Goal: Task Accomplishment & Management: Manage account settings

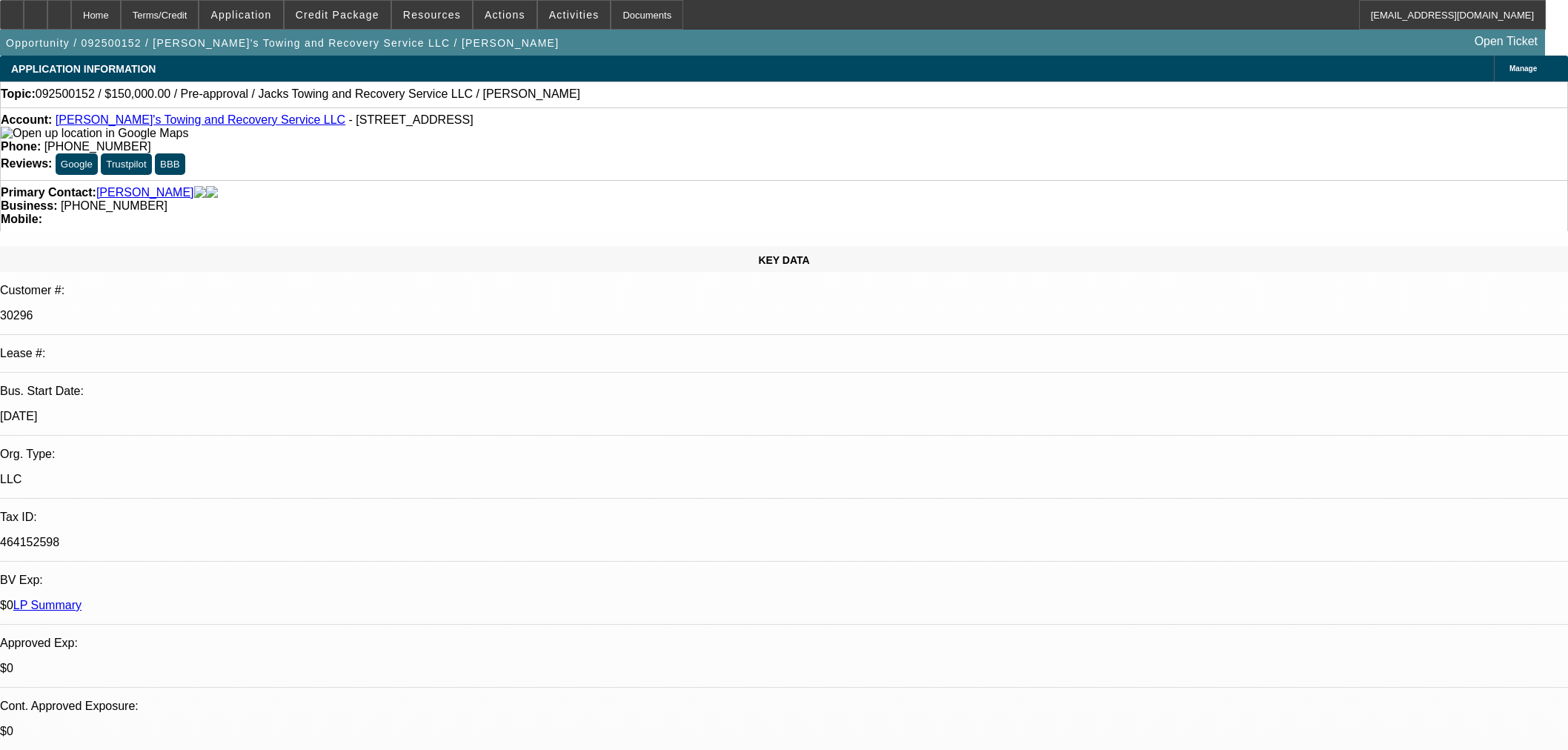
select select "0"
select select "2"
select select "0.1"
select select "4"
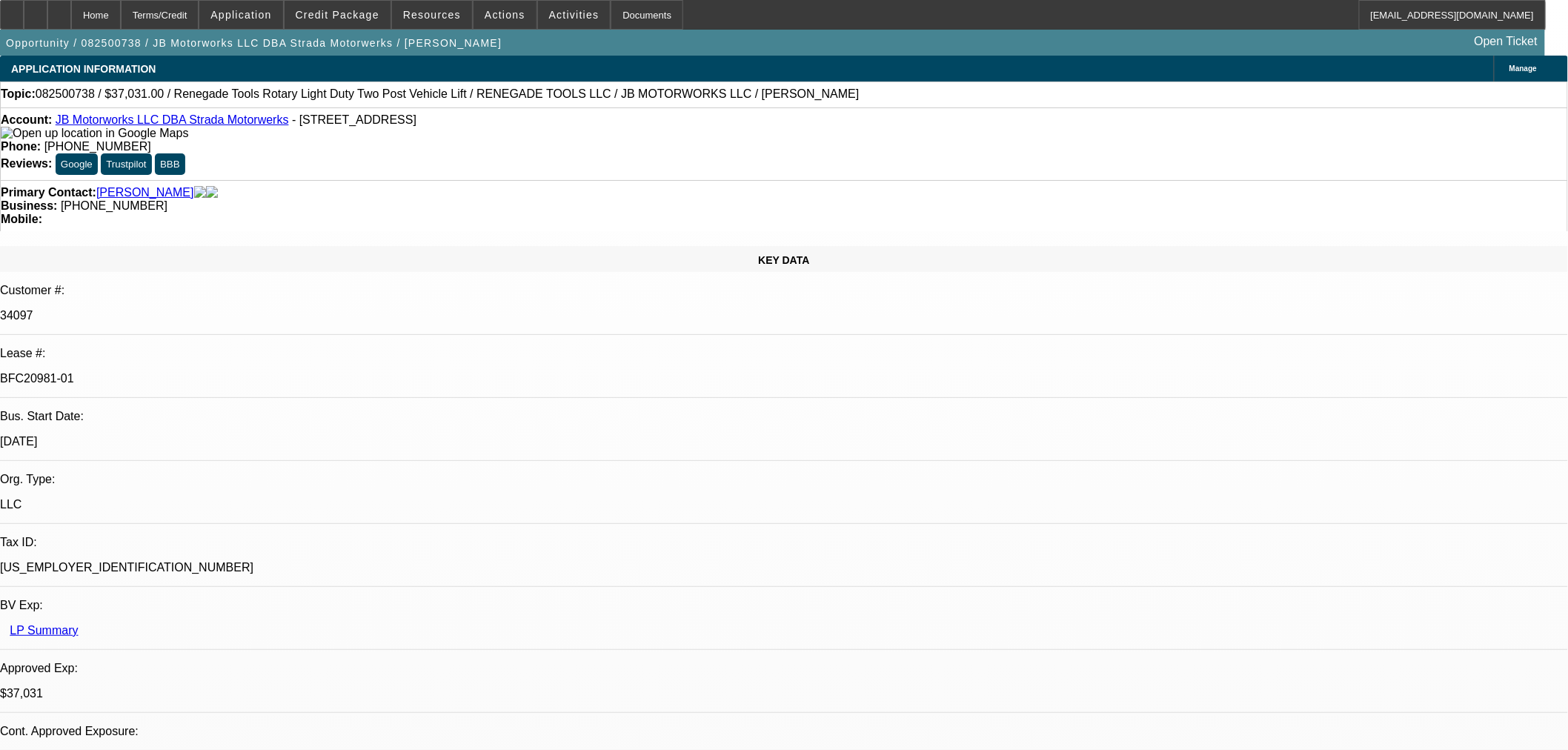
select select "0"
select select "3"
select select "0.1"
select select "4"
select select "0"
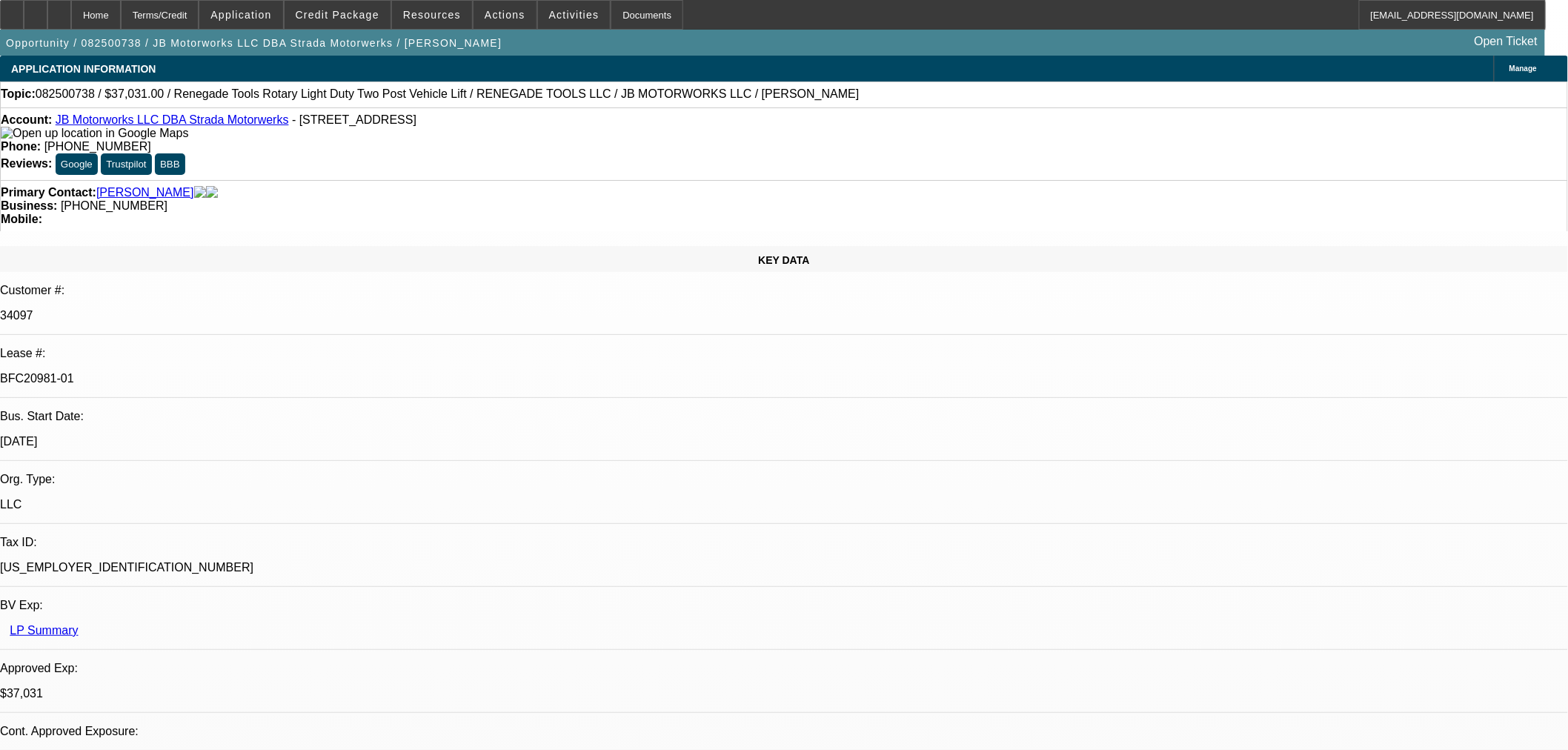
select select "3"
select select "0.1"
select select "4"
select select "0"
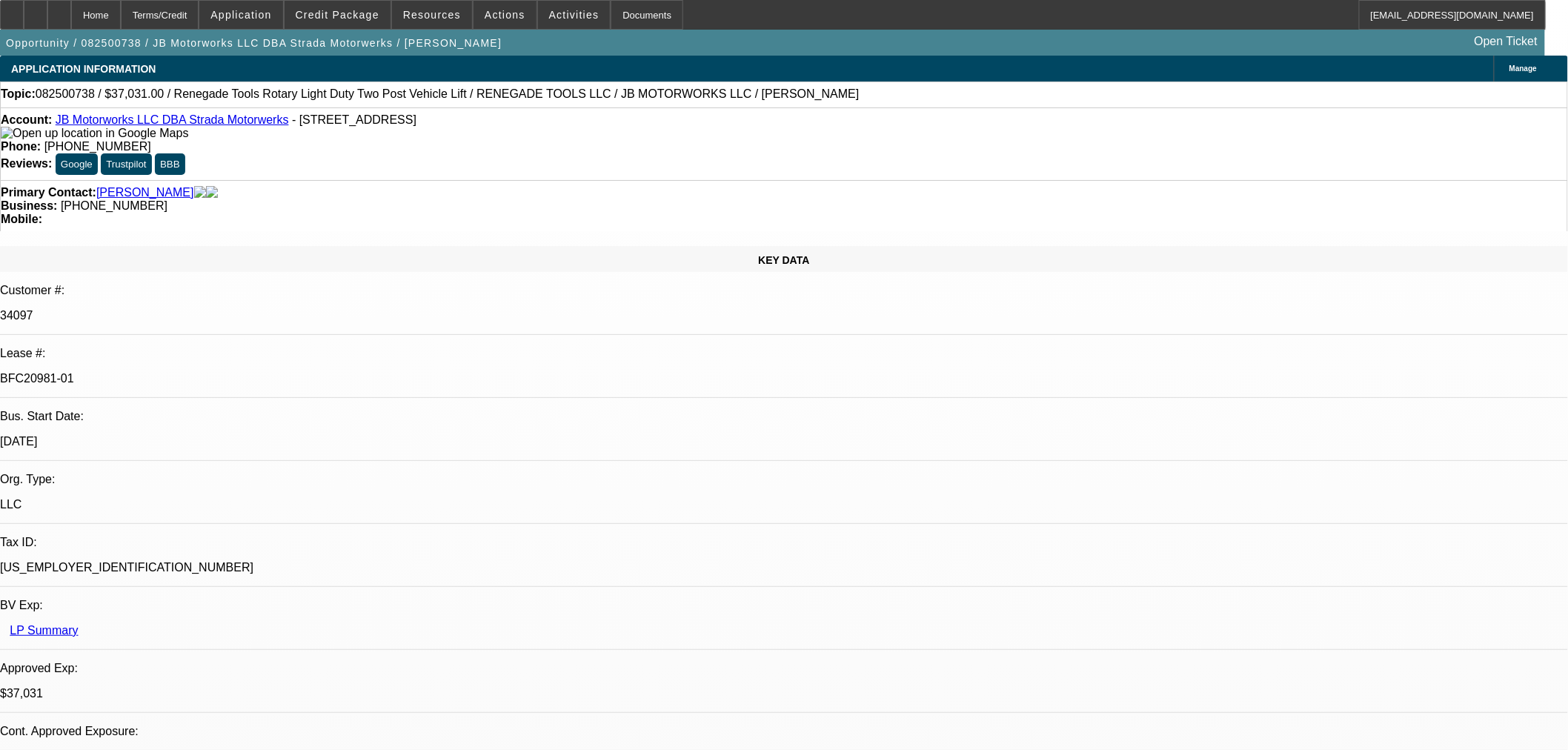
select select "3"
select select "0.1"
select select "4"
select select "0"
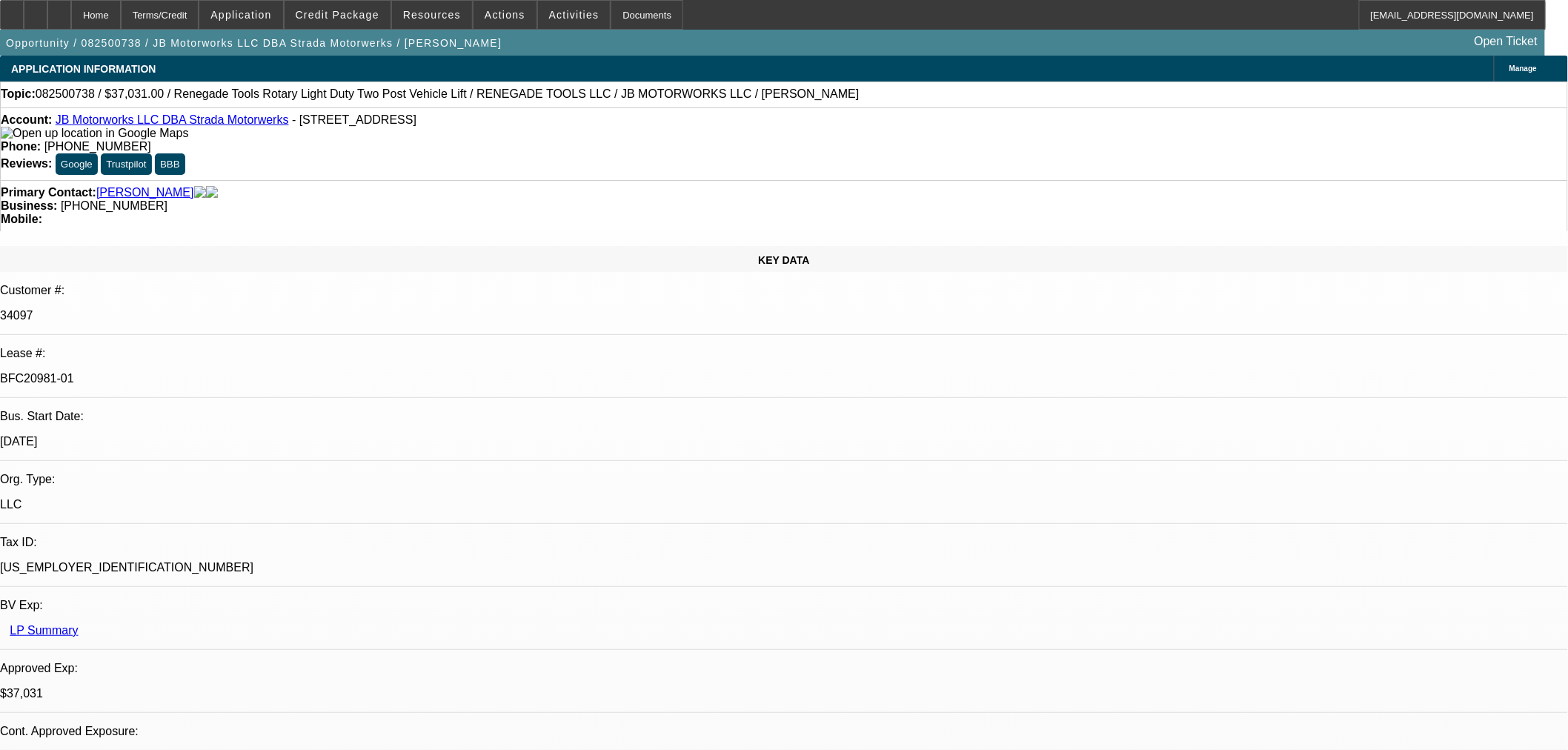
select select "3"
select select "0.1"
select select "4"
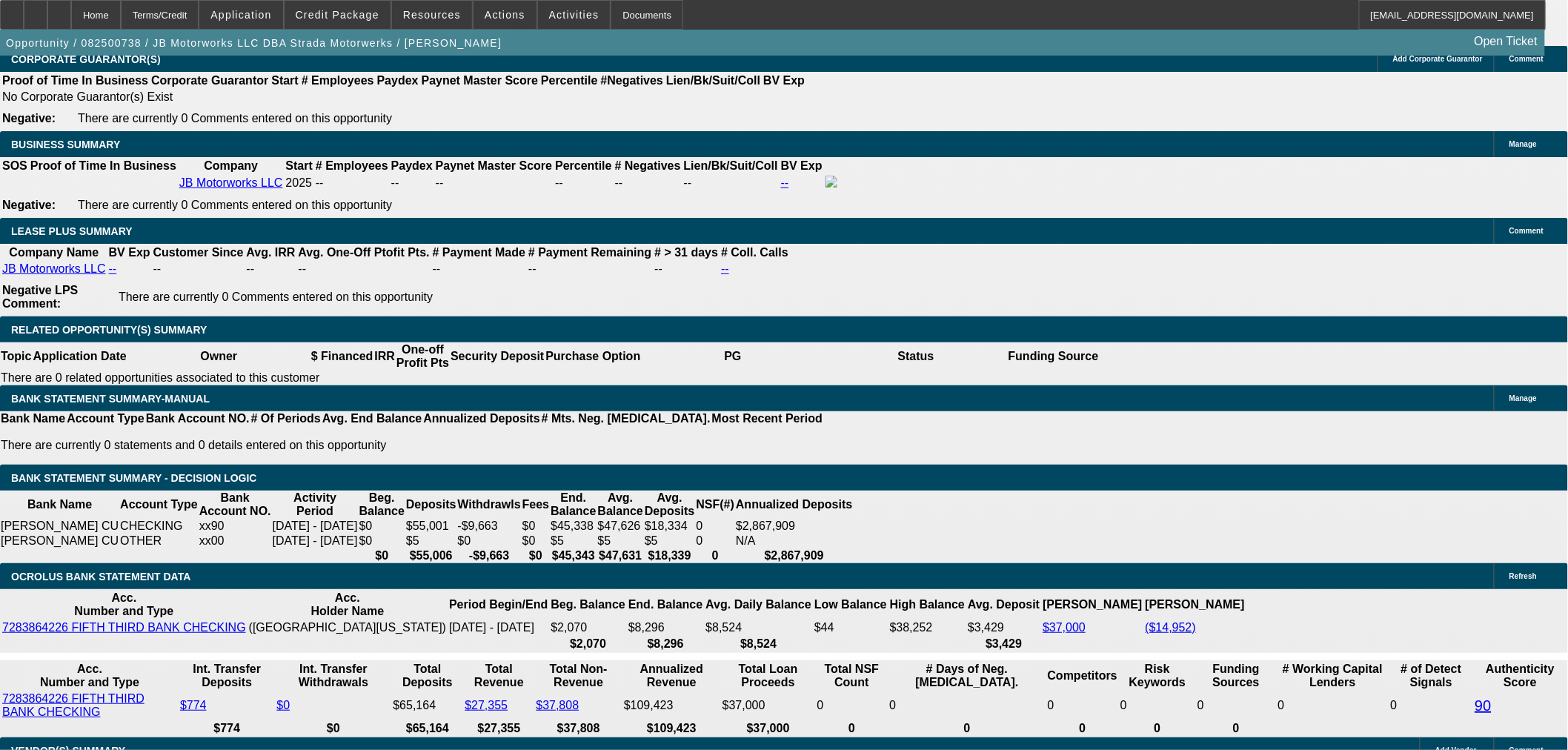
scroll to position [2305, 0]
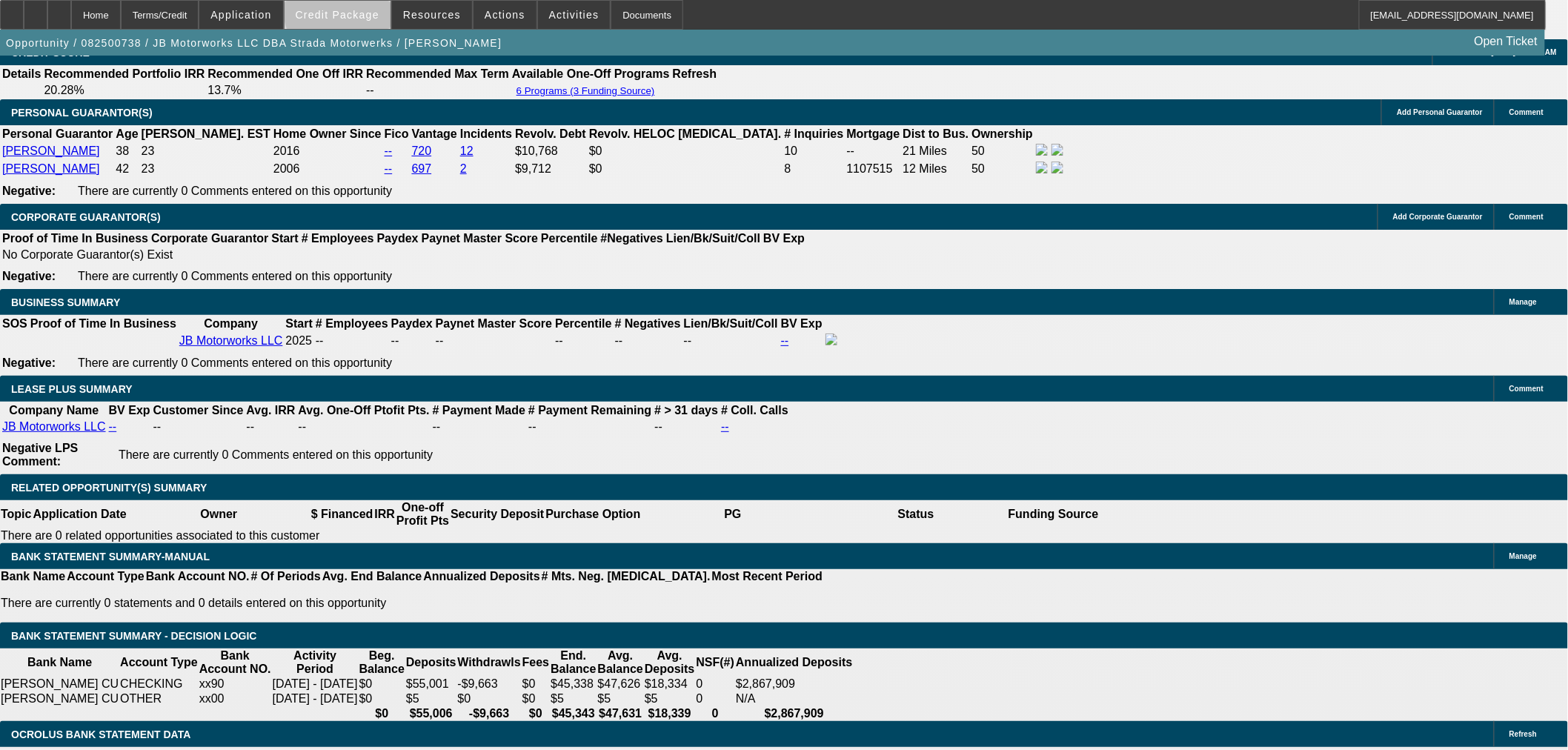
click at [363, 13] on span "Credit Package" at bounding box center [338, 15] width 84 height 12
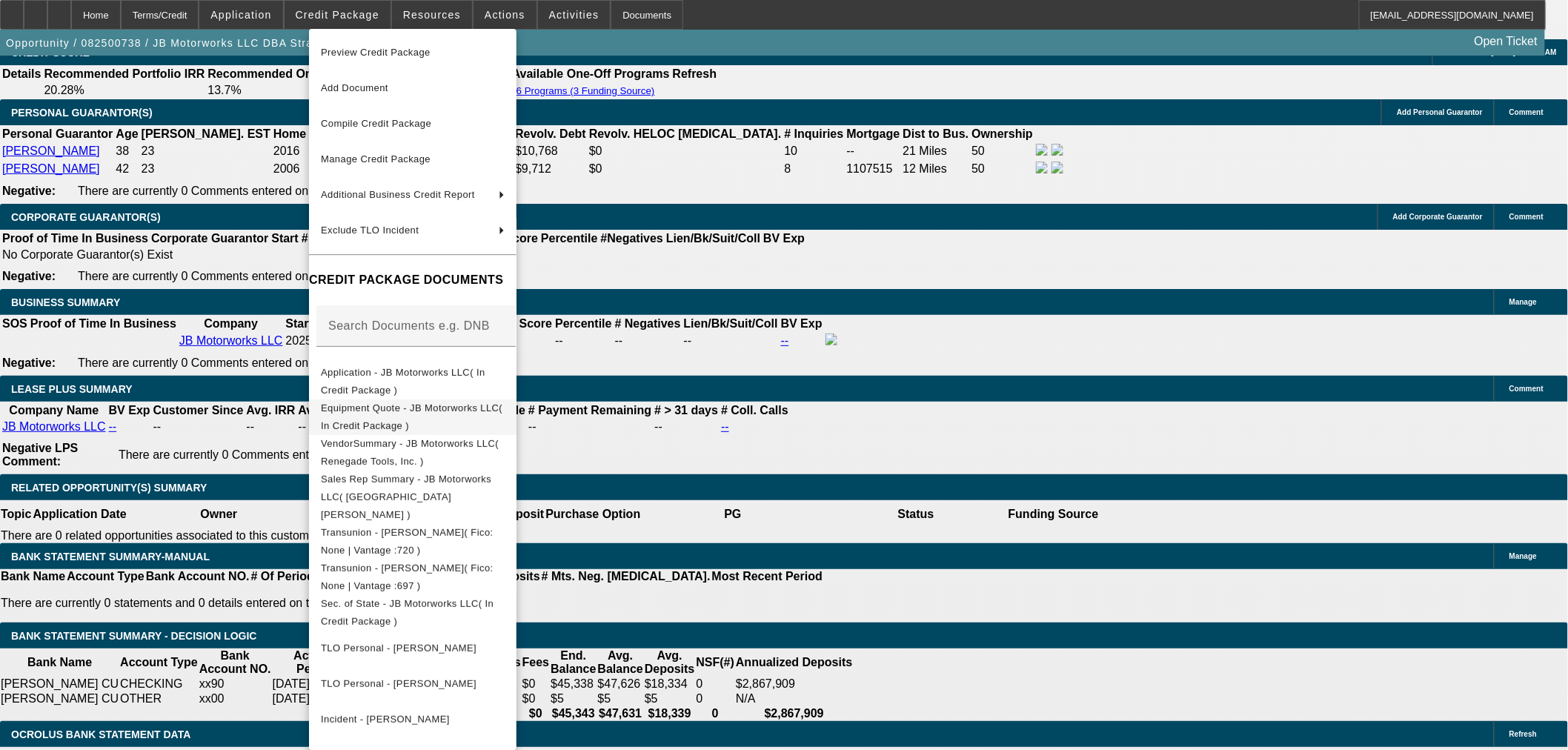
click at [503, 409] on span "Equipment Quote - JB Motorworks LLC( In Credit Package )" at bounding box center [411, 416] width 181 height 29
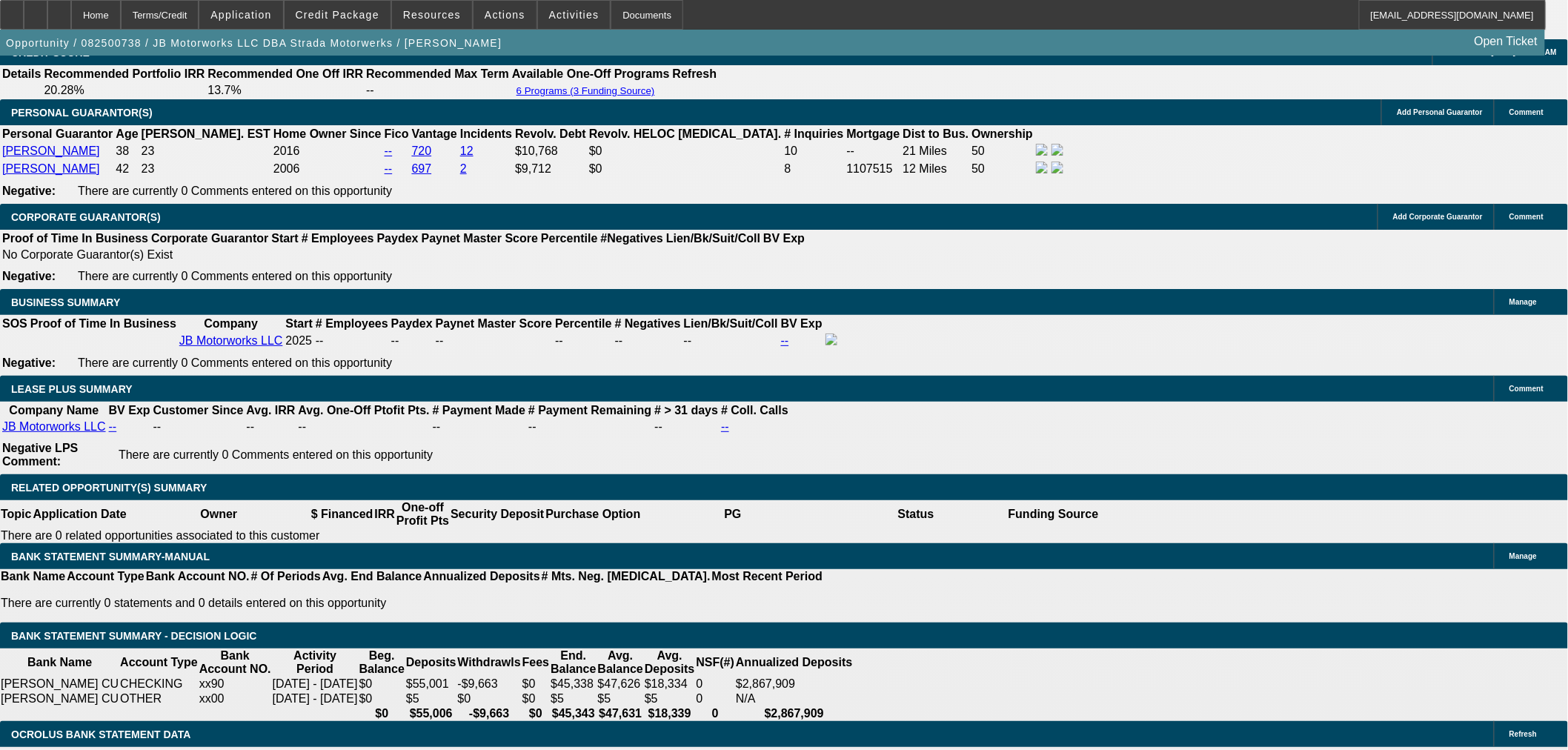
scroll to position [82, 0]
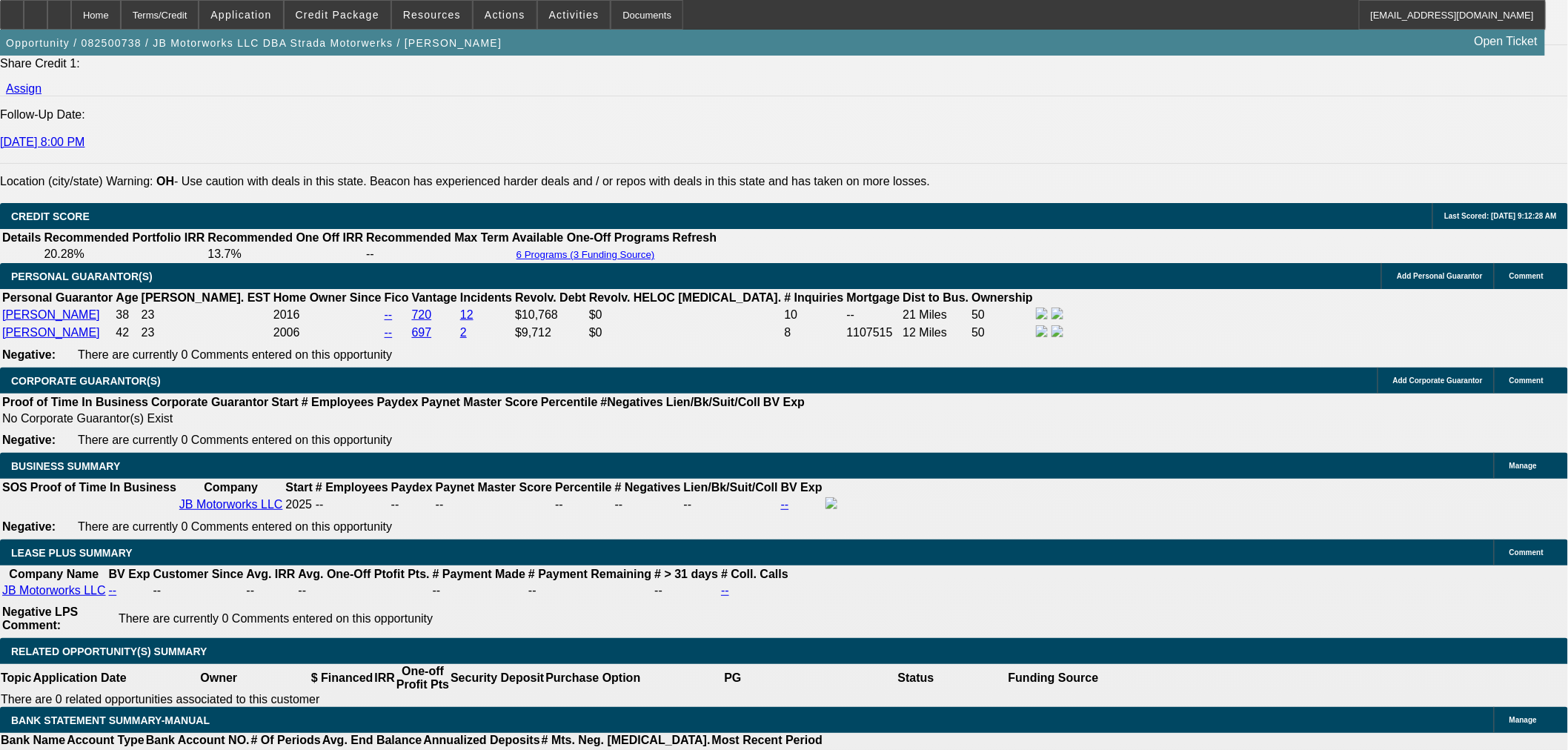
scroll to position [2140, 0]
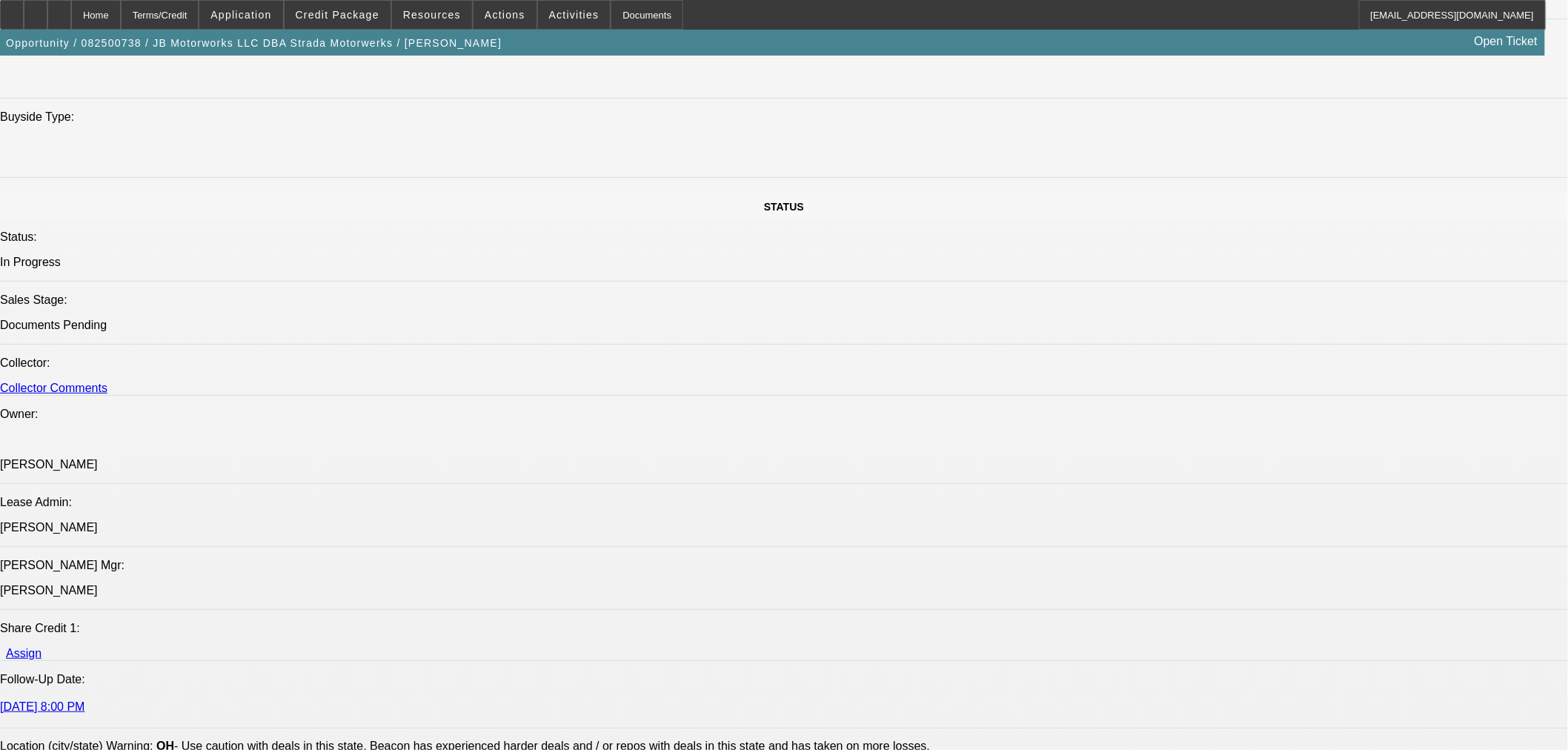
scroll to position [1317, 0]
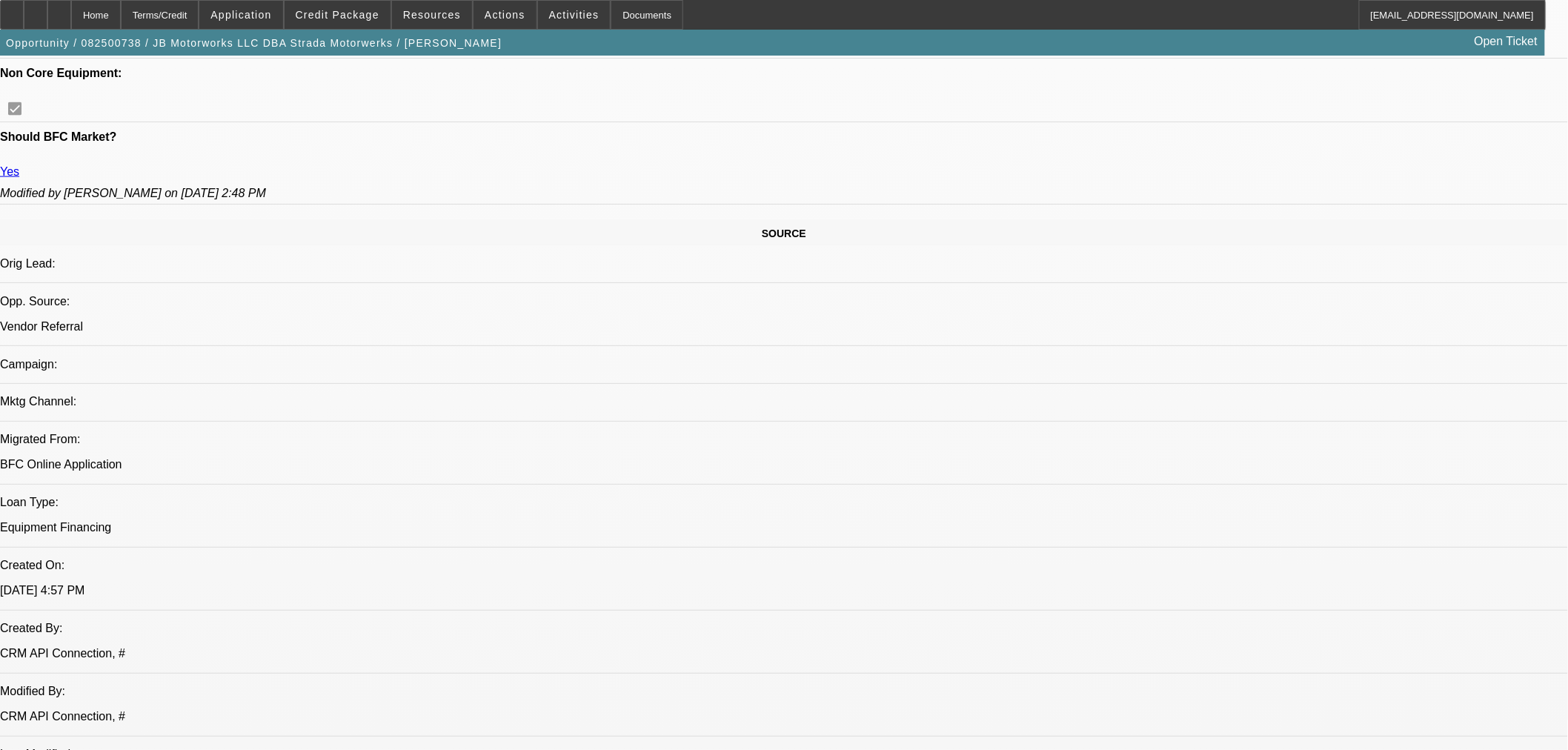
scroll to position [741, 0]
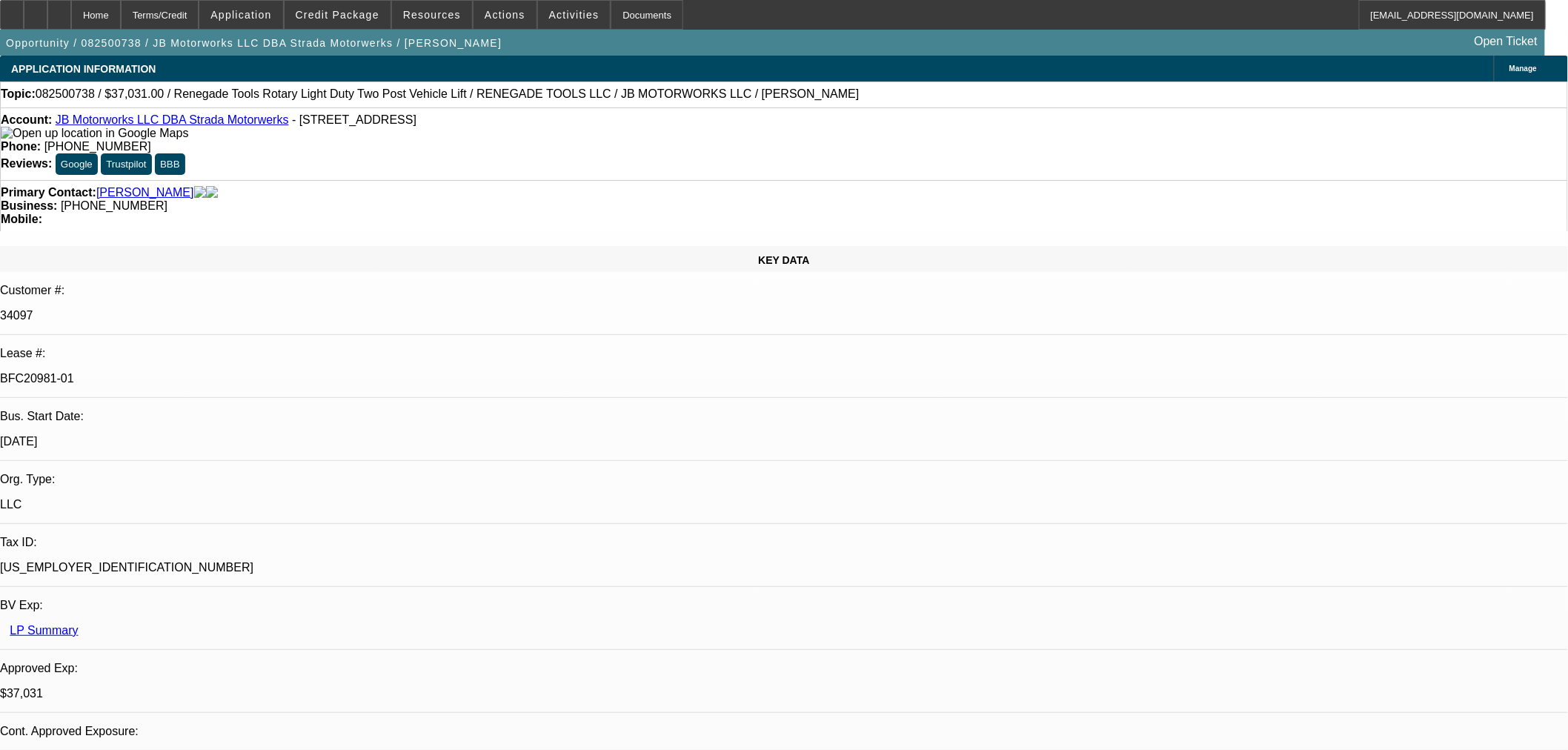
select select "0"
select select "3"
select select "0.1"
select select "4"
select select "0"
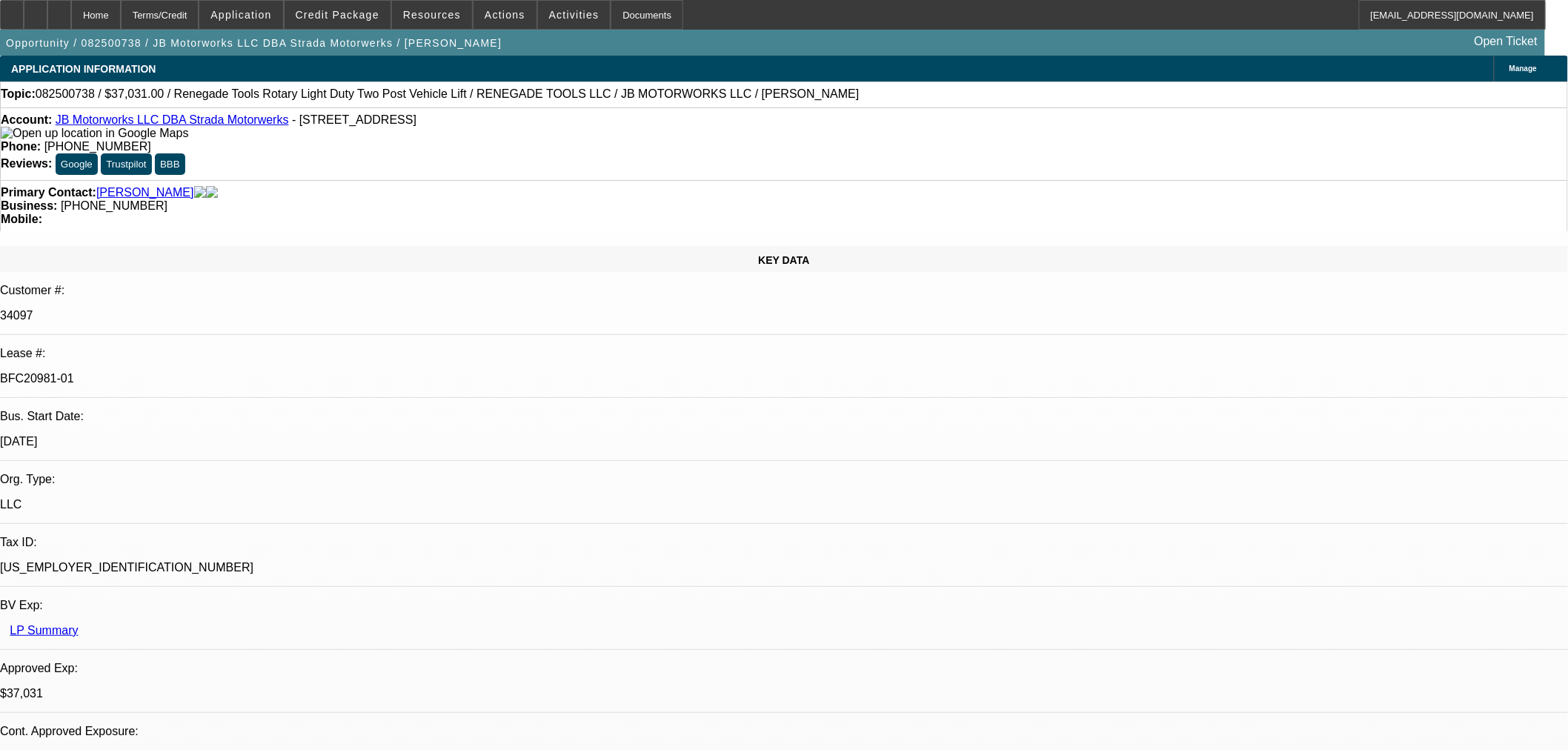
select select "3"
select select "0.1"
select select "4"
select select "0"
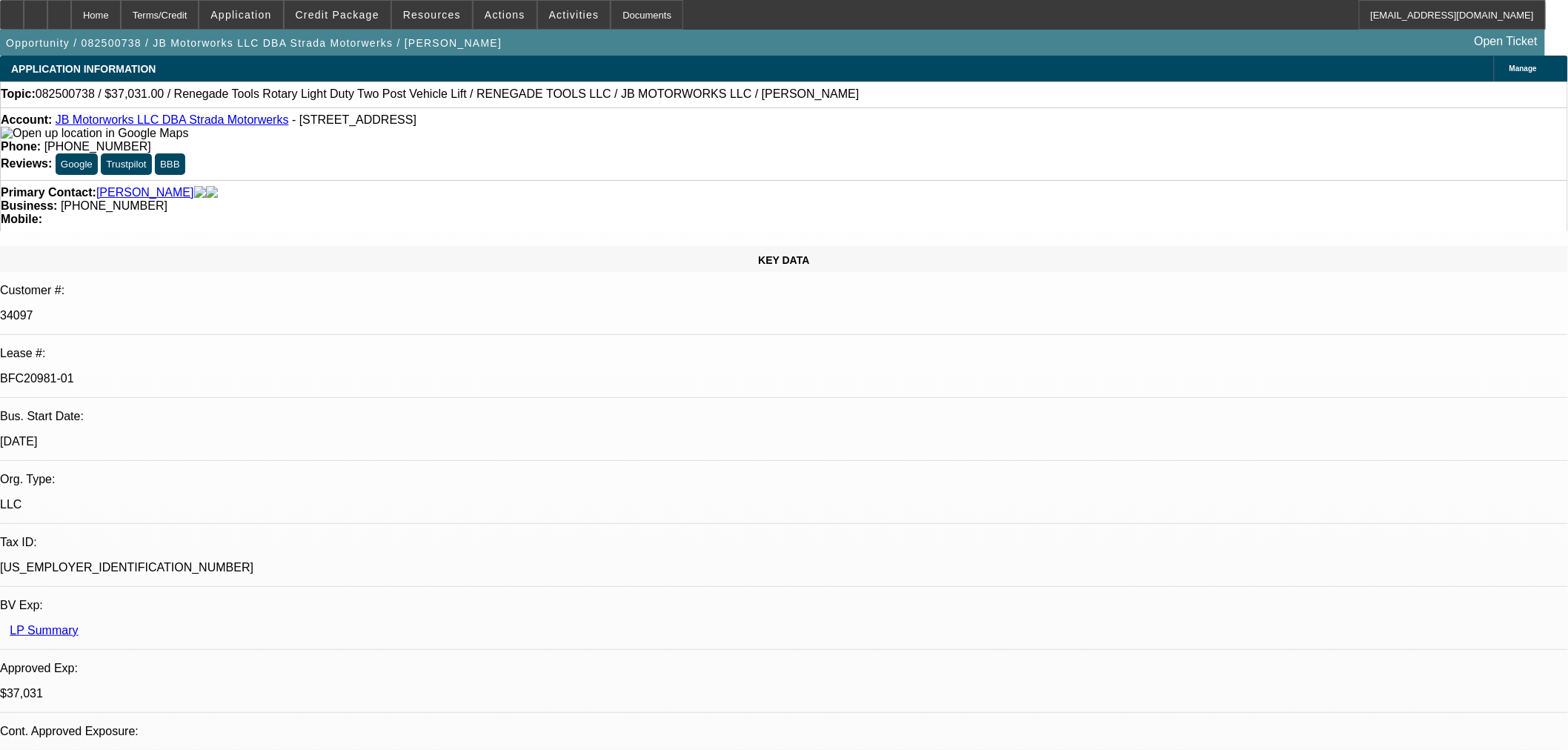
select select "3"
select select "0.1"
select select "4"
select select "0"
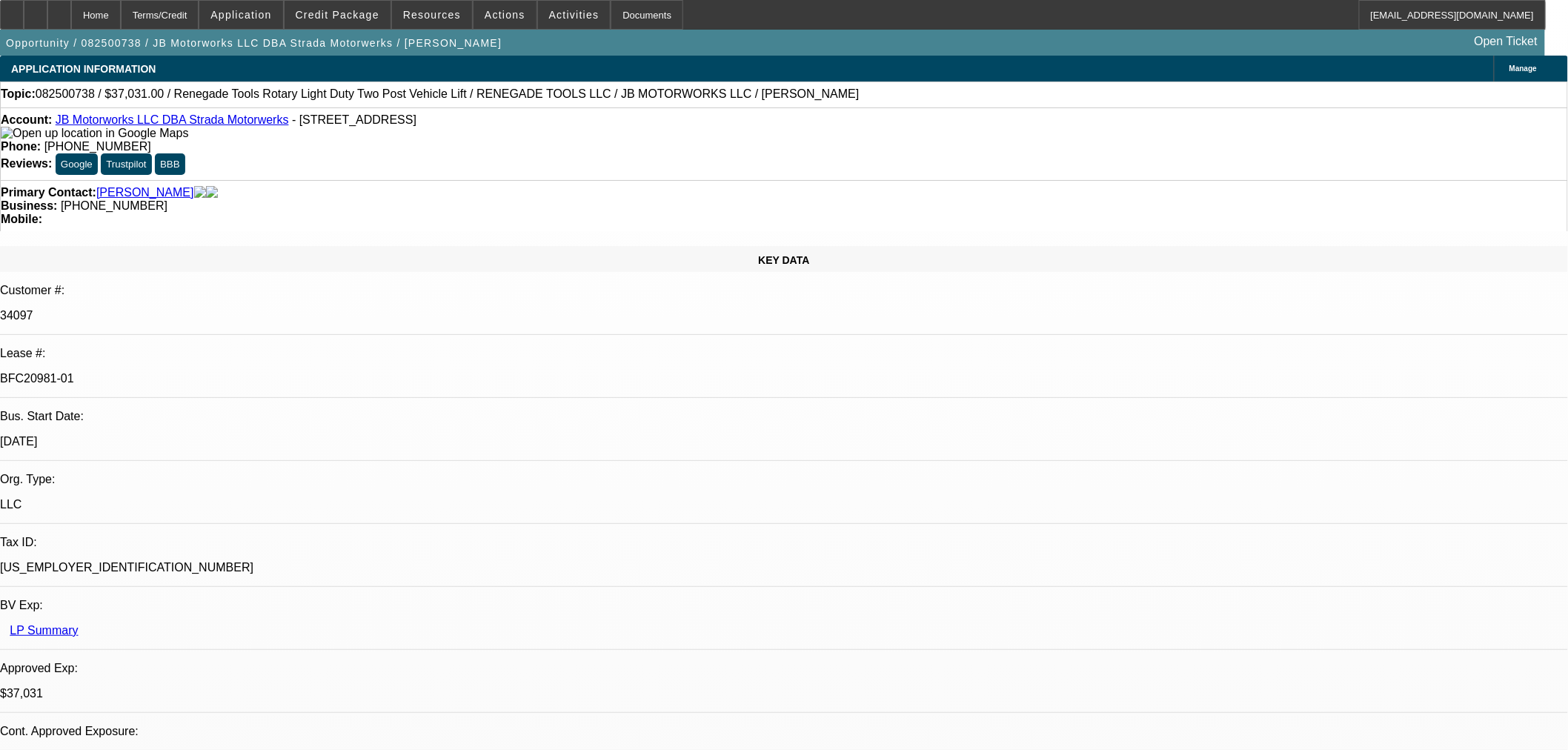
select select "3"
select select "0.1"
select select "4"
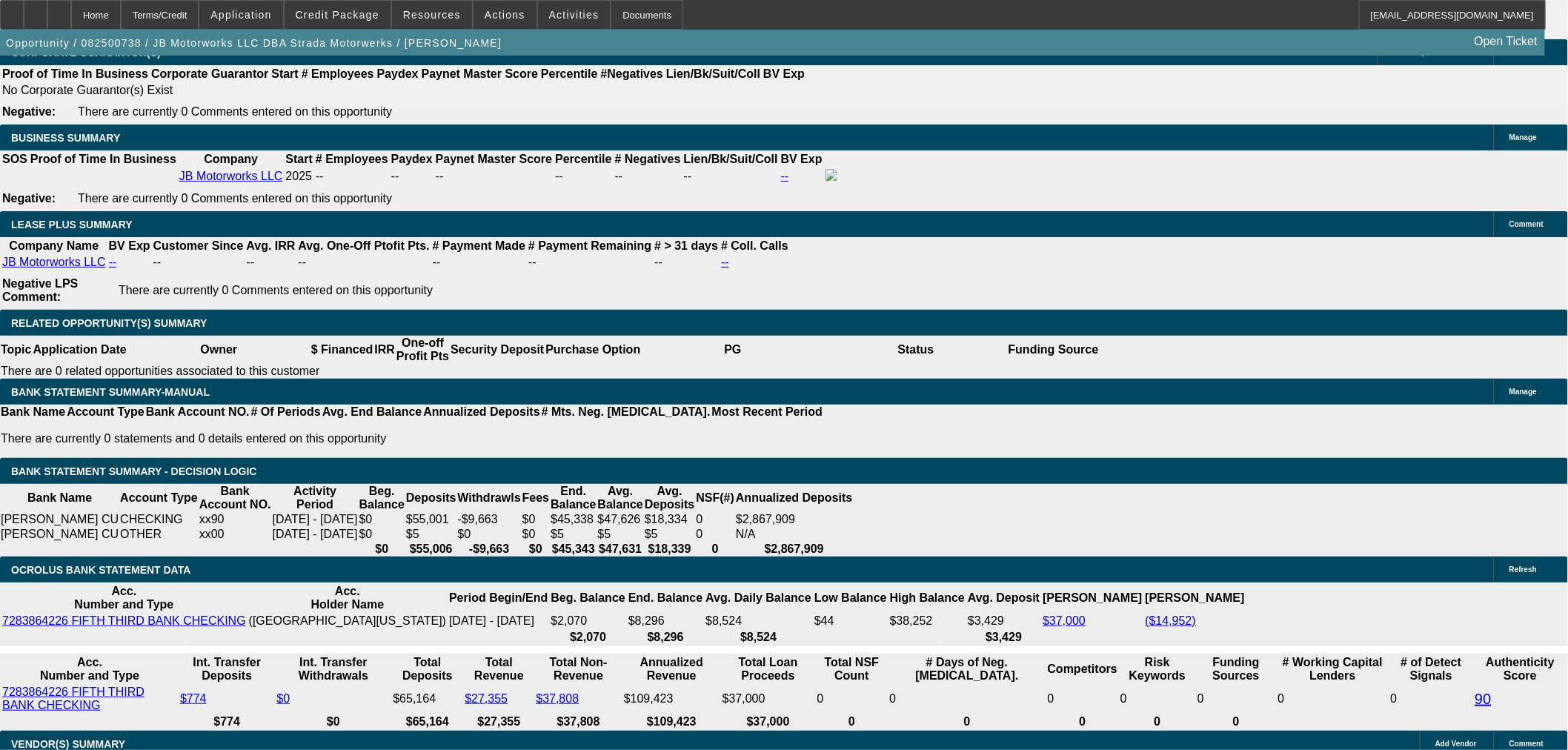
scroll to position [2305, 0]
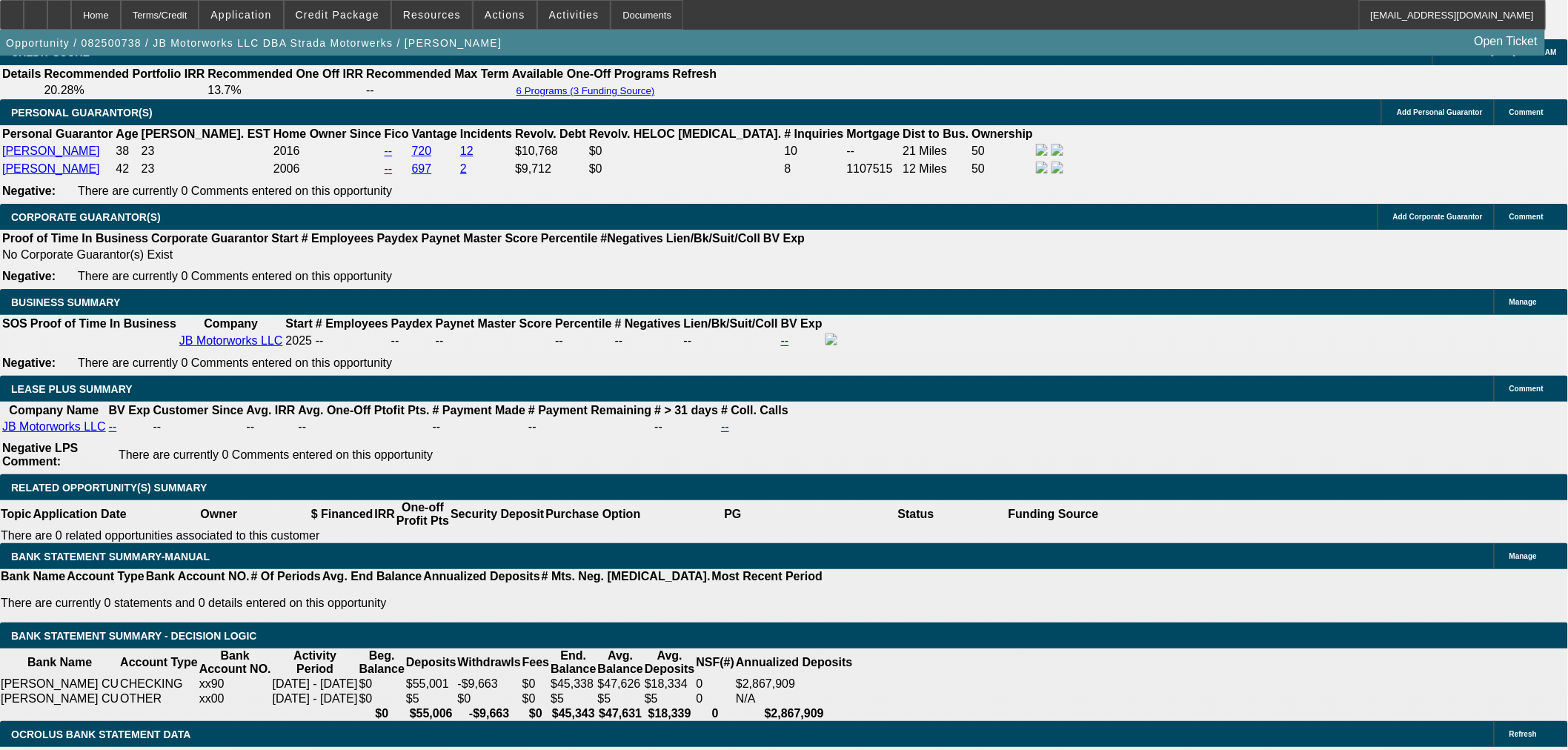
click at [1344, 380] on span "Reply All" at bounding box center [1362, 380] width 40 height 11
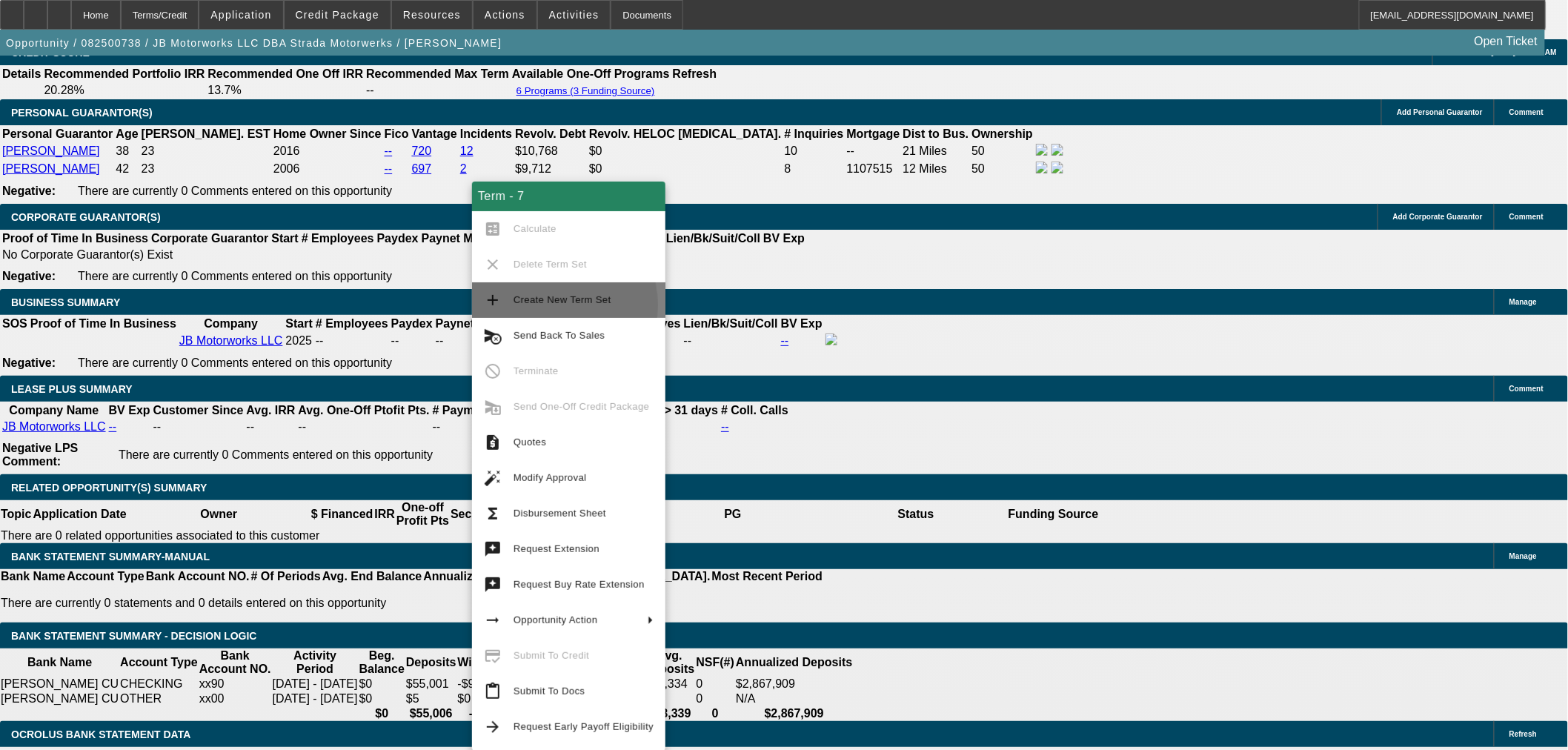
click at [542, 305] on span "Create New Term Set" at bounding box center [583, 300] width 140 height 18
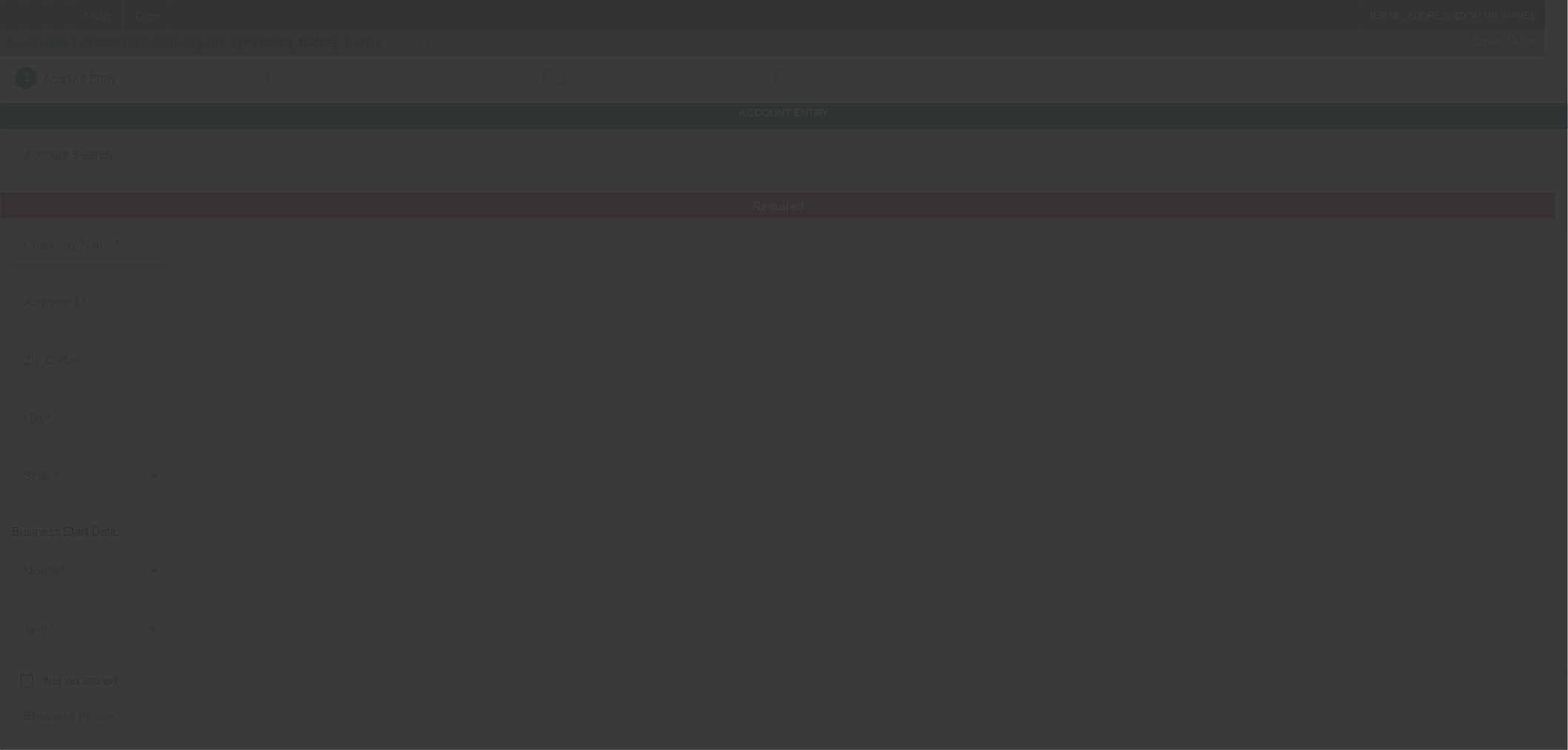
type input "9/8/2025"
type input "Nomadkg INC"
type input "13512 Bustleton Ave"
type input "19116"
type input "Philadelphia"
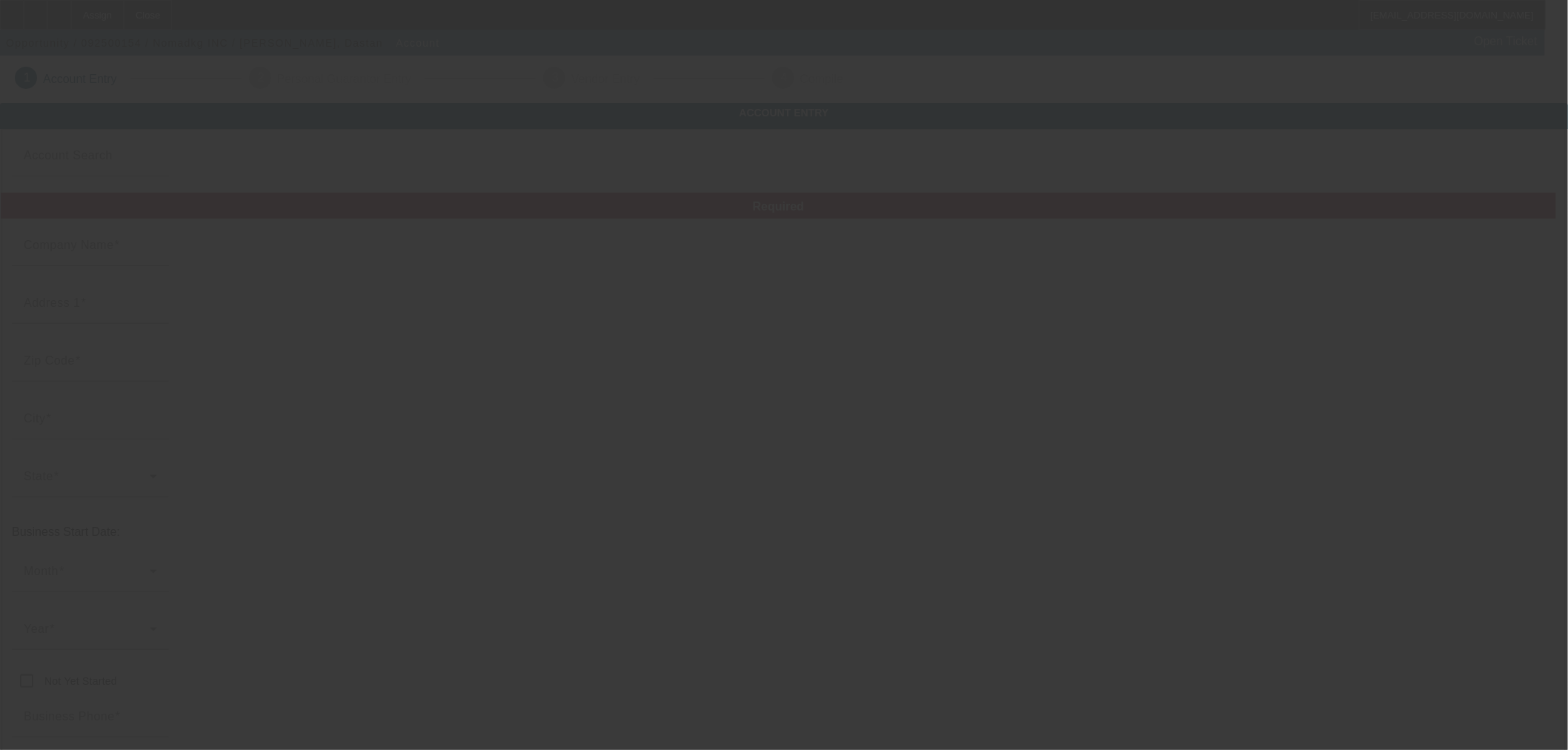
type input "(773) 550-9131"
type input "dastus996@gmail.com"
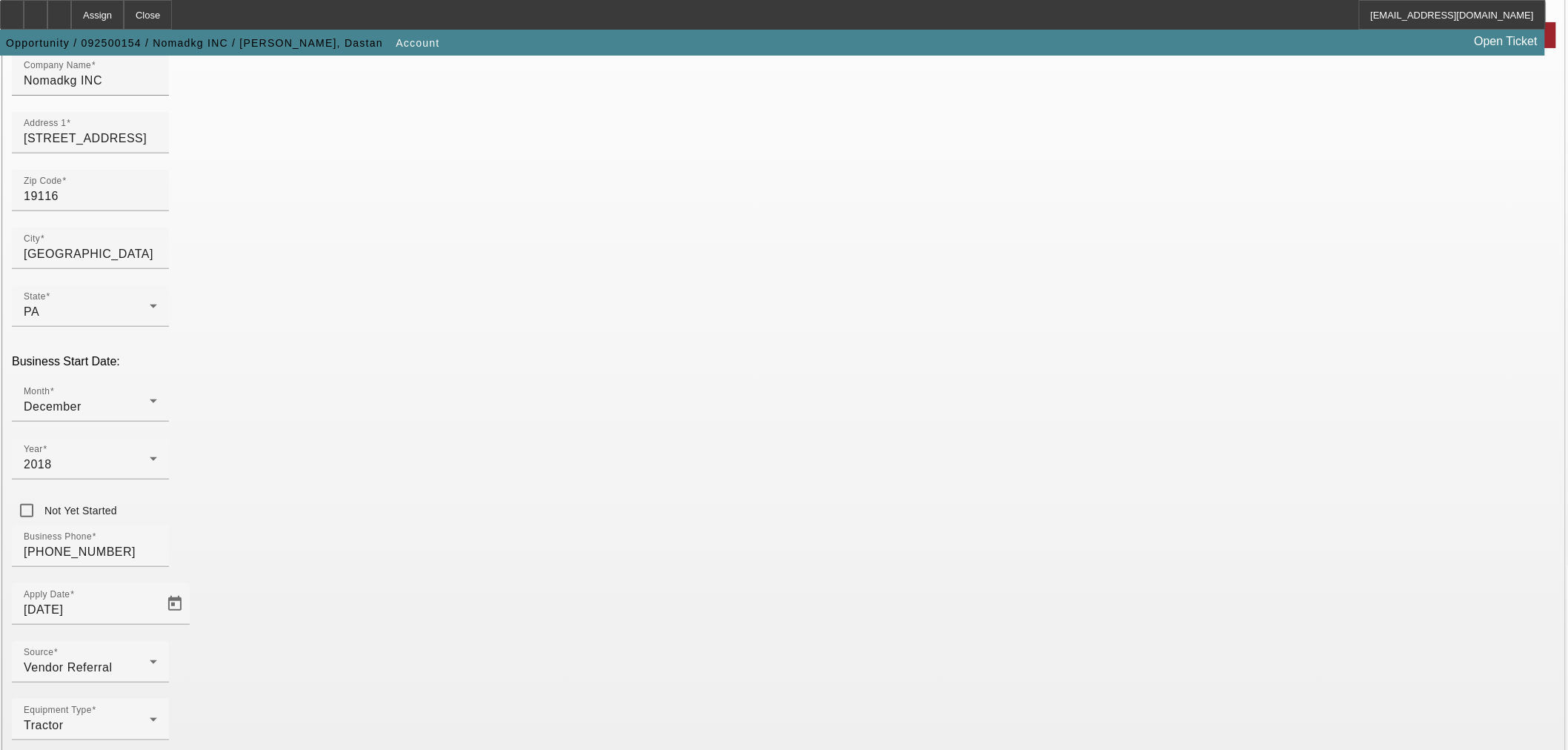
scroll to position [185, 0]
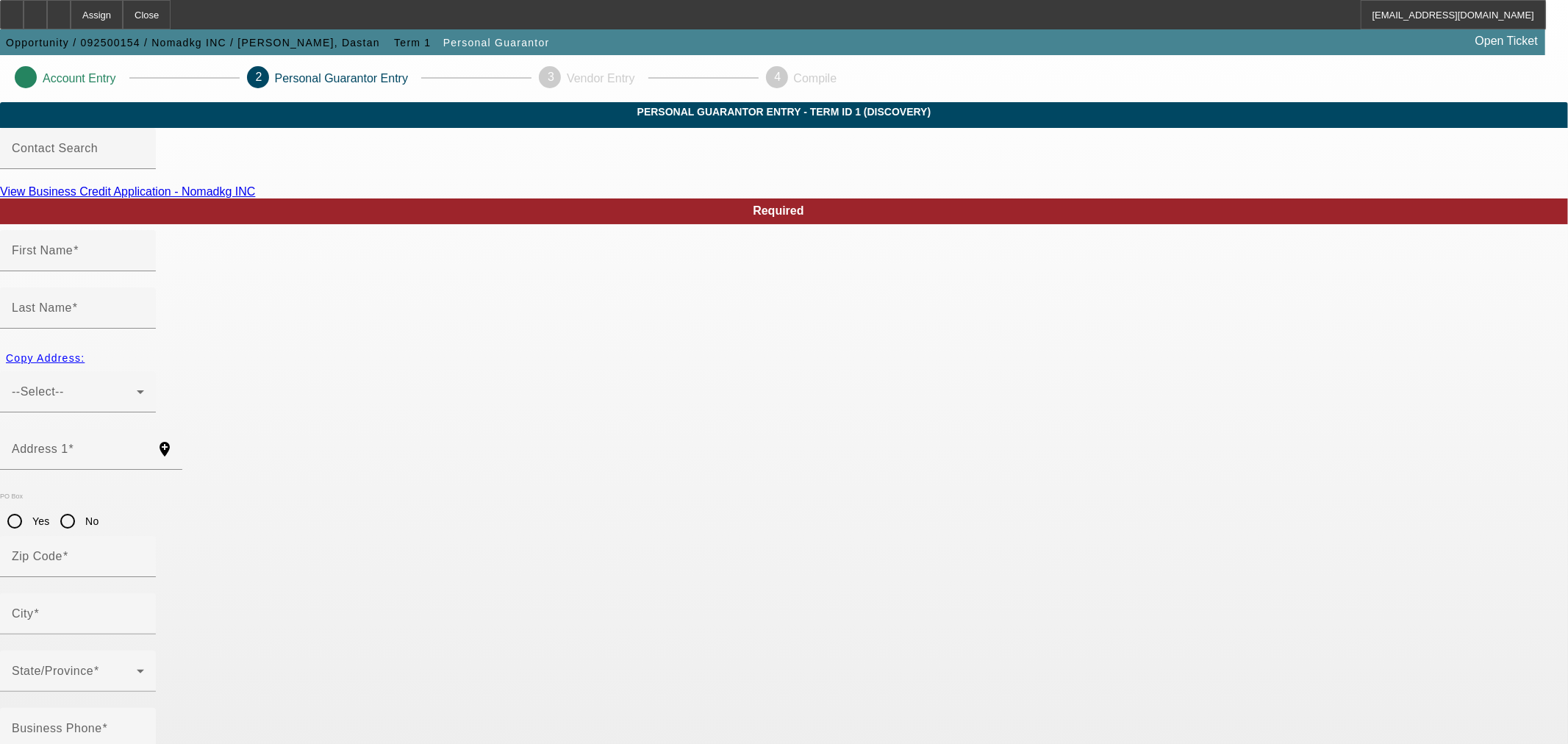
type input "Dastan"
type input "Talantbekov"
type input "784 Pennsylvania Avenue"
radio input "true"
type input "60074"
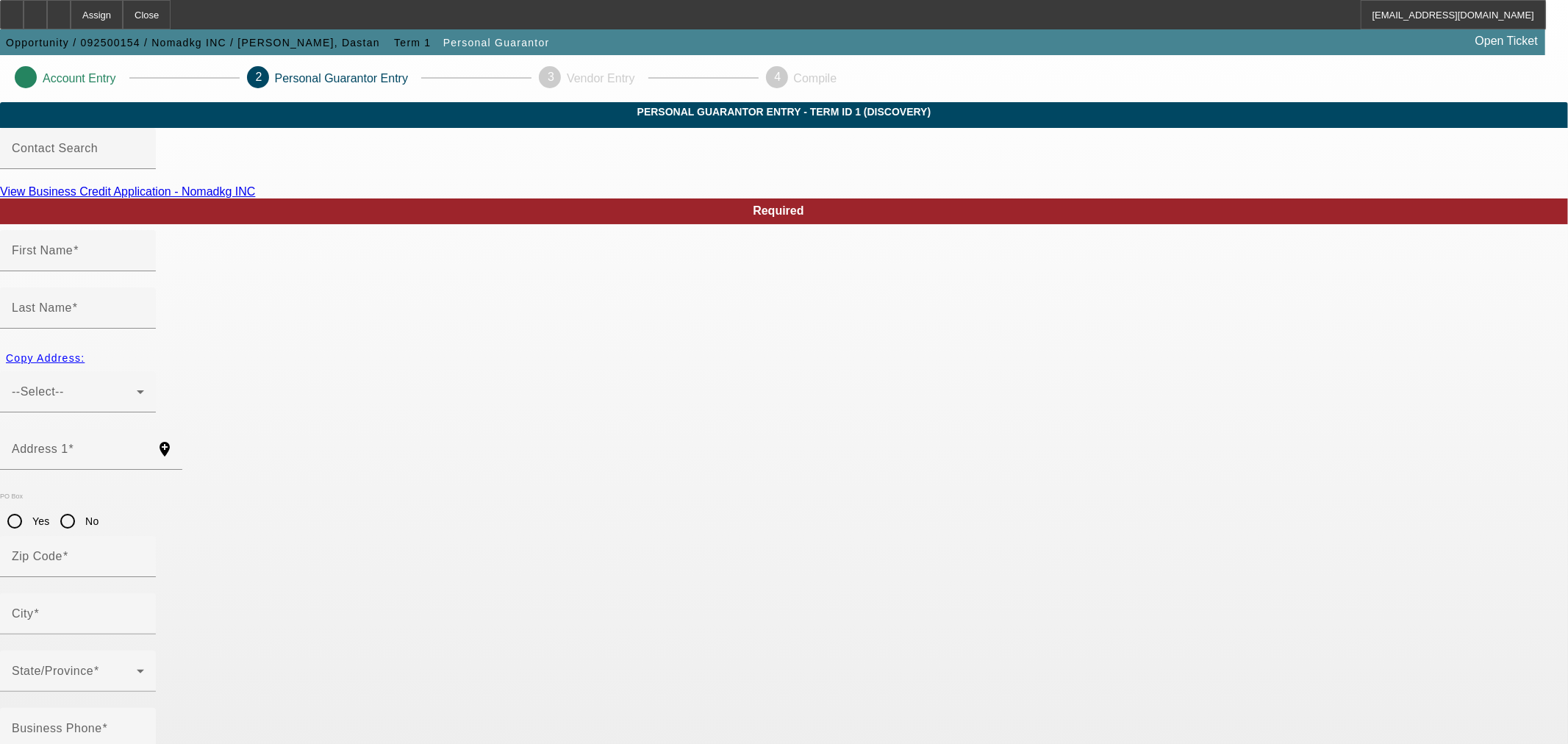
type input "Palatine"
type input "(773) 550-9131"
type input "100"
type input "833-58-9484"
type input "dastus996@gmail.com"
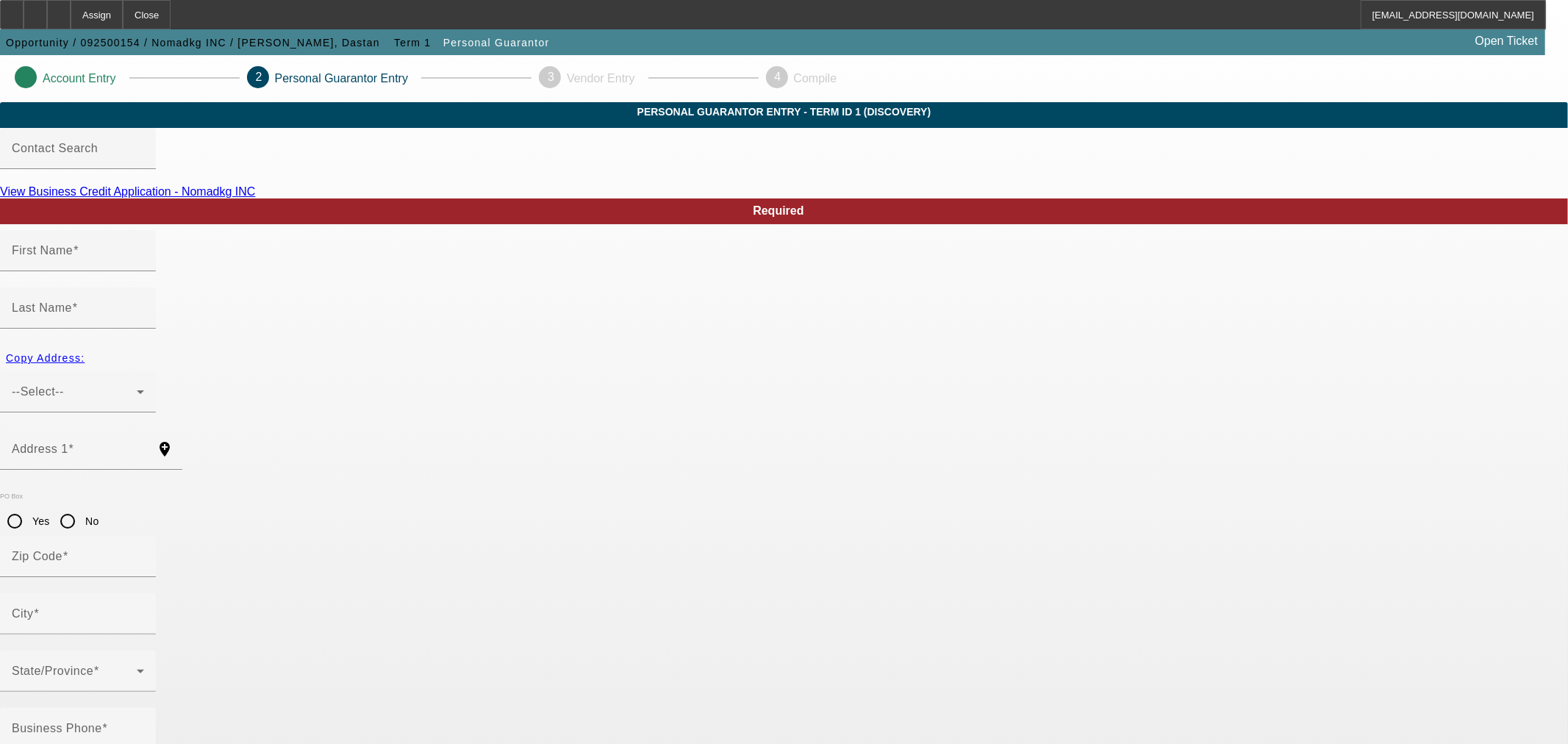
type input "506"
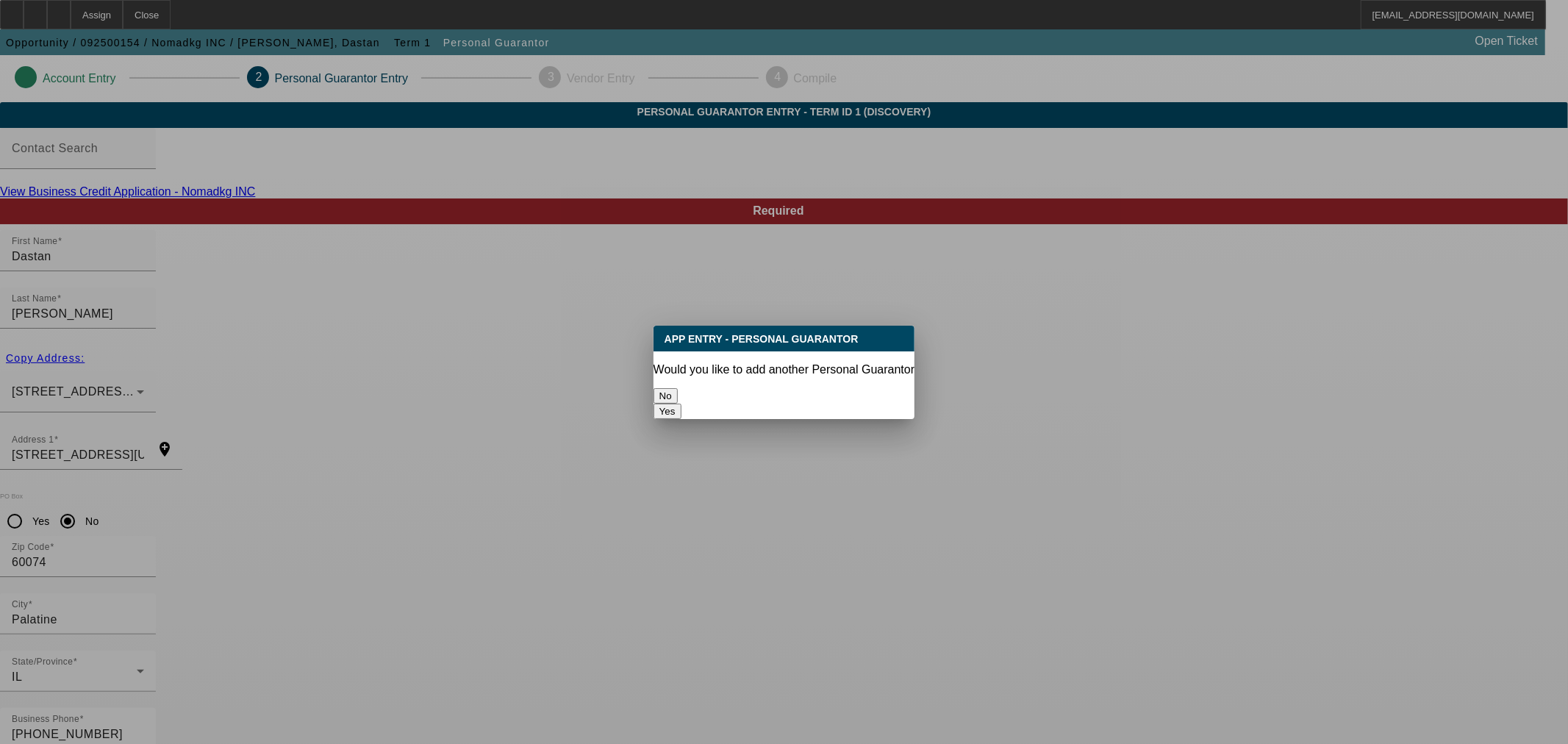
click at [678, 388] on button "No" at bounding box center [666, 395] width 24 height 16
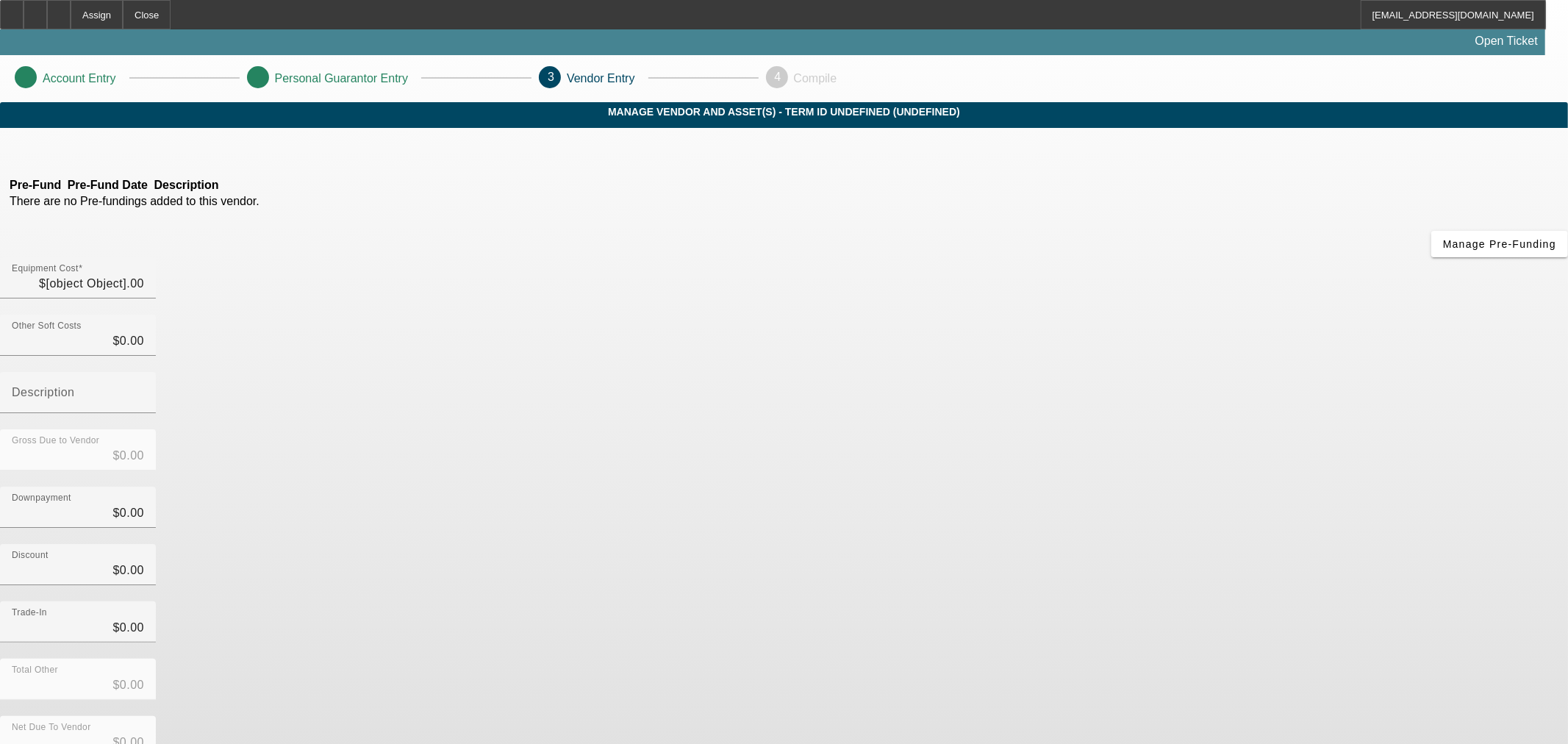
type input "$160,000.00"
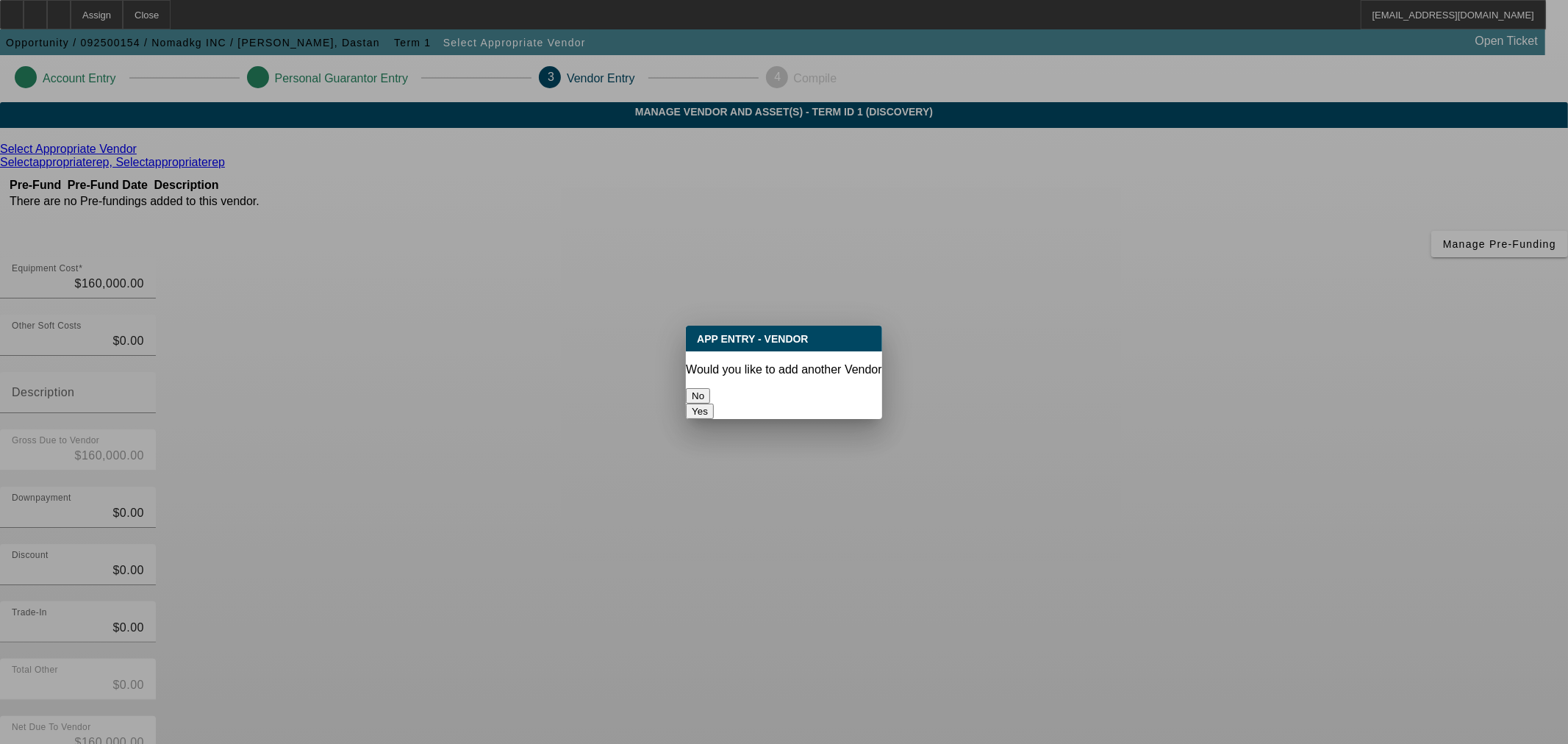
click at [710, 388] on button "No" at bounding box center [698, 395] width 24 height 16
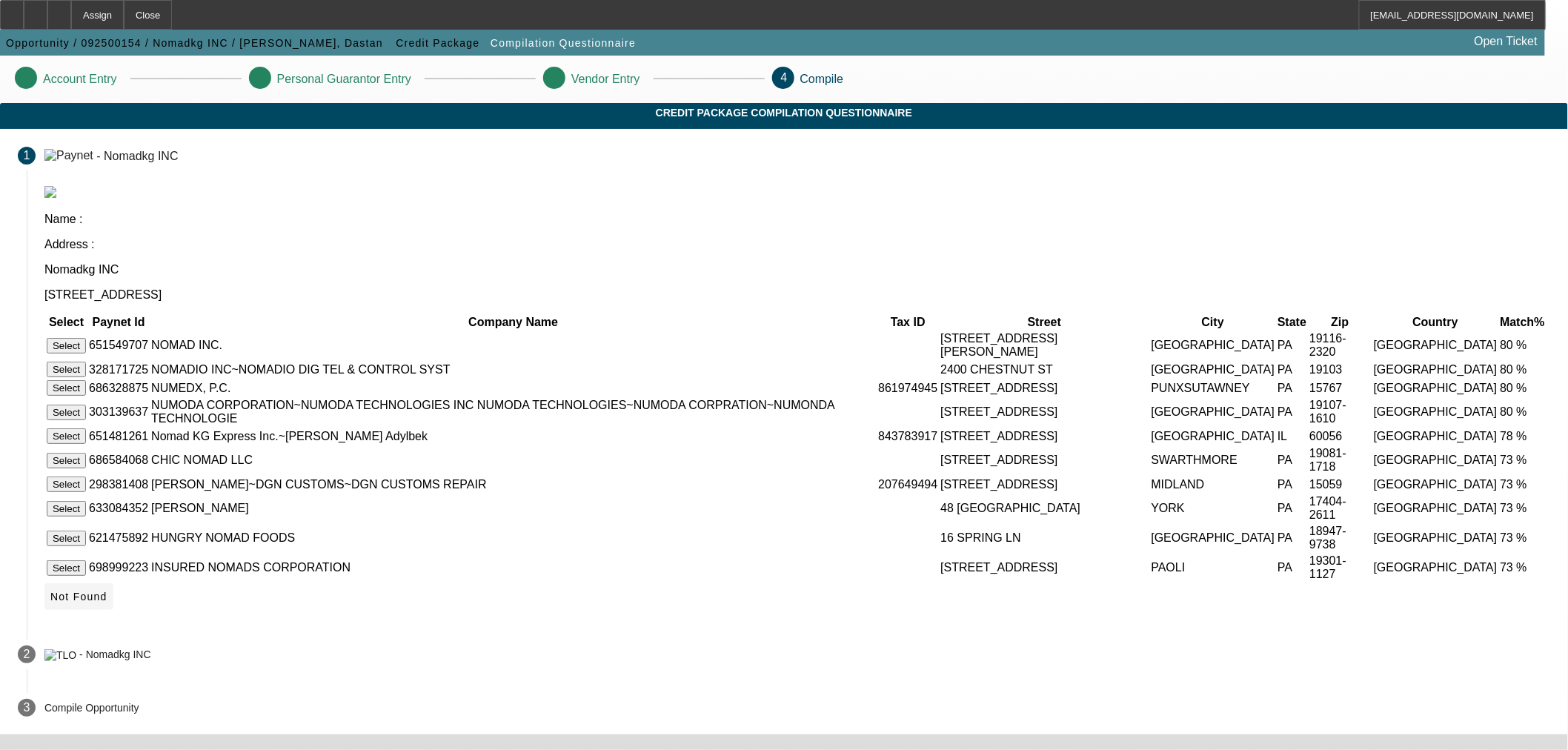
click at [107, 602] on span "Not Found" at bounding box center [78, 596] width 57 height 12
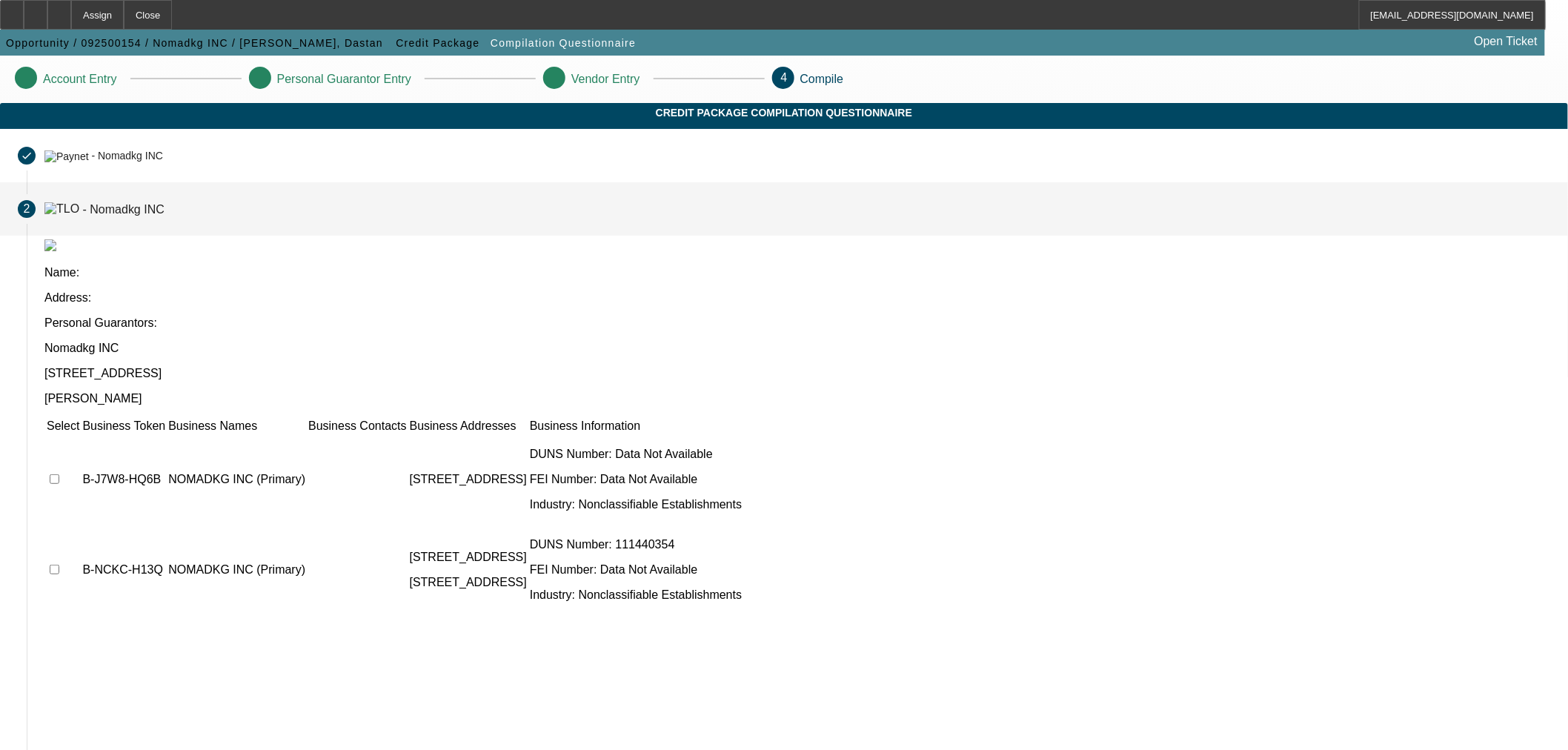
click at [60, 475] on input "checkbox" at bounding box center [54, 479] width 9 height 9
checkbox input "true"
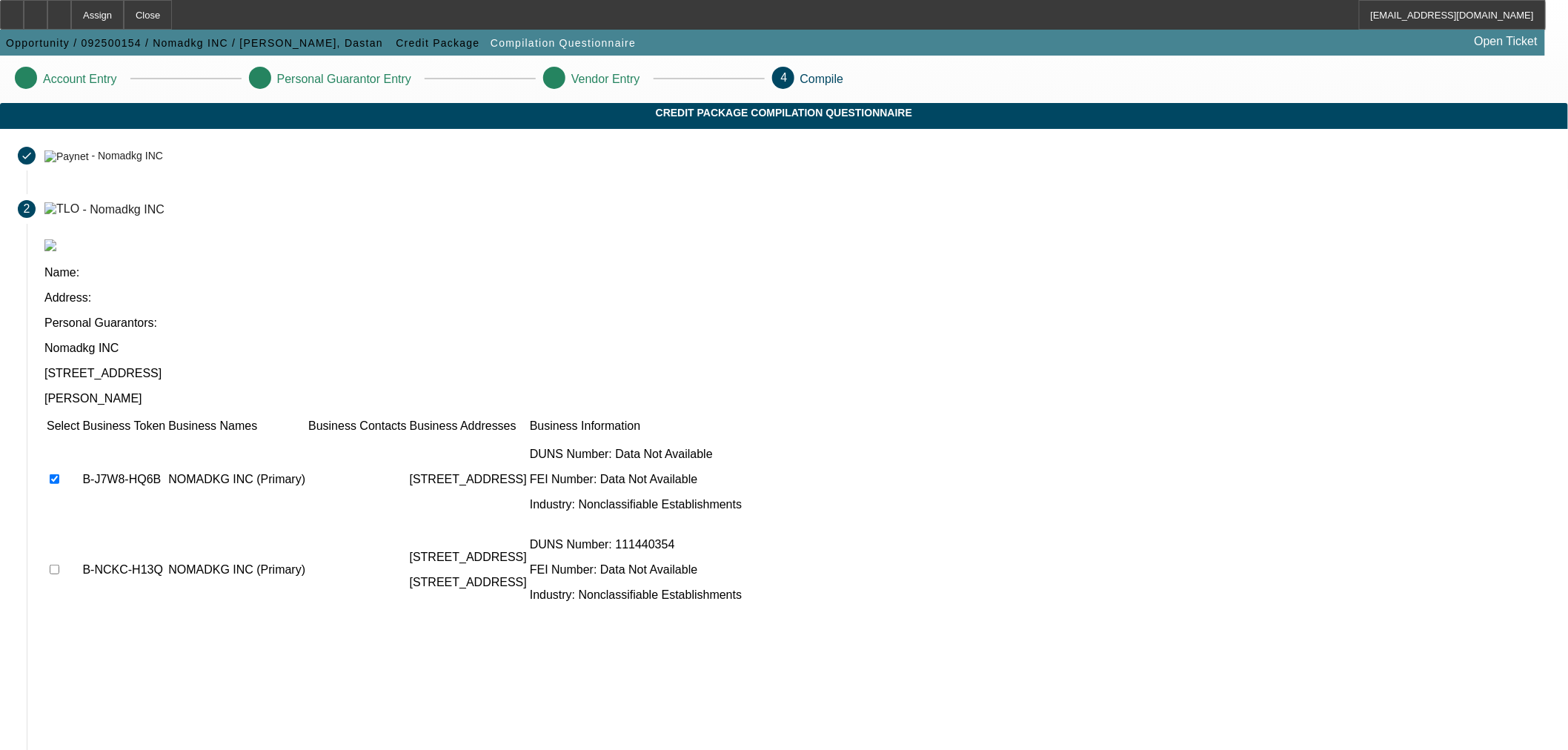
click at [60, 565] on input "checkbox" at bounding box center [54, 569] width 9 height 9
checkbox input "true"
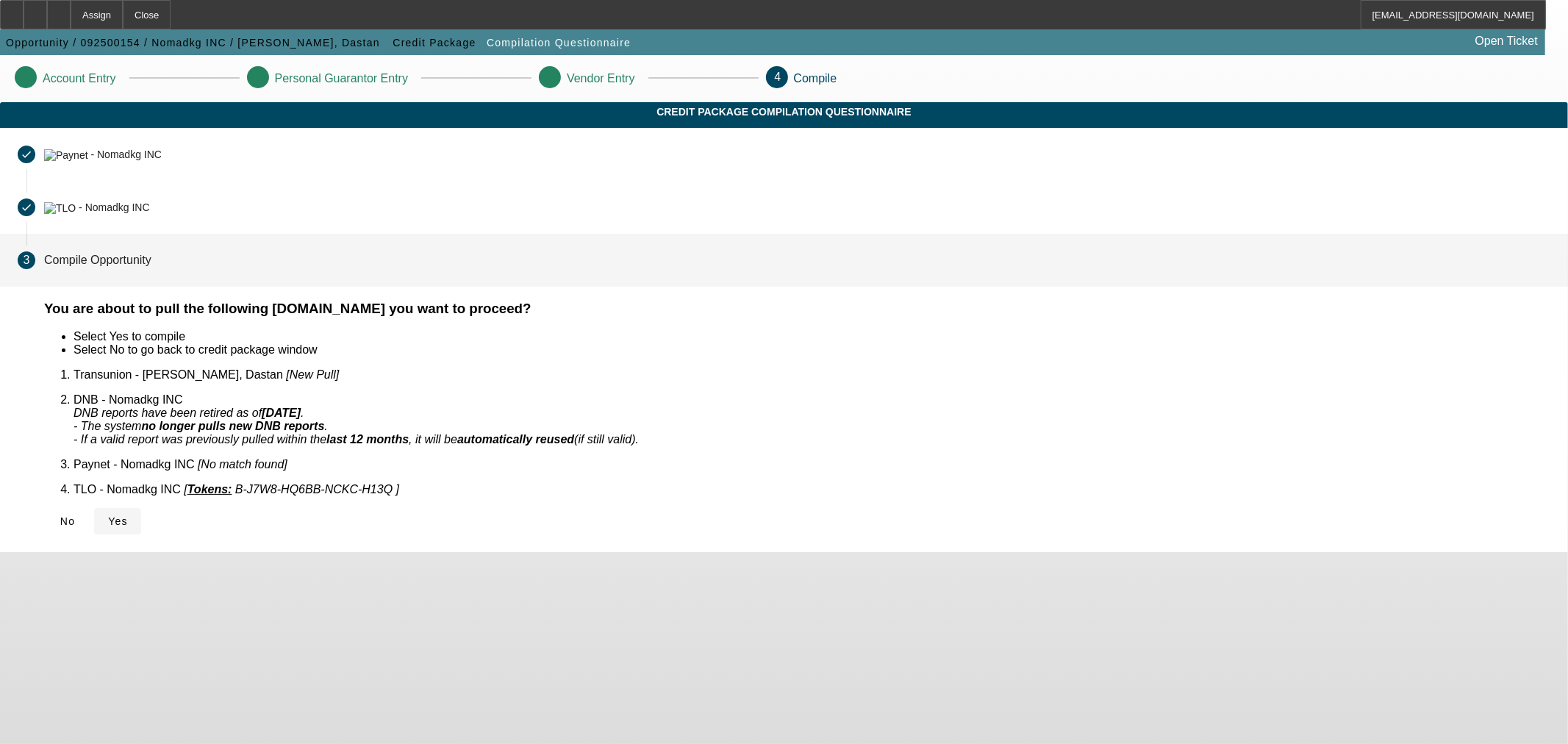
click at [141, 503] on span at bounding box center [117, 521] width 47 height 35
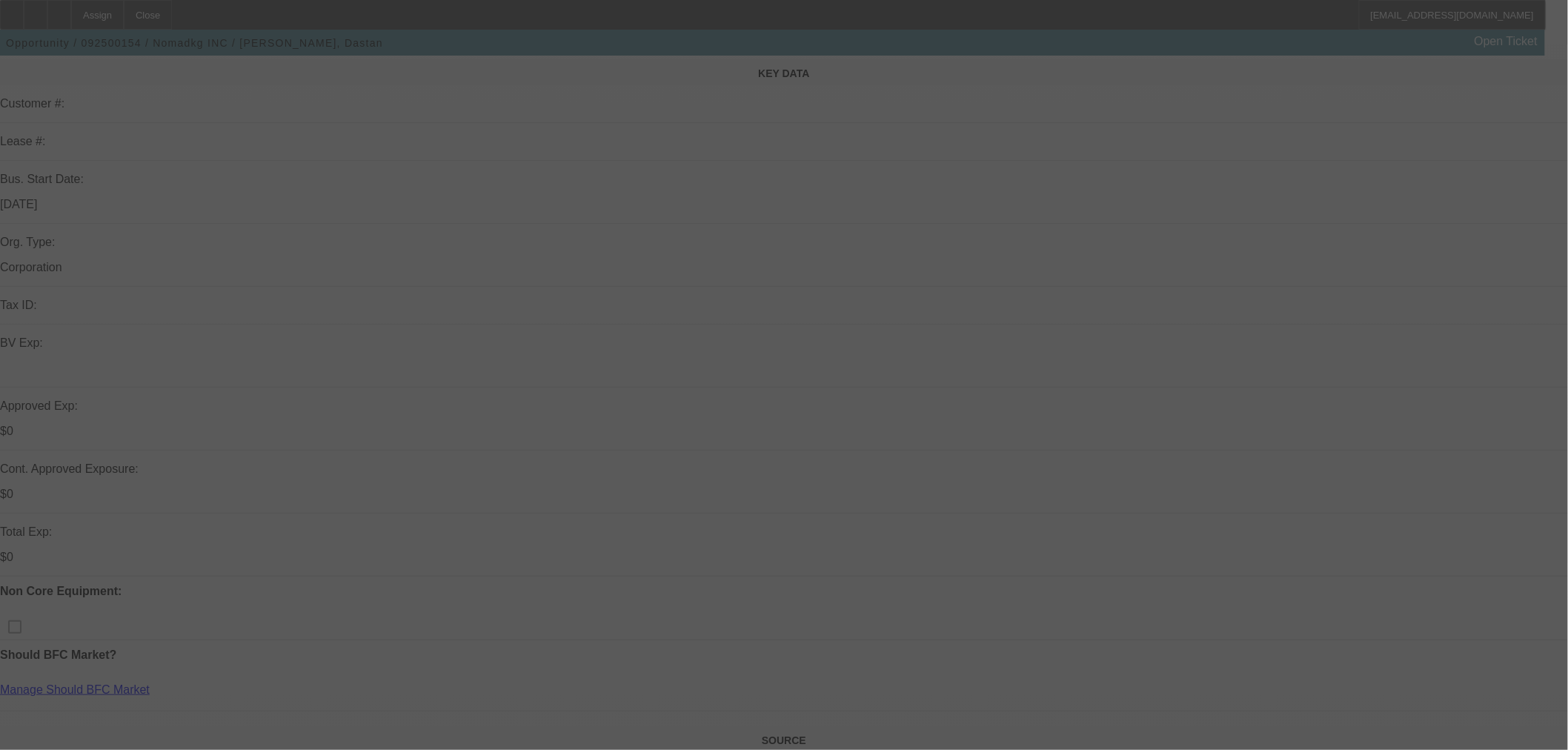
scroll to position [411, 0]
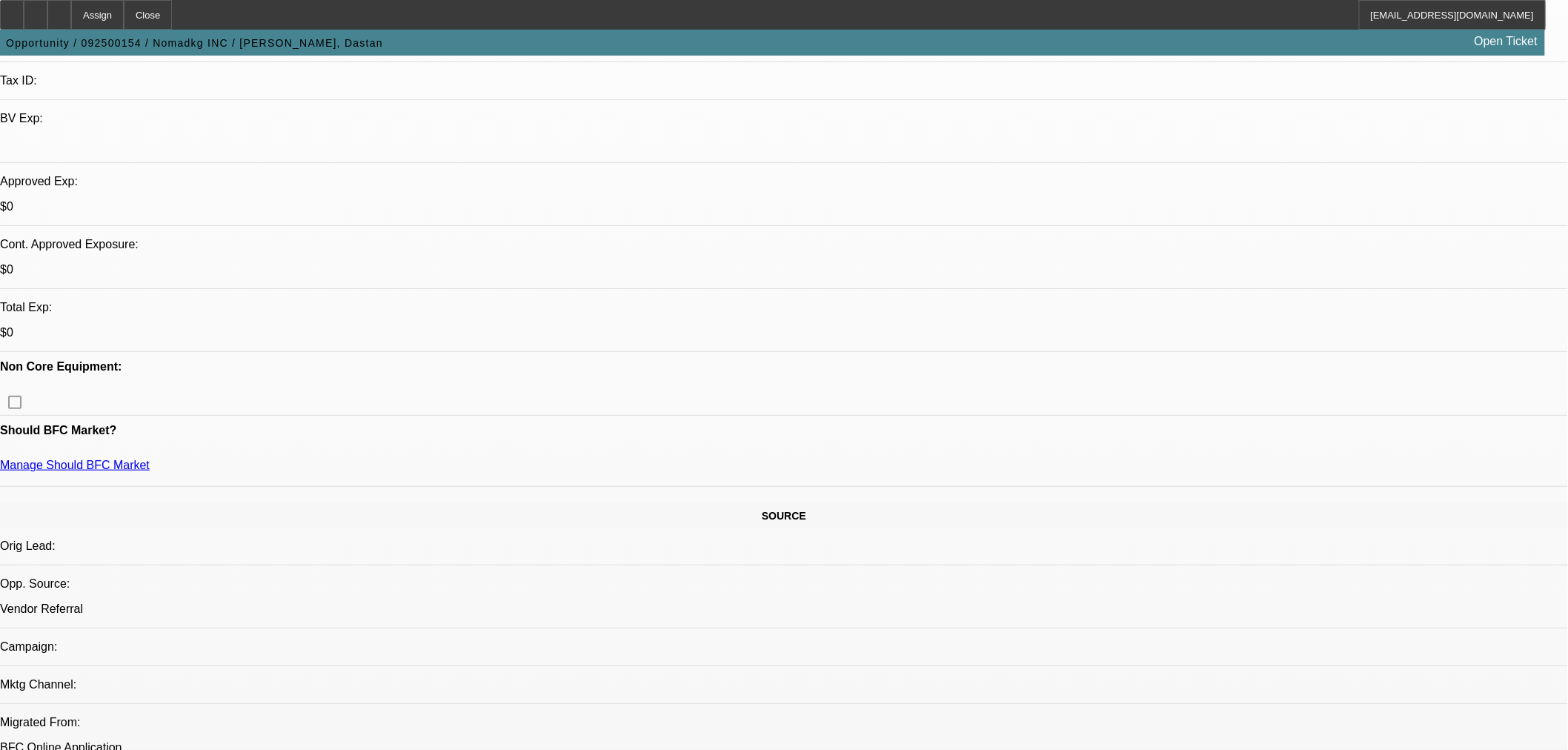
select select "0"
select select "2"
select select "0.1"
select select "4"
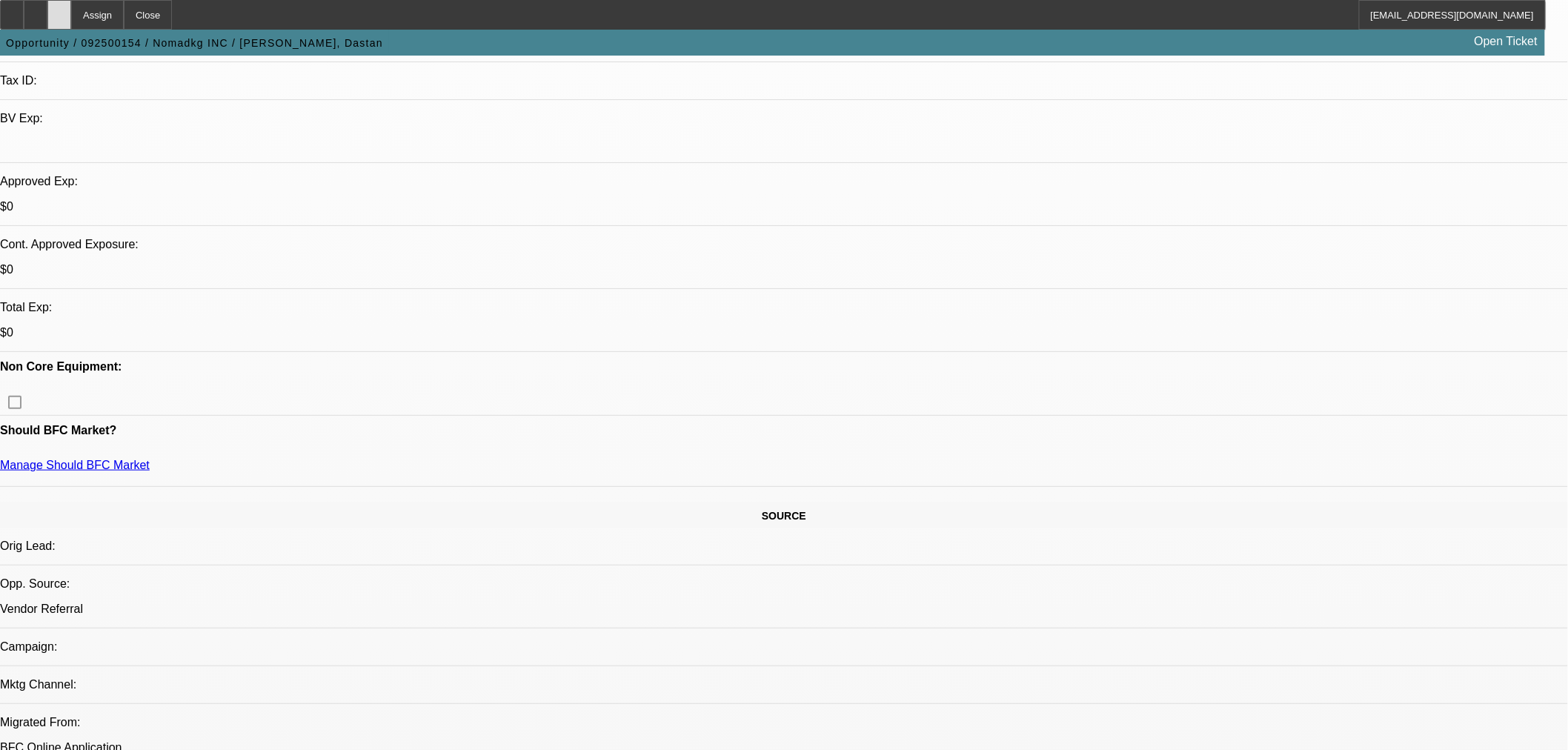
click at [71, 20] on div at bounding box center [59, 15] width 23 height 30
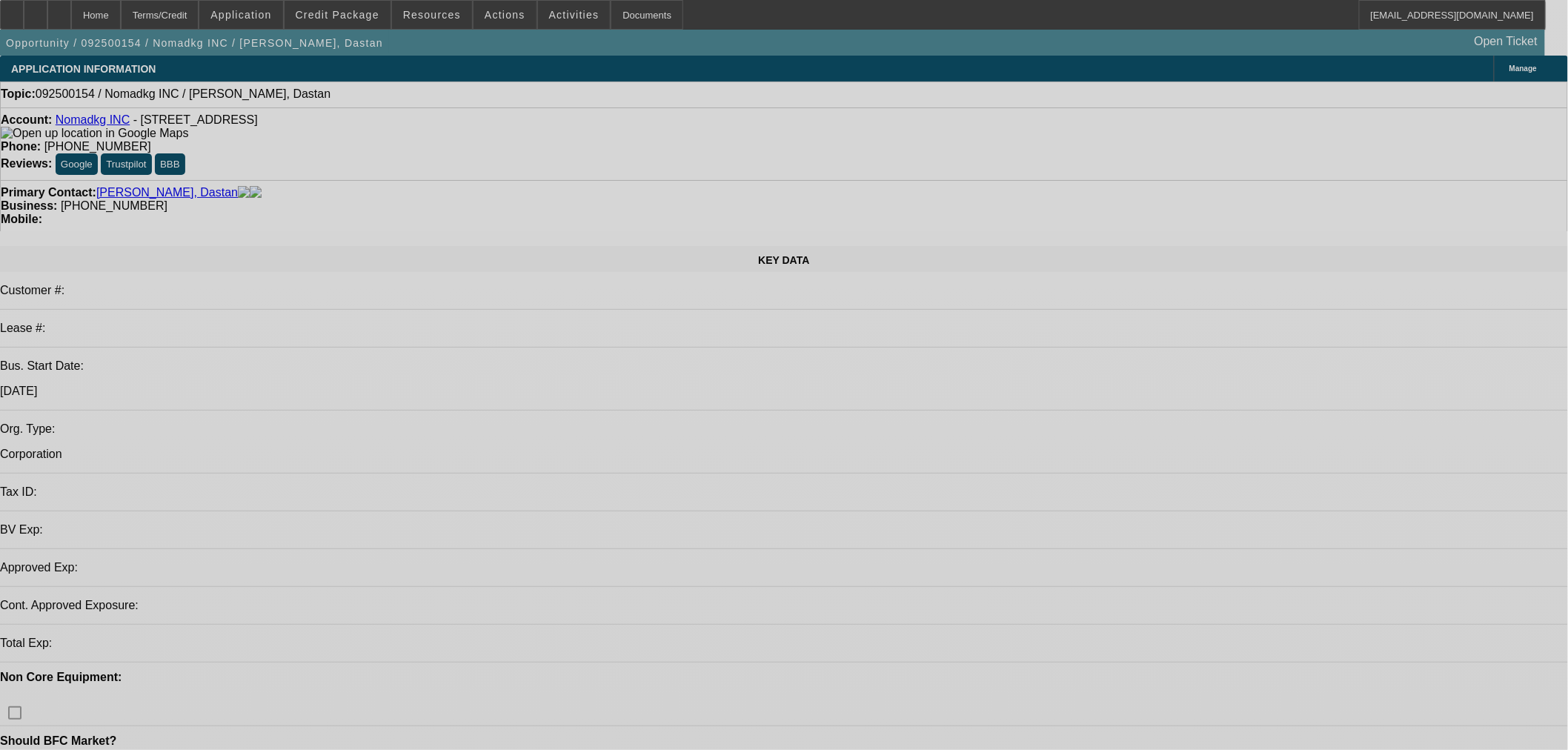
select select "0"
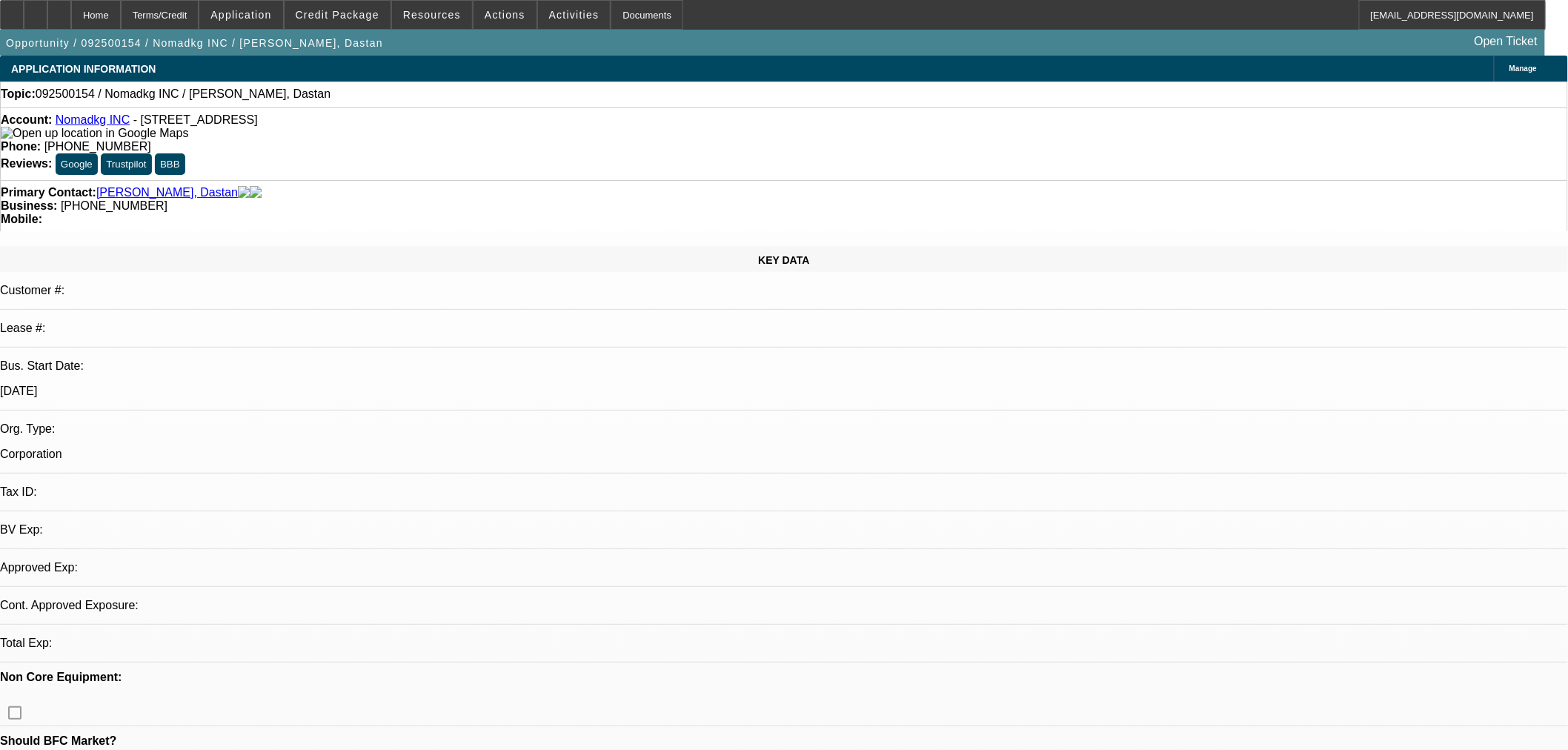
select select "2"
select select "0.1"
select select "4"
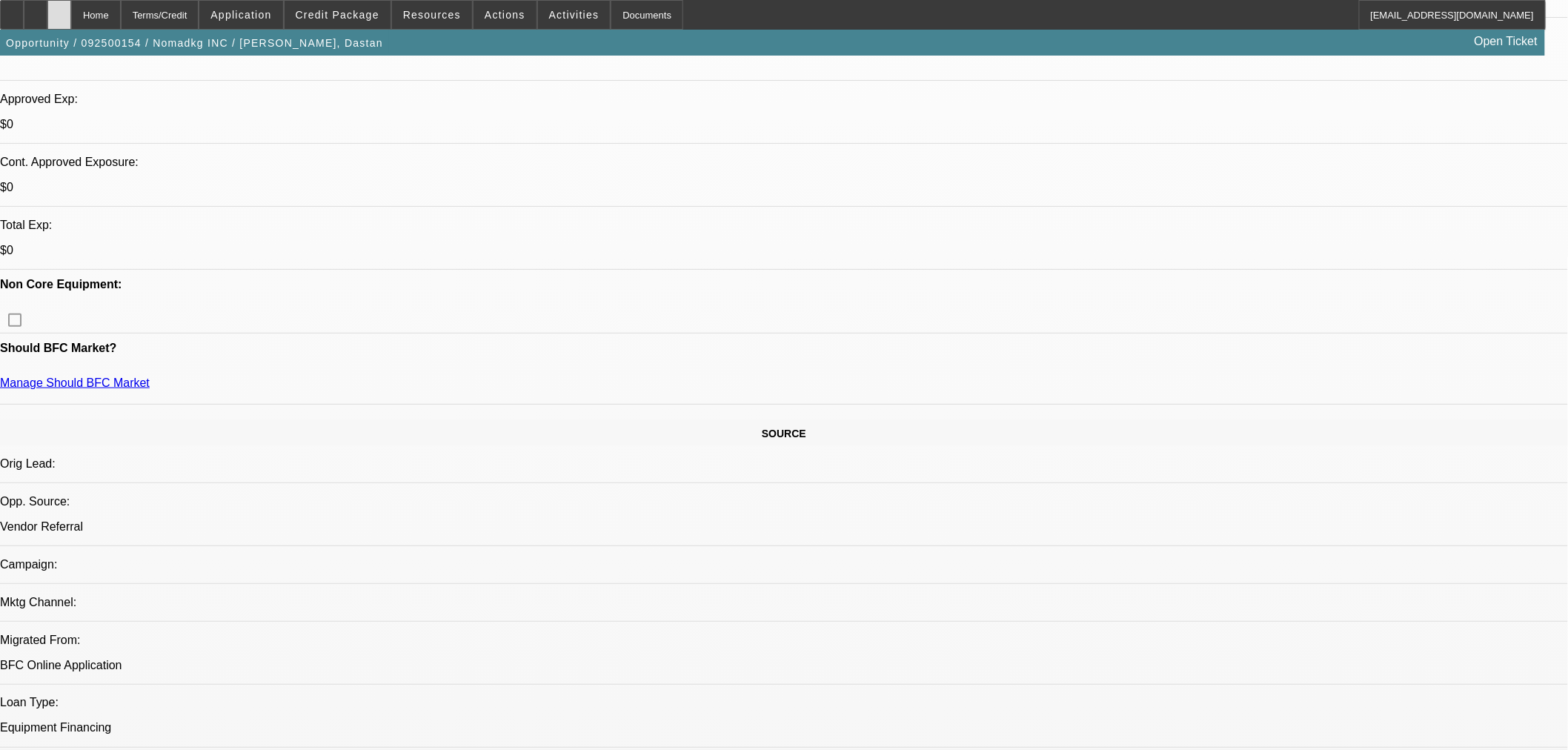
click at [71, 11] on div at bounding box center [59, 15] width 23 height 30
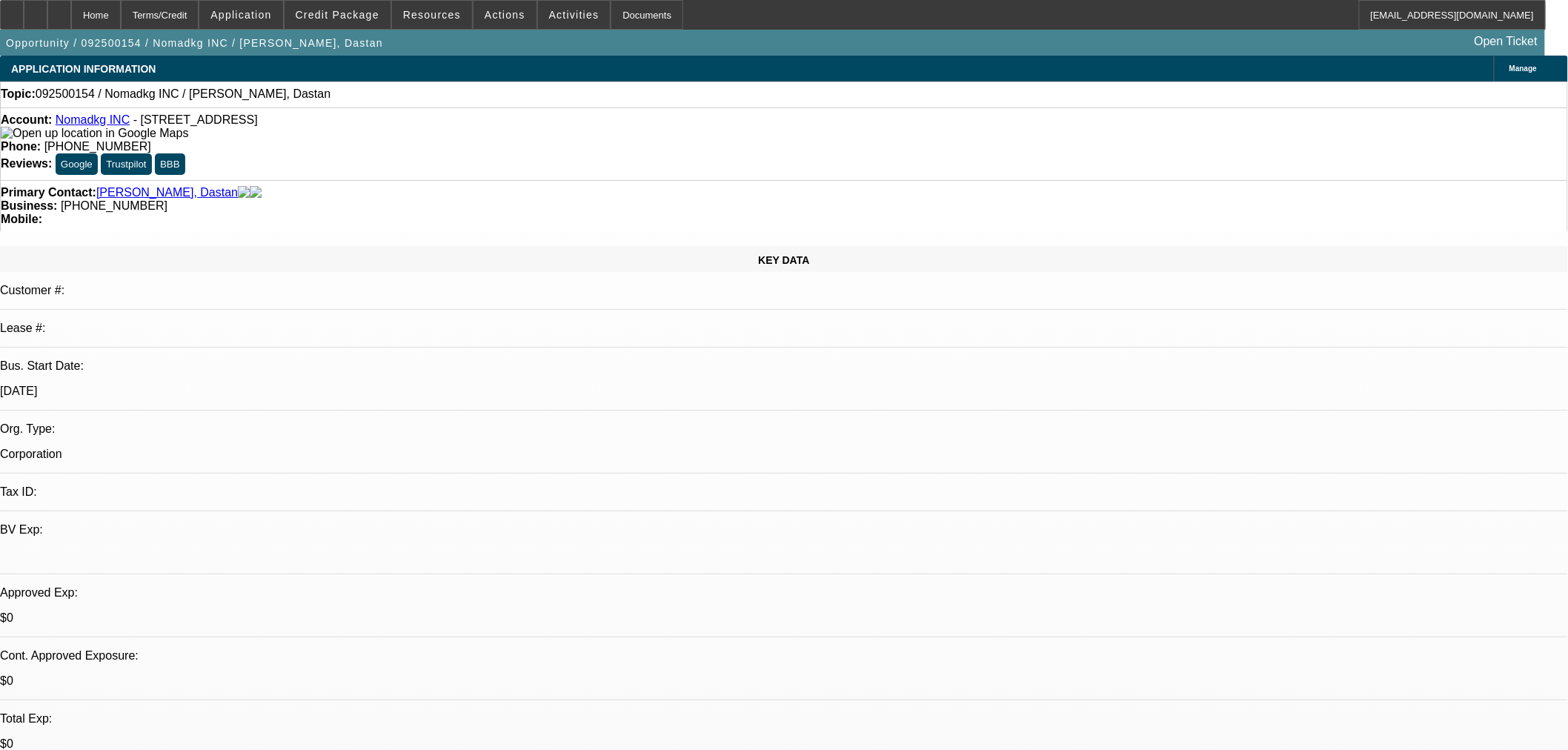
select select "0"
select select "2"
select select "0.1"
select select "4"
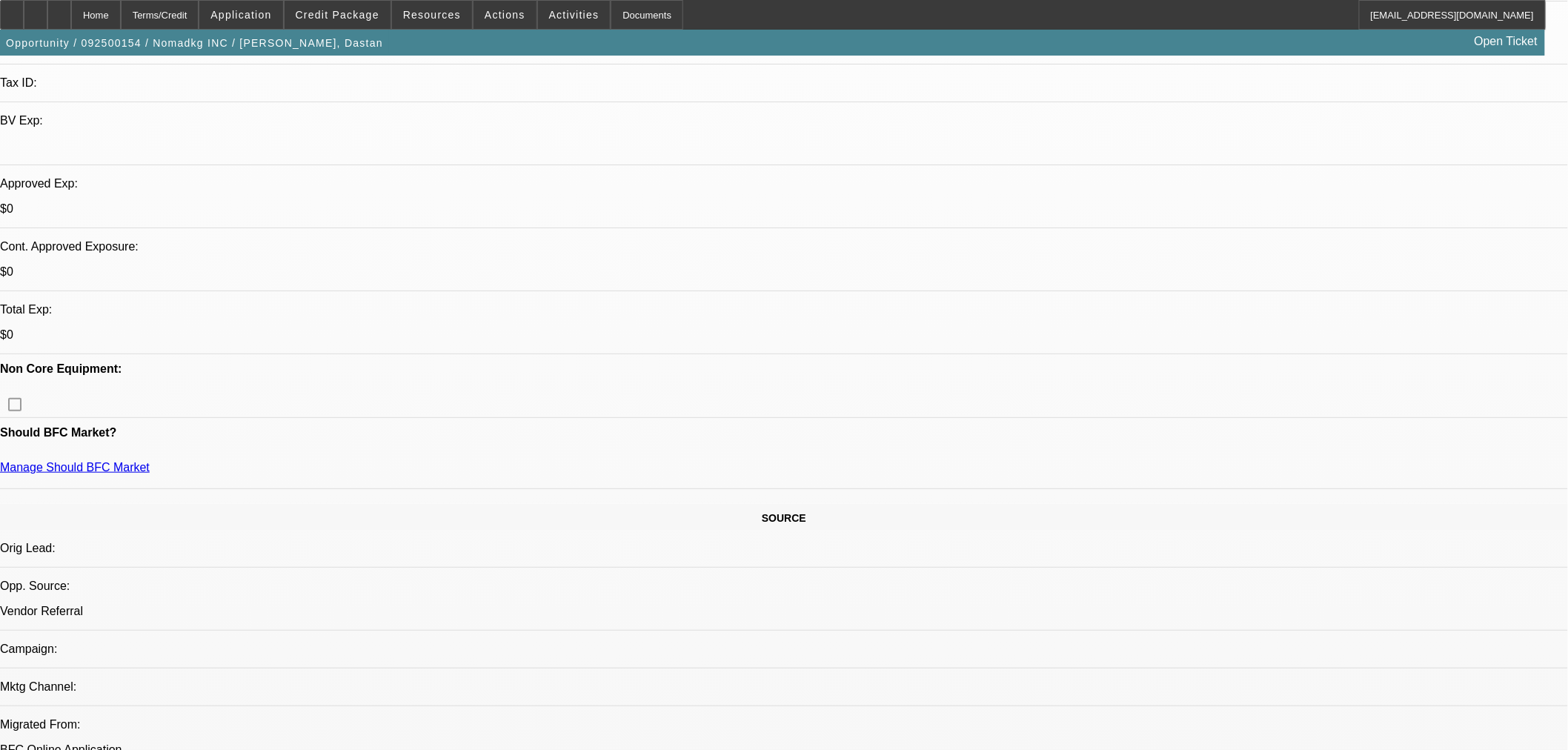
scroll to position [411, 0]
click at [60, 9] on icon at bounding box center [60, 9] width 0 height 0
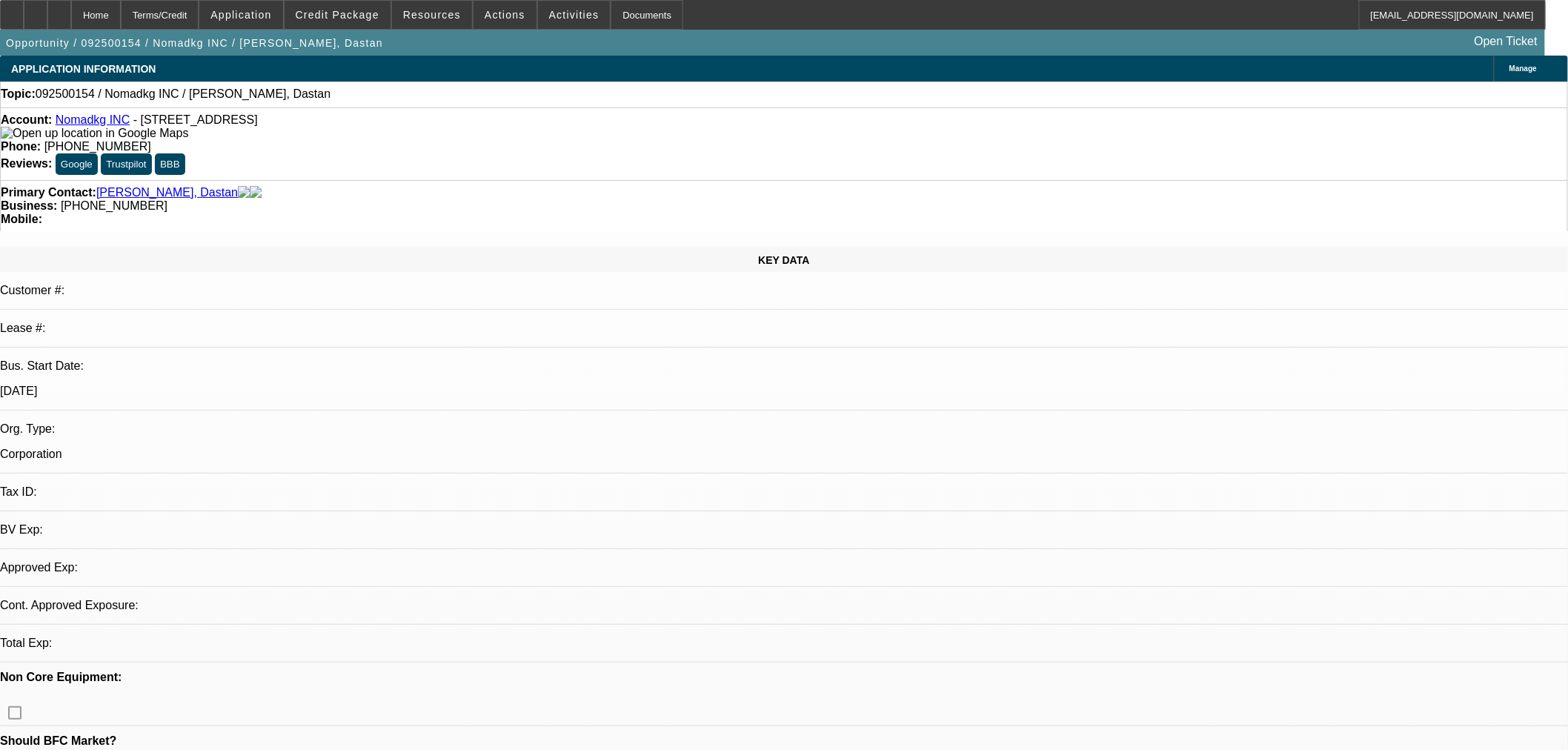
select select "0"
select select "2"
select select "0.1"
select select "4"
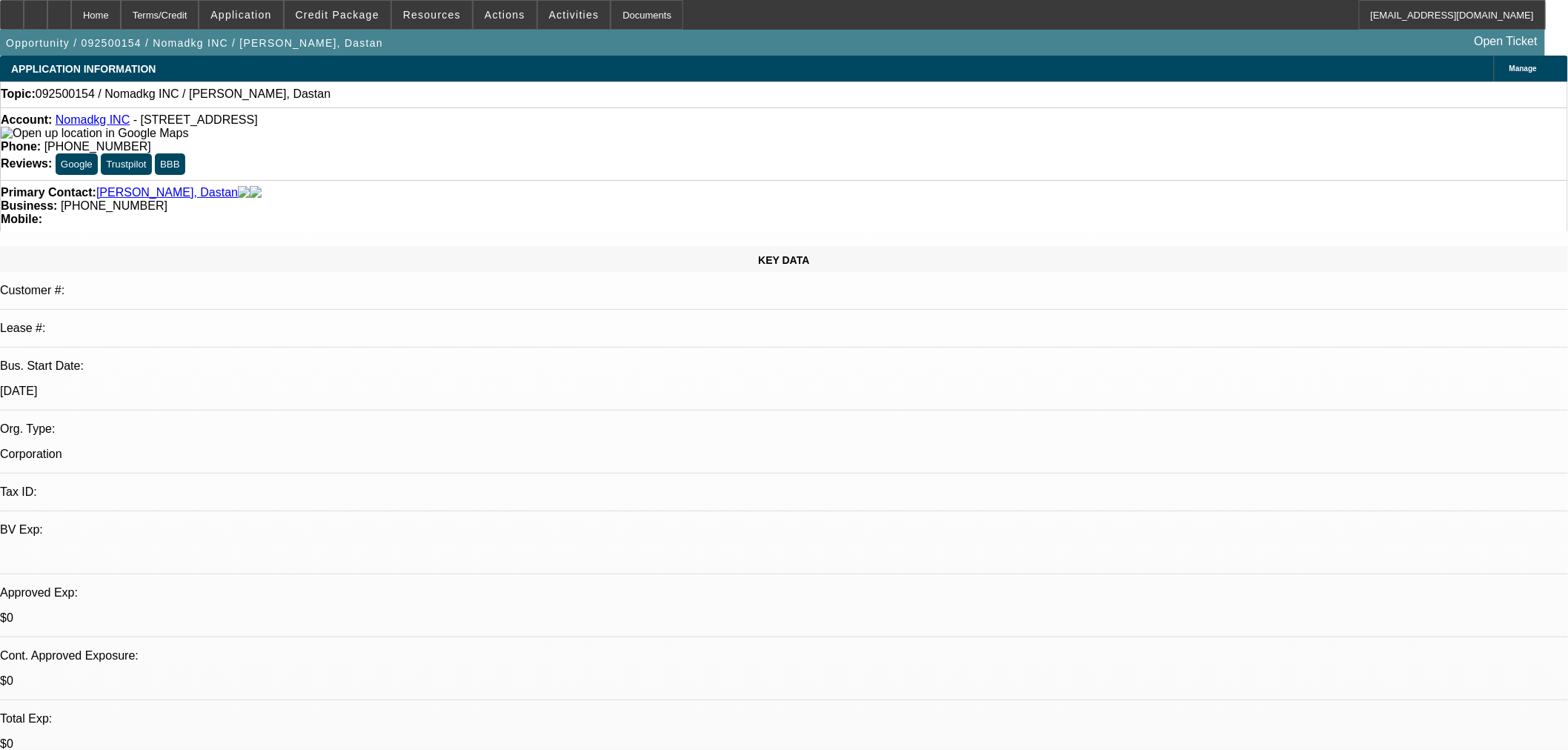
scroll to position [411, 0]
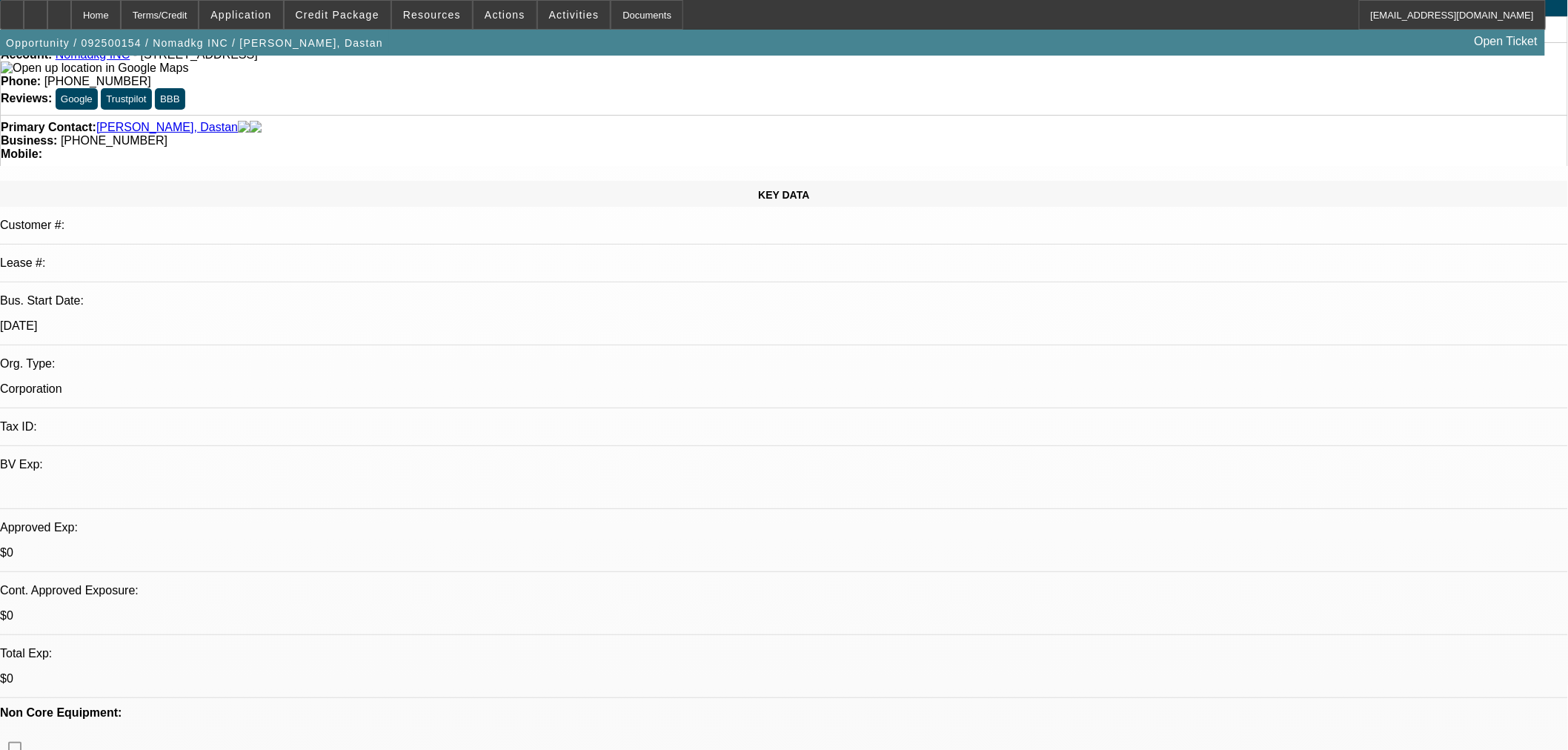
scroll to position [329, 0]
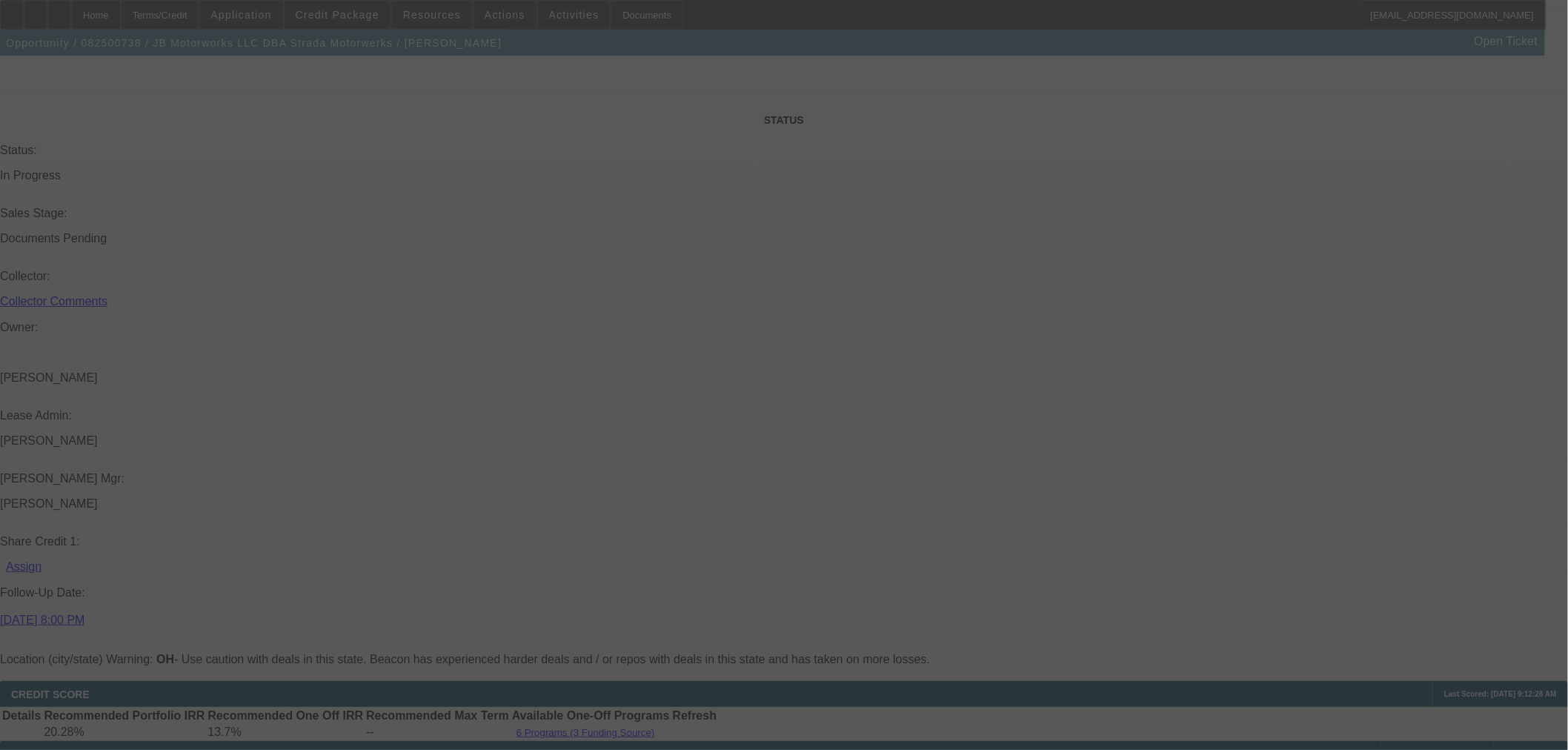
scroll to position [2266, 0]
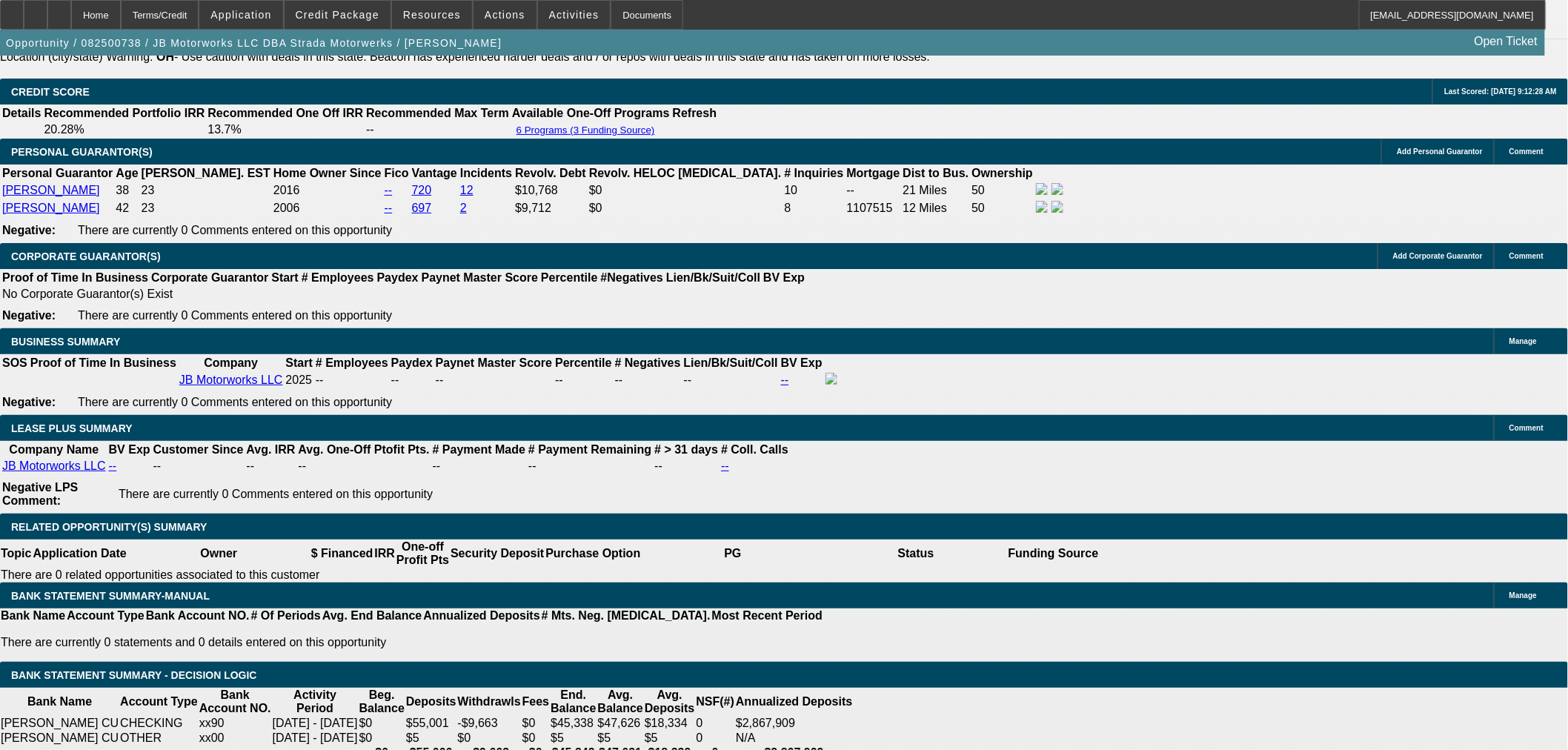
select select "0"
select select "3"
select select "0.1"
select select "4"
select select "0"
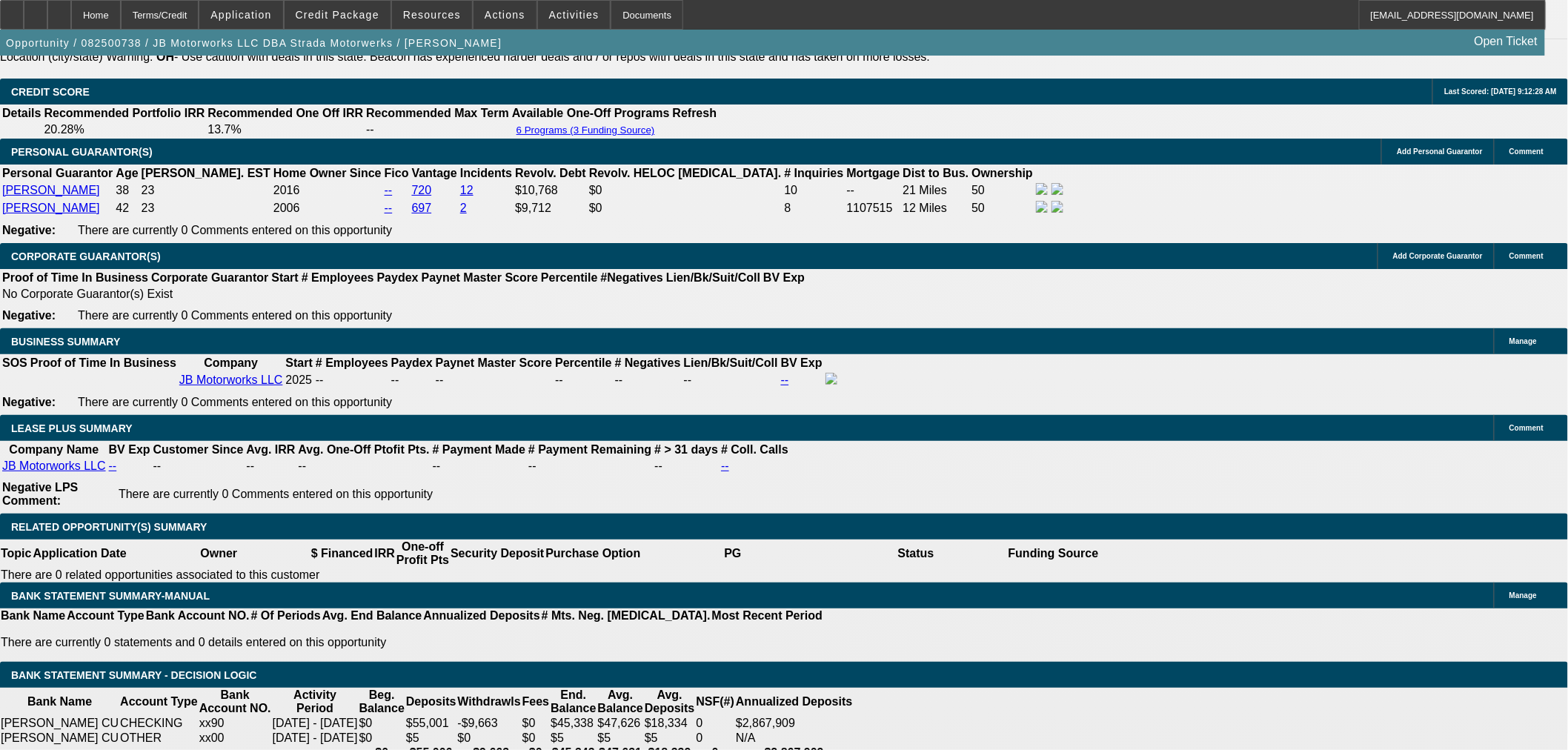
select select "3"
select select "0.1"
select select "4"
select select "0"
select select "3"
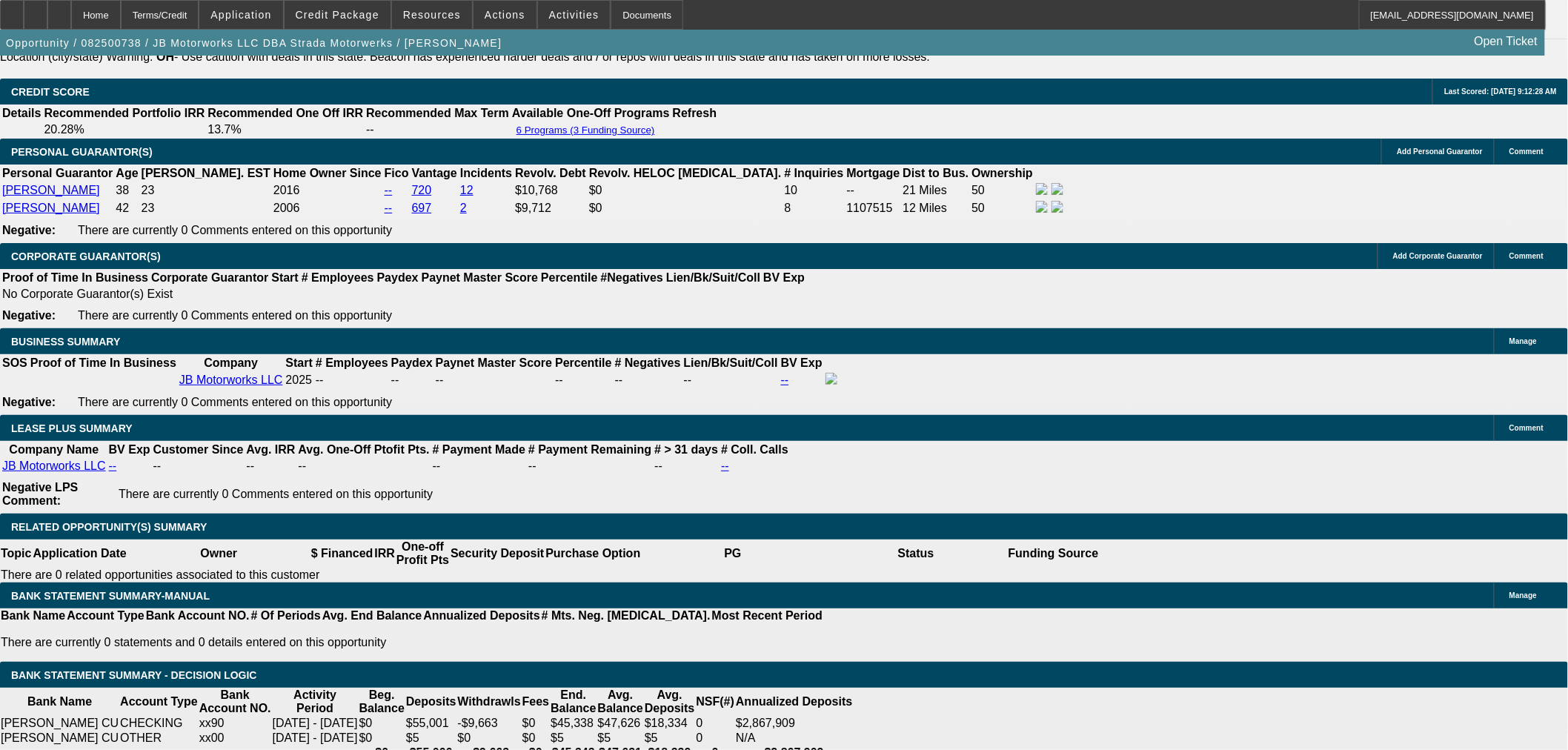
select select "0.1"
select select "4"
select select "0"
select select "3"
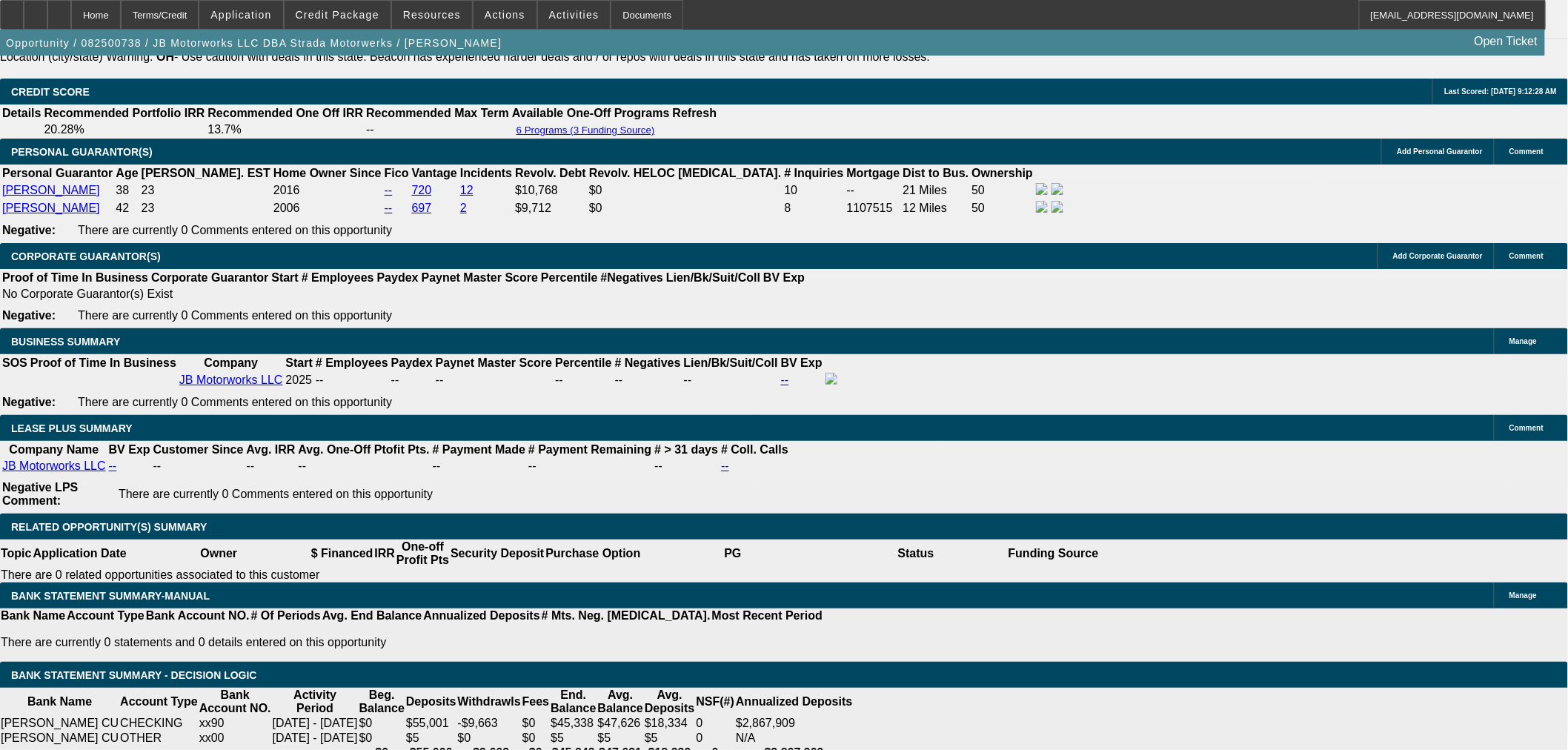
select select "0.1"
select select "4"
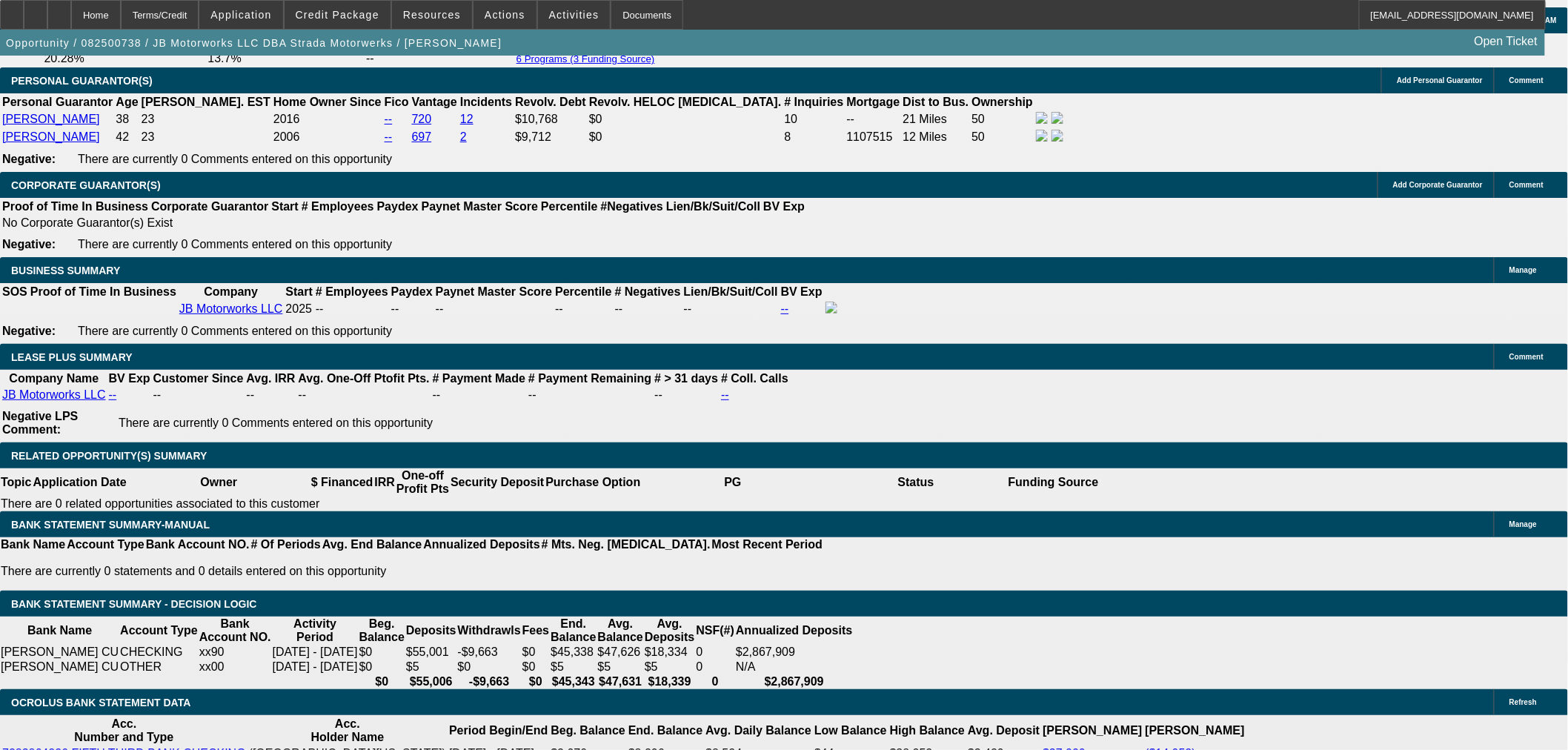
scroll to position [2431, 0]
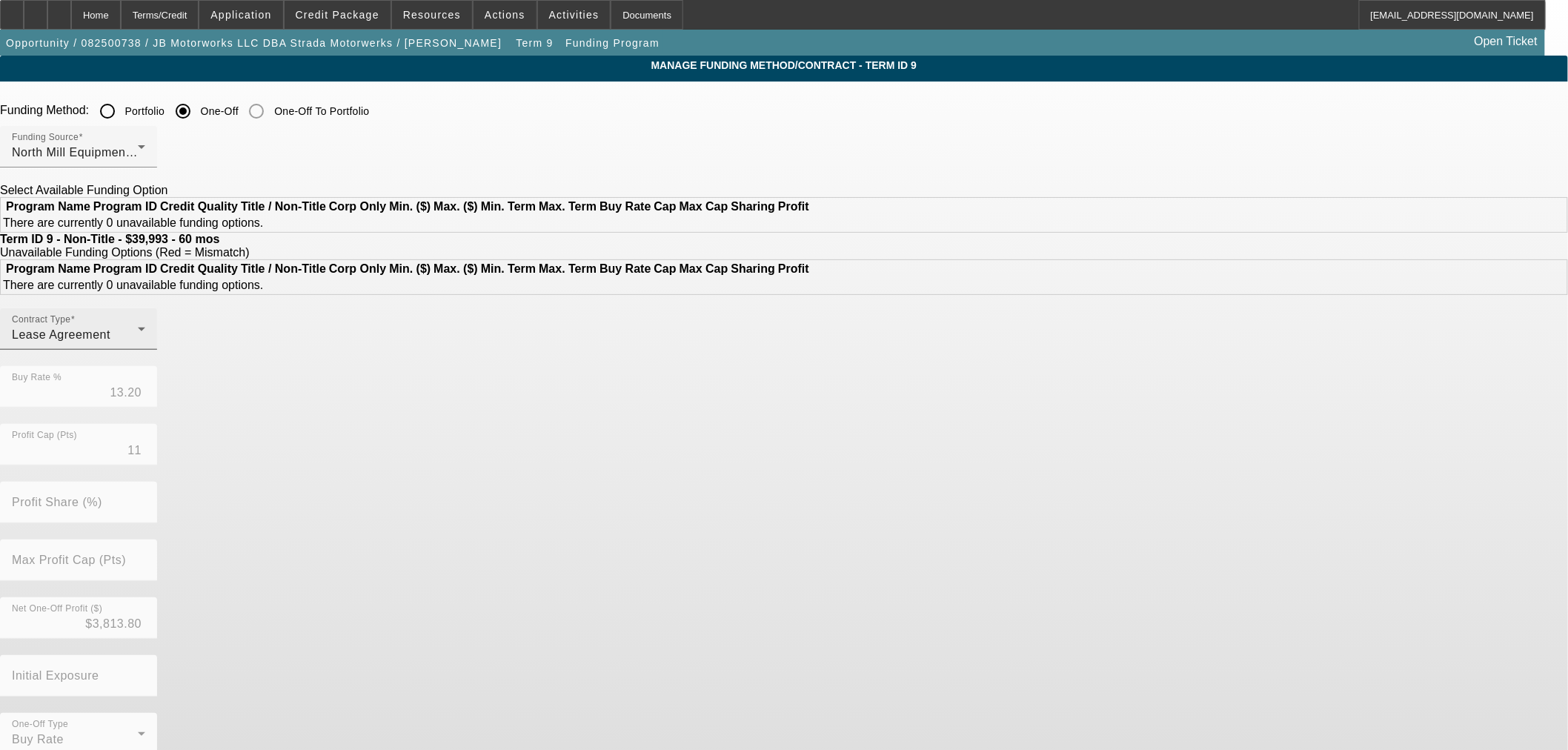
click at [138, 343] on div "Lease Agreement" at bounding box center [74, 334] width 126 height 18
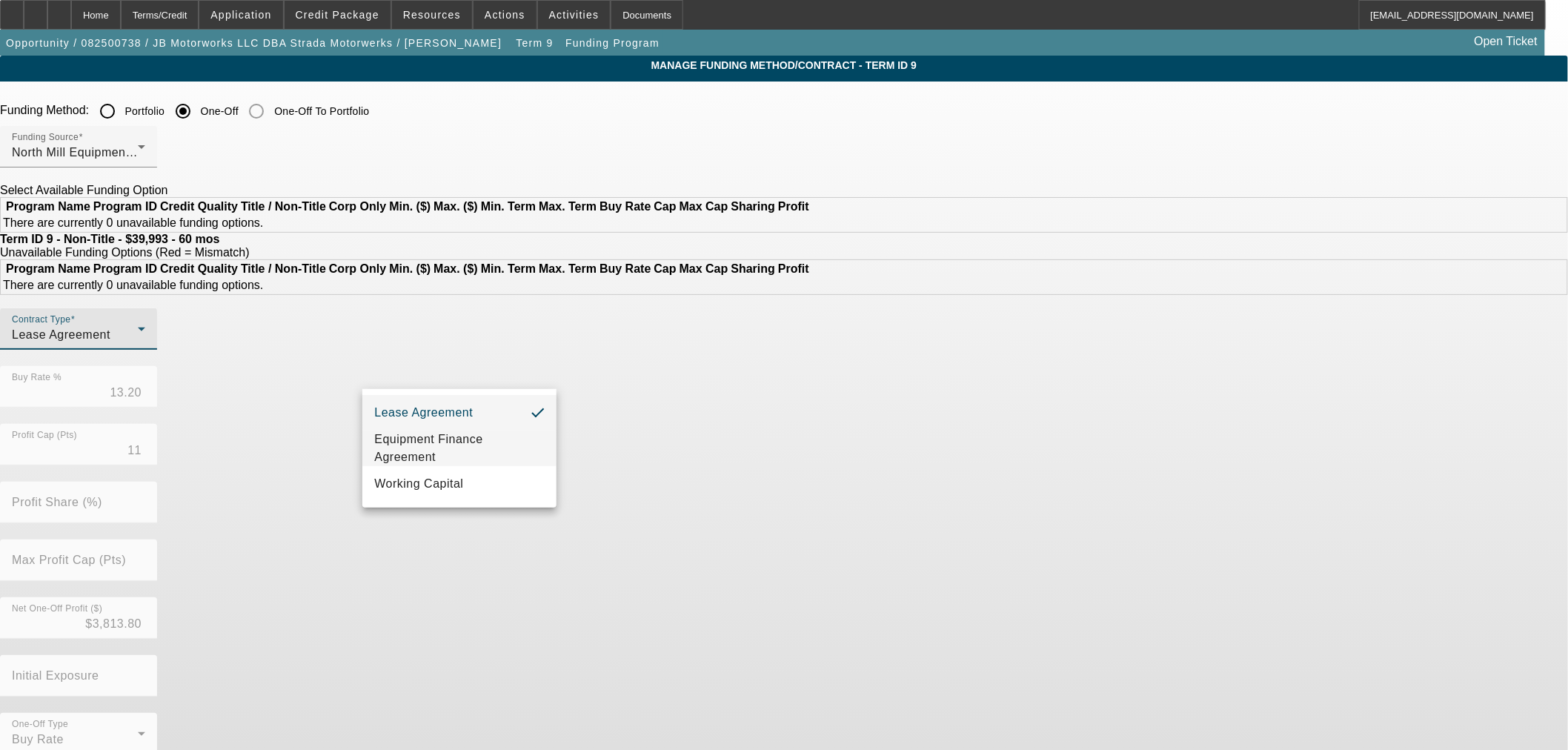
click at [467, 445] on span "Equipment Finance Agreement" at bounding box center [459, 449] width 170 height 35
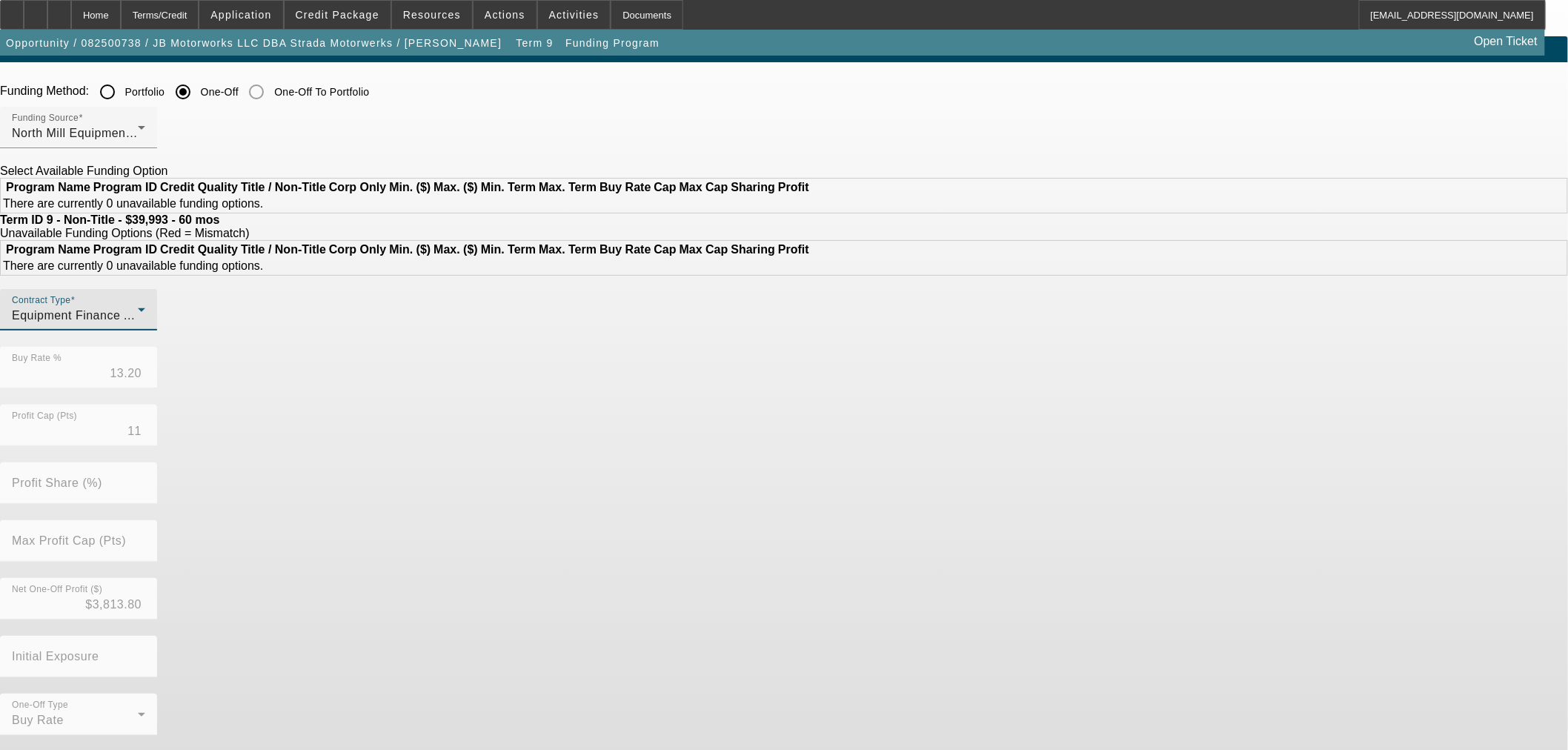
scroll to position [39, 0]
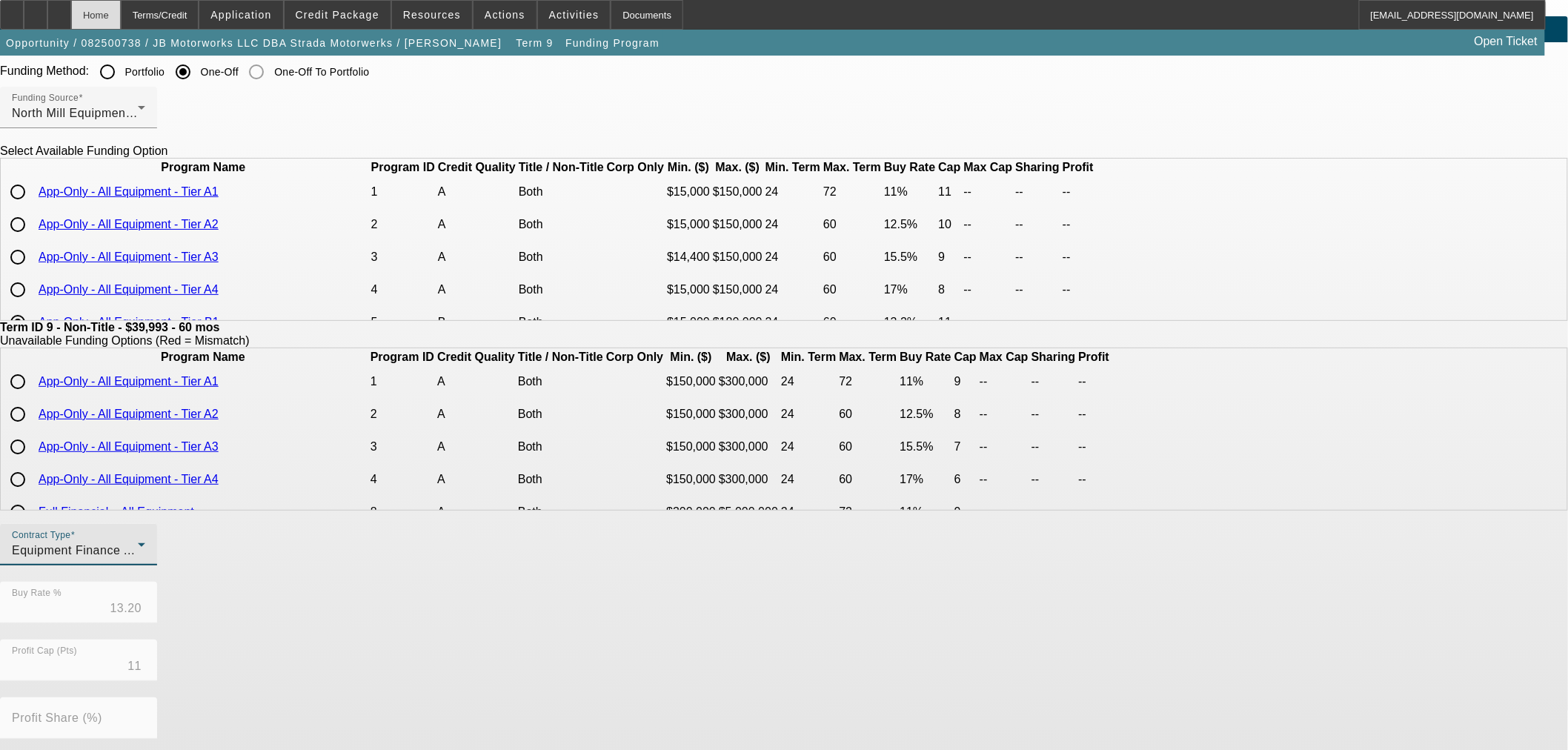
click at [121, 20] on div "Home" at bounding box center [95, 15] width 49 height 30
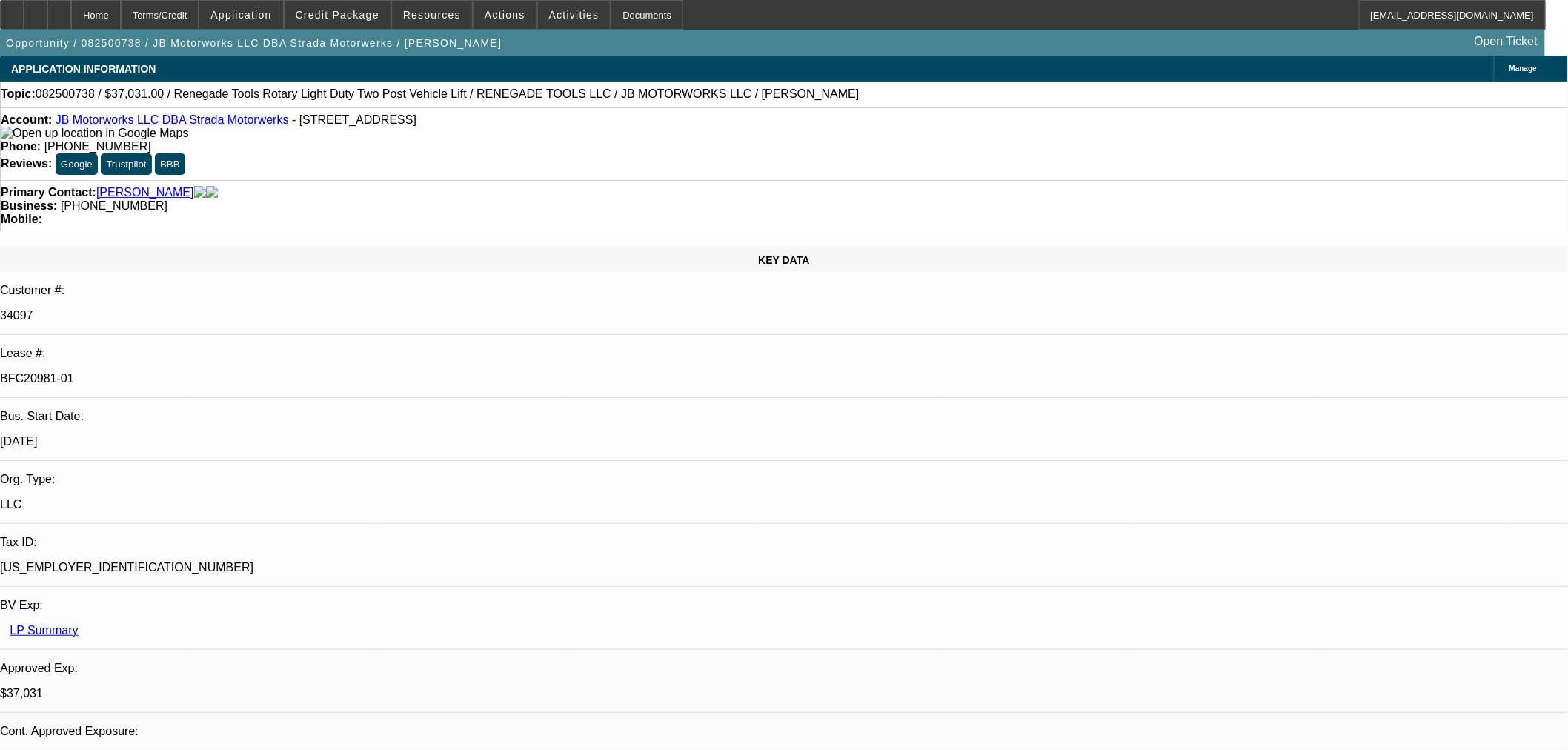
select select "0"
select select "3"
select select "0.1"
select select "4"
select select "0"
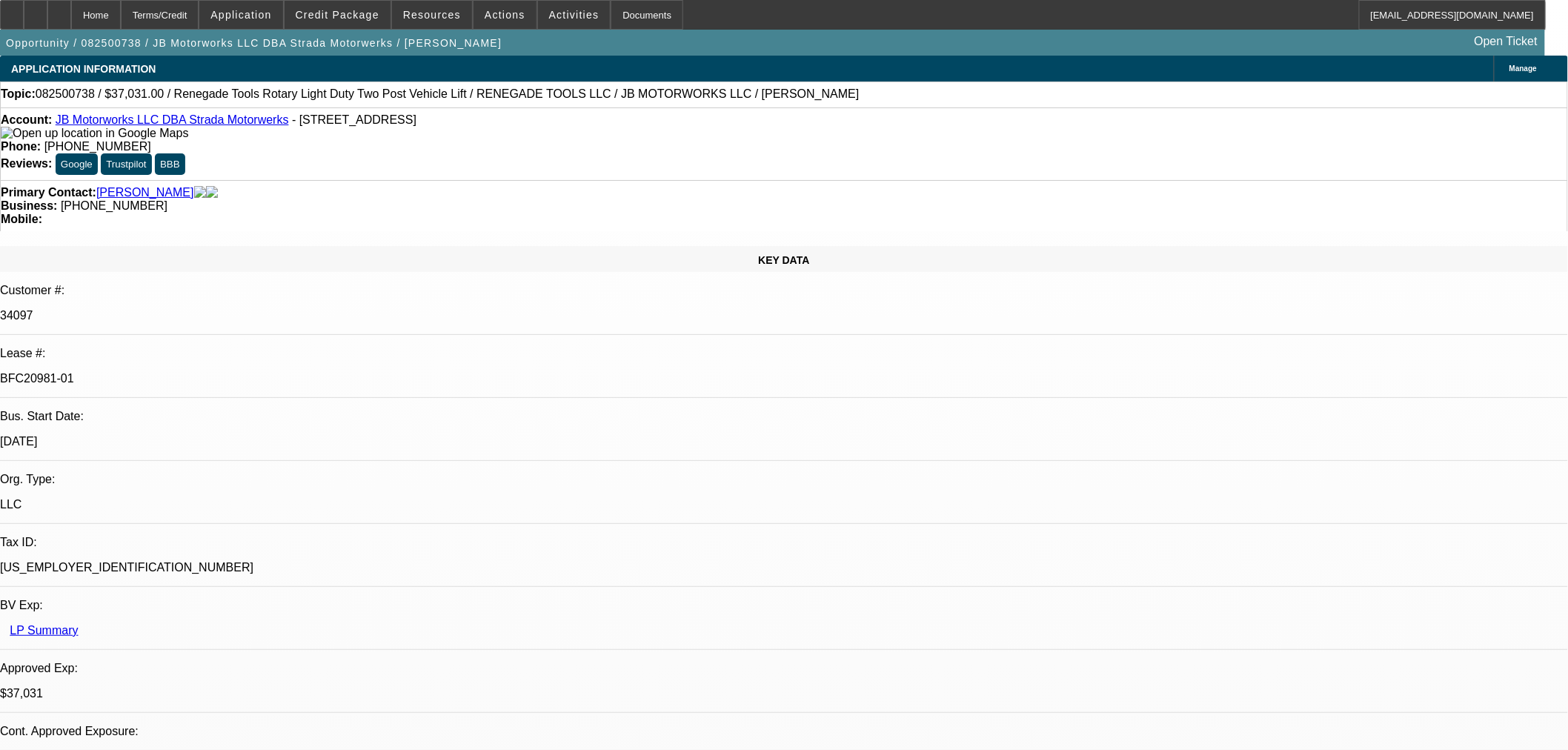
select select "3"
select select "0.1"
select select "4"
select select "0"
select select "3"
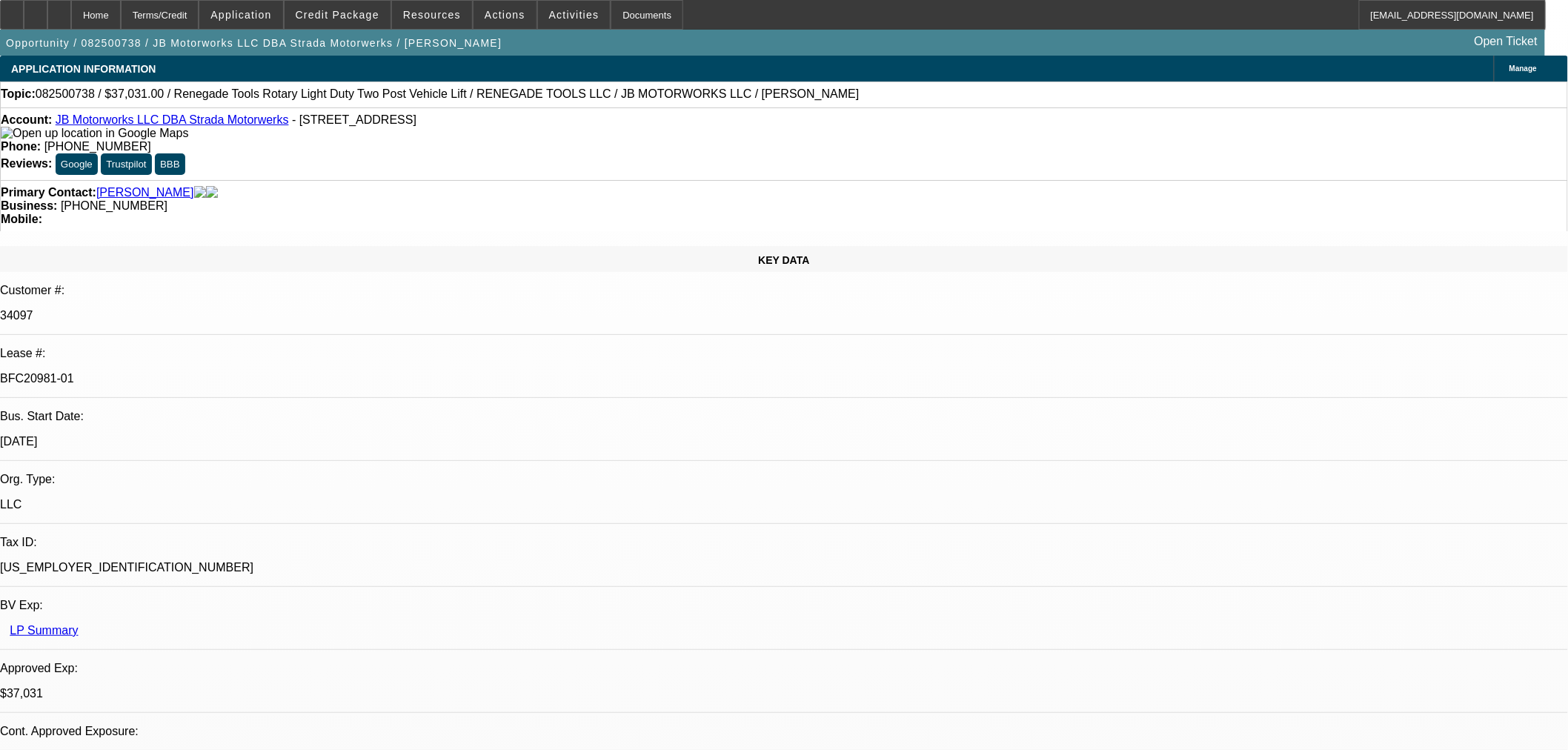
select select "0.1"
select select "4"
select select "0"
select select "3"
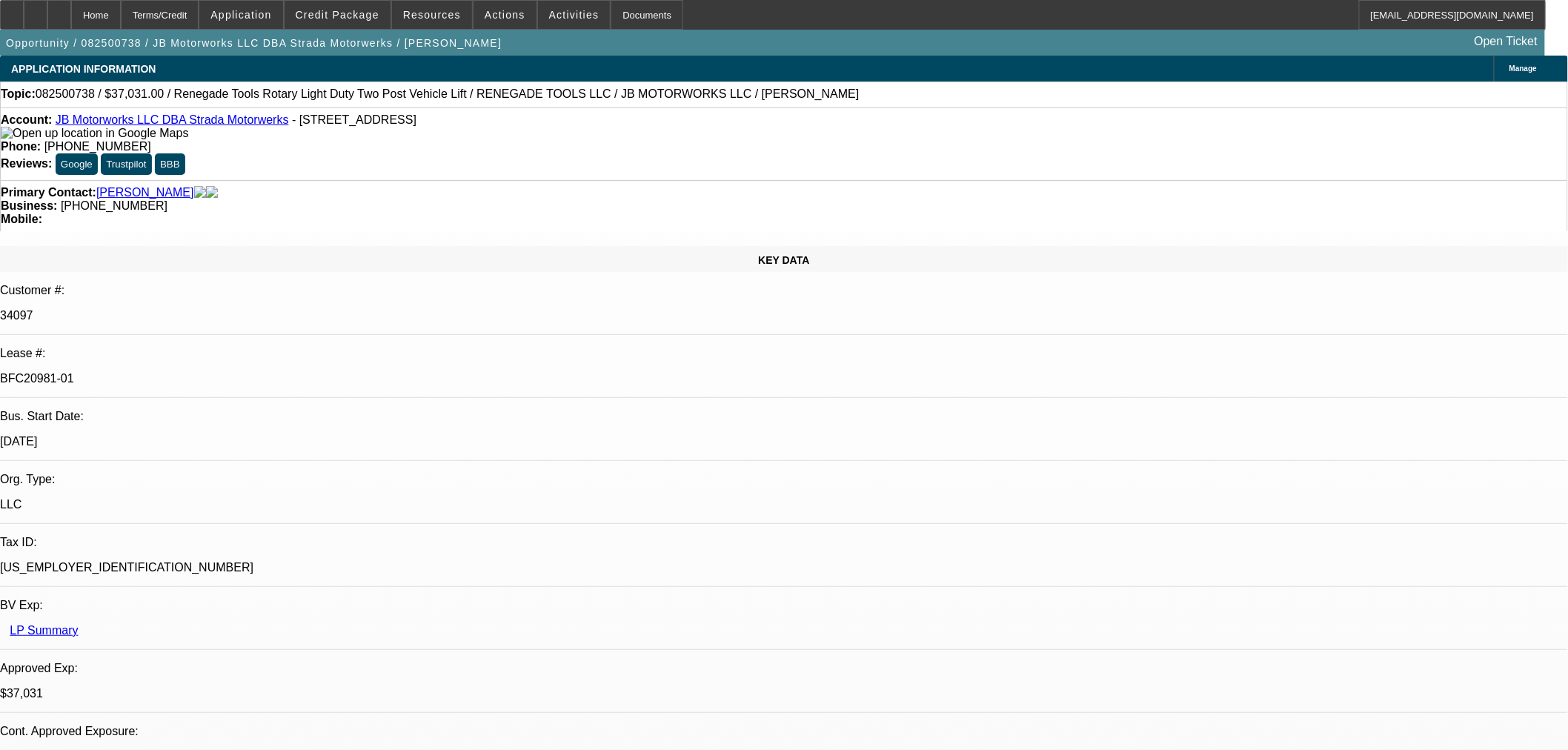
select select "0.1"
select select "4"
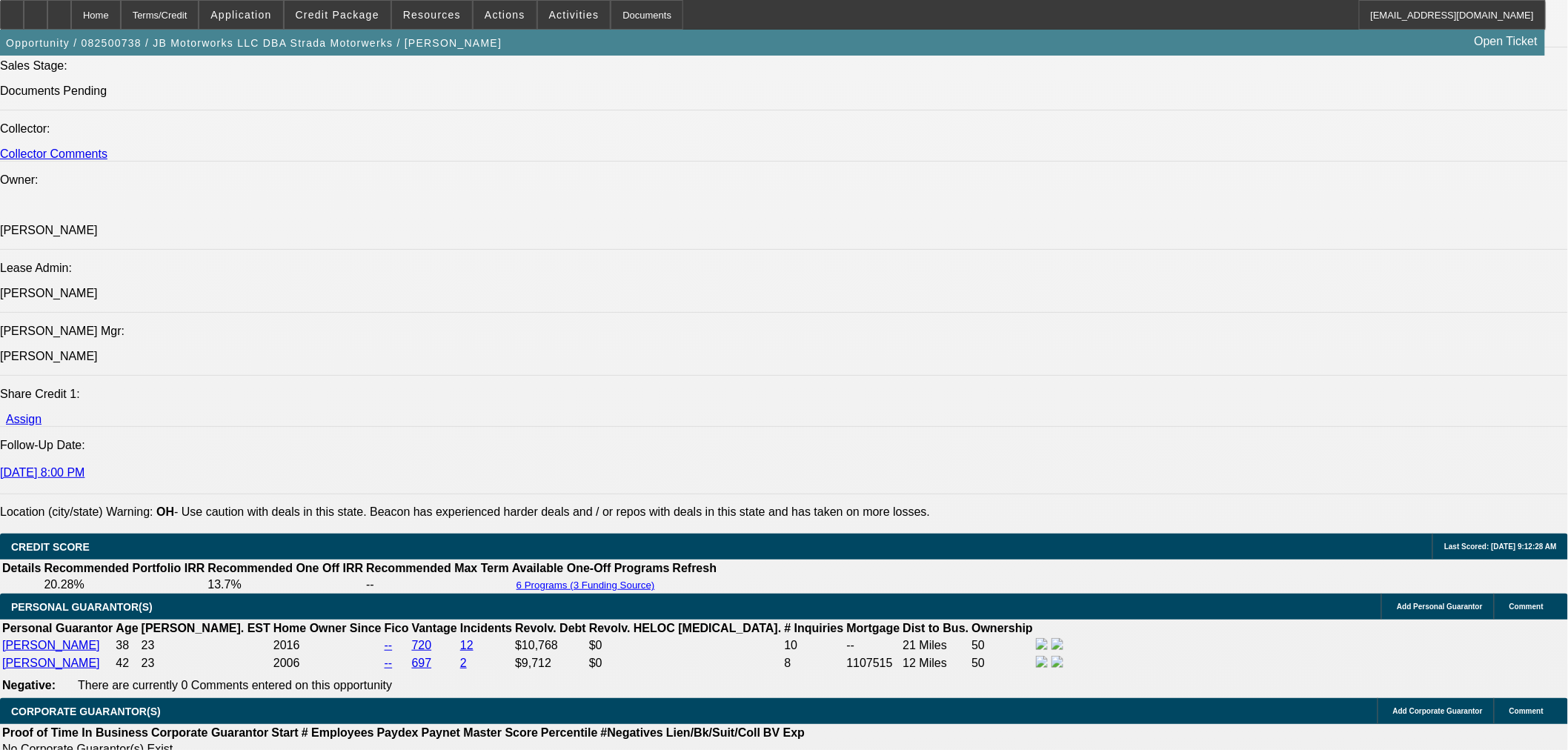
scroll to position [2305, 0]
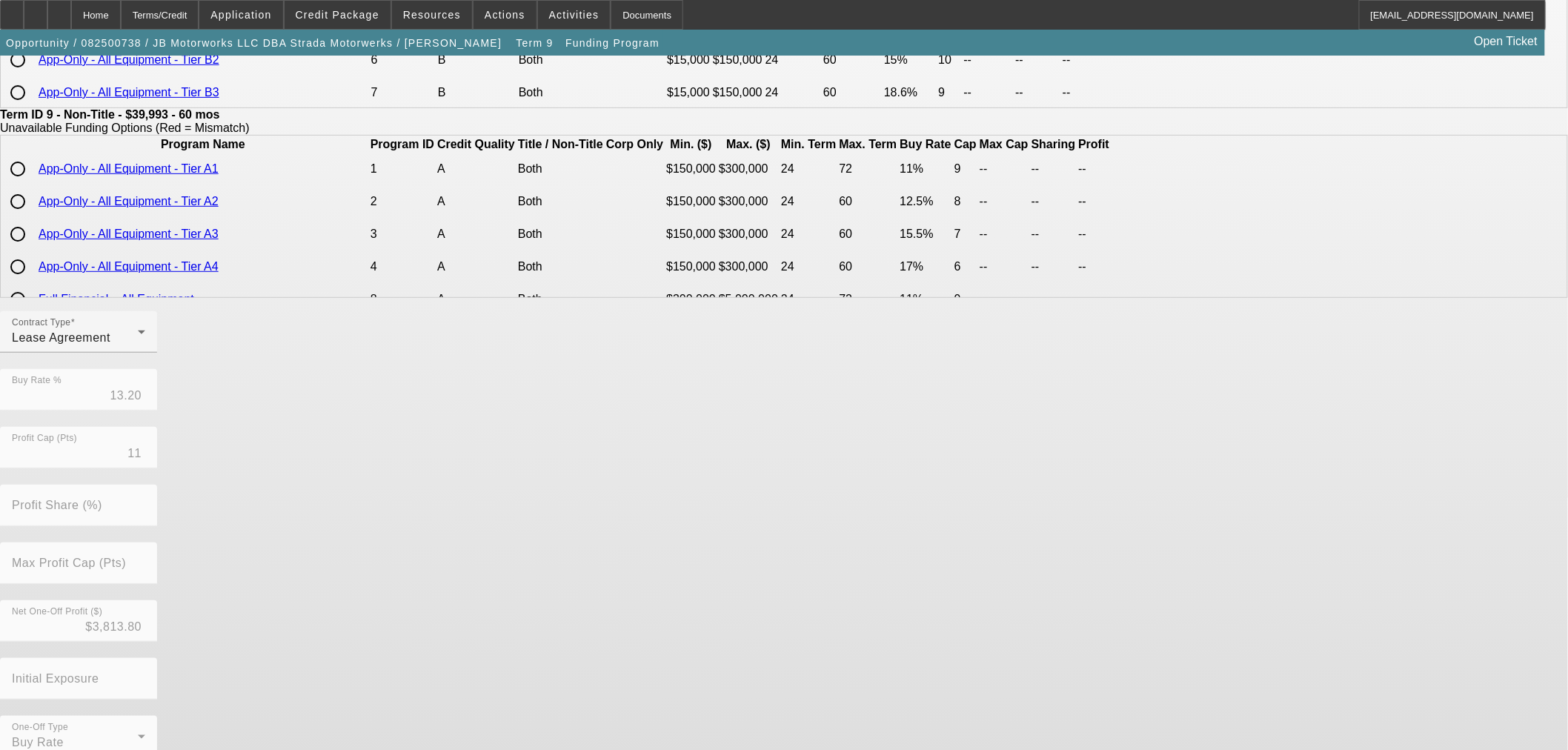
scroll to position [264, 0]
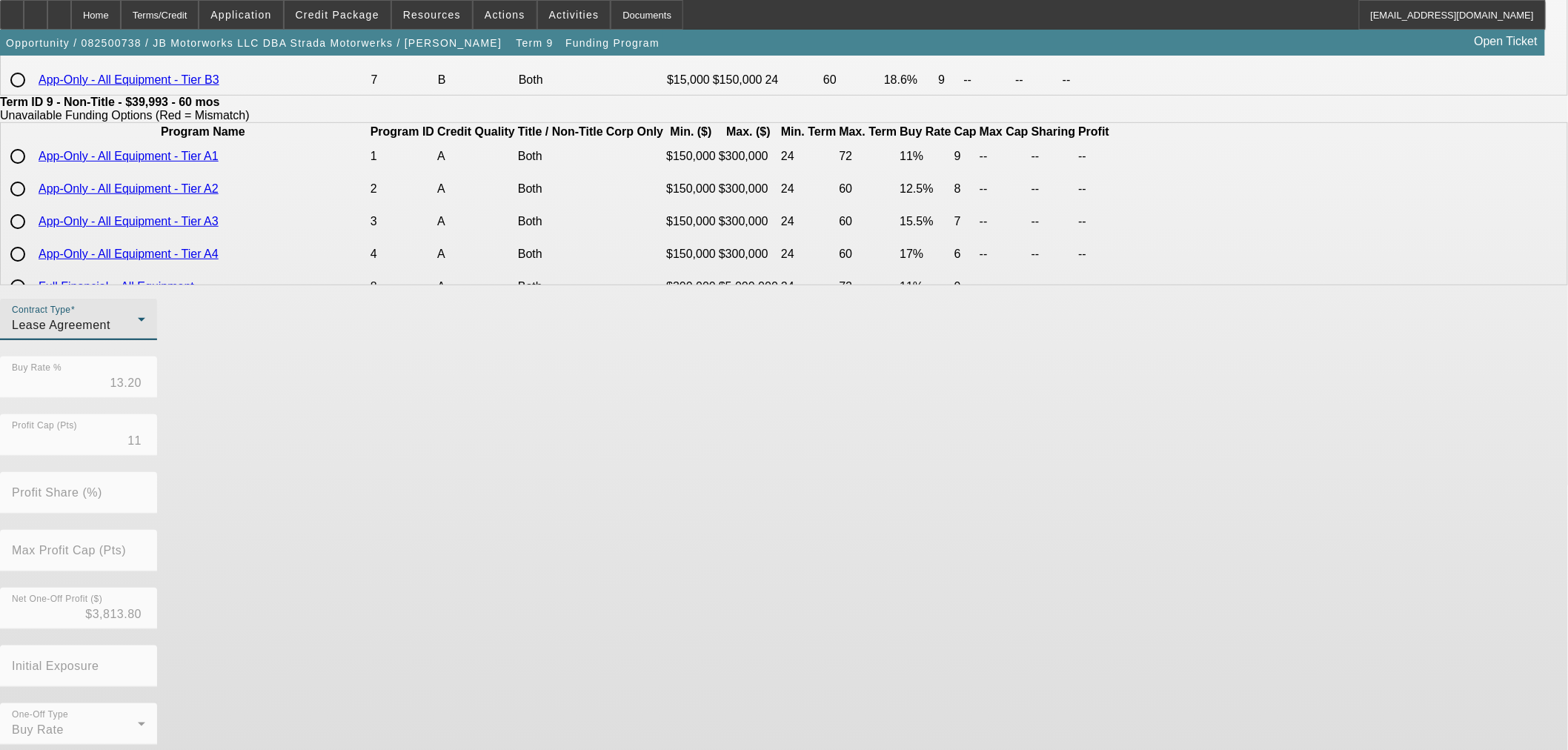
click at [138, 334] on div "Lease Agreement" at bounding box center [74, 325] width 126 height 18
click at [470, 413] on span "Equipment Finance Agreement" at bounding box center [459, 408] width 170 height 35
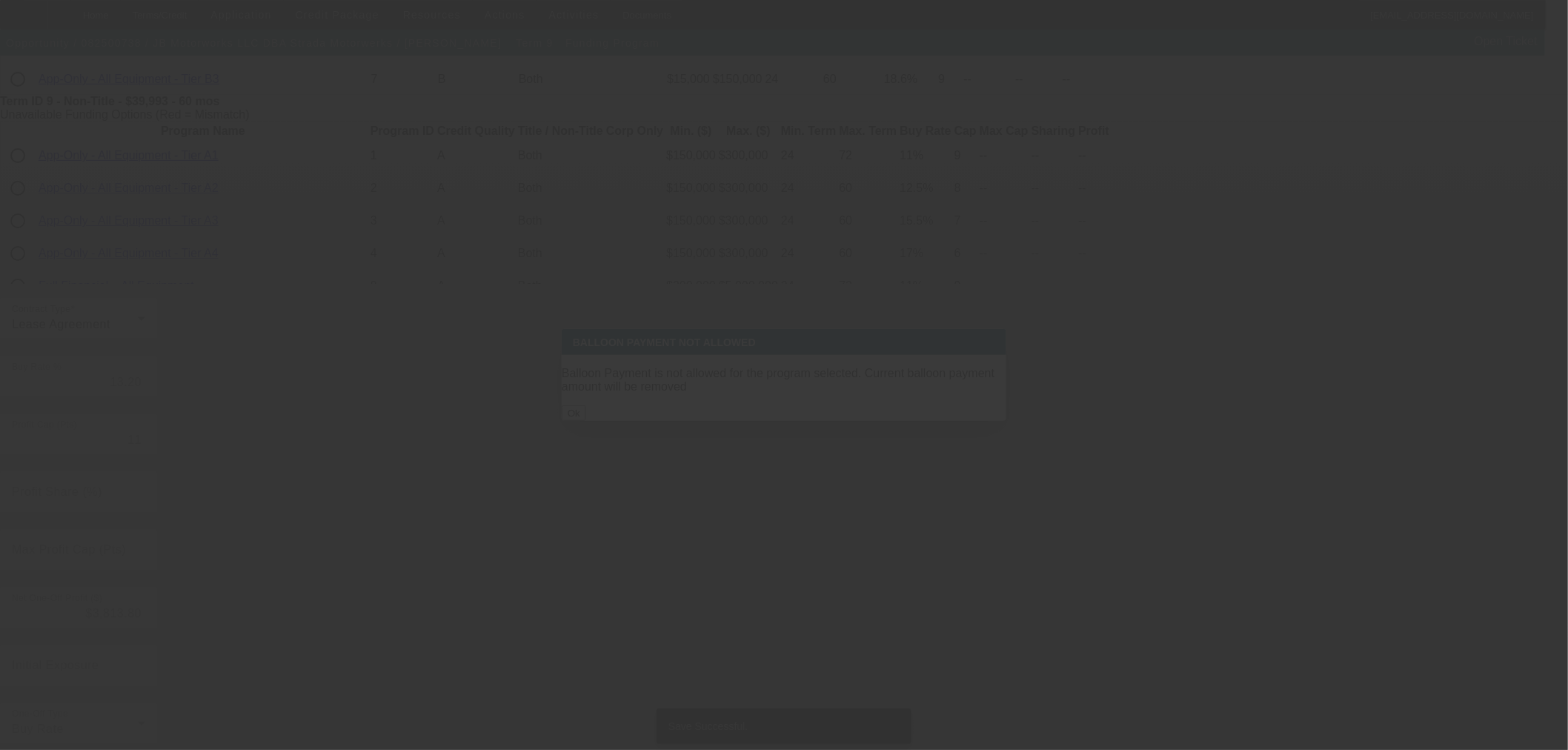
scroll to position [0, 0]
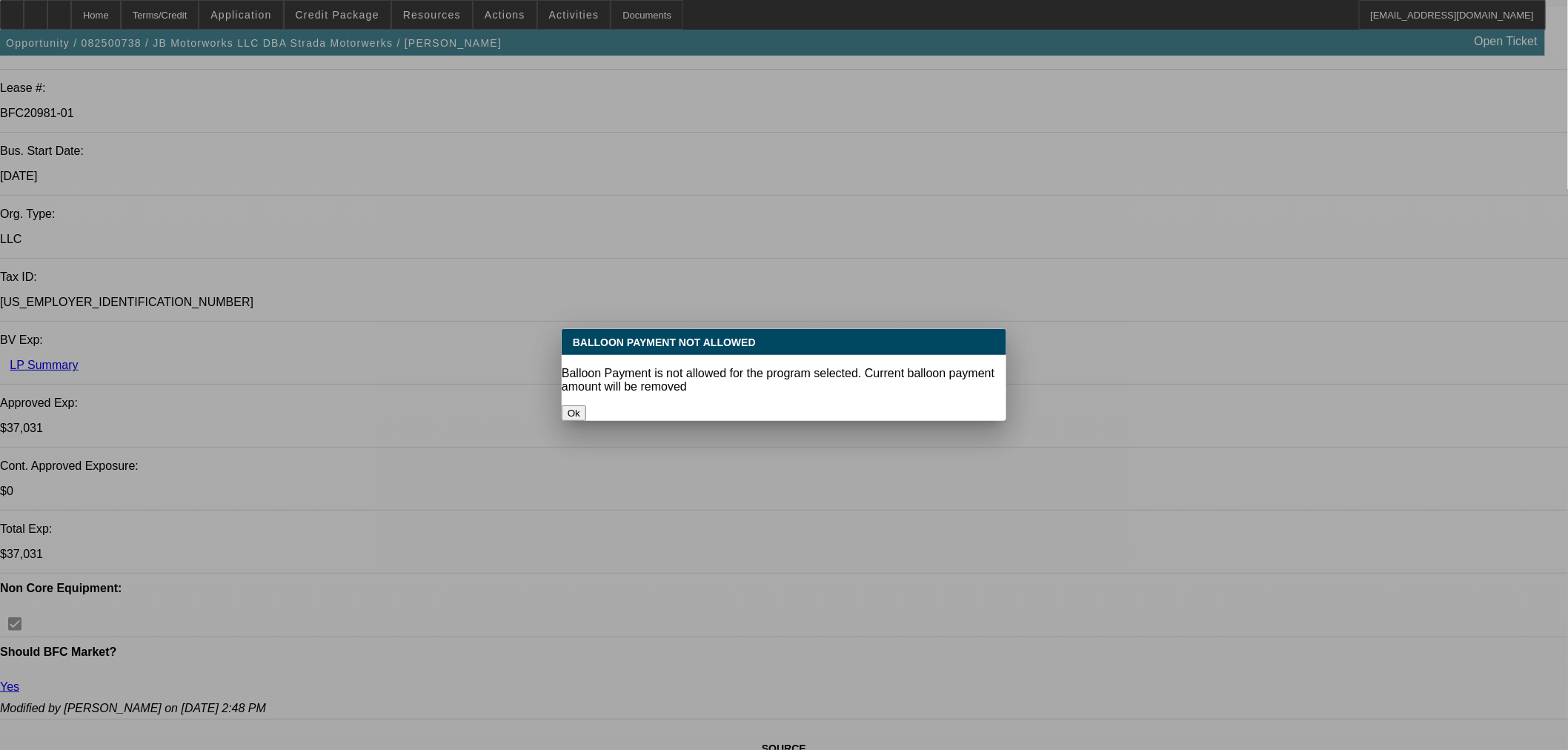
select select "0"
select select "3"
select select "0"
select select "6"
select select "0"
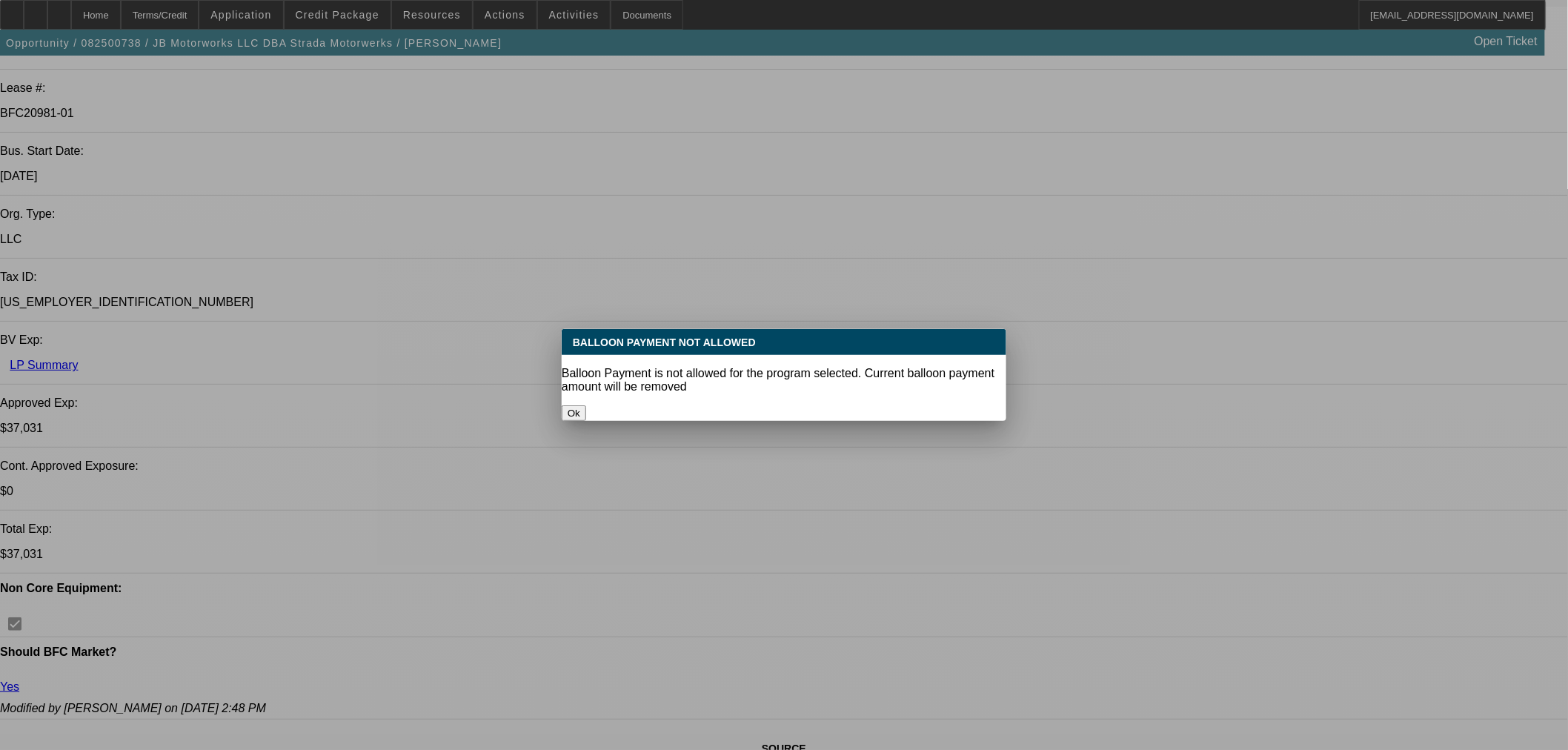
select select "3"
select select "0.1"
select select "4"
select select "0"
select select "3"
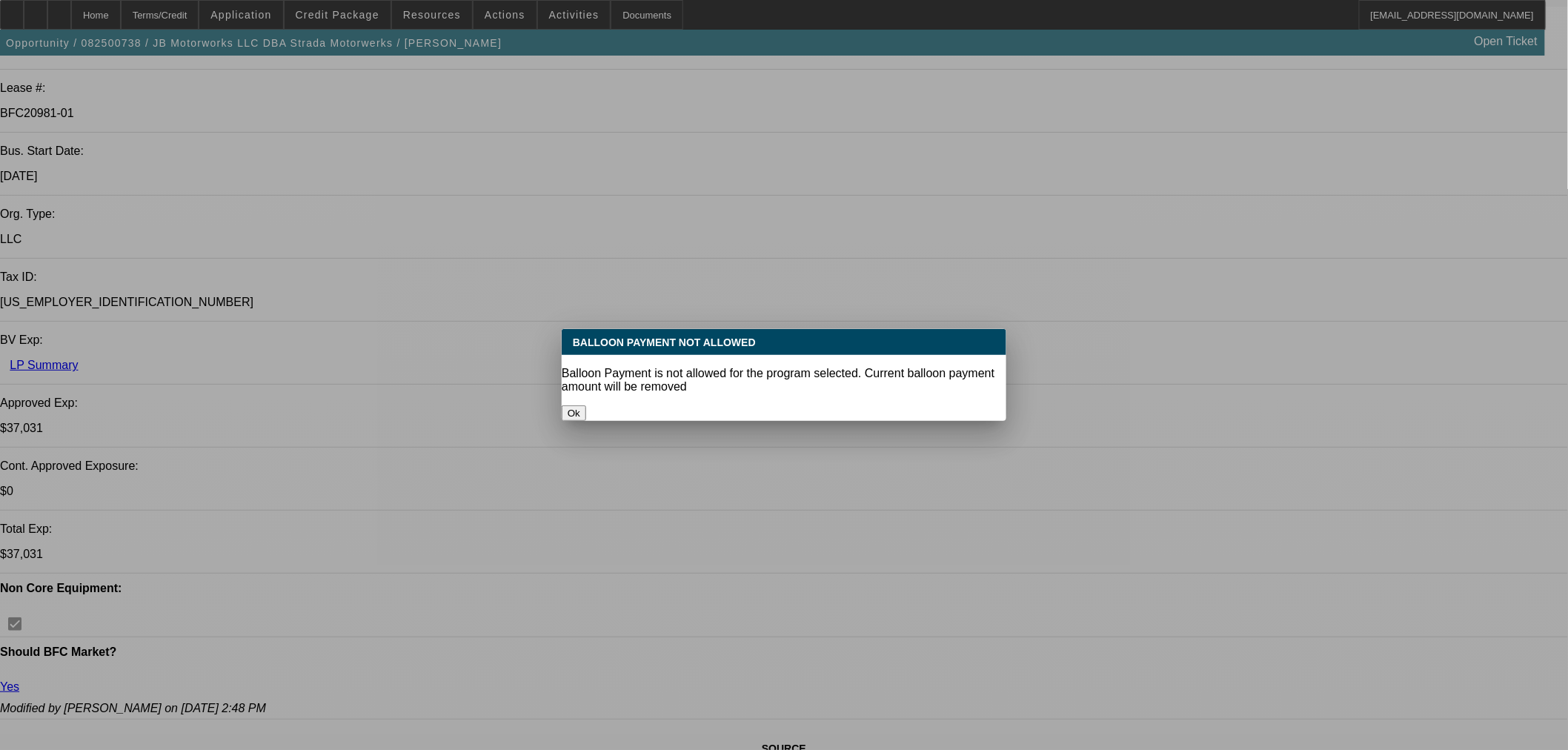
select select "0.1"
select select "4"
select select "0"
select select "3"
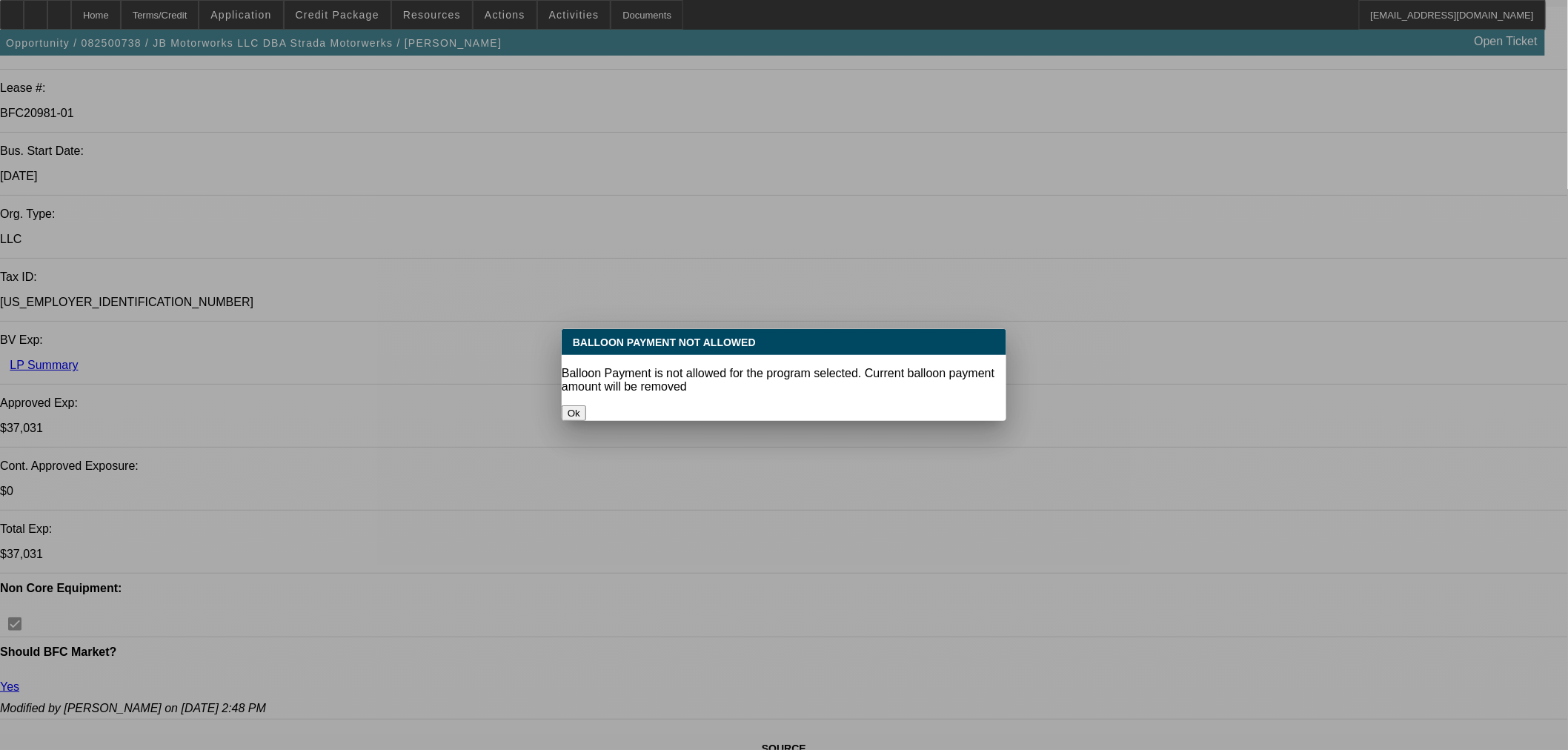
select select "0.1"
select select "4"
click at [586, 406] on button "Ok" at bounding box center [574, 413] width 24 height 16
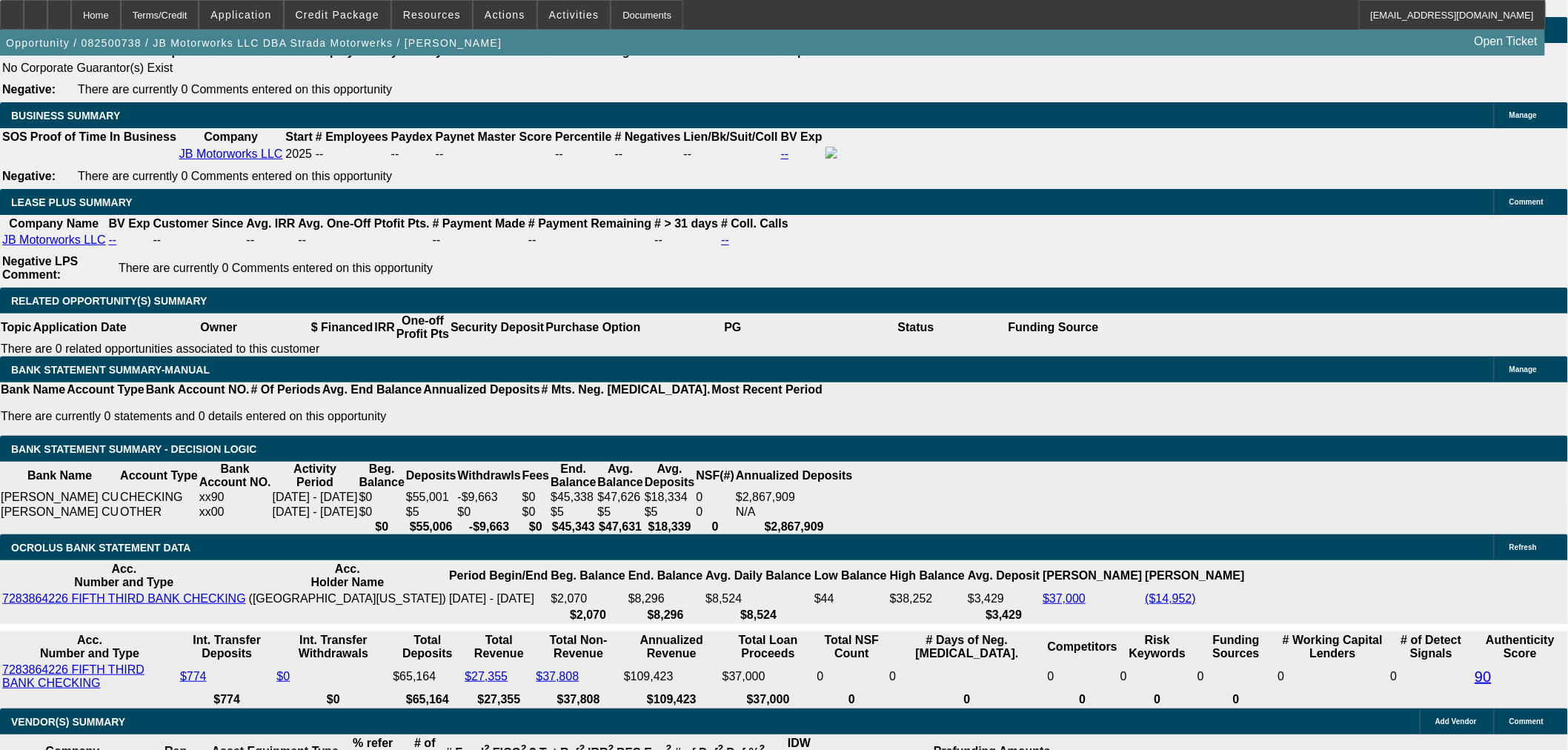
scroll to position [2405, 0]
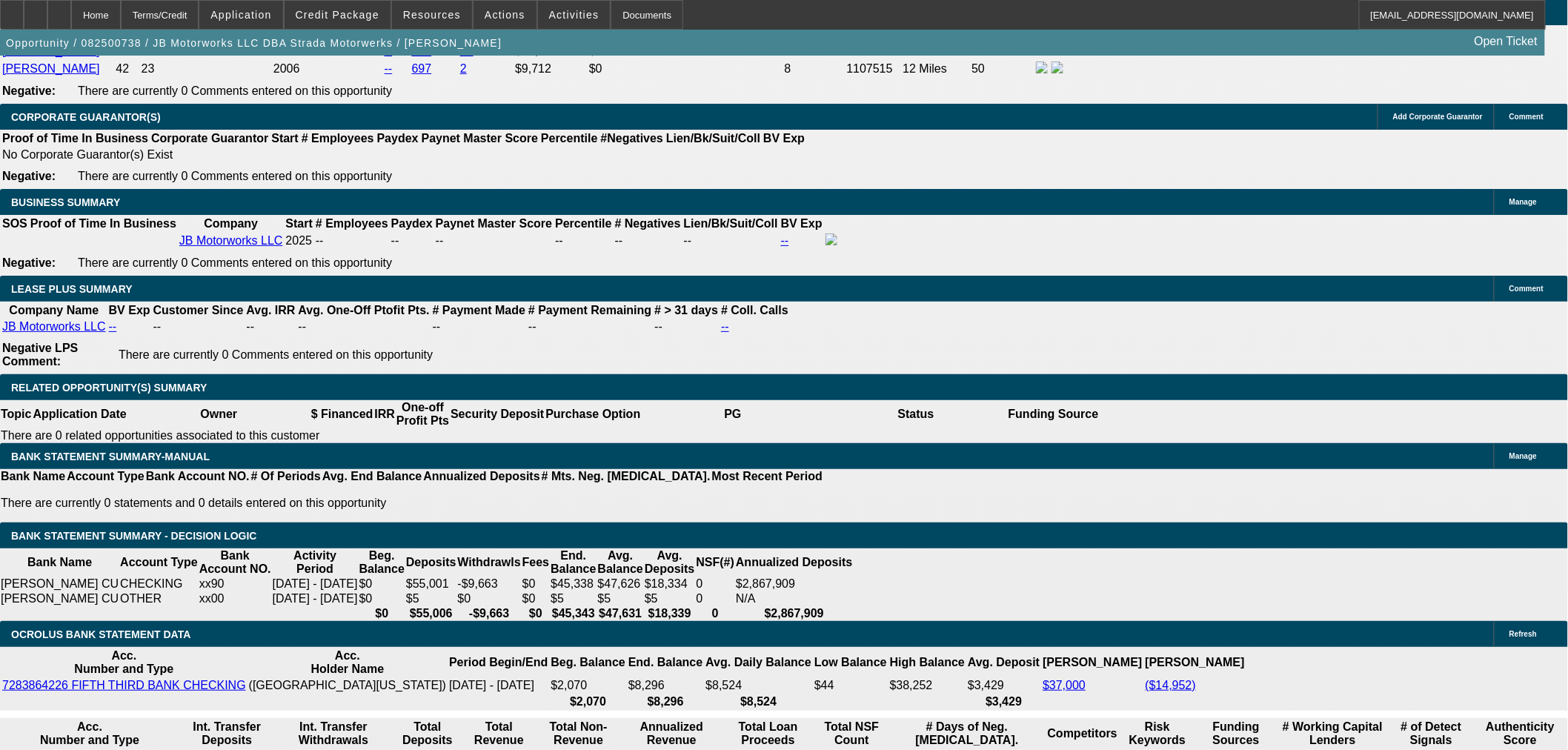
drag, startPoint x: 332, startPoint y: 348, endPoint x: 421, endPoint y: 347, distance: 89.0
type input "1"
type input "UNKNOWN"
type input "$683.64"
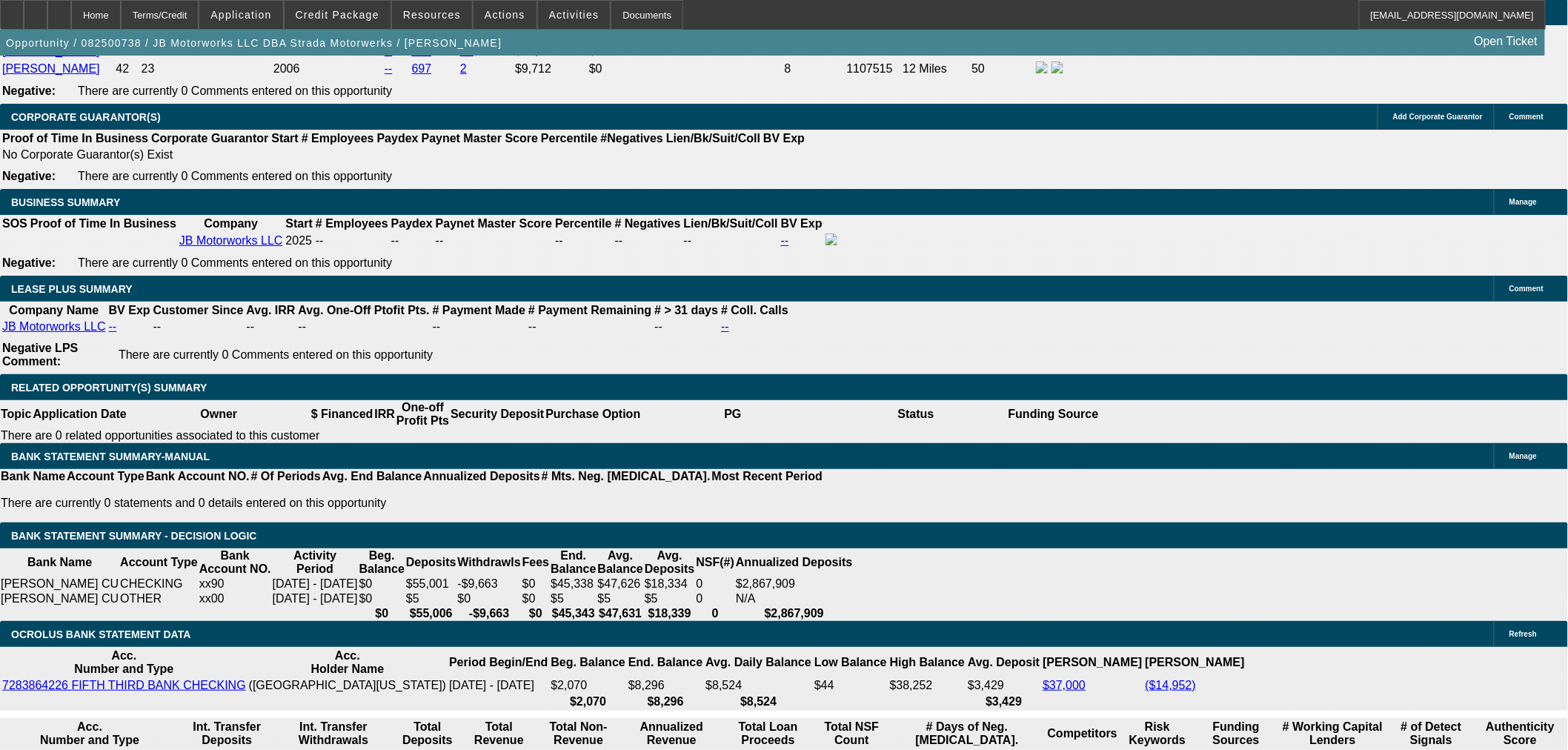
type input "16."
type input "$972.56"
type input "16.5"
type input "$983.22"
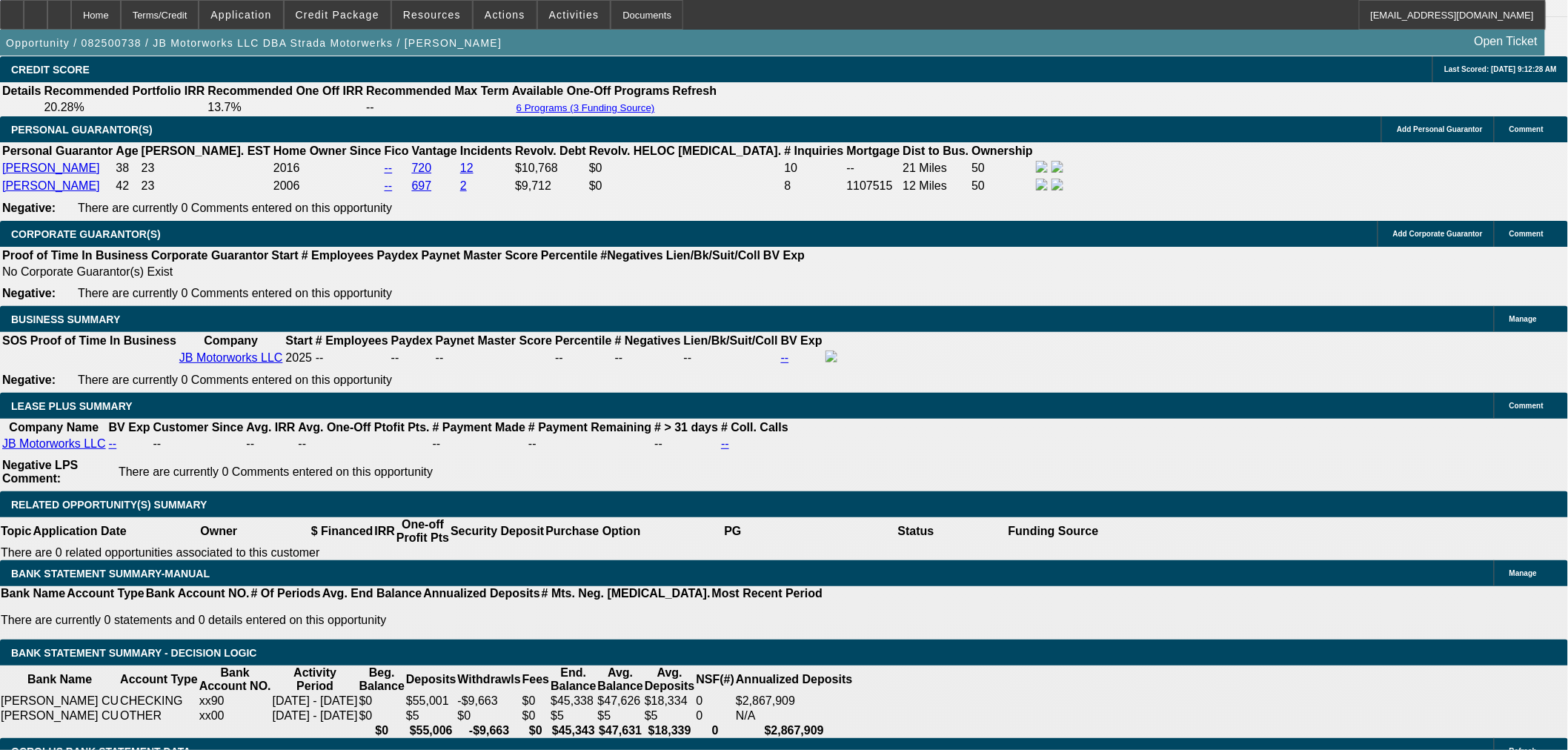
scroll to position [2076, 0]
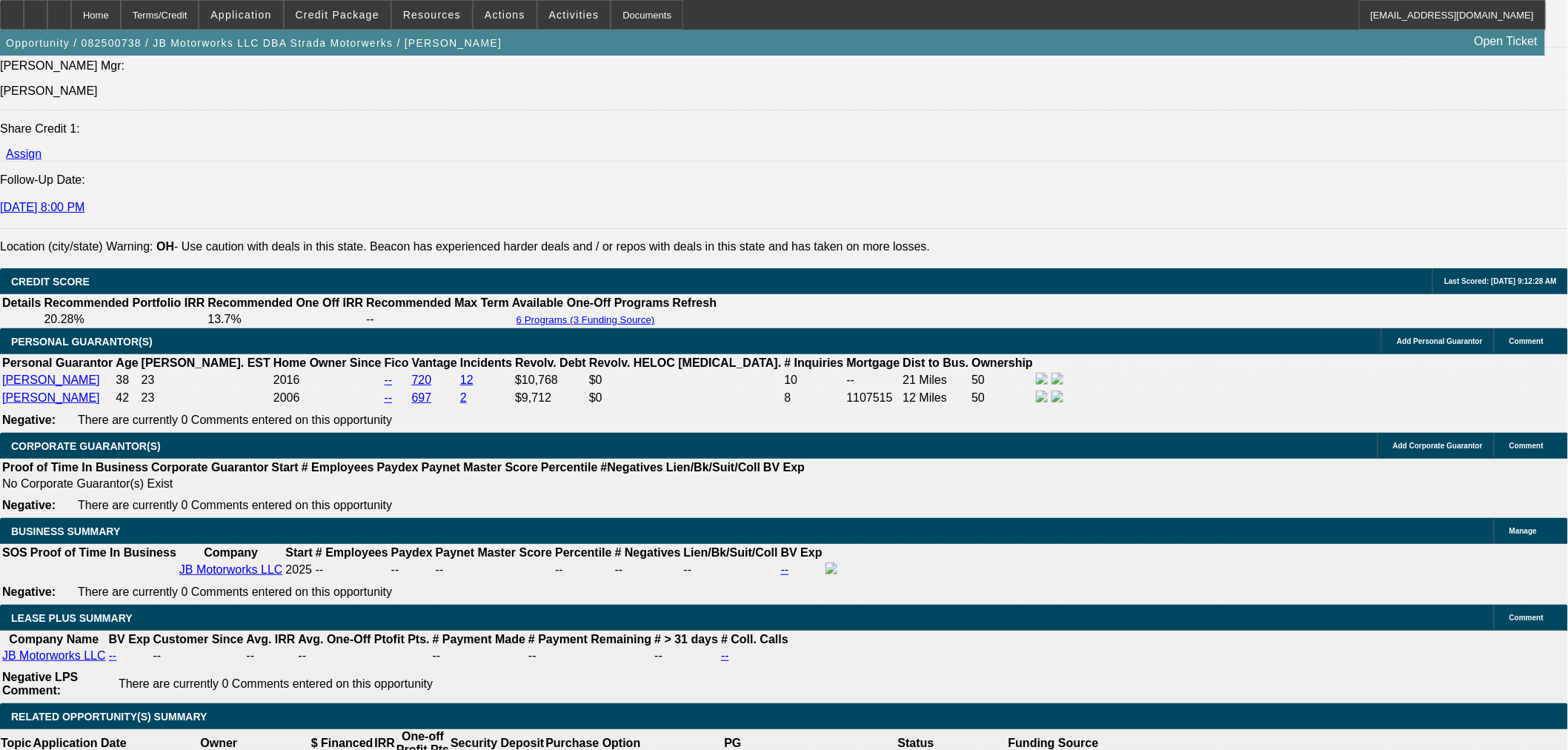
type input "16.5"
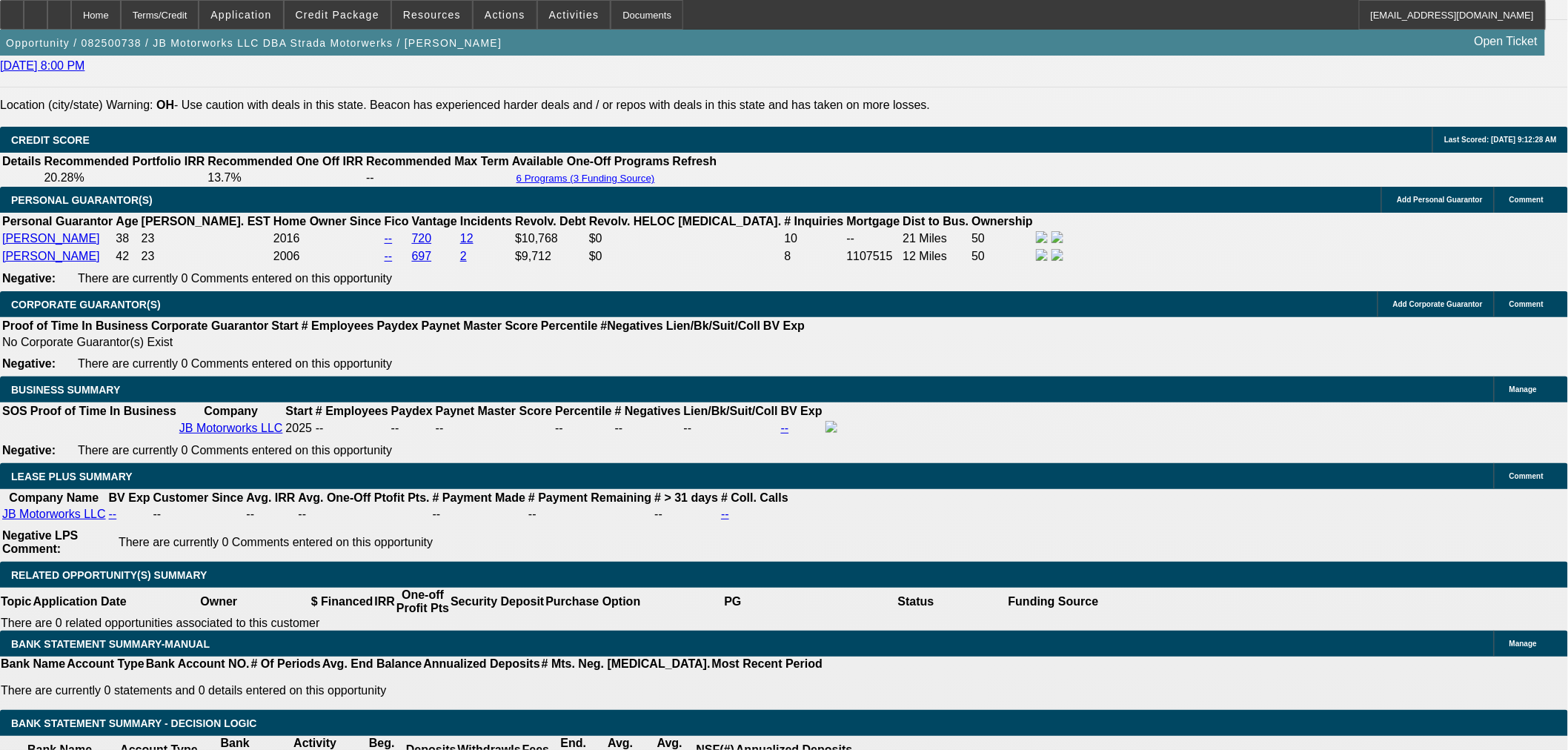
scroll to position [2405, 0]
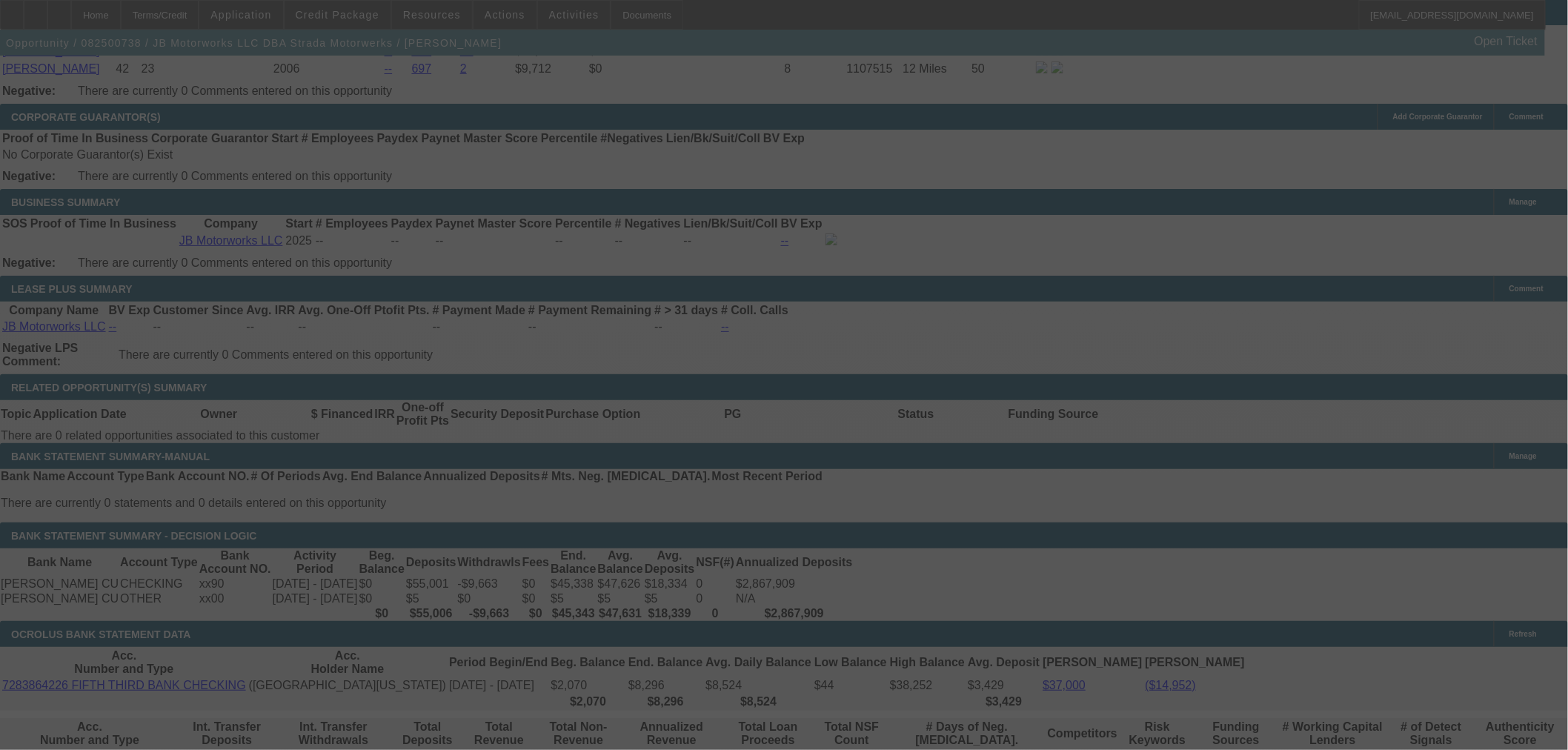
select select "0"
select select "3"
select select "0"
select select "6"
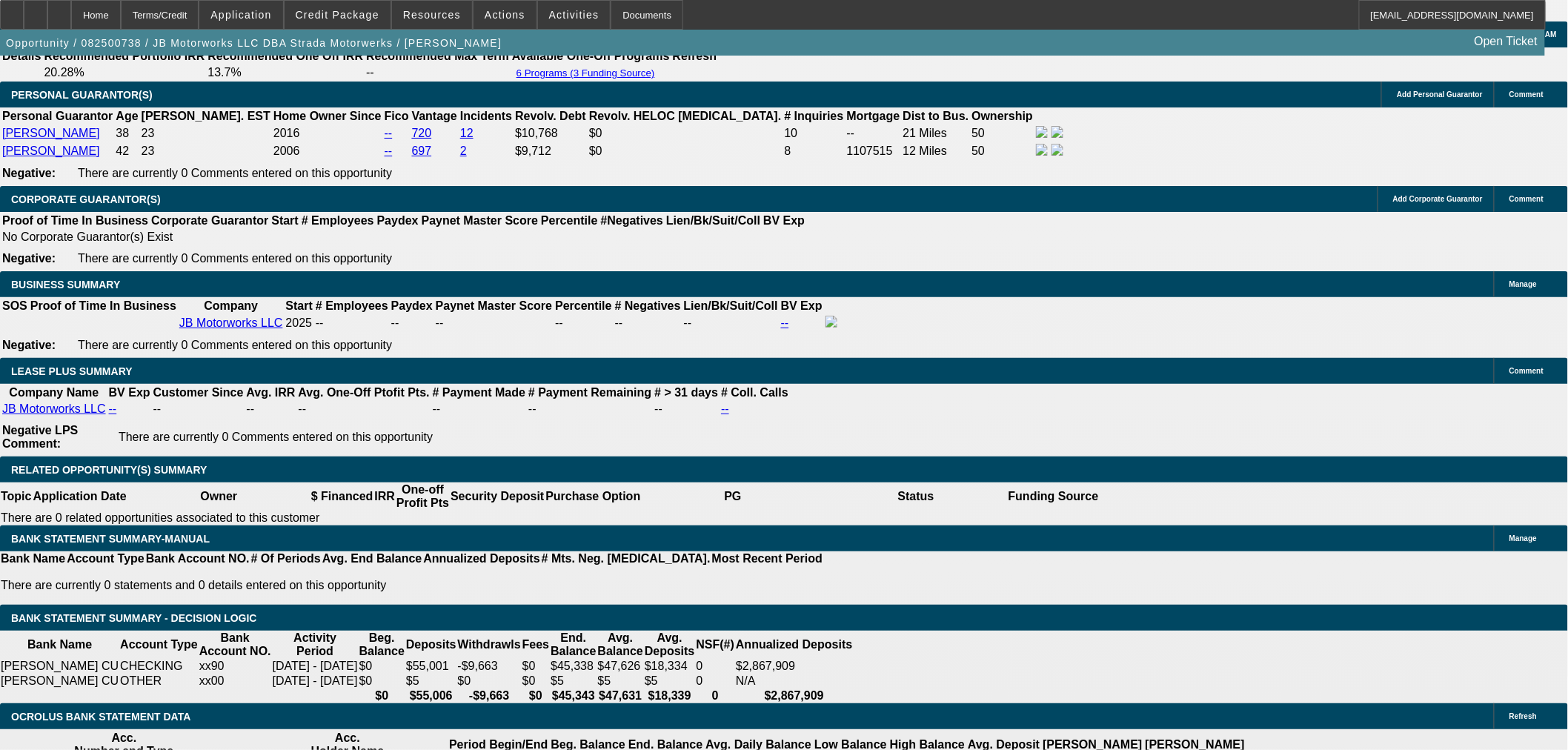
type input "UNKNOWN"
type input "16"
type input "$683.64"
type input "16."
type input "$972.56"
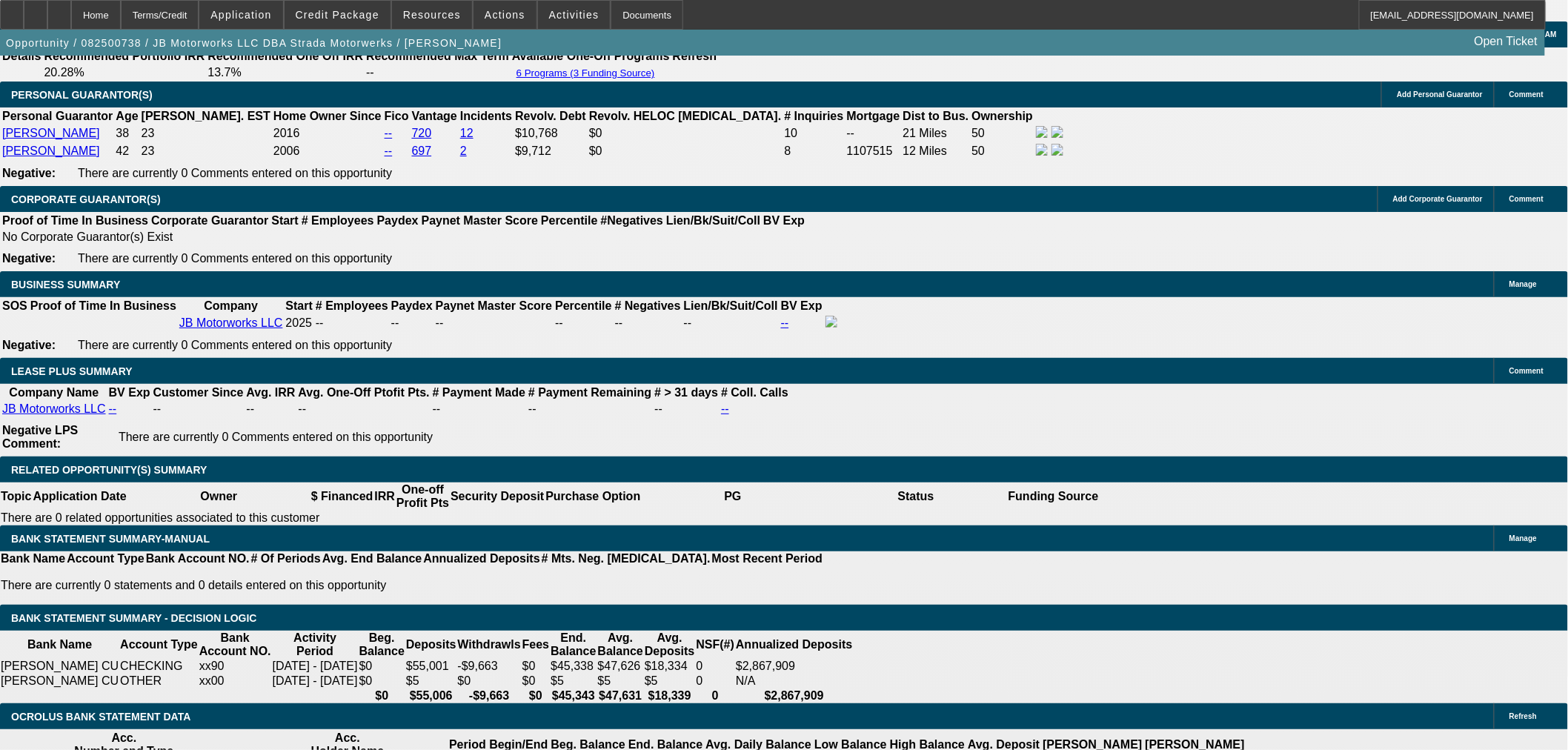
type input "16.8"
type input "$989.65"
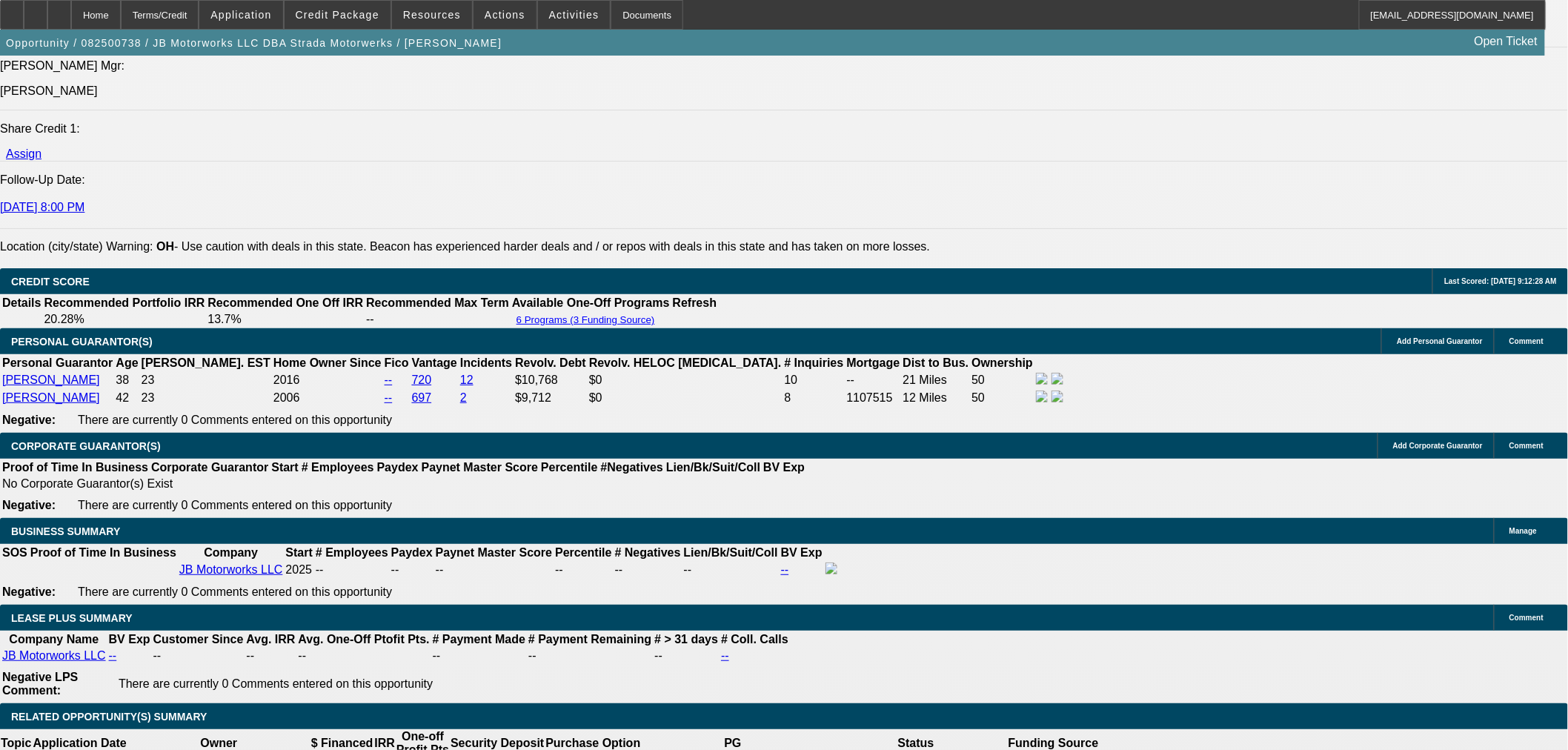
type input "16.8"
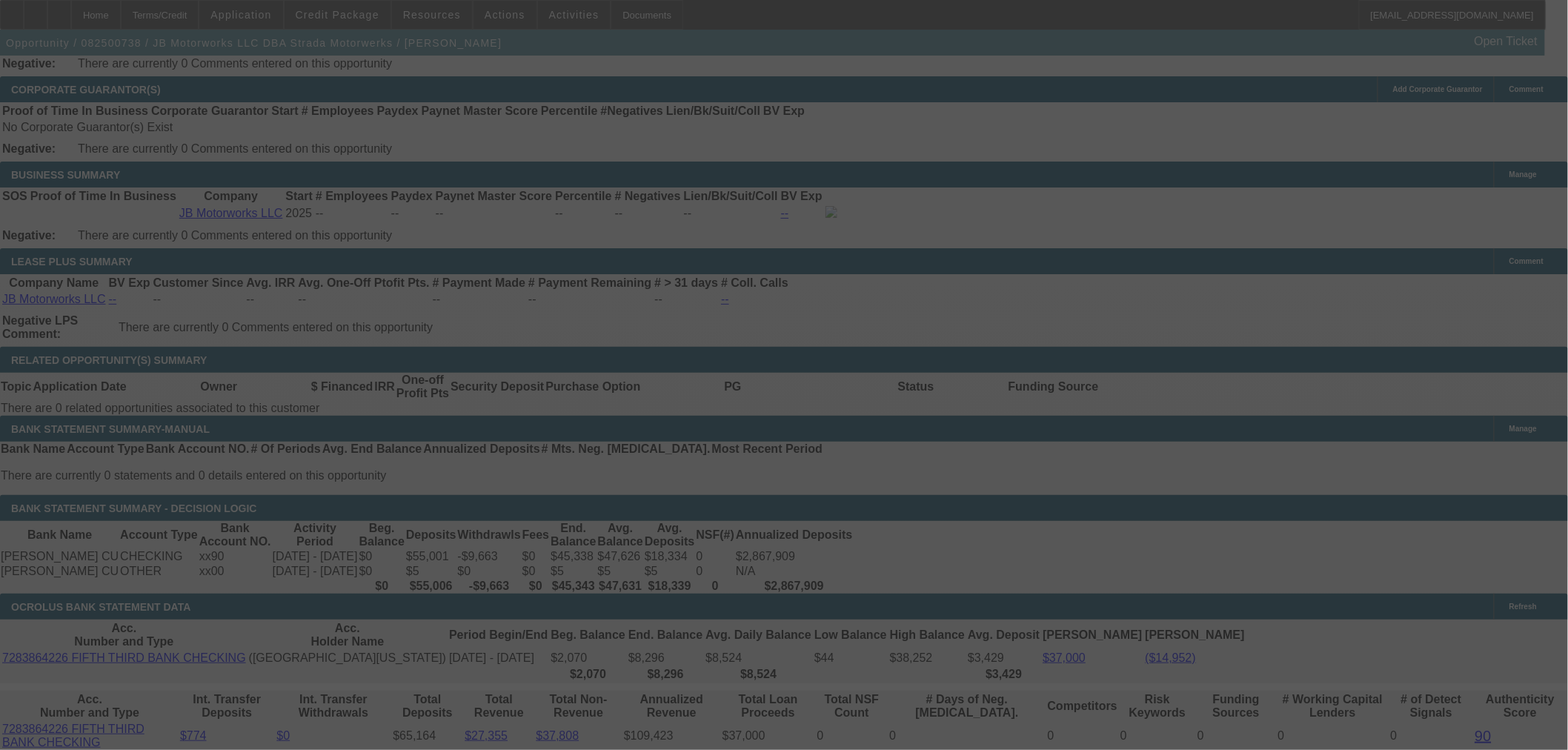
scroll to position [2569, 0]
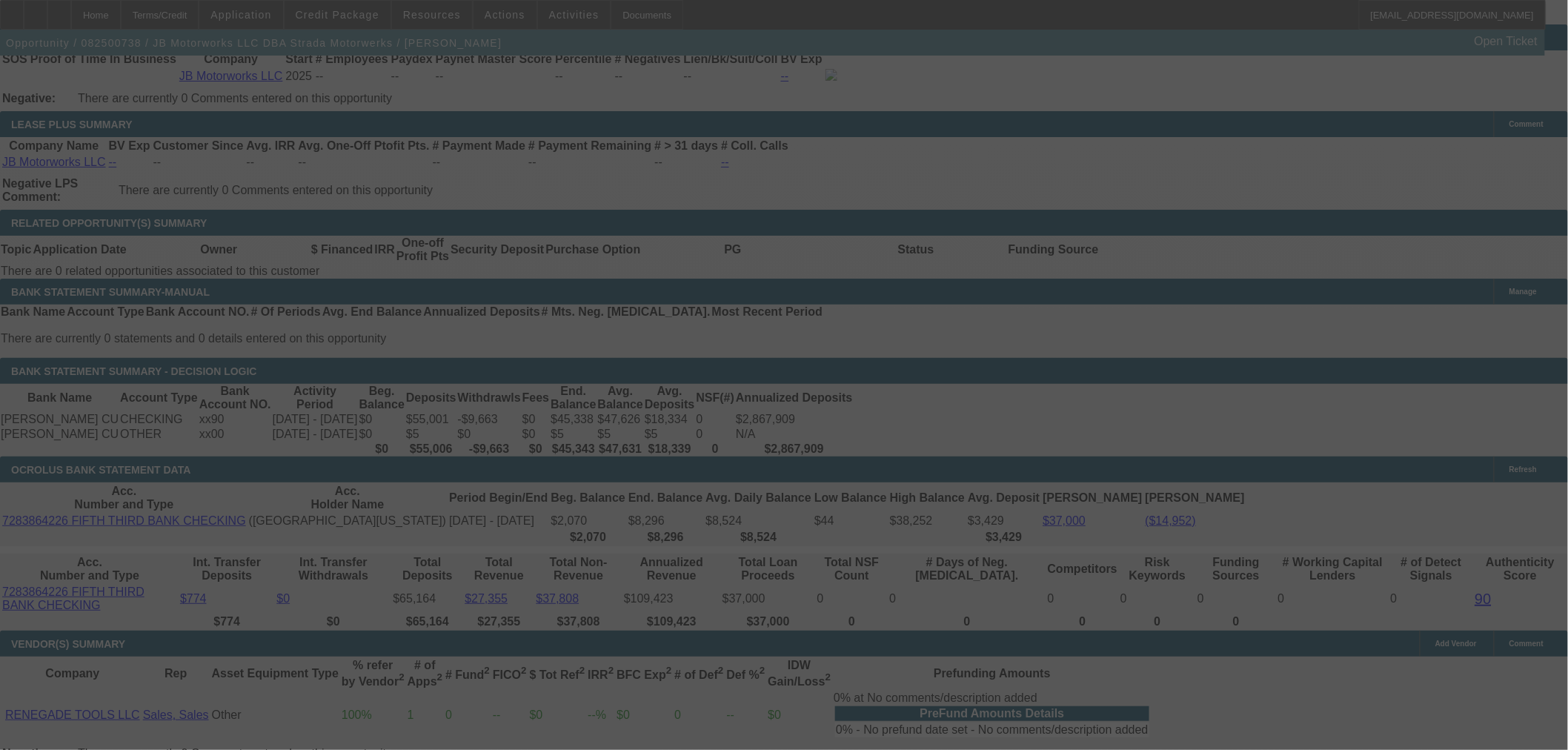
select select "0"
select select "3"
select select "0"
select select "6"
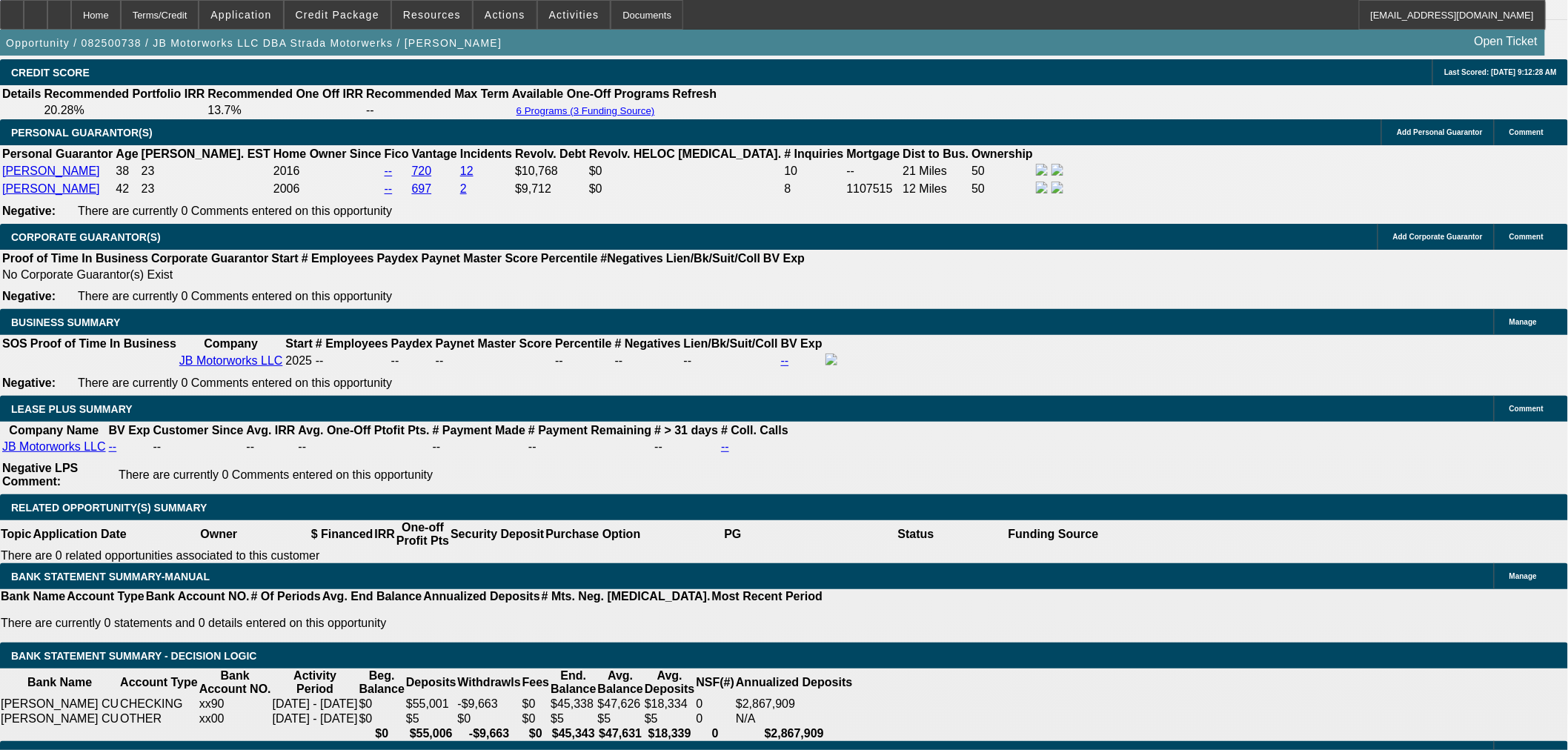
scroll to position [2323, 0]
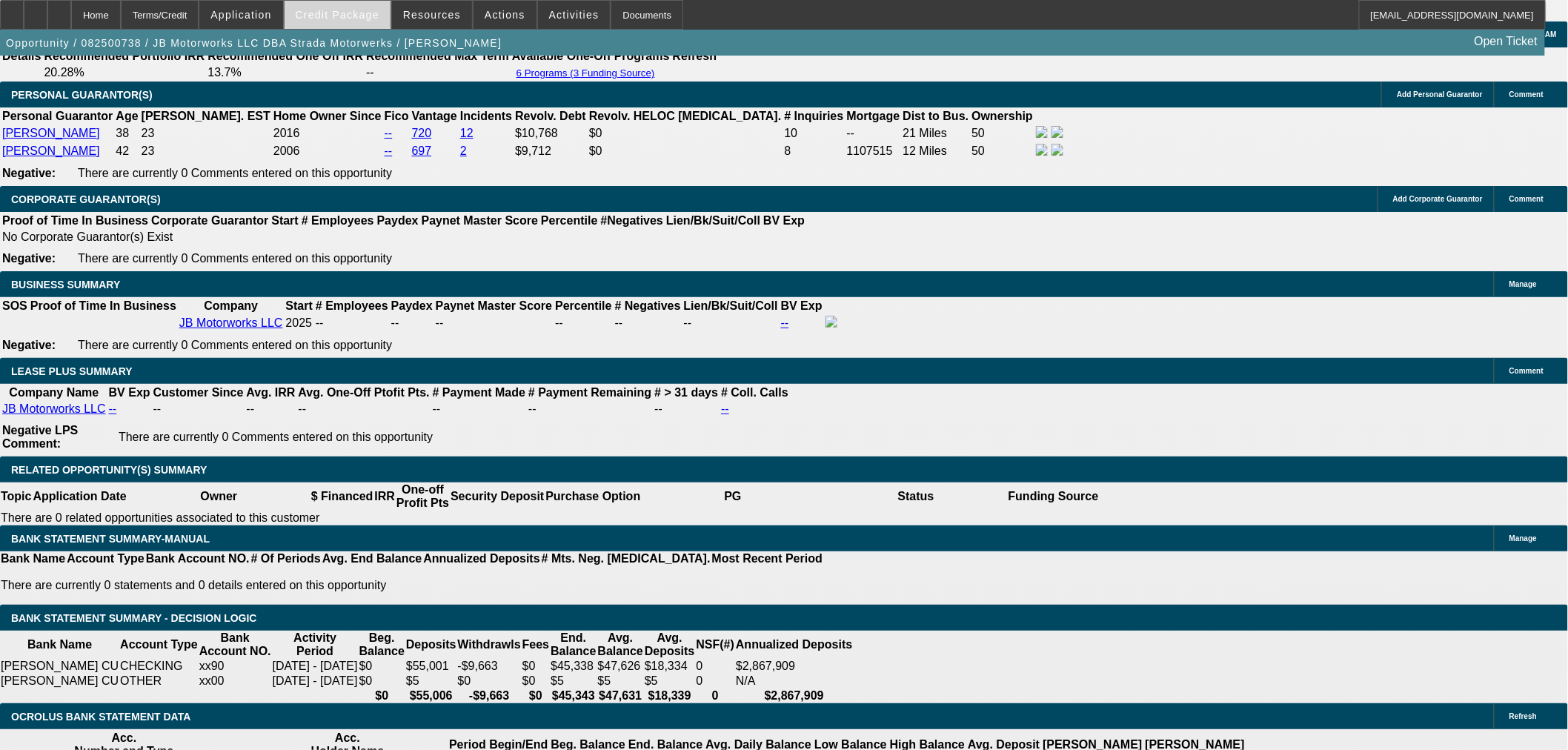
drag, startPoint x: 363, startPoint y: 18, endPoint x: 358, endPoint y: 24, distance: 7.8
click at [363, 18] on span "Credit Package" at bounding box center [338, 15] width 84 height 12
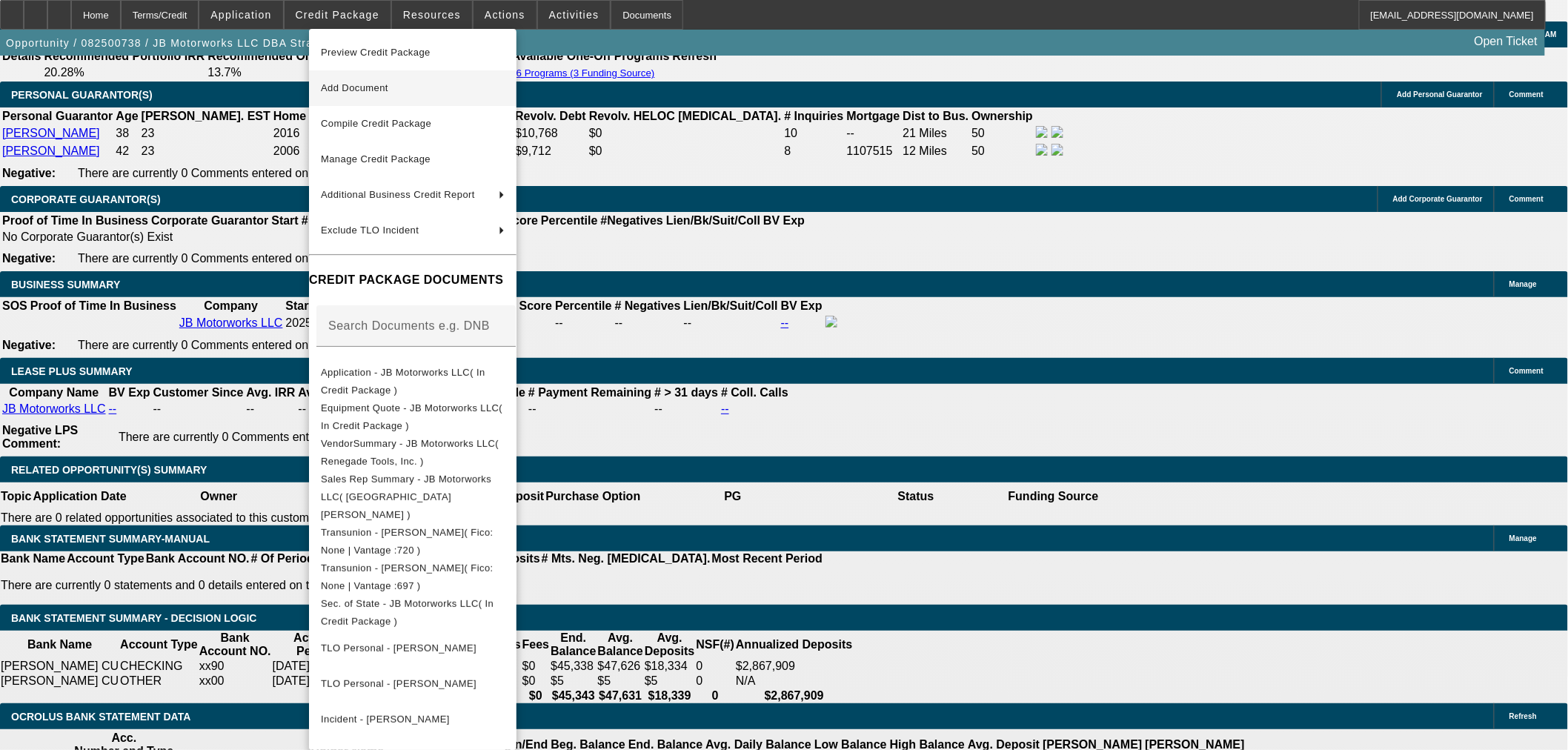
click at [350, 79] on span "Add Document" at bounding box center [412, 87] width 183 height 18
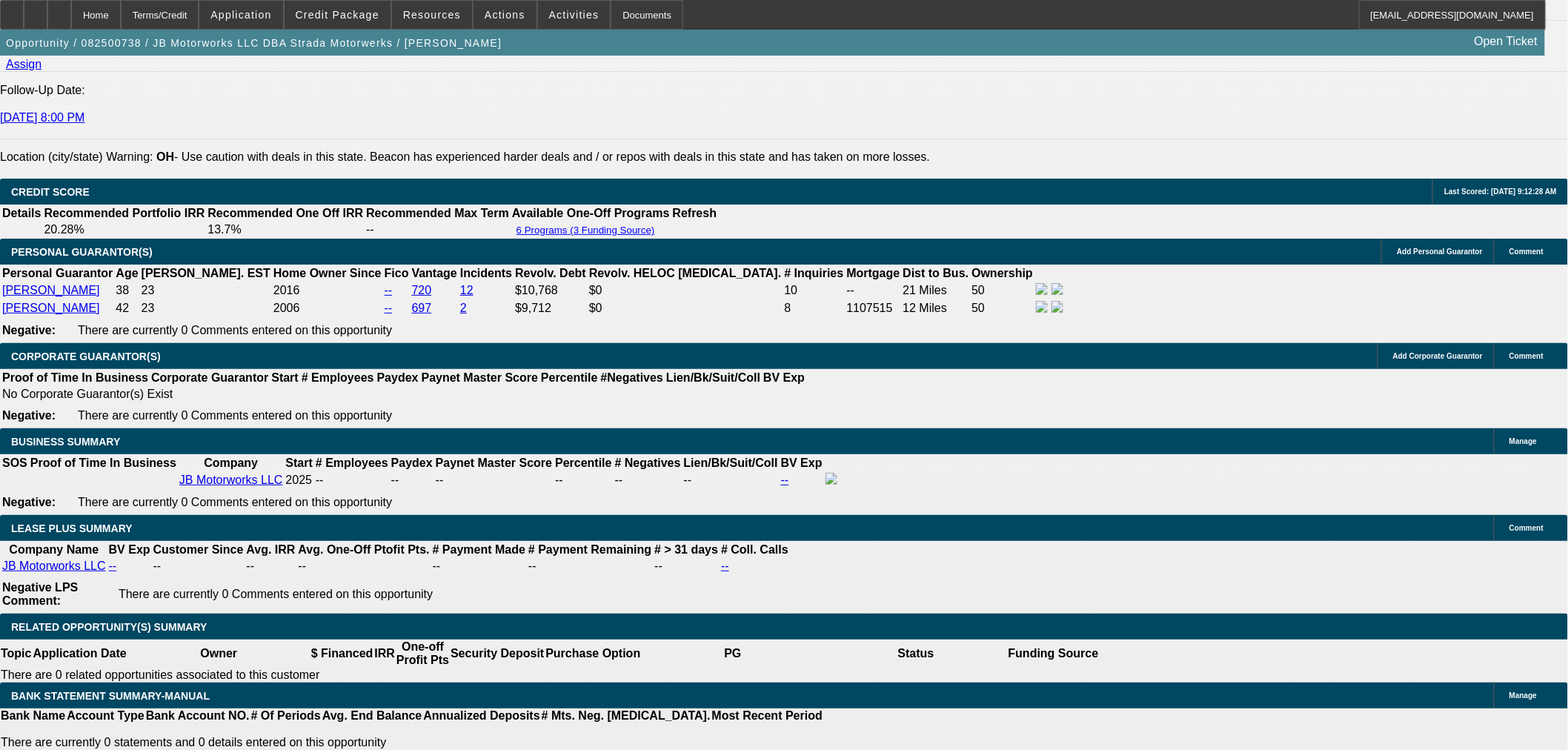
scroll to position [2158, 0]
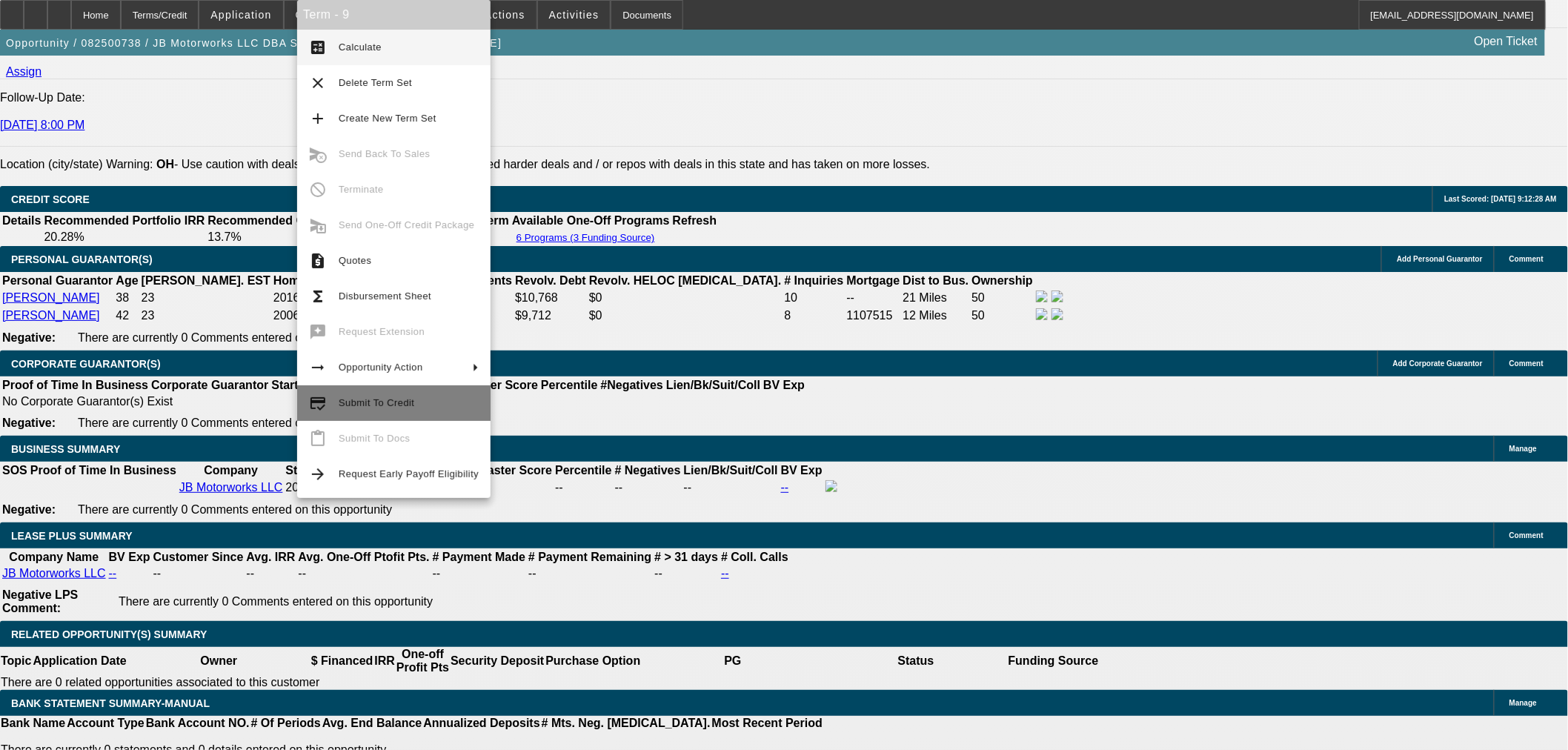
click at [413, 404] on span "Submit To Credit" at bounding box center [409, 403] width 140 height 18
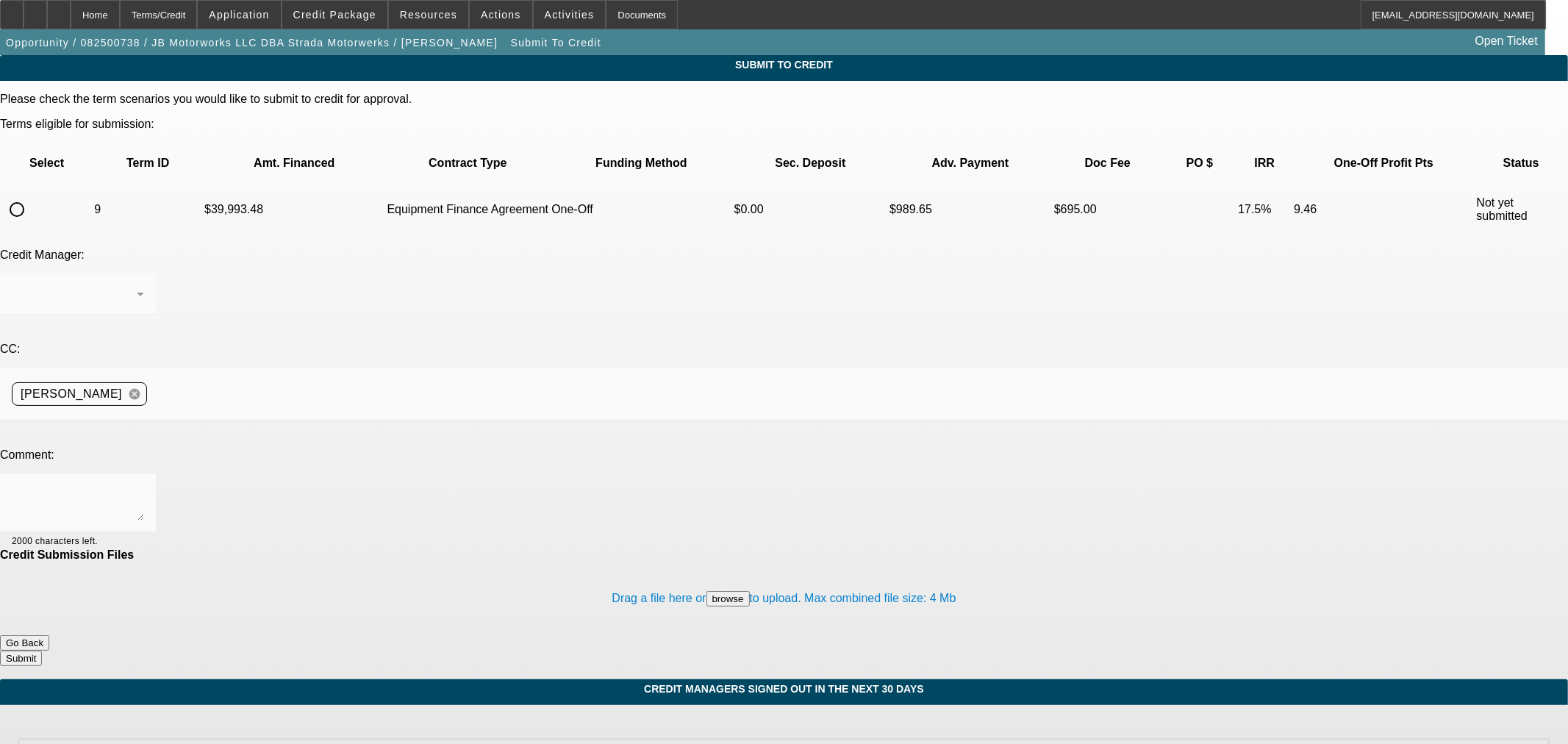
click at [31, 195] on input "radio" at bounding box center [17, 210] width 30 height 30
radio input "true"
click at [144, 486] on textarea at bounding box center [78, 503] width 132 height 35
type textarea "Switching to EFA so we can finance the original sales tax amount since we are n…"
click at [42, 651] on button "Submit" at bounding box center [20, 658] width 42 height 16
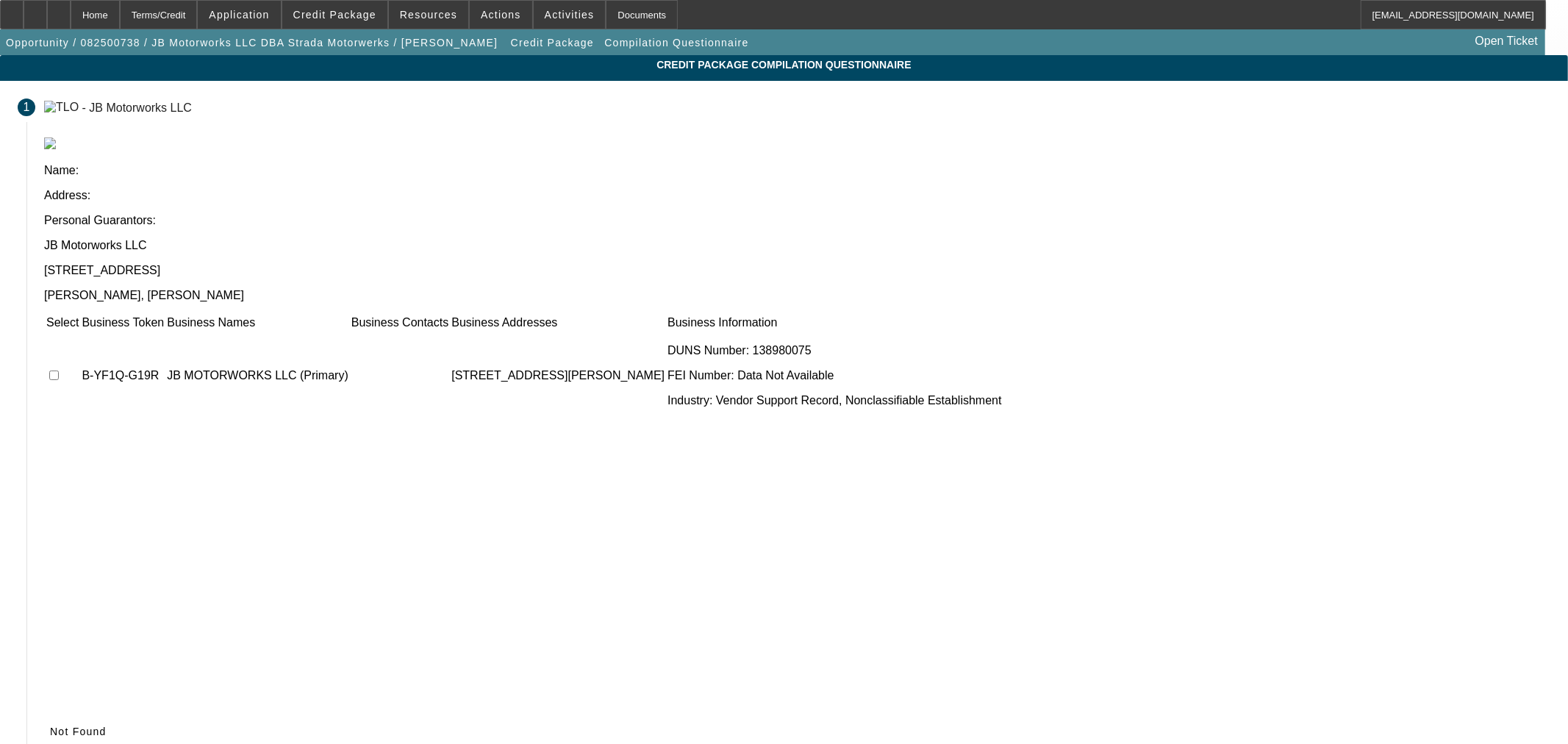
click at [59, 370] on input "checkbox" at bounding box center [54, 375] width 9 height 9
checkbox input "true"
click at [88, 726] on span "Submit" at bounding box center [68, 731] width 38 height 12
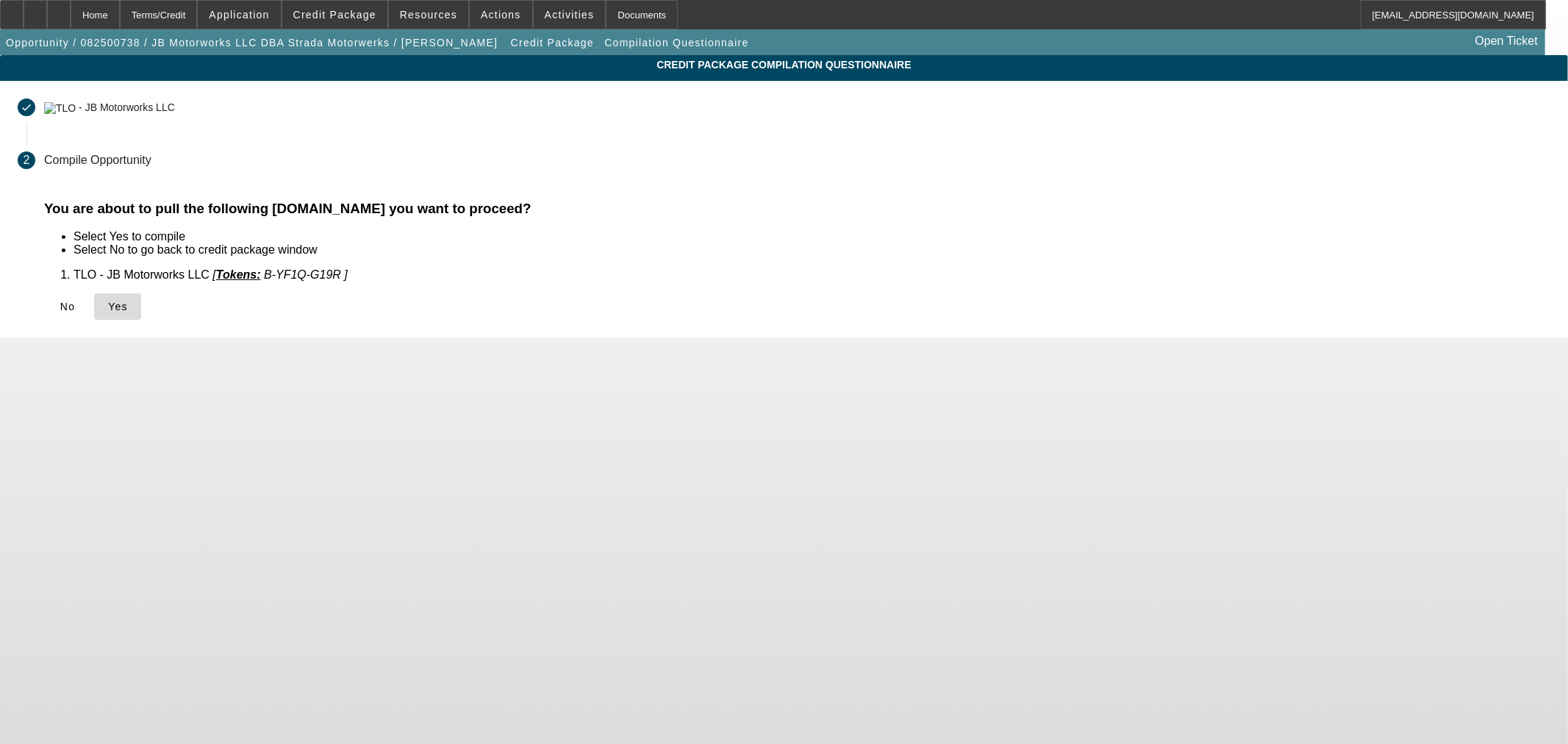
click at [108, 305] on icon at bounding box center [108, 306] width 0 height 12
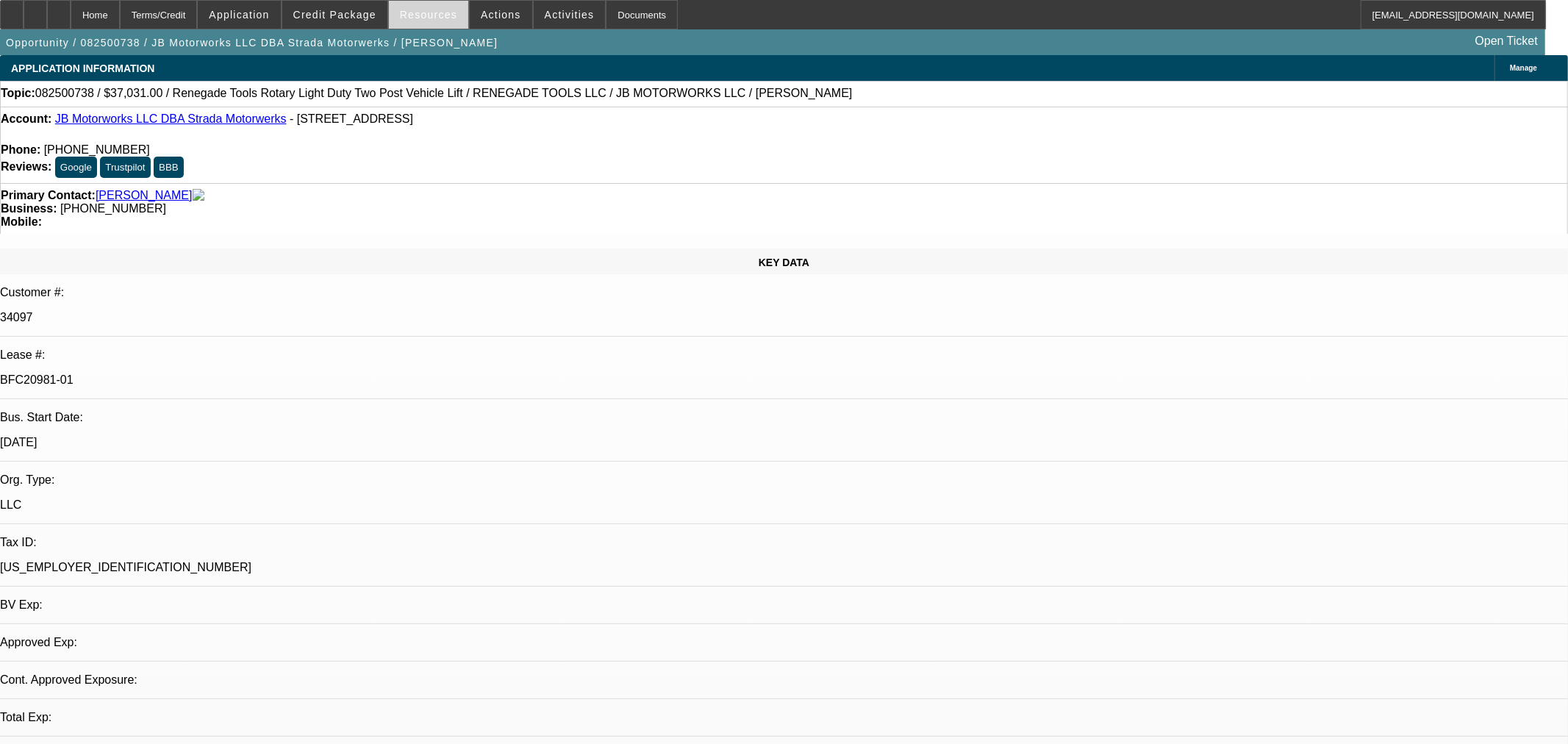
select select "0"
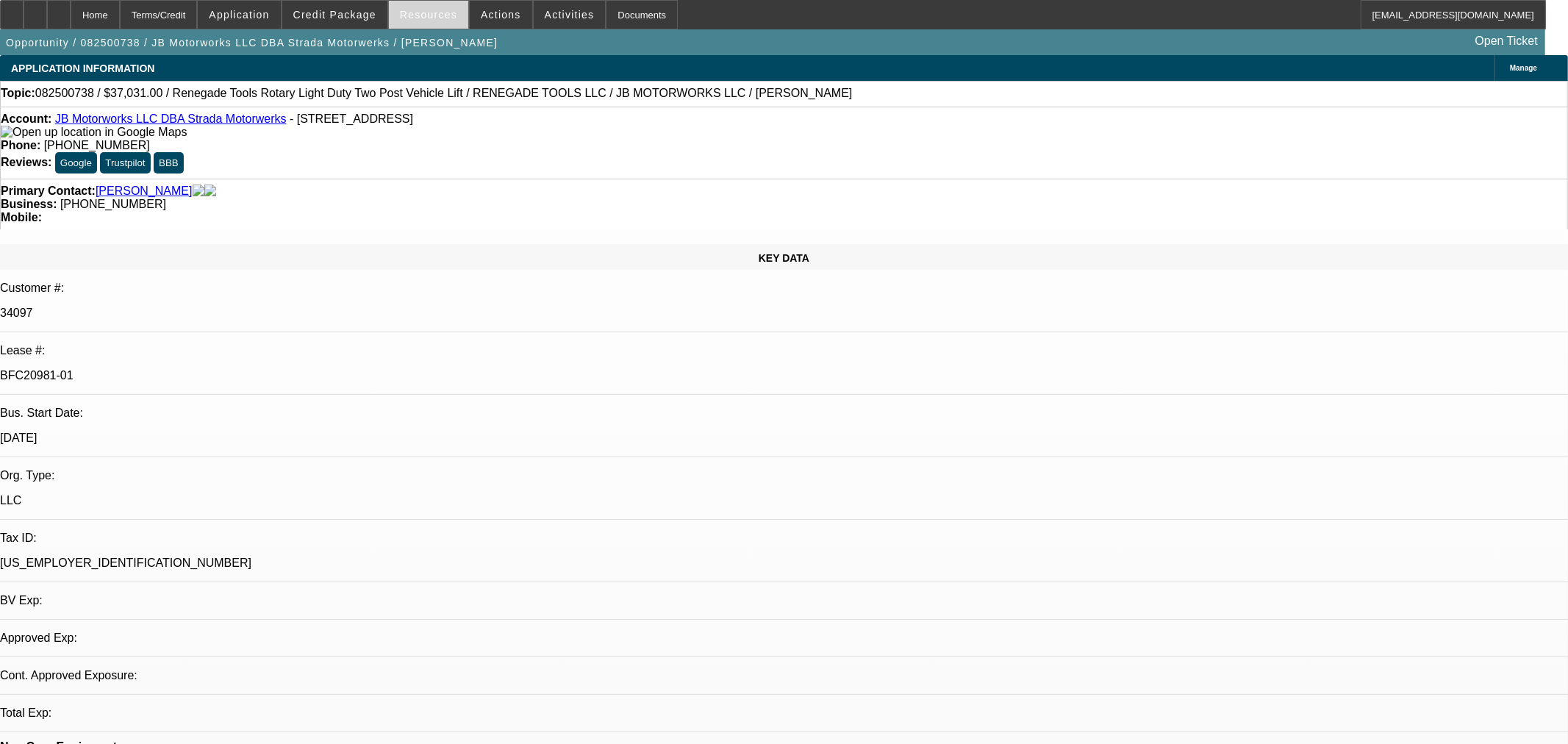
select select "3"
select select "0"
select select "6"
select select "0"
select select "3"
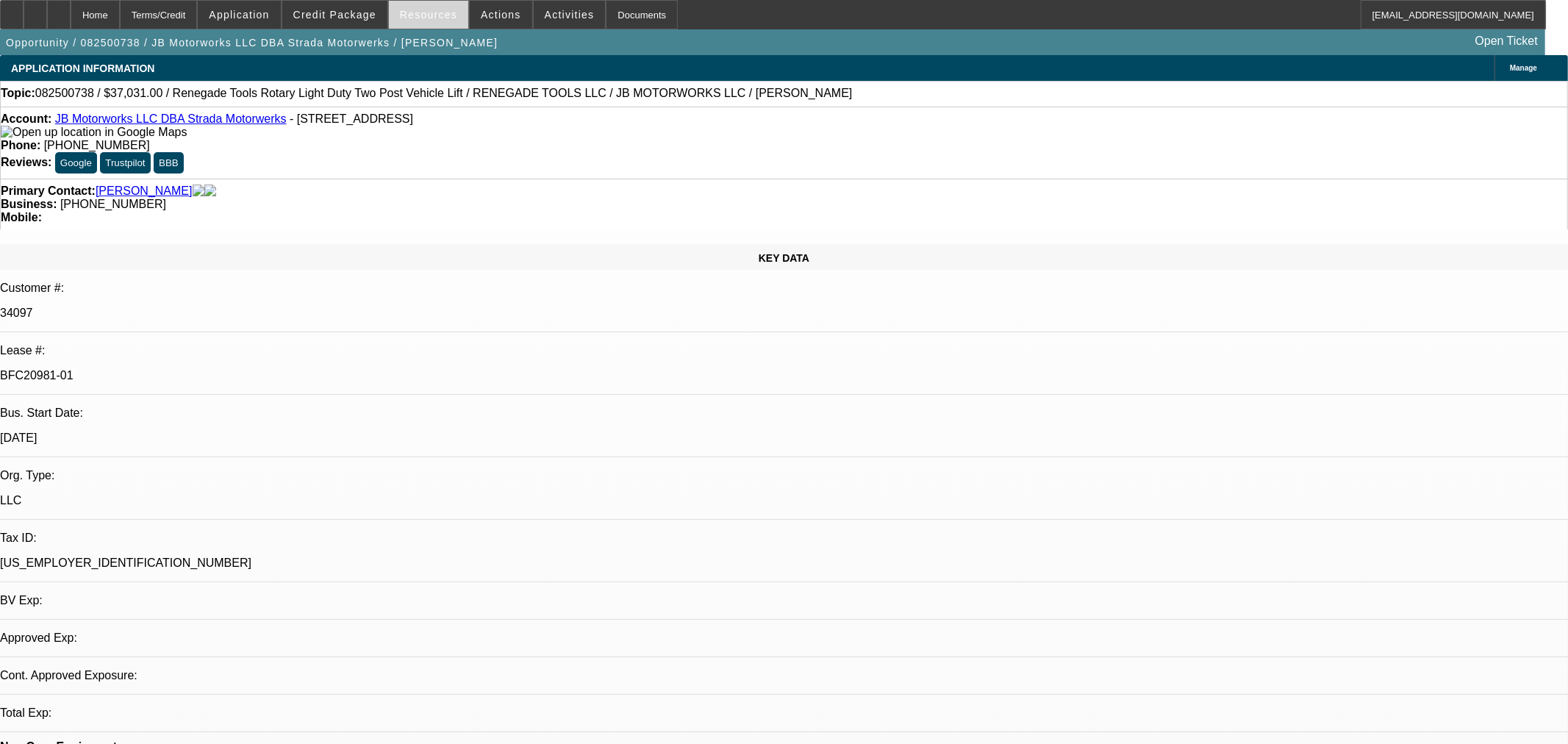
select select "0.1"
select select "4"
select select "0"
select select "3"
select select "0.1"
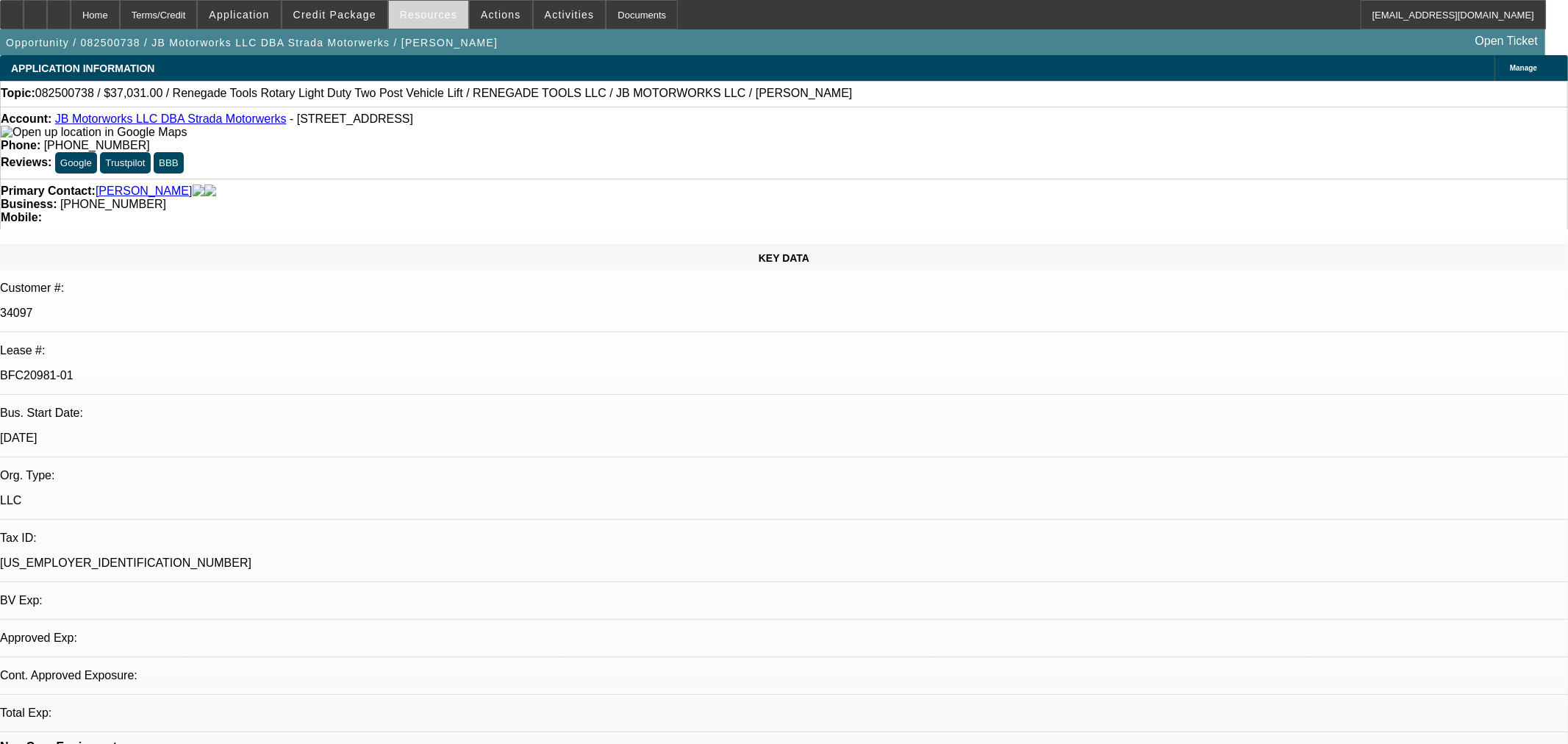
select select "4"
select select "0"
select select "3"
select select "0.1"
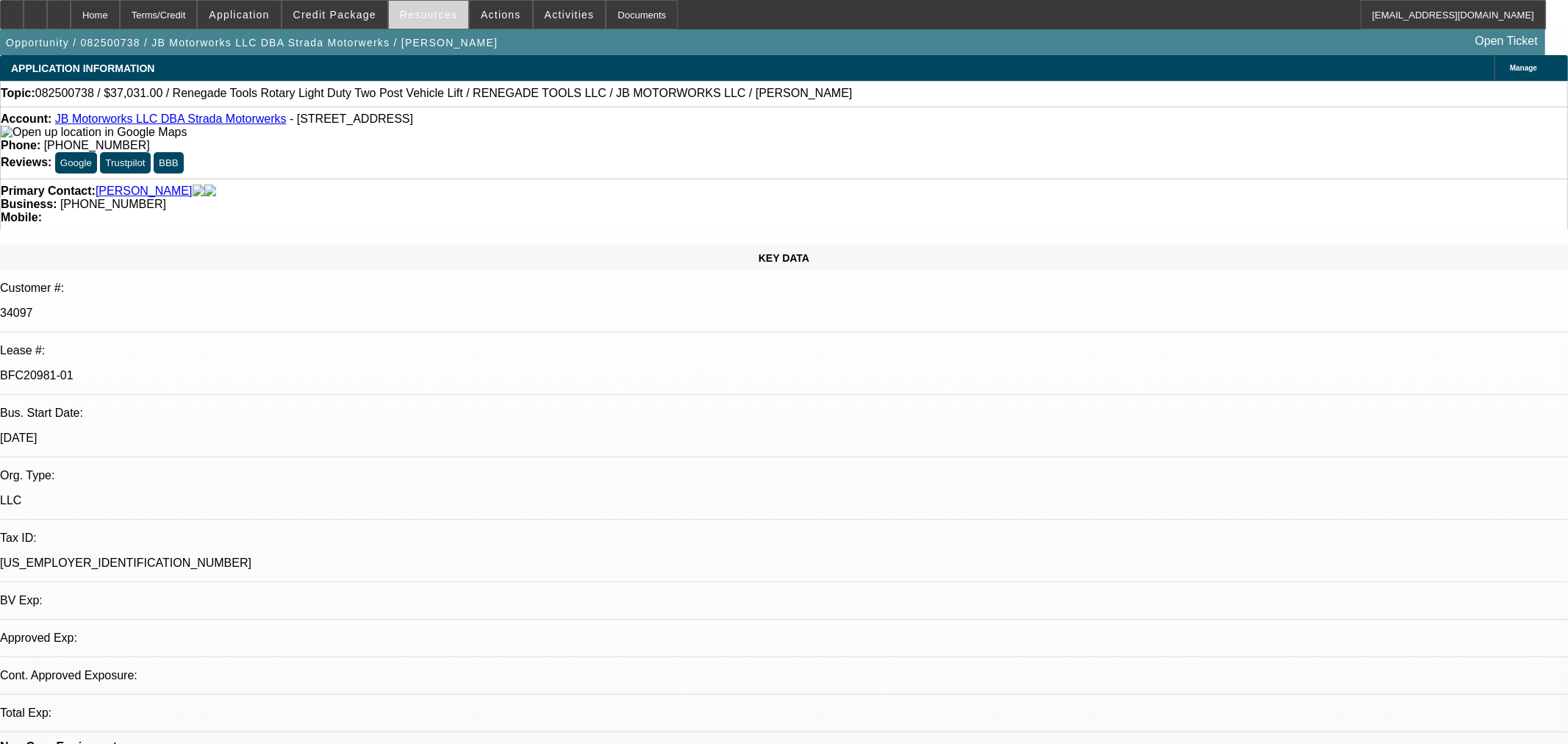
select select "4"
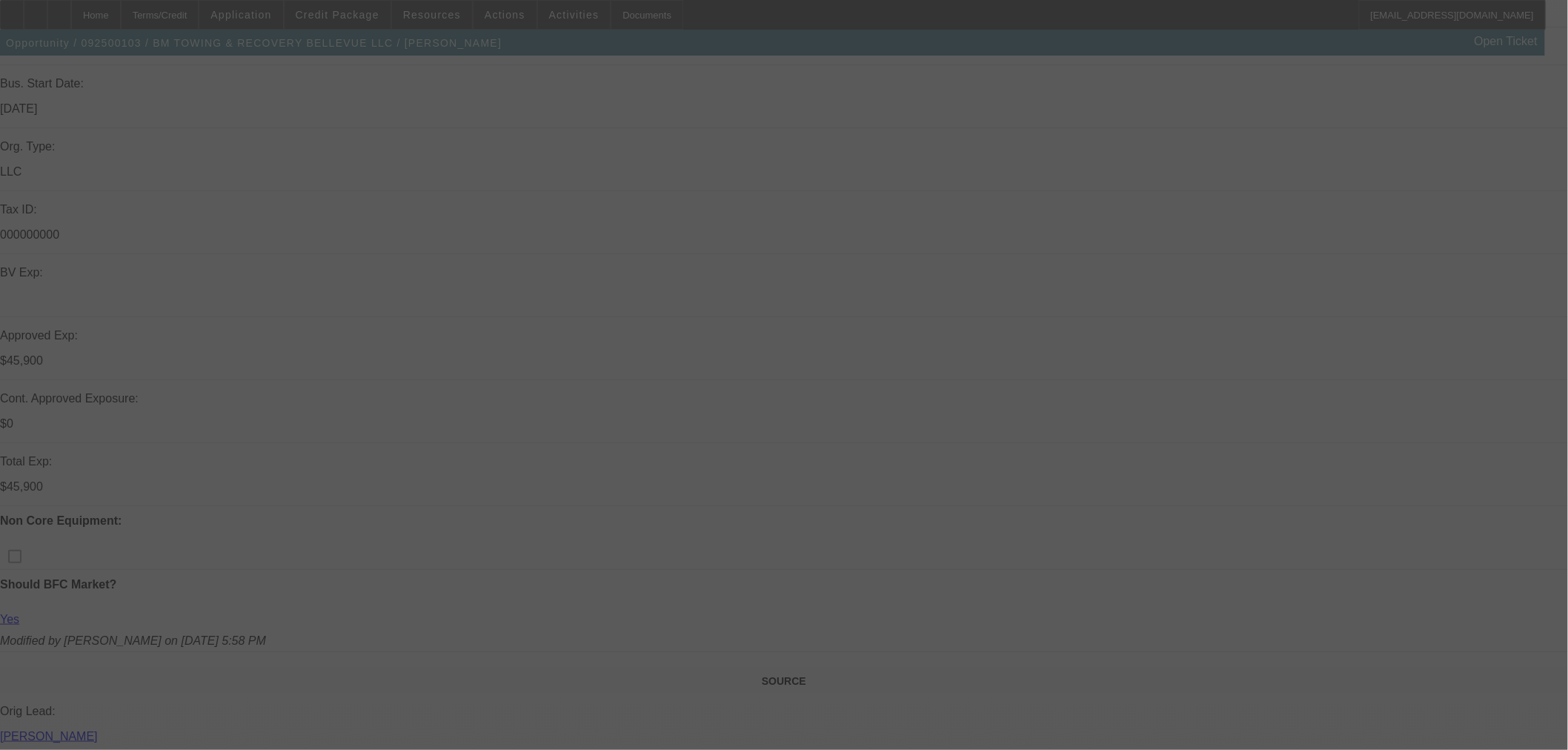
select select "0.15"
select select "2"
select select "0.1"
select select "4"
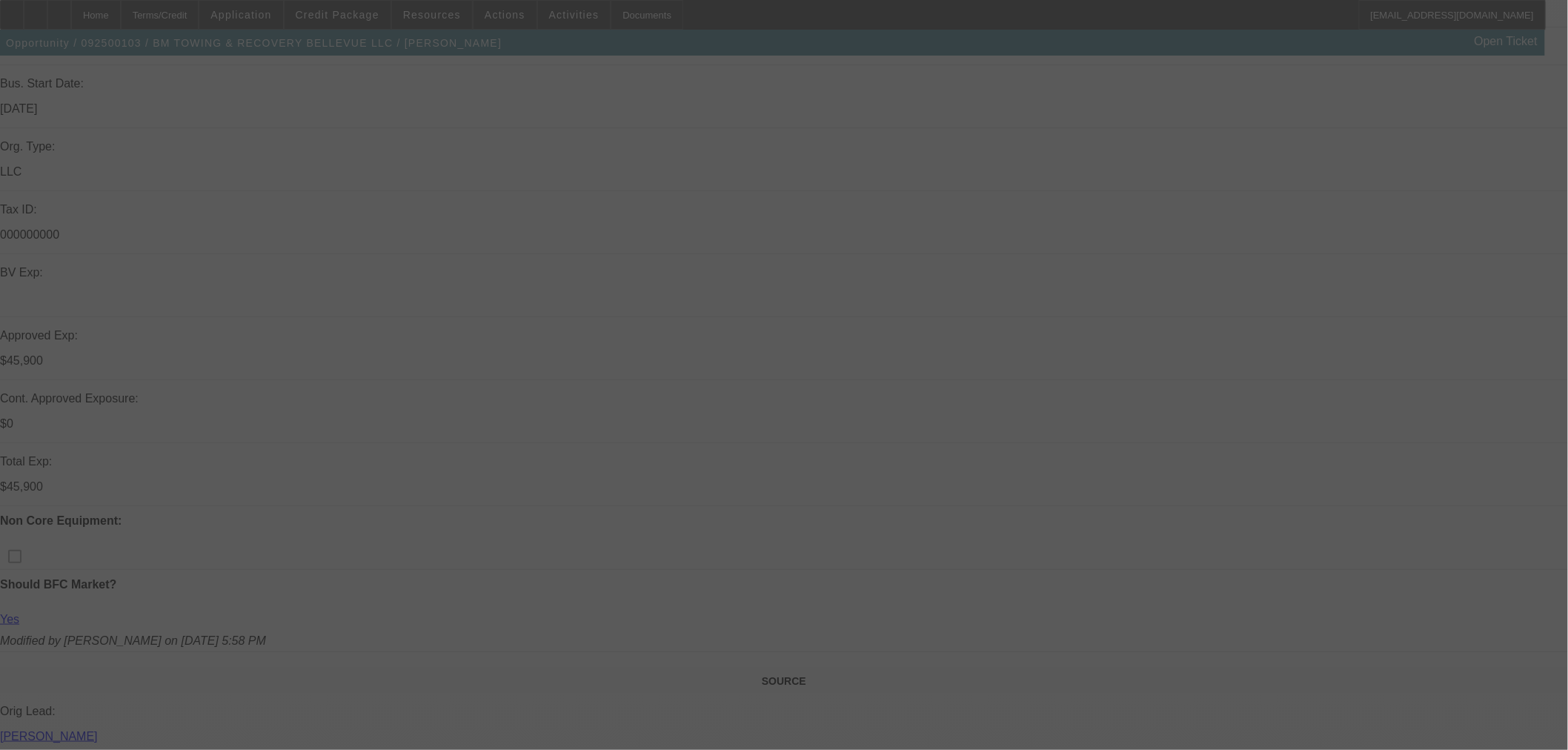
select select "0"
select select "2"
select select "0.1"
select select "4"
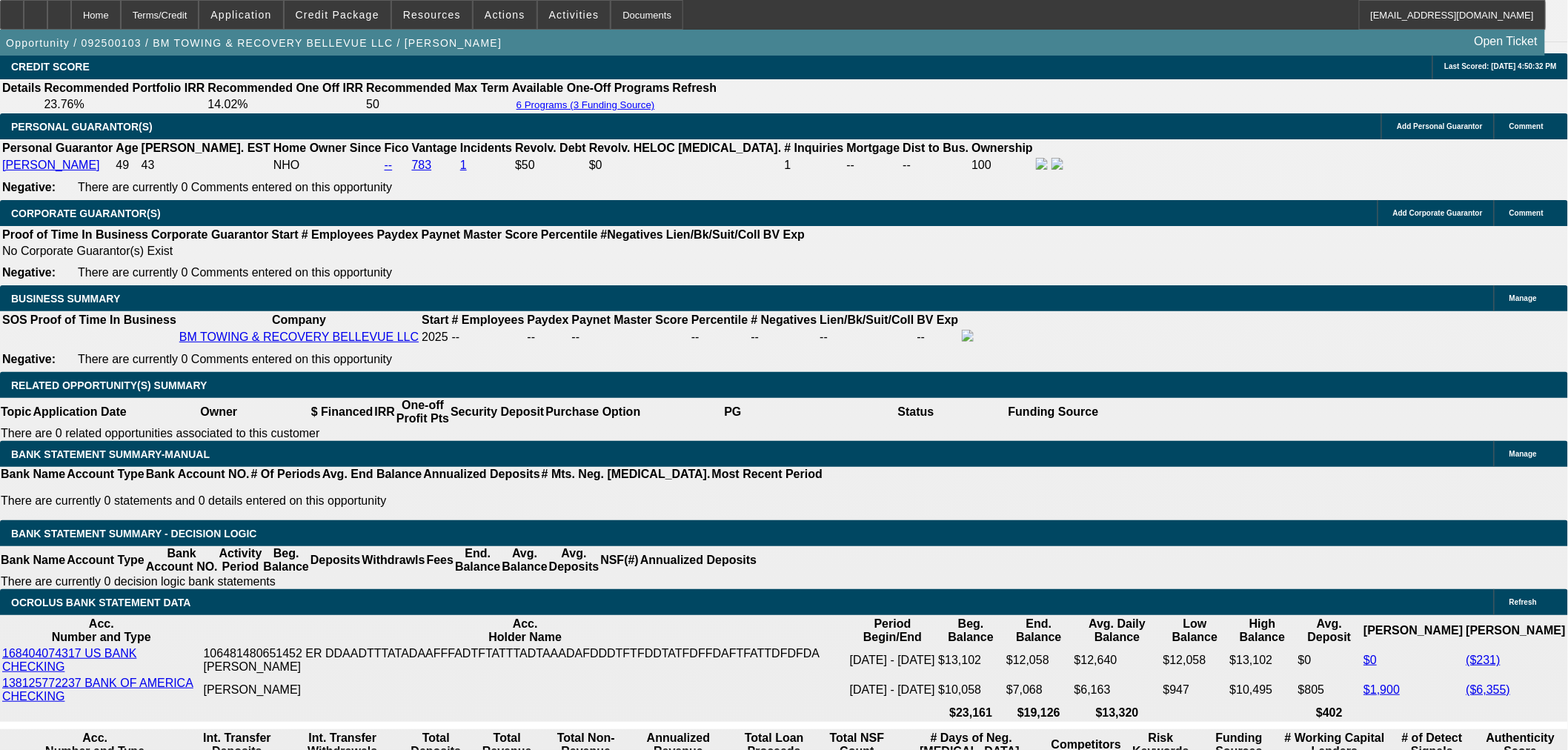
scroll to position [2413, 0]
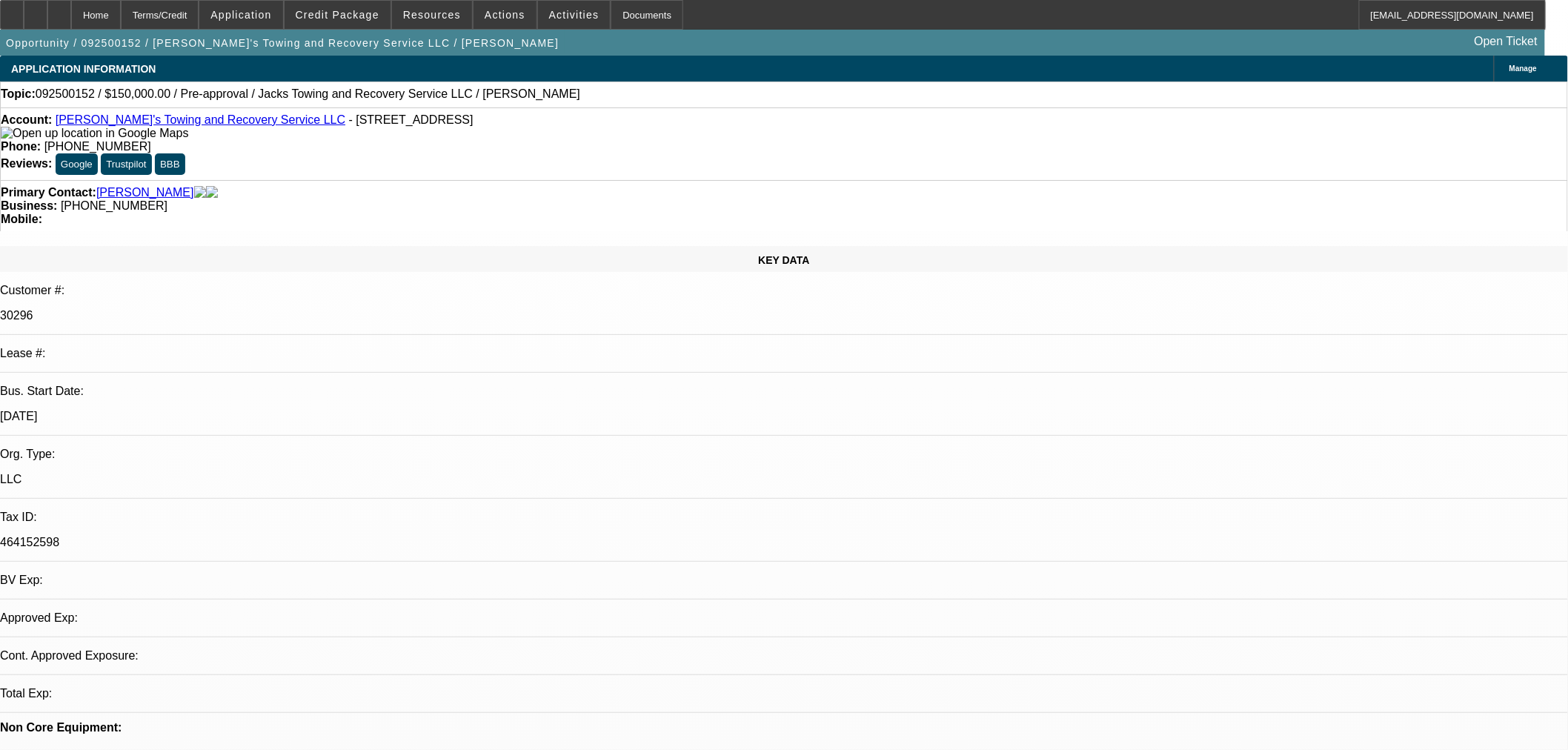
select select "0"
select select "2"
select select "0.1"
select select "4"
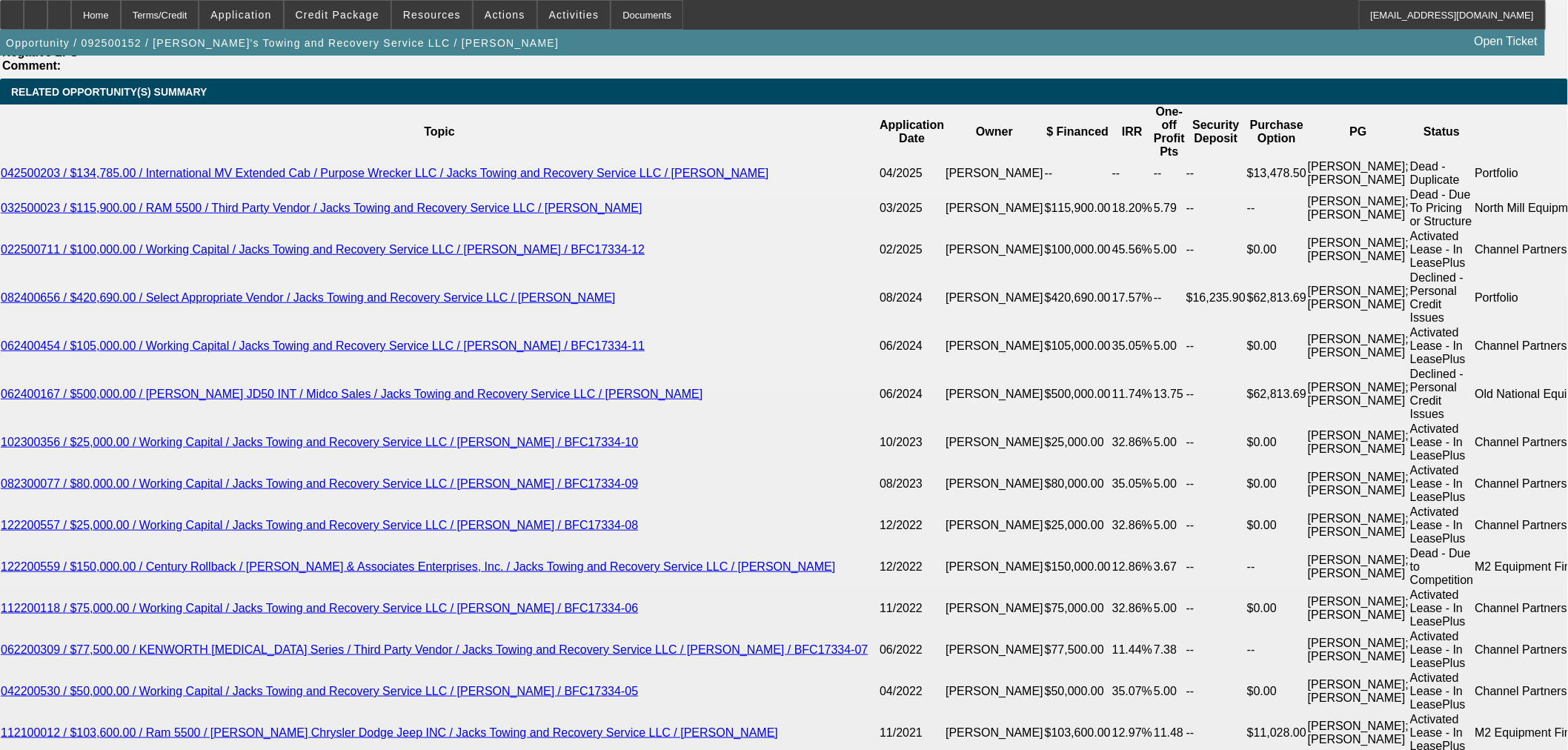
scroll to position [2305, 0]
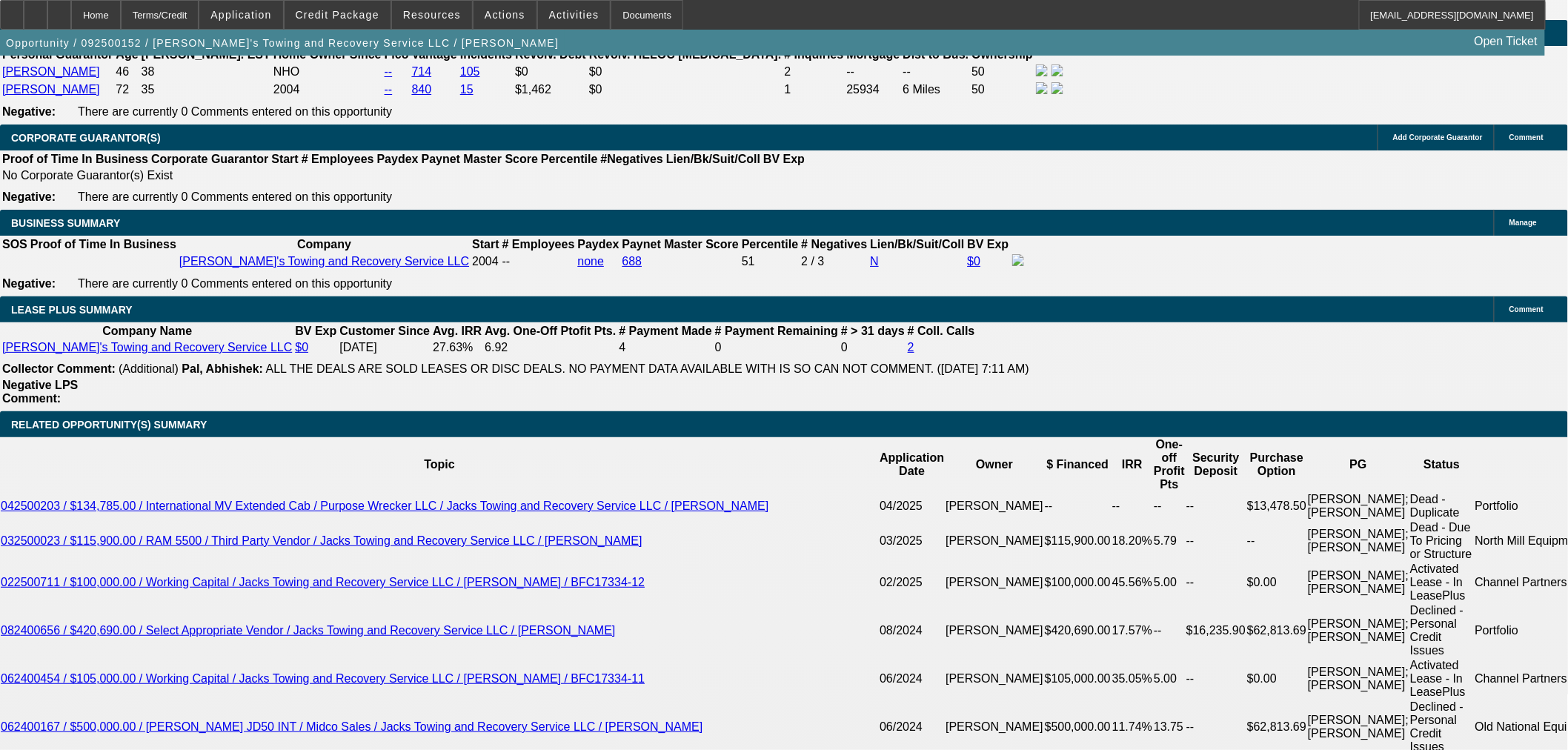
click at [375, 7] on span at bounding box center [338, 15] width 106 height 35
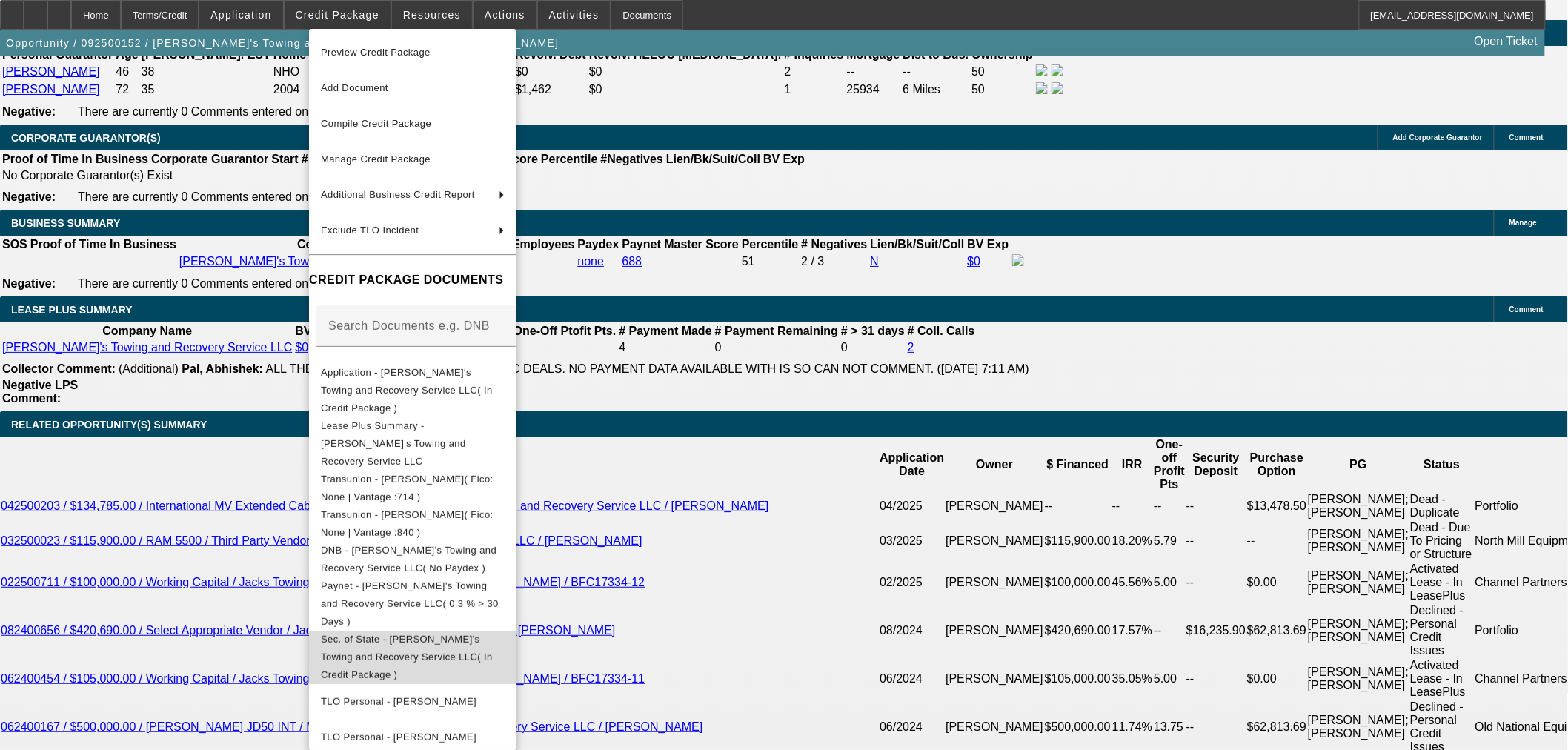
click at [443, 633] on span "Sec. of State - Jack's Towing and Recovery Service LLC( In Credit Package )" at bounding box center [407, 656] width 172 height 47
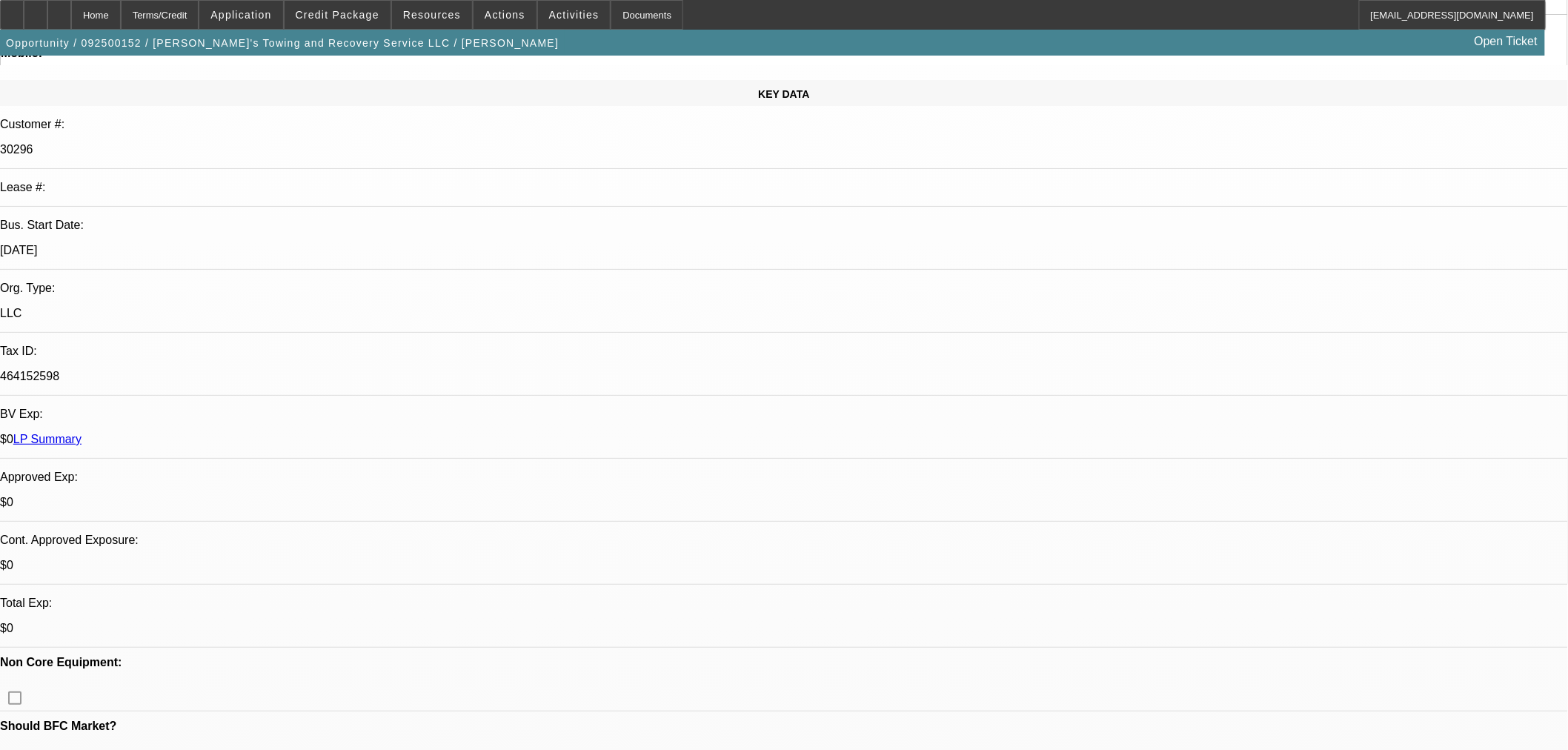
scroll to position [0, 0]
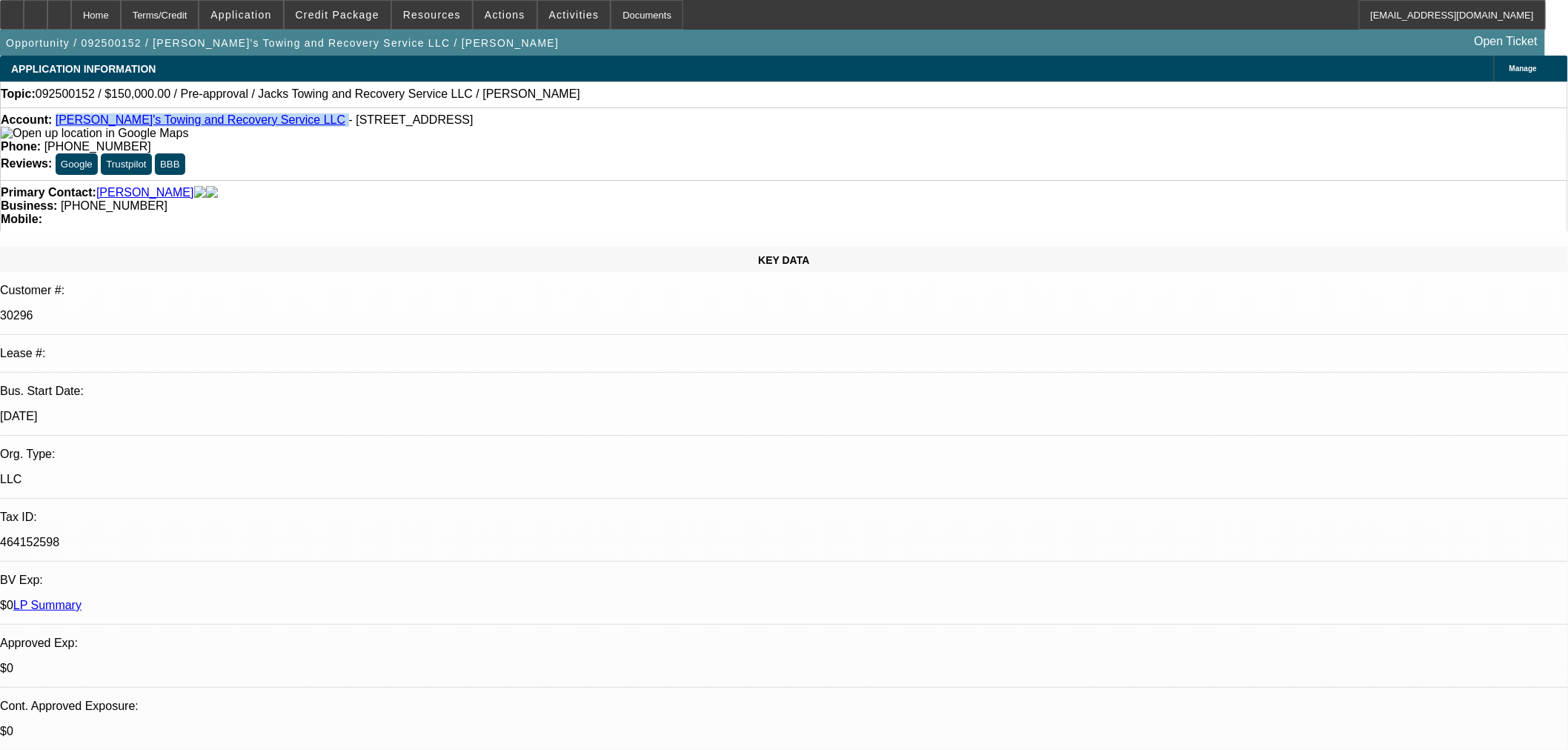
drag, startPoint x: 246, startPoint y: 123, endPoint x: 67, endPoint y: 122, distance: 179.0
click at [67, 122] on div "Account: Jack's Towing and Recovery Service LLC - 601 N York St, Gastonia, NC 2…" at bounding box center [784, 127] width 1566 height 27
copy div "[PERSON_NAME]'s Towing and Recovery Service LLC"
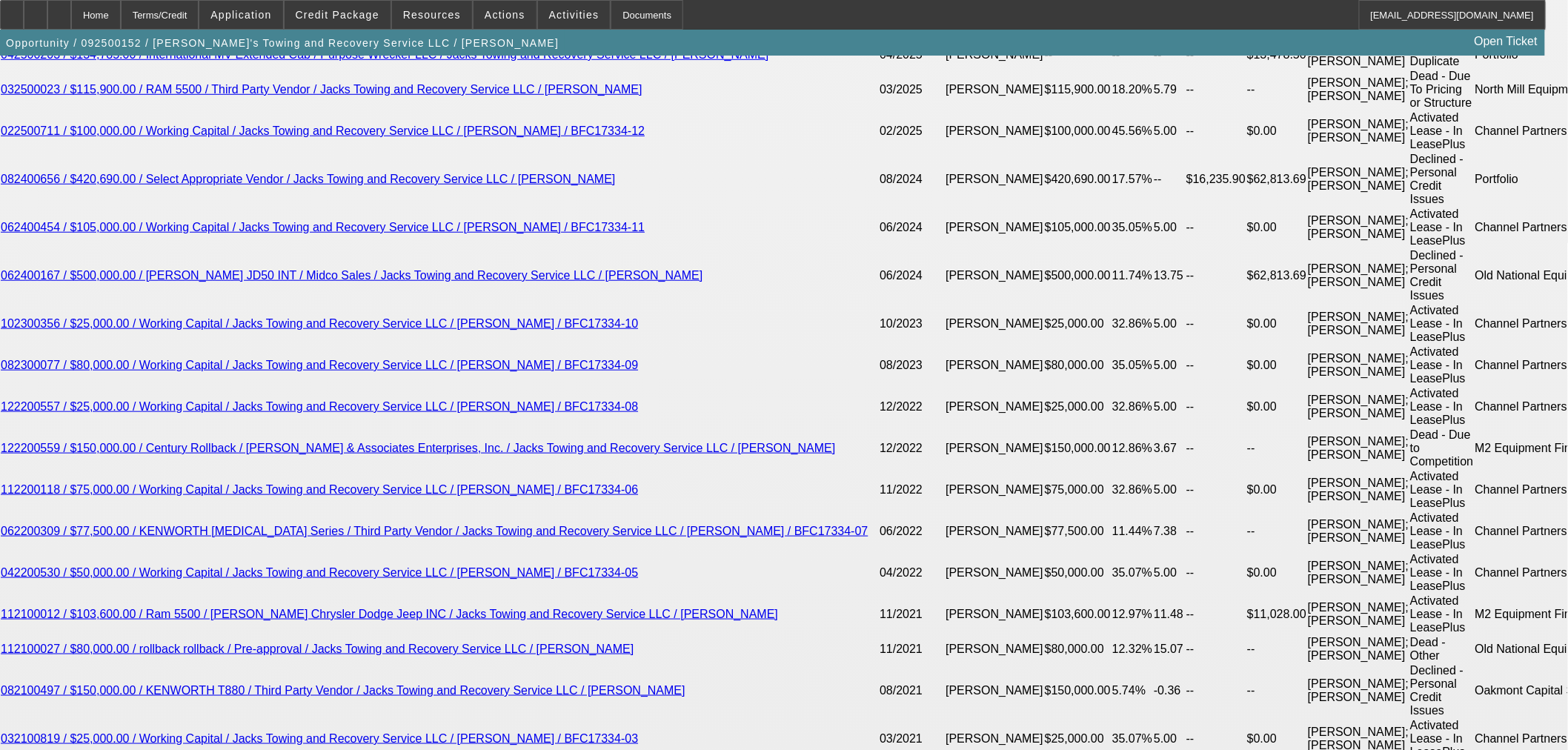
scroll to position [2551, 0]
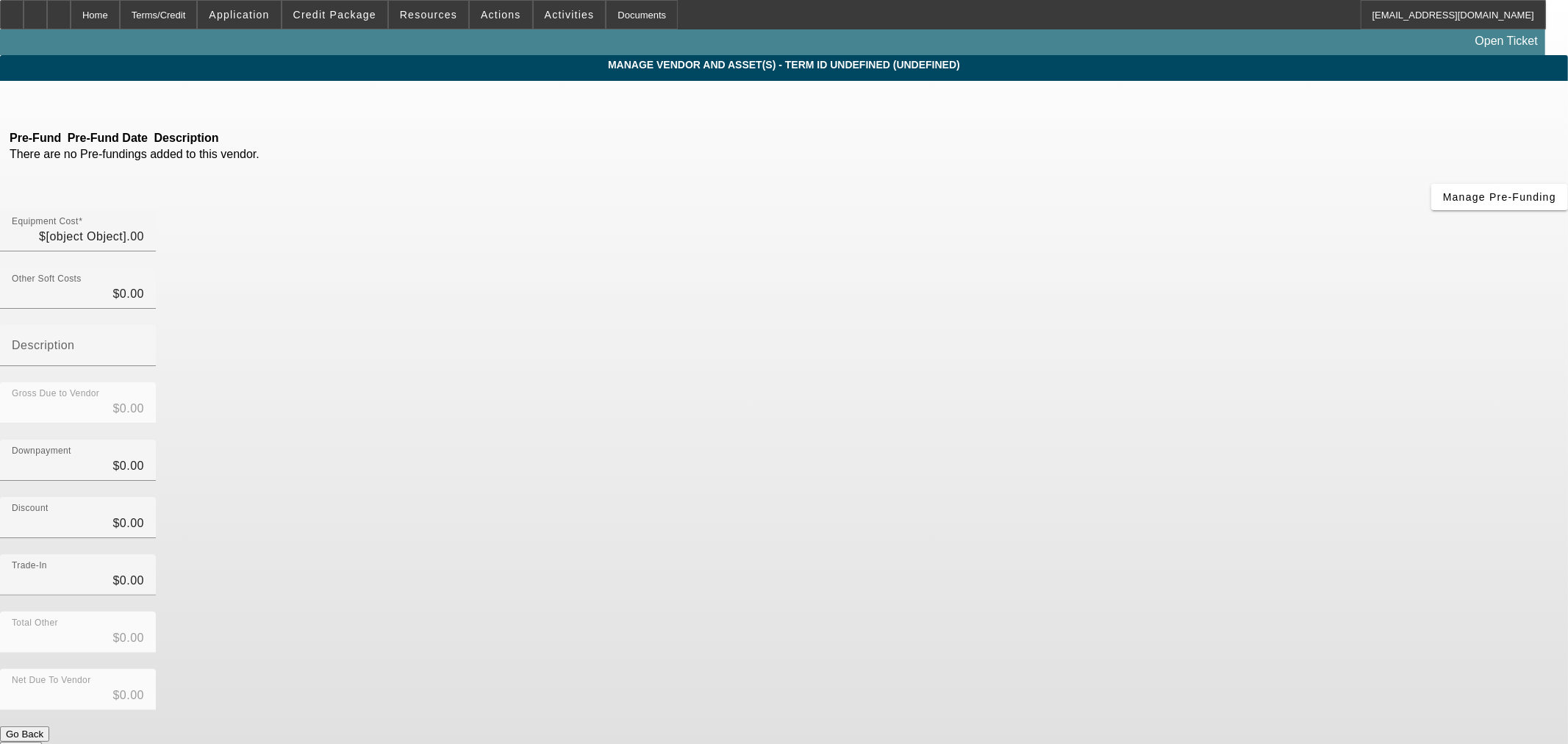
type input "$150,000.00"
drag, startPoint x: 1222, startPoint y: 128, endPoint x: 1299, endPoint y: 133, distance: 77.2
click at [1284, 133] on app-vendor-asset-manage "MANAGE VENDOR AND ASSET(S) - Term ID 1 (Discovery) Remove Vendor Pre-approval P…" at bounding box center [784, 450] width 1568 height 789
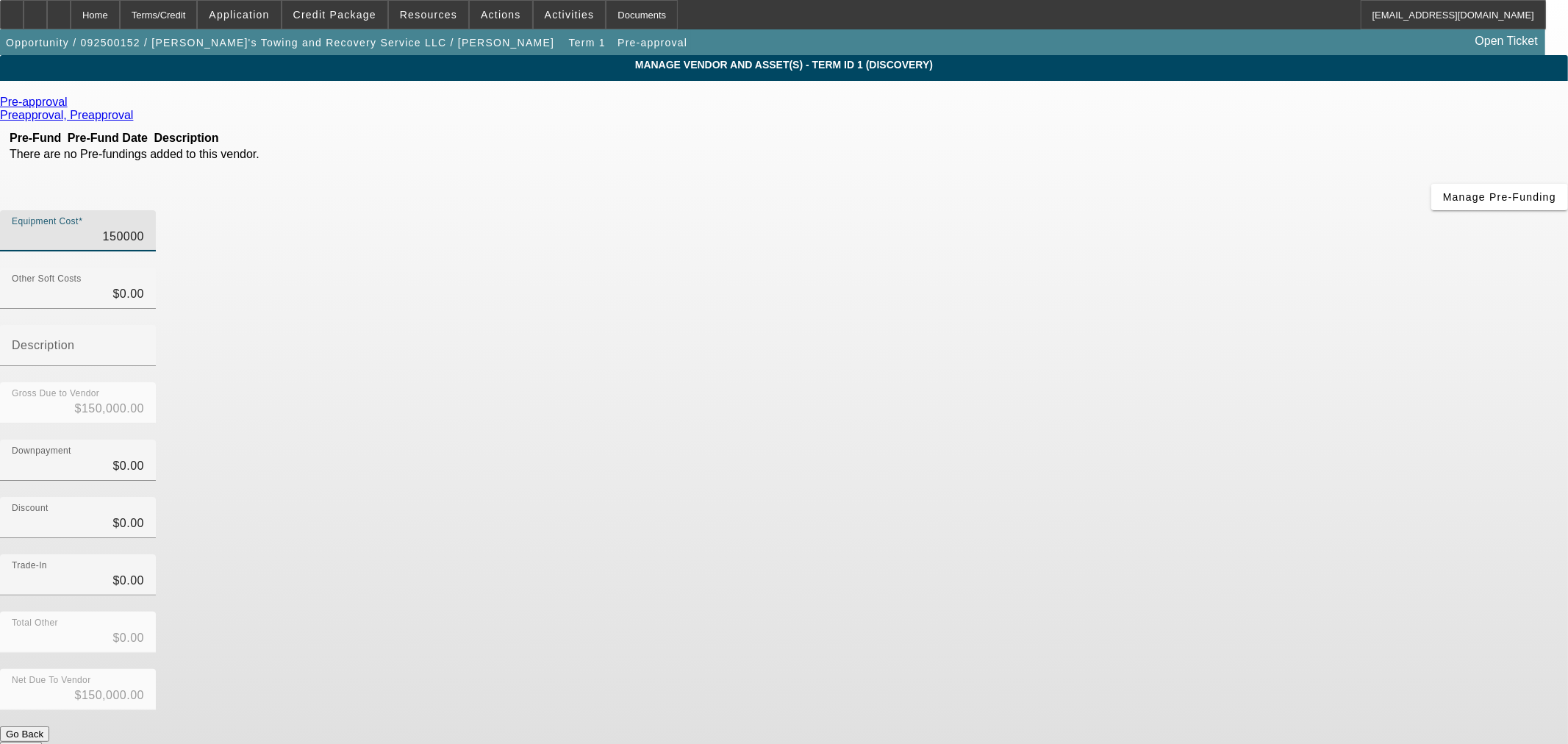
type input "1"
type input "$1.00"
type input "14"
type input "$14.00"
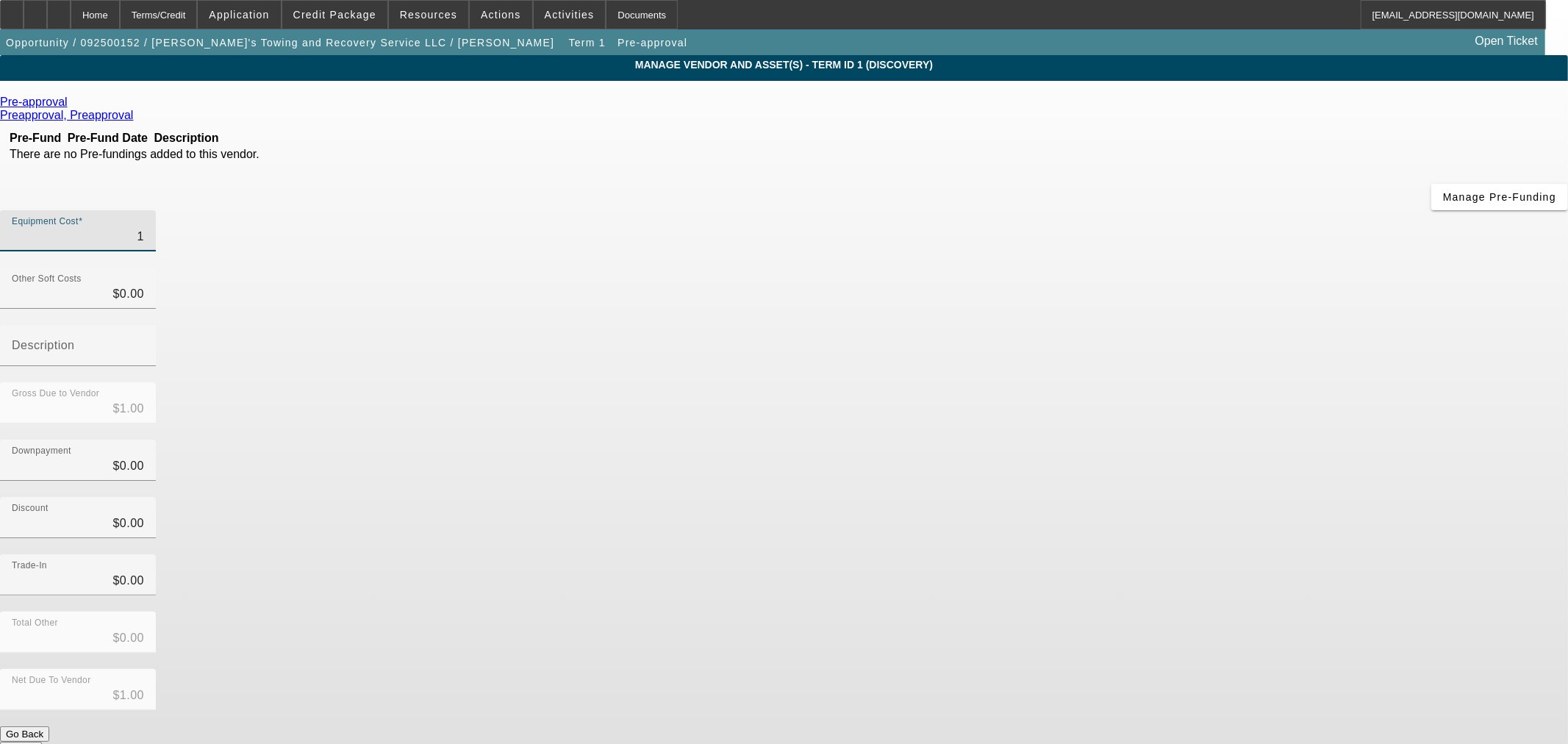
type input "$14.00"
type input "140"
type input "$140.00"
type input "1400"
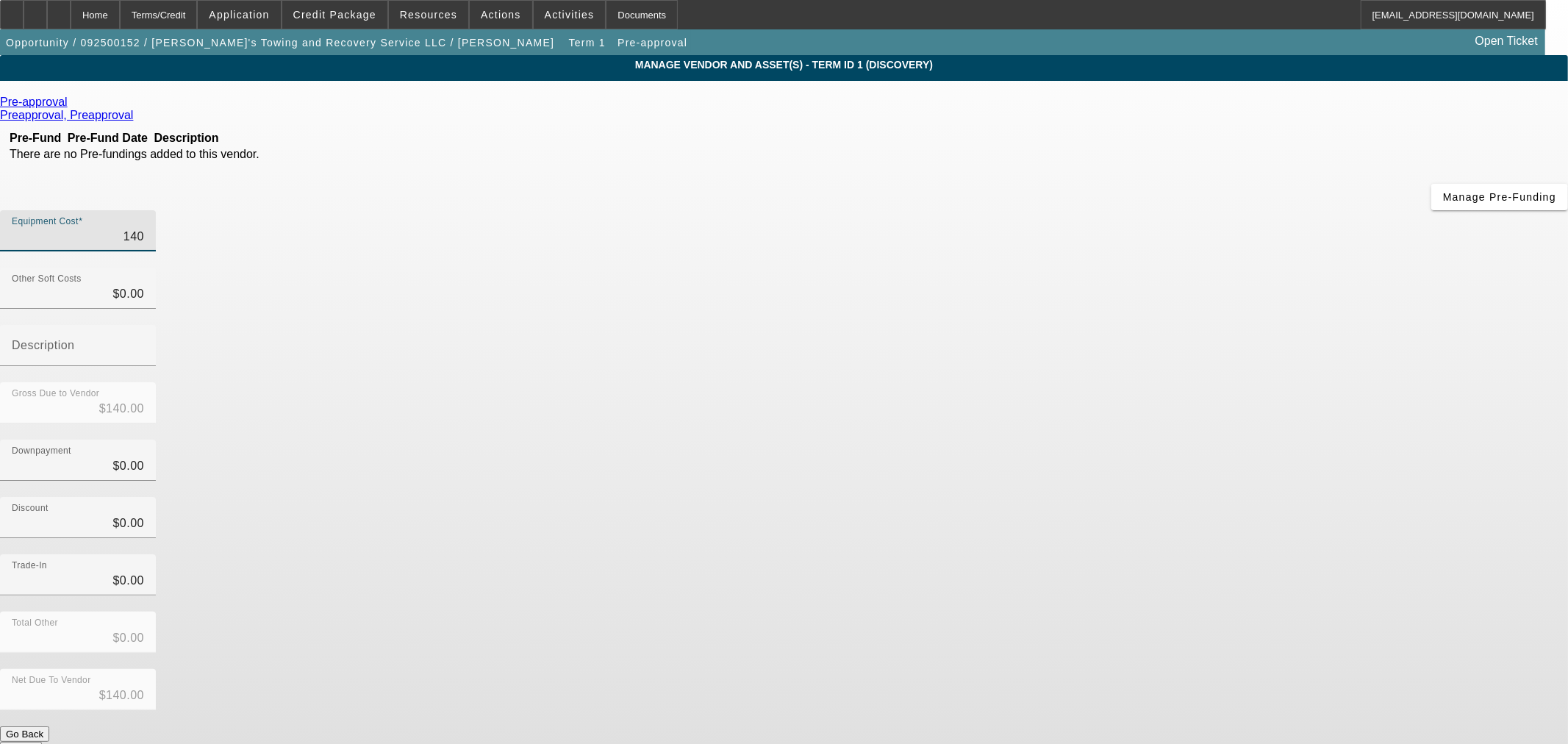
type input "$1,400.00"
type input "14000"
type input "$14,000.00"
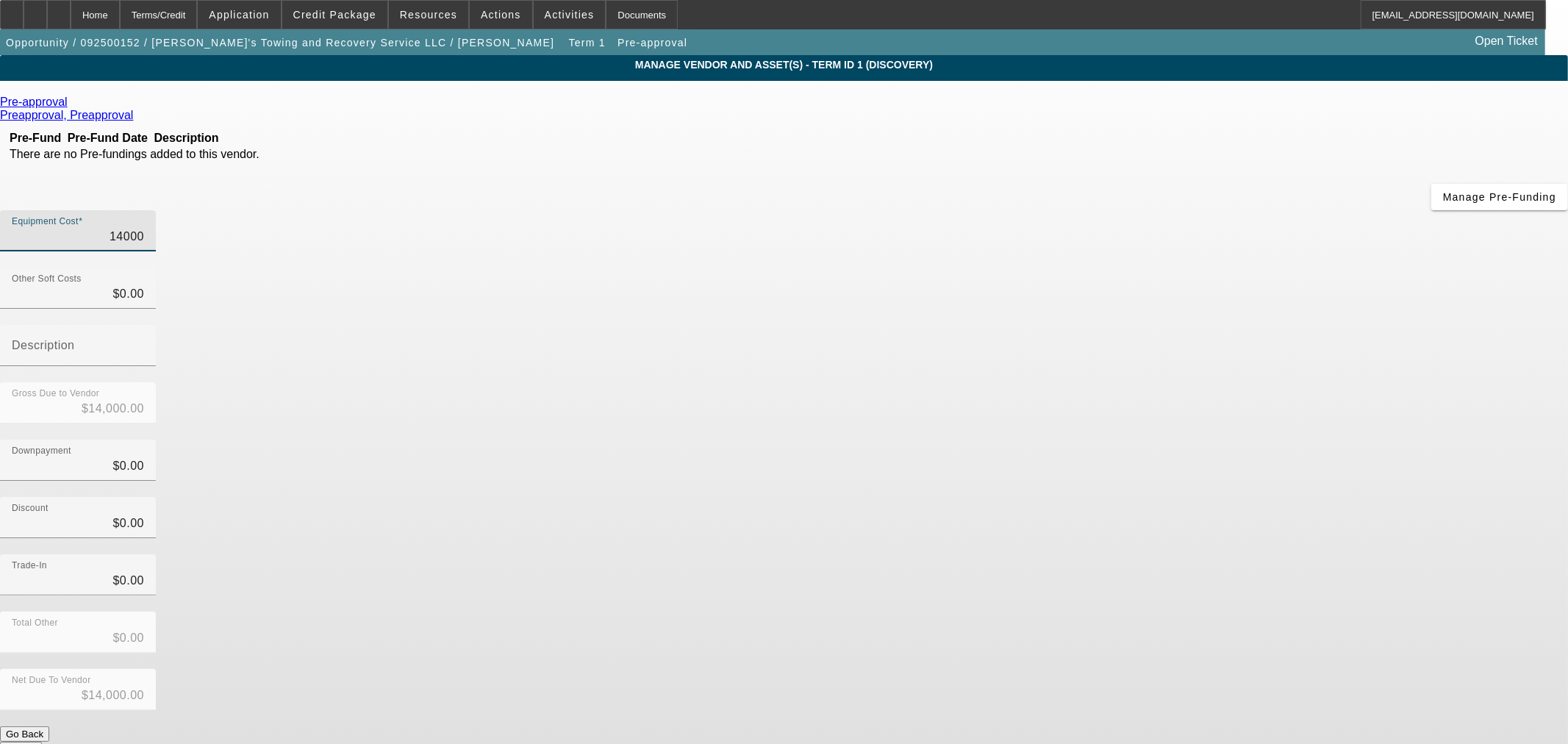
type input "140000"
type input "$140,000.00"
click at [1123, 497] on div "Discount $0.00" at bounding box center [784, 525] width 1568 height 57
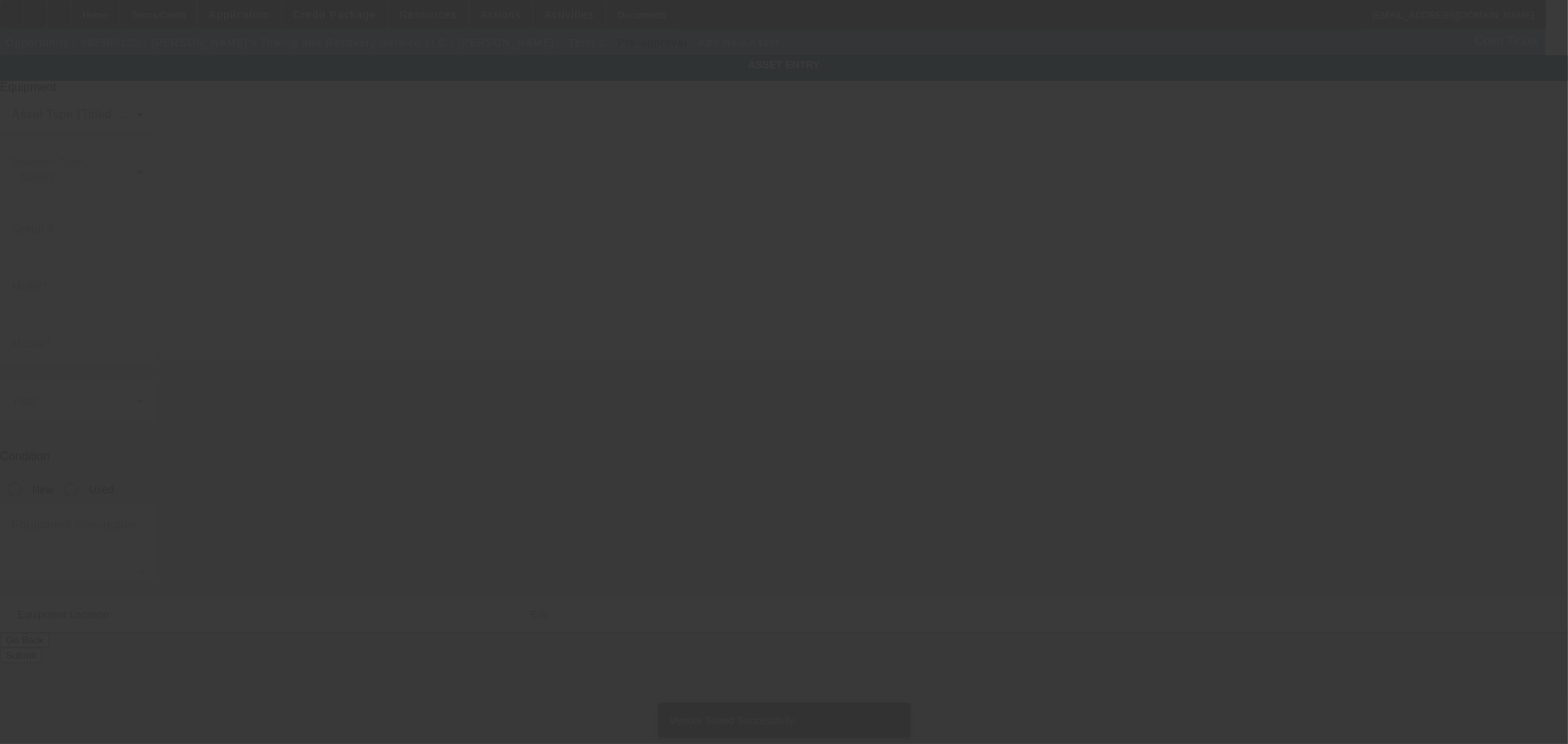
type input "601 N York St"
type input "Gastonia"
type input "28052"
type input "Gaston"
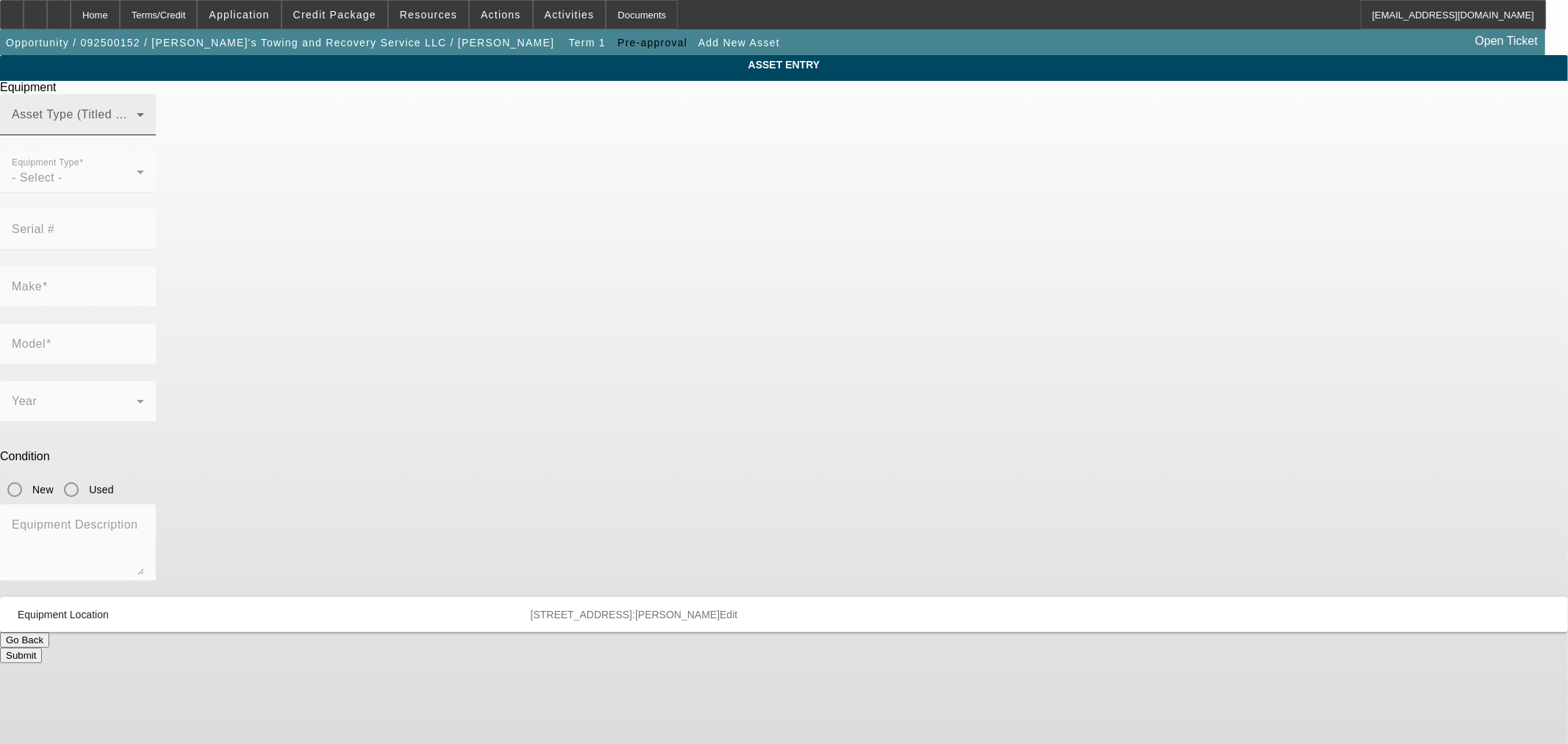
click at [137, 129] on span at bounding box center [74, 120] width 125 height 18
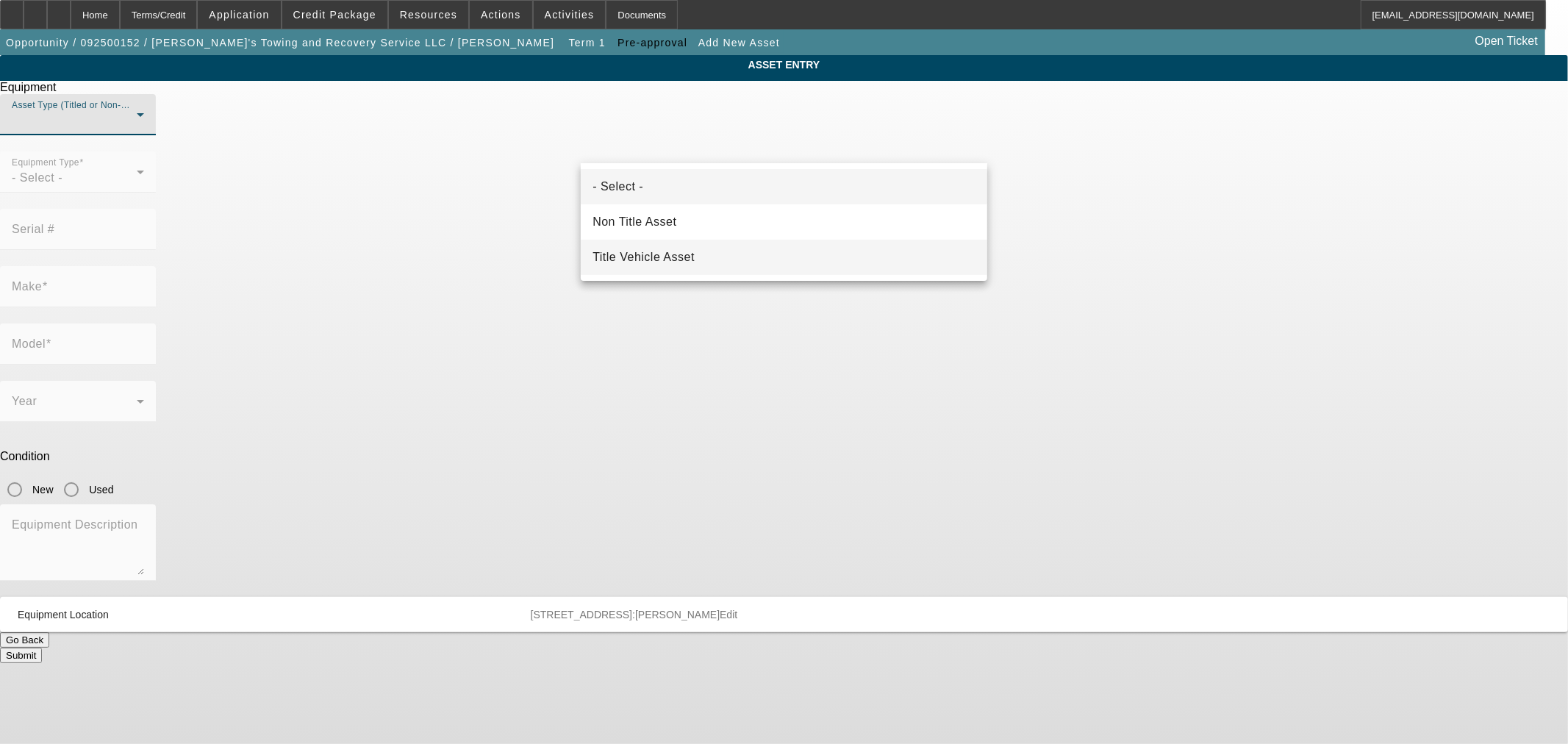
click at [694, 261] on span "Title Vehicle Asset" at bounding box center [644, 257] width 103 height 18
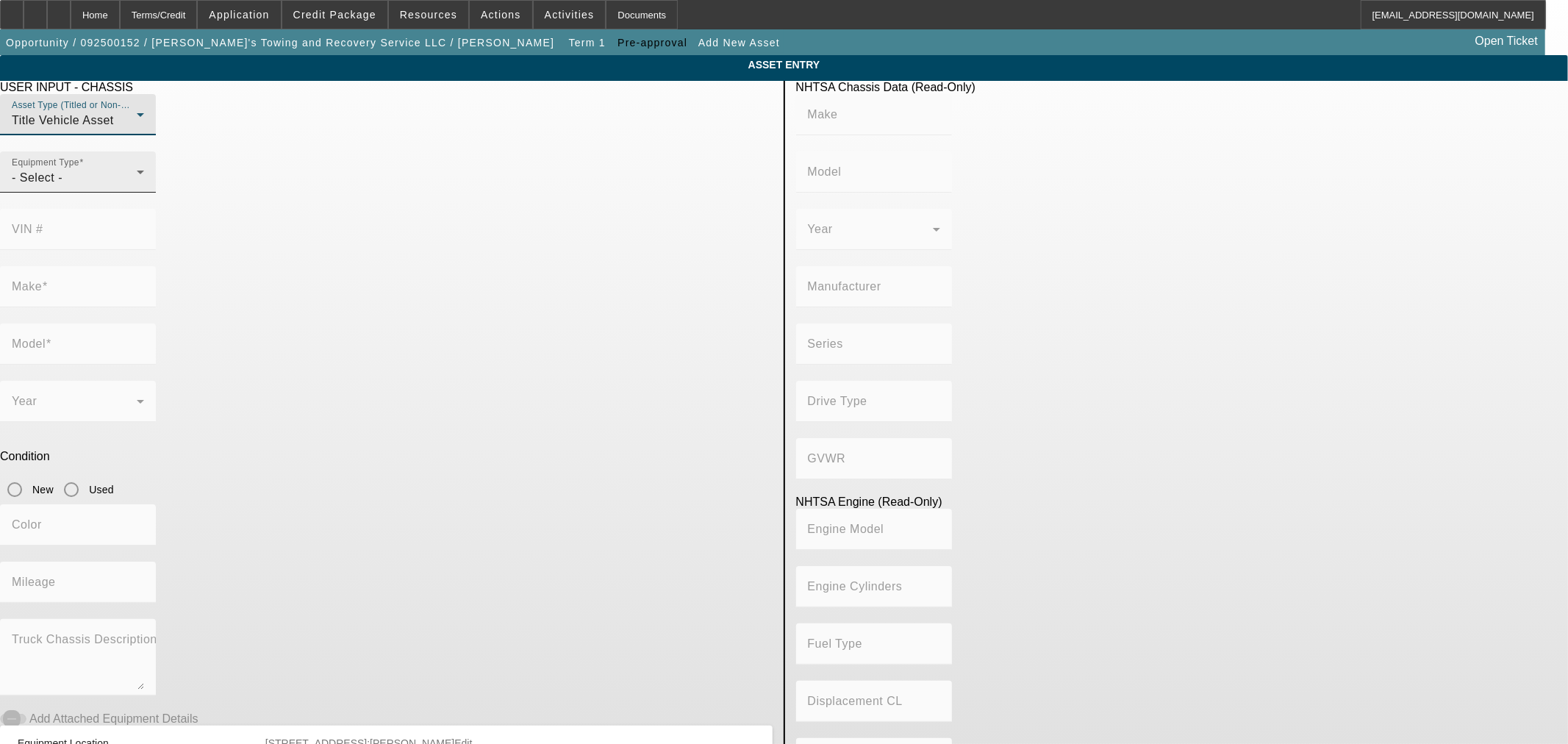
click at [137, 186] on div "- Select -" at bounding box center [74, 177] width 125 height 18
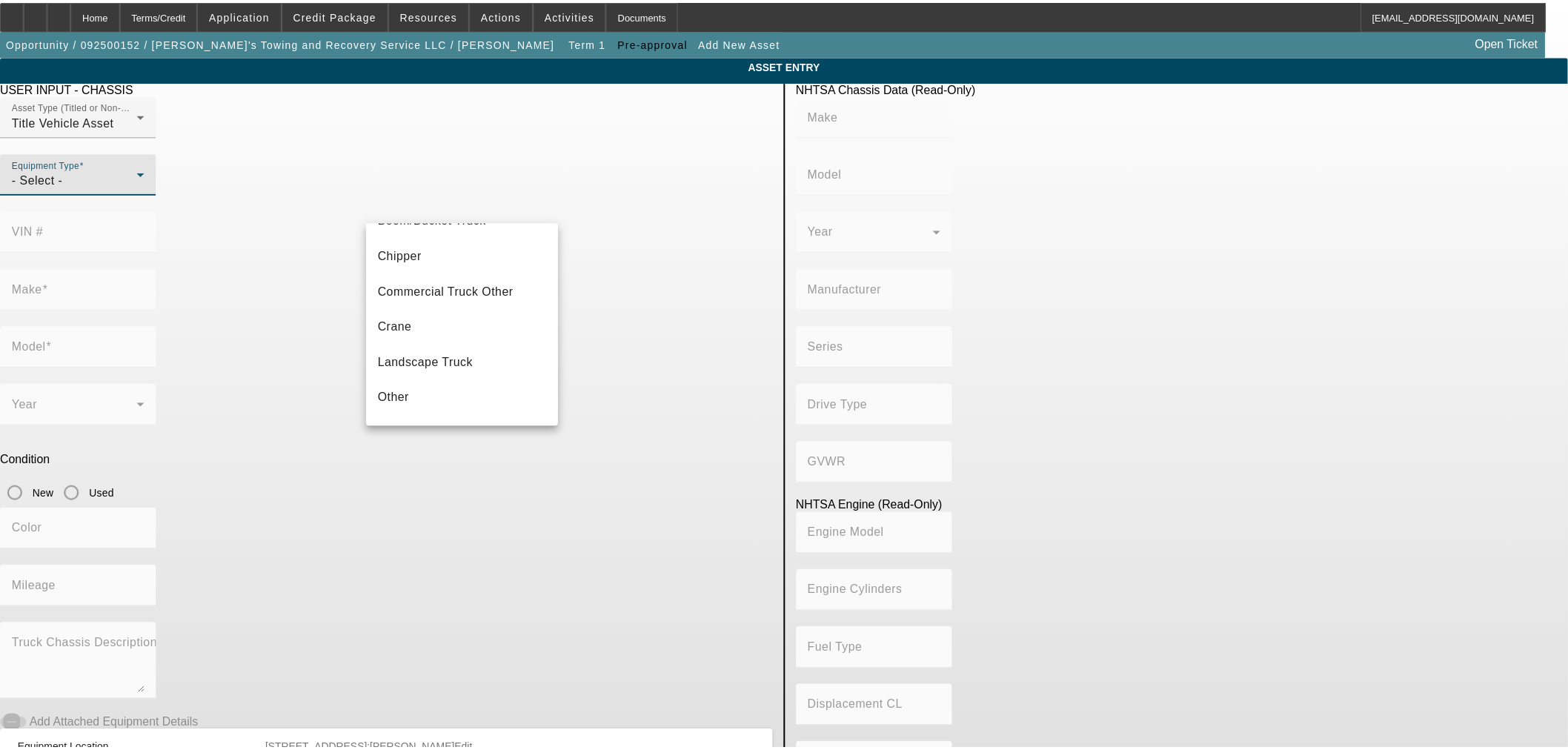
scroll to position [163, 0]
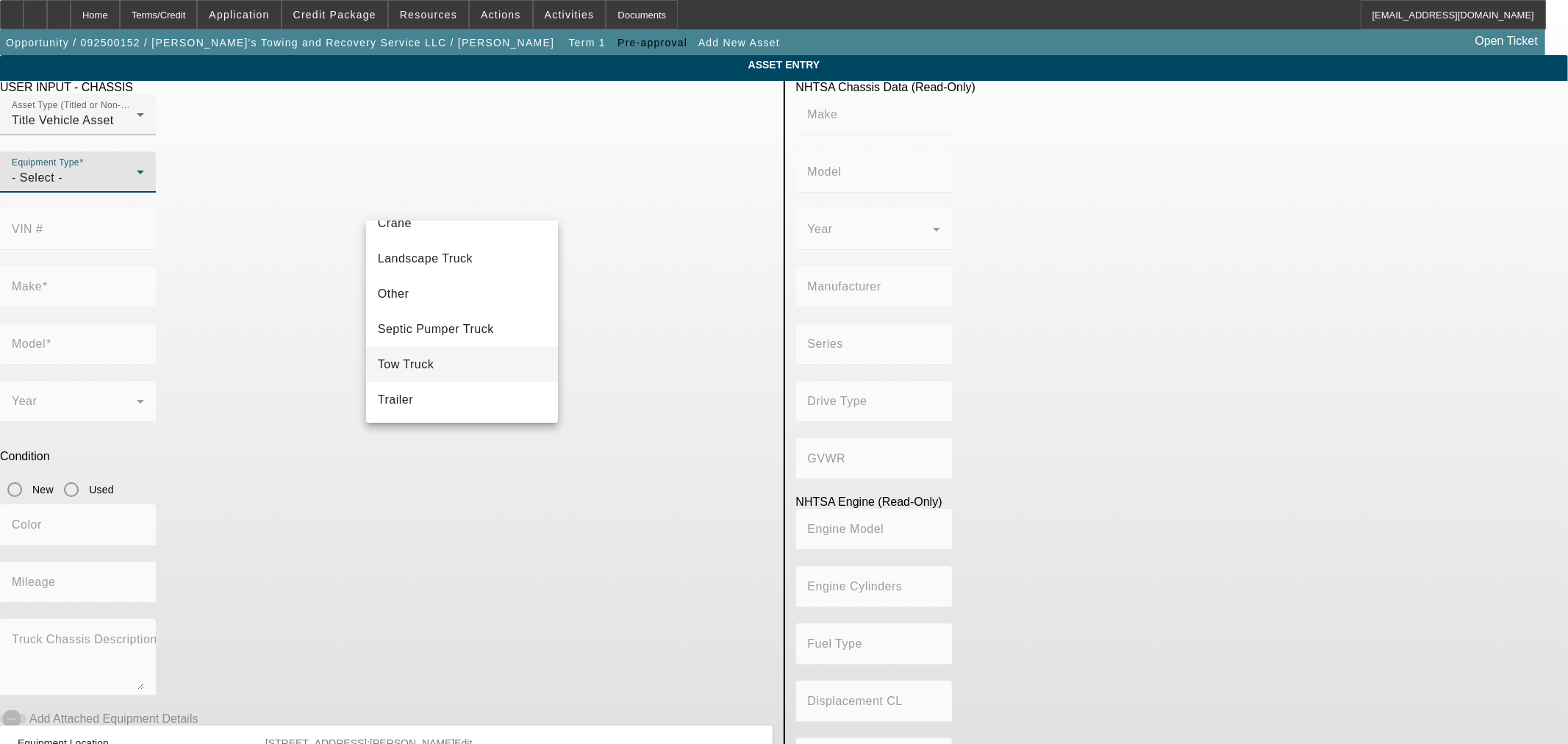
click at [439, 369] on mat-option "Tow Truck" at bounding box center [463, 365] width 192 height 35
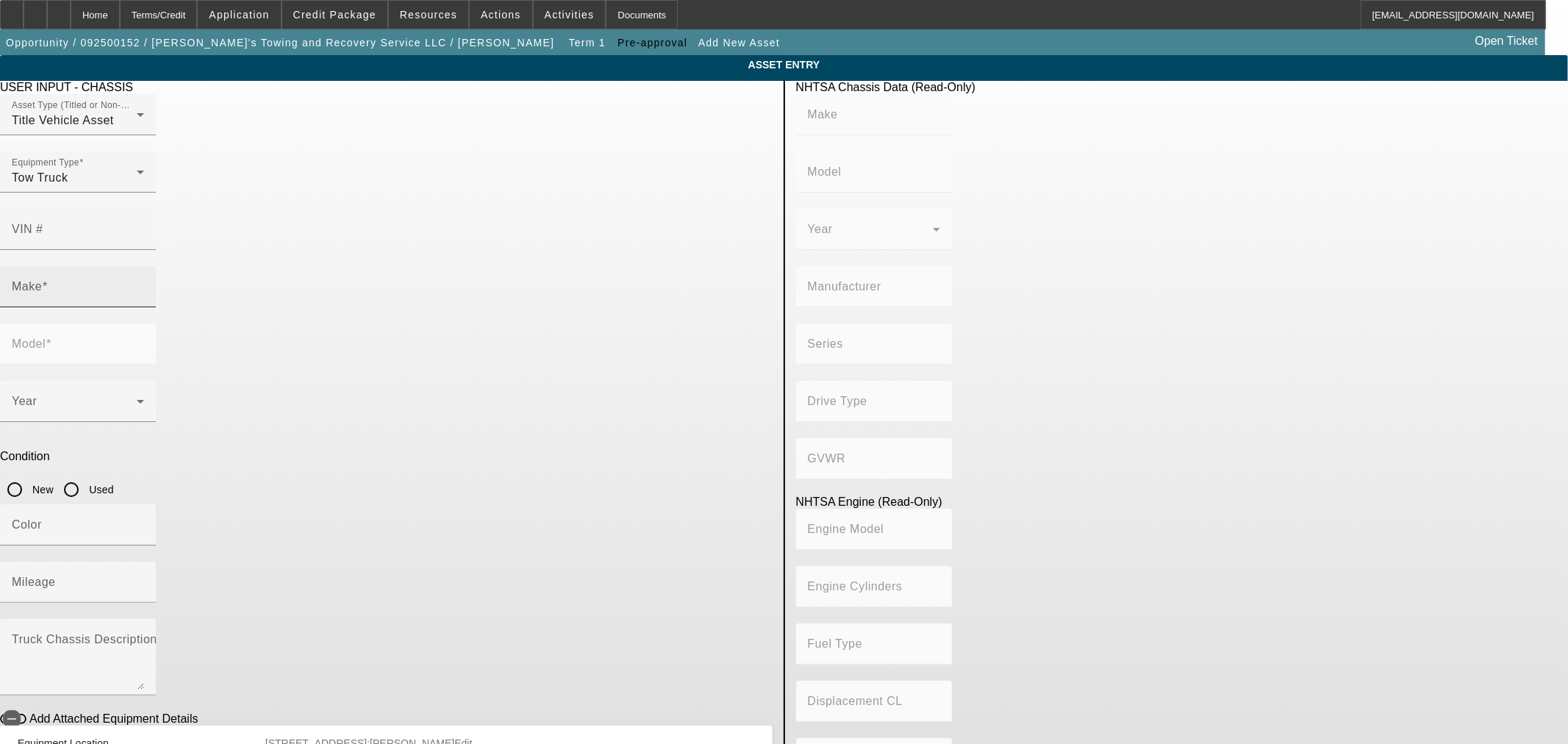
click at [144, 273] on div "Make" at bounding box center [78, 286] width 132 height 42
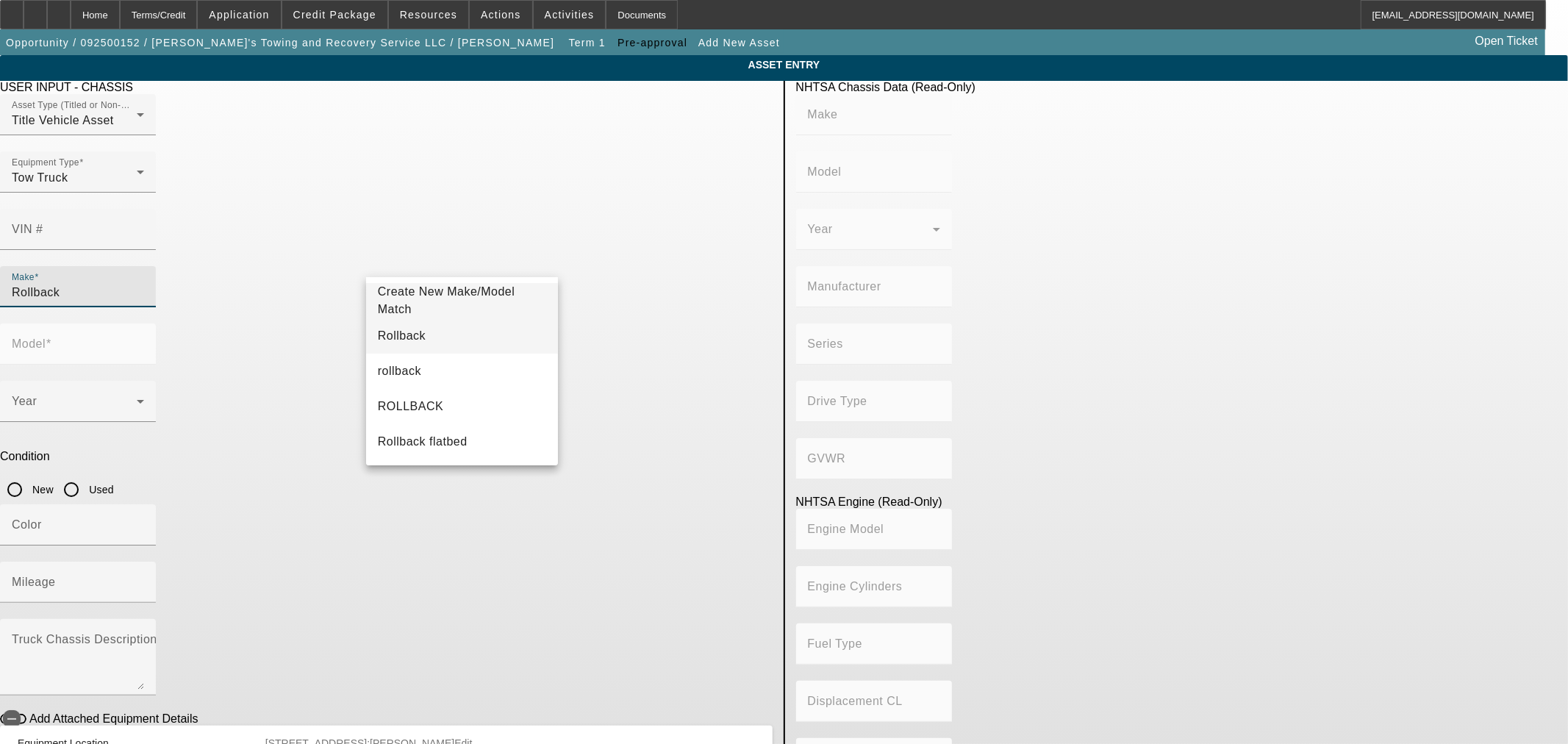
type input "Rollback"
click at [388, 340] on span "Rollback" at bounding box center [402, 336] width 48 height 13
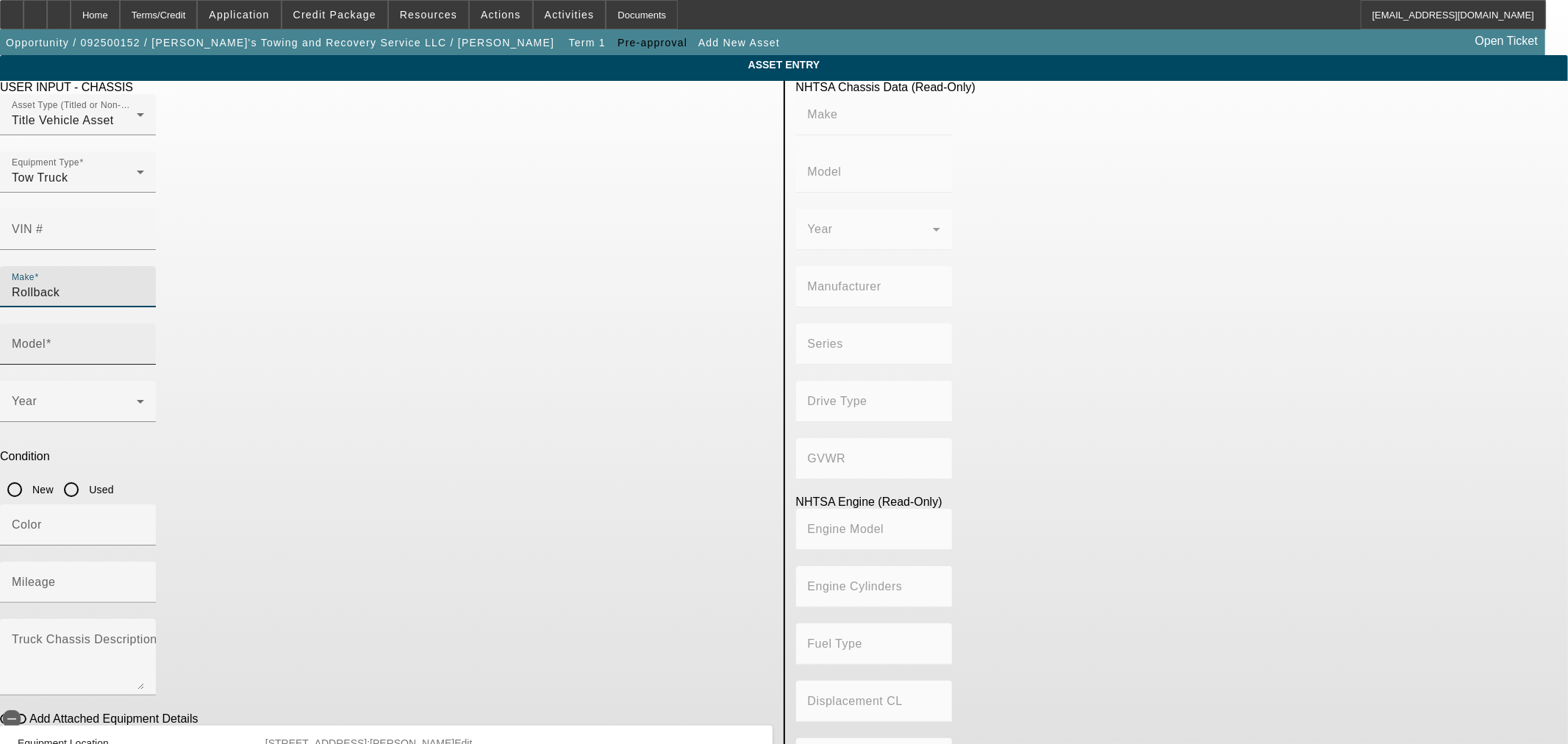
click at [144, 341] on input "Model" at bounding box center [78, 349] width 132 height 18
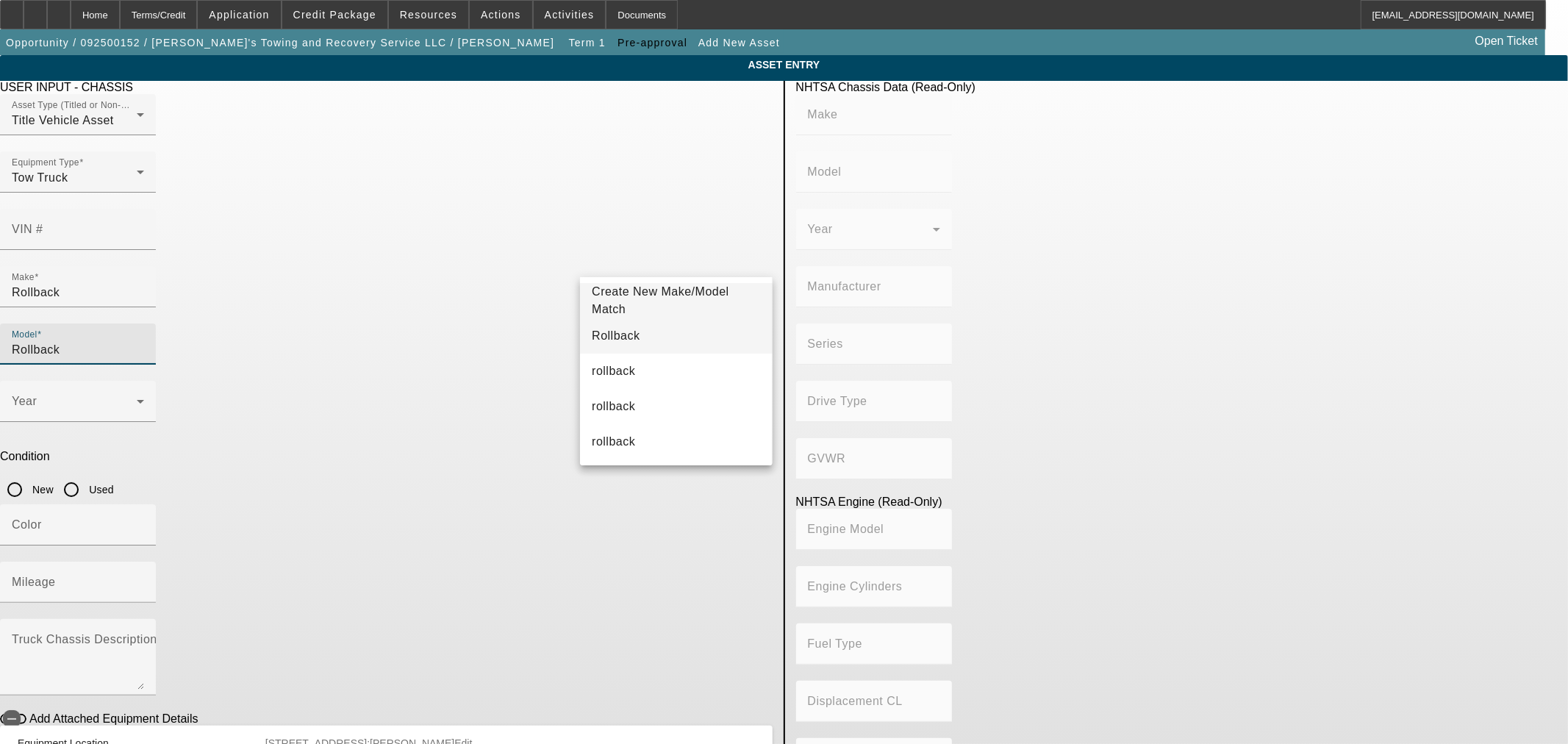
type input "Rollback"
click at [598, 346] on mat-option "Rollback" at bounding box center [676, 336] width 192 height 35
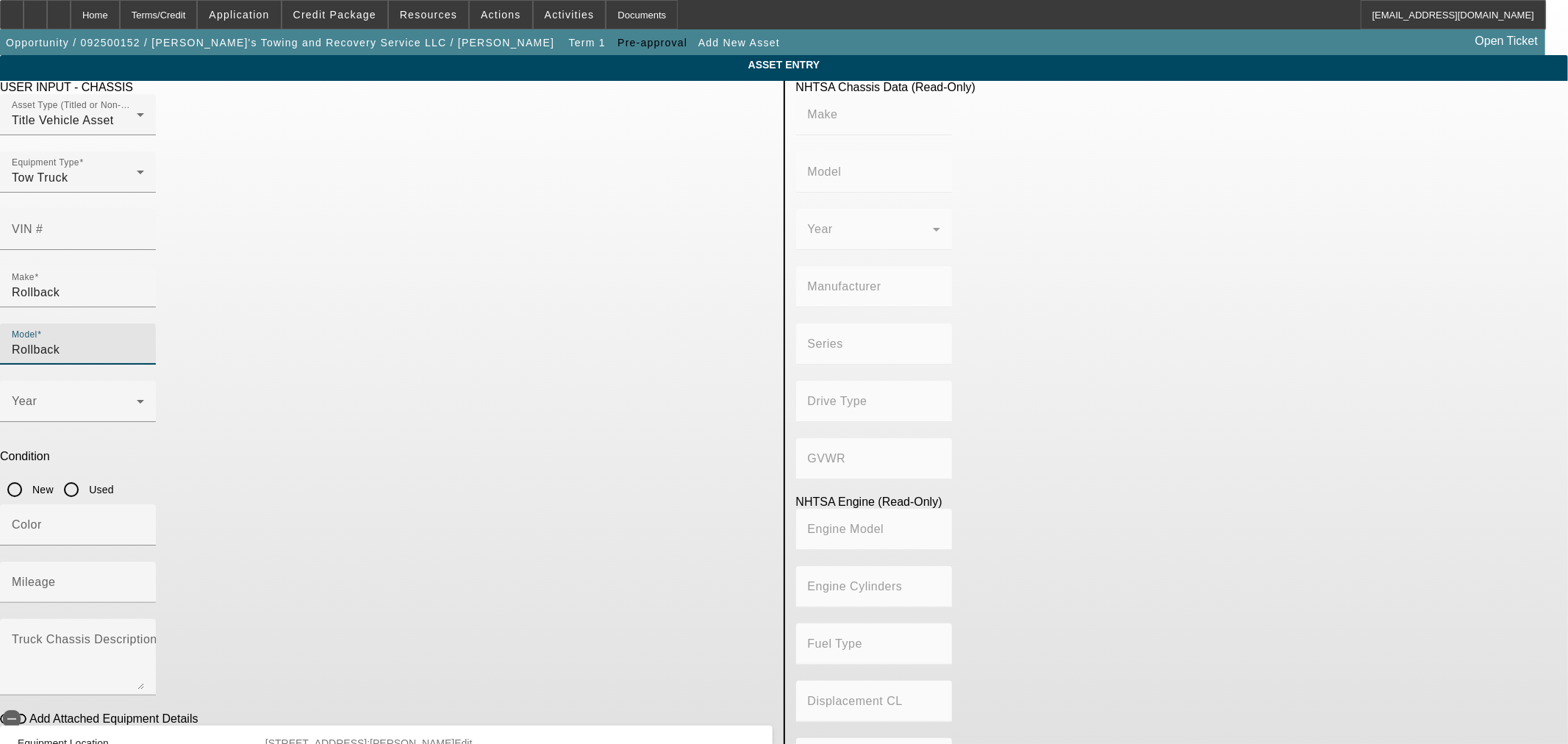
click at [30, 474] on input "New" at bounding box center [15, 489] width 30 height 30
radio input "true"
click at [144, 637] on textarea "Truck Chassis Description (Describe the truck chassis only)" at bounding box center [78, 663] width 132 height 53
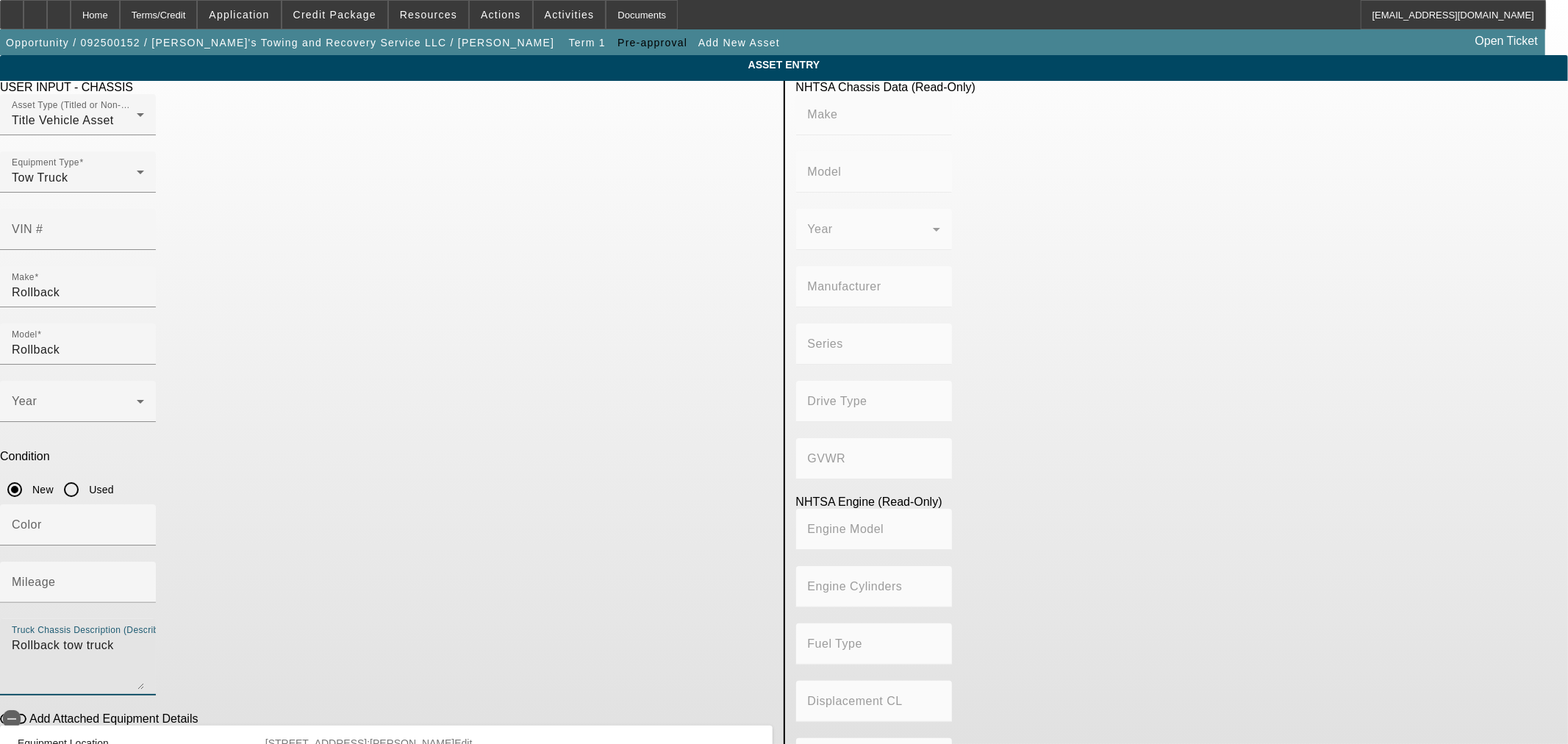
type textarea "Rollback tow truck"
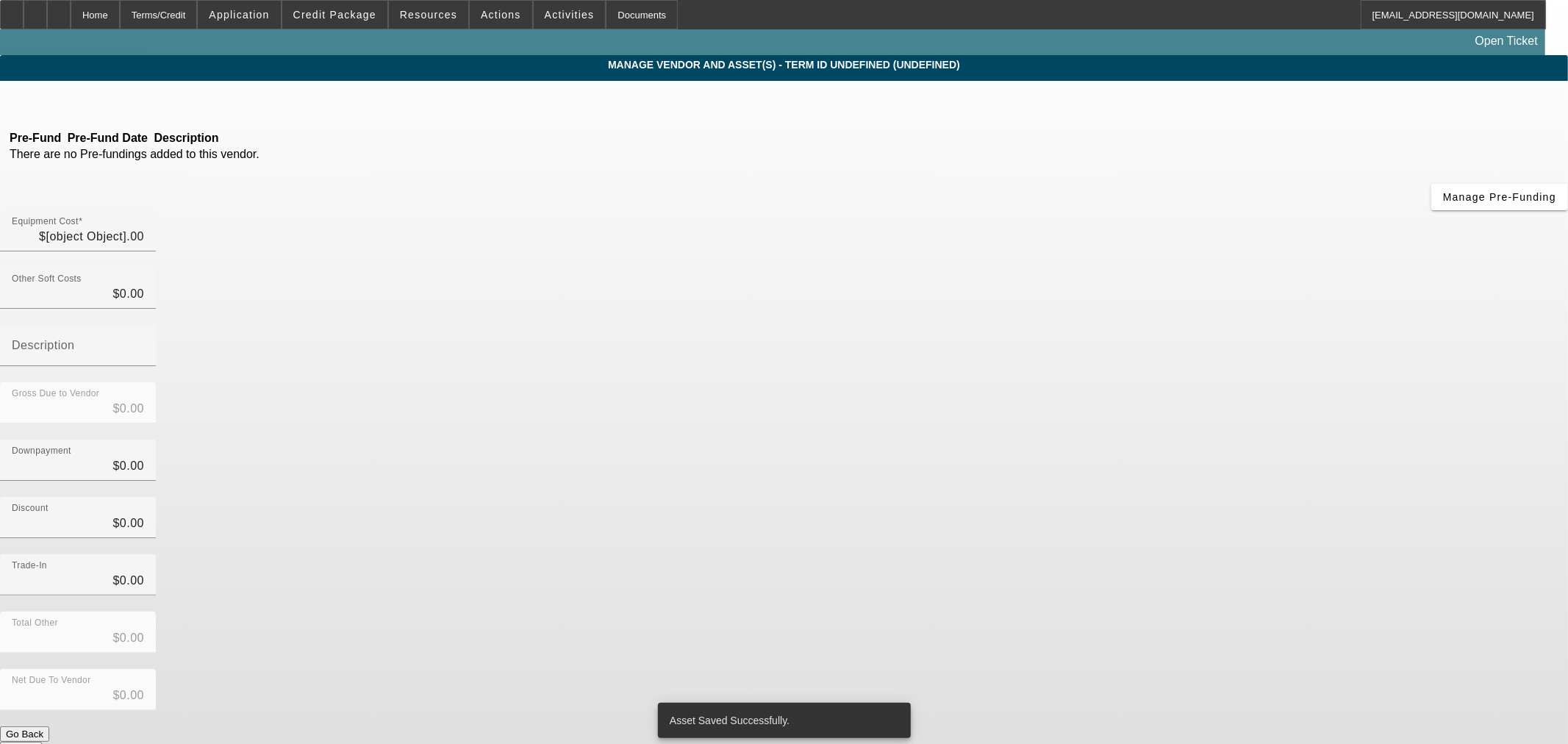
type input "$140,000.00"
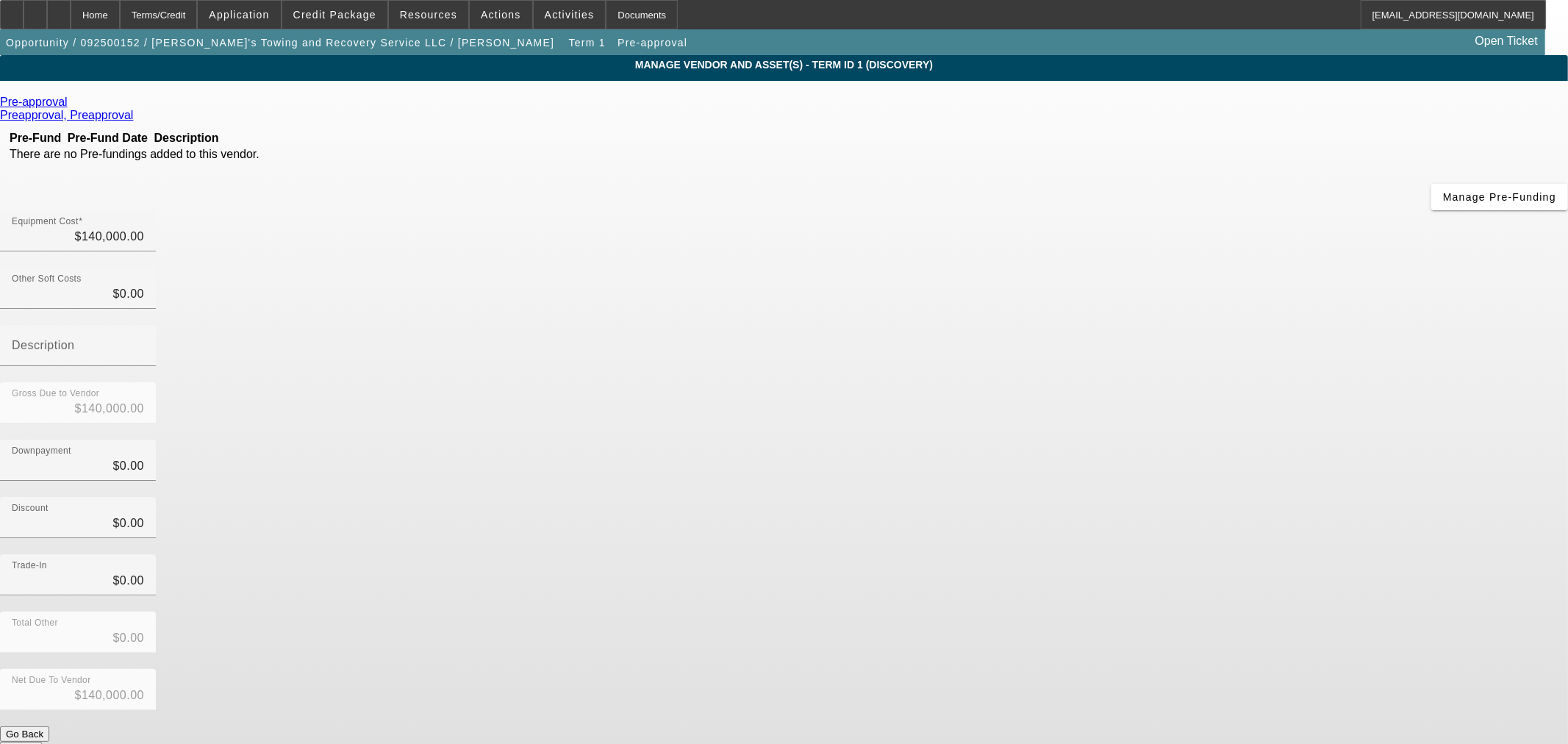
click at [42, 741] on button "Submit" at bounding box center [20, 749] width 42 height 16
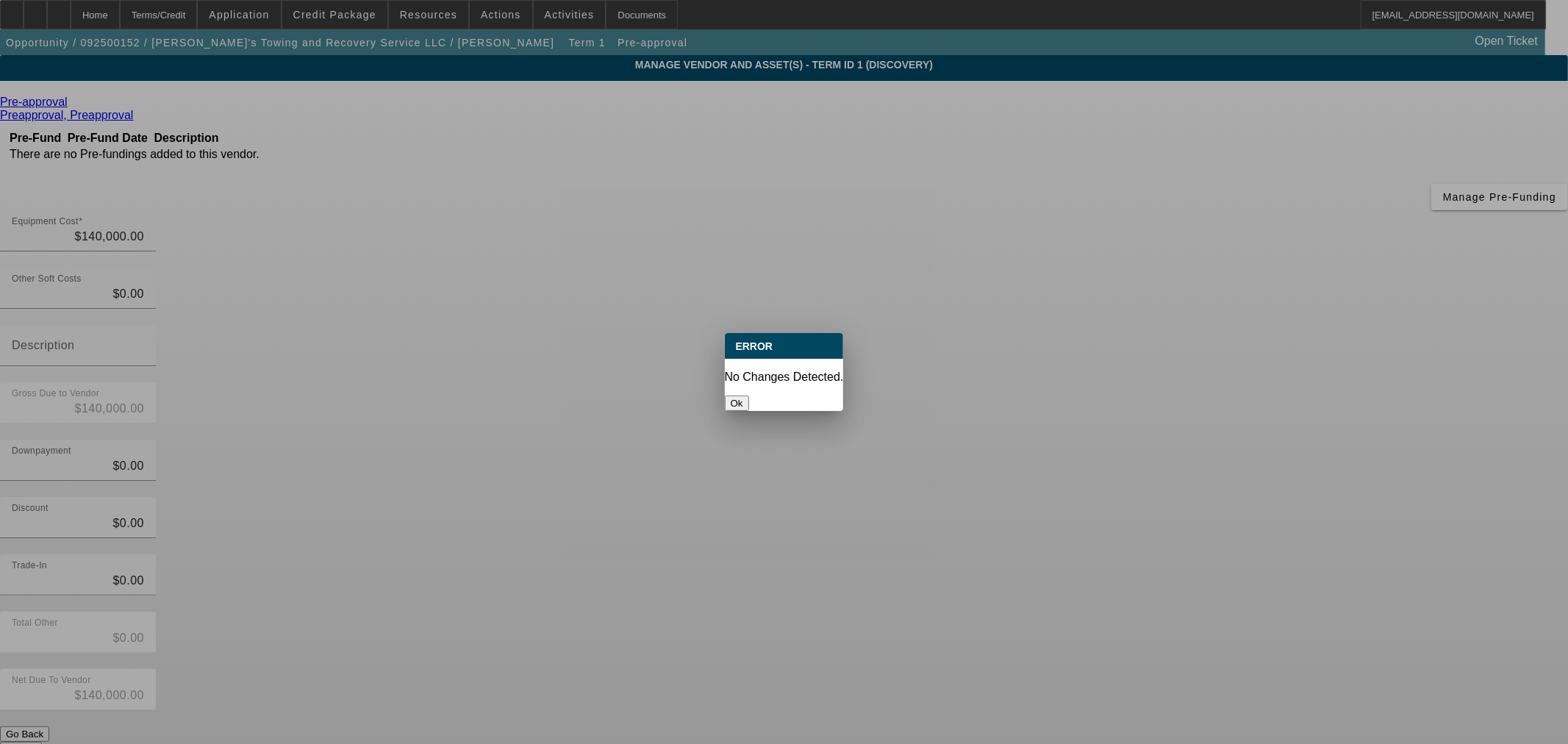
click at [749, 395] on button "Ok" at bounding box center [737, 402] width 24 height 16
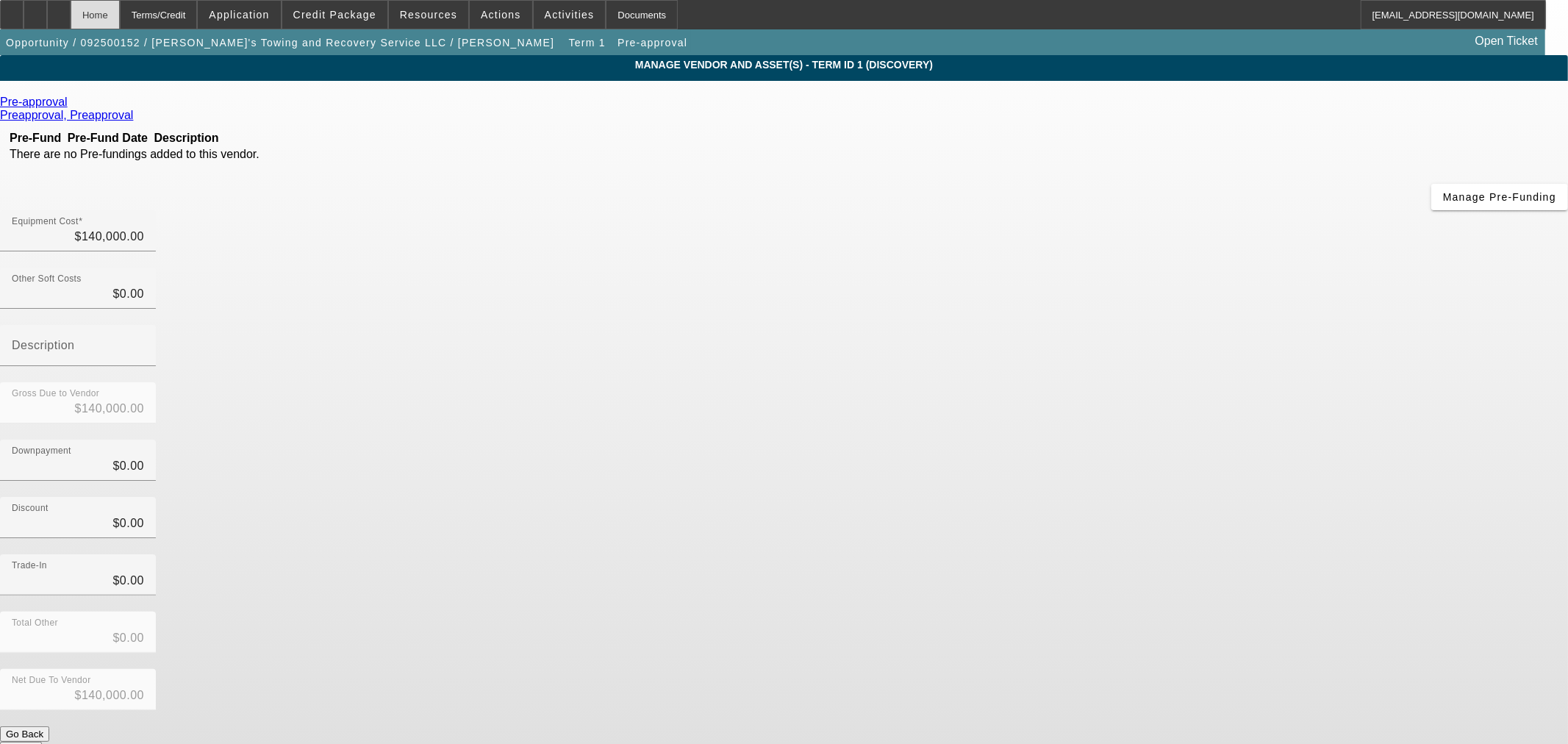
click at [120, 17] on div "Home" at bounding box center [94, 15] width 49 height 30
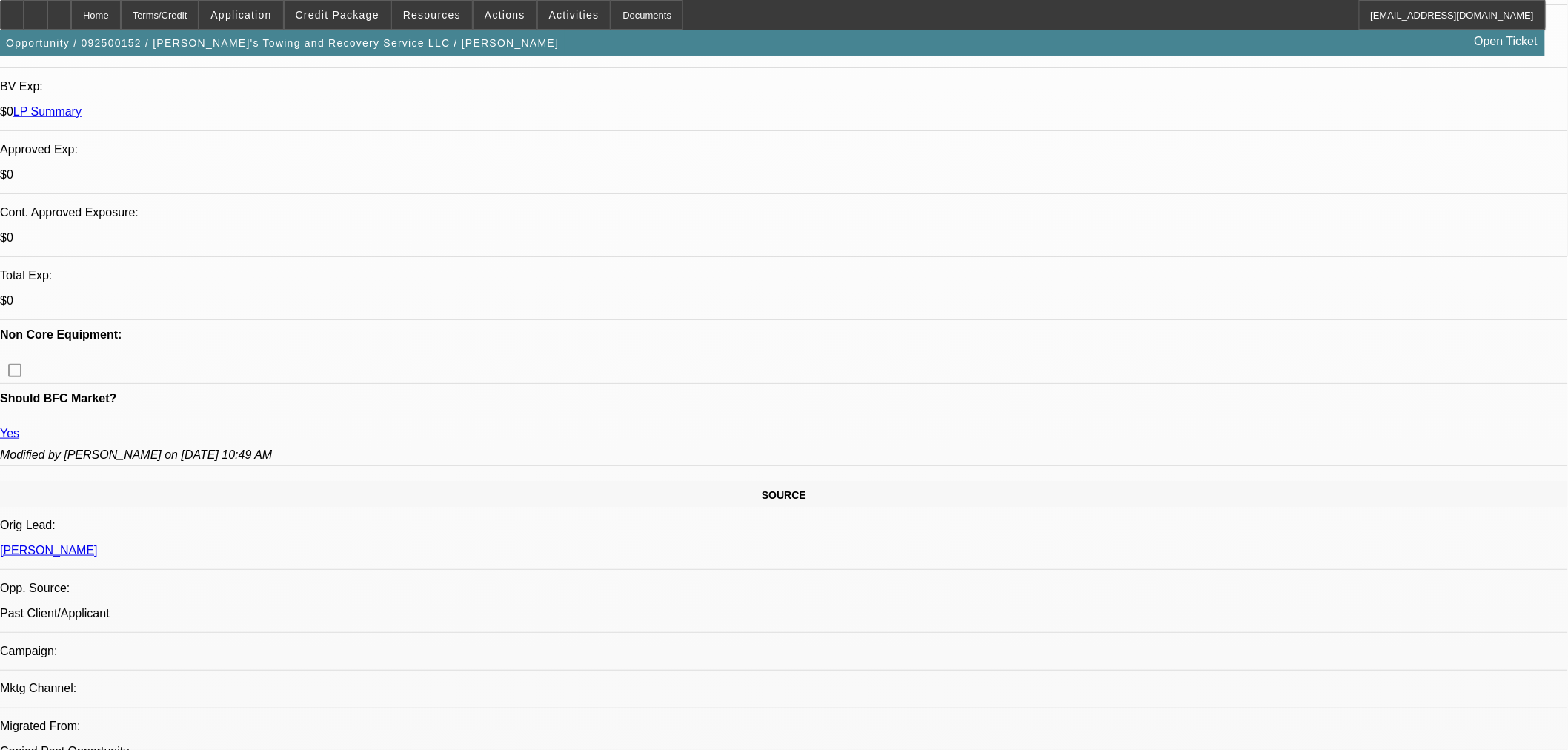
select select "0"
select select "2"
select select "0.1"
select select "4"
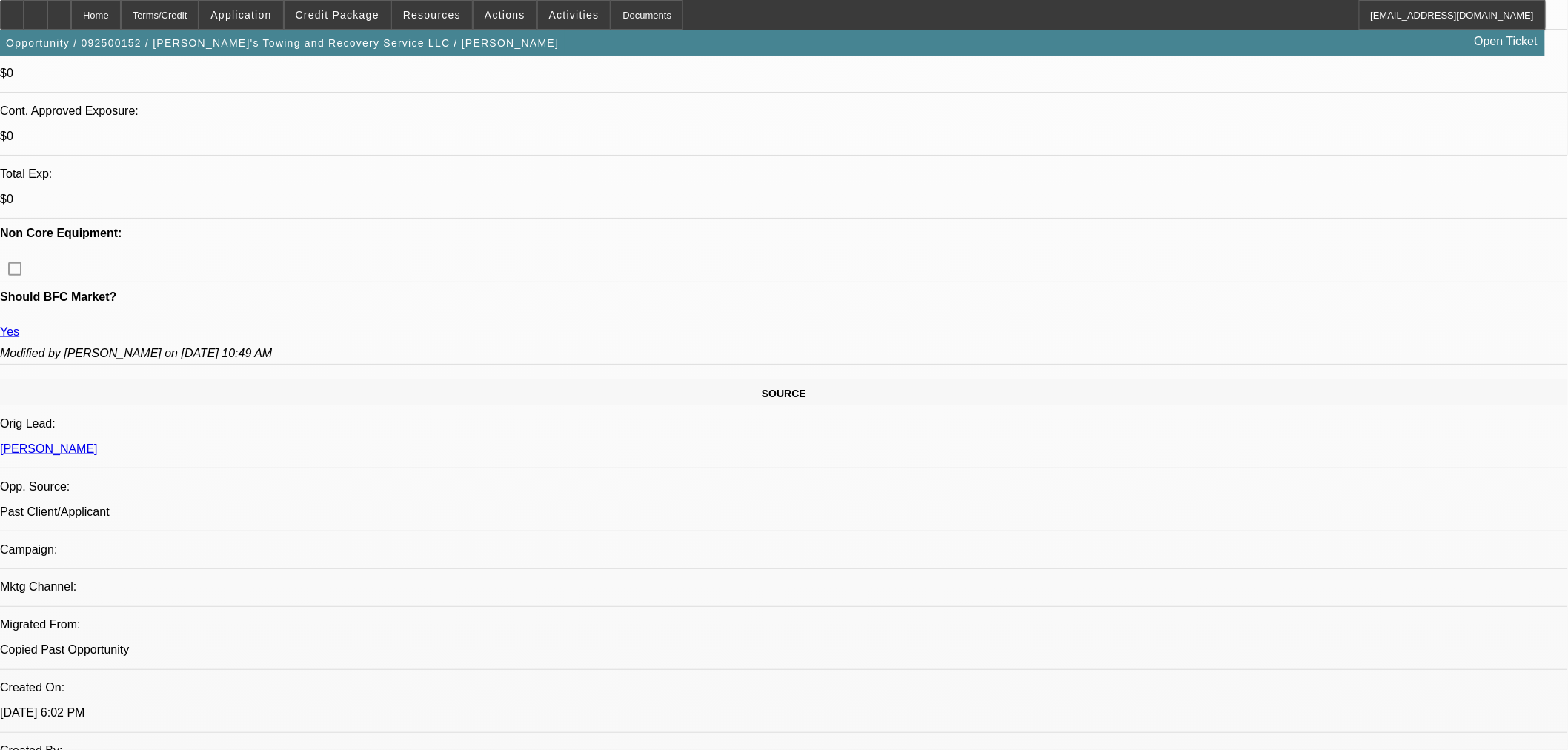
scroll to position [741, 0]
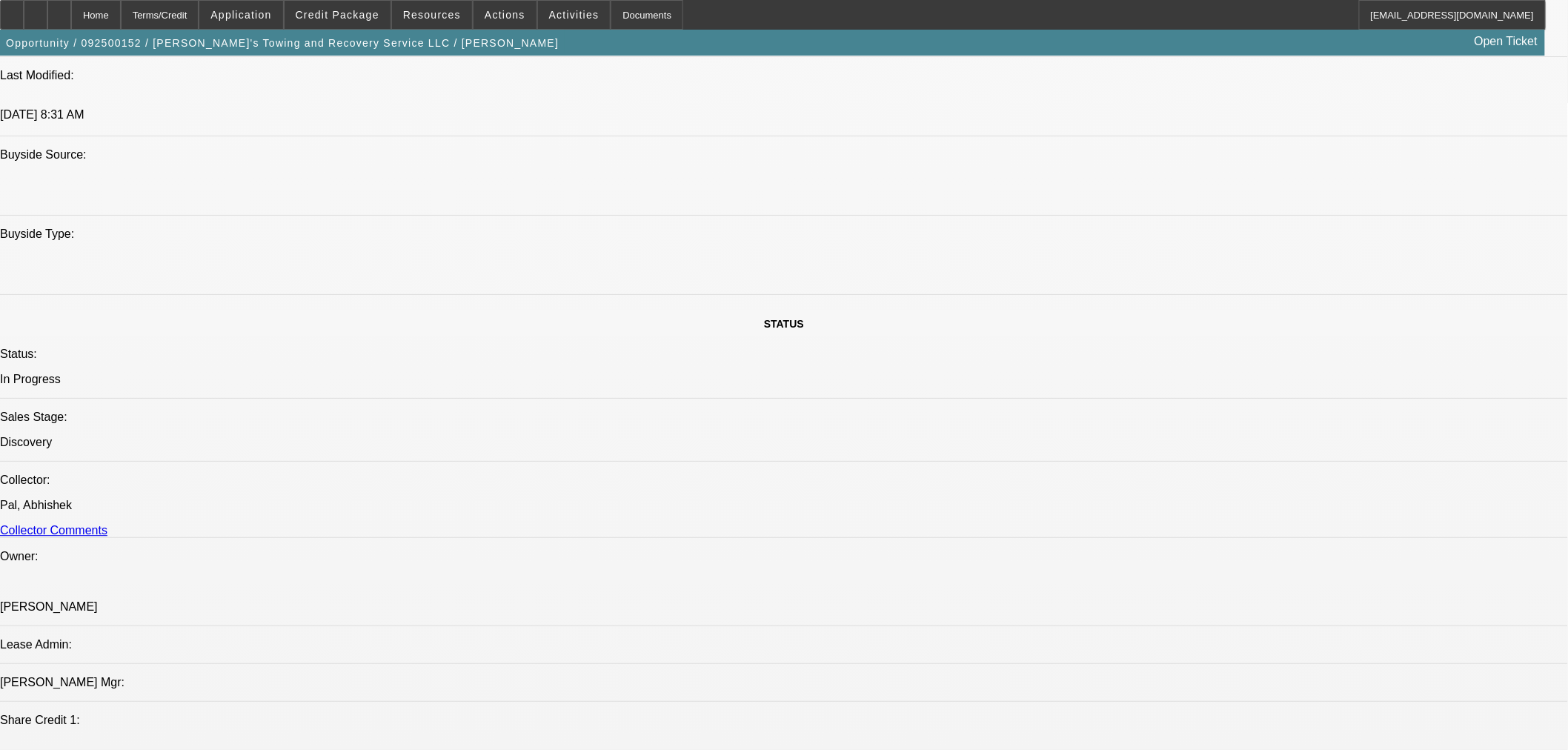
scroll to position [1399, 0]
click at [371, 13] on span "Credit Package" at bounding box center [338, 15] width 84 height 12
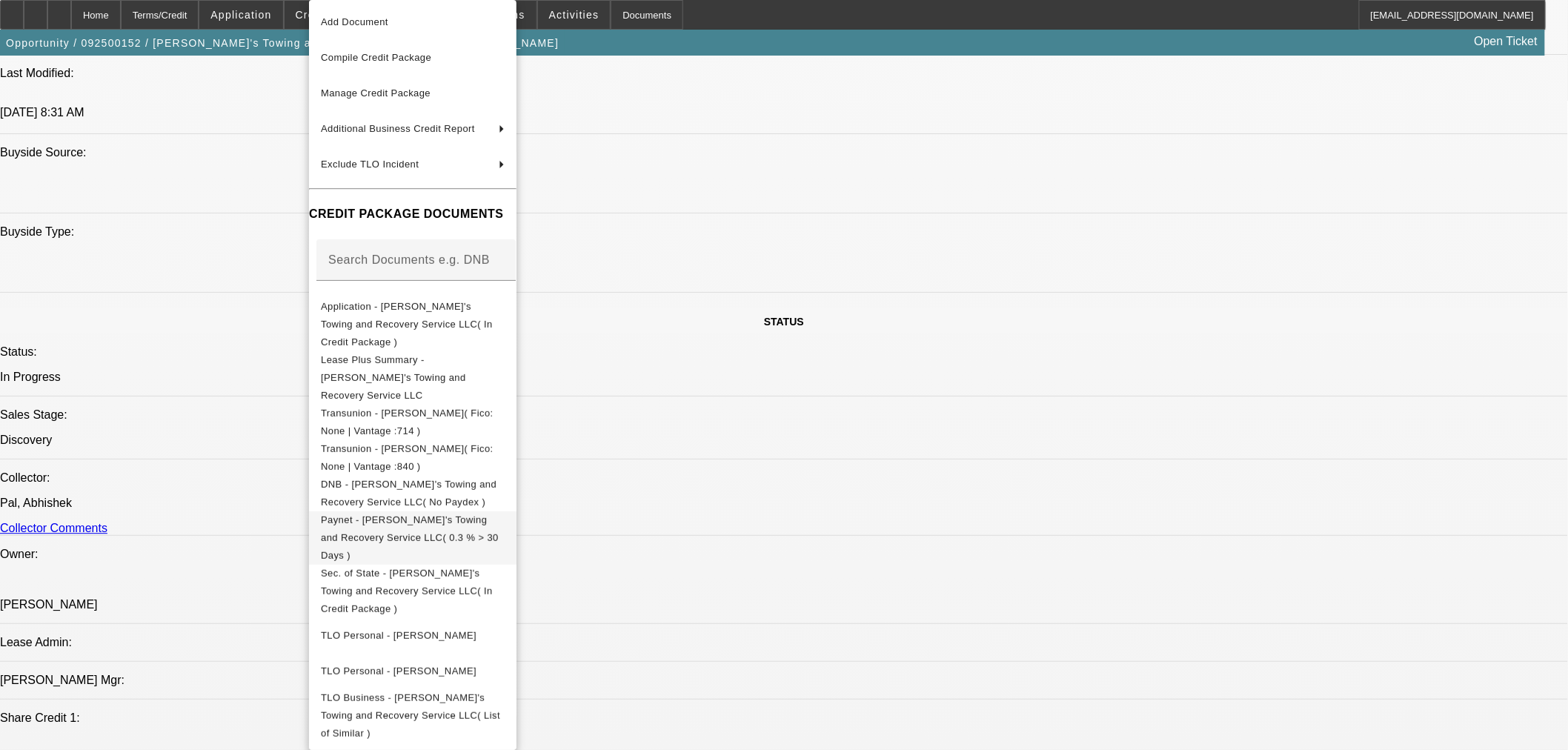
scroll to position [54, 0]
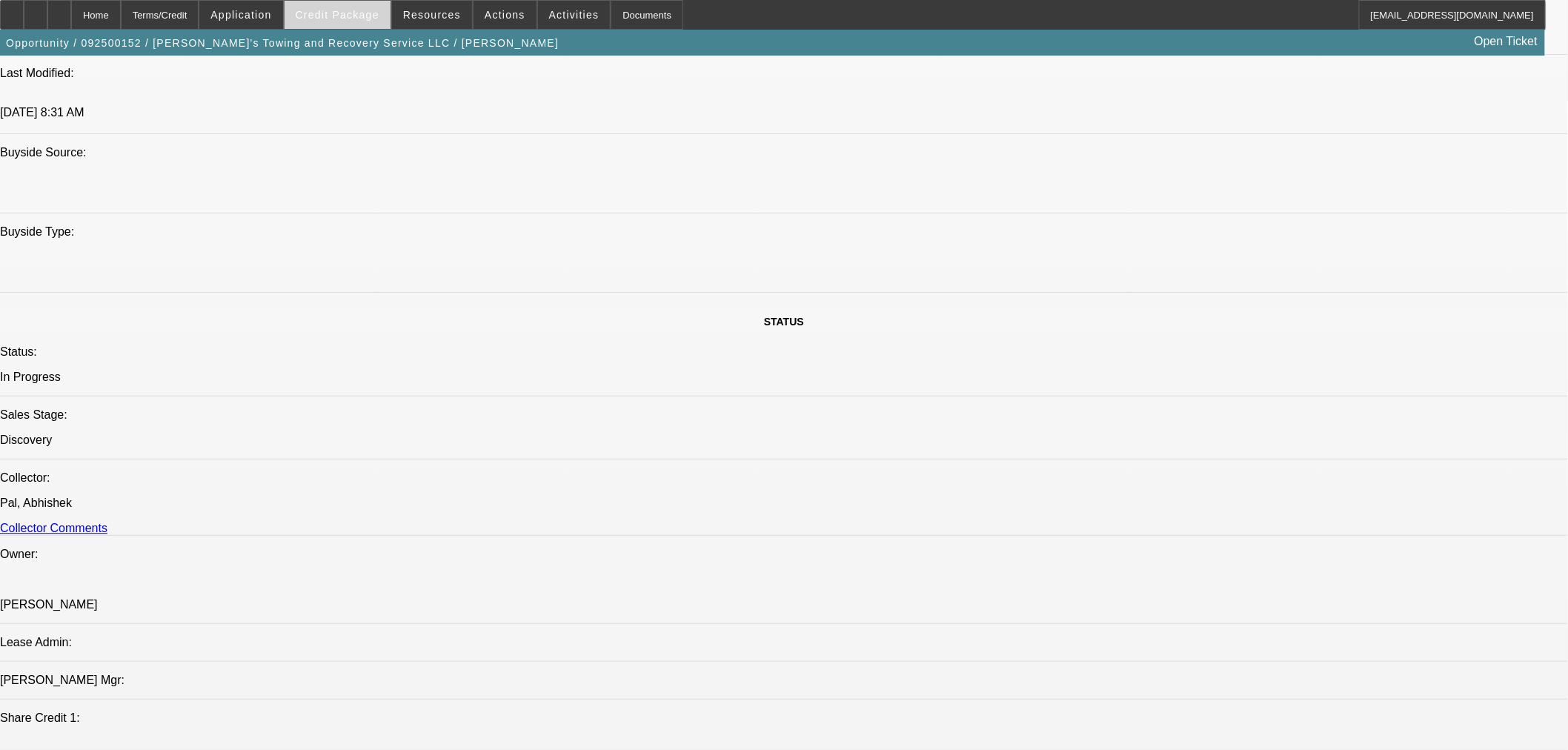
click at [346, 20] on span at bounding box center [338, 15] width 106 height 35
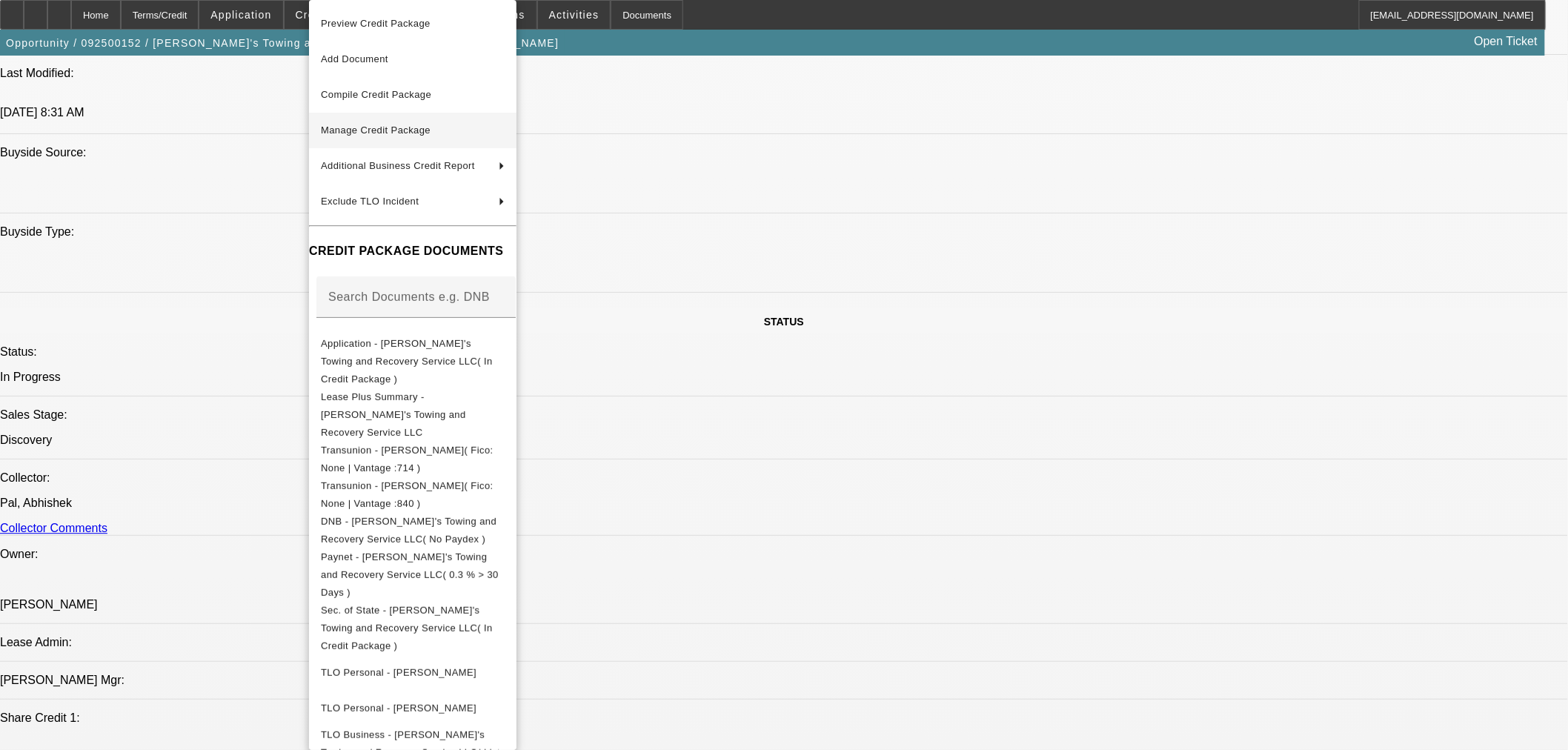
click at [374, 136] on span "Manage Credit Package" at bounding box center [412, 130] width 183 height 18
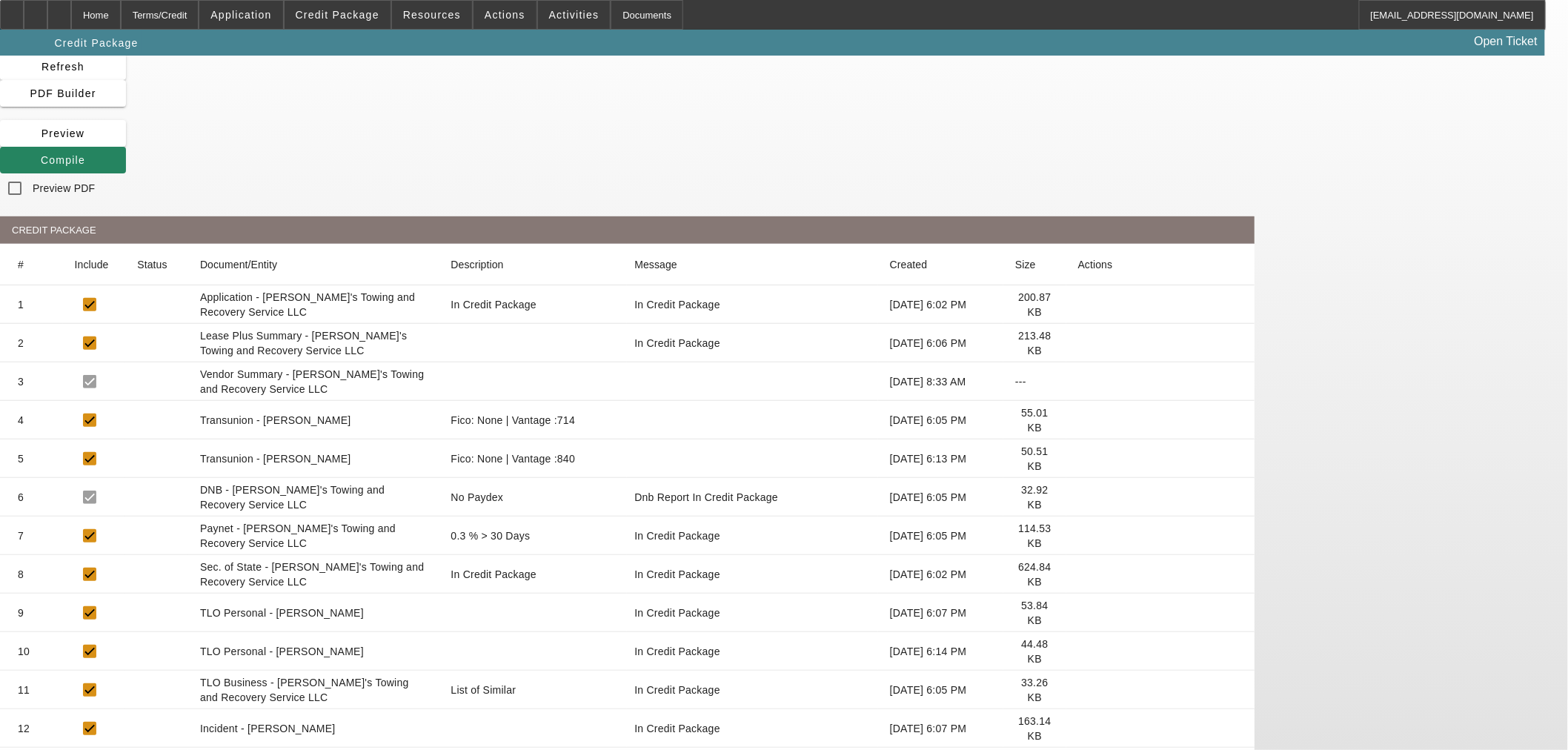
scroll to position [125, 0]
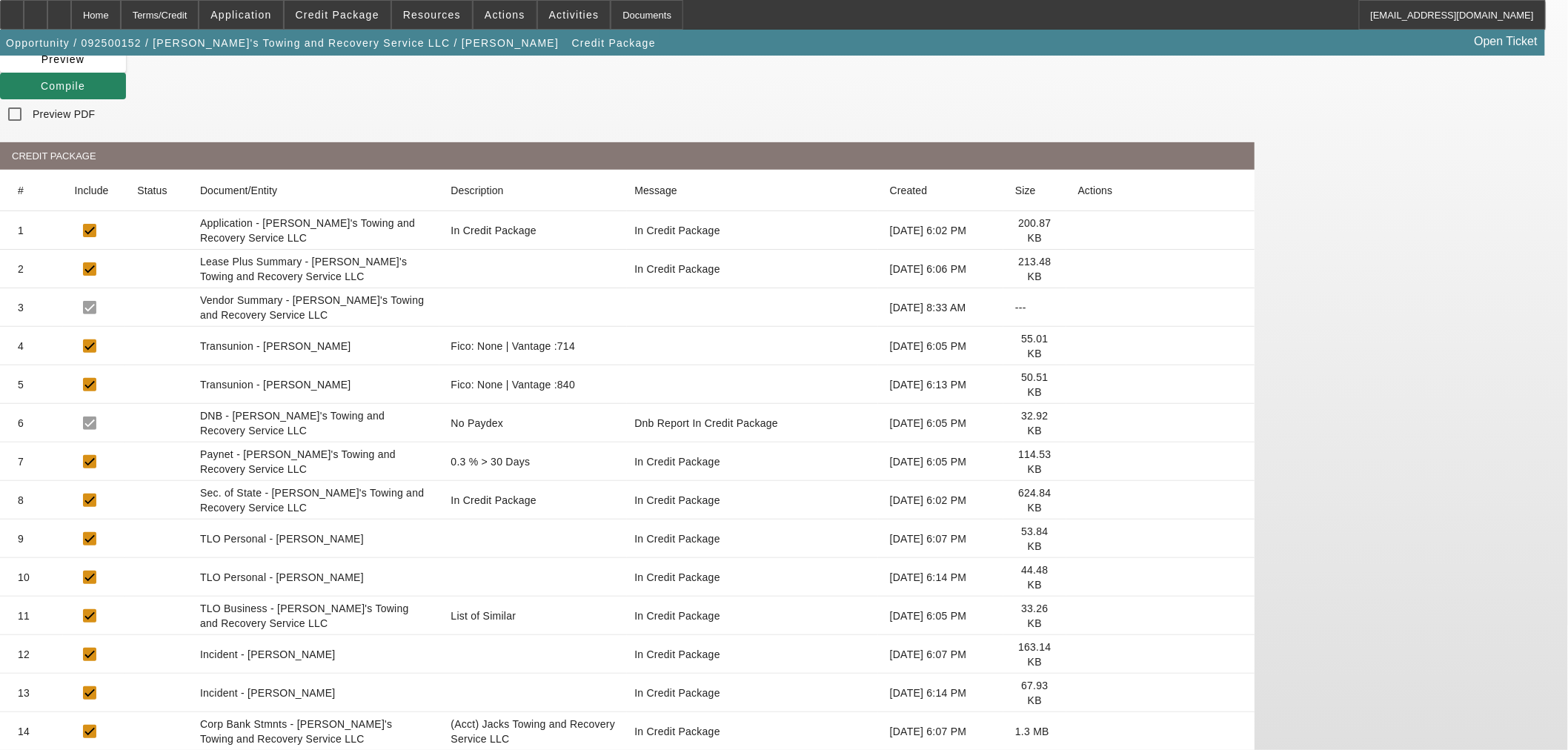
click at [1079, 731] on icon at bounding box center [1079, 731] width 0 height 0
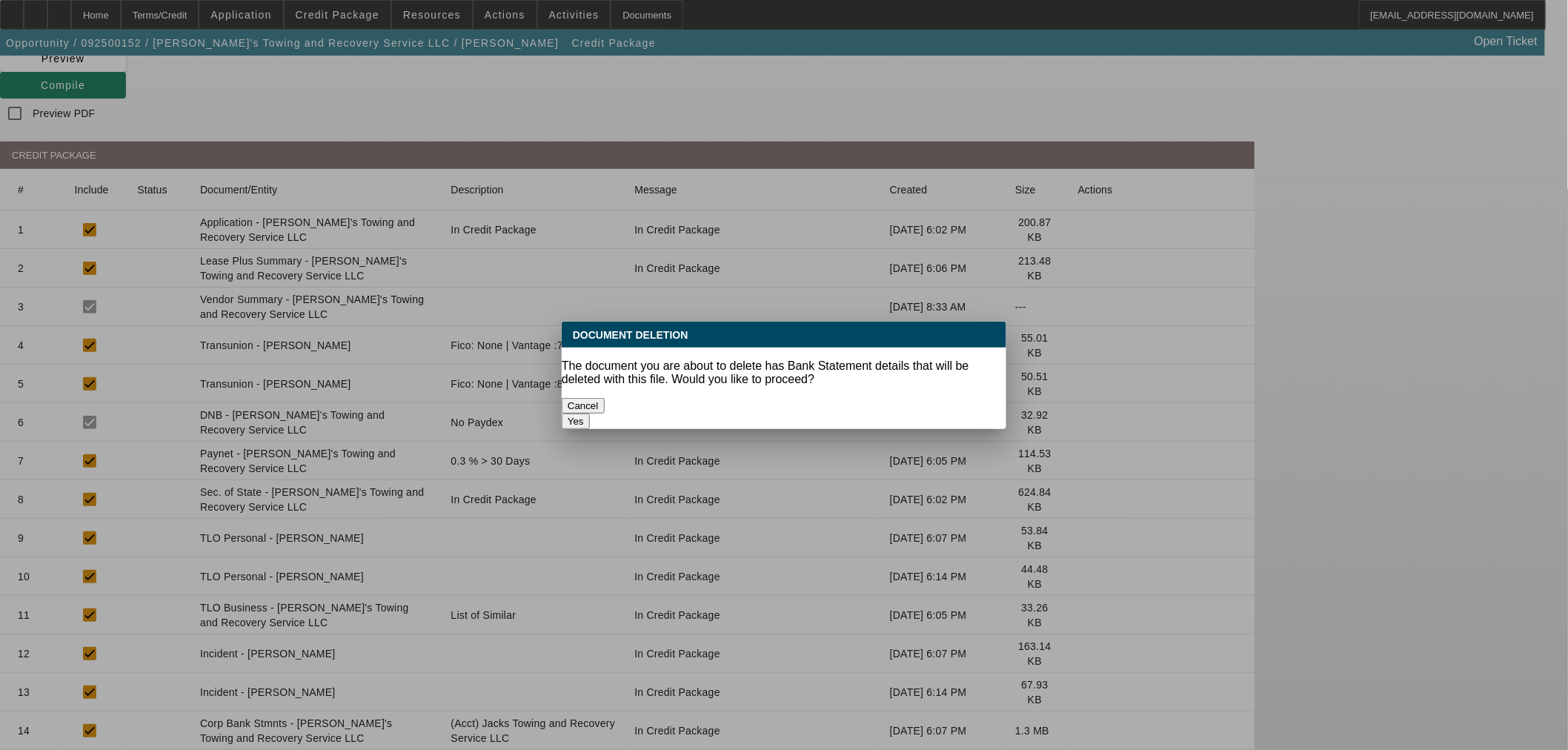
click at [924, 413] on div "Yes" at bounding box center [784, 421] width 445 height 16
click at [590, 413] on button "Yes" at bounding box center [576, 421] width 28 height 16
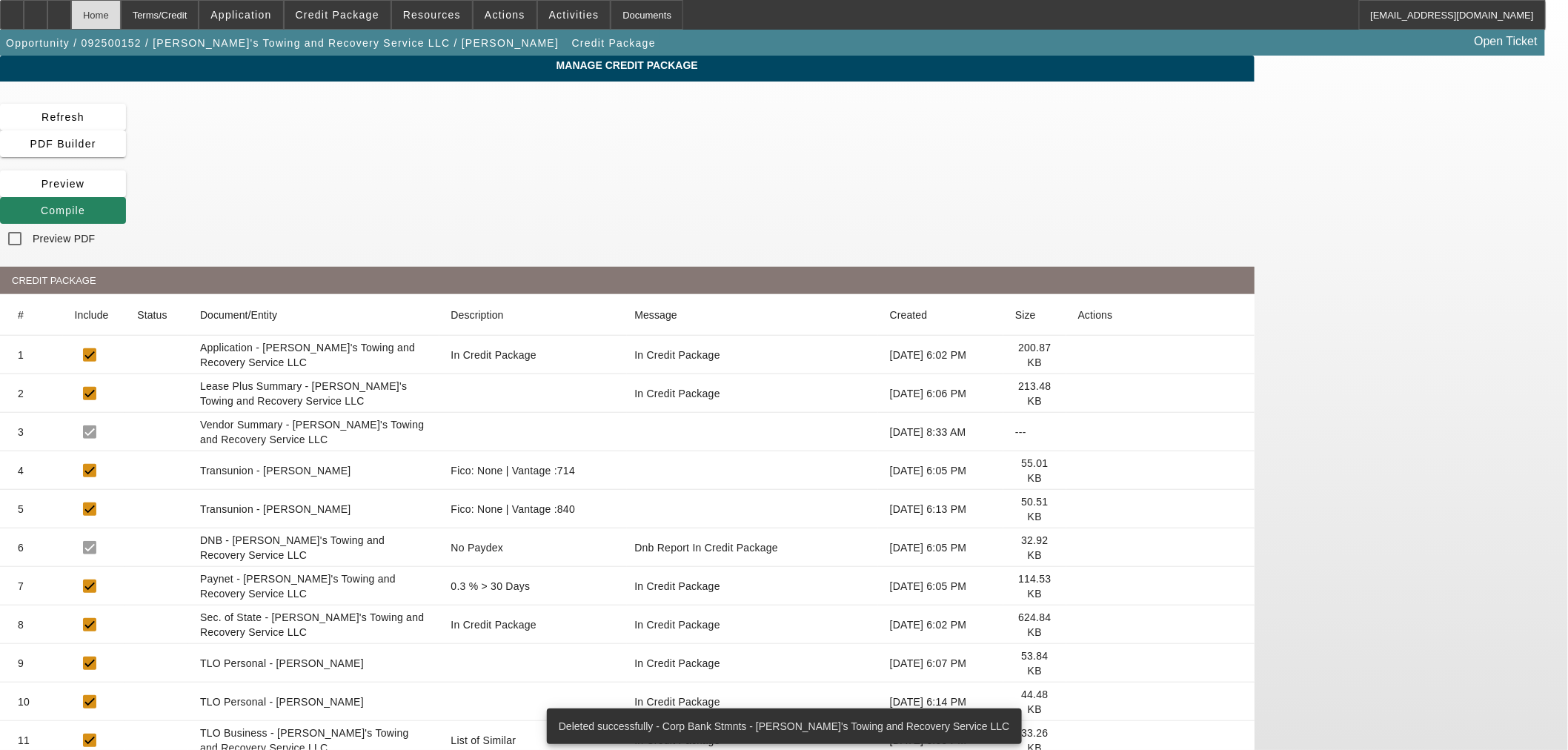
click at [121, 13] on div "Home" at bounding box center [95, 15] width 49 height 30
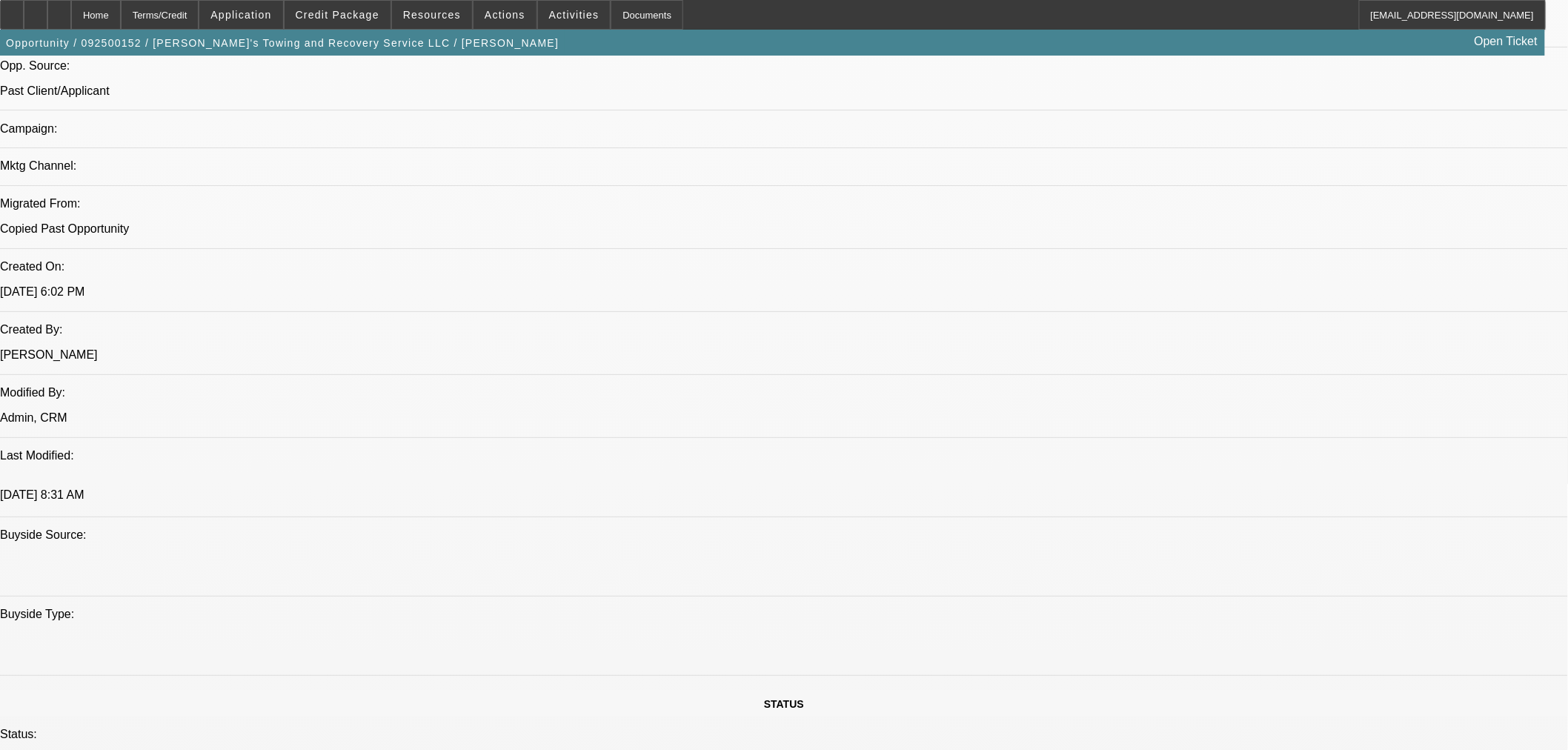
select select "0"
select select "2"
select select "0.1"
select select "4"
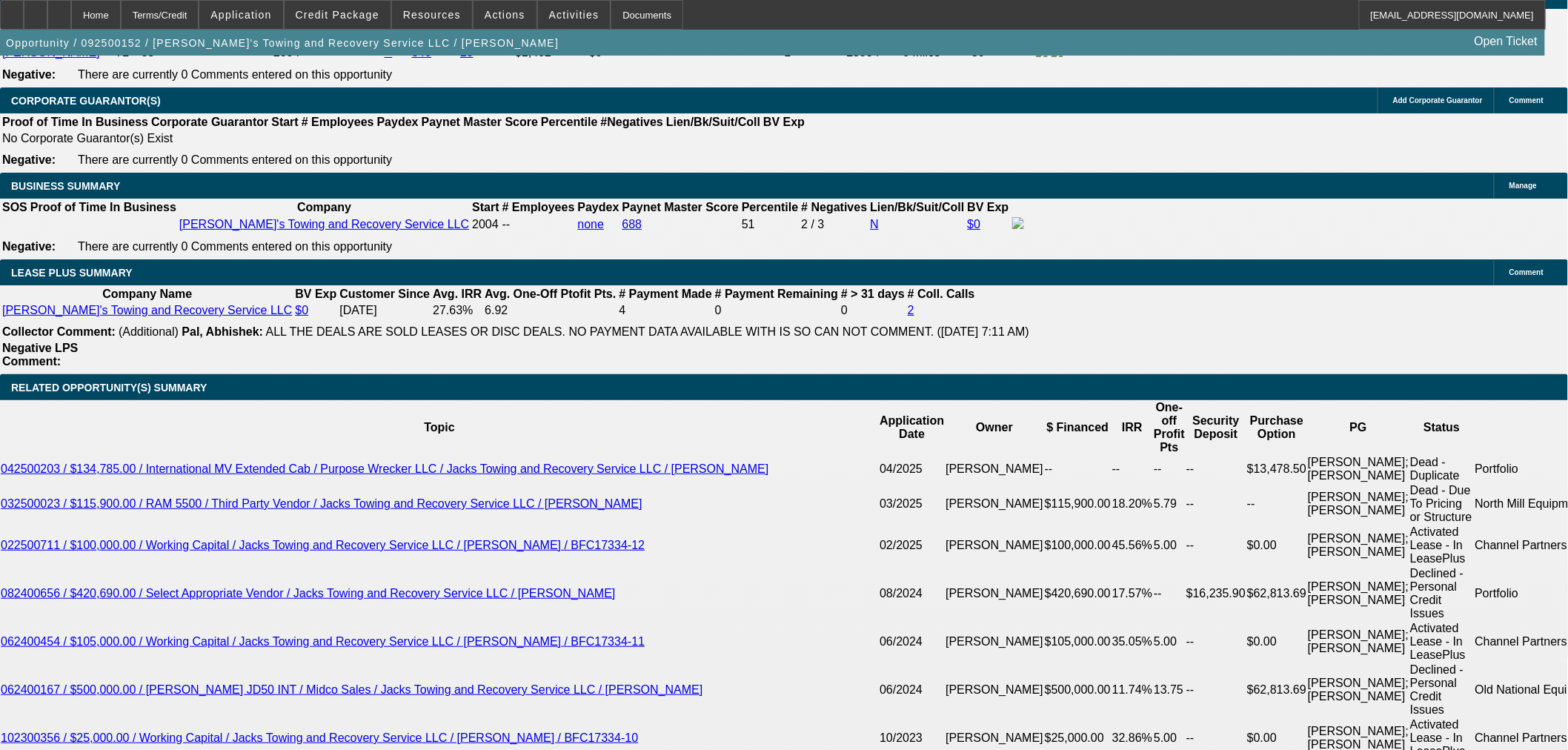
scroll to position [2580, 0]
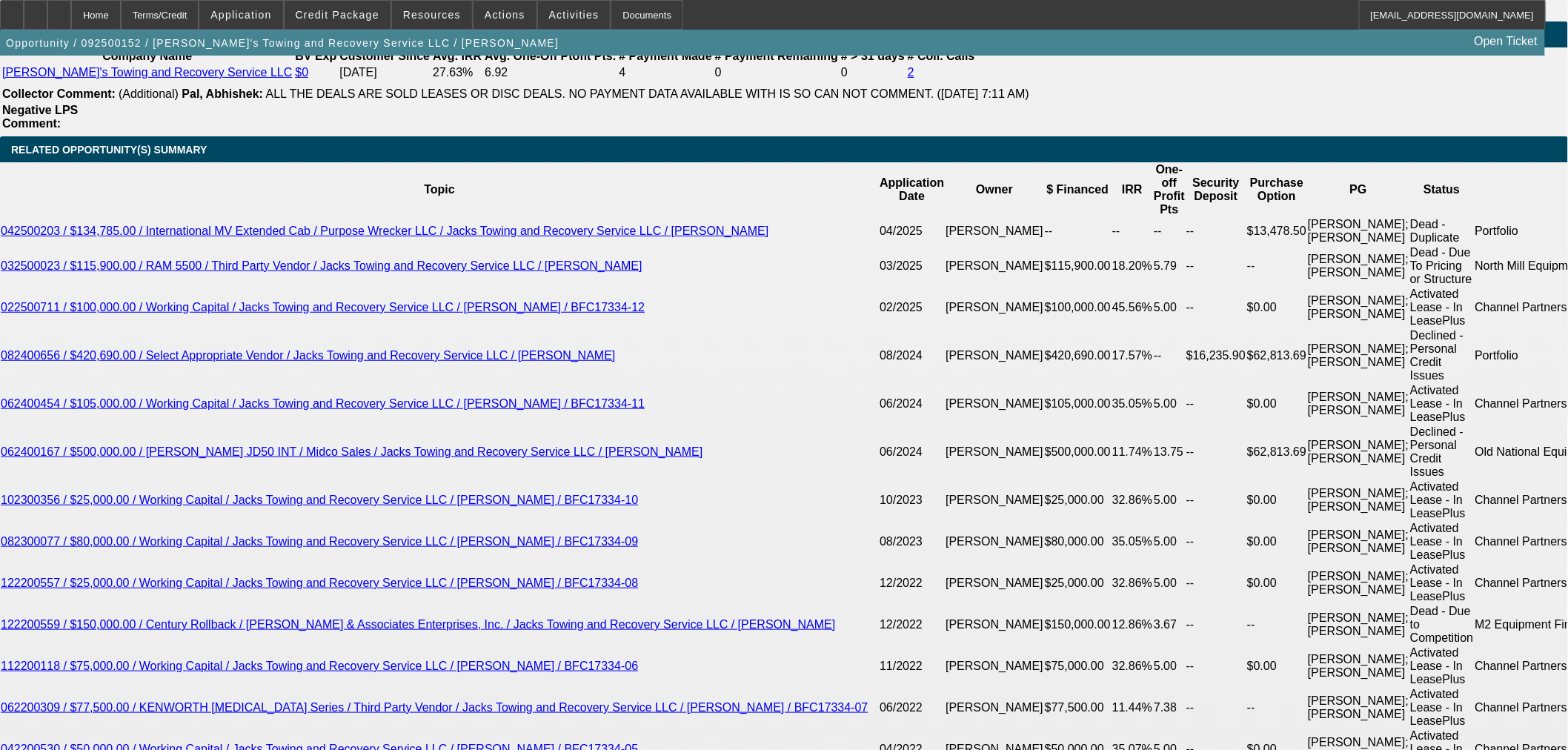
type input "$0.00"
type input "72"
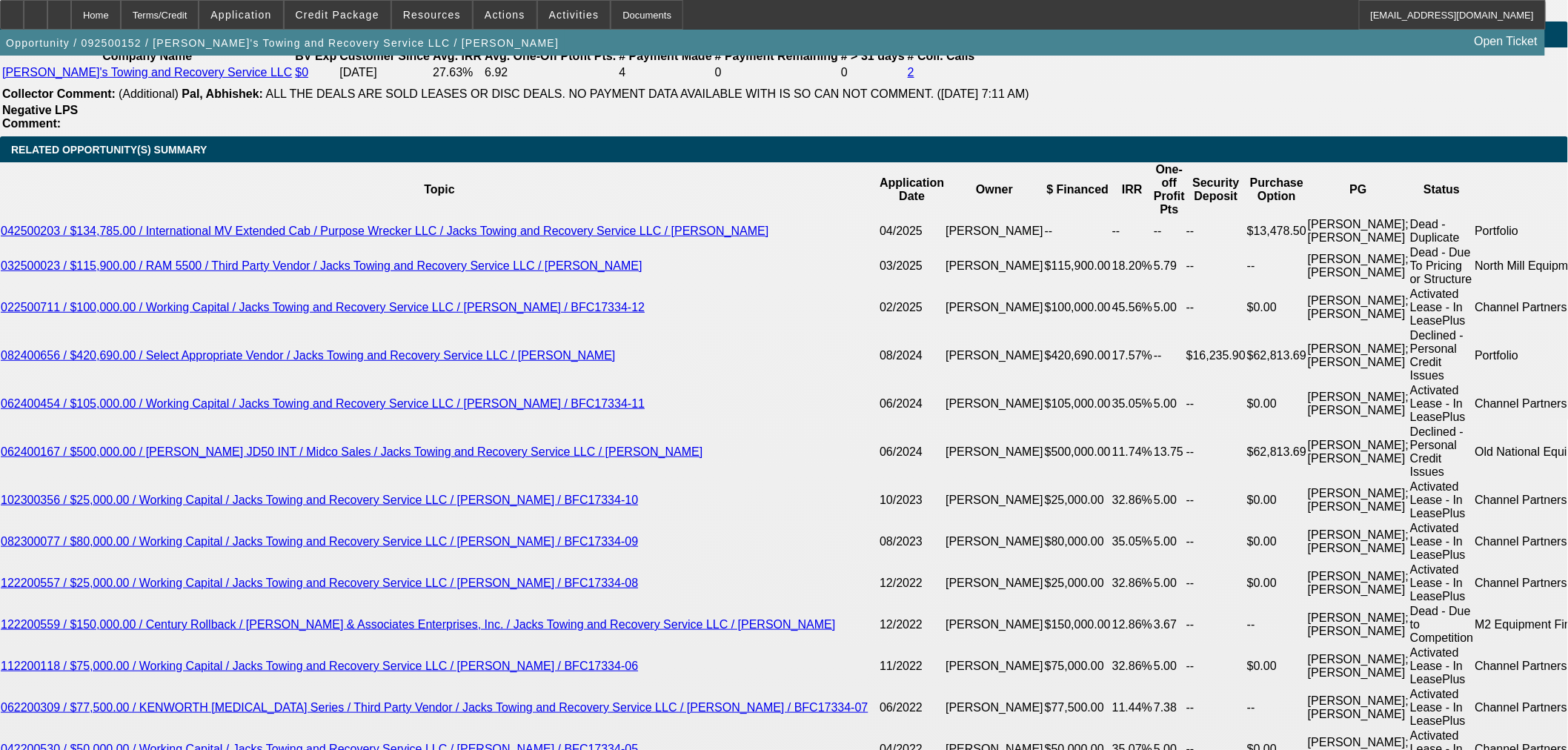
type input "9"
type input "$5,047.16"
type input "$2,523.58"
type input "9.9"
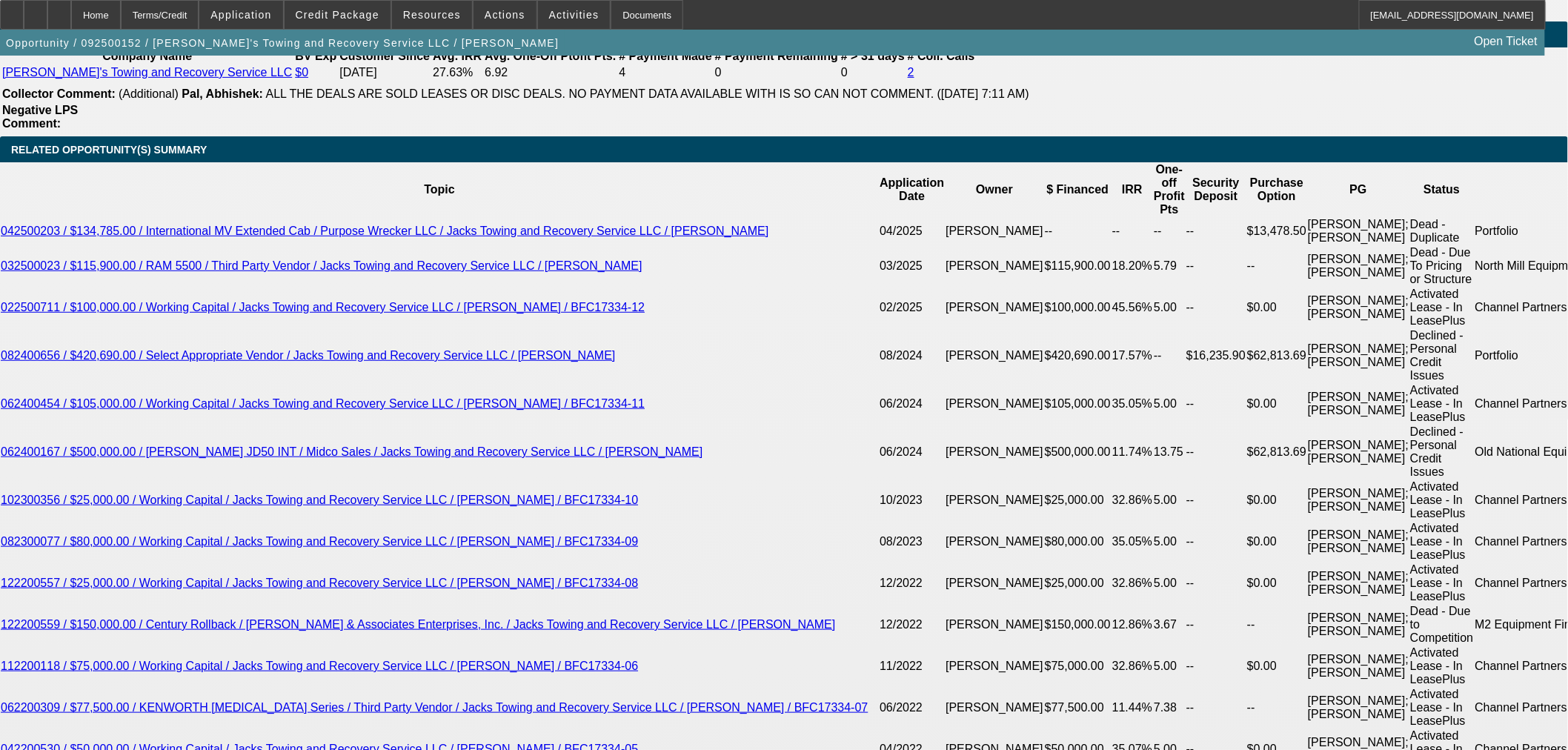
type input "$5,173.12"
type input "$2,586.56"
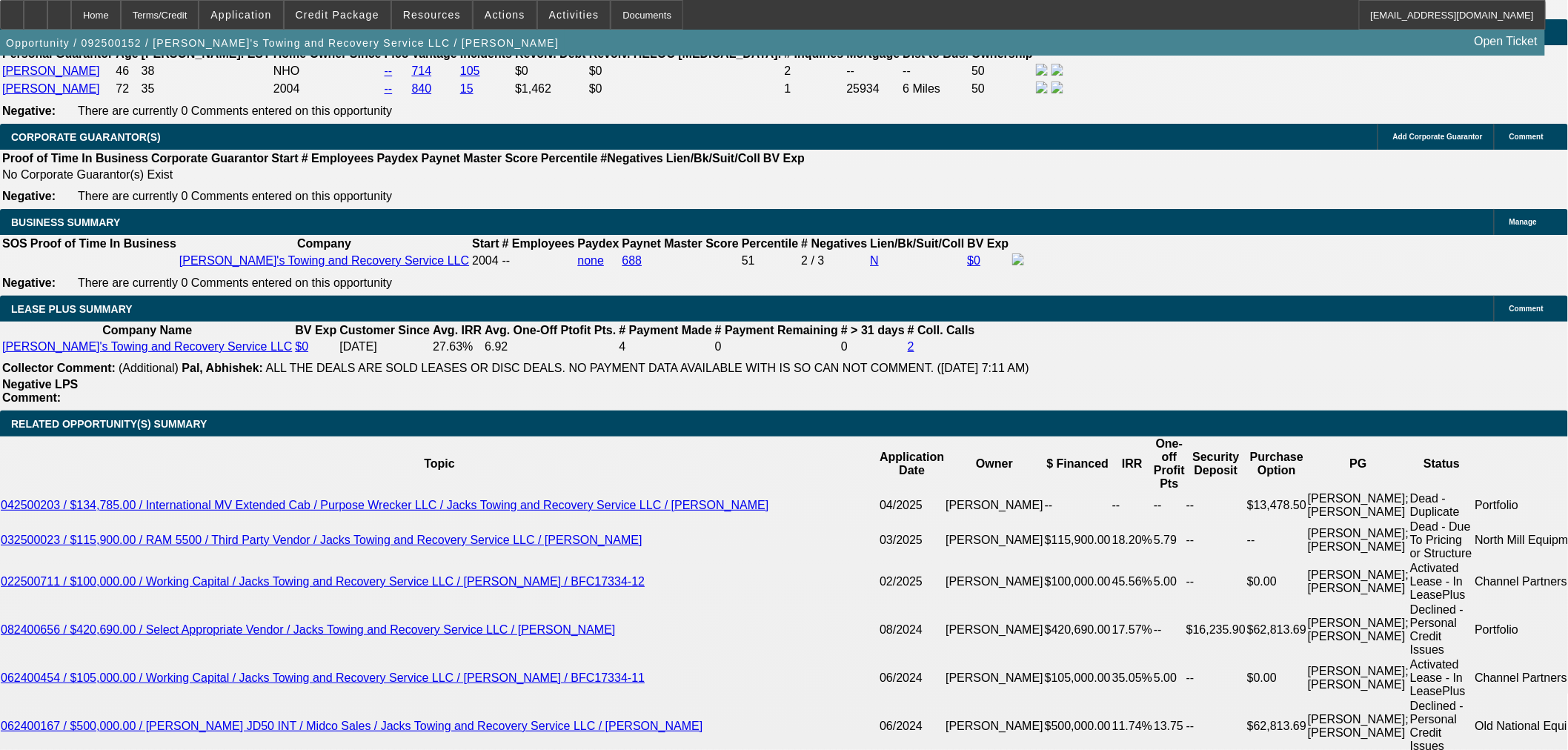
scroll to position [2250, 0]
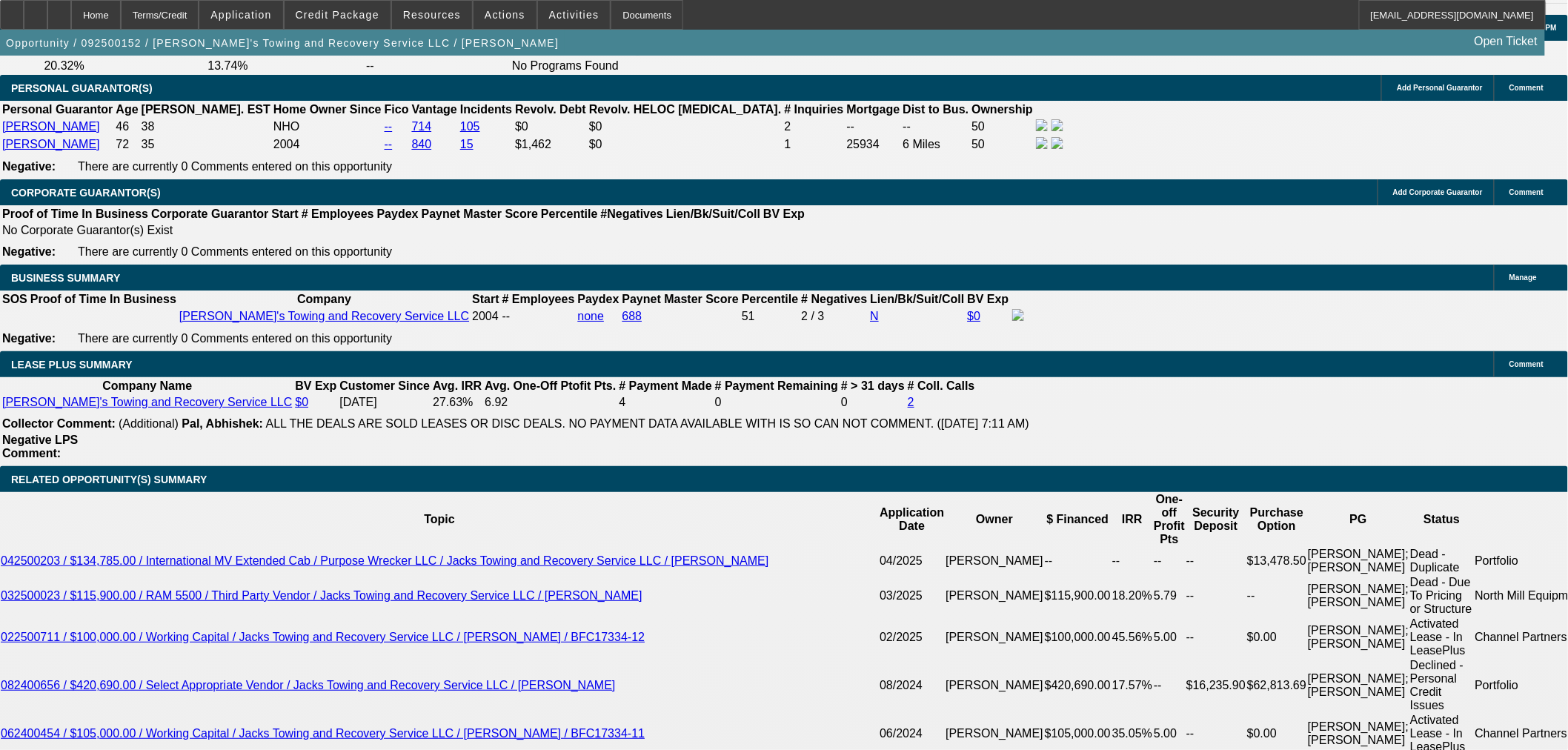
type input "9.9"
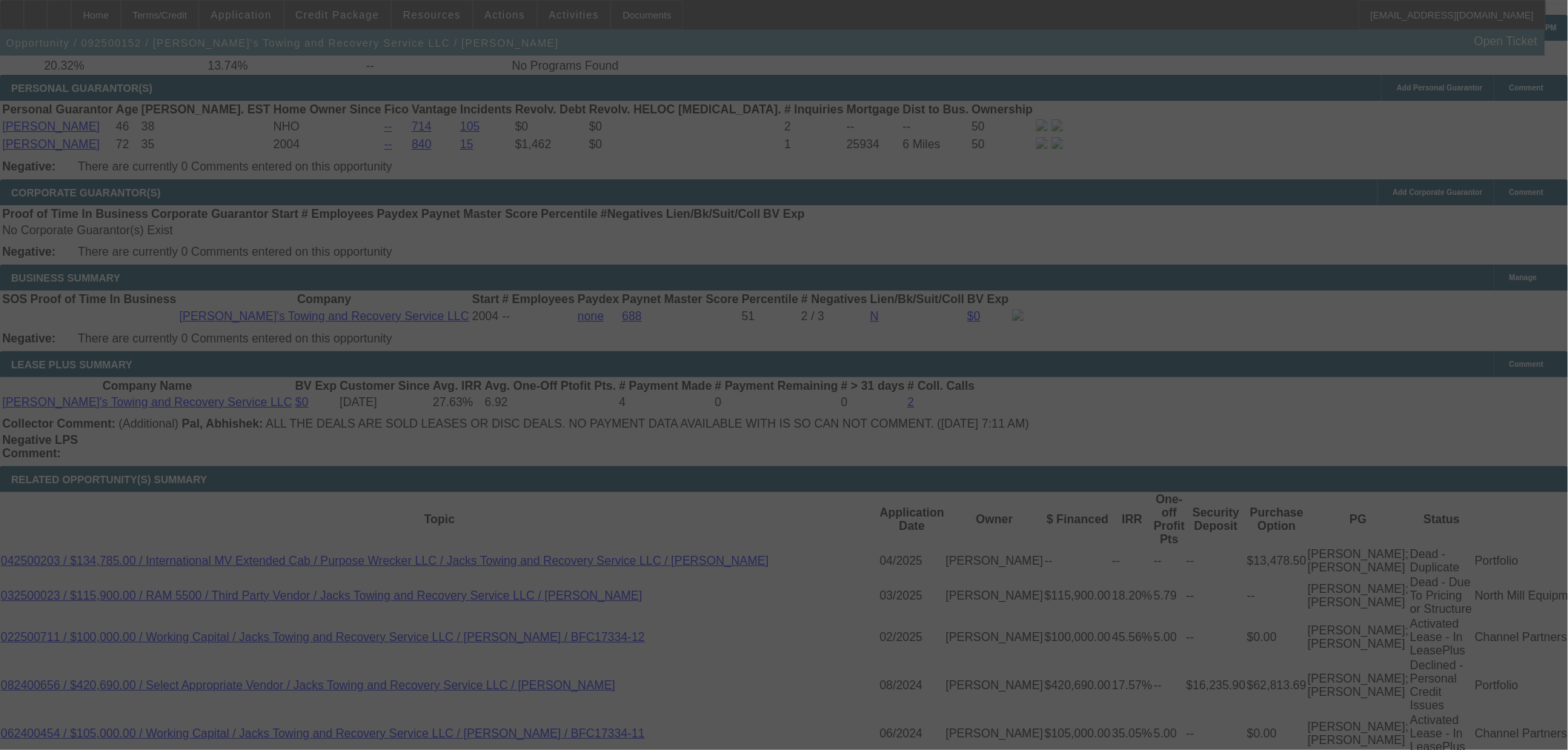
select select "0"
select select "2"
select select "0.1"
select select "4"
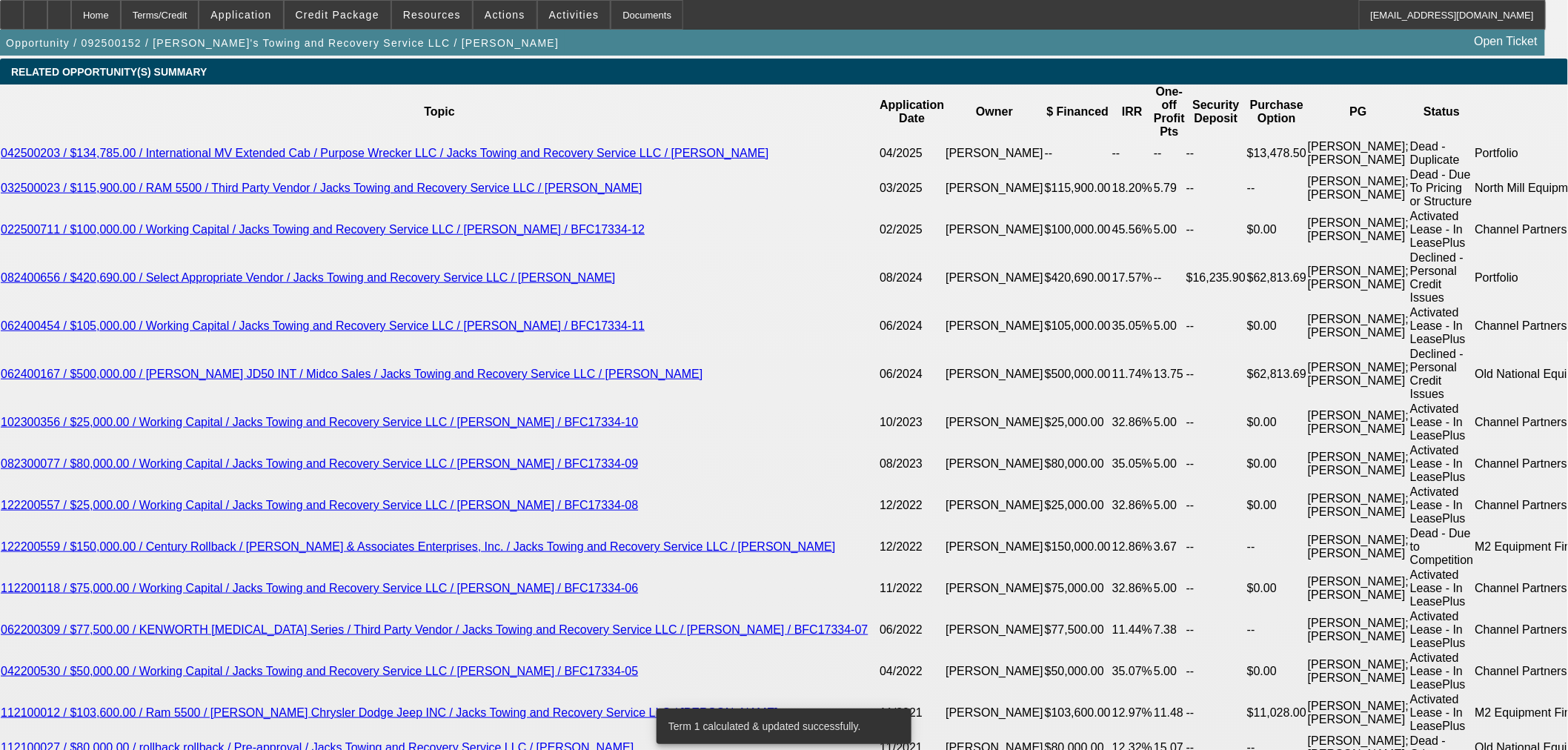
scroll to position [2416, 0]
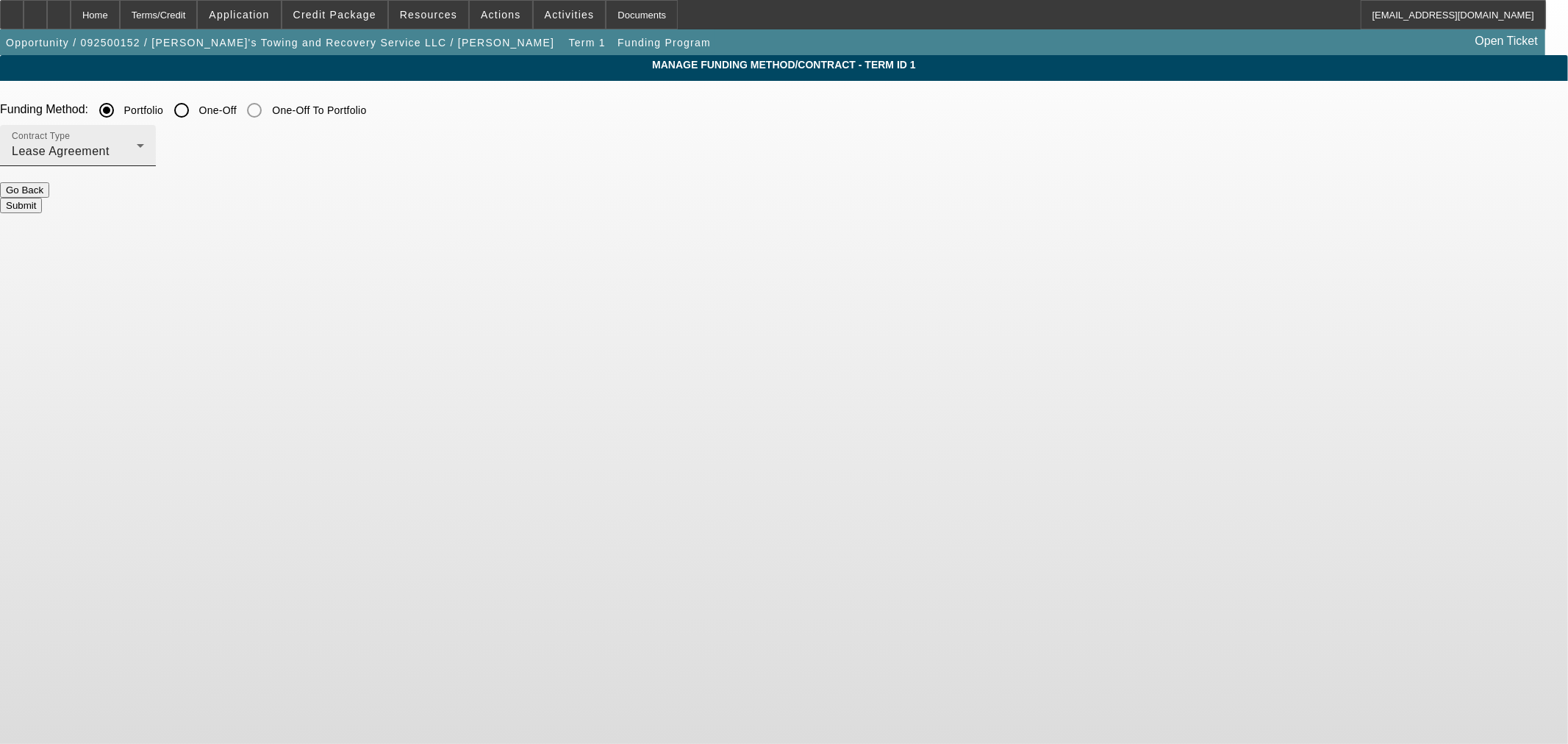
click at [137, 151] on div "Lease Agreement" at bounding box center [74, 150] width 125 height 18
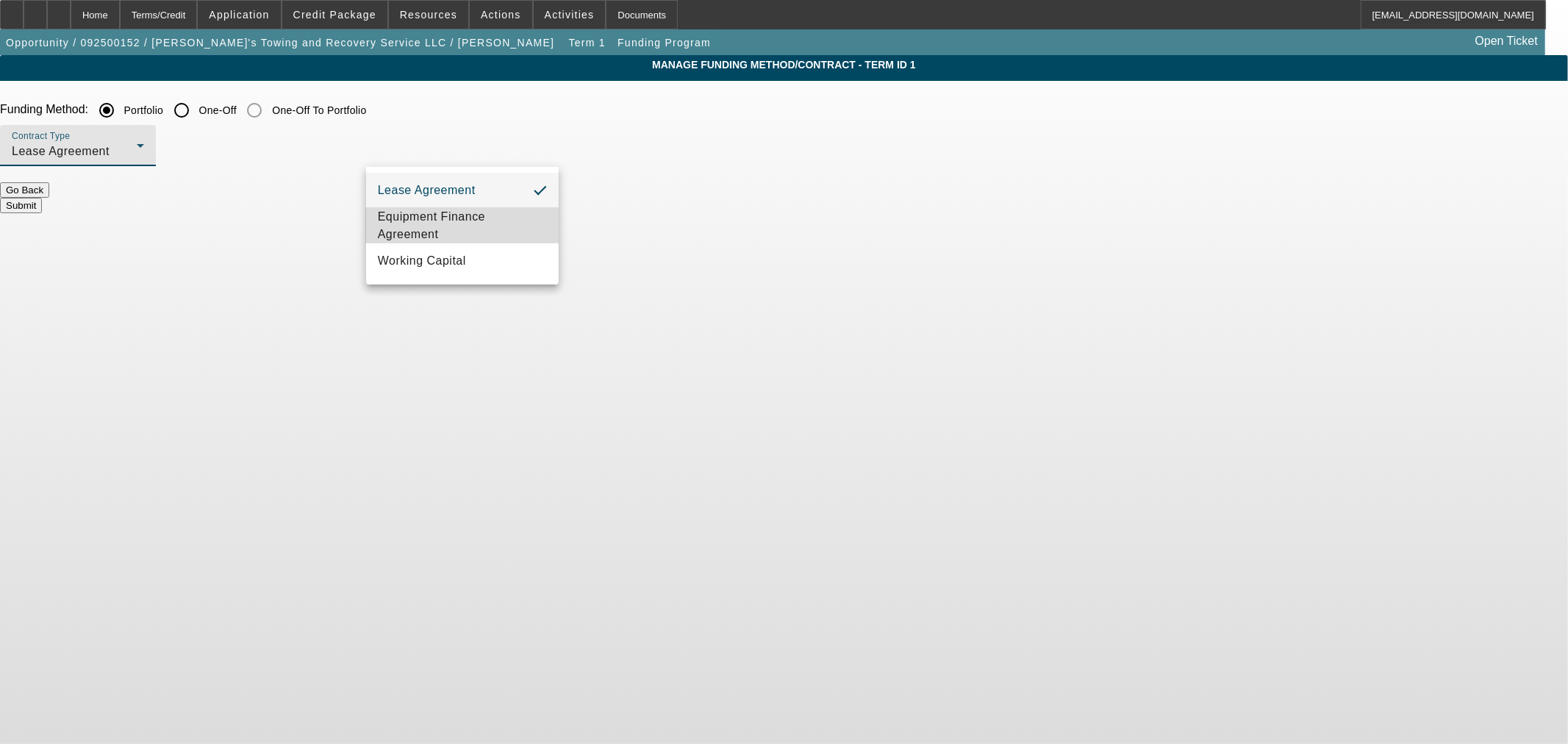
click at [460, 223] on span "Equipment Finance Agreement" at bounding box center [462, 225] width 169 height 35
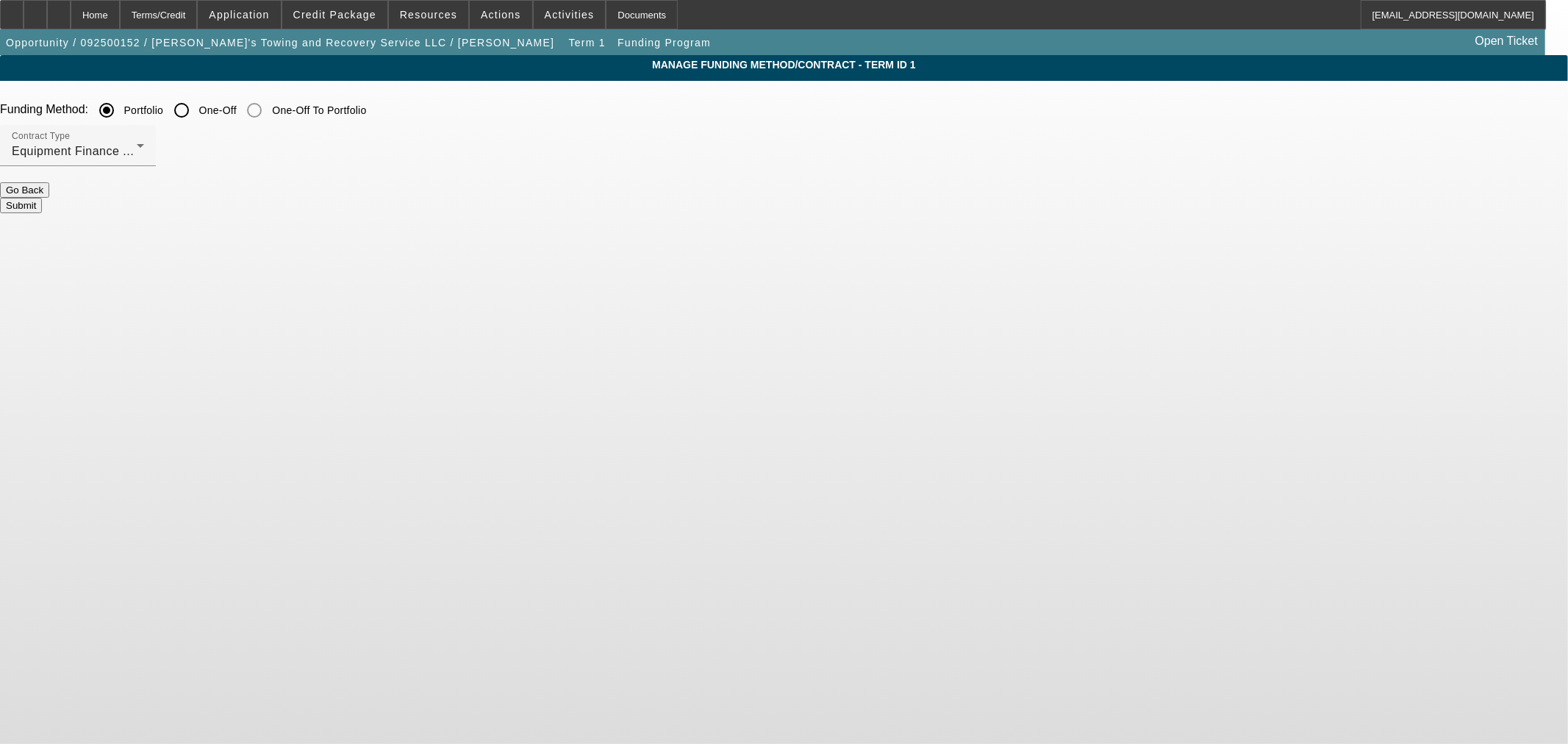
click at [42, 198] on button "Submit" at bounding box center [20, 205] width 42 height 16
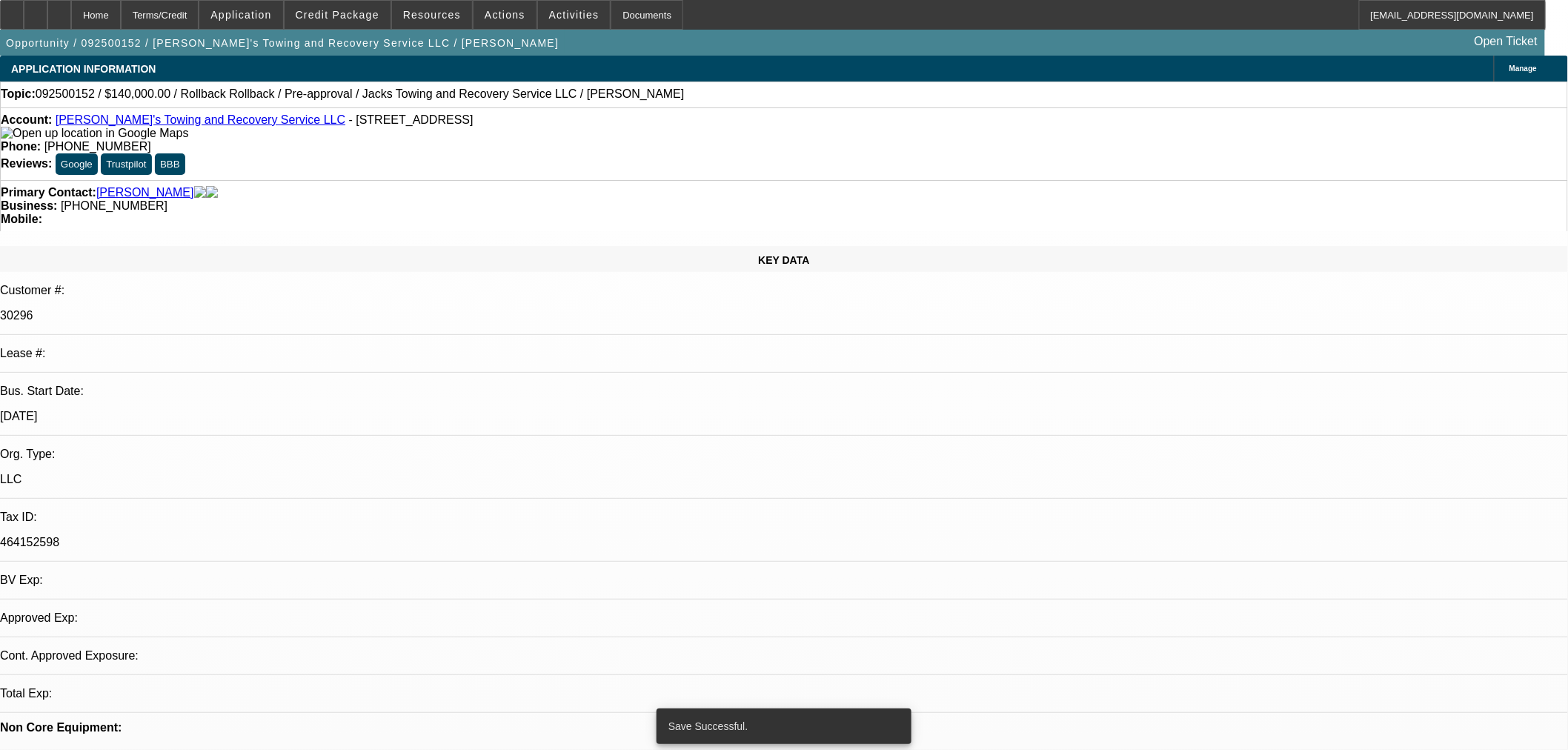
select select "0"
select select "2"
select select "0"
select select "6"
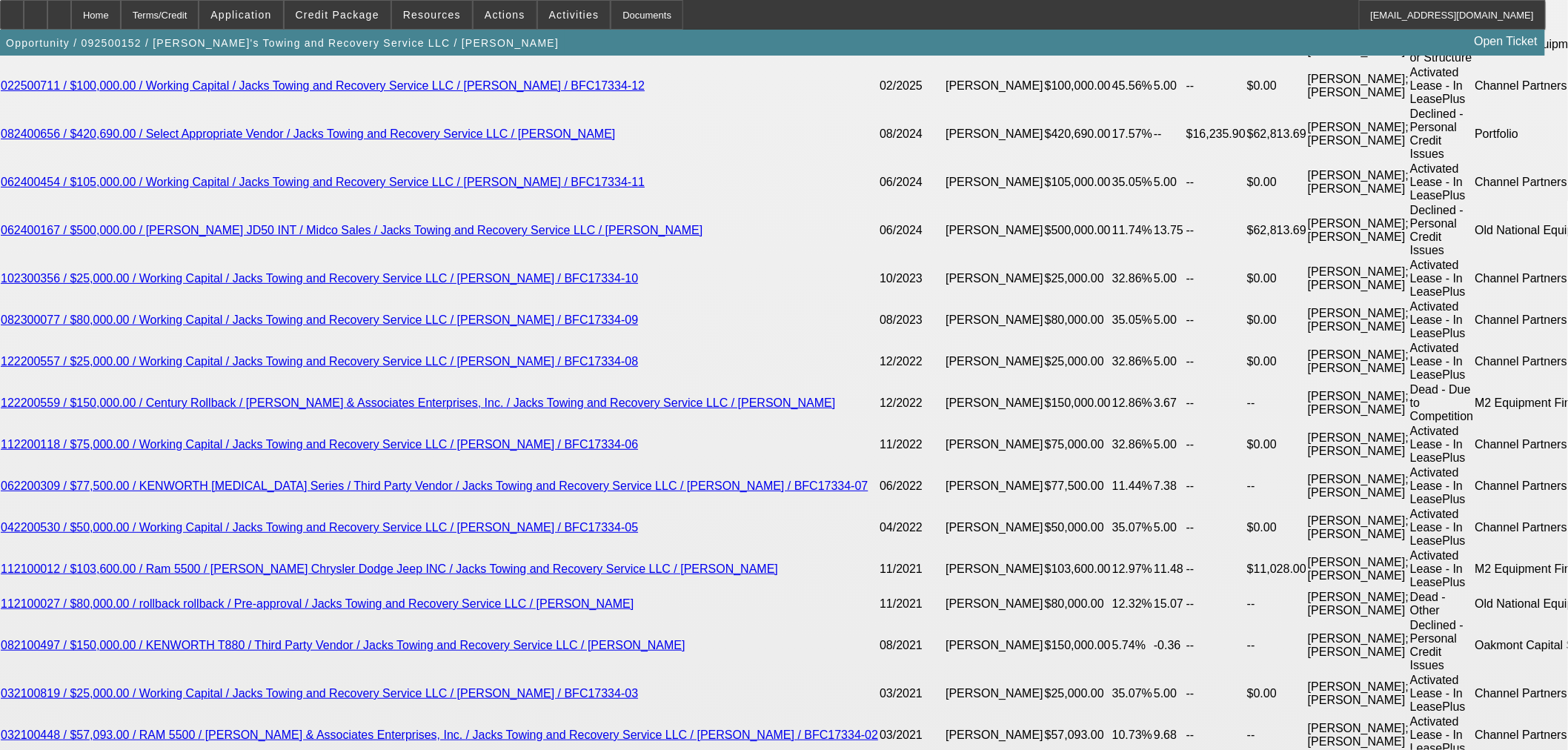
scroll to position [2716, 0]
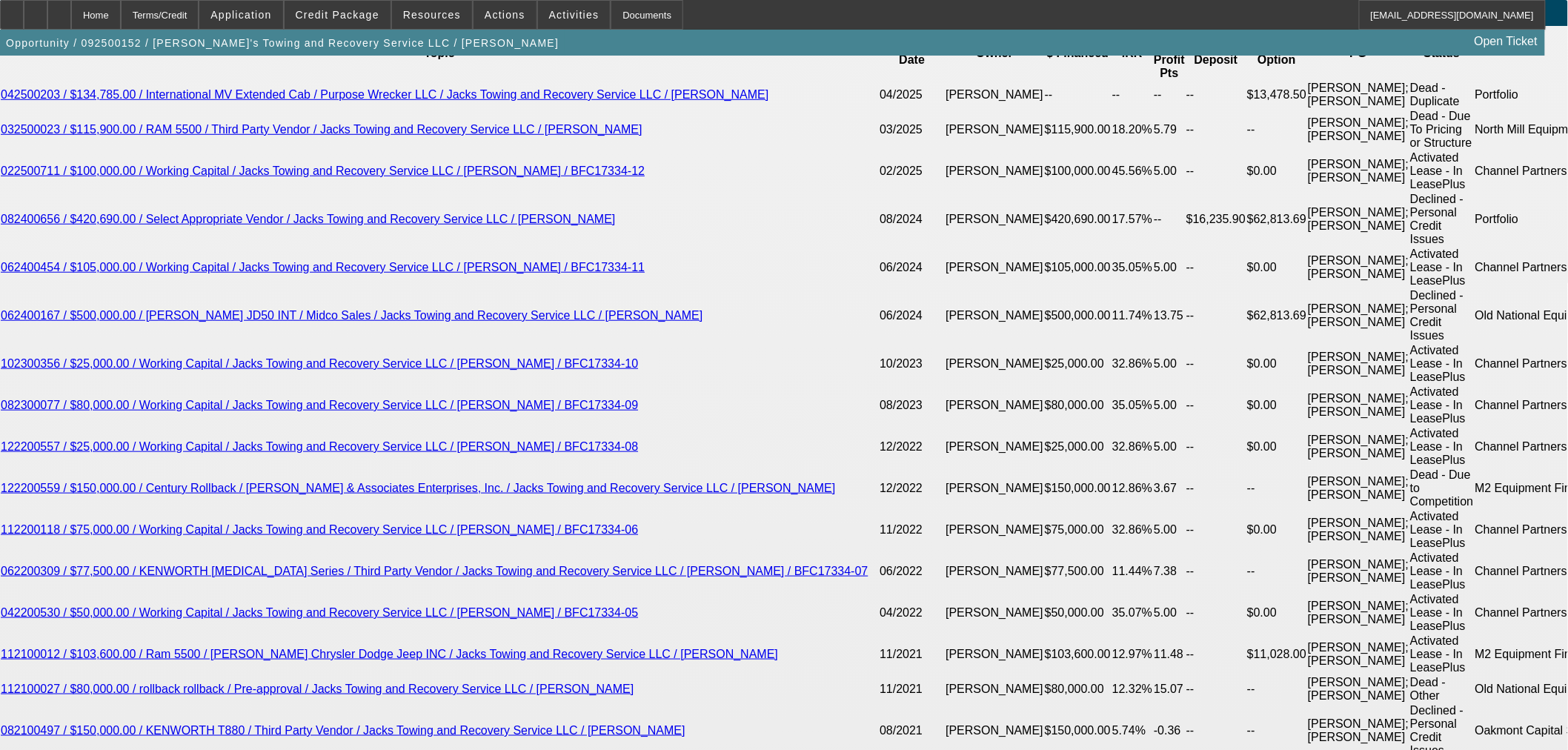
select select "3"
type input "UNKNOWN"
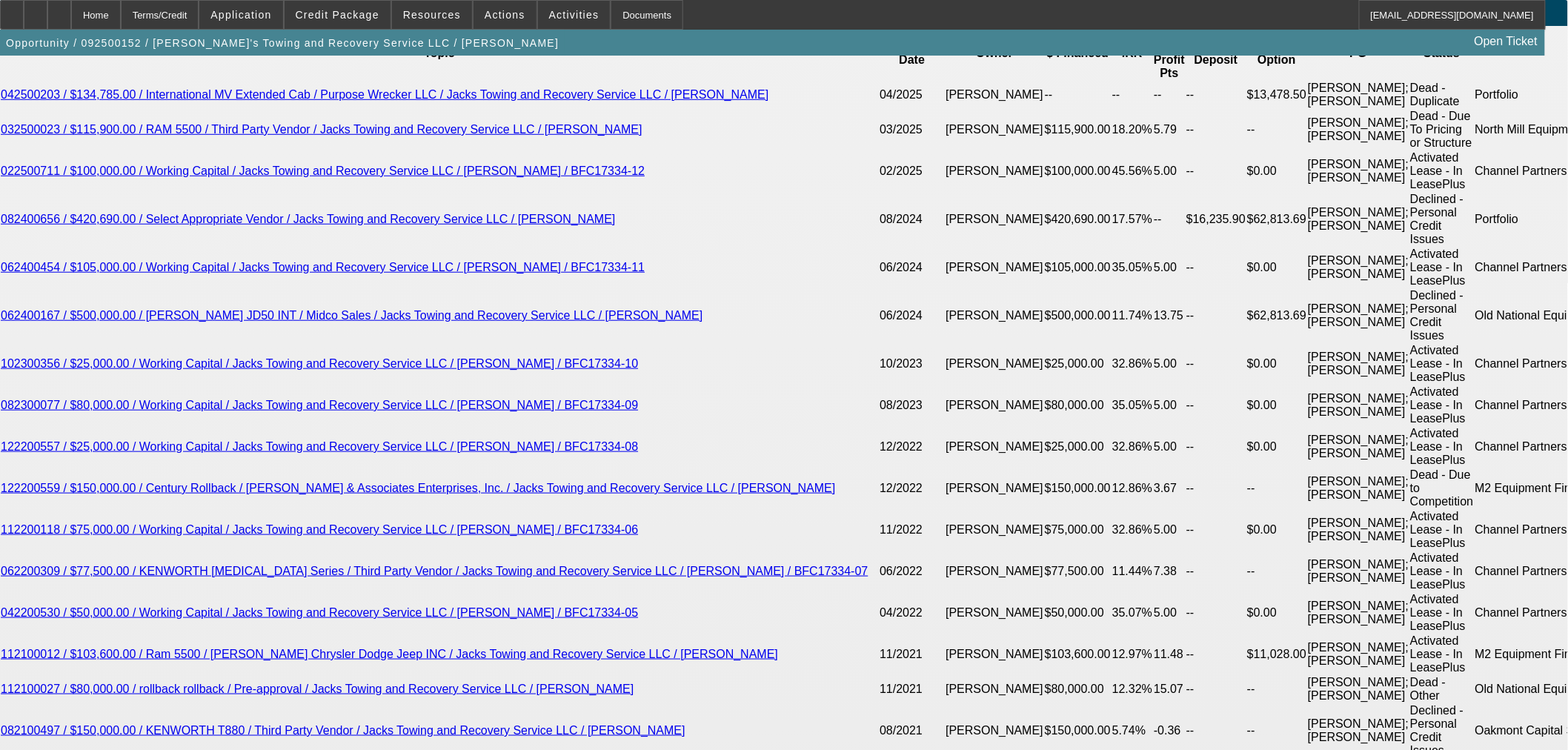
select select "0"
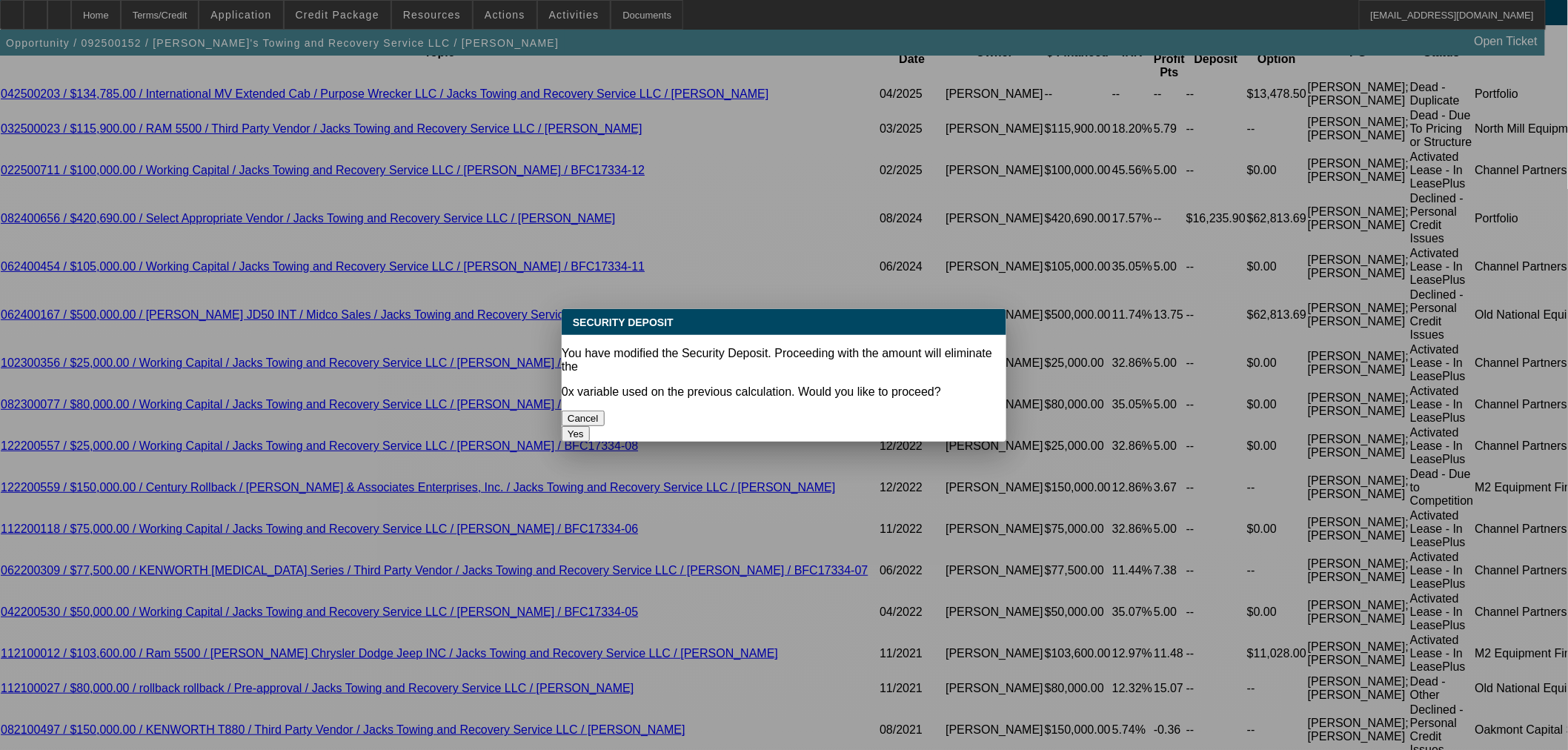
click at [590, 426] on button "Yes" at bounding box center [576, 434] width 28 height 16
type input "$0.00"
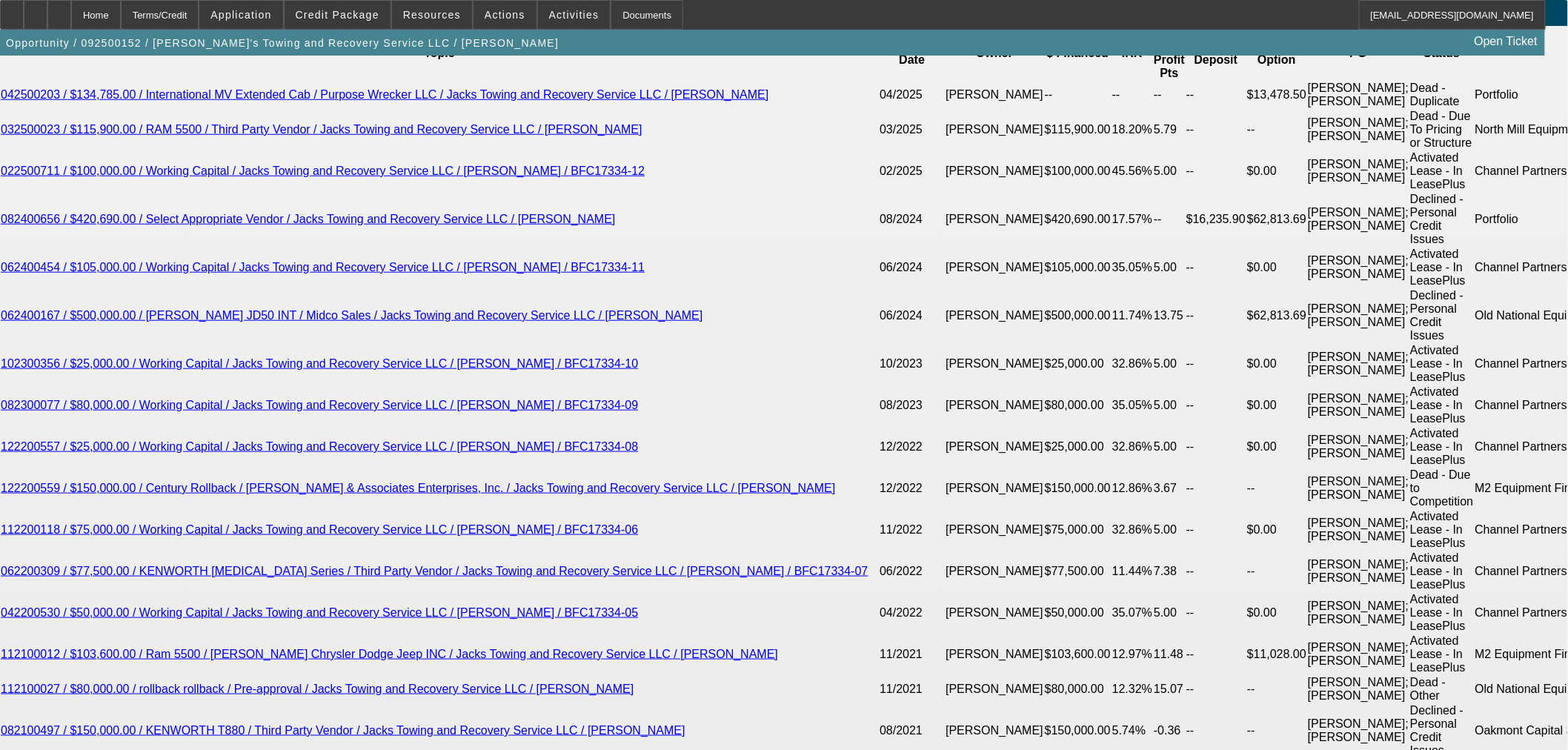
scroll to position [2305, 0]
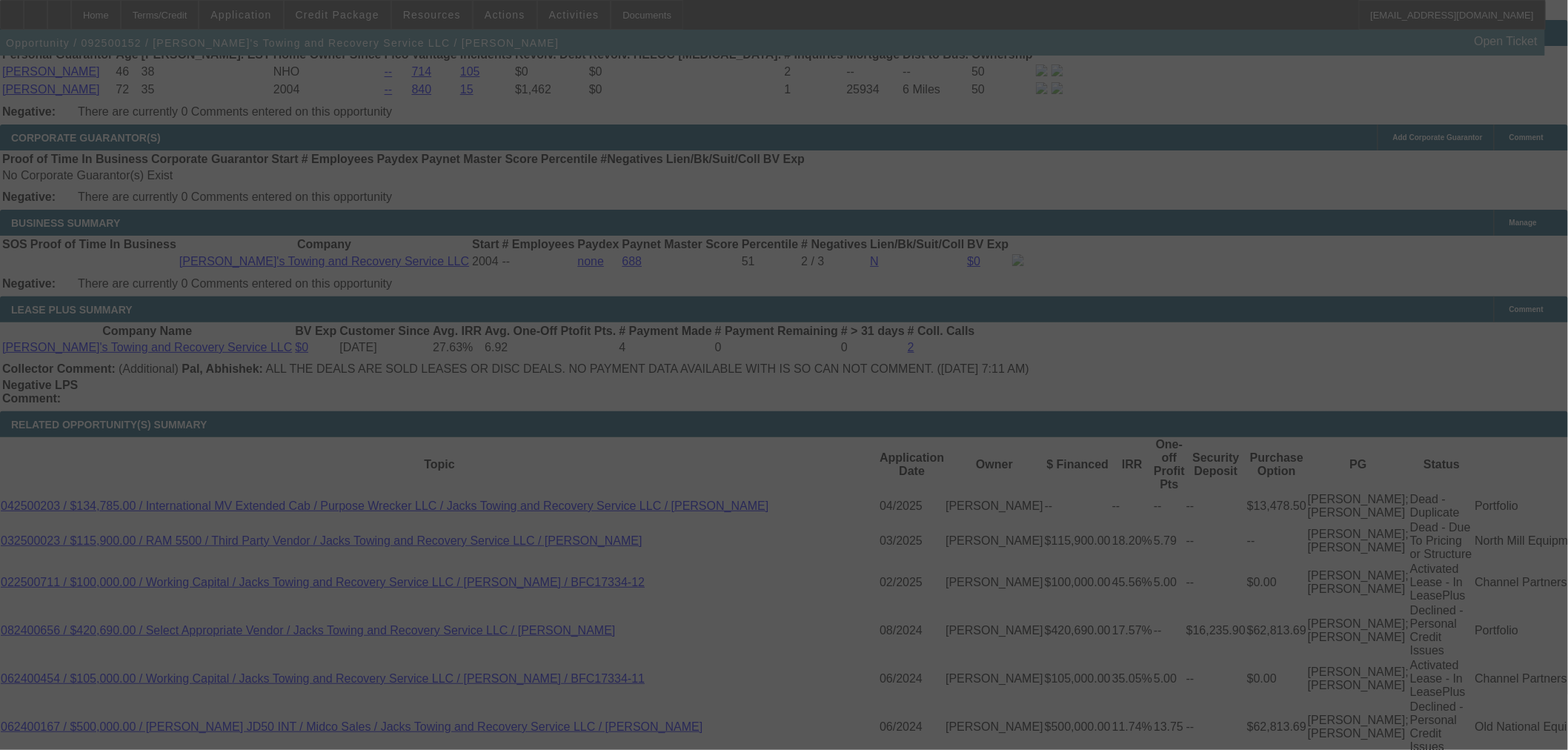
select select "0"
select select "3"
select select "0"
select select "6"
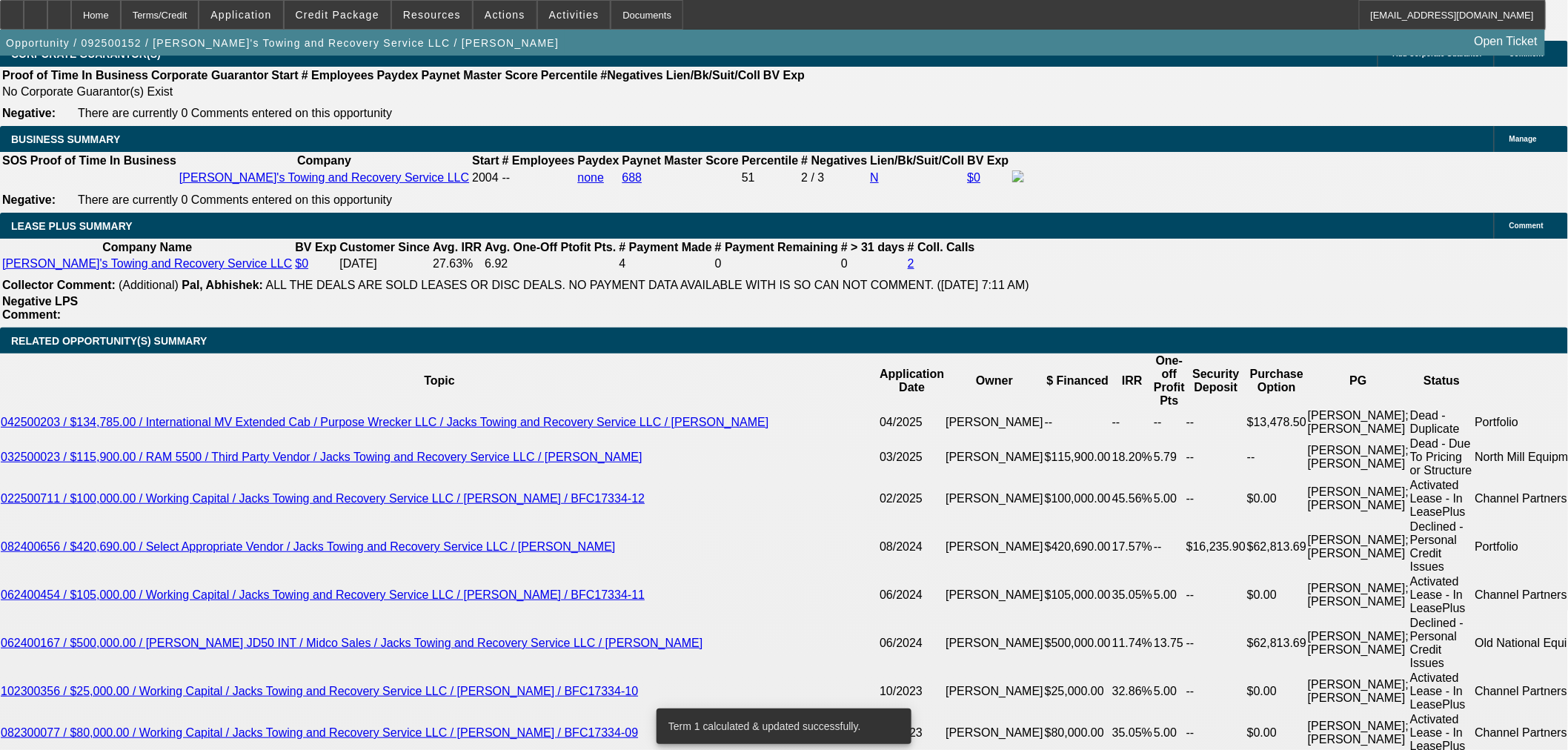
scroll to position [2470, 0]
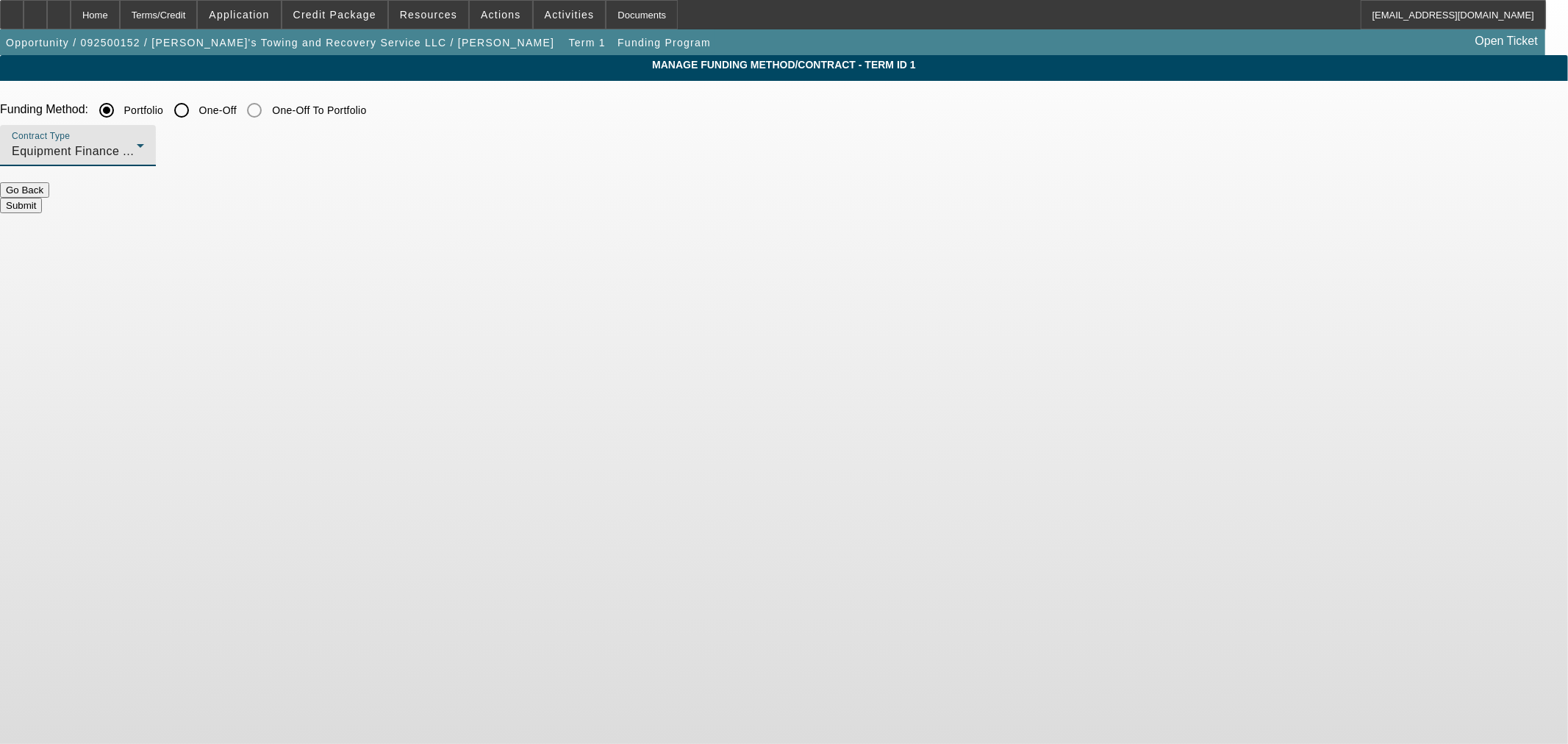
click at [183, 147] on span "Equipment Finance Agreement" at bounding box center [98, 151] width 172 height 13
click at [544, 114] on div at bounding box center [784, 372] width 1568 height 744
click at [197, 122] on input "One-Off" at bounding box center [182, 111] width 30 height 30
radio input "true"
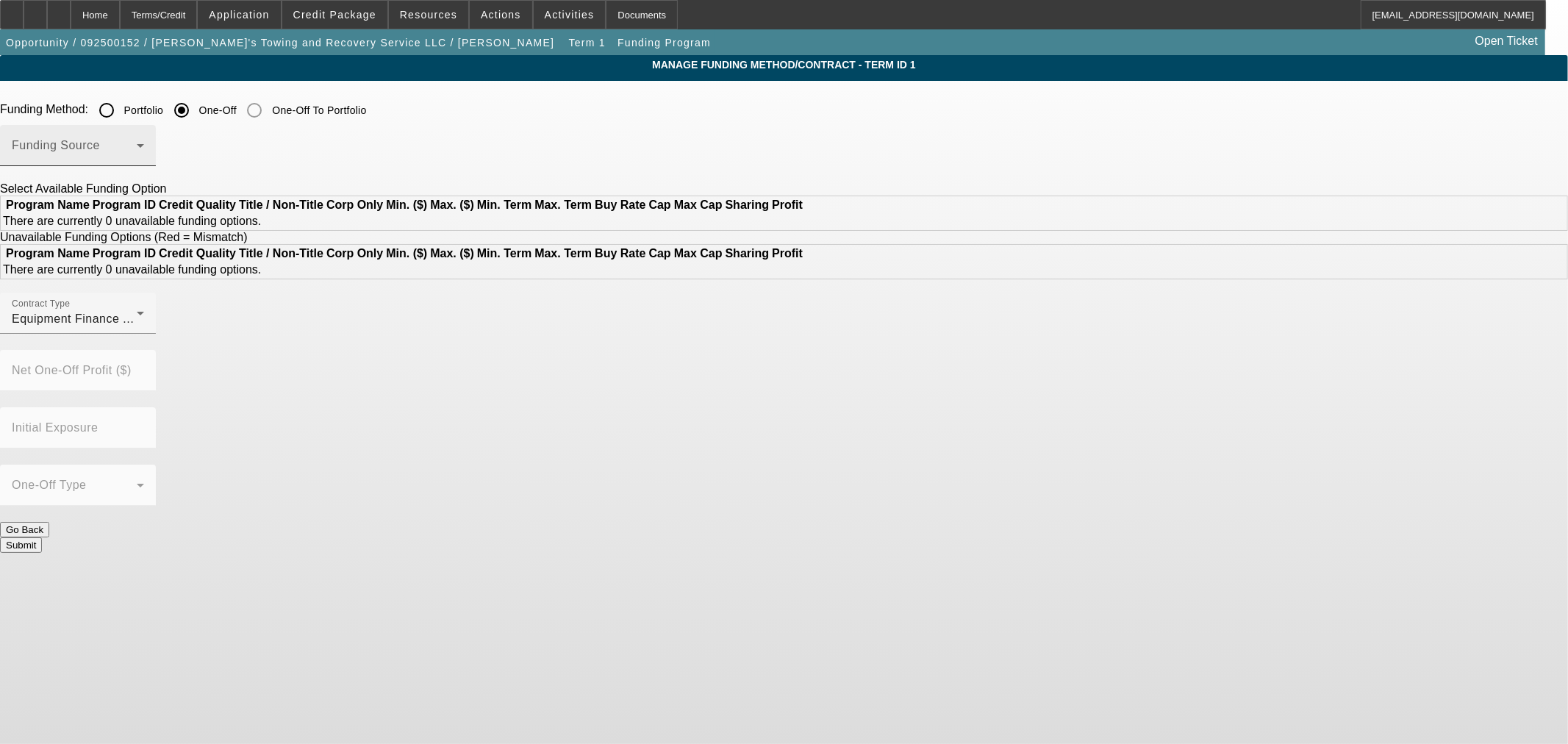
click at [137, 148] on span at bounding box center [74, 150] width 125 height 18
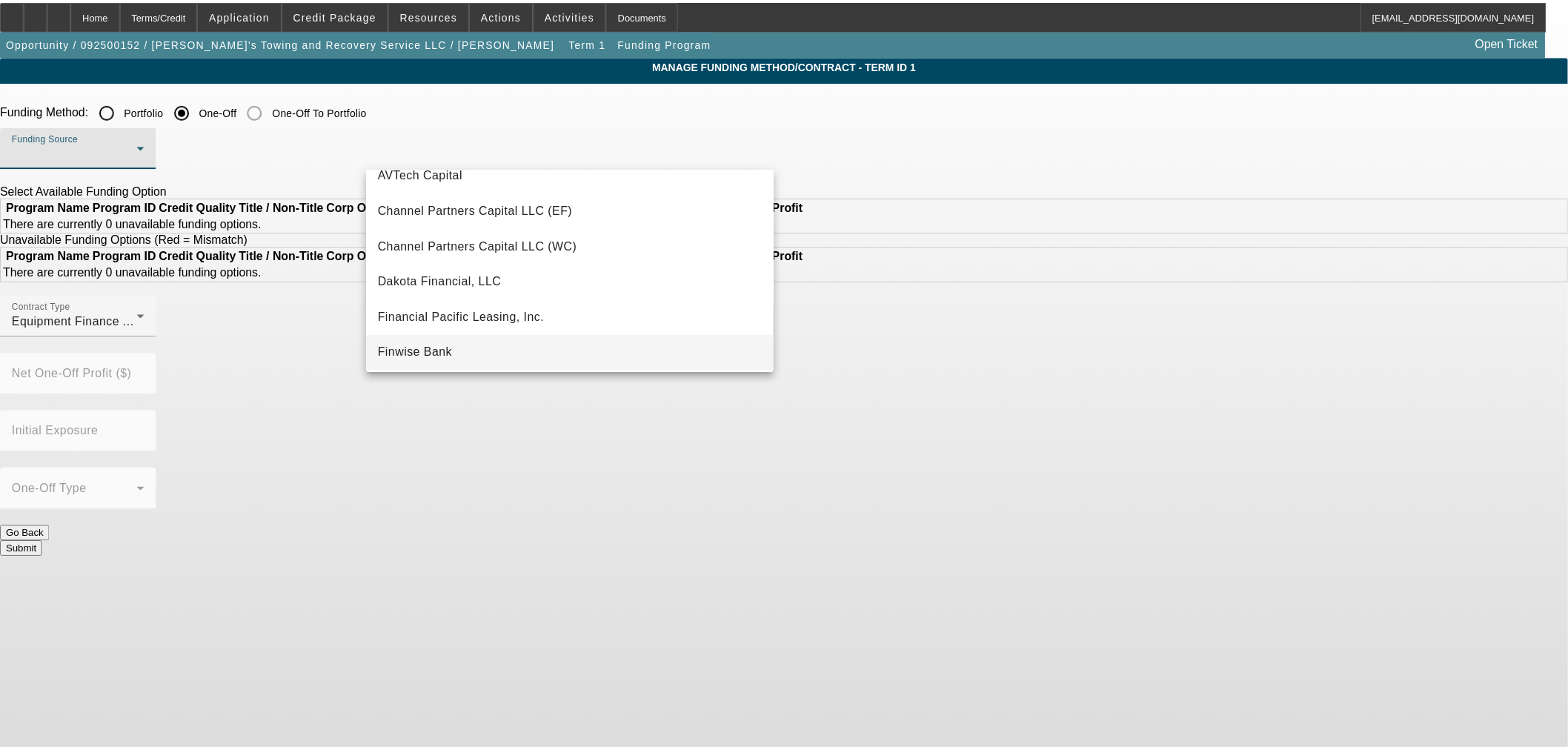
scroll to position [82, 0]
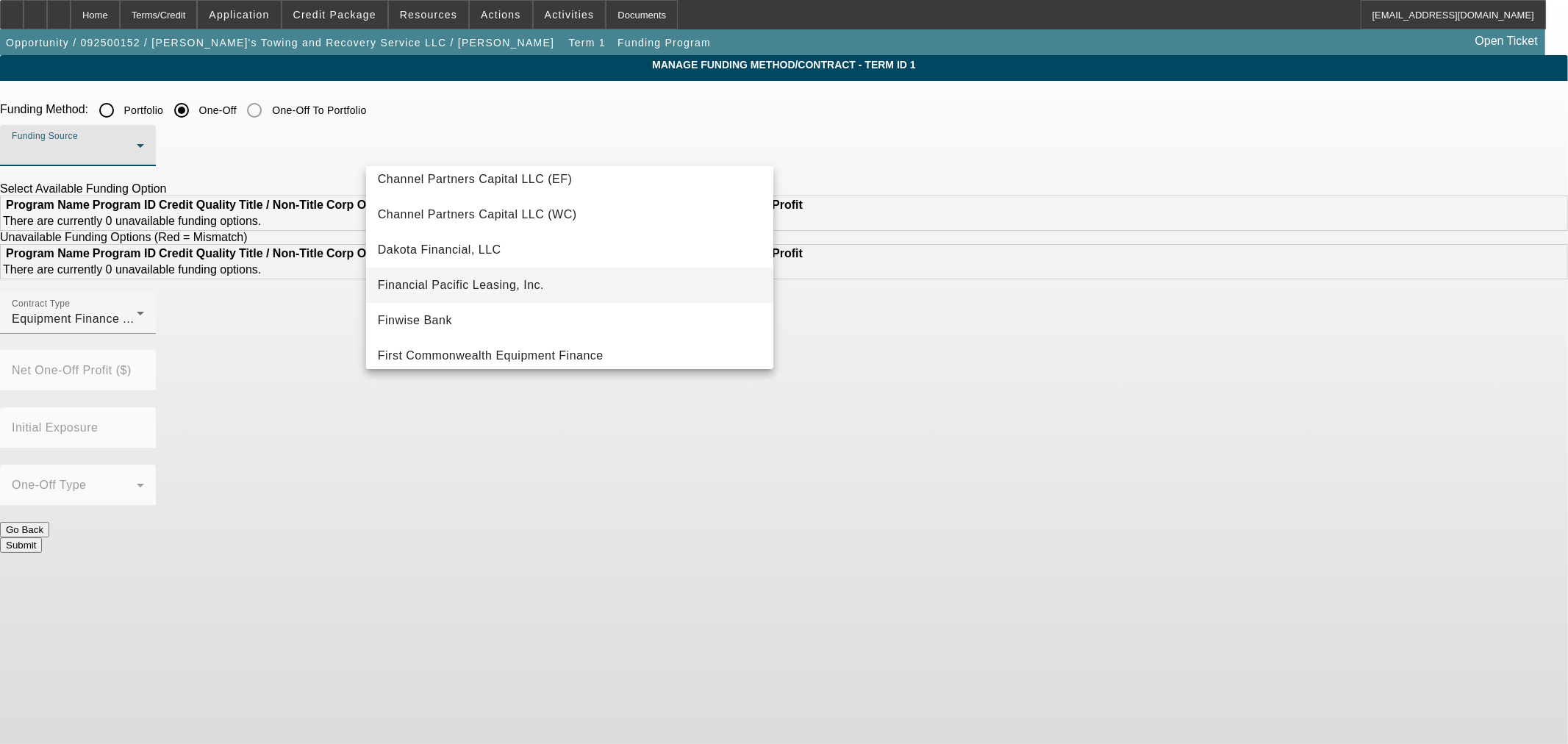
click at [488, 283] on span "Financial Pacific Leasing, Inc." at bounding box center [461, 284] width 166 height 18
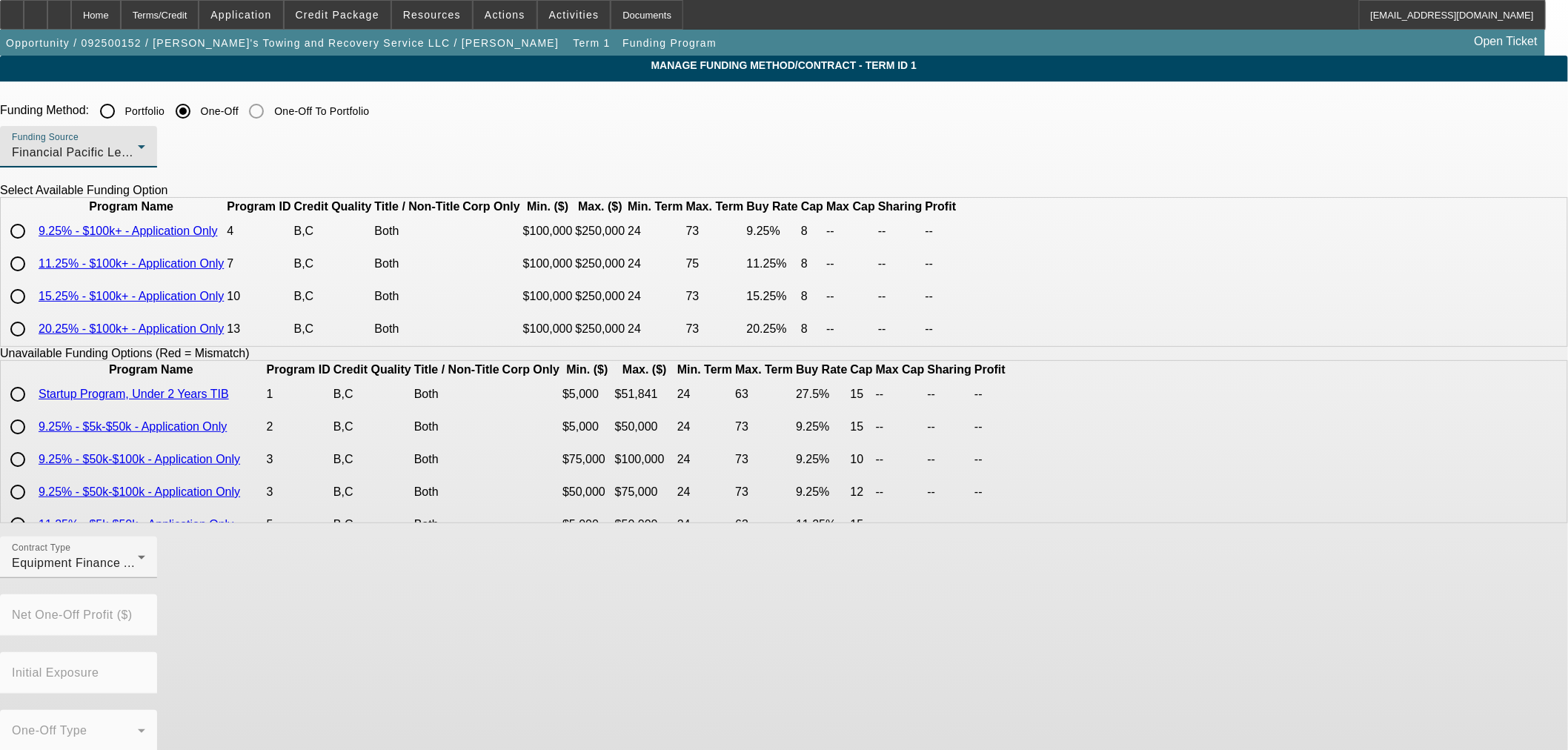
click at [33, 246] on input "radio" at bounding box center [18, 232] width 30 height 30
radio input "true"
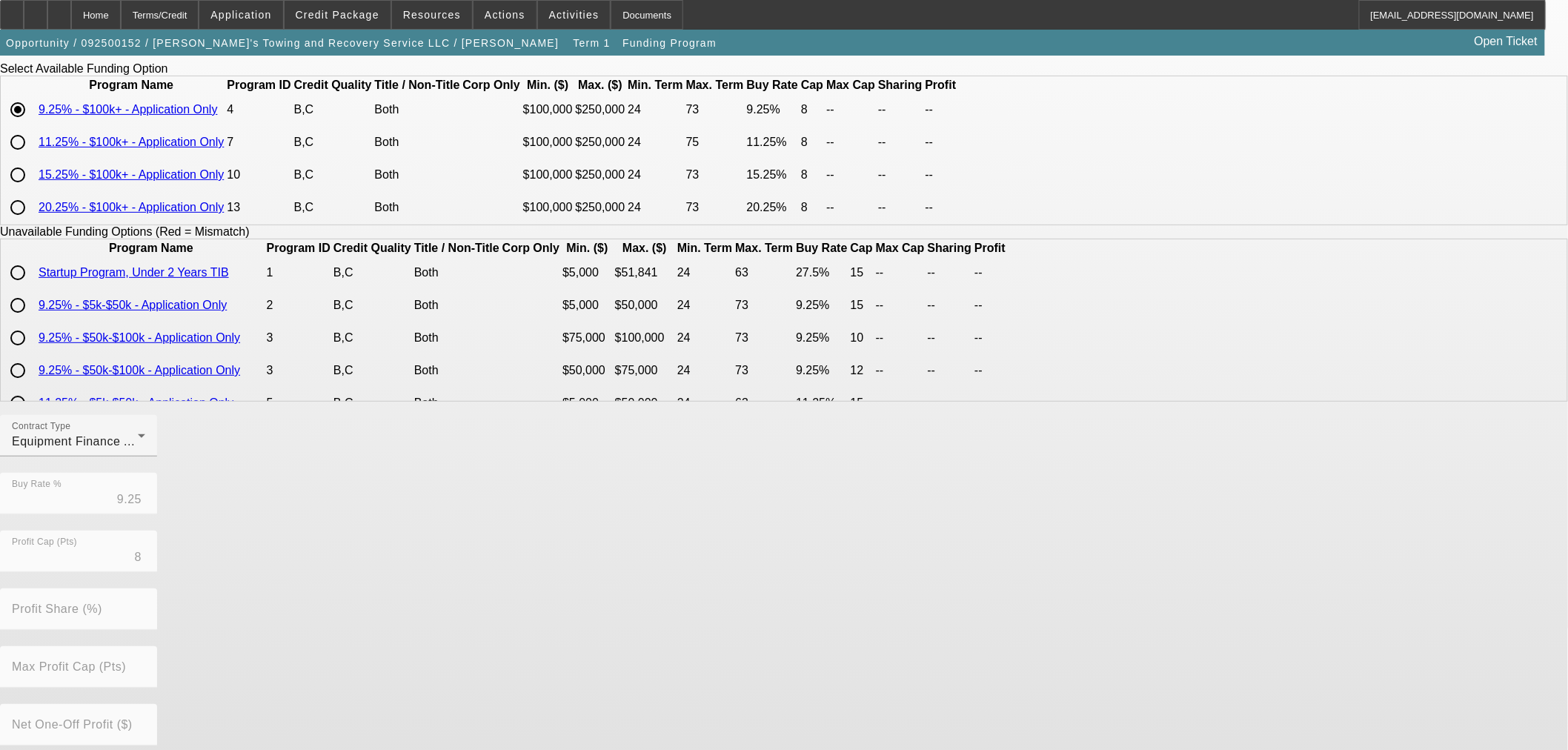
scroll to position [252, 0]
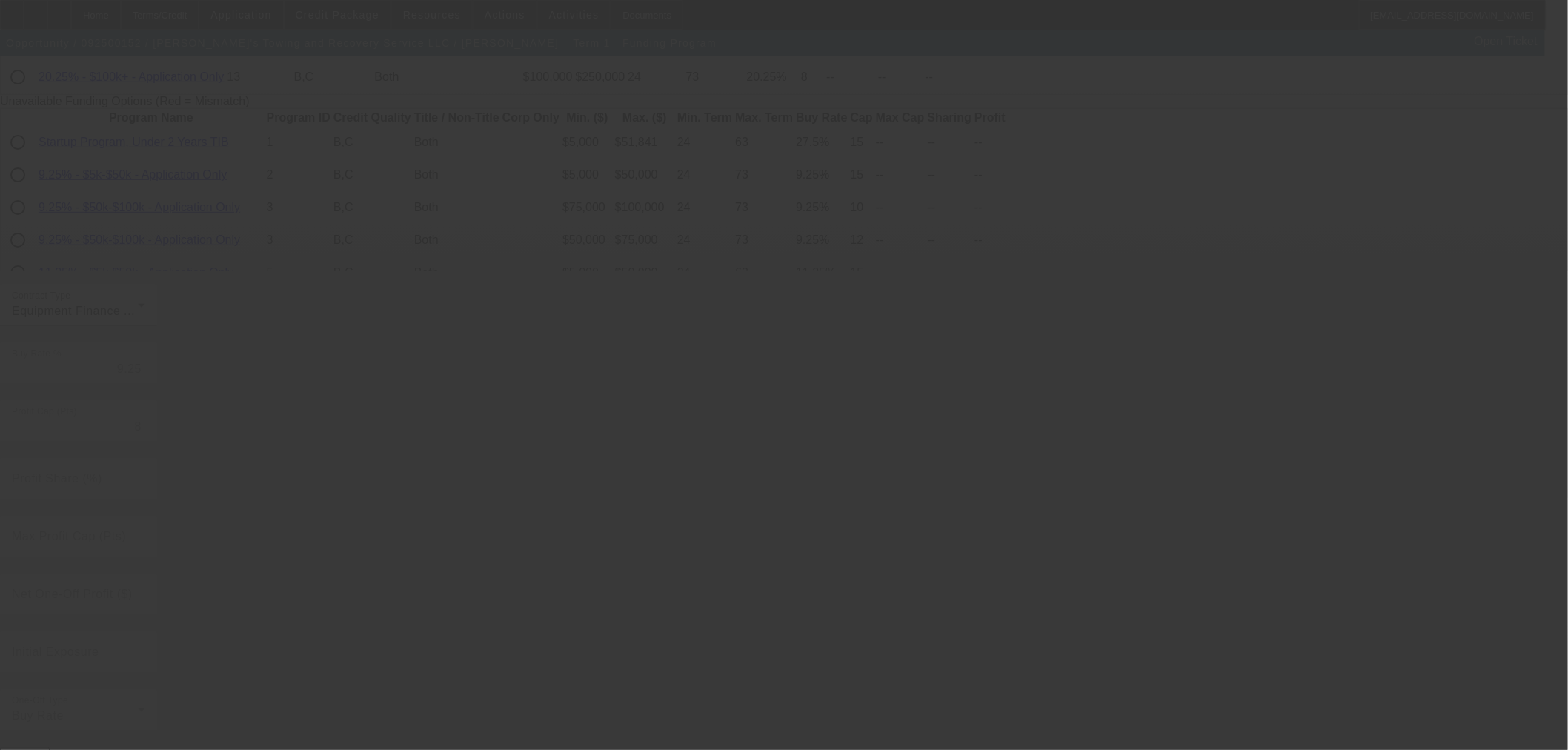
radio input "true"
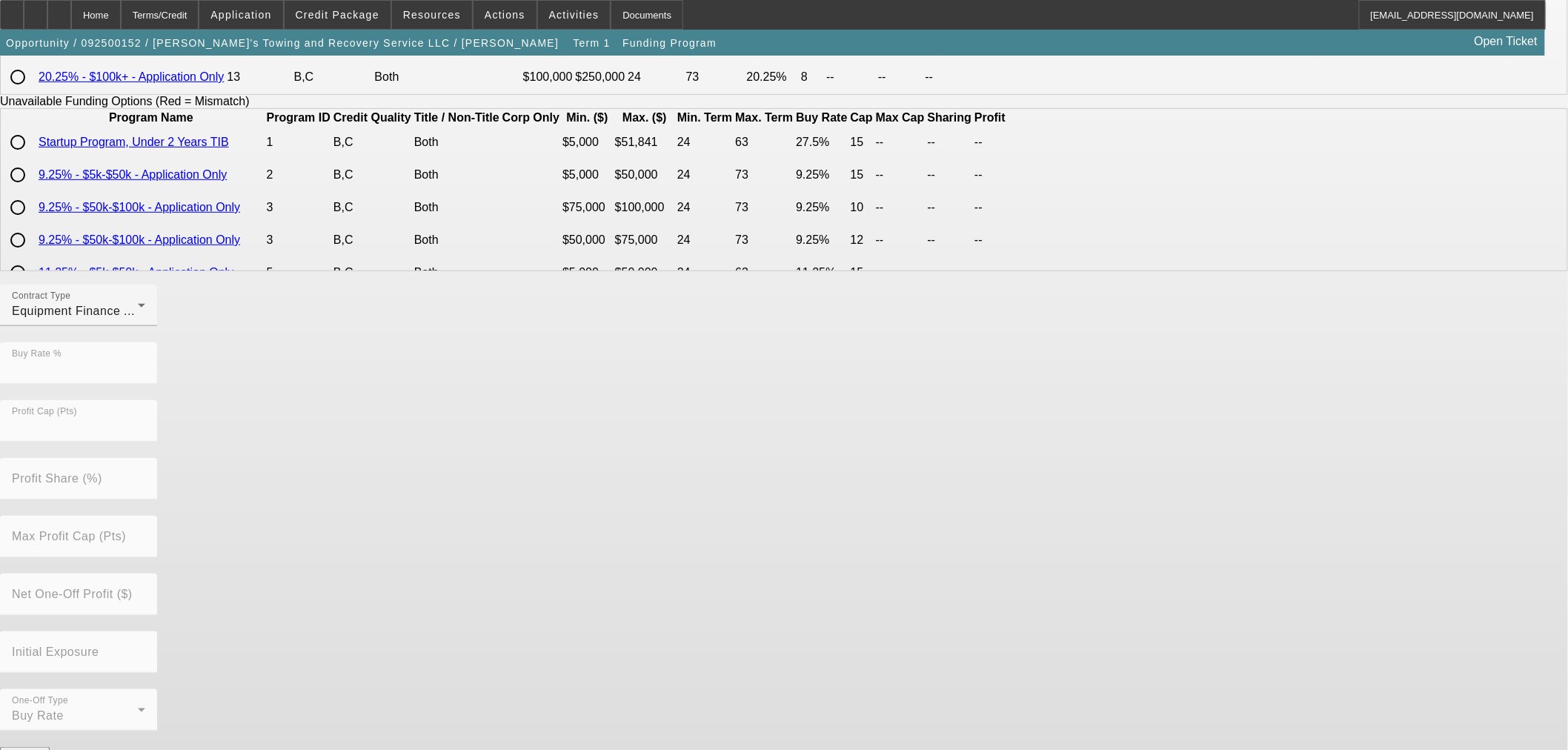
scroll to position [0, 0]
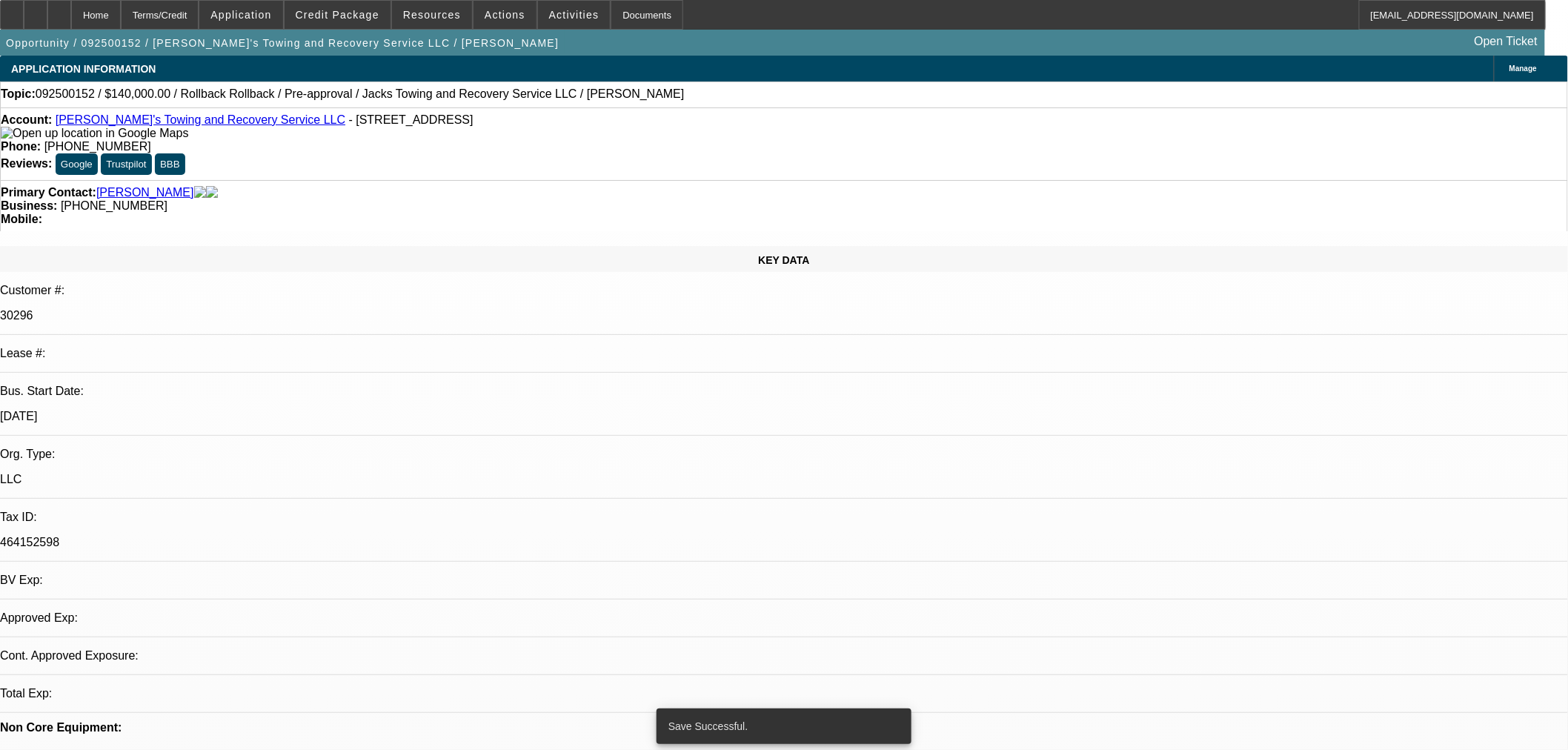
select select "0"
select select "3"
select select "0"
select select "6"
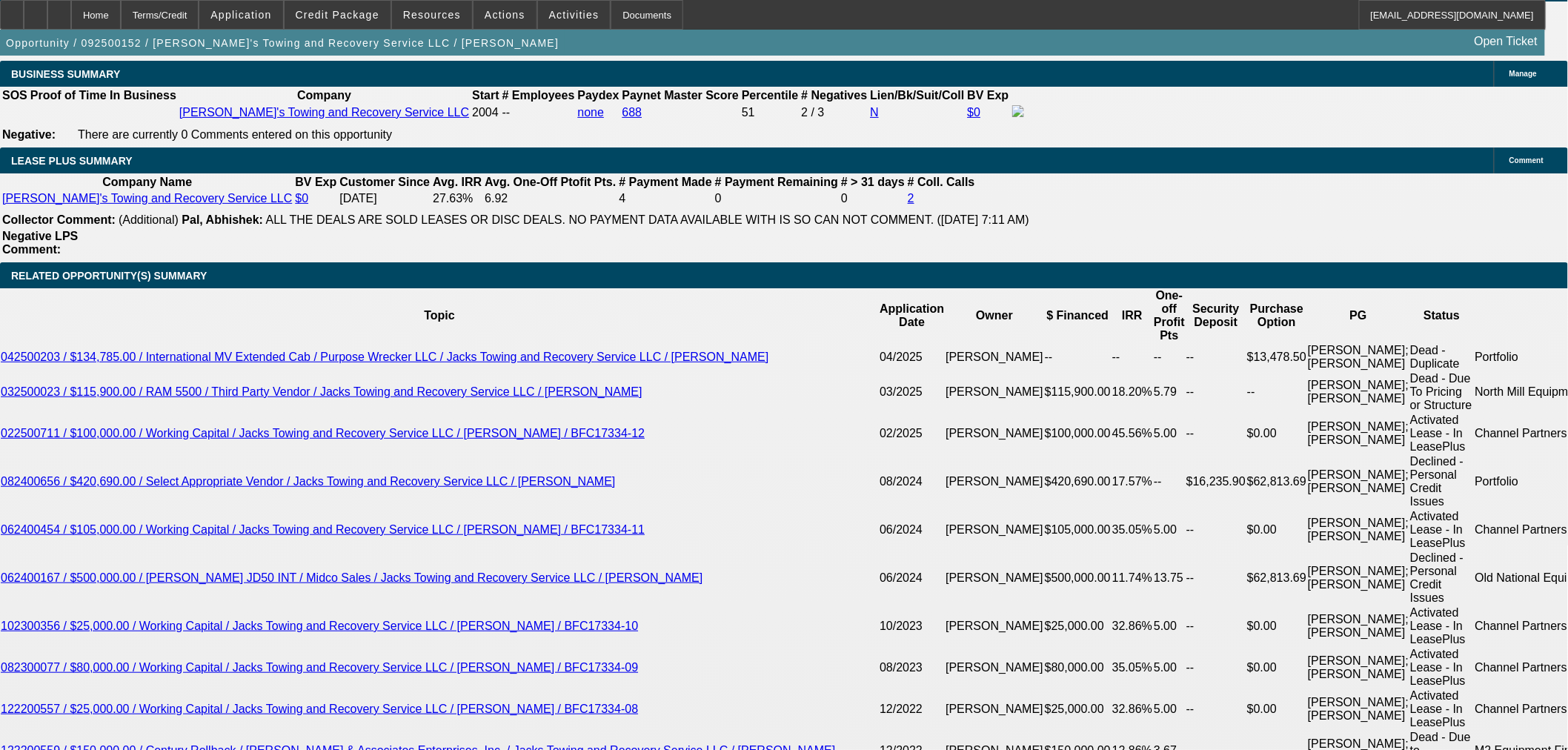
scroll to position [2634, 0]
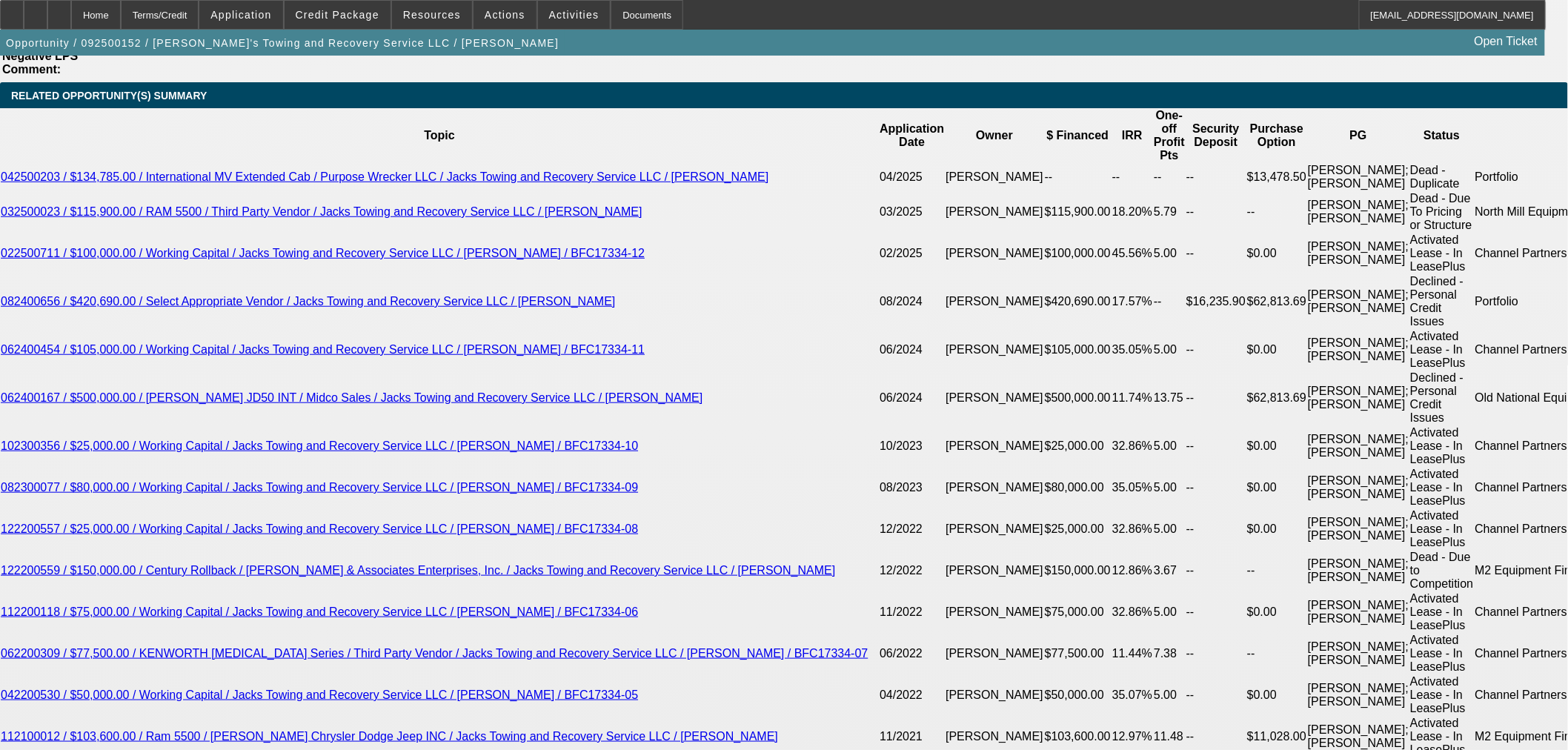
drag, startPoint x: 336, startPoint y: 277, endPoint x: 441, endPoint y: 282, distance: 105.1
type input "UNKNOWN"
type input "11"
type input "$2,664.77"
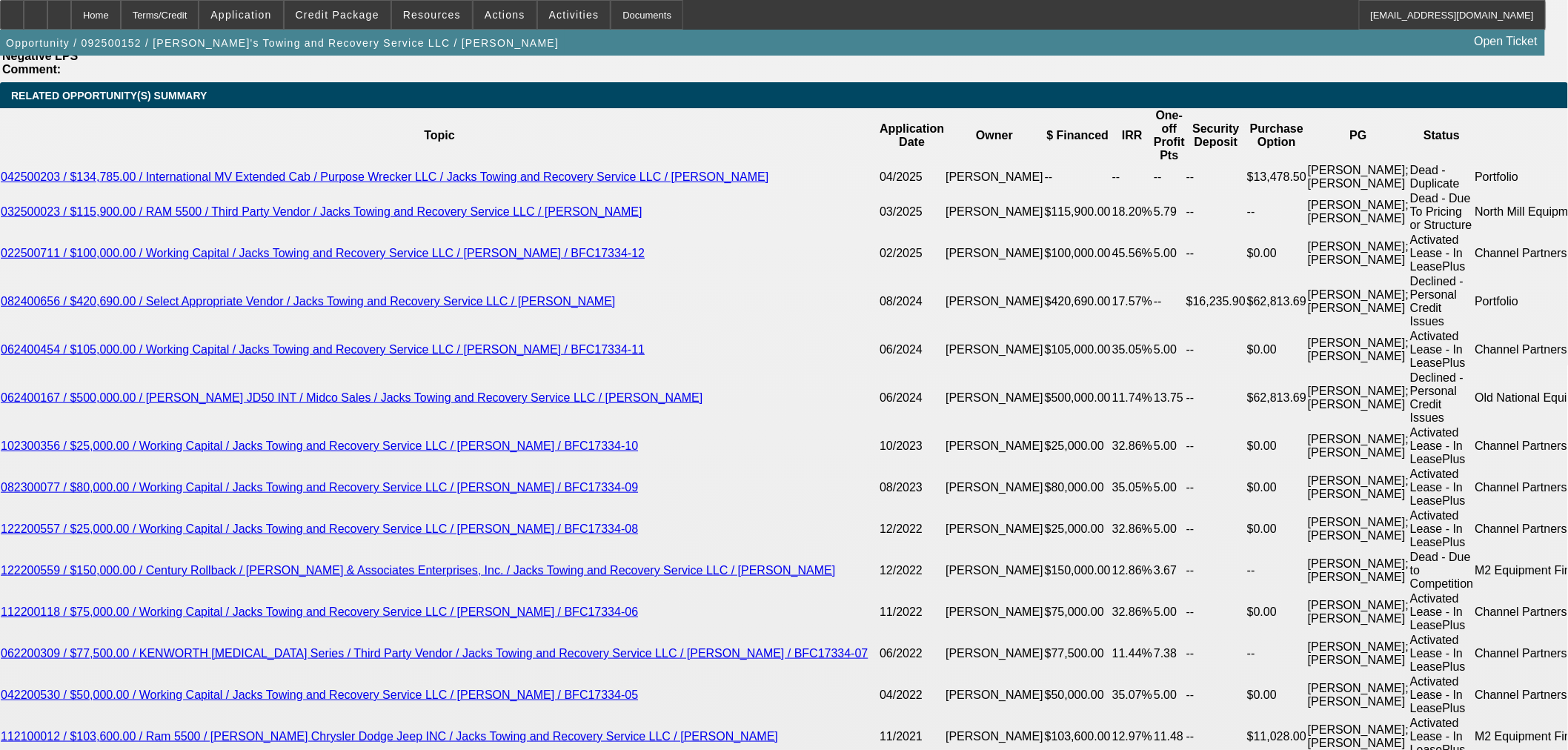
type input "11.8"
type input "$2,722.49"
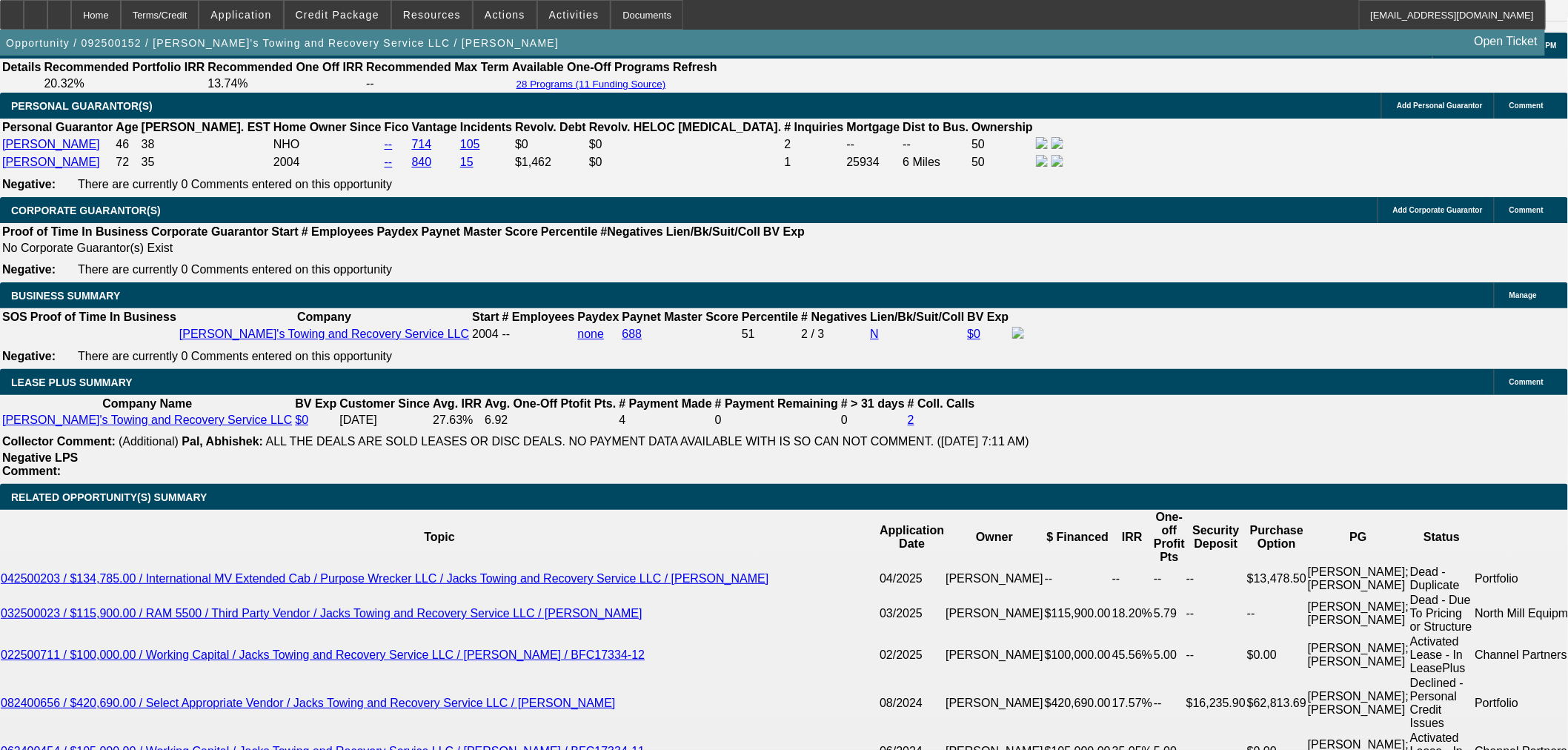
scroll to position [2223, 0]
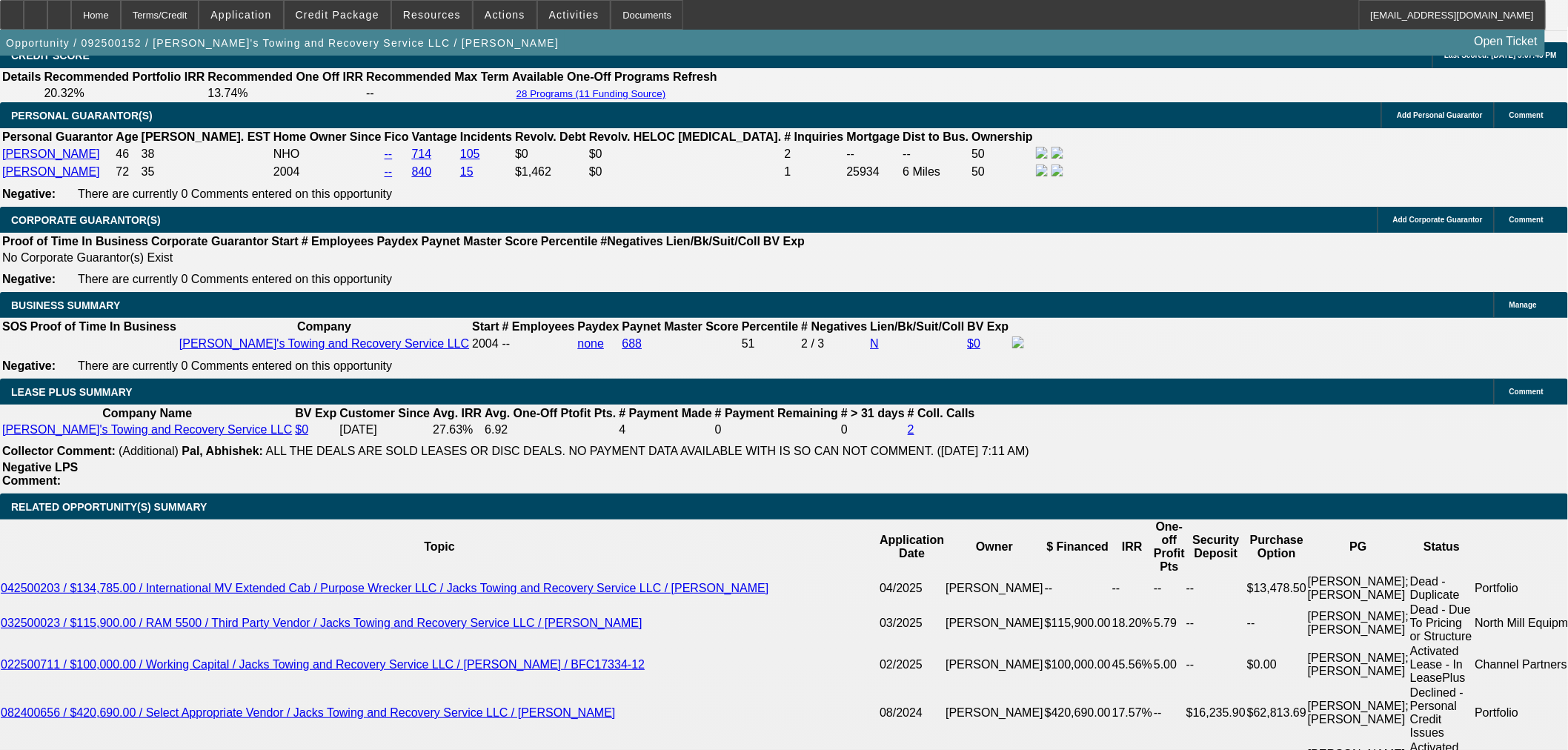
type input "11.8"
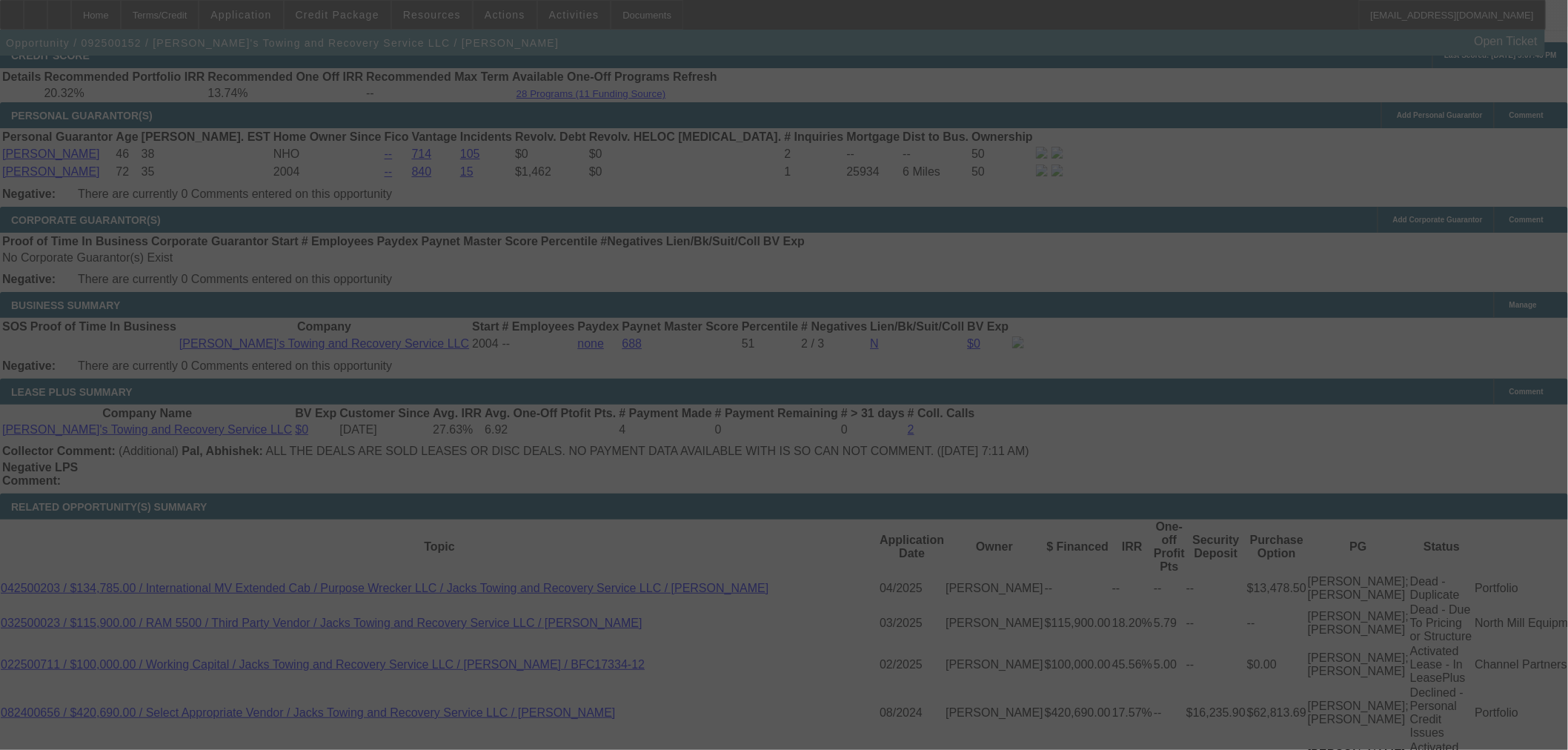
select select "0"
select select "3"
select select "0"
select select "6"
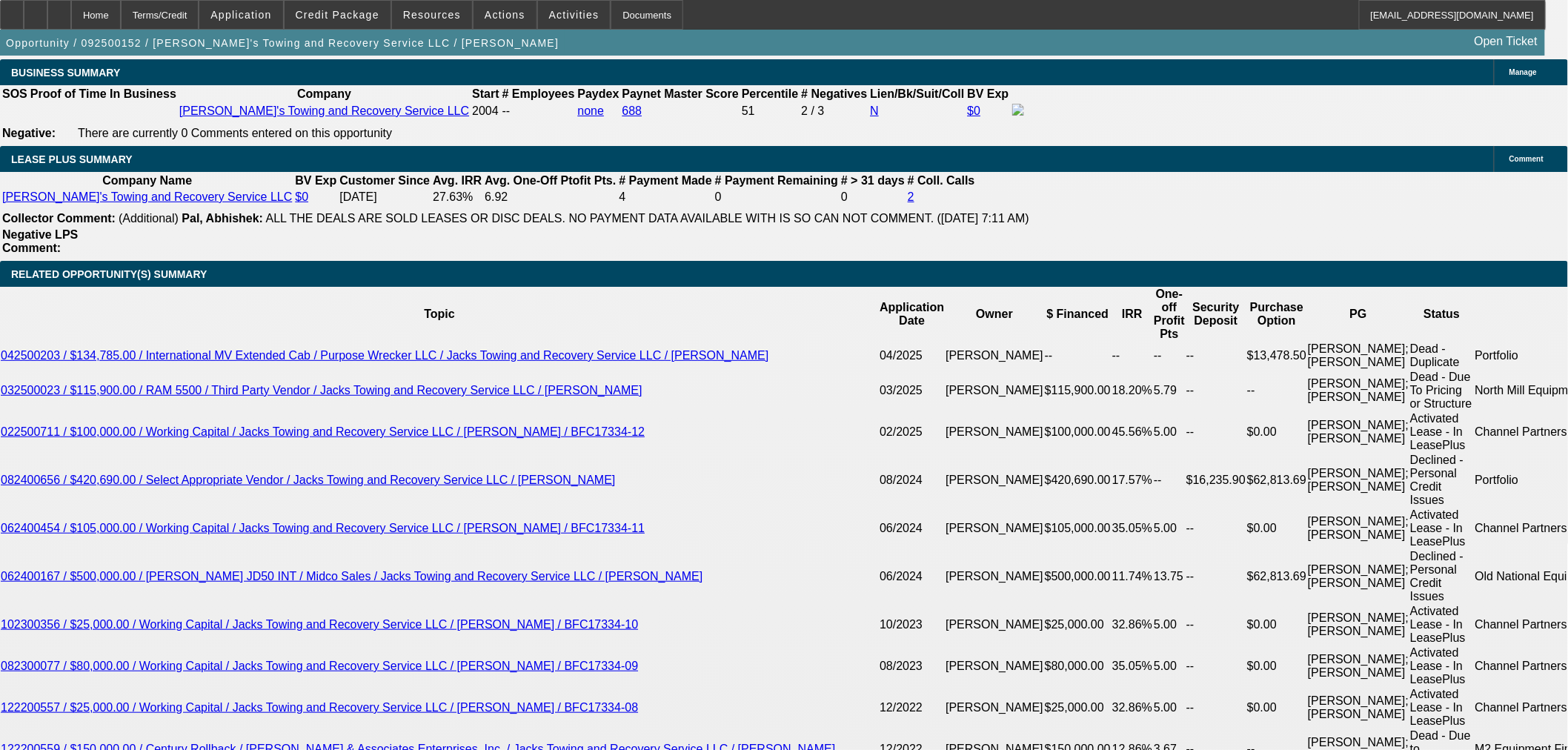
scroll to position [2305, 0]
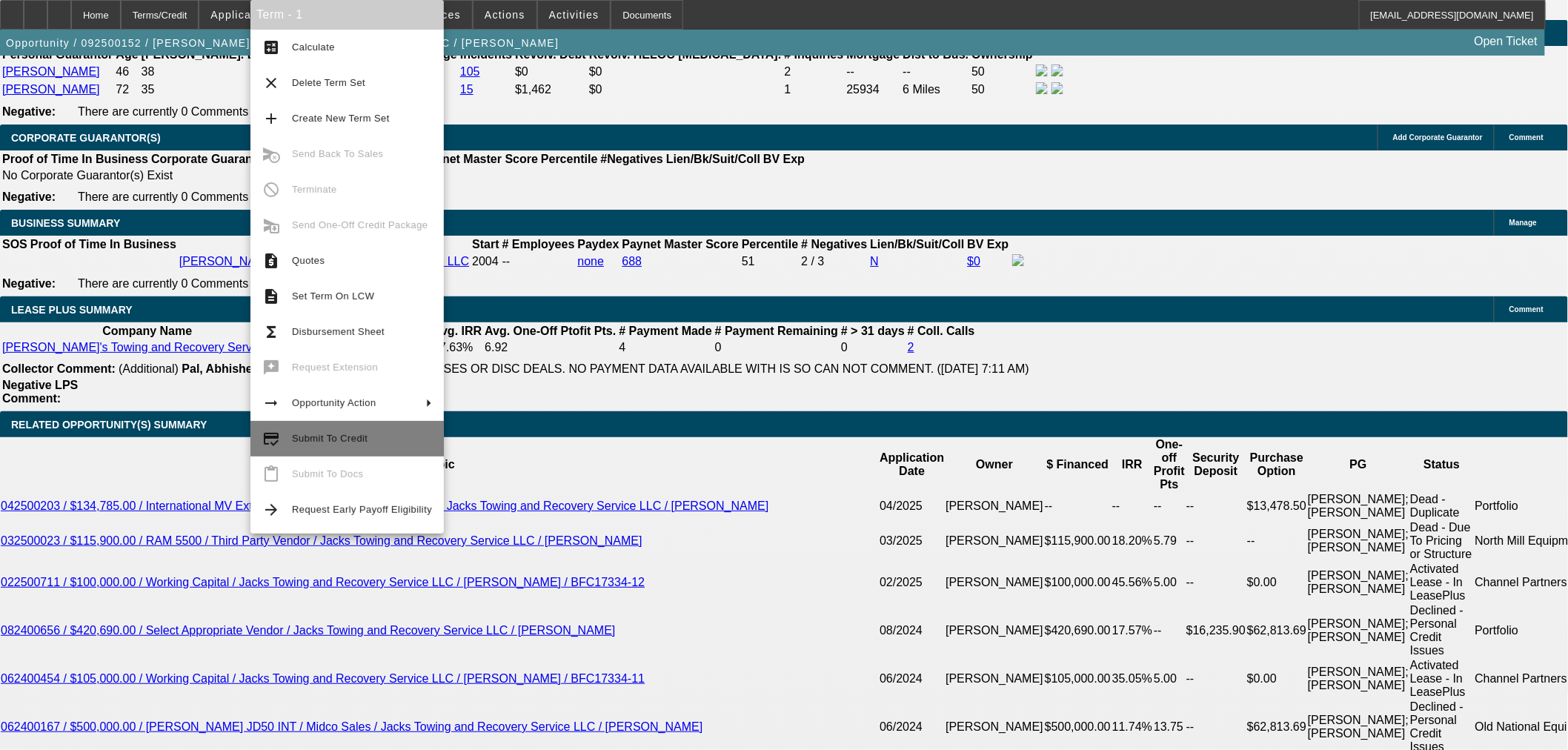
click at [284, 431] on button "credit_score Submit To Credit" at bounding box center [347, 438] width 194 height 35
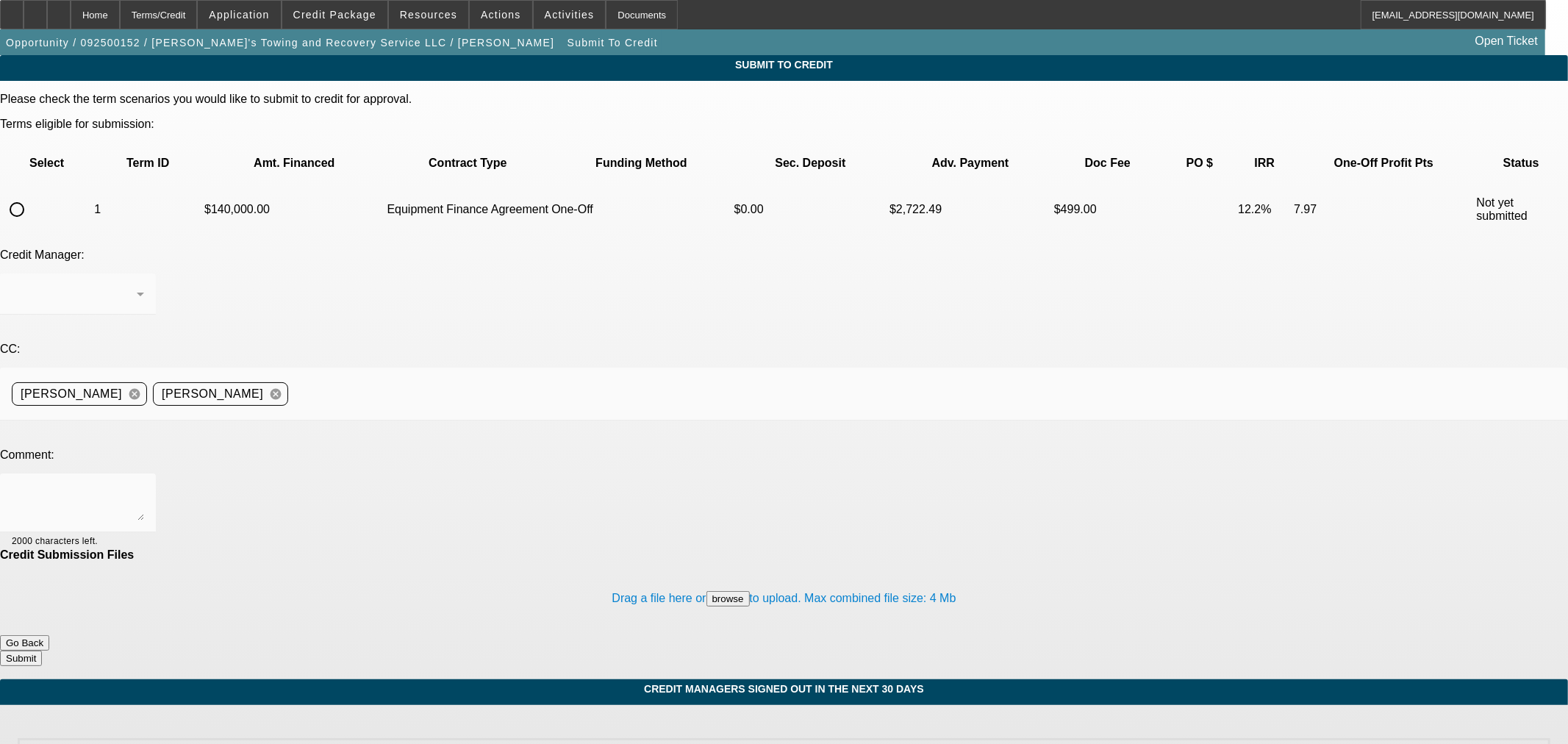
click at [31, 195] on input "radio" at bounding box center [17, 210] width 30 height 30
radio input "true"
click at [144, 532] on div at bounding box center [121, 540] width 46 height 17
click at [144, 486] on textarea at bounding box center [78, 503] width 132 height 35
type textarea "Please ok to Finpac. Thanks"
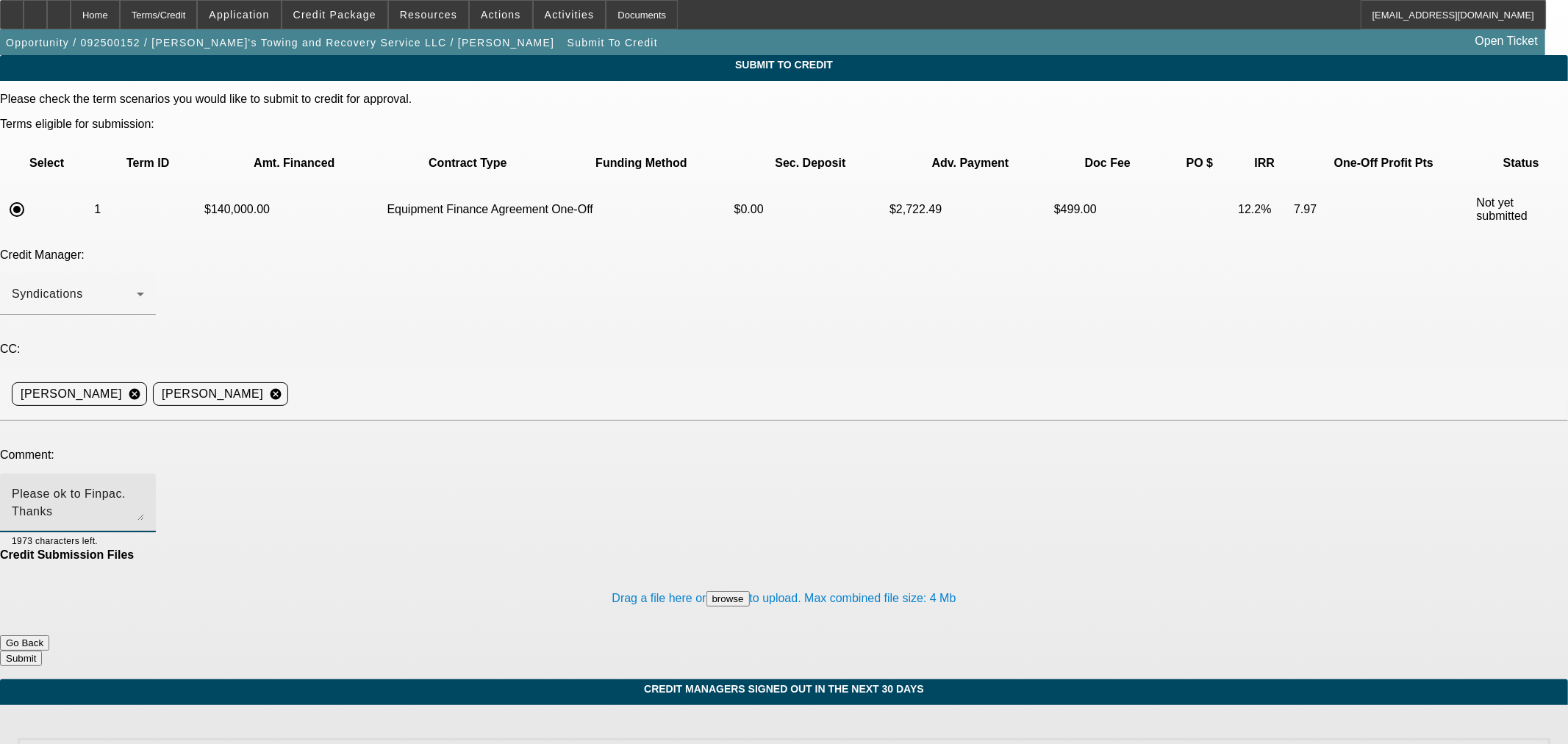
click at [42, 651] on button "Submit" at bounding box center [20, 658] width 42 height 16
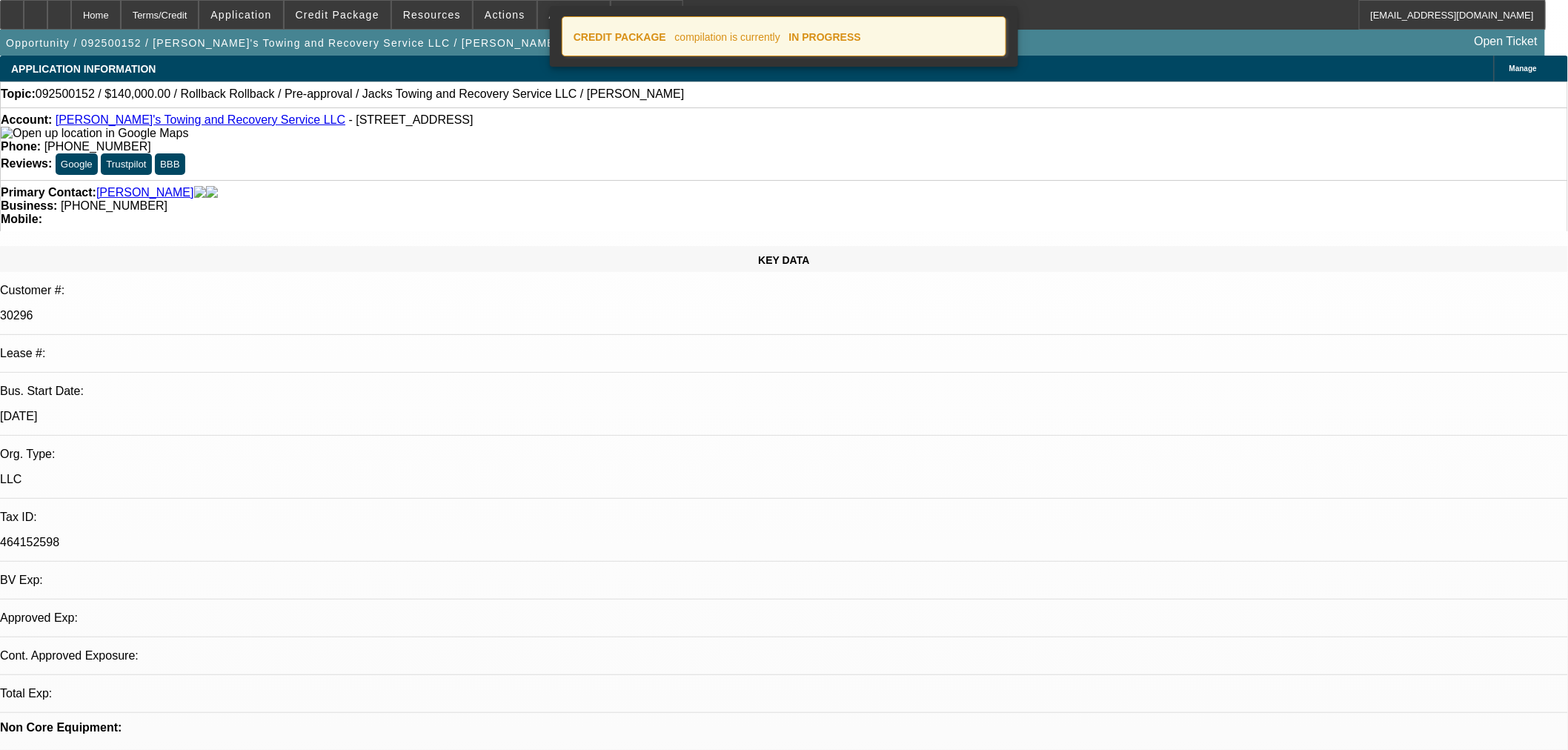
select select "0"
select select "3"
select select "0"
select select "6"
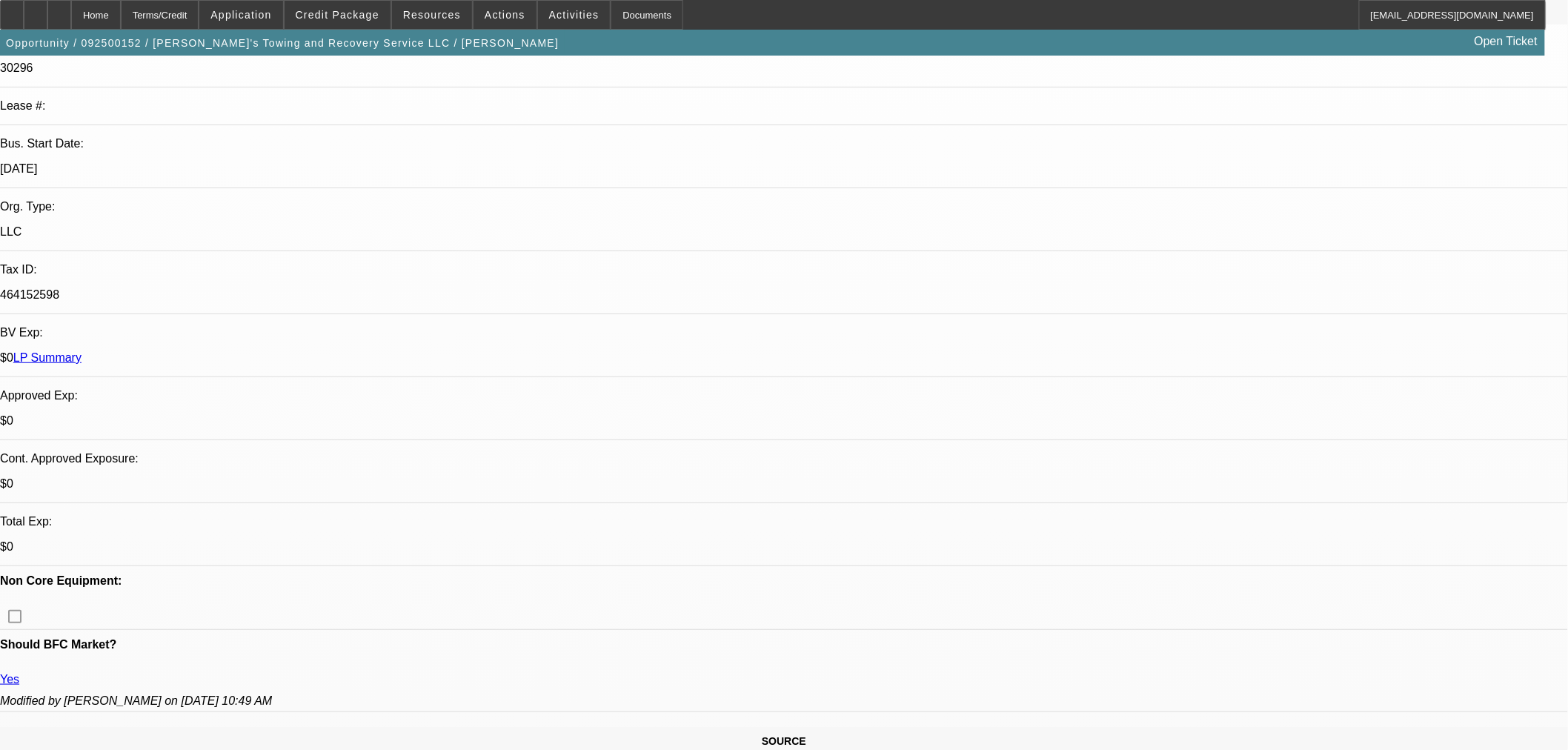
scroll to position [411, 0]
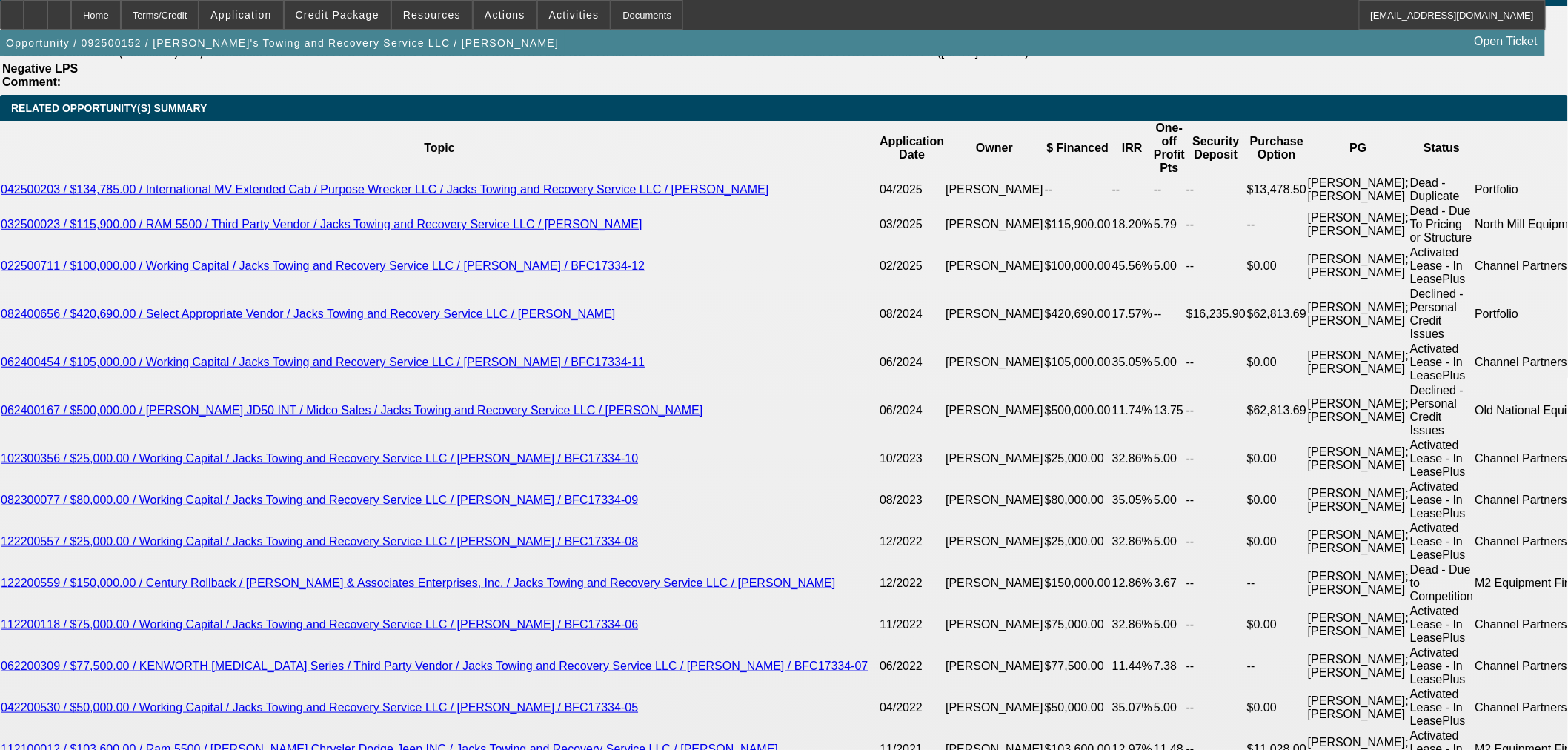
scroll to position [2470, 0]
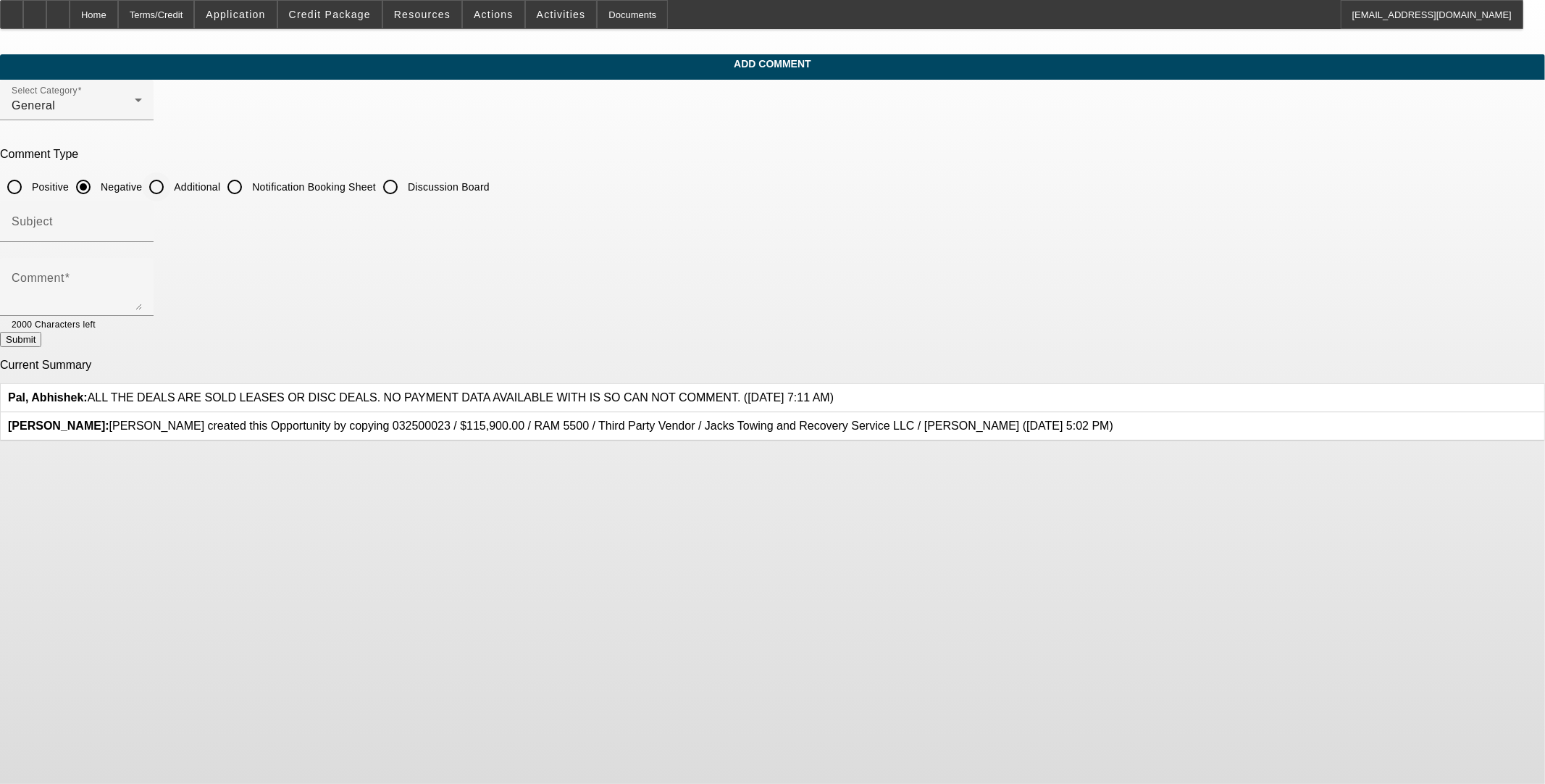
drag, startPoint x: 662, startPoint y: 192, endPoint x: 660, endPoint y: 244, distance: 52.0
click at [171, 192] on input "Additional" at bounding box center [157, 187] width 29 height 29
radio input "true"
click at [142, 293] on textarea "Comment" at bounding box center [76, 293] width 130 height 35
drag, startPoint x: 698, startPoint y: 283, endPoint x: 1467, endPoint y: 378, distance: 774.8
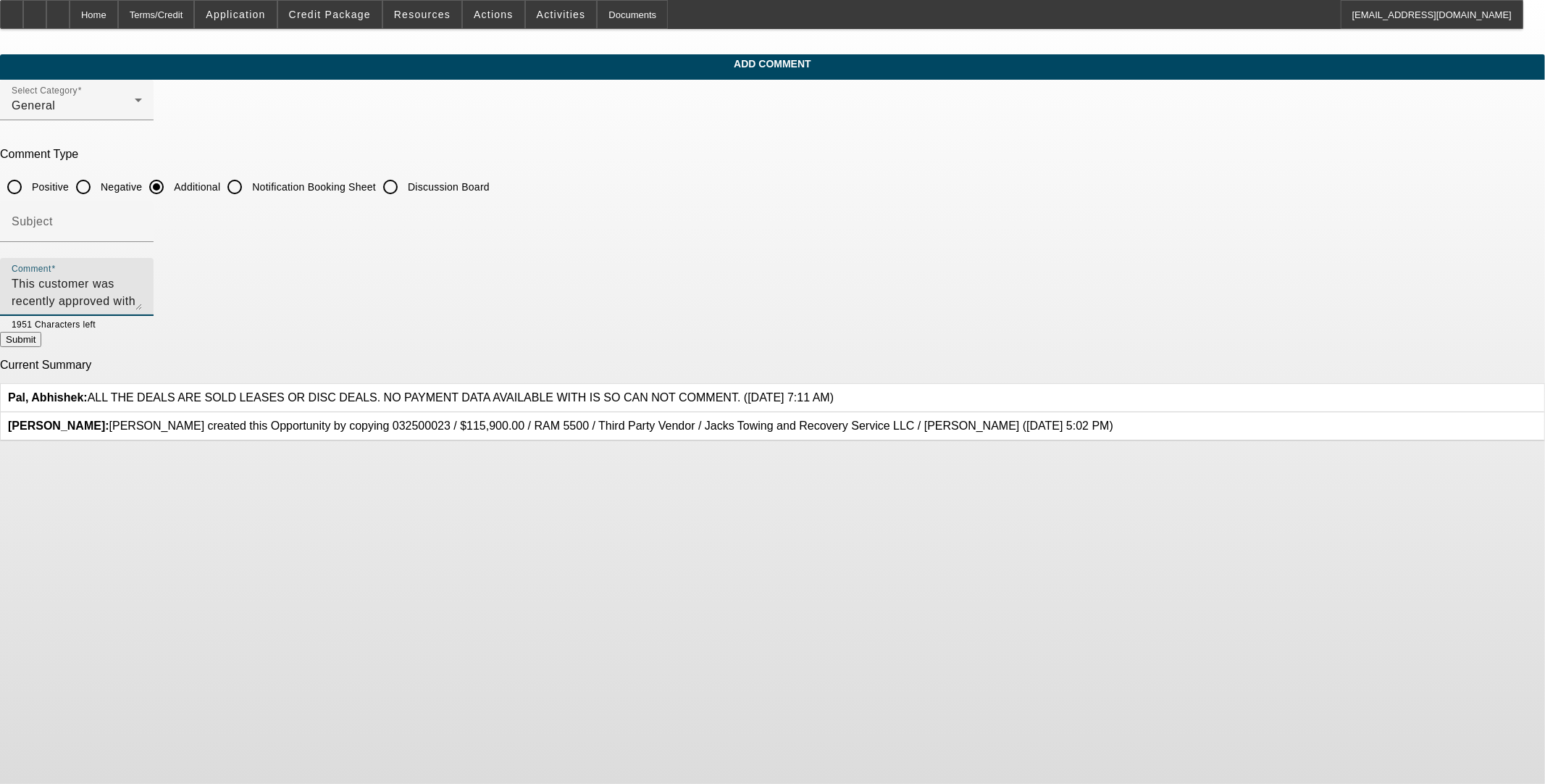
click at [492, 279] on div "Comment This customer was recently approved with Finpac. 1951 Characters left" at bounding box center [772, 294] width 1545 height 74
type textarea "This is a repeat Beacon/Finpac customer who was recently approved. He would lik…"
click at [41, 340] on button "Submit" at bounding box center [20, 339] width 41 height 15
radio input "true"
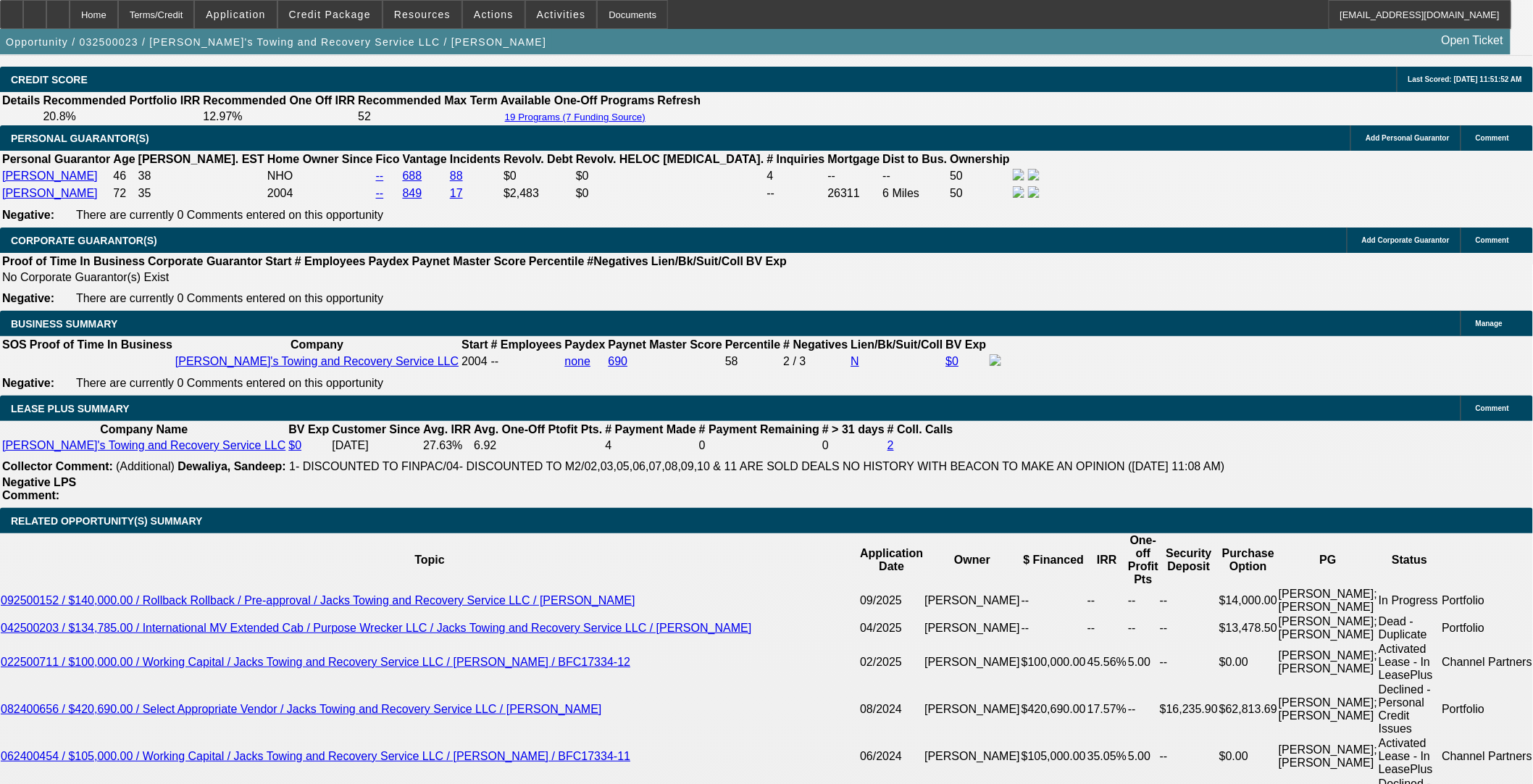
select select "0"
select select "3"
select select "0"
select select "6"
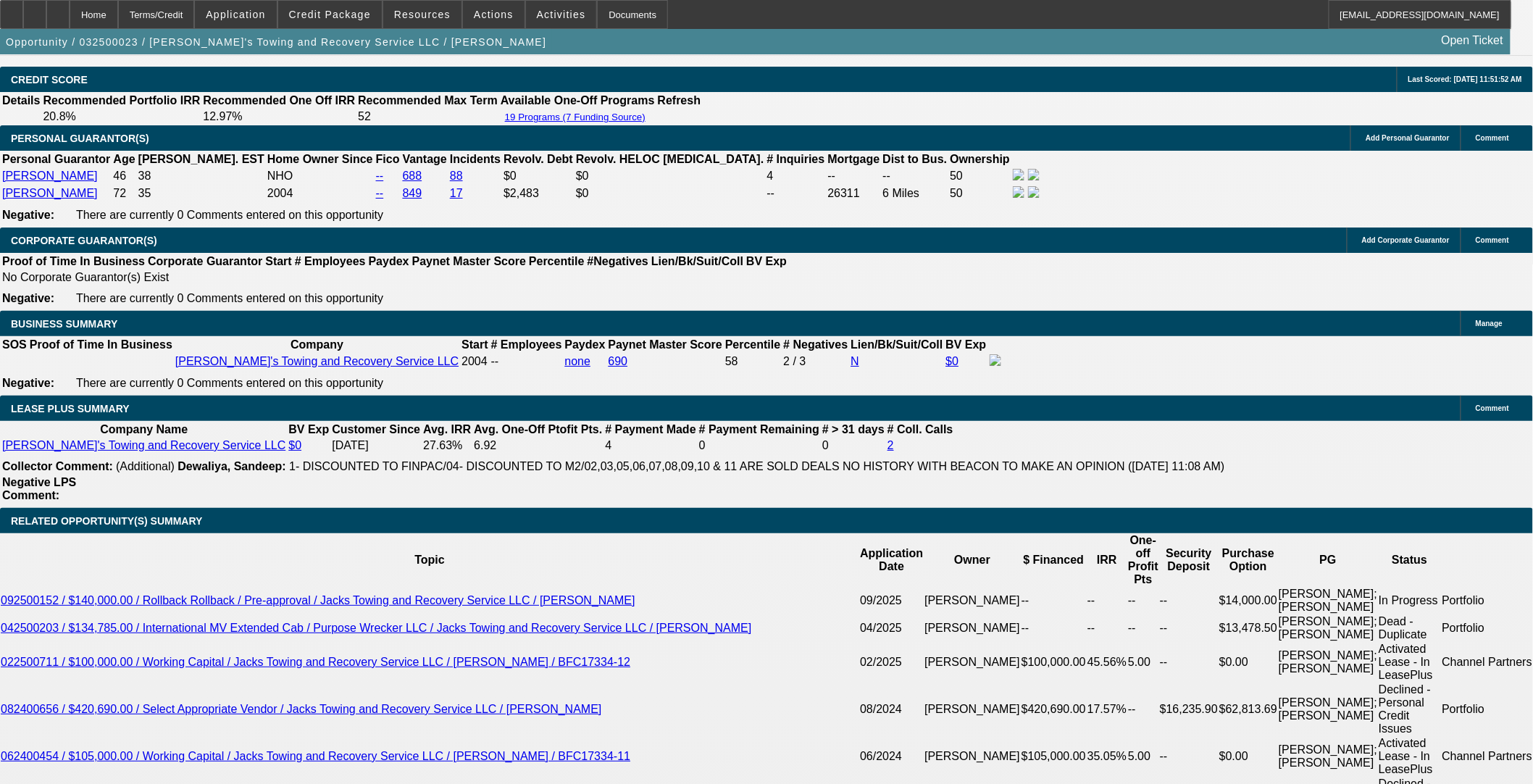
select select "0"
select select "3"
select select "0"
select select "6"
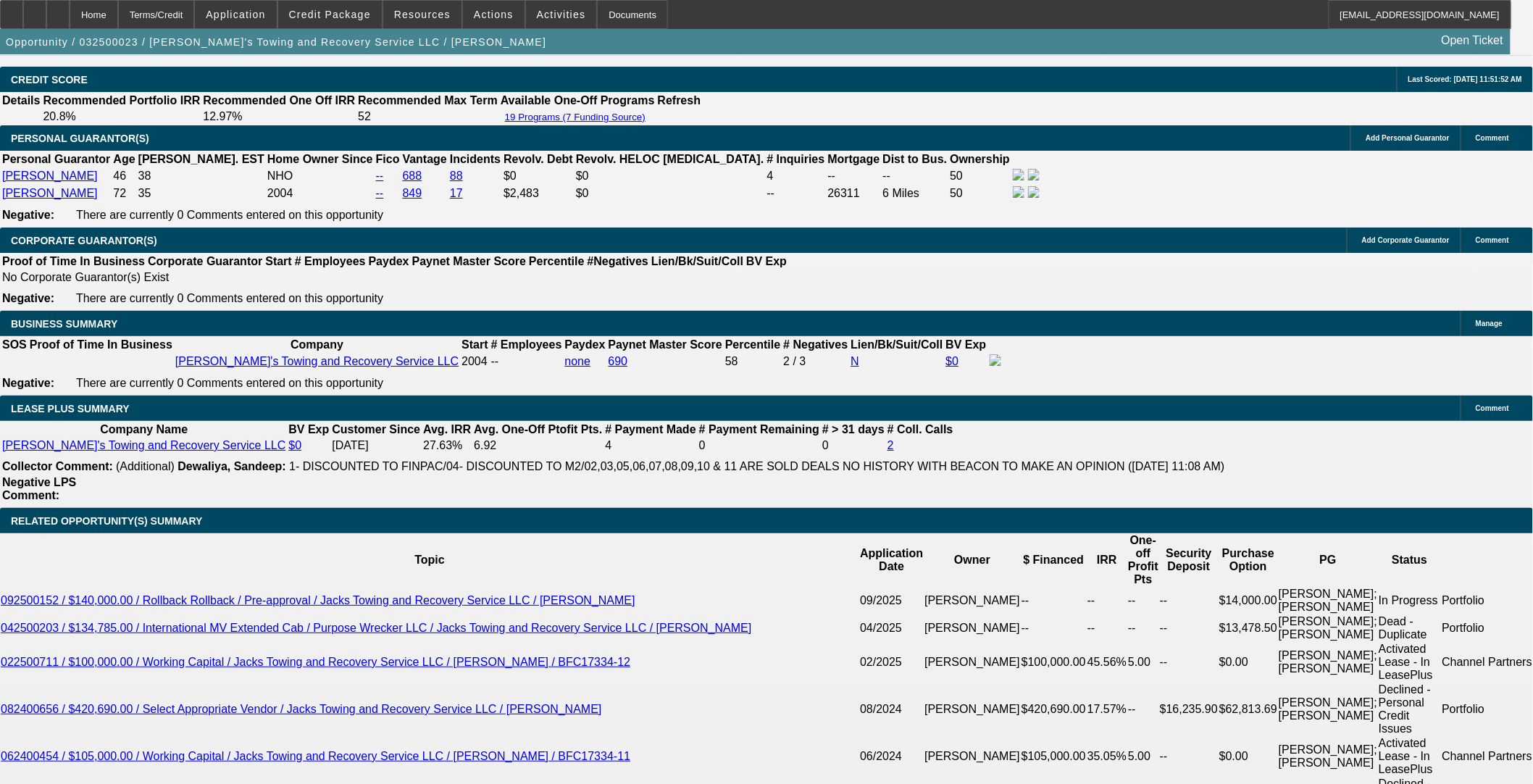
select select "0"
select select "3"
select select "0"
select select "6"
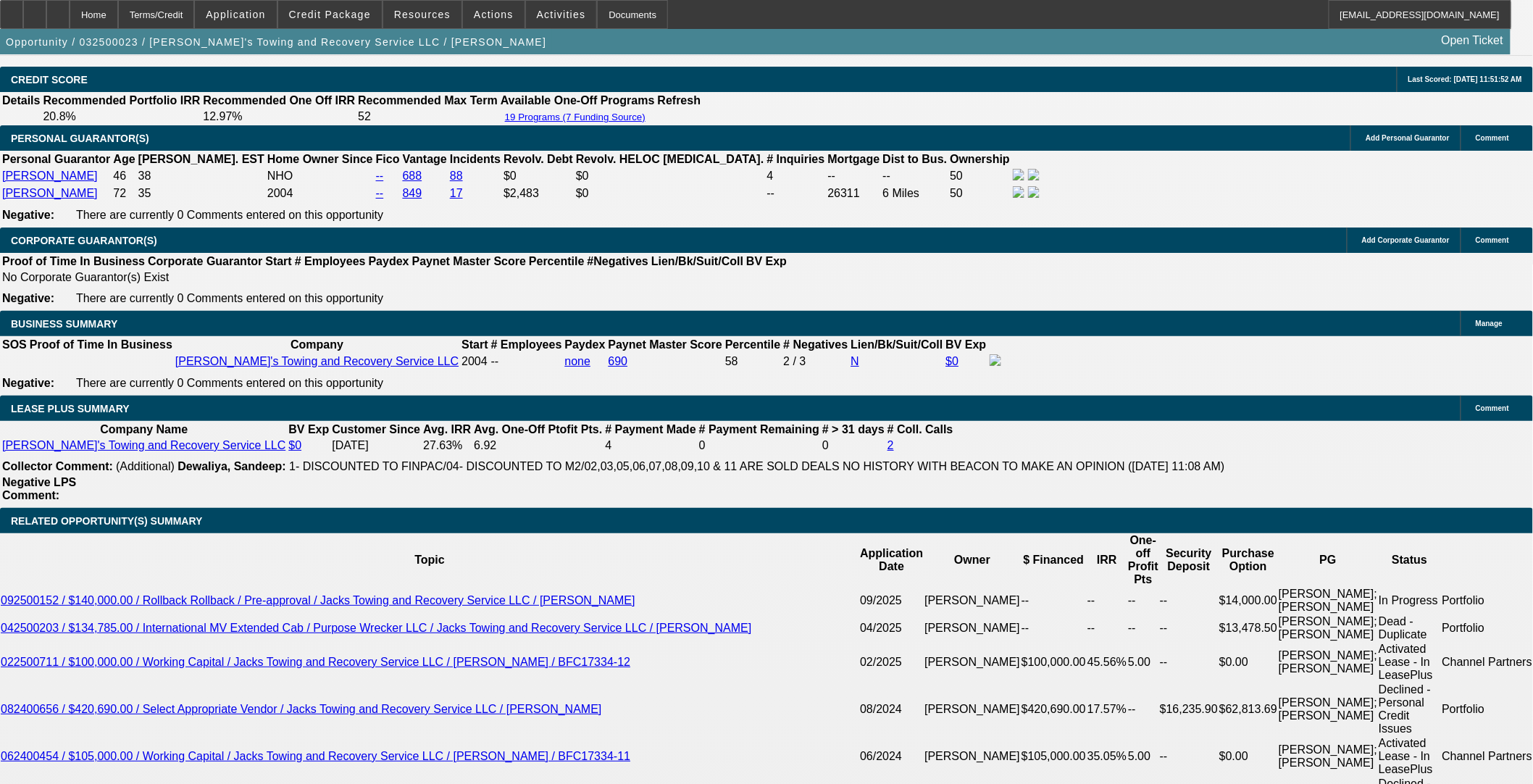
select select "0"
select select "3"
select select "0"
select select "6"
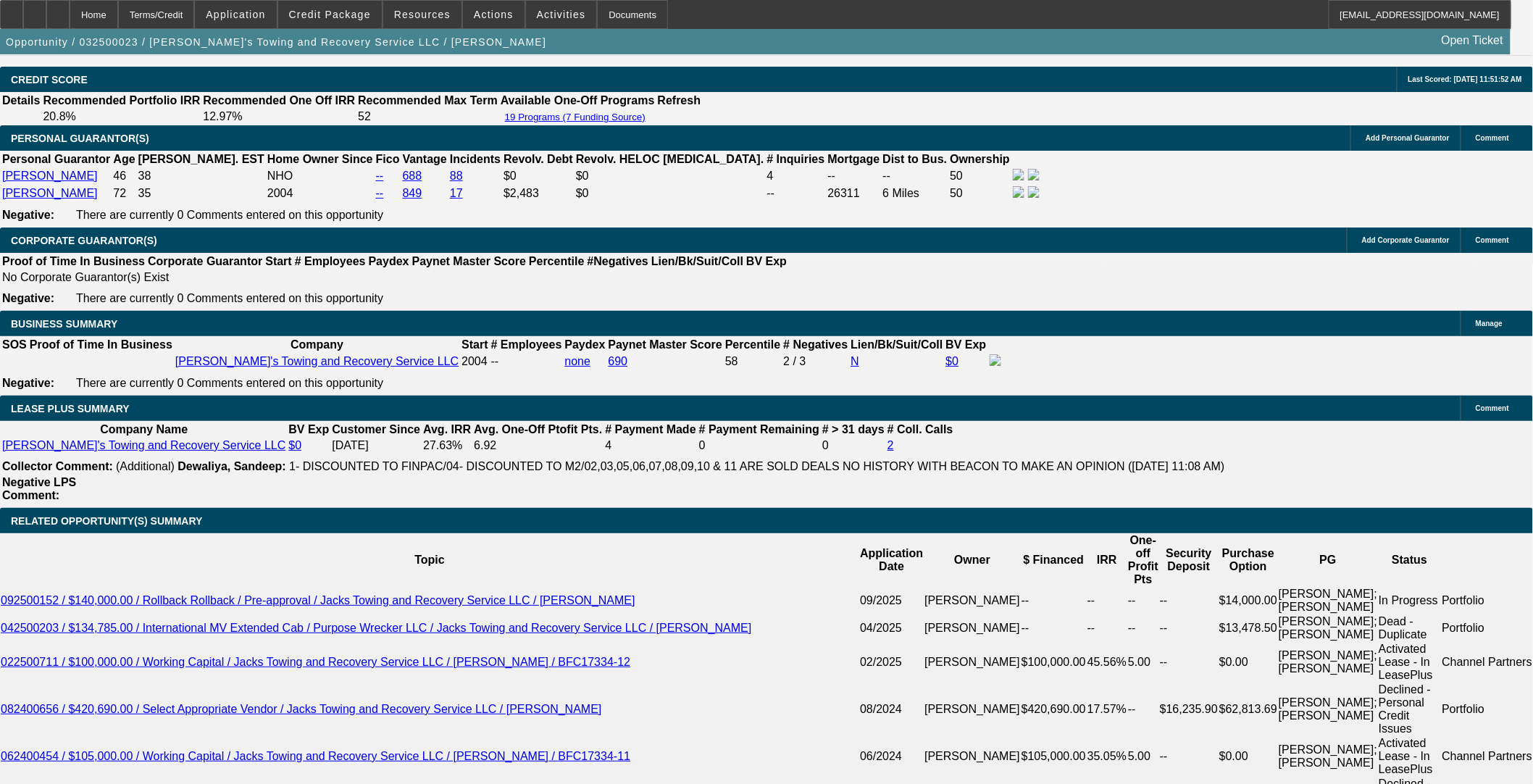
select select "1"
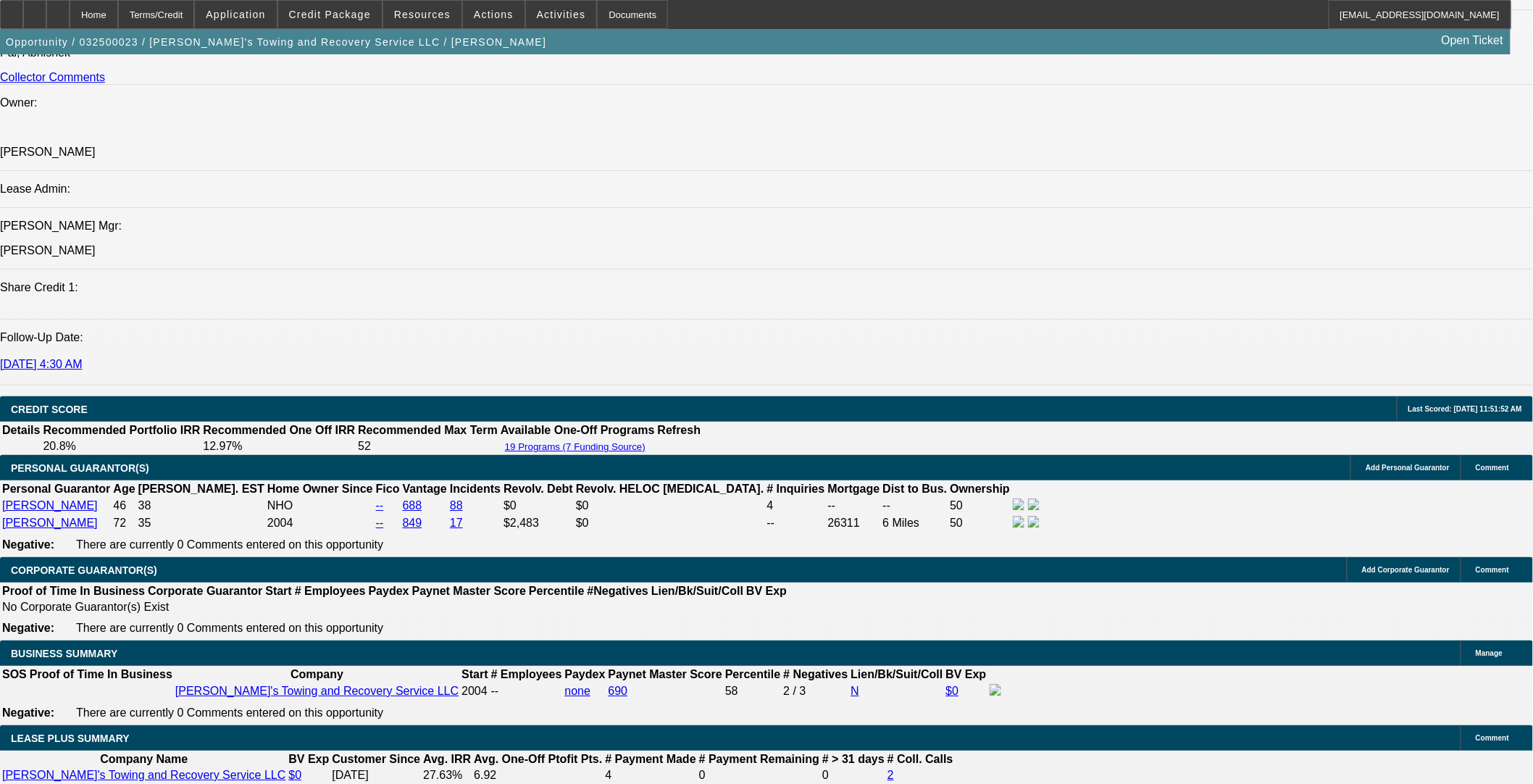
scroll to position [1603, 0]
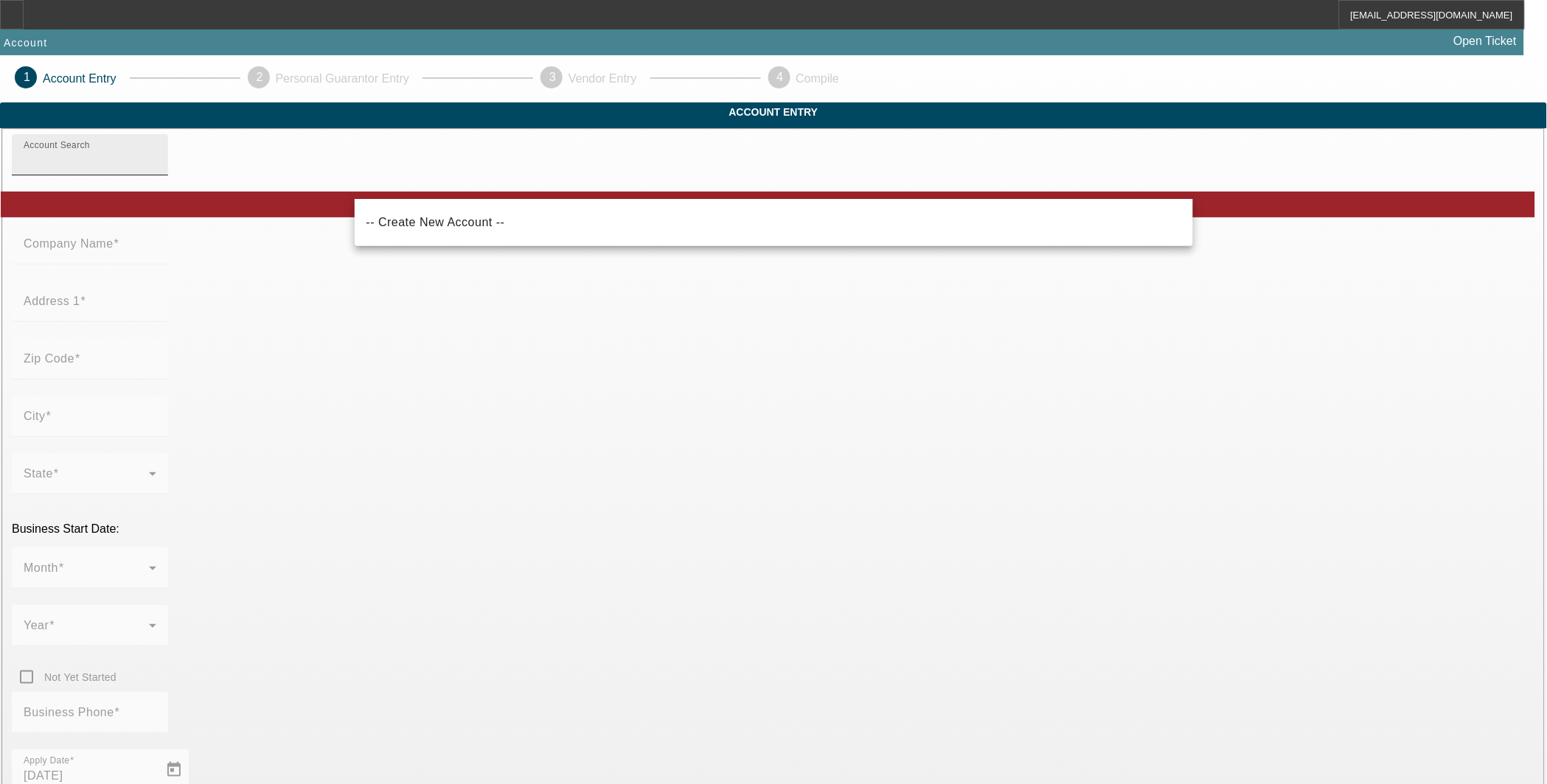
click at [156, 169] on input "Account Search" at bounding box center [89, 160] width 132 height 18
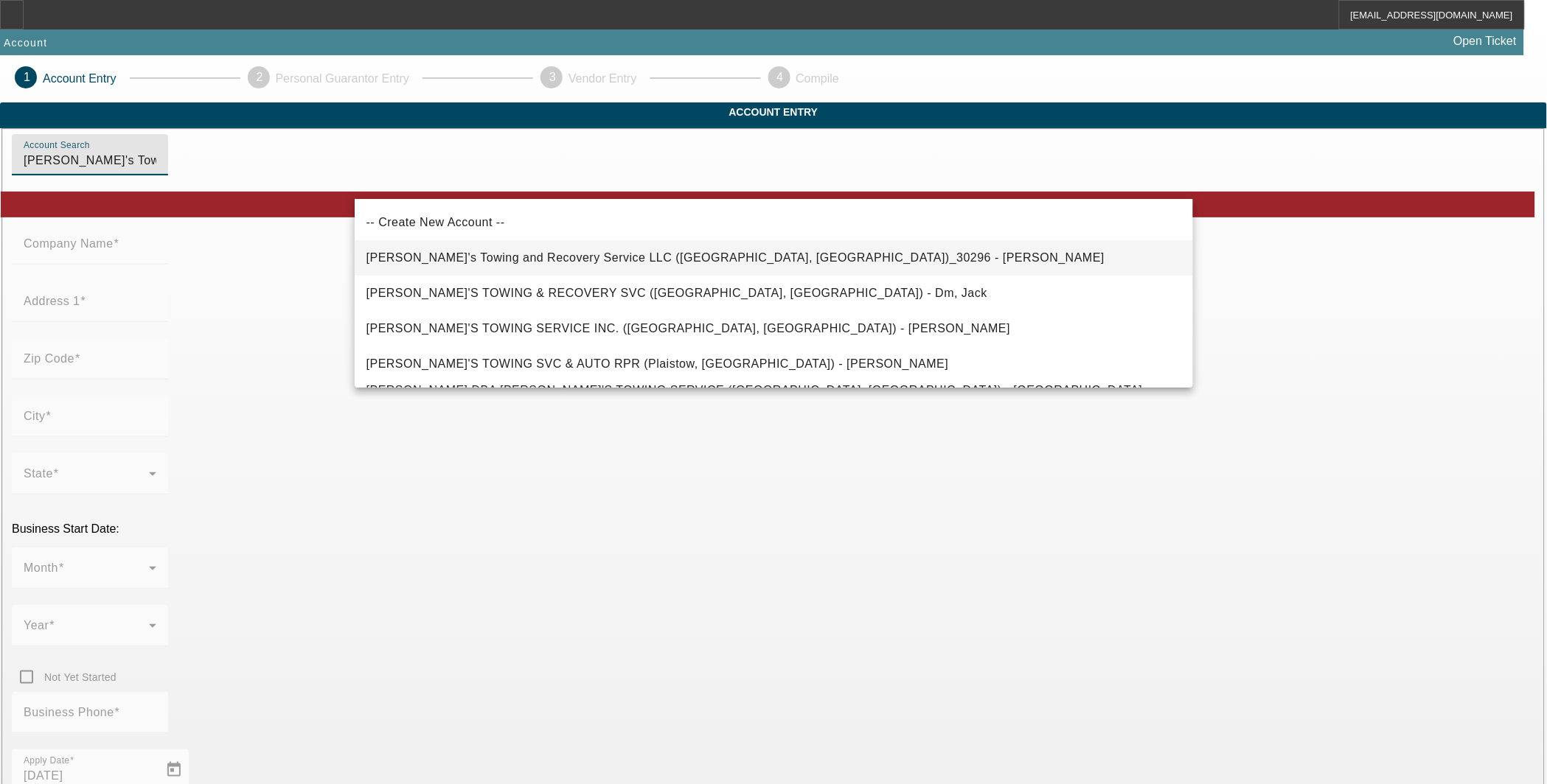
click at [713, 251] on span "[PERSON_NAME]'s Towing and Recovery Service LLC ([GEOGRAPHIC_DATA], [GEOGRAPHIC…" at bounding box center [736, 257] width 739 height 18
type input "[PERSON_NAME]'s Towing and Recovery Service LLC ([GEOGRAPHIC_DATA], [GEOGRAPHIC…"
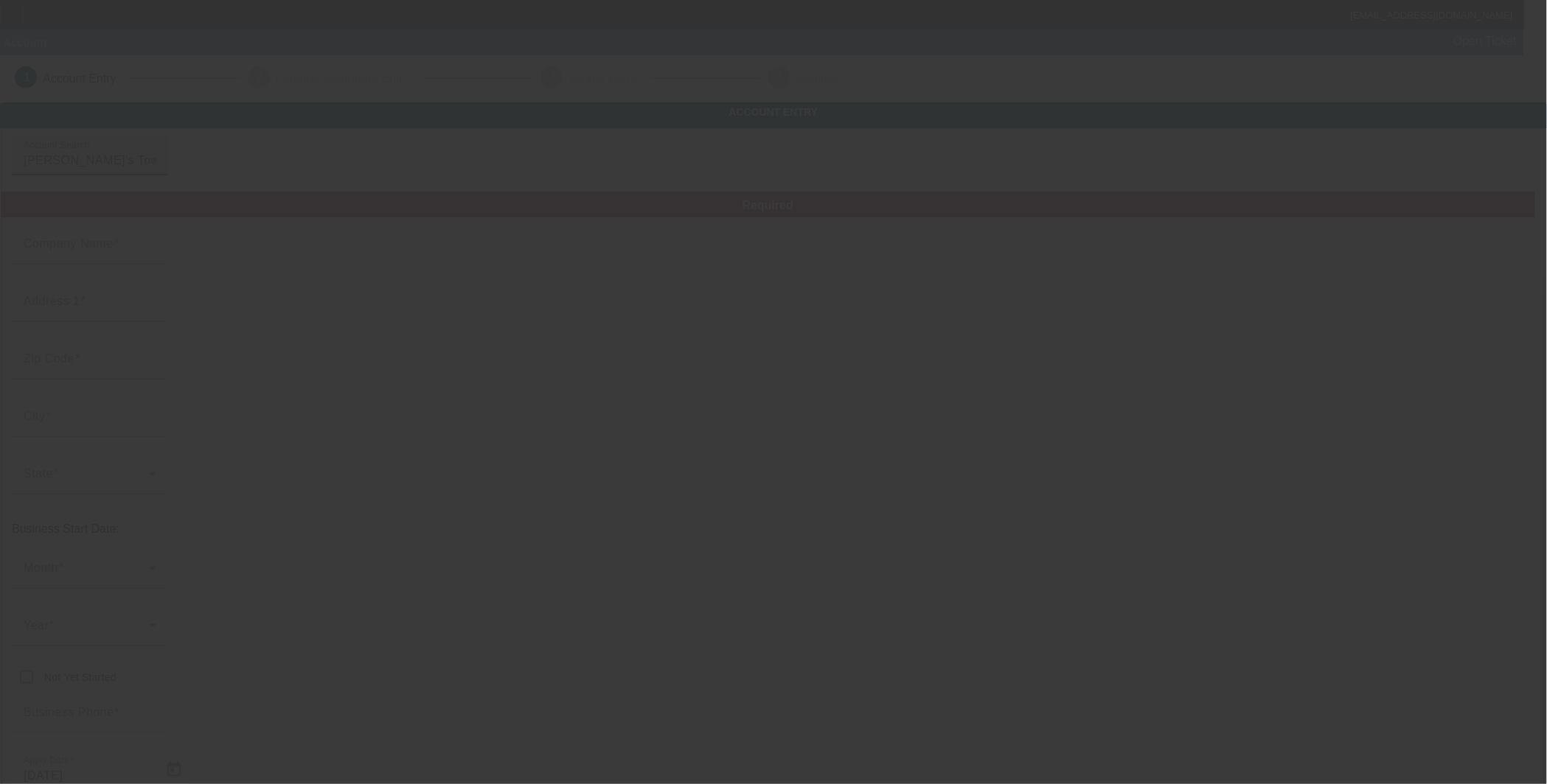
type input "[PERSON_NAME]'s Towing and Recovery Service LLC"
type input "[STREET_ADDRESS]"
type input "28052"
type input "Gastonia"
type input "[PHONE_NUMBER]"
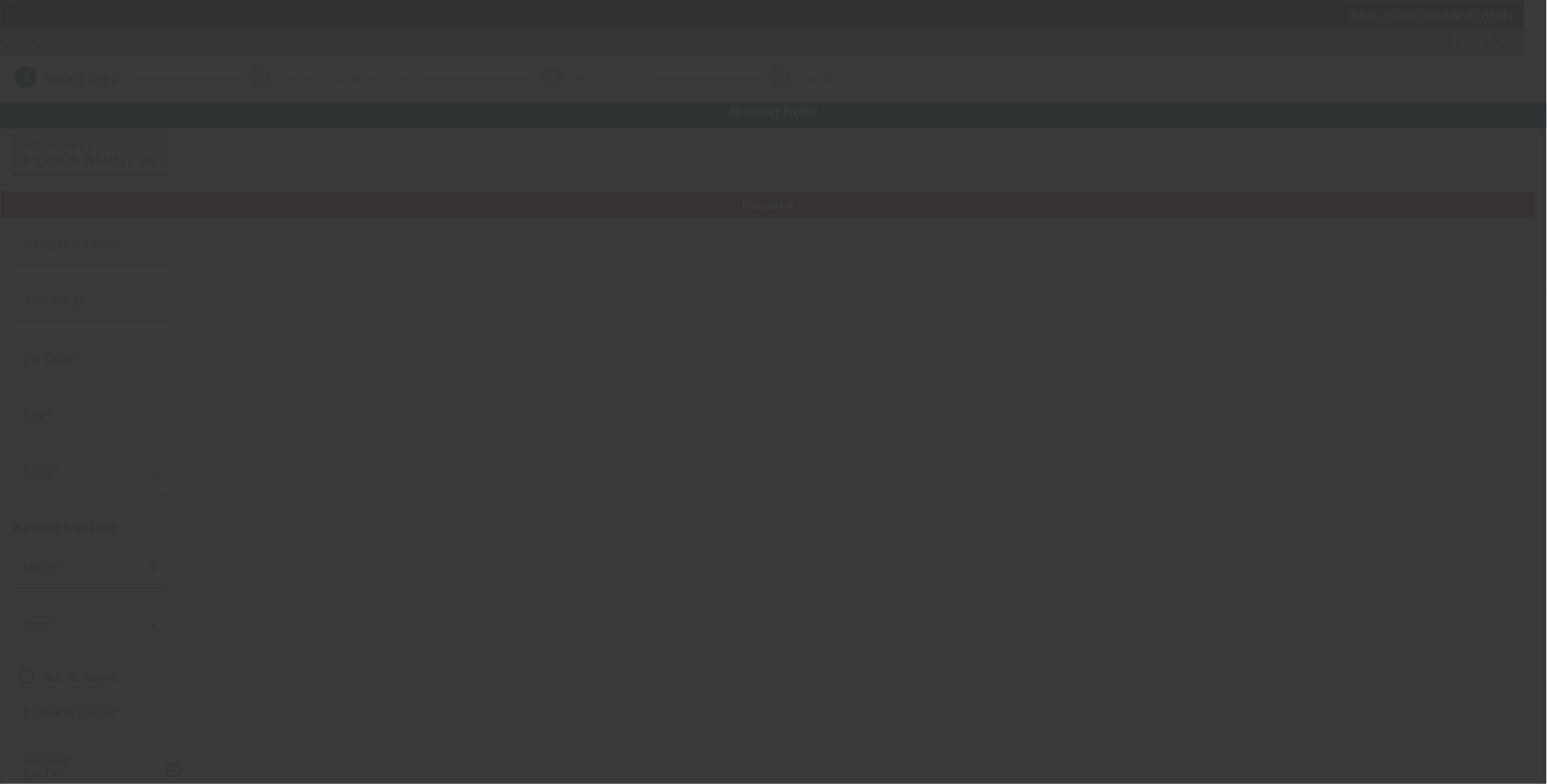
type input "[EMAIL_ADDRESS][DOMAIN_NAME]"
type input "[PERSON_NAME]"
type input "464152598"
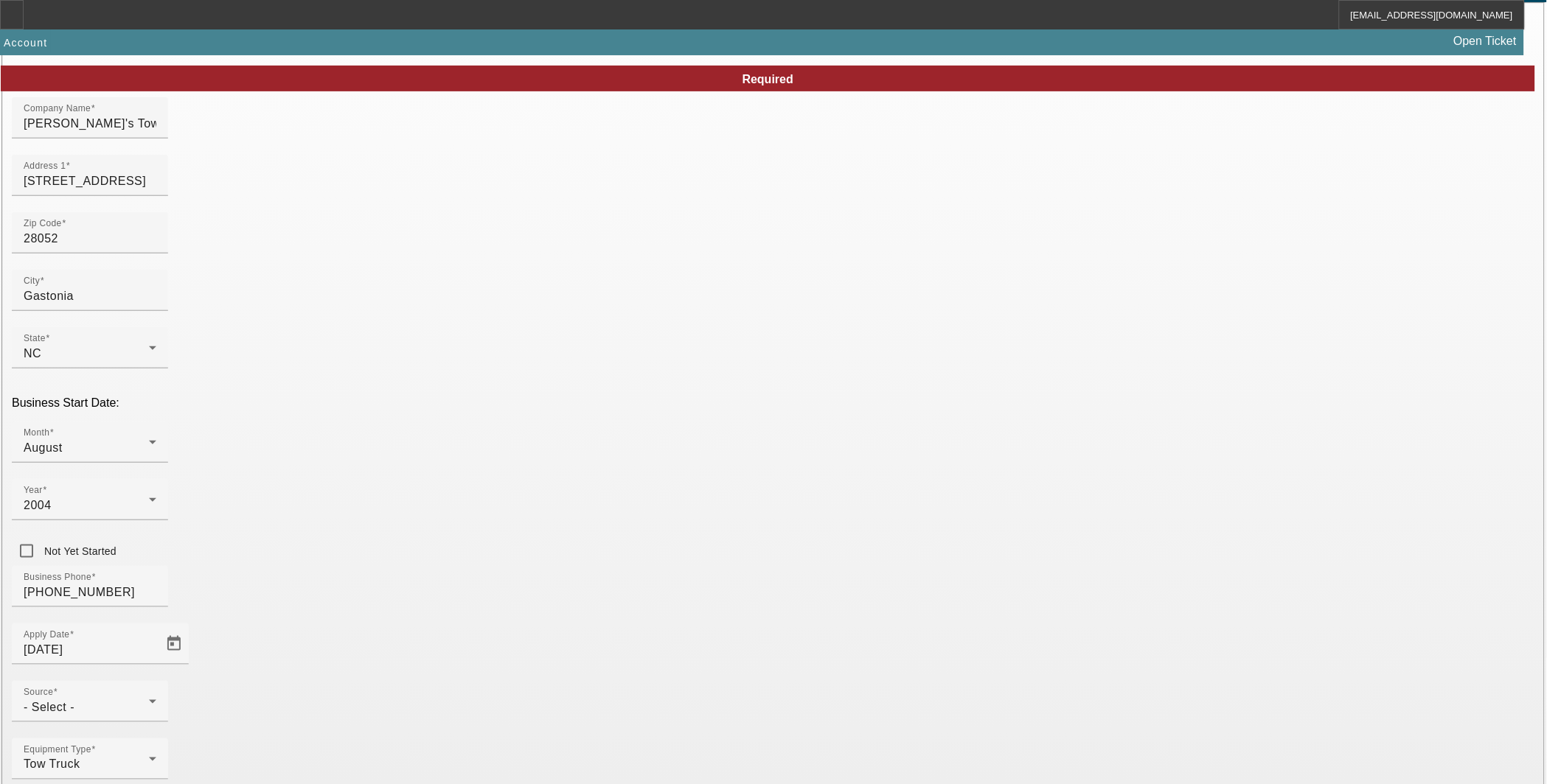
scroll to position [132, 0]
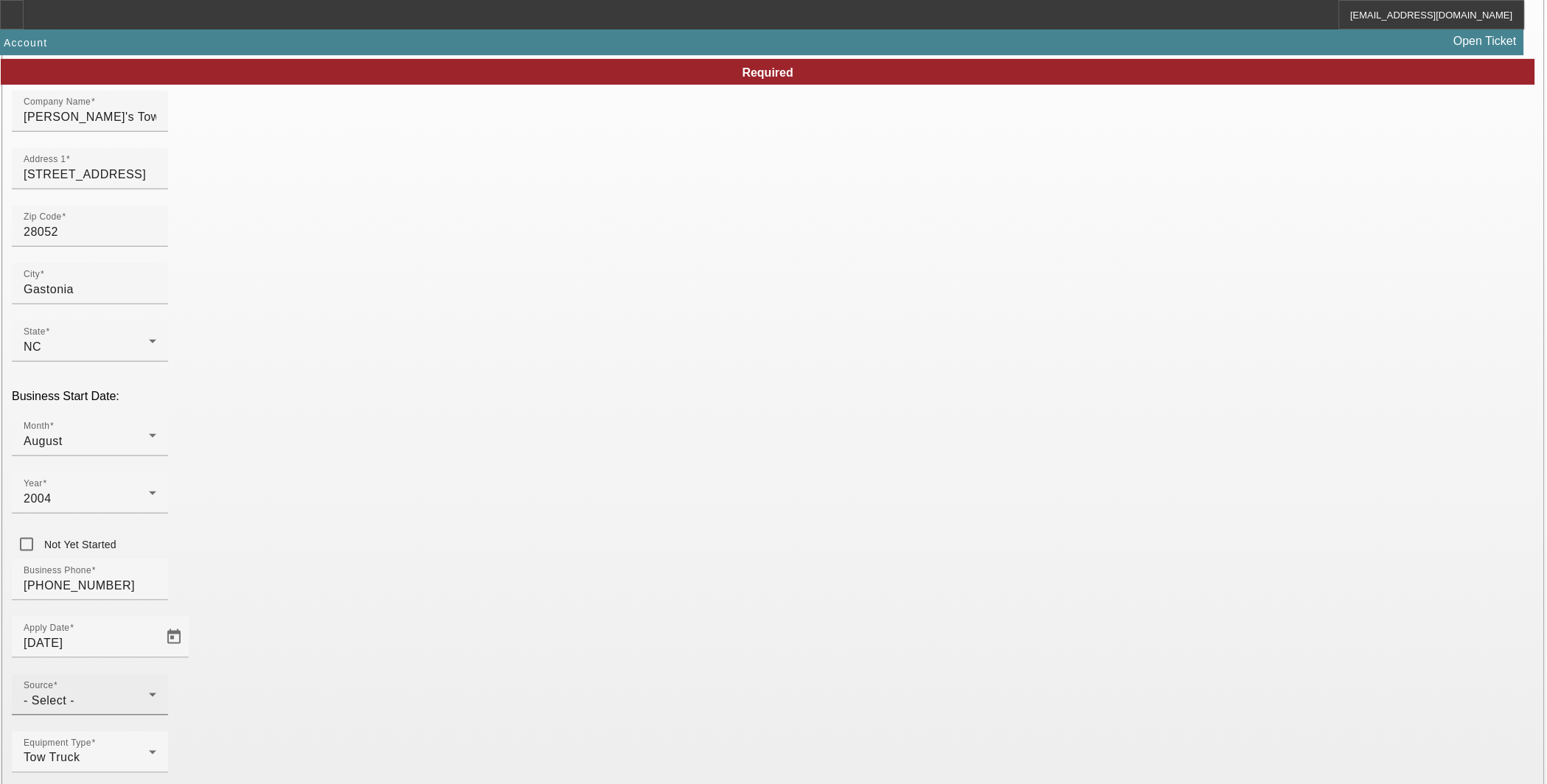
drag, startPoint x: 664, startPoint y: 521, endPoint x: 671, endPoint y: 511, distance: 12.2
click at [168, 716] on div at bounding box center [90, 724] width 156 height 17
click at [149, 692] on div "- Select -" at bounding box center [85, 701] width 125 height 18
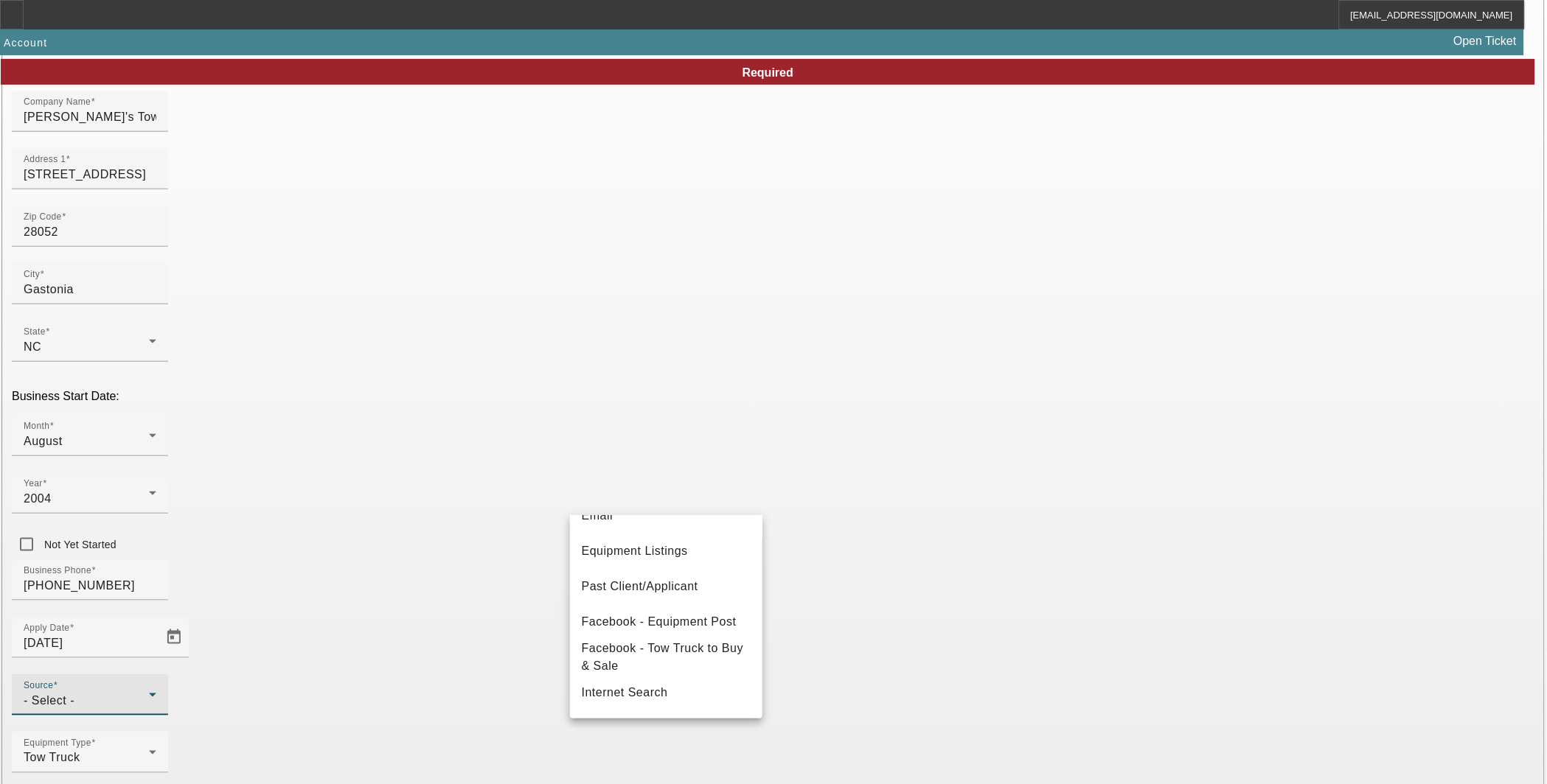
scroll to position [164, 0]
click at [650, 579] on span "Past Client/Applicant" at bounding box center [640, 588] width 117 height 18
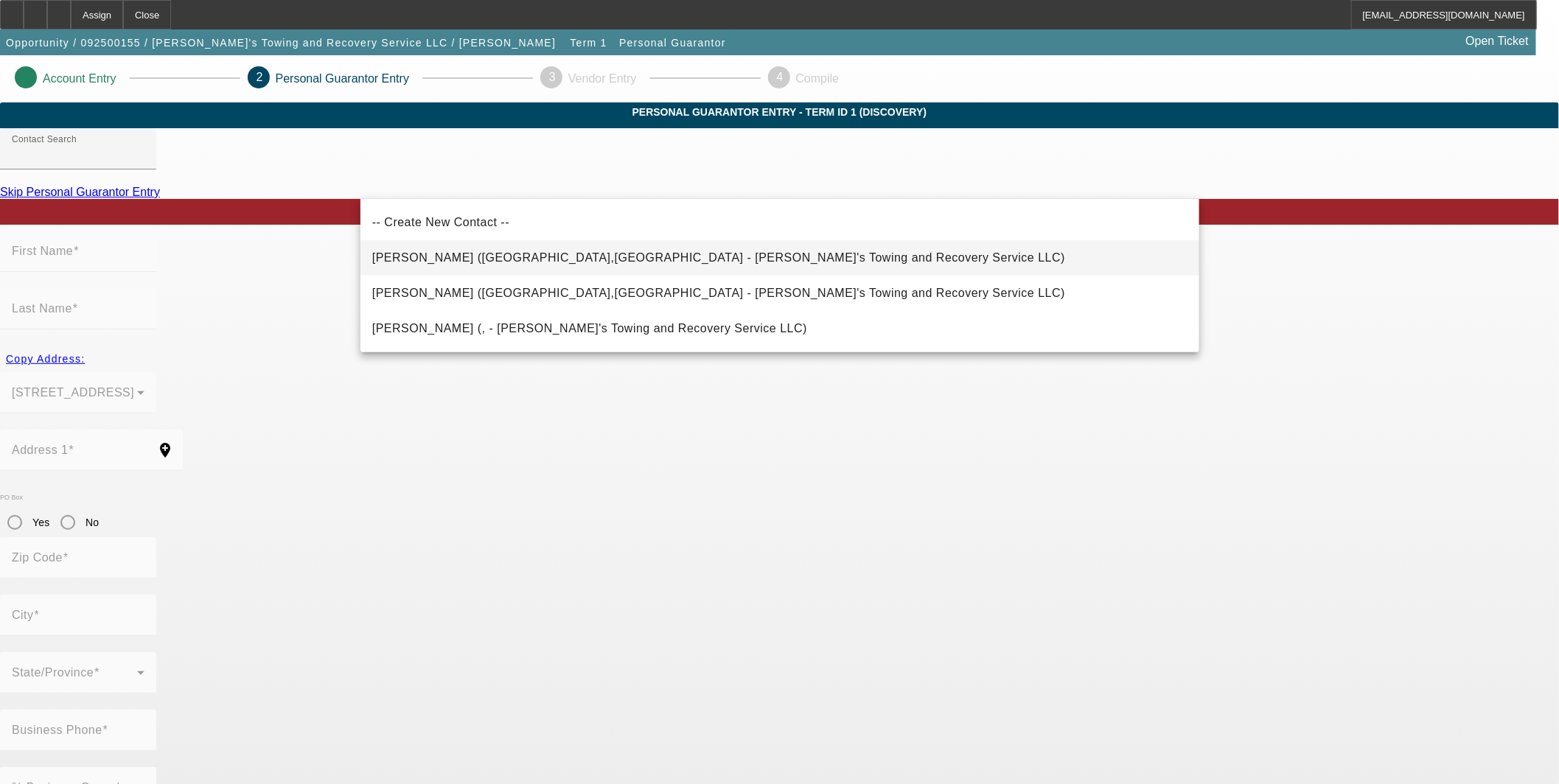
click at [608, 260] on span "[PERSON_NAME] ([GEOGRAPHIC_DATA],[GEOGRAPHIC_DATA] - [PERSON_NAME]'s Towing and…" at bounding box center [718, 258] width 692 height 13
type input "[PERSON_NAME] ([GEOGRAPHIC_DATA],[GEOGRAPHIC_DATA] - [PERSON_NAME]'s Towing and…"
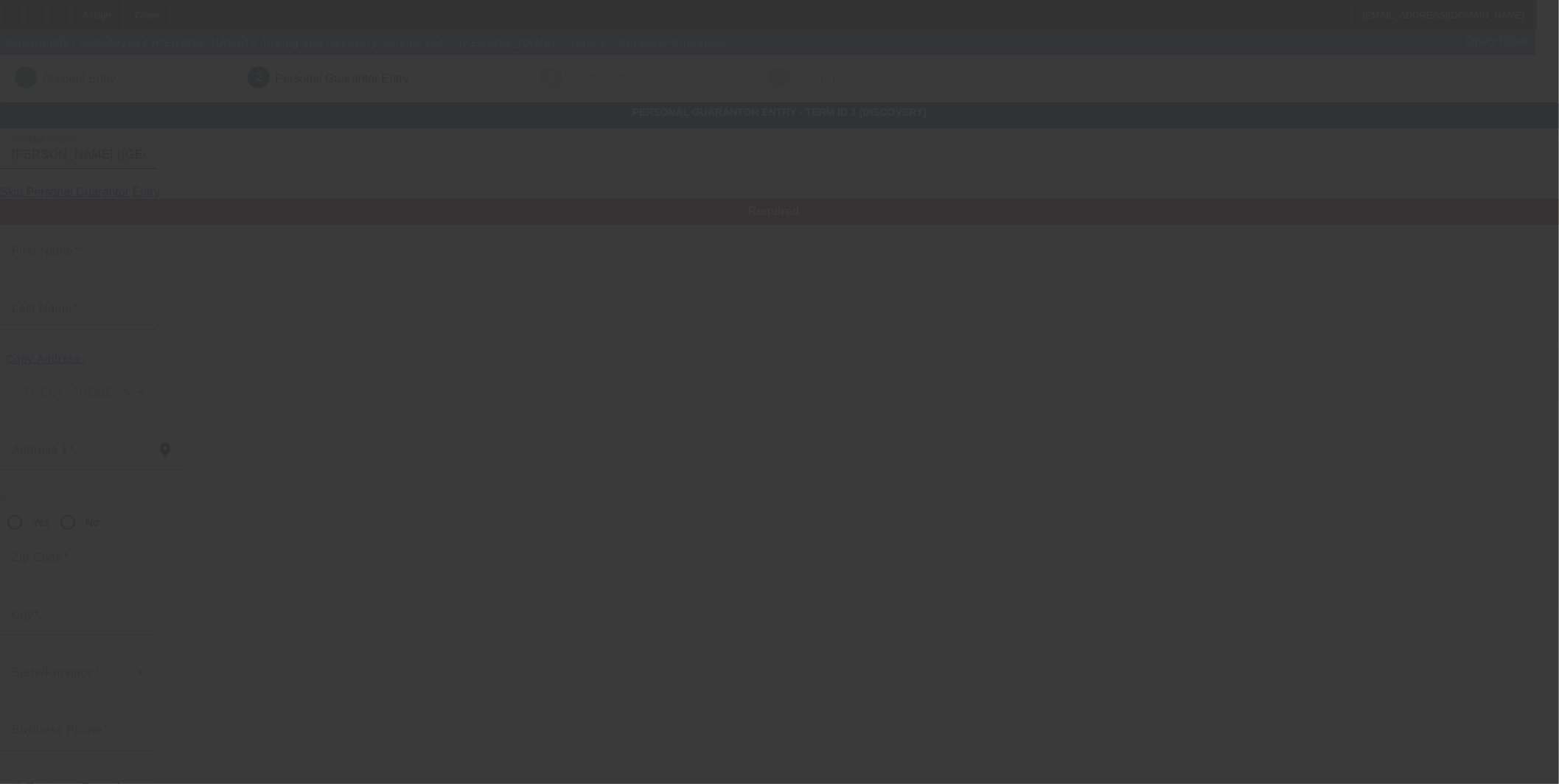
type input "[PERSON_NAME]"
type input "[STREET_ADDRESS]"
radio input "true"
type input "28052"
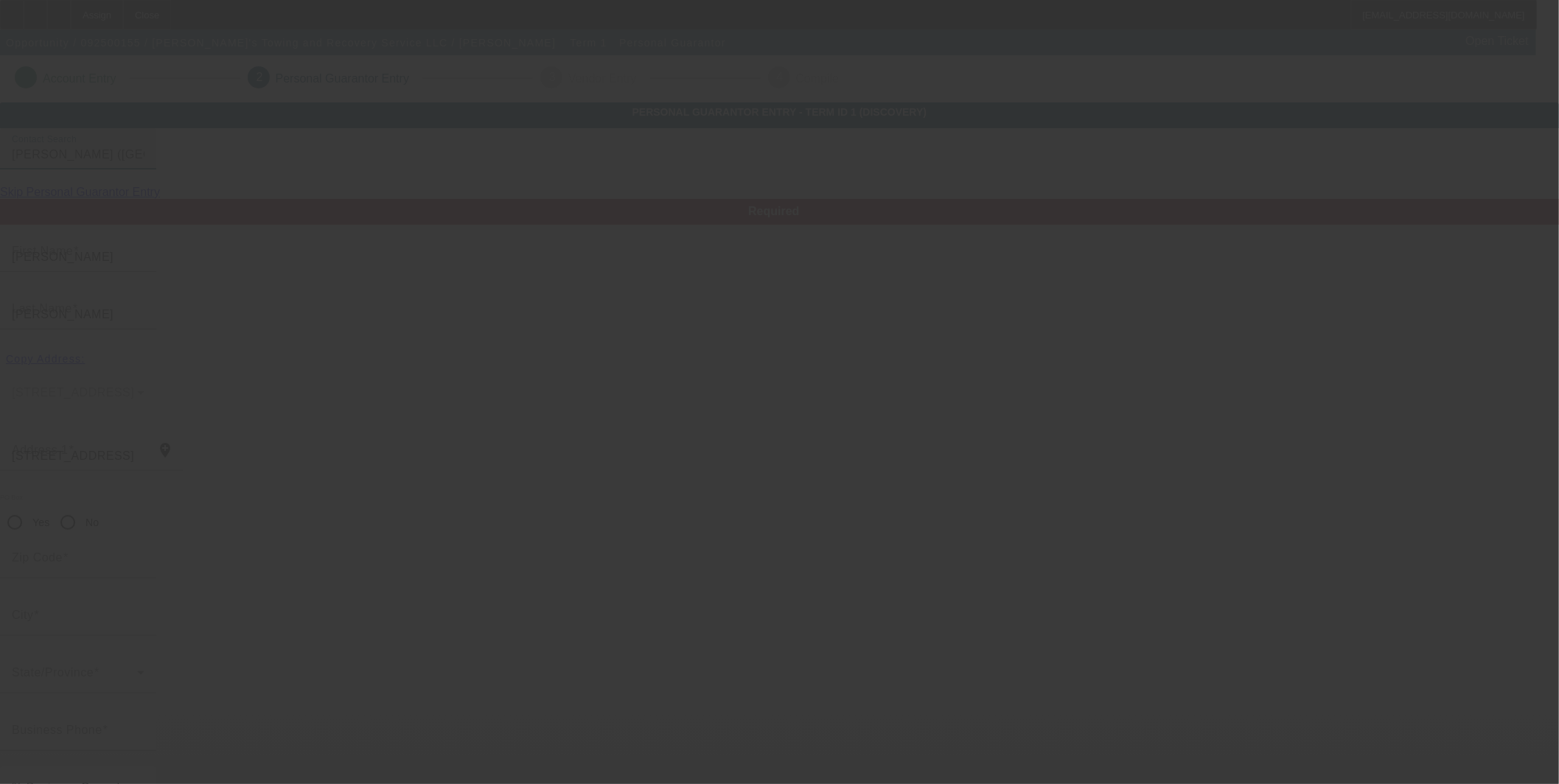
type input "Gastonia"
type input "[PHONE_NUMBER]"
type input "50"
type input "224-41-4373"
type input "[EMAIL_ADDRESS][DOMAIN_NAME]"
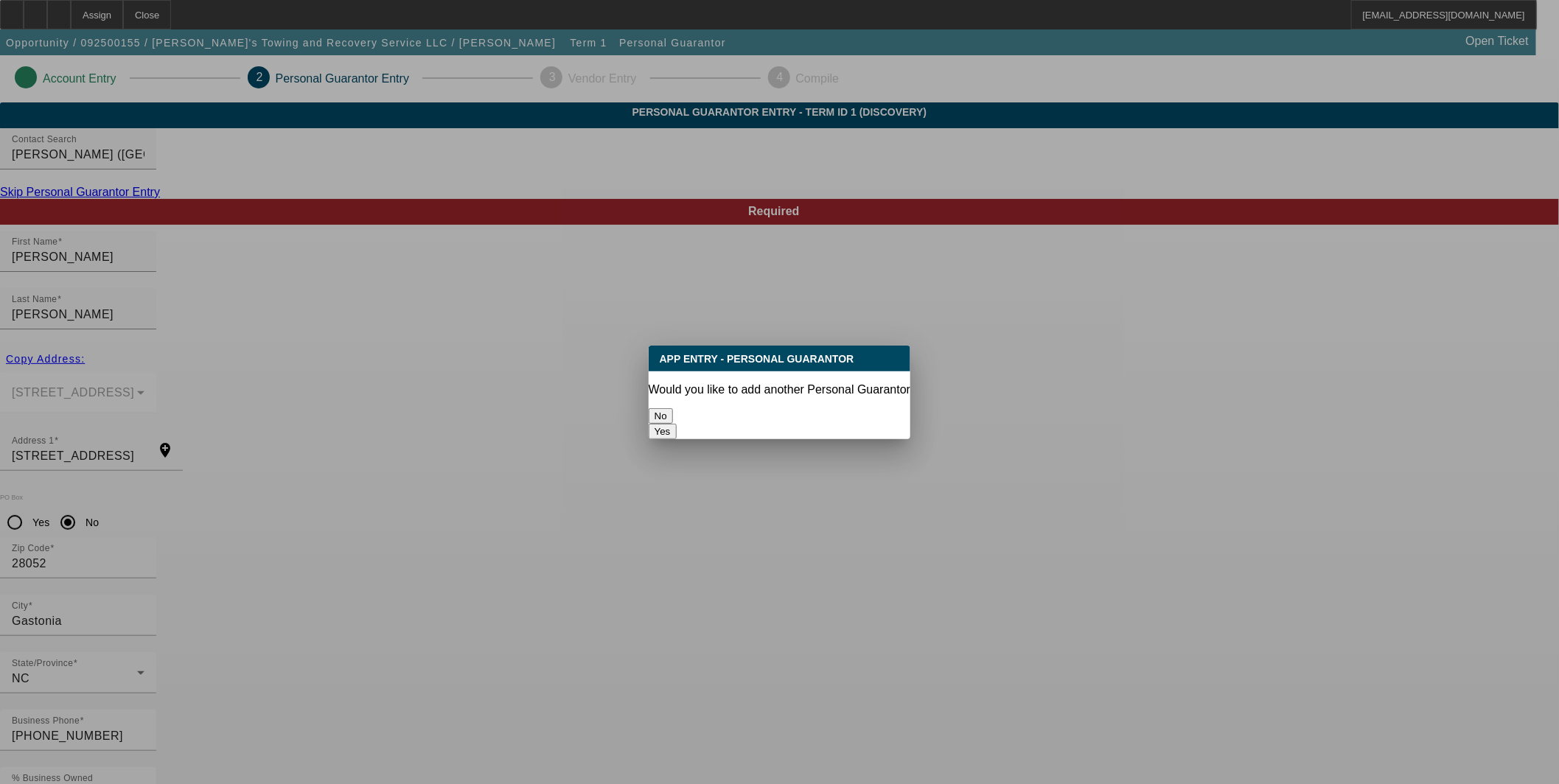
click at [677, 424] on button "Yes" at bounding box center [663, 431] width 28 height 16
radio input "false"
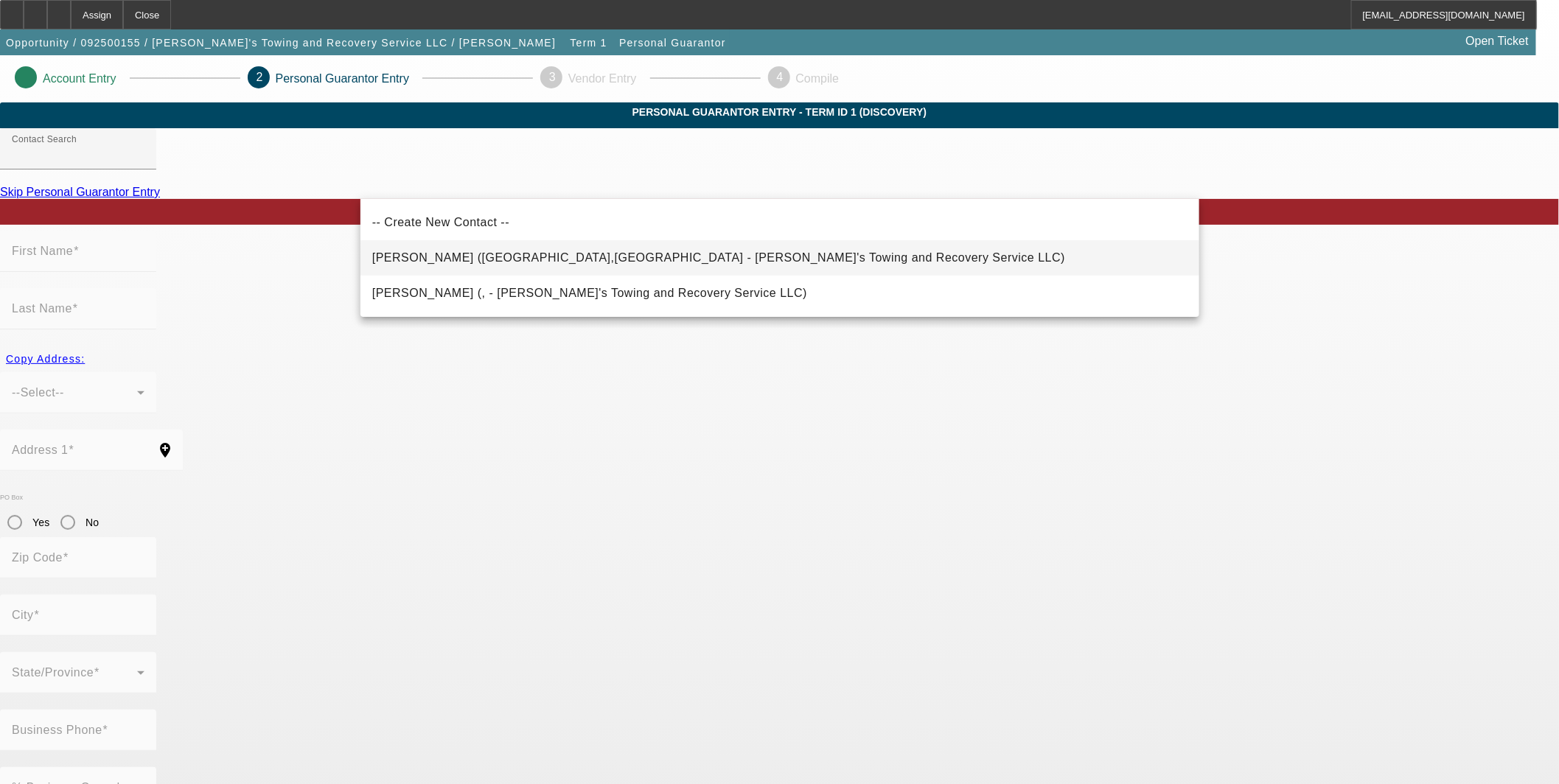
click at [457, 256] on span "[PERSON_NAME] ([GEOGRAPHIC_DATA],[GEOGRAPHIC_DATA] - [PERSON_NAME]'s Towing and…" at bounding box center [718, 258] width 692 height 13
type input "[PERSON_NAME] ([GEOGRAPHIC_DATA],[GEOGRAPHIC_DATA] - [PERSON_NAME]'s Towing and…"
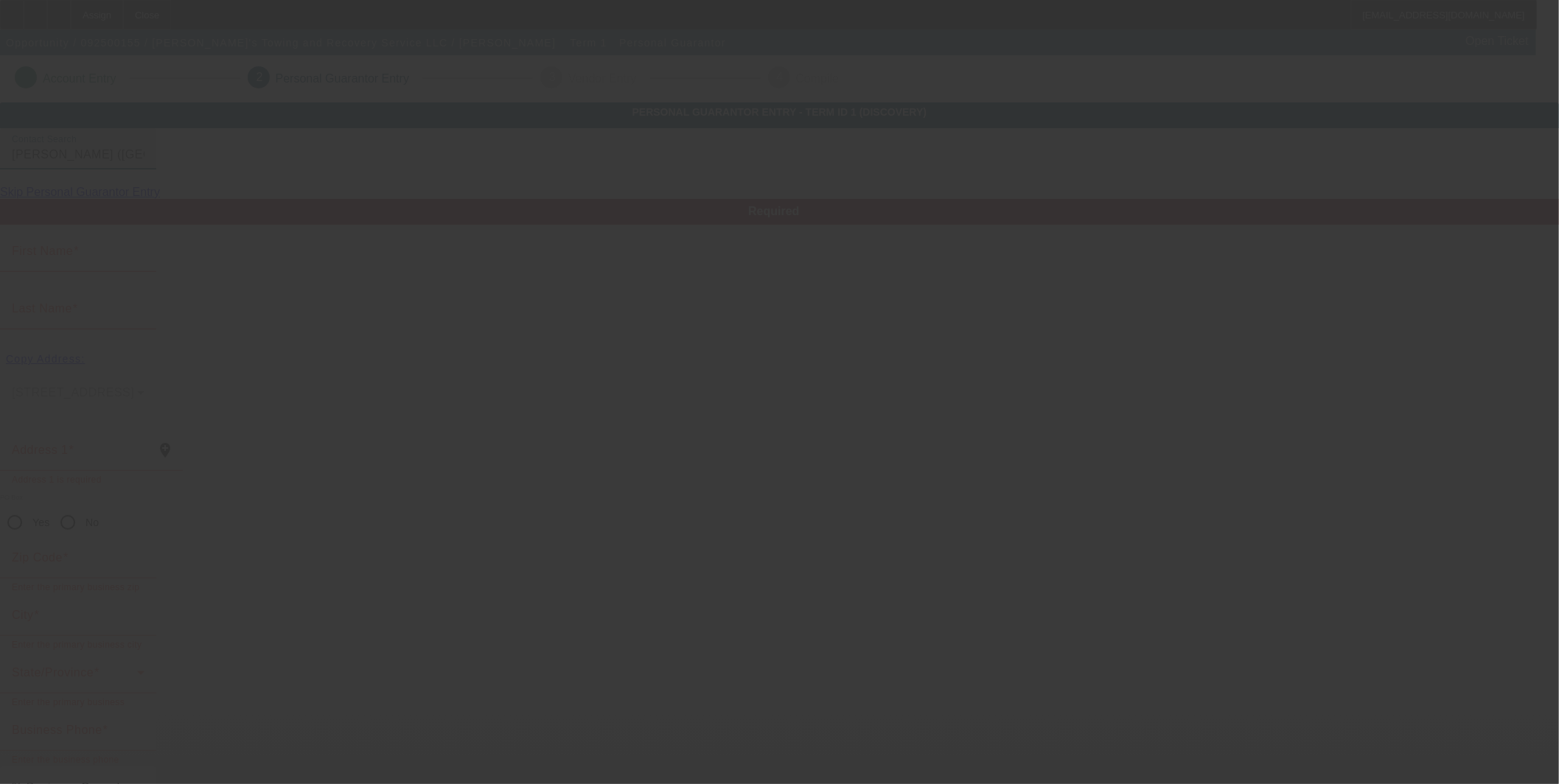
type input "[PERSON_NAME]"
type input "[STREET_ADDRESS]"
radio input "true"
type input "28054"
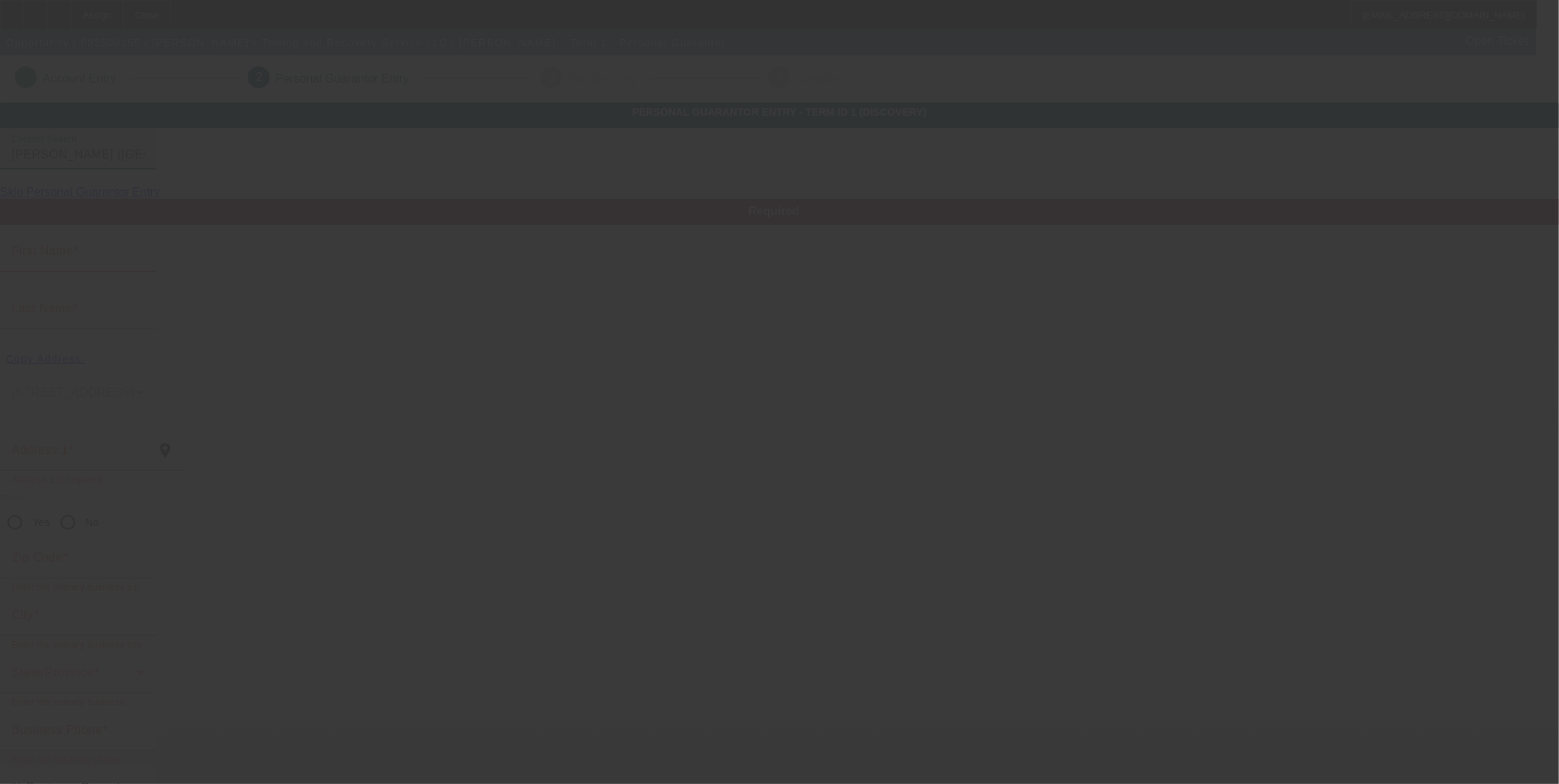
type input "Gastonia"
type input "[PHONE_NUMBER]"
type input "50"
type input "244-90-7546"
type input "[EMAIL_ADDRESS][DOMAIN_NAME]"
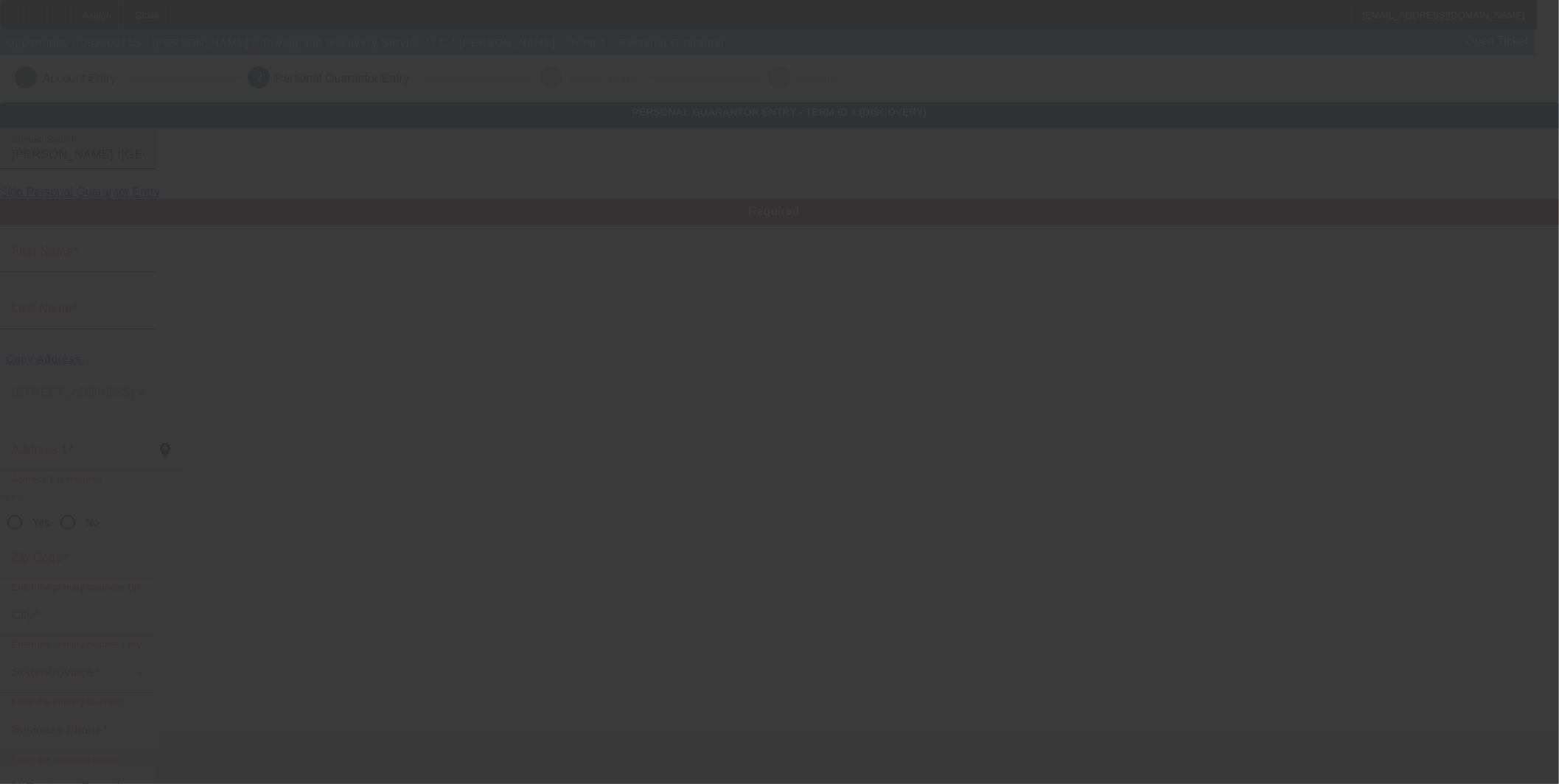
type input "[PHONE_NUMBER]"
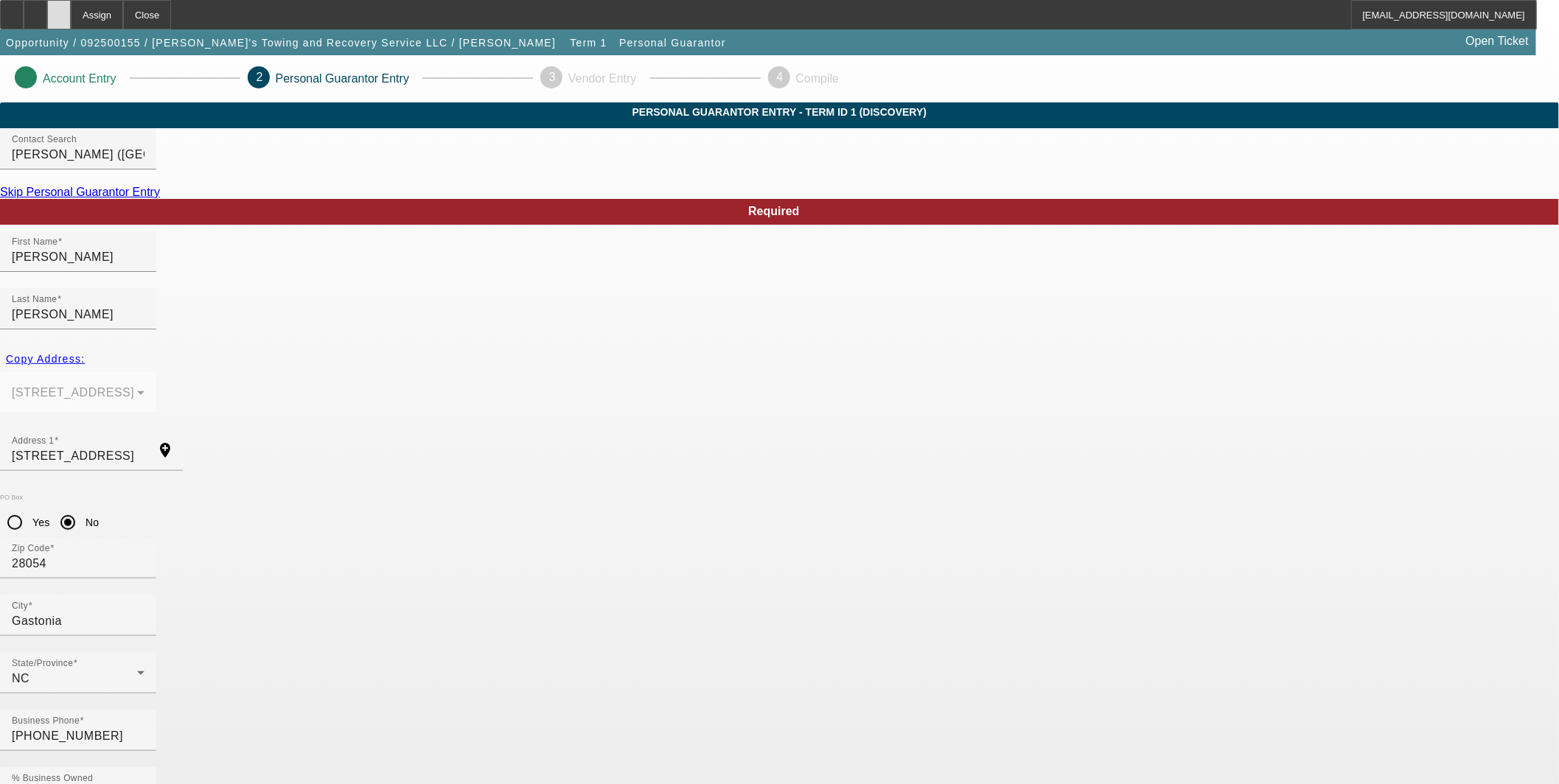
click at [70, 17] on div at bounding box center [58, 15] width 23 height 30
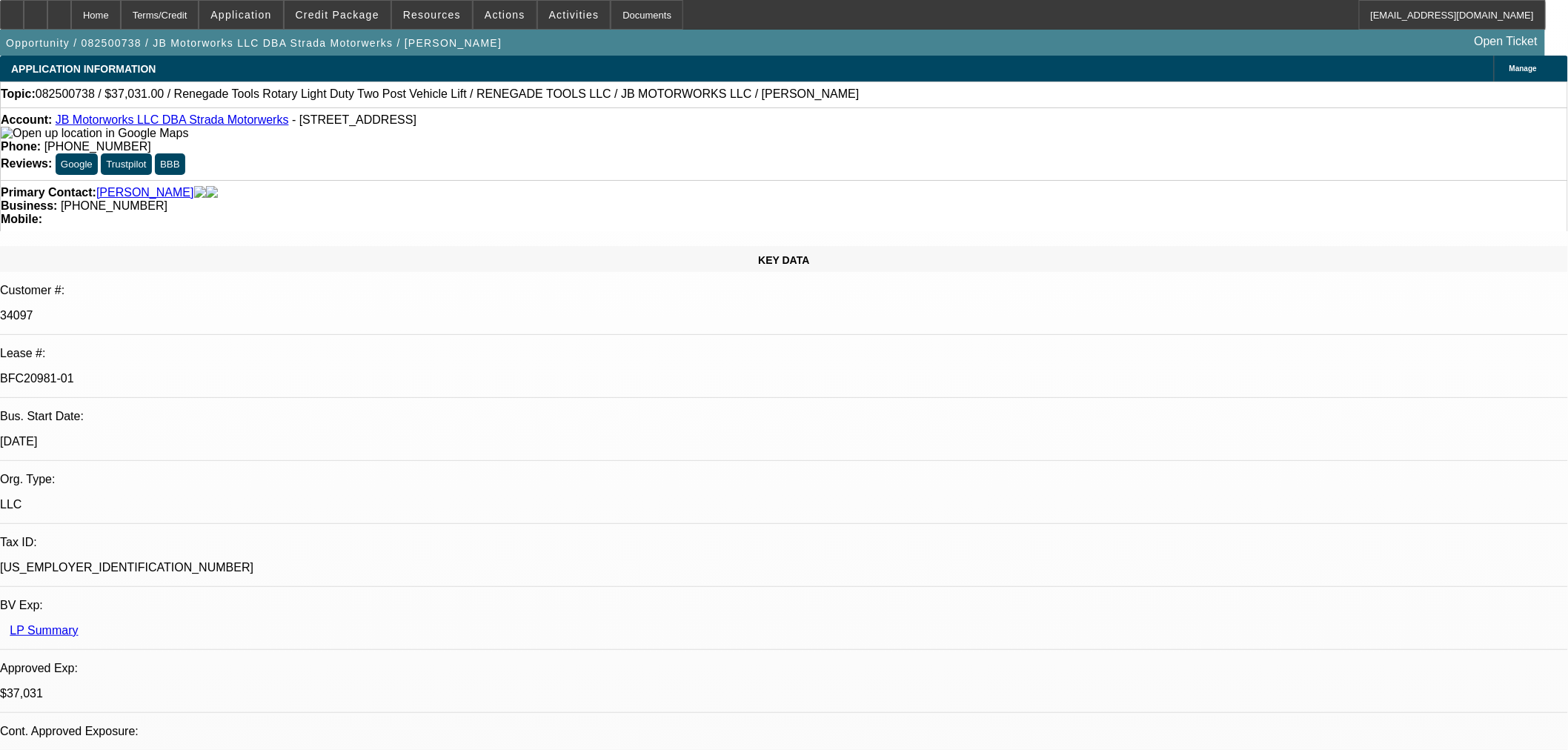
select select "0"
select select "3"
select select "0"
select select "6"
select select "0"
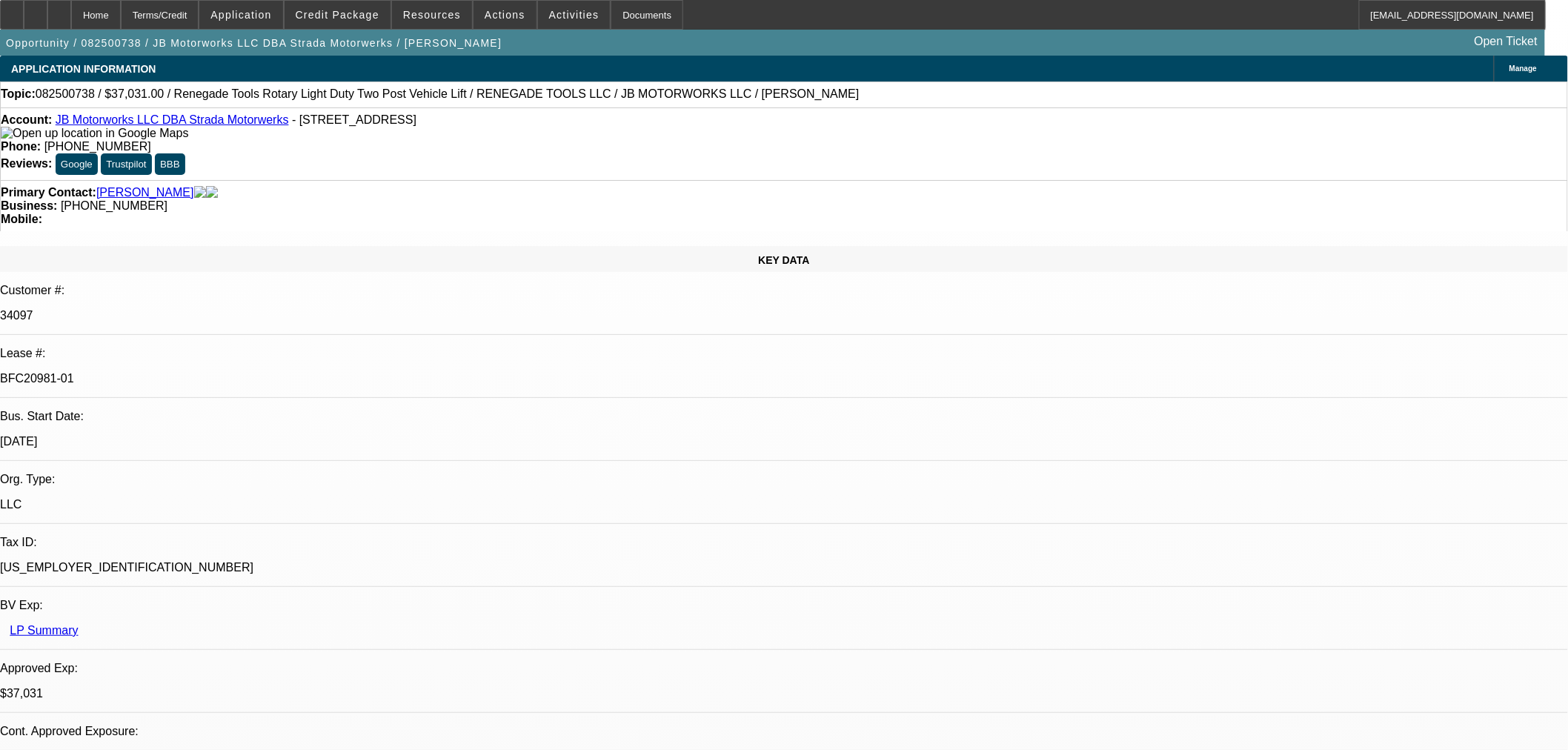
select select "3"
select select "0.1"
select select "4"
select select "0"
select select "3"
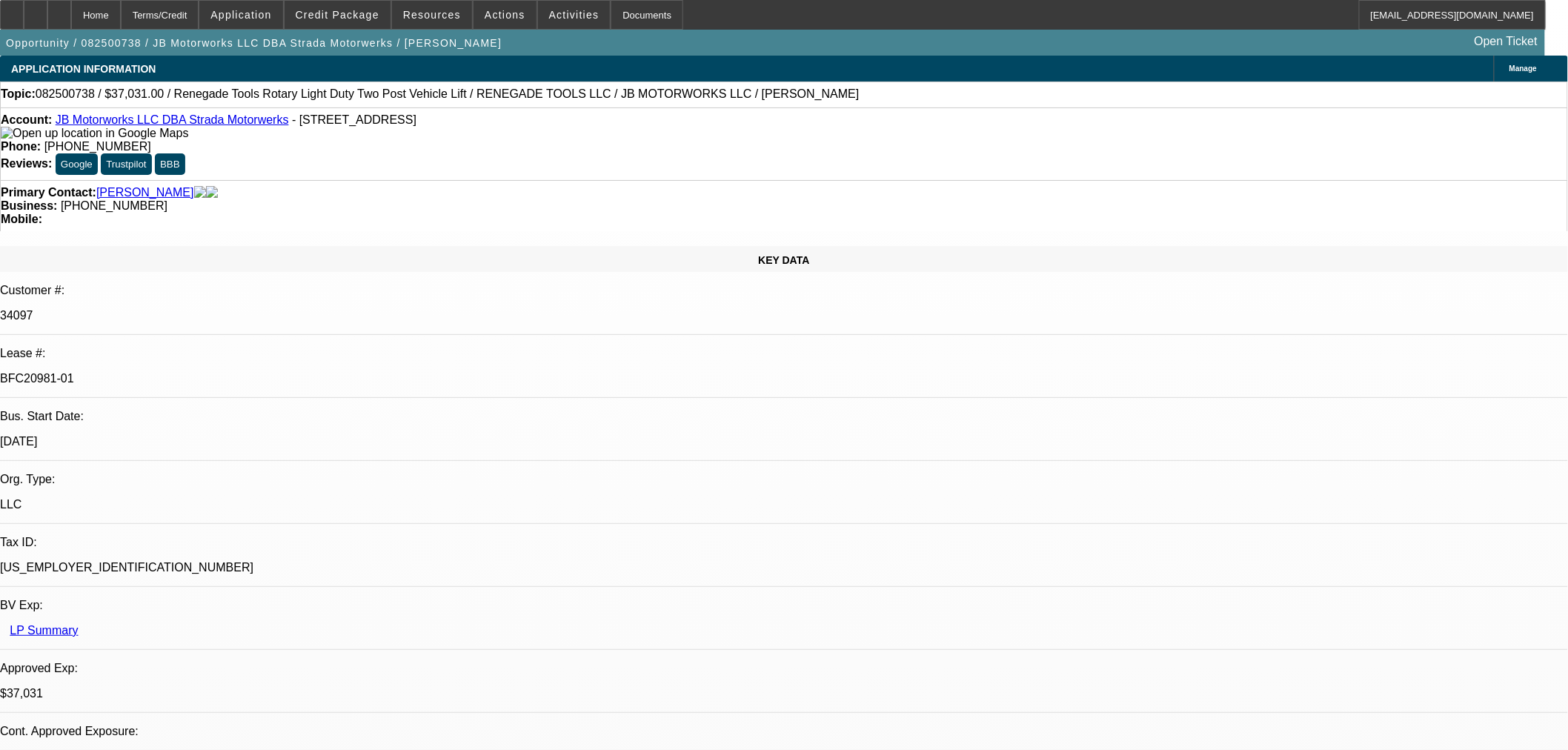
select select "0.1"
select select "4"
select select "0"
select select "3"
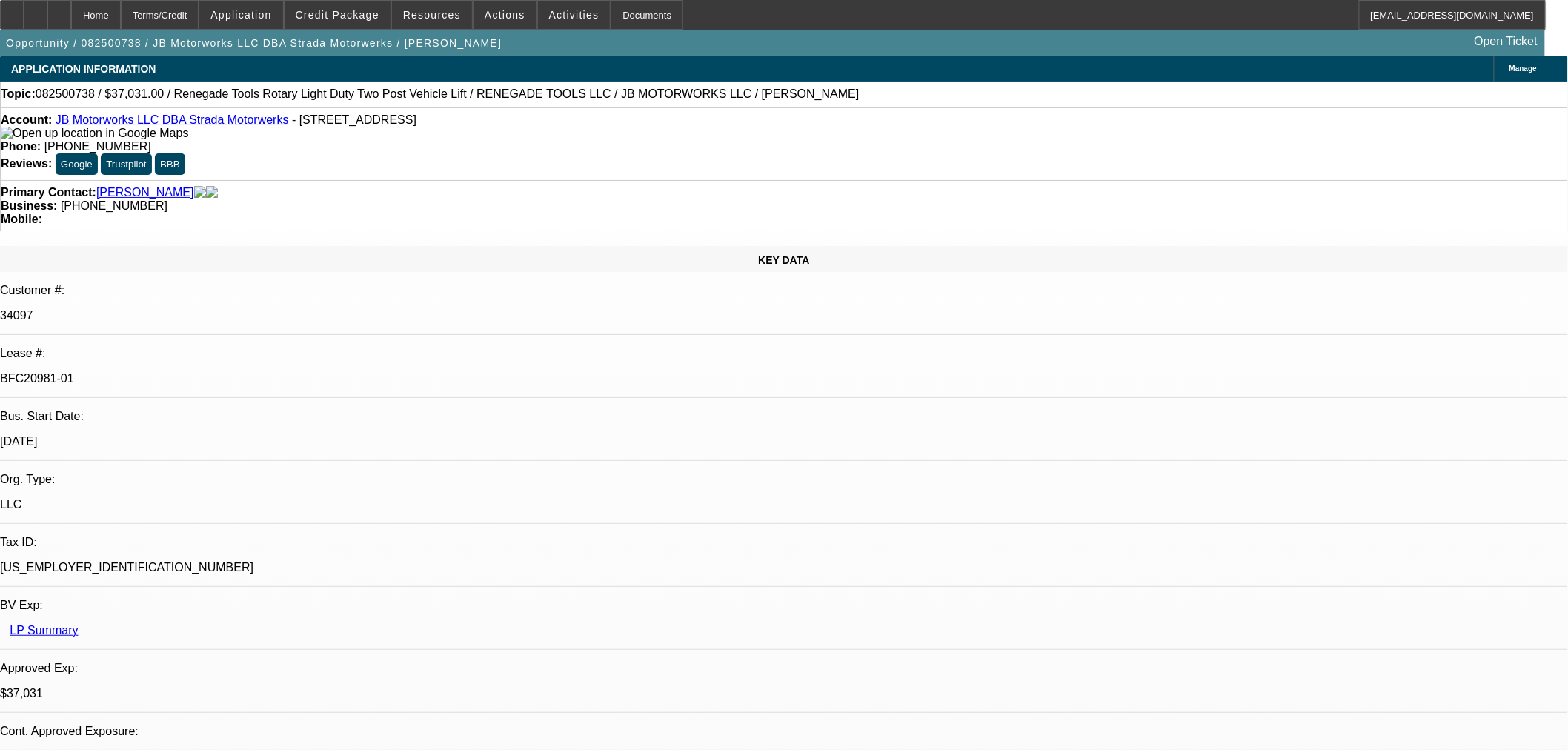
select select "0.1"
select select "4"
click at [1282, 179] on button "reply_all Reply All" at bounding box center [1278, 189] width 93 height 35
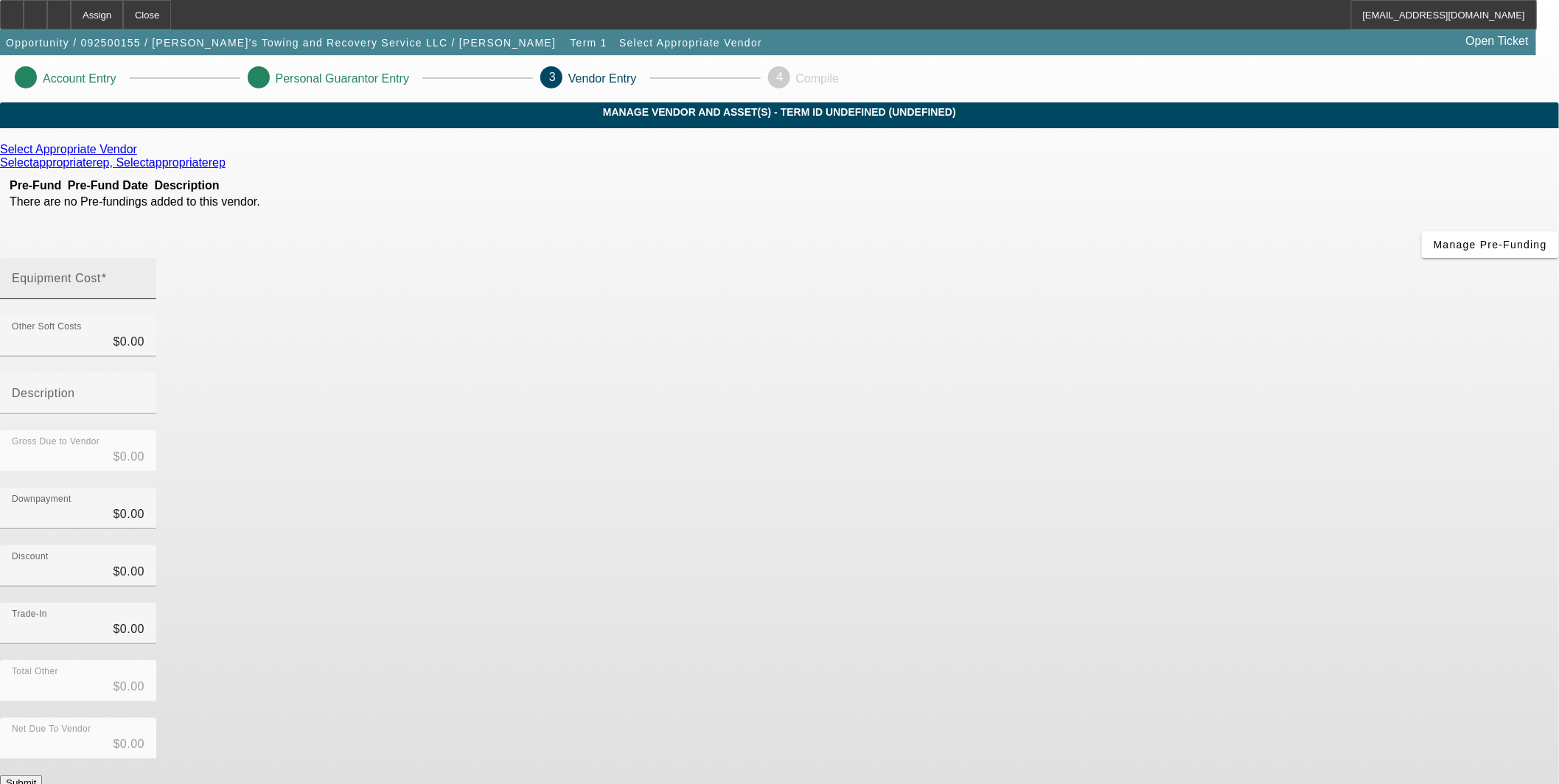
click at [144, 276] on input "Equipment Cost" at bounding box center [78, 284] width 132 height 18
type input "1"
type input "$1.00"
type input "15"
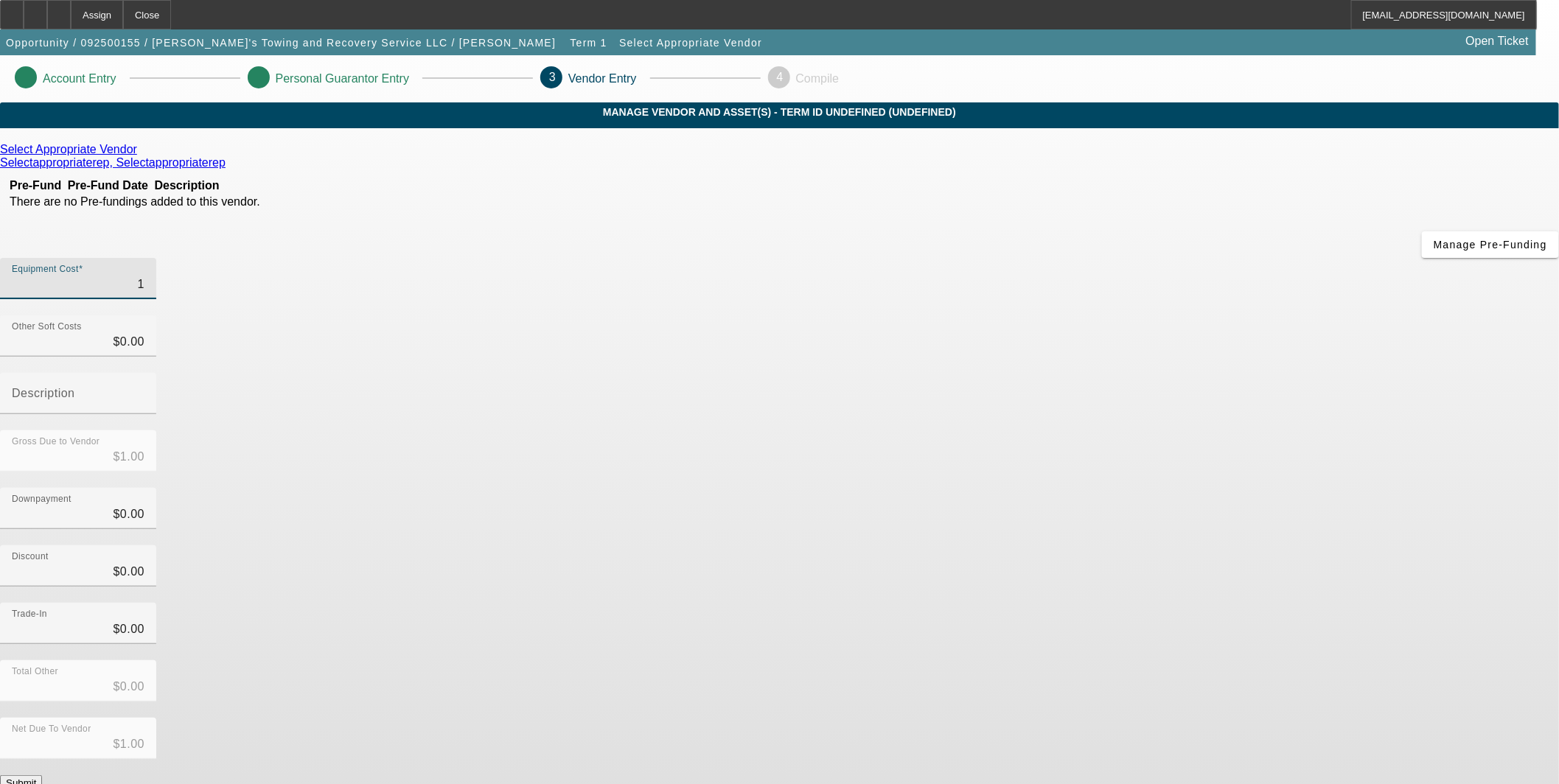
type input "$15.00"
type input "150"
type input "$150.00"
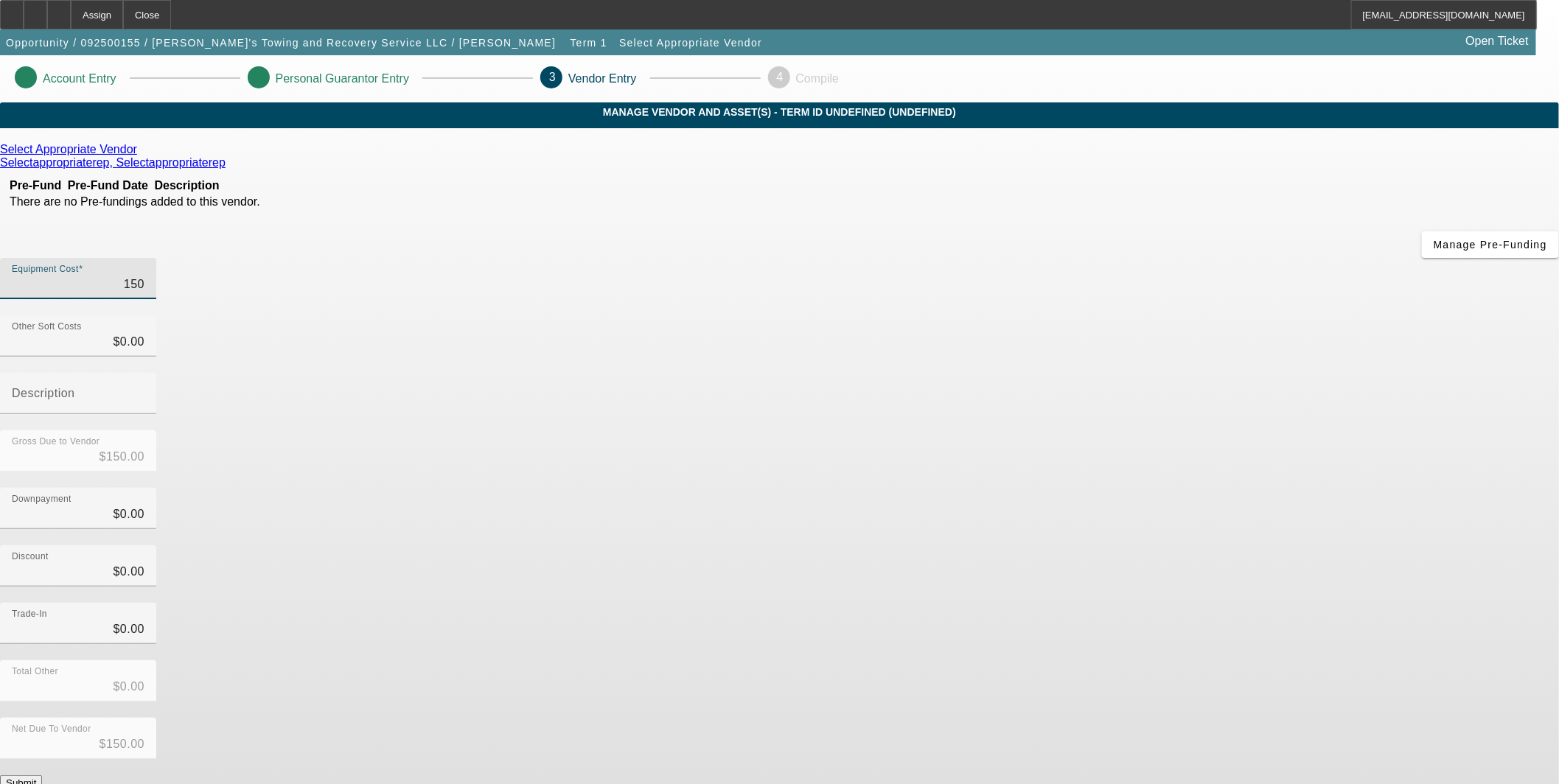
type input "1500"
type input "$1,500.00"
type input "15000"
type input "$15,000.00"
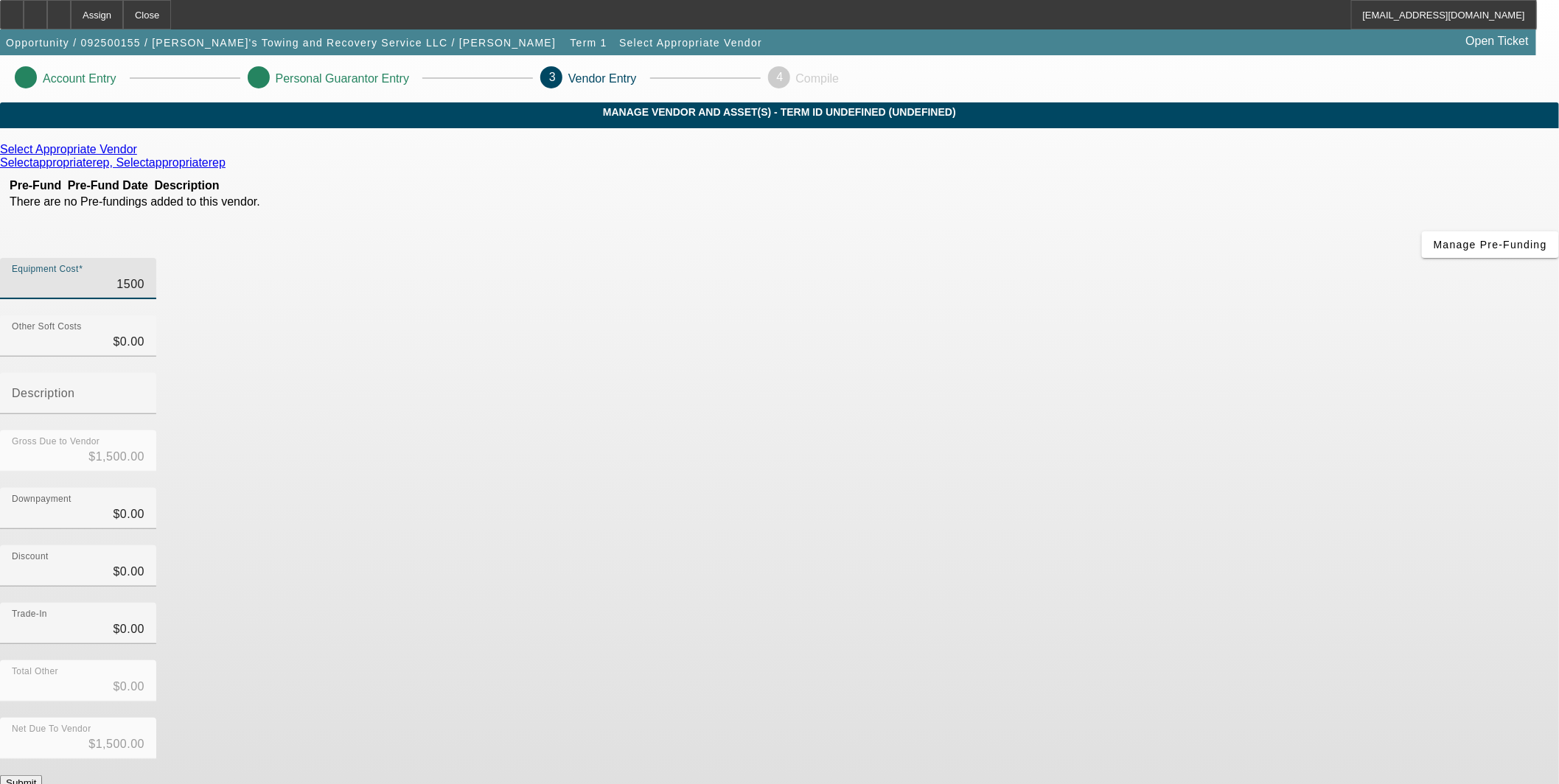
type input "$15,000.00"
type input "150000"
type input "$150,000.00"
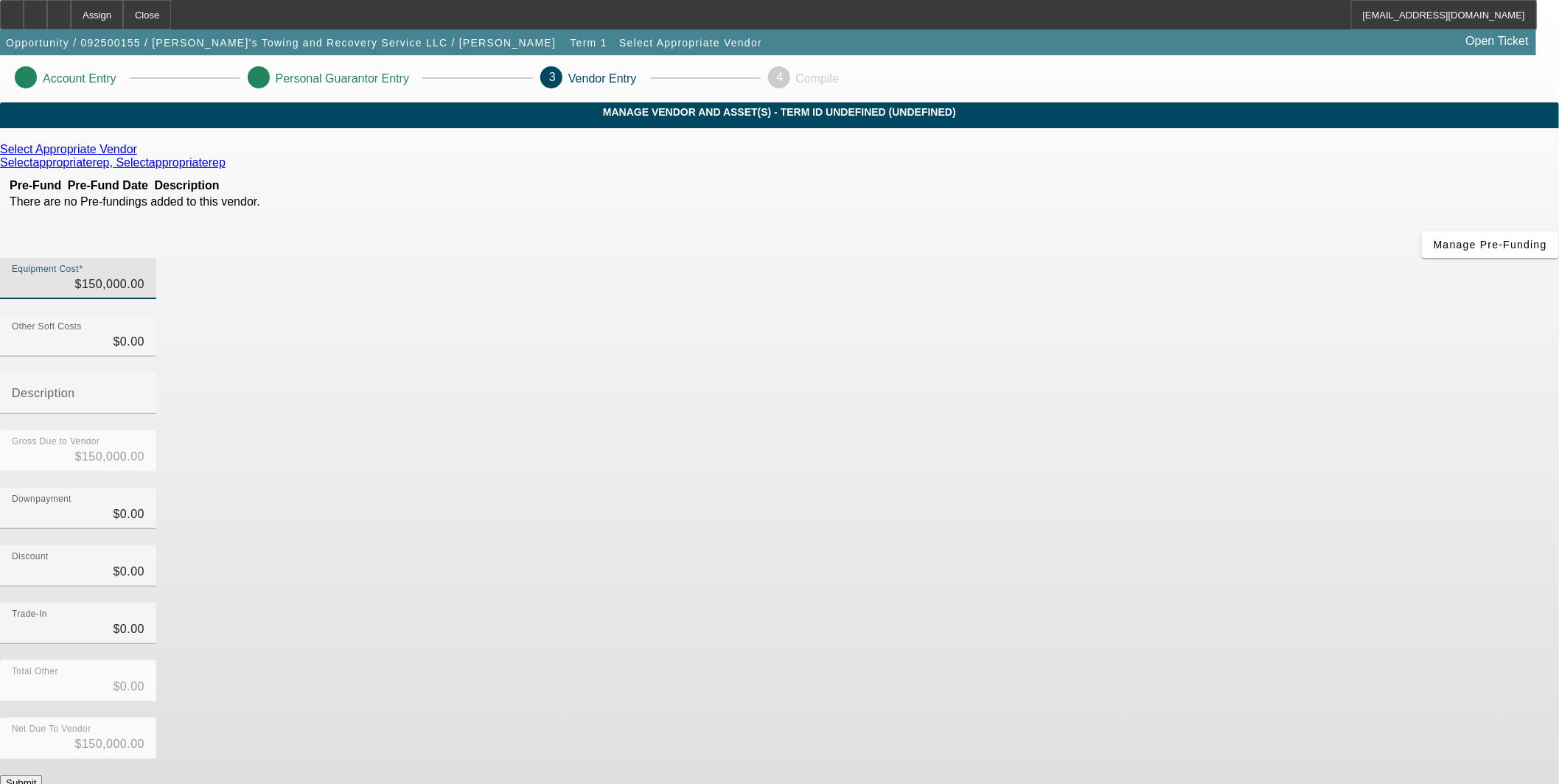
click at [1116, 488] on div "Downpayment $0.00" at bounding box center [780, 516] width 1559 height 57
click at [42, 776] on button "Submit" at bounding box center [20, 783] width 42 height 16
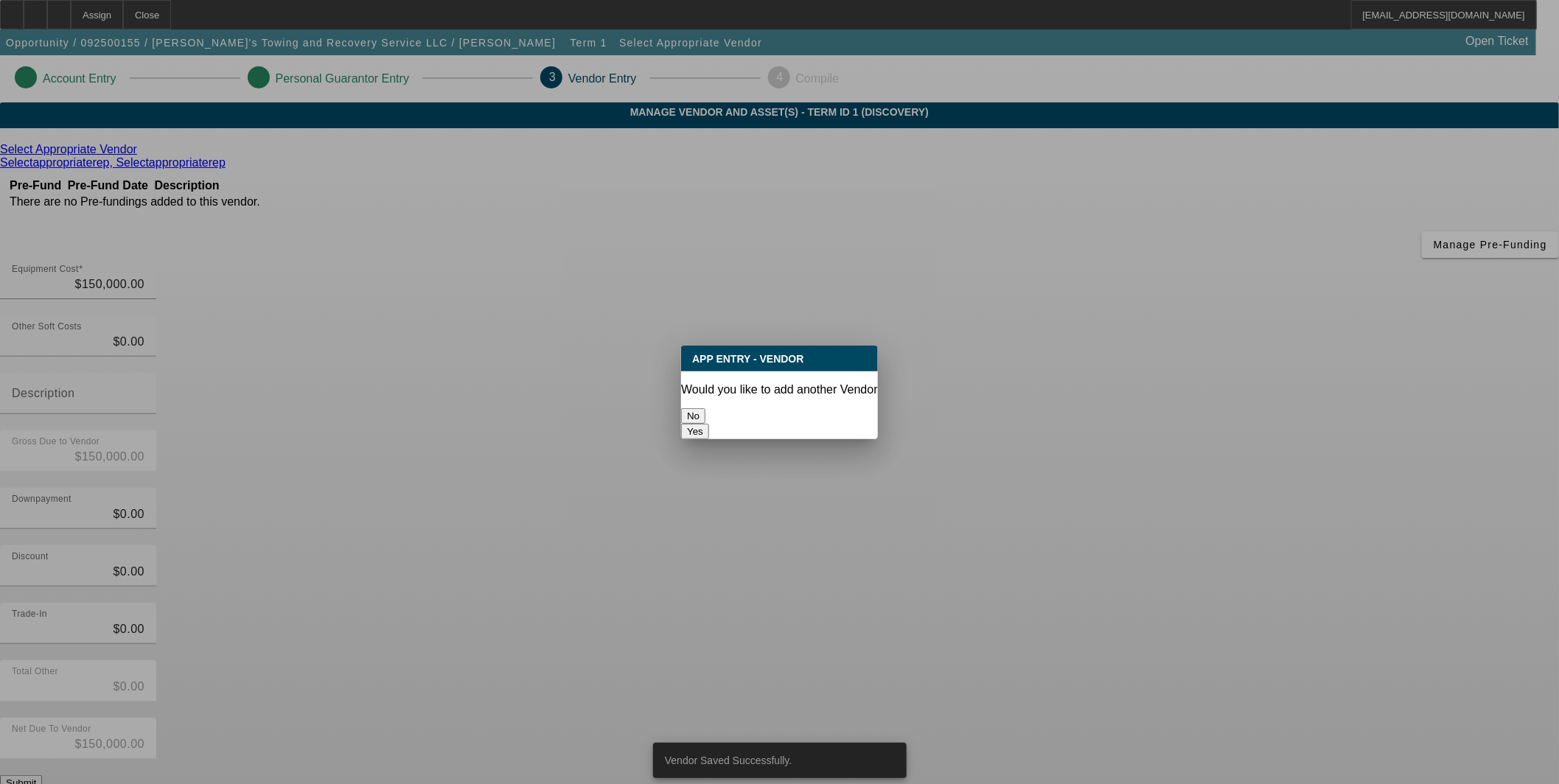
click at [705, 408] on button "No" at bounding box center [693, 416] width 24 height 16
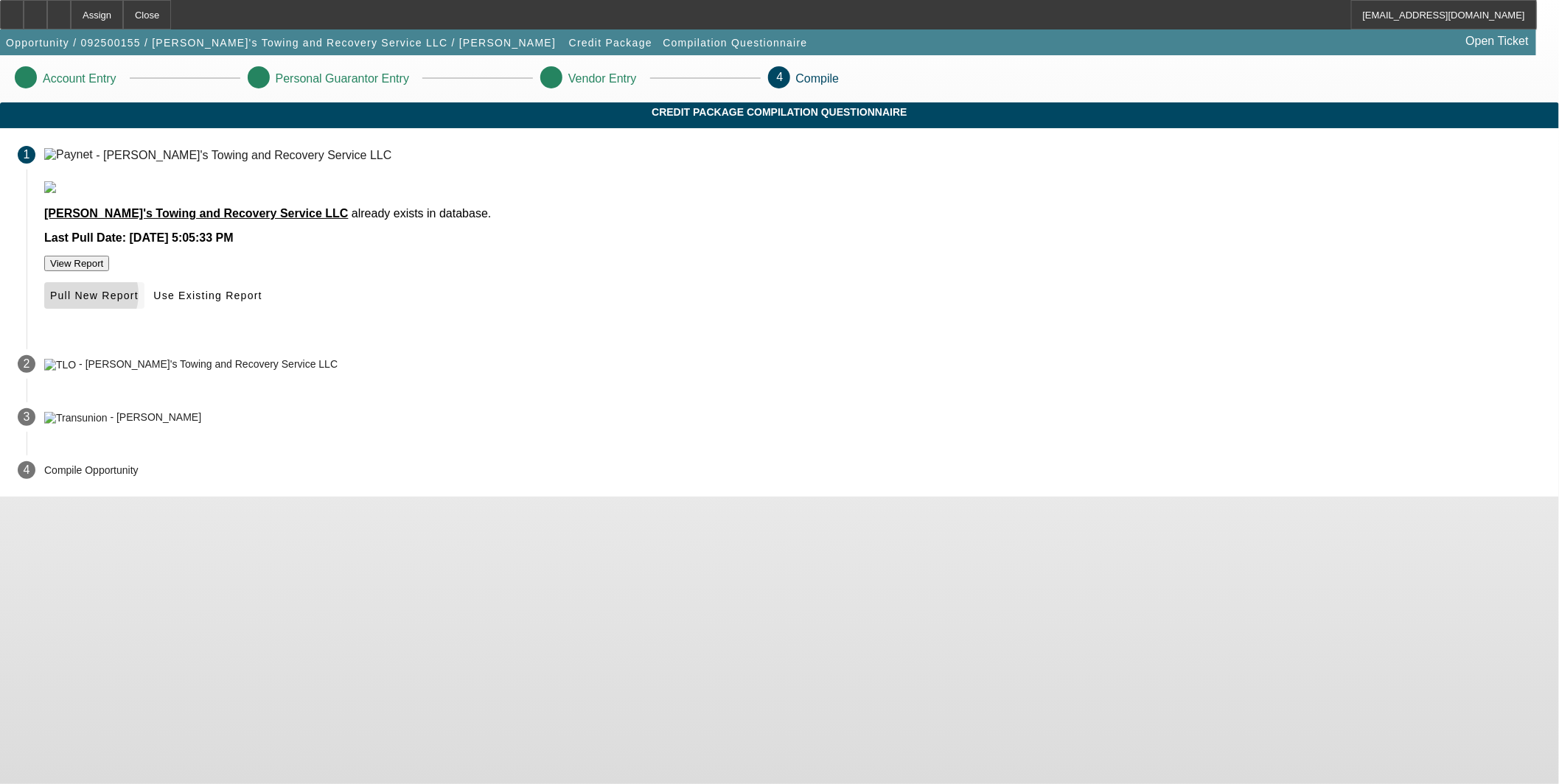
click at [139, 302] on span "Pull New Report" at bounding box center [94, 295] width 89 height 12
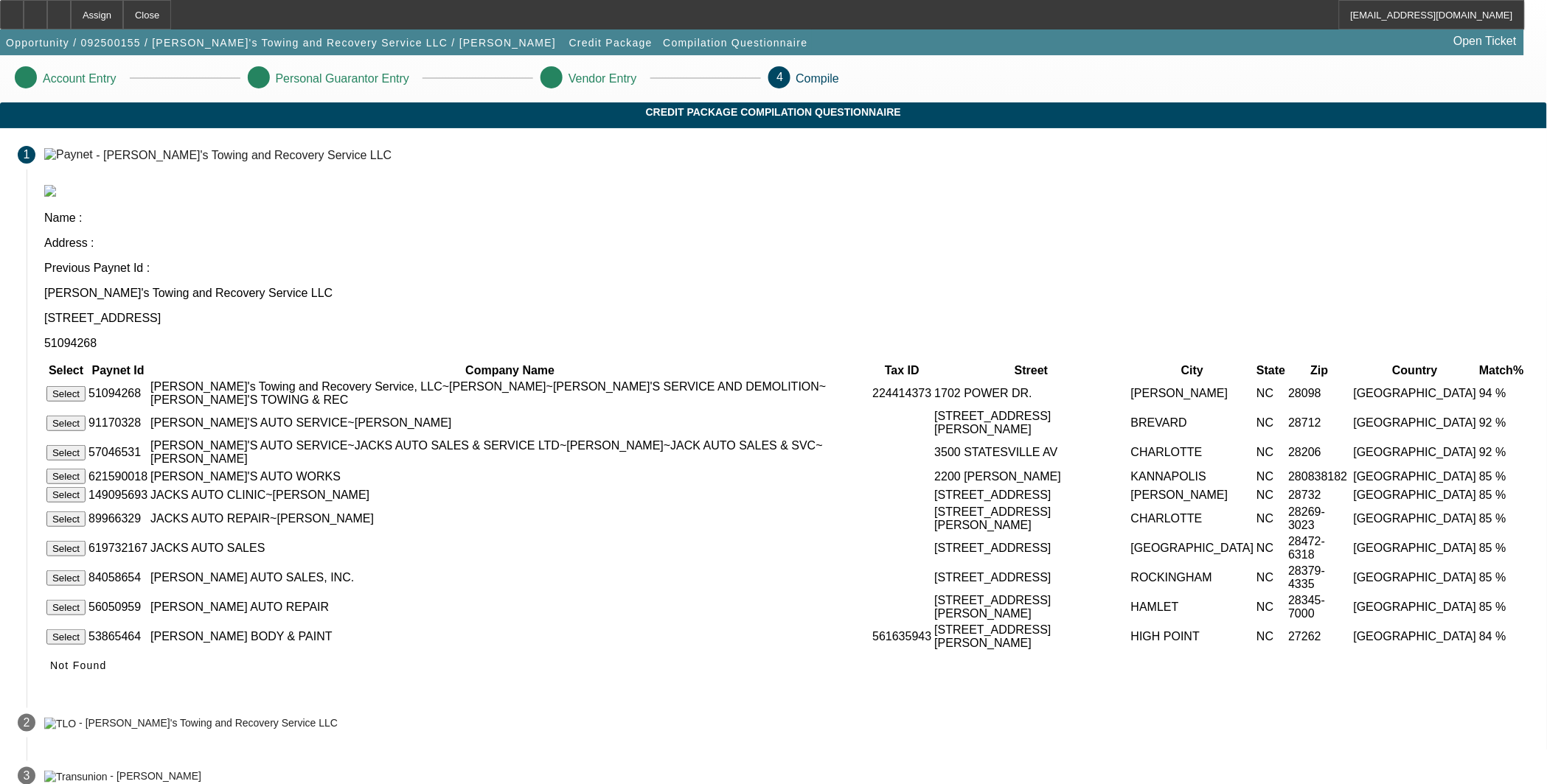
click at [85, 386] on button "Select" at bounding box center [66, 393] width 39 height 16
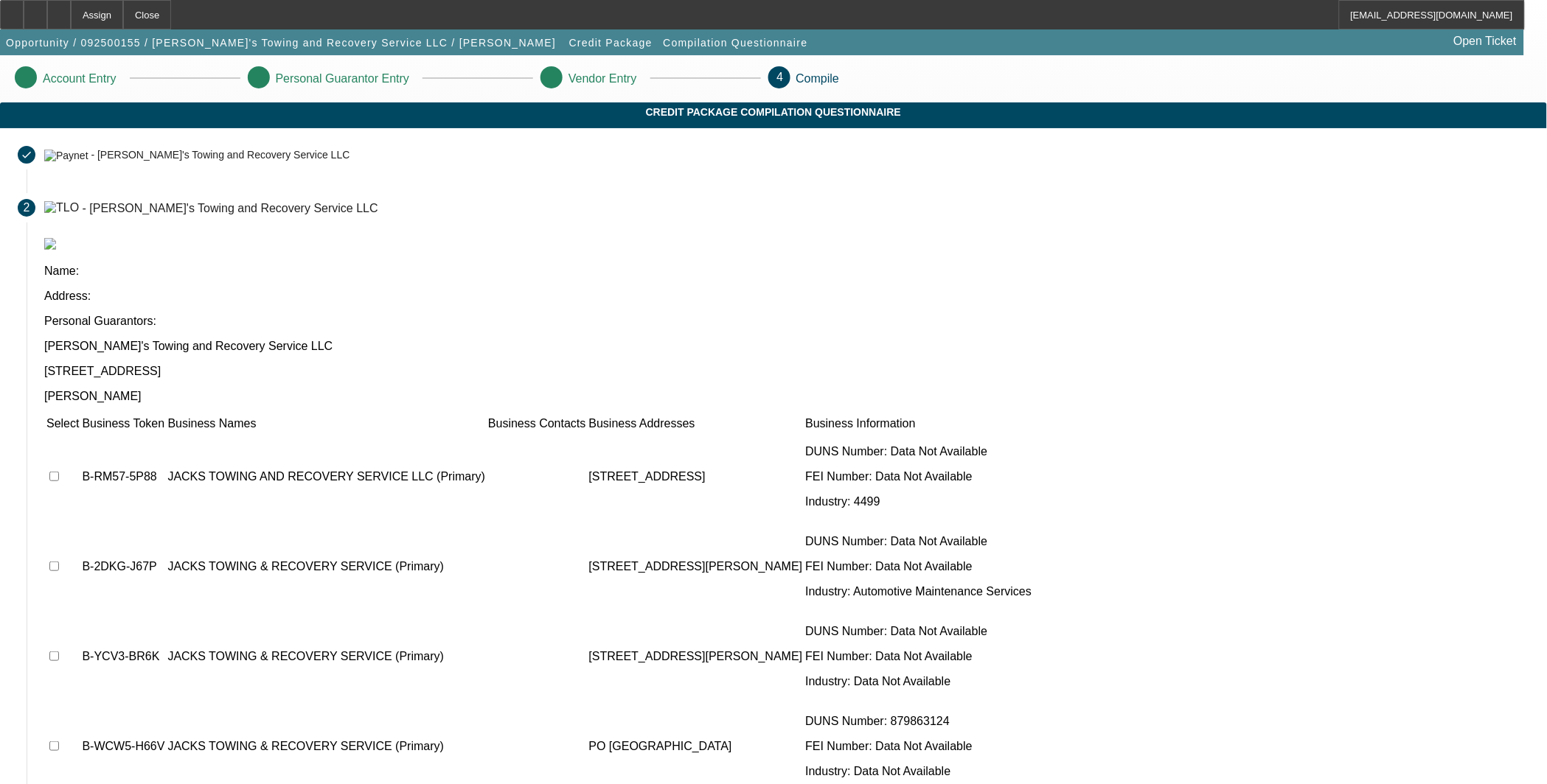
click at [59, 472] on input "checkbox" at bounding box center [54, 477] width 9 height 9
checkbox input "true"
click at [59, 562] on input "checkbox" at bounding box center [54, 566] width 9 height 9
checkbox input "true"
click at [80, 613] on td at bounding box center [62, 657] width 34 height 89
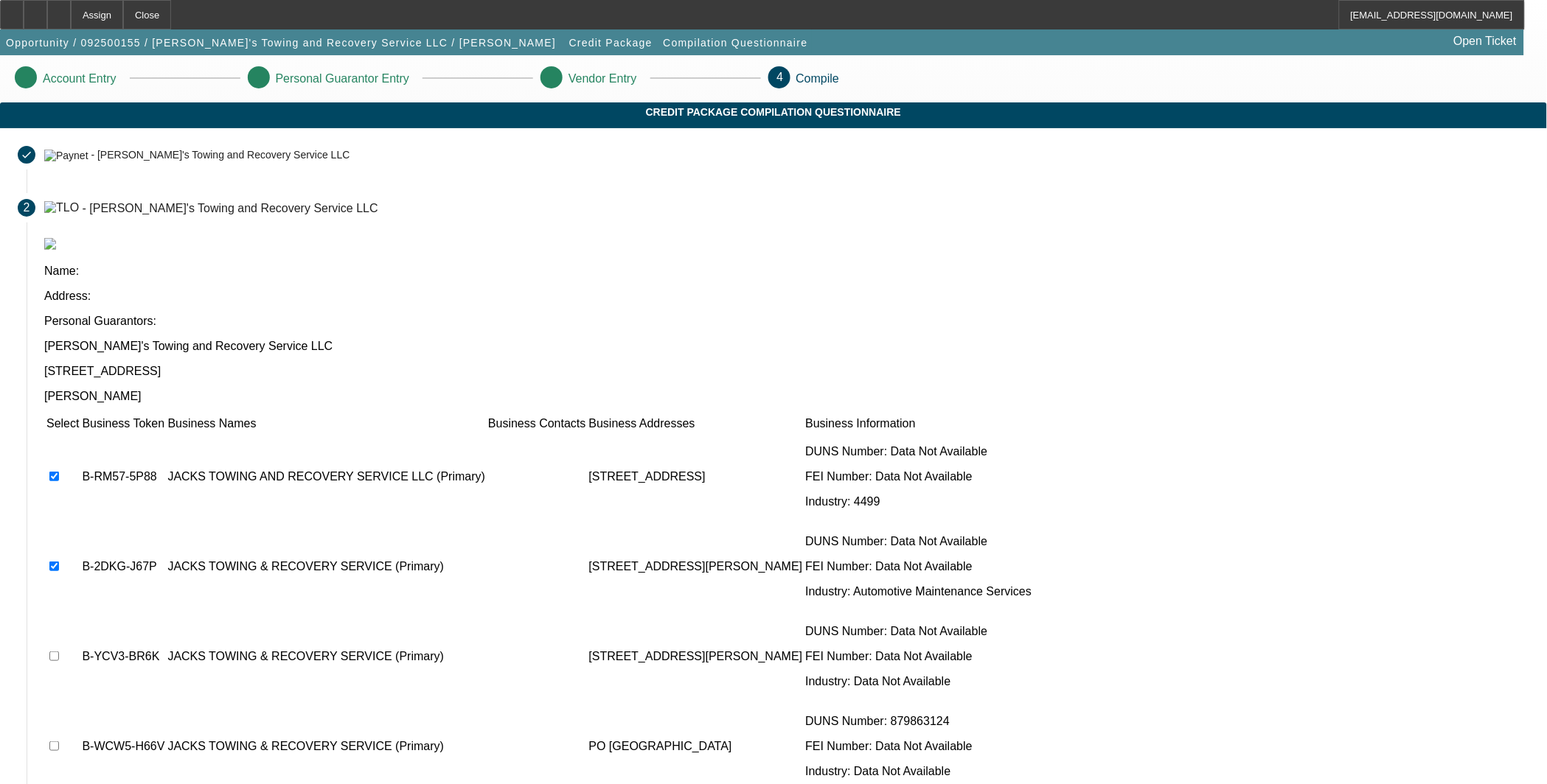
click at [59, 652] on input "checkbox" at bounding box center [54, 656] width 9 height 9
checkbox input "true"
click at [59, 741] on input "checkbox" at bounding box center [54, 746] width 9 height 9
checkbox input "true"
drag, startPoint x: 1102, startPoint y: 733, endPoint x: 1092, endPoint y: 744, distance: 14.9
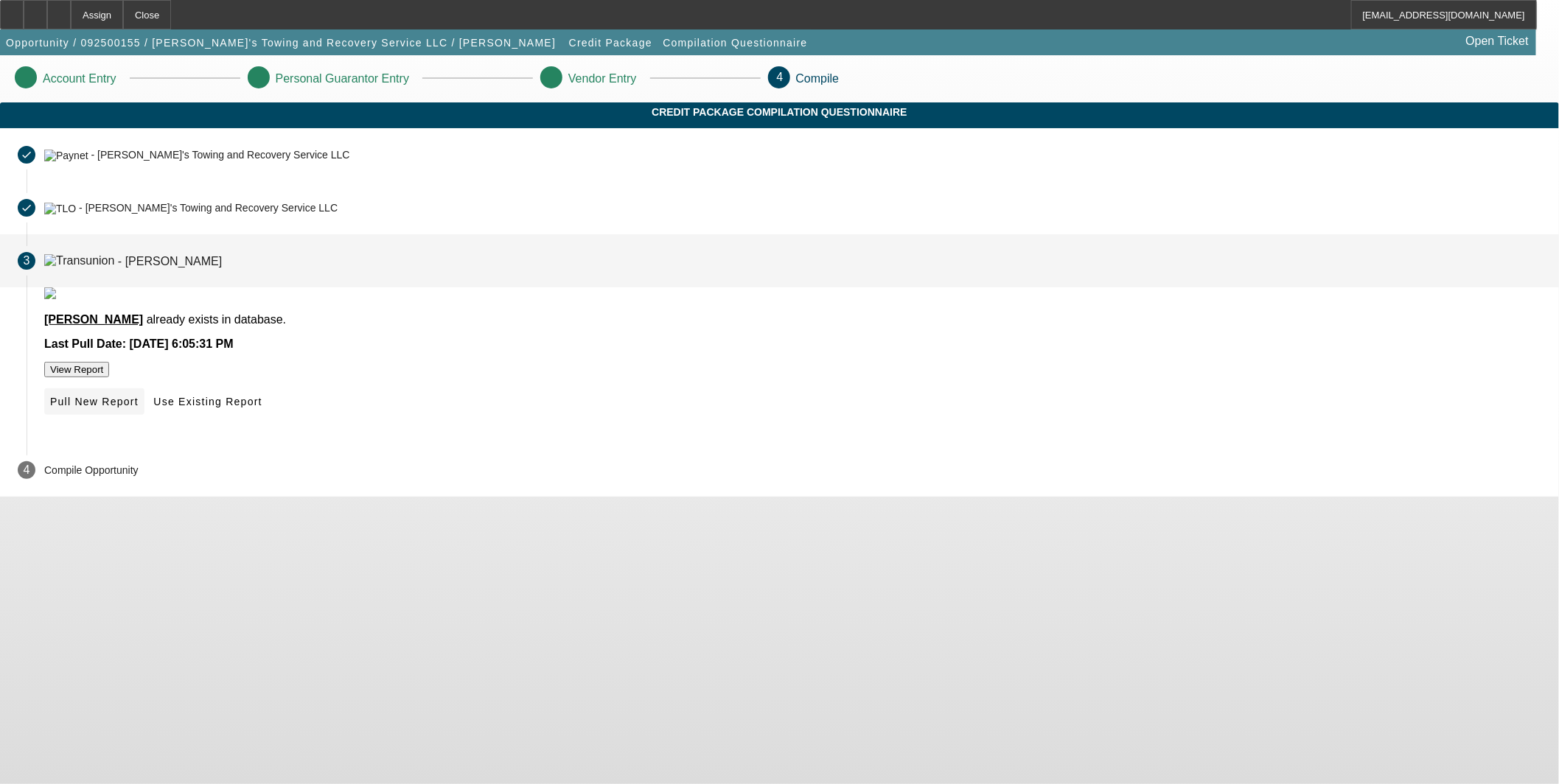
click at [139, 407] on span "Pull New Report" at bounding box center [94, 402] width 89 height 12
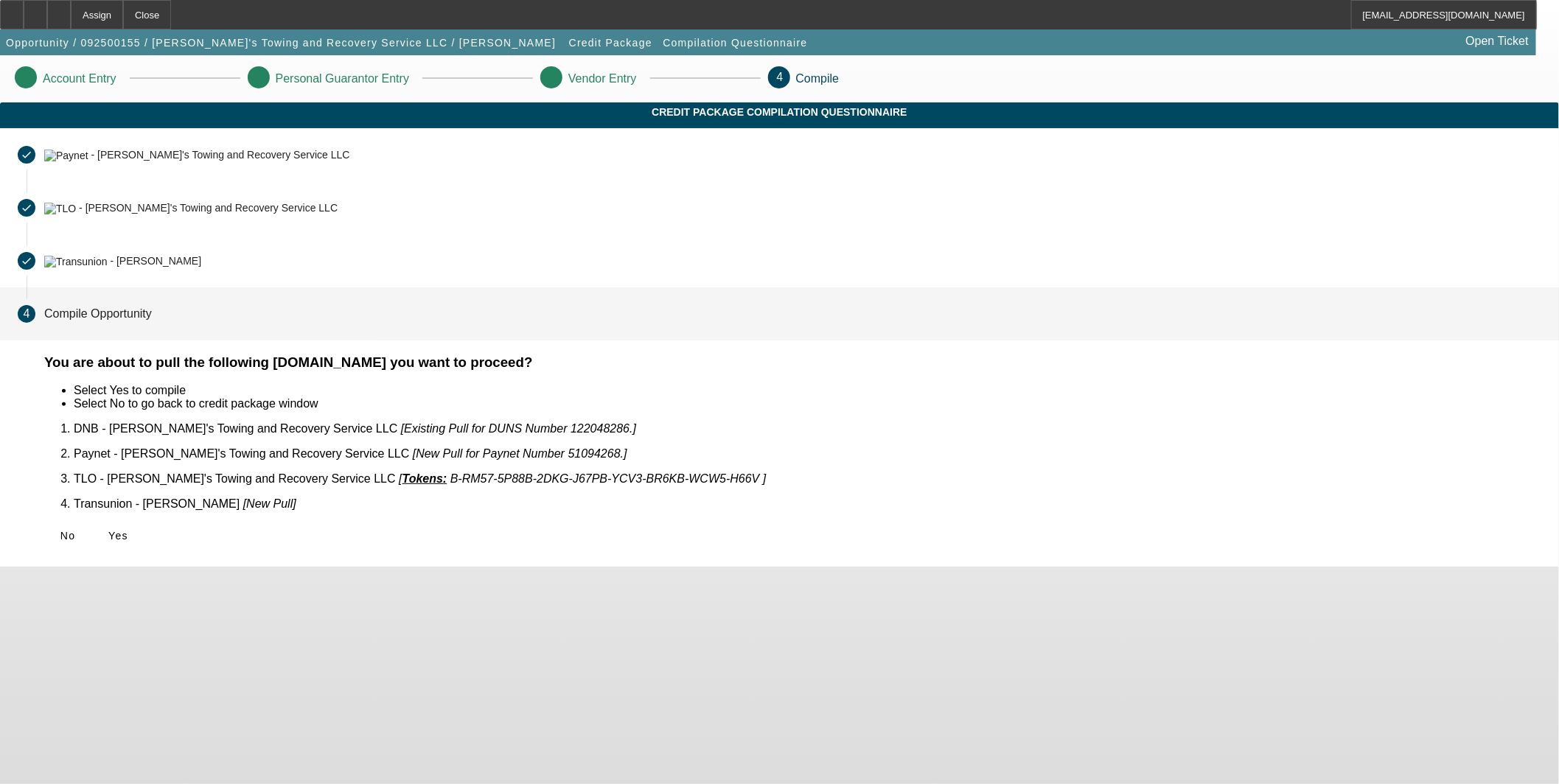
click at [108, 530] on icon at bounding box center [108, 536] width 0 height 12
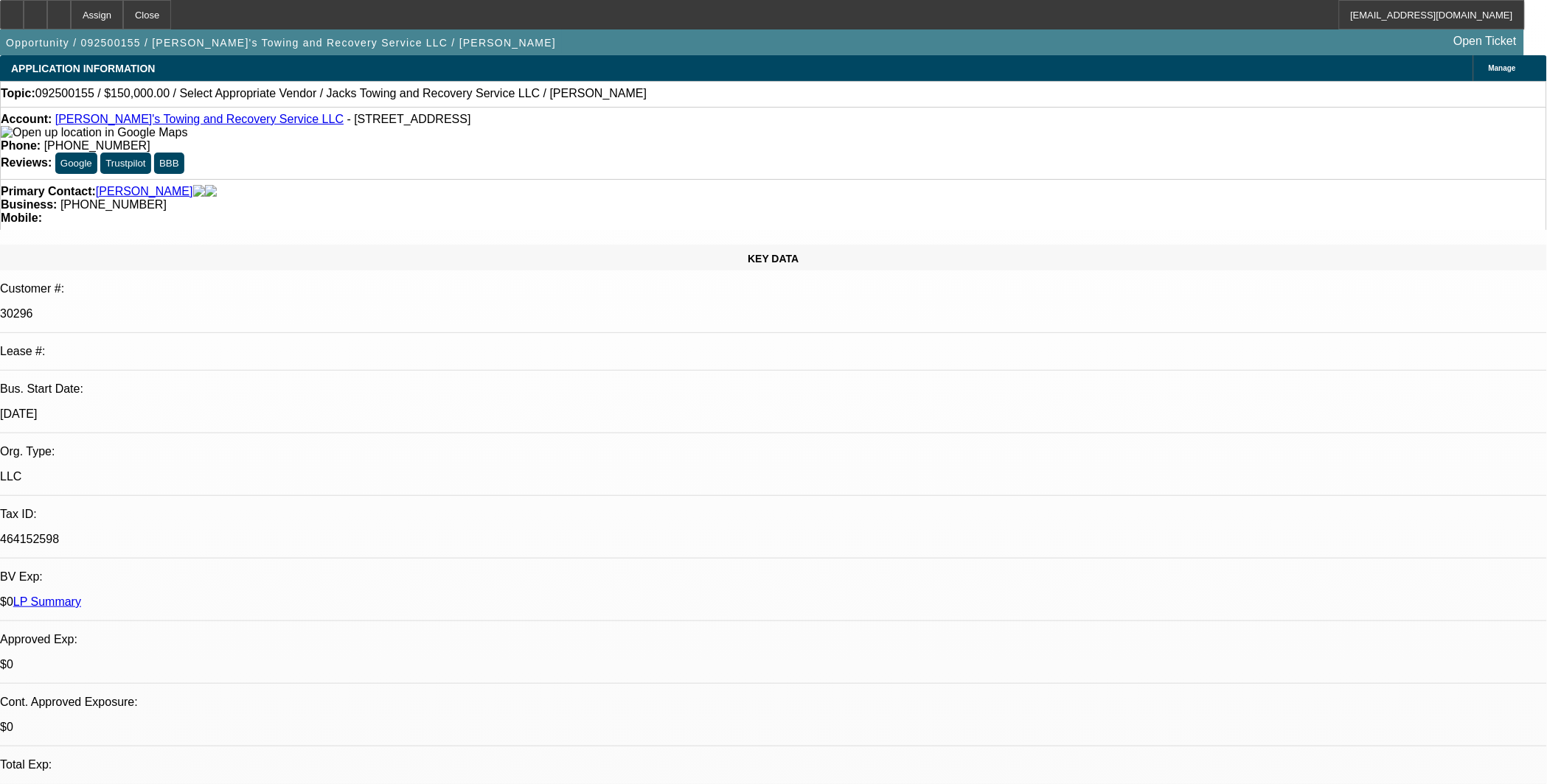
select select "0"
select select "2"
select select "0.1"
select select "4"
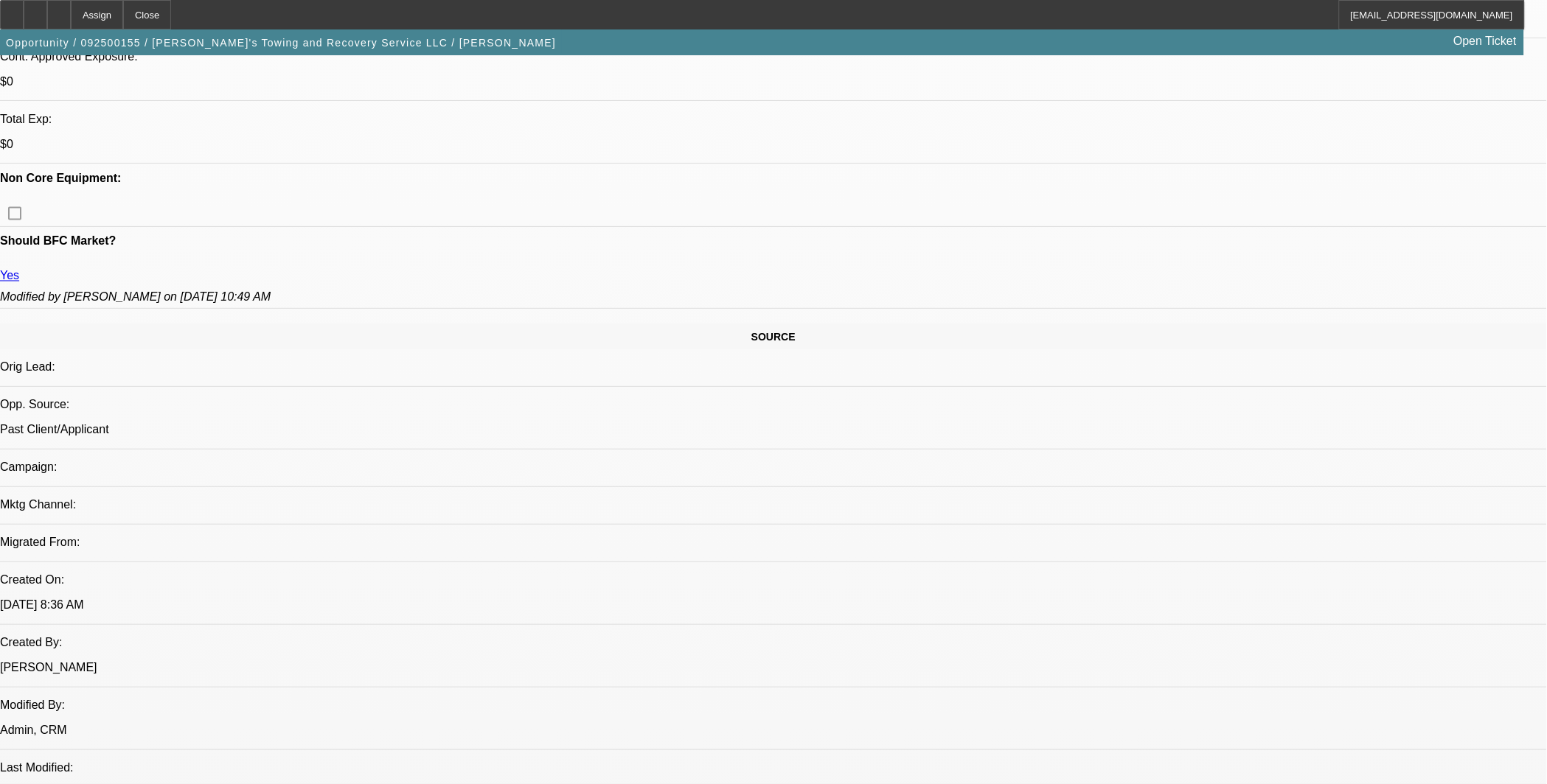
scroll to position [654, 0]
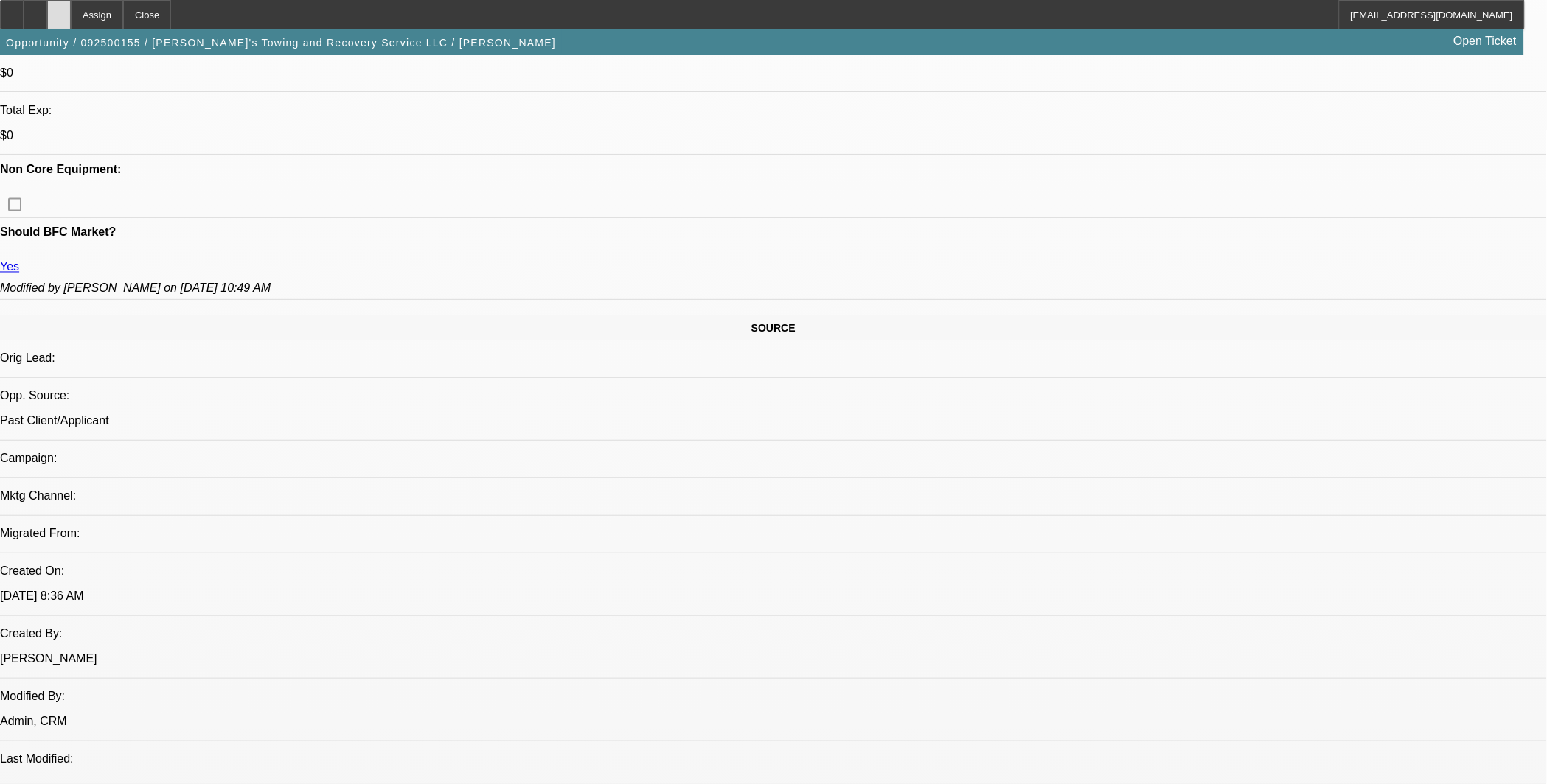
click at [59, 9] on icon at bounding box center [59, 9] width 0 height 0
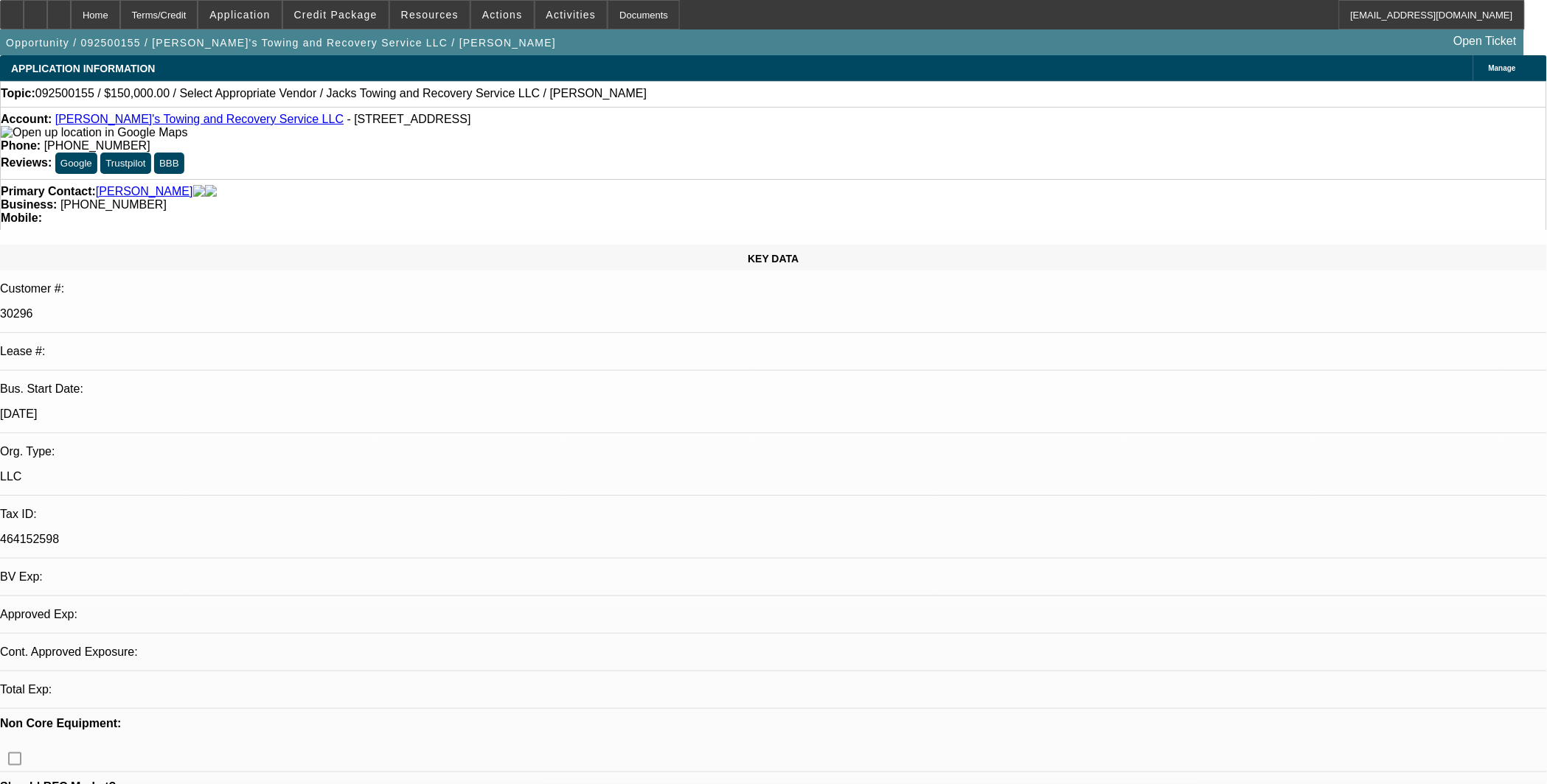
select select "0"
select select "2"
select select "0.1"
select select "4"
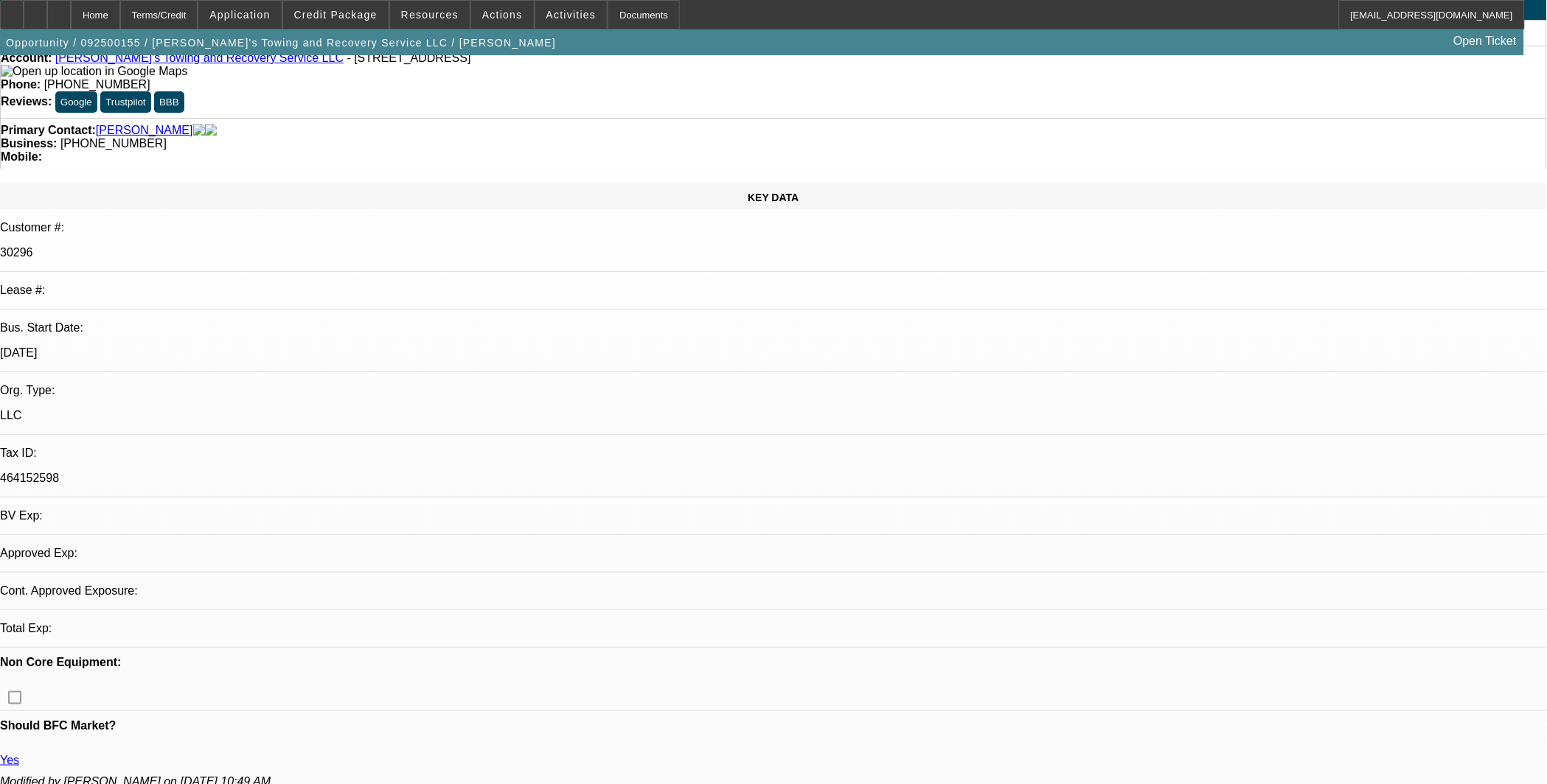
scroll to position [164, 0]
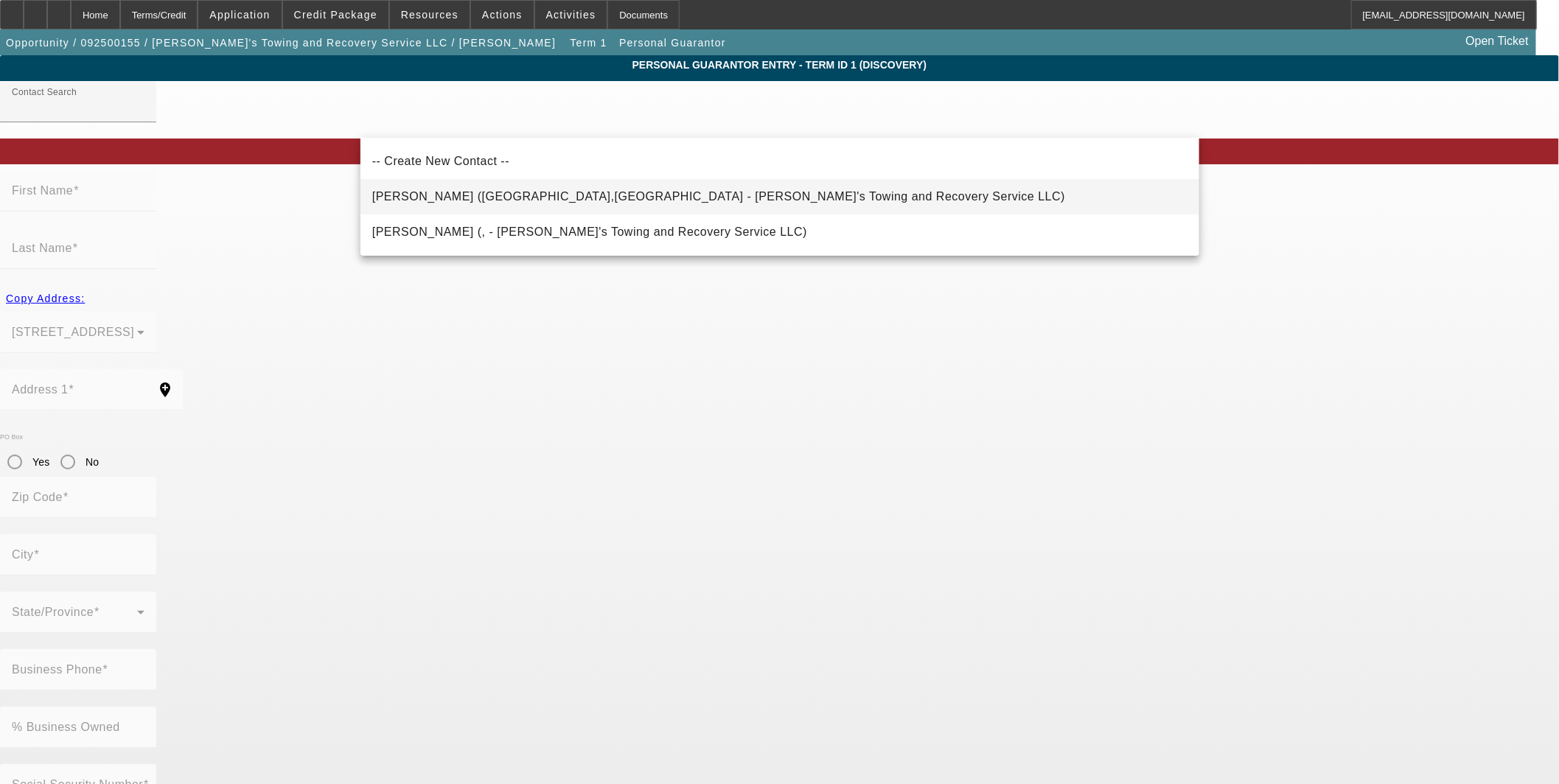
click at [459, 202] on span "[PERSON_NAME] ([GEOGRAPHIC_DATA],[GEOGRAPHIC_DATA] - [PERSON_NAME]'s Towing and…" at bounding box center [718, 196] width 692 height 18
type input "[PERSON_NAME] ([GEOGRAPHIC_DATA],[GEOGRAPHIC_DATA] - [PERSON_NAME]'s Towing and…"
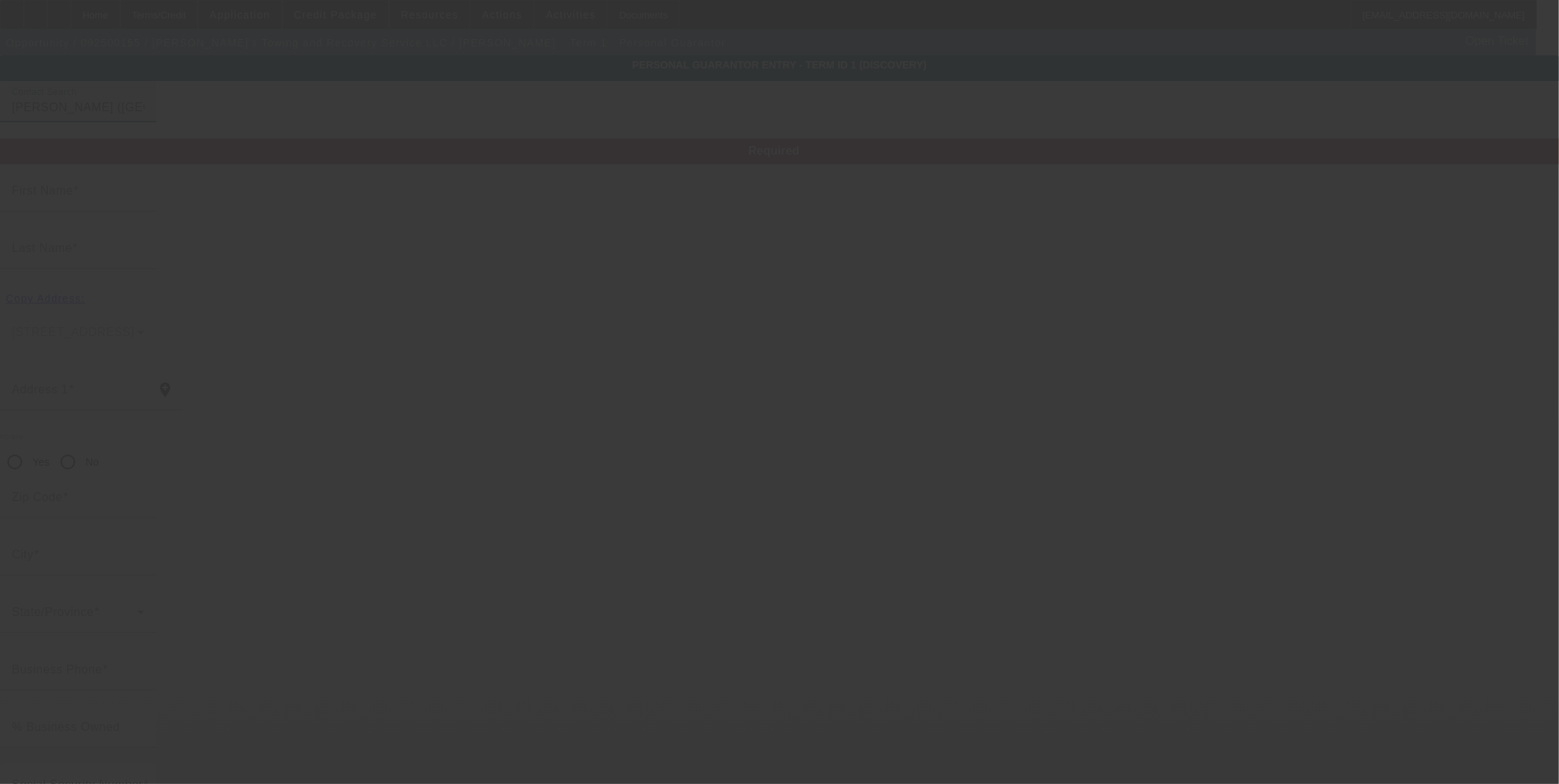
type input "[PERSON_NAME]"
type input "[STREET_ADDRESS]"
radio input "true"
type input "28054"
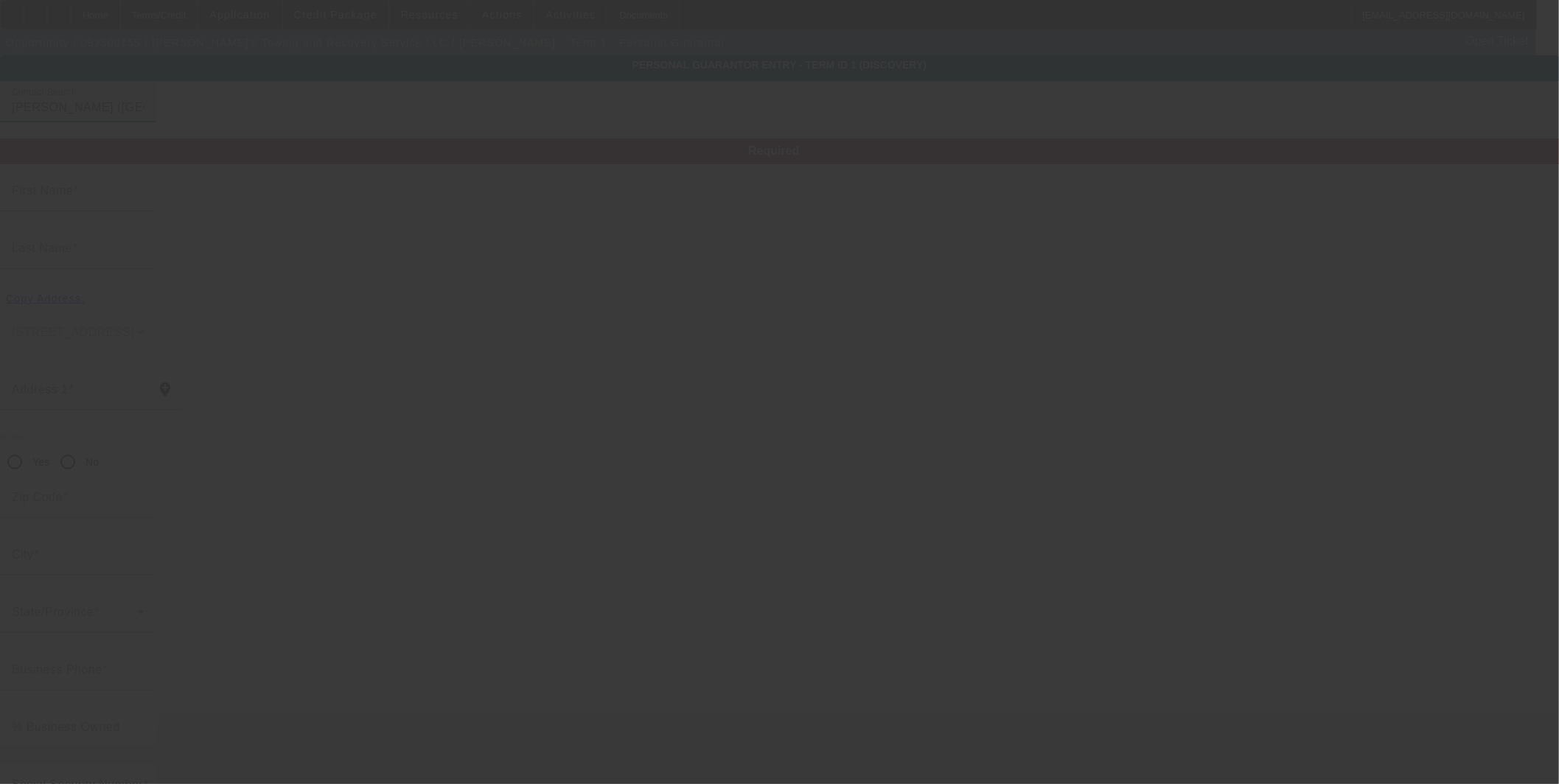
type input "Gastonia"
type input "[PHONE_NUMBER]"
type input "50"
type input "244-90-7546"
type input "[EMAIL_ADDRESS][DOMAIN_NAME]"
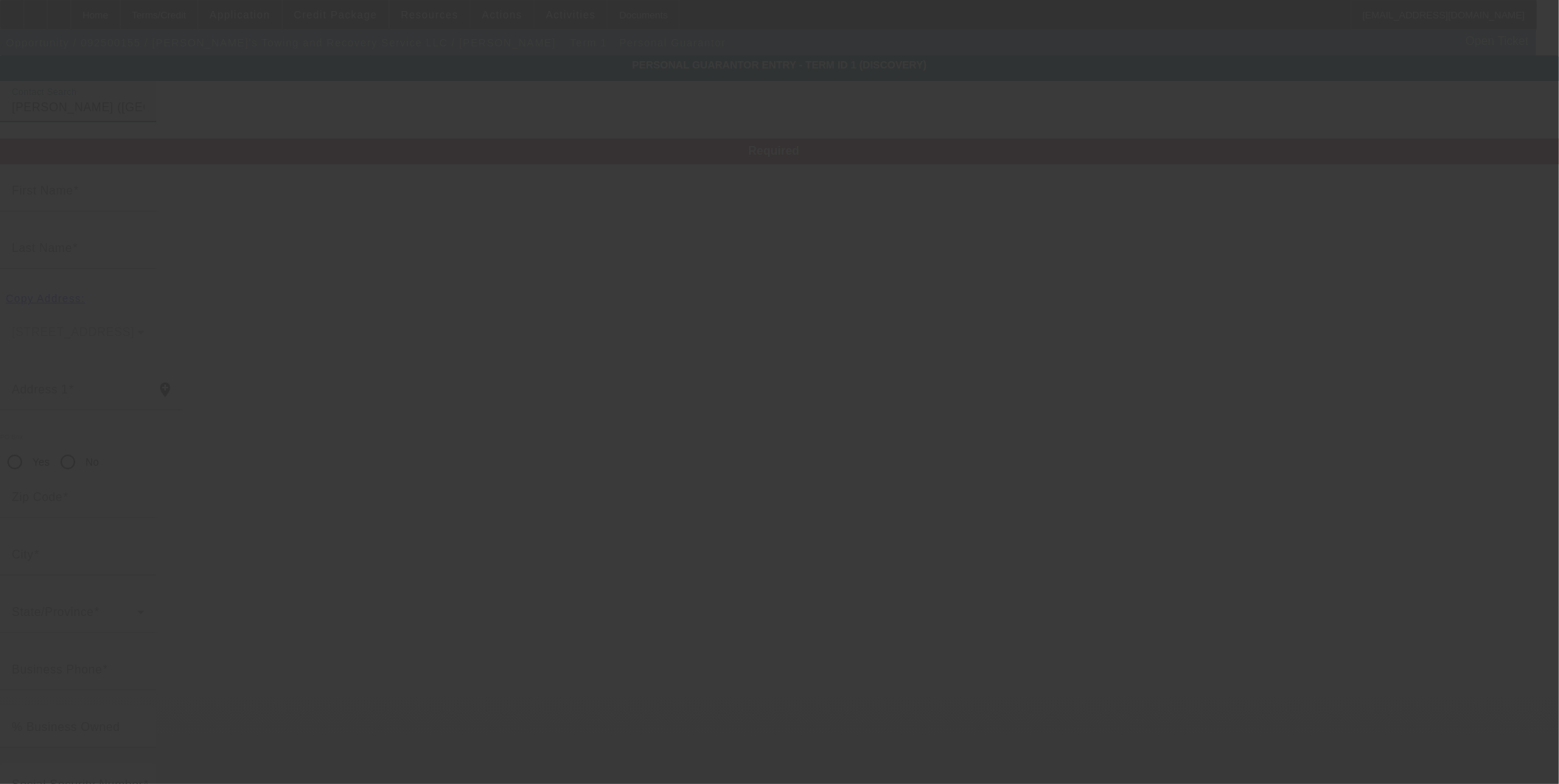
type input "[PHONE_NUMBER]"
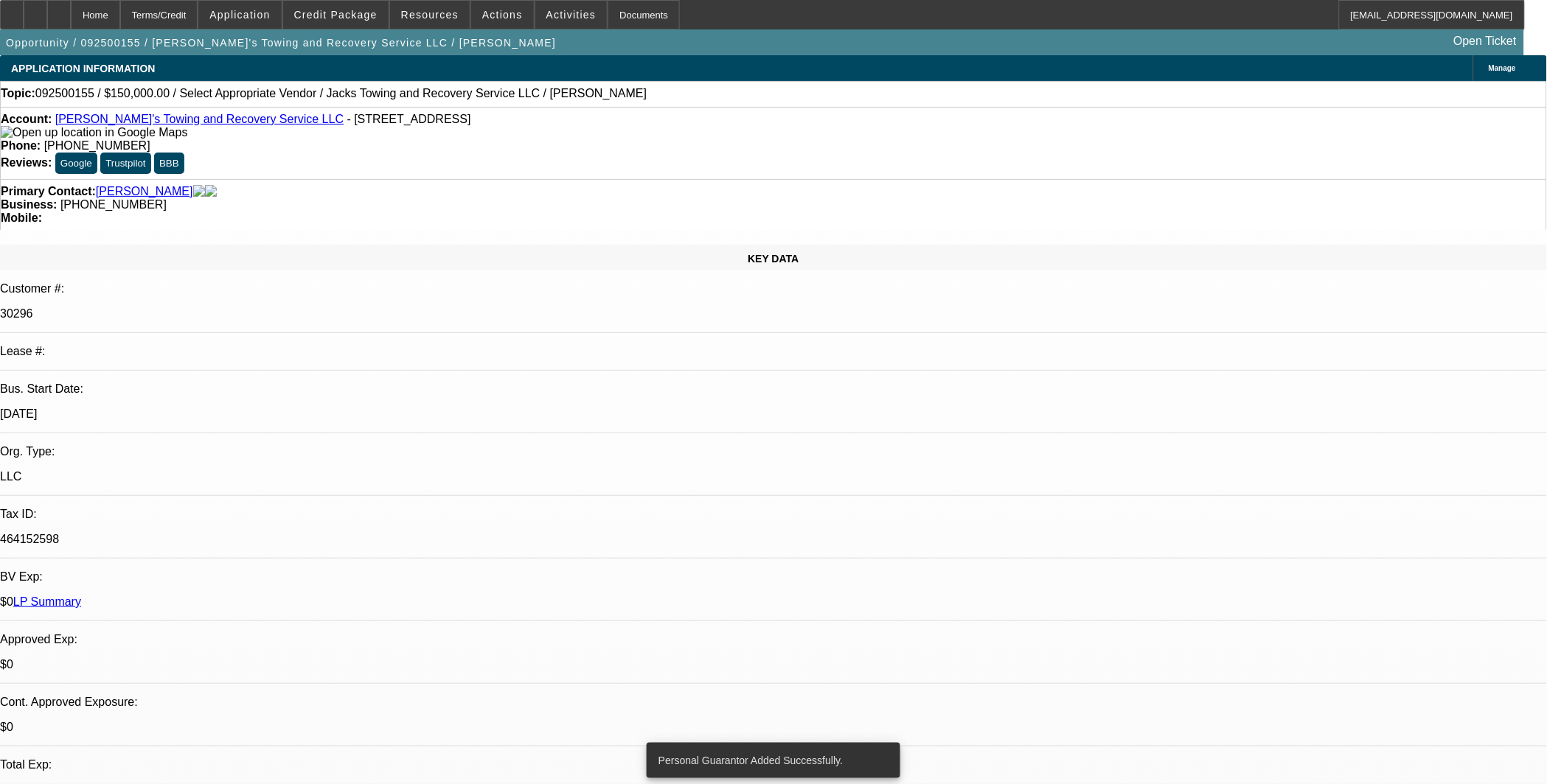
select select "0"
select select "2"
select select "0.1"
select select "4"
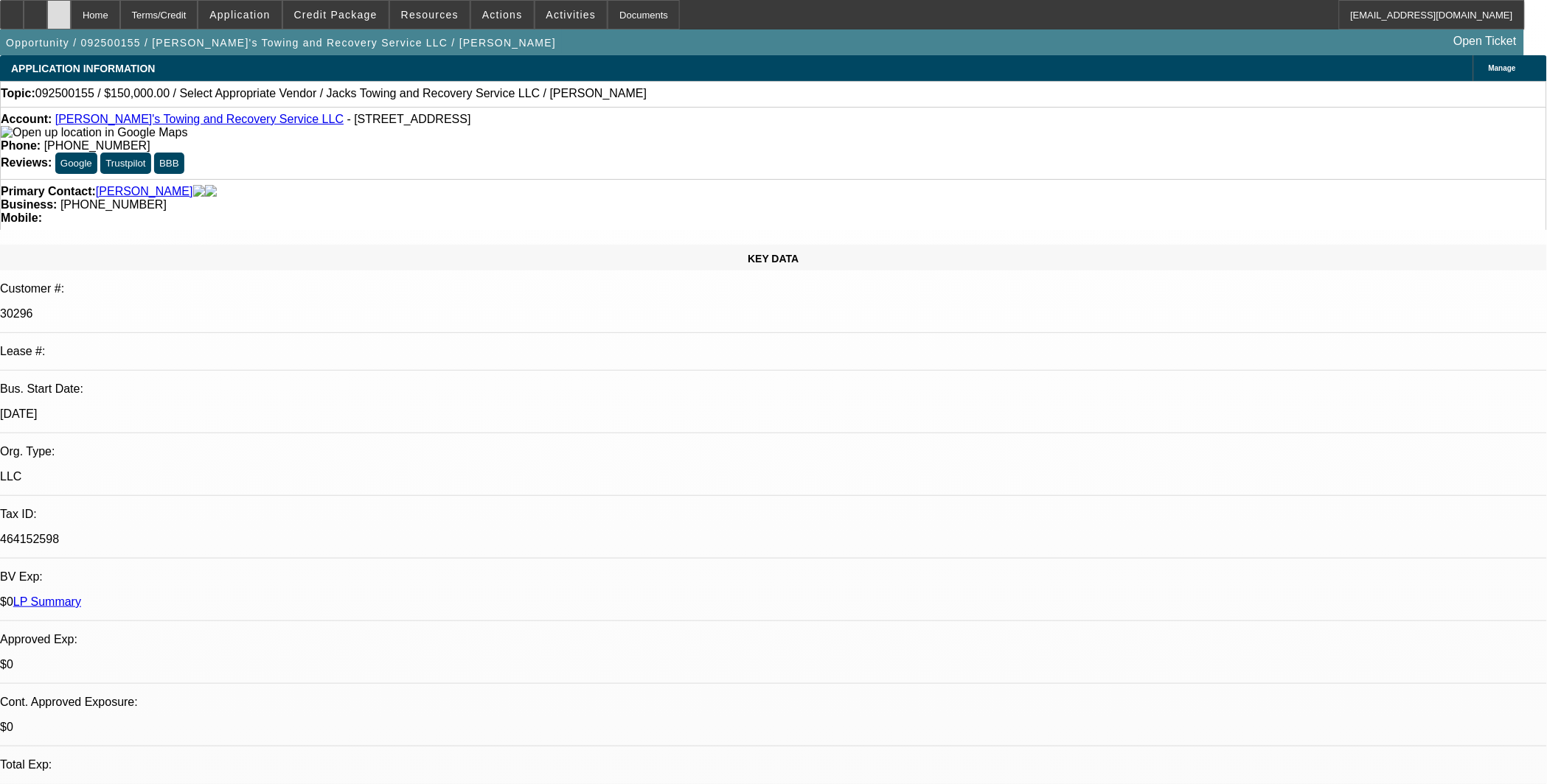
click at [70, 16] on div at bounding box center [58, 15] width 23 height 30
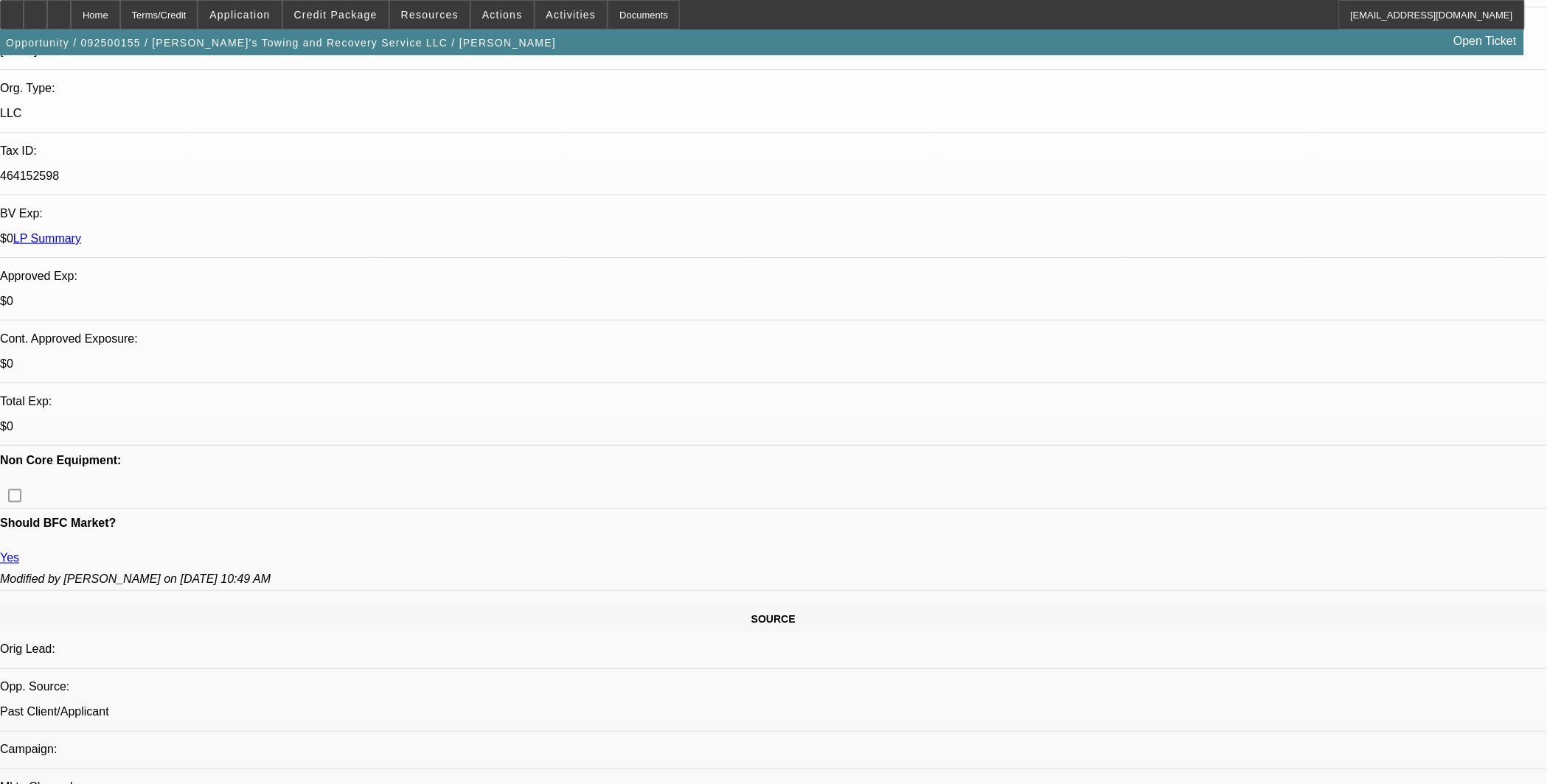
select select "0"
select select "2"
select select "0.1"
select select "4"
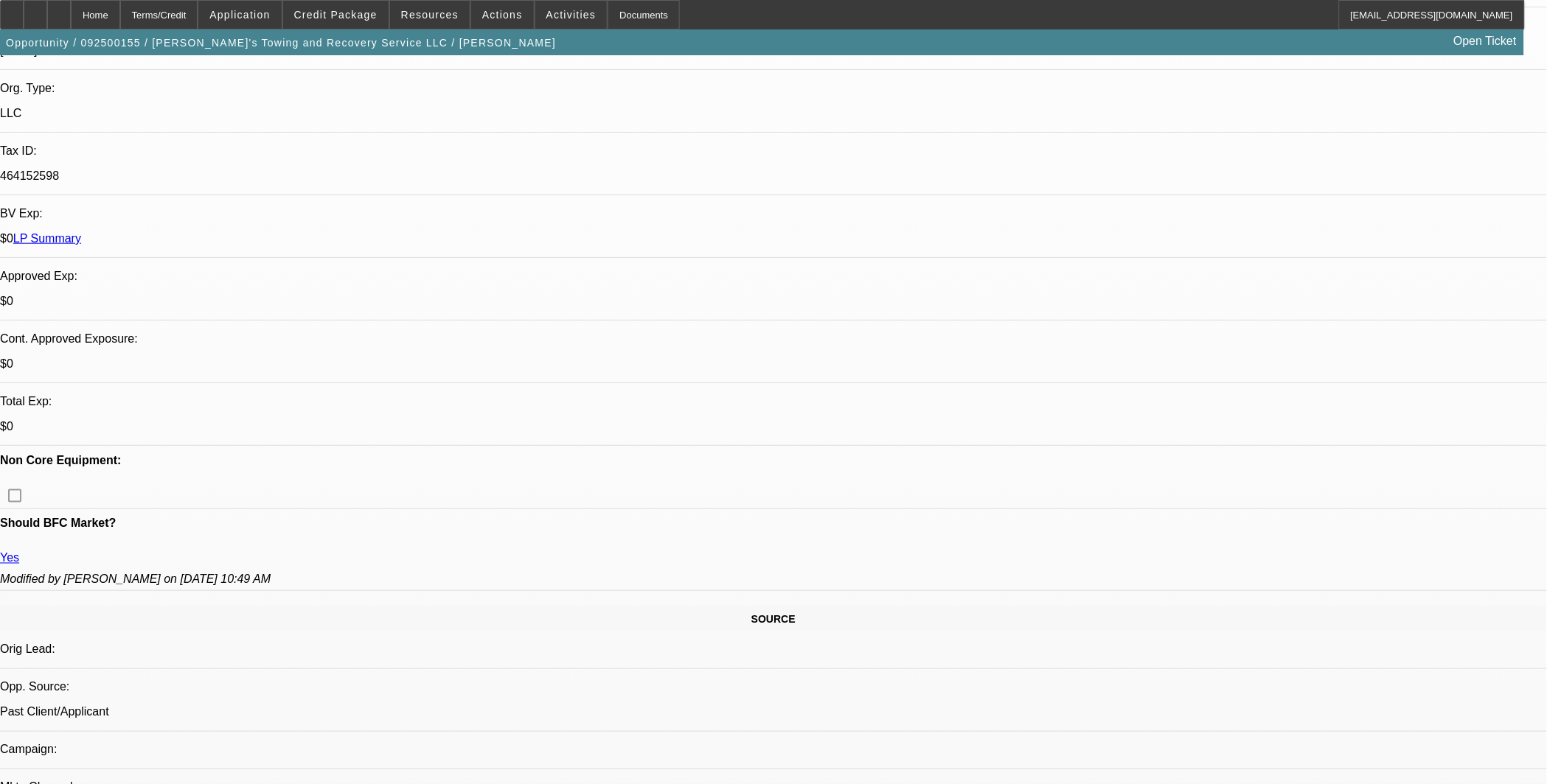
scroll to position [356, 0]
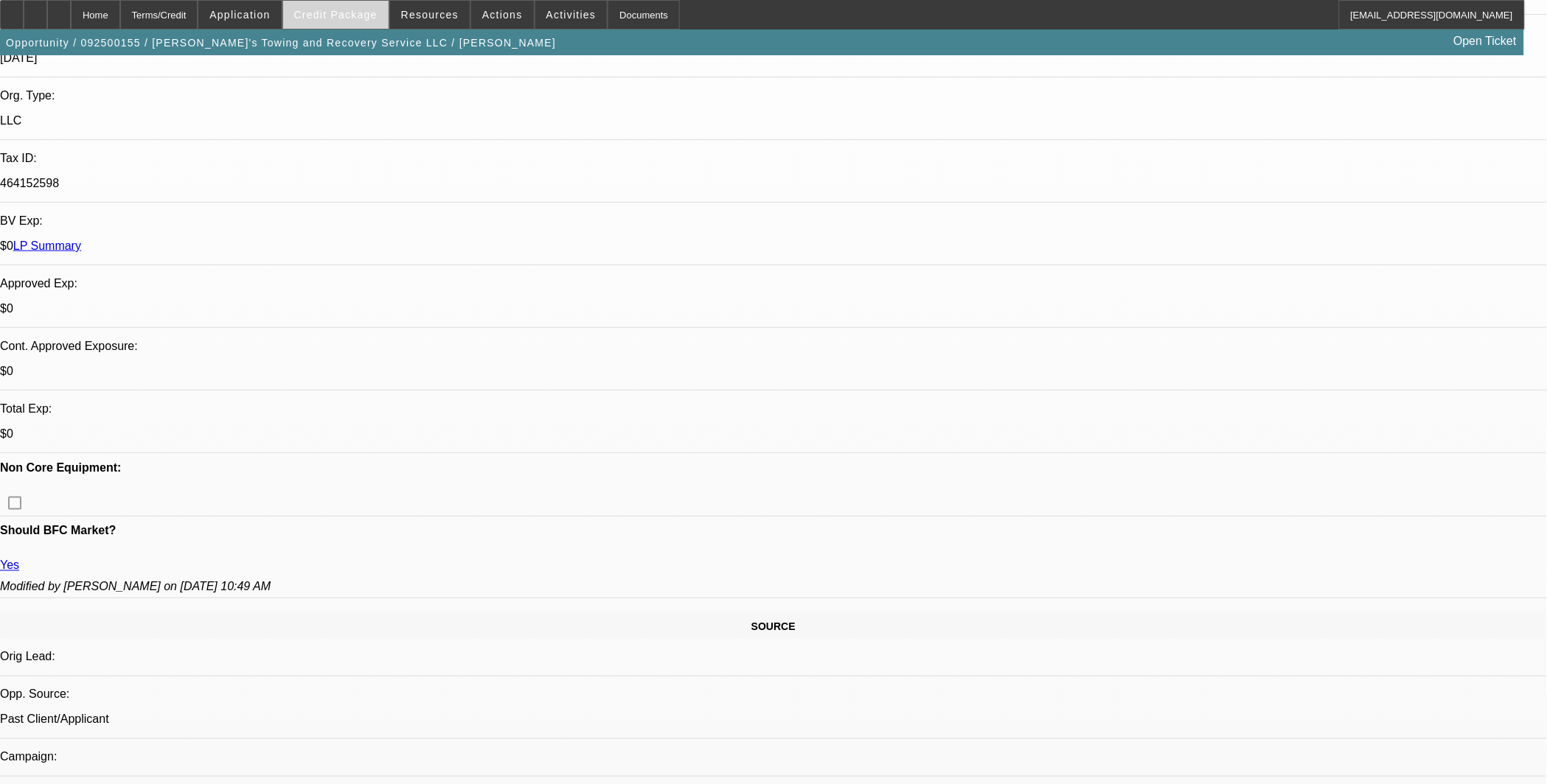
click at [329, 17] on span "Credit Package" at bounding box center [336, 15] width 83 height 12
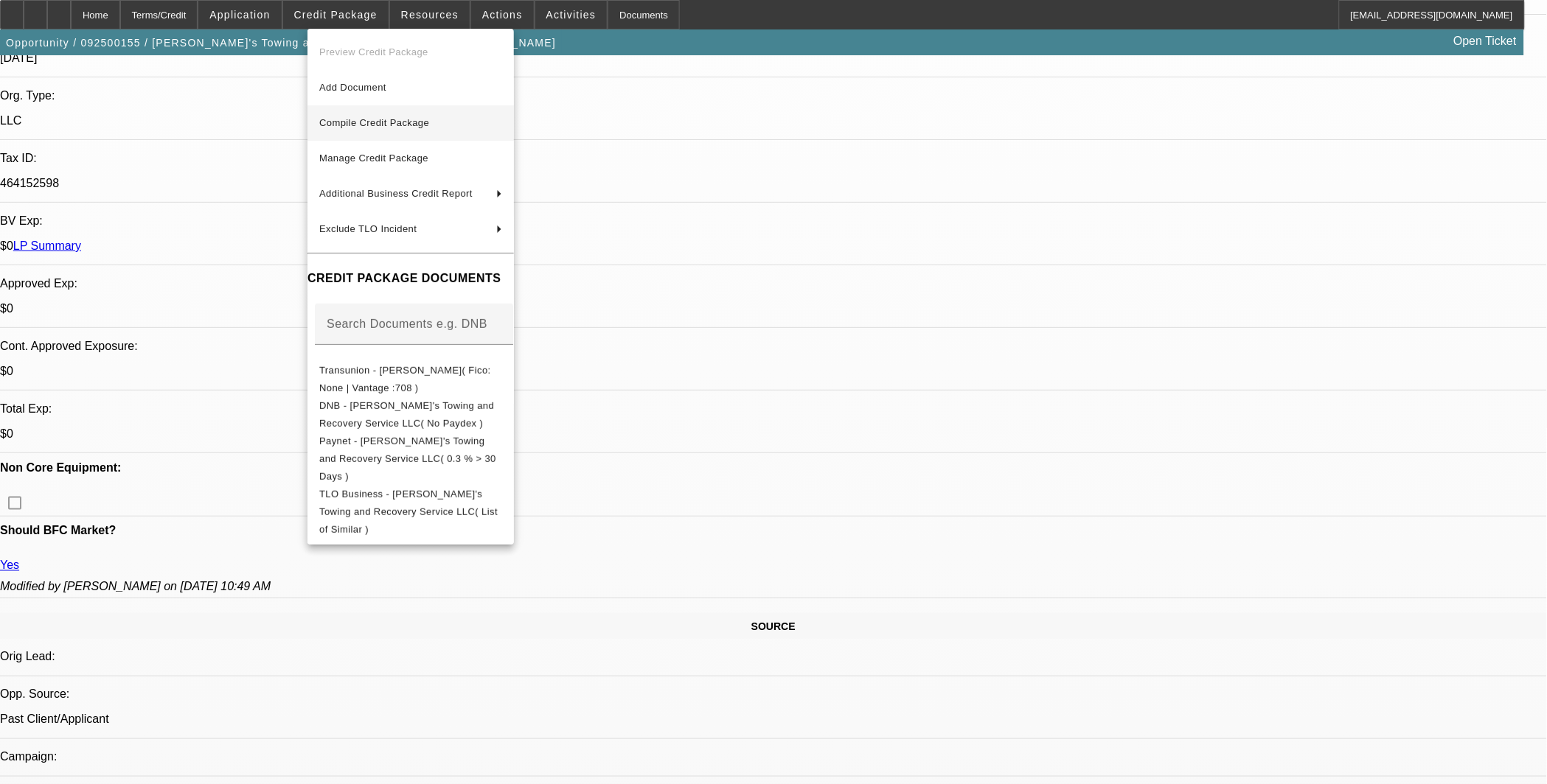
click at [380, 121] on span "Compile Credit Package" at bounding box center [374, 123] width 110 height 11
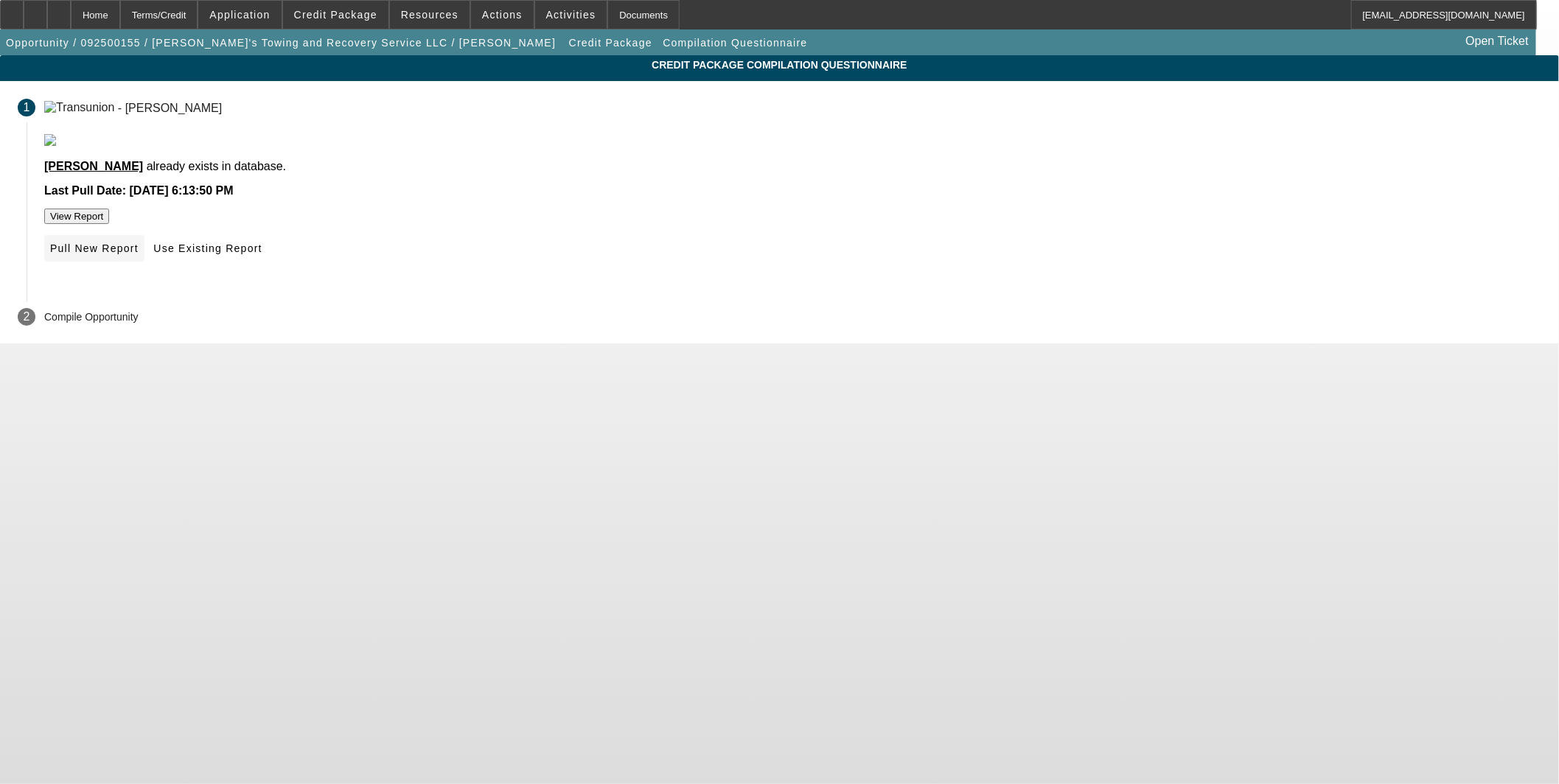
click at [139, 255] on span "Pull New Report" at bounding box center [94, 248] width 89 height 12
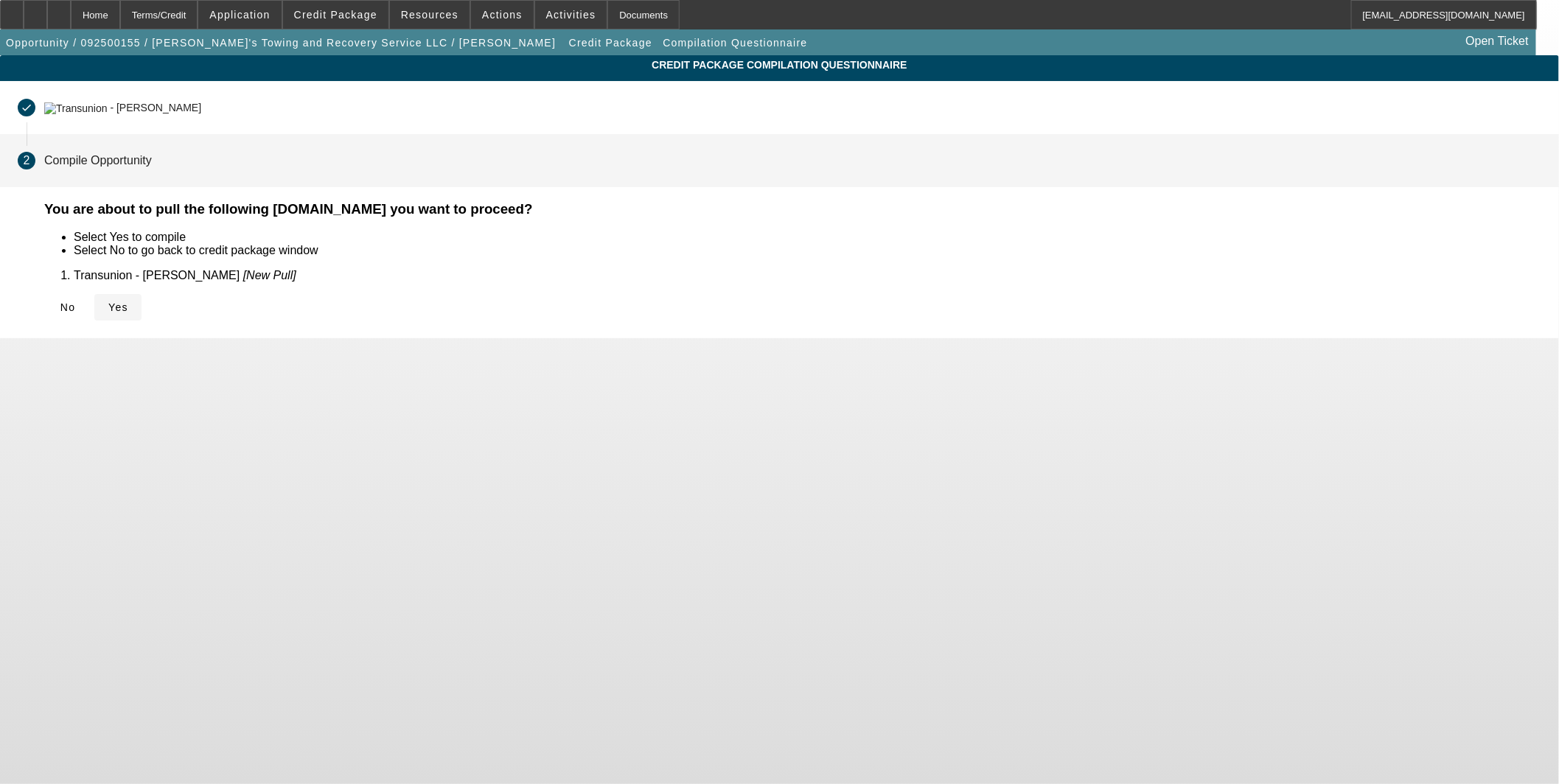
click at [142, 313] on span at bounding box center [118, 307] width 47 height 35
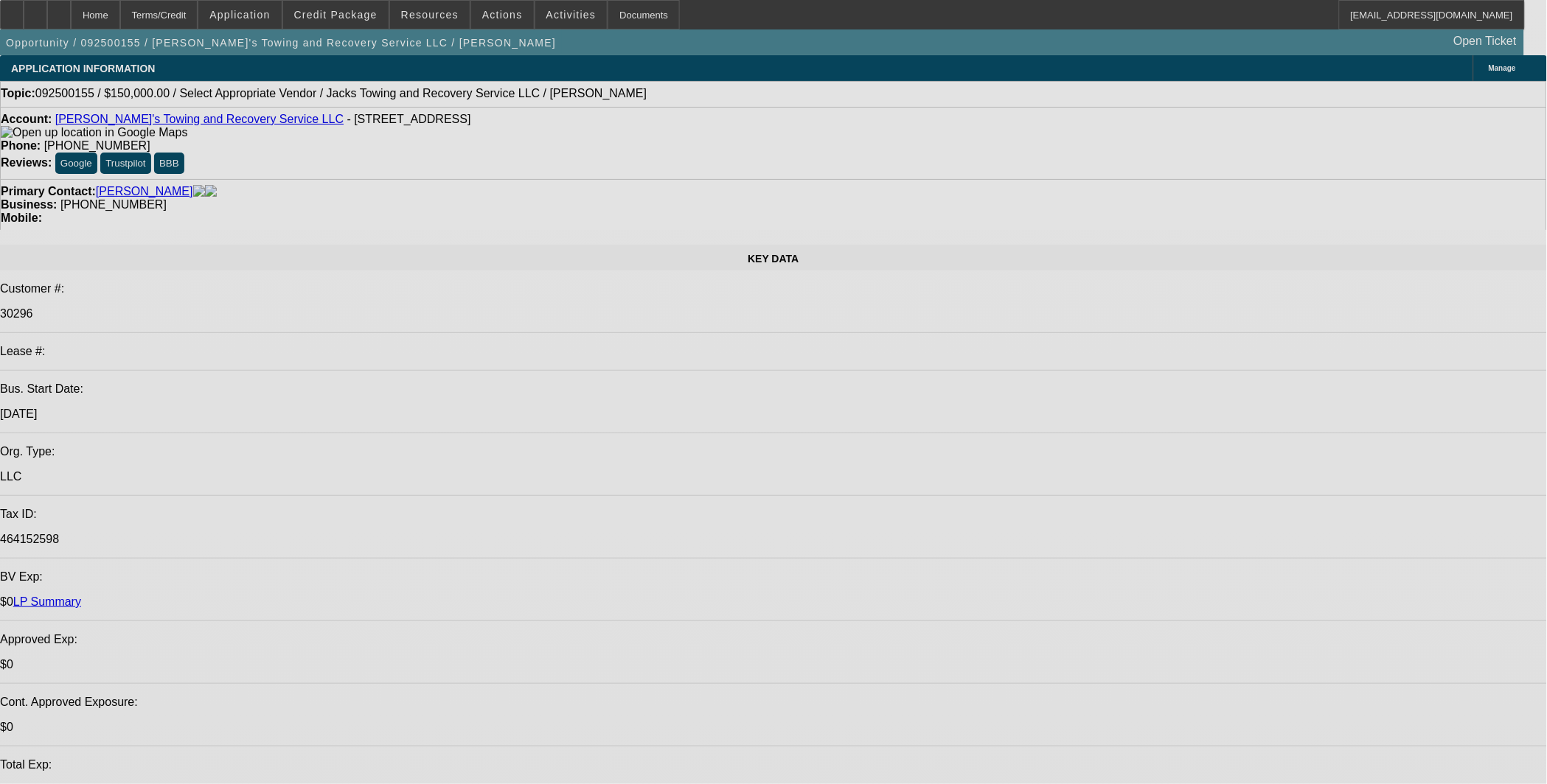
select select "0"
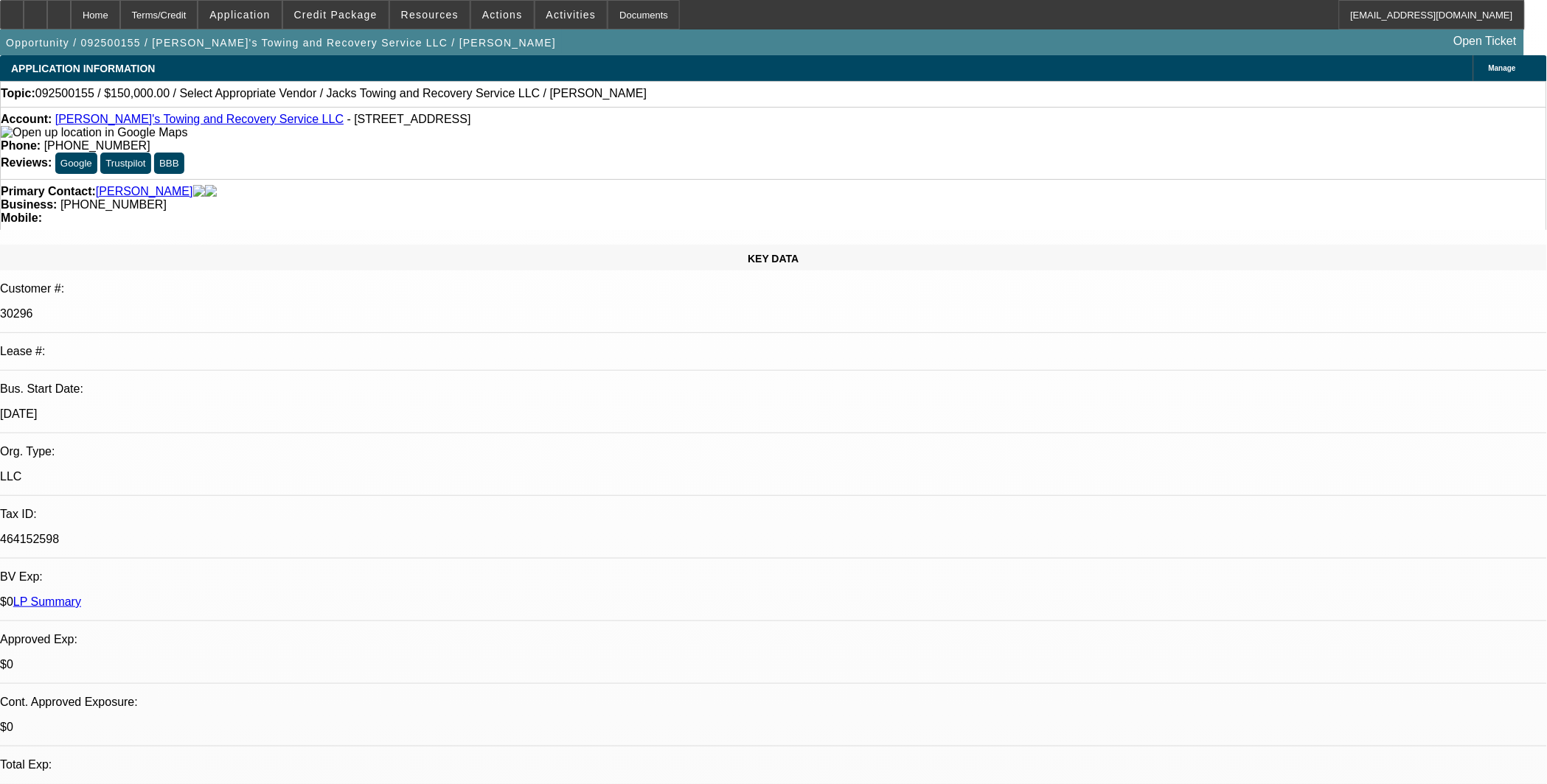
select select "2"
select select "0.1"
select select "4"
drag, startPoint x: 94, startPoint y: 17, endPoint x: 93, endPoint y: 56, distance: 39.0
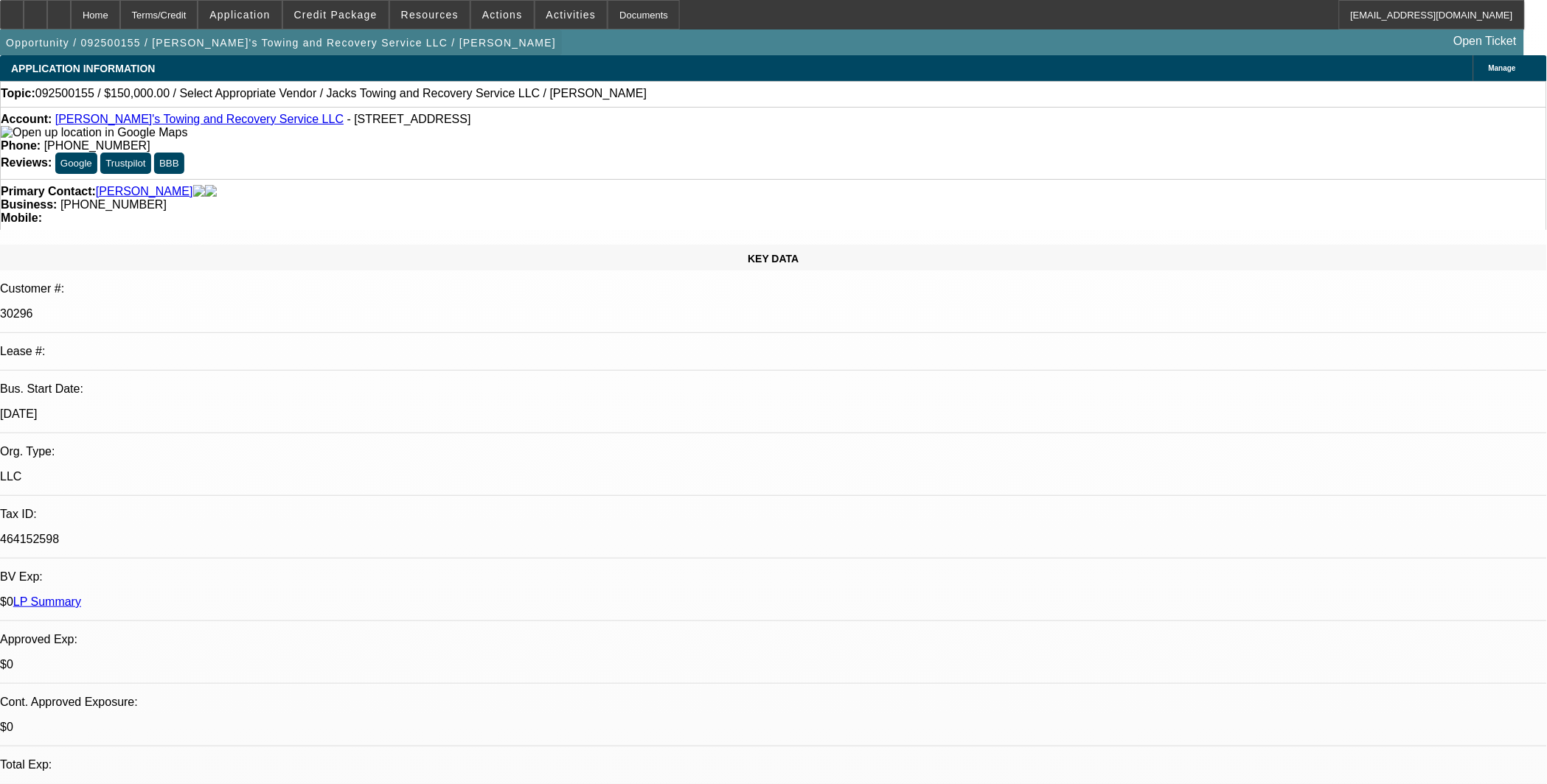
click at [59, 9] on icon at bounding box center [59, 9] width 0 height 0
select select "0"
select select "2"
select select "0.1"
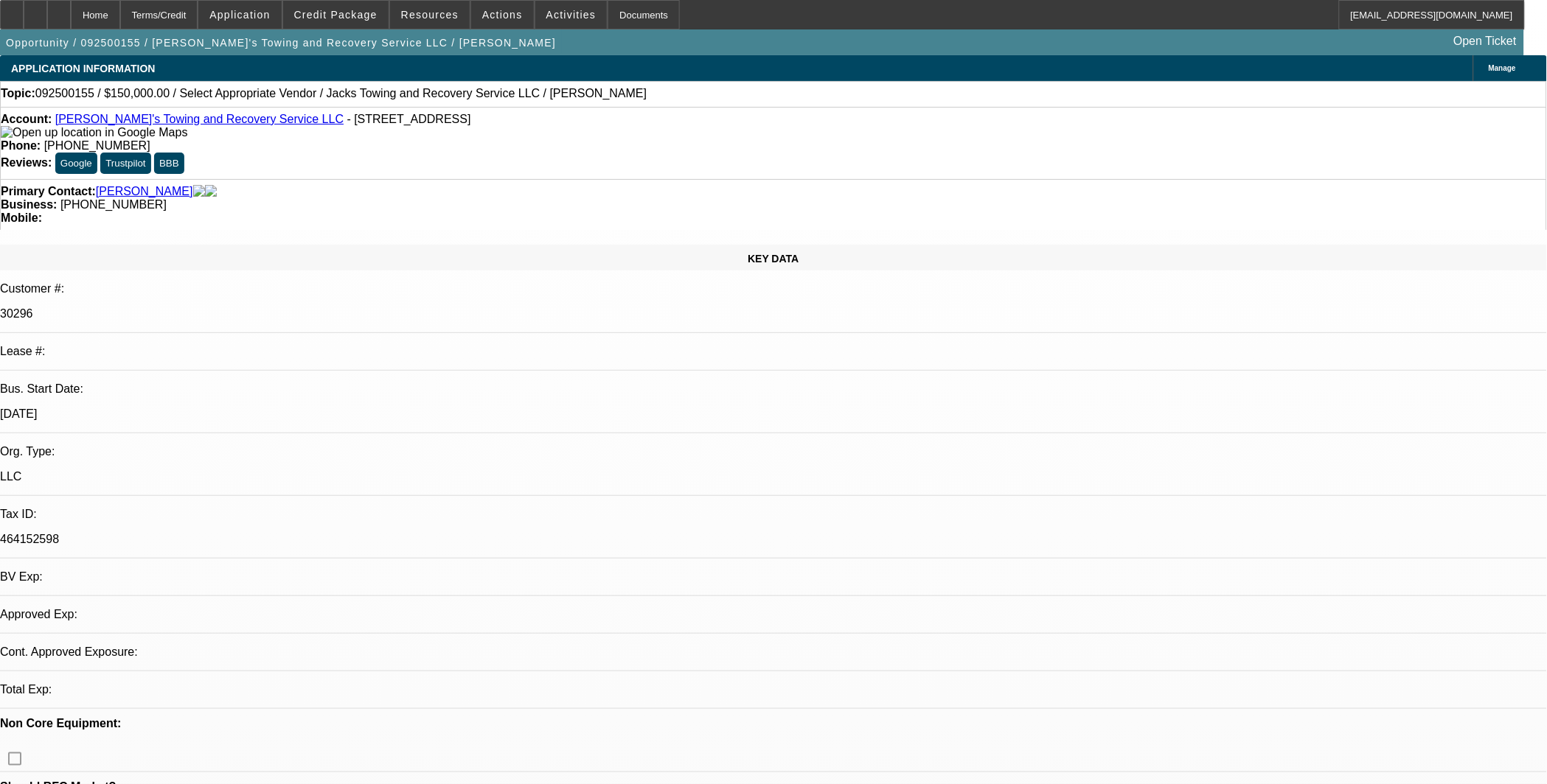
select select "4"
click at [59, 9] on icon at bounding box center [59, 9] width 0 height 0
select select "0"
select select "2"
select select "0.1"
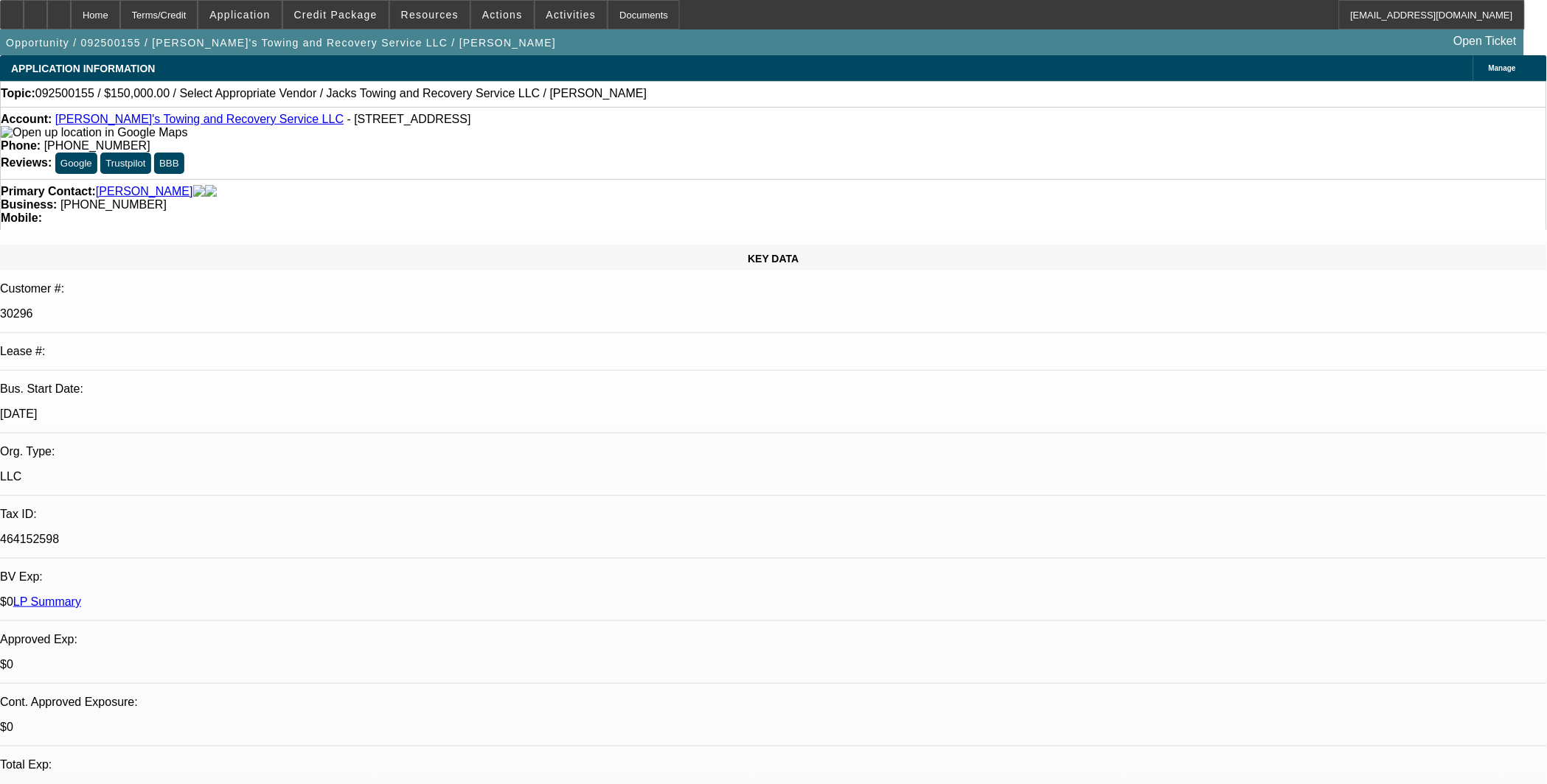
select select "1"
select select "2"
select select "4"
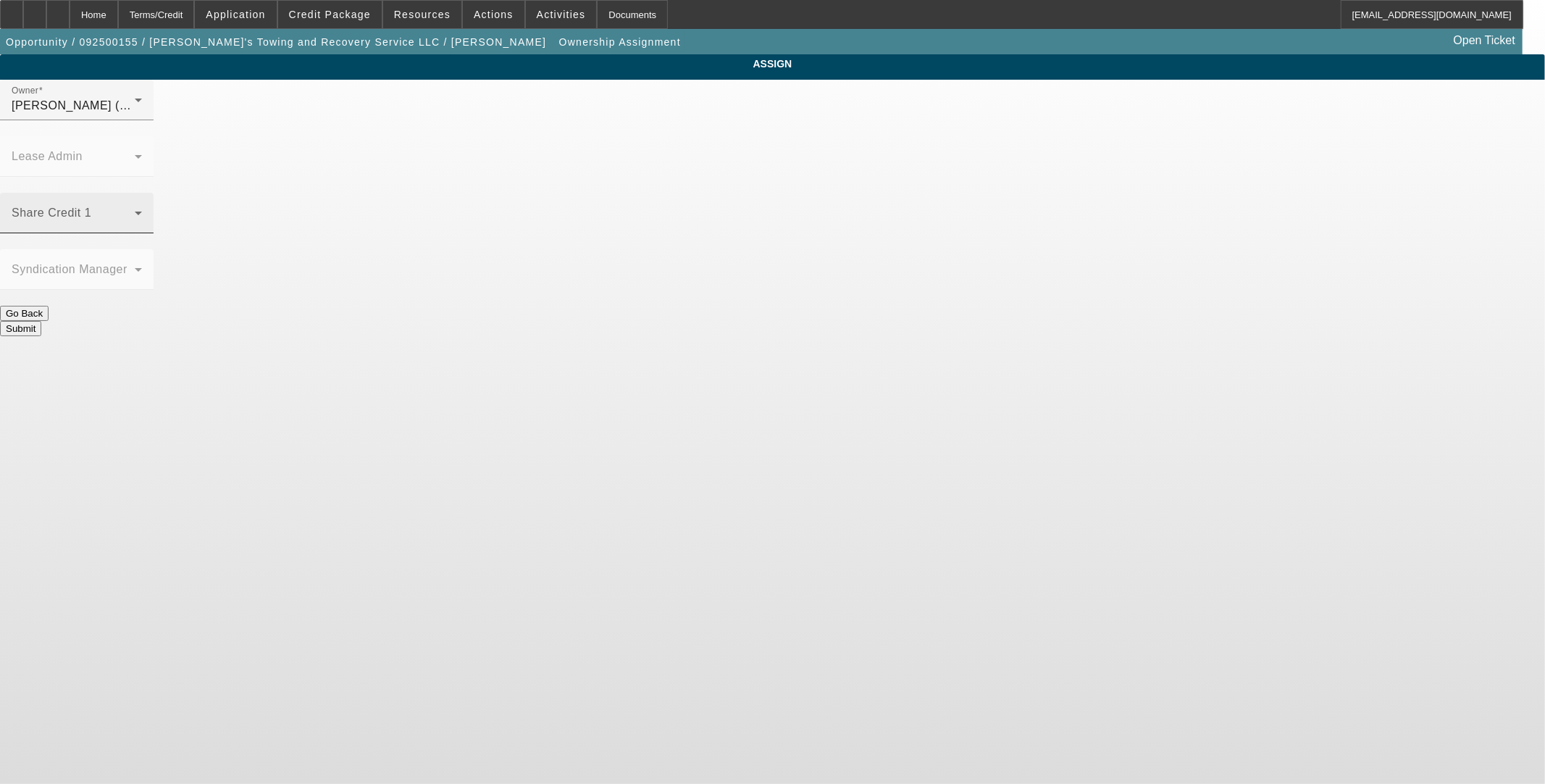
click at [91, 206] on mat-label "Share Credit 1" at bounding box center [52, 213] width 80 height 13
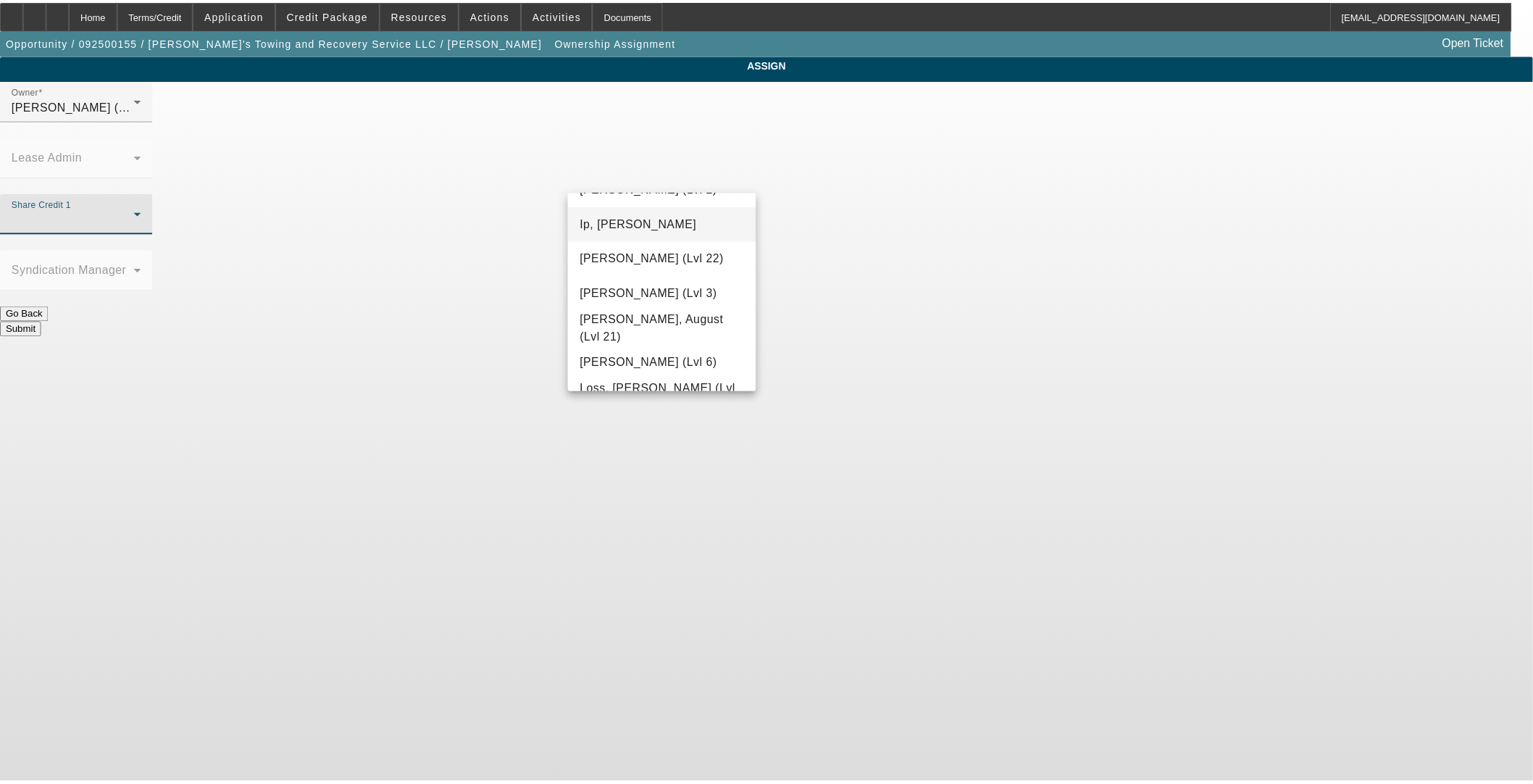
scroll to position [1126, 0]
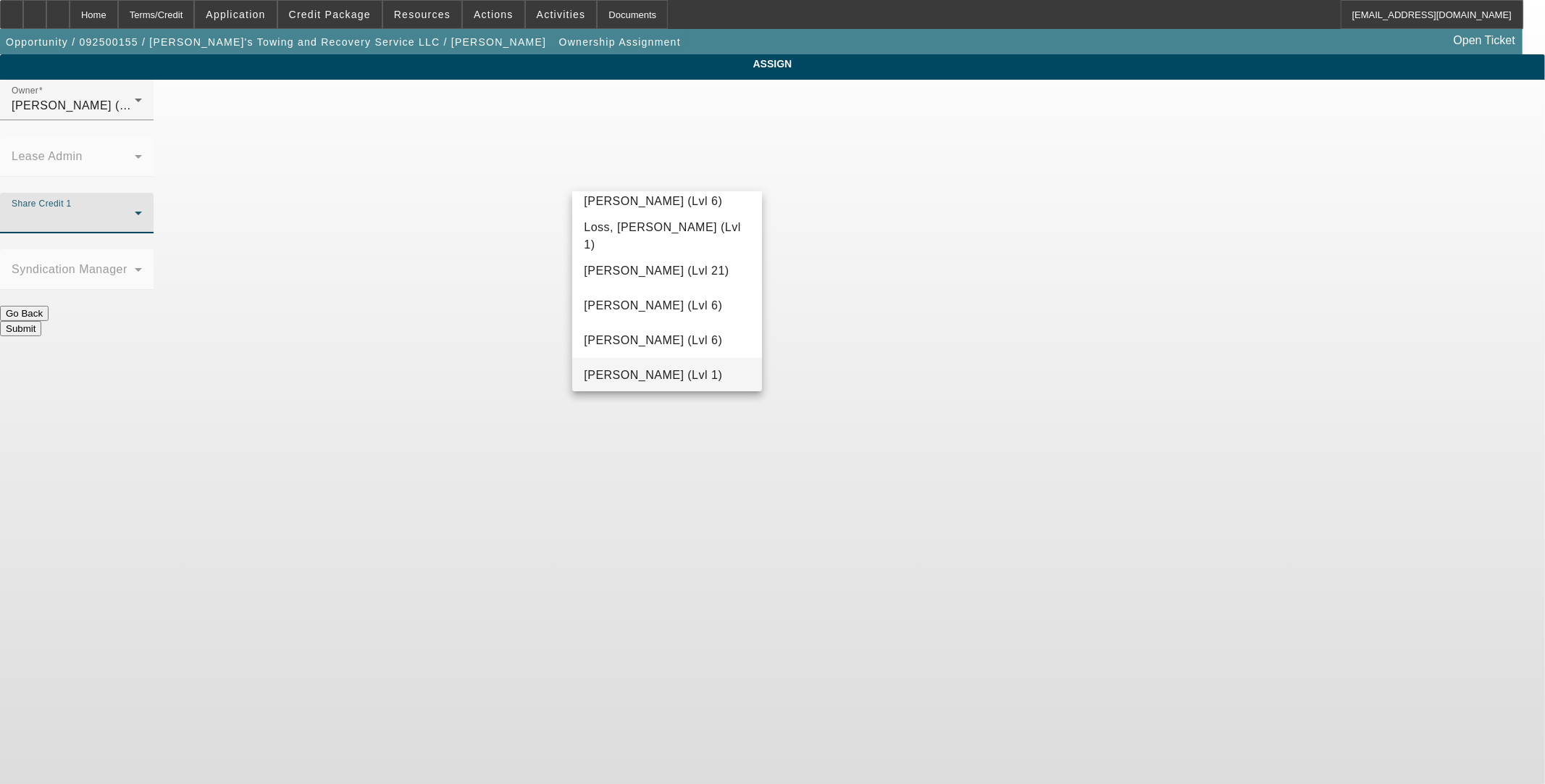
click at [643, 358] on mat-option "[PERSON_NAME] (Lvl 1)" at bounding box center [667, 375] width 189 height 35
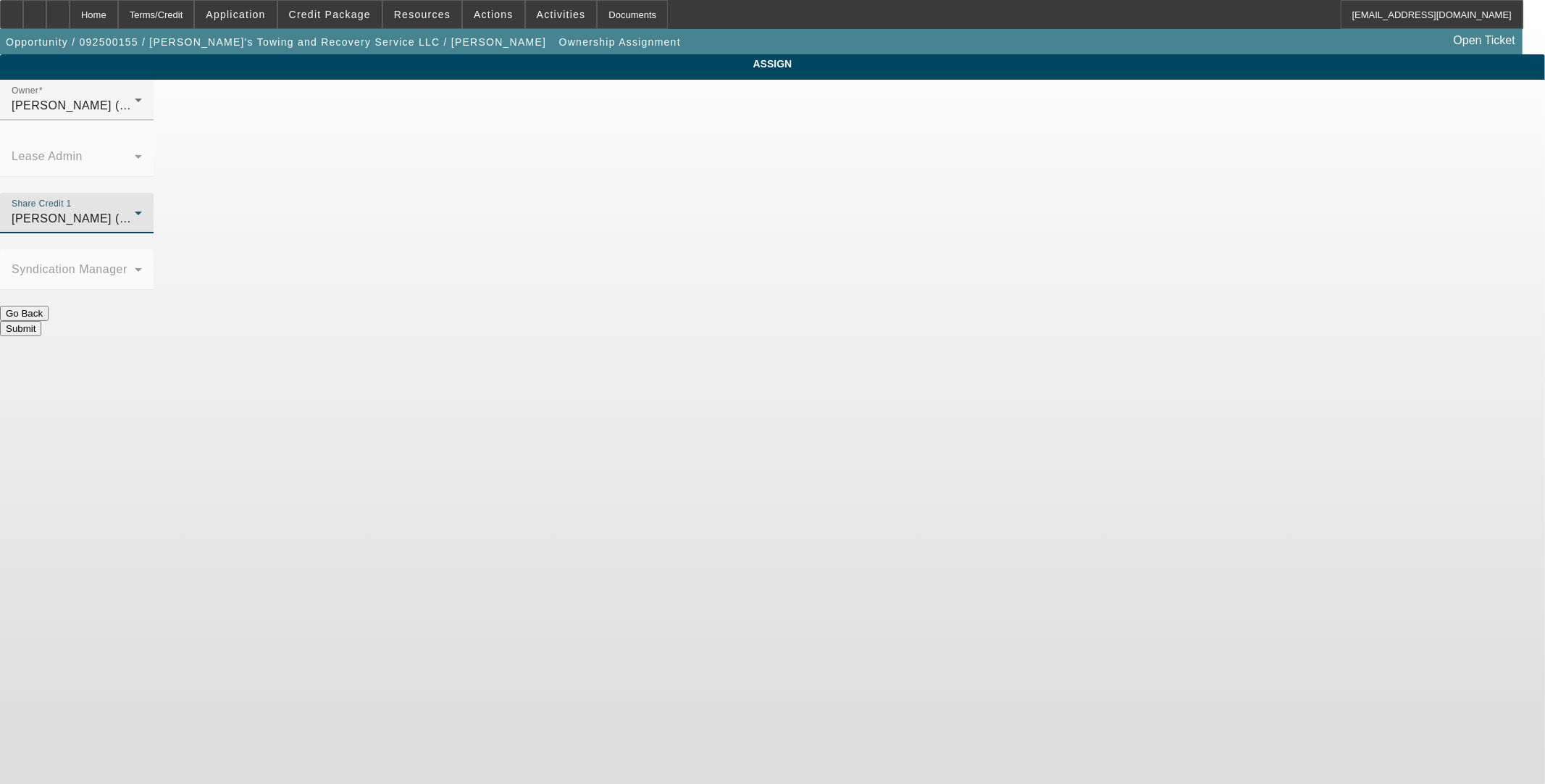
click at [41, 321] on button "Submit" at bounding box center [20, 328] width 41 height 15
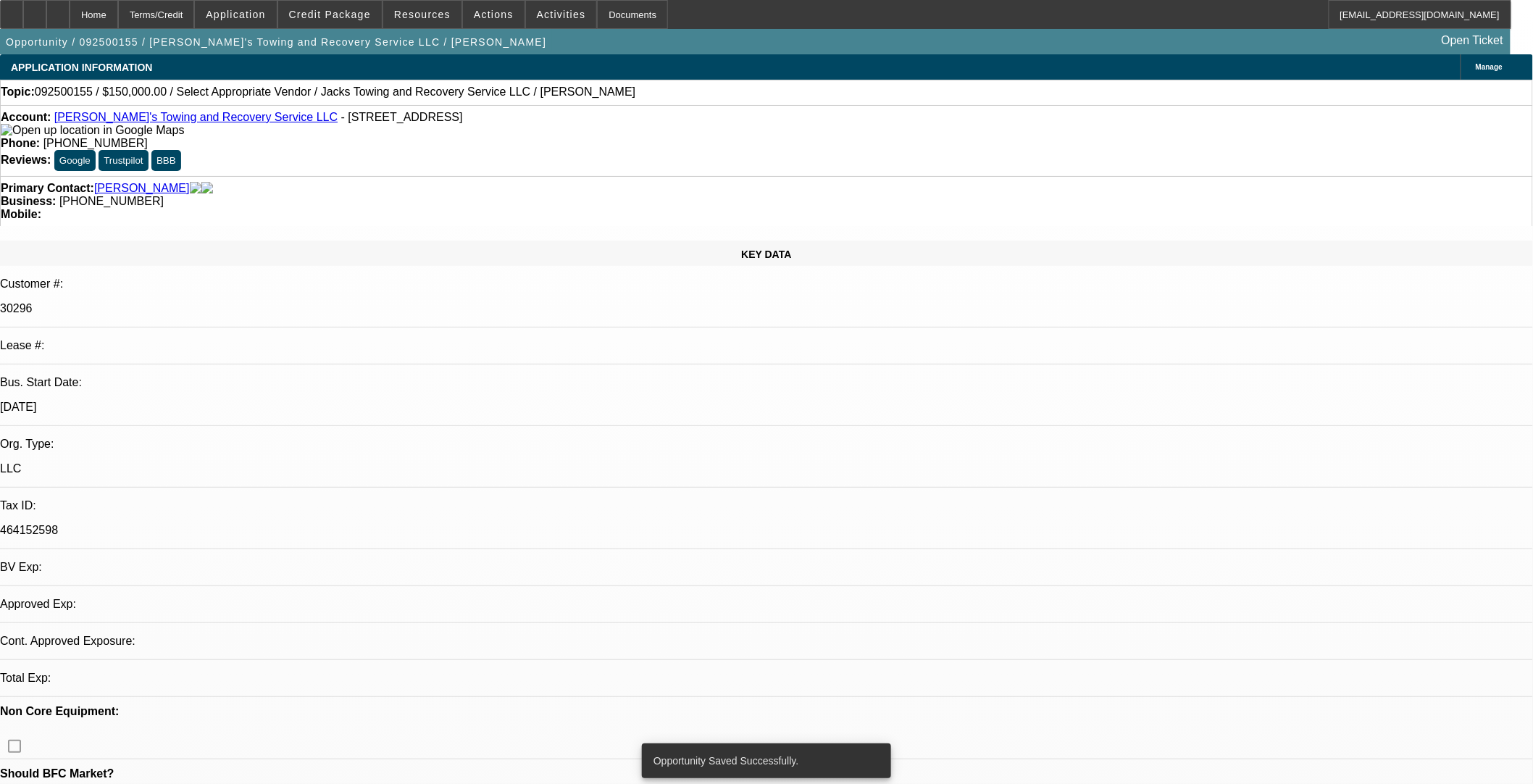
select select "0"
select select "2"
select select "0.1"
select select "4"
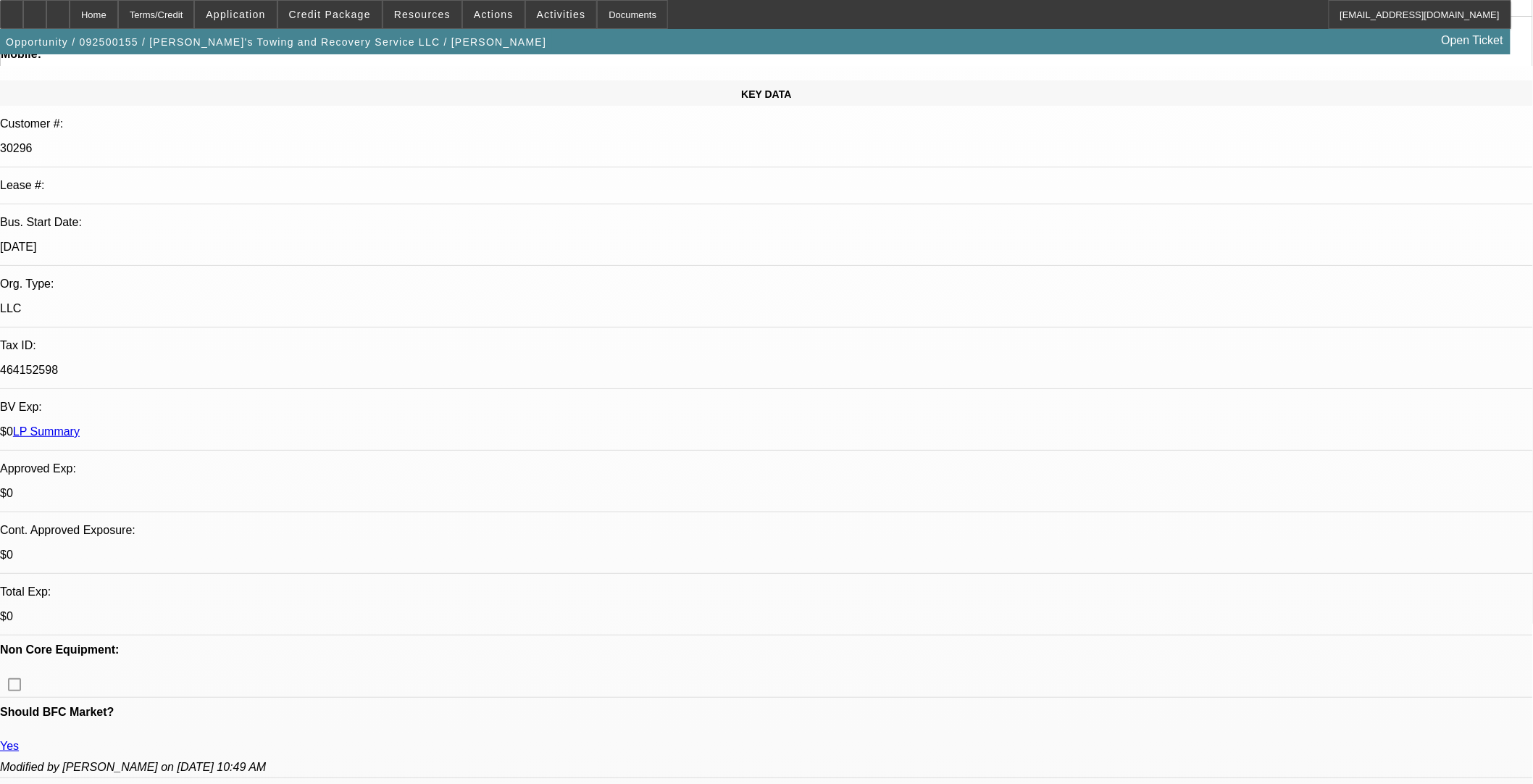
scroll to position [161, 0]
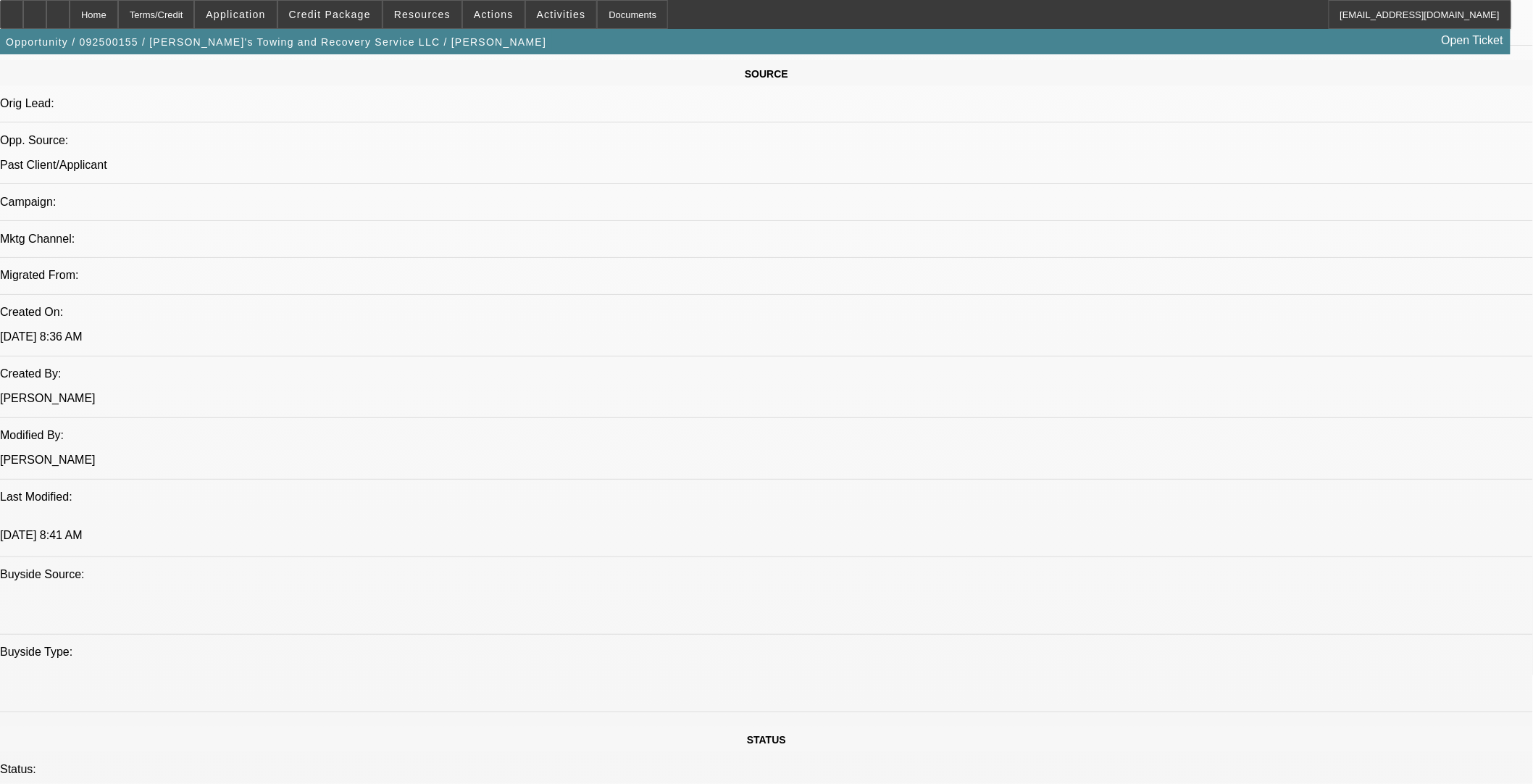
scroll to position [724, 0]
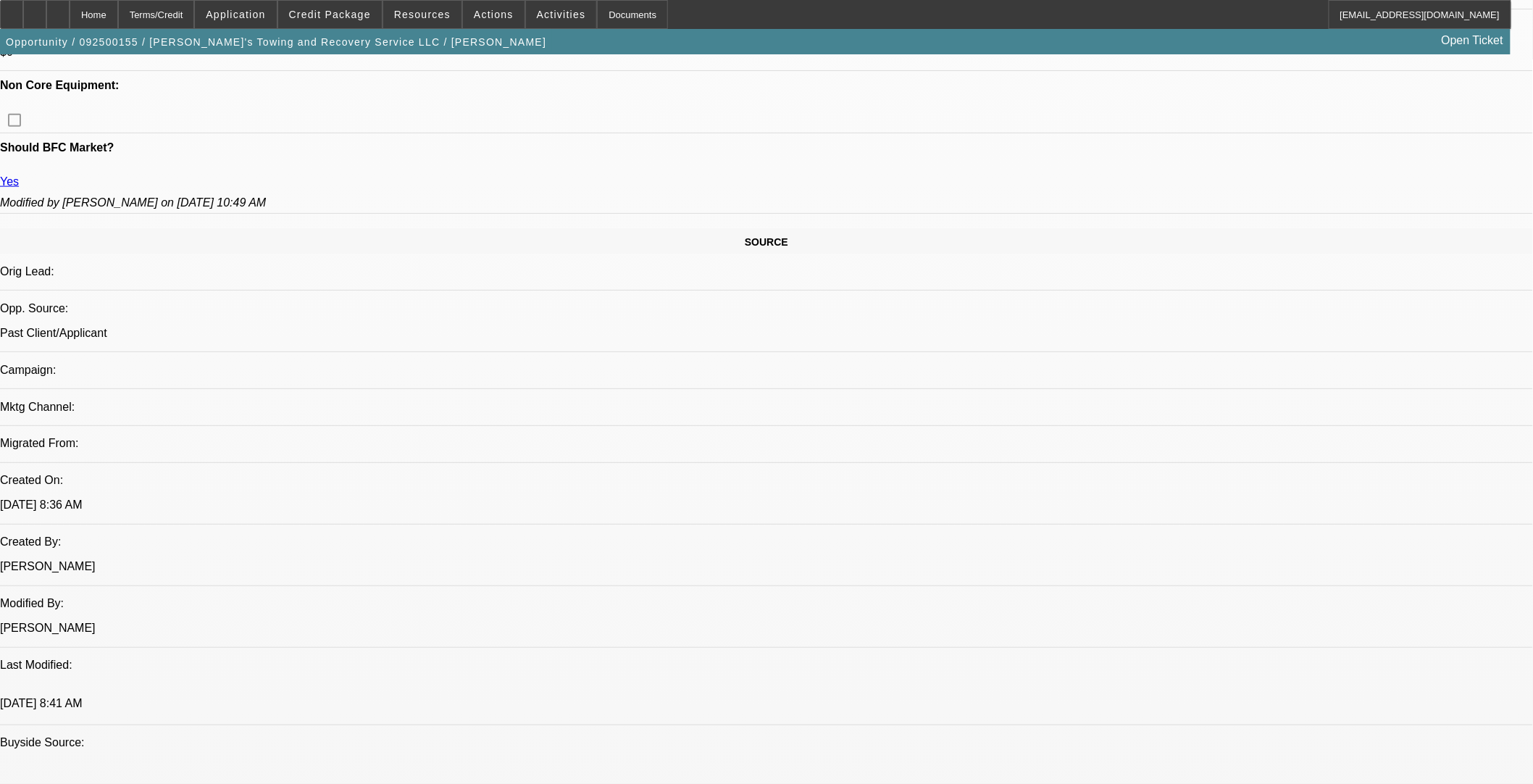
click at [336, 10] on span "Credit Package" at bounding box center [330, 15] width 82 height 12
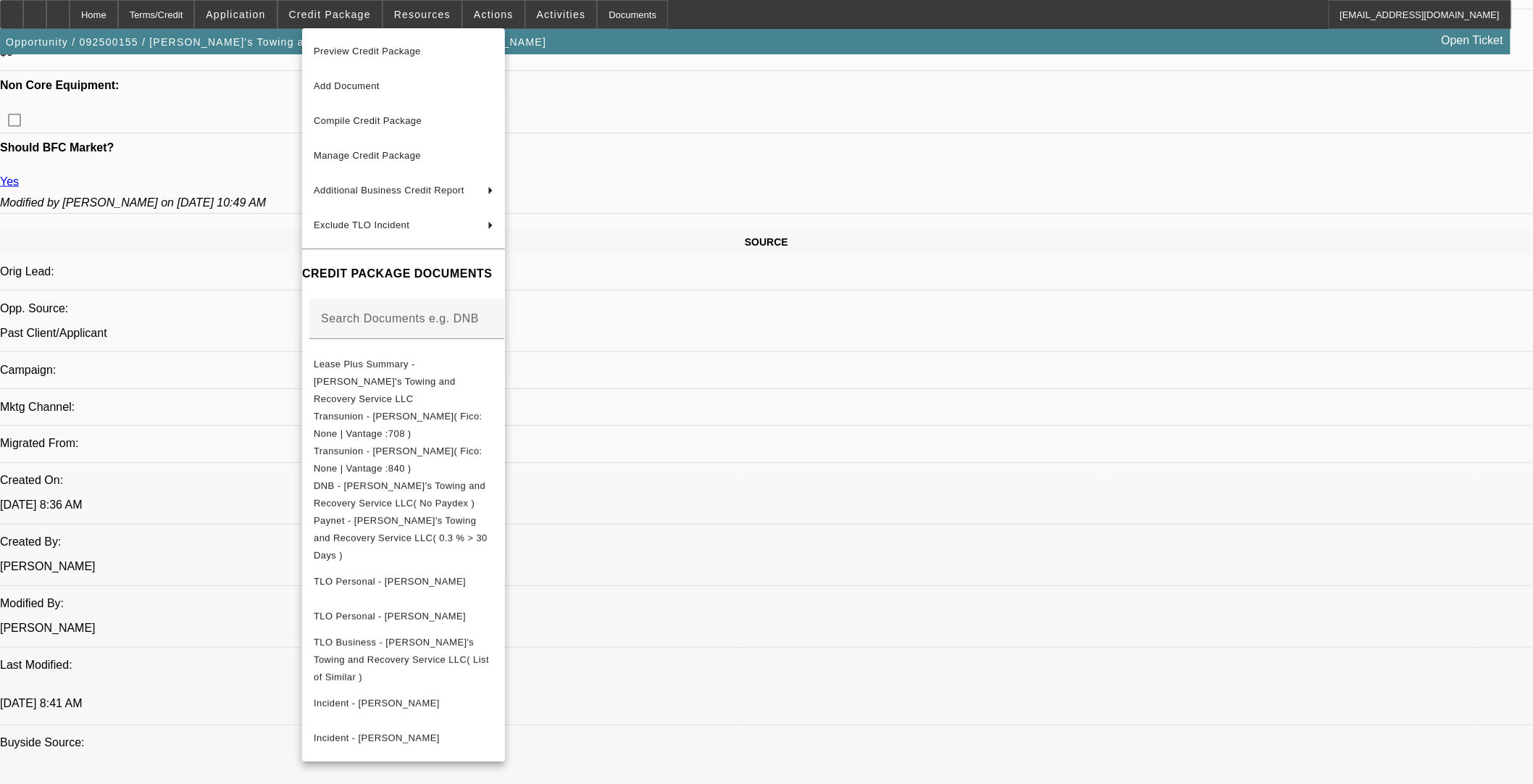
click at [1070, 581] on div at bounding box center [766, 392] width 1533 height 784
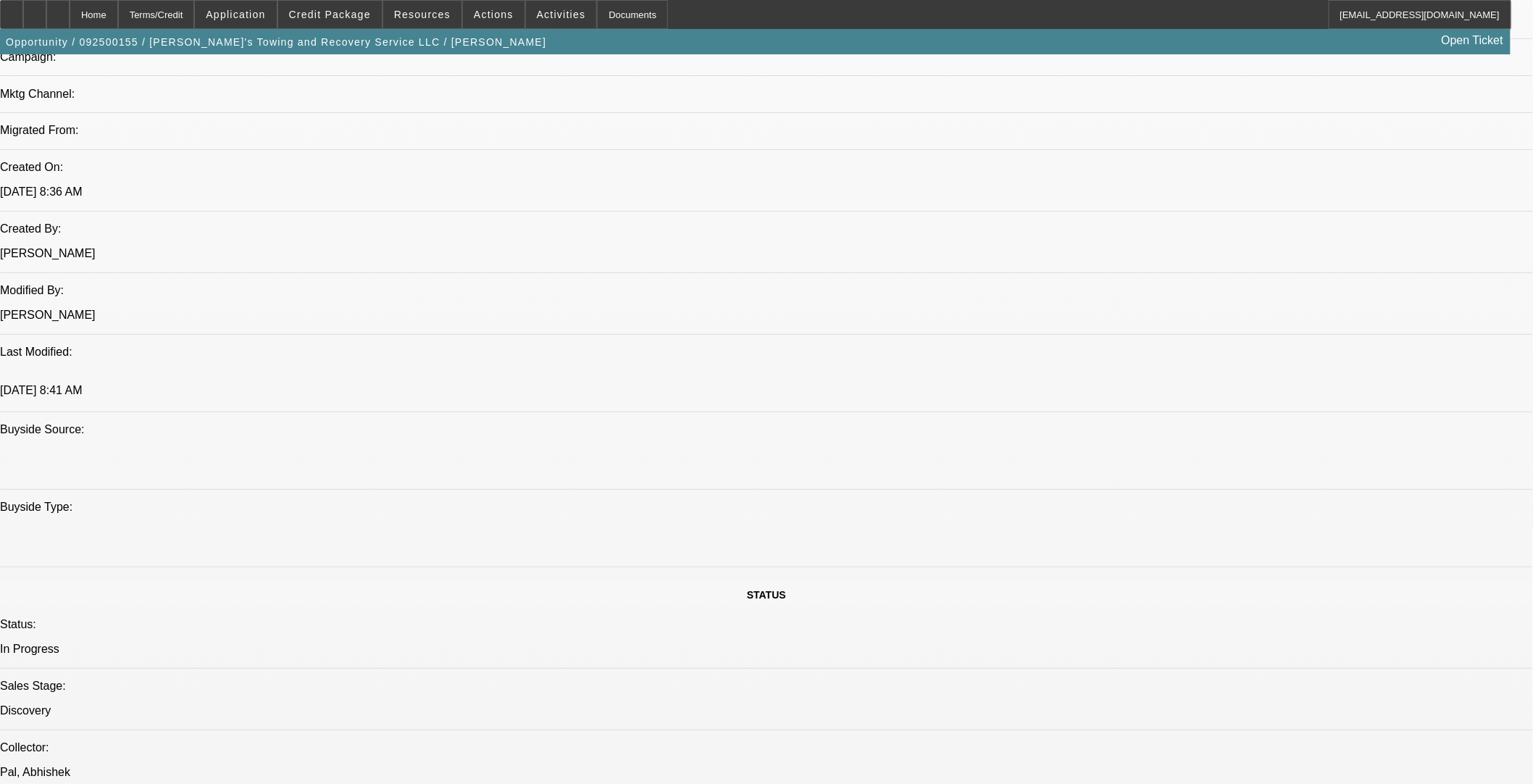
scroll to position [1207, 0]
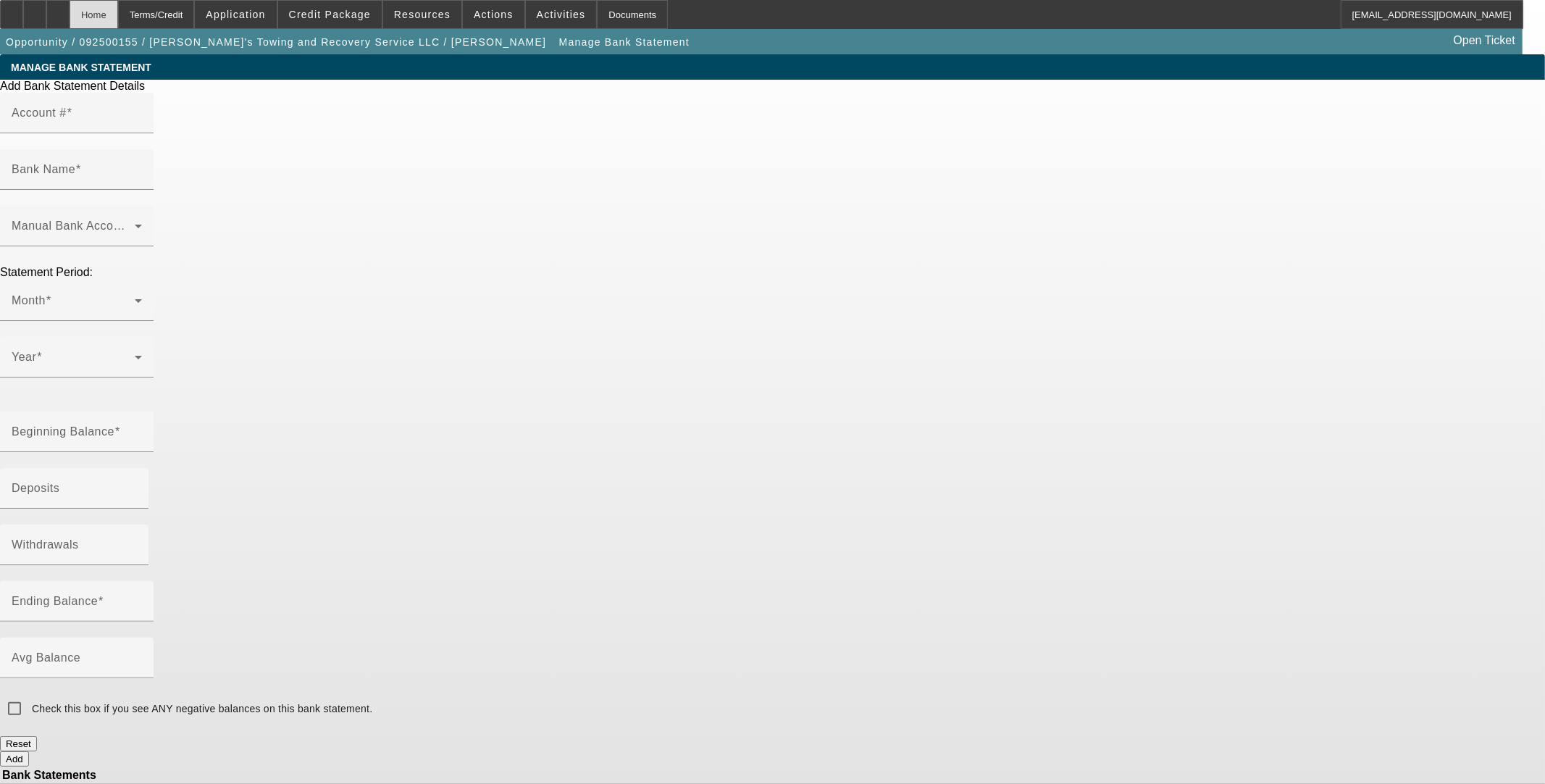
click at [118, 20] on div "Home" at bounding box center [93, 15] width 48 height 29
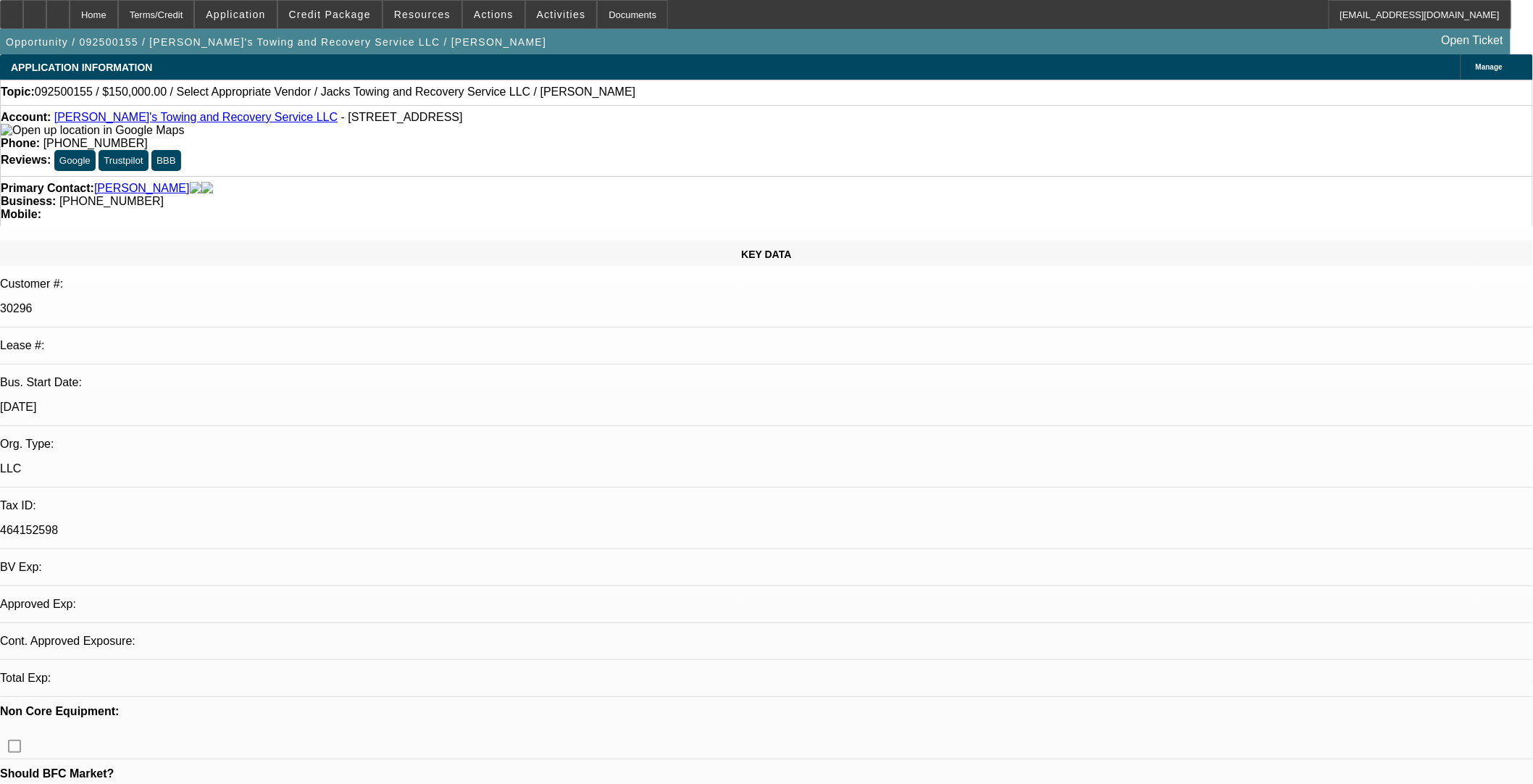
select select "0"
select select "2"
select select "0.1"
select select "4"
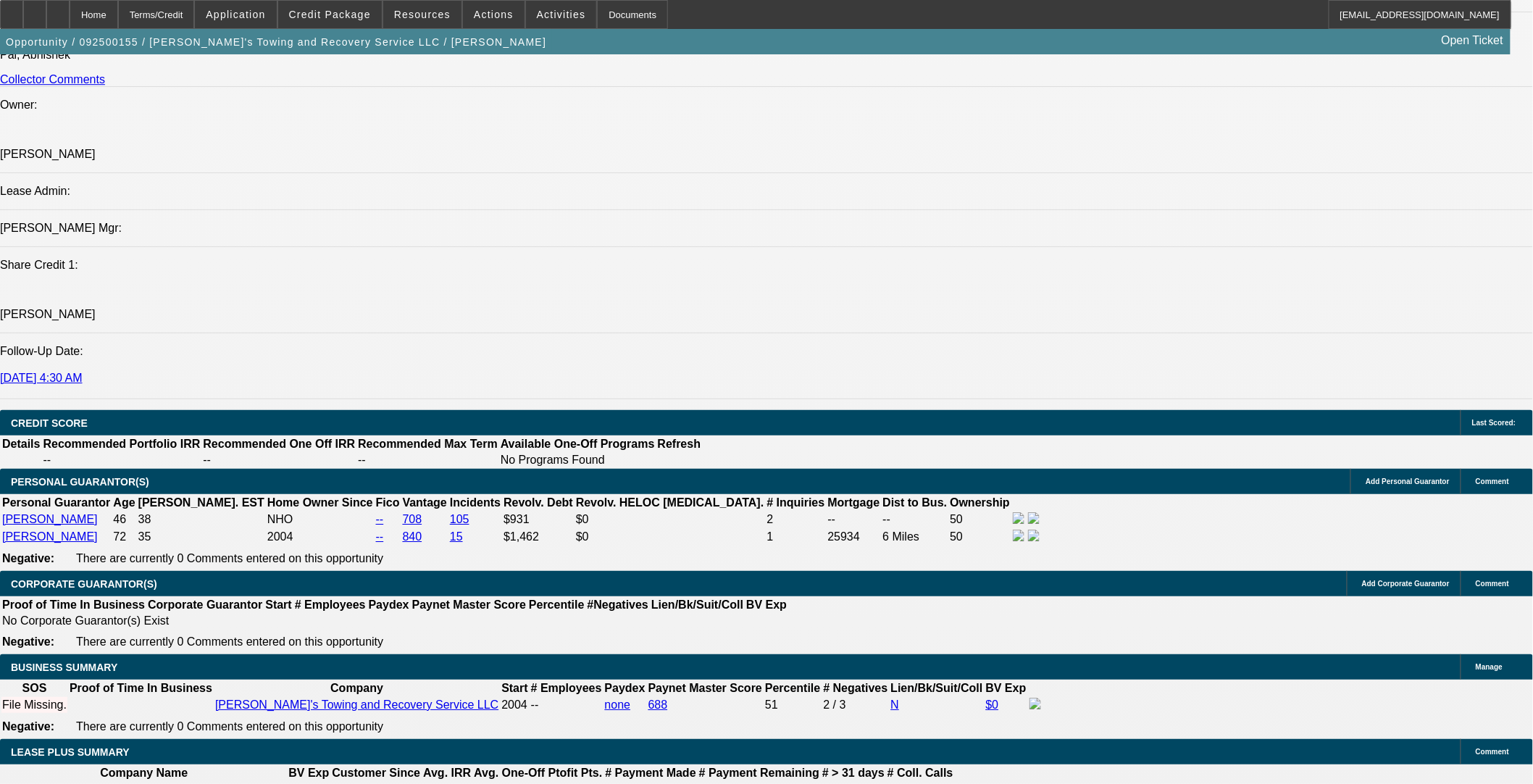
scroll to position [2011, 0]
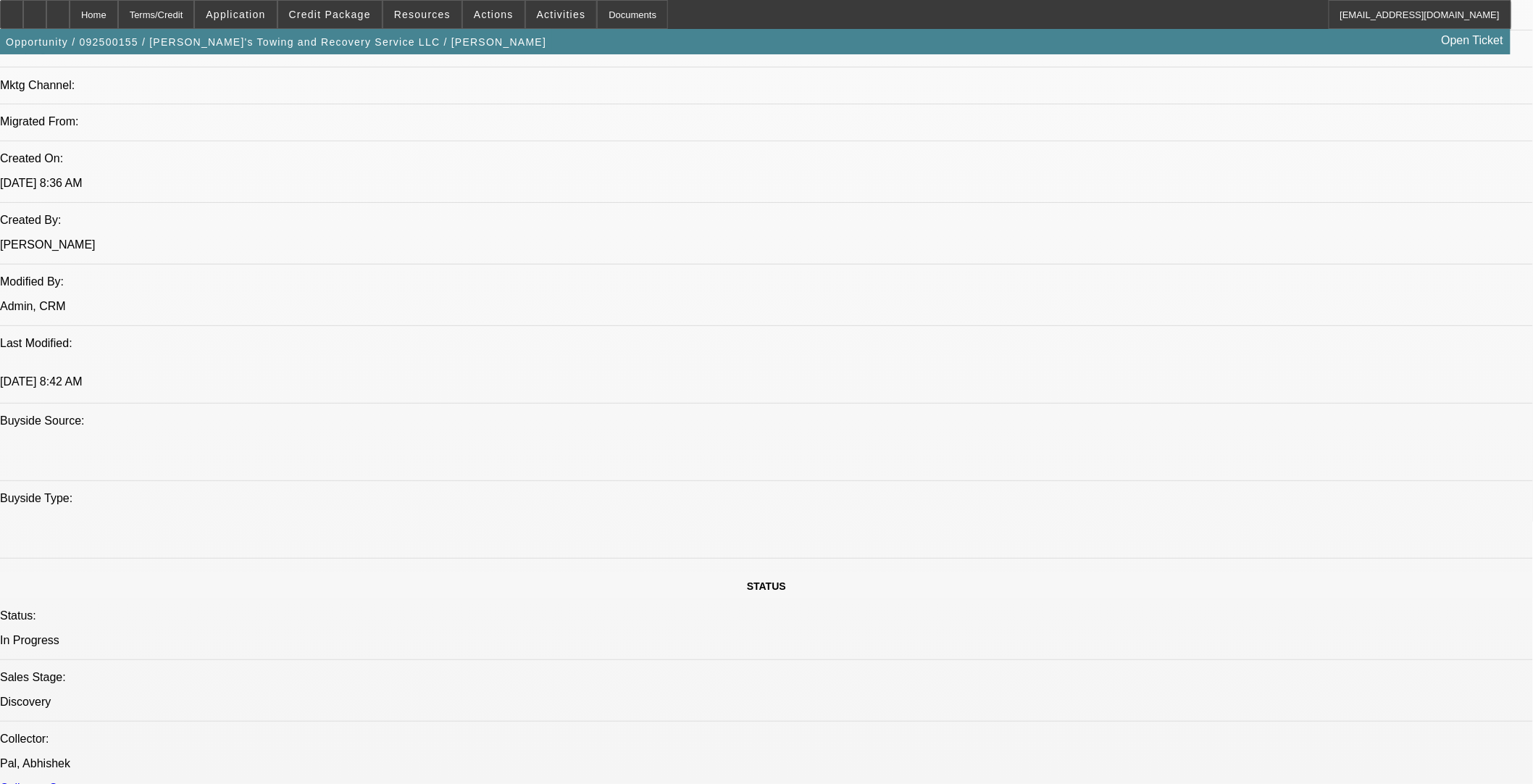
scroll to position [724, 0]
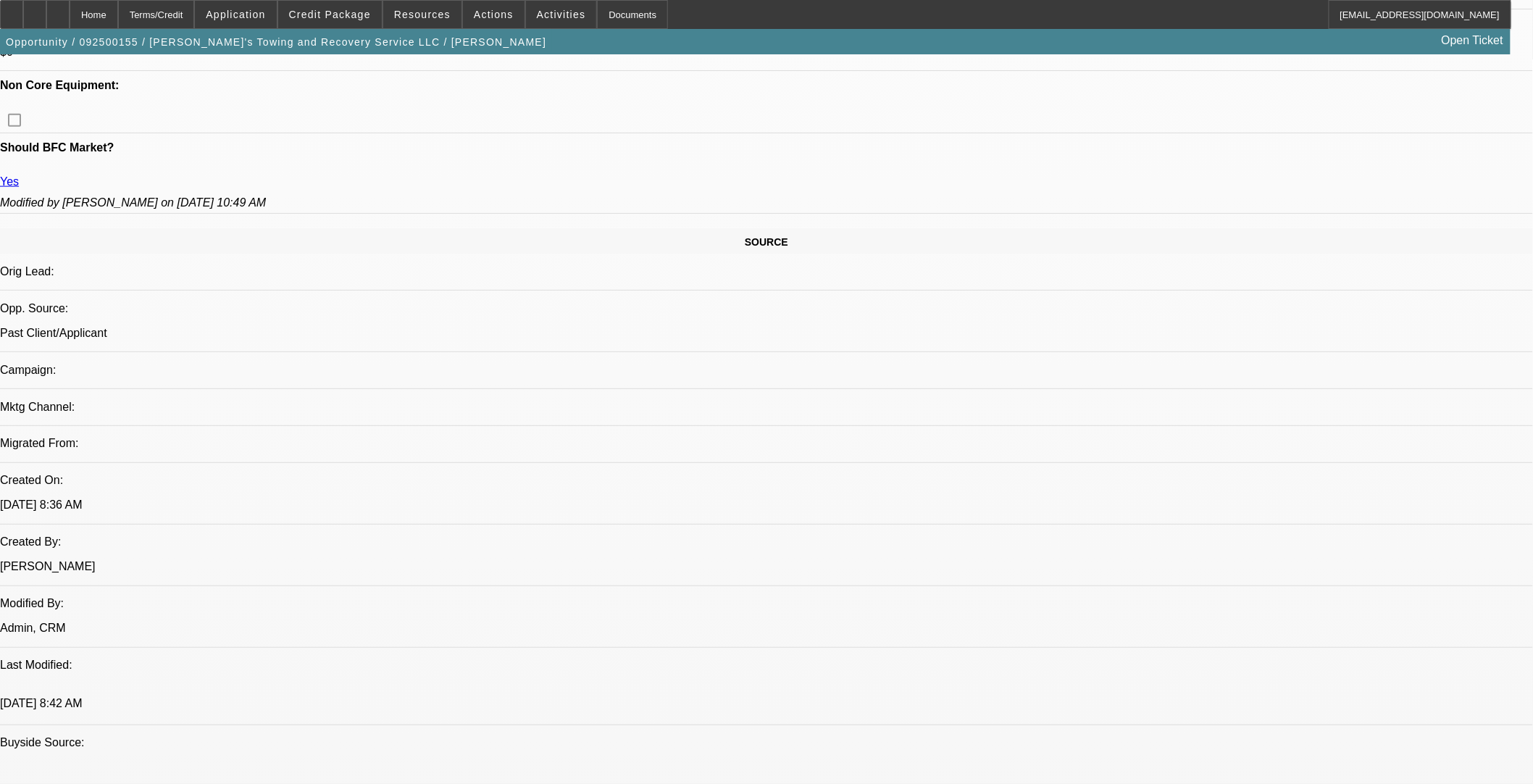
drag, startPoint x: 357, startPoint y: 12, endPoint x: 347, endPoint y: 23, distance: 14.9
click at [356, 11] on span "Credit Package" at bounding box center [330, 15] width 82 height 12
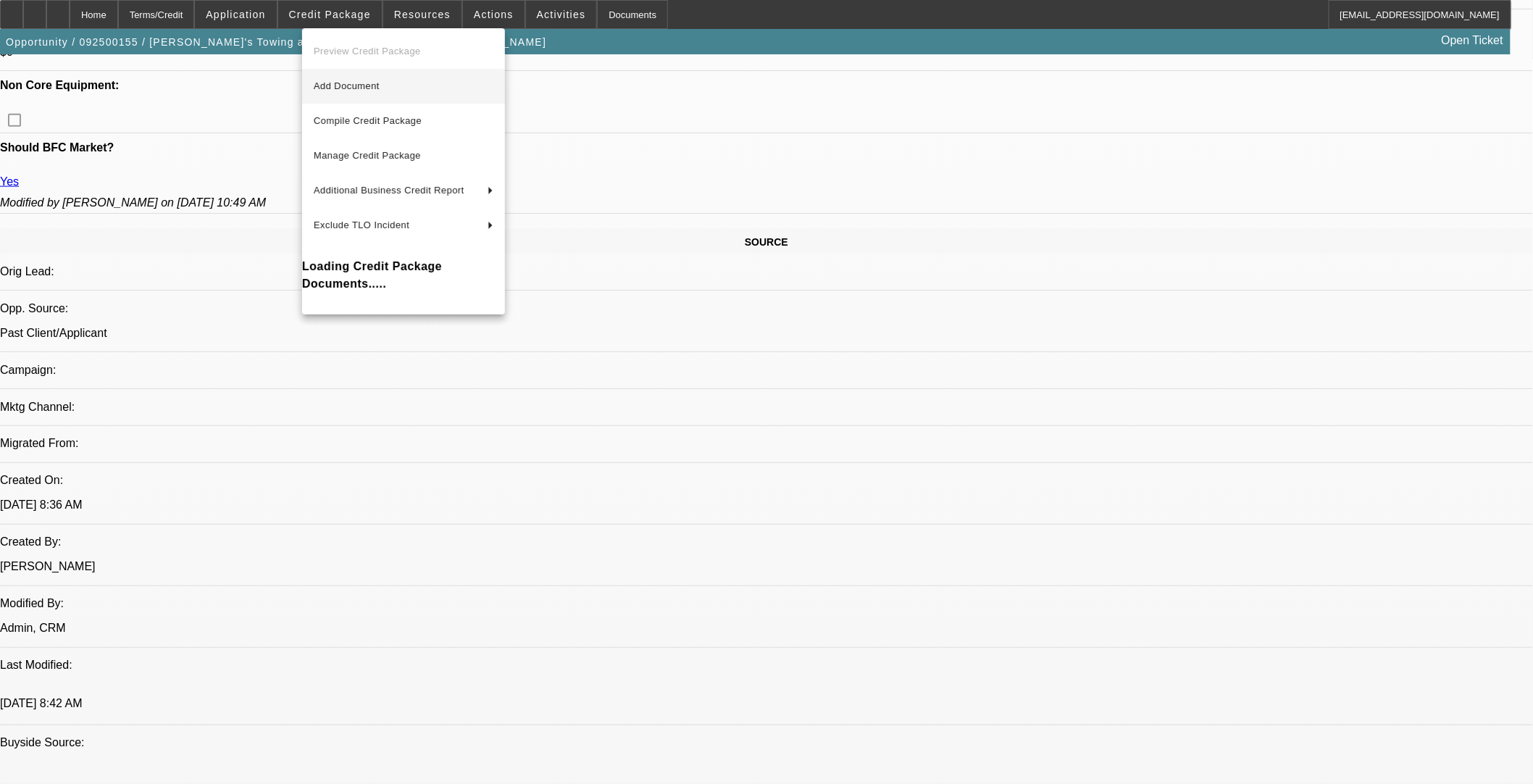
click at [343, 92] on span "Add Document" at bounding box center [403, 85] width 179 height 17
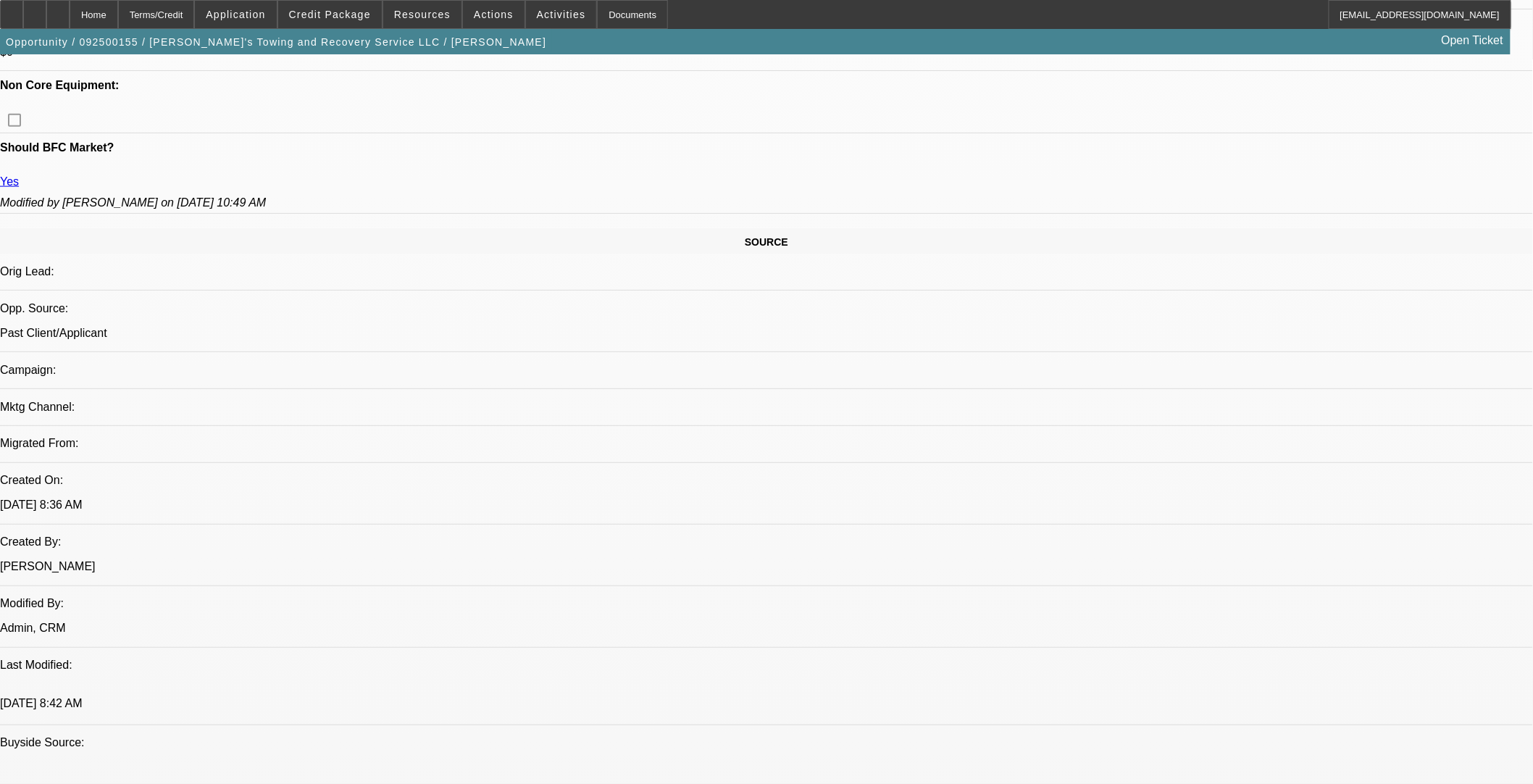
click at [353, 16] on span "Credit Package" at bounding box center [330, 15] width 82 height 12
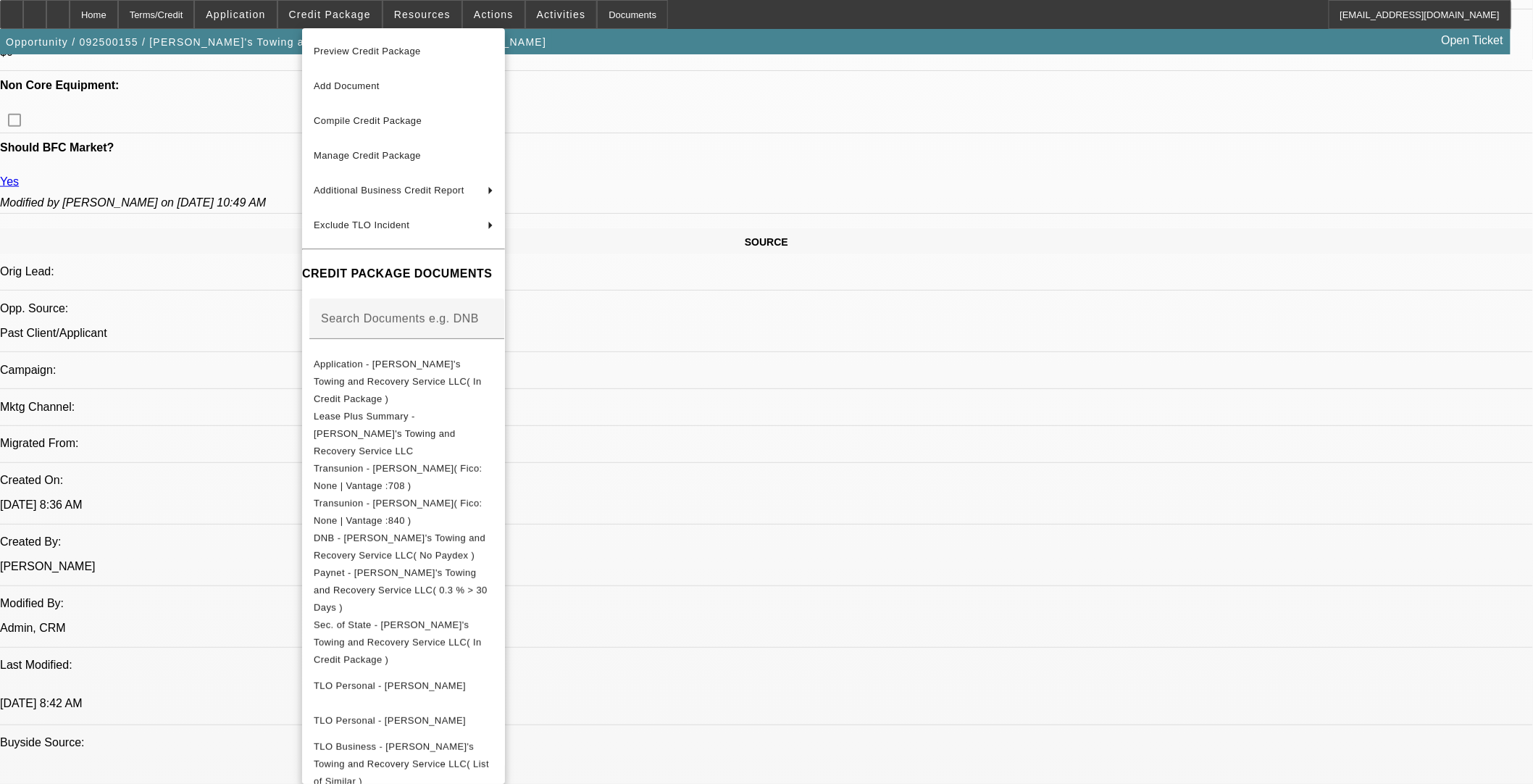
click at [1085, 676] on div at bounding box center [766, 392] width 1533 height 784
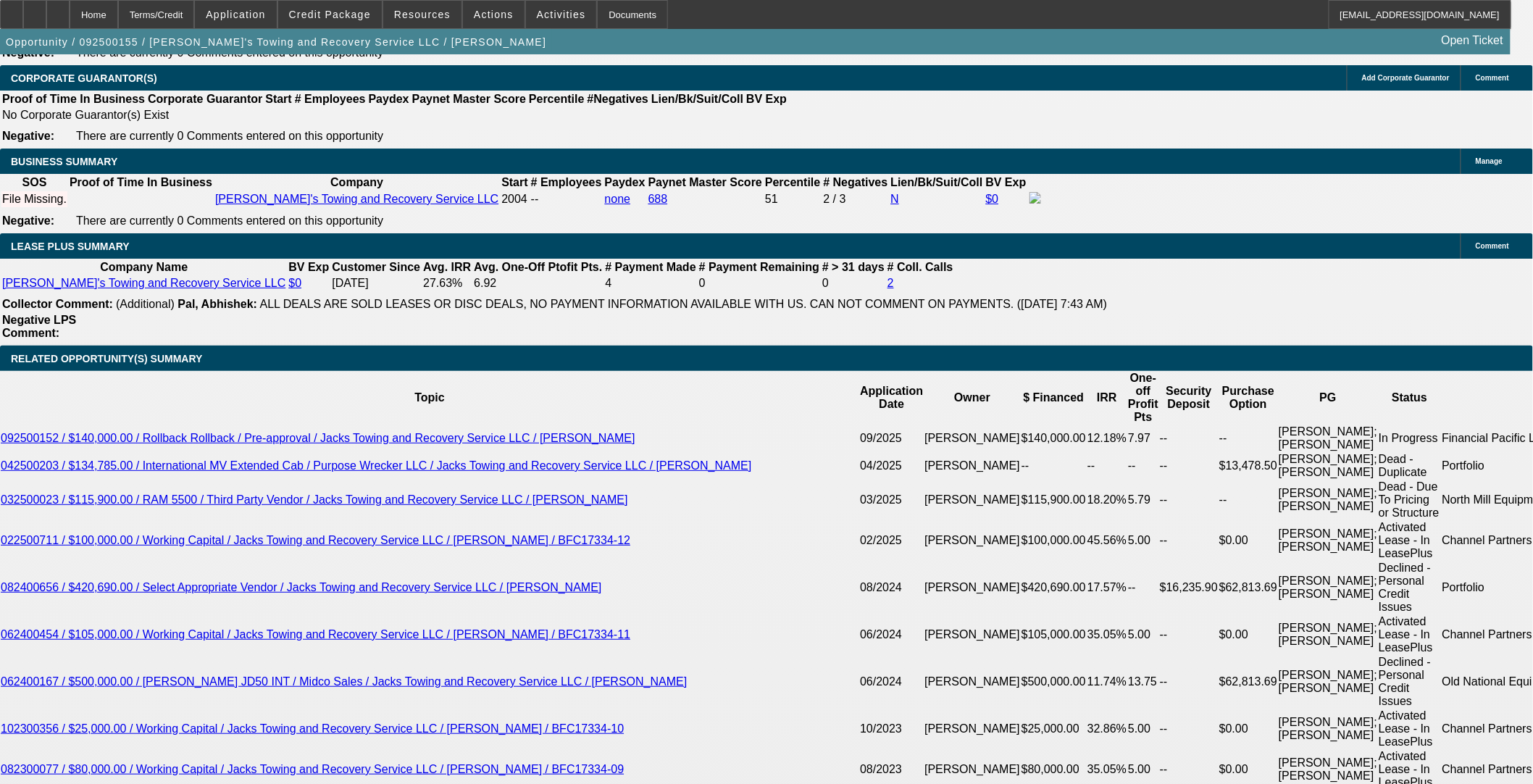
scroll to position [2253, 0]
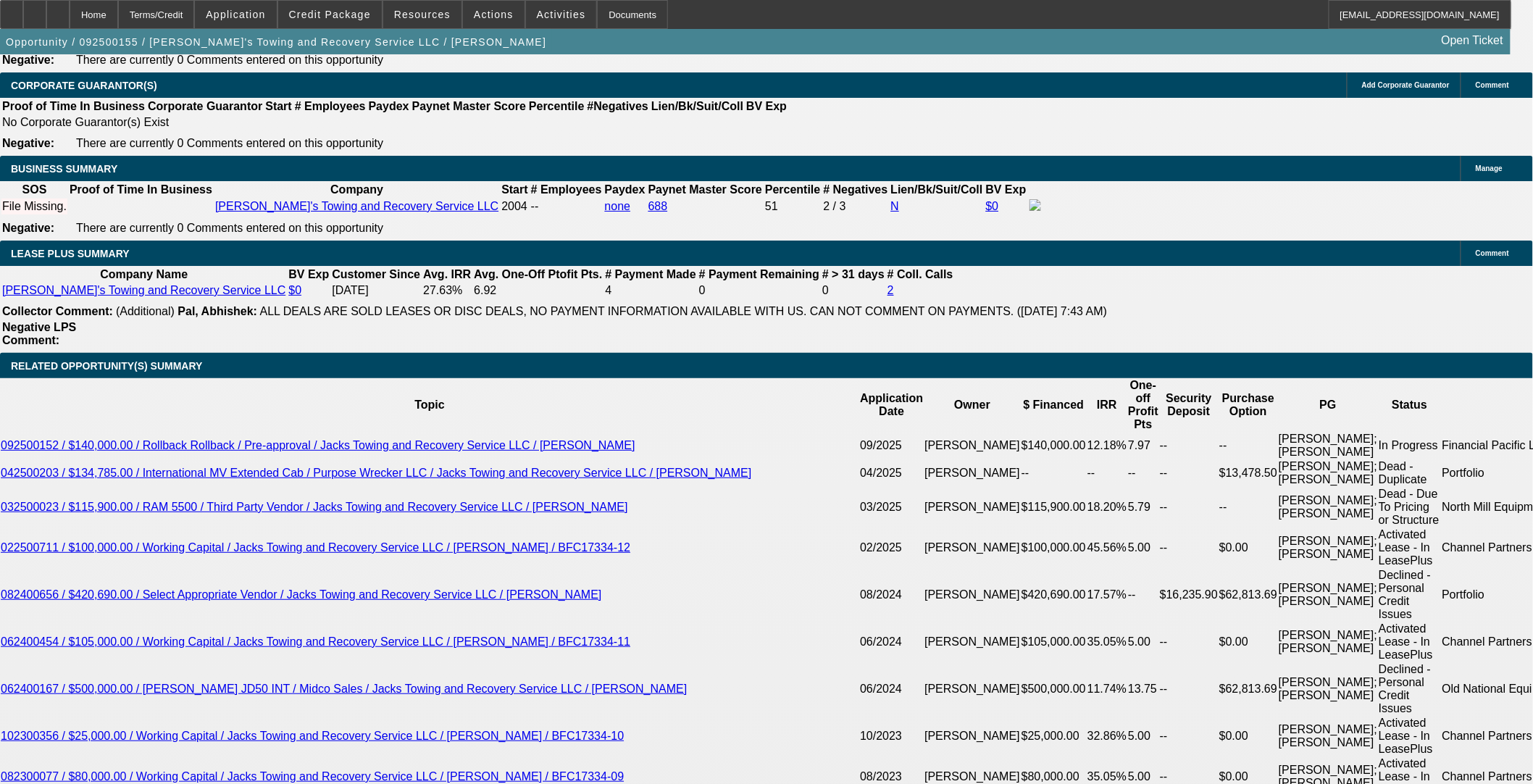
type input "$0.00"
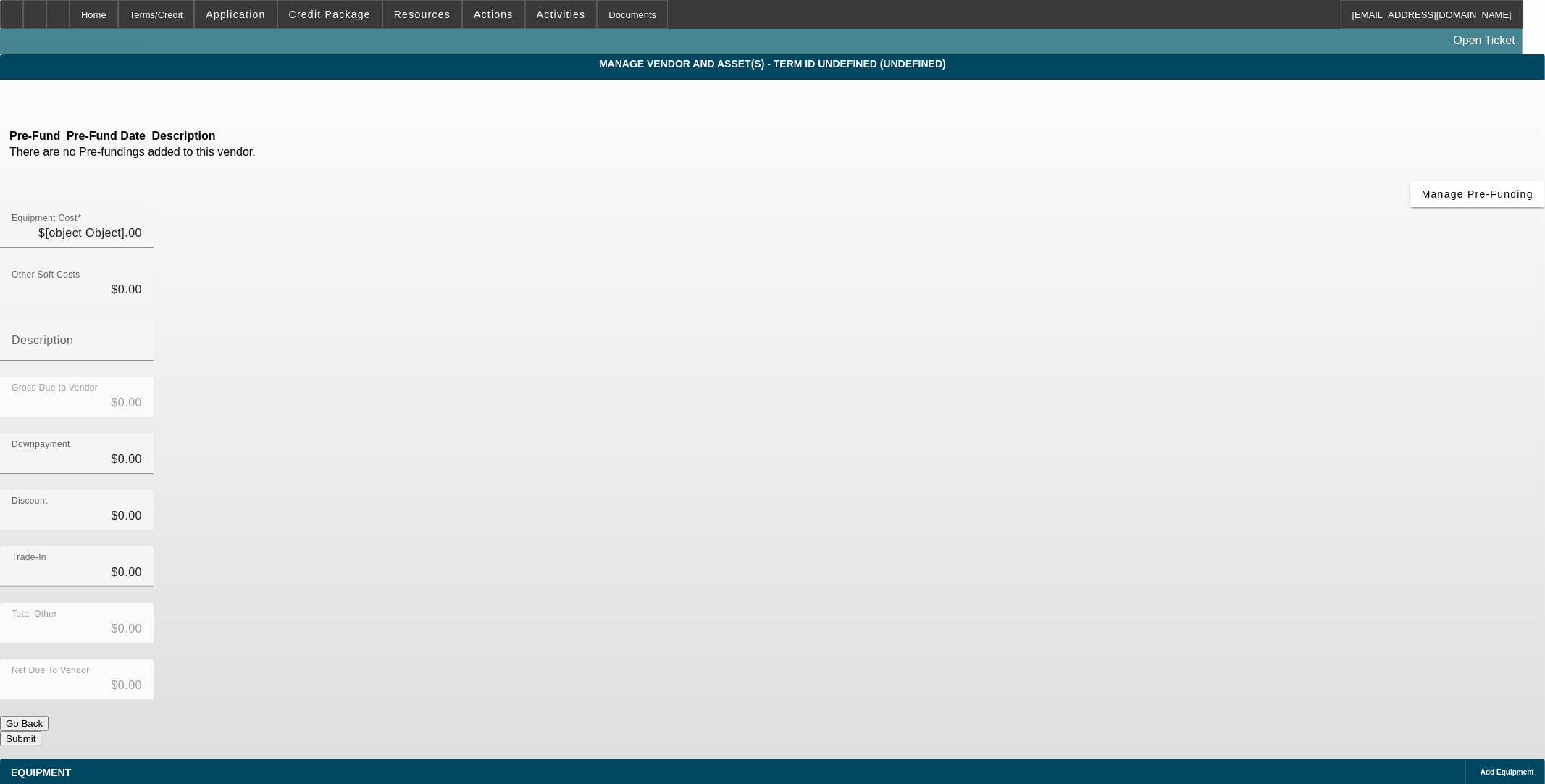
type input "$150,000.00"
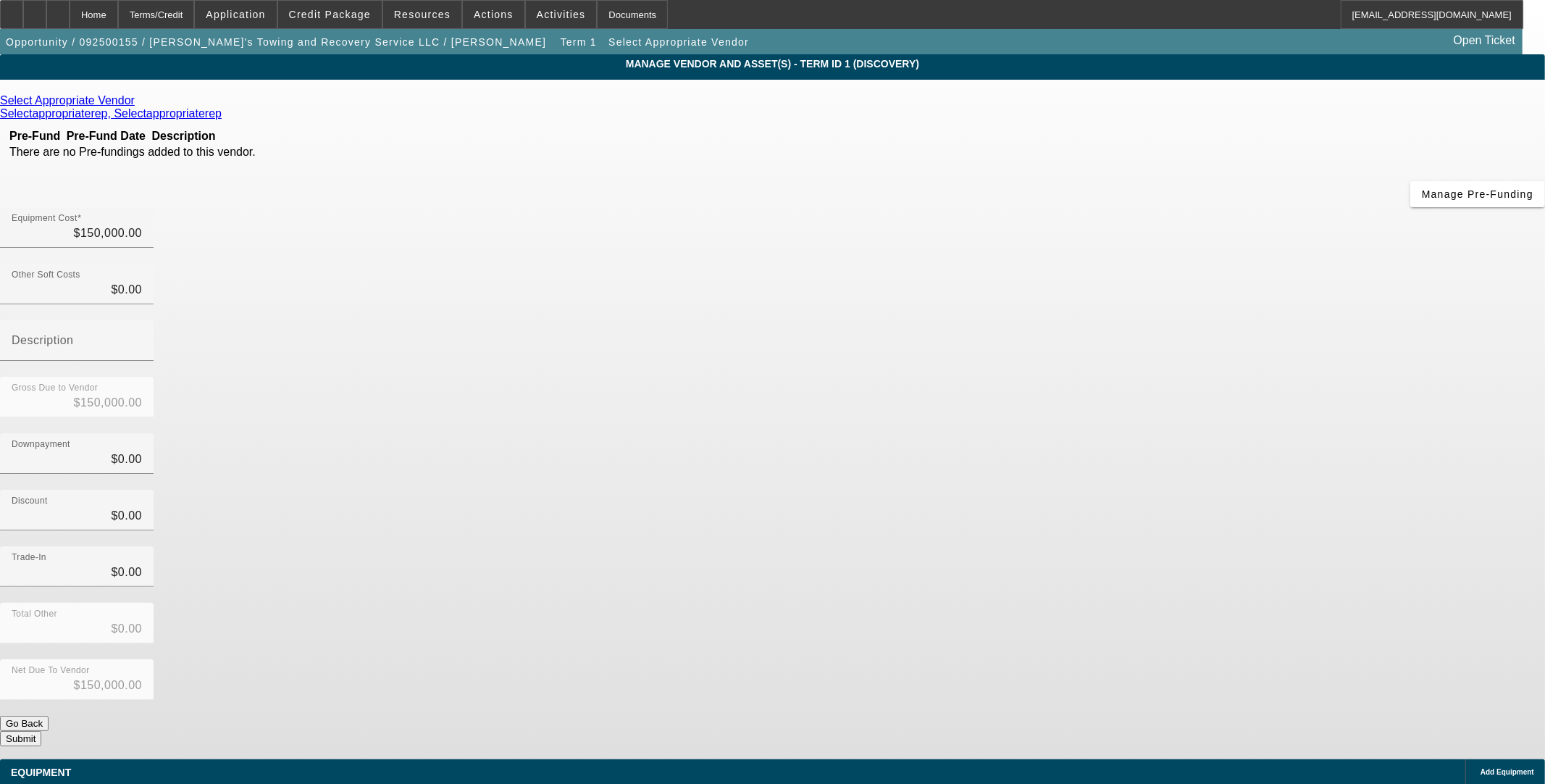
click at [1481, 768] on span "Add Equipment" at bounding box center [1508, 771] width 54 height 8
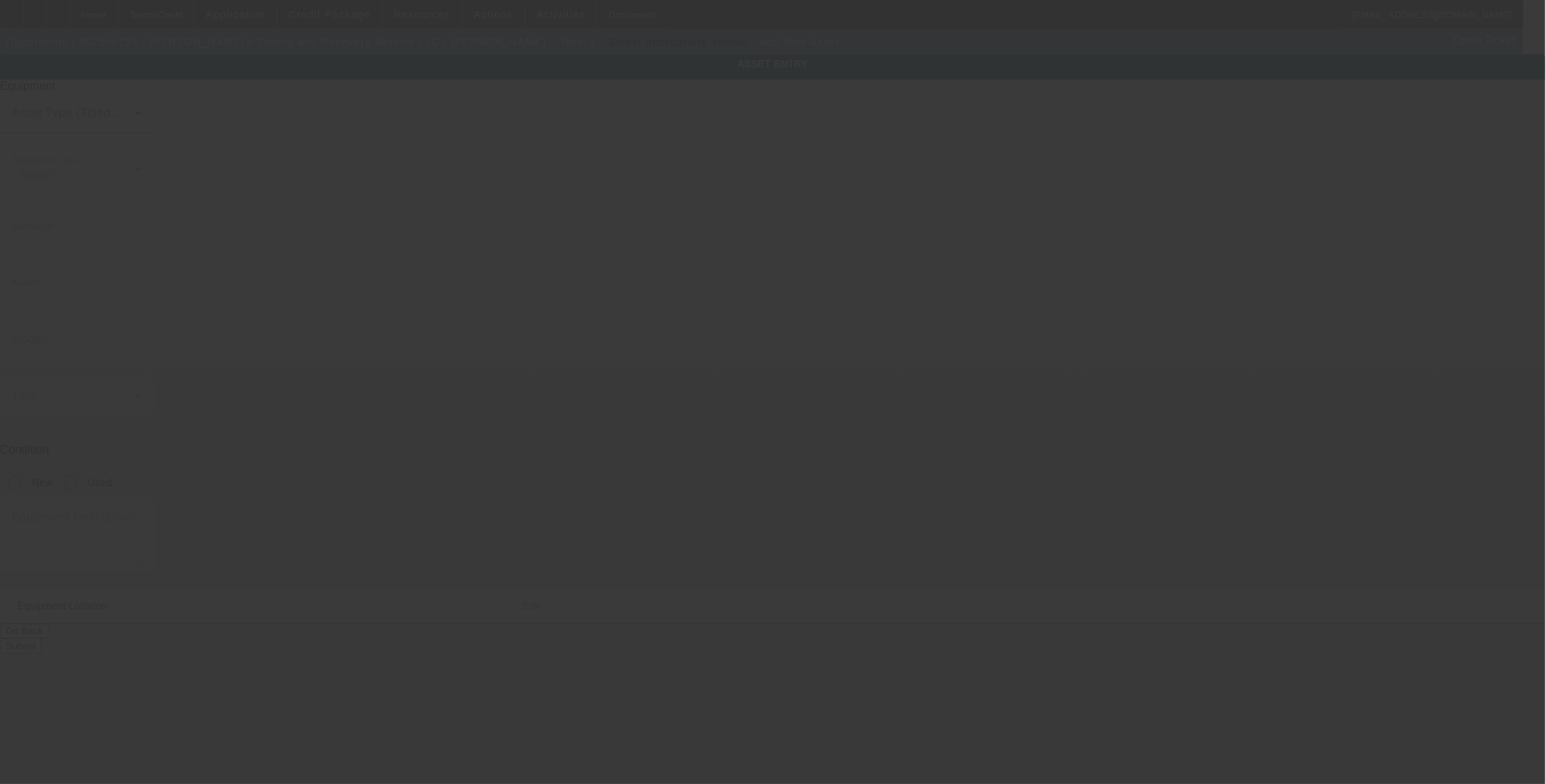
type input "601 N York St"
type input "Gastonia"
type input "28052"
type input "Gaston"
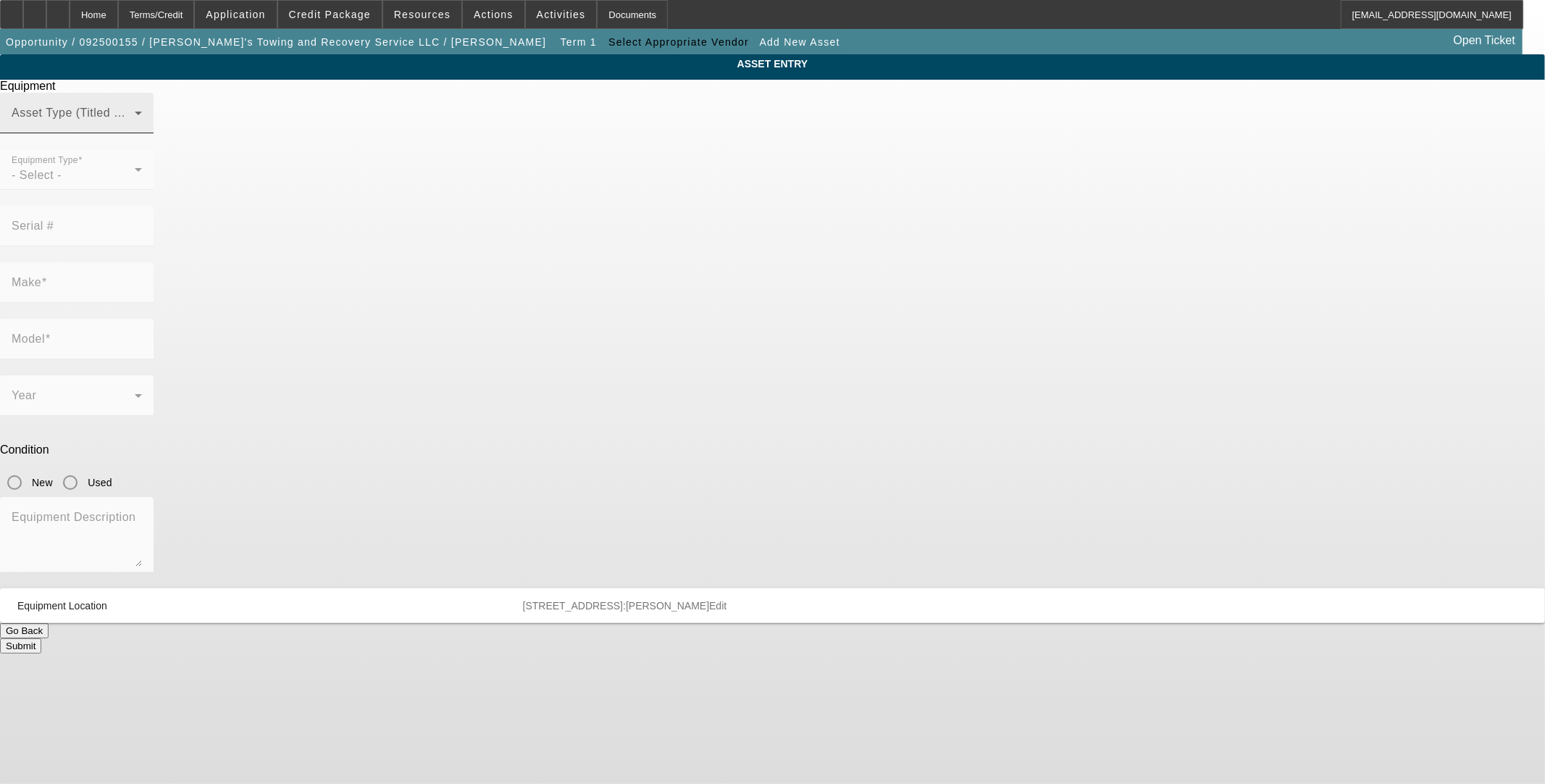
click at [135, 127] on span at bounding box center [73, 118] width 123 height 17
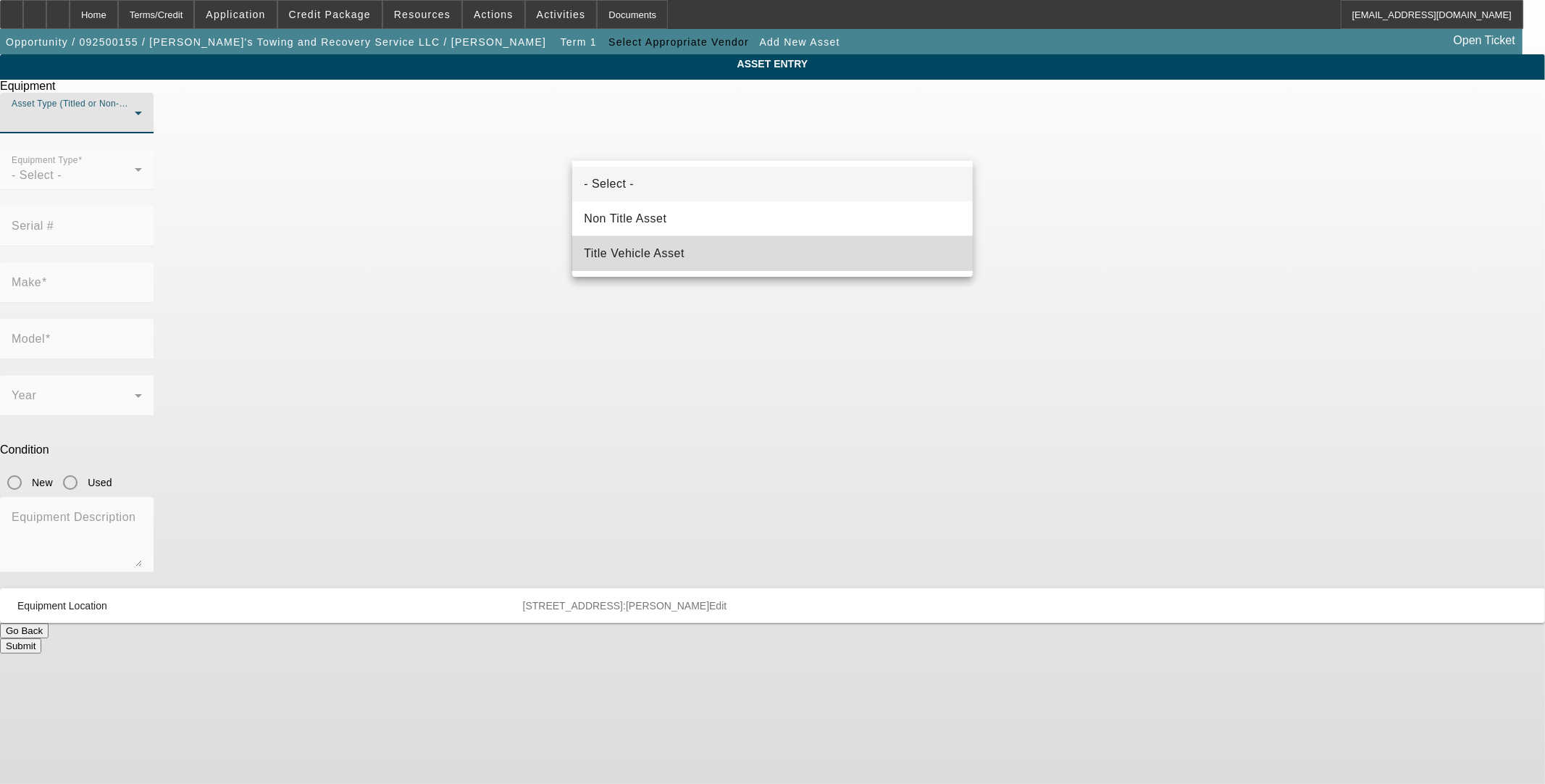
click at [694, 252] on mat-option "Title Vehicle Asset" at bounding box center [772, 254] width 400 height 35
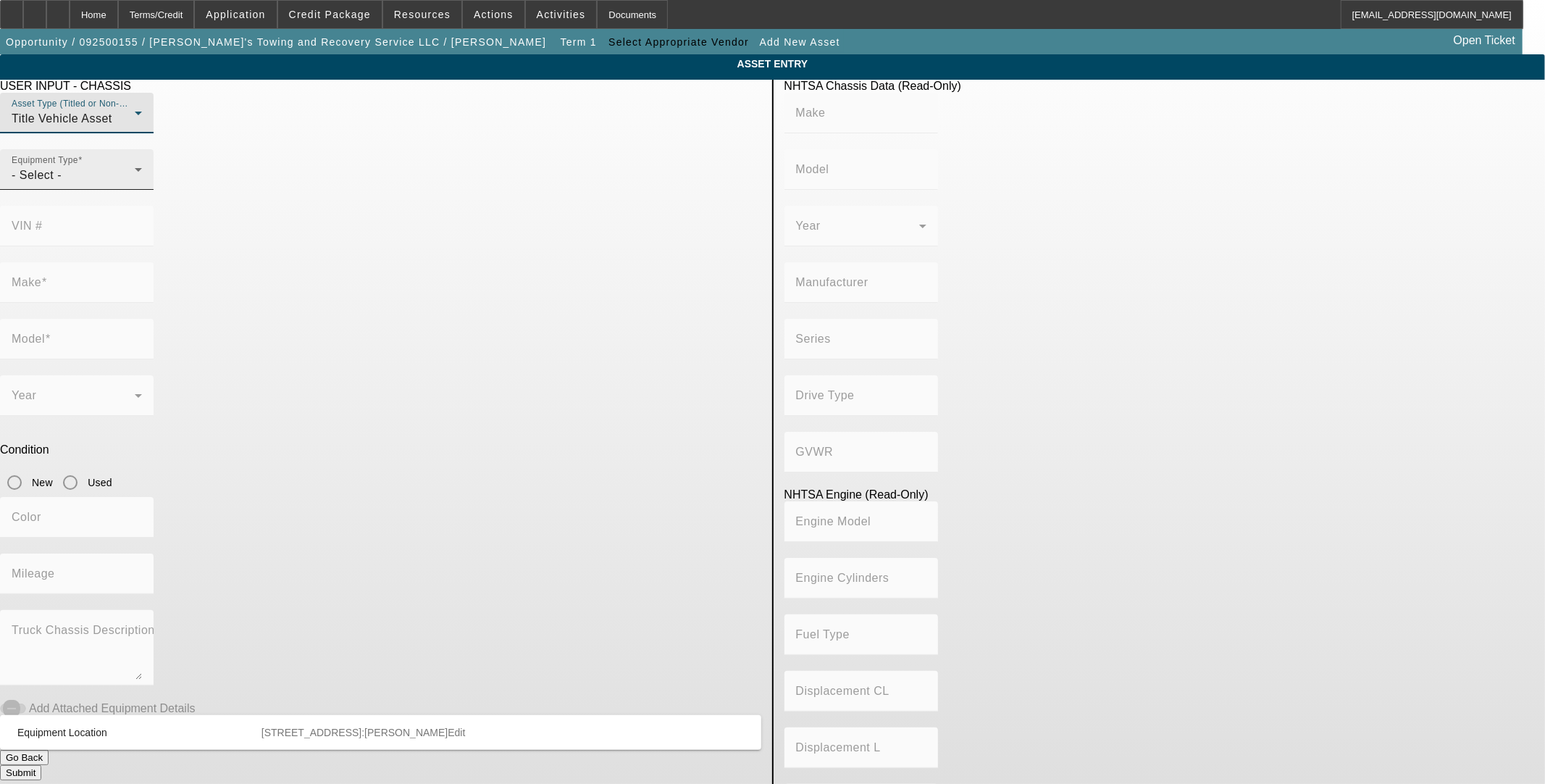
click at [135, 184] on div "- Select -" at bounding box center [73, 175] width 123 height 17
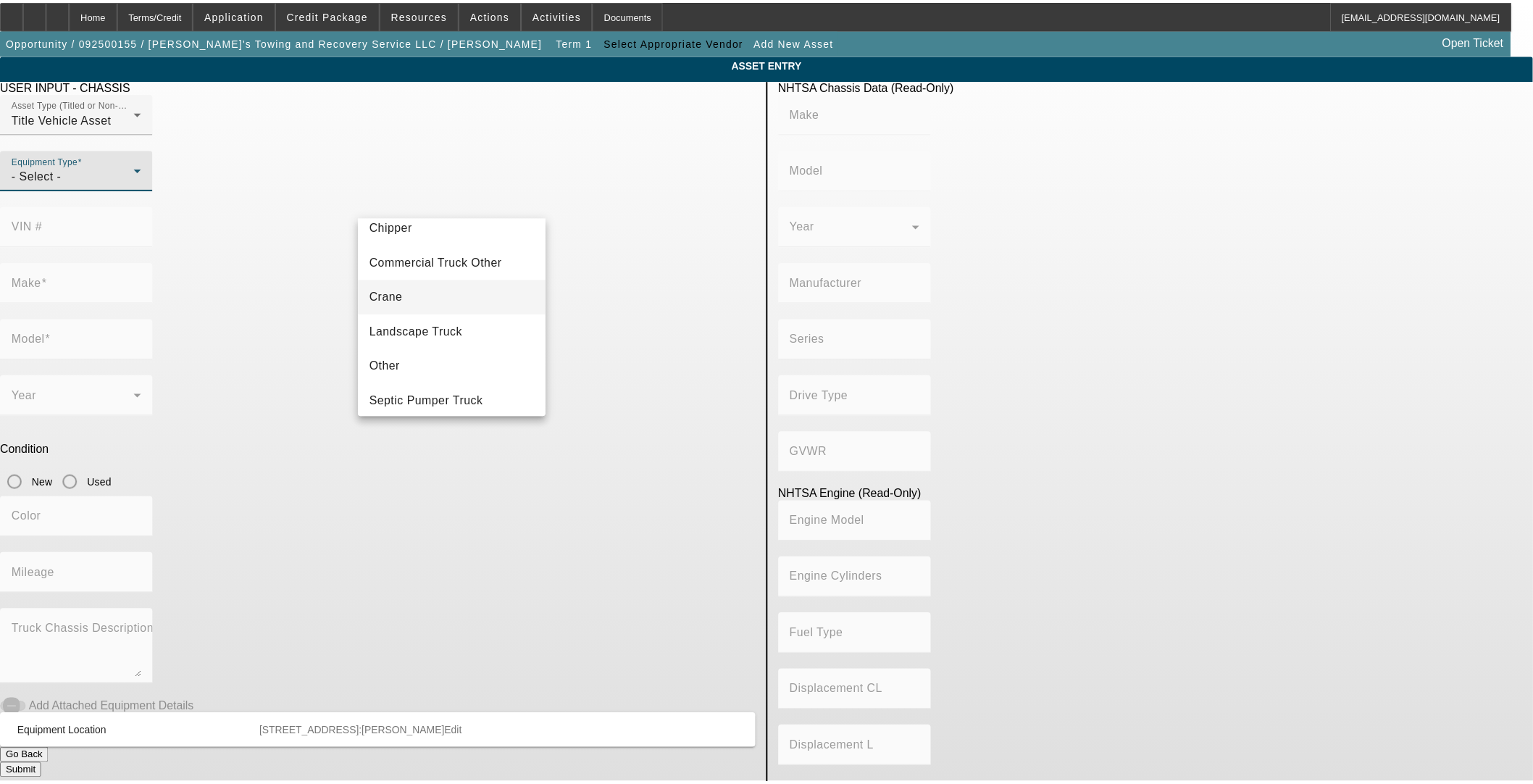
scroll to position [159, 0]
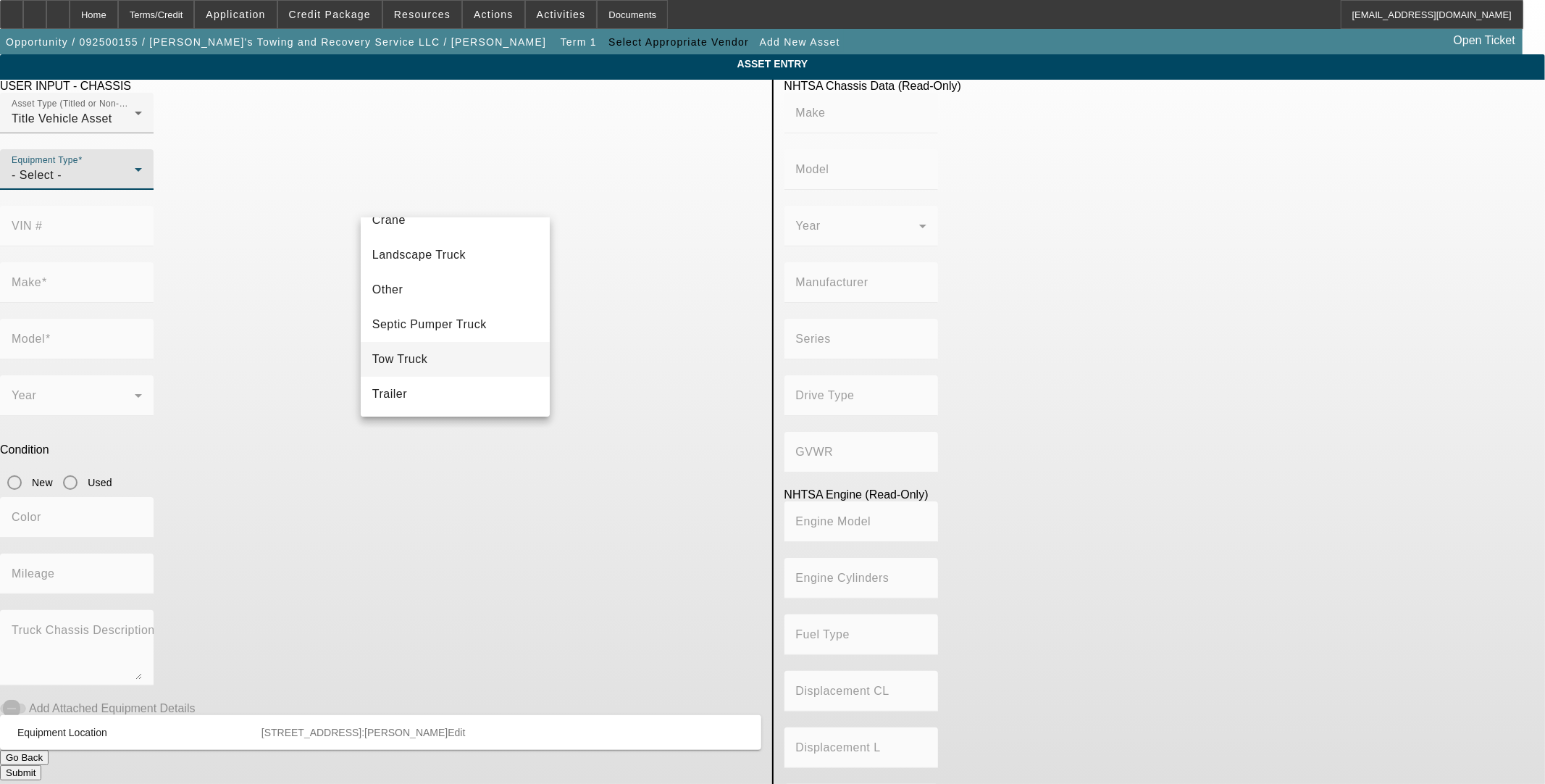
click at [437, 367] on mat-option "Tow Truck" at bounding box center [456, 359] width 189 height 35
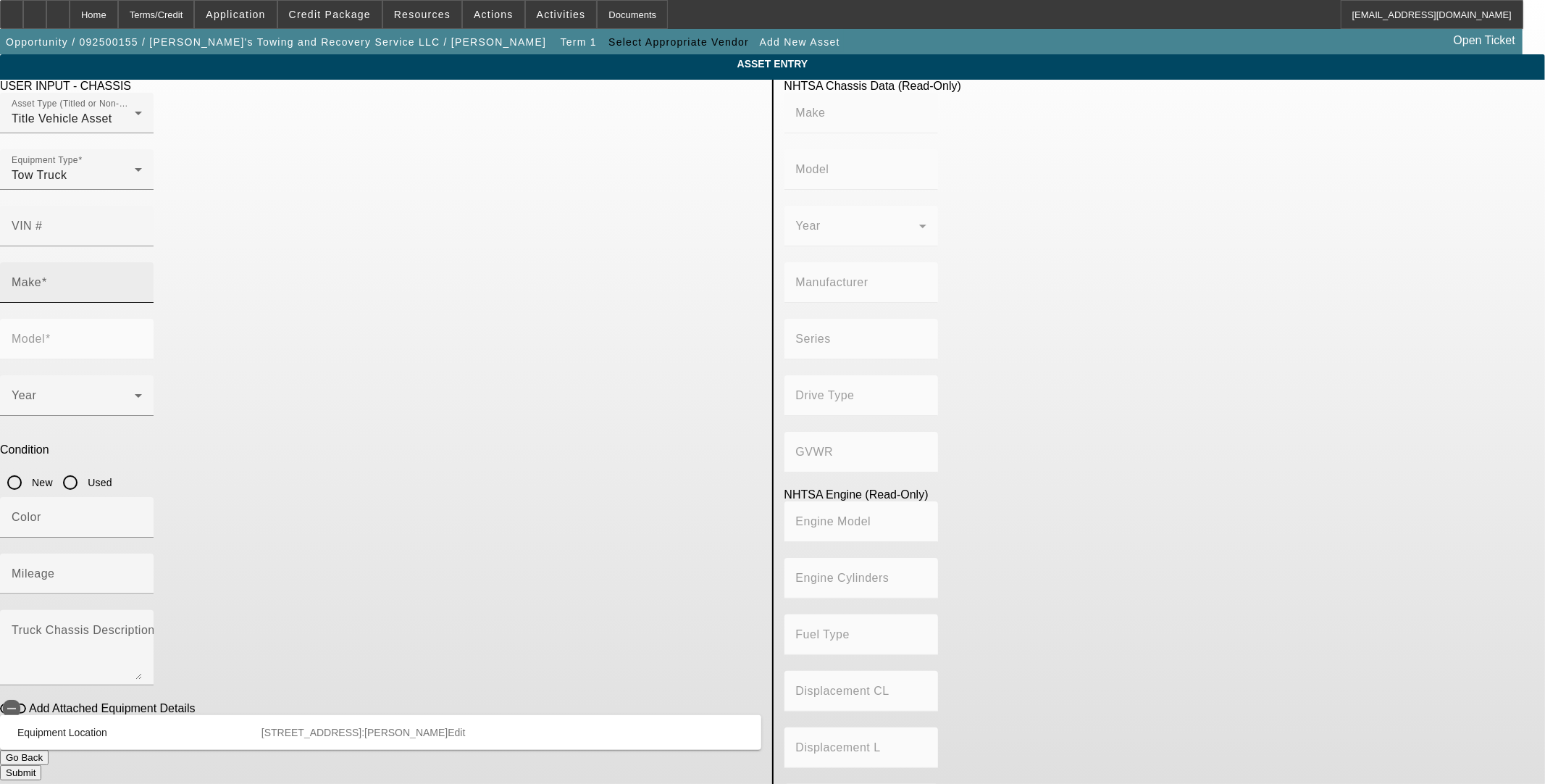
click at [41, 276] on mat-label "Make" at bounding box center [26, 282] width 30 height 13
click at [142, 279] on input "Make" at bounding box center [76, 287] width 130 height 17
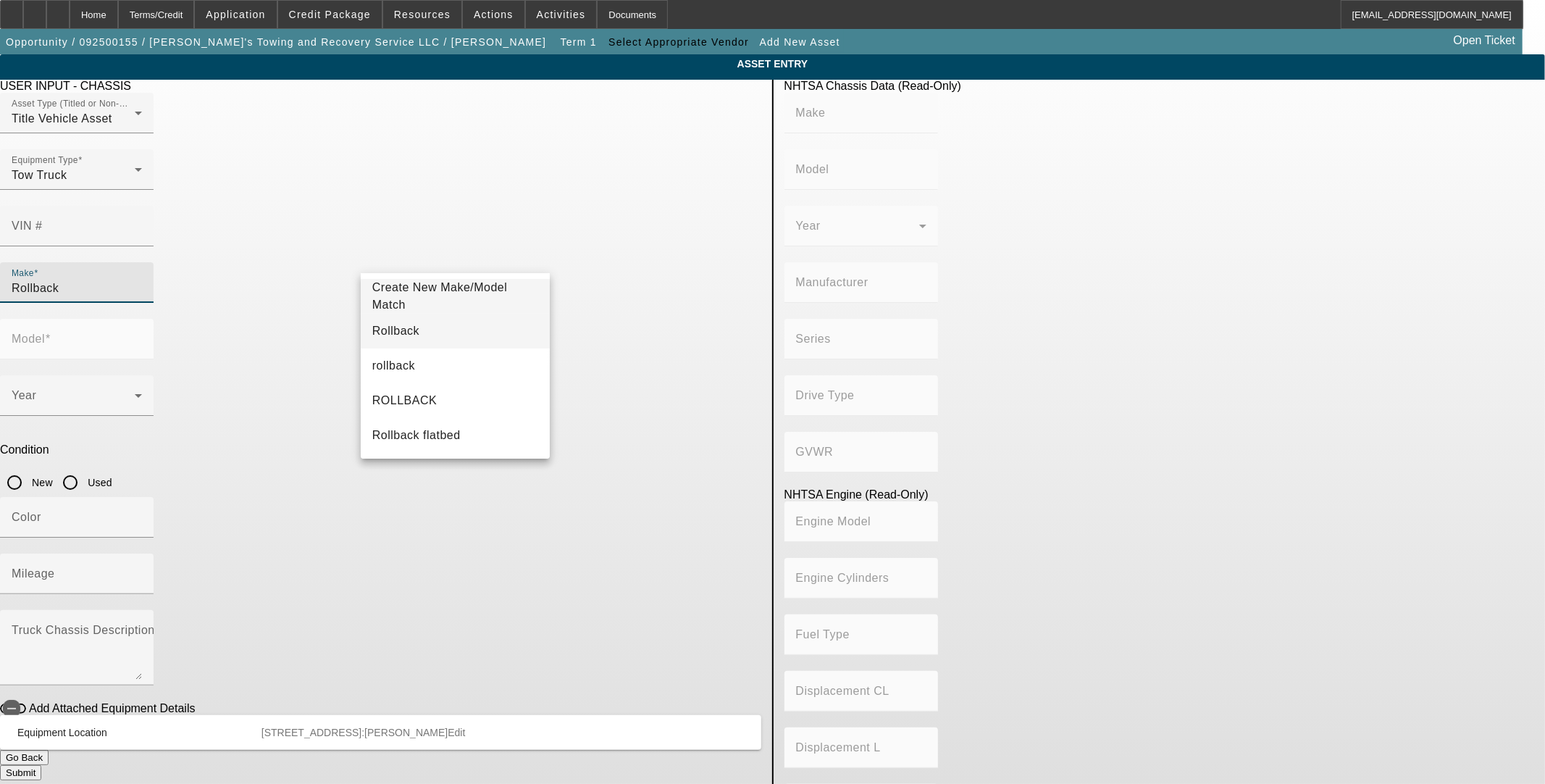
type input "Rollback"
click at [432, 328] on mat-option "Rollback" at bounding box center [456, 331] width 189 height 35
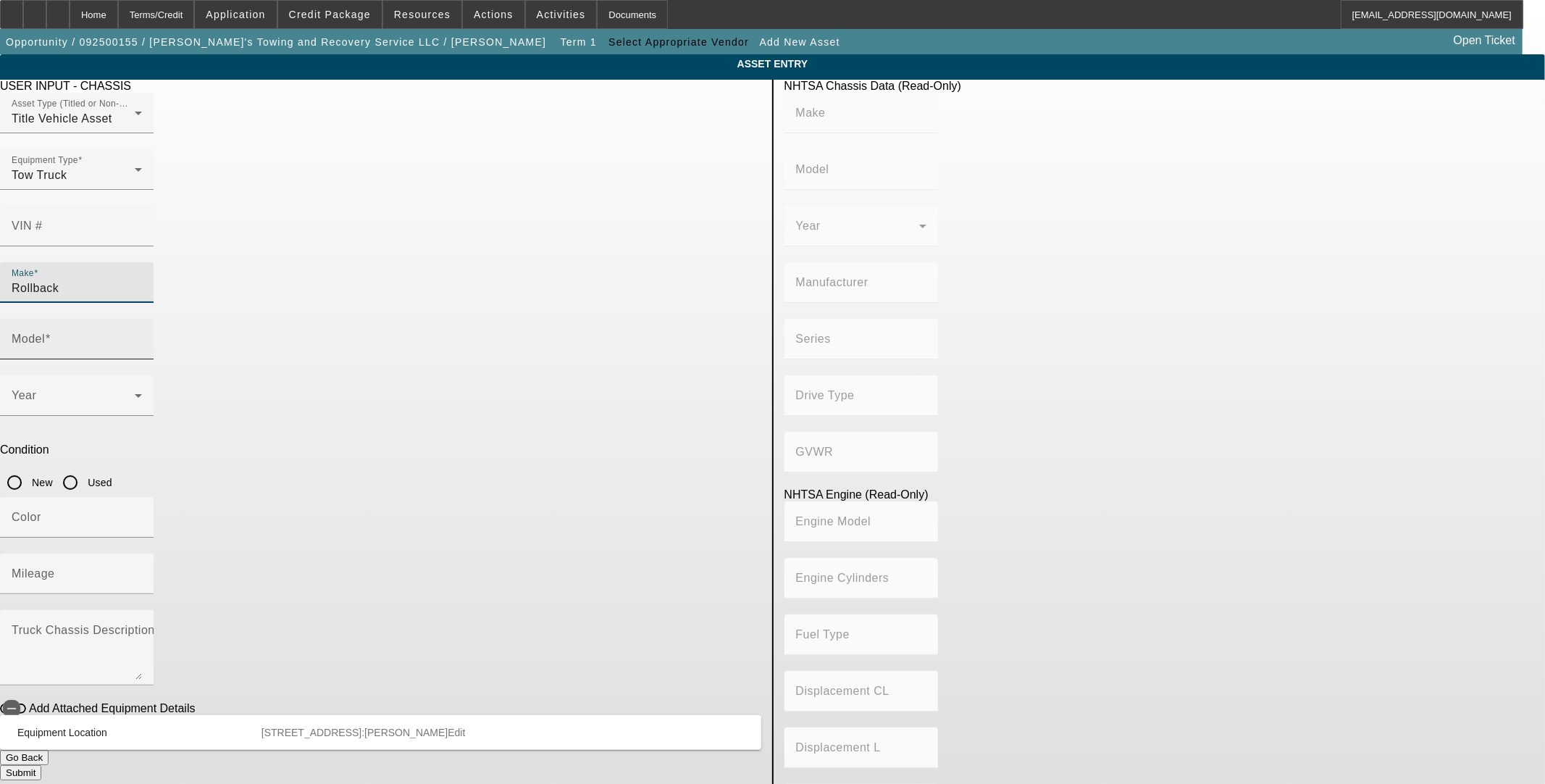
click at [142, 318] on div "Model" at bounding box center [76, 338] width 130 height 41
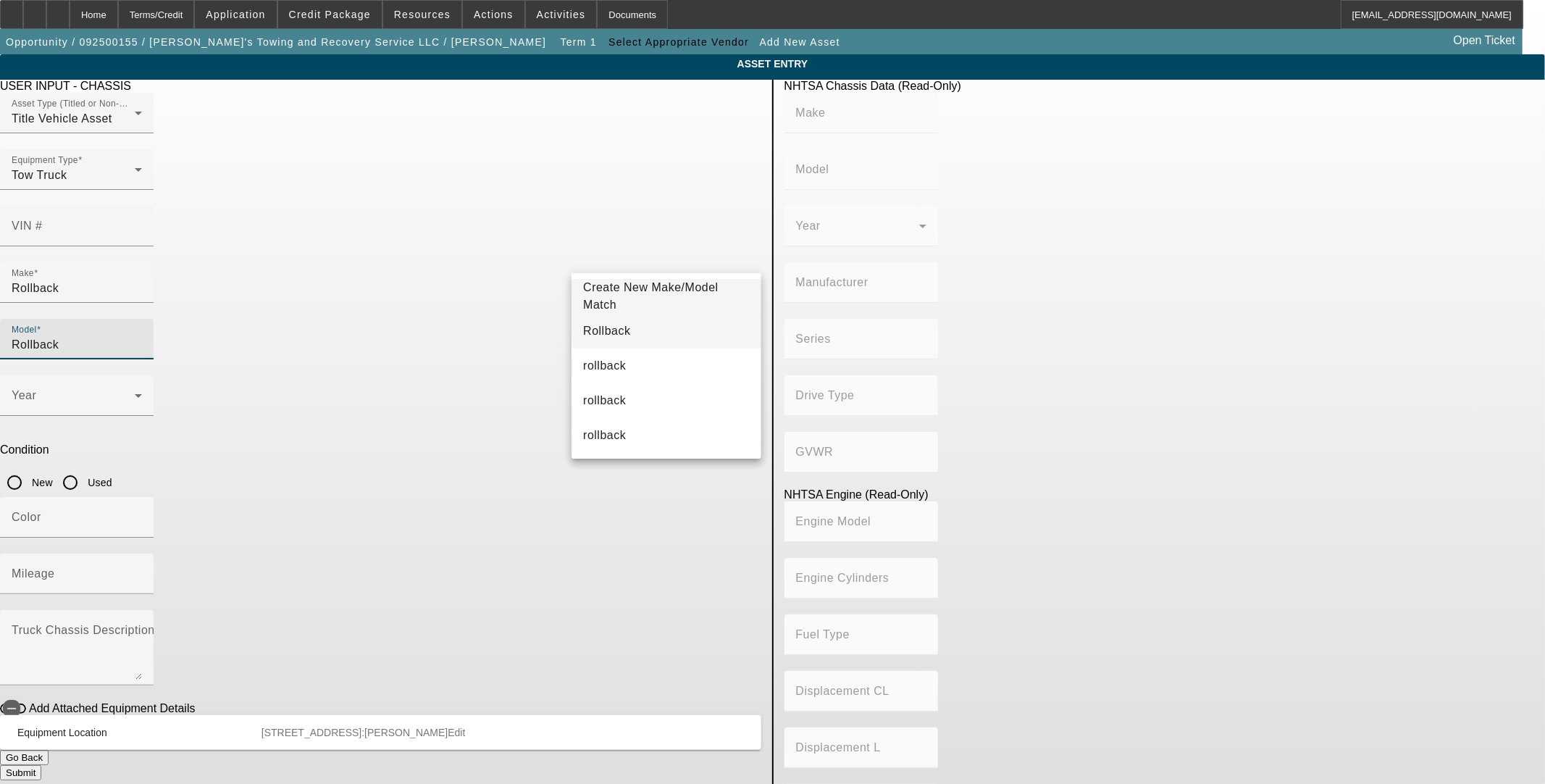
type input "Rollback"
click at [682, 337] on mat-option "Rollback" at bounding box center [666, 331] width 189 height 35
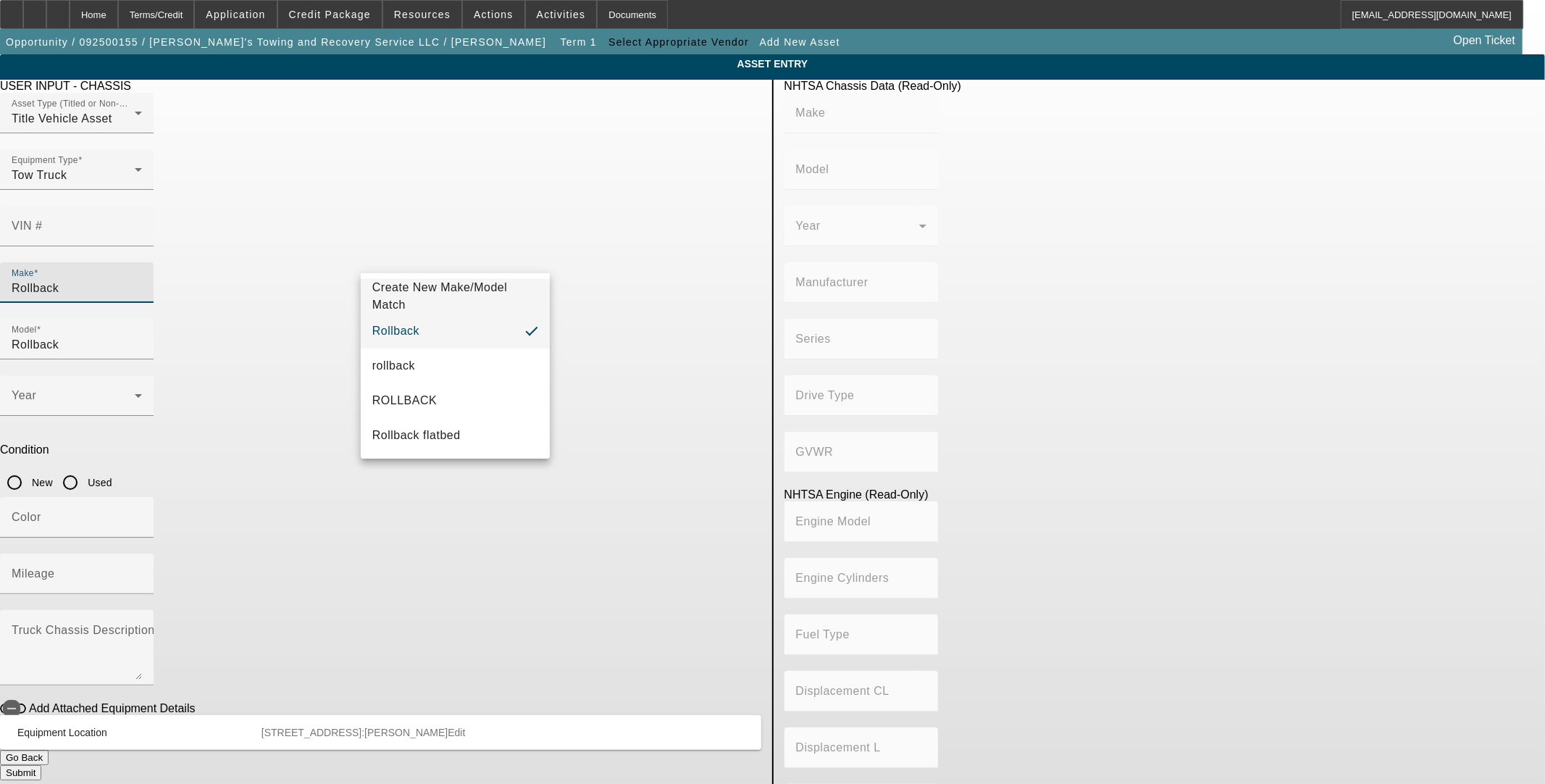
drag, startPoint x: 449, startPoint y: 261, endPoint x: 338, endPoint y: 251, distance: 111.4
click at [338, 251] on app-asset-collateral-manage "ASSET ENTRY USER INPUT - CHASSIS Asset Type (Titled or Non-Titled) Title Vehicl…" at bounding box center [772, 456] width 1545 height 803
type input "Wrecker"
click at [420, 371] on mat-option "wrecker" at bounding box center [456, 366] width 189 height 35
type input "wrecker"
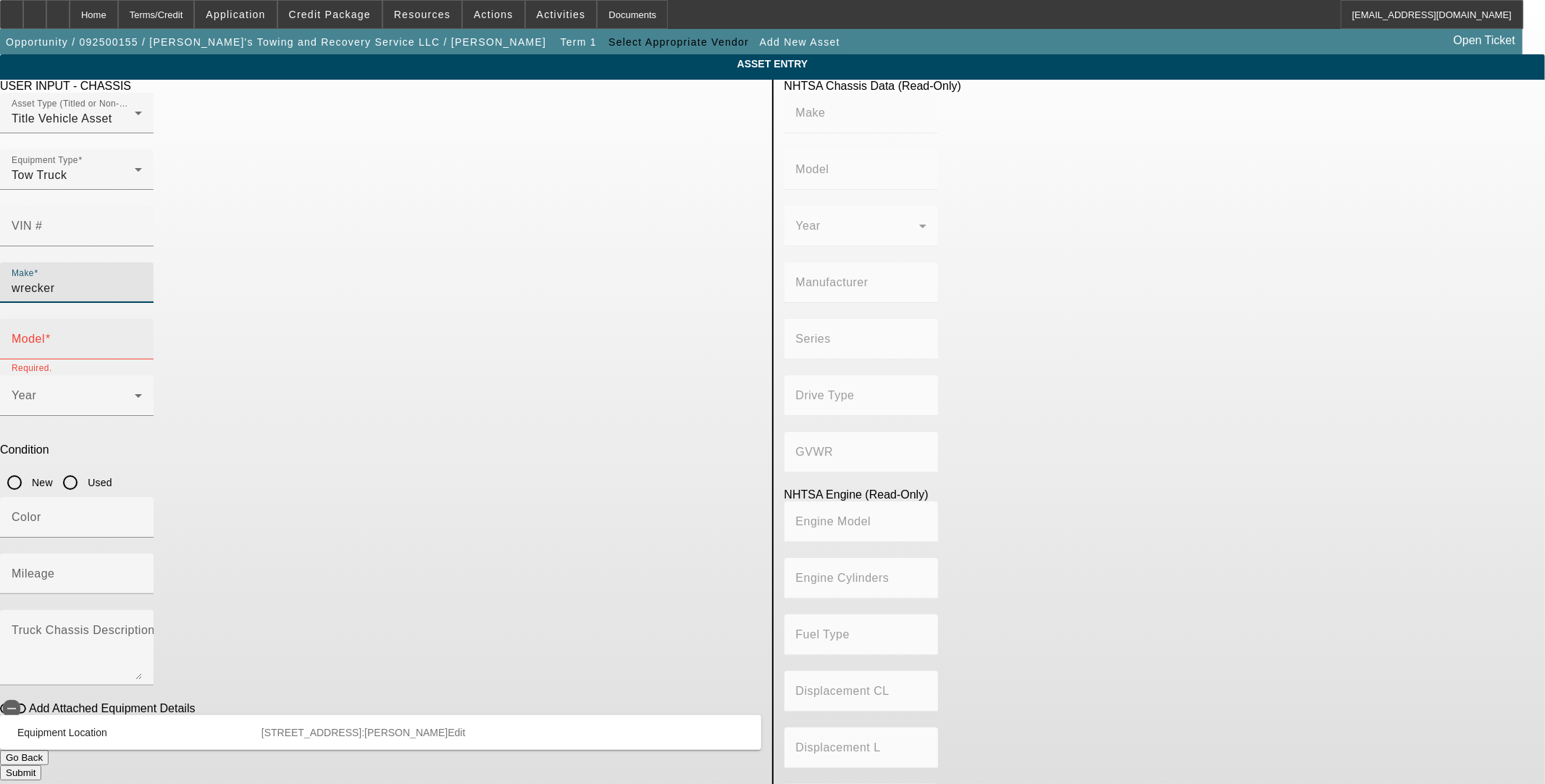
click at [142, 336] on input "Model" at bounding box center [76, 344] width 130 height 17
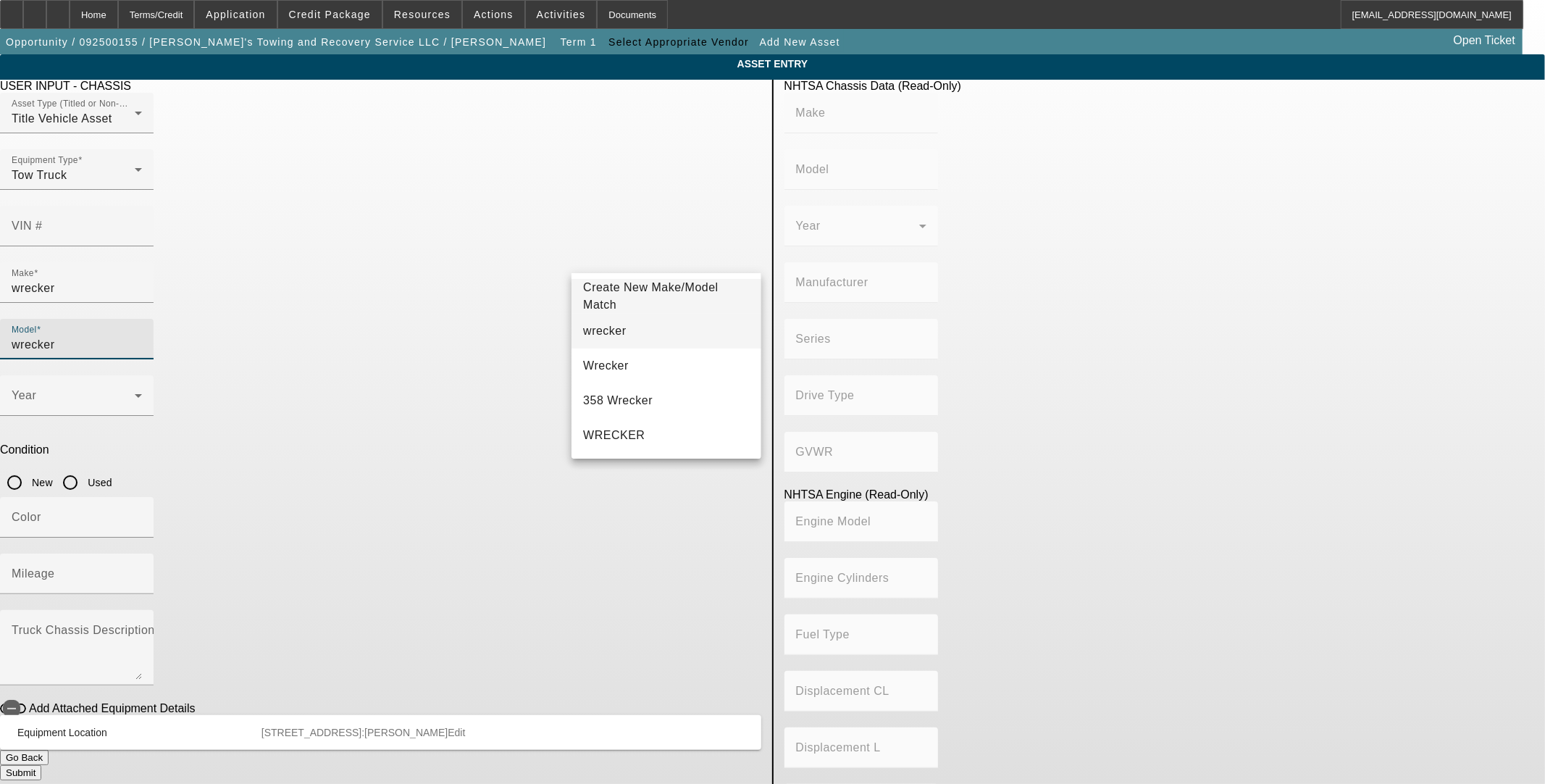
type input "wrecker"
click at [638, 322] on mat-option "wrecker" at bounding box center [666, 331] width 189 height 35
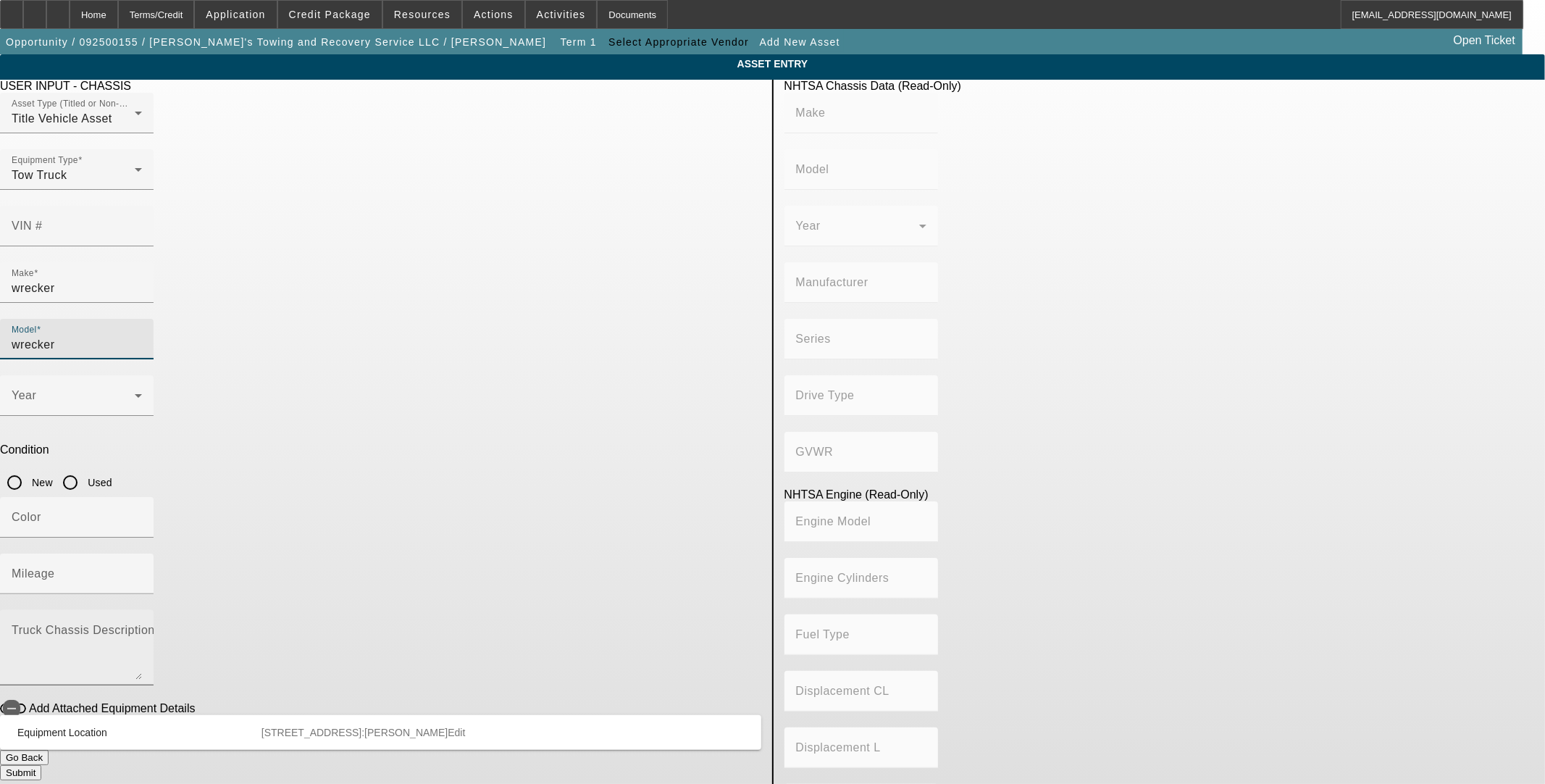
click at [142, 628] on textarea "Truck Chassis Description (Describe the truck chassis only)" at bounding box center [76, 653] width 130 height 52
type textarea "4x4 Wrecker"
click at [29, 467] on input "New" at bounding box center [15, 482] width 29 height 29
radio input "true"
click at [41, 765] on button "Submit" at bounding box center [20, 772] width 41 height 15
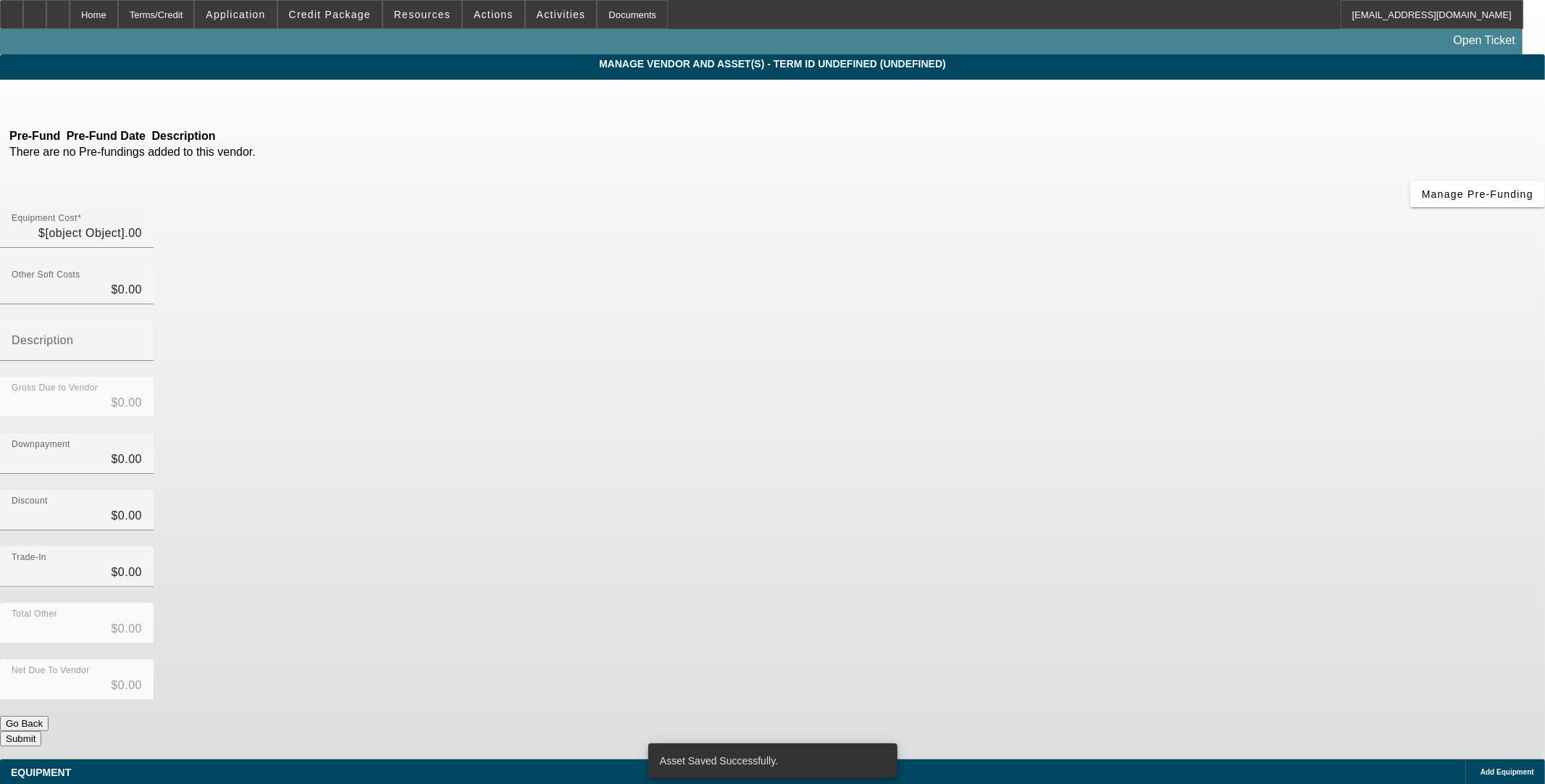
type input "$150,000.00"
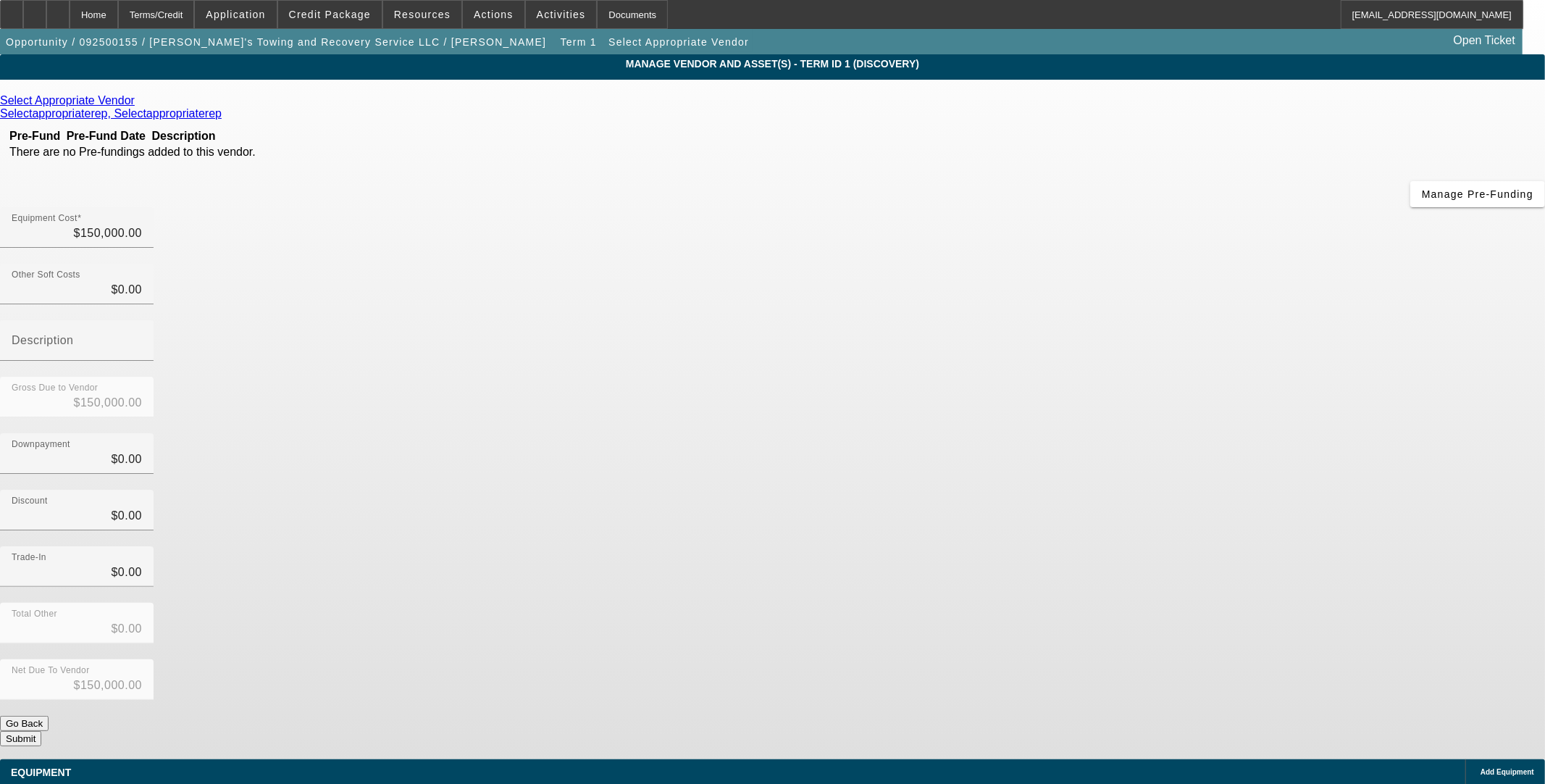
click at [1065, 659] on div "Net Due To Vendor $150,000.00" at bounding box center [772, 688] width 1545 height 56
click at [41, 730] on button "Submit" at bounding box center [20, 738] width 41 height 15
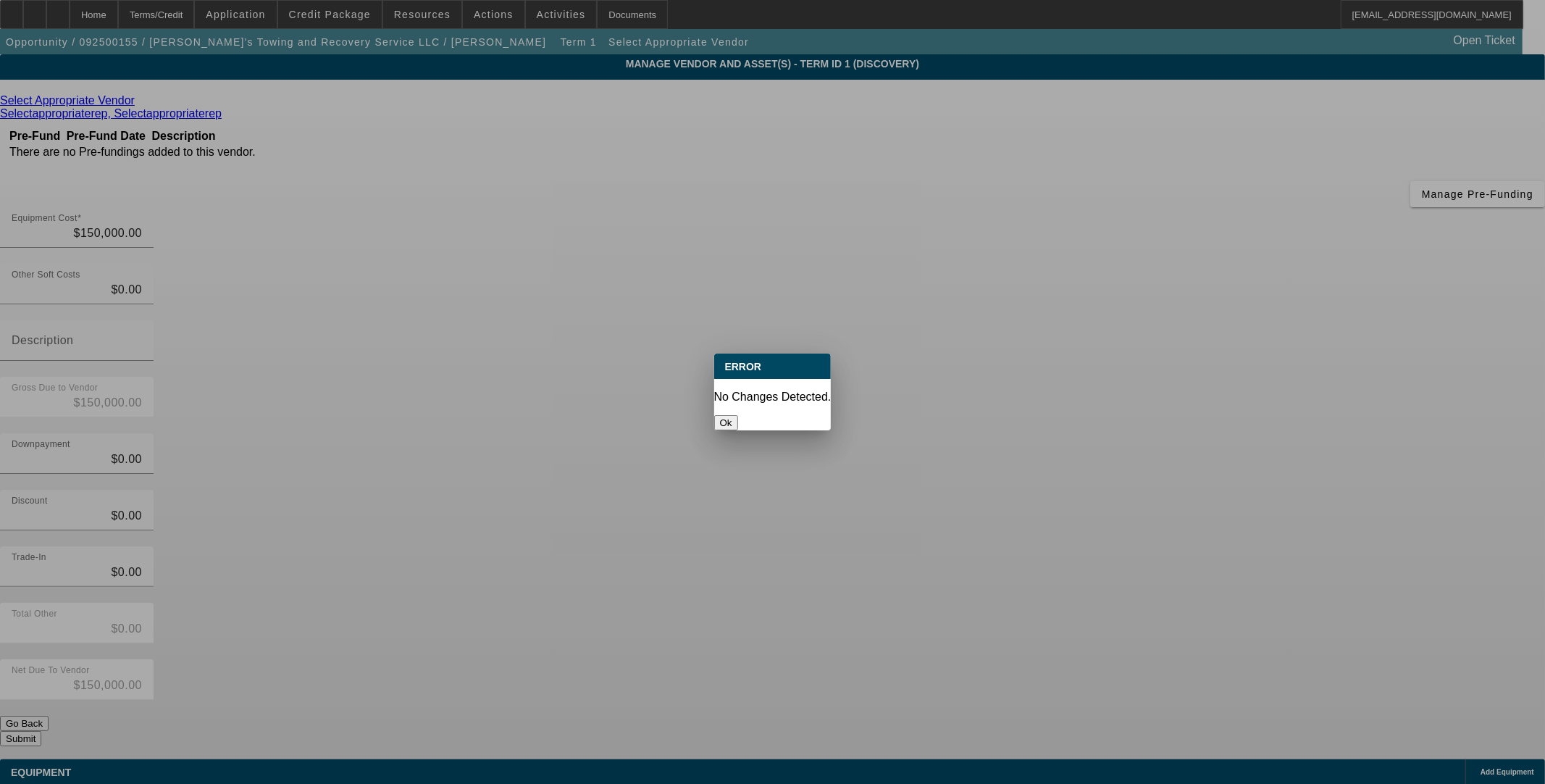
click at [738, 415] on button "Ok" at bounding box center [726, 422] width 24 height 15
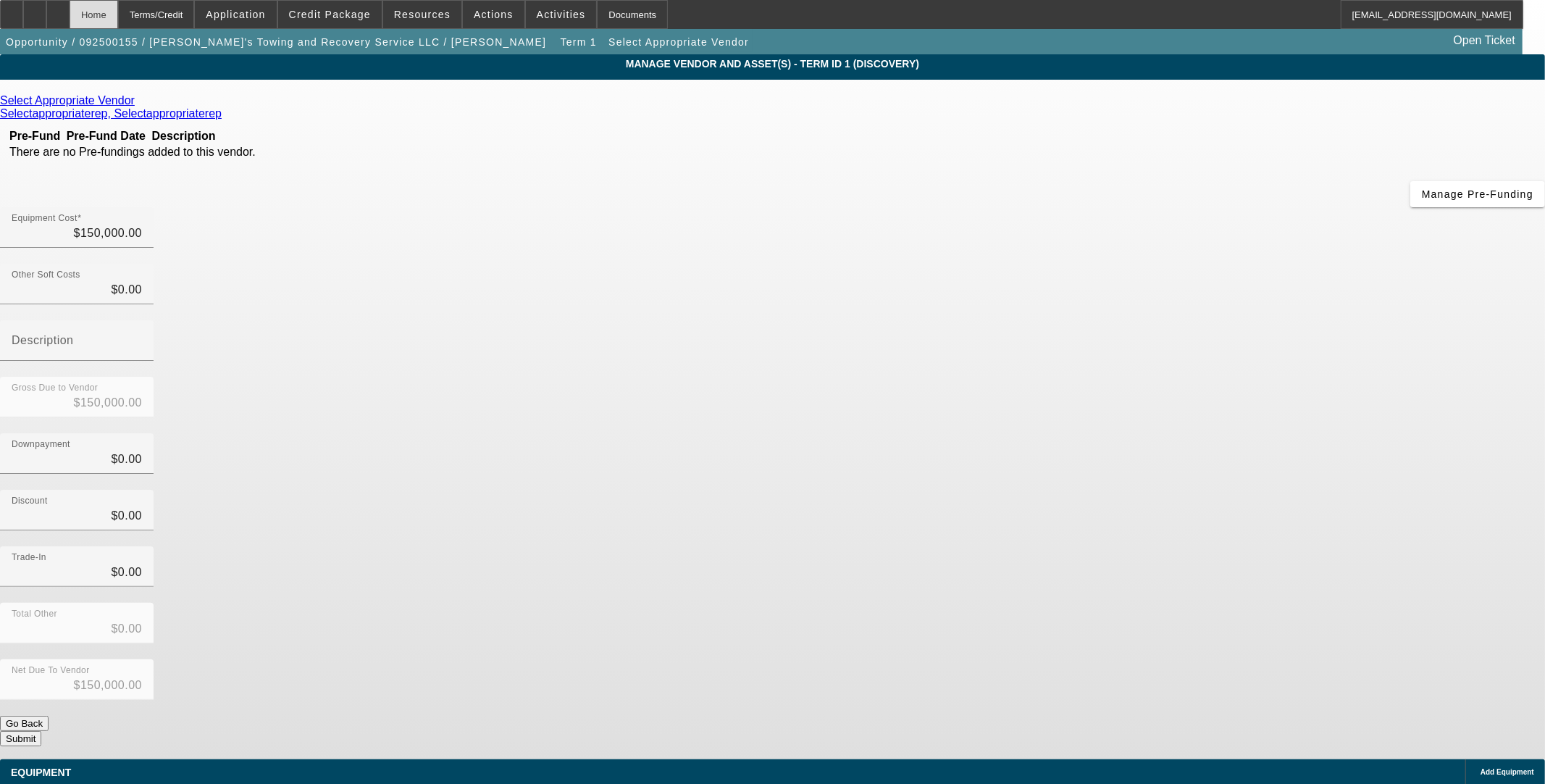
click at [118, 17] on div "Home" at bounding box center [93, 15] width 48 height 29
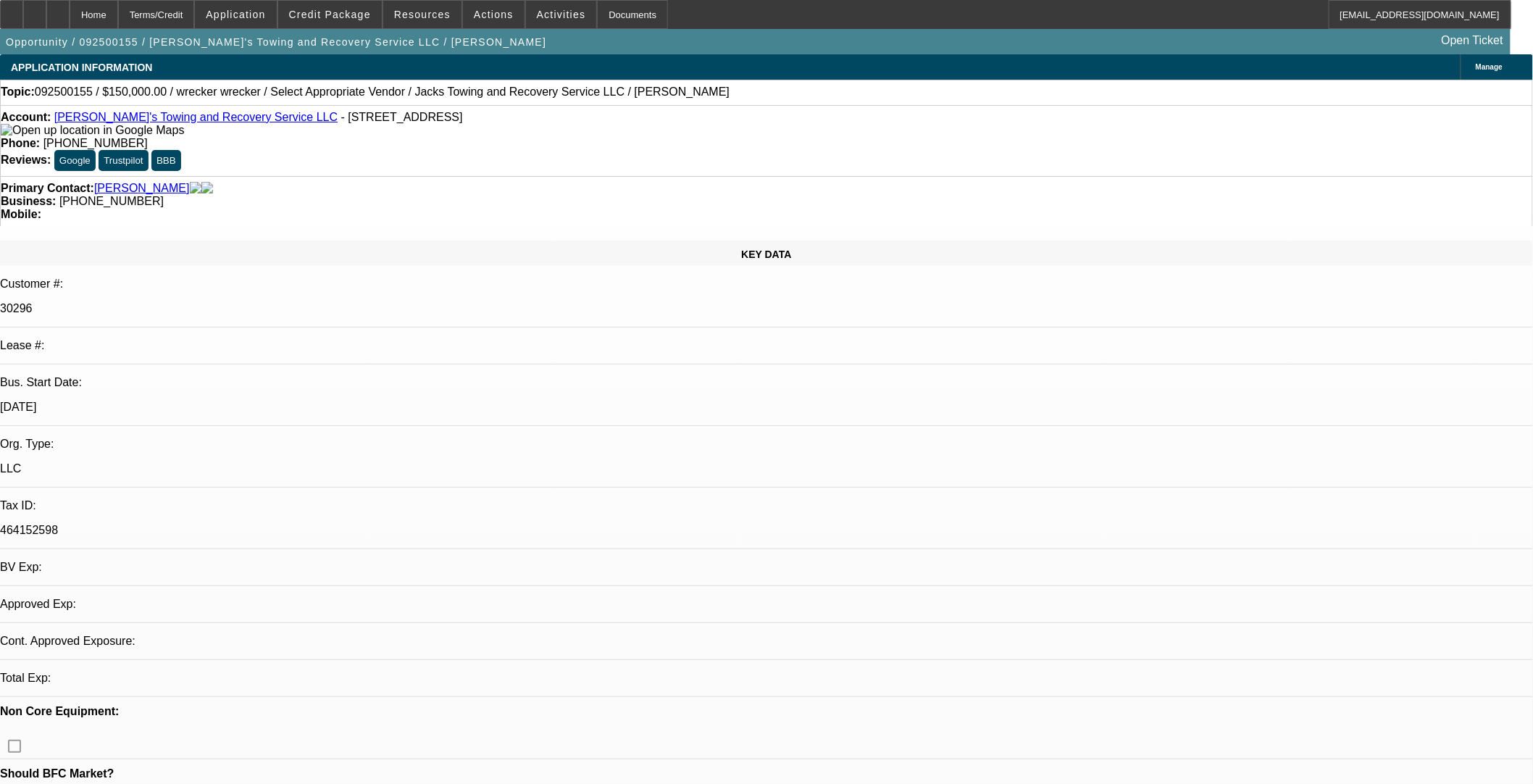
select select "0"
select select "2"
select select "0.1"
select select "4"
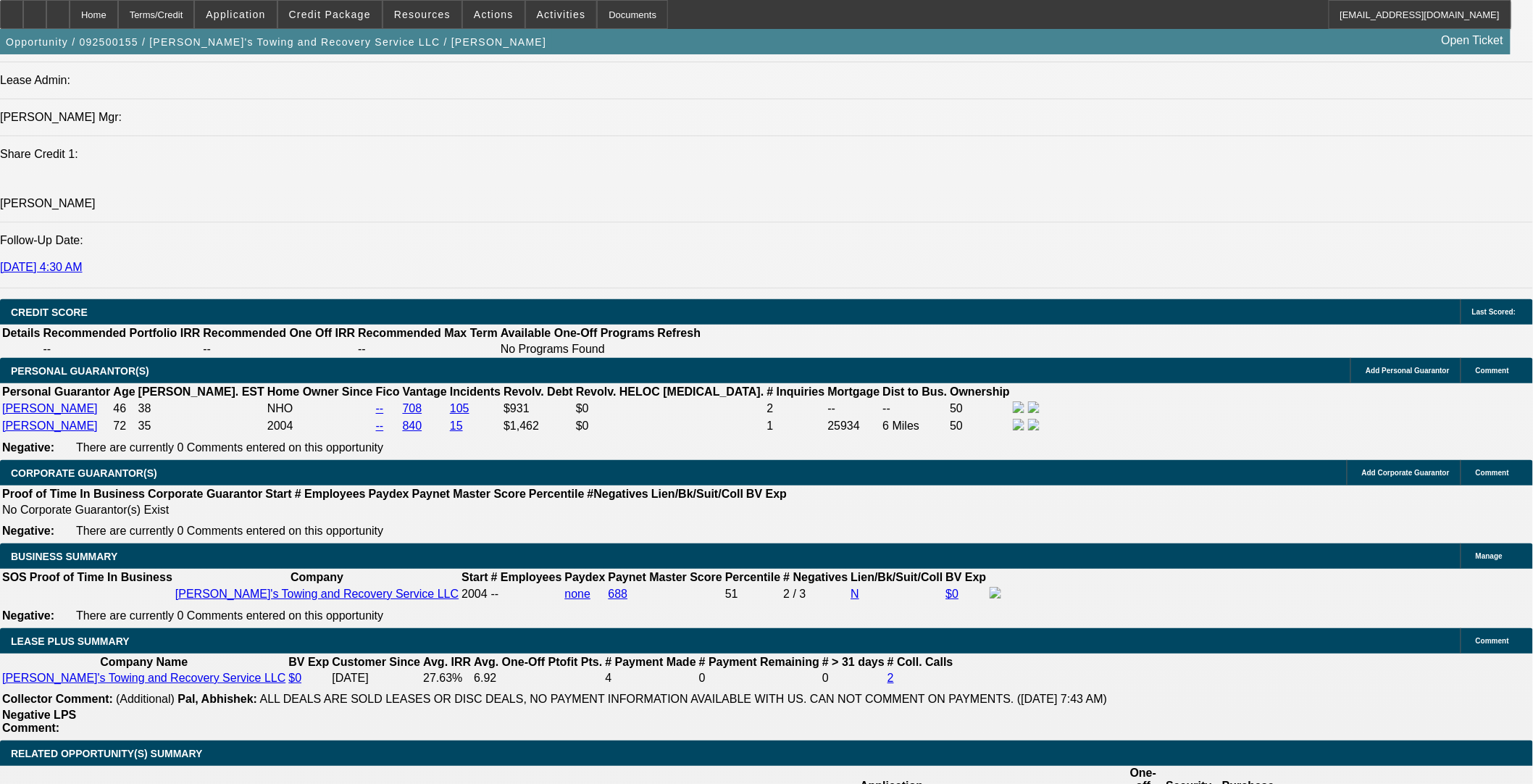
scroll to position [2011, 0]
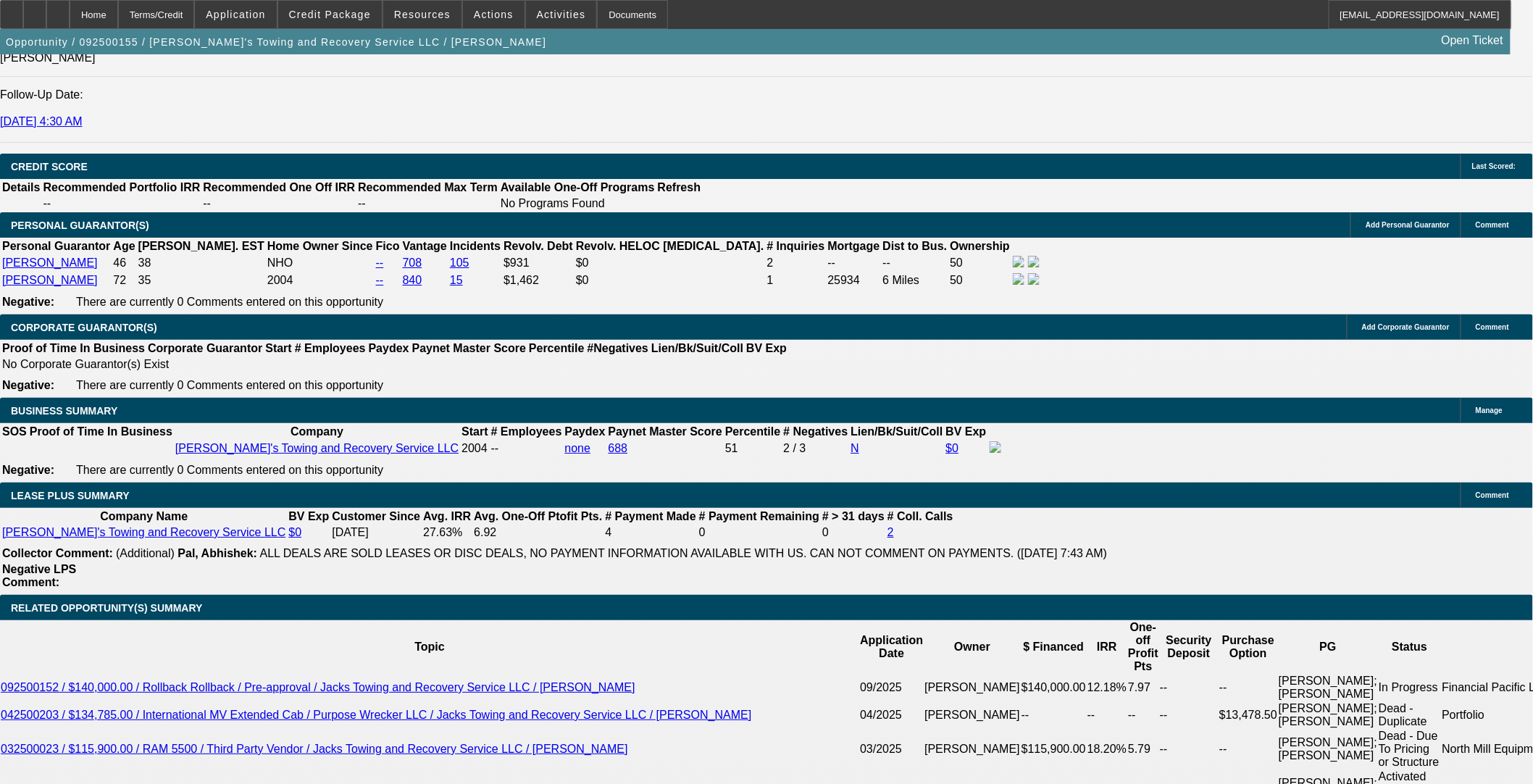
drag, startPoint x: 96, startPoint y: 312, endPoint x: 428, endPoint y: 328, distance: 332.4
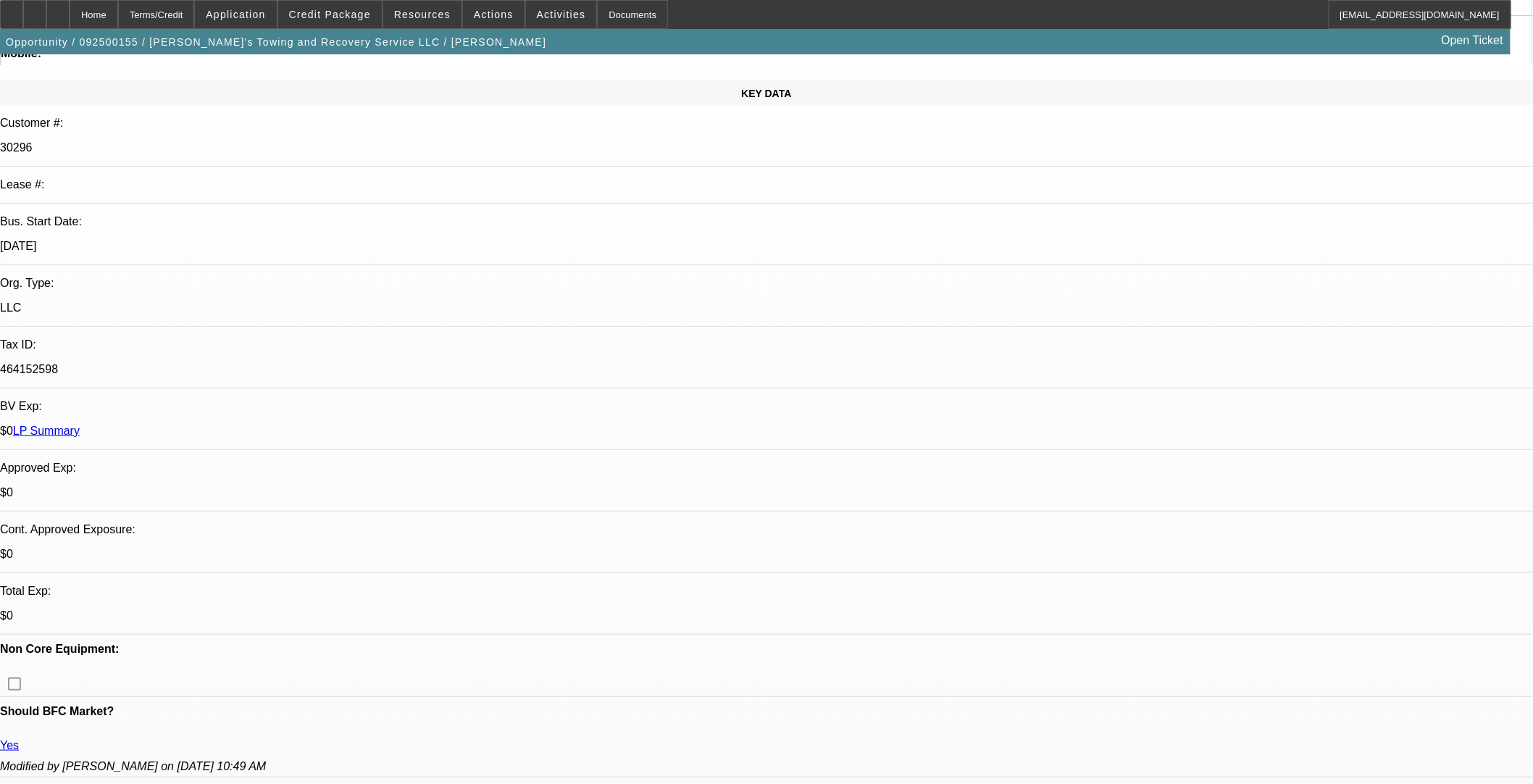
scroll to position [322, 0]
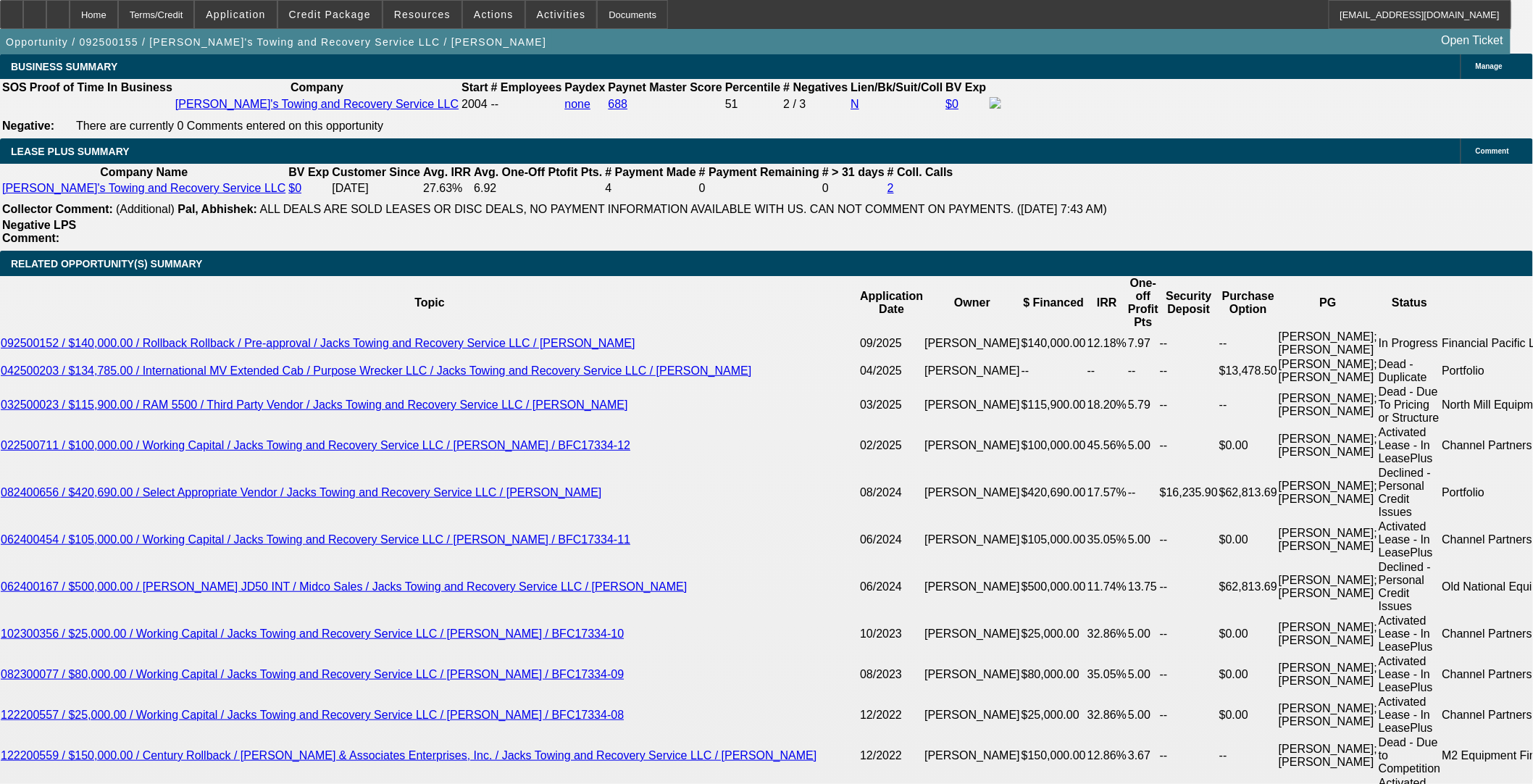
scroll to position [2173, 0]
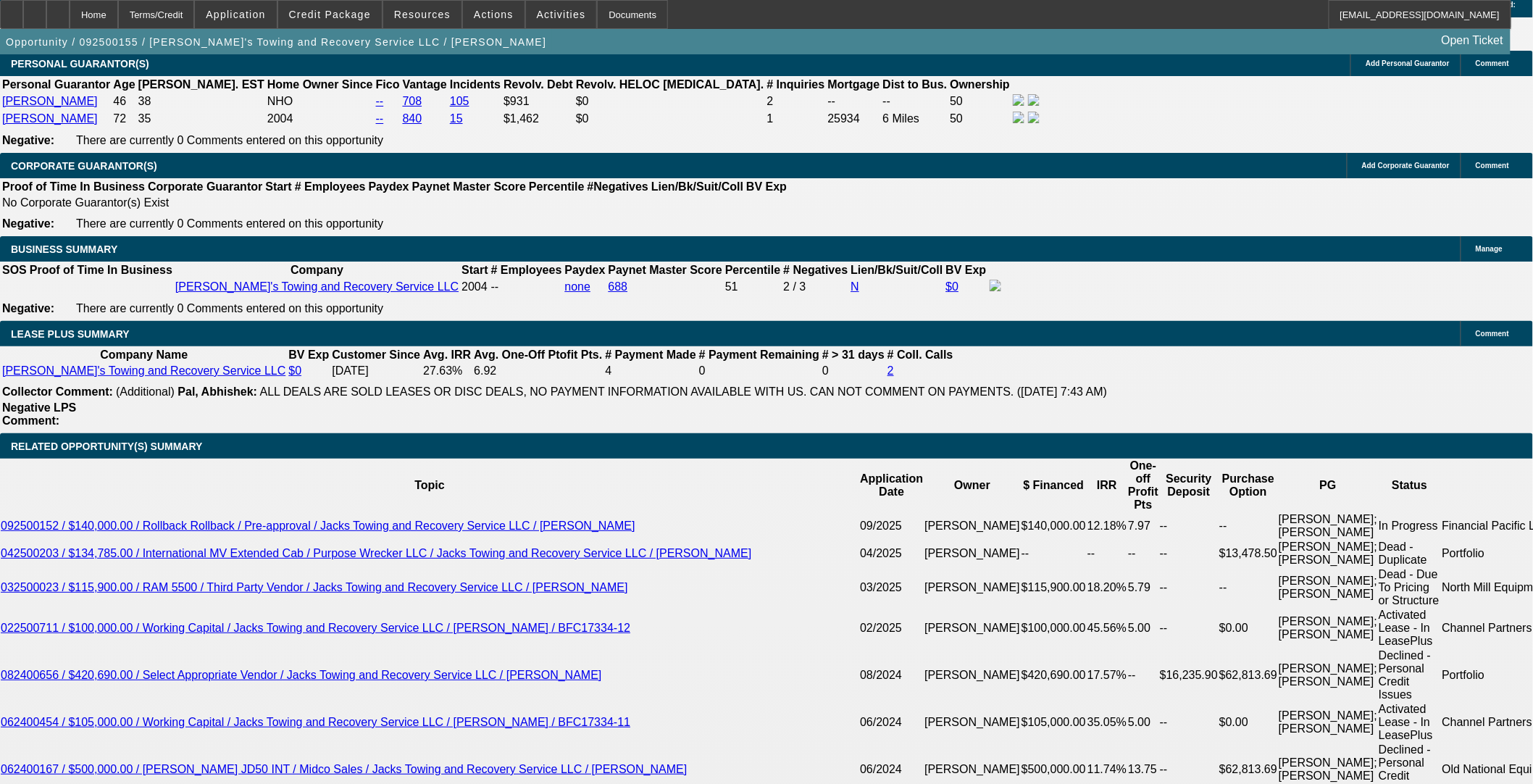
type input "72"
type input "939"
type input "$5,407.66"
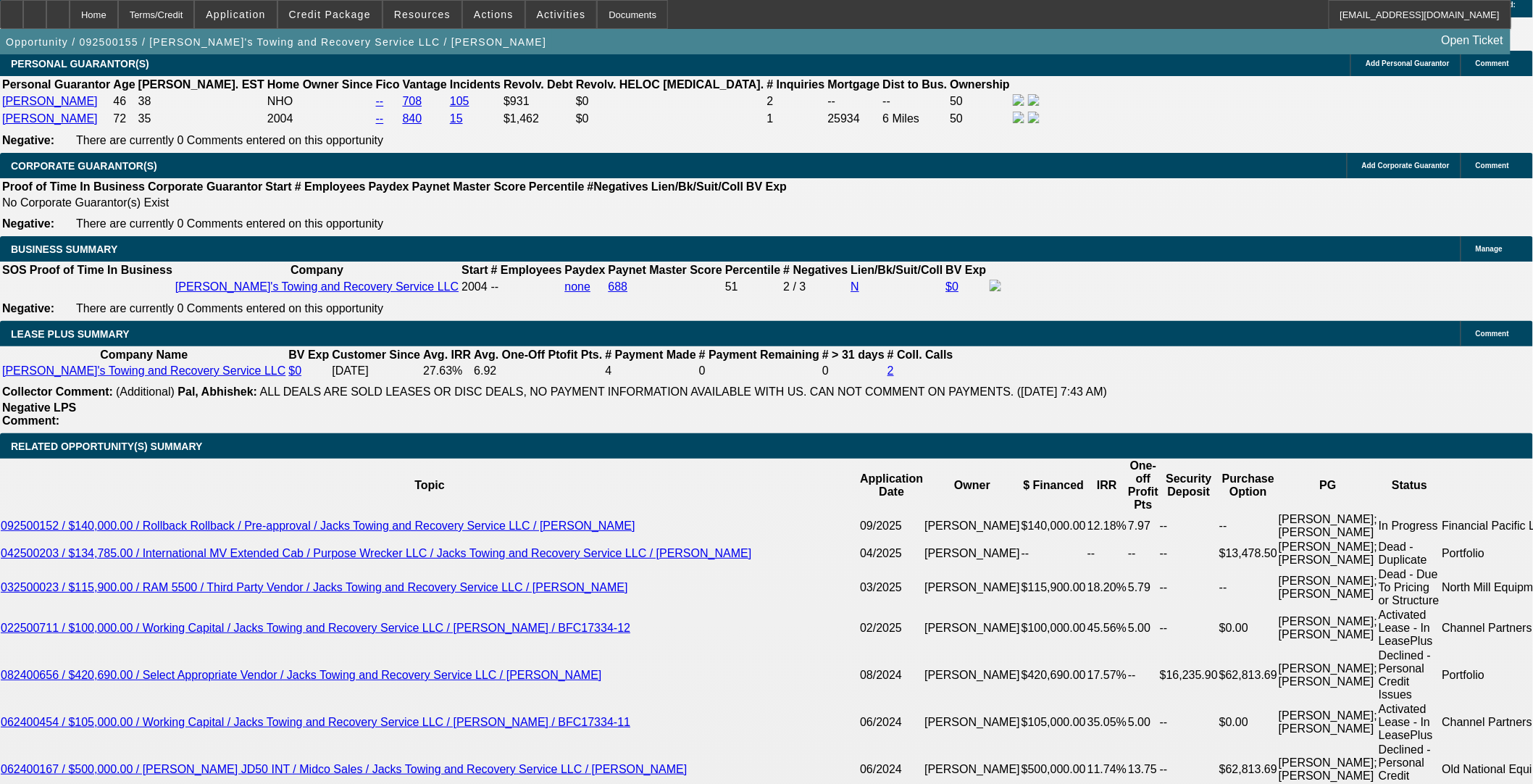
type input "$2,703.83"
type input "$234,750.00"
type input "$117,375.00"
type input "$23,358.24"
type input "$11,679.12"
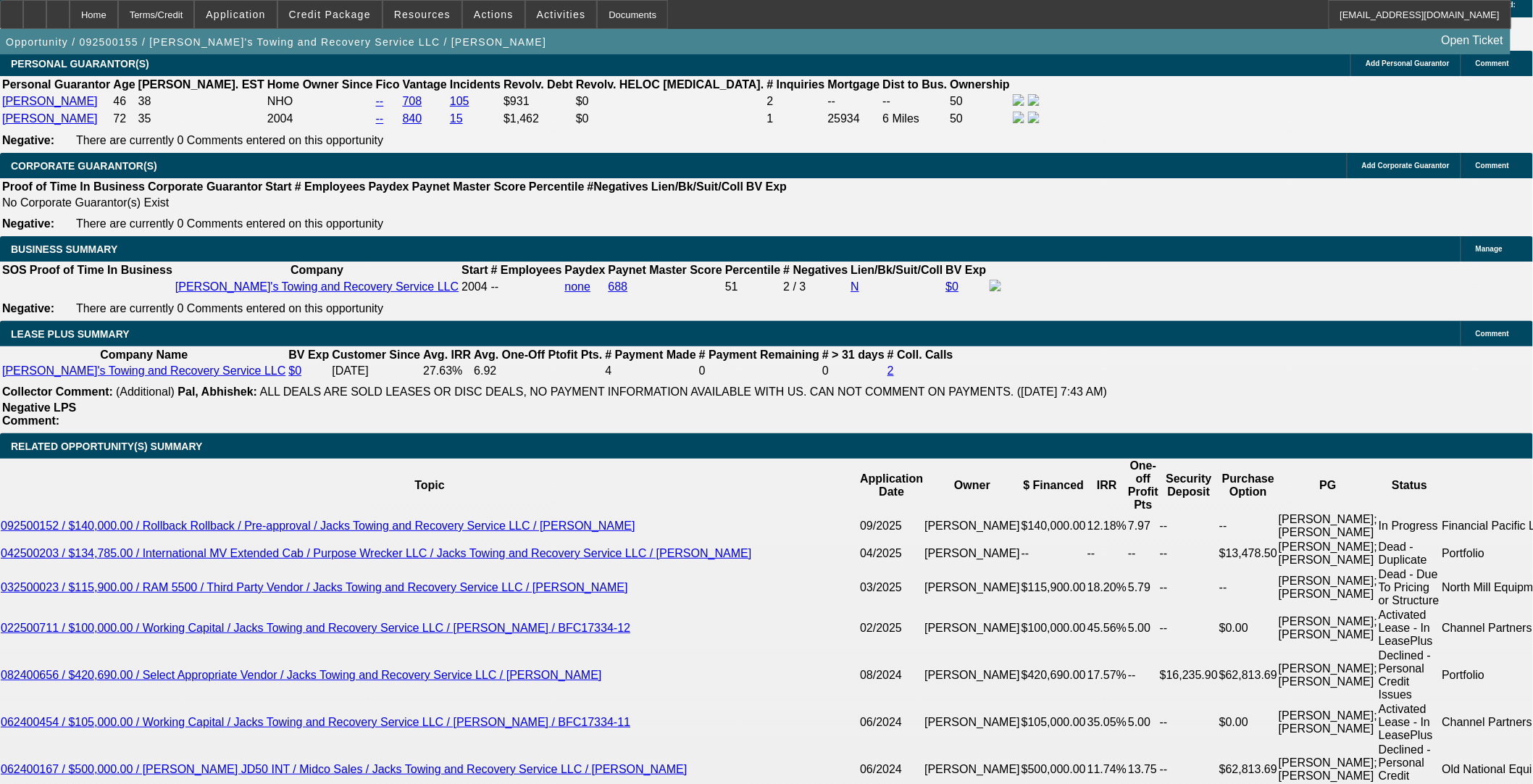
drag, startPoint x: 329, startPoint y: 716, endPoint x: 495, endPoint y: 708, distance: 166.2
type input "9"
type input "$5,407.66"
type input "$2,703.83"
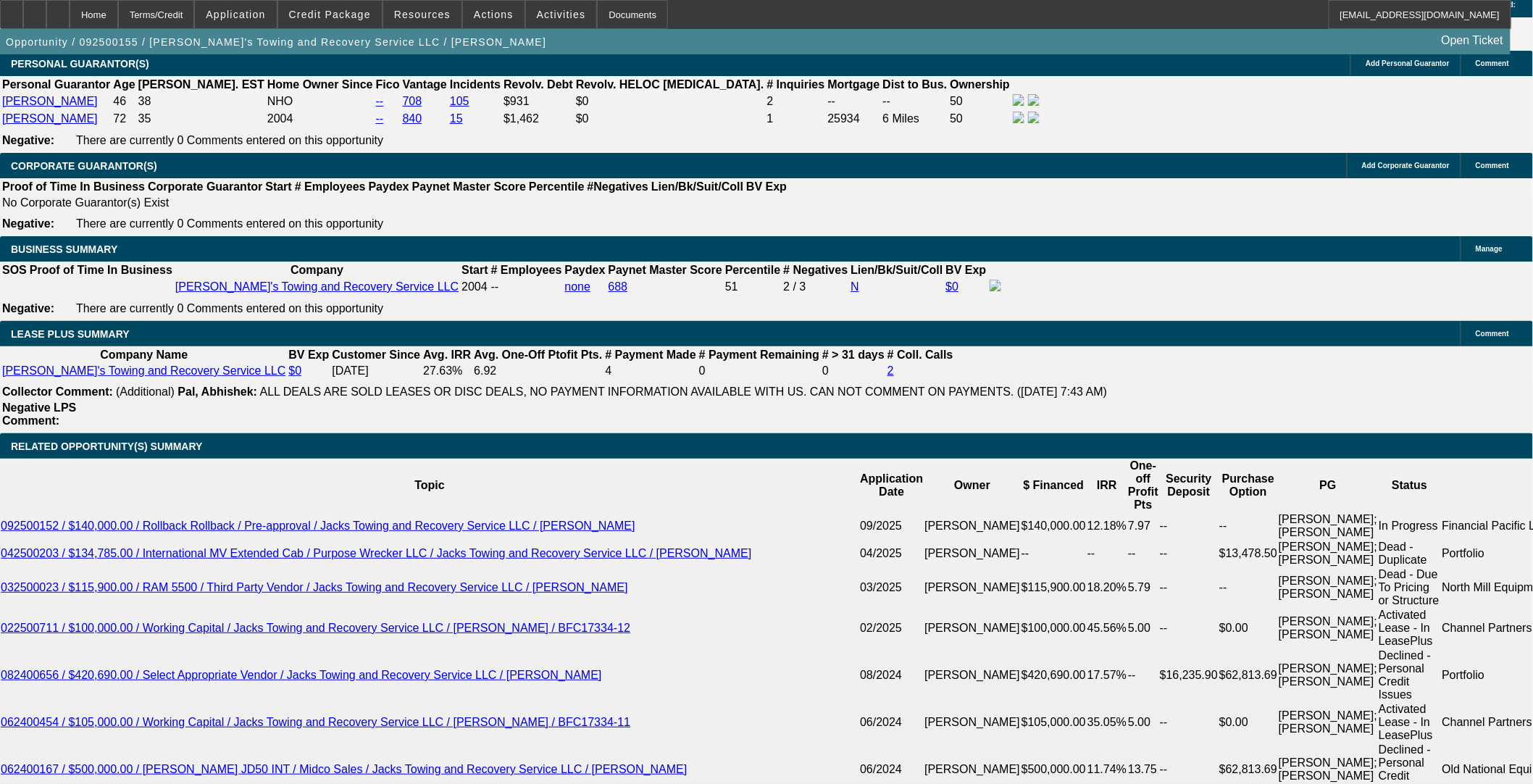
type input "939"
type input "$23,358.24"
type input "$11,679.12"
type input "$234,750.00"
type input "$117,375.00"
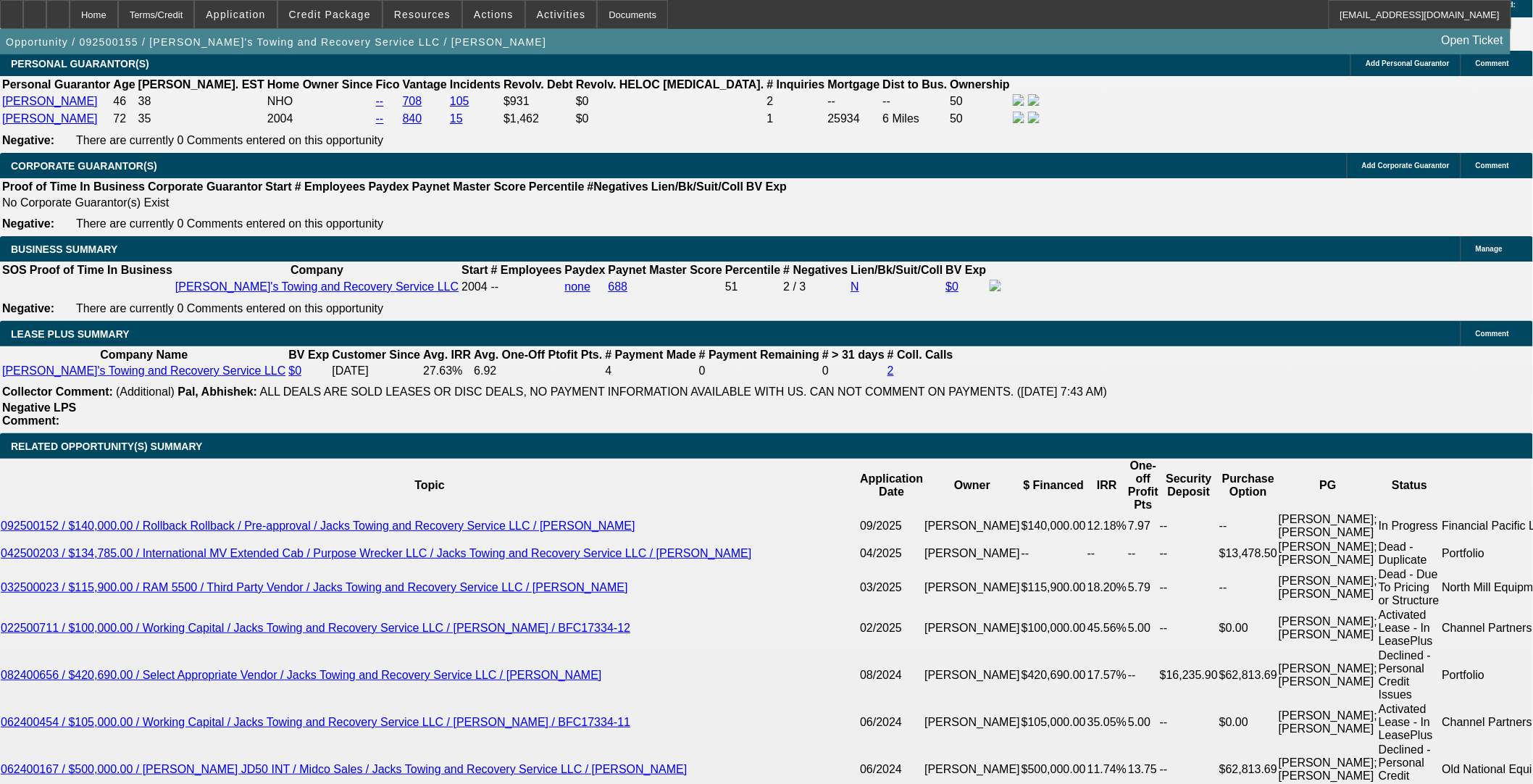
type input "9"
type input "$23,358.24"
type input "$11,679.12"
type input "$5,407.66"
type input "$2,703.83"
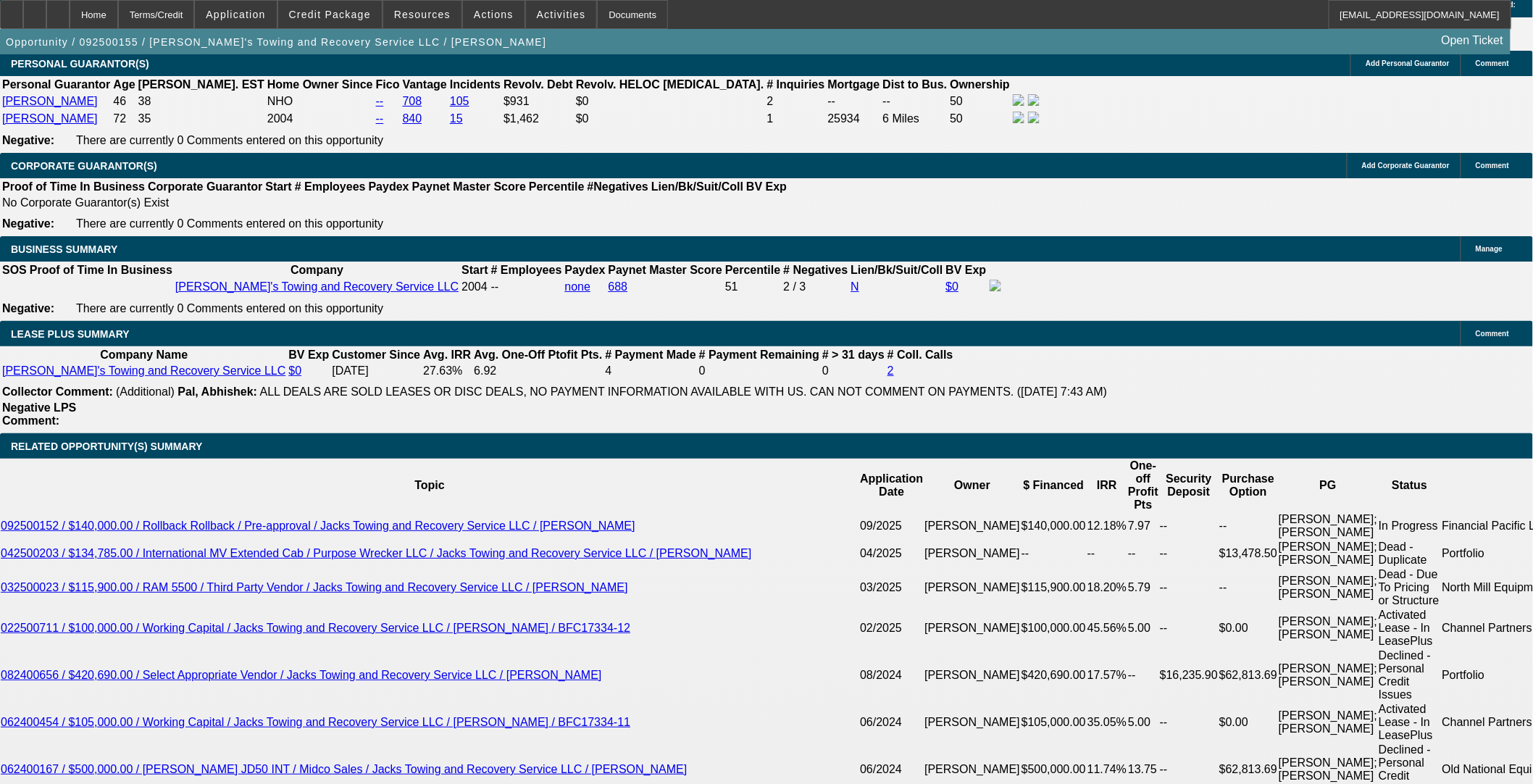
type input "9399"
type input "."
type input "9.9"
type input "$5,542.64"
type input "$2,771.32"
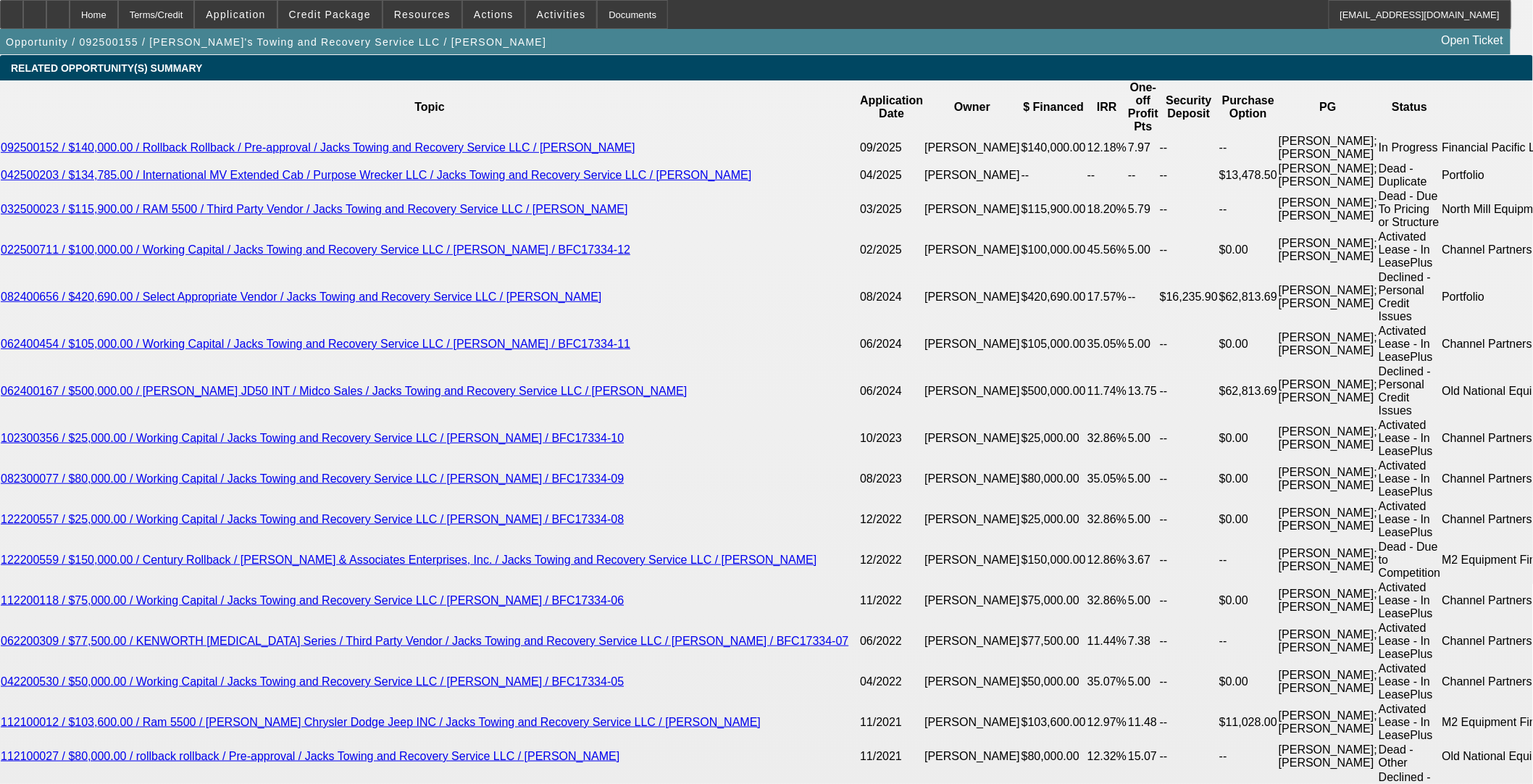
scroll to position [2414, 0]
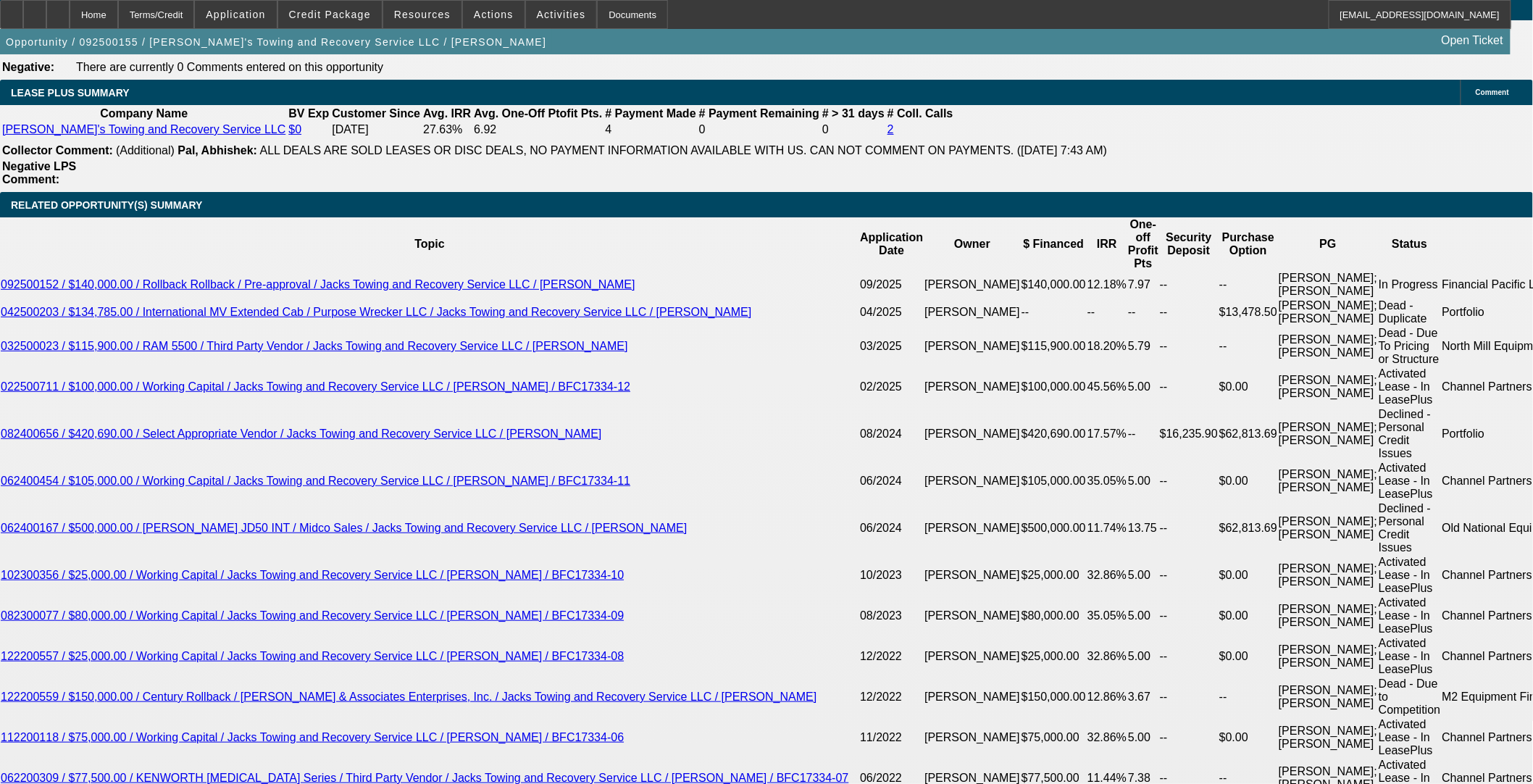
type input "9.9"
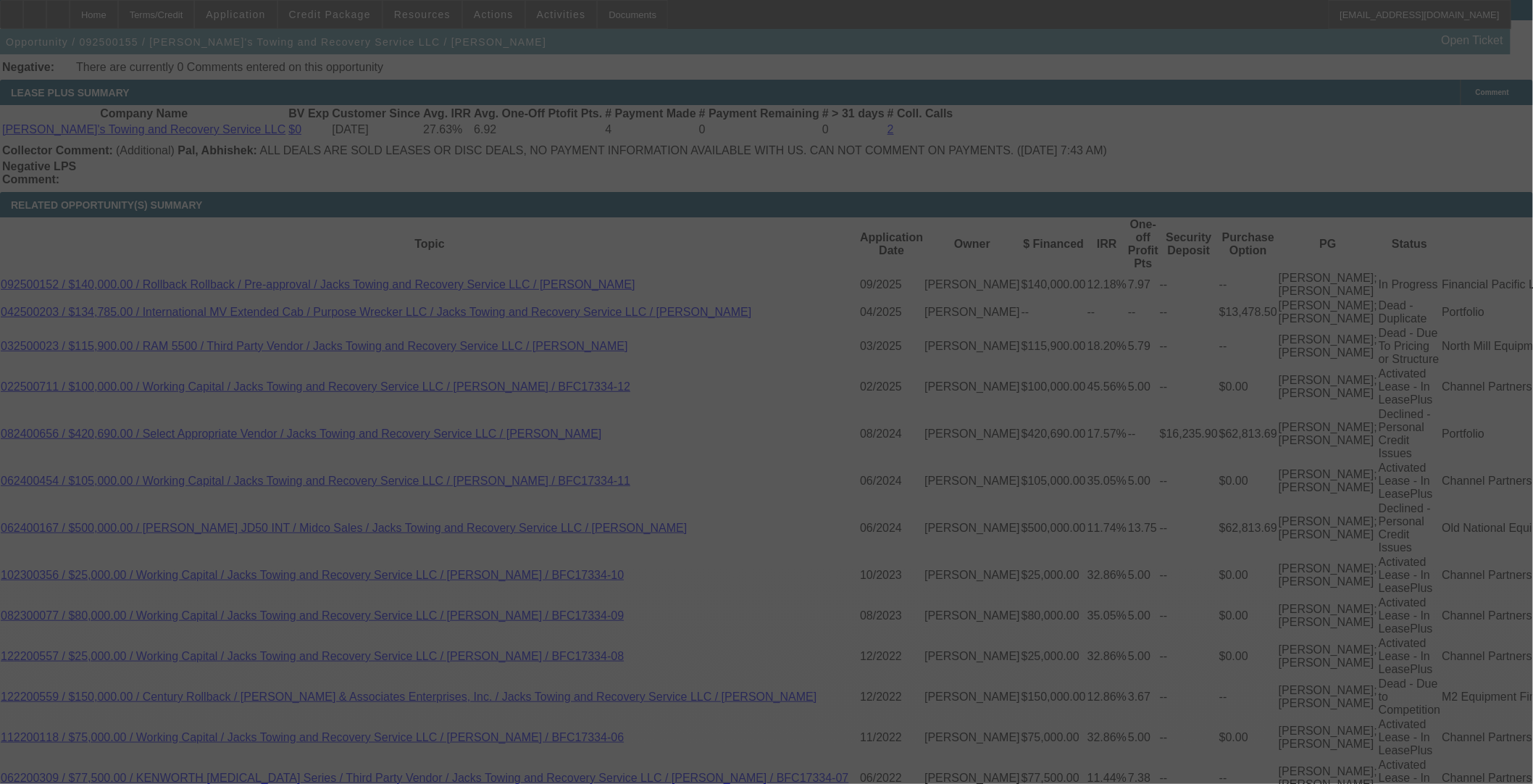
select select "0"
select select "2"
select select "0.1"
select select "4"
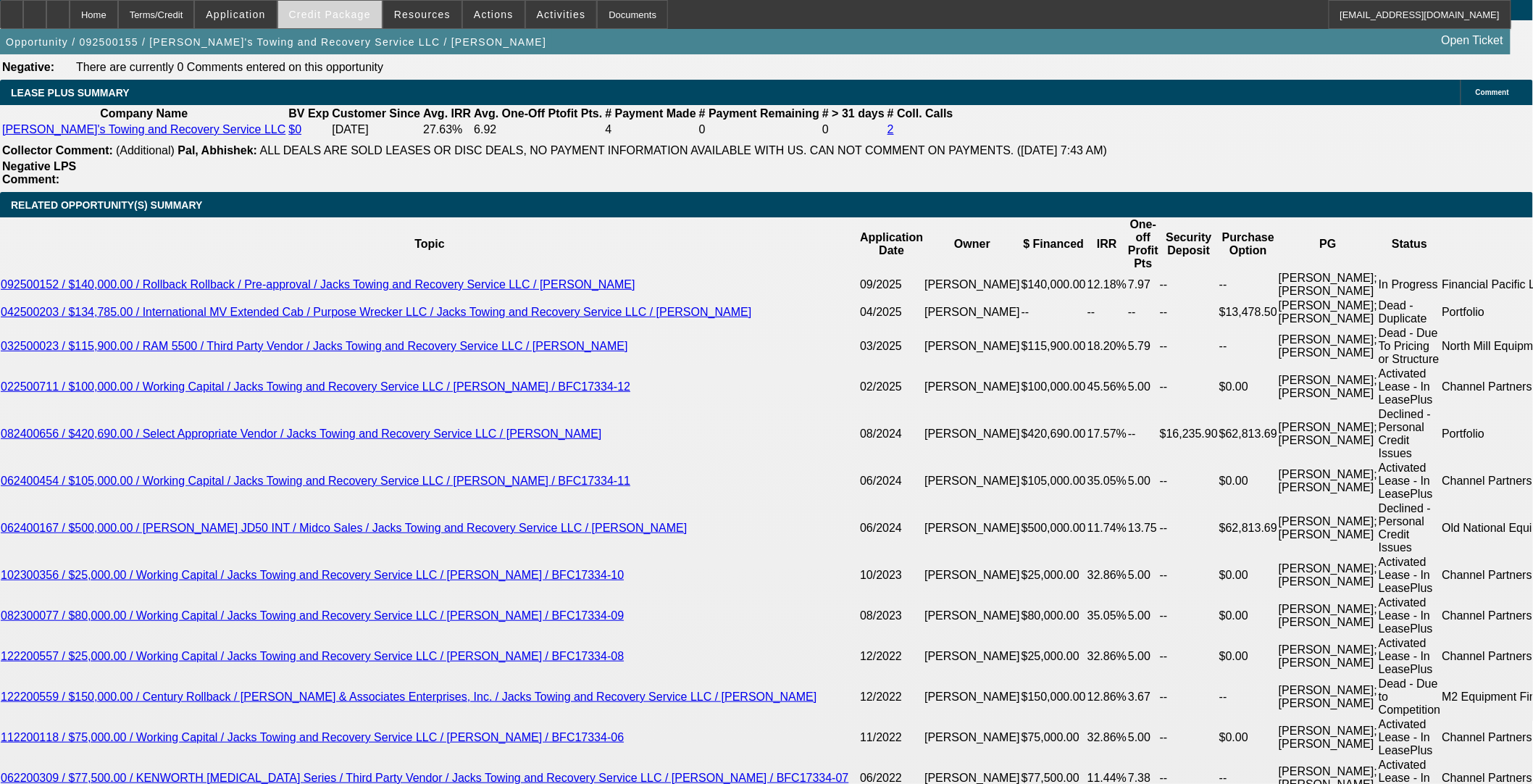
click at [361, 22] on span at bounding box center [330, 15] width 104 height 35
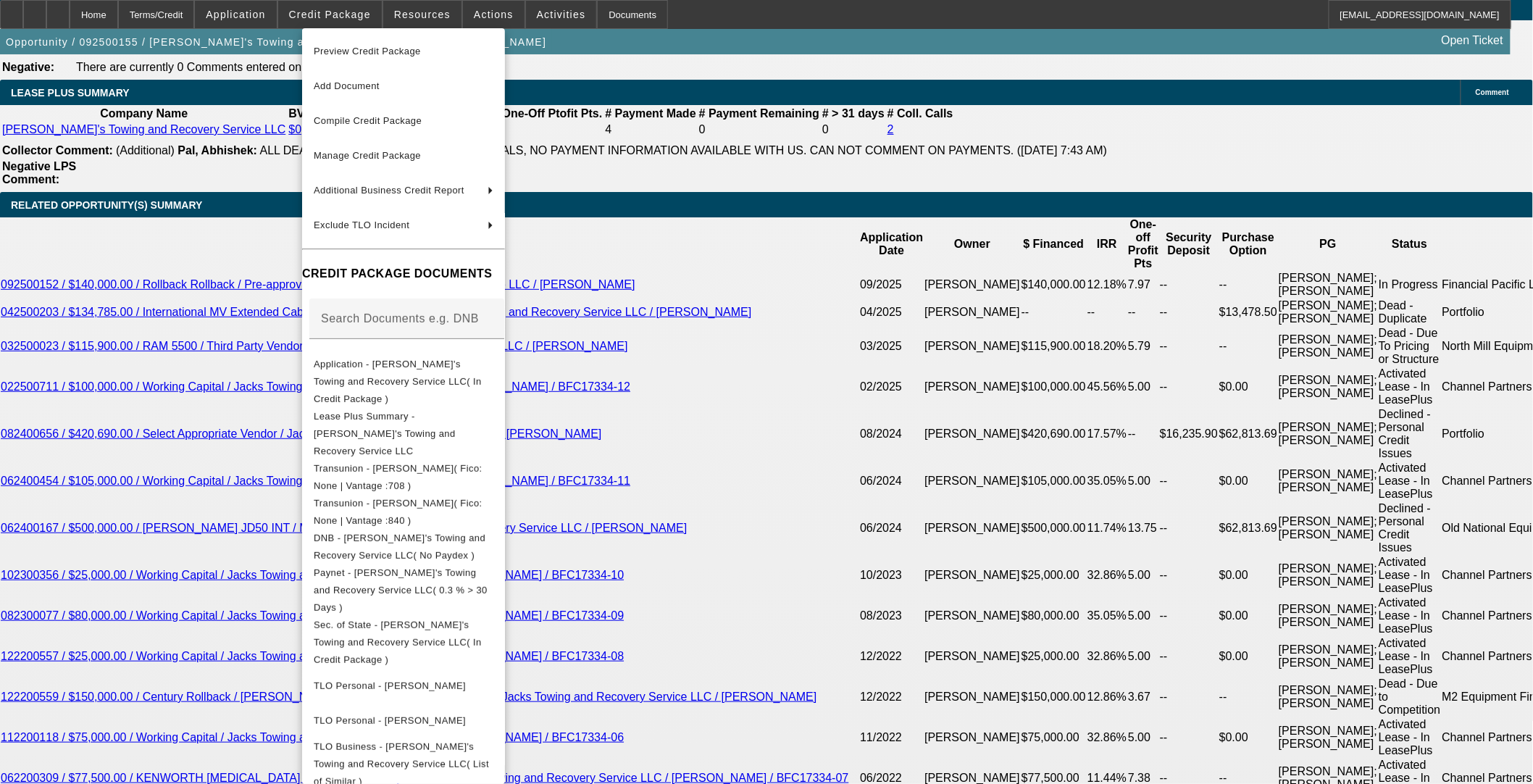
click at [837, 508] on div at bounding box center [766, 392] width 1533 height 784
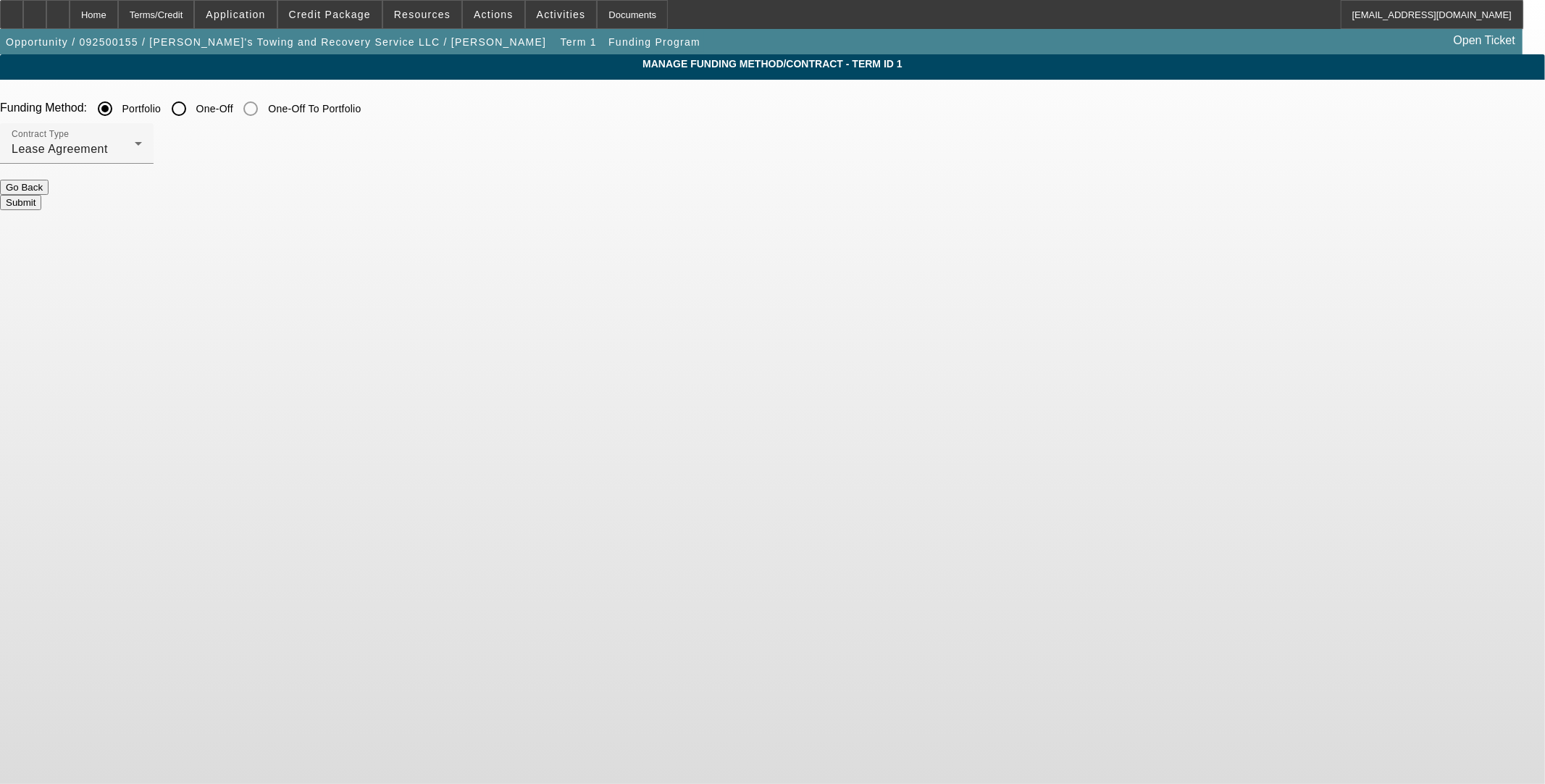
click at [194, 112] on input "One-Off" at bounding box center [179, 109] width 29 height 29
radio input "true"
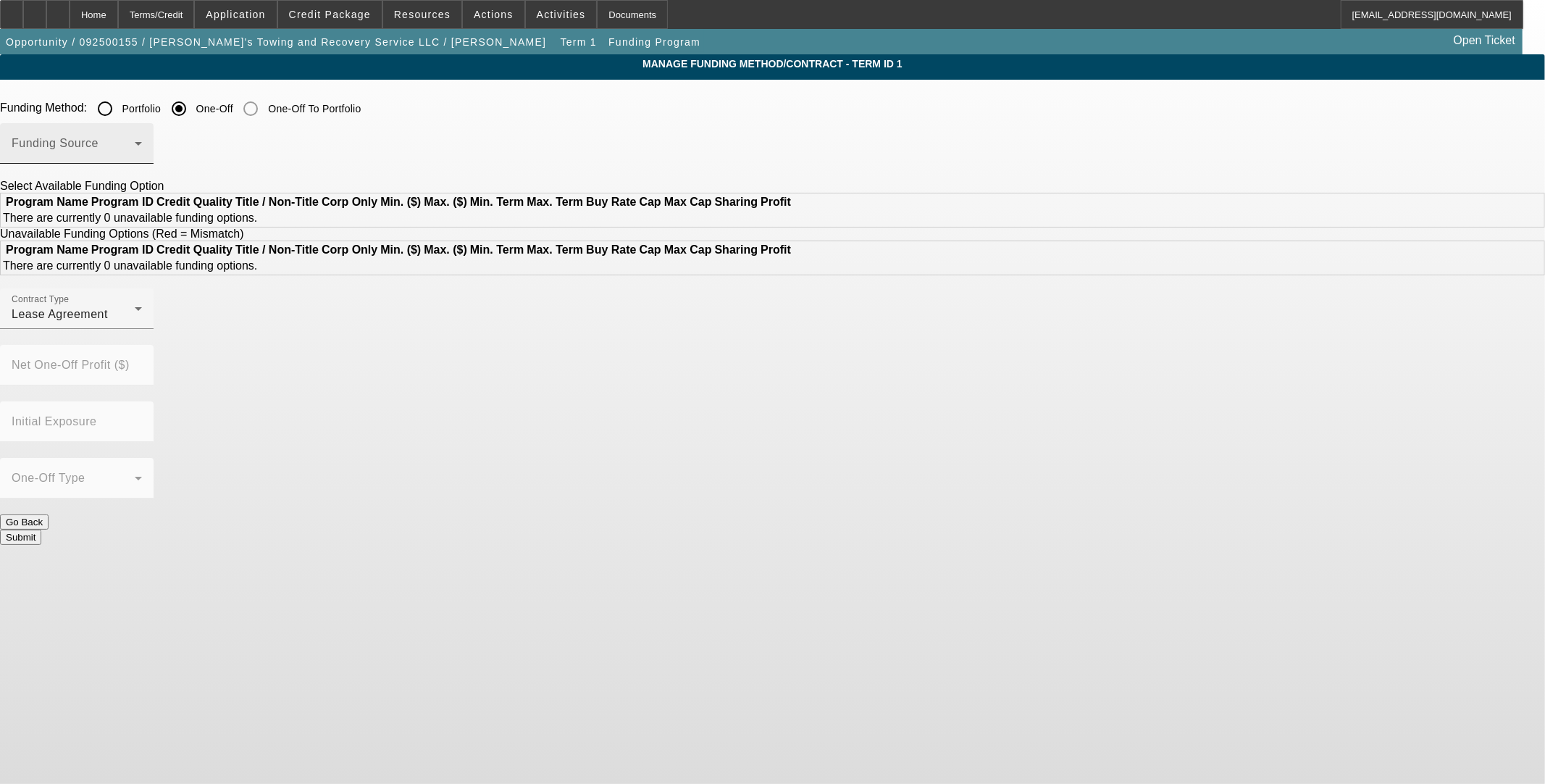
click at [135, 144] on span at bounding box center [73, 148] width 123 height 17
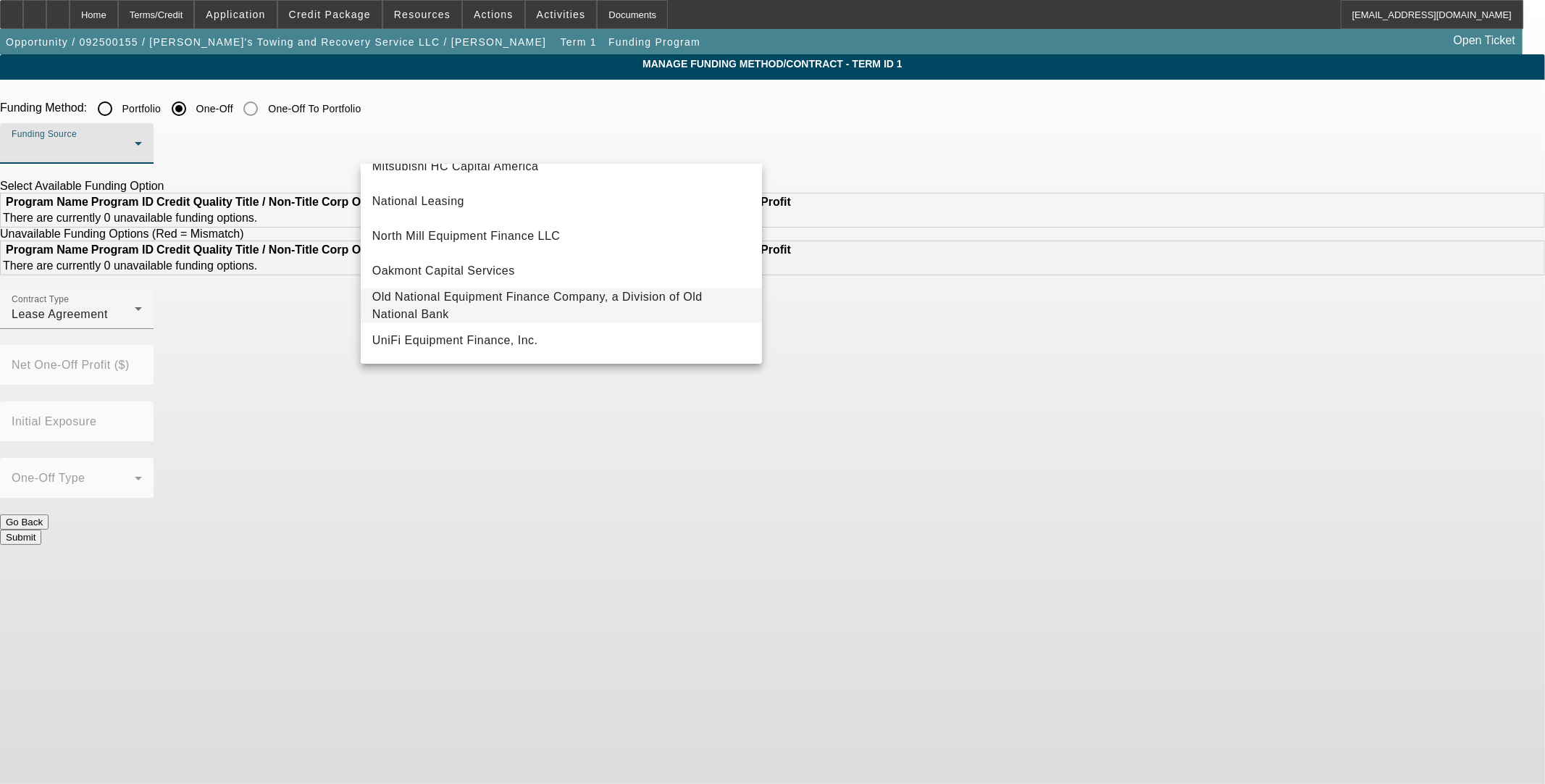
scroll to position [410, 0]
click at [331, 11] on div at bounding box center [772, 392] width 1545 height 784
click at [329, 15] on span "Credit Package" at bounding box center [330, 15] width 82 height 12
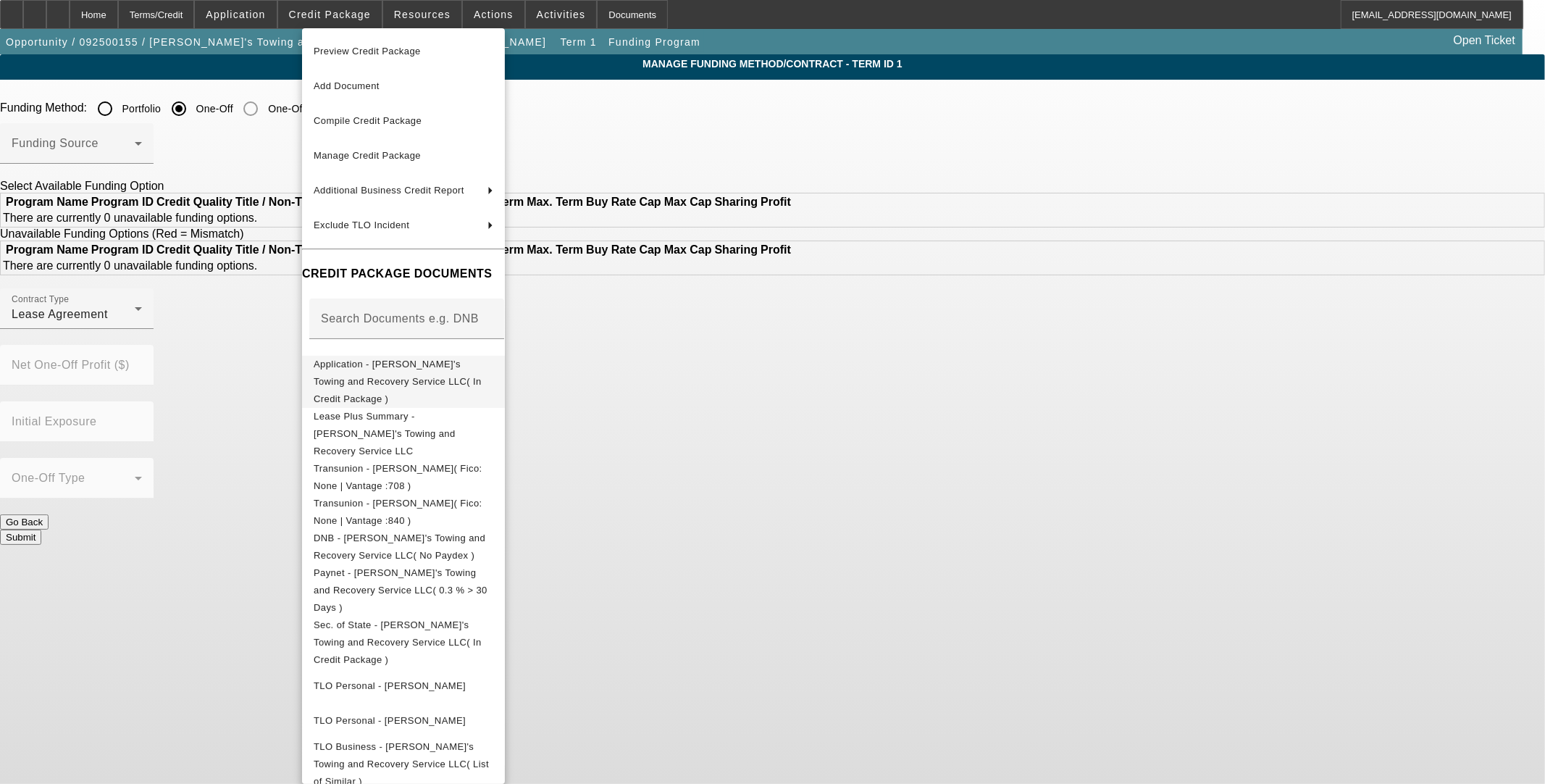
click at [393, 373] on span "Application - Jack's Towing and Recovery Service LLC( In Credit Package )" at bounding box center [403, 380] width 179 height 52
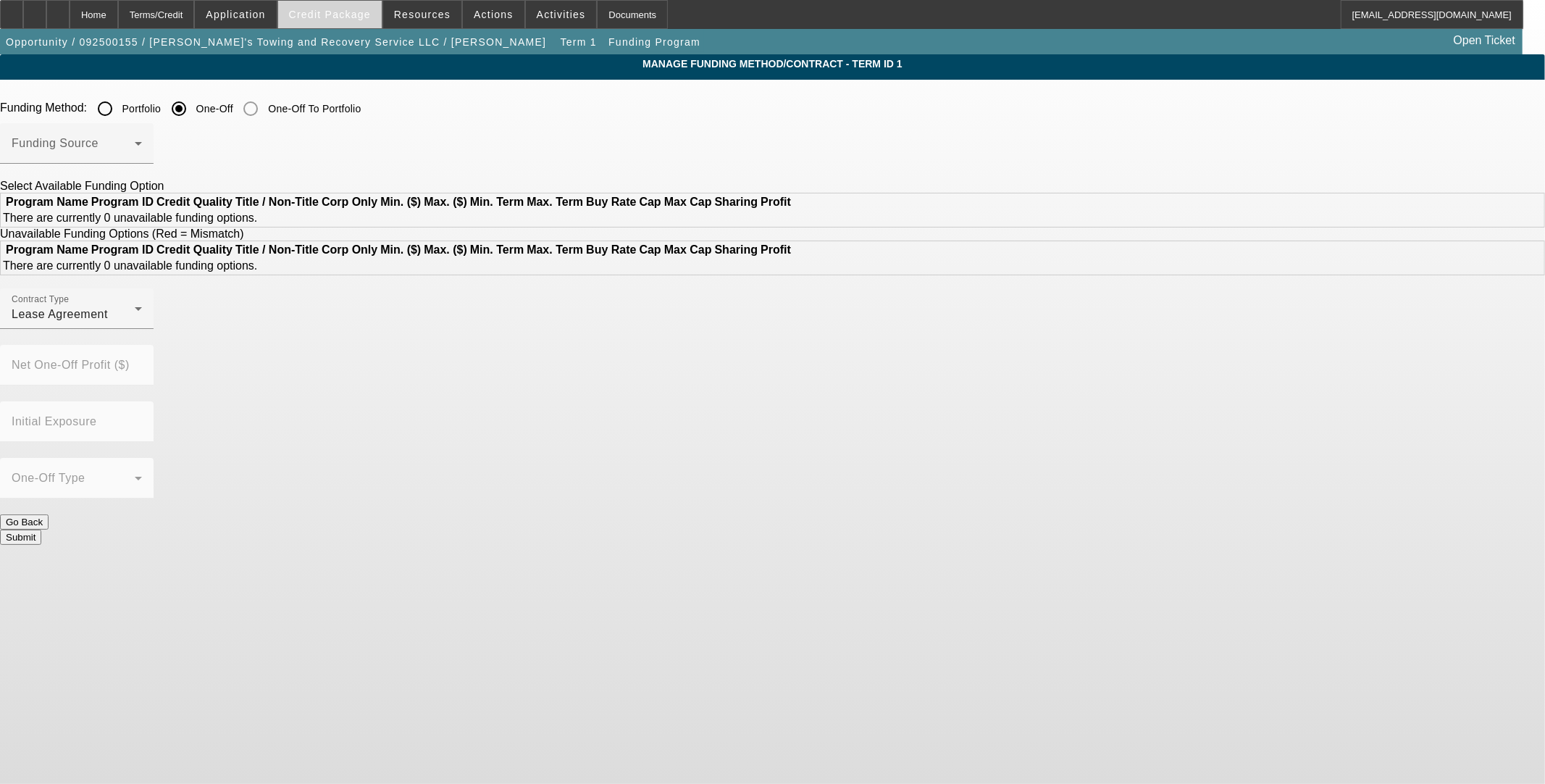
click at [322, 11] on span "Credit Package" at bounding box center [330, 15] width 82 height 12
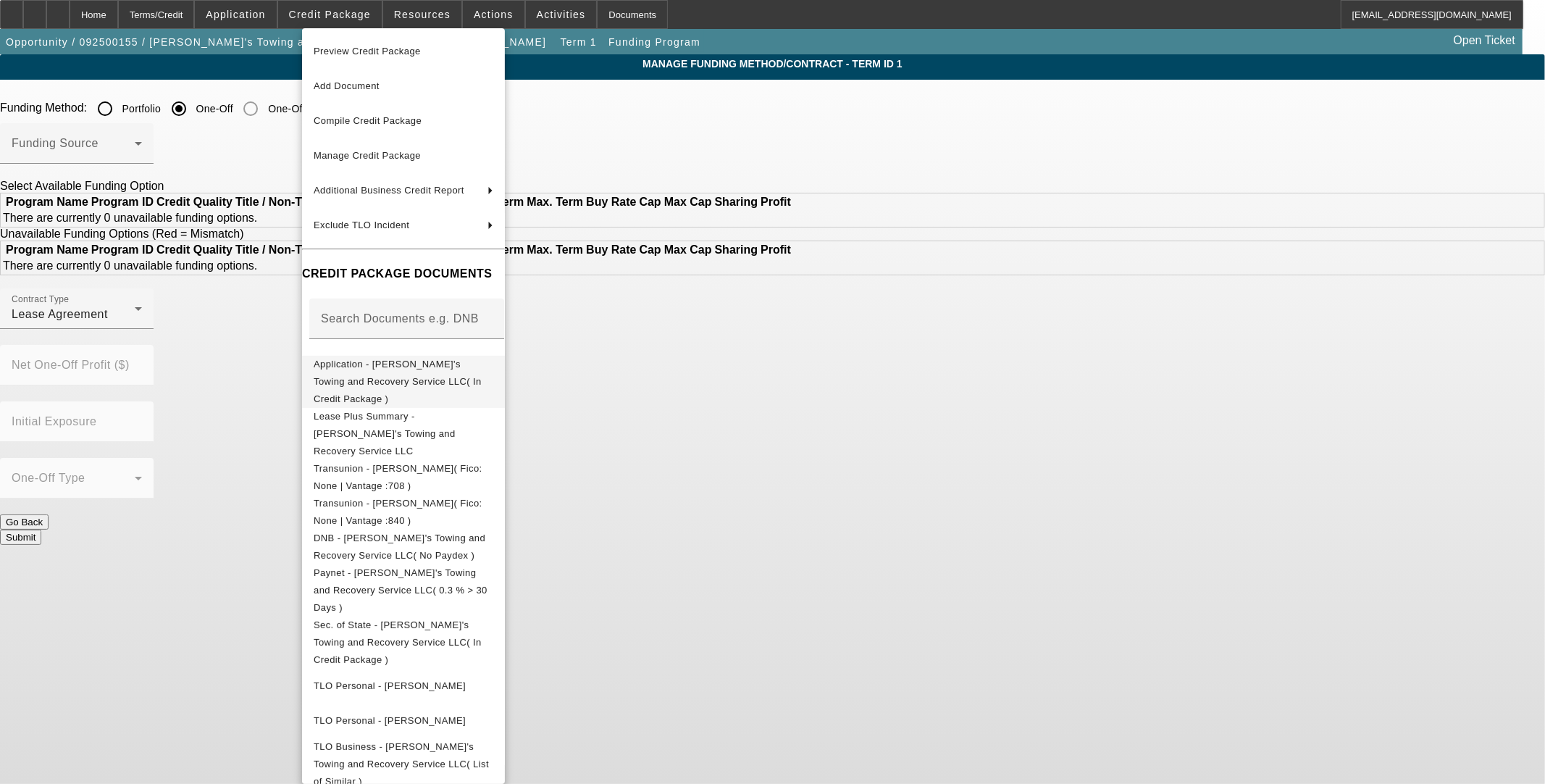
click at [343, 367] on span "Application - Jack's Towing and Recovery Service LLC( In Credit Package )" at bounding box center [398, 380] width 168 height 45
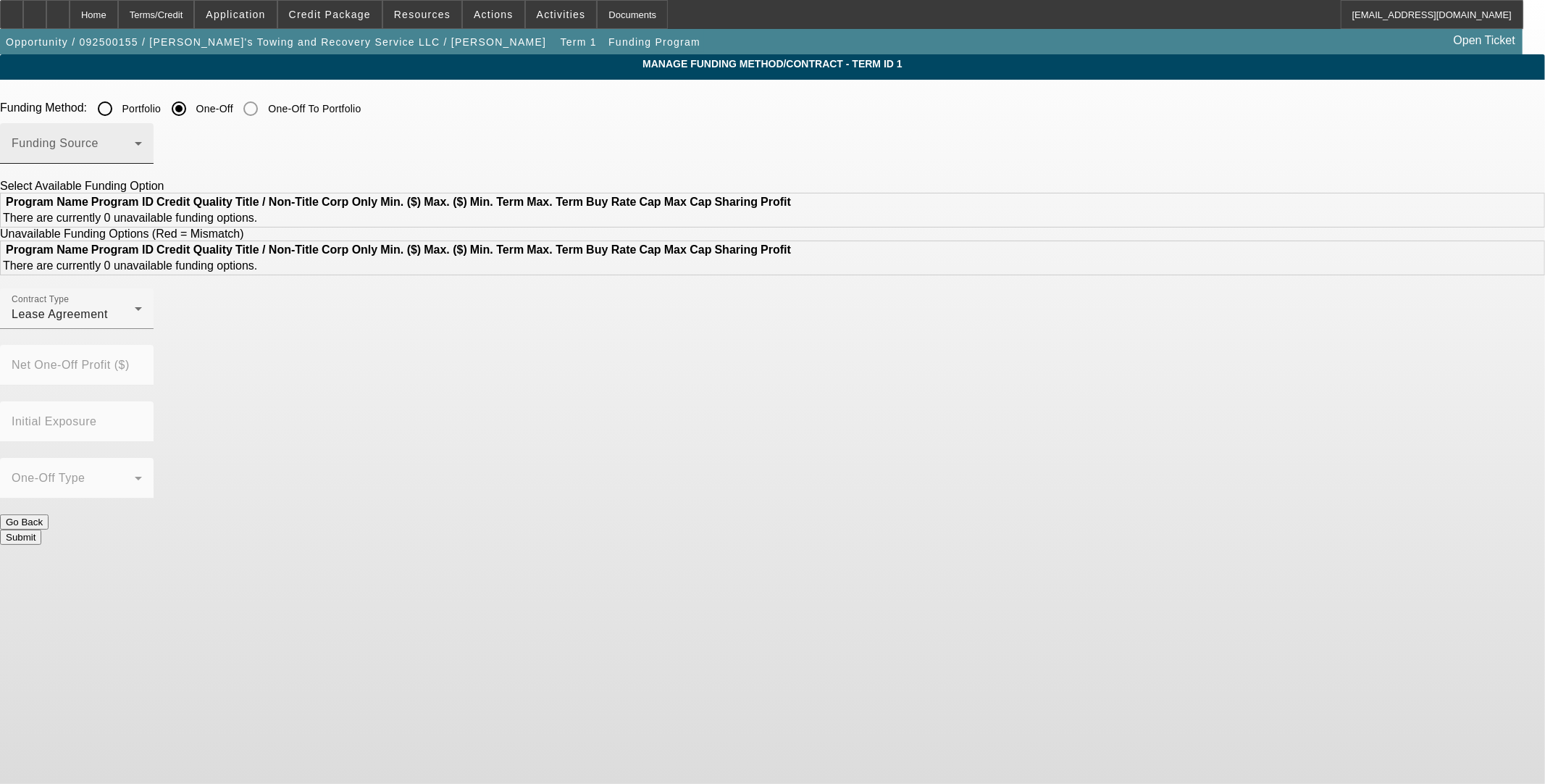
click at [142, 135] on div "Funding Source" at bounding box center [76, 143] width 130 height 41
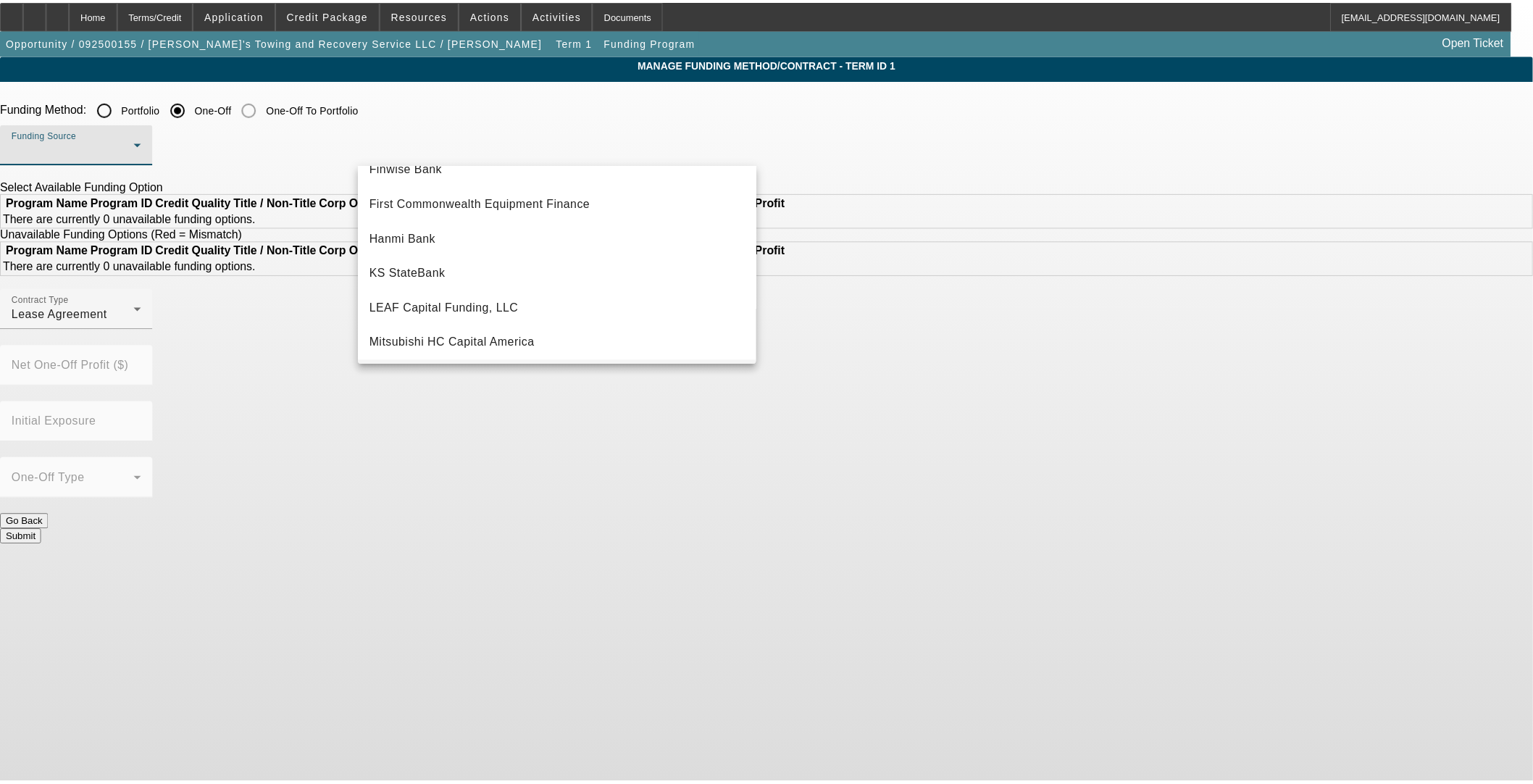
scroll to position [322, 0]
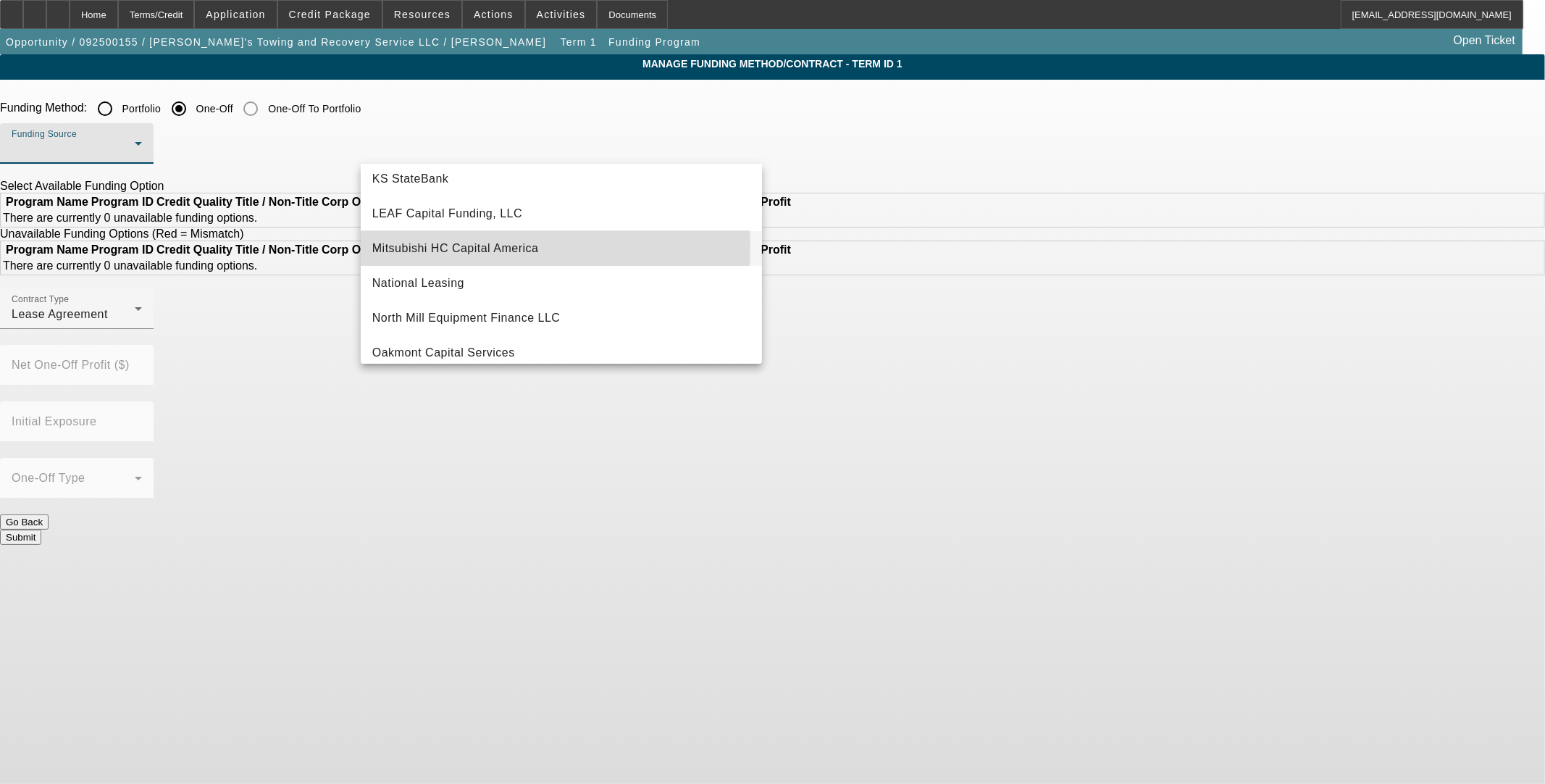
click at [500, 246] on span "Mitsubishi HC Capital America" at bounding box center [455, 248] width 167 height 17
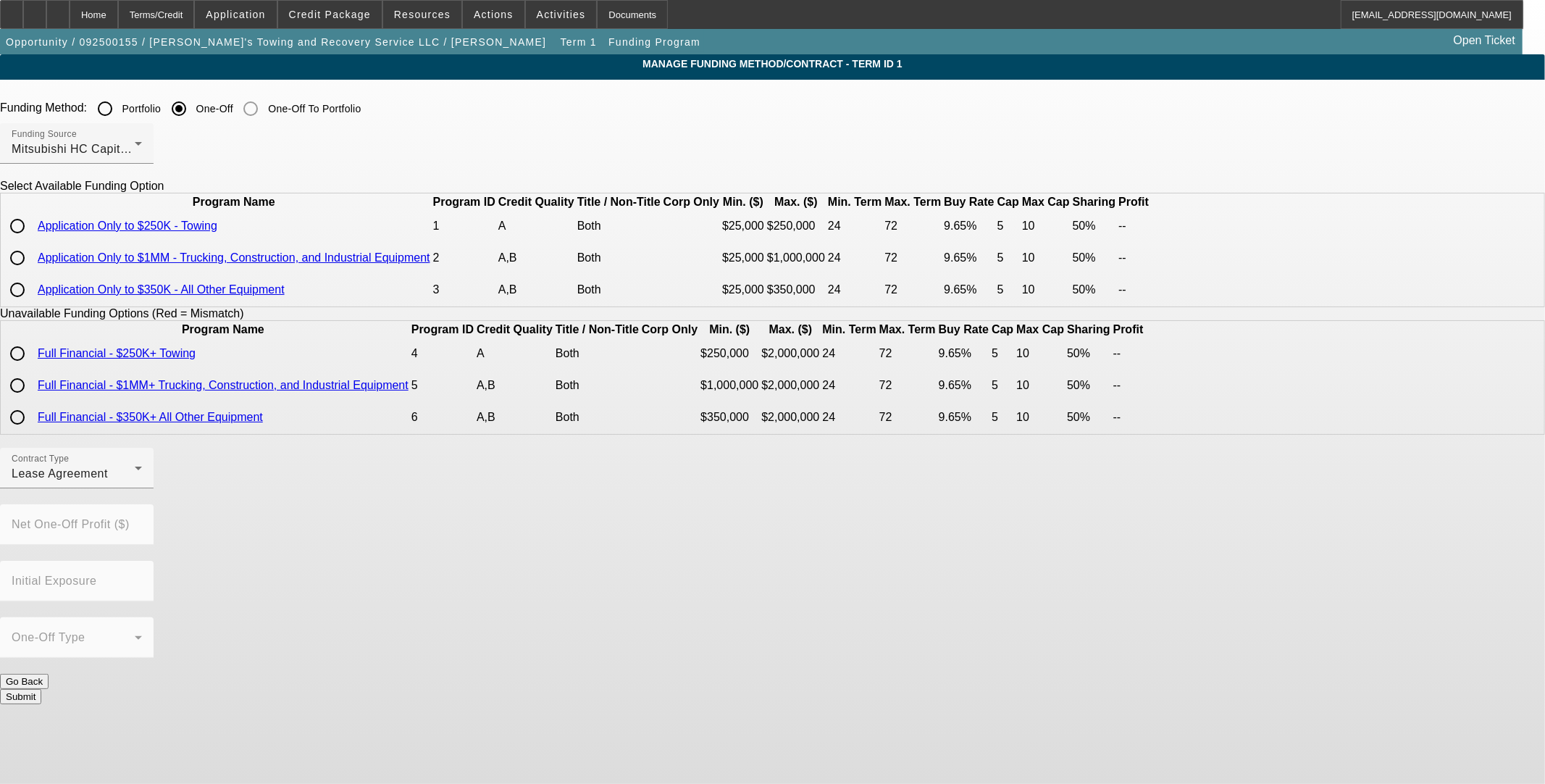
click at [217, 232] on link "Application Only to $250K - Towing" at bounding box center [126, 226] width 179 height 13
click at [118, 15] on div "Home" at bounding box center [93, 15] width 48 height 29
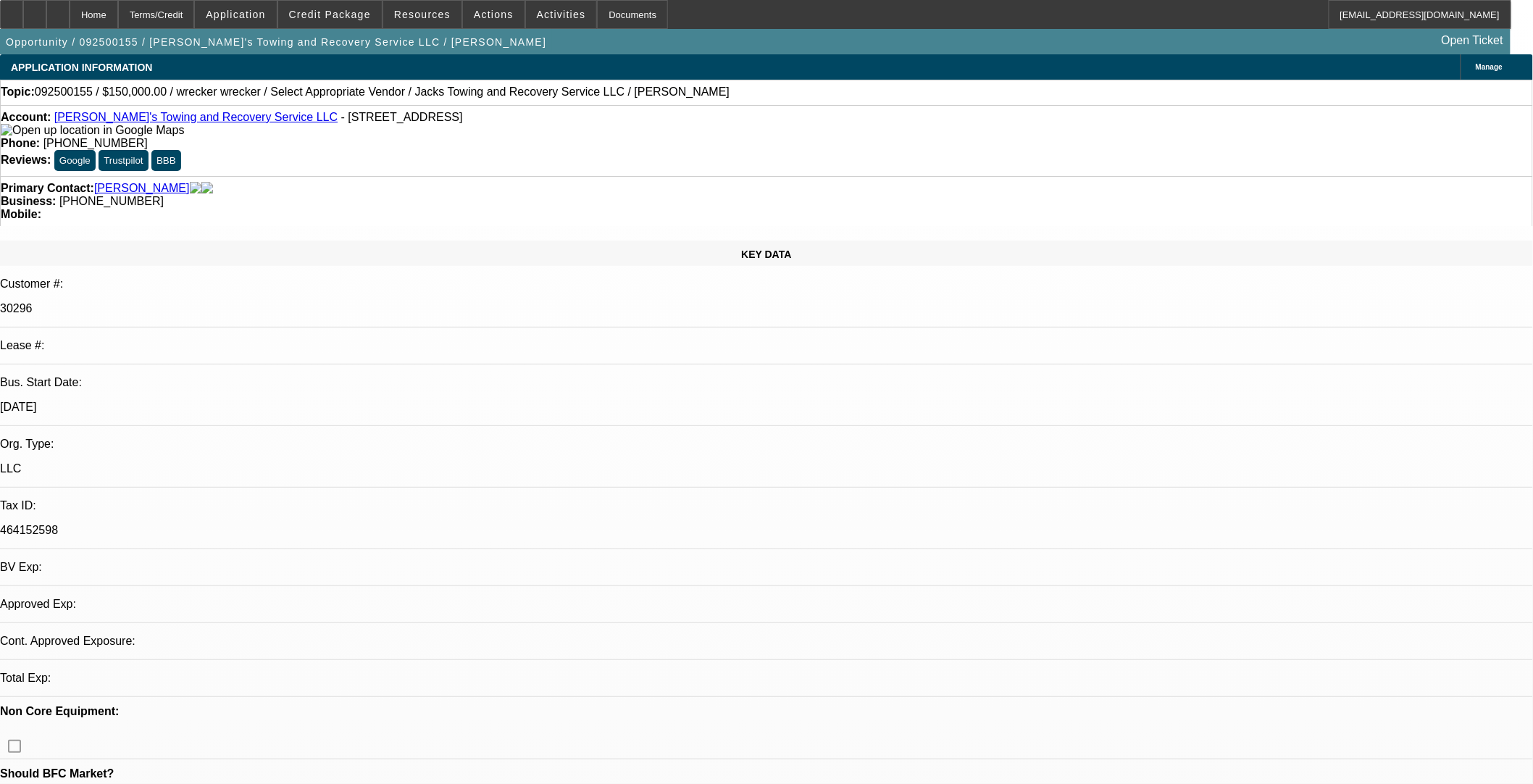
select select "0"
select select "2"
select select "0.1"
select select "4"
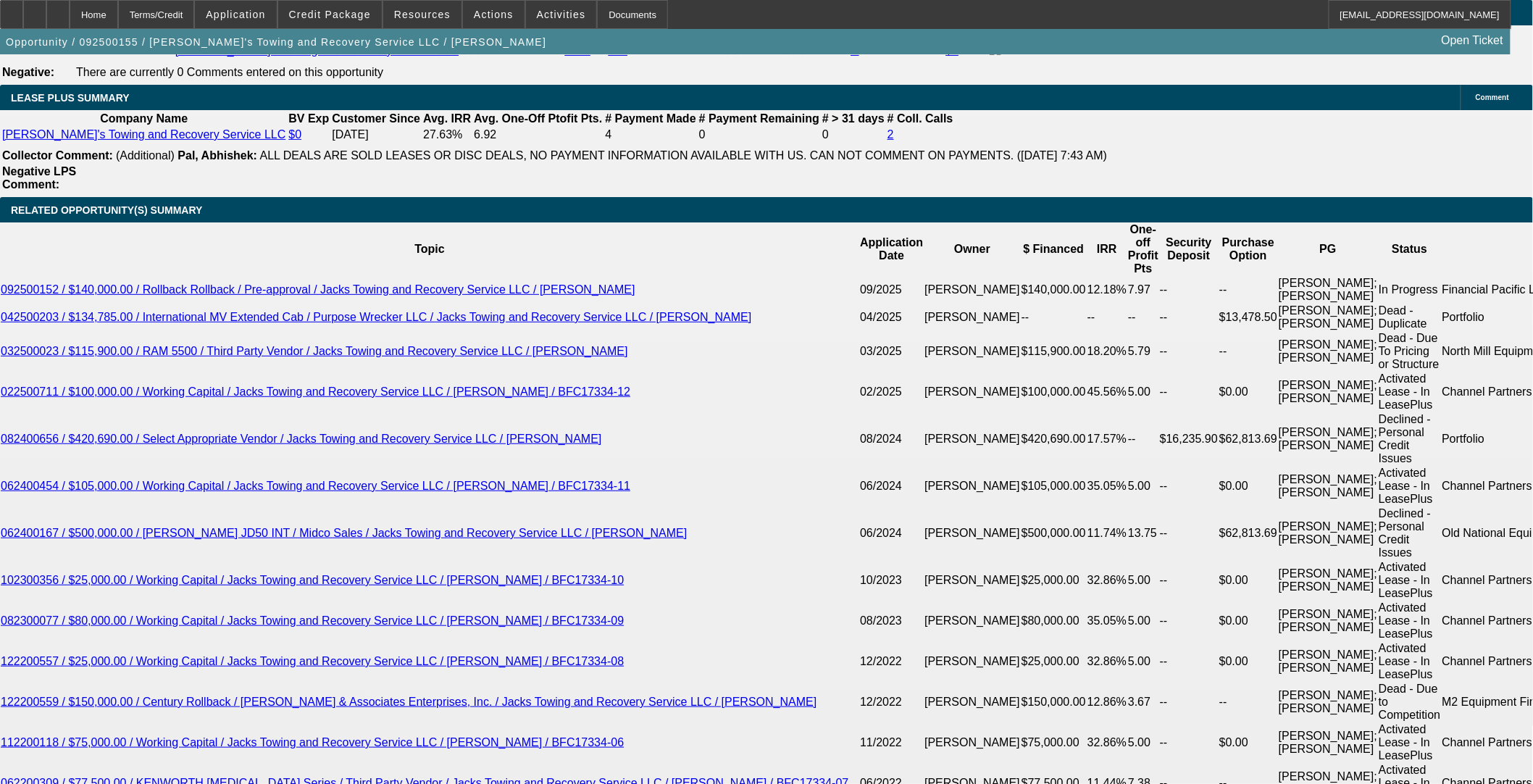
scroll to position [2414, 0]
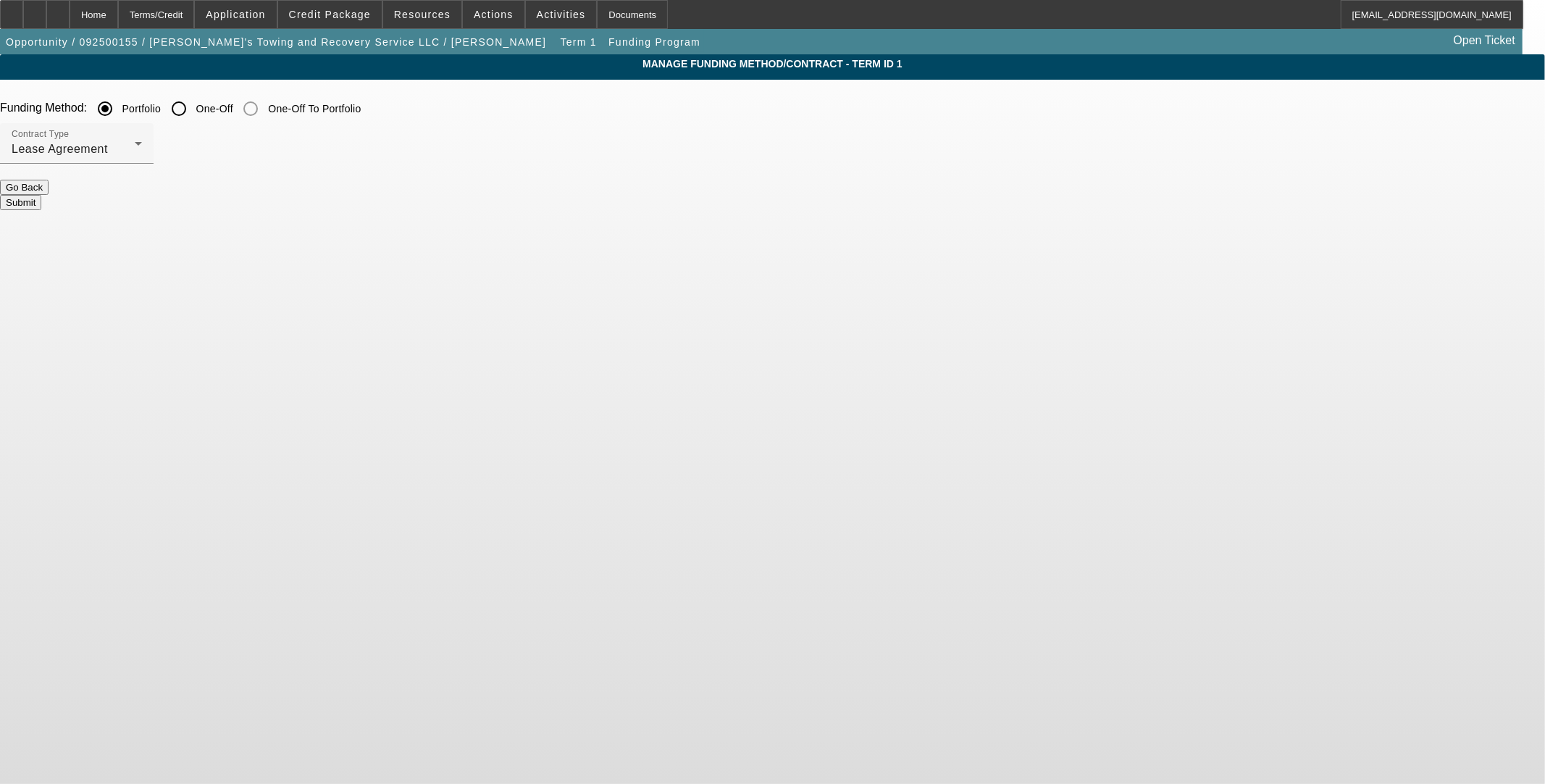
click at [194, 101] on input "One-Off" at bounding box center [179, 109] width 29 height 29
radio input "true"
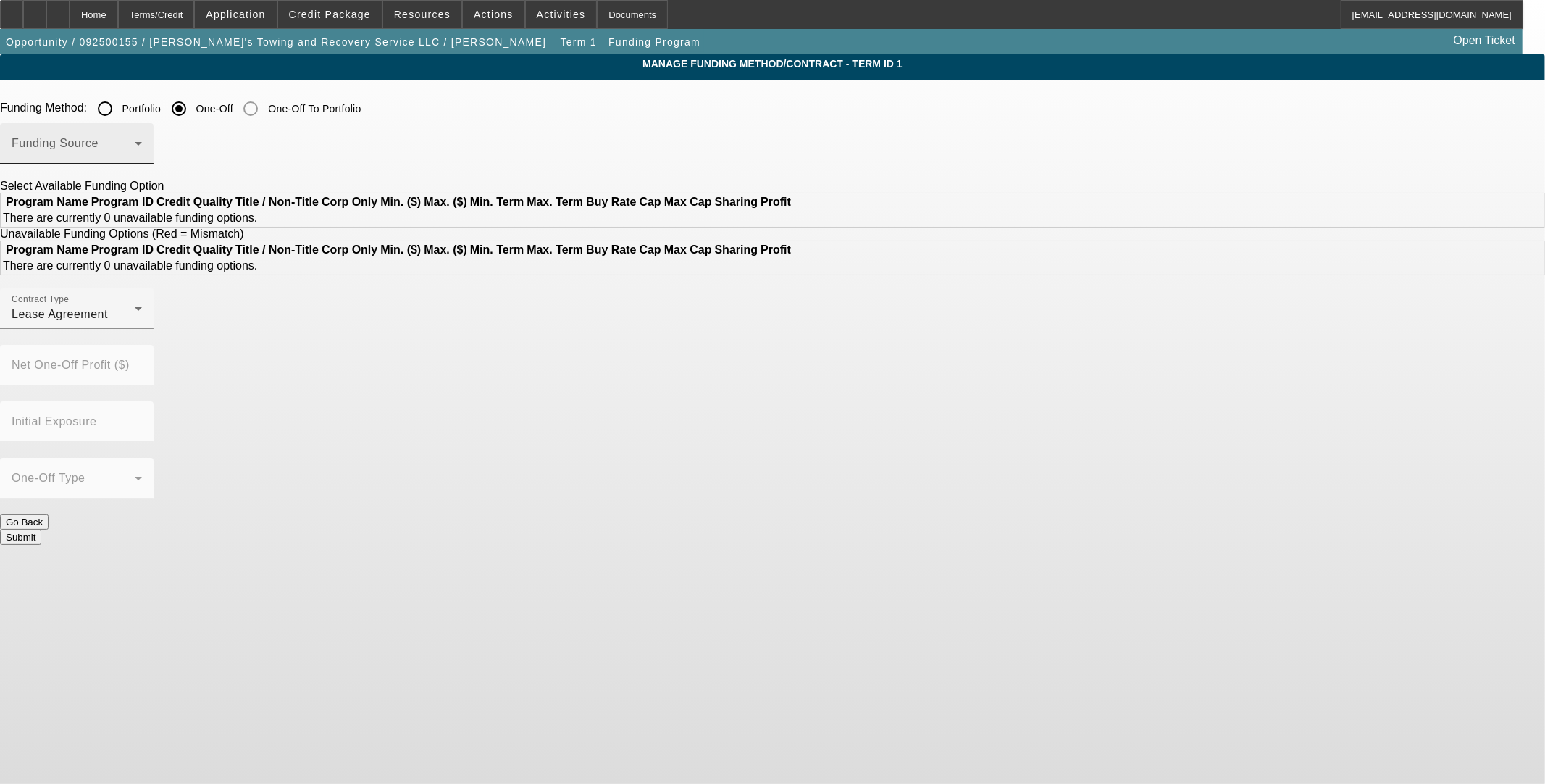
click at [135, 147] on span at bounding box center [73, 148] width 123 height 17
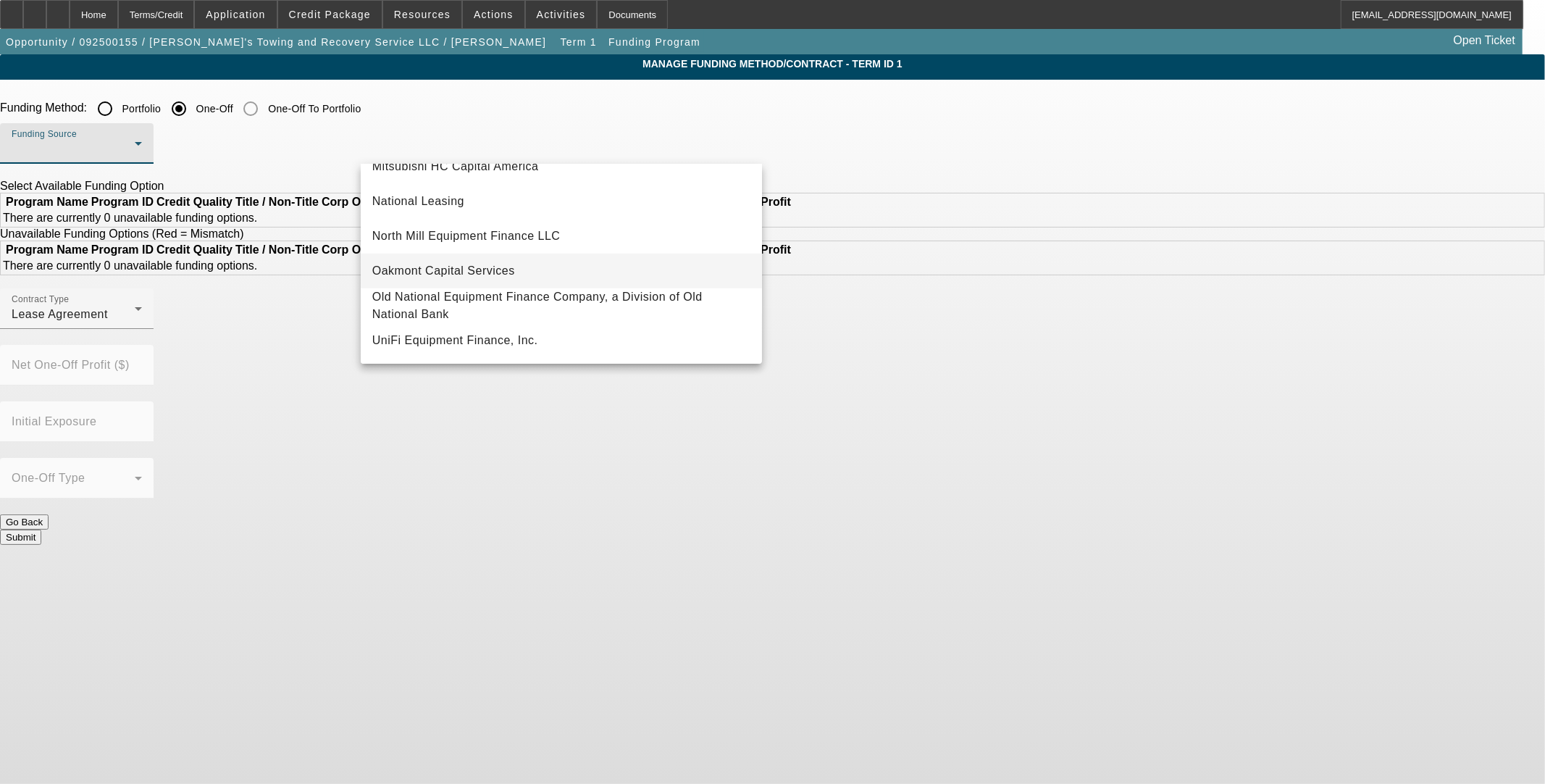
scroll to position [410, 0]
click at [435, 341] on span "UniFi Equipment Finance, Inc." at bounding box center [455, 340] width 166 height 17
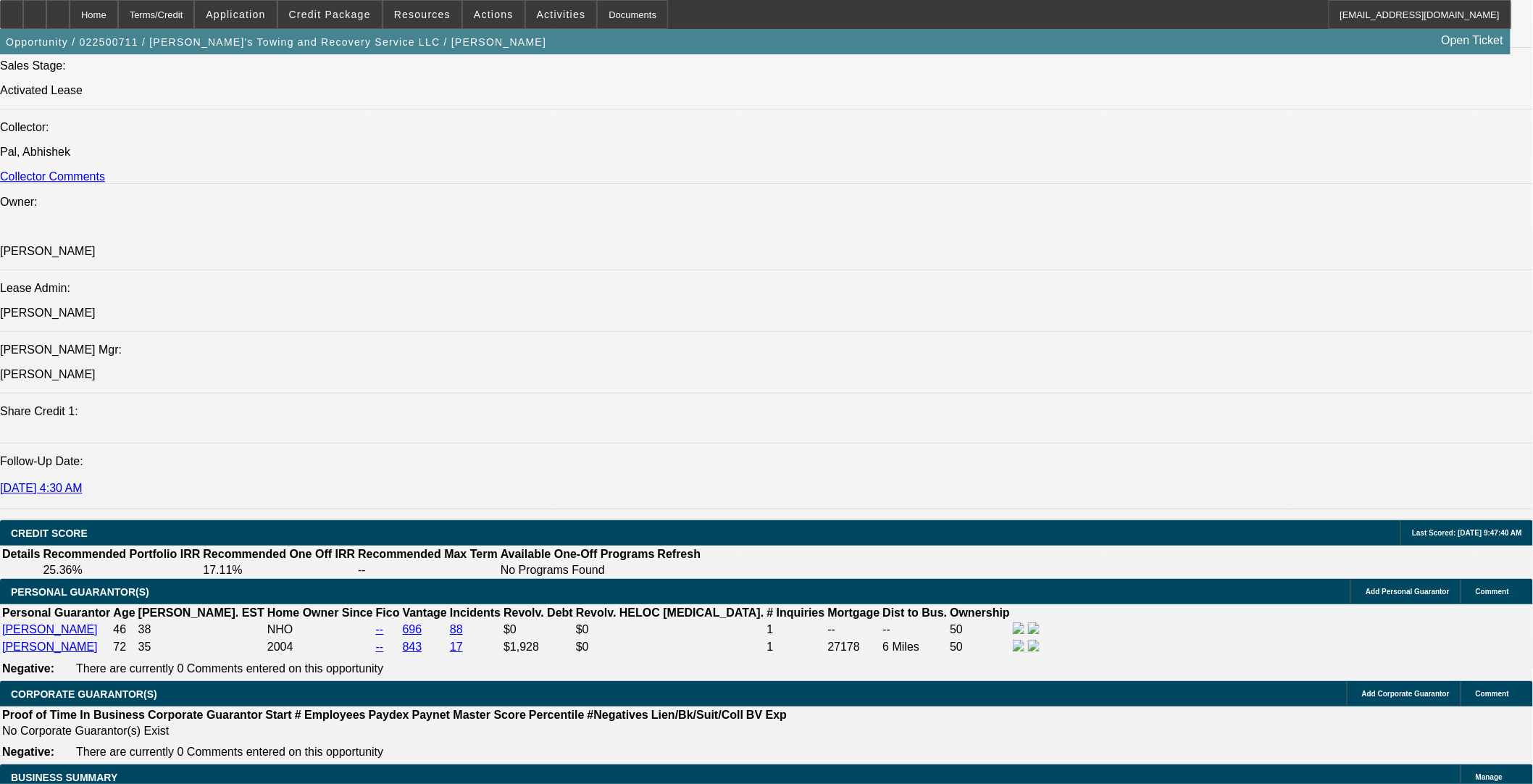
select select "0"
select select "2"
select select "0"
select select "6"
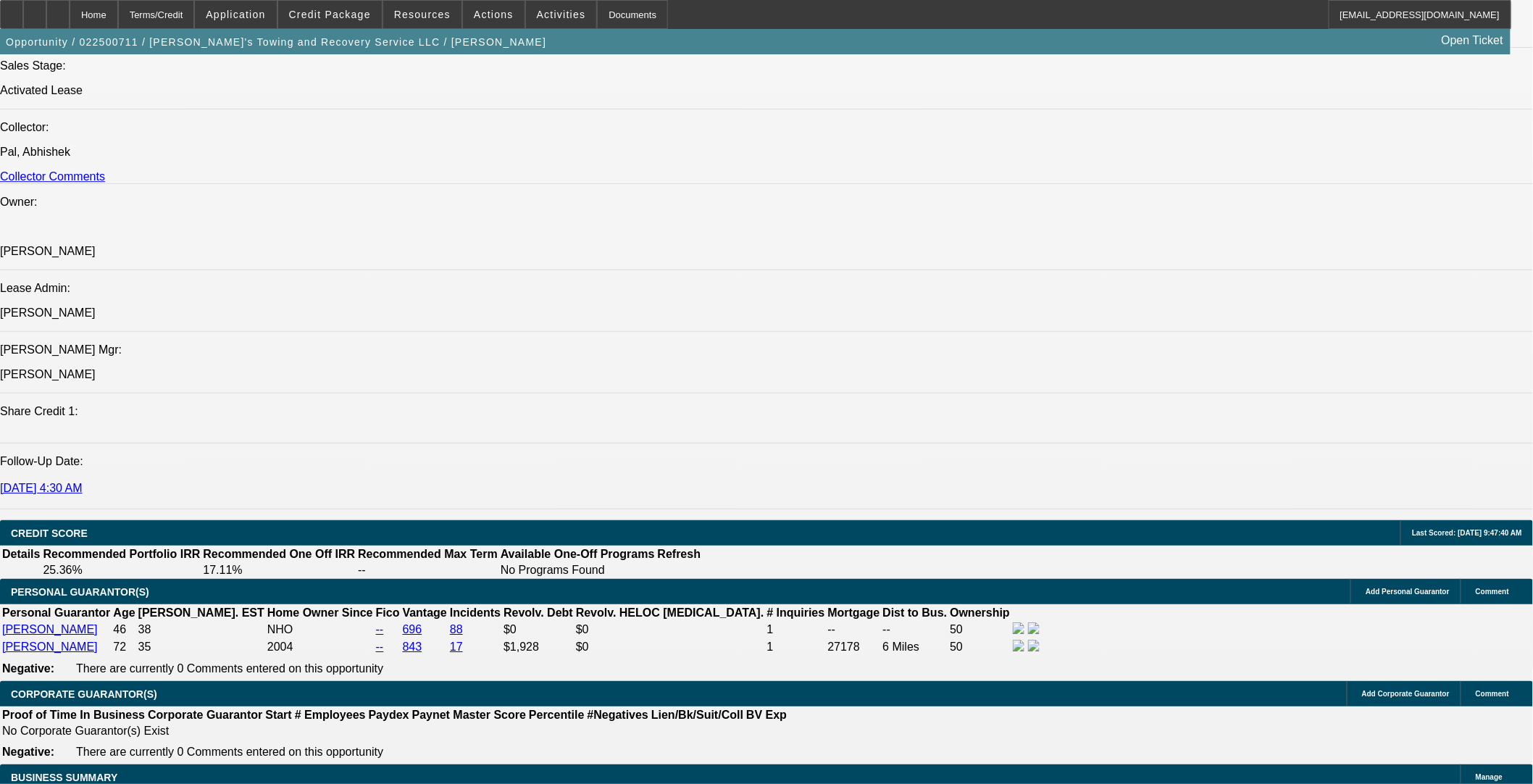
select select "0"
select select "2"
select select "0.1"
select select "4"
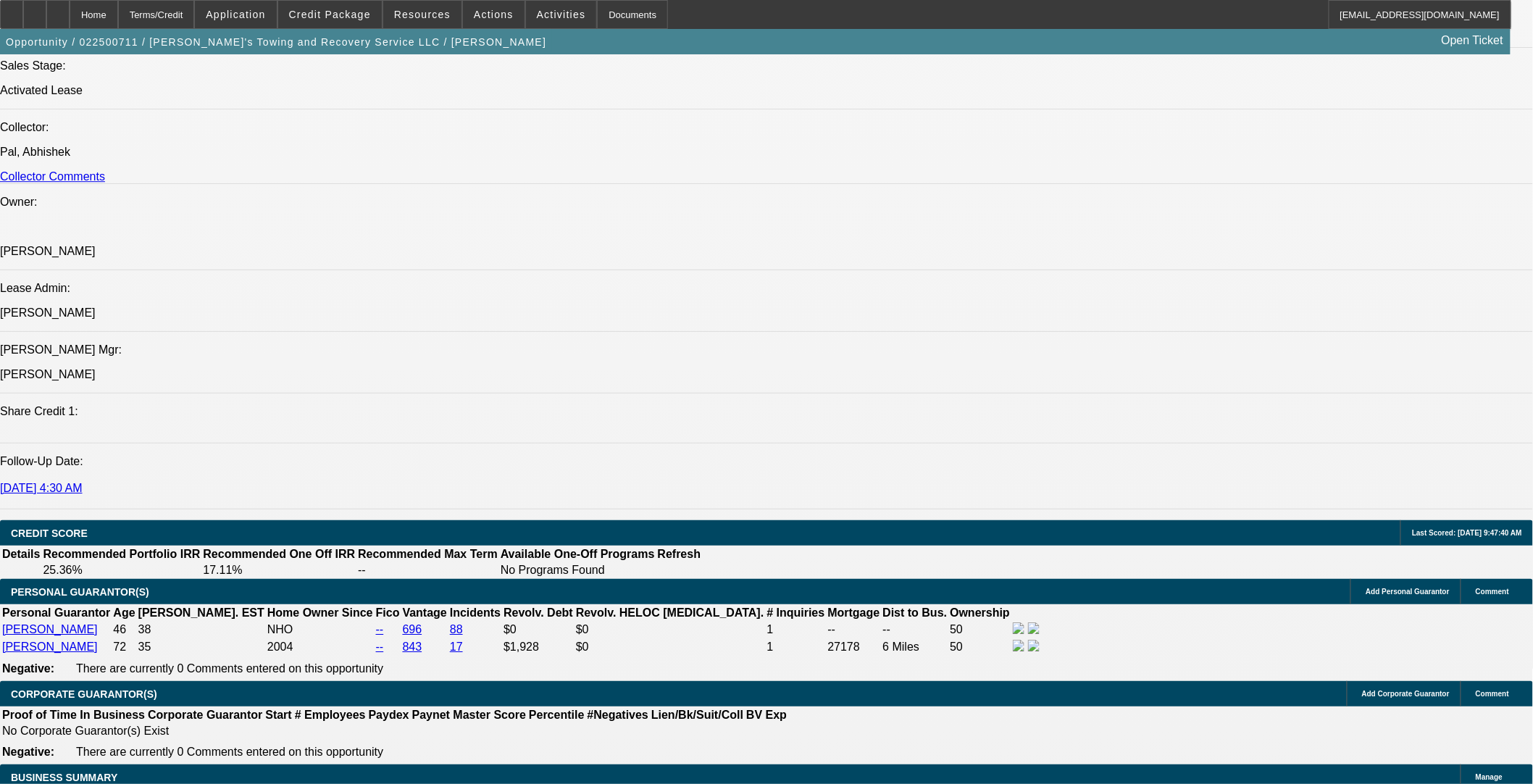
select select "0"
select select "3"
select select "0.1"
select select "4"
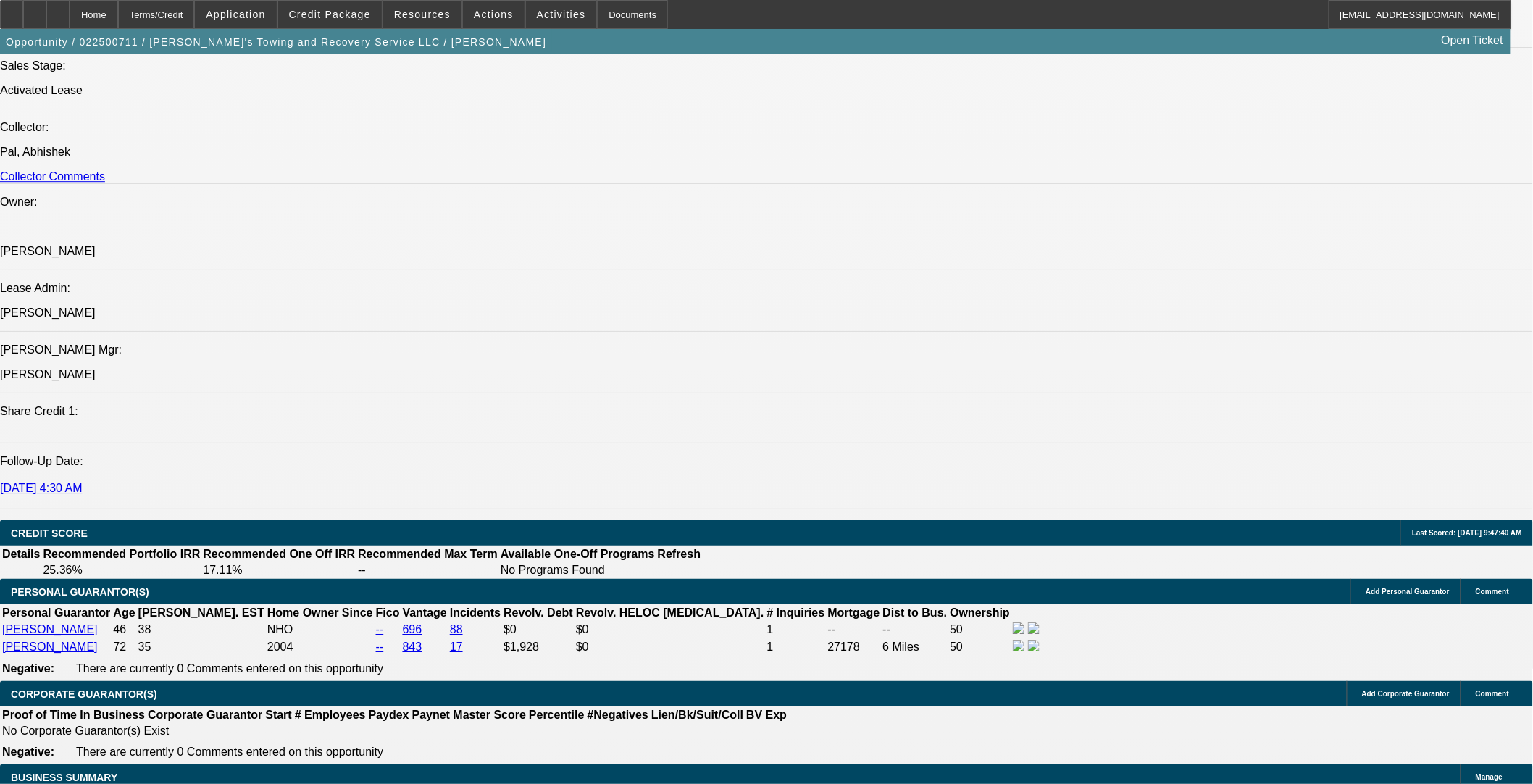
select select "0"
select select "3"
select select "0.1"
select select "4"
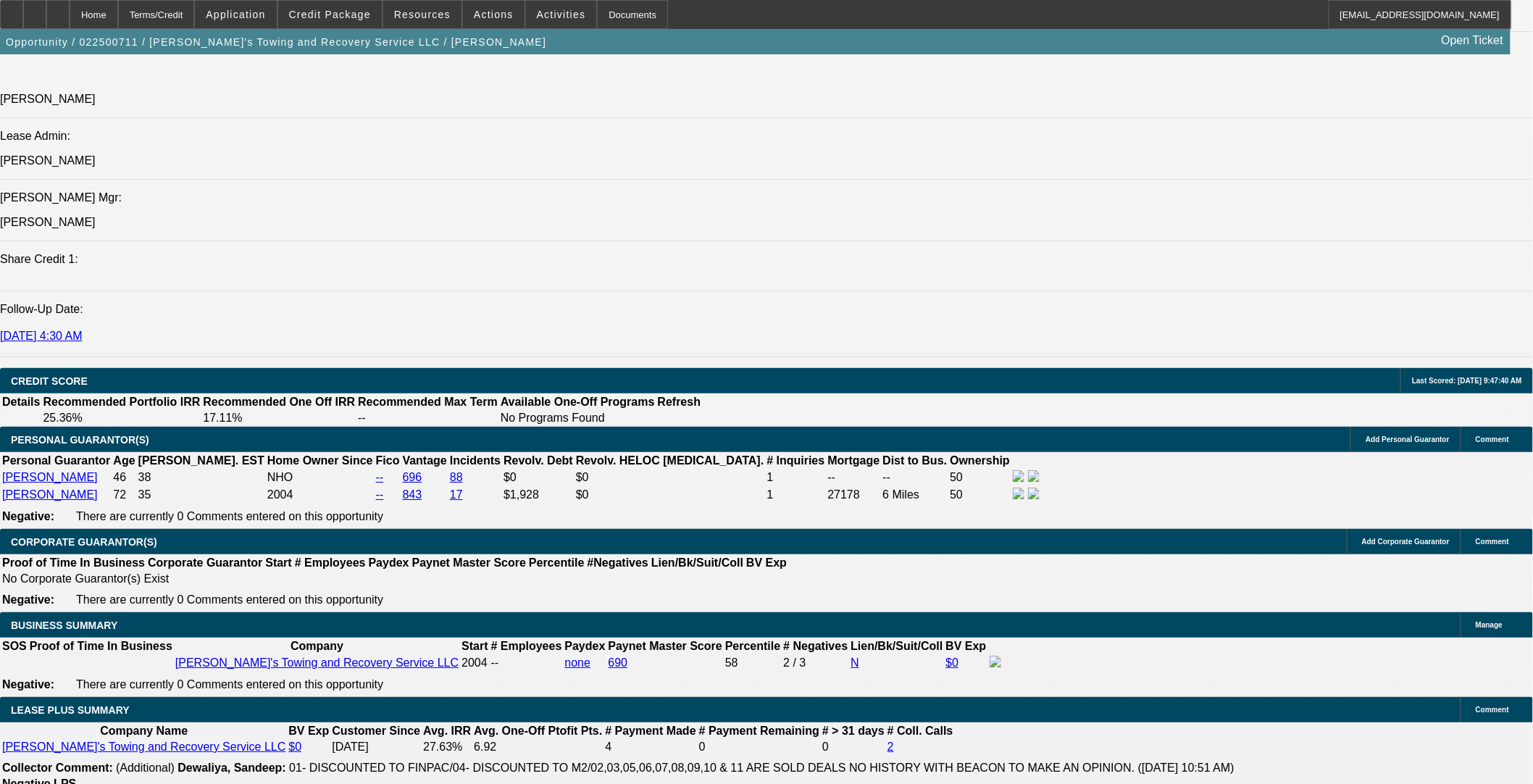
scroll to position [2085, 0]
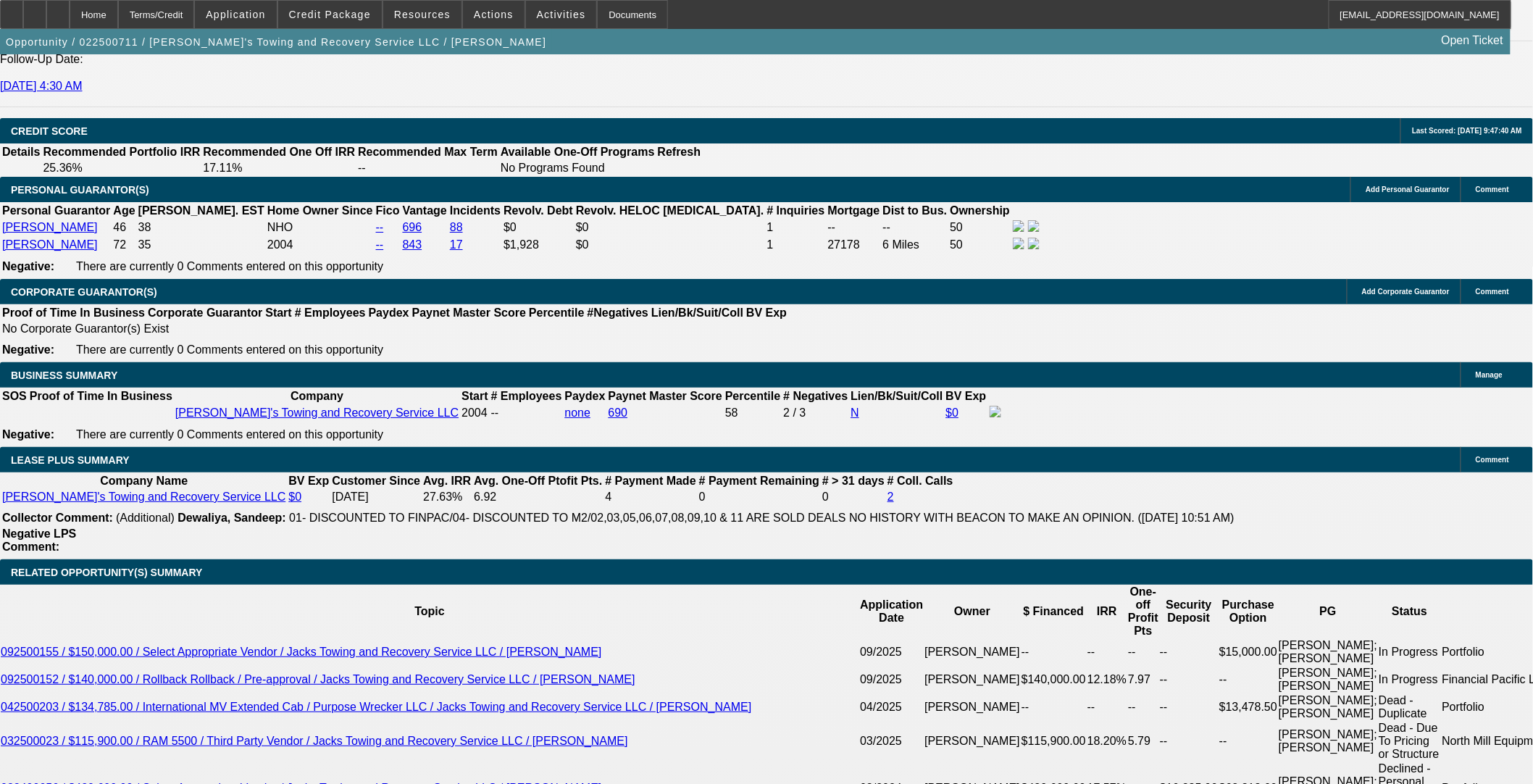
drag, startPoint x: 92, startPoint y: 447, endPoint x: 429, endPoint y: 464, distance: 337.4
click at [359, 19] on span at bounding box center [330, 15] width 104 height 35
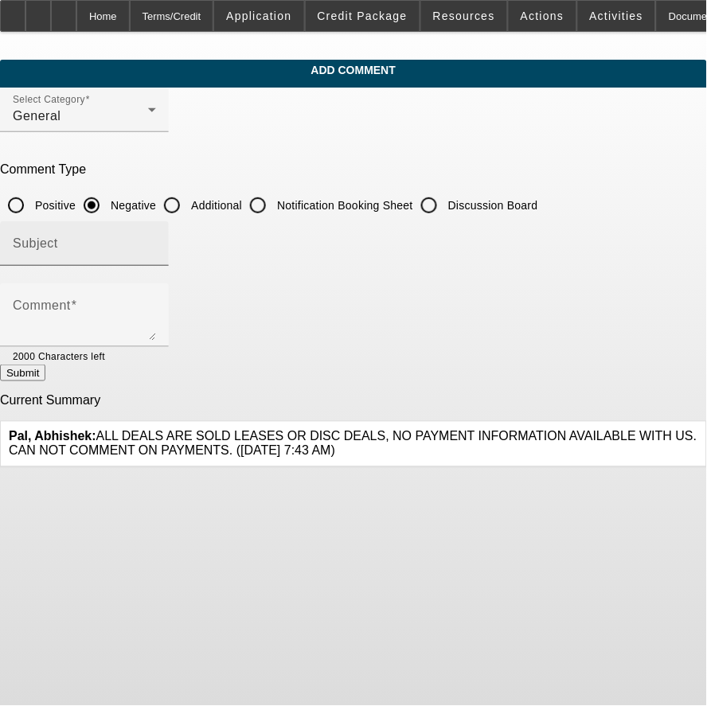
drag, startPoint x: 237, startPoint y: 200, endPoint x: 232, endPoint y: 239, distance: 39.4
click at [188, 200] on input "Additional" at bounding box center [172, 206] width 32 height 32
radio input "true"
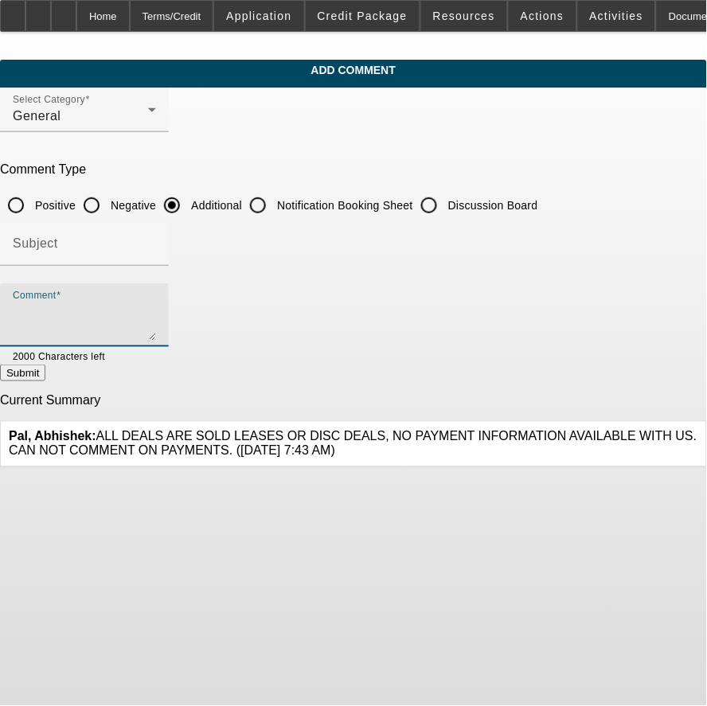
click at [156, 303] on textarea "Comment" at bounding box center [84, 322] width 143 height 38
paste textarea "This company began operating in [DATE] as a proprietorship before being purchas…"
type textarea "This company began operating in [DATE] as a proprietorship before being purchas…"
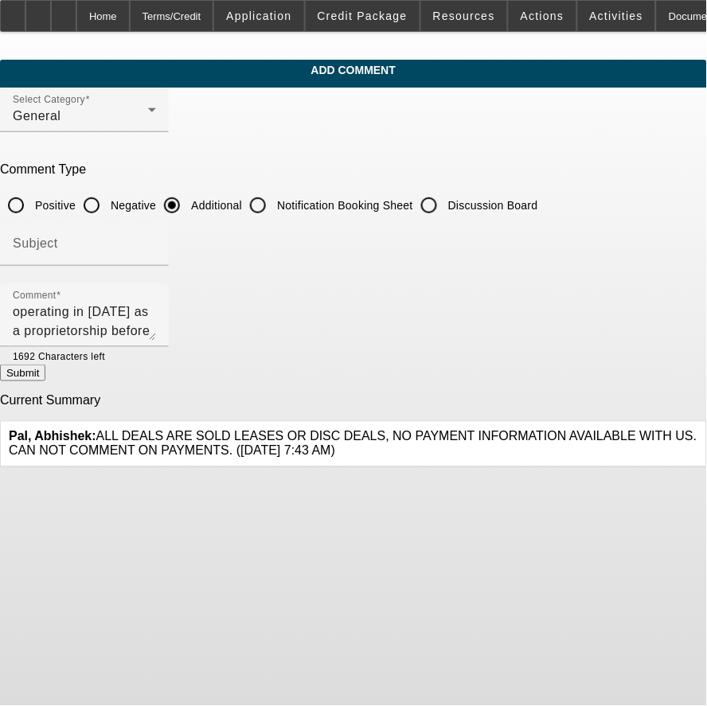
click at [45, 375] on button "Submit" at bounding box center [22, 373] width 45 height 17
radio input "true"
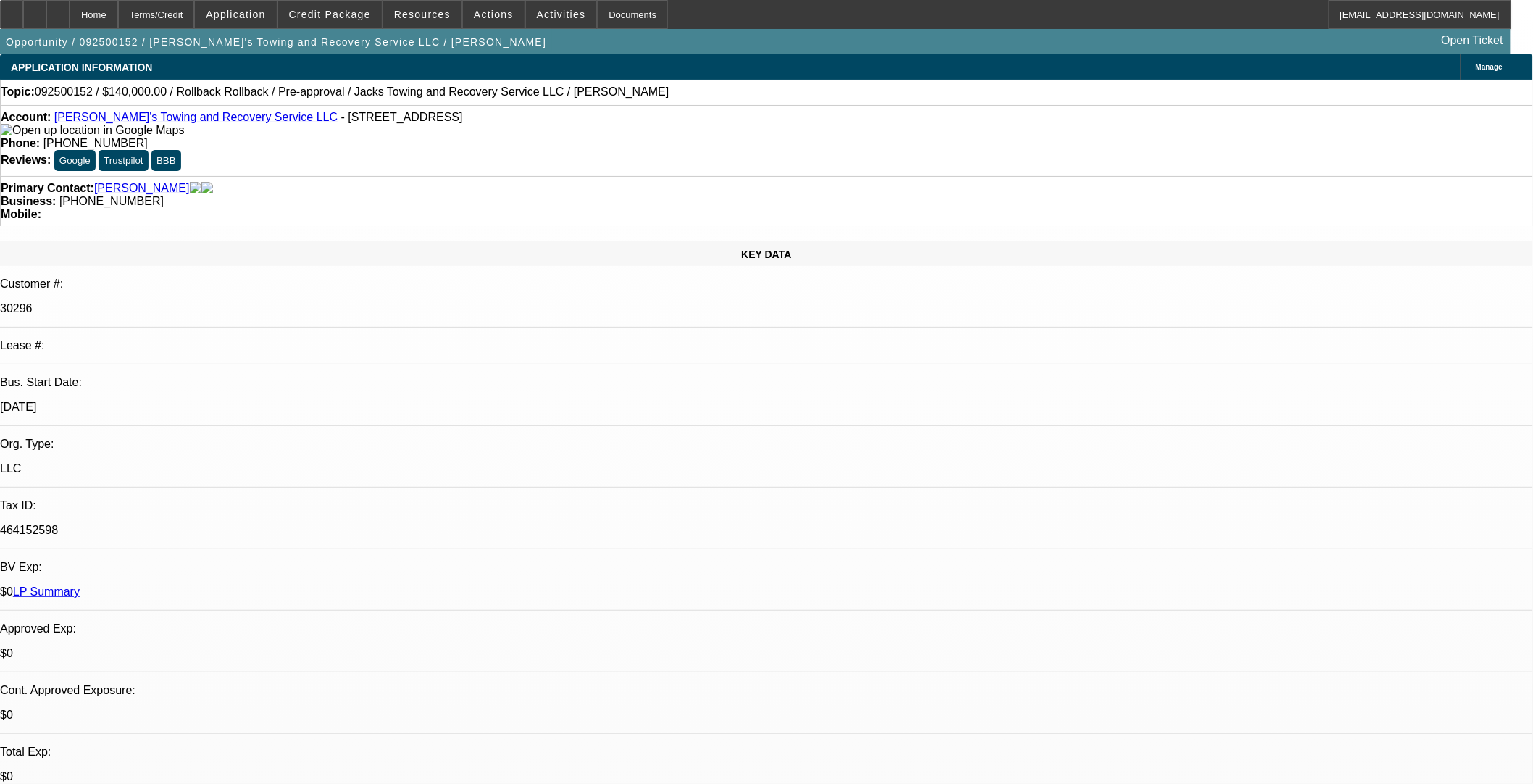
select select "0"
select select "3"
select select "0"
select select "6"
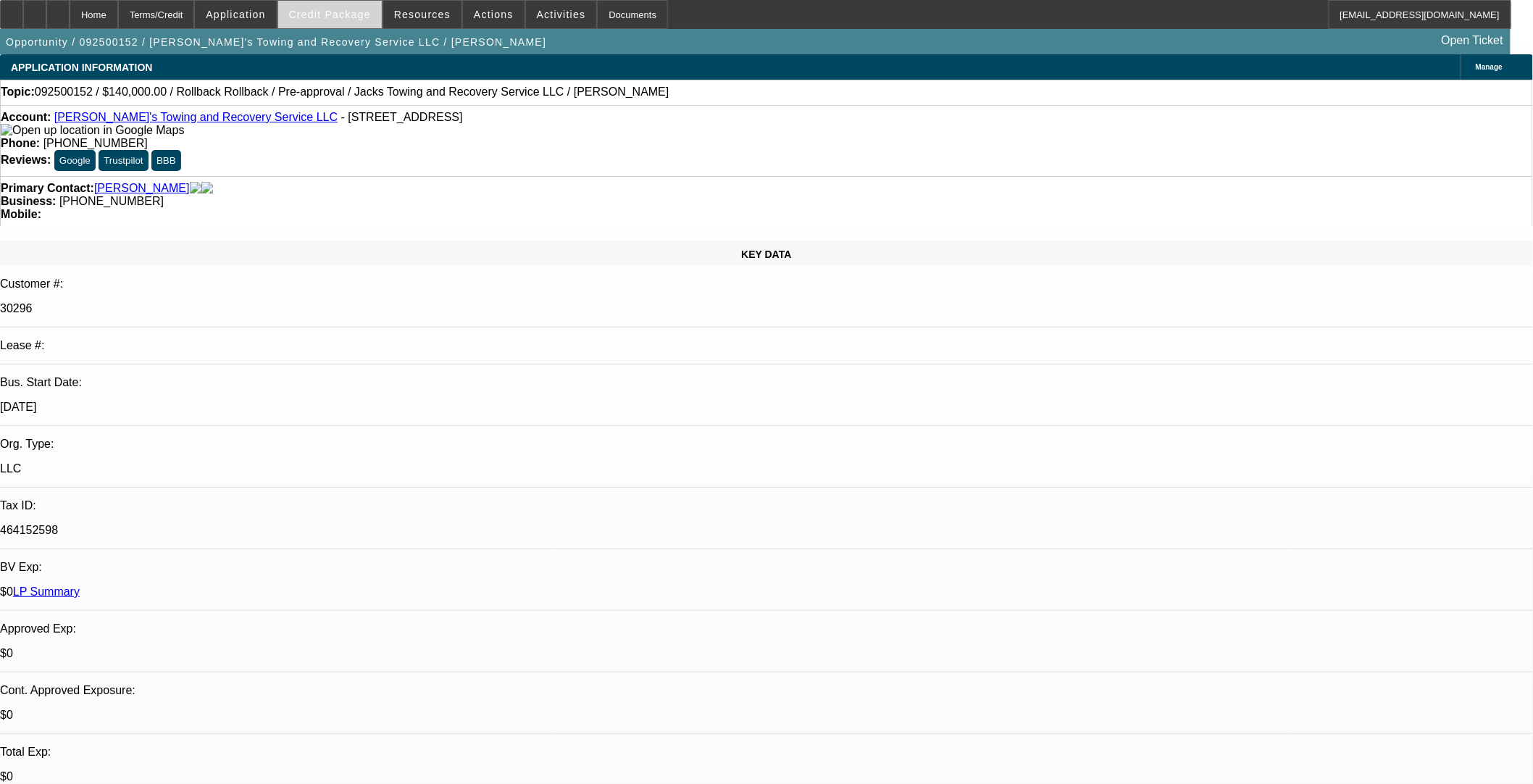
click at [382, 15] on span at bounding box center [330, 15] width 104 height 35
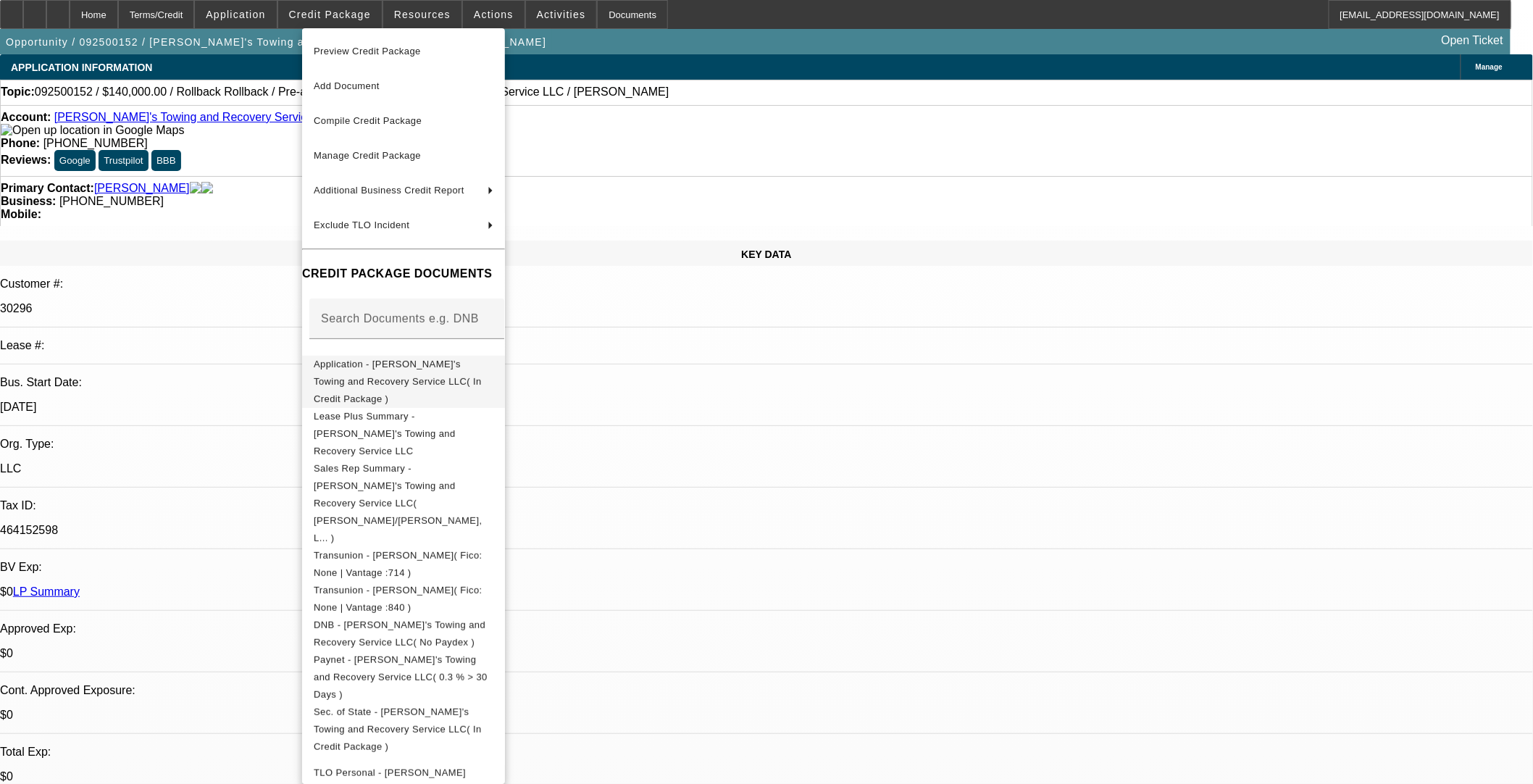
click at [348, 366] on span "Application - [PERSON_NAME]'s Towing and Recovery Service LLC( In Credit Packag…" at bounding box center [398, 380] width 168 height 45
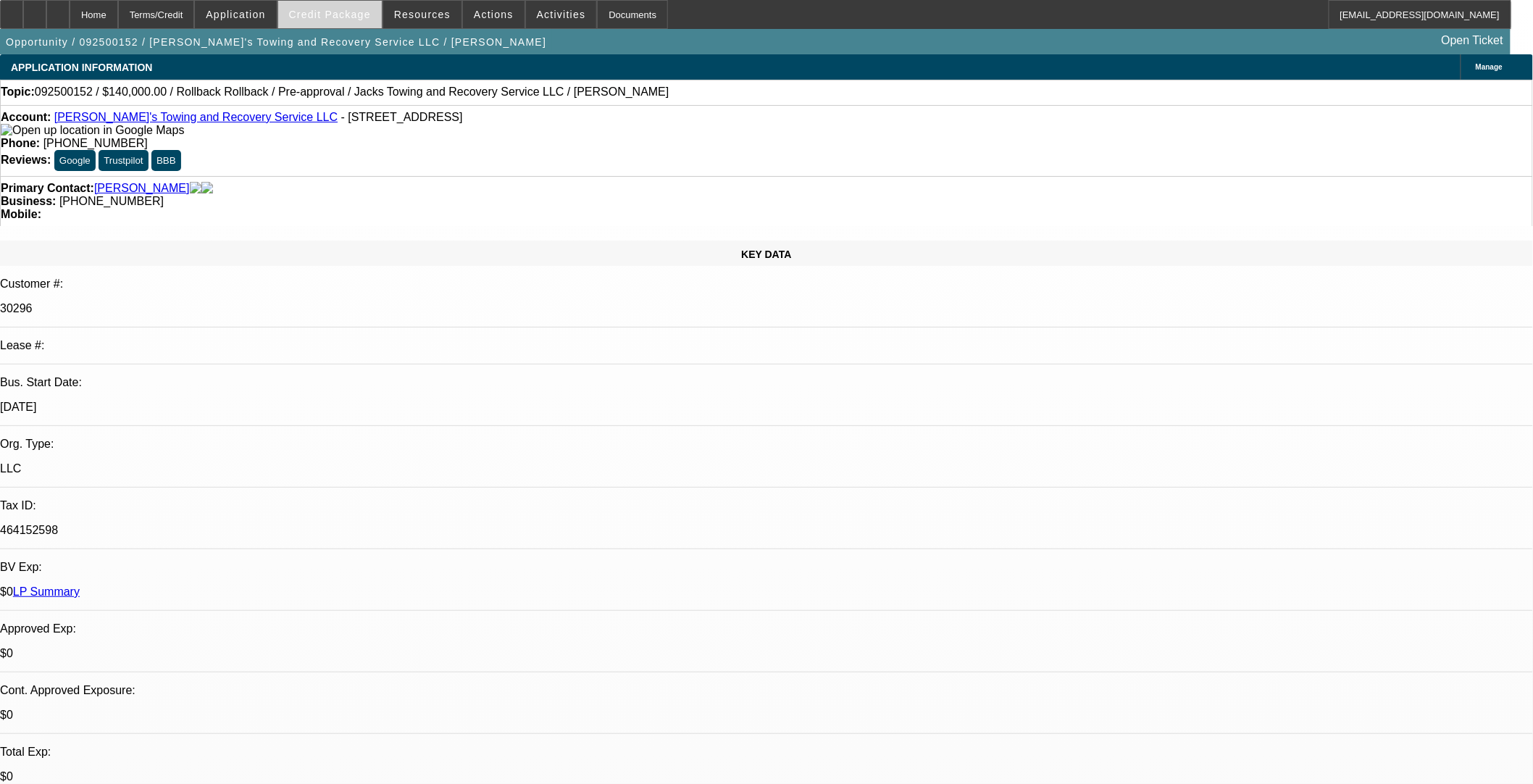
click at [368, 11] on span "Credit Package" at bounding box center [330, 15] width 82 height 12
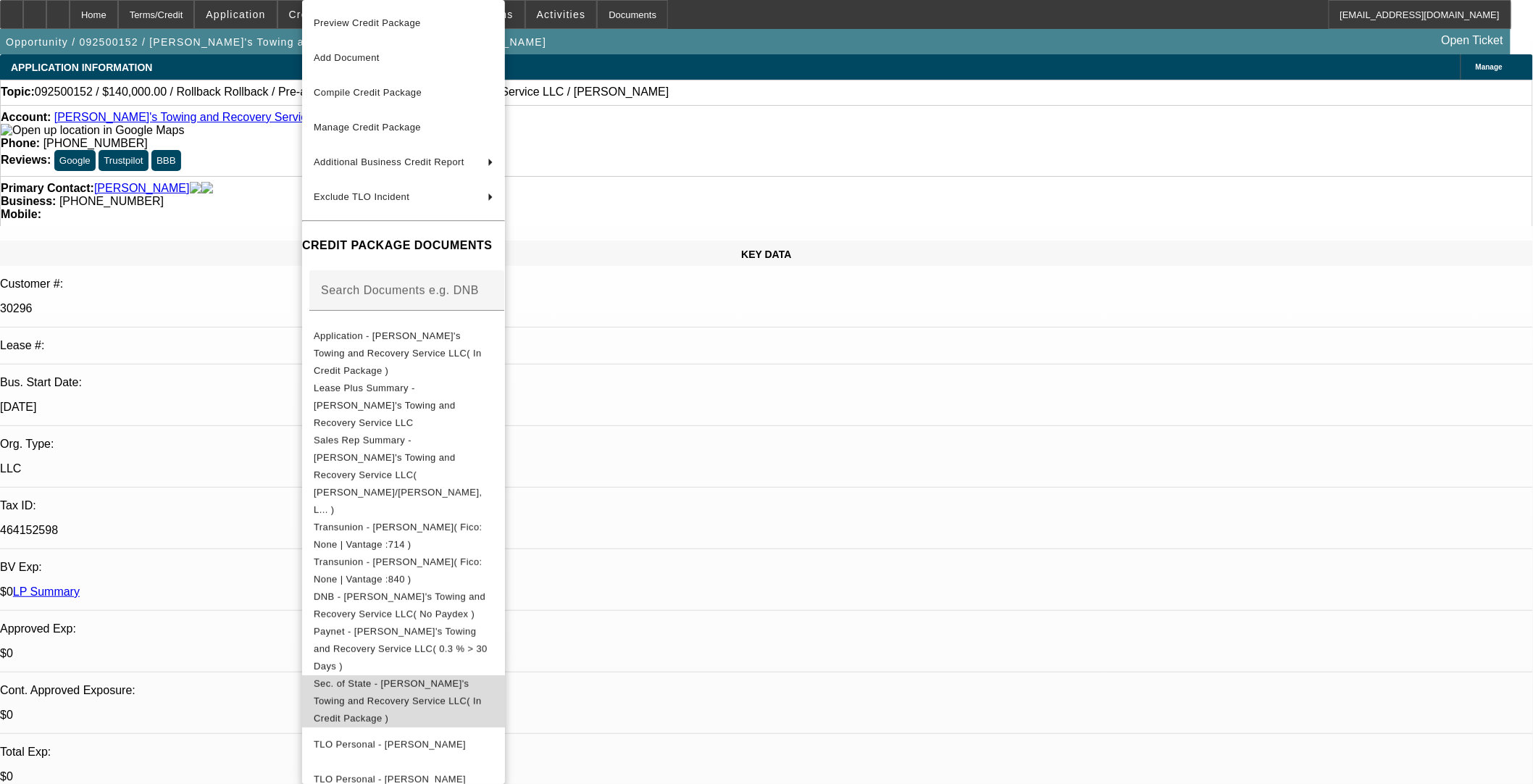
click at [382, 641] on span "Sec. of State - [PERSON_NAME]'s Towing and Recovery Service LLC( In Credit Pack…" at bounding box center [398, 700] width 168 height 45
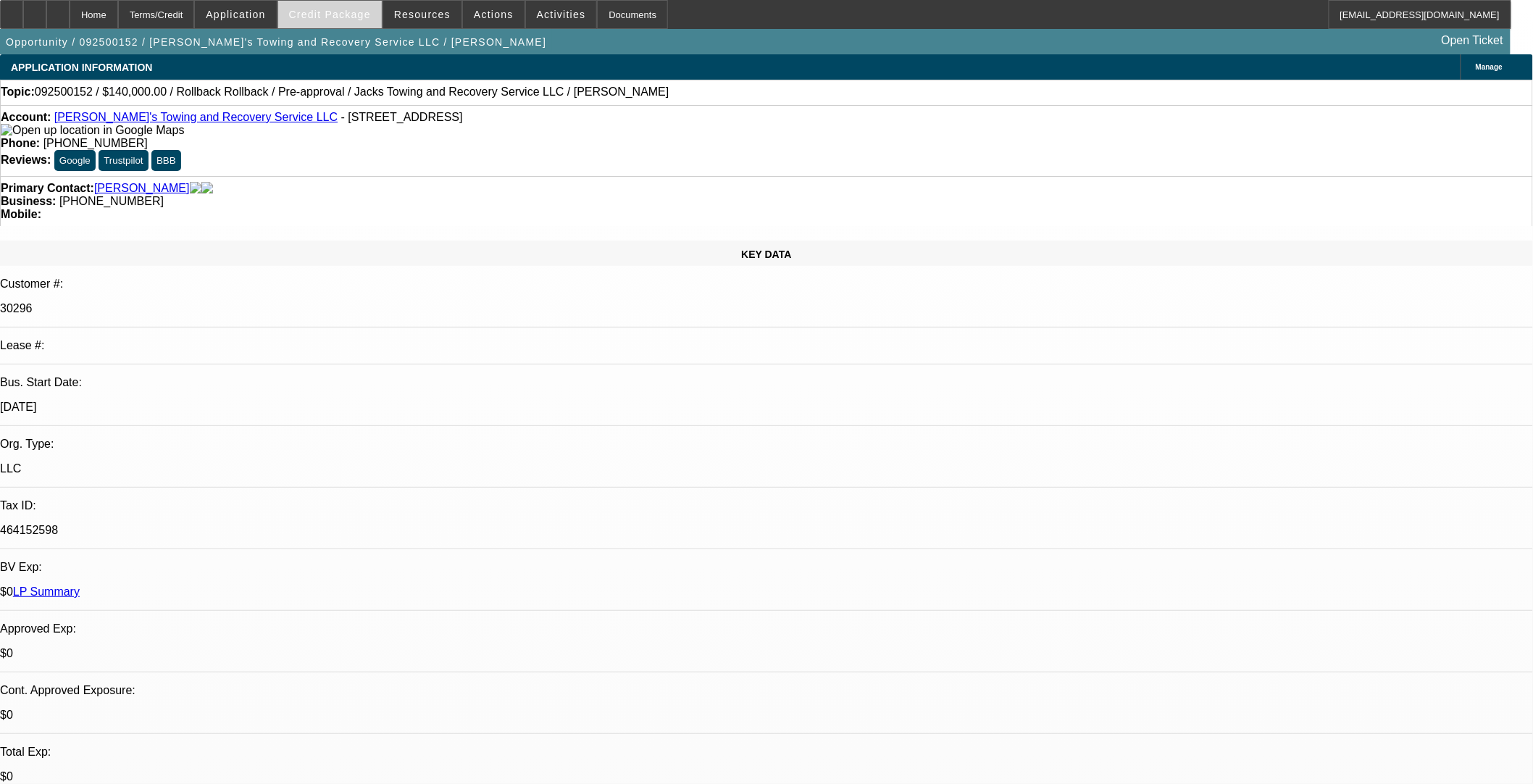
click at [364, 18] on span "Credit Package" at bounding box center [330, 15] width 82 height 12
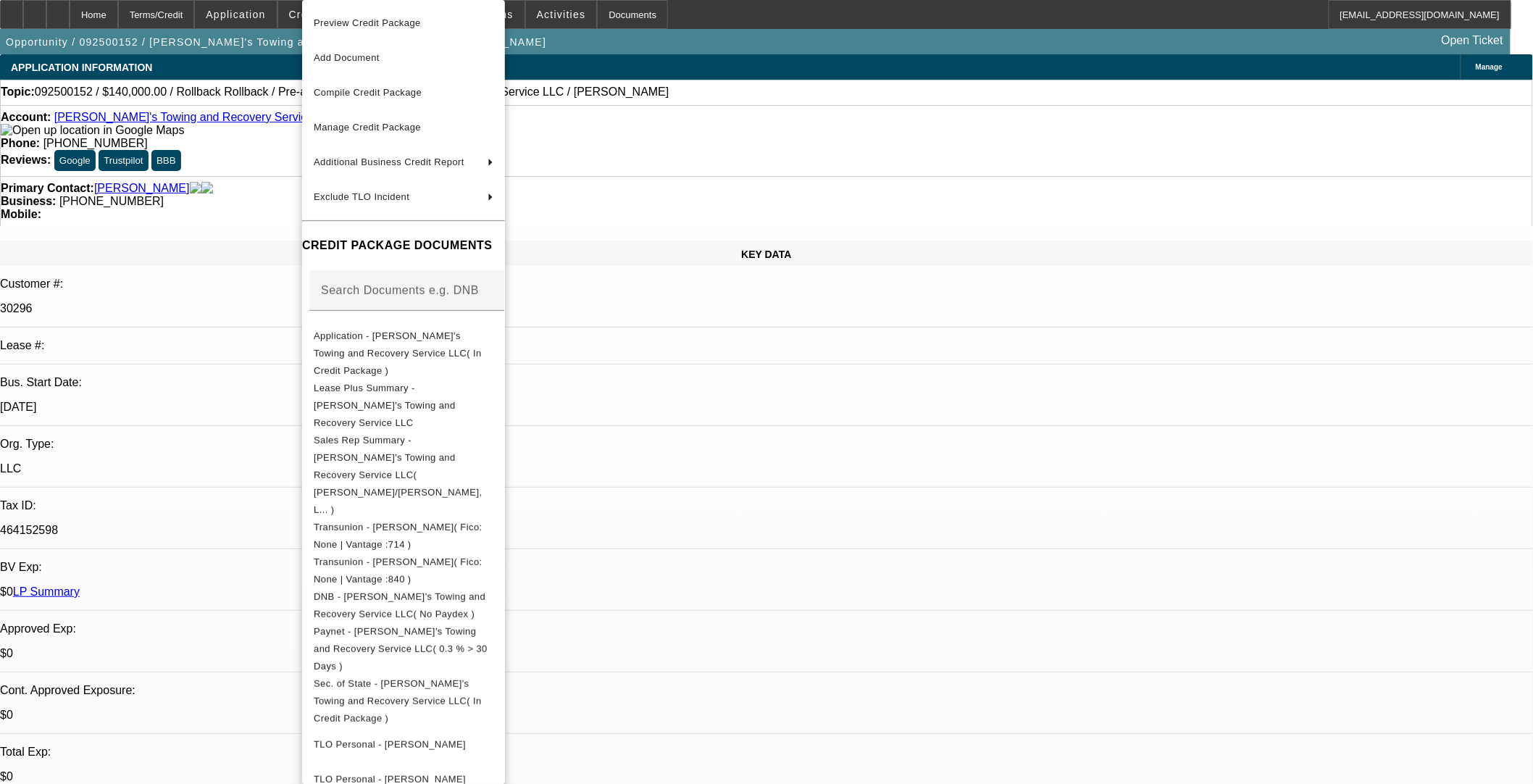
scroll to position [2, 0]
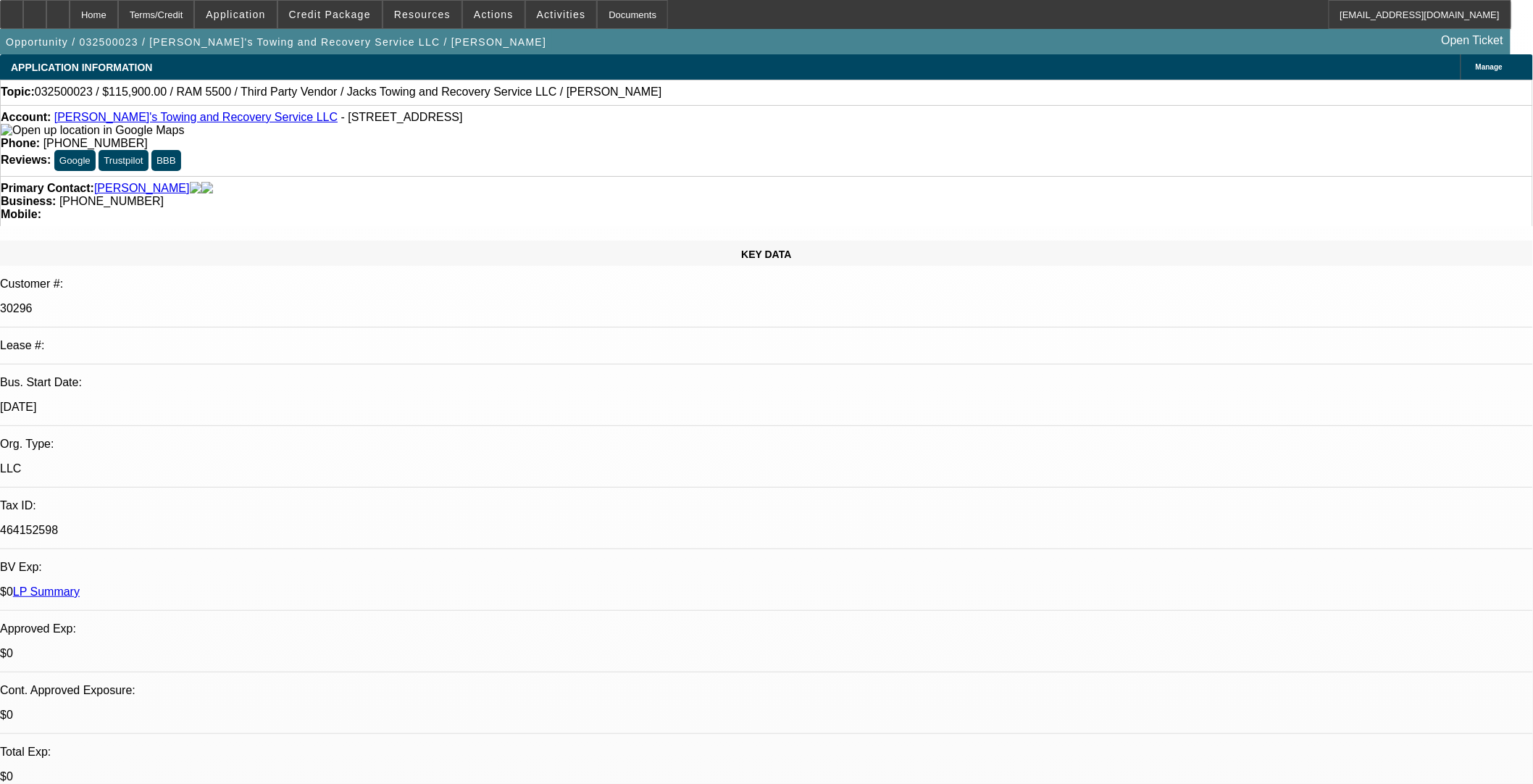
select select "0"
select select "3"
select select "0"
select select "6"
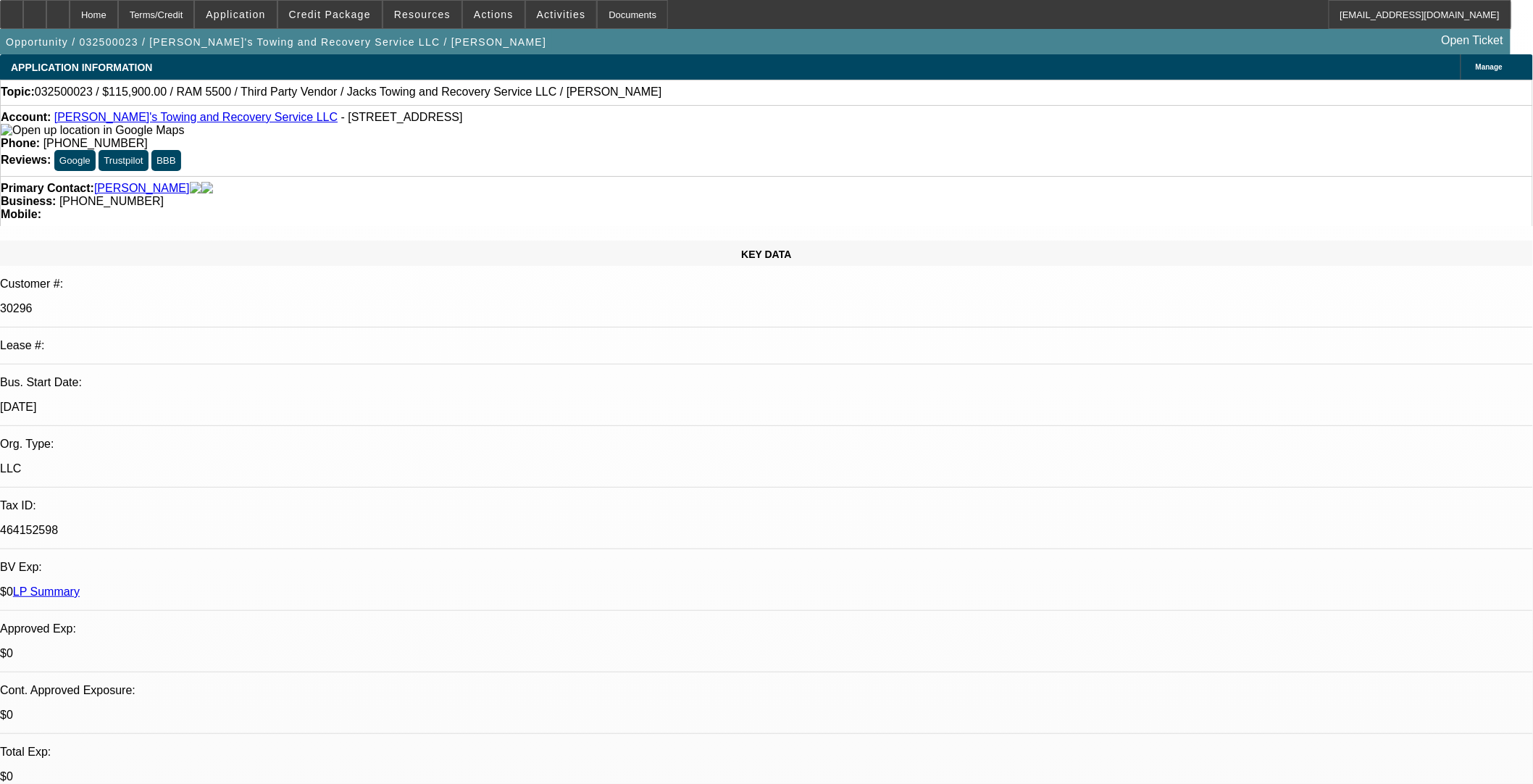
select select "0"
select select "3"
select select "0"
select select "6"
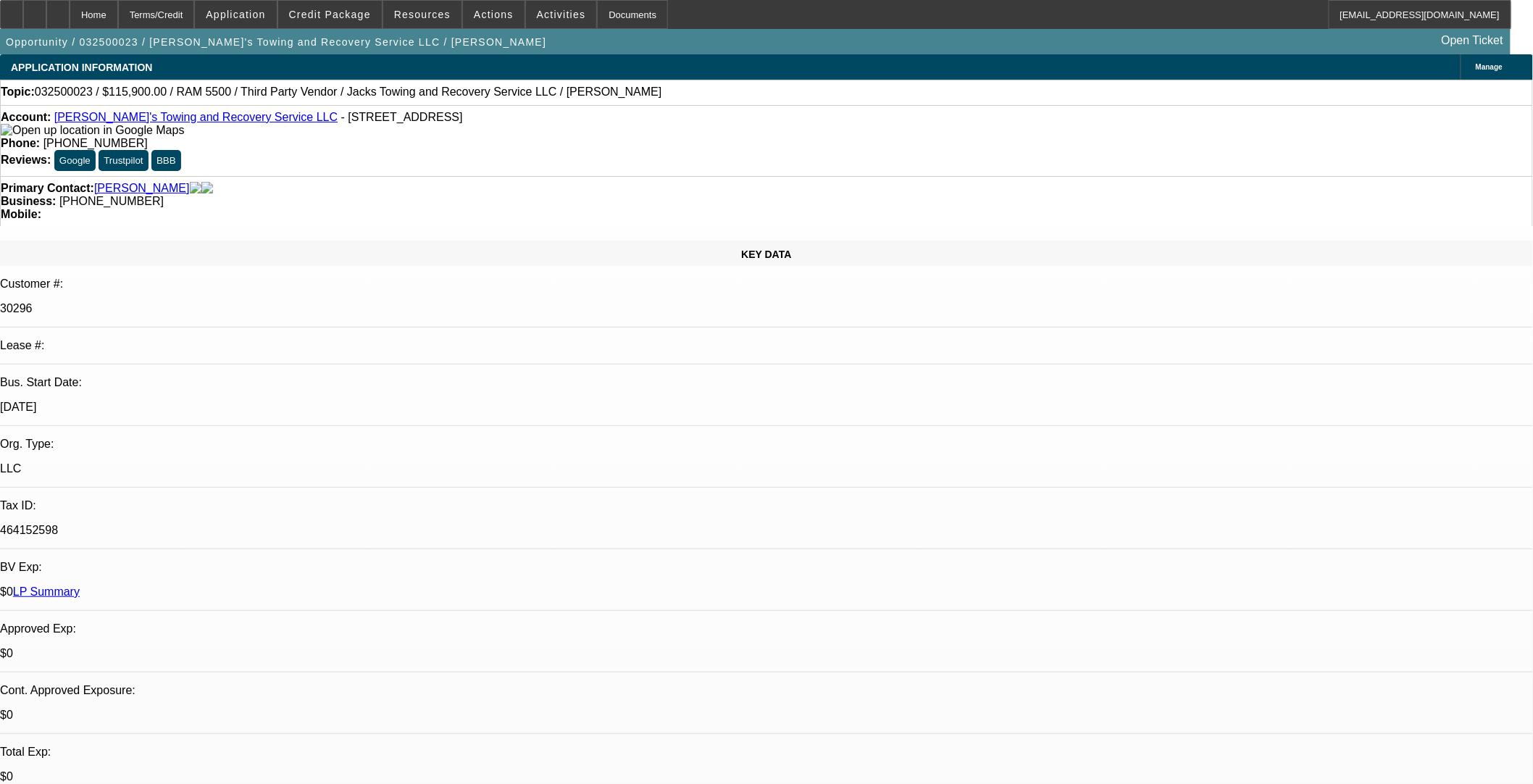
select select "0"
select select "3"
select select "0"
select select "6"
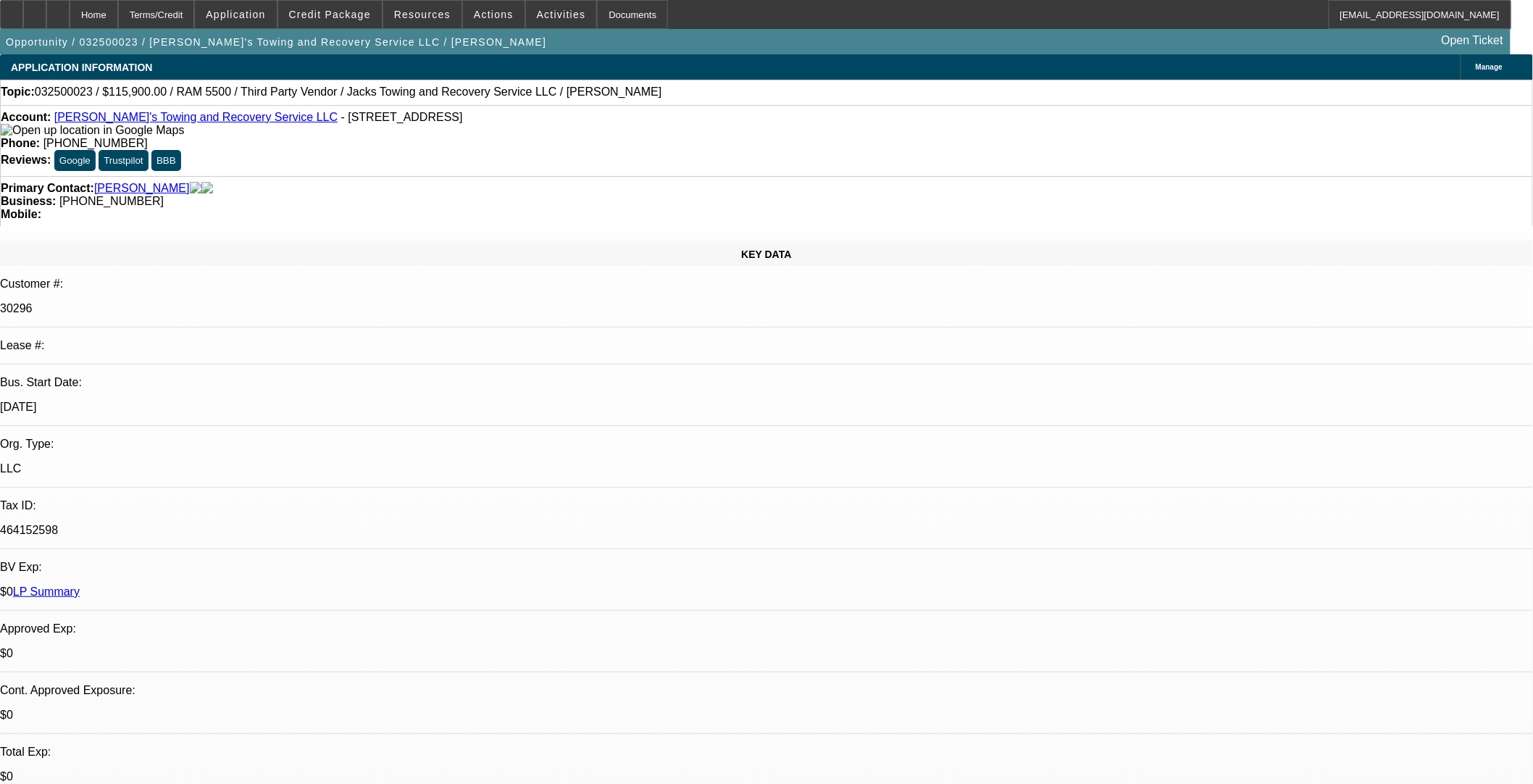
select select "0"
select select "3"
select select "0"
select select "6"
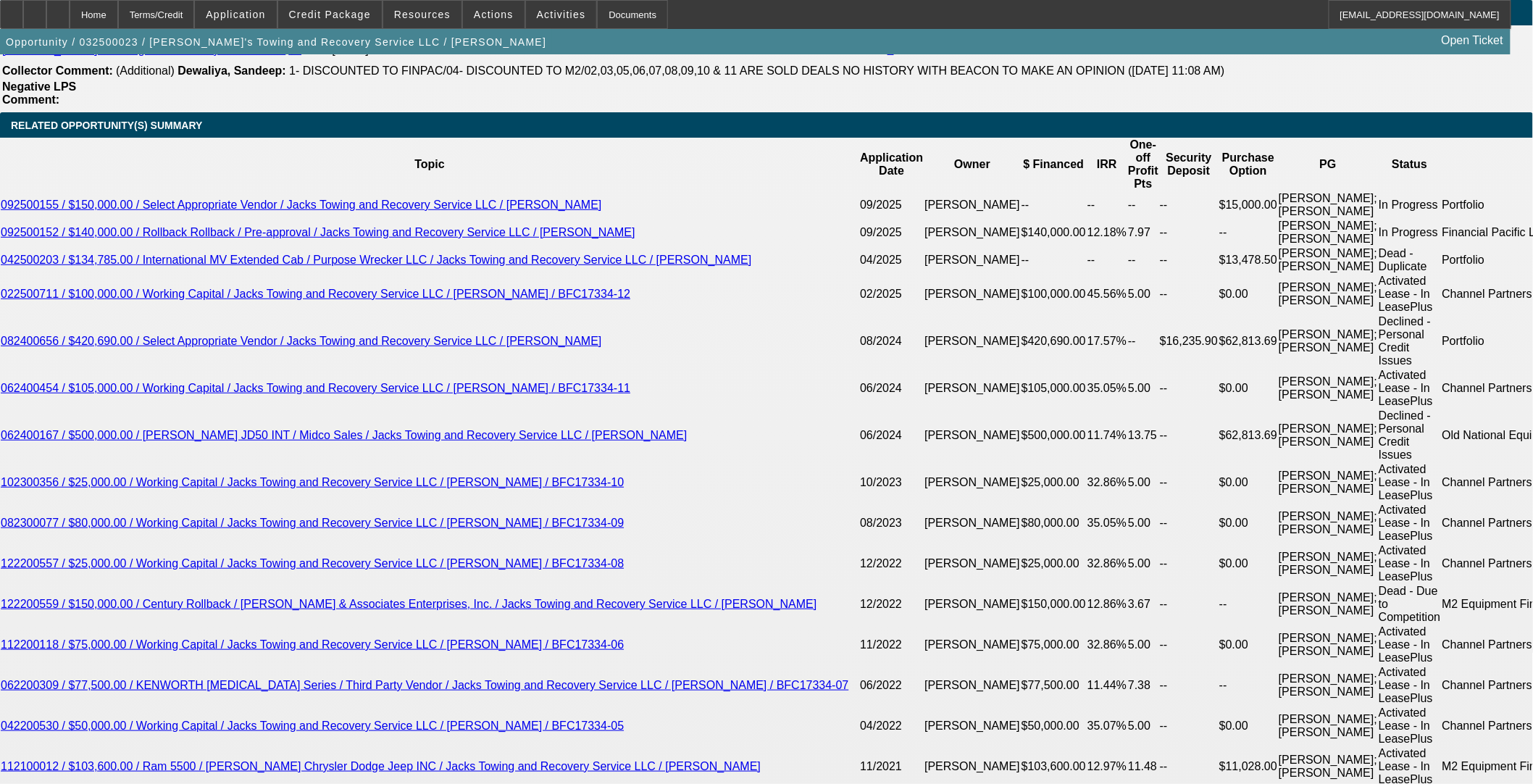
scroll to position [2494, 0]
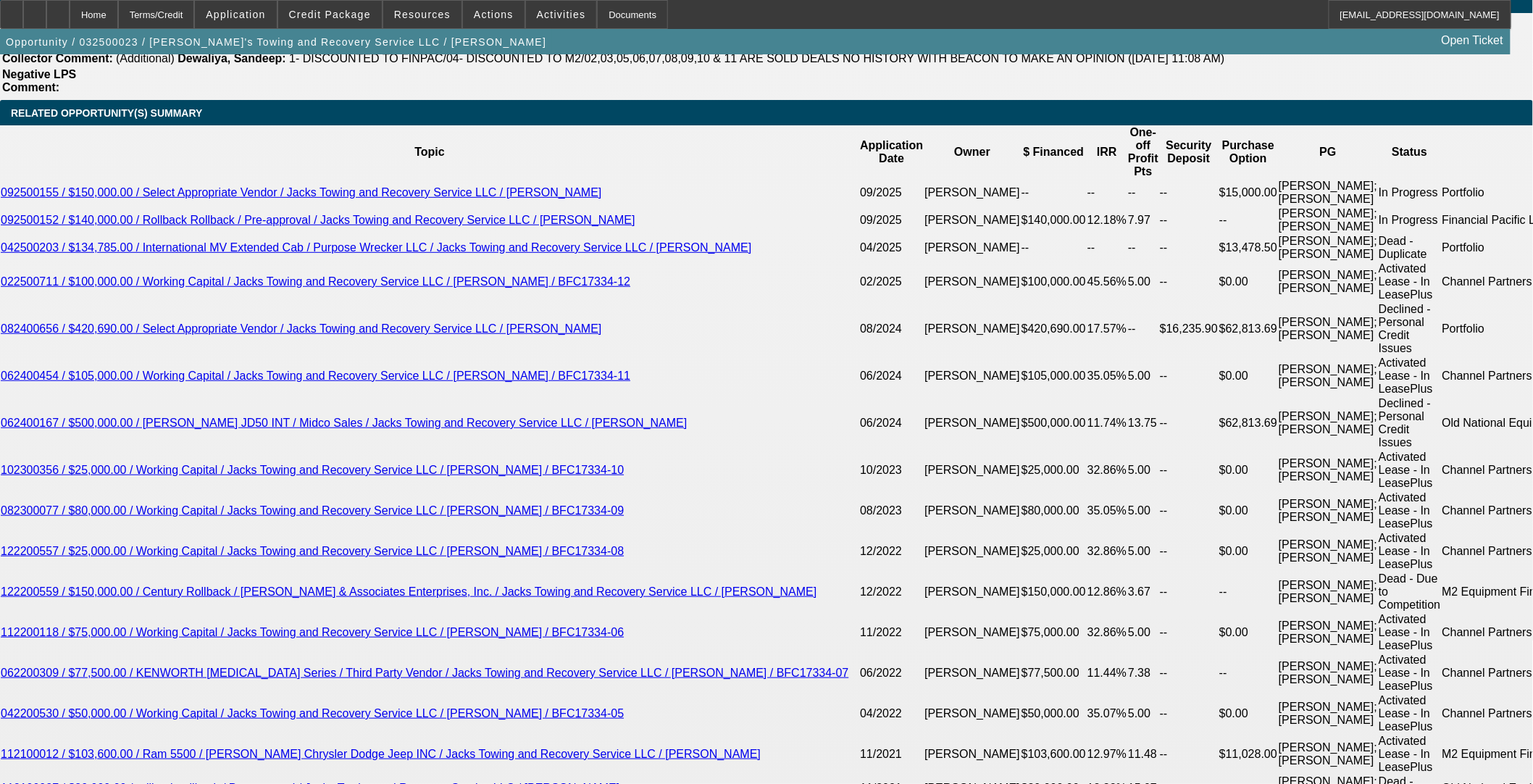
select select "0"
select select "3"
select select "0"
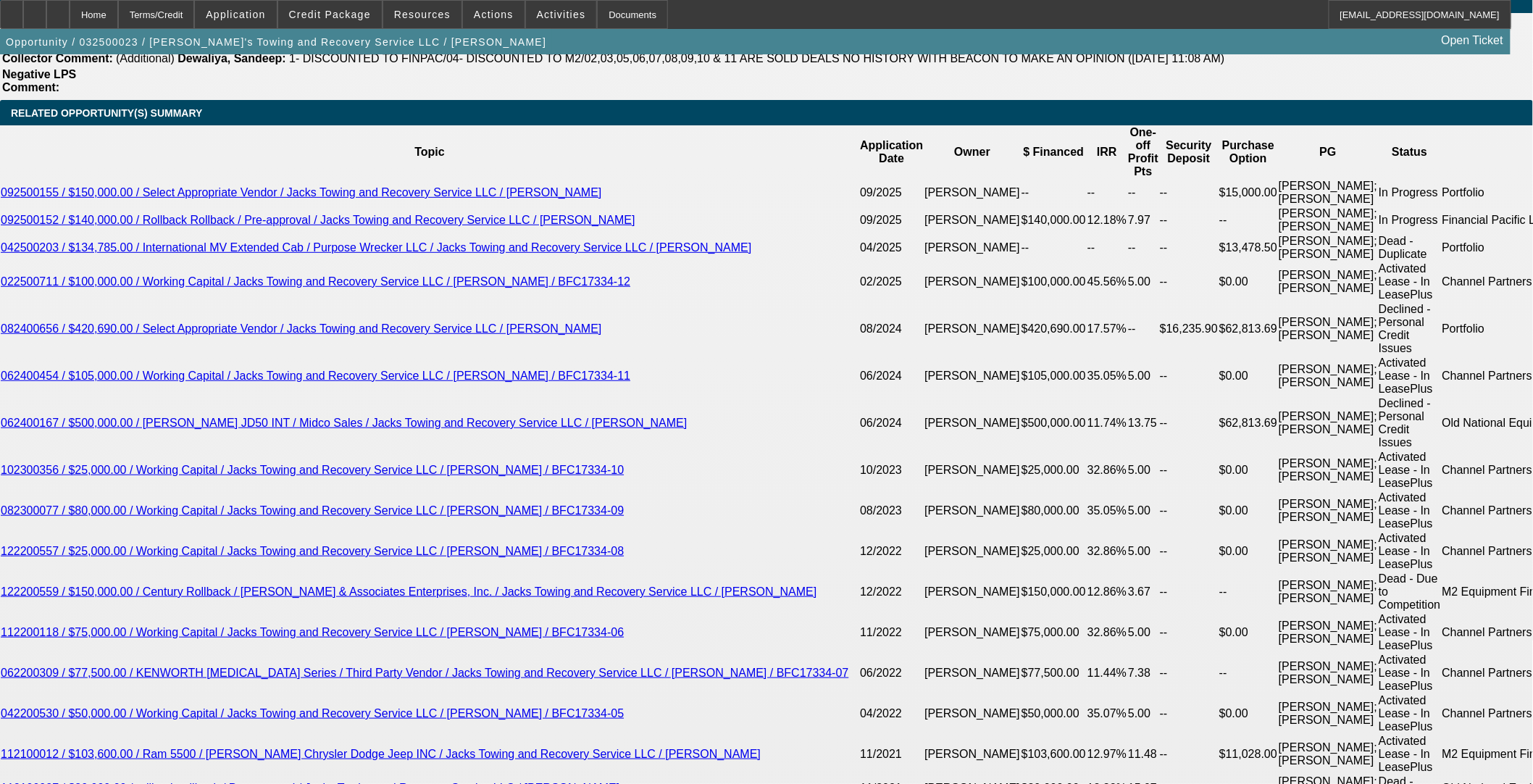
select select "6"
select select "0"
select select "3"
select select "0"
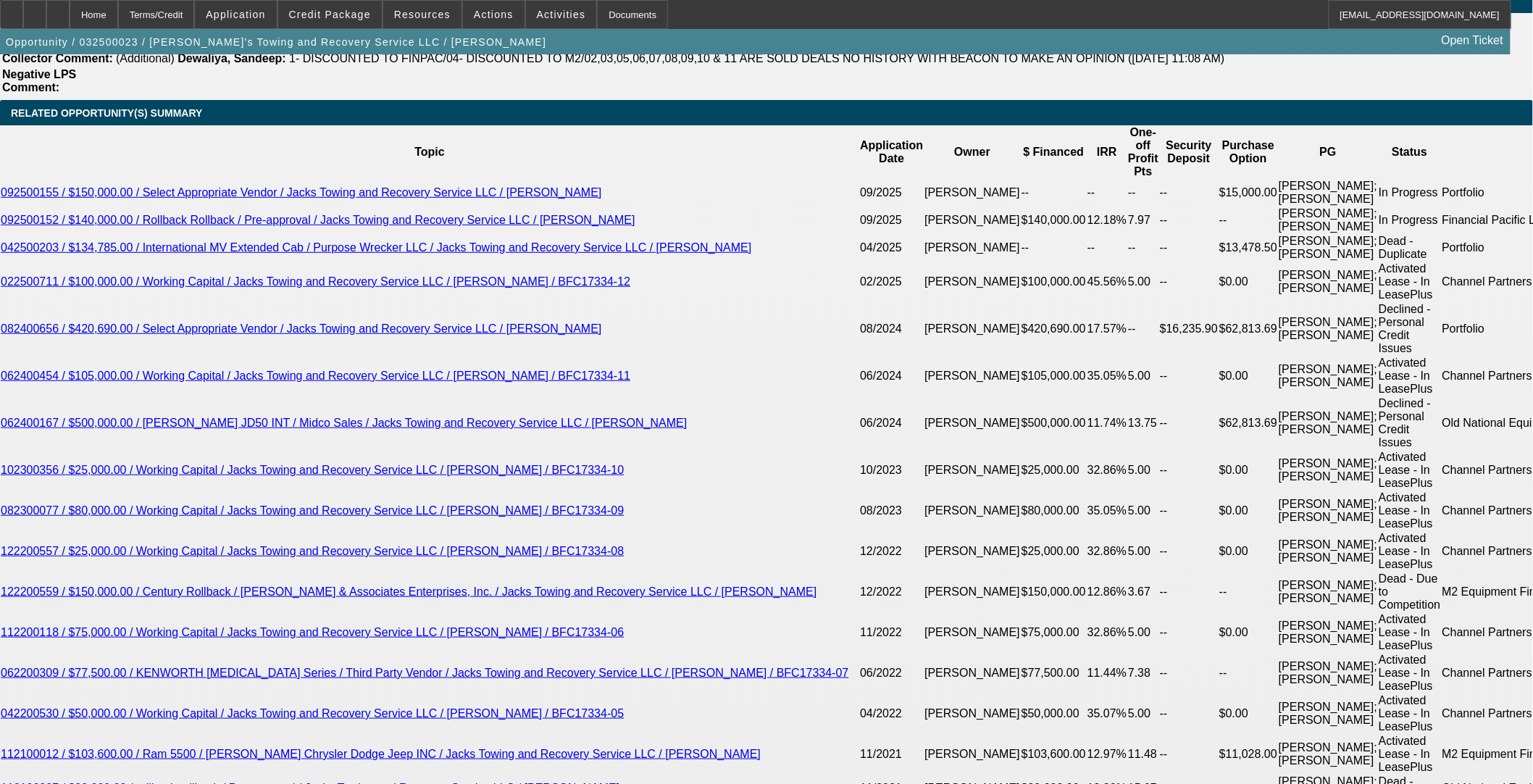
select select "6"
select select "0"
select select "3"
select select "0"
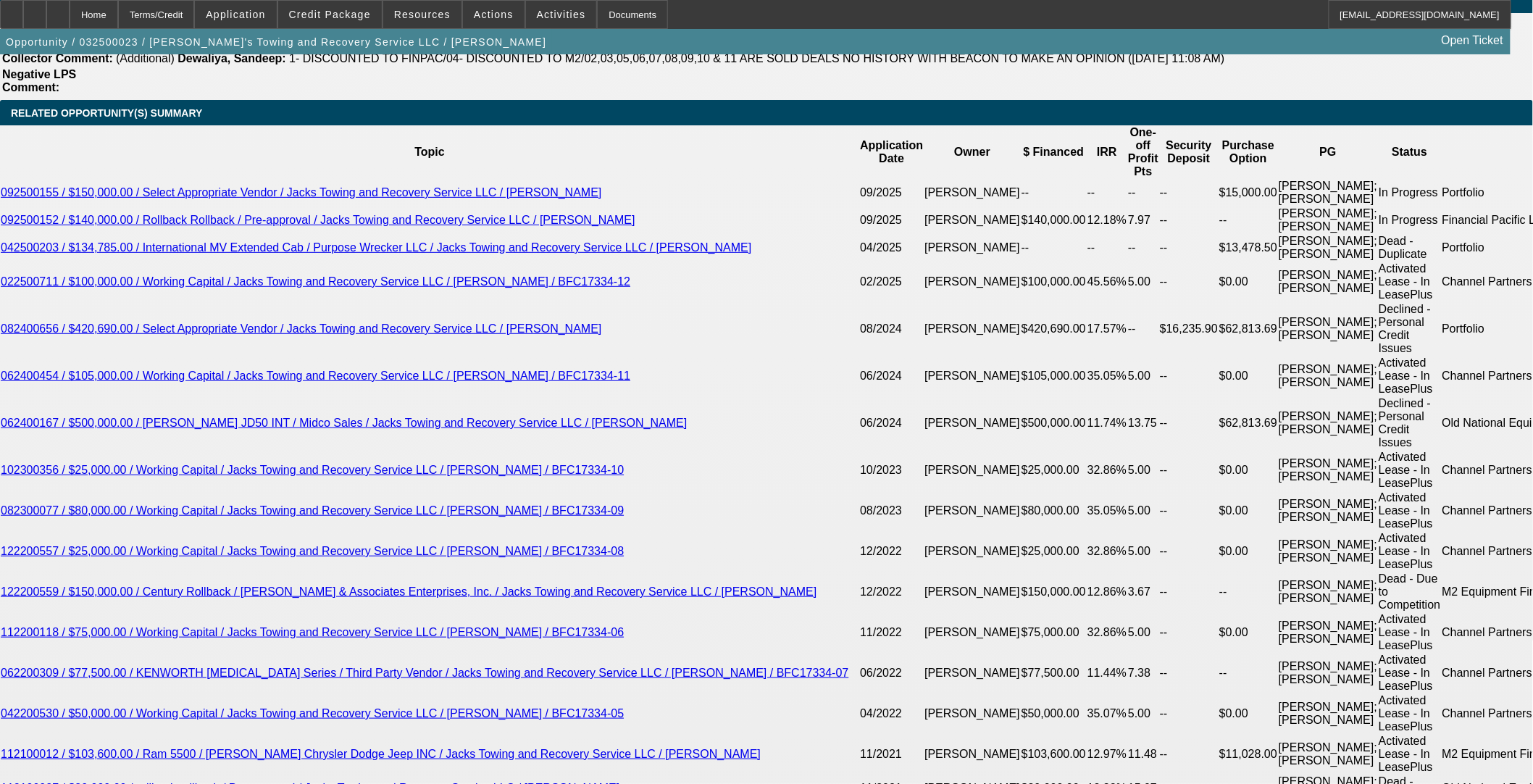
select select "6"
select select "0"
select select "3"
select select "0"
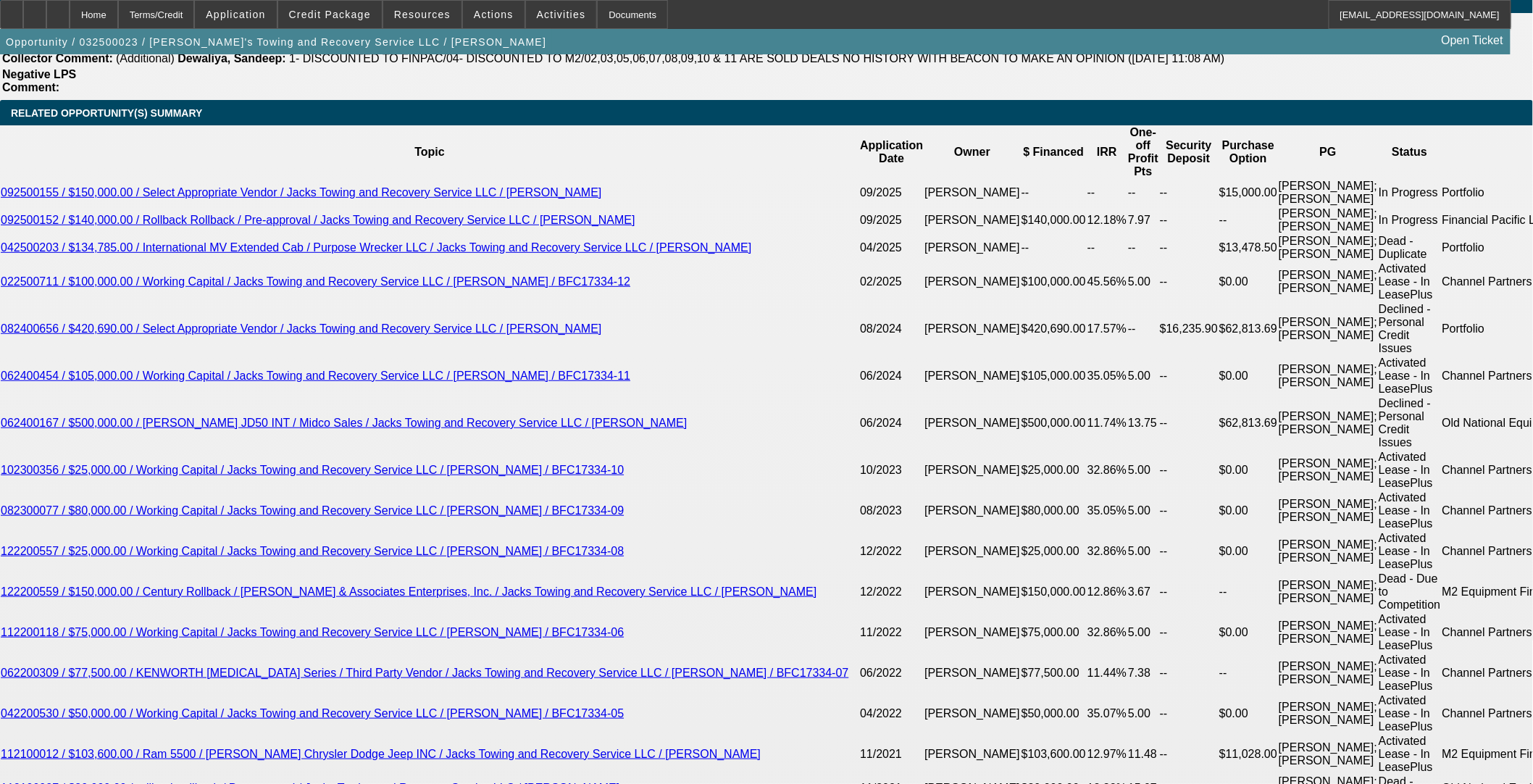
select select "6"
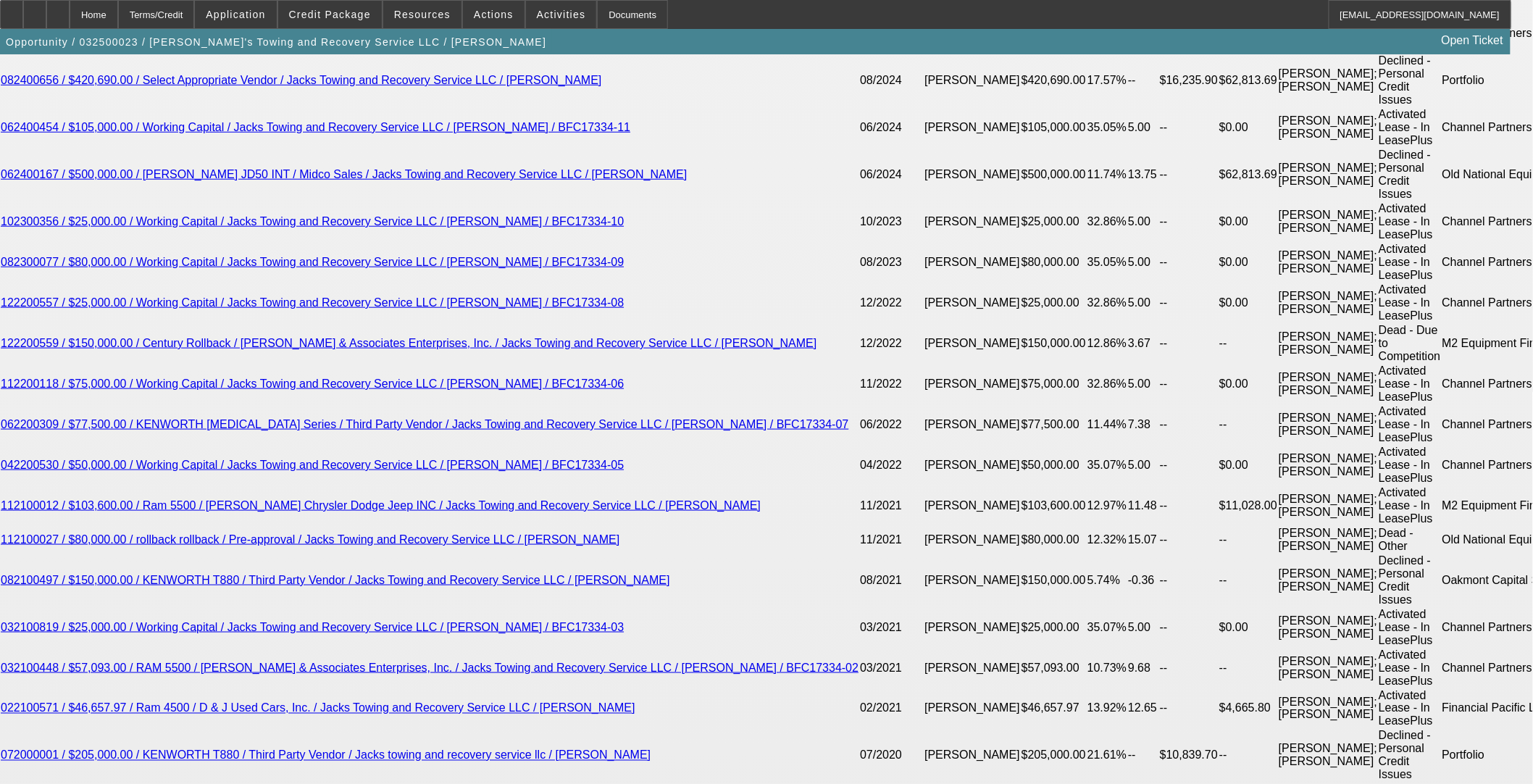
scroll to position [2575, 0]
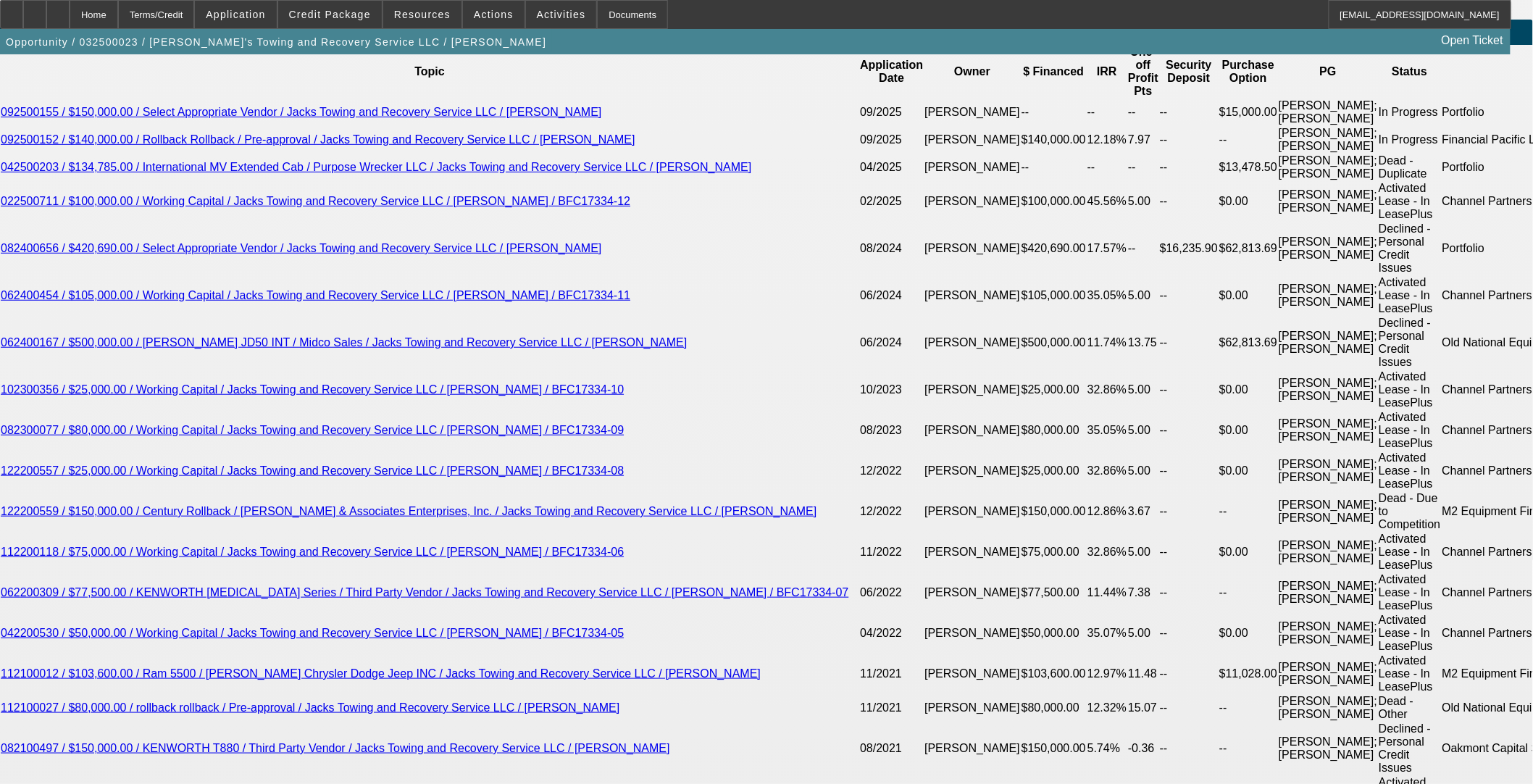
select select "0"
select select "3"
select select "0"
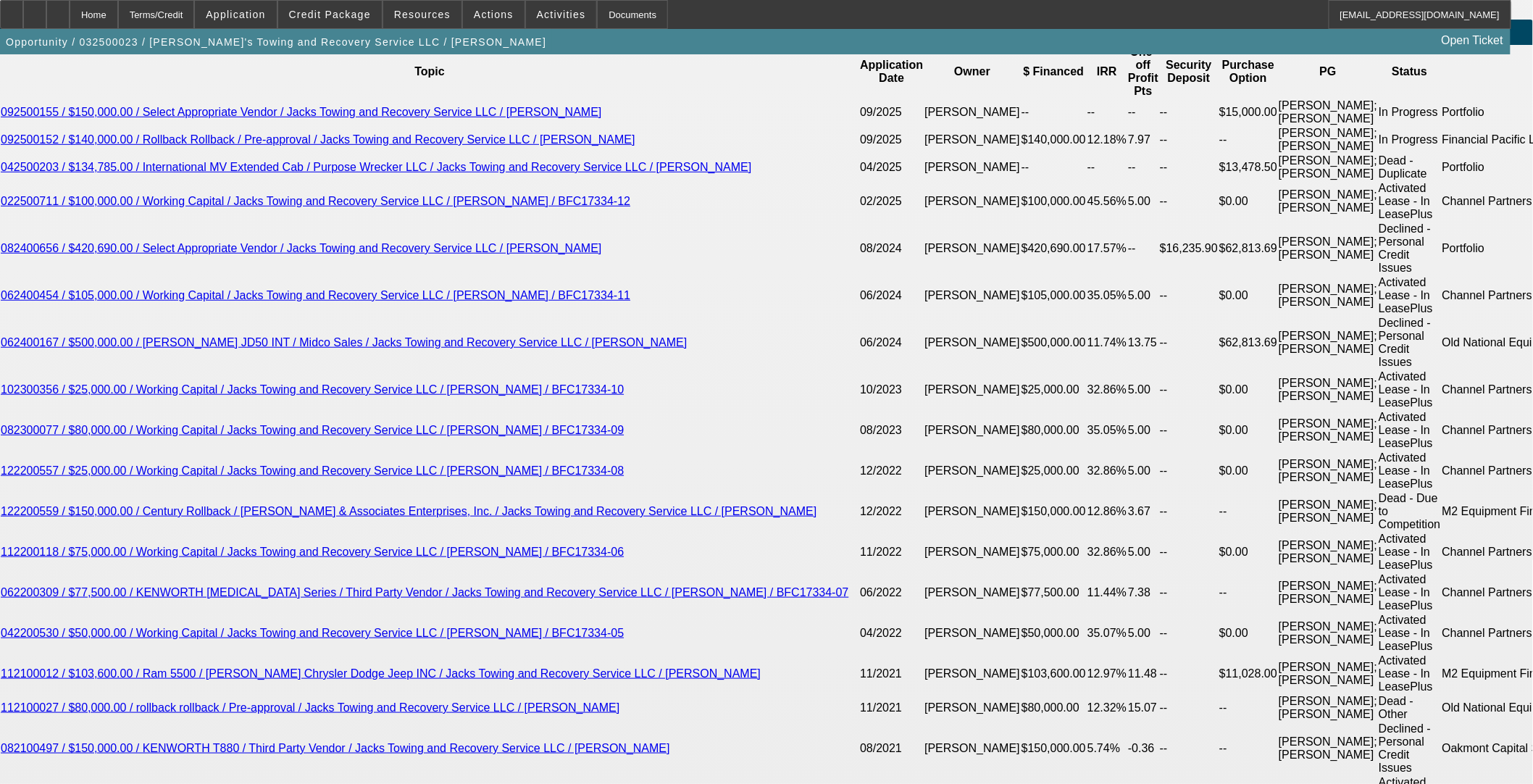
select select "6"
select select "0"
select select "2"
select select "0"
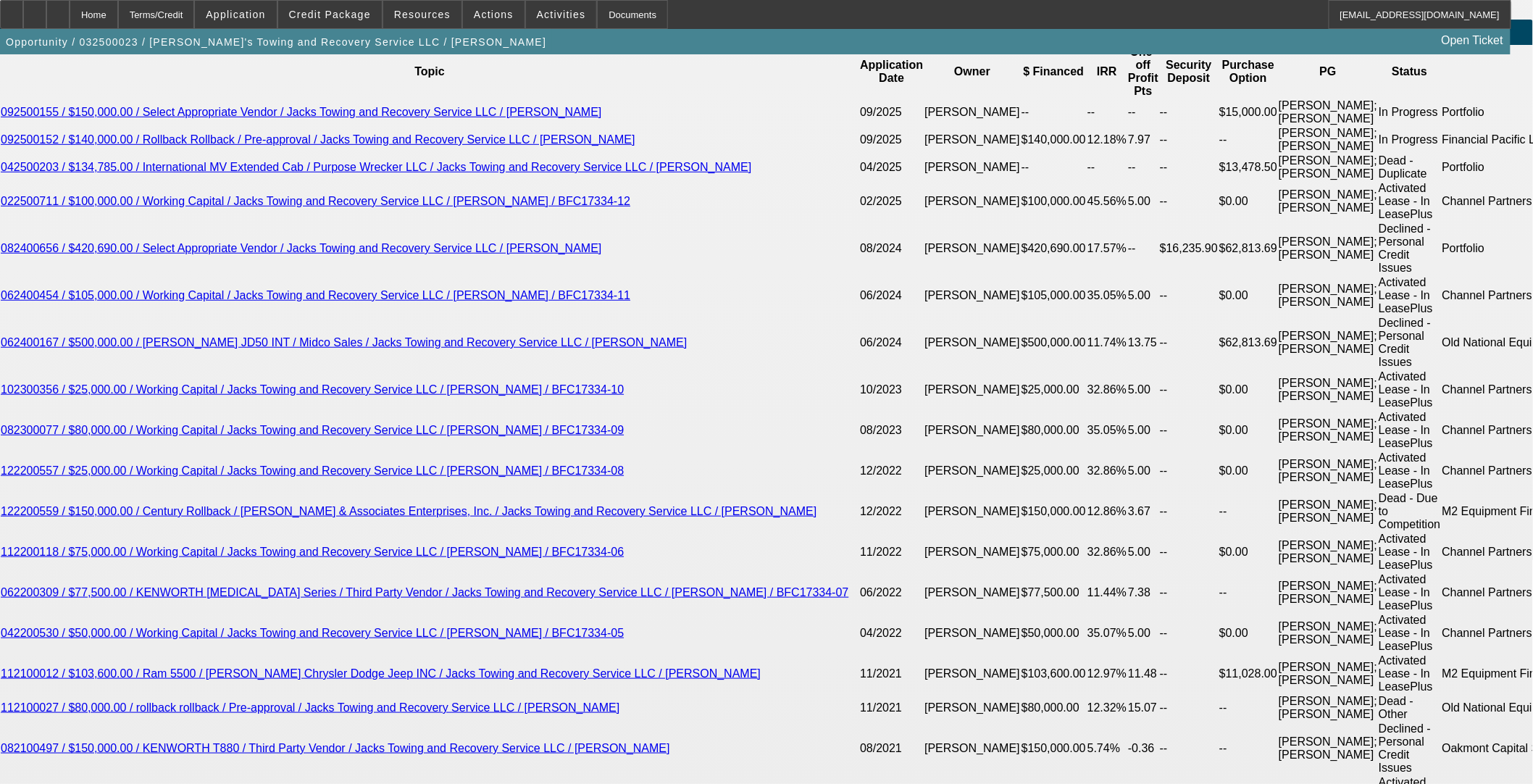
select select "6"
select select "0"
select select "3"
select select "0.1"
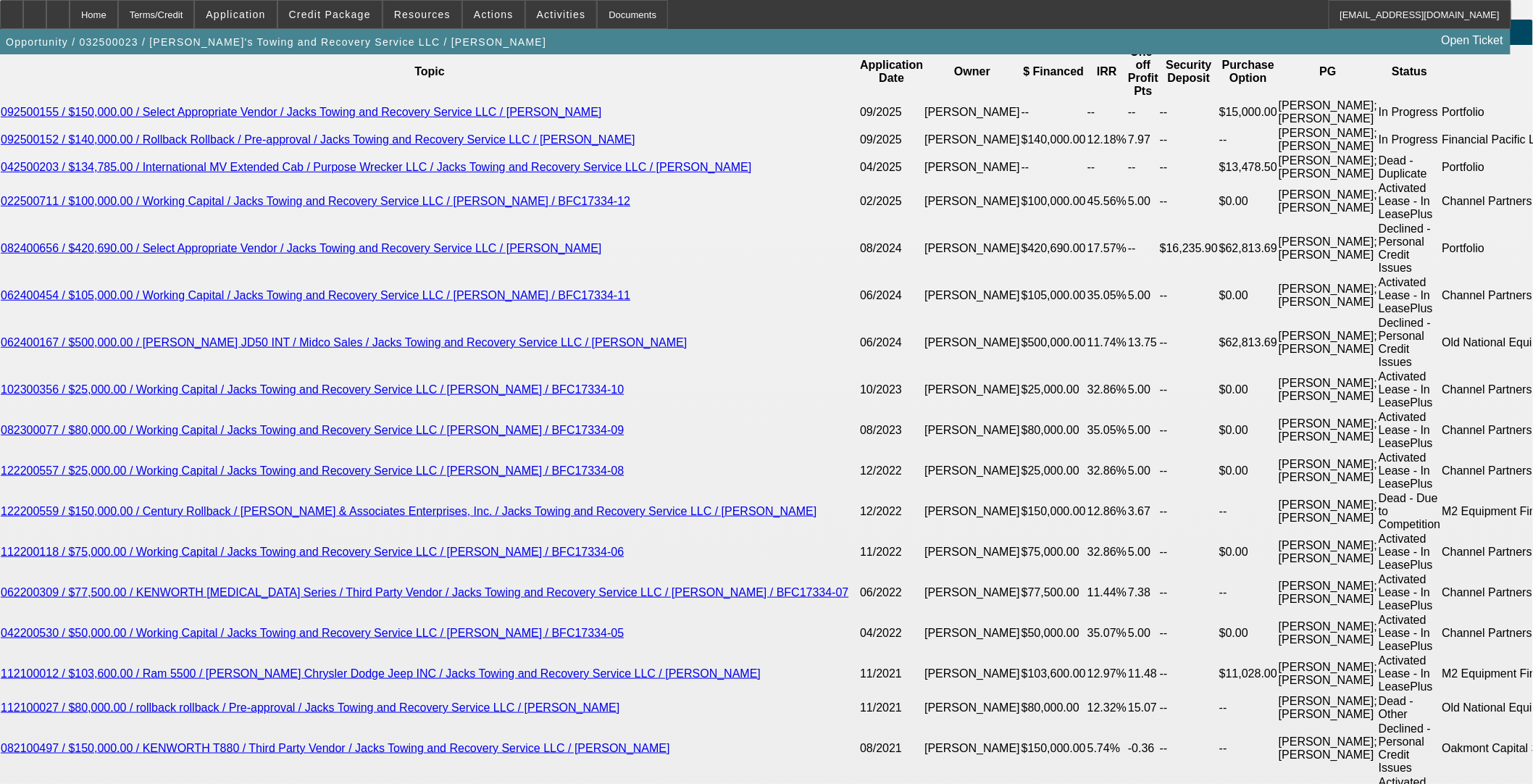
select select "4"
select select "0"
select select "3"
select select "0.1"
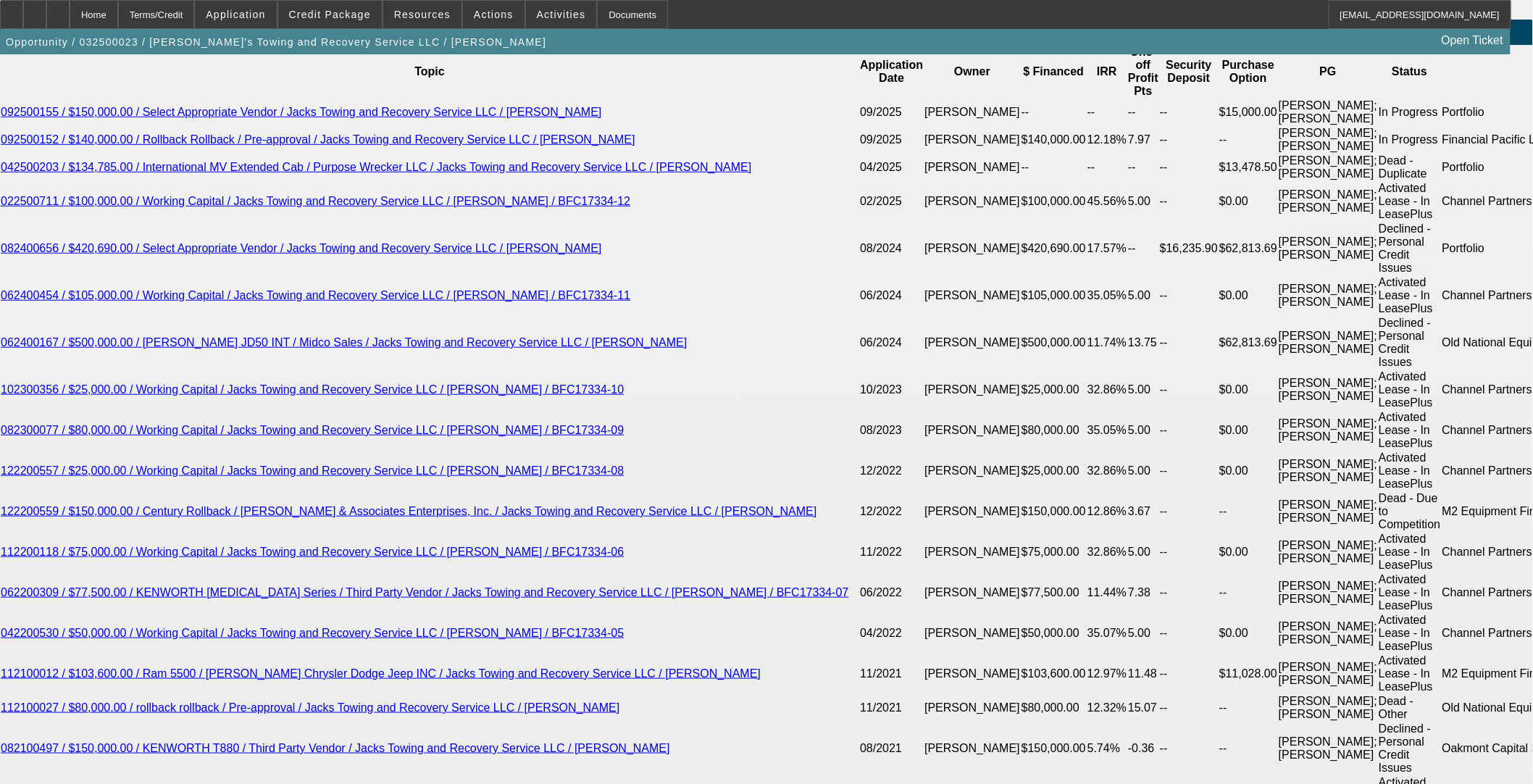
select select "4"
select select "0"
select select "3"
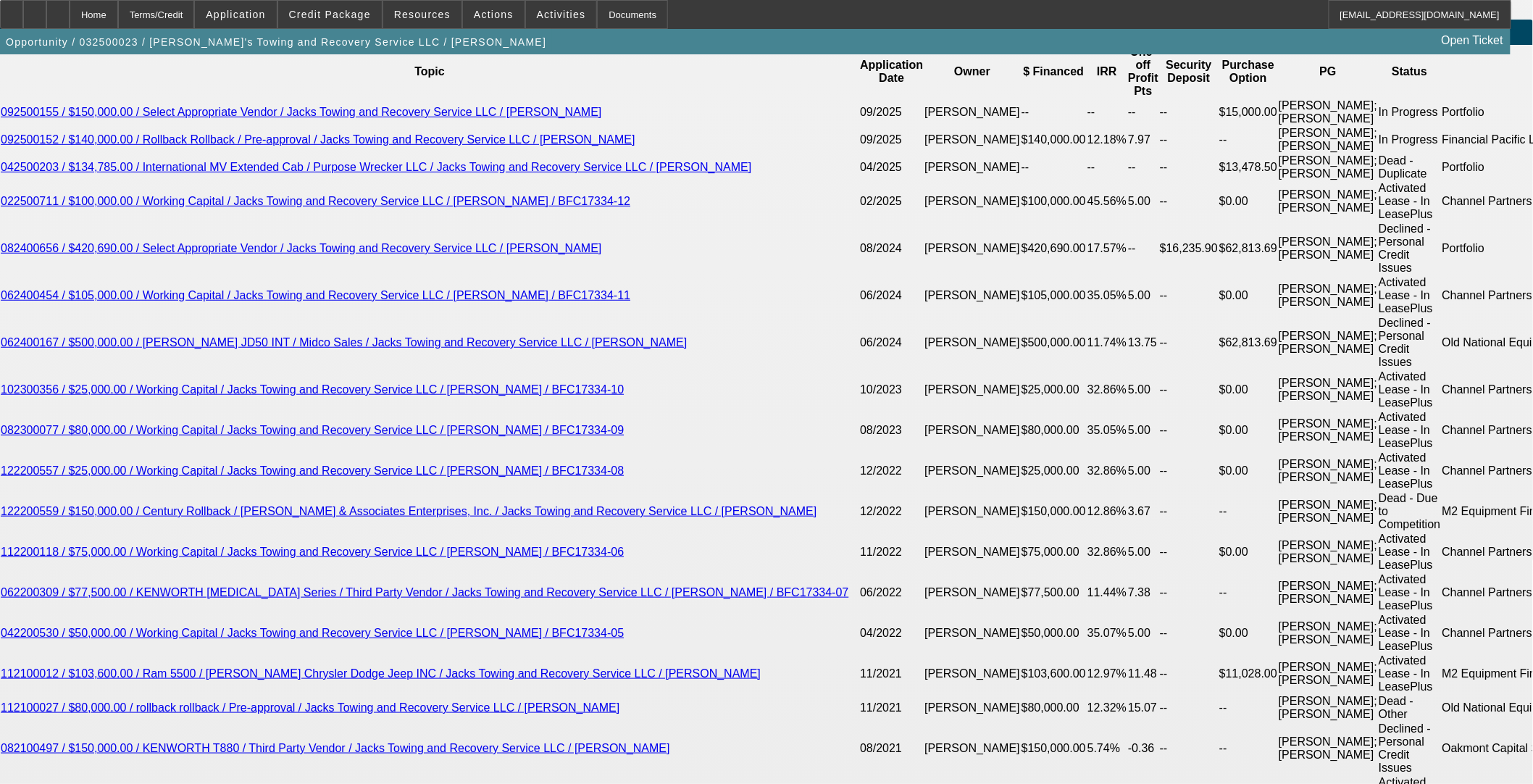
select select "0.1"
select select "4"
select select "0"
select select "3"
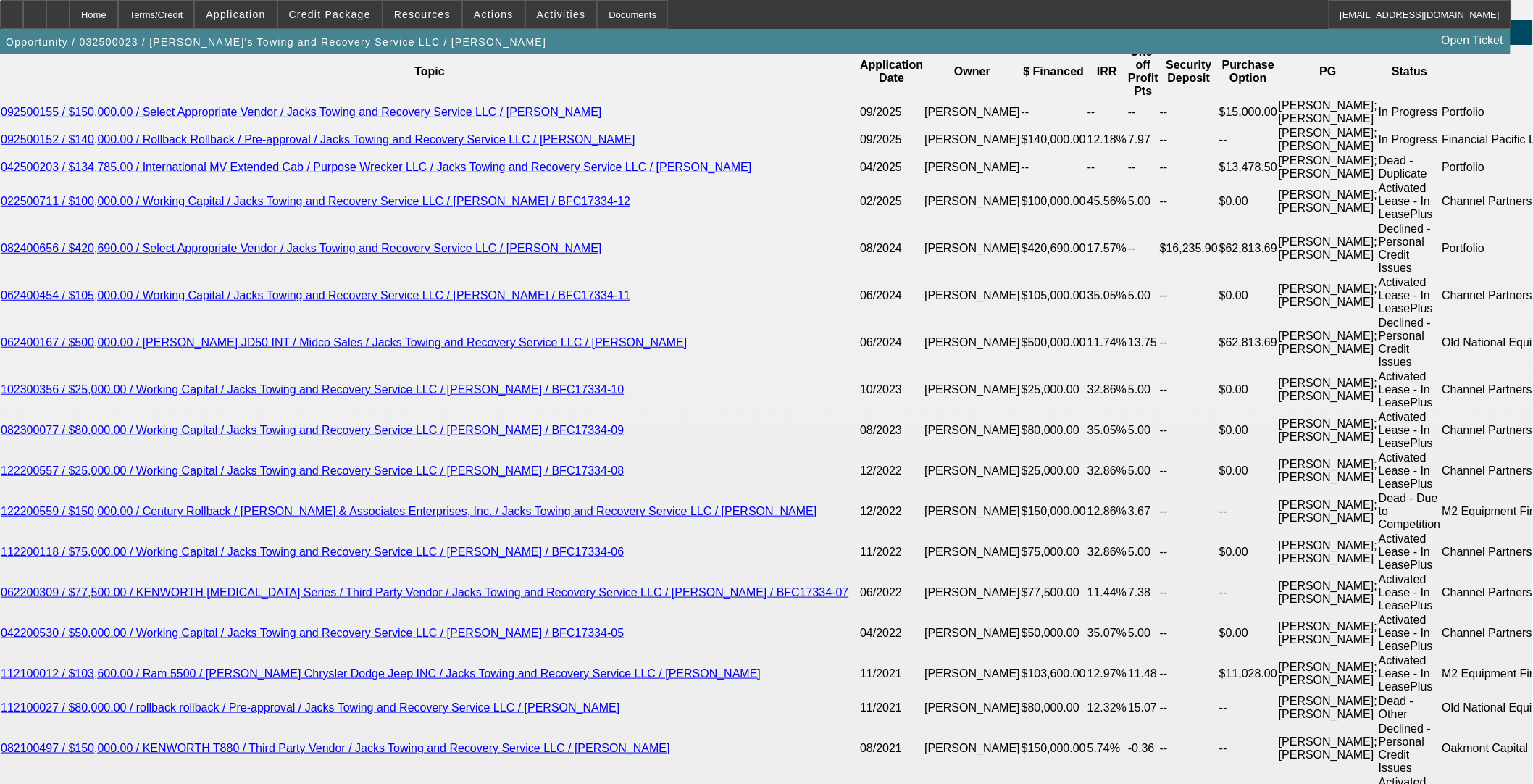
select select "0.1"
select select "4"
select select "0"
select select "3"
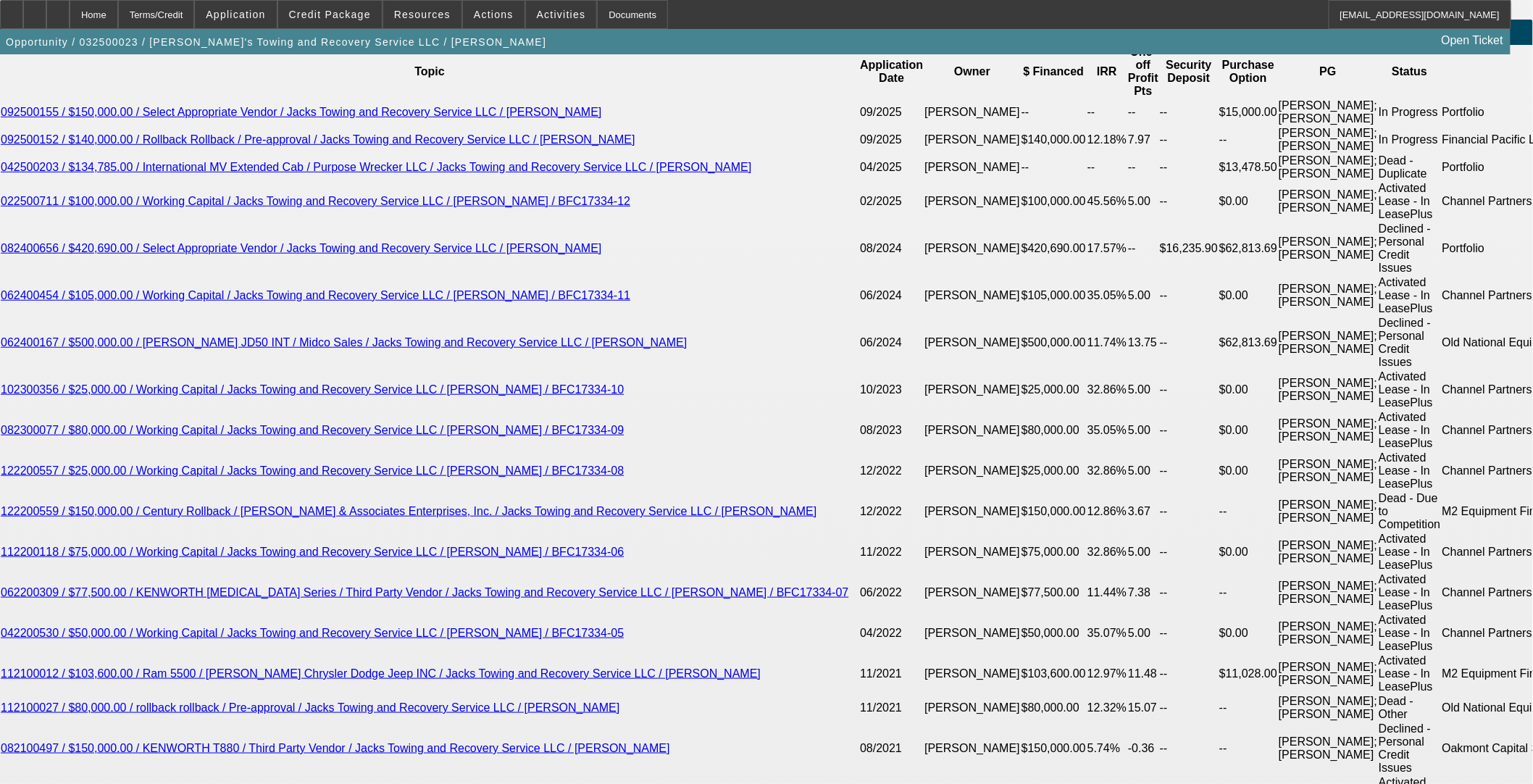
select select "0.1"
select select "4"
select select "0"
select select "3"
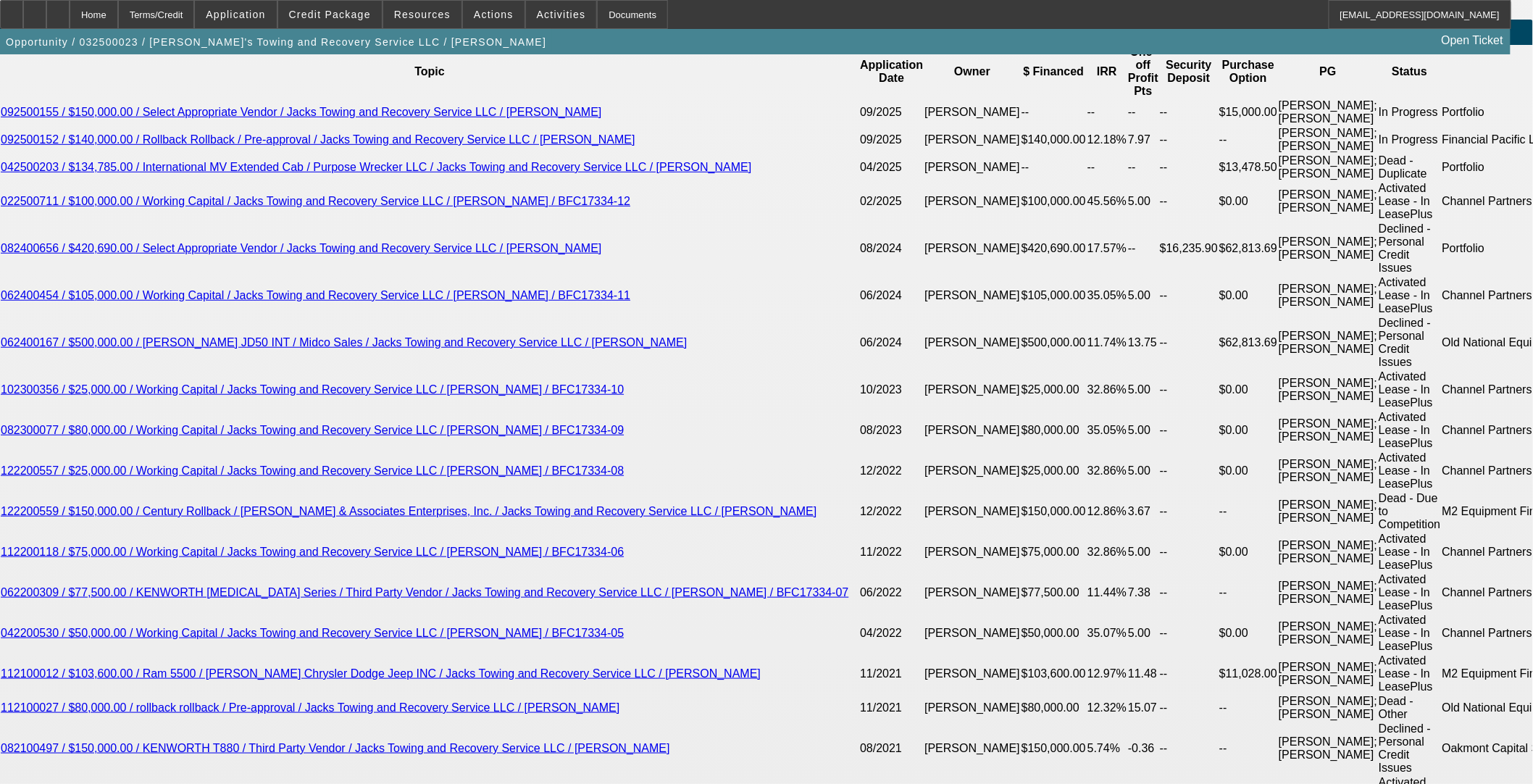
select select "0.1"
select select "4"
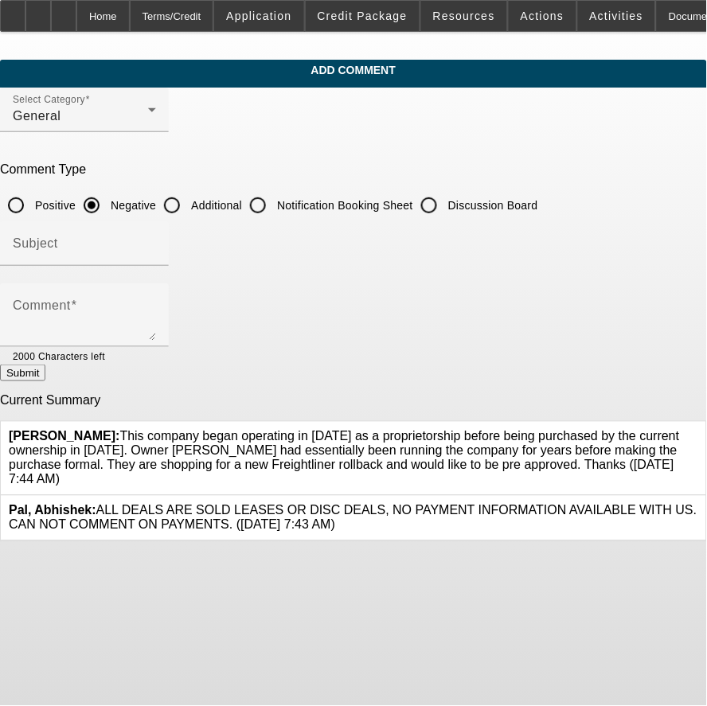
click at [698, 430] on icon at bounding box center [698, 430] width 0 height 0
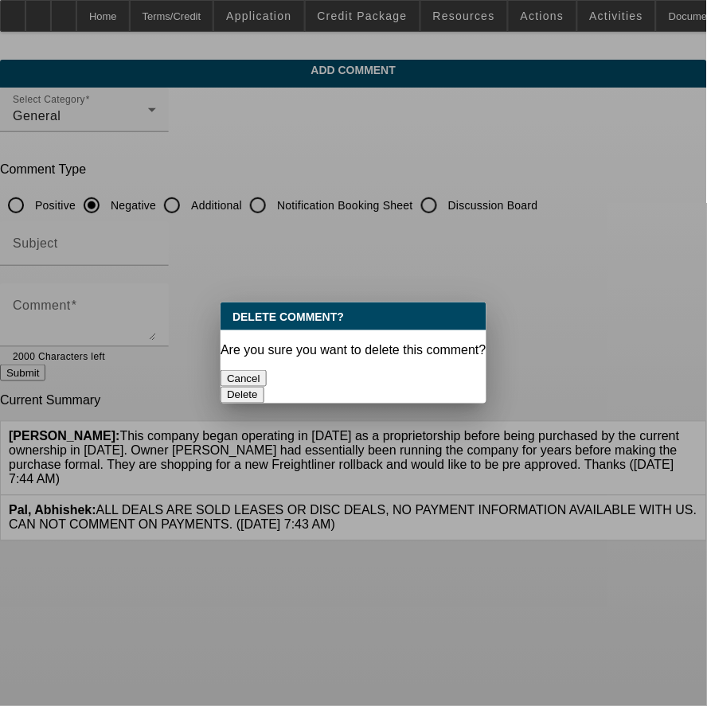
click at [264, 387] on button "Delete" at bounding box center [243, 395] width 44 height 17
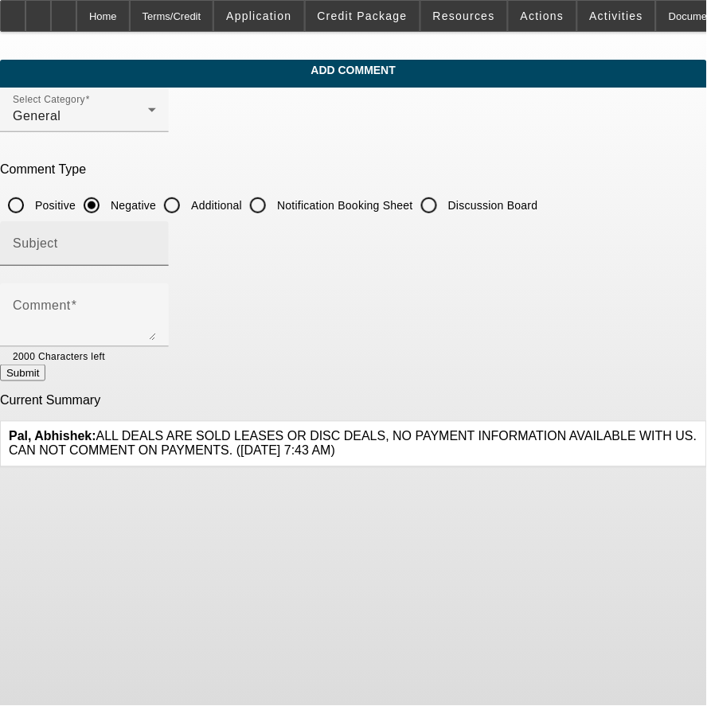
drag, startPoint x: 237, startPoint y: 208, endPoint x: 237, endPoint y: 225, distance: 17.5
click at [188, 208] on input "Additional" at bounding box center [172, 206] width 32 height 32
radio input "true"
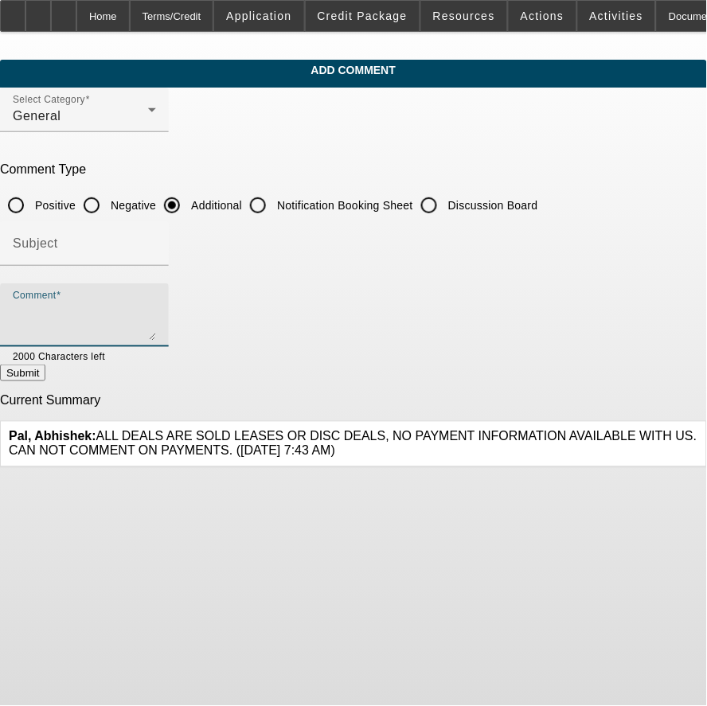
click at [156, 305] on textarea "Comment" at bounding box center [84, 322] width 143 height 38
paste textarea "This company began operating in [DATE] as a proprietorship before being purchas…"
drag, startPoint x: 282, startPoint y: 327, endPoint x: 191, endPoint y: 326, distance: 90.8
click at [156, 326] on textarea "This company began operating in [DATE] as a proprietorship before being purchas…" at bounding box center [84, 322] width 143 height 38
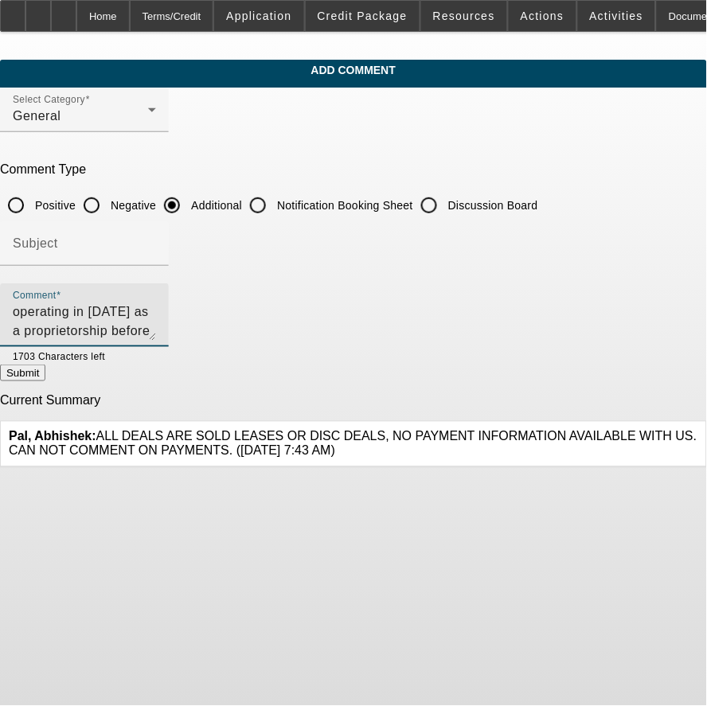
click at [156, 322] on textarea "This company began operating in [DATE] as a proprietorship before being purchas…" at bounding box center [84, 322] width 143 height 38
type textarea "This company began operating in [DATE] as a proprietorship before being purchas…"
click at [45, 369] on button "Submit" at bounding box center [22, 373] width 45 height 17
radio input "true"
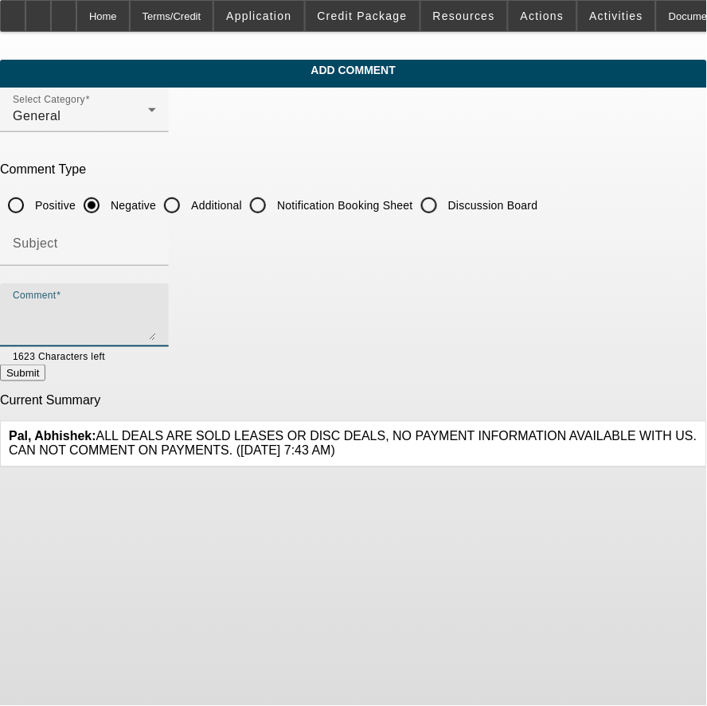
scroll to position [0, 0]
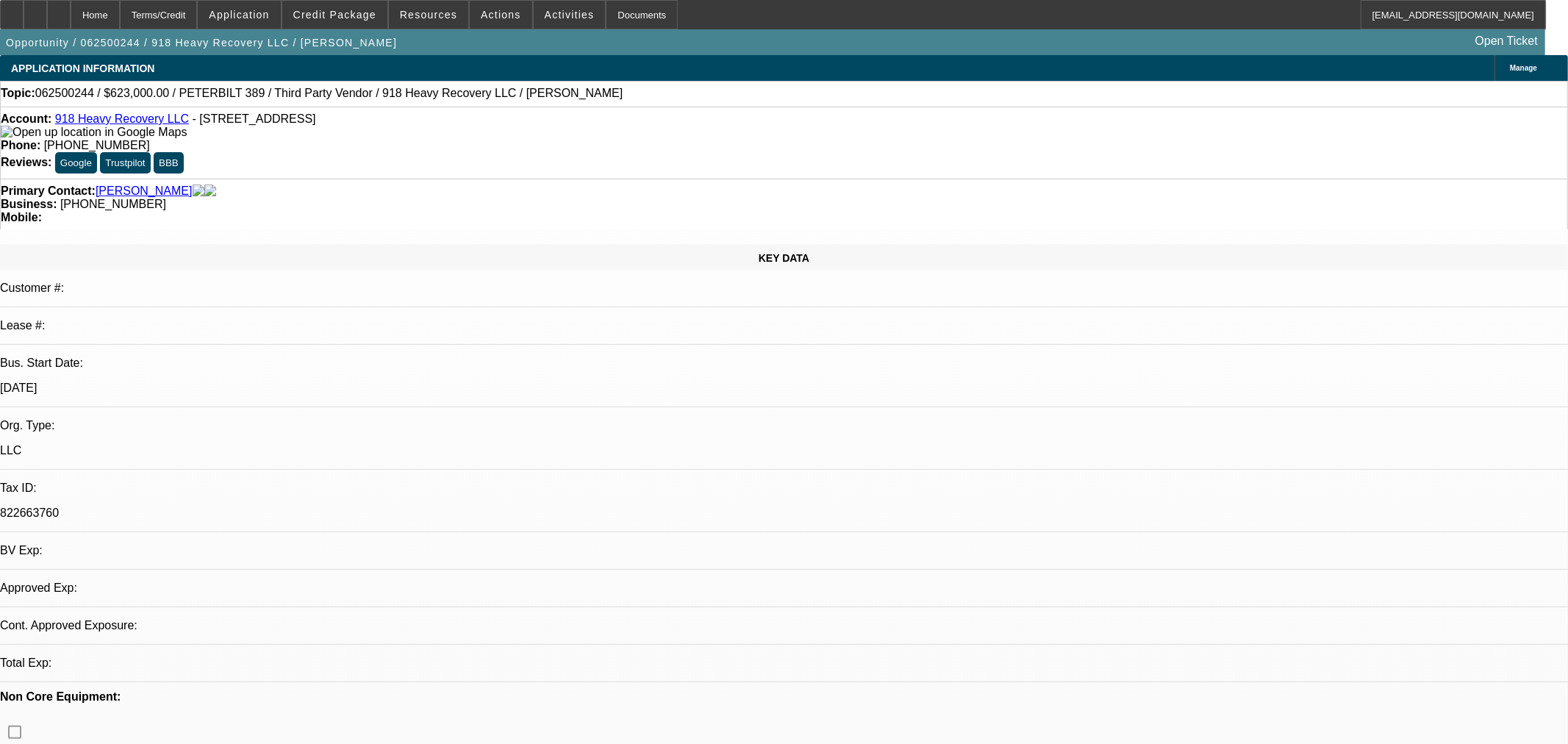
select select "0"
select select "2"
select select "0"
select select "6"
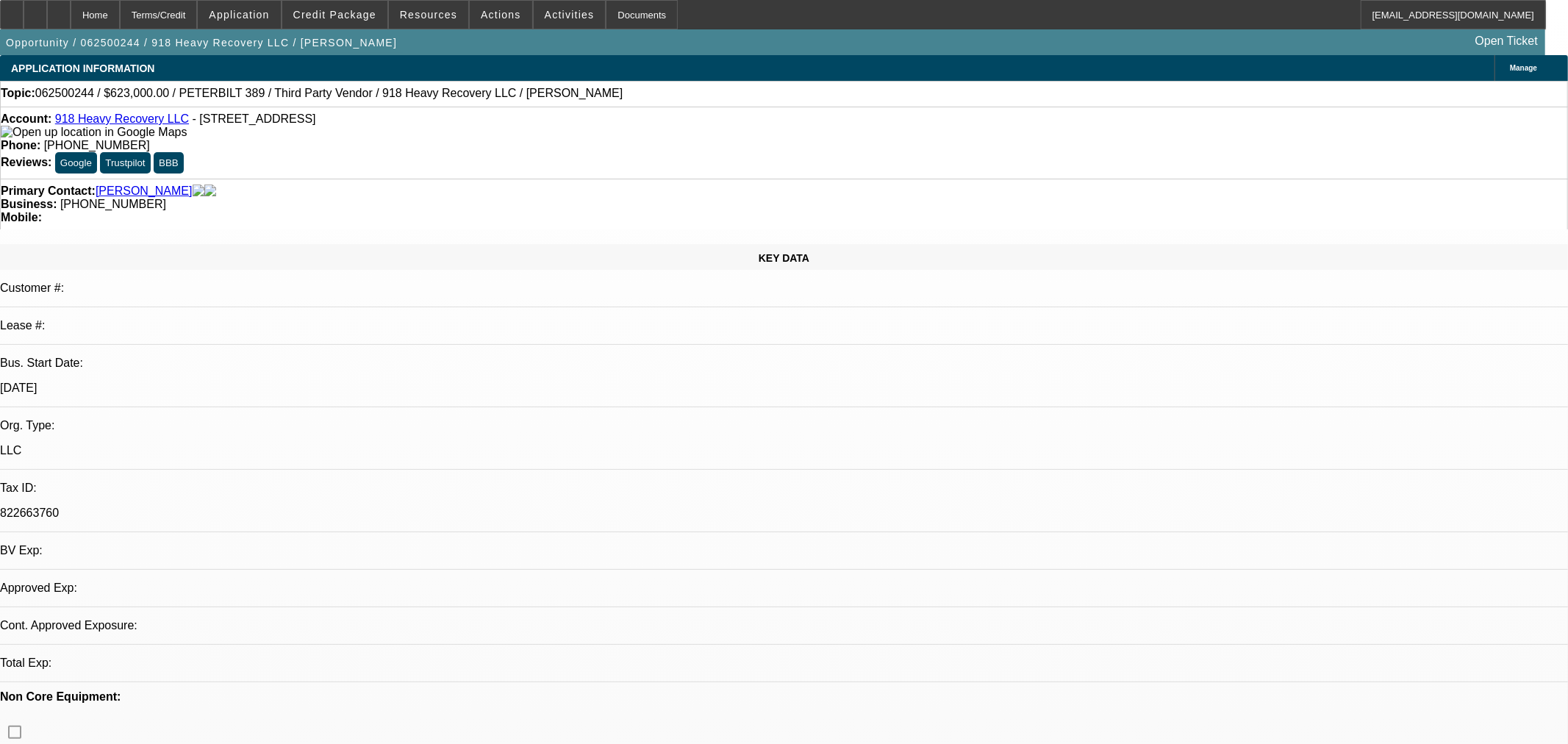
select select "0"
select select "2"
select select "0"
select select "6"
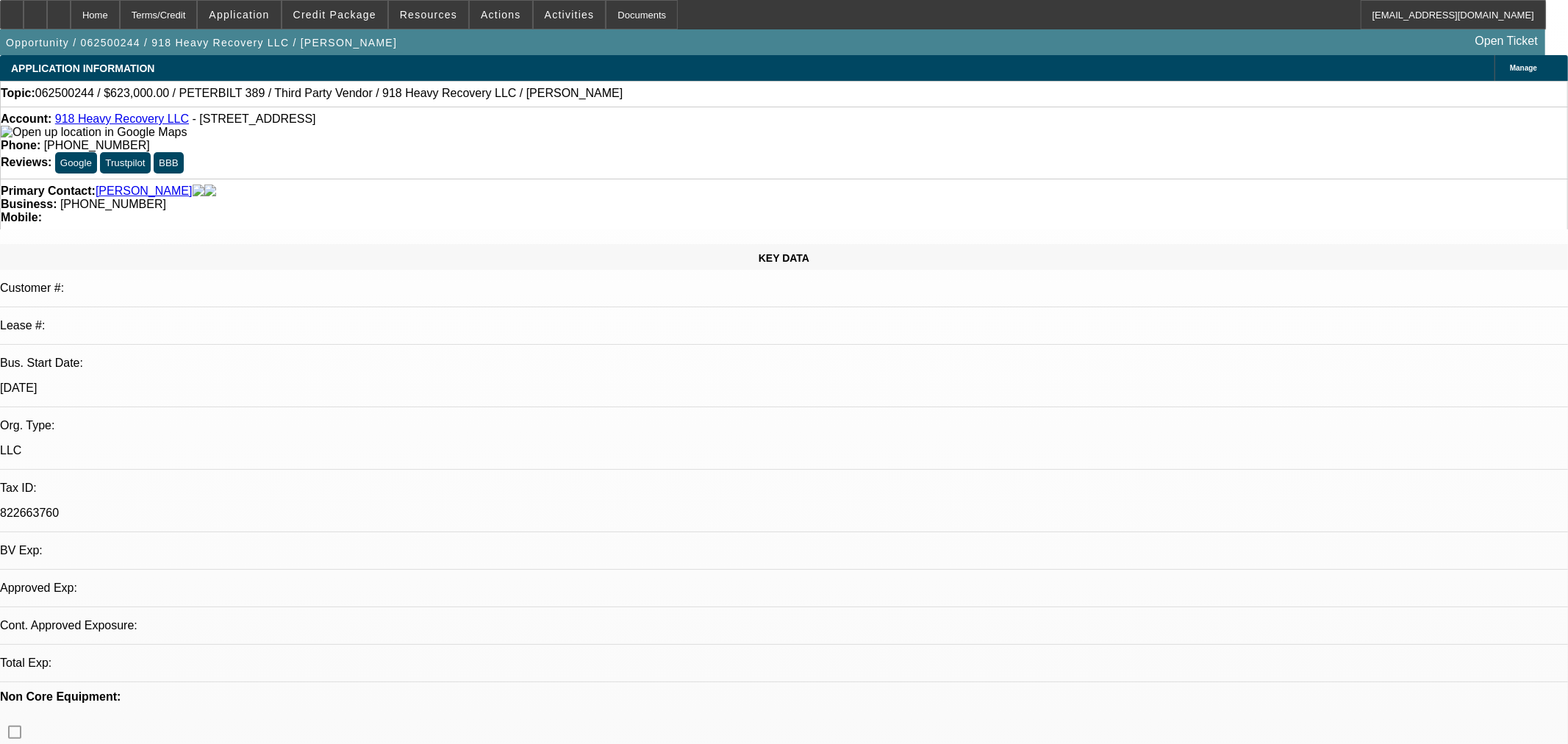
select select "0"
select select "2"
select select "0"
select select "6"
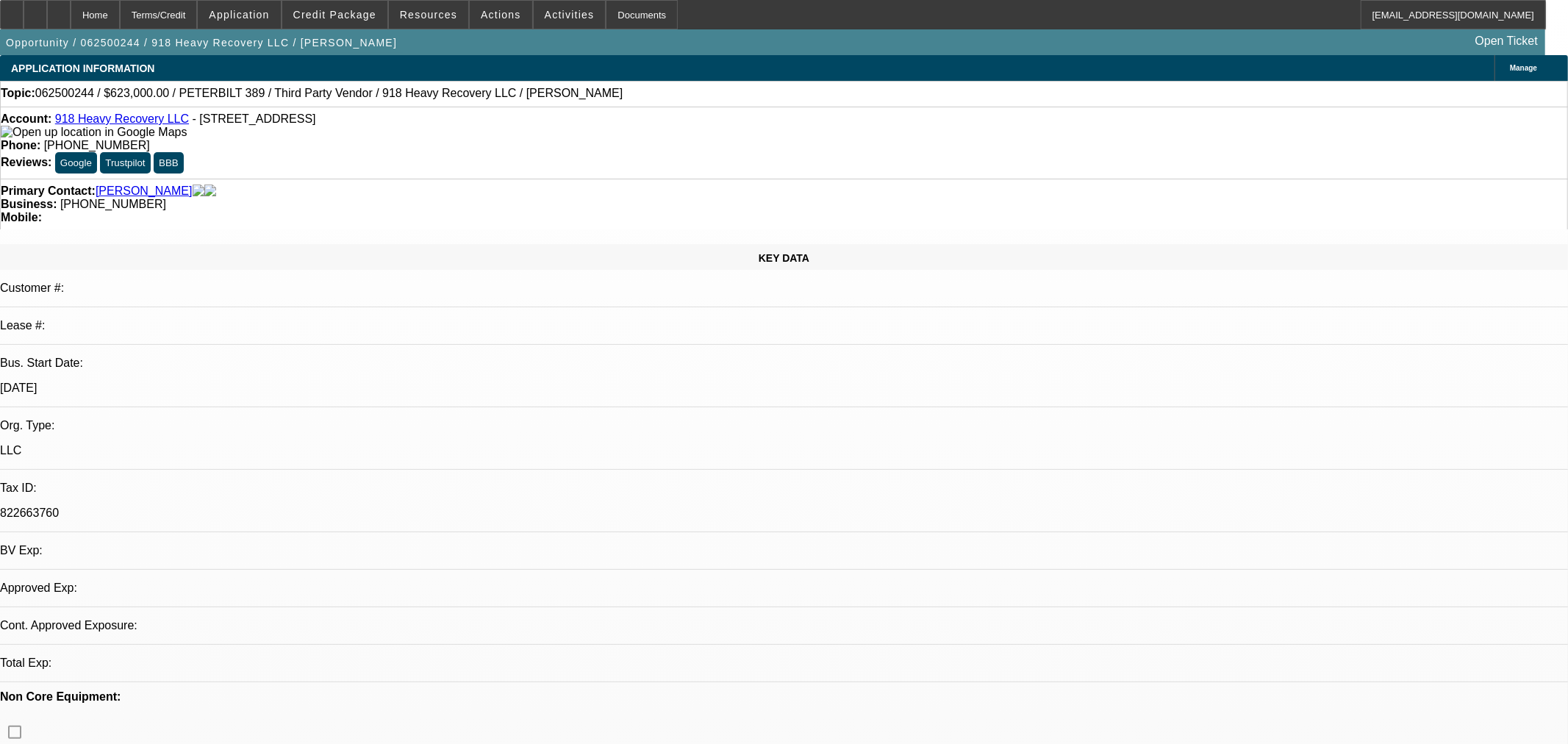
select select "0"
select select "2"
select select "0"
select select "6"
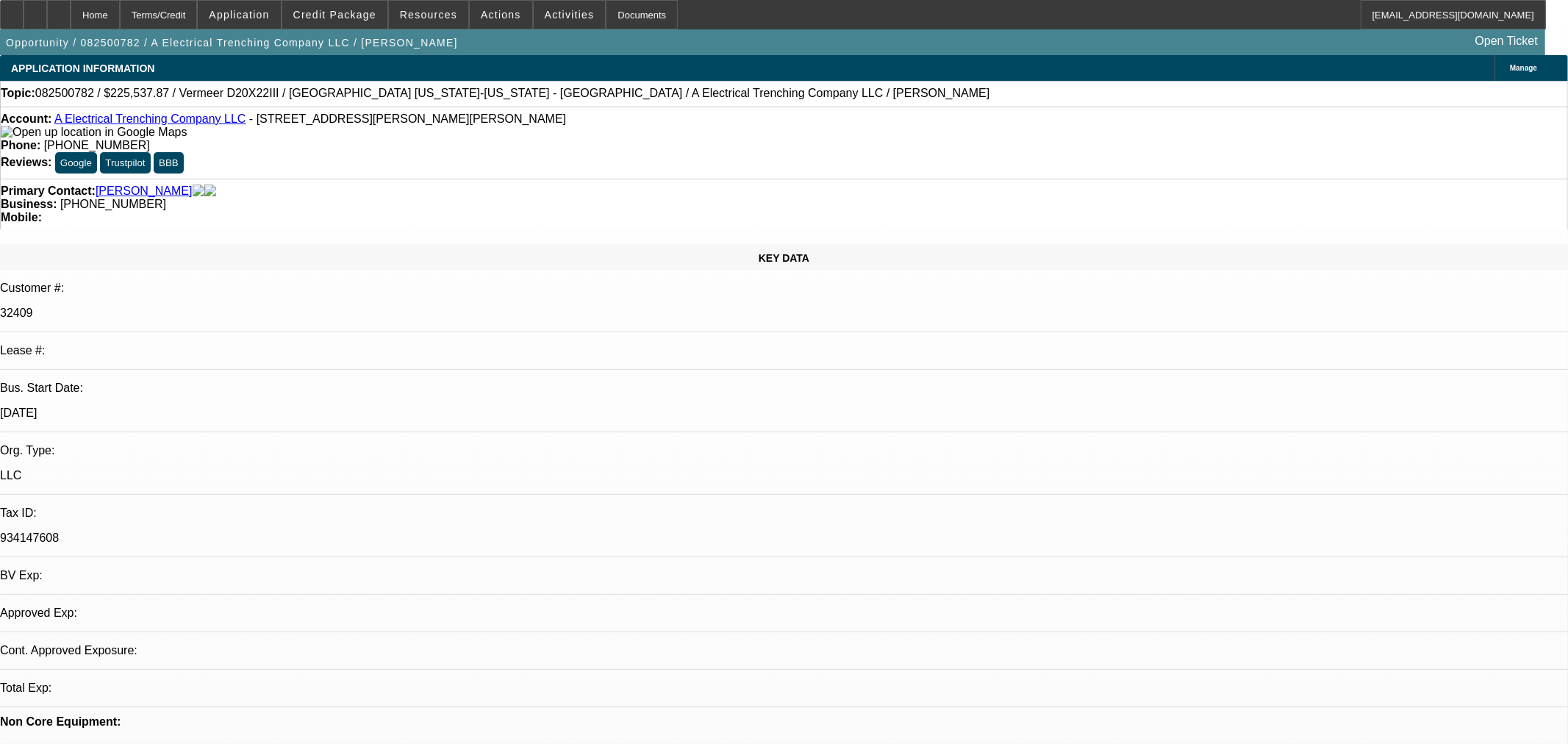
select select "0"
select select "3"
select select "0"
select select "6"
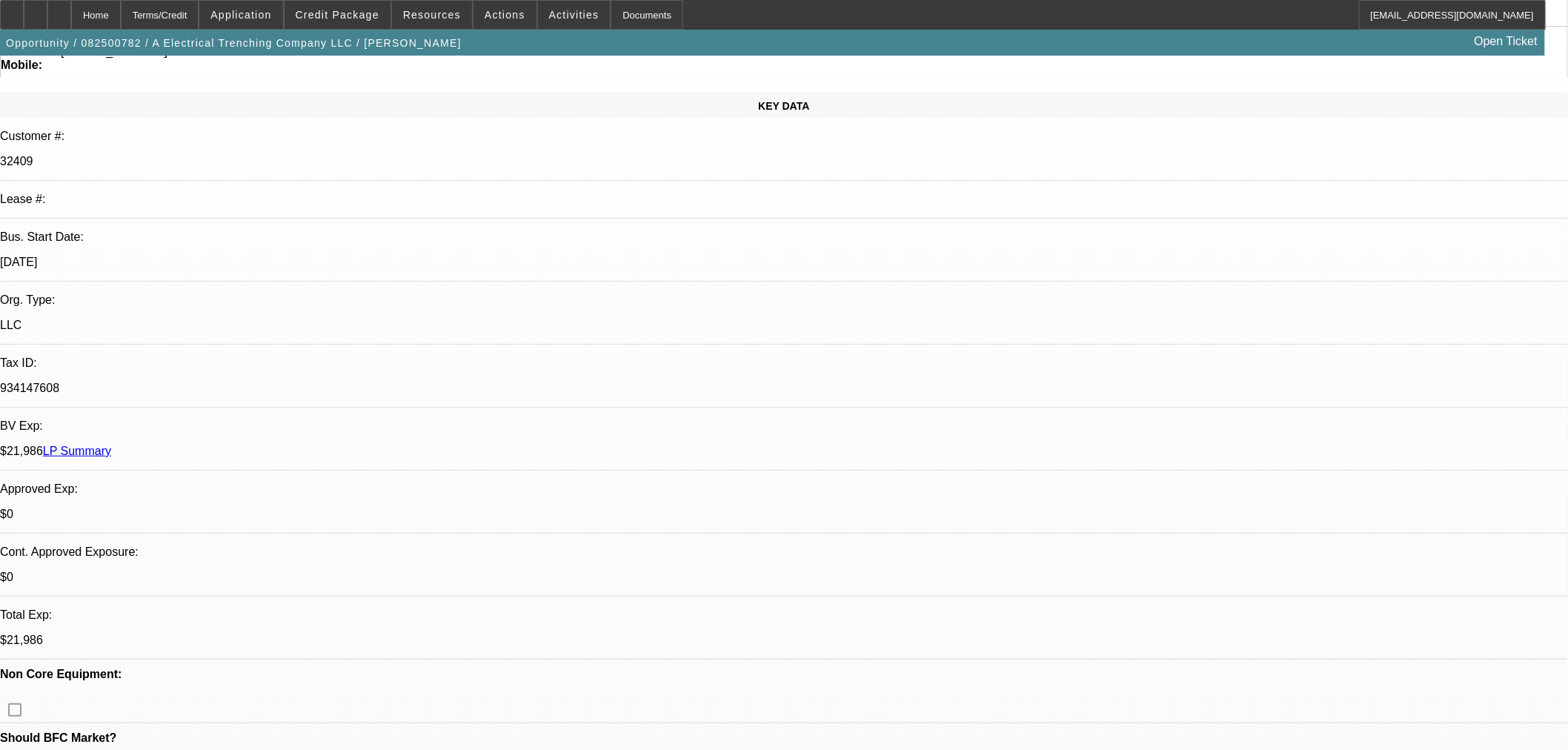
scroll to position [493, 0]
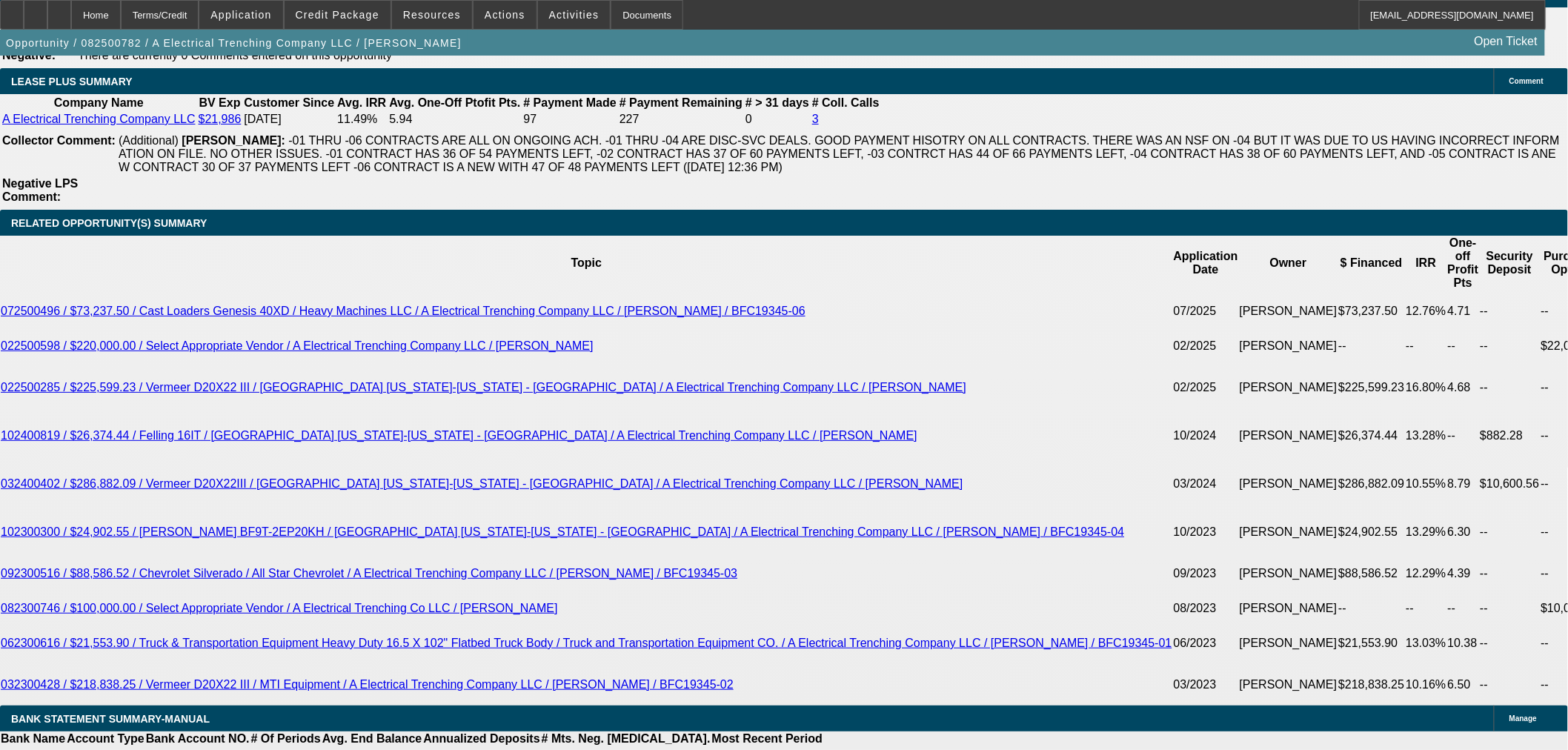
scroll to position [2716, 0]
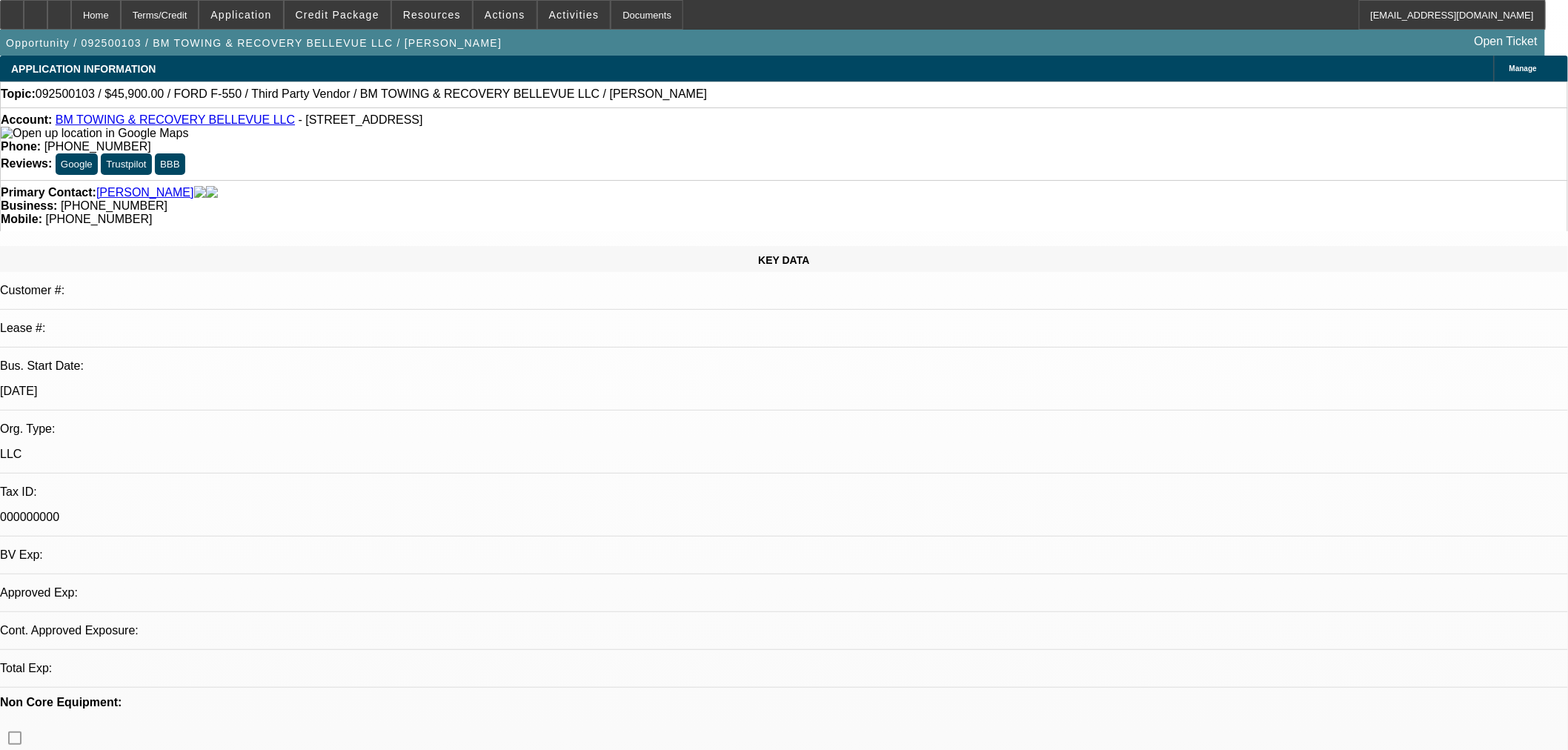
select select "0.15"
select select "2"
select select "0.1"
select select "4"
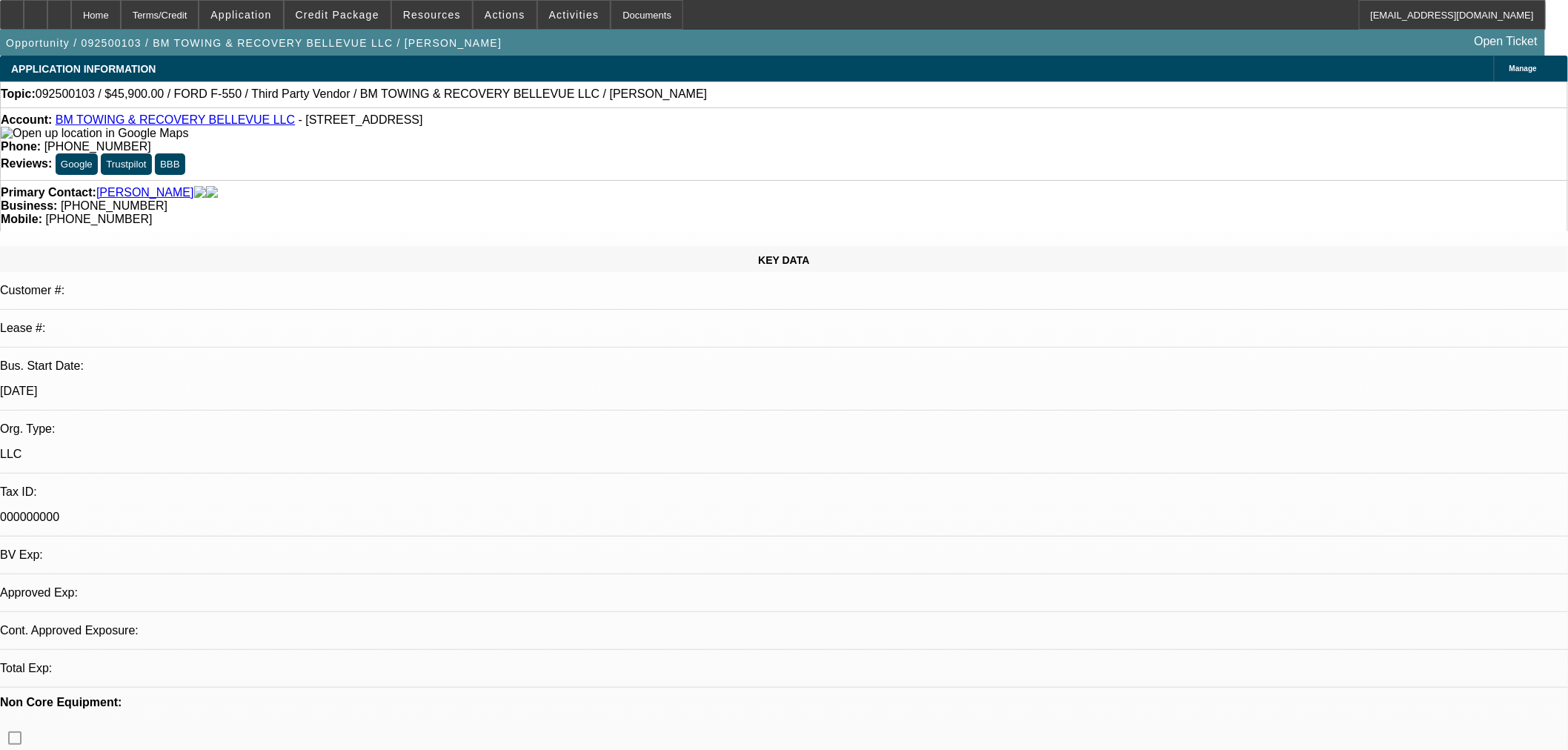
select select "0"
select select "2"
select select "0.1"
select select "4"
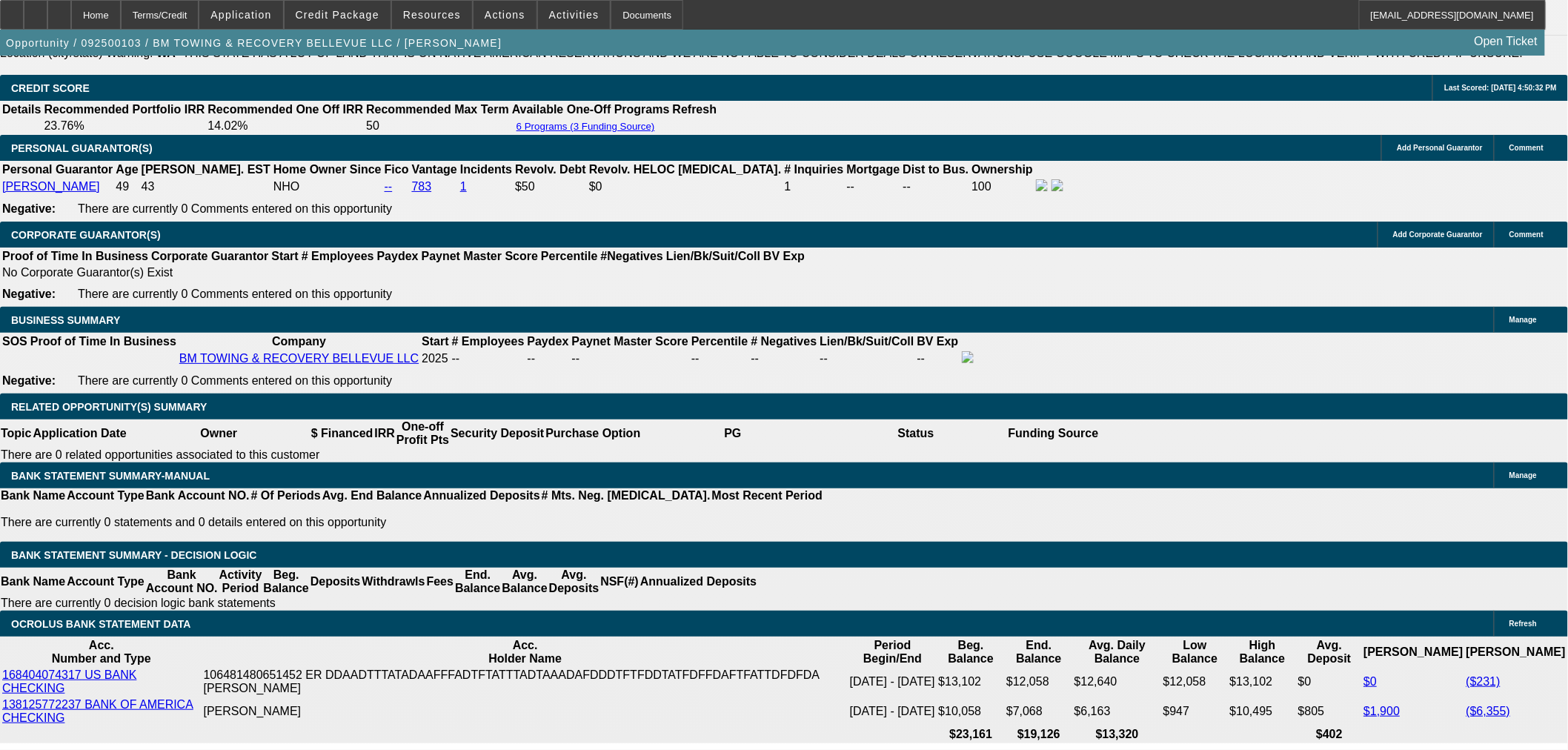
scroll to position [2551, 0]
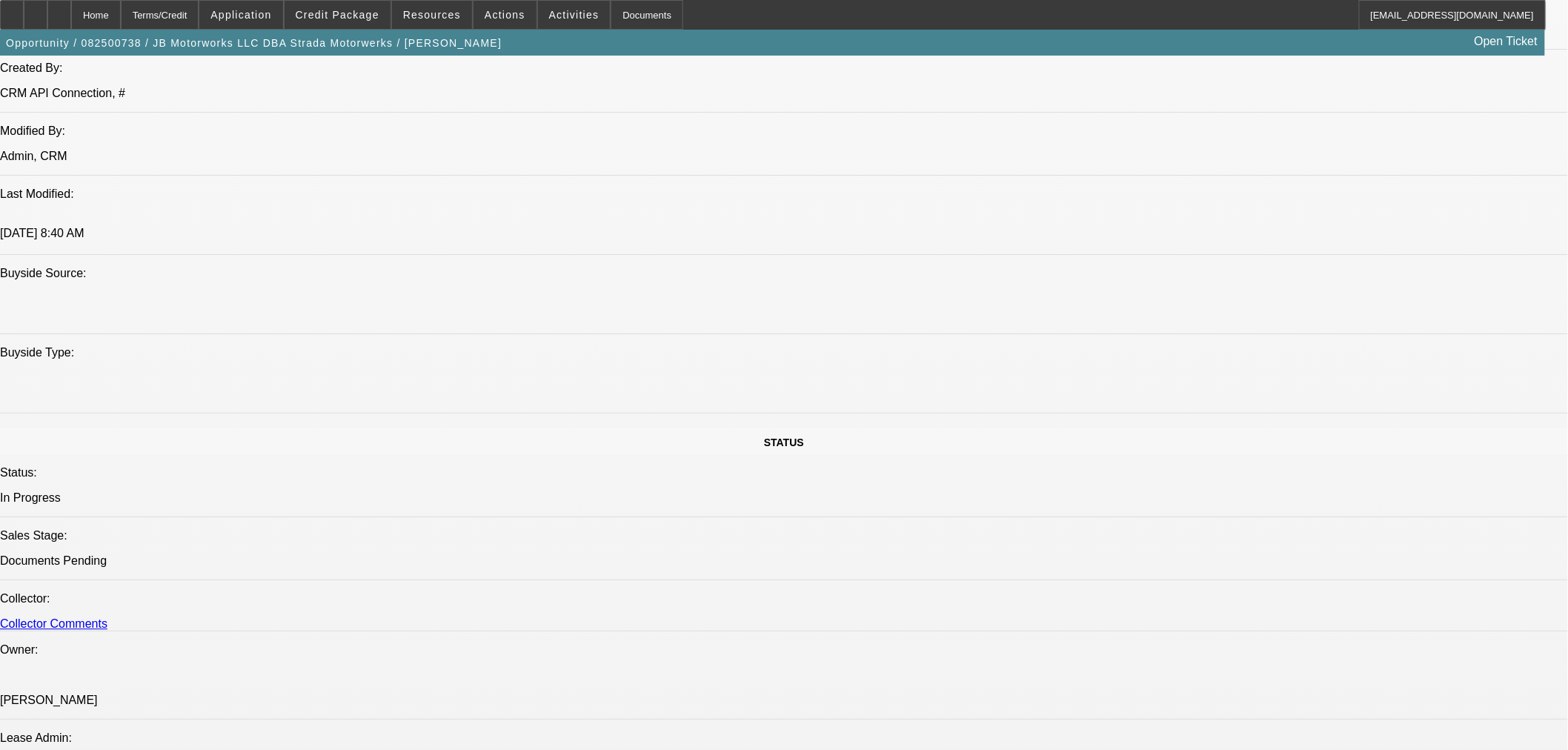
select select "0"
select select "0.1"
select select "0"
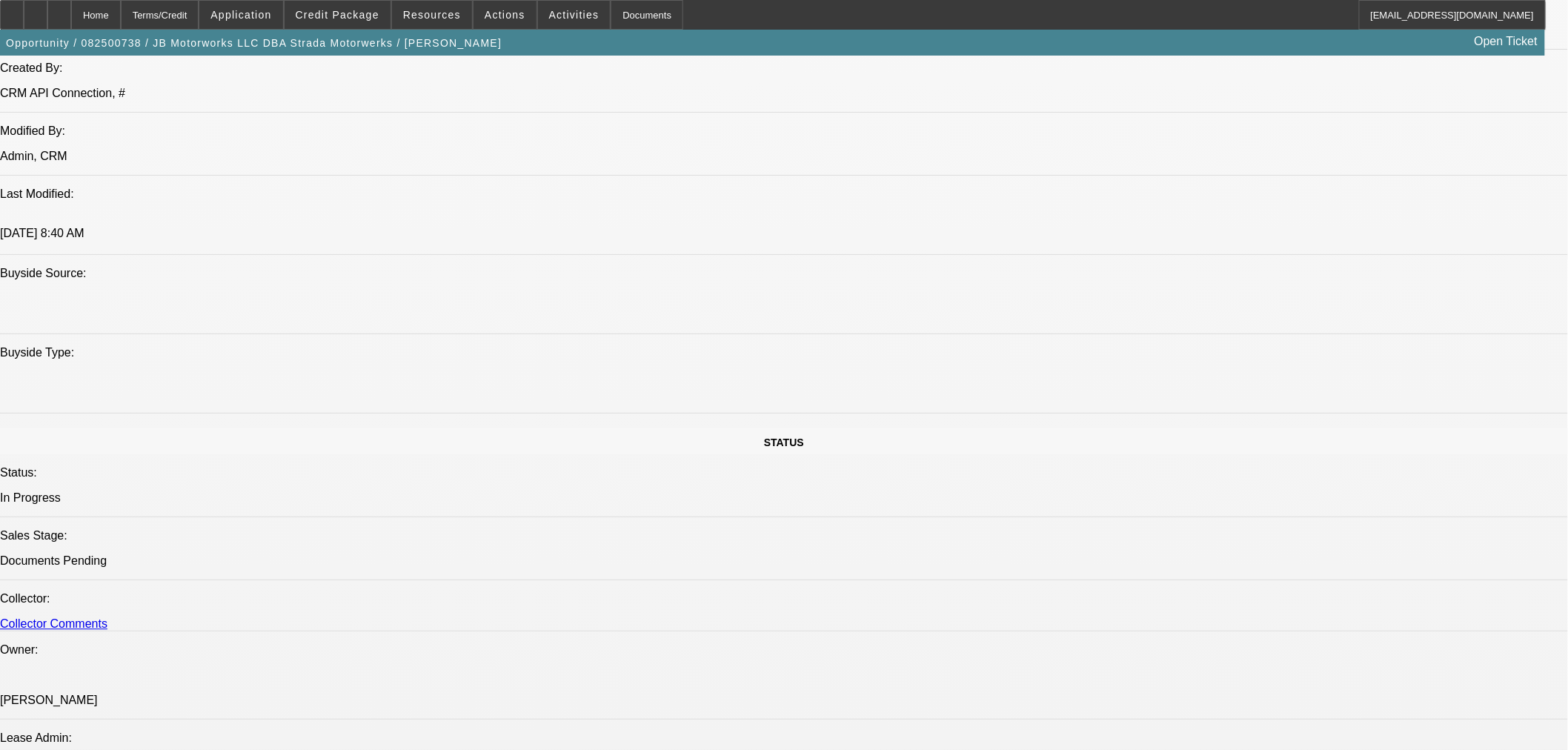
select select "0.1"
select select "0"
select select "0.1"
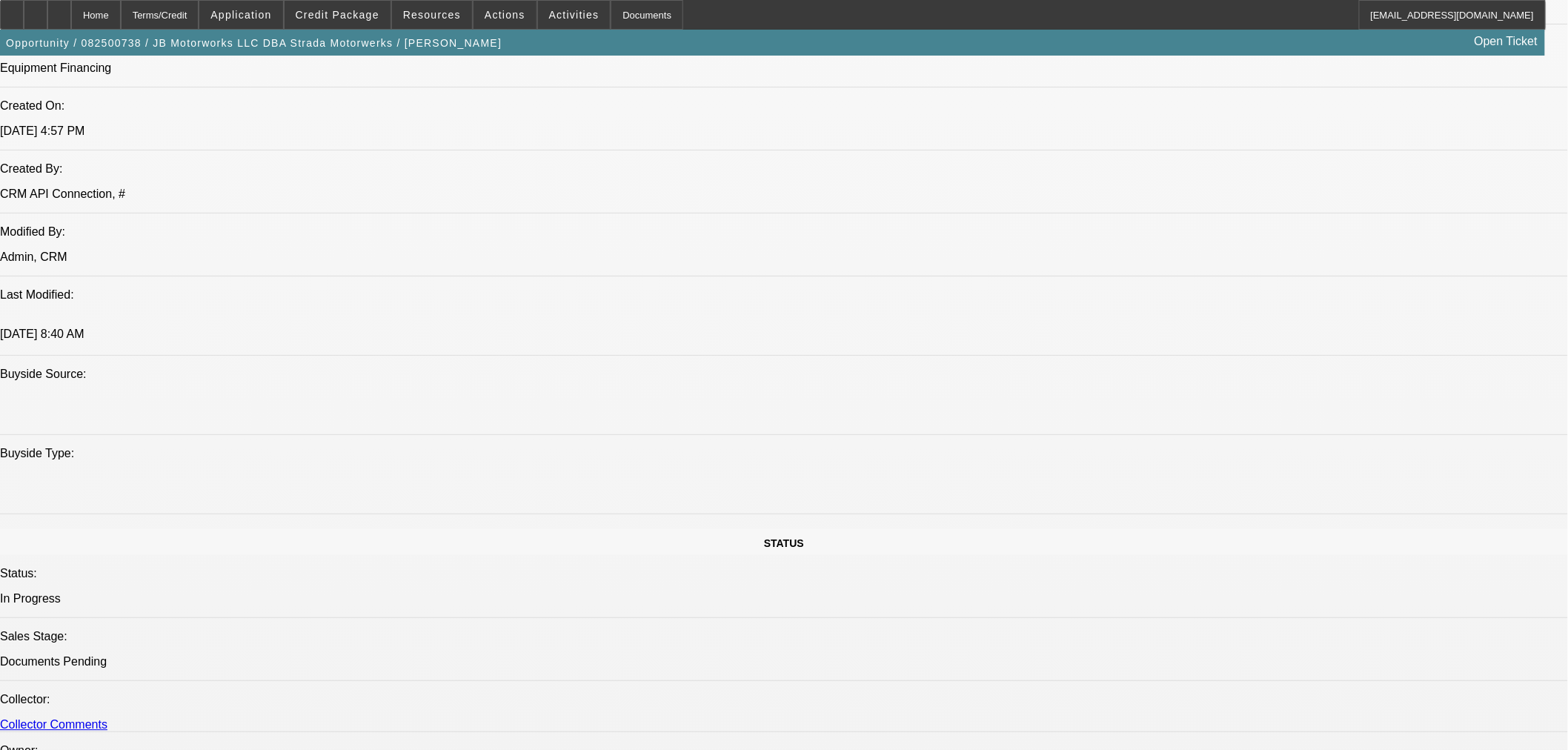
select select "1"
select select "3"
select select "6"
select select "1"
select select "3"
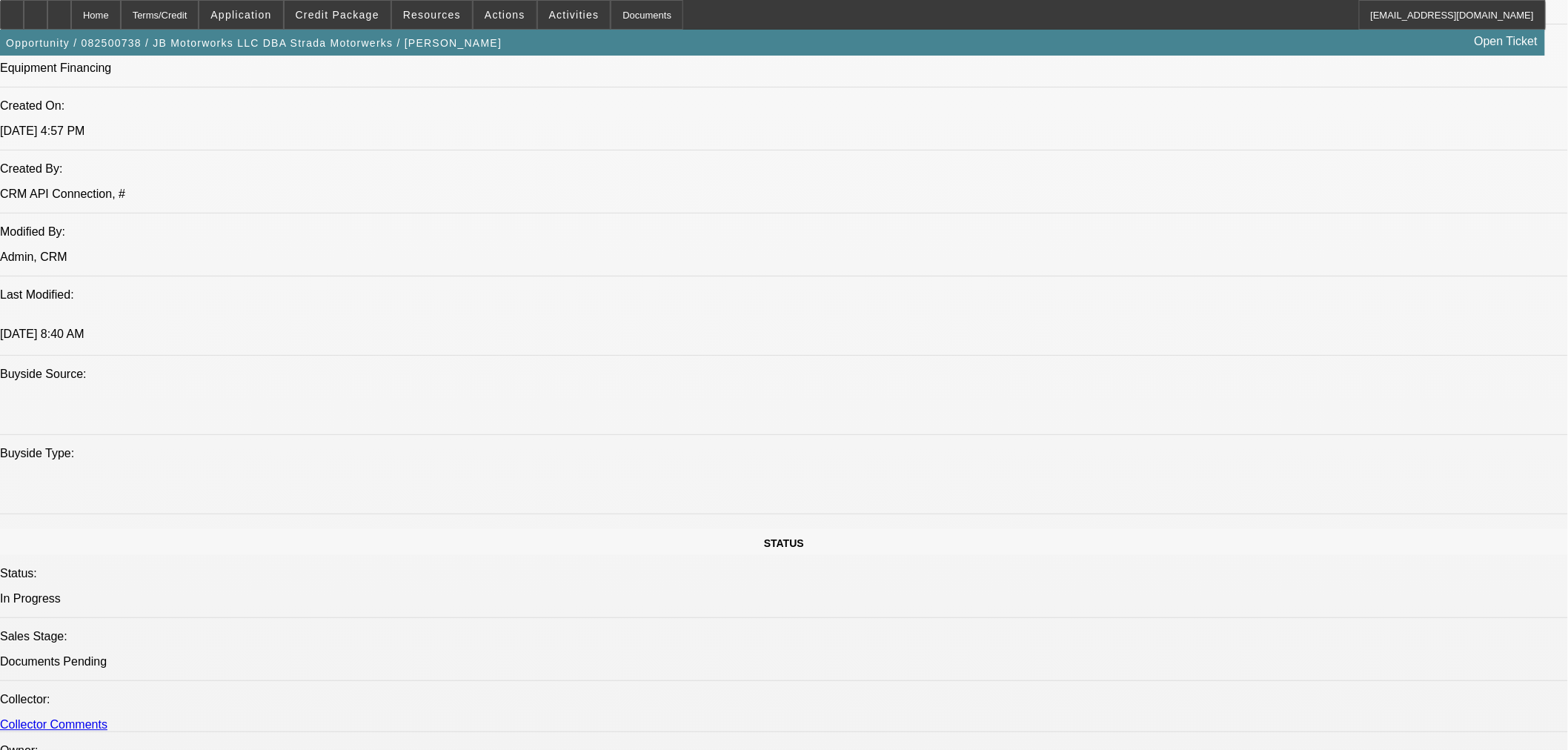
select select "4"
select select "1"
select select "3"
select select "4"
select select "1"
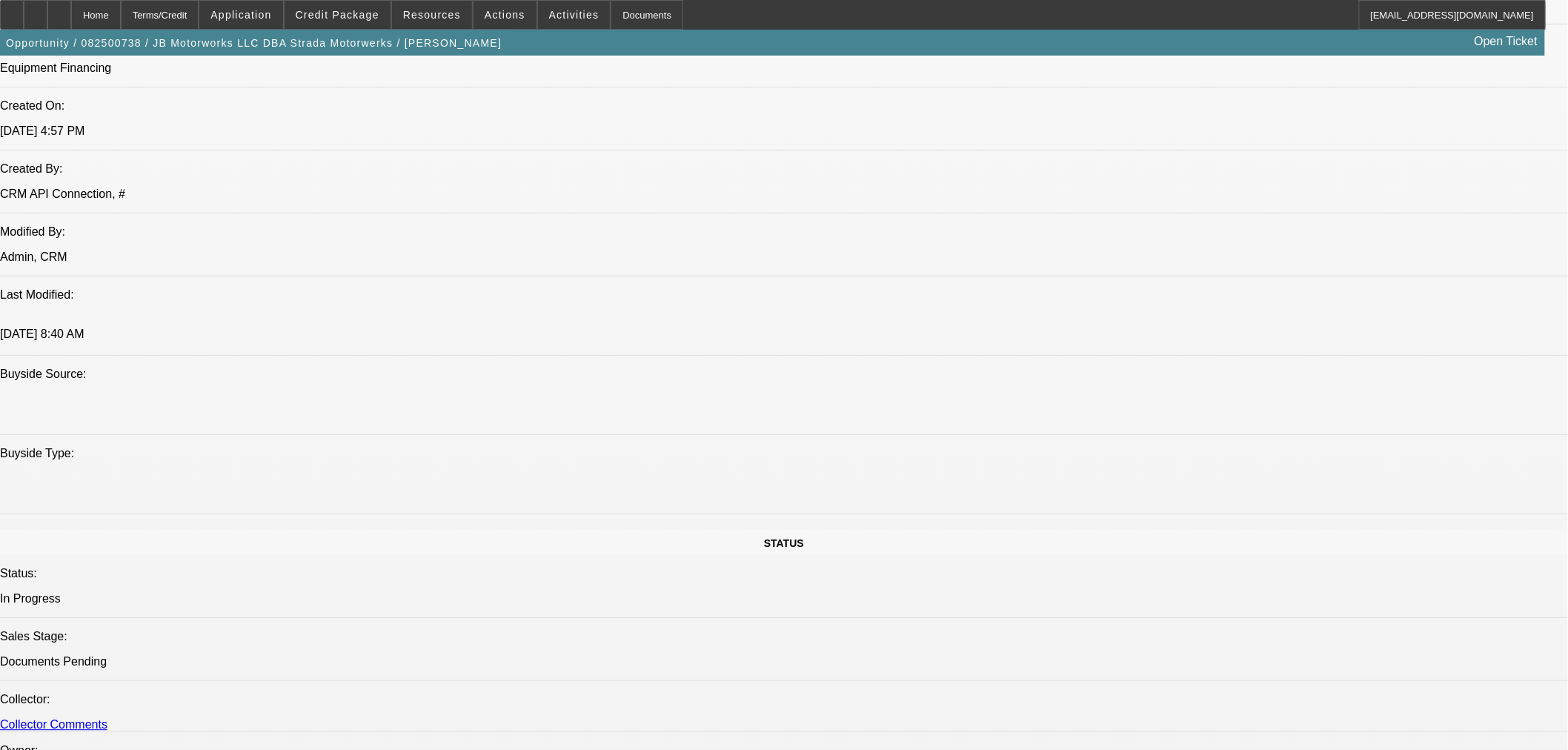
select select "3"
select select "4"
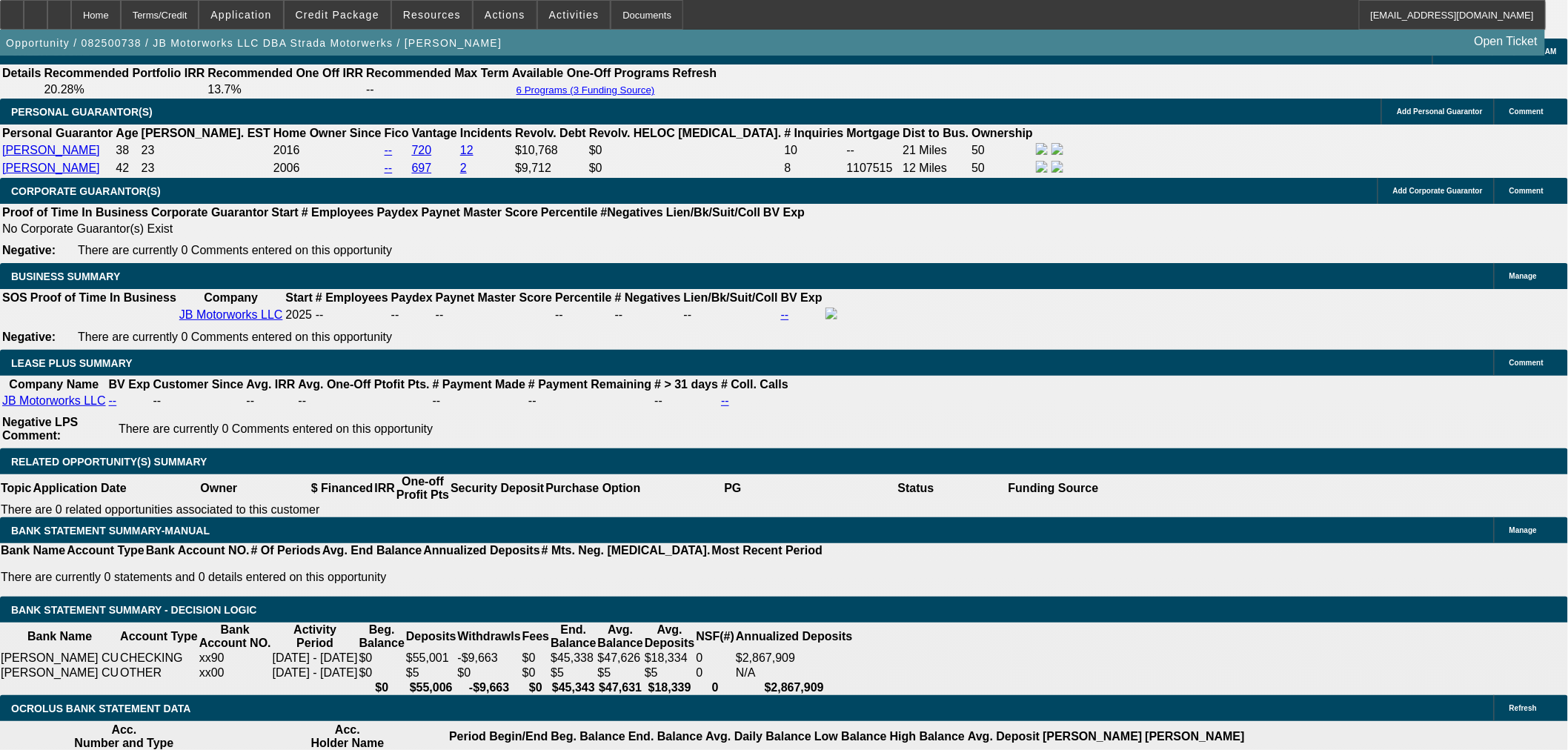
scroll to position [2269, 0]
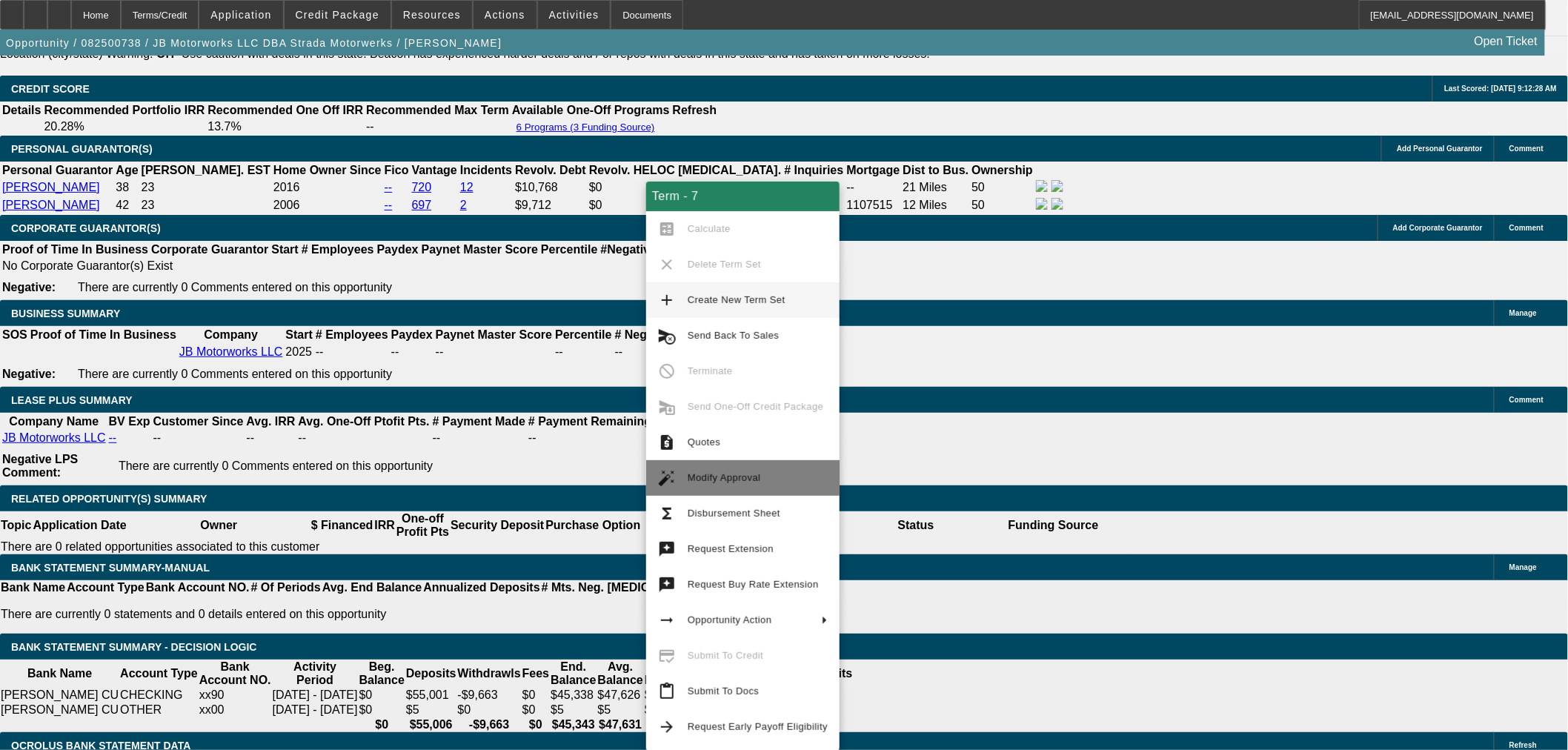
click at [714, 482] on span "Modify Approval" at bounding box center [724, 477] width 74 height 11
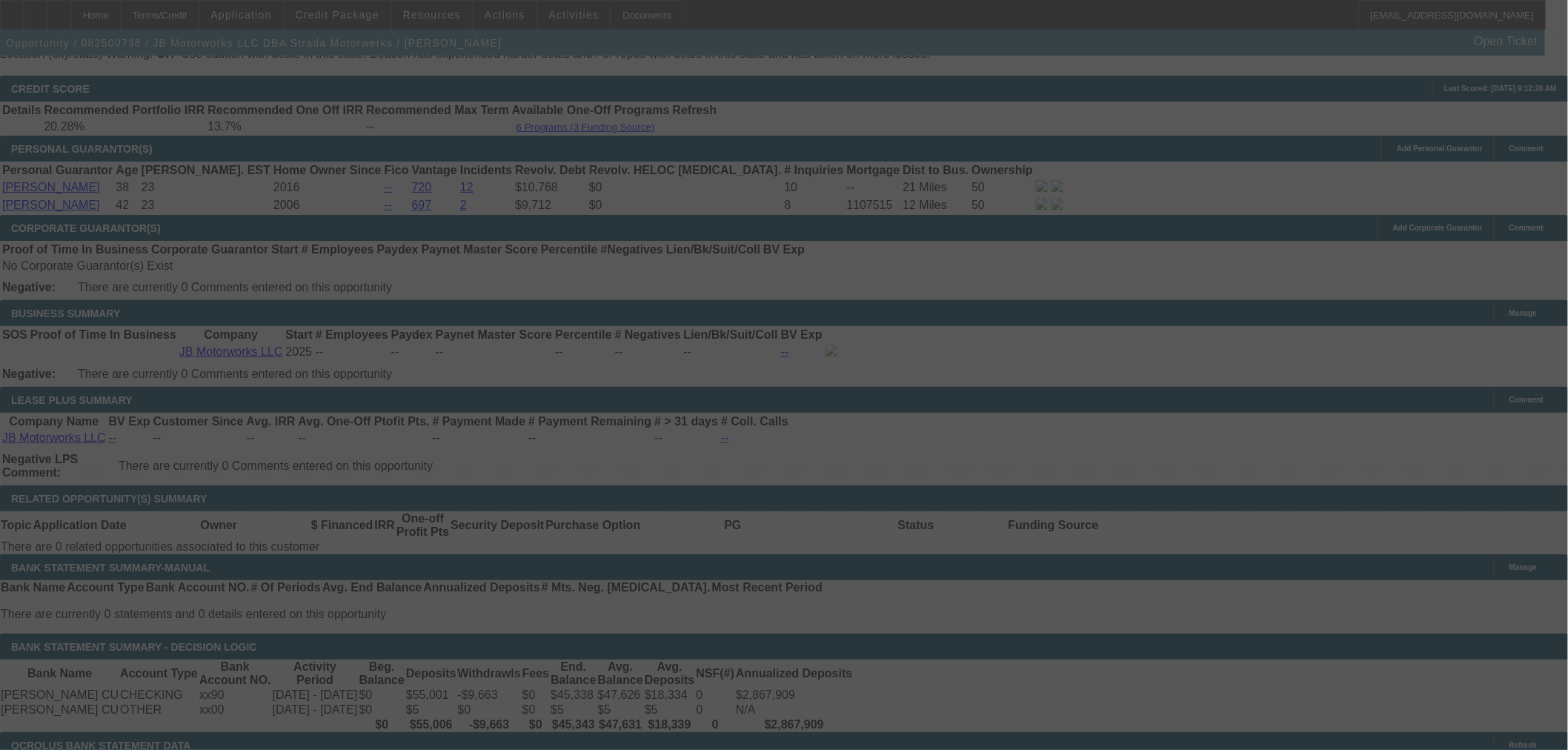
scroll to position [2290, 0]
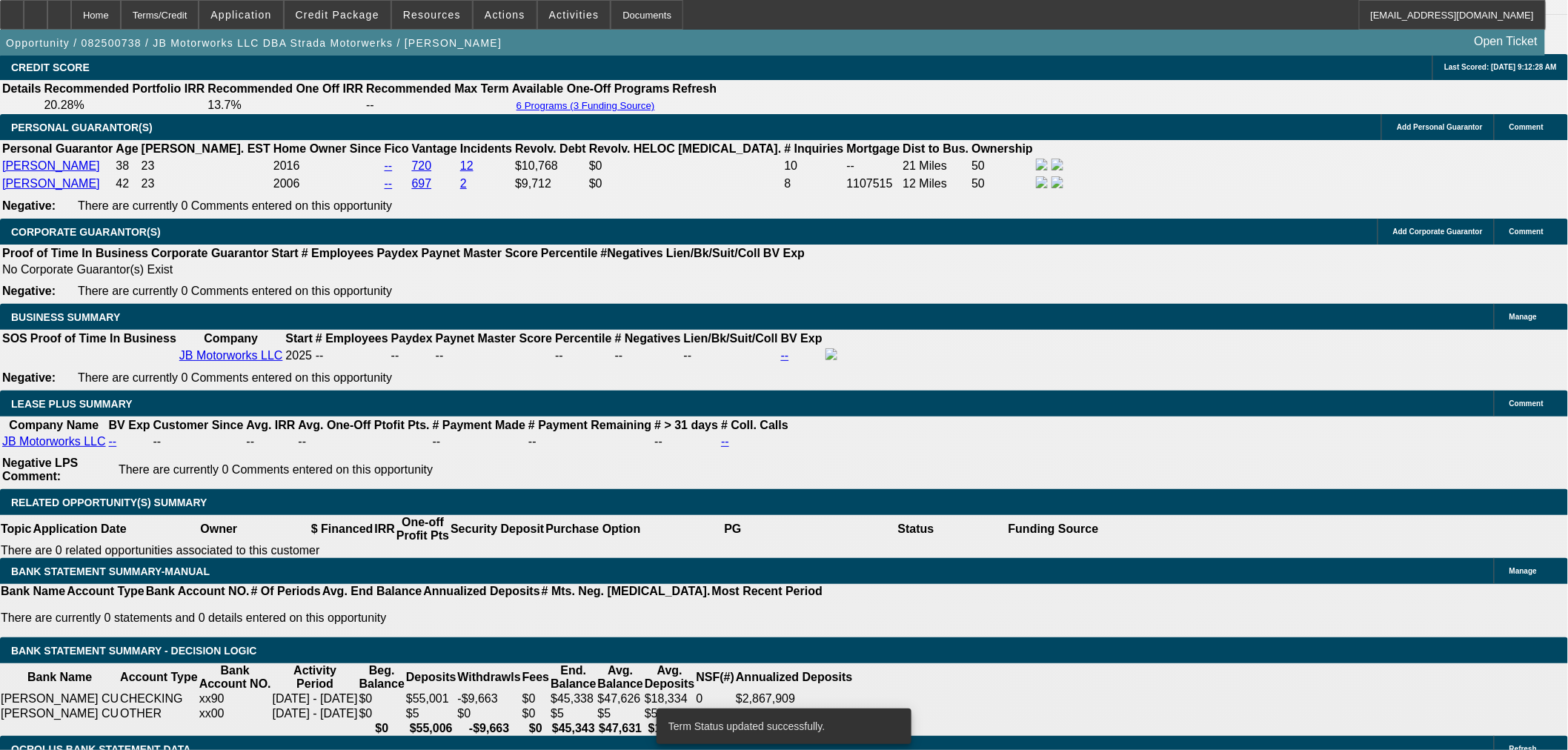
select select "0"
select select "3"
select select "0.1"
select select "4"
select select "0"
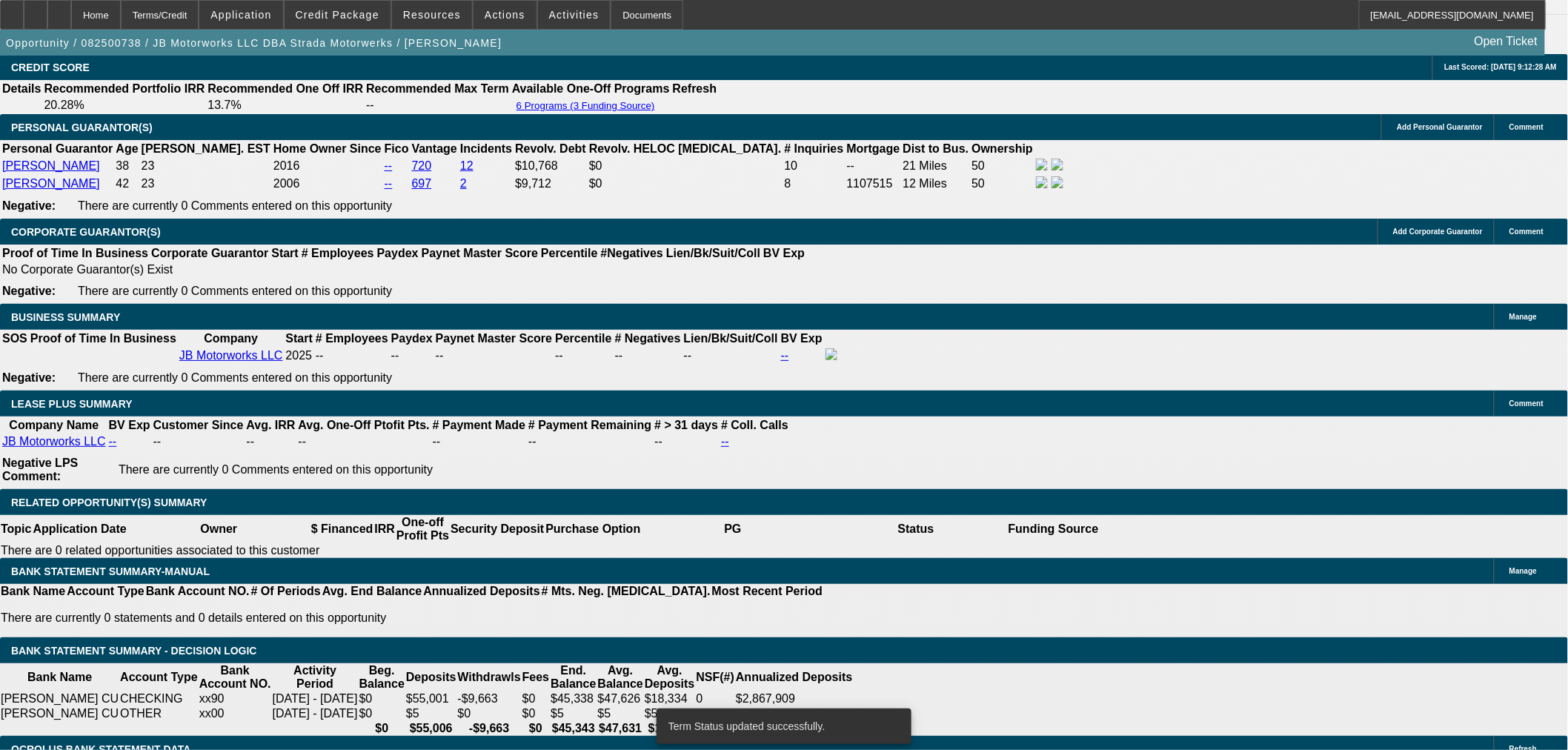
select select "3"
select select "0"
select select "6"
select select "0"
select select "3"
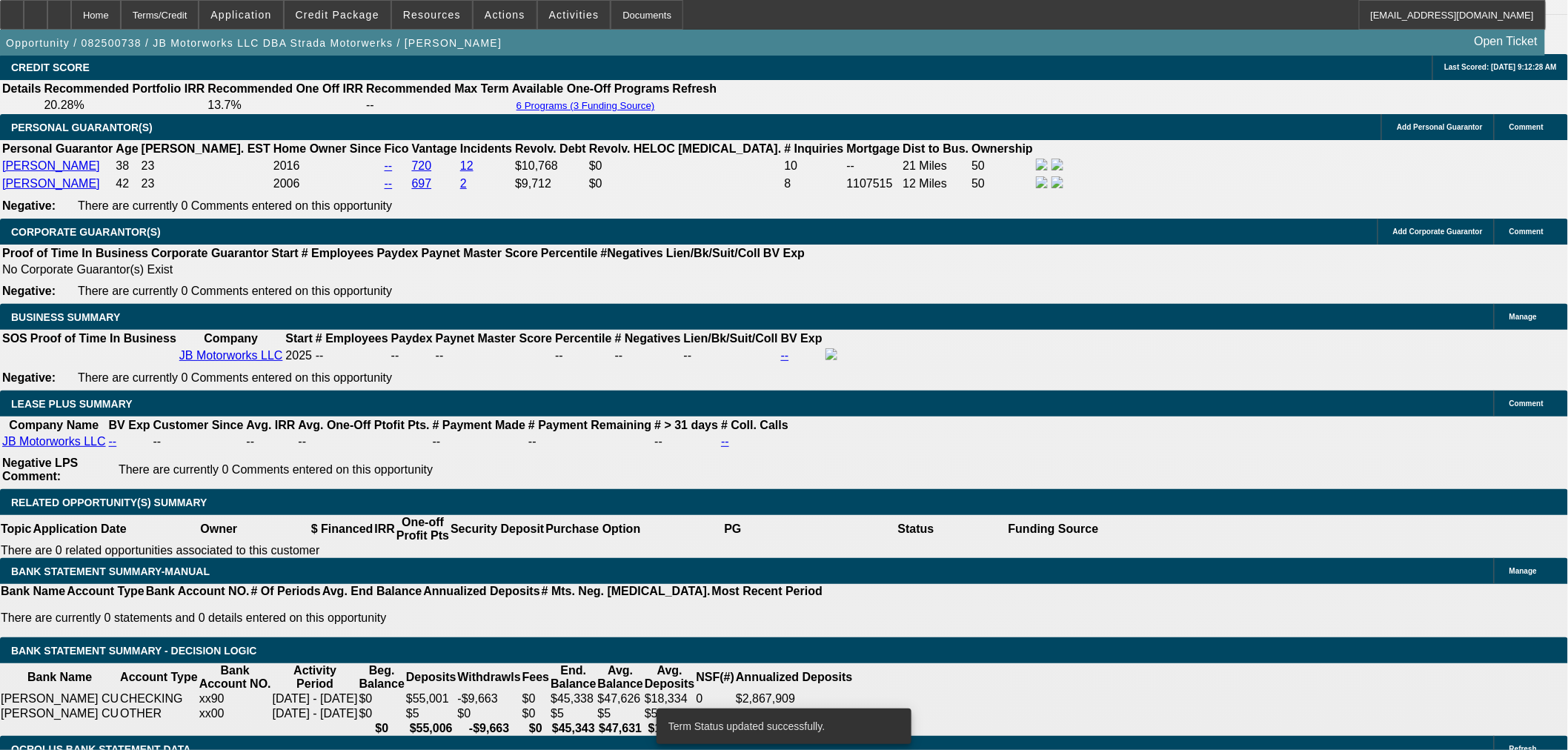
select select "0.1"
select select "4"
select select "0"
select select "3"
select select "0.1"
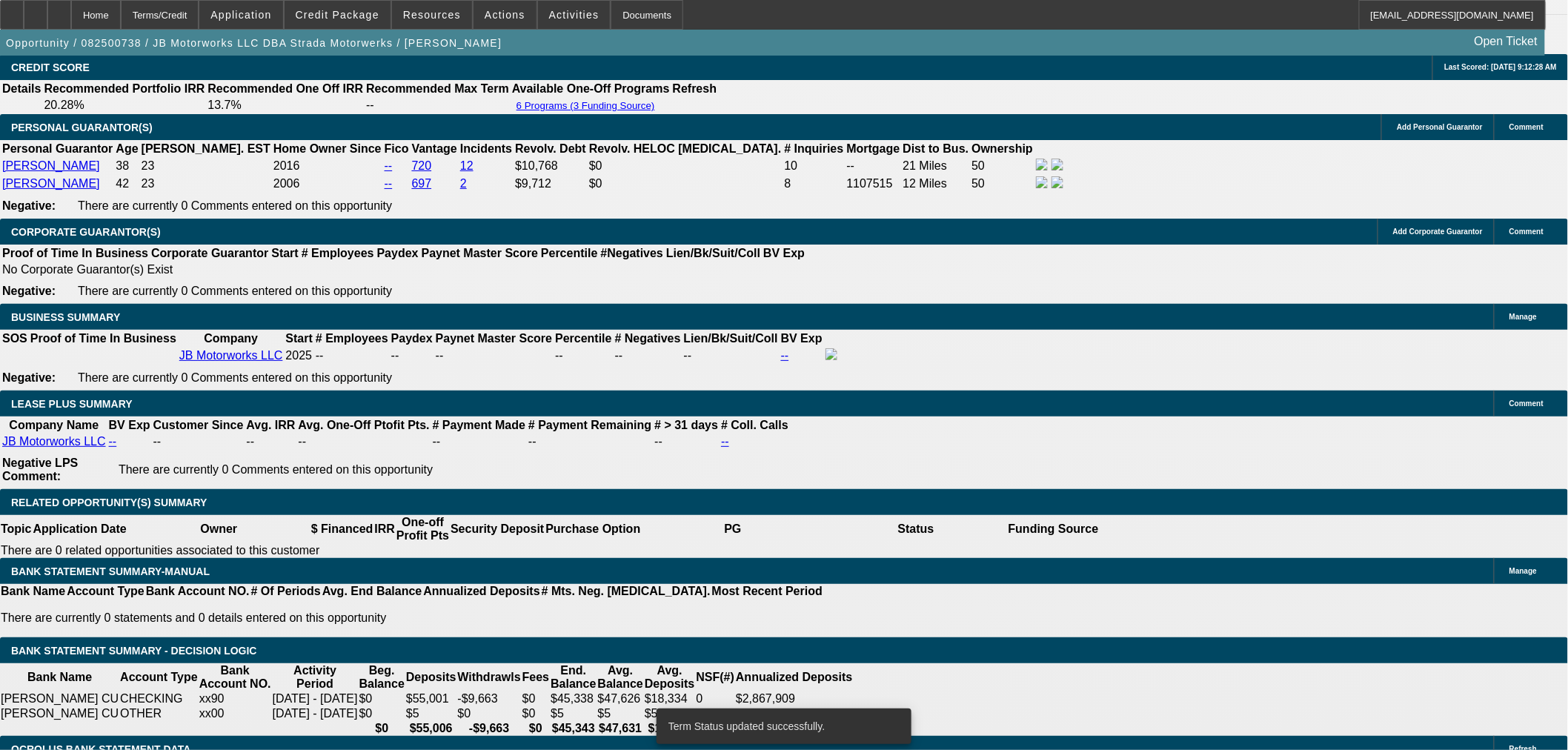
select select "4"
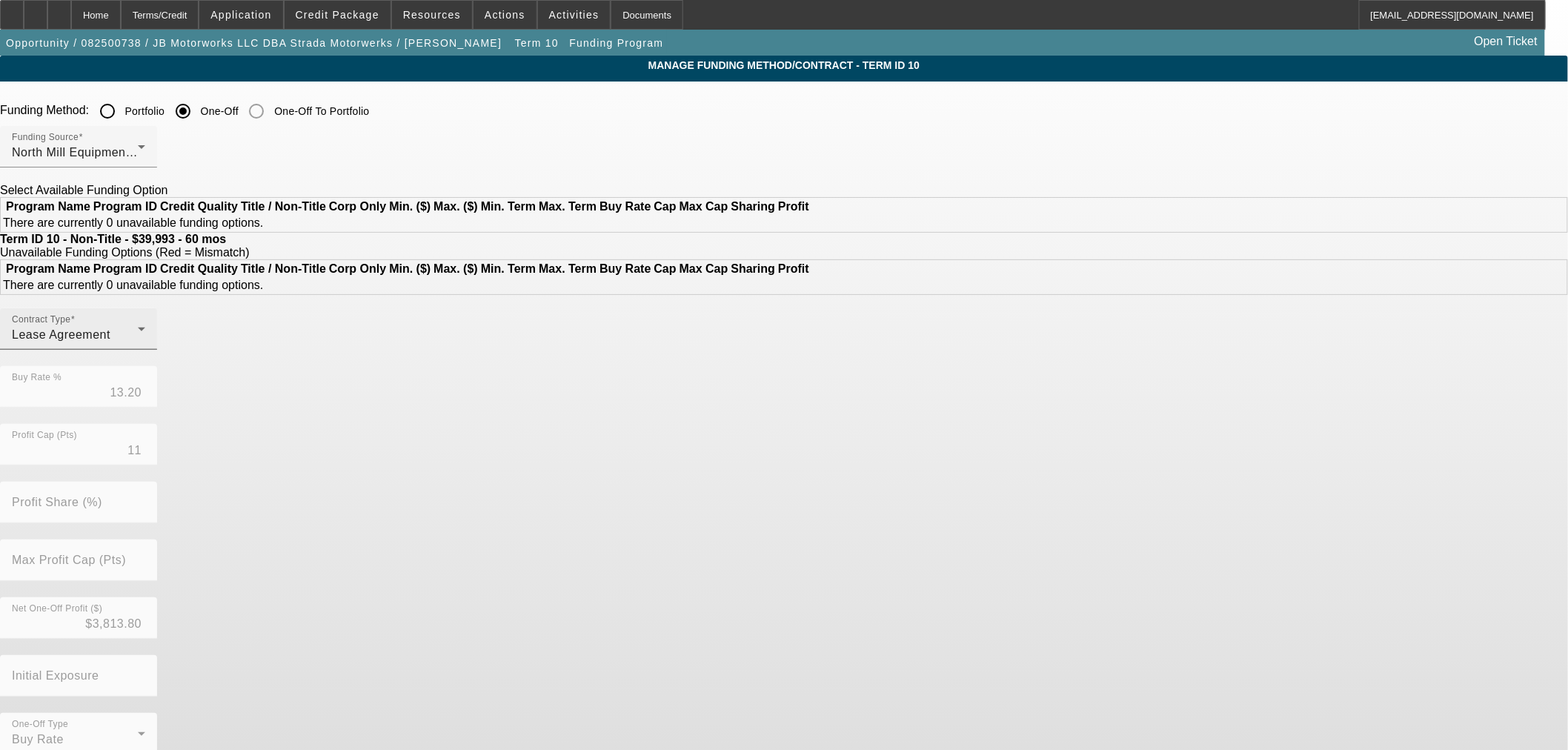
click at [138, 343] on div "Lease Agreement" at bounding box center [74, 334] width 126 height 18
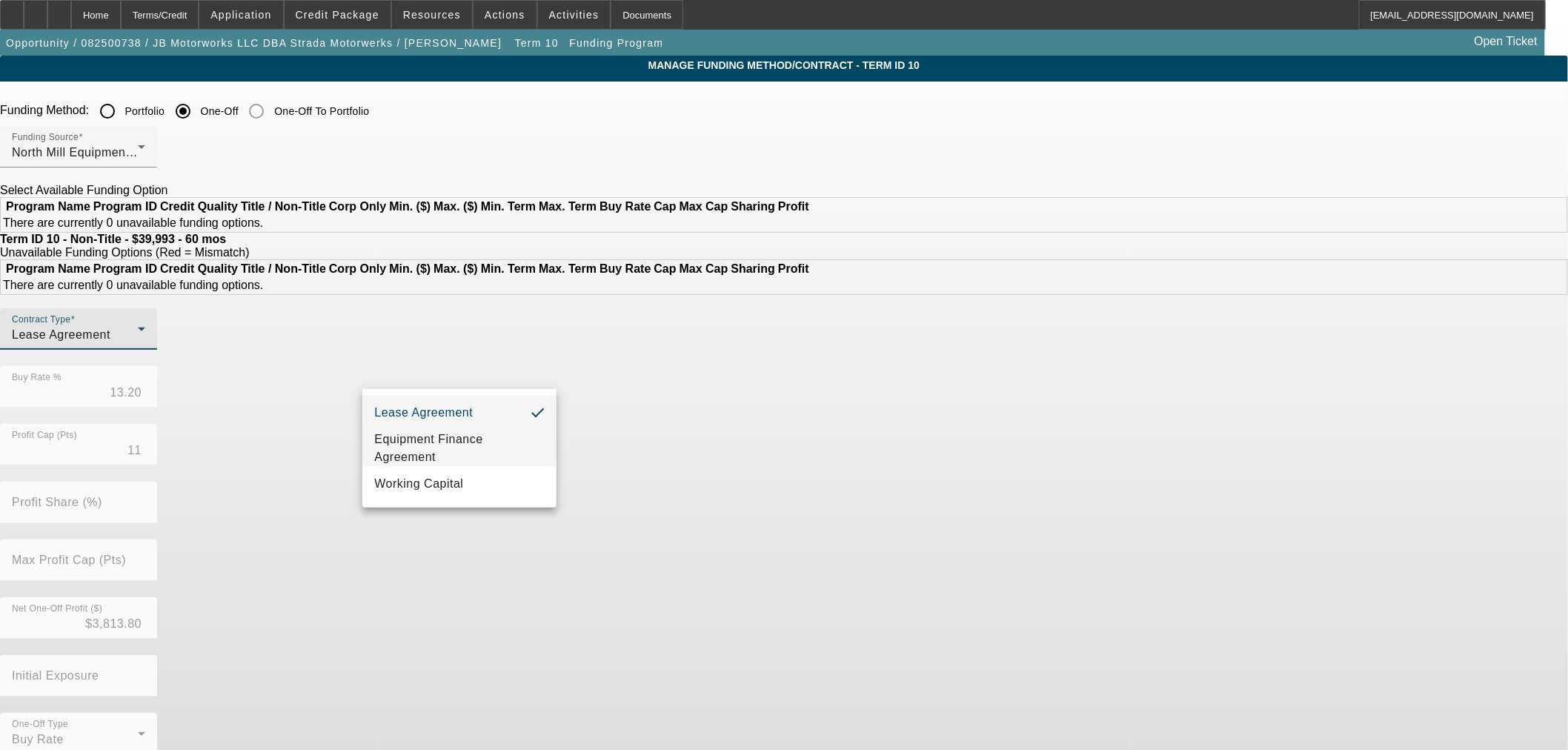
click at [475, 450] on span "Equipment Finance Agreement" at bounding box center [459, 449] width 170 height 35
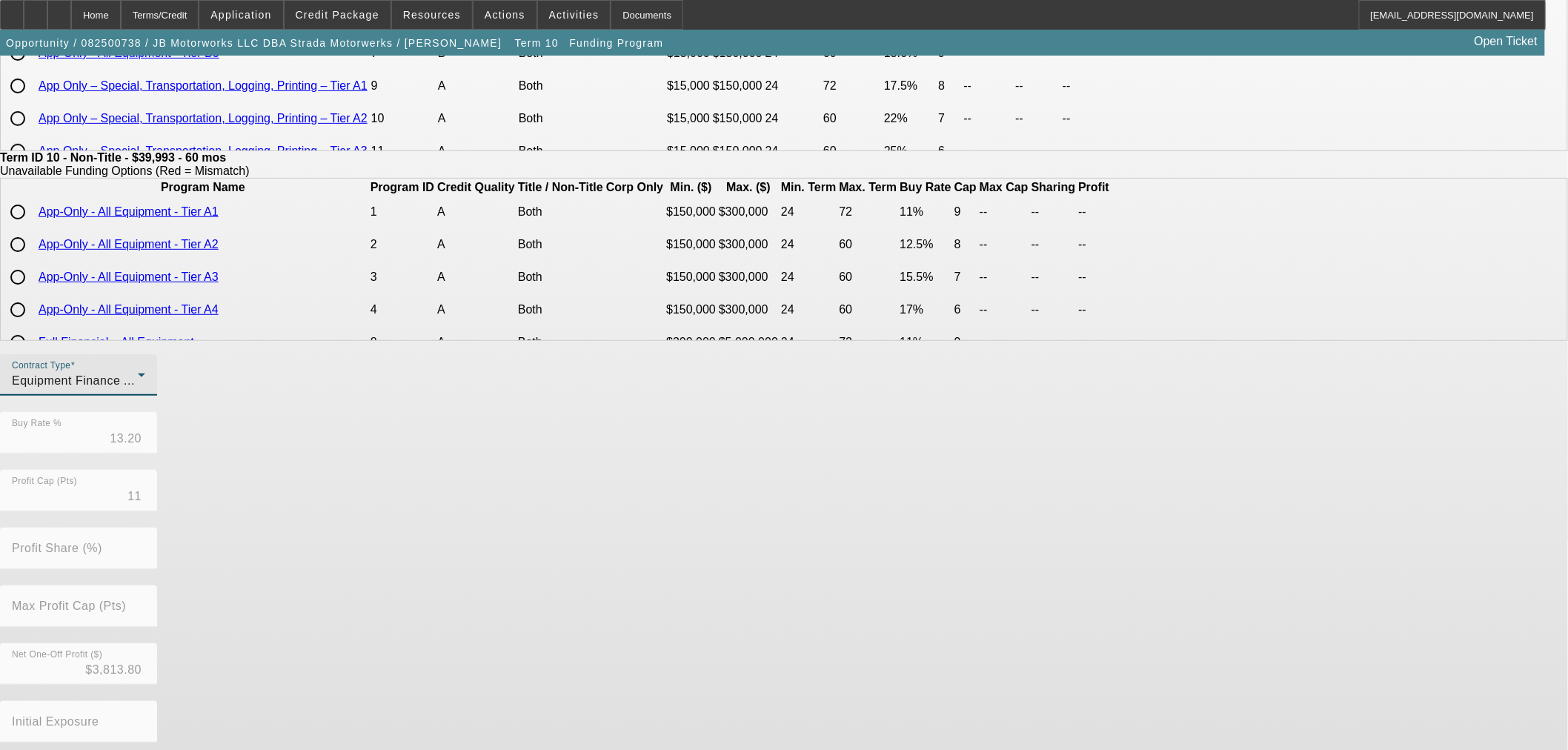
scroll to position [264, 0]
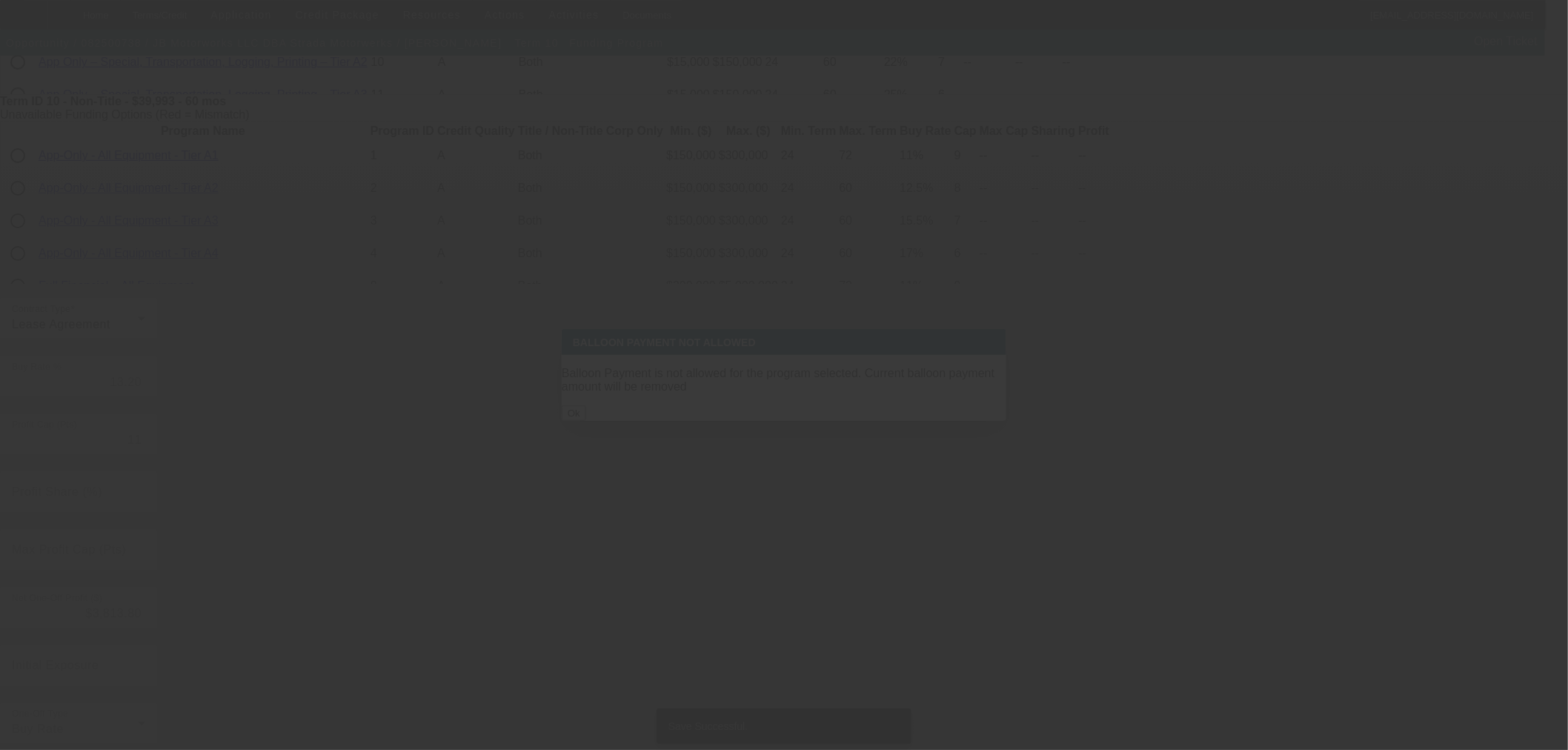
scroll to position [0, 0]
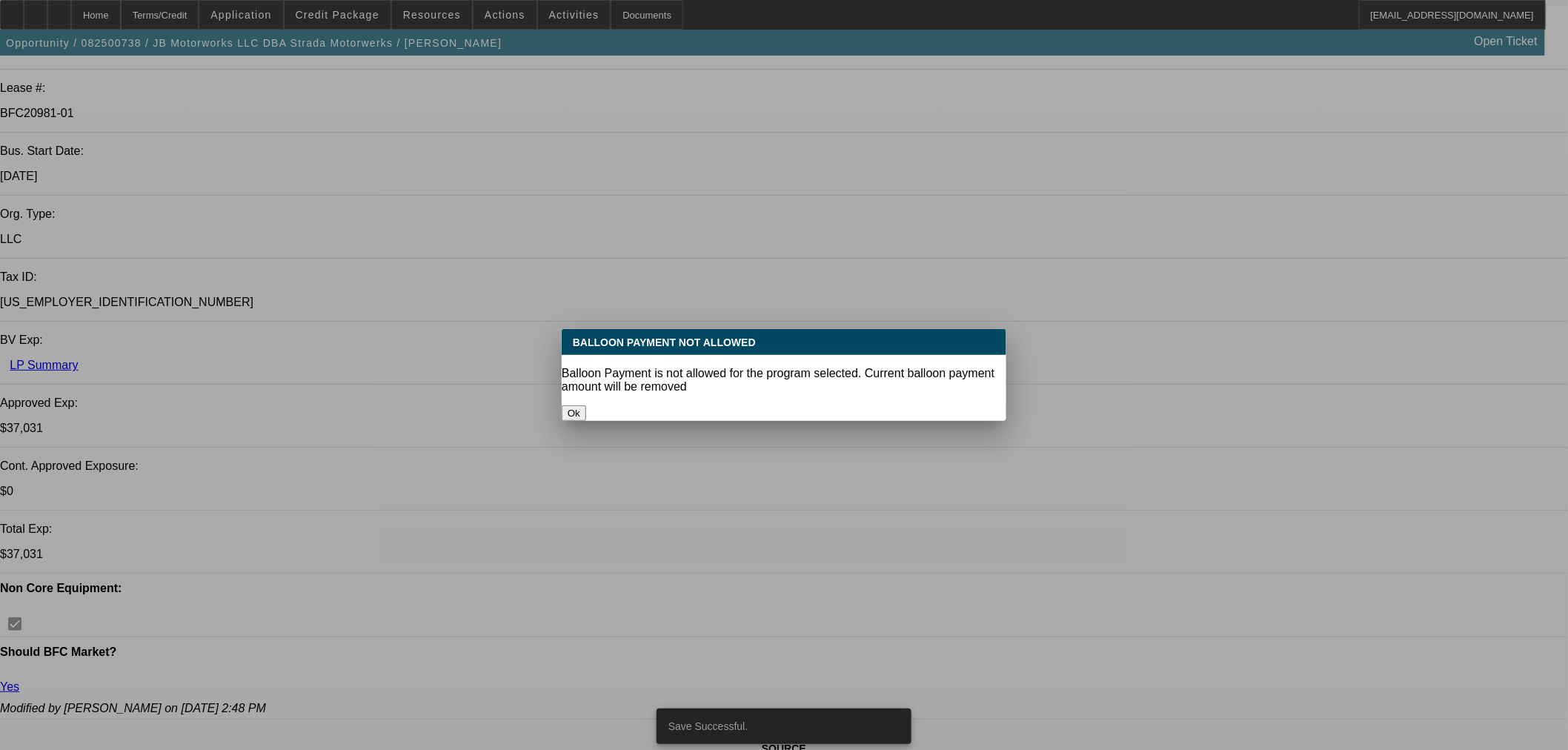
select select "0"
select select "3"
select select "0"
select select "6"
select select "0"
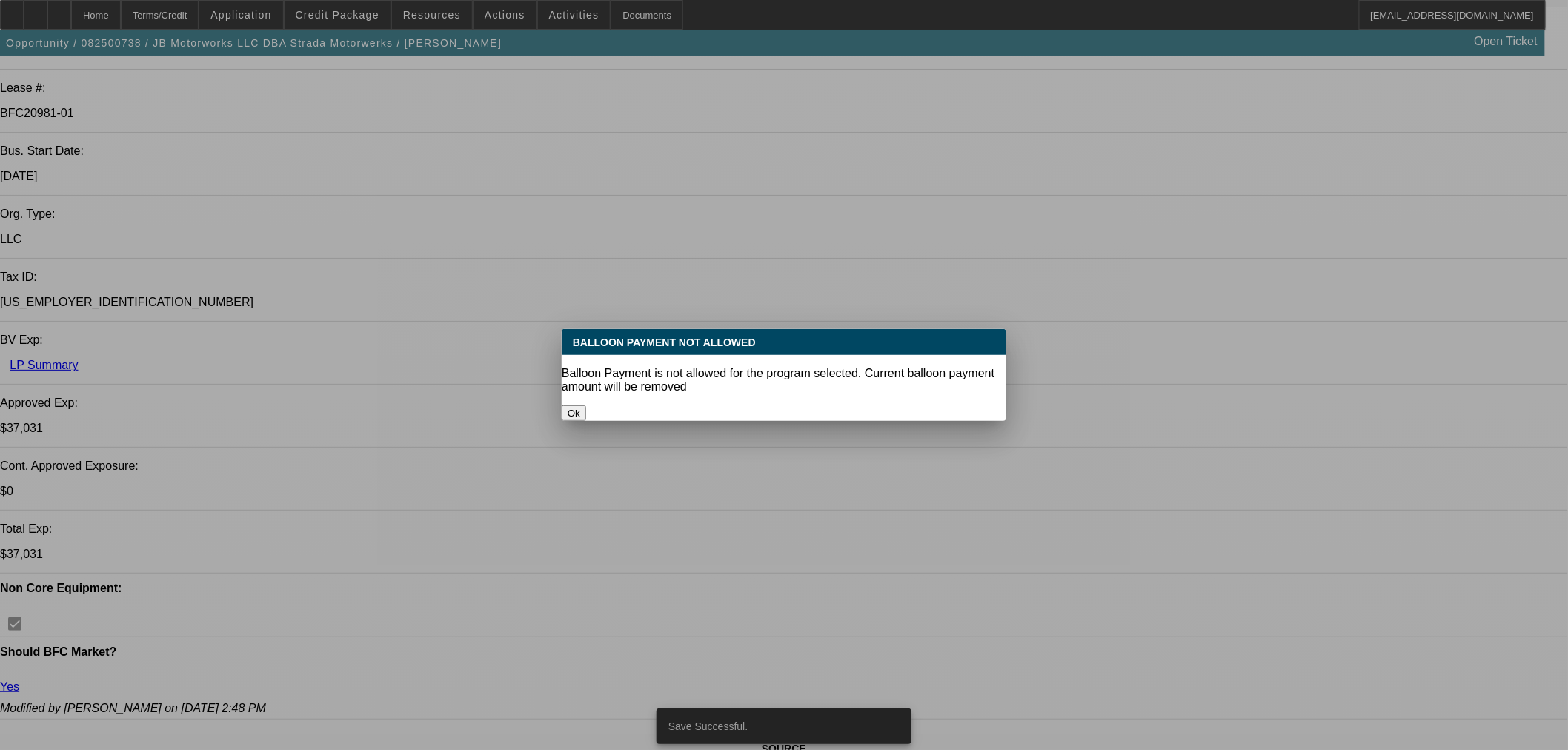
select select "3"
select select "0"
select select "6"
select select "0"
select select "3"
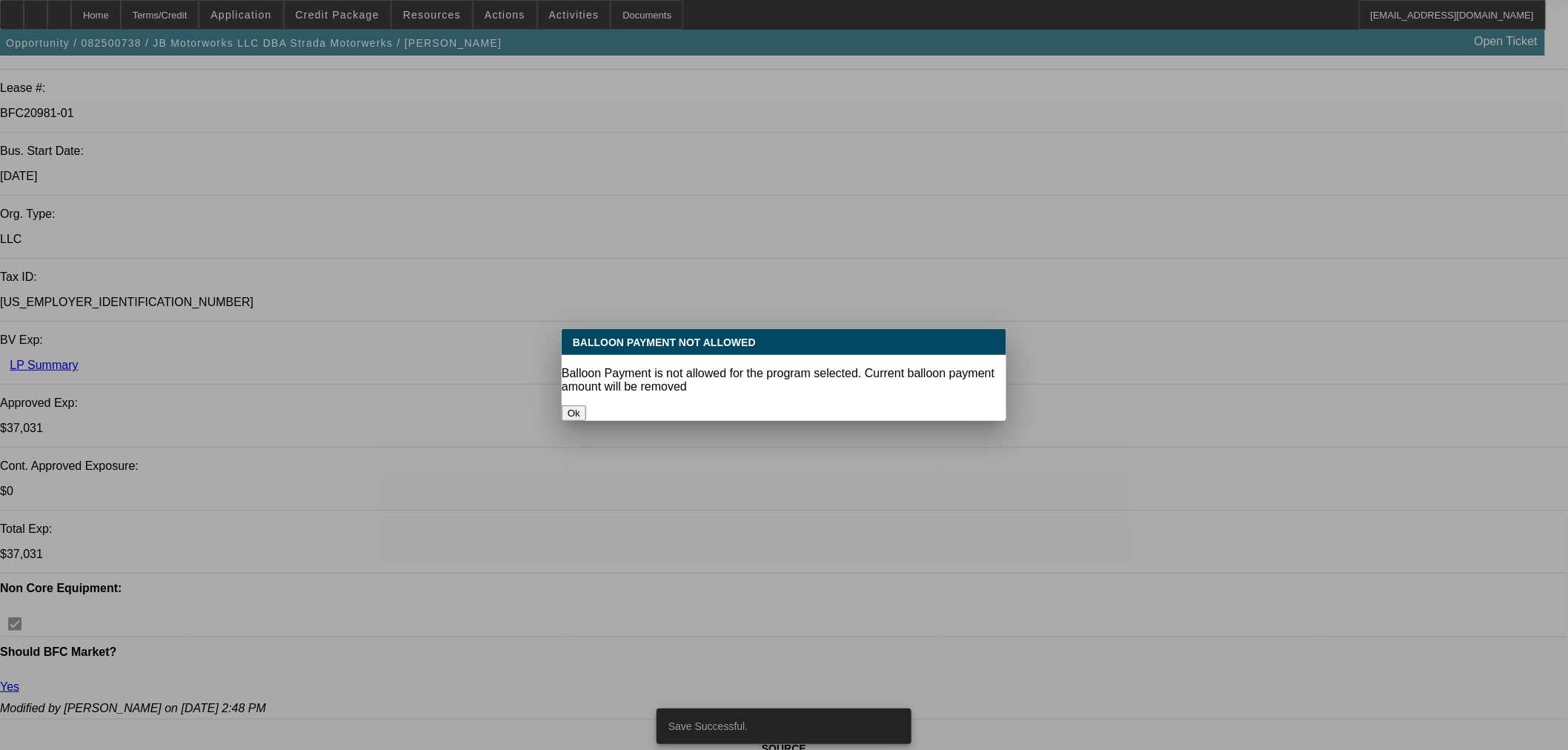
select select "0.1"
select select "4"
select select "0"
select select "3"
select select "0.1"
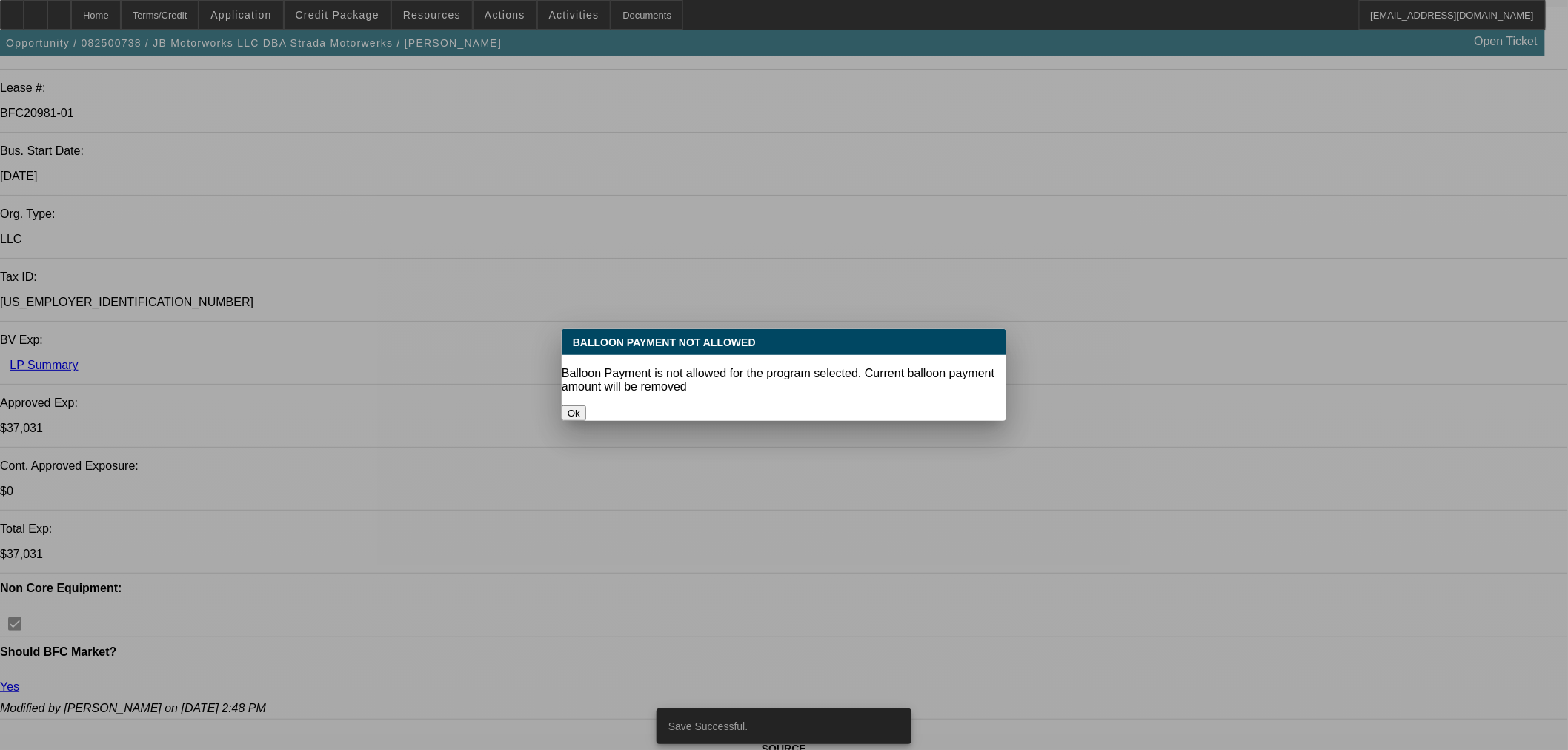
select select "4"
click at [586, 406] on button "Ok" at bounding box center [574, 413] width 24 height 16
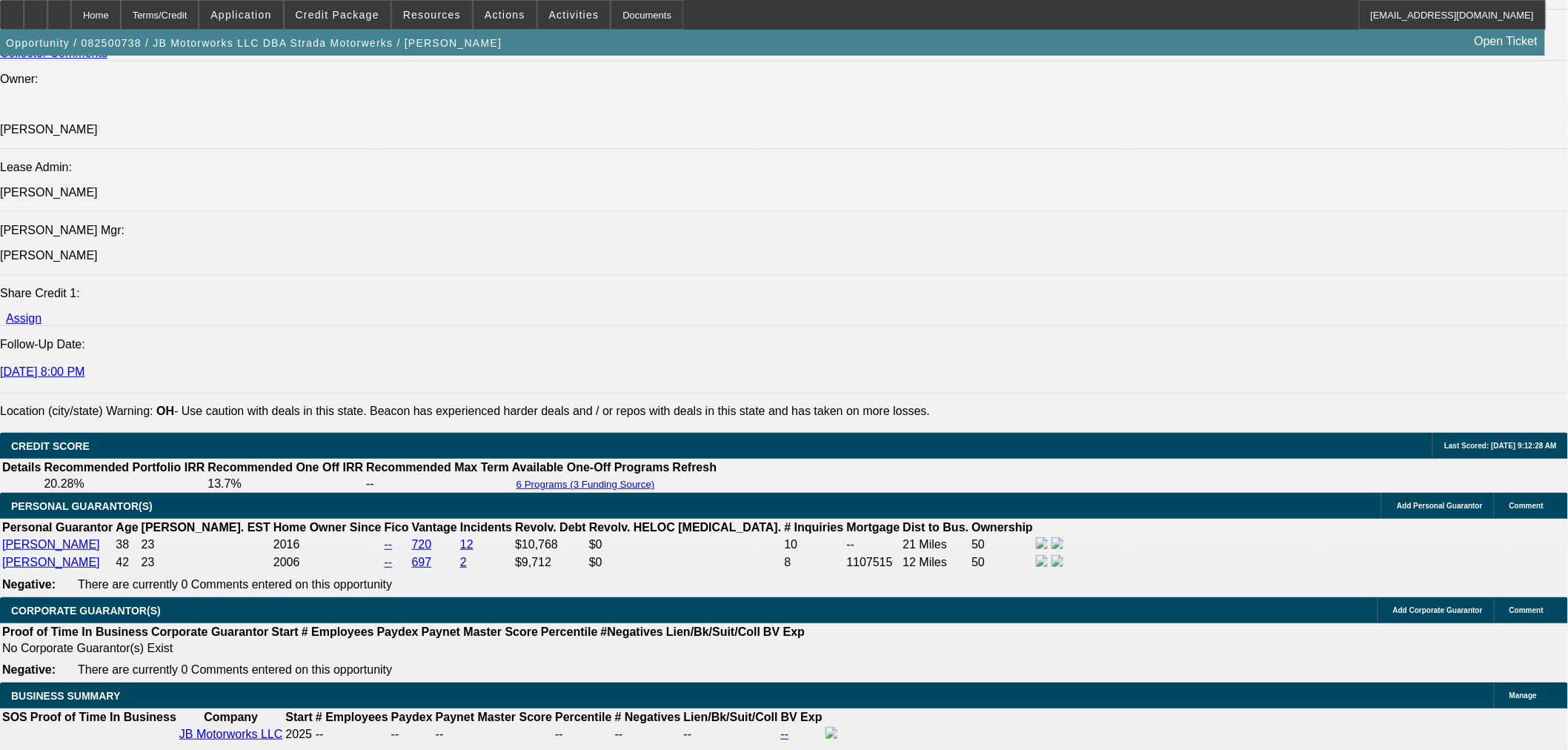
scroll to position [2241, 0]
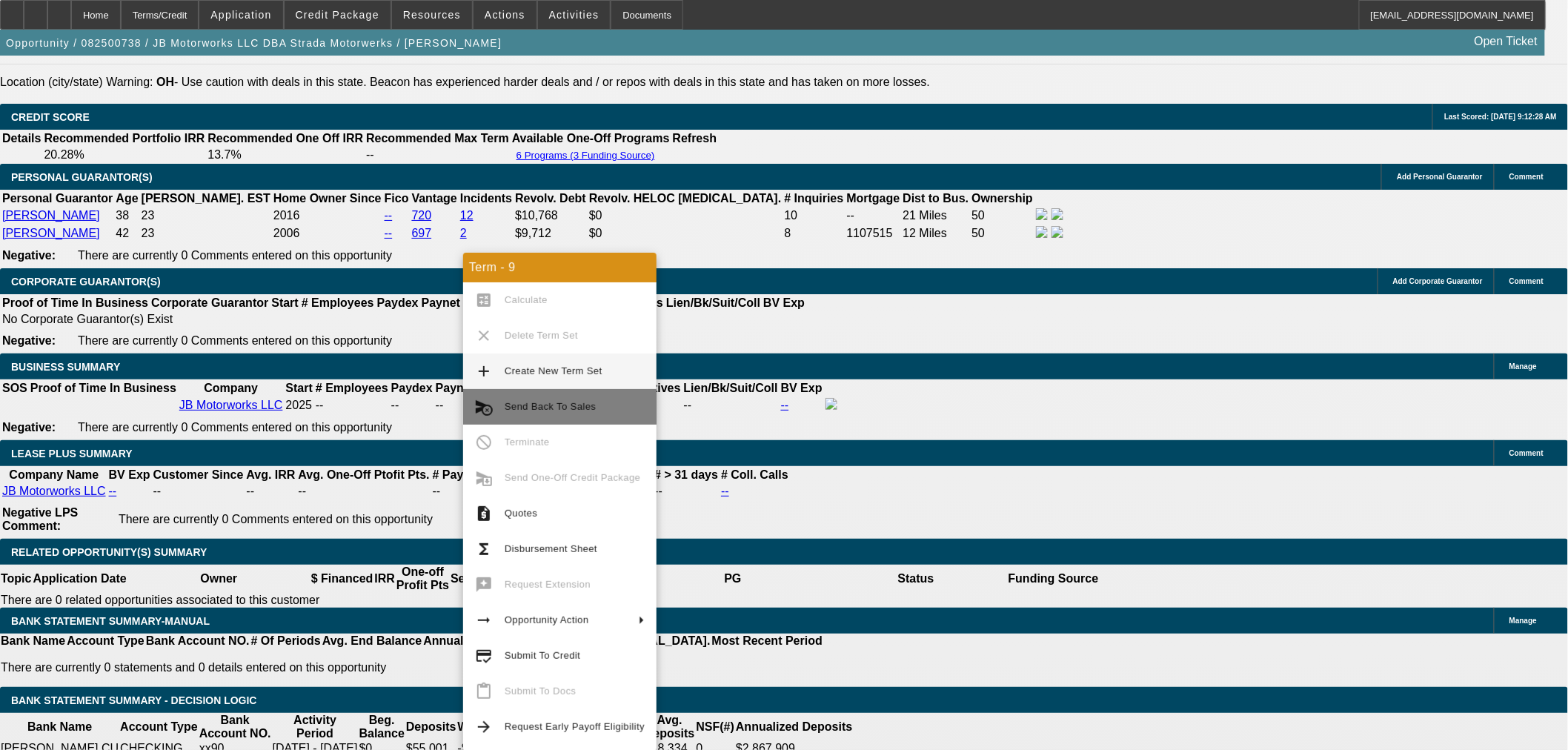
click at [526, 417] on button "cancel_schedule_send Send Back To Sales" at bounding box center [560, 407] width 194 height 35
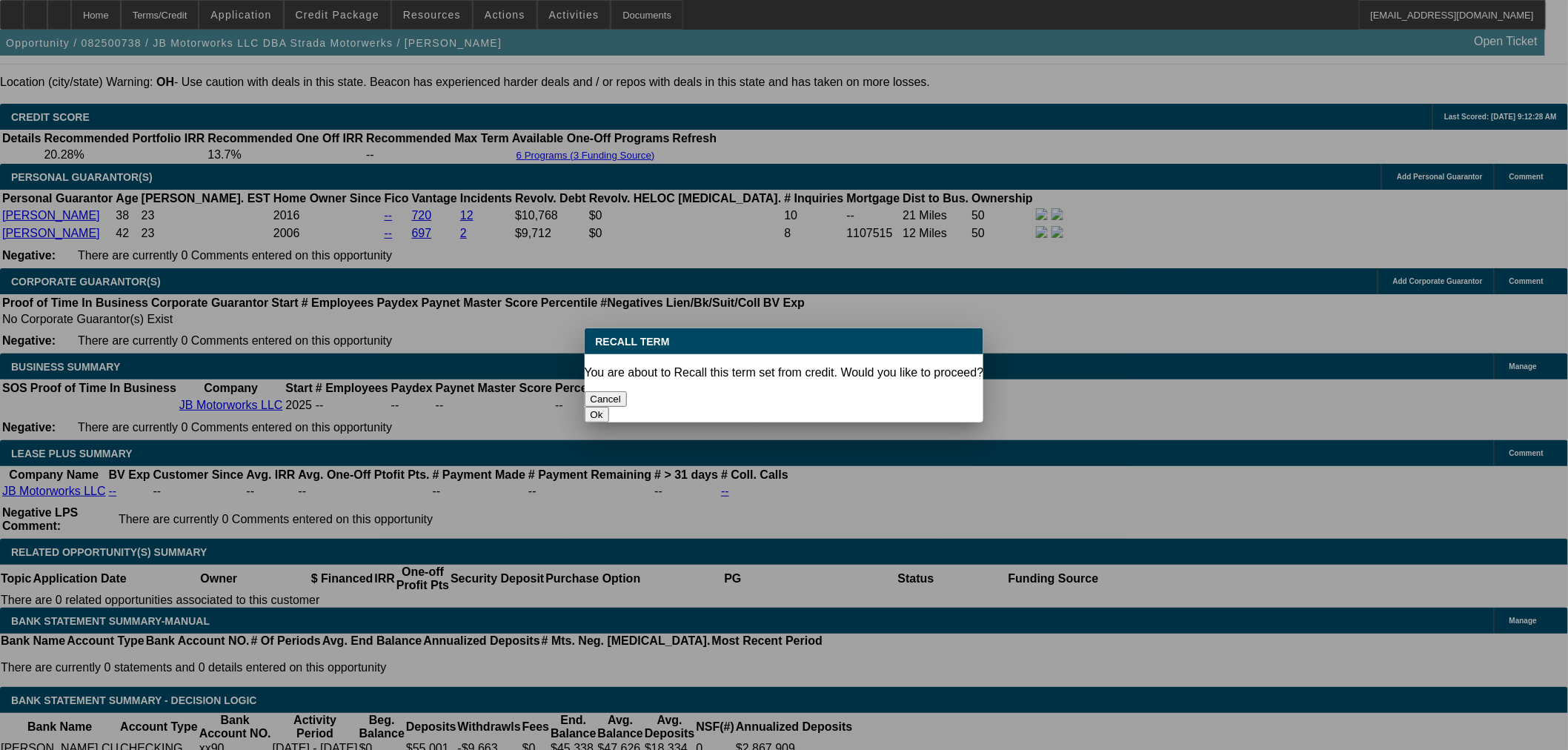
scroll to position [0, 0]
click at [610, 407] on button "Ok" at bounding box center [596, 414] width 24 height 16
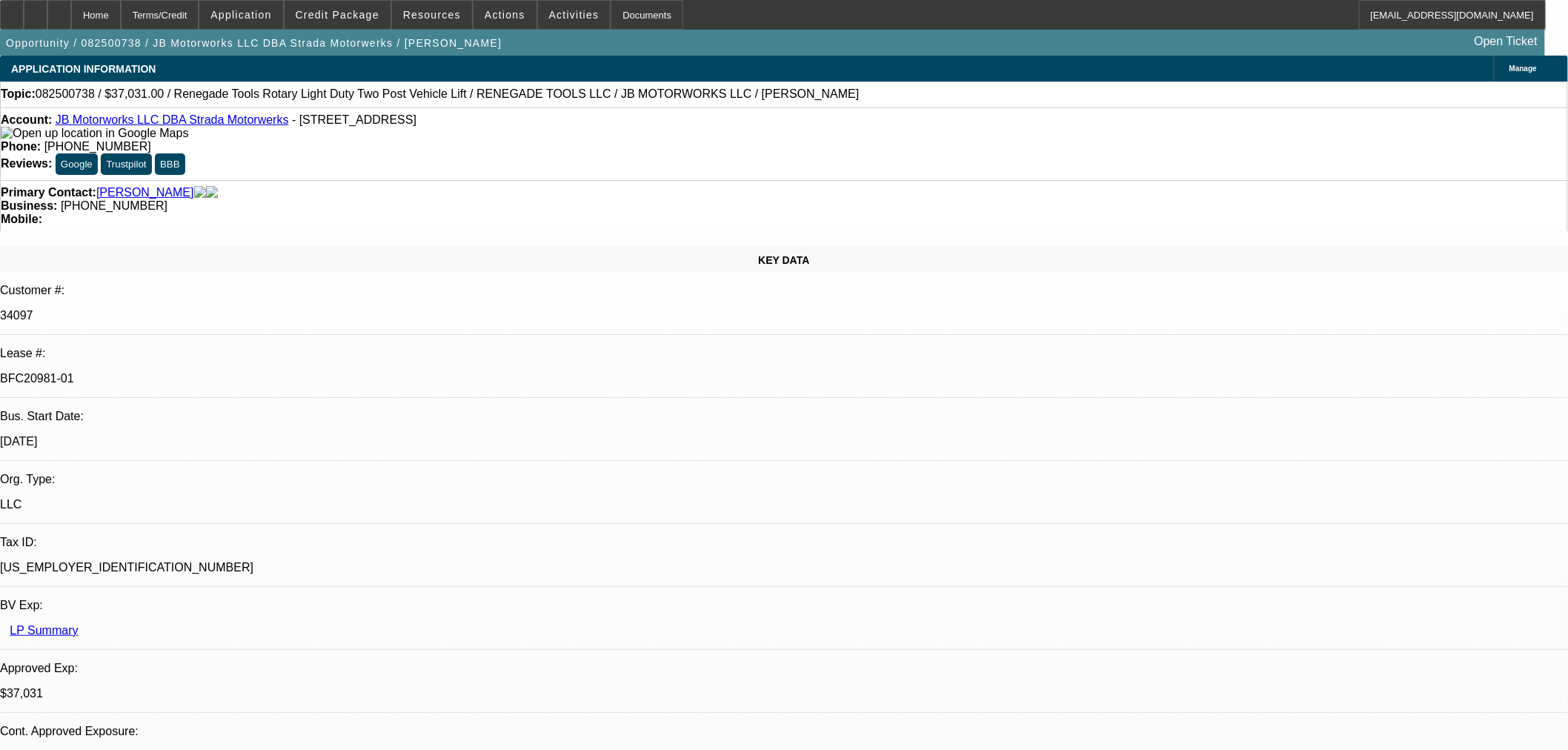
type textarea "s"
type textarea "S"
type textarea "I"
type textarea "Should be able to redoc as an EFA"
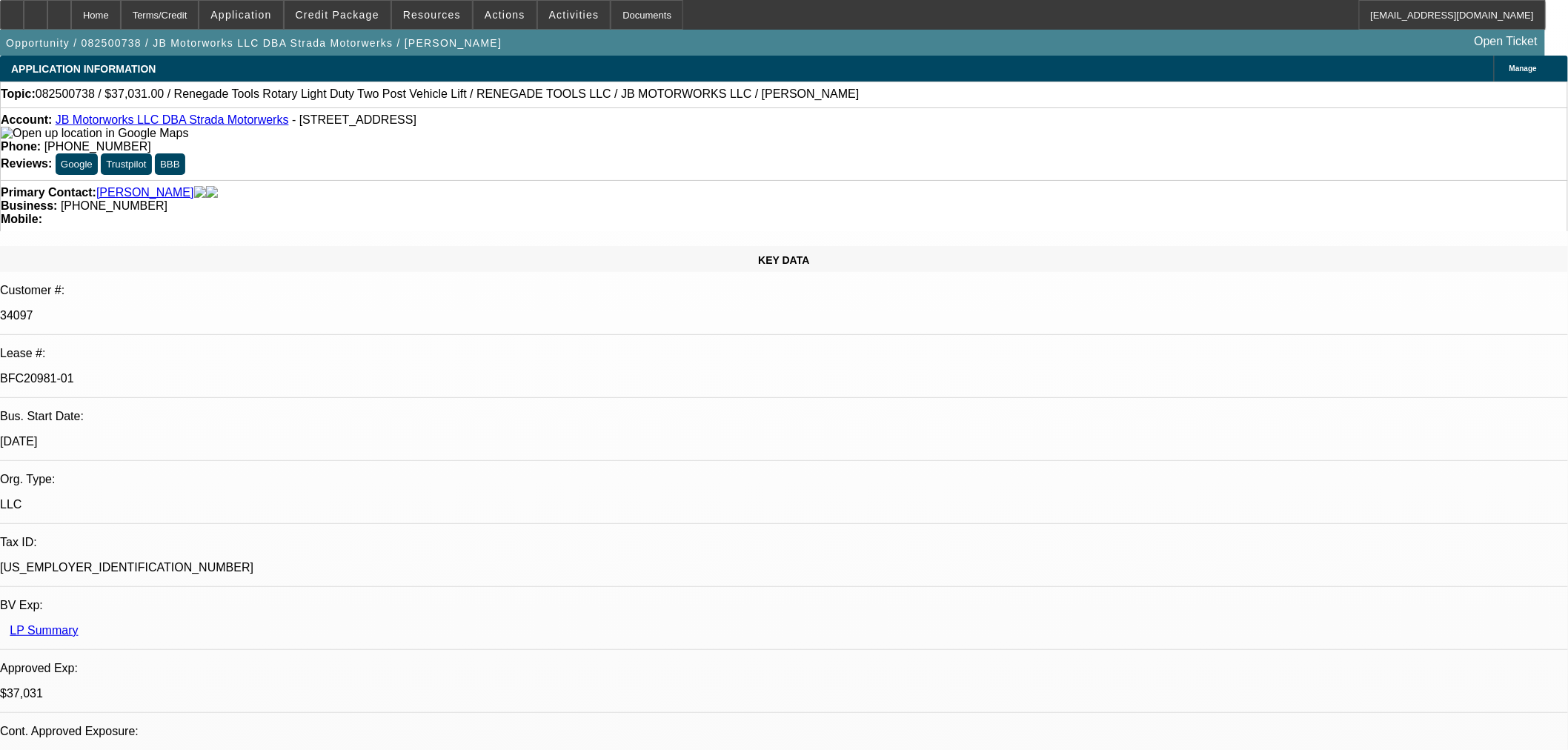
select select "0"
select select "3"
select select "0"
select select "6"
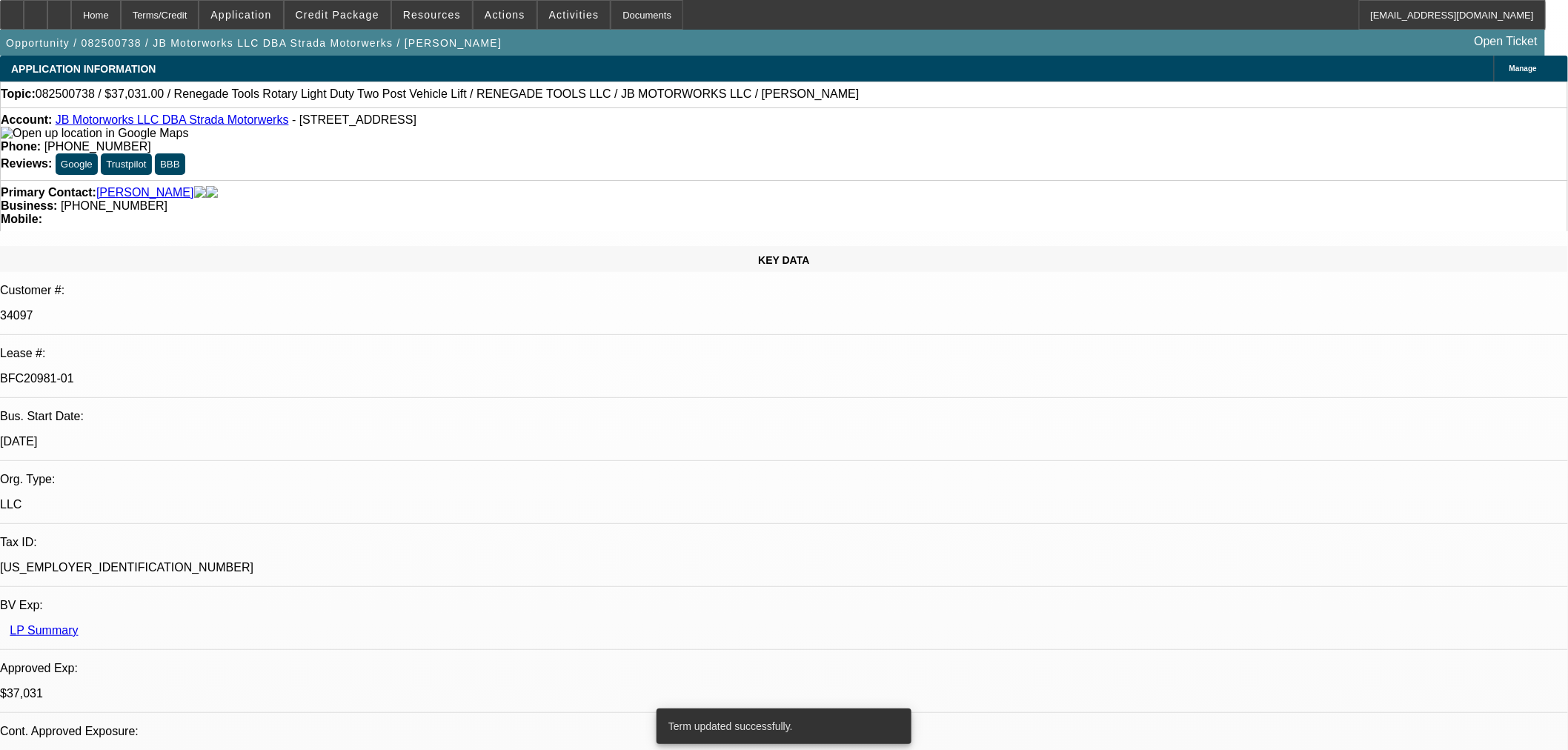
select select "0"
select select "3"
select select "0"
select select "6"
select select "0"
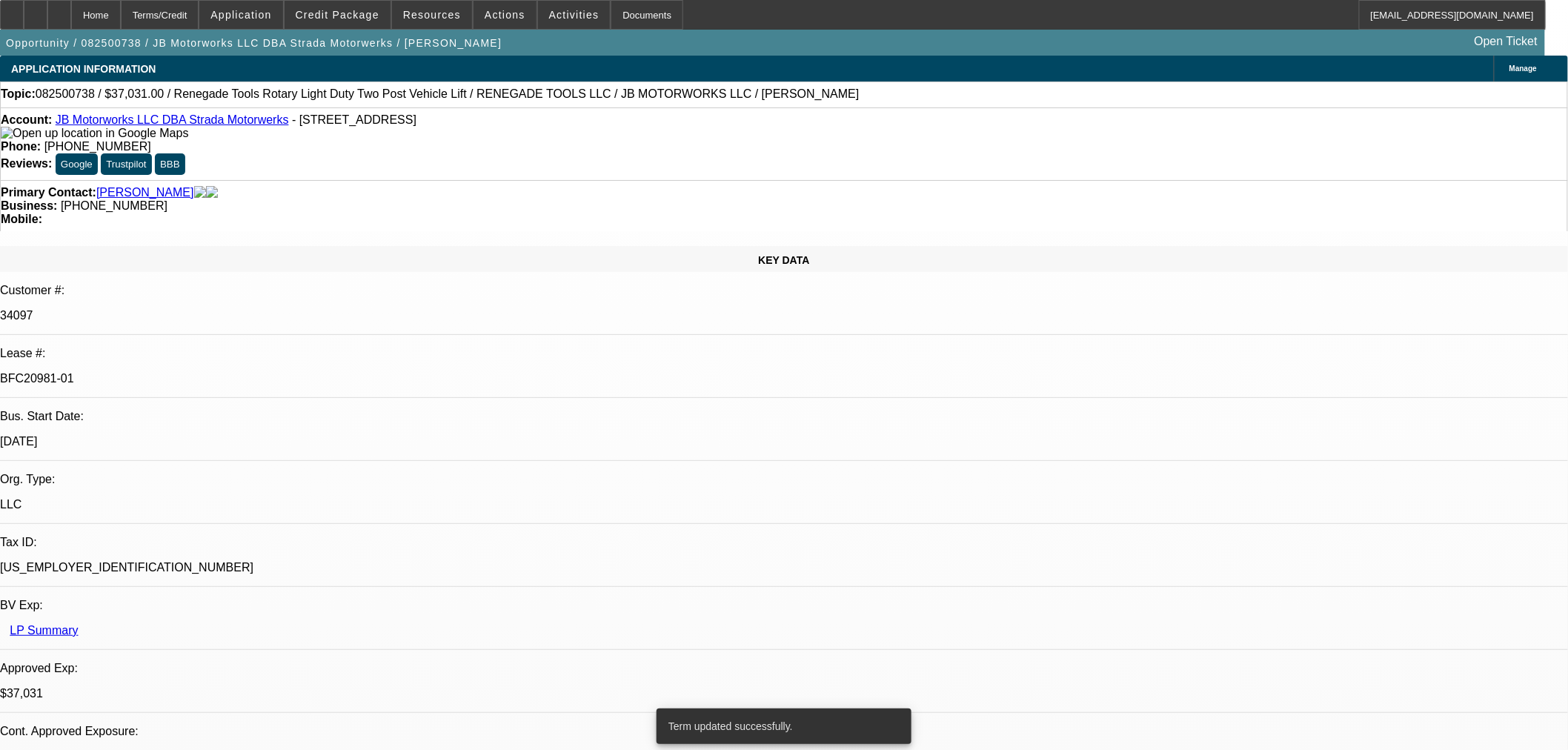
select select "3"
select select "0"
select select "6"
select select "0"
select select "3"
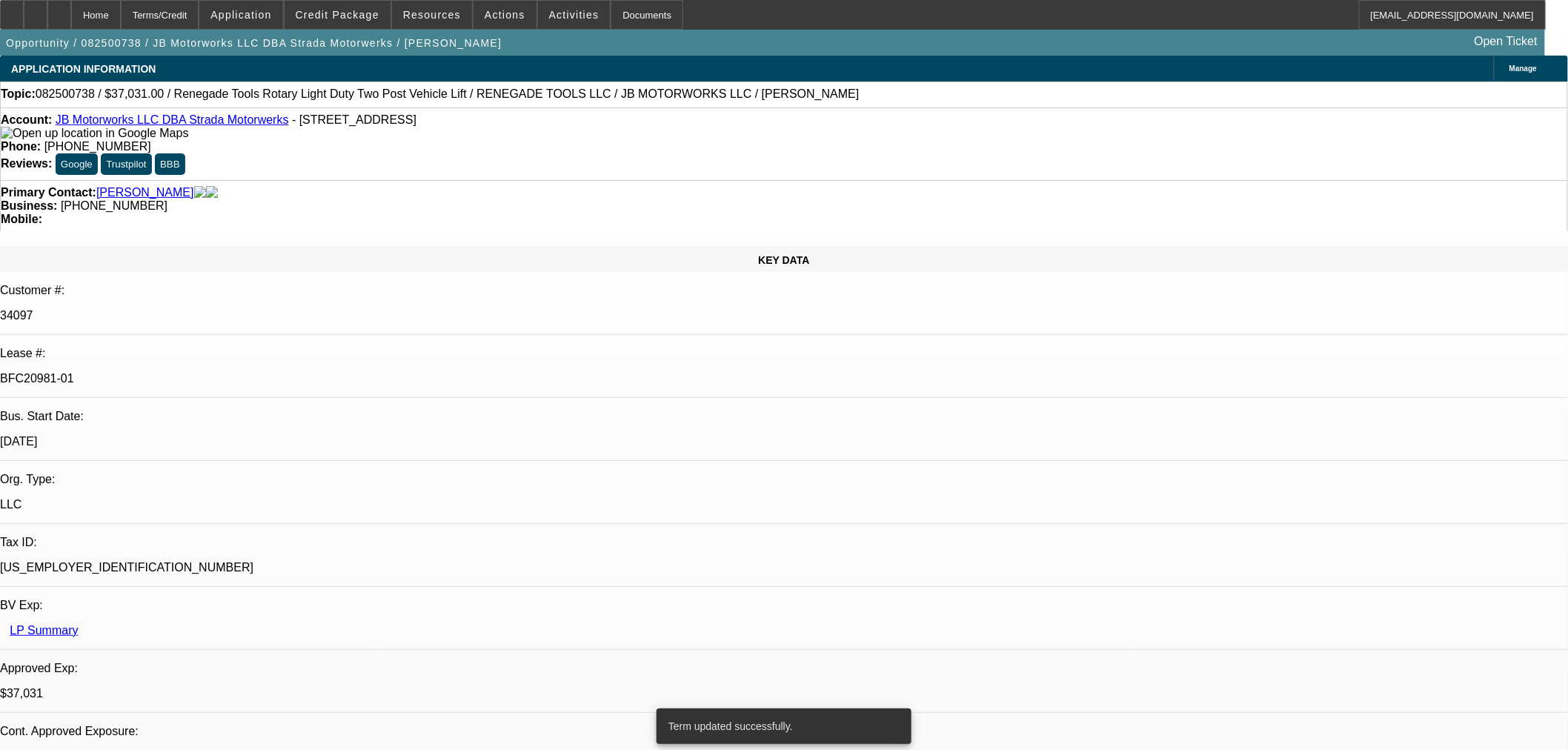
select select "0.1"
select select "4"
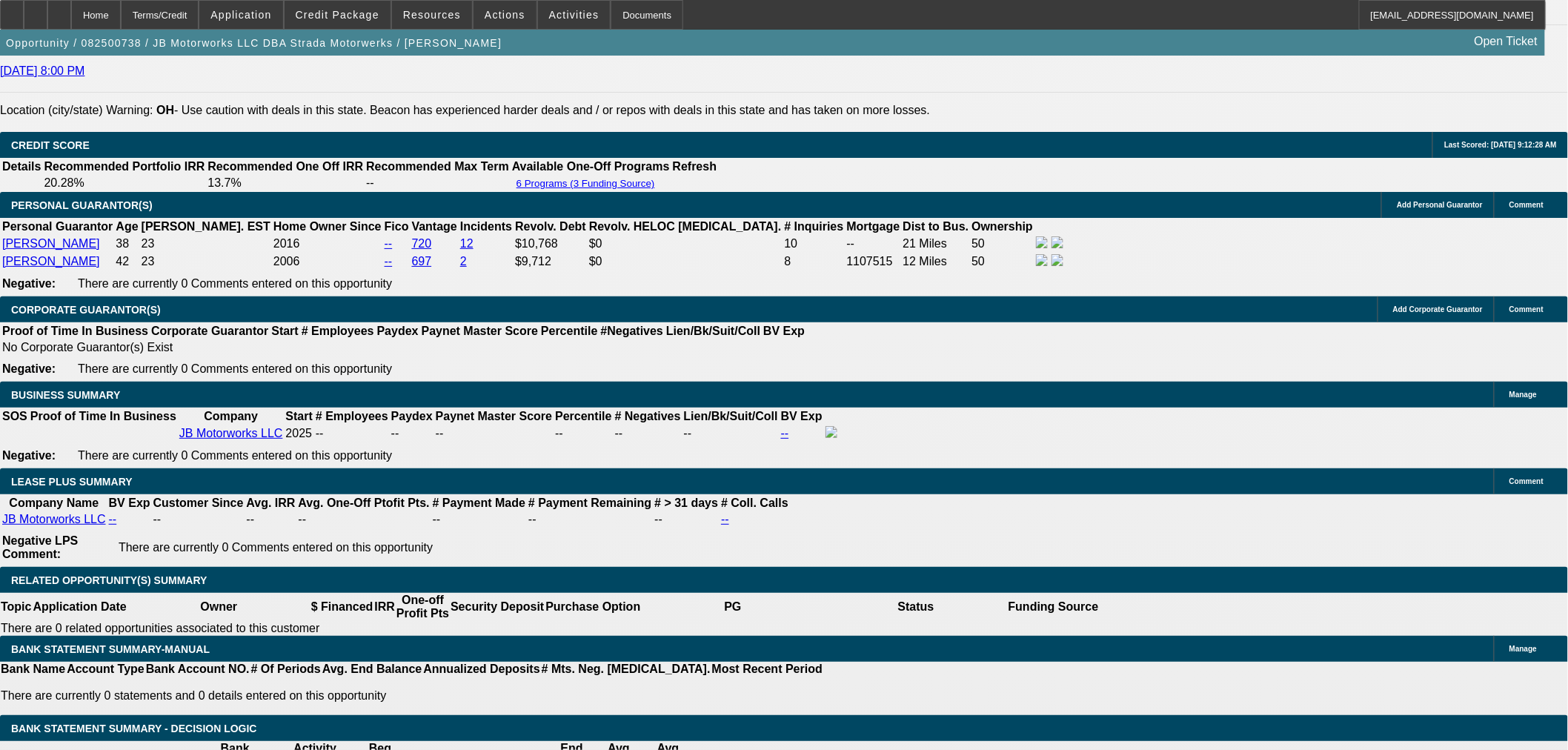
scroll to position [2388, 0]
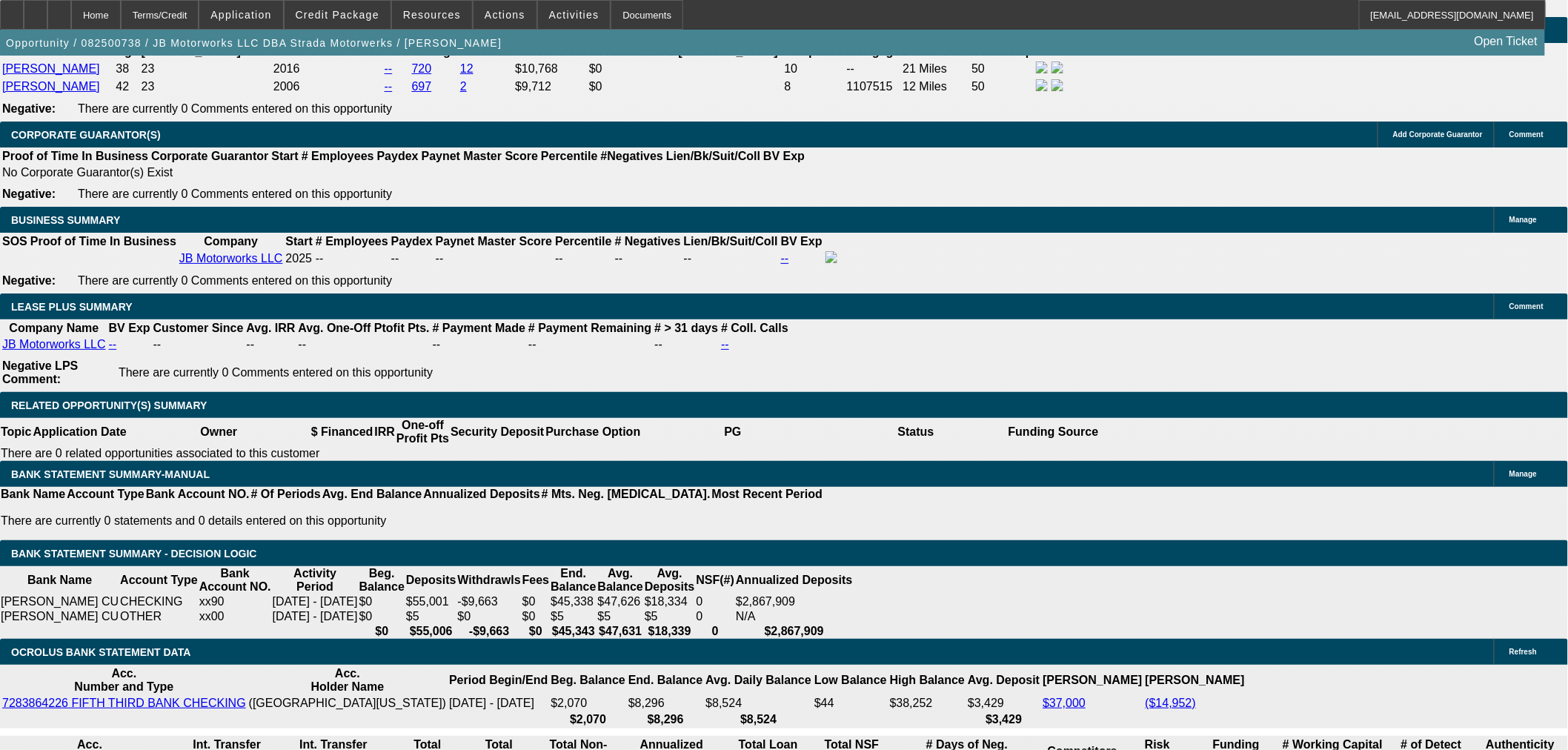
drag, startPoint x: 338, startPoint y: 368, endPoint x: 437, endPoint y: 366, distance: 99.0
type input "1"
type input "UNKNOWN"
type input "$683.64"
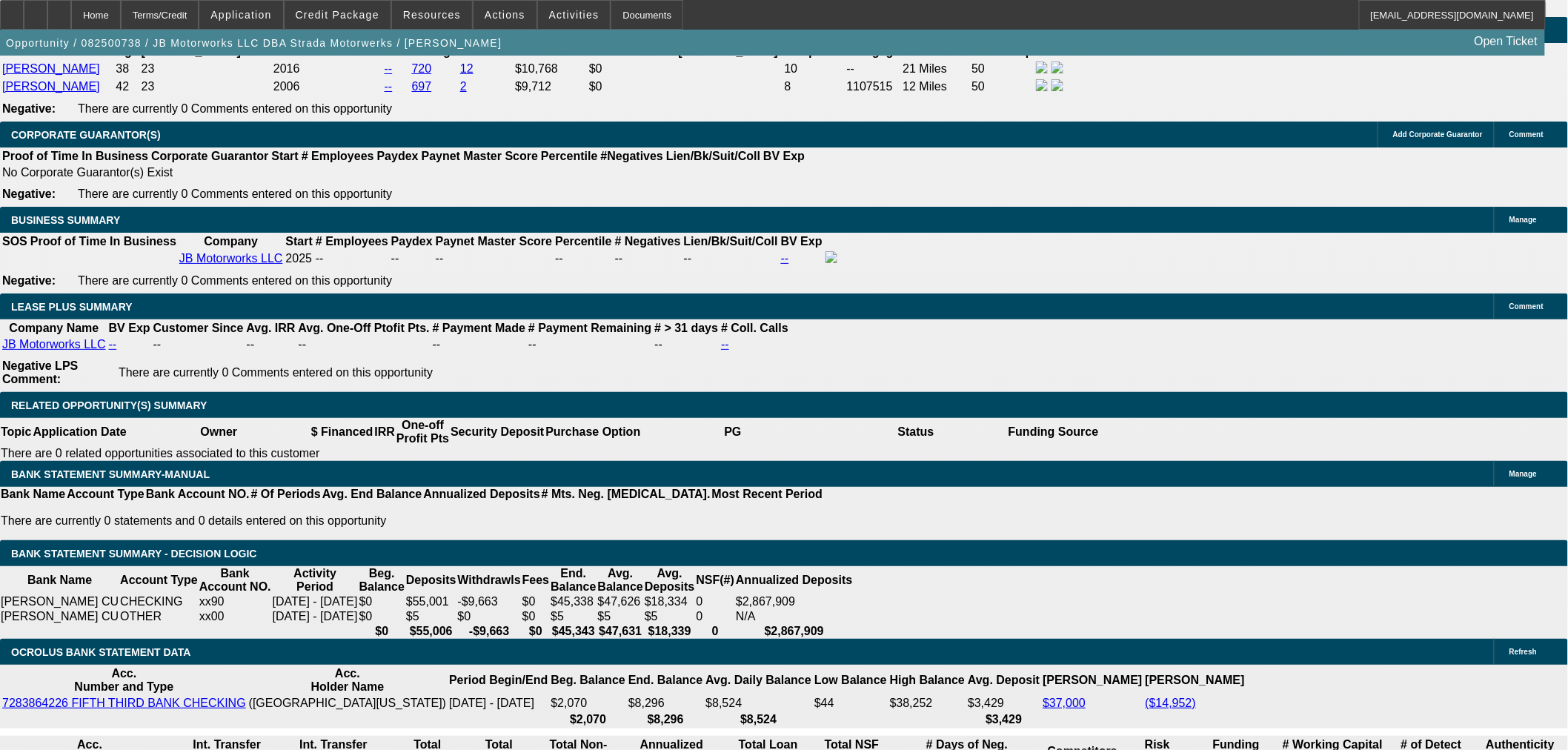
type input "16."
type input "$972.56"
type input "16.6"
type input "$985.36"
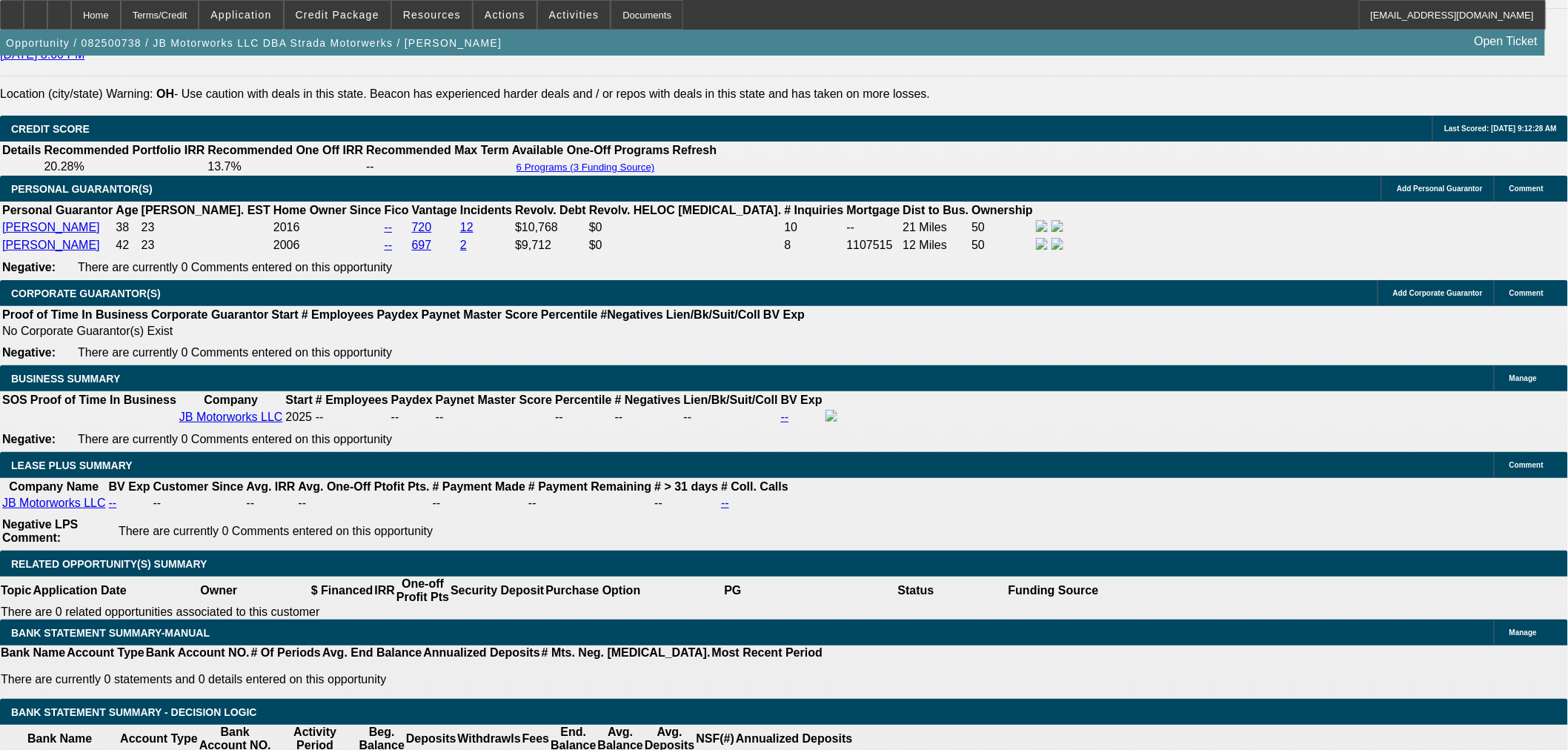
scroll to position [2057, 0]
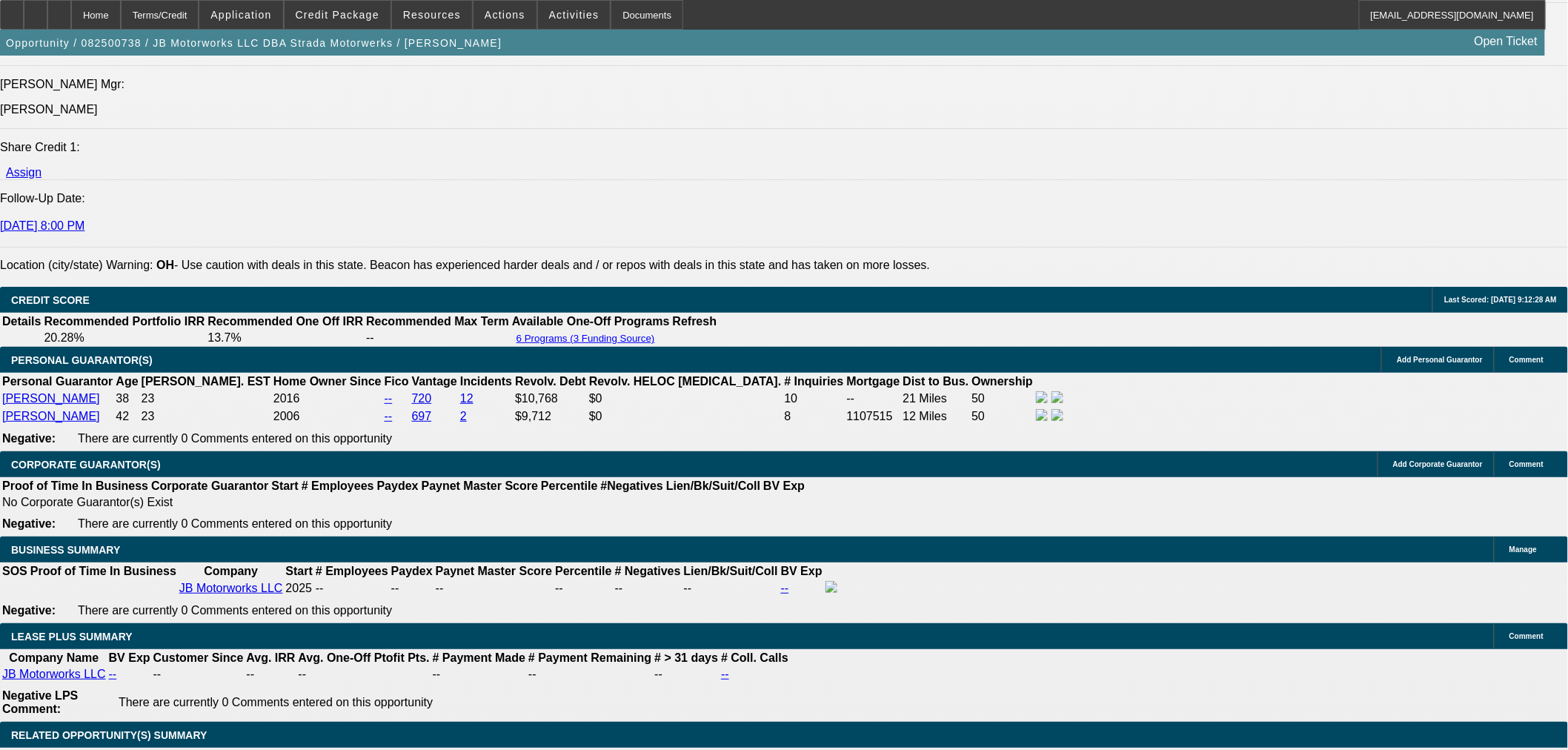
type input "16.6"
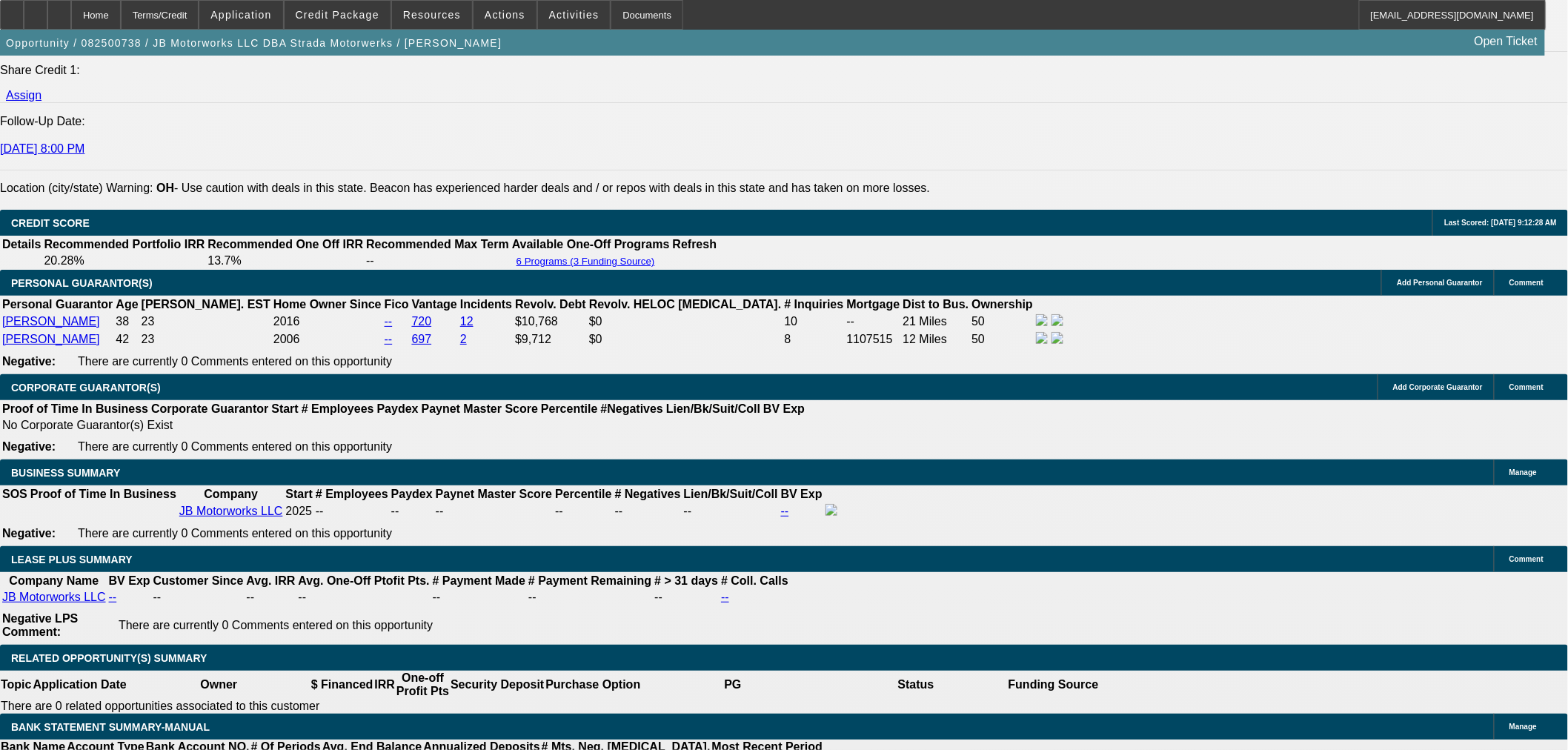
scroll to position [2388, 0]
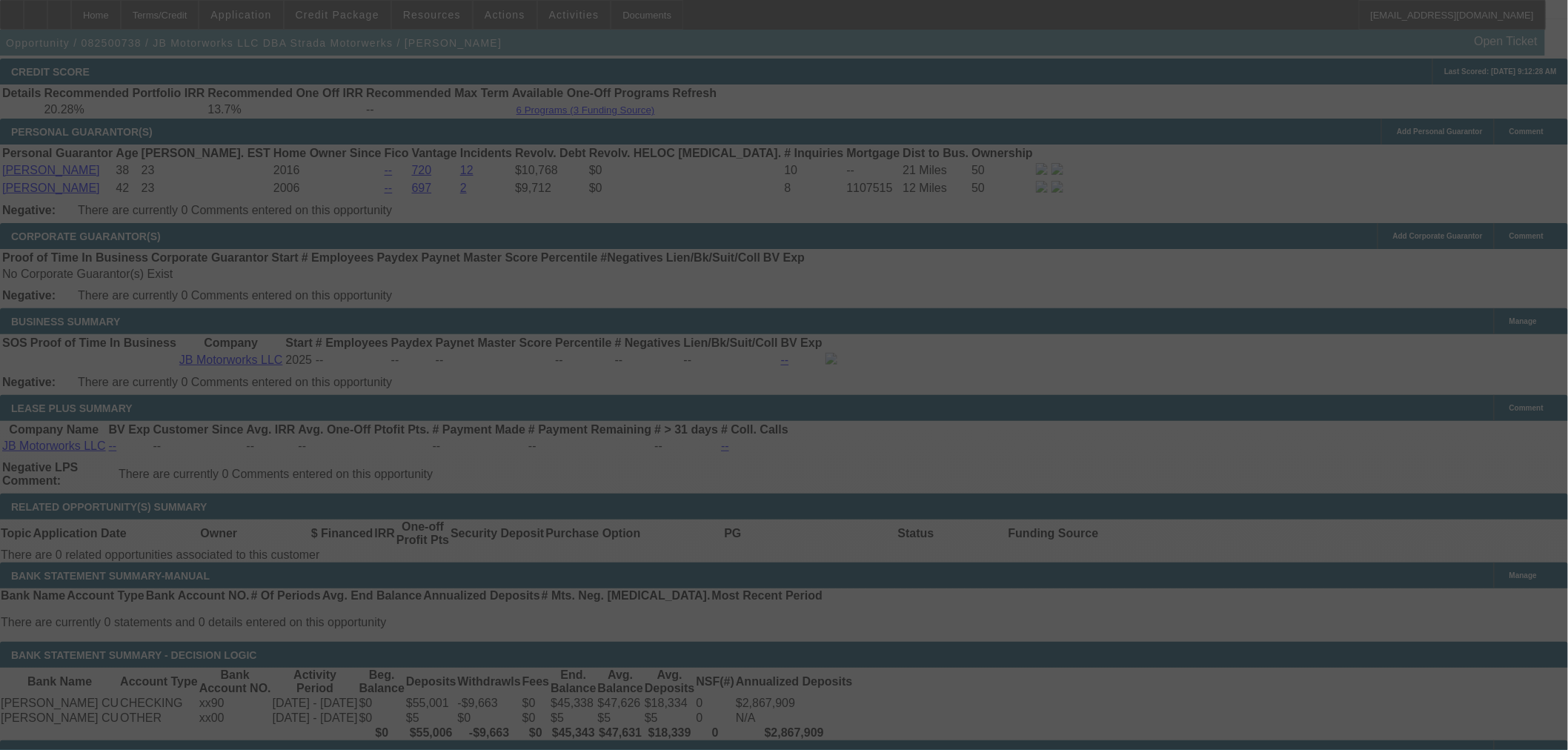
select select "0"
select select "3"
select select "0"
select select "6"
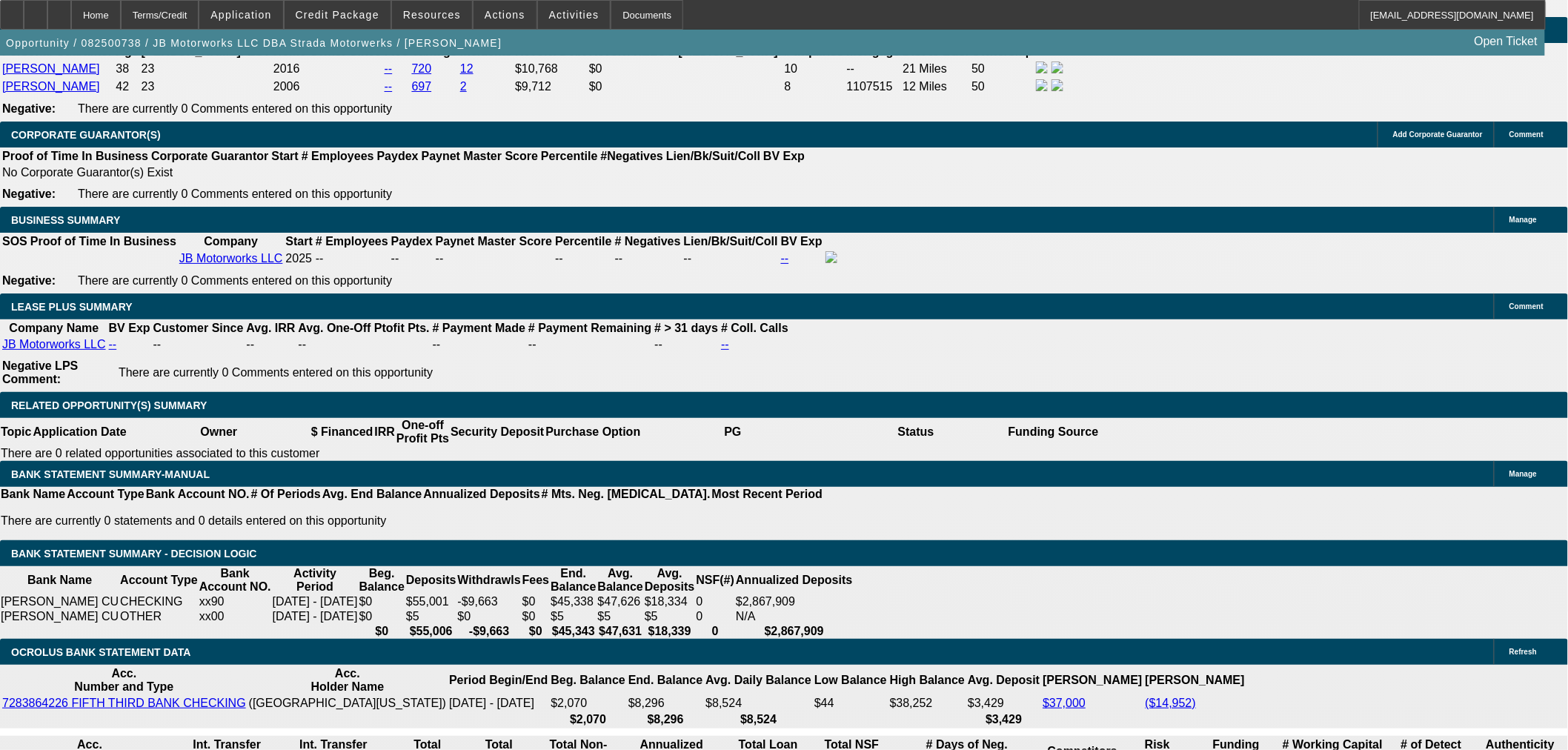
drag, startPoint x: 535, startPoint y: 372, endPoint x: 678, endPoint y: 369, distance: 143.0
type input "1"
type input "UNKNOWN"
type input "$683.64"
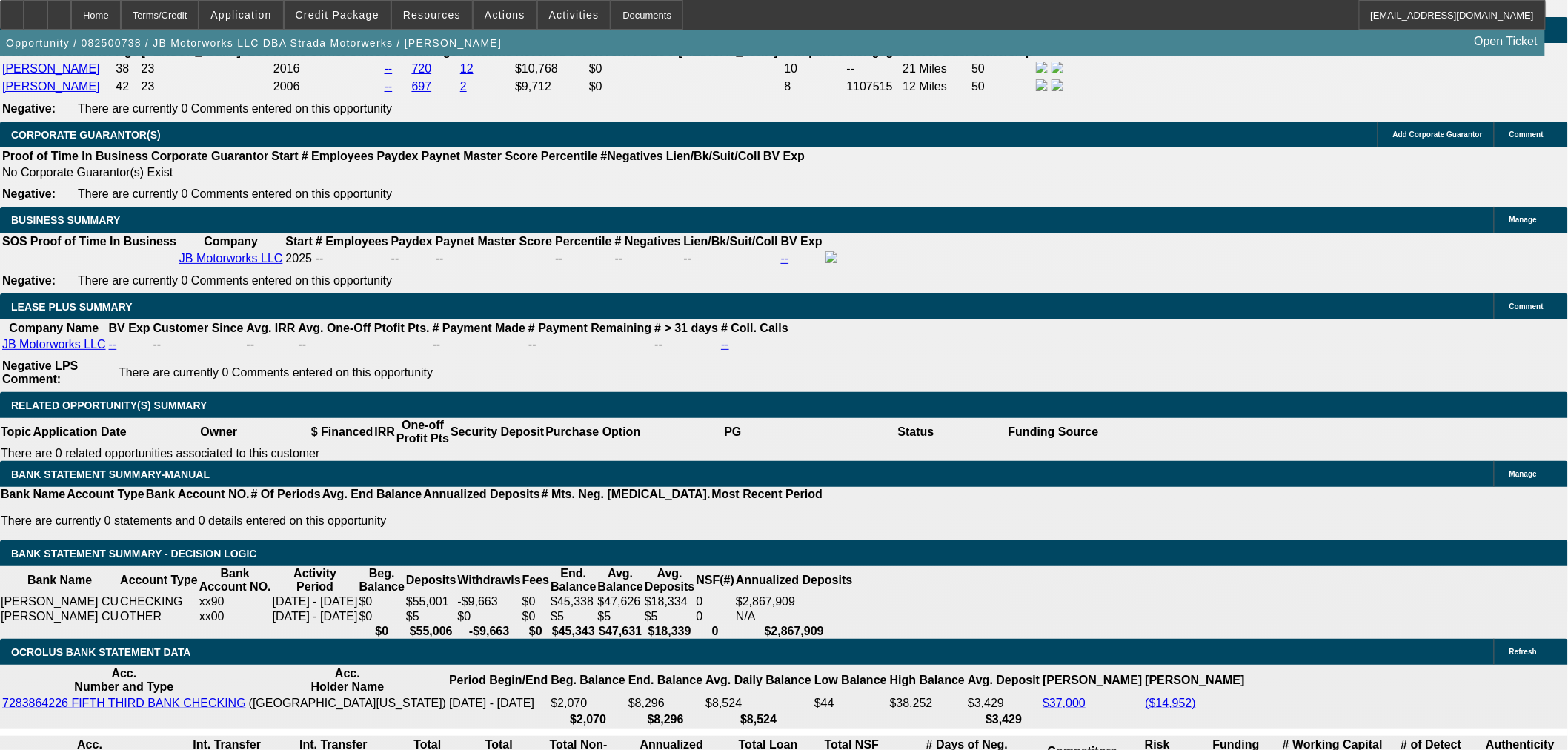
type input "16.8"
type input "$989.65"
drag, startPoint x: 572, startPoint y: 371, endPoint x: 855, endPoint y: 335, distance: 285.3
type input "16"
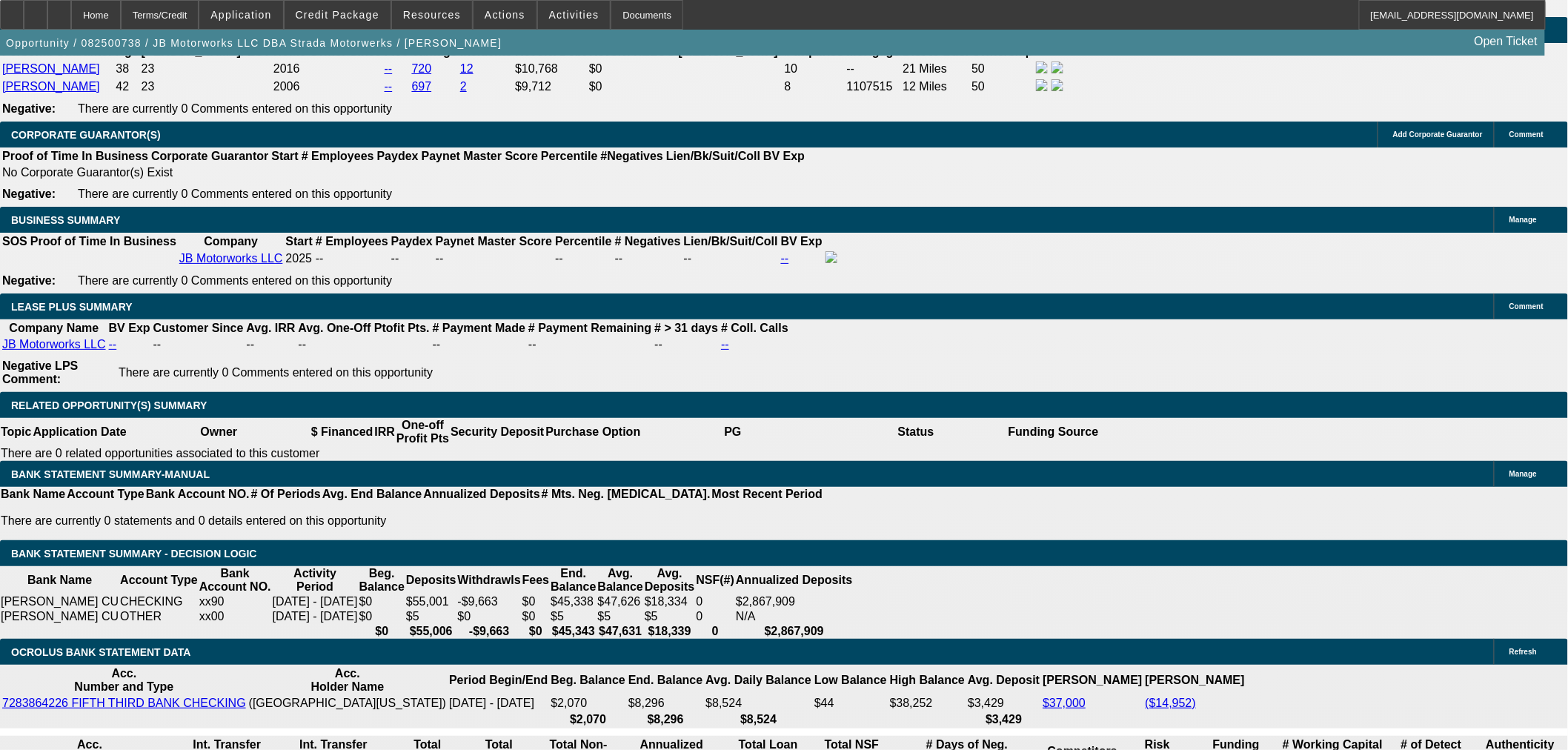
type input "$972.56"
type input "16.6"
type input "$985.36"
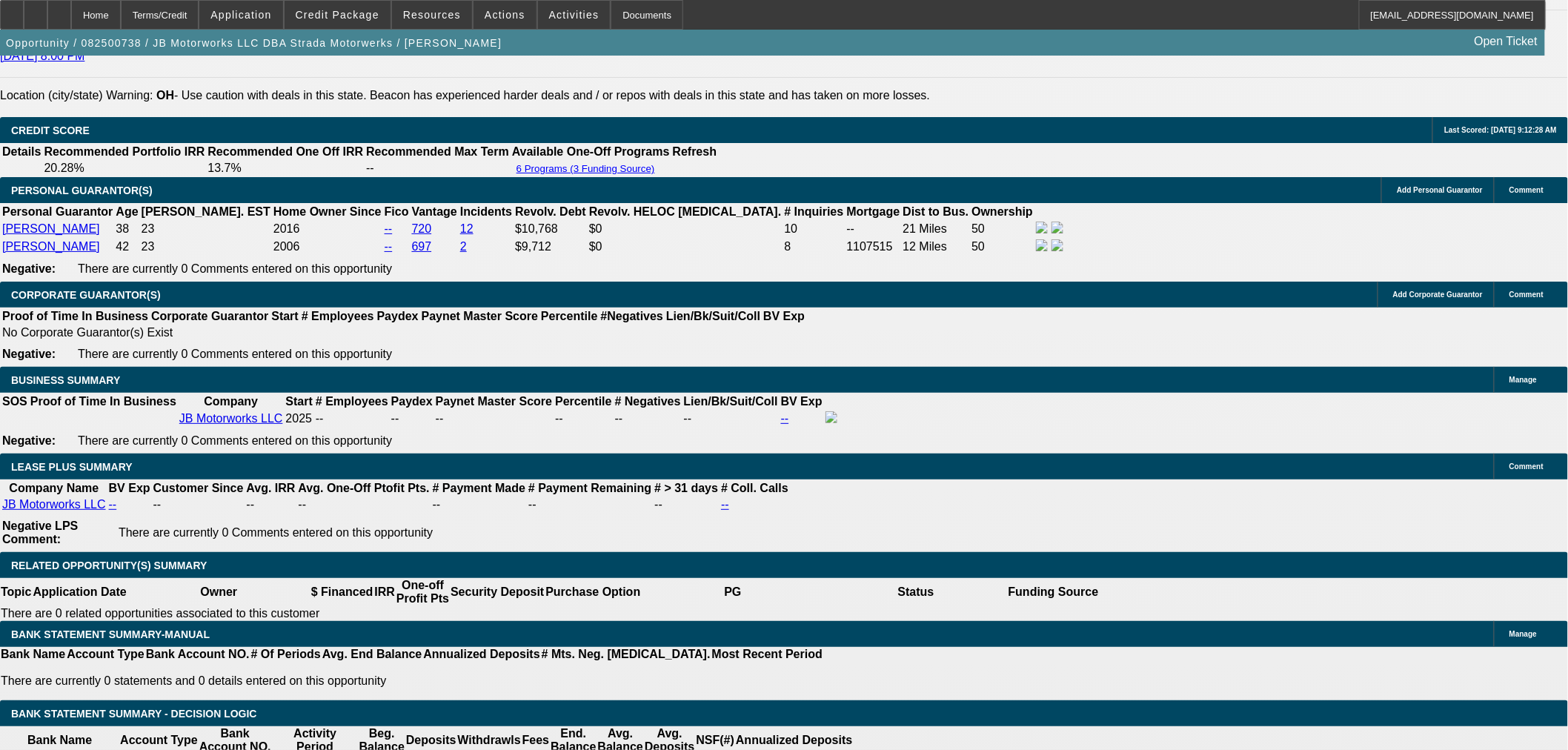
scroll to position [2223, 0]
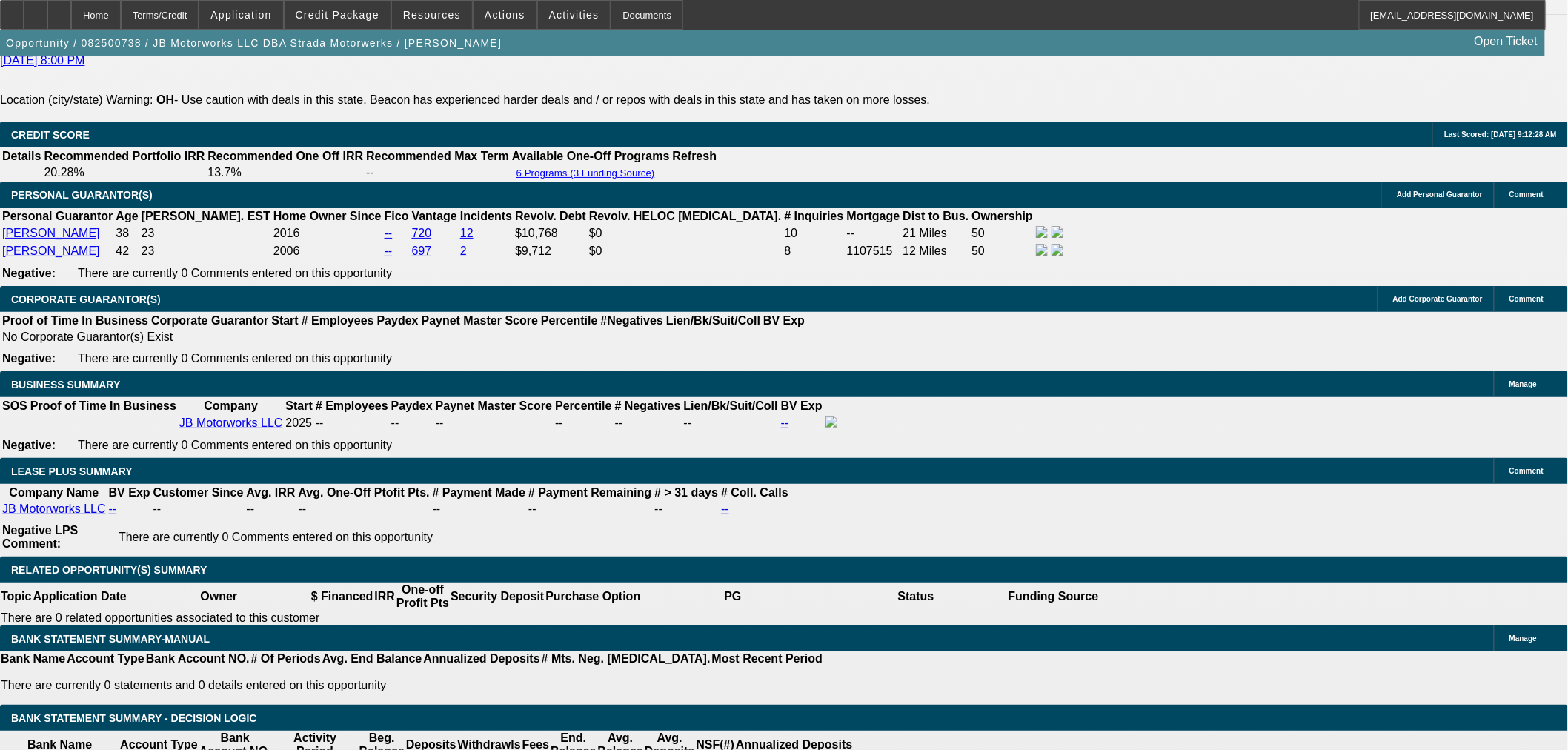
type input "16.6"
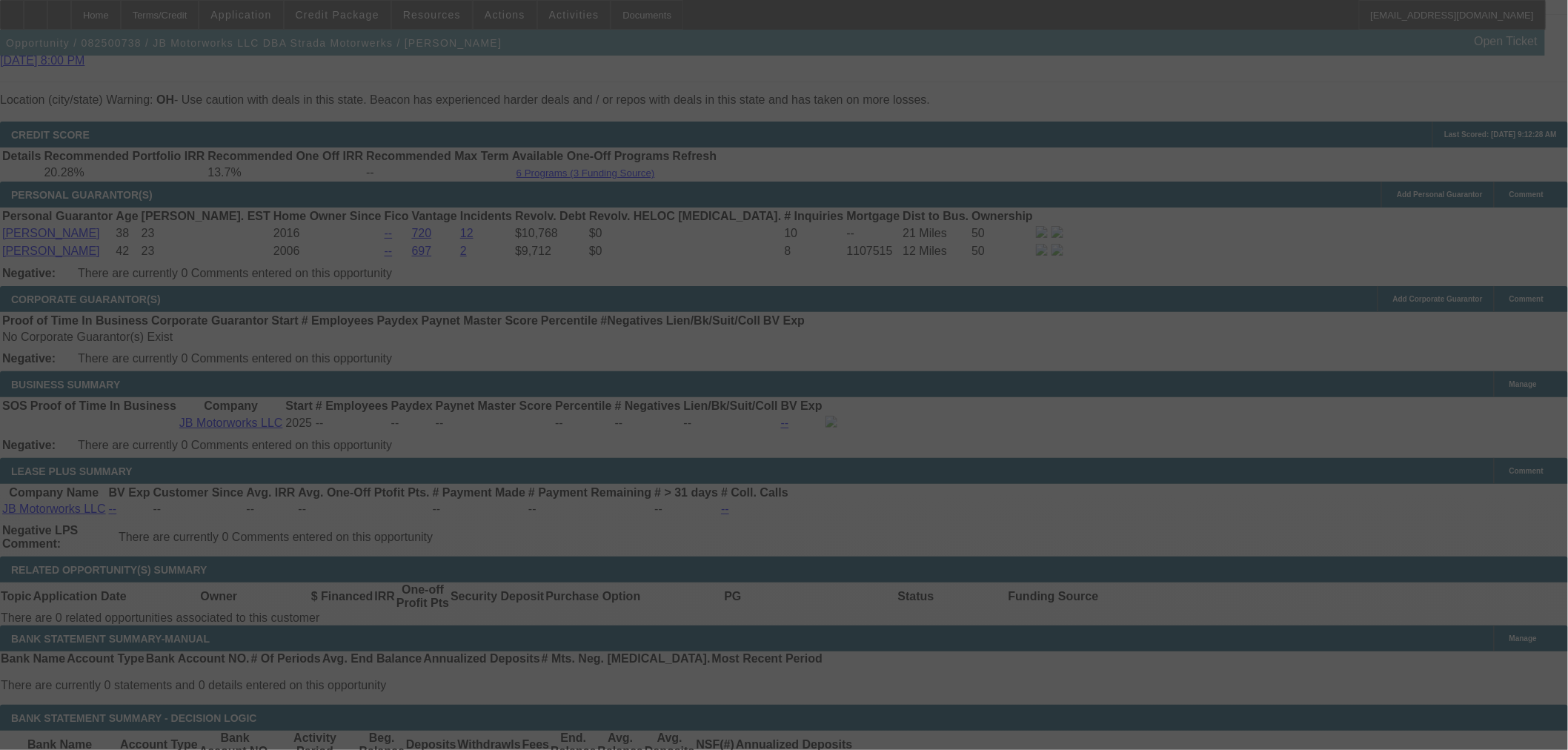
select select "0"
select select "3"
select select "0"
select select "6"
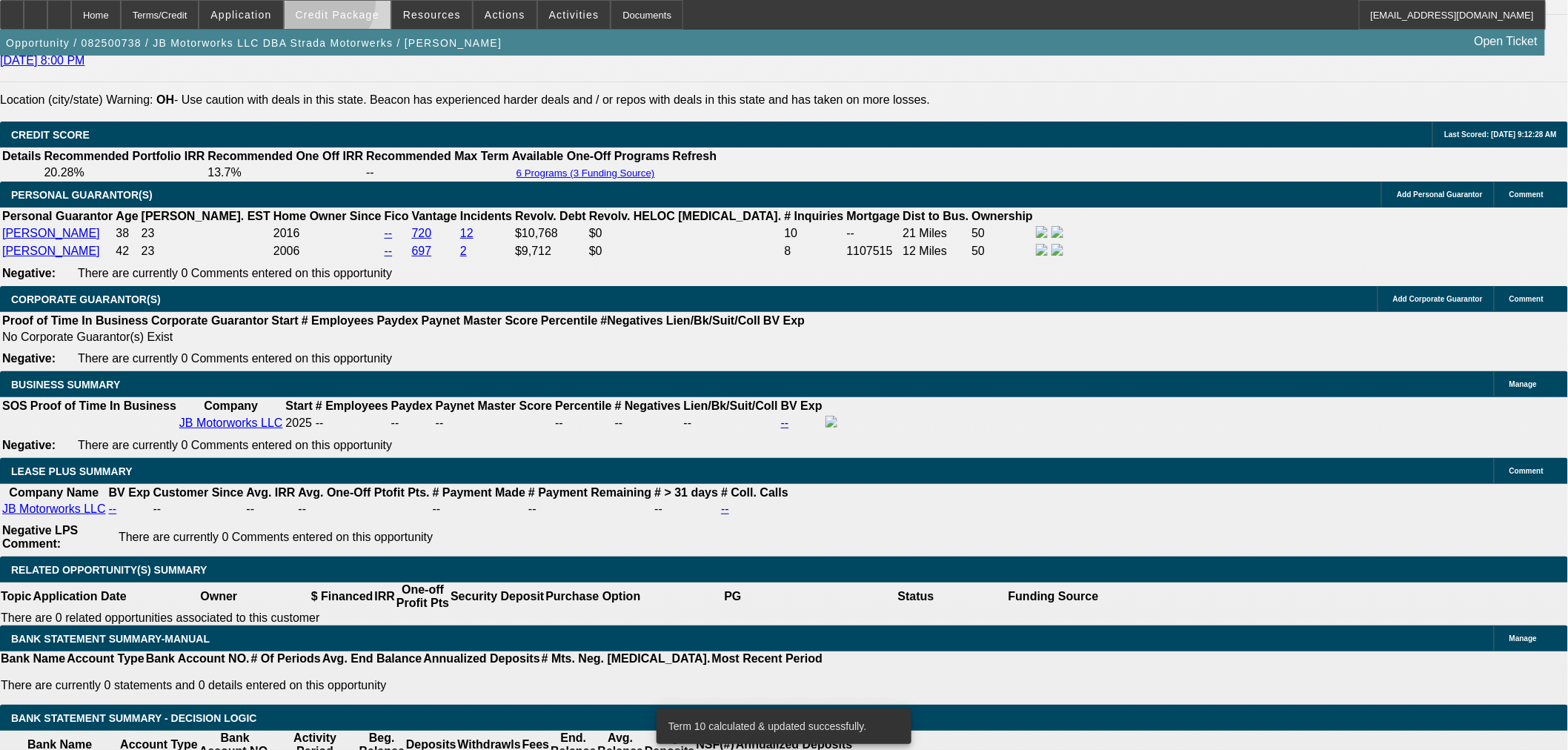
click at [343, 6] on span at bounding box center [338, 15] width 106 height 35
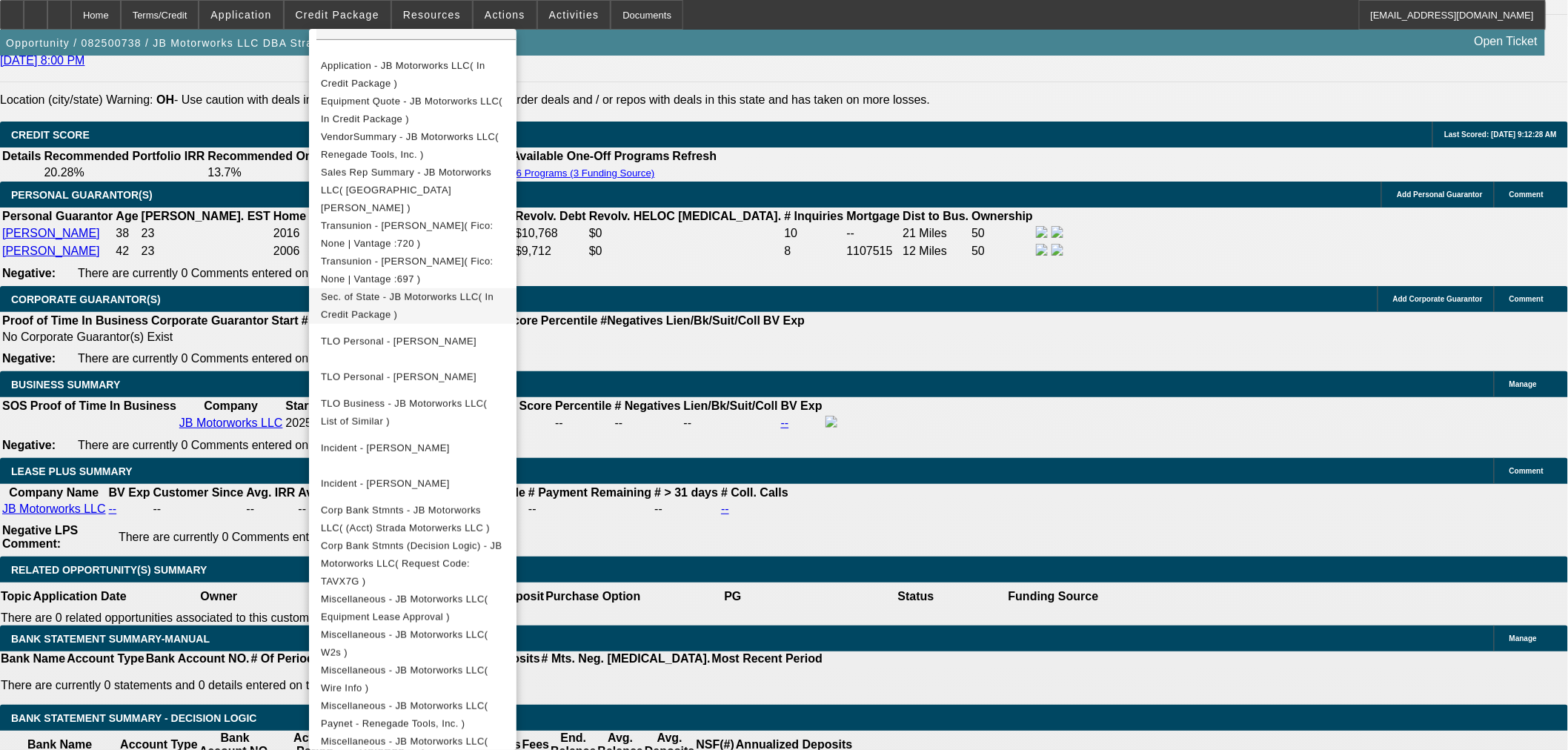
scroll to position [278, 0]
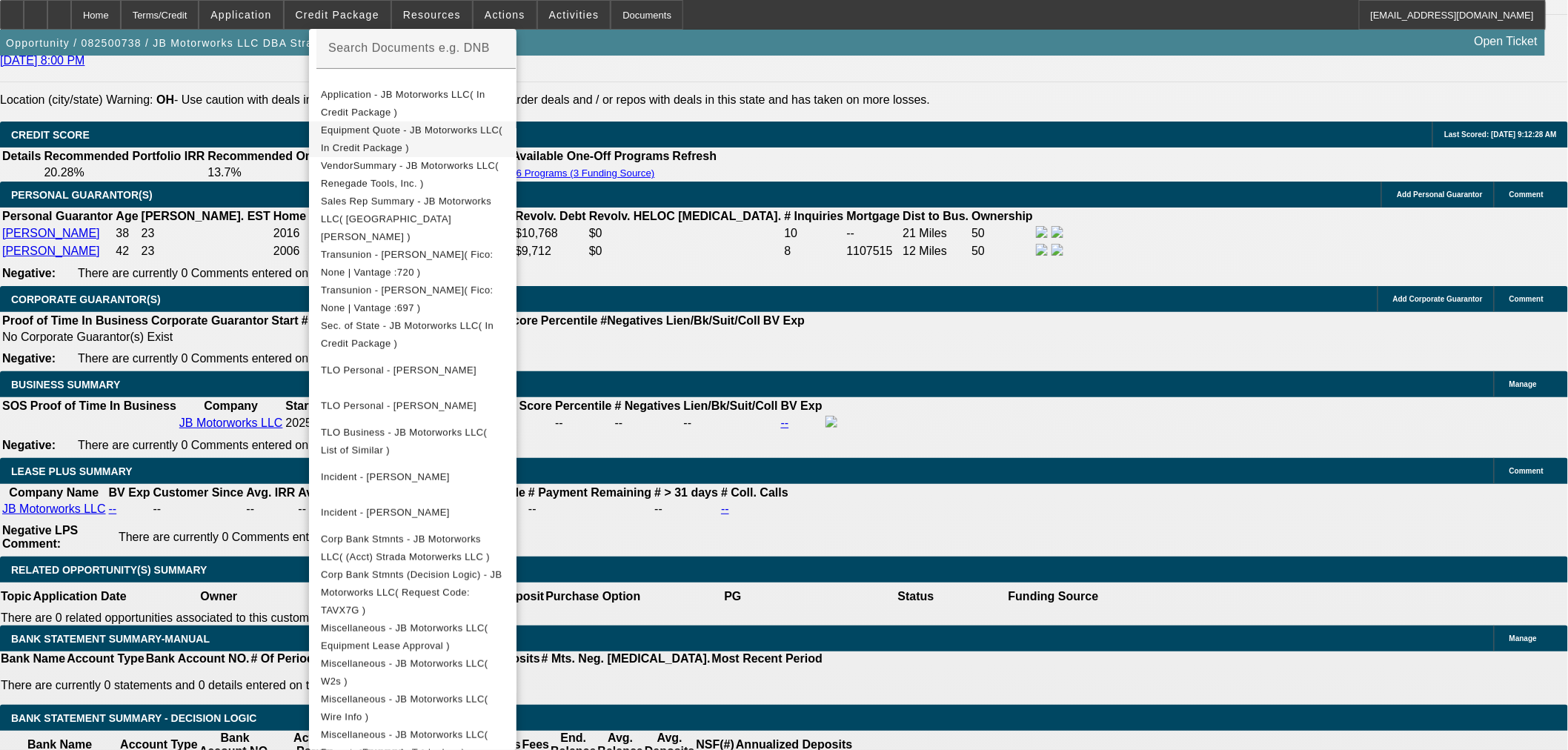
click at [422, 132] on span "Equipment Quote - JB Motorworks LLC( In Credit Package )" at bounding box center [411, 138] width 181 height 29
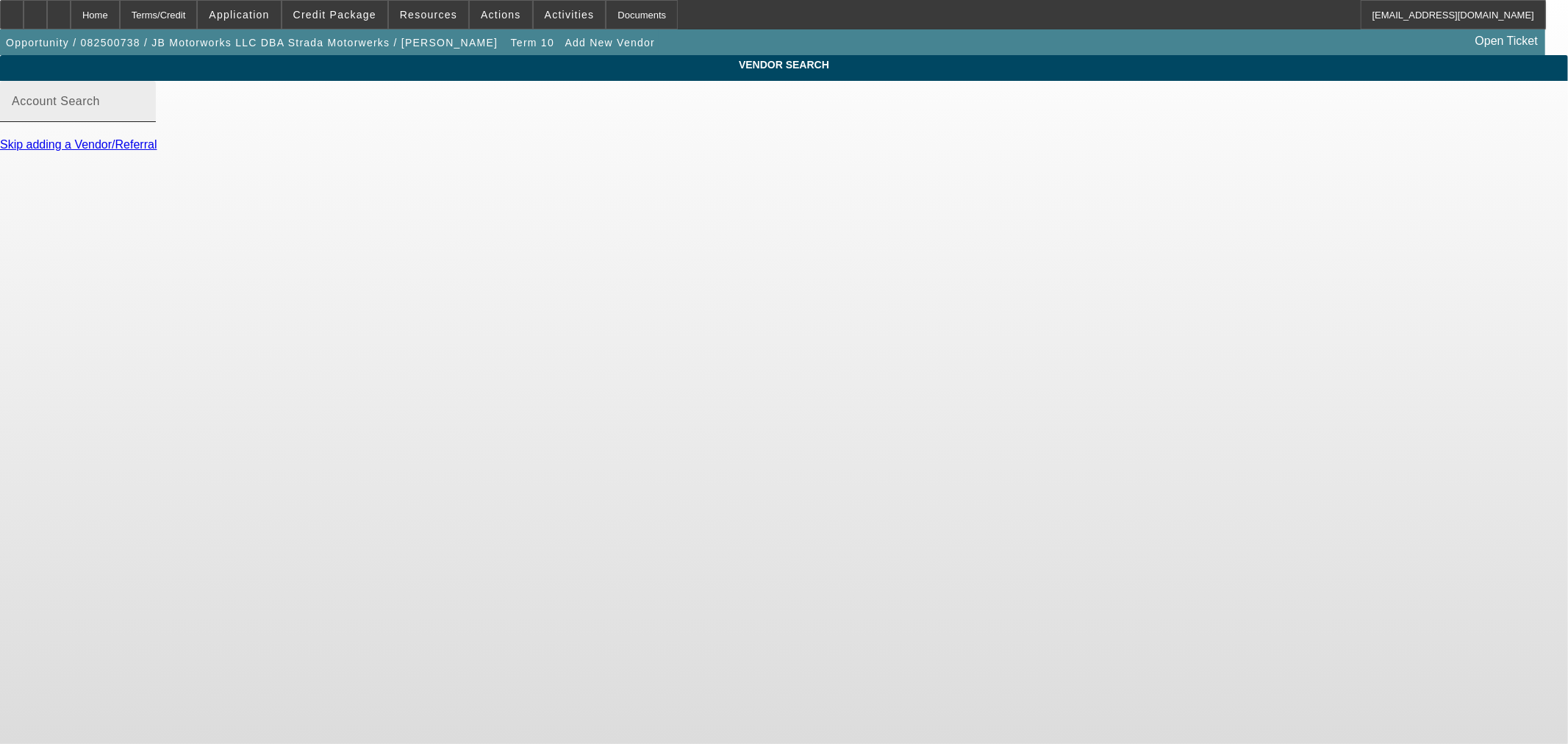
click at [100, 107] on mat-label "Account Search" at bounding box center [56, 102] width 89 height 13
click at [144, 116] on input "Account Search" at bounding box center [78, 107] width 132 height 18
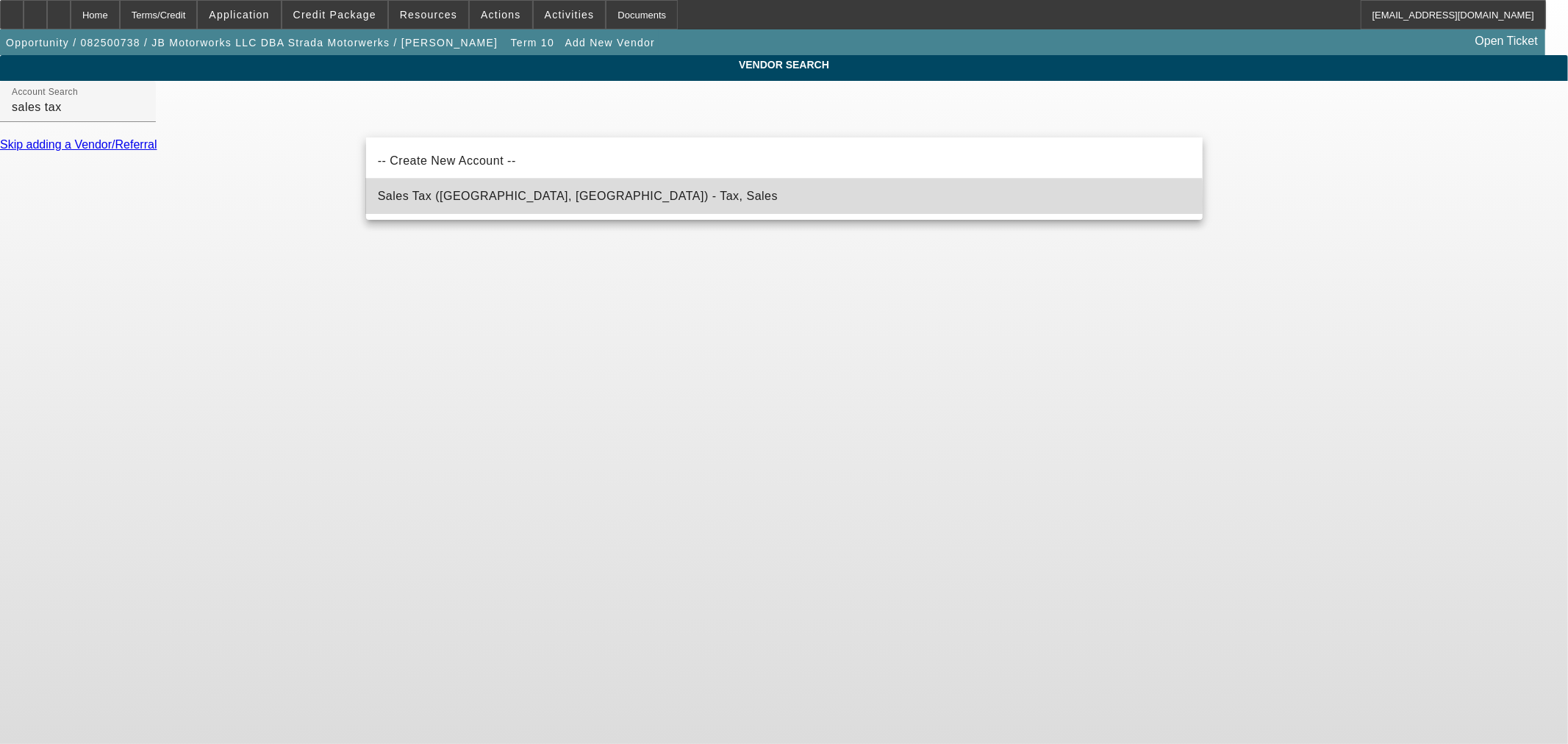
click at [421, 202] on span "Sales Tax (Marlborough, MA) - Tax, Sales" at bounding box center [577, 196] width 400 height 18
type input "Sales Tax (Marlborough, MA) - Tax, Sales"
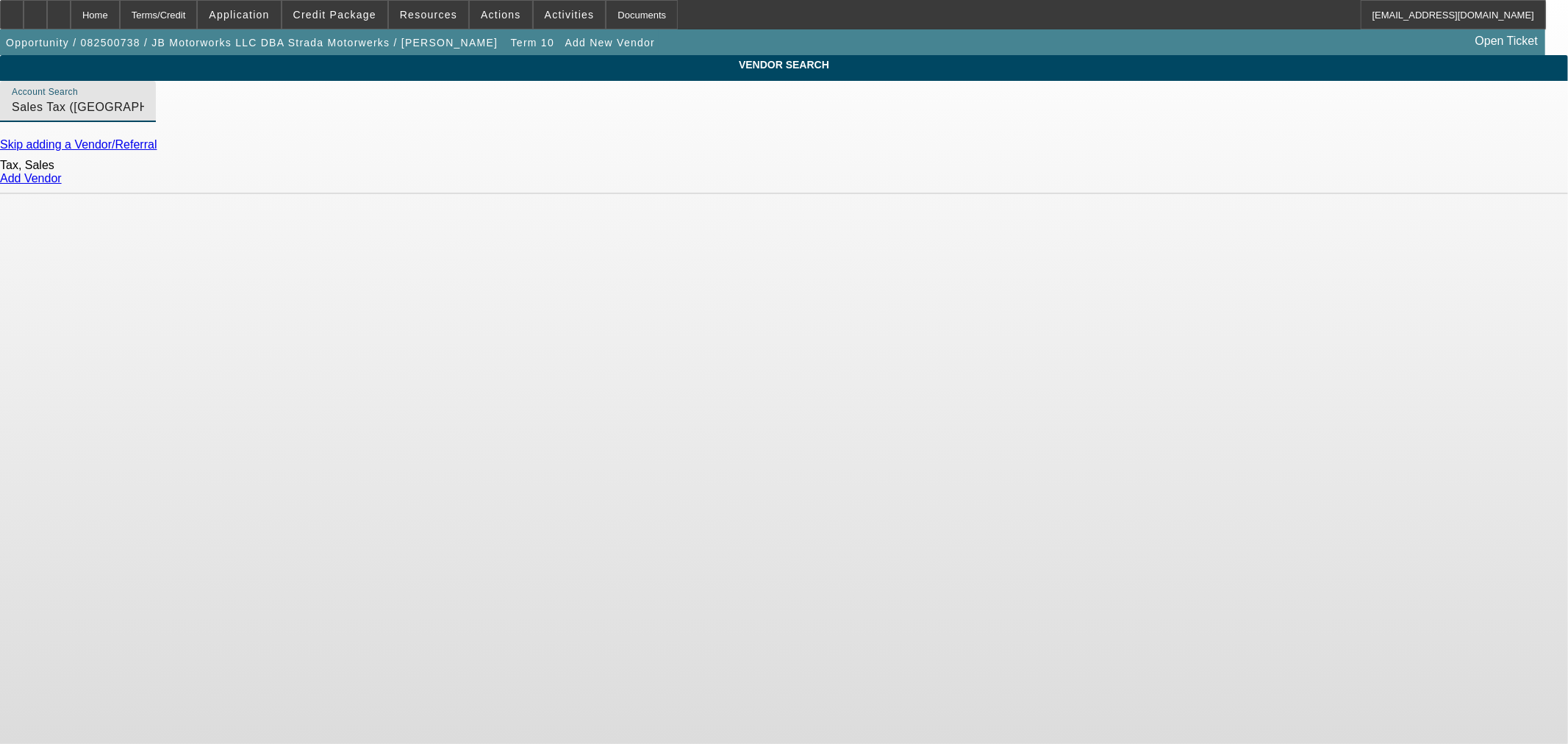
click at [62, 185] on link "Add Vendor" at bounding box center [30, 178] width 62 height 13
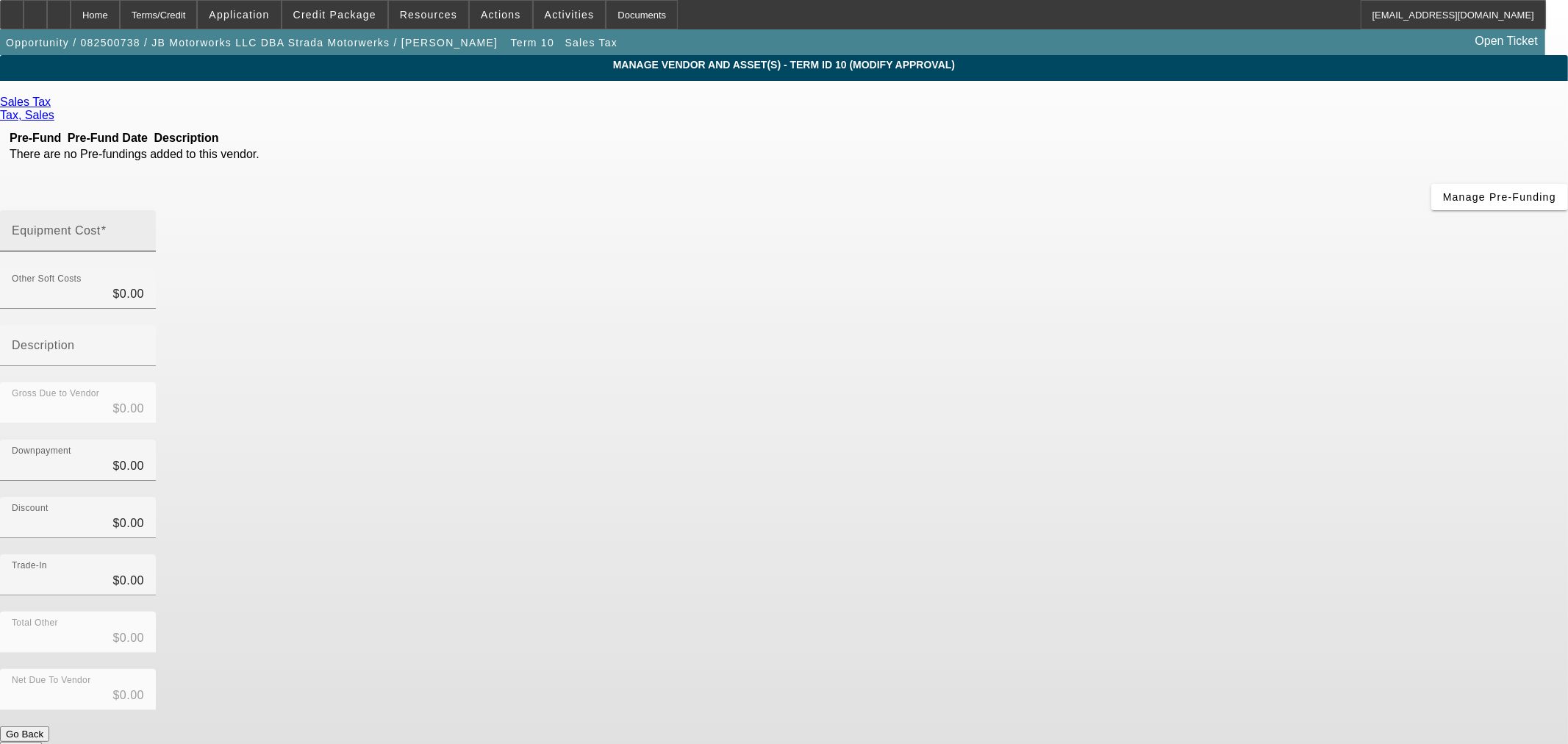
click at [101, 224] on mat-label "Equipment Cost" at bounding box center [56, 231] width 89 height 13
click at [144, 228] on input "Equipment Cost" at bounding box center [78, 236] width 132 height 18
paste input "3,118.40"
type input "3,118.40"
type input "$3,118.40"
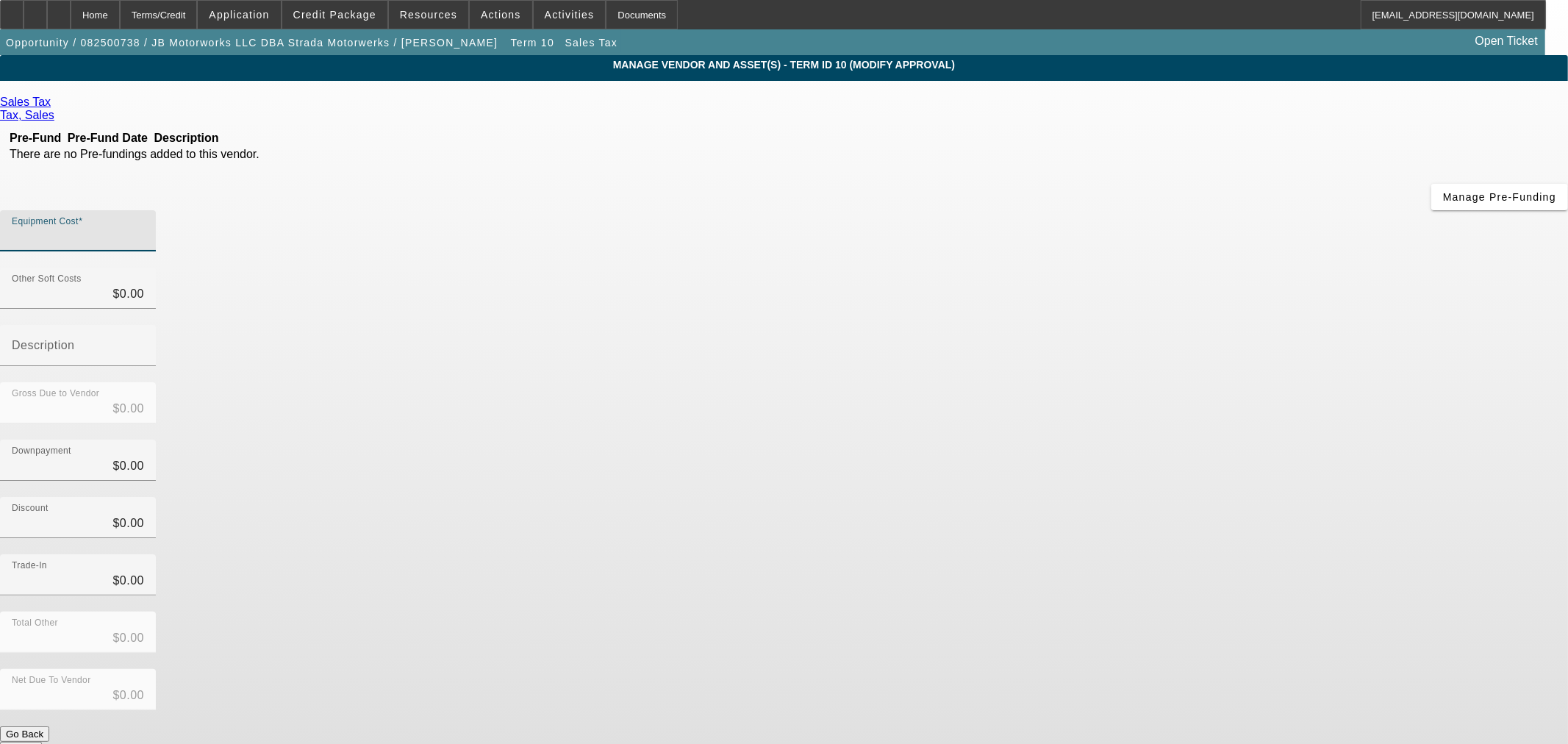
type input "$3,118.40"
click at [42, 741] on button "Submit" at bounding box center [20, 749] width 42 height 16
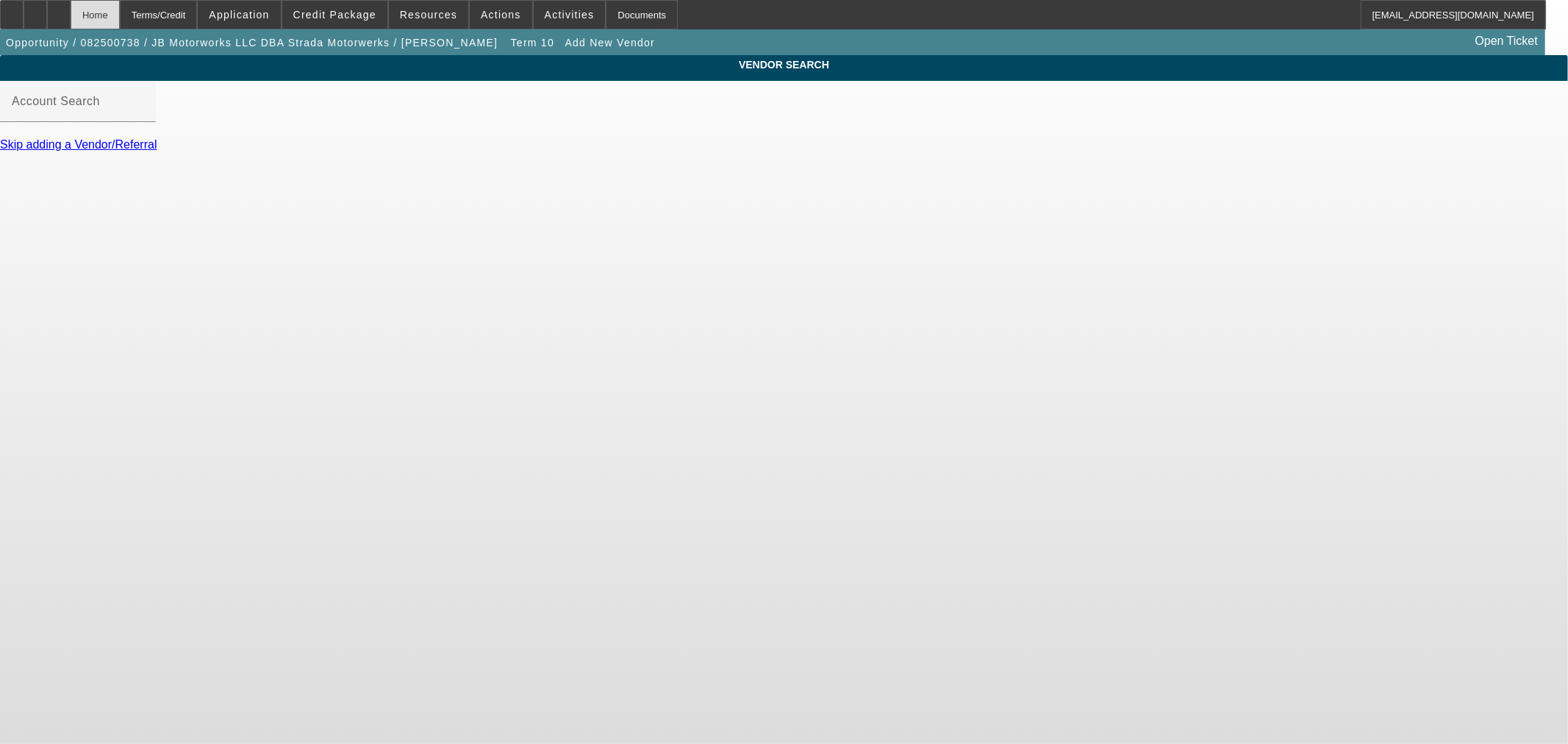
click at [120, 23] on div "Home" at bounding box center [94, 15] width 49 height 30
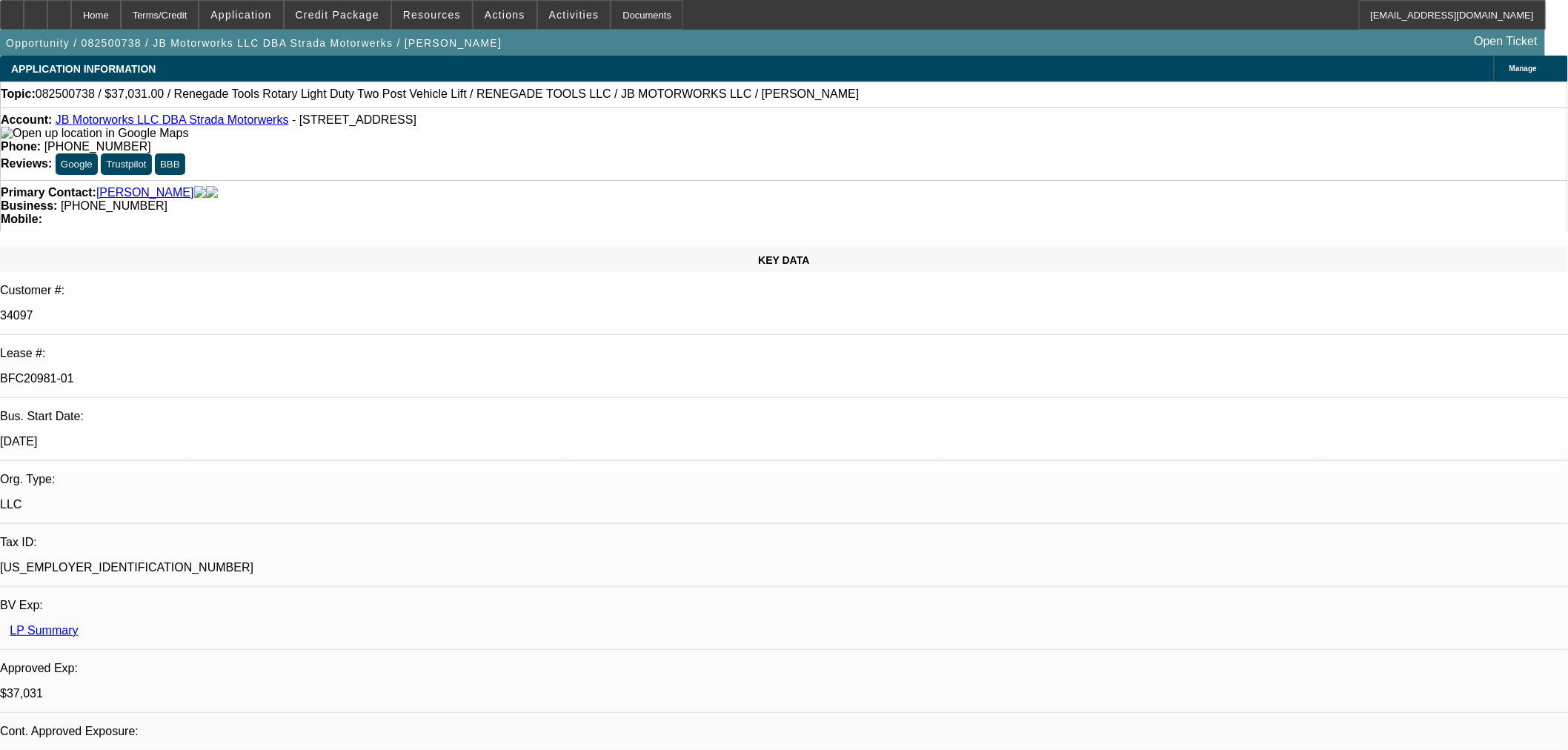
select select "0"
select select "3"
select select "0"
select select "6"
select select "0"
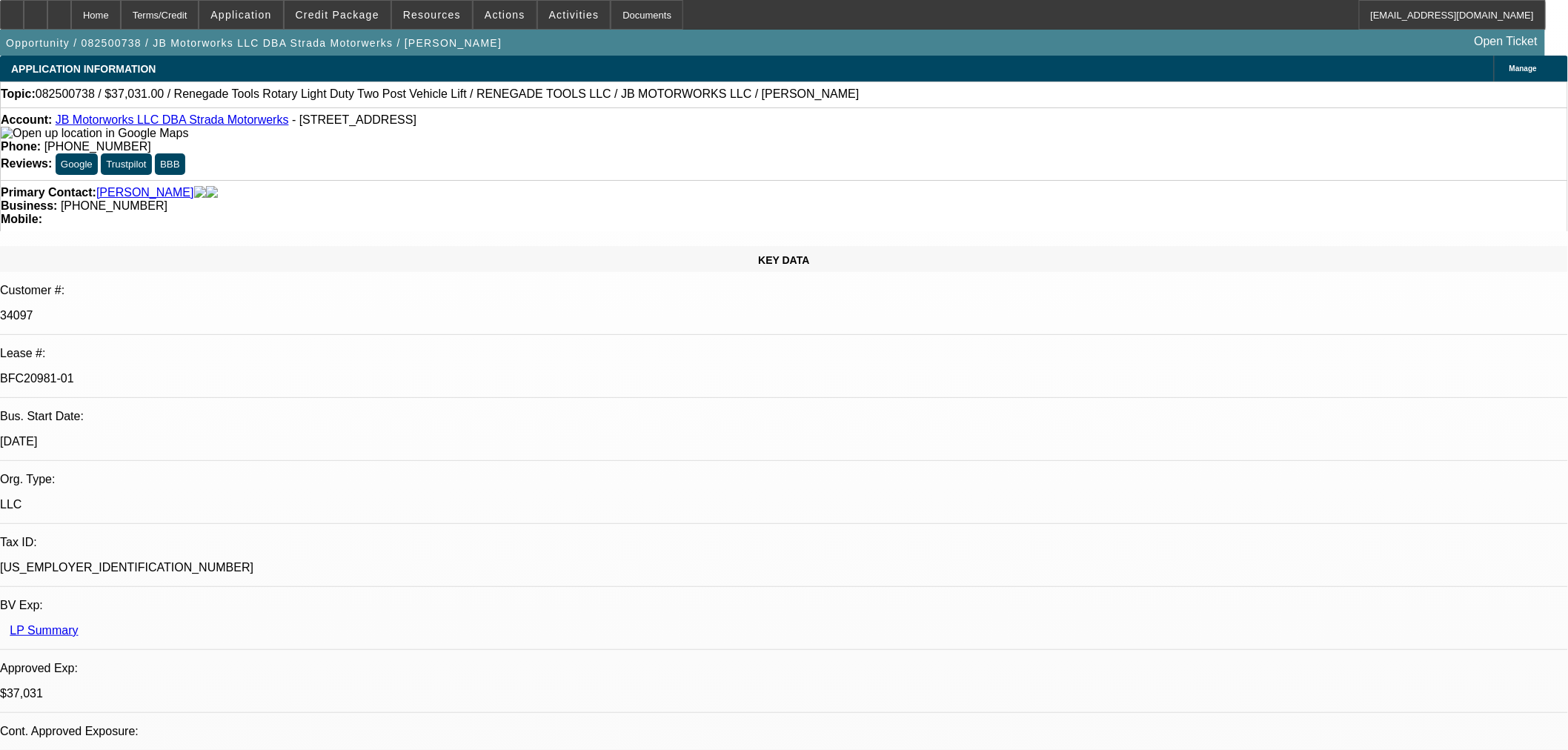
select select "3"
select select "0"
select select "6"
select select "0"
select select "3"
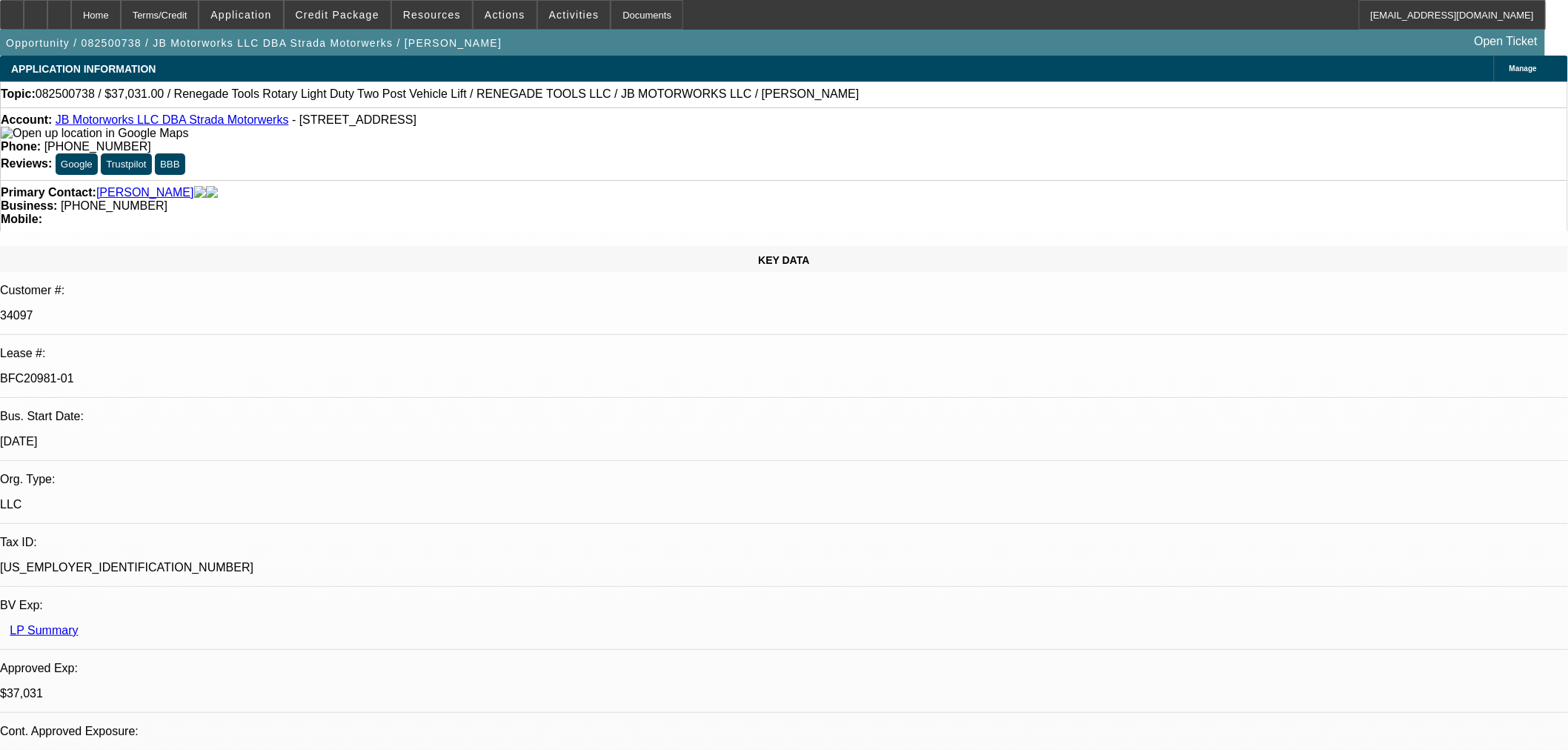
select select "0"
select select "6"
select select "0"
select select "3"
select select "0.1"
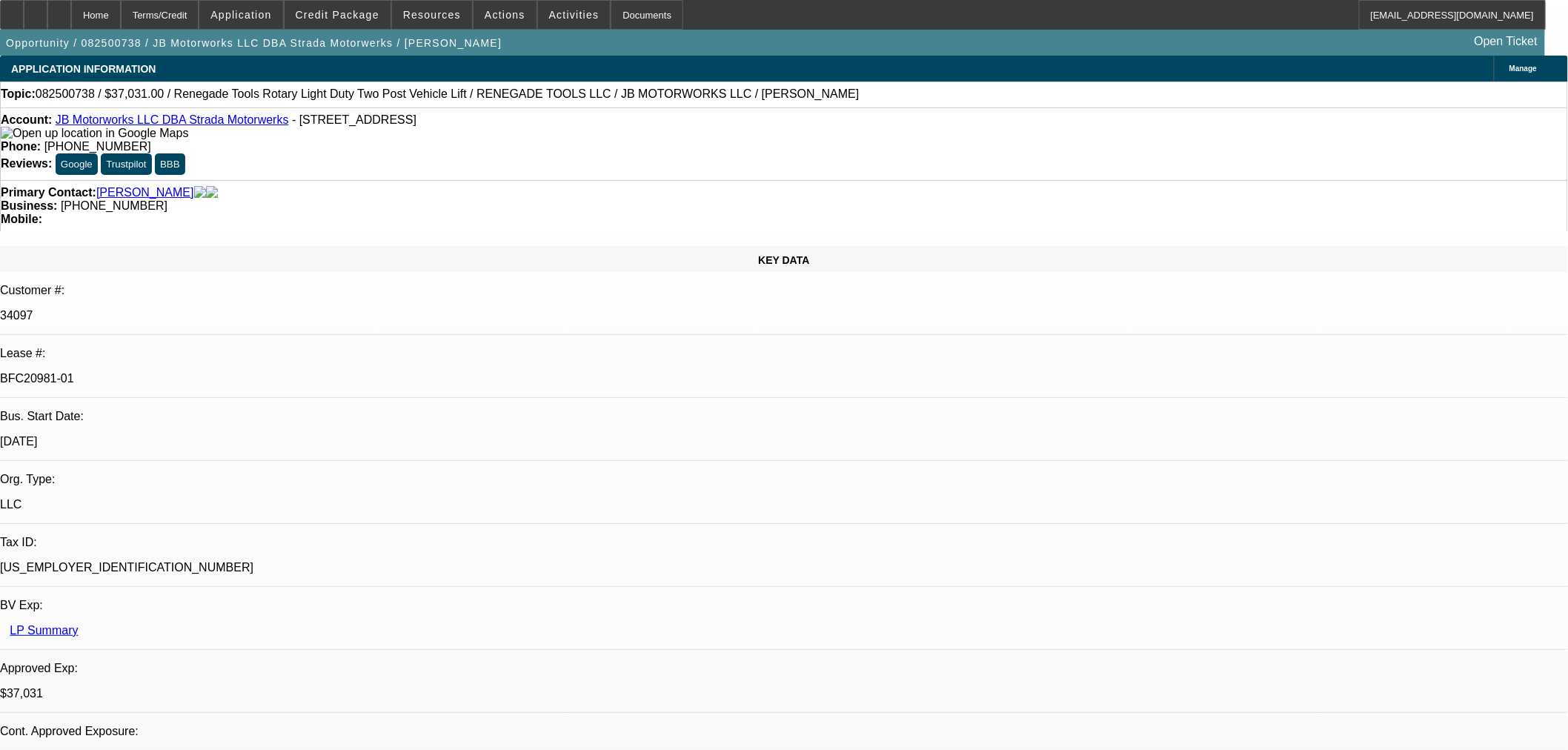
select select "4"
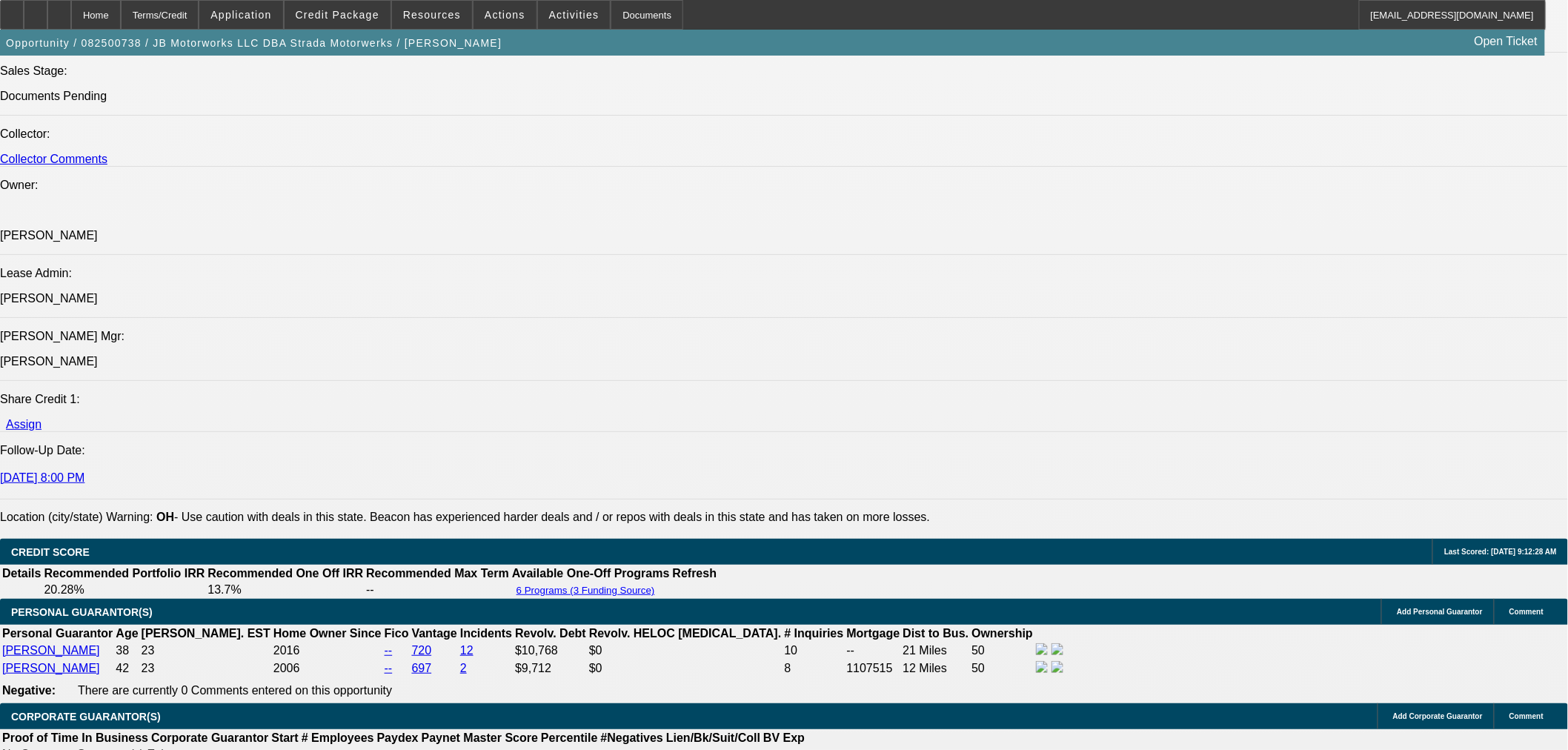
scroll to position [2299, 0]
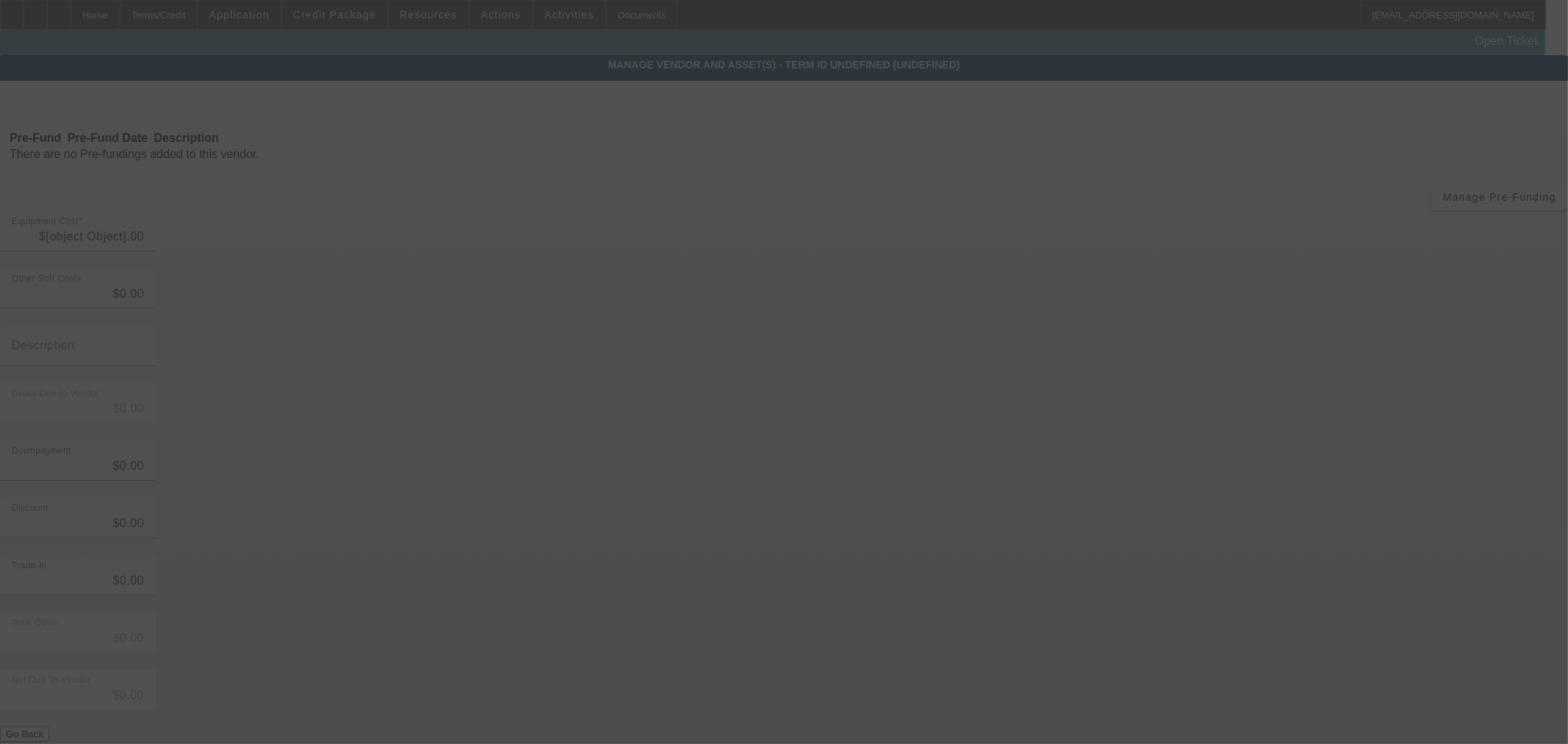
type input "$42,098.40"
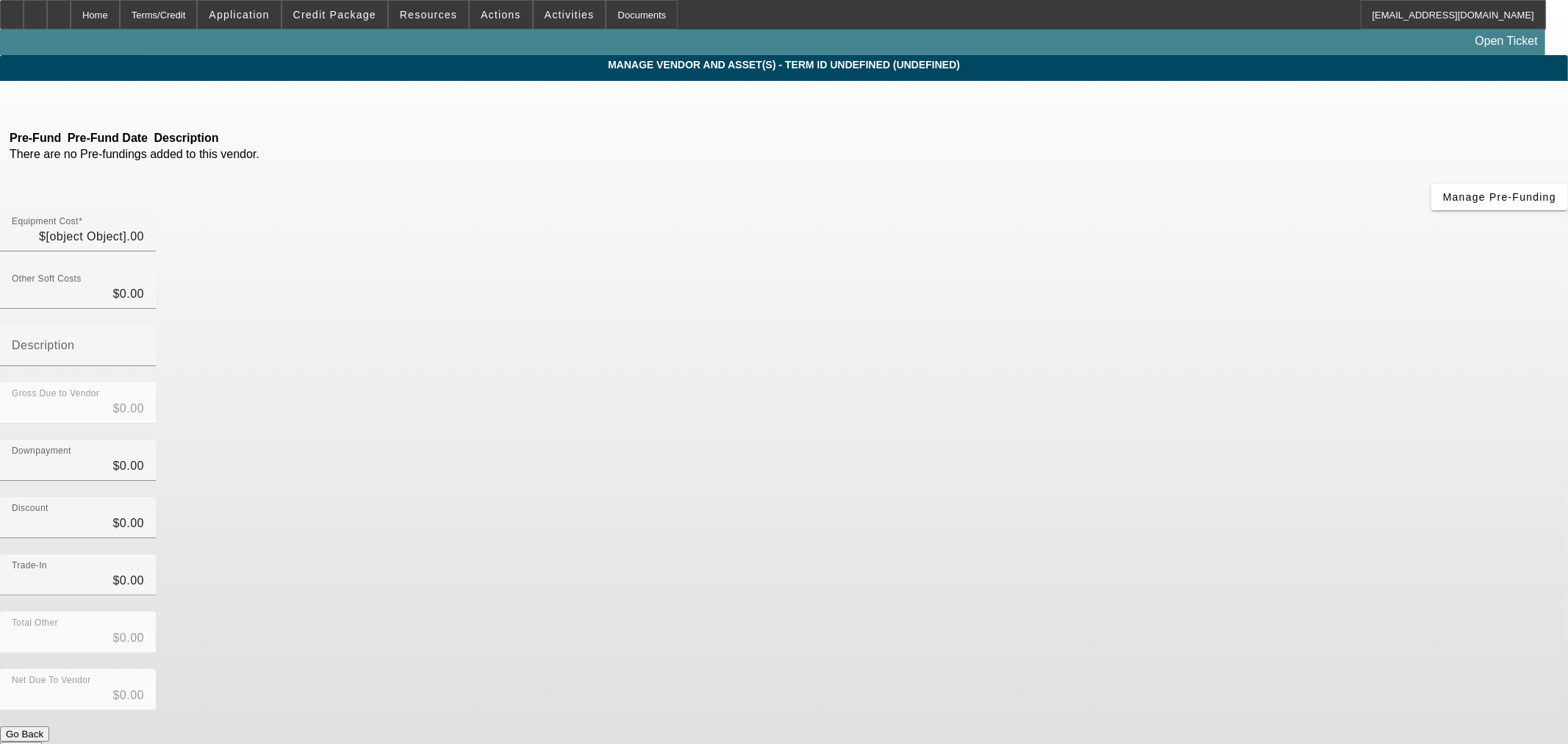
type input "$42,098.40"
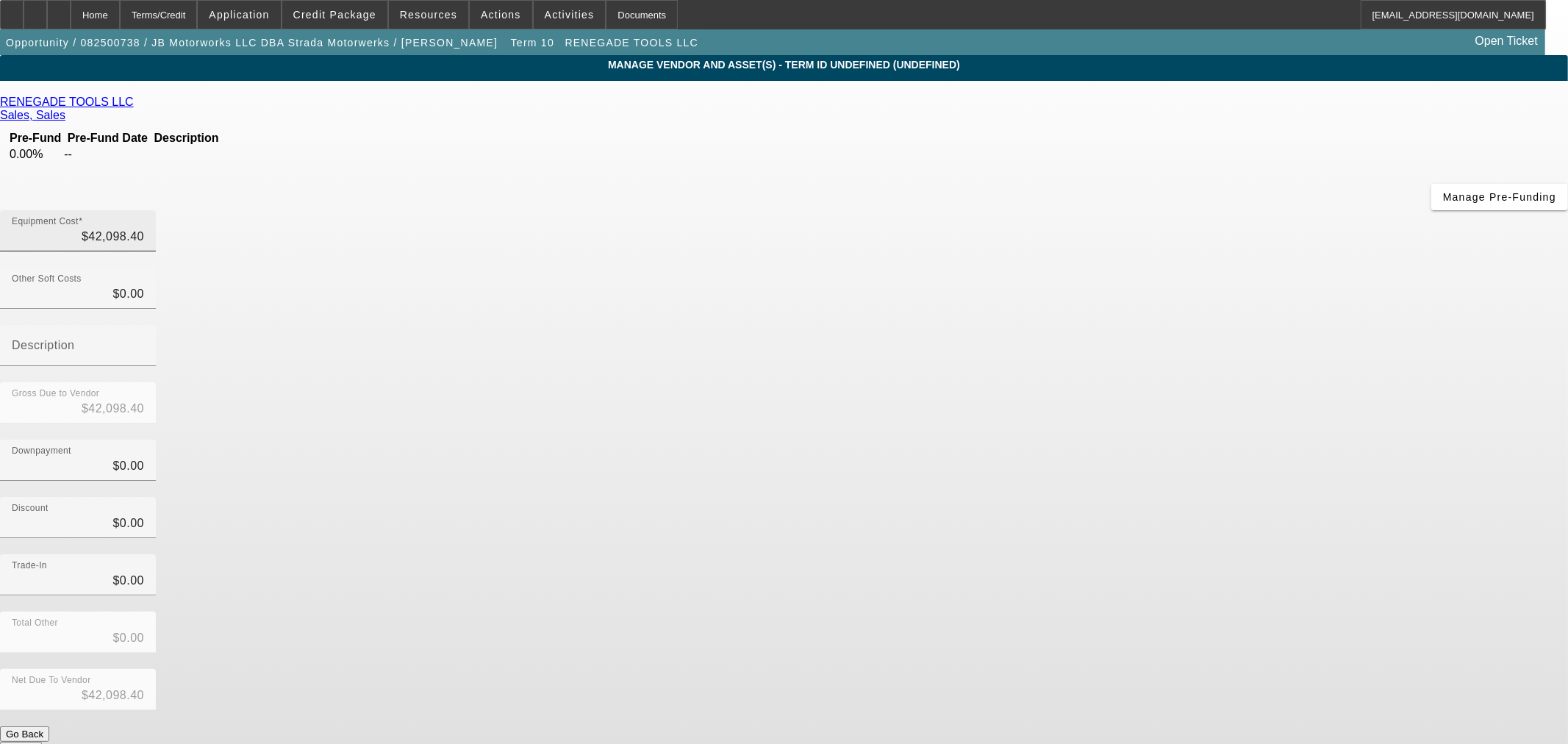
type input "42098.40"
drag, startPoint x: 923, startPoint y: 128, endPoint x: 1195, endPoint y: 122, distance: 272.1
click at [1195, 210] on div "Equipment Cost 42098.40" at bounding box center [784, 239] width 1568 height 57
type input "$0.00"
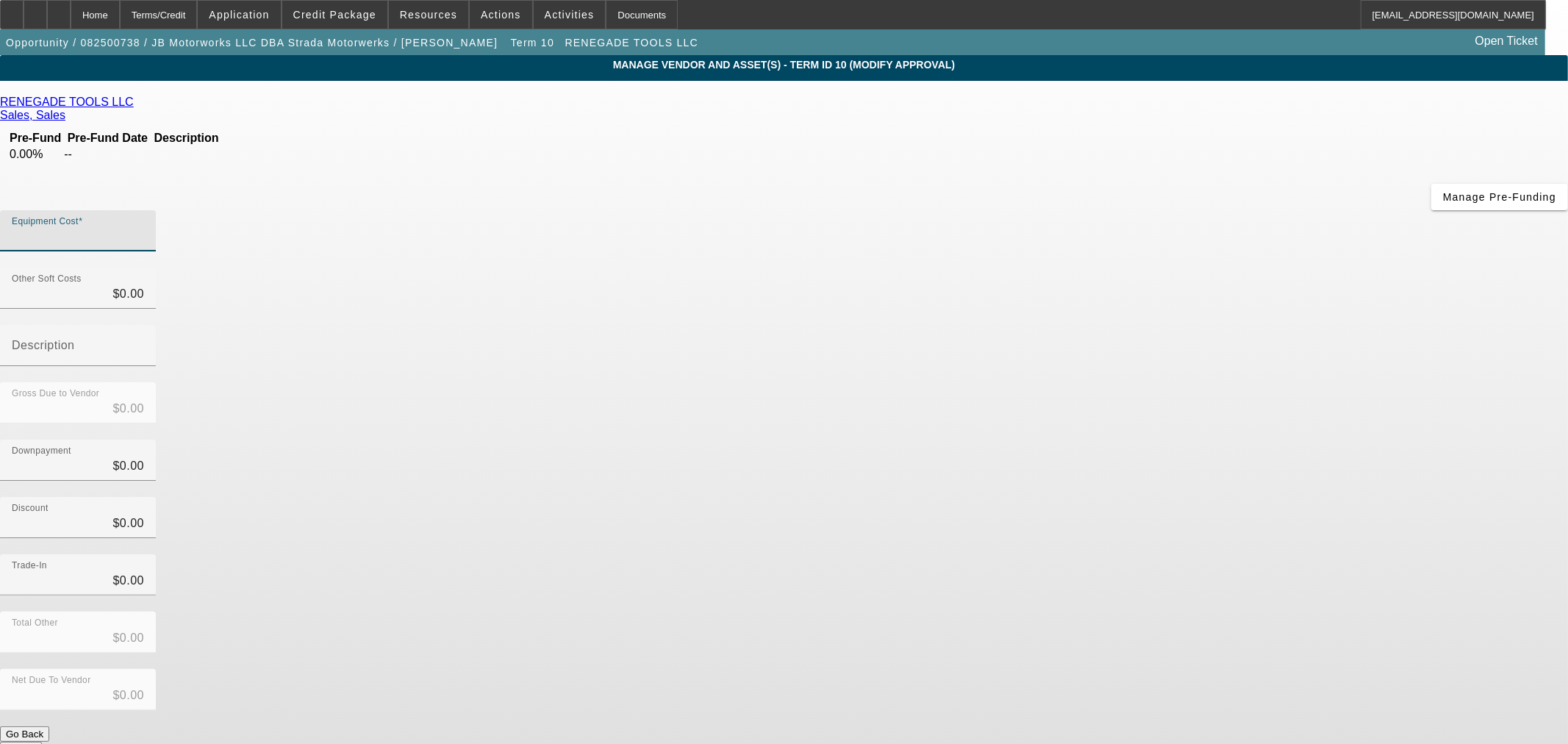
paste input "38,980.00"
type input "38,980.00"
type input "$38,980.00"
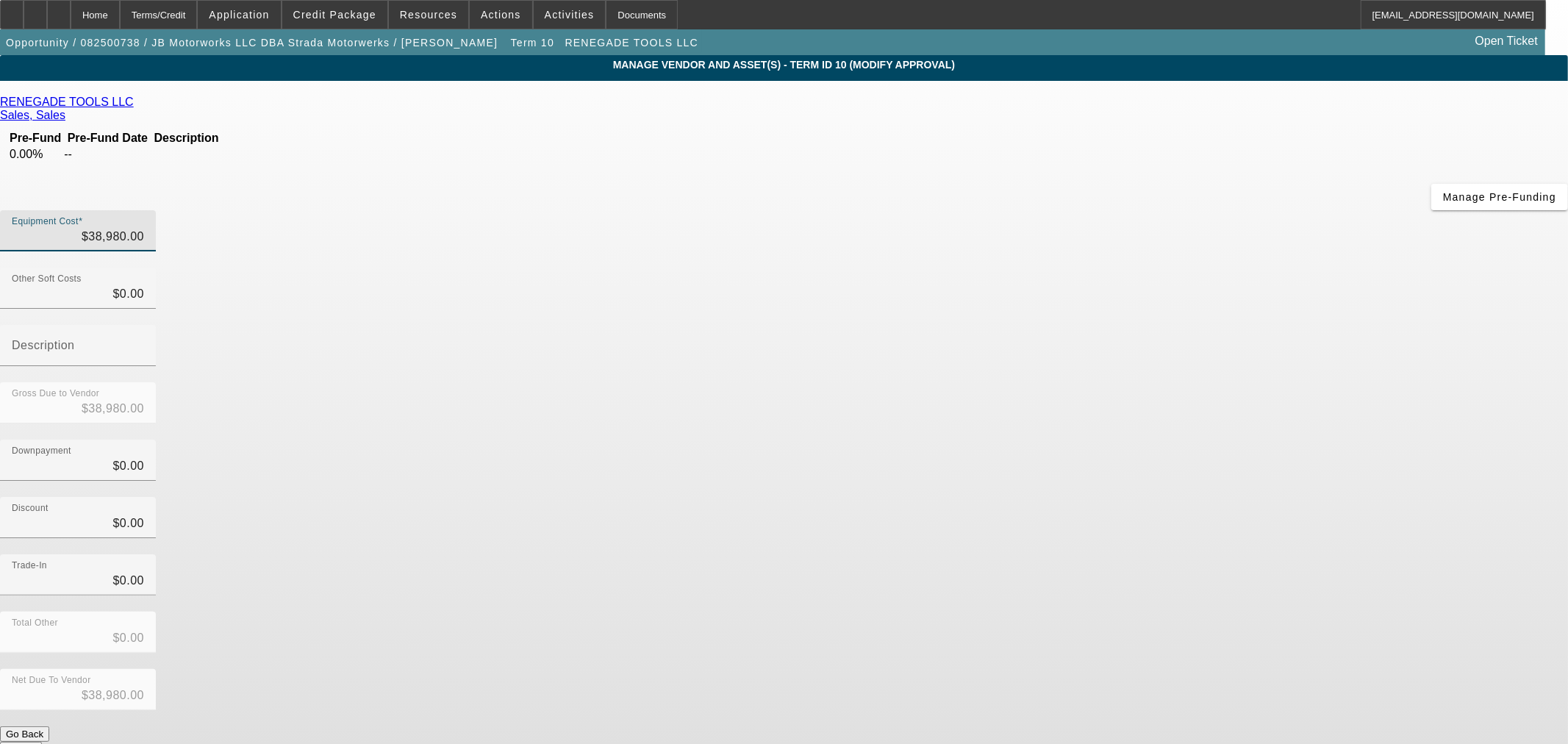
click at [1164, 439] on div "Downpayment $0.00" at bounding box center [784, 468] width 1568 height 57
click at [1099, 669] on div "Net Due To Vendor $38,980.00" at bounding box center [784, 698] width 1568 height 57
click at [42, 741] on button "Submit" at bounding box center [20, 749] width 42 height 16
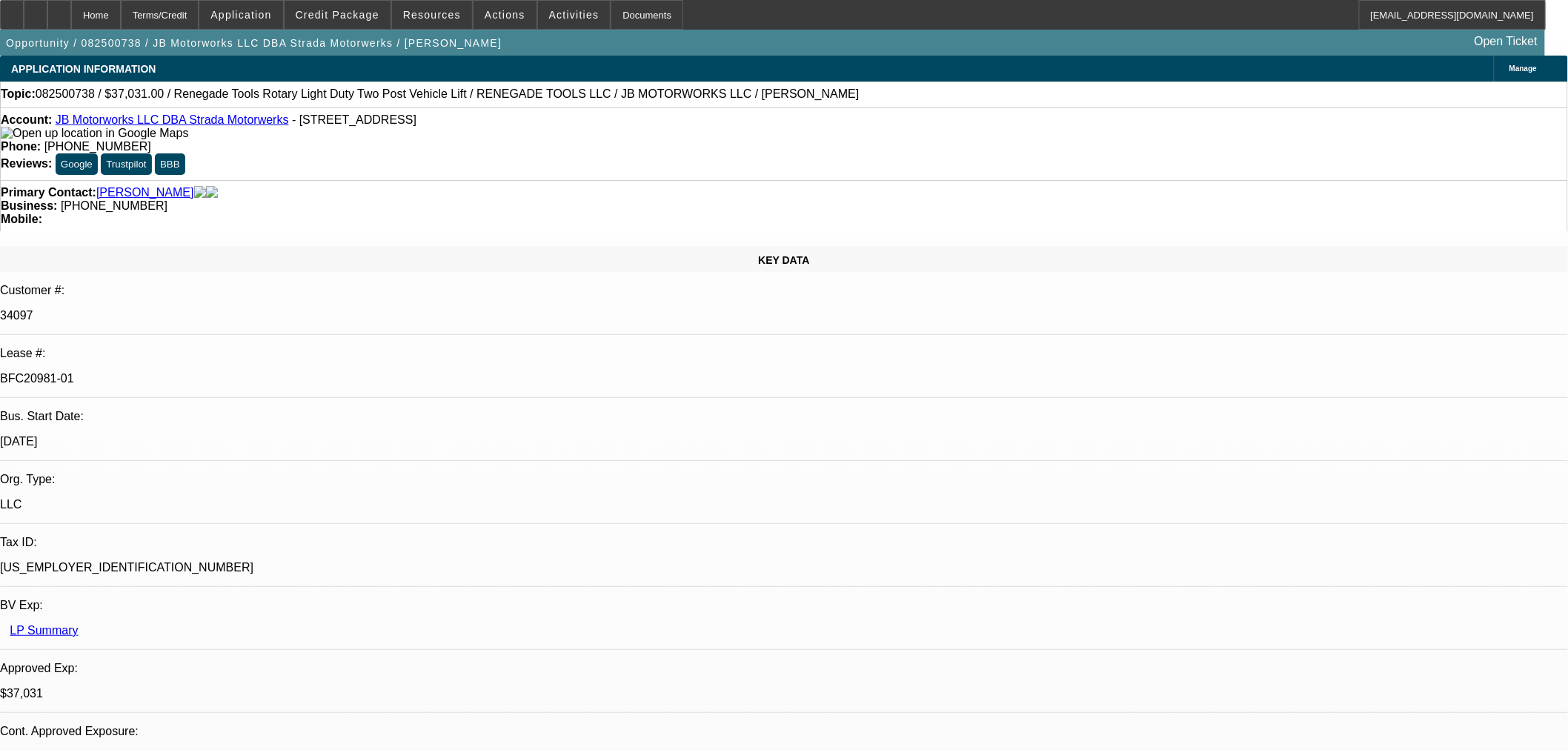
select select "0"
select select "3"
select select "0"
select select "6"
select select "0"
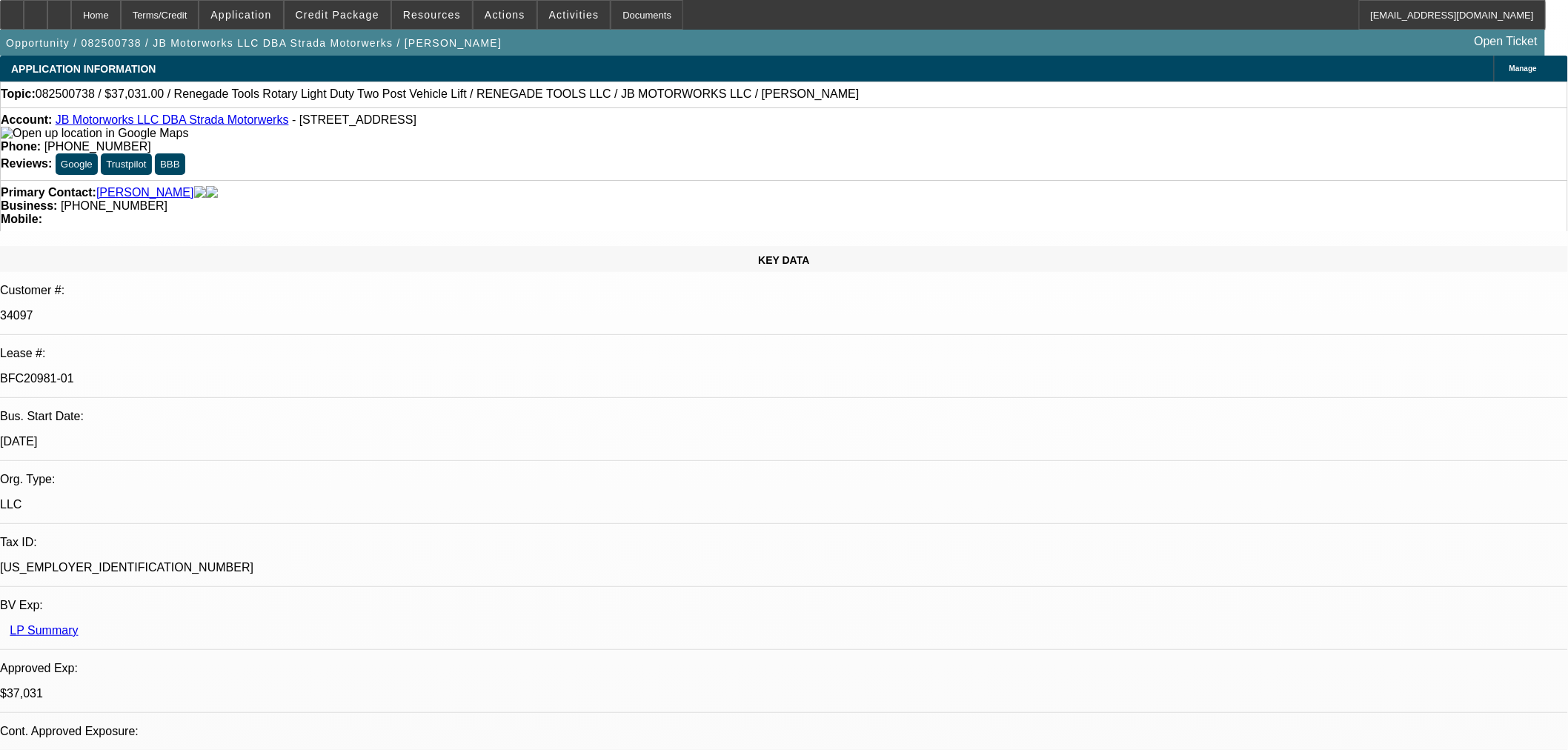
select select "3"
select select "0"
select select "6"
select select "0"
select select "3"
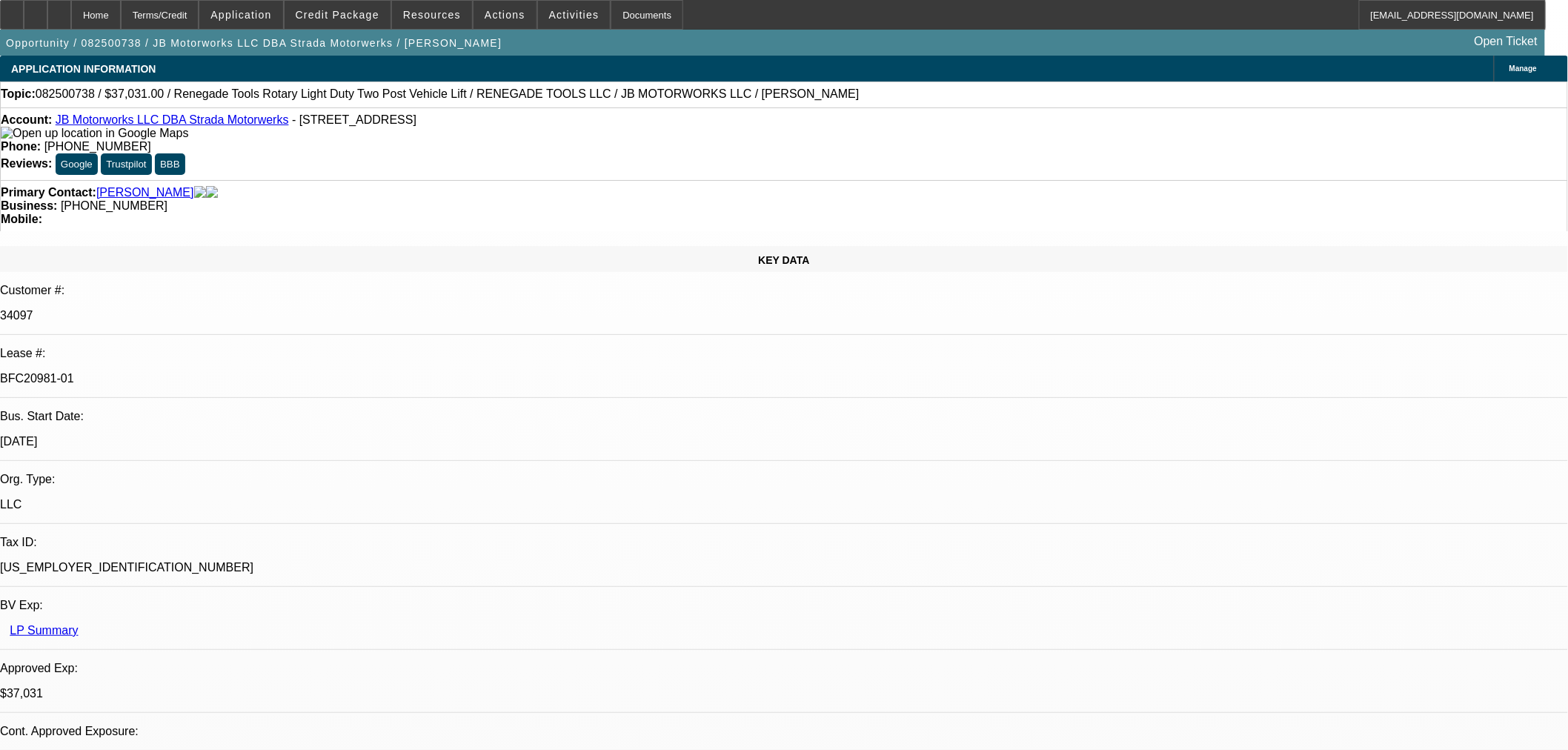
select select "0"
select select "6"
select select "0"
select select "3"
select select "0.1"
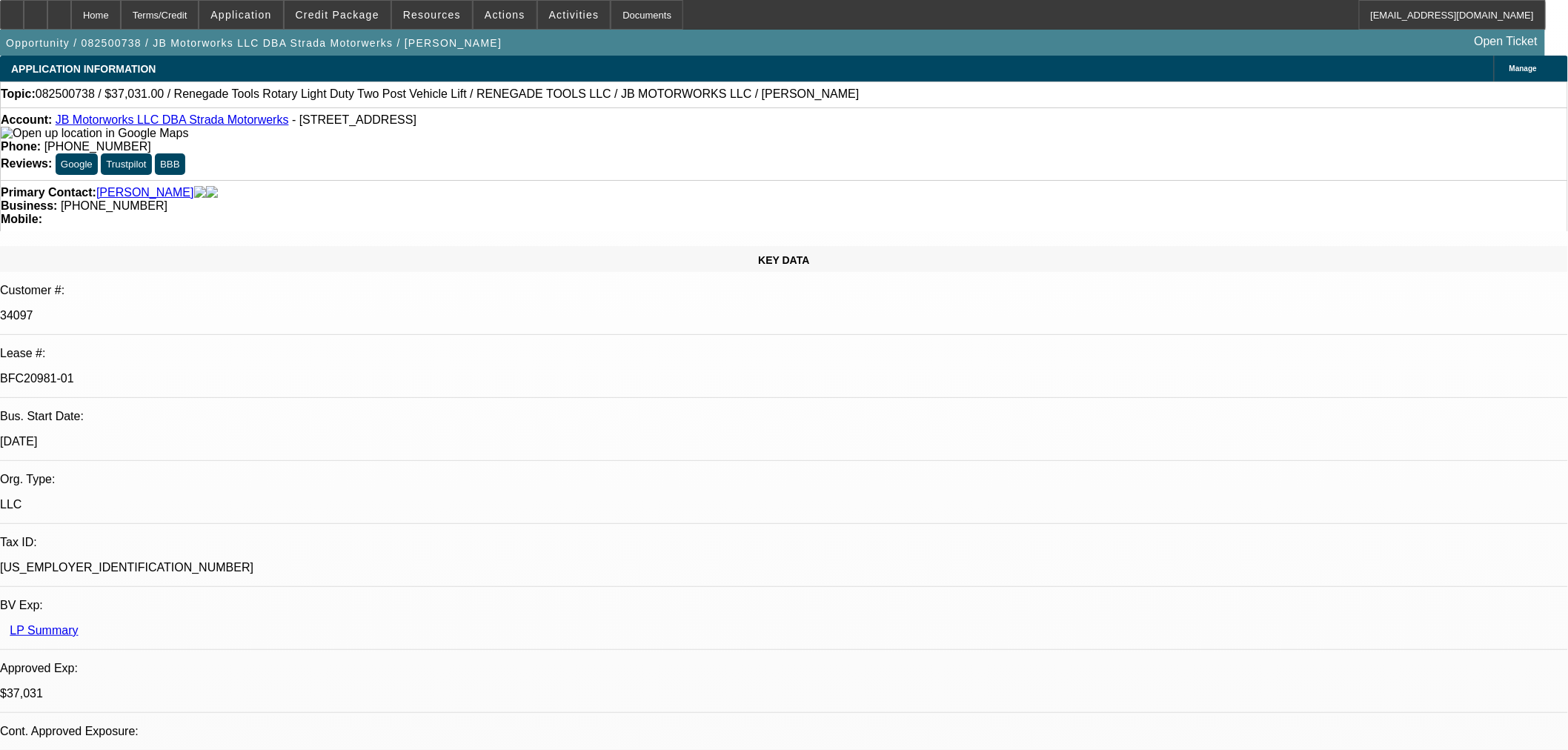
select select "4"
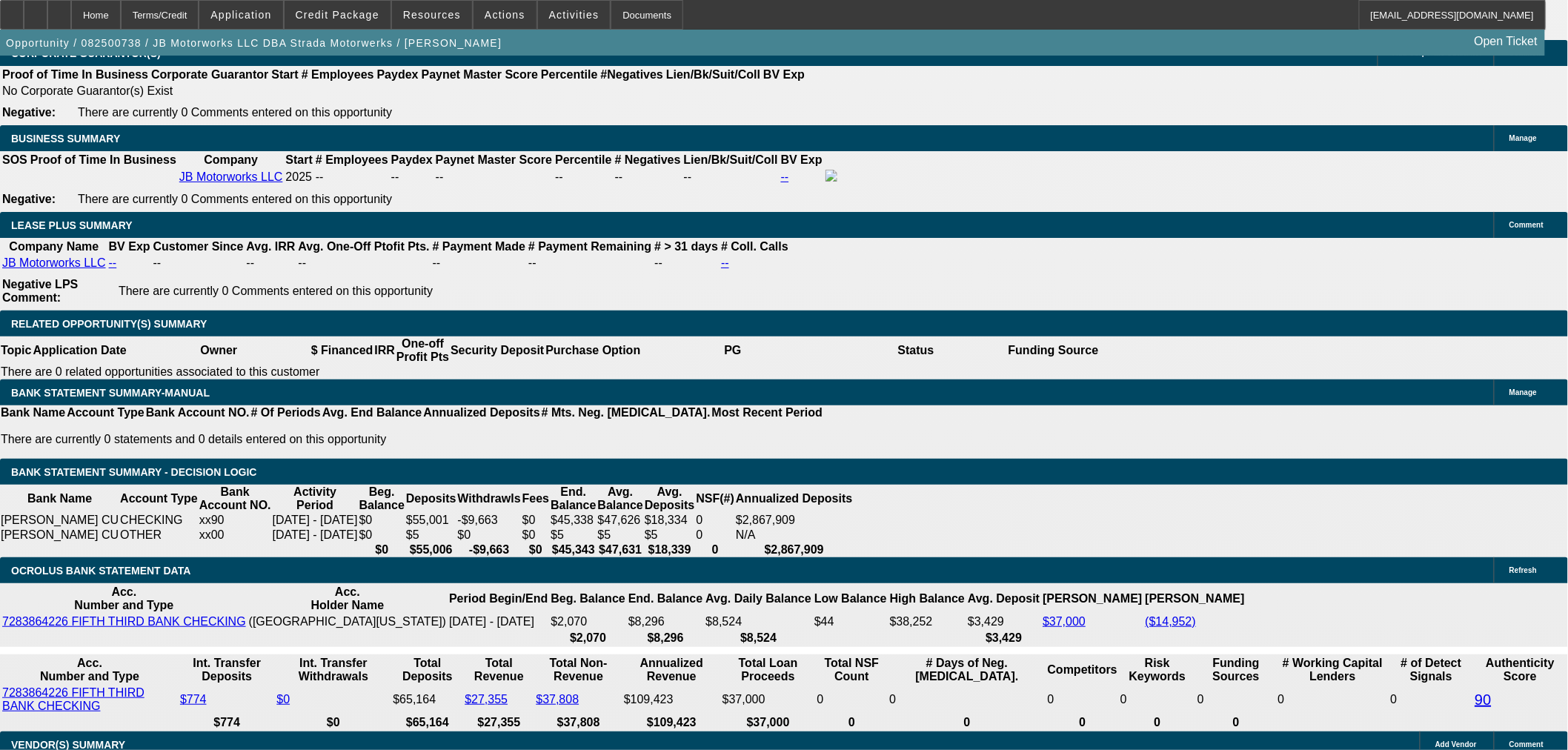
scroll to position [2470, 0]
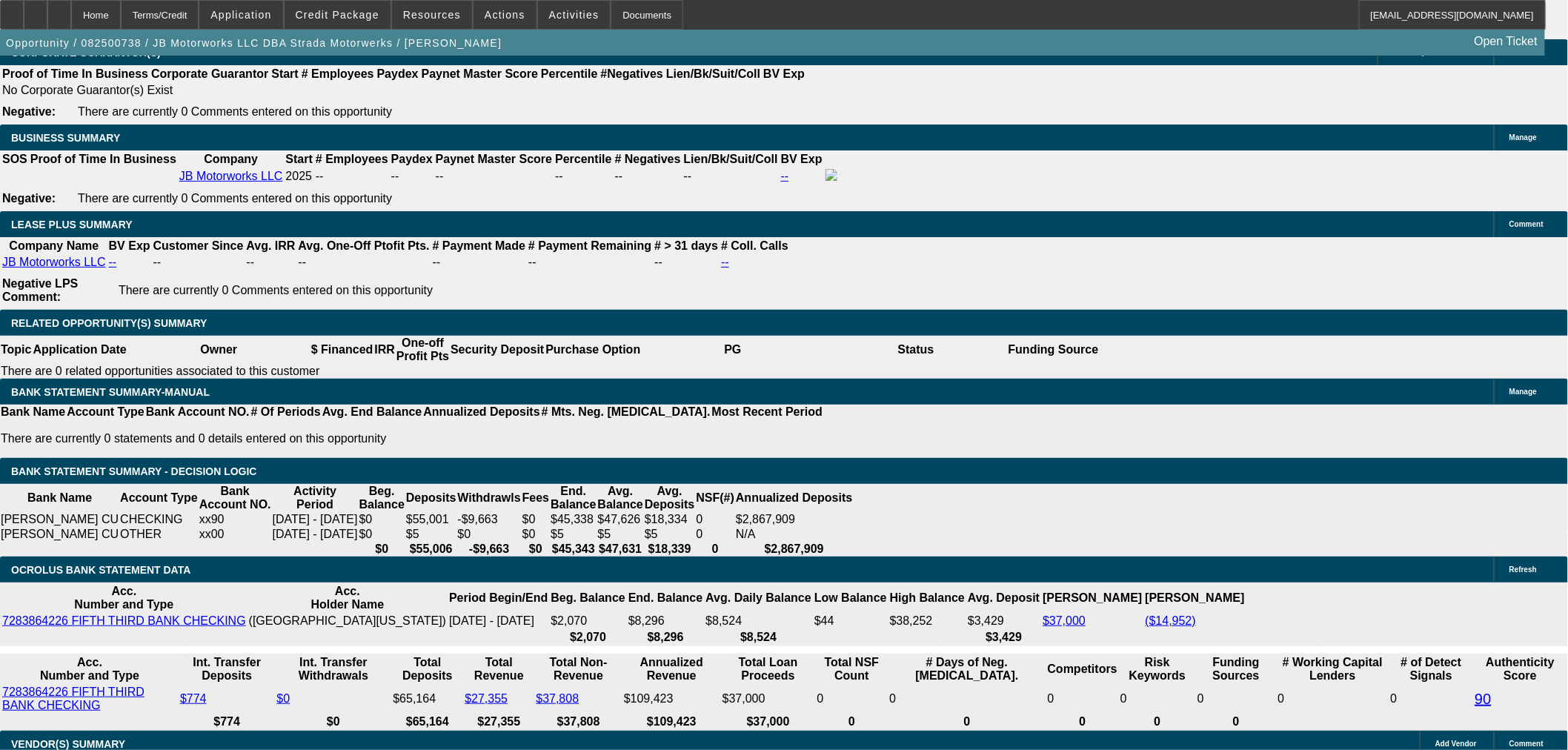
drag, startPoint x: 527, startPoint y: 301, endPoint x: 590, endPoint y: 307, distance: 63.3
type input "UNKNOWN"
type input "16"
type input "$972.56"
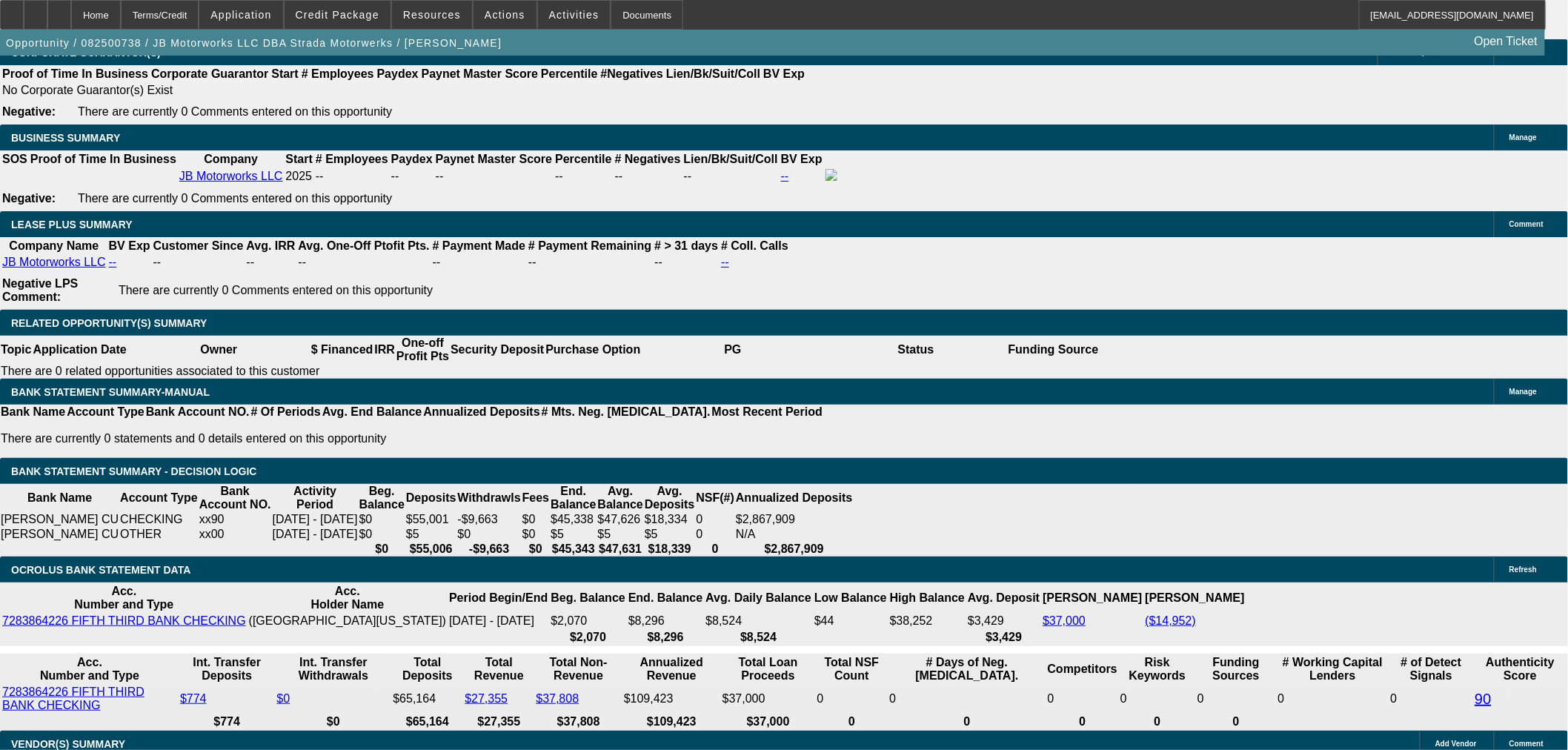
type input "16.7"
type input "$987.50"
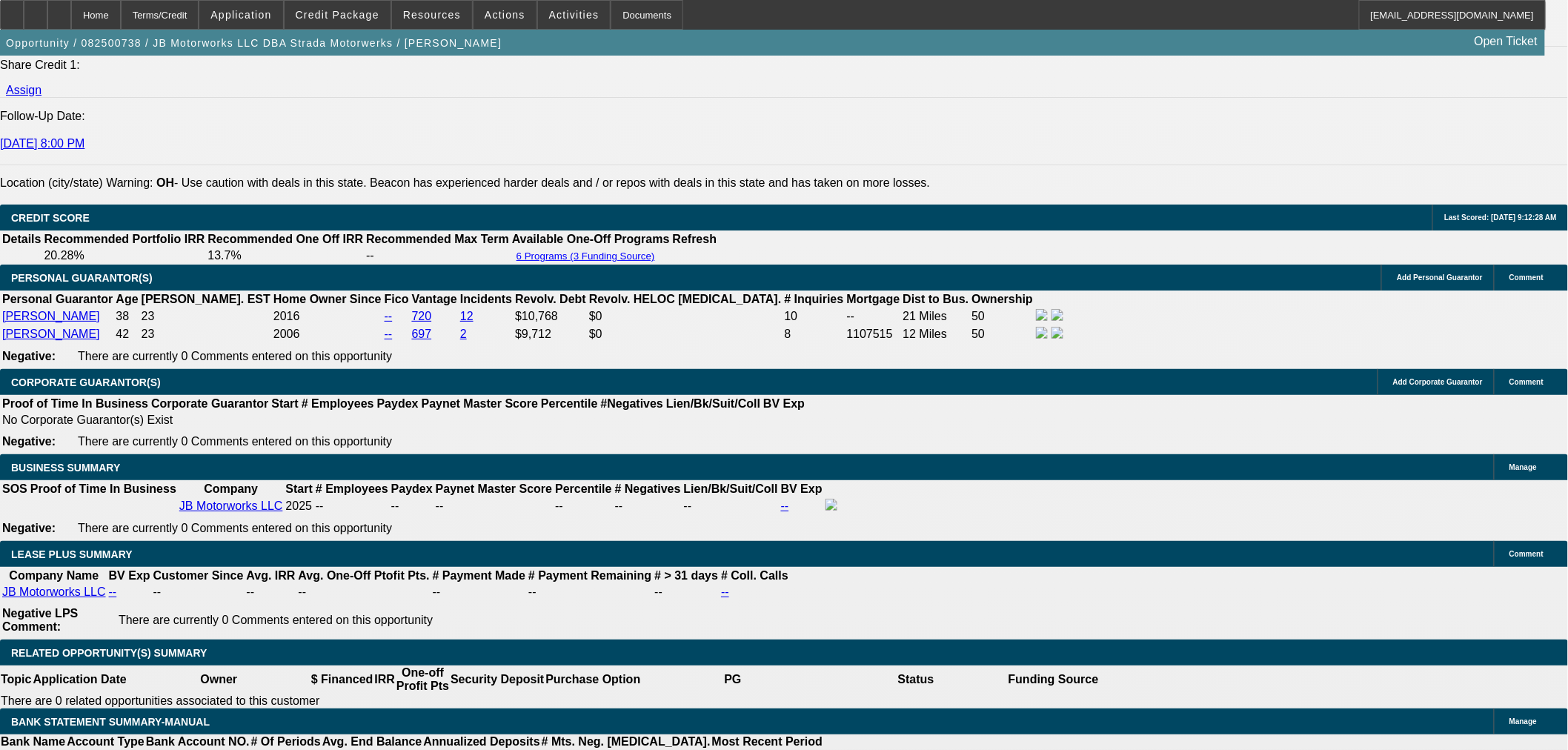
type input "16.7"
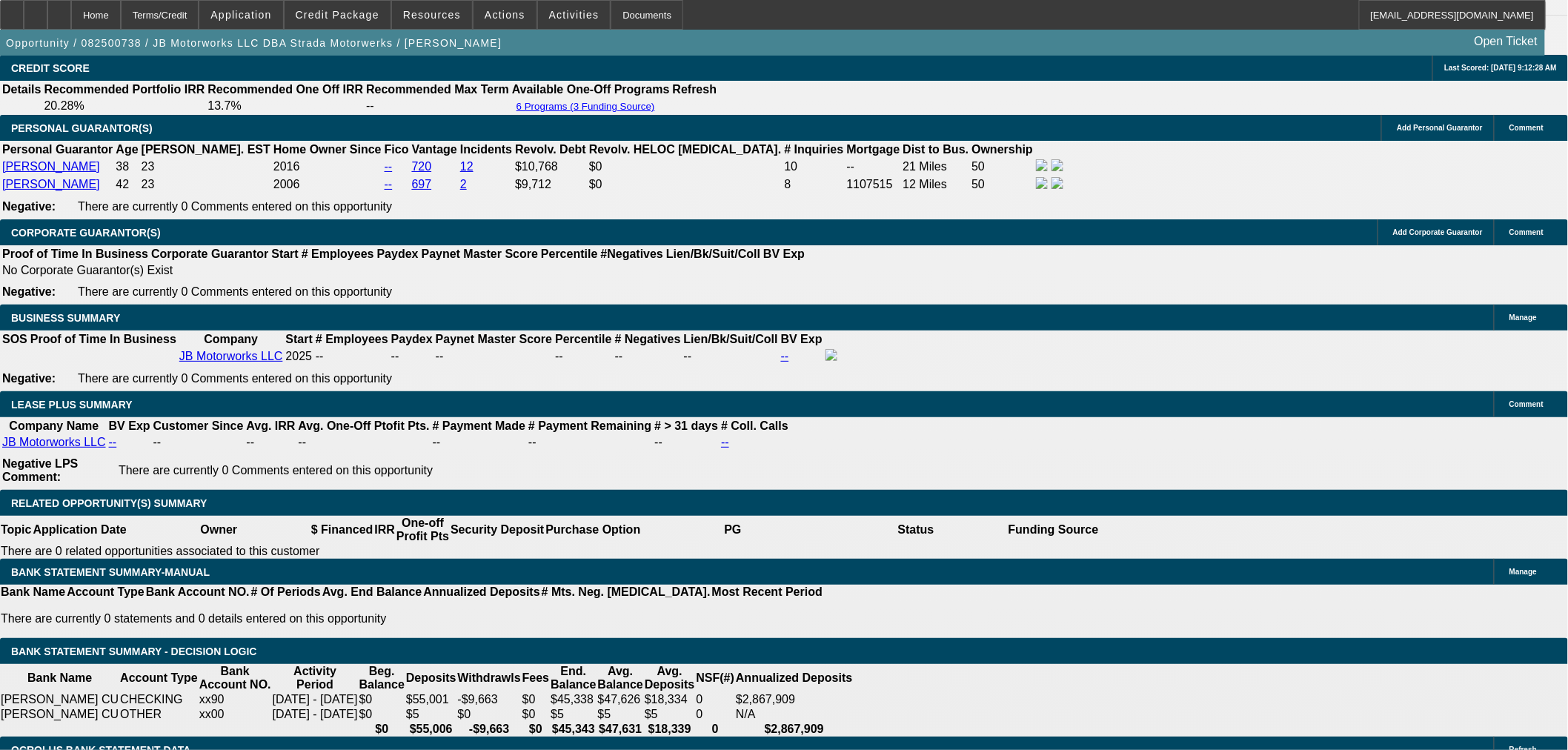
scroll to position [2551, 0]
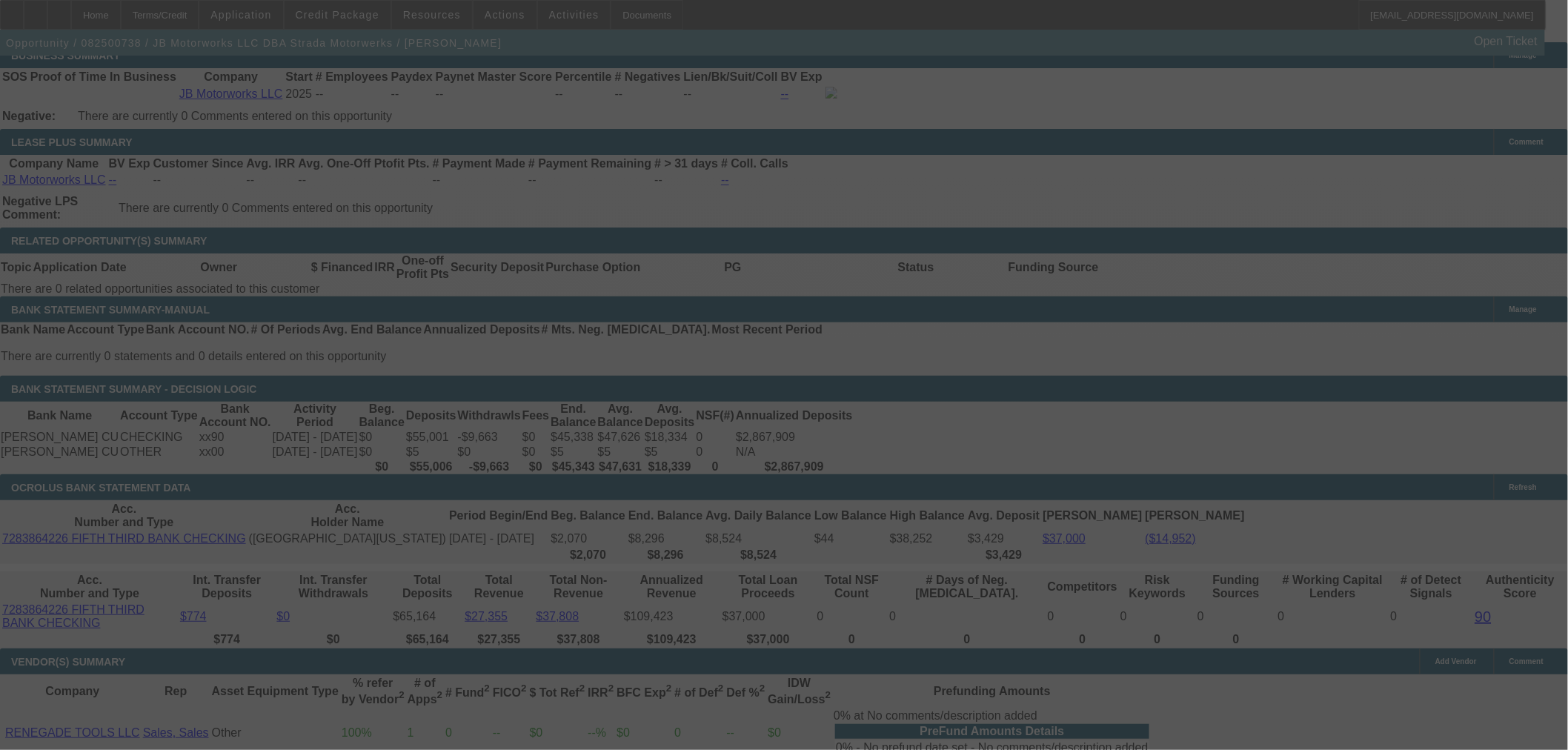
select select "0"
select select "3"
select select "0"
select select "6"
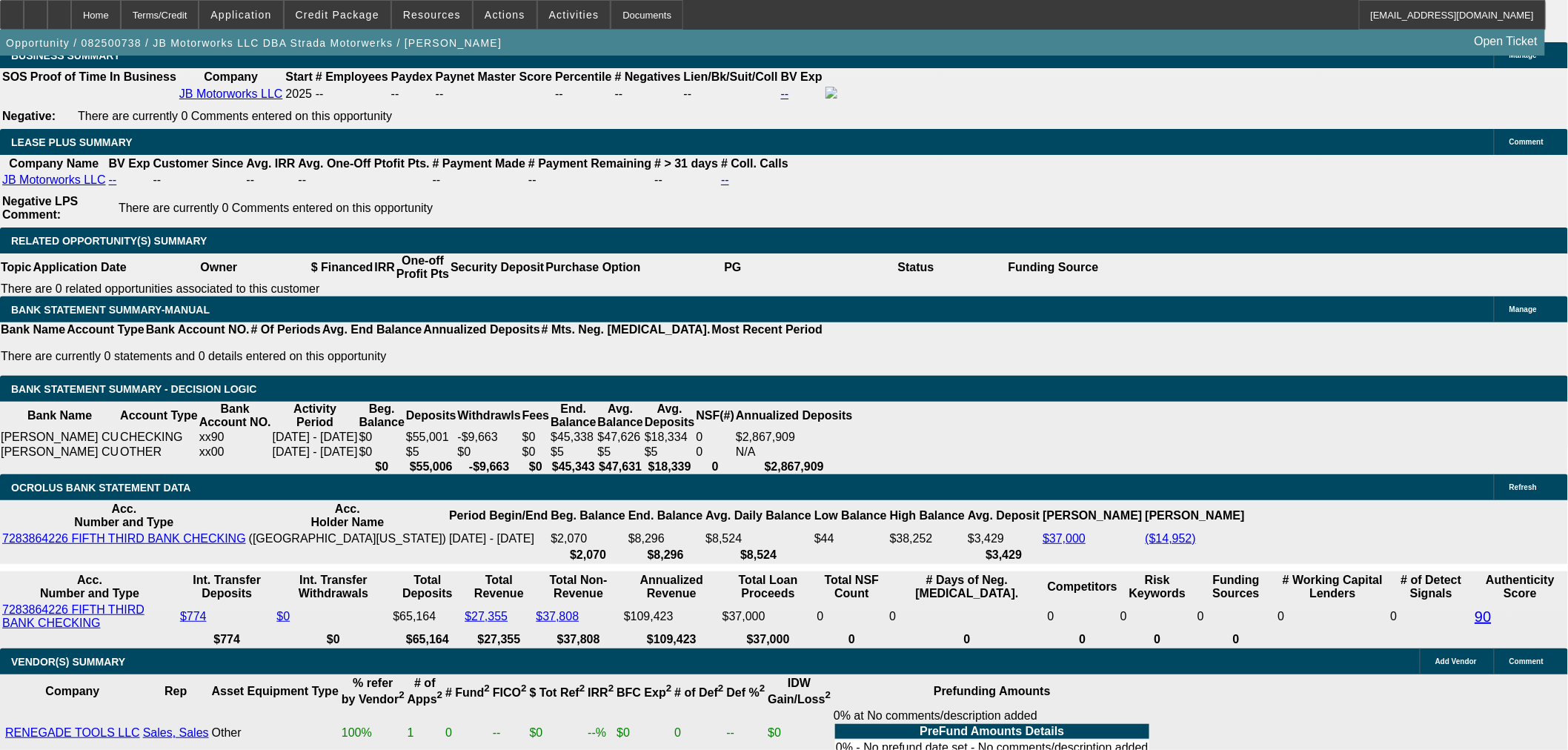
drag, startPoint x: 527, startPoint y: 222, endPoint x: 595, endPoint y: 216, distance: 68.3
type input "UNKNOWN"
type input "1"
type input "$683.64"
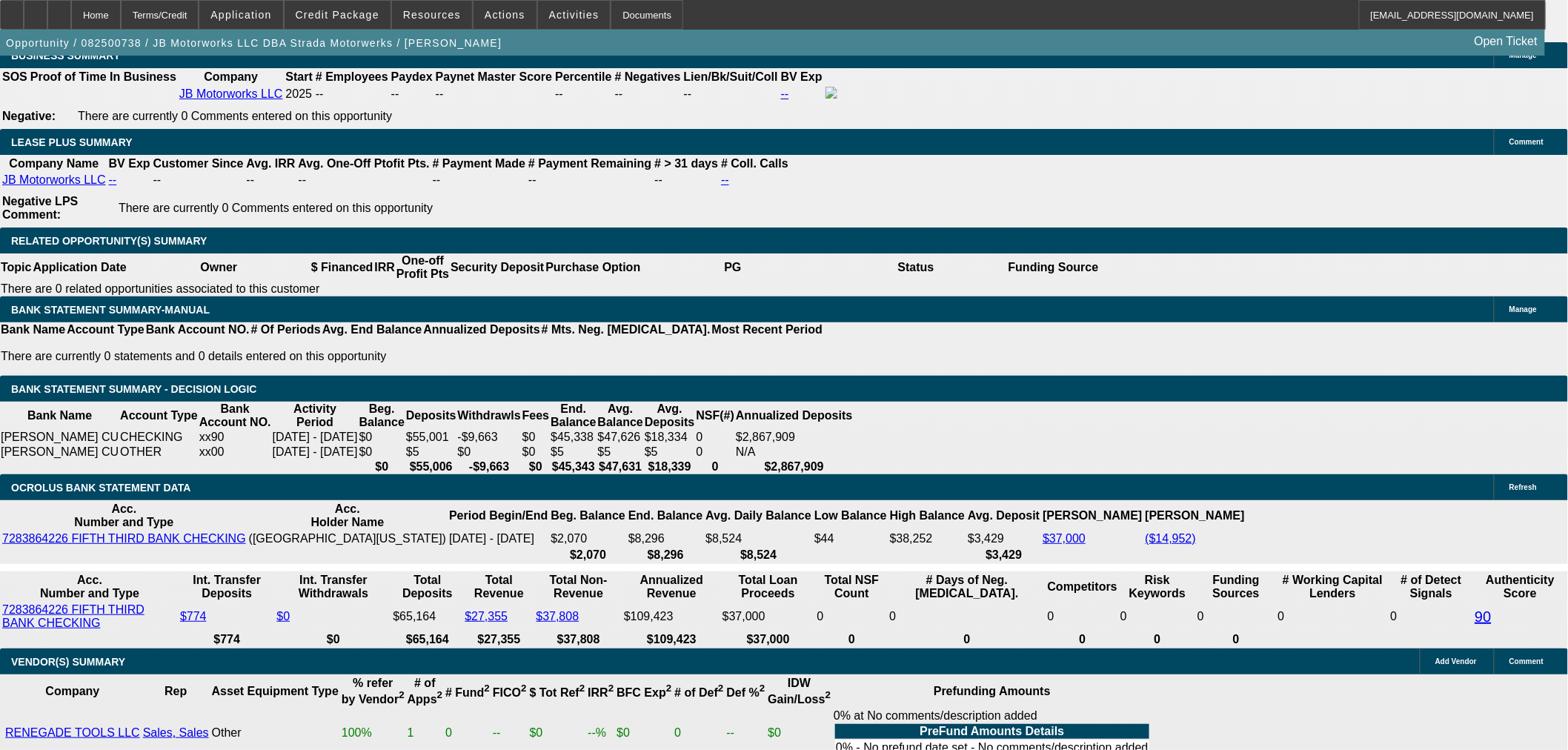
type input "16."
type input "$972.56"
type input "16.8"
type input "$989.65"
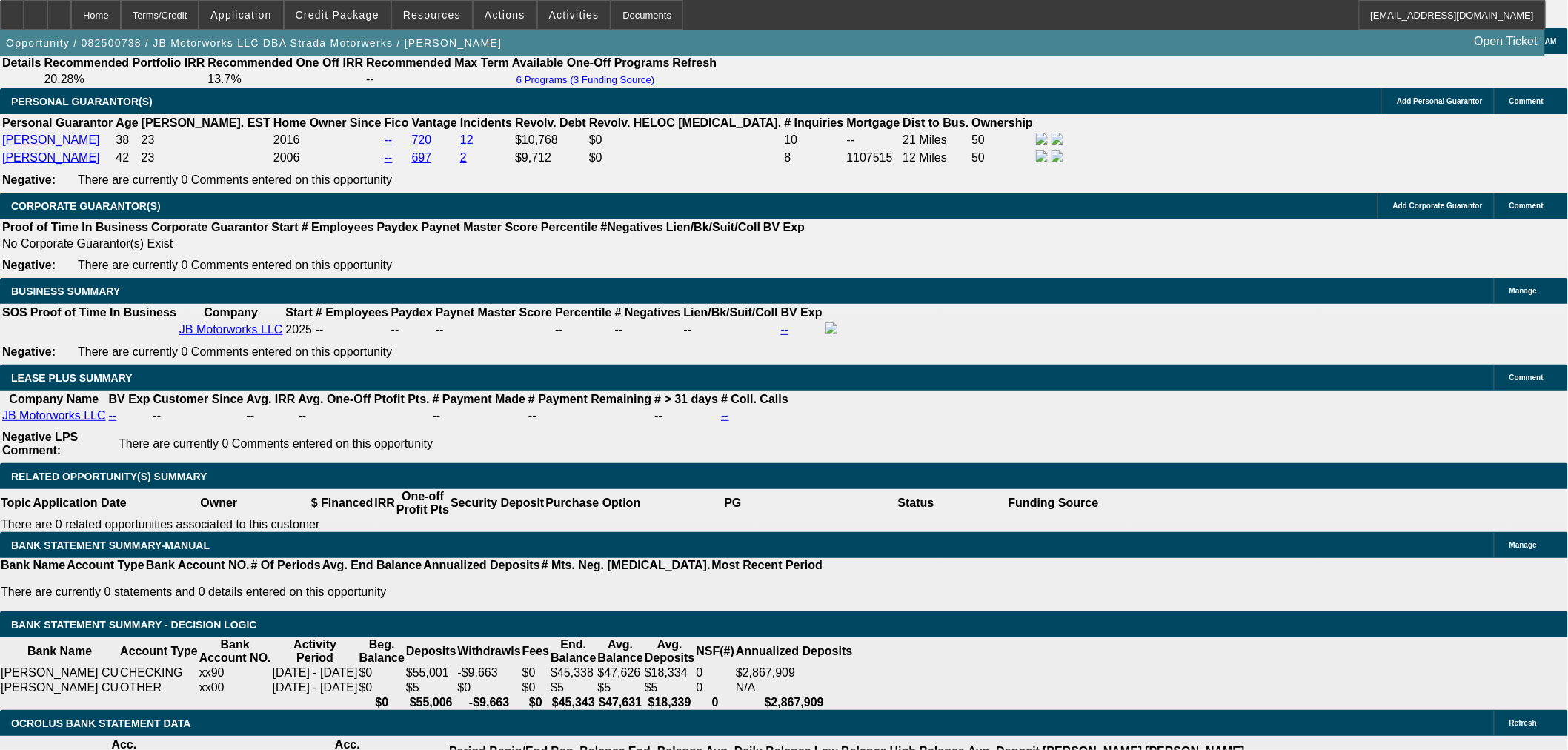
scroll to position [2223, 0]
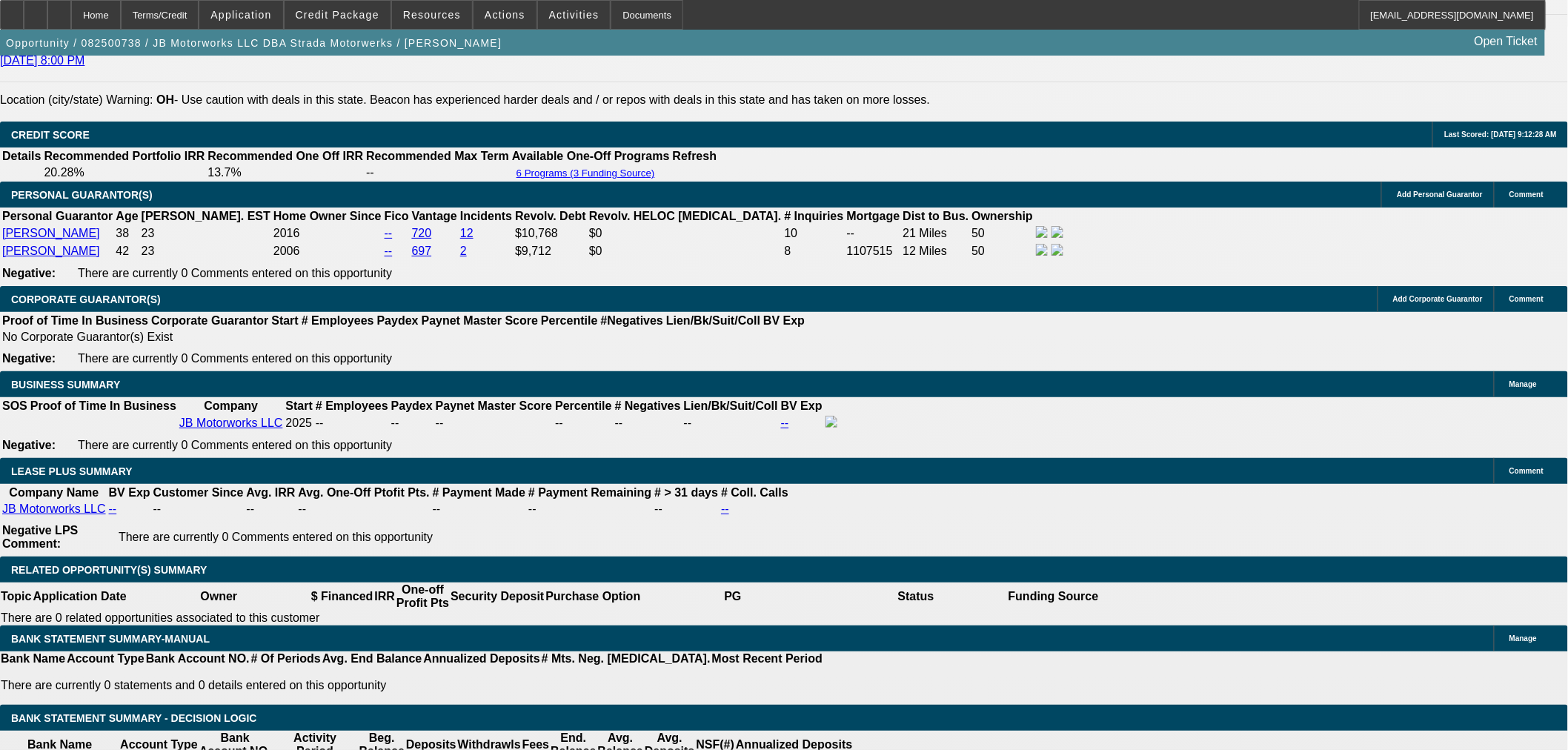
type input "16.8"
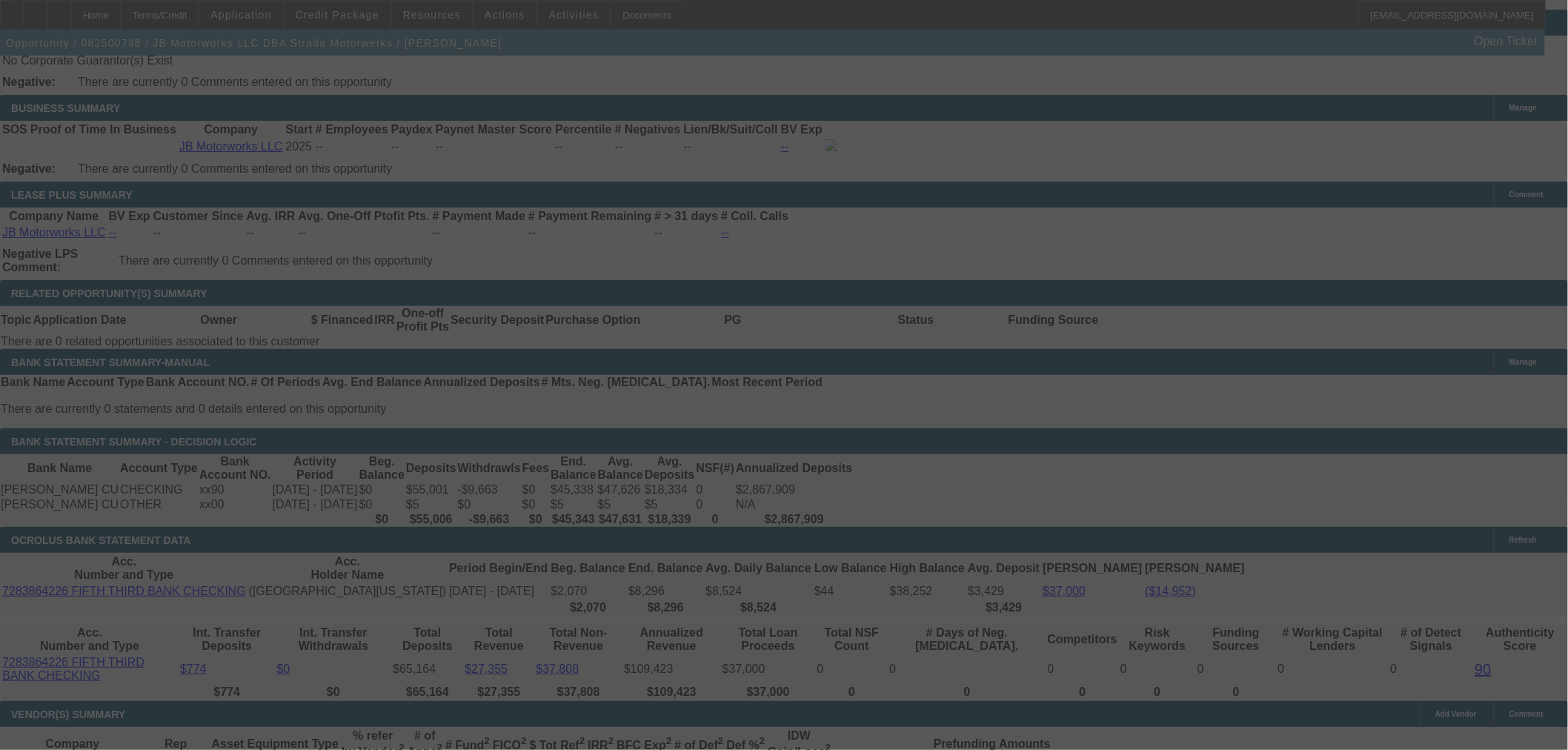
scroll to position [2470, 0]
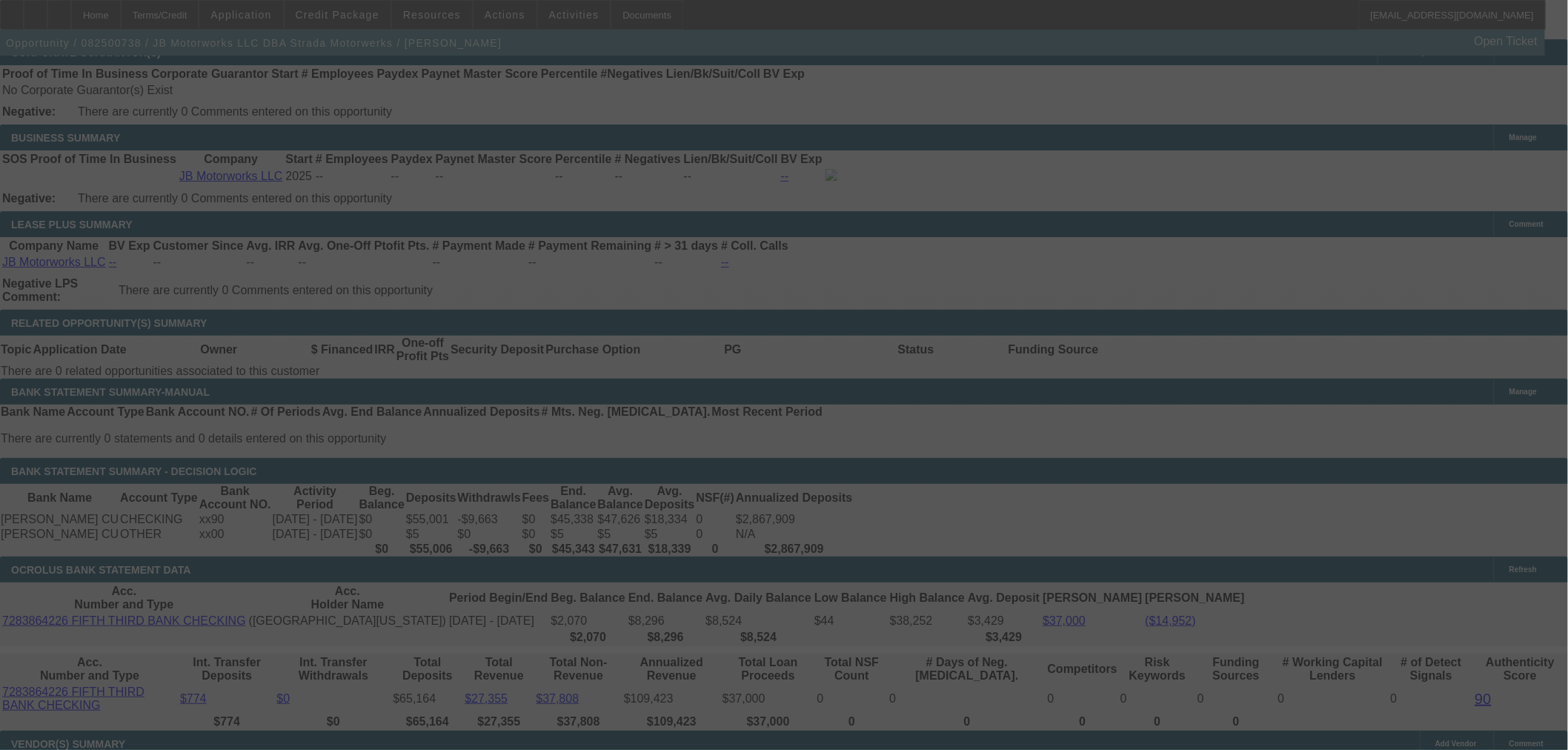
select select "0"
select select "3"
select select "0"
select select "6"
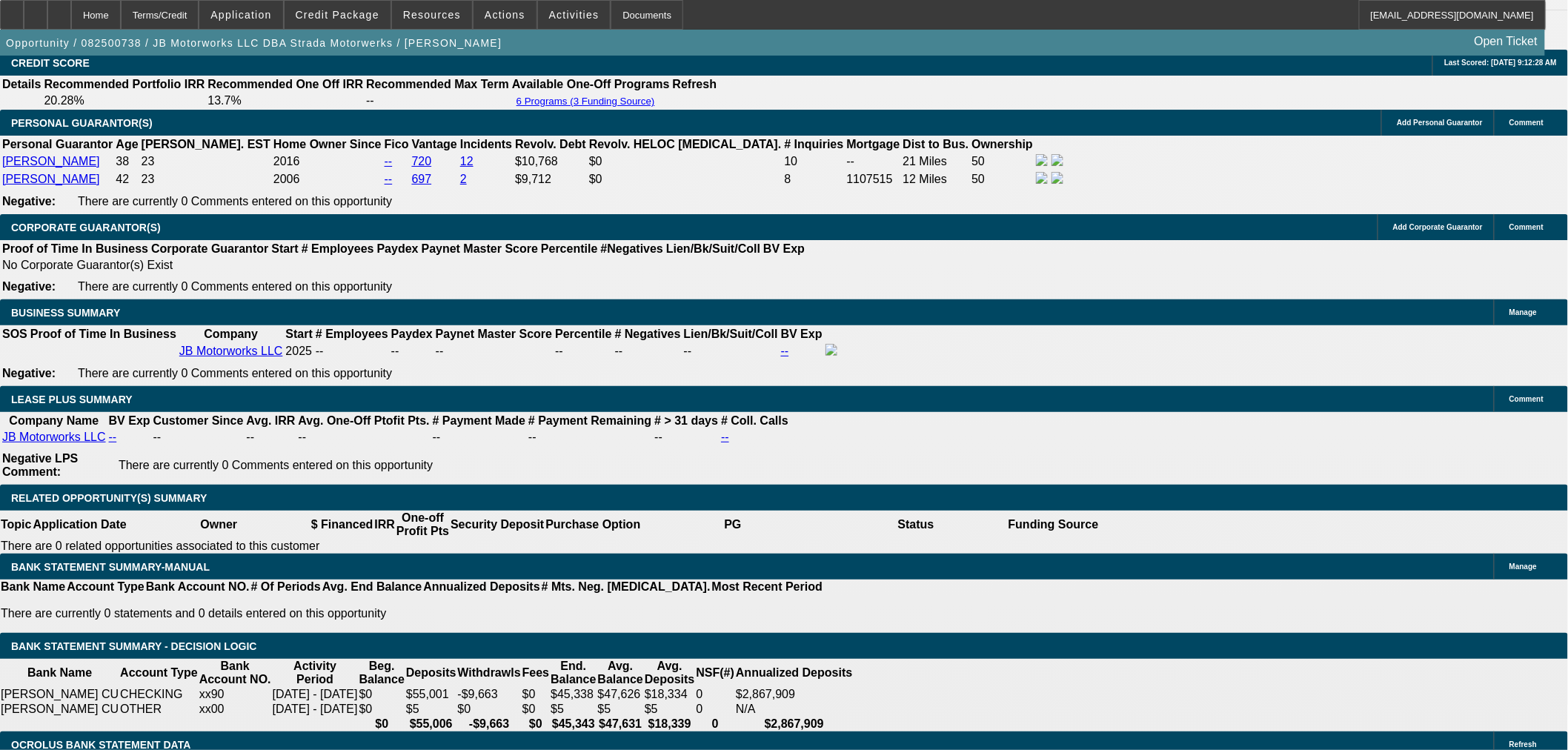
scroll to position [2283, 0]
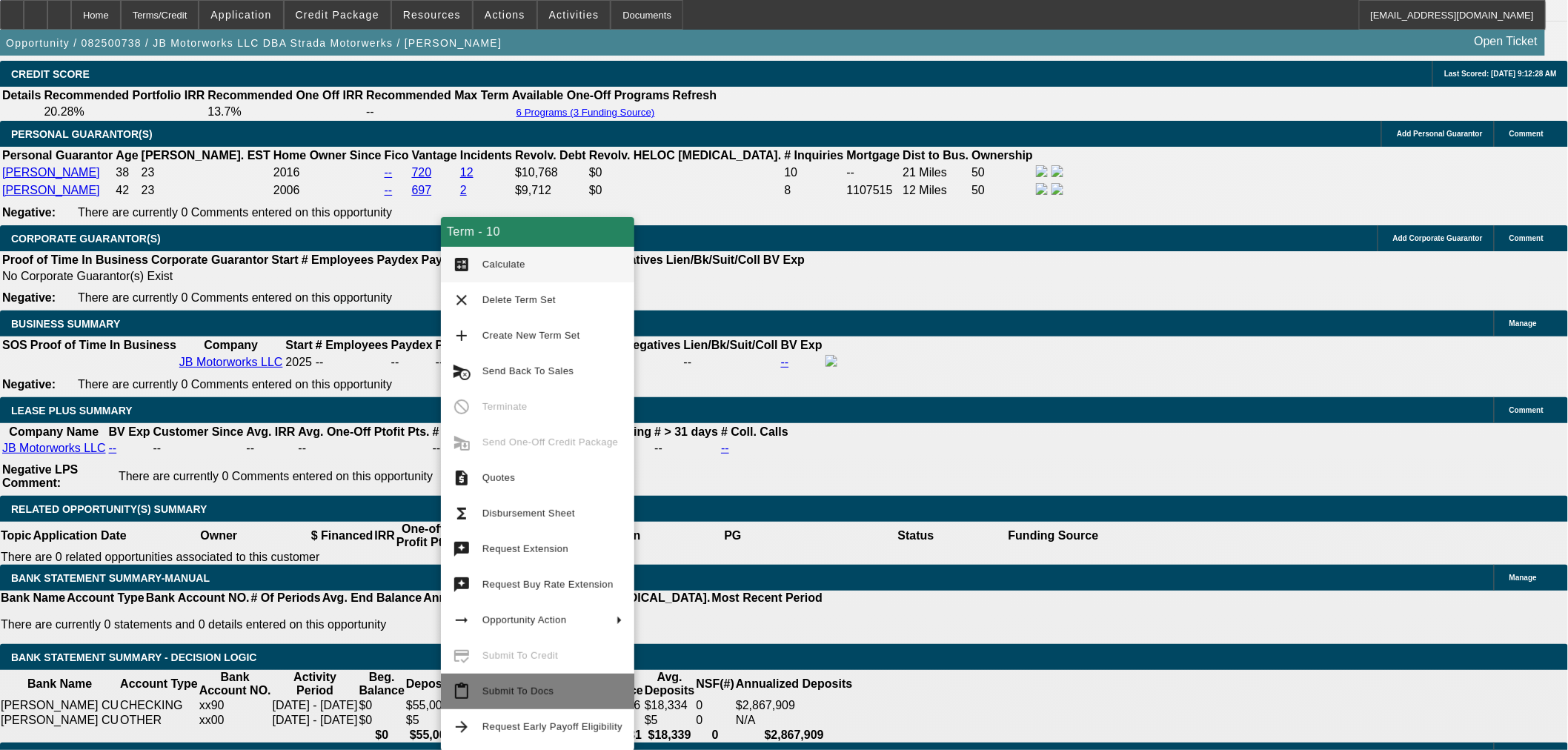
click at [529, 686] on span "Submit To Docs" at bounding box center [517, 691] width 71 height 11
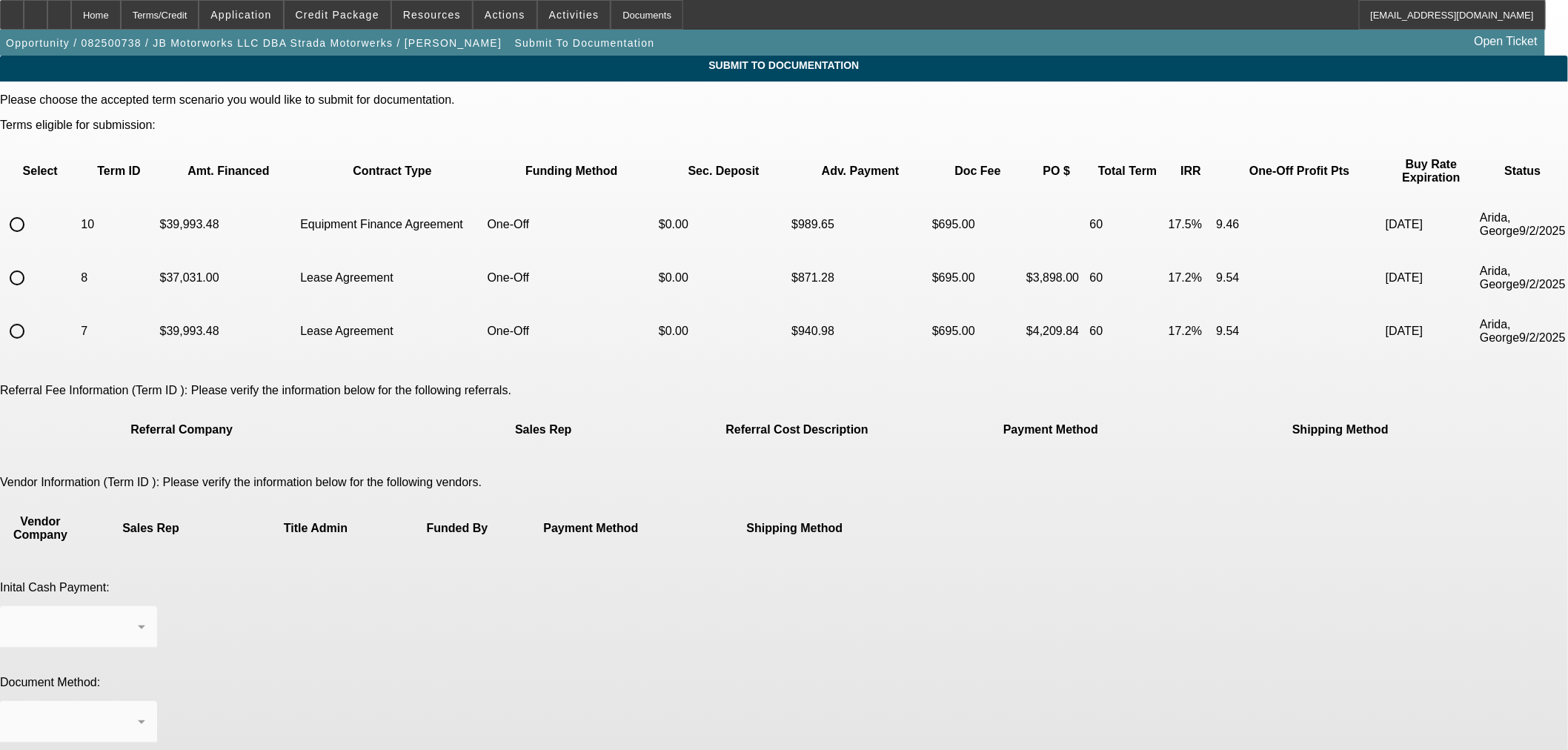
click at [32, 210] on input "radio" at bounding box center [17, 224] width 30 height 30
radio input "true"
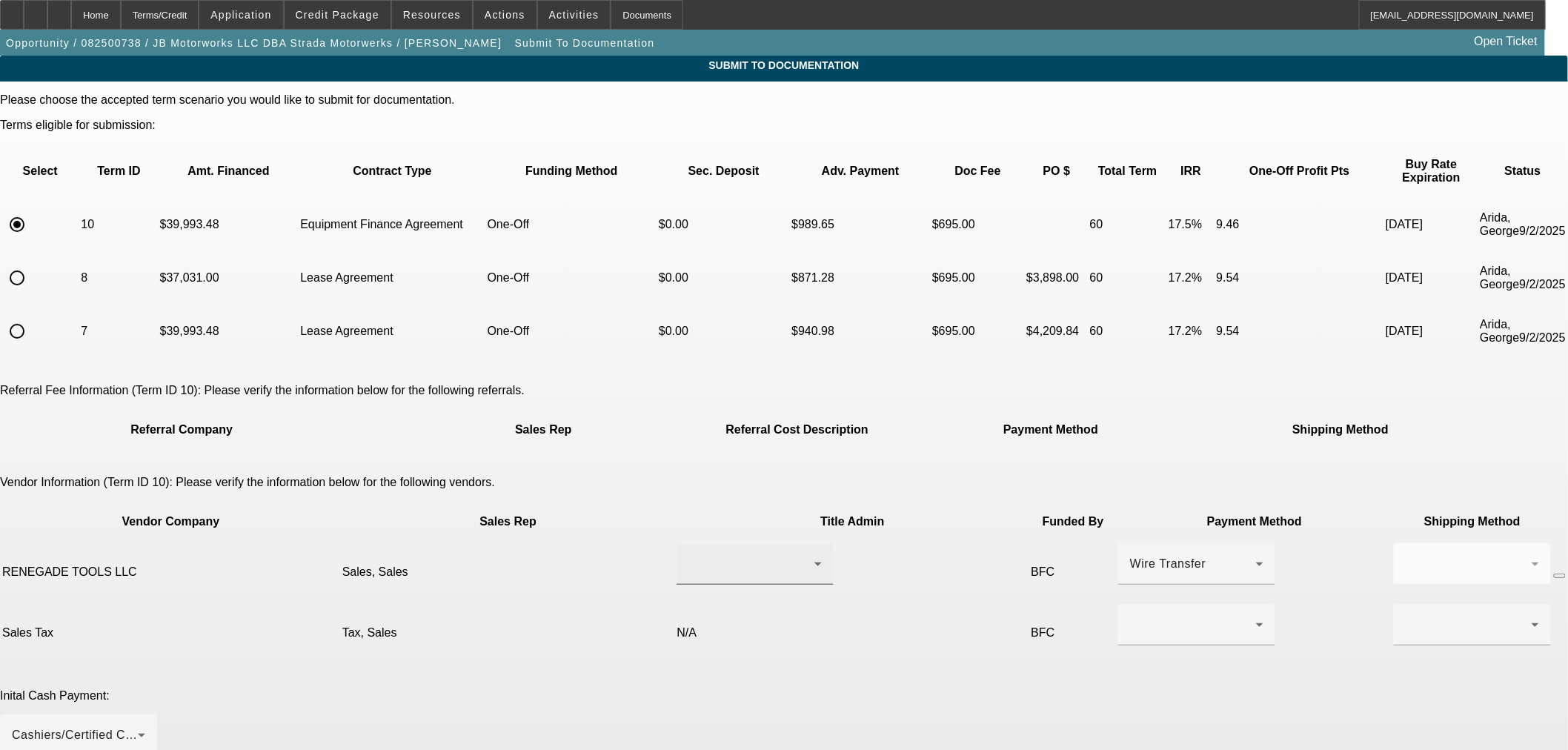
click at [730, 543] on div at bounding box center [755, 564] width 133 height 42
click at [713, 533] on mat-option "Sales, Sales" at bounding box center [699, 536] width 174 height 35
click at [1130, 616] on div at bounding box center [1192, 624] width 126 height 18
click at [894, 604] on mat-option "Check" at bounding box center [919, 601] width 157 height 35
click at [1405, 616] on div at bounding box center [1467, 624] width 126 height 18
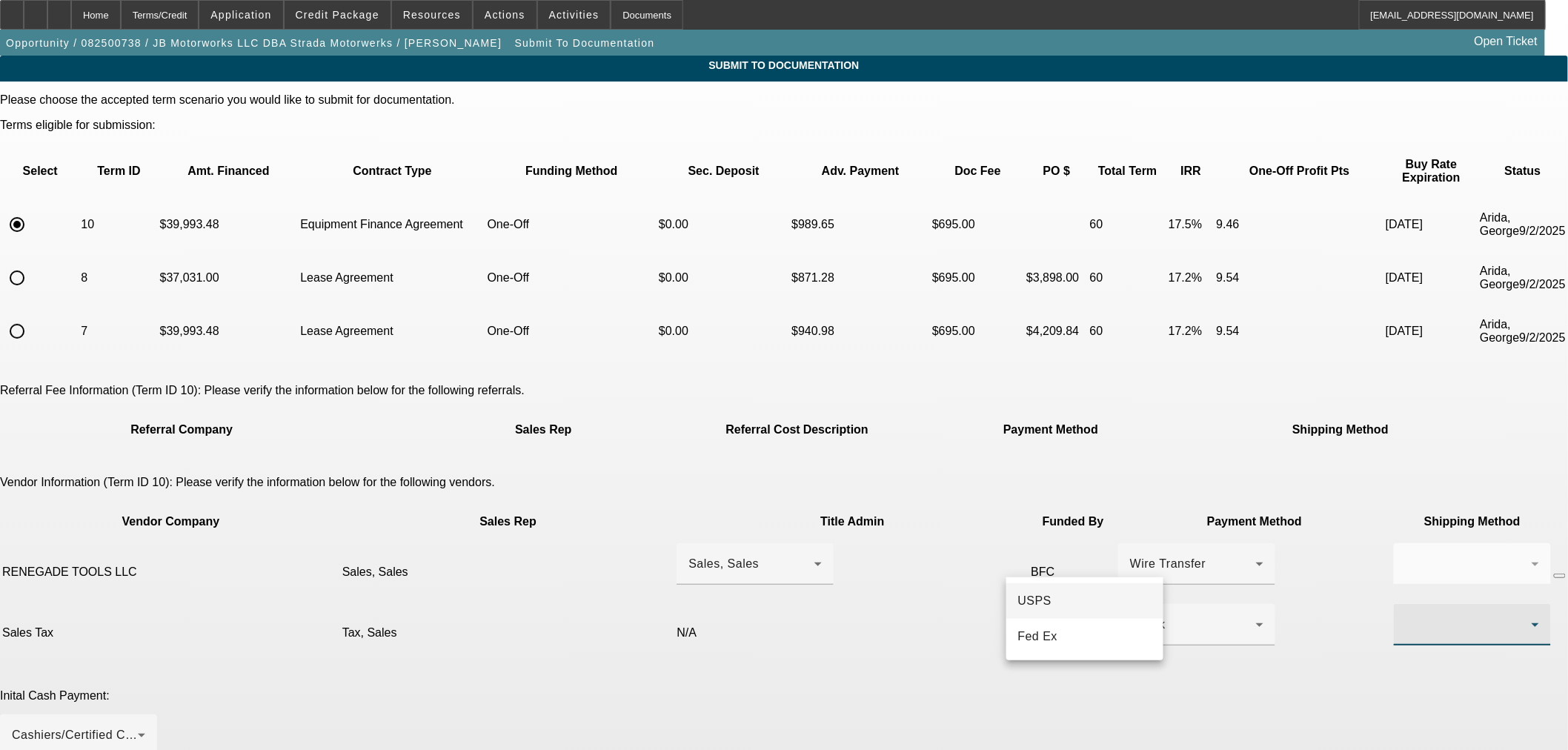
click at [1053, 609] on mat-option "USPS" at bounding box center [1084, 601] width 157 height 35
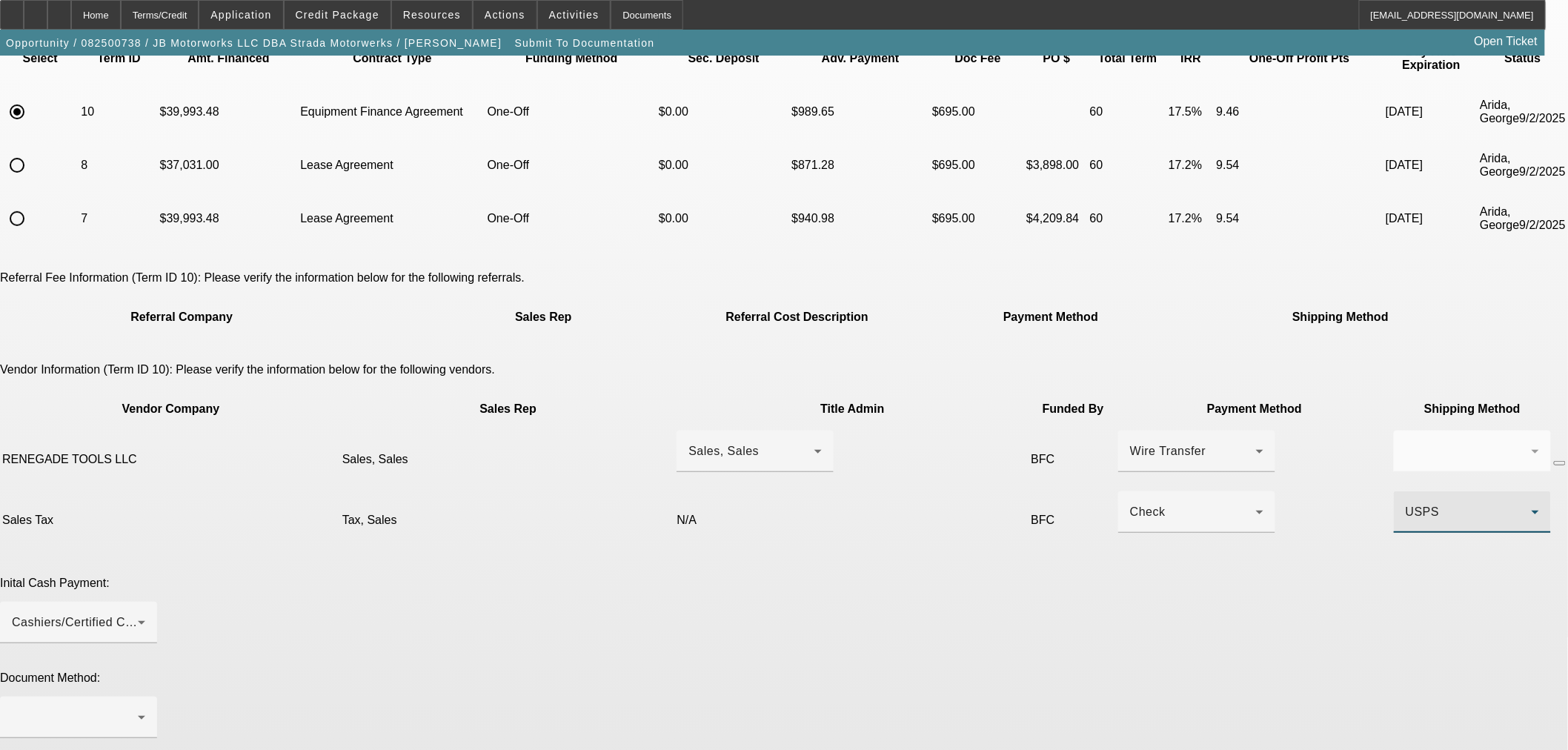
scroll to position [247, 0]
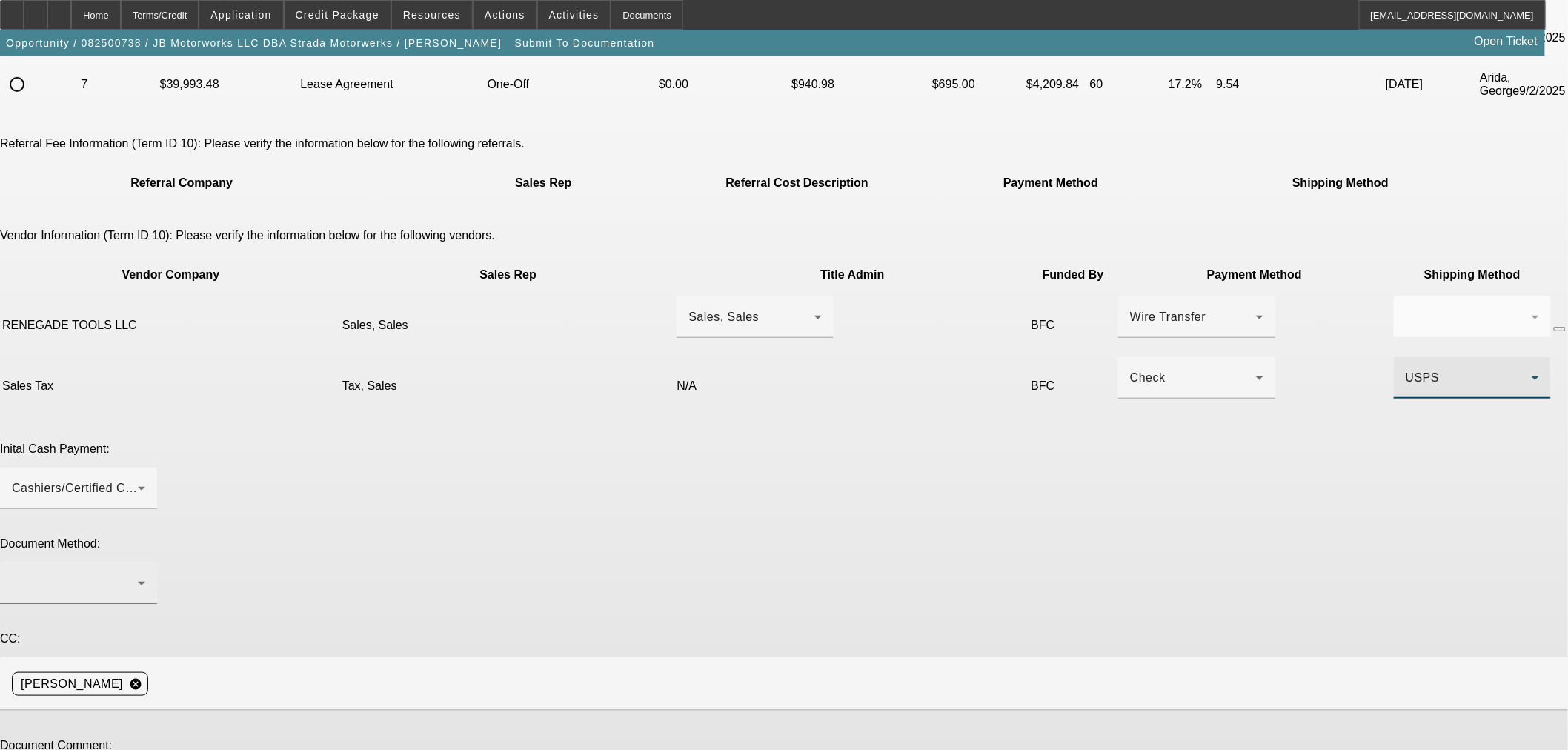
click at [138, 574] on div at bounding box center [74, 583] width 126 height 18
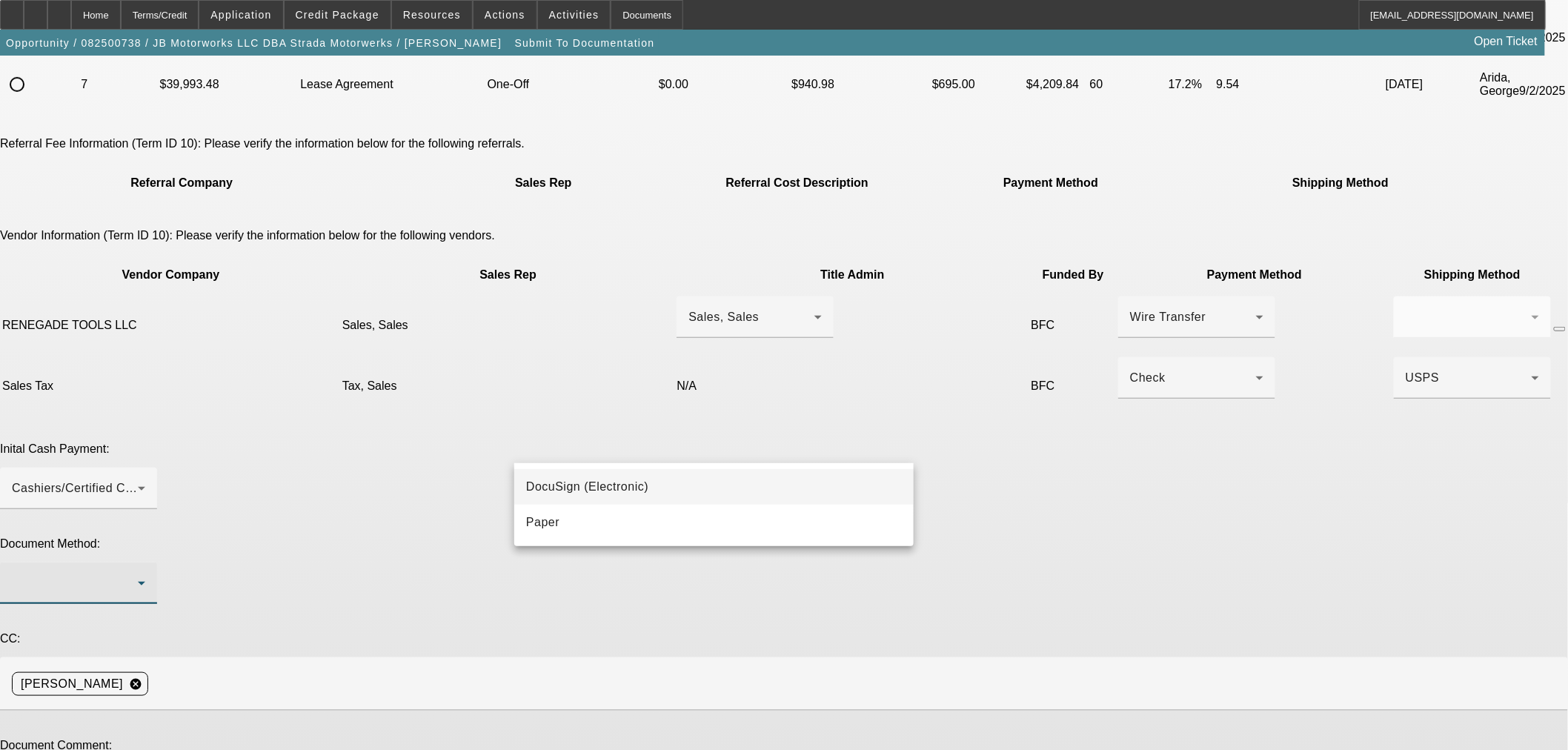
click at [655, 476] on mat-option "DocuSign (Electronic)" at bounding box center [714, 487] width 399 height 35
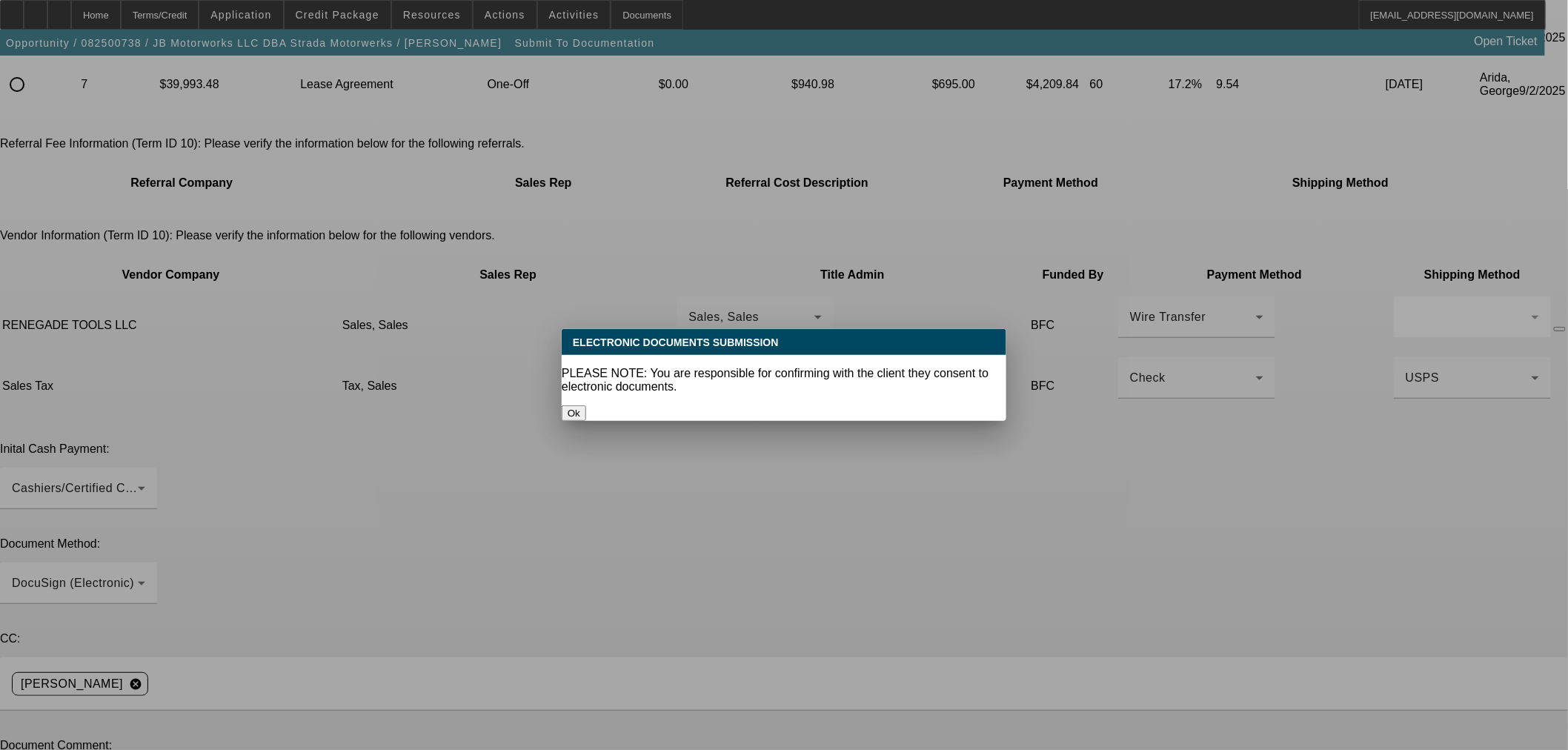
click at [586, 406] on button "Ok" at bounding box center [574, 413] width 24 height 16
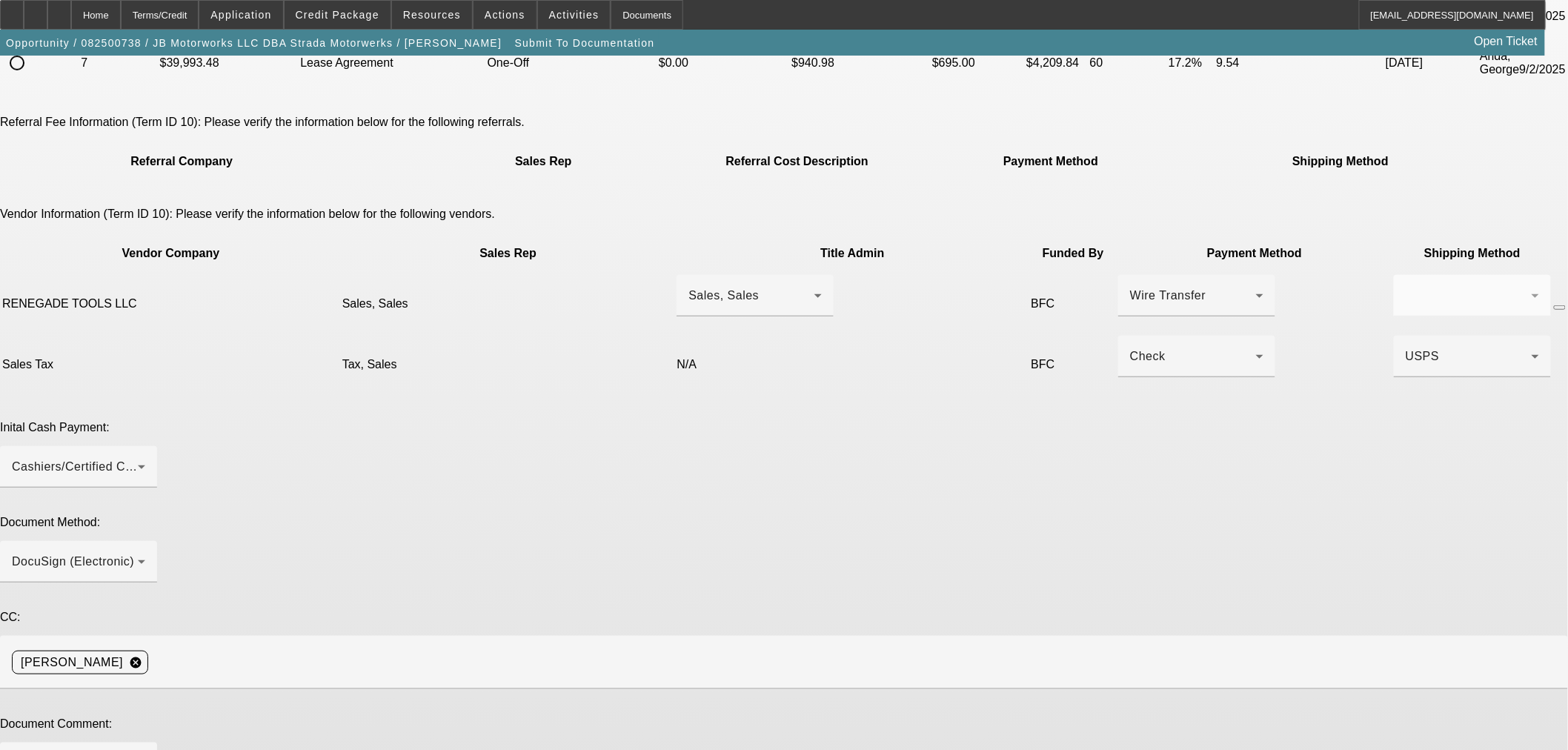
scroll to position [286, 0]
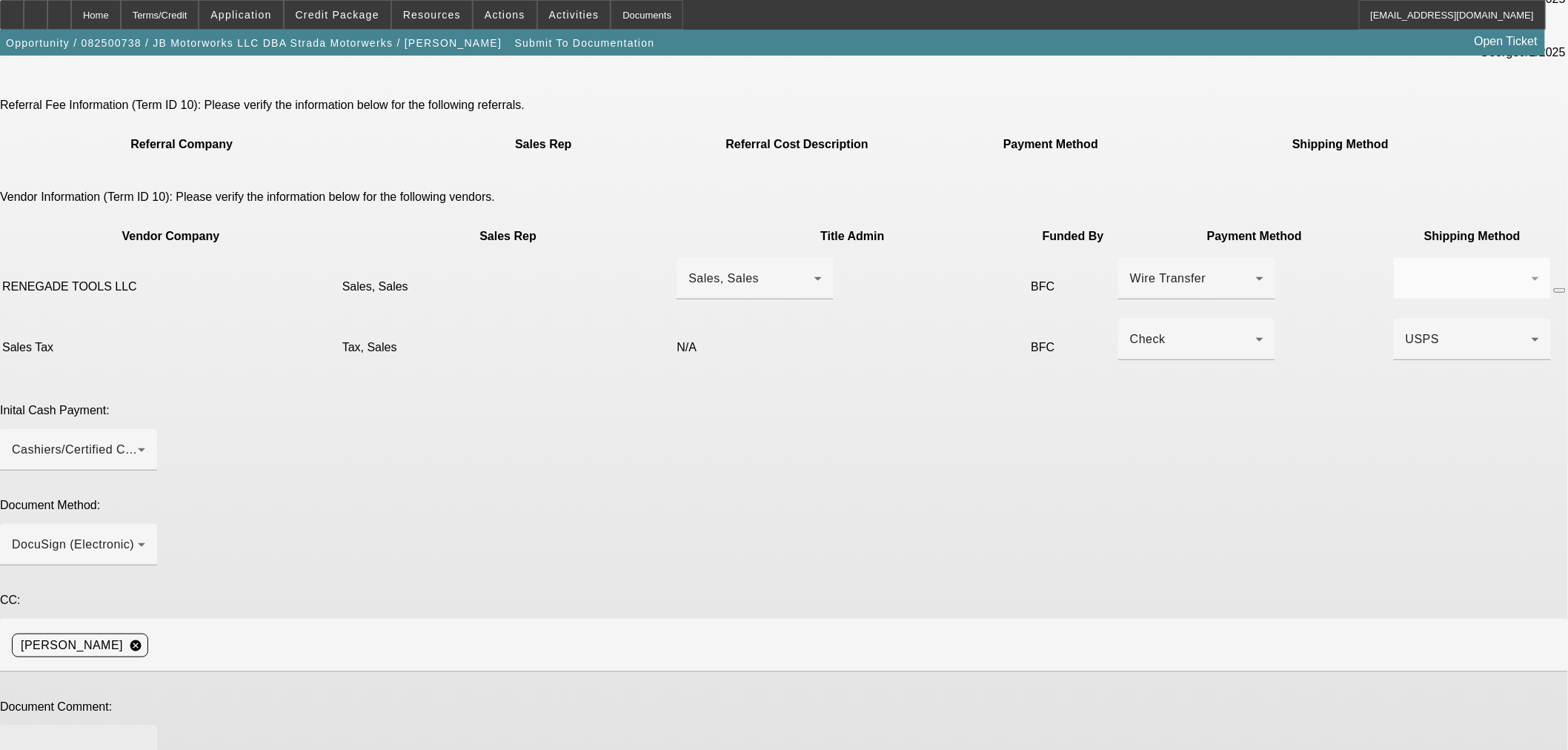
click at [145, 737] on textarea at bounding box center [78, 755] width 133 height 35
type textarea "Redoc as EFA."
type textarea "Redoc as EFA. The deal changed from having taxes on the stream to upfront gross…"
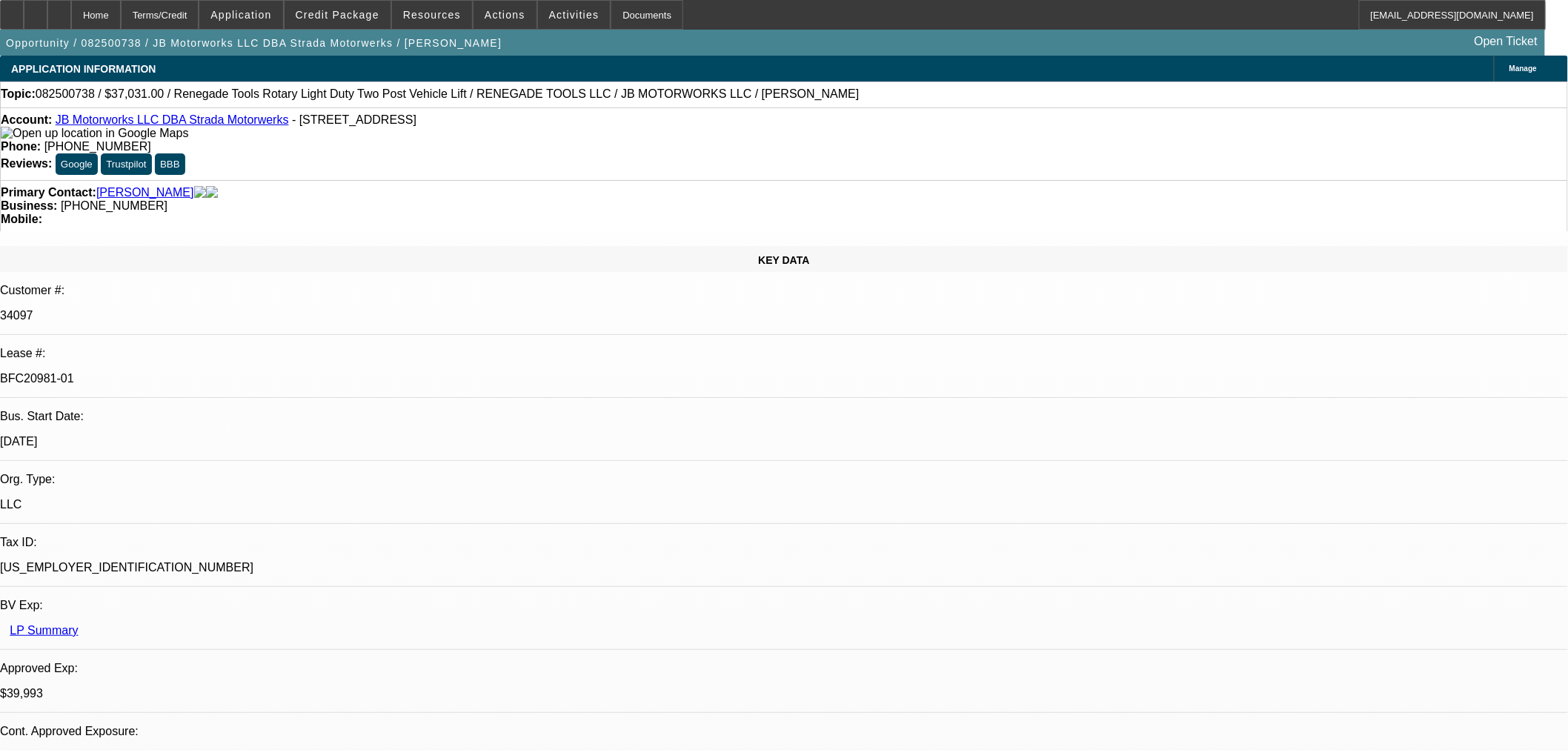
select select "0"
select select "3"
select select "0"
select select "6"
select select "0"
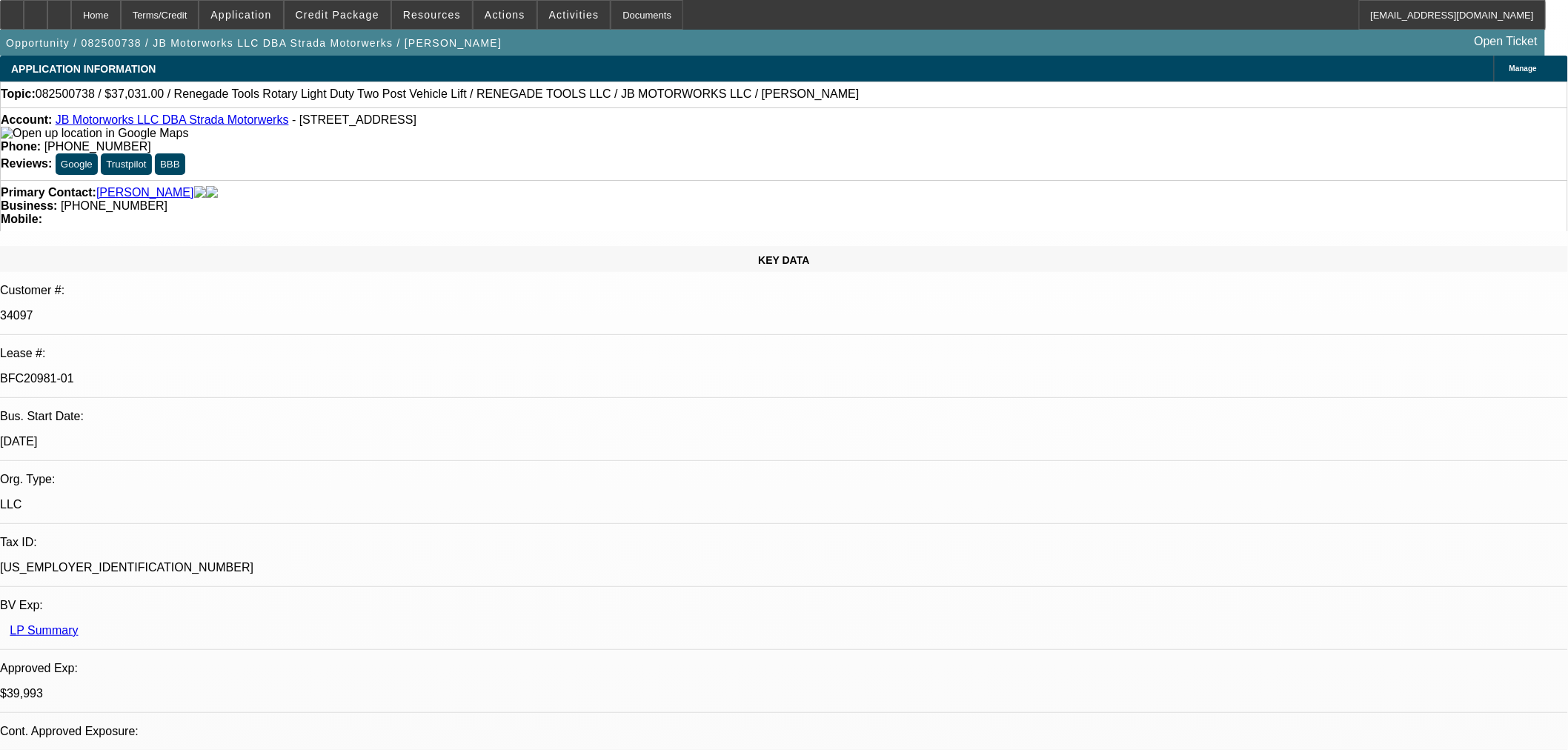
select select "3"
select select "0"
select select "6"
select select "0"
select select "3"
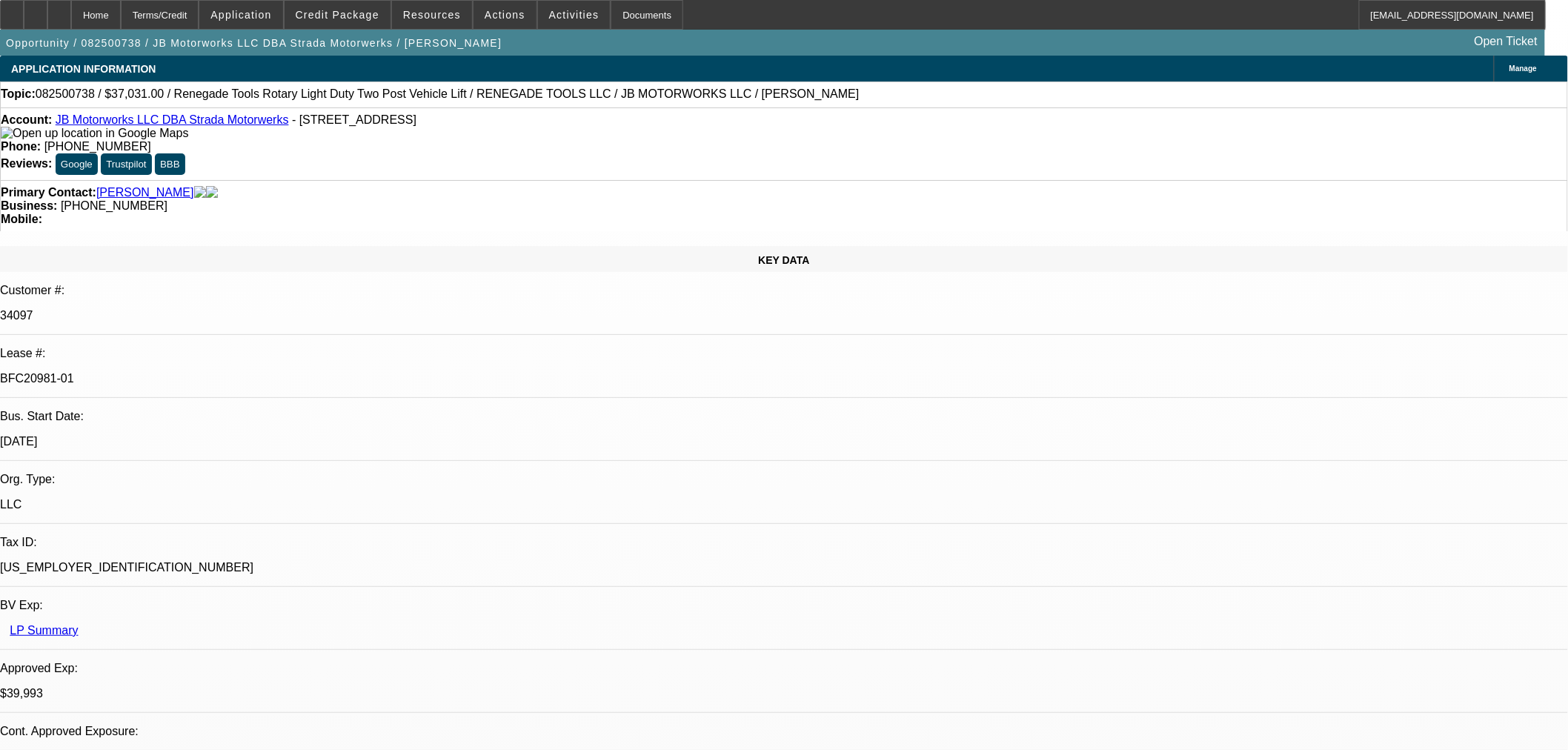
select select "0"
select select "6"
select select "0"
select select "3"
select select "0.1"
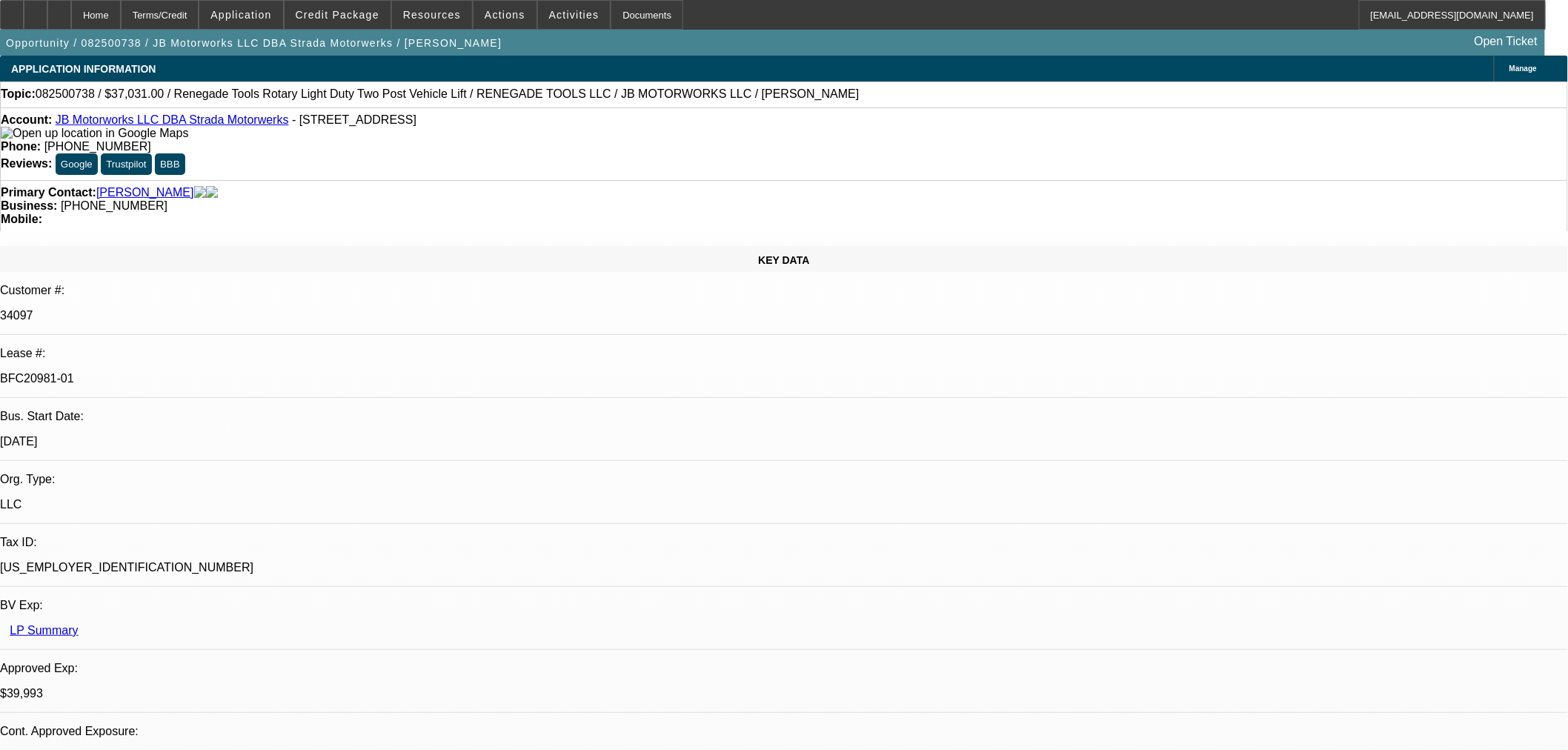
select select "4"
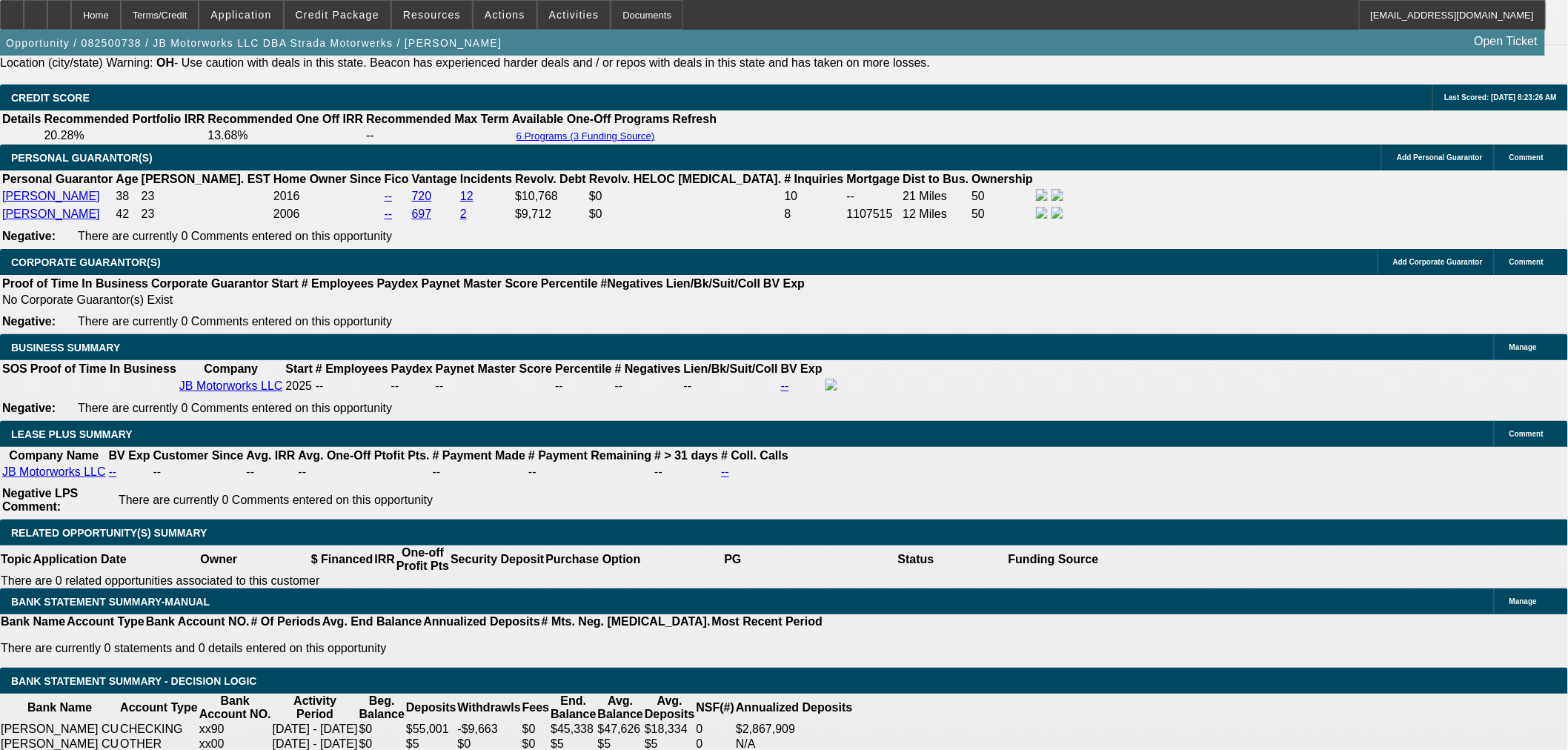
scroll to position [2057, 0]
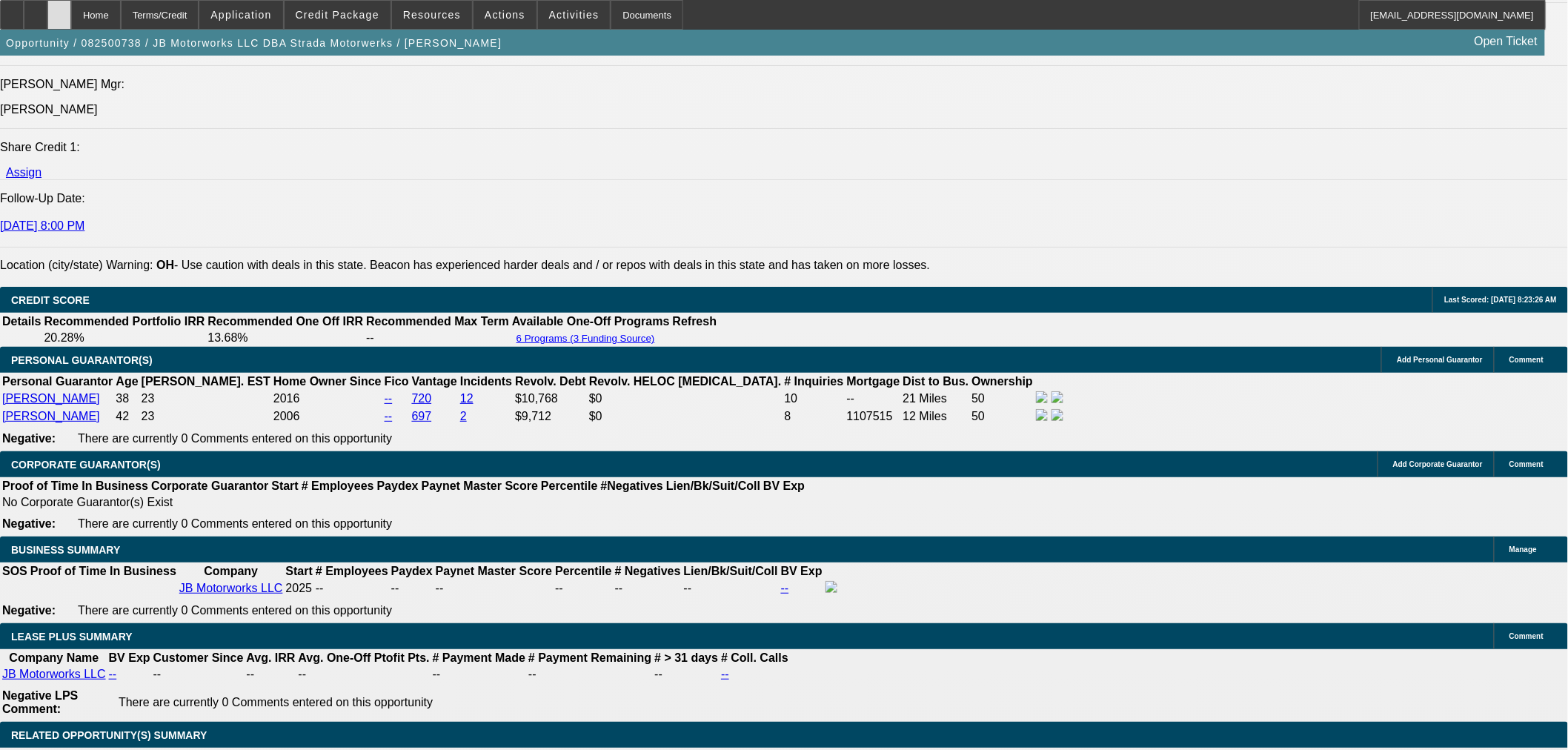
click at [71, 19] on div at bounding box center [59, 15] width 23 height 30
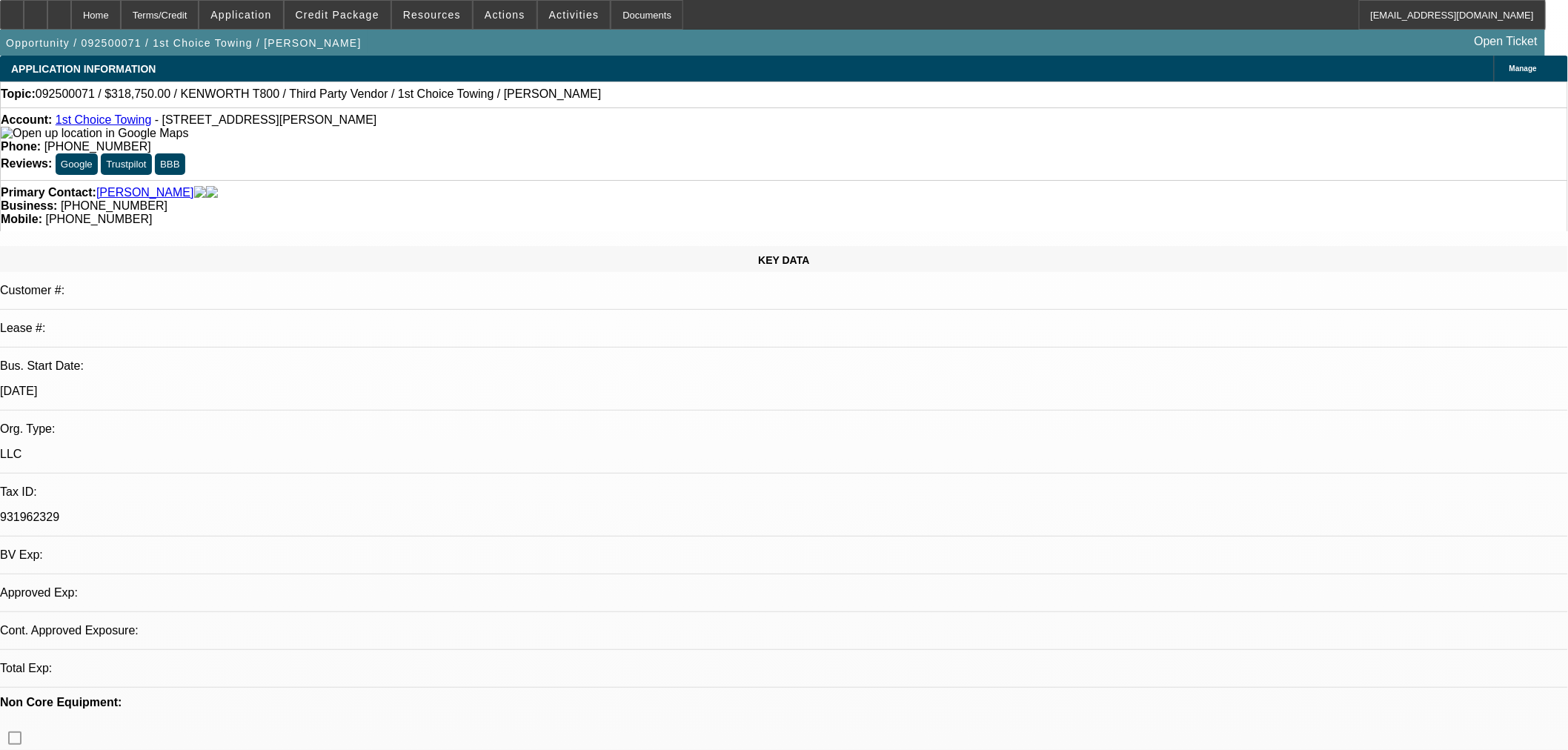
select select "0.15"
select select "2"
select select "0.1"
select select "4"
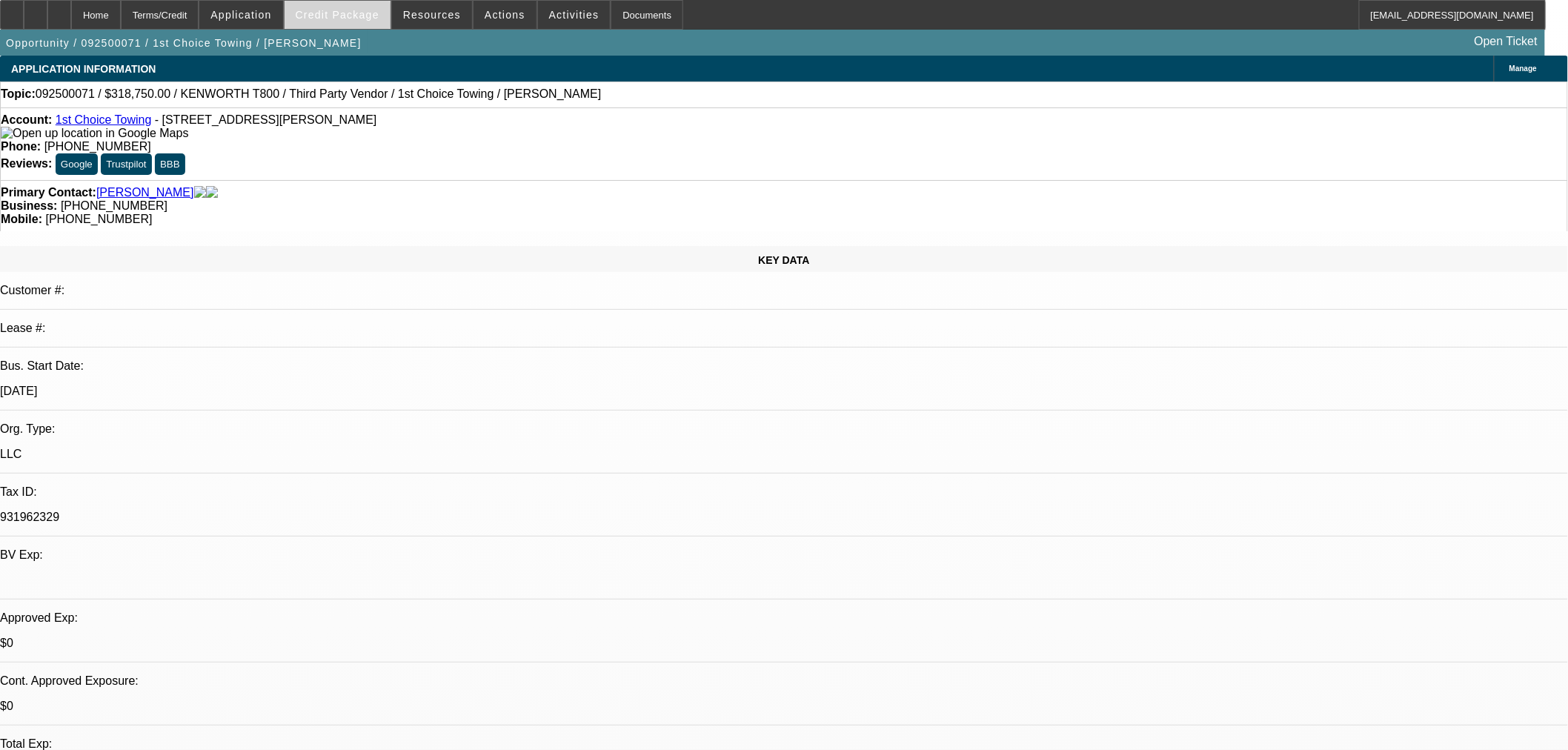
click at [348, 18] on span "Credit Package" at bounding box center [338, 15] width 84 height 12
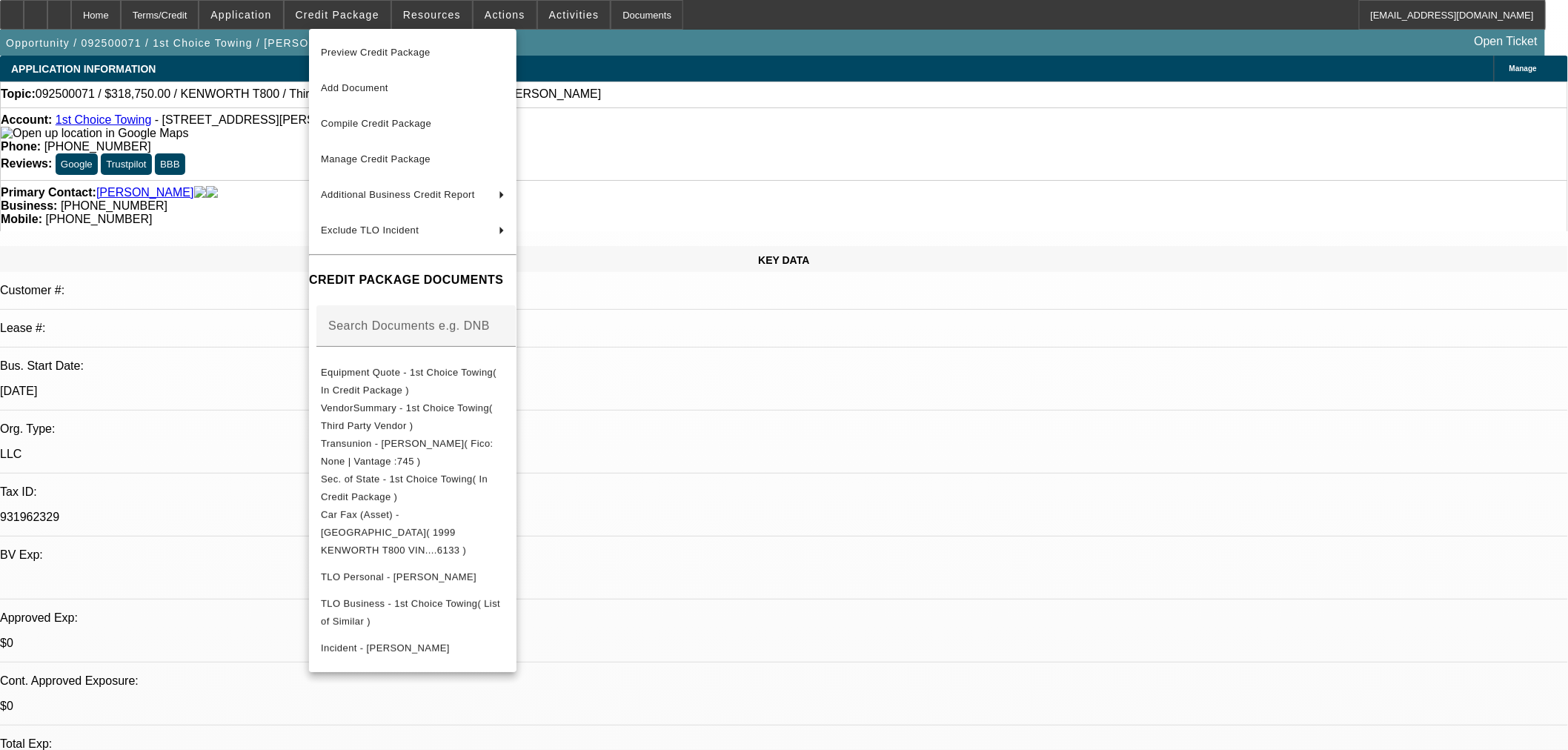
click at [773, 449] on div at bounding box center [784, 375] width 1568 height 750
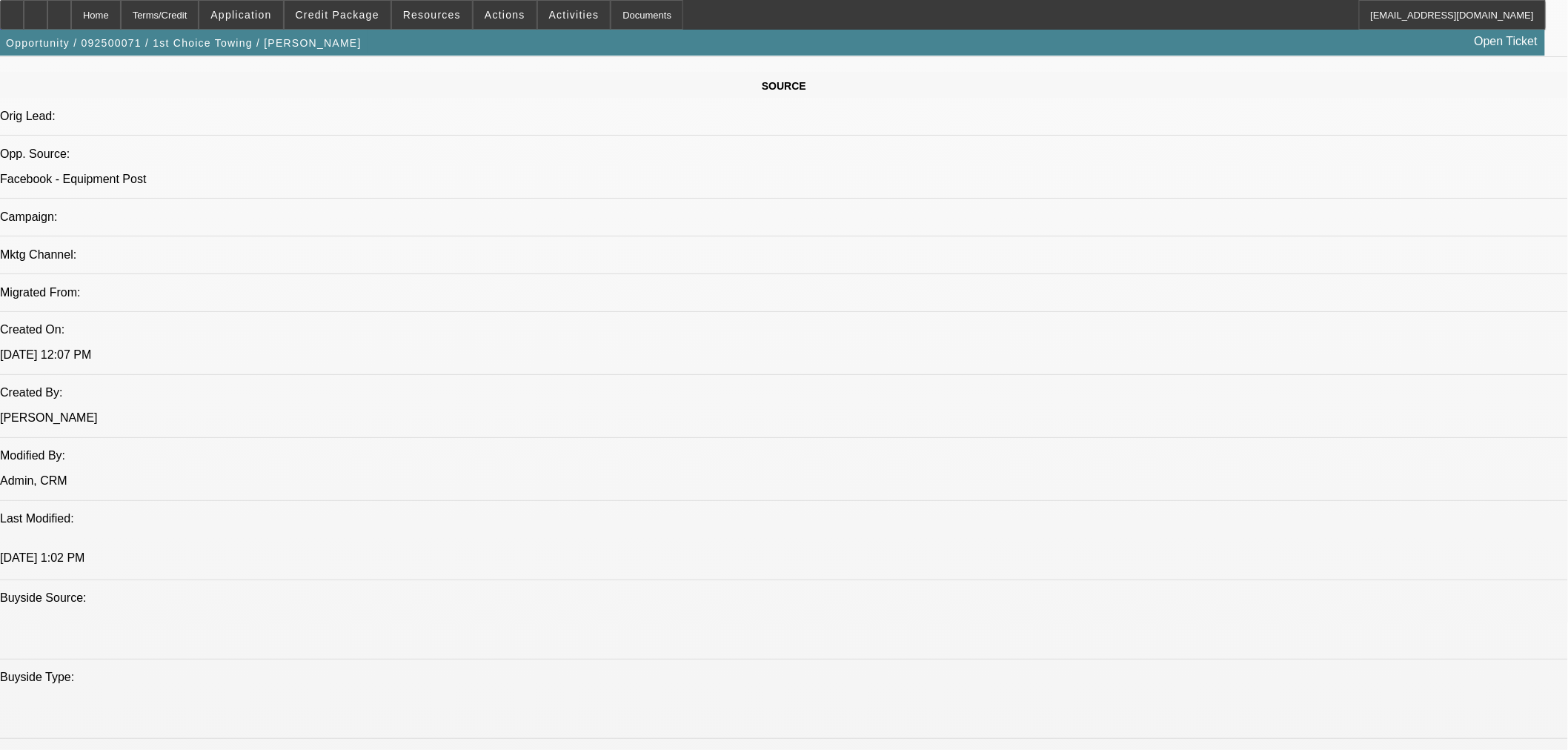
scroll to position [741, 0]
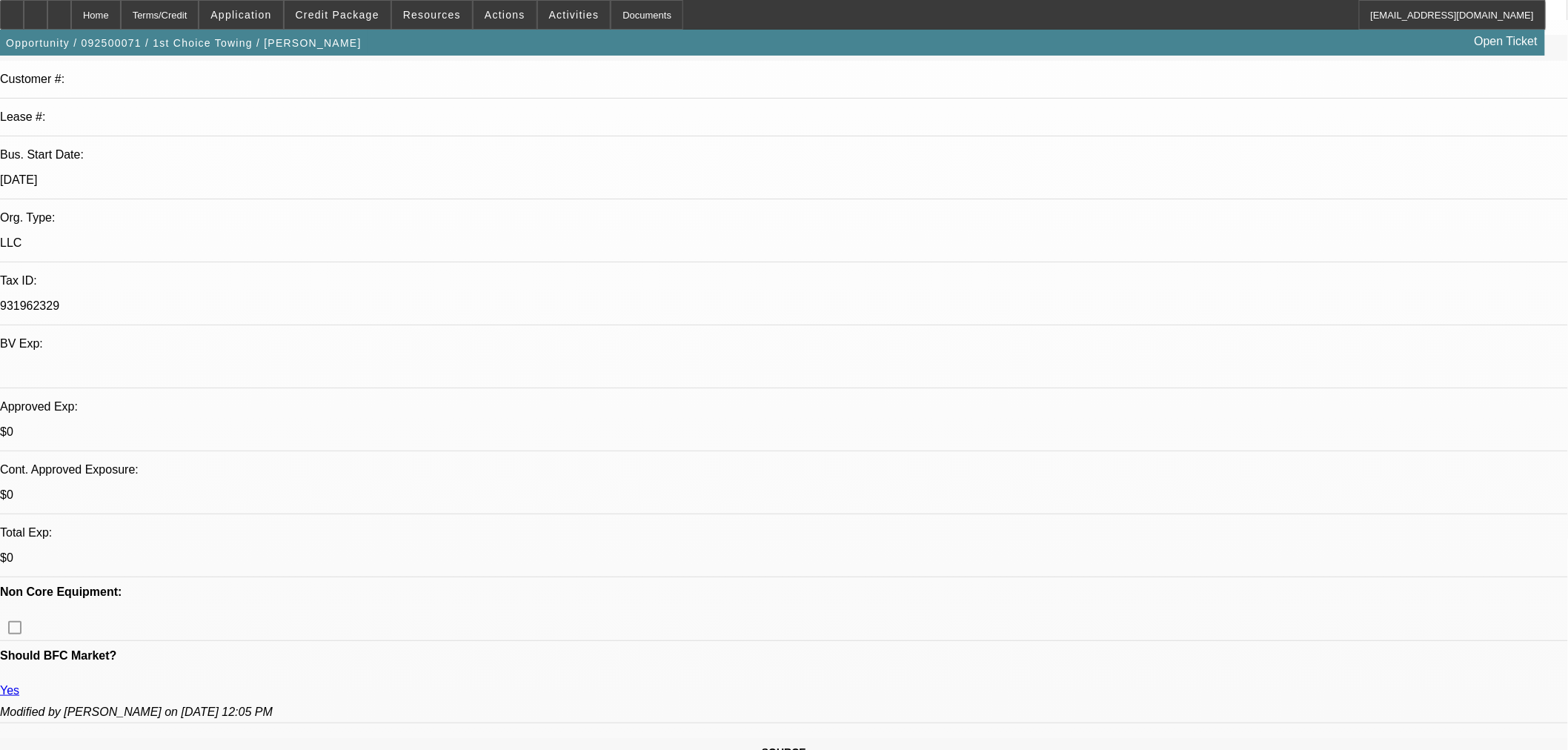
scroll to position [493, 0]
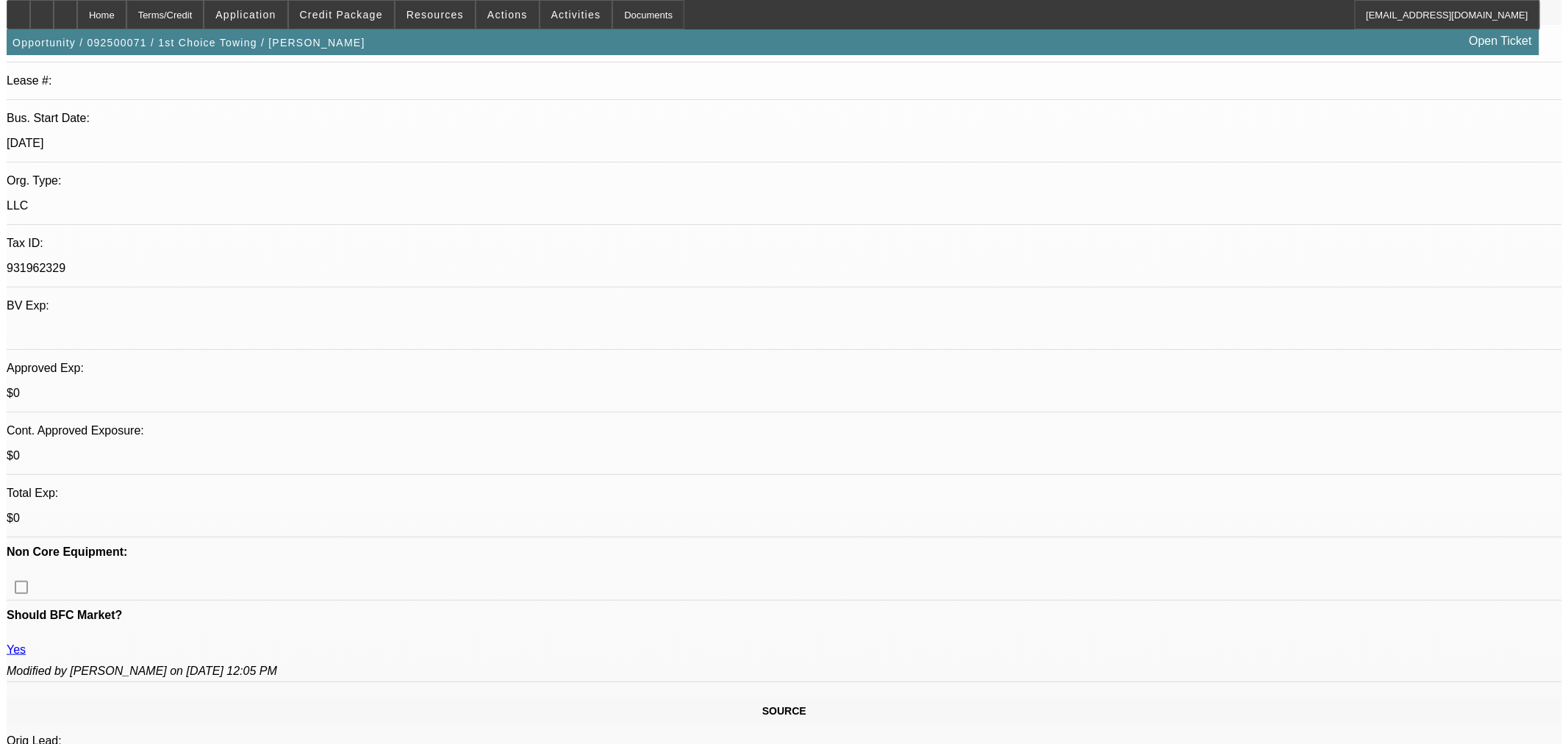
scroll to position [0, 0]
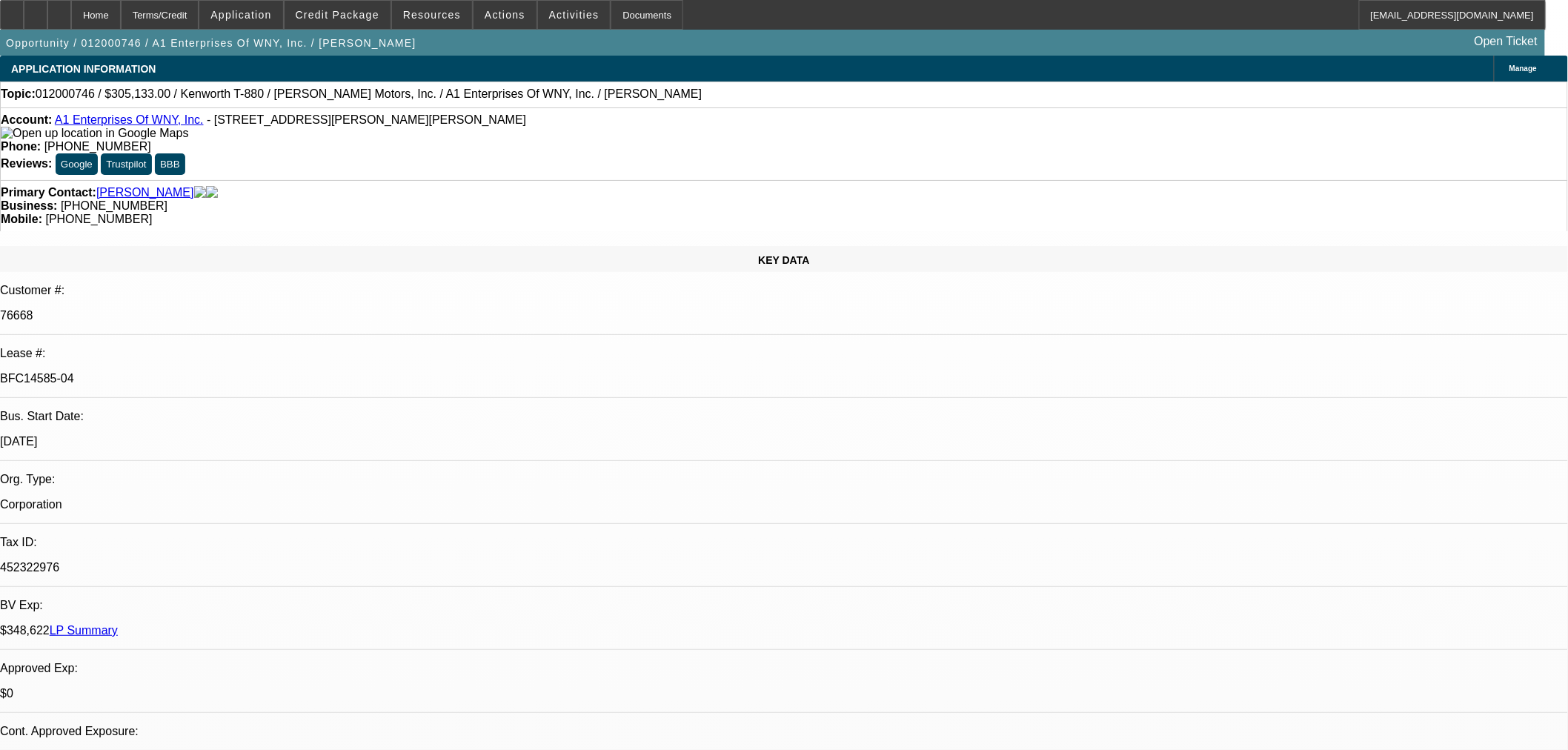
select select "0"
select select "2"
select select "0.1"
select select "4"
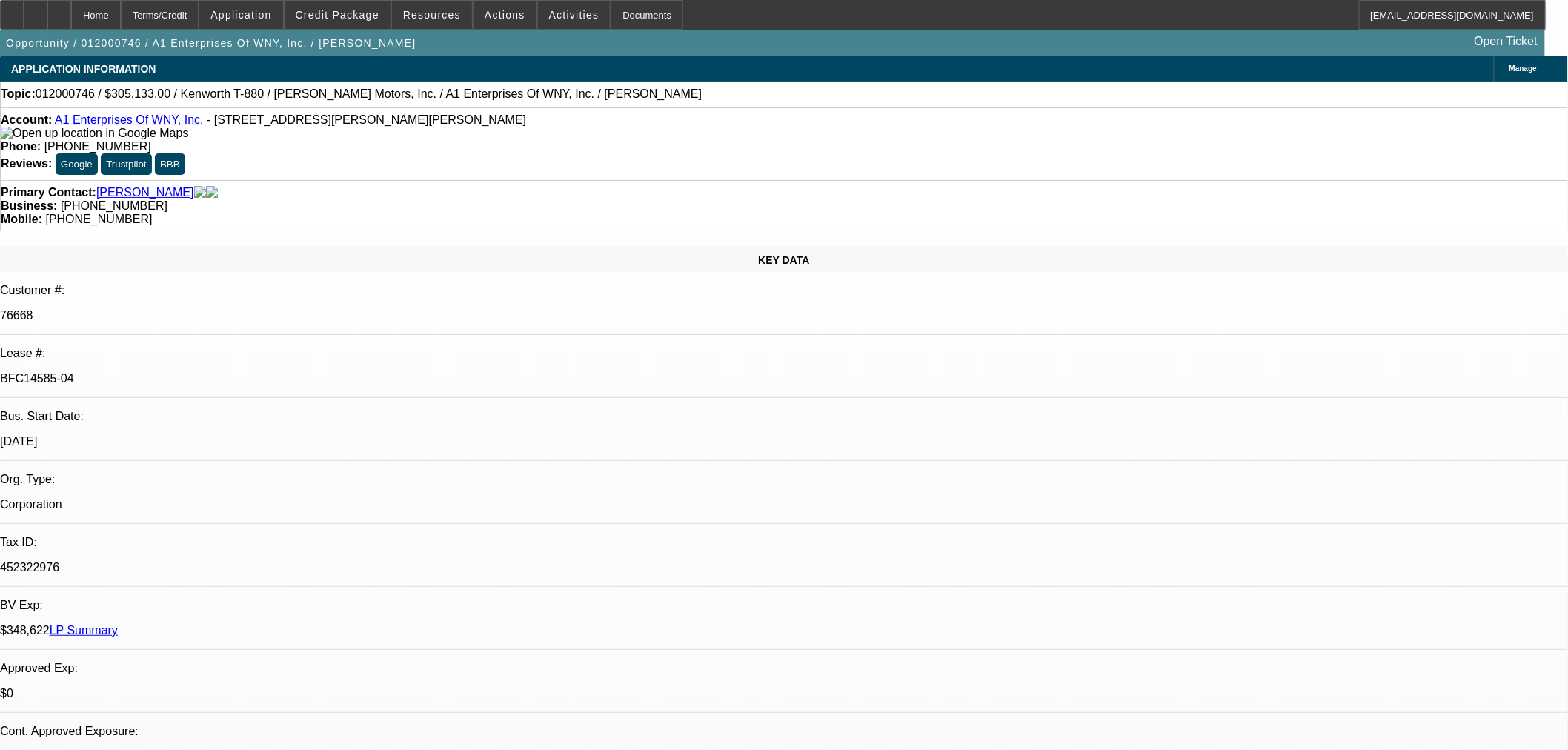
select select "0"
select select "2"
select select "0.1"
select select "4"
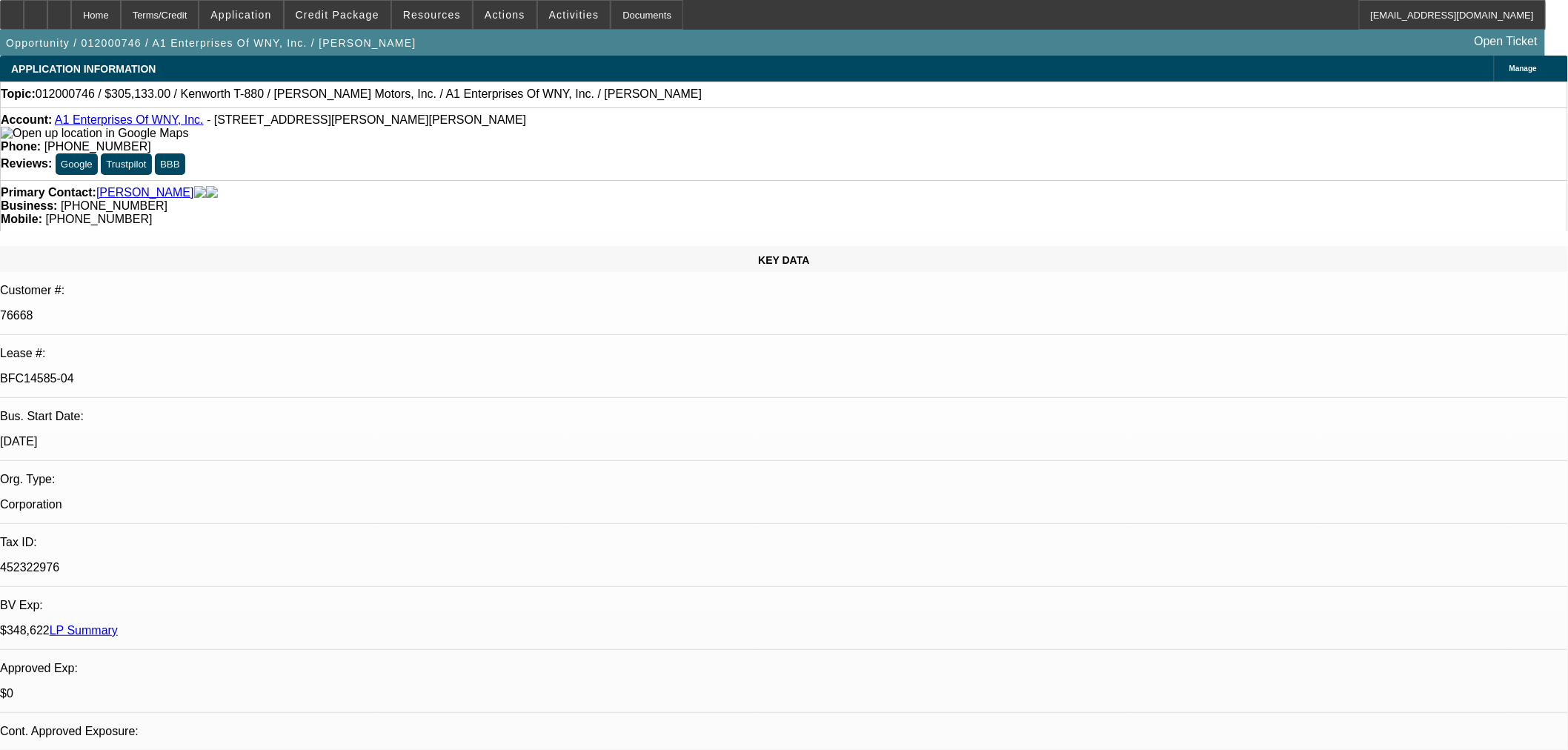
select select "0"
select select "2"
select select "0.1"
select select "4"
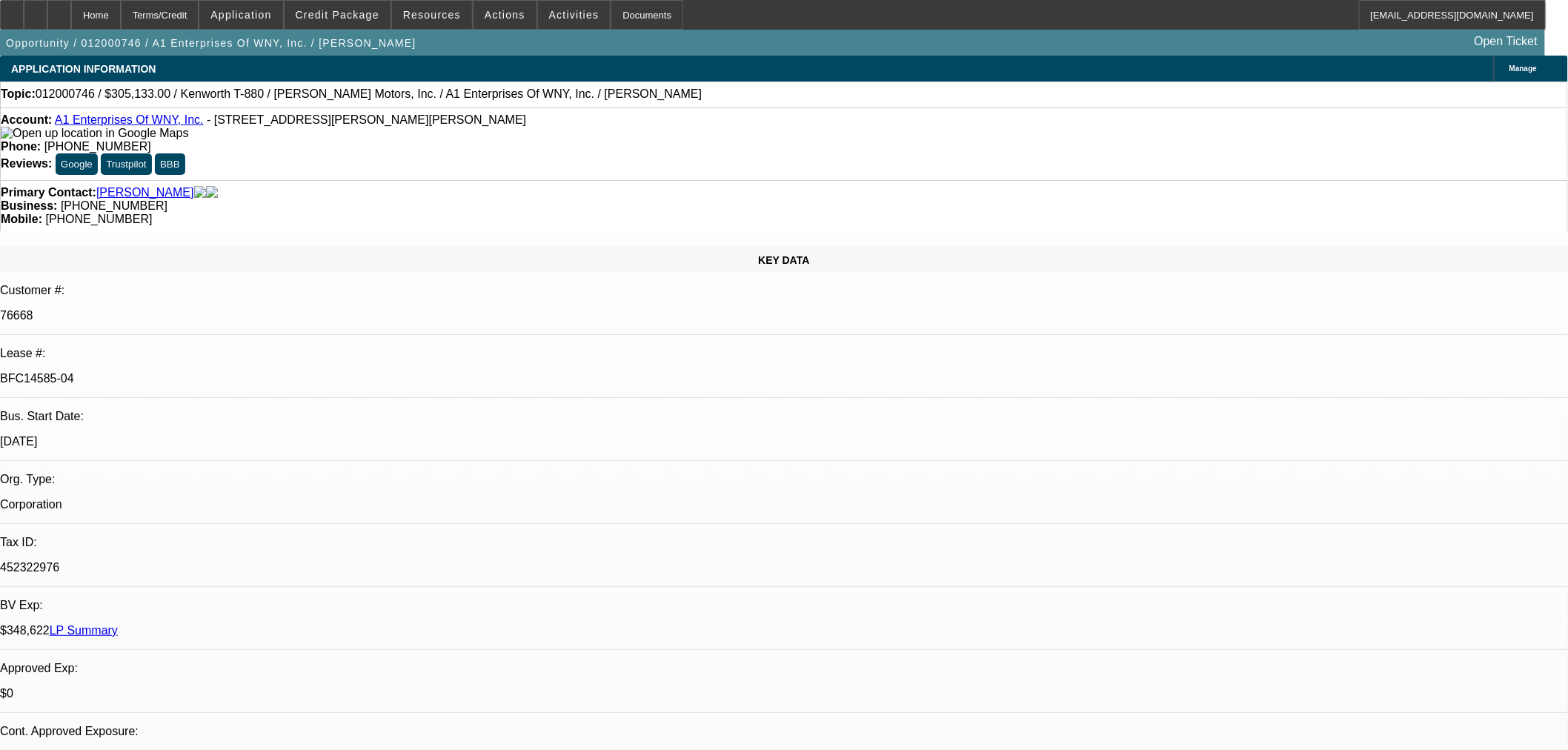
select select "0"
select select "2"
select select "0.1"
select select "4"
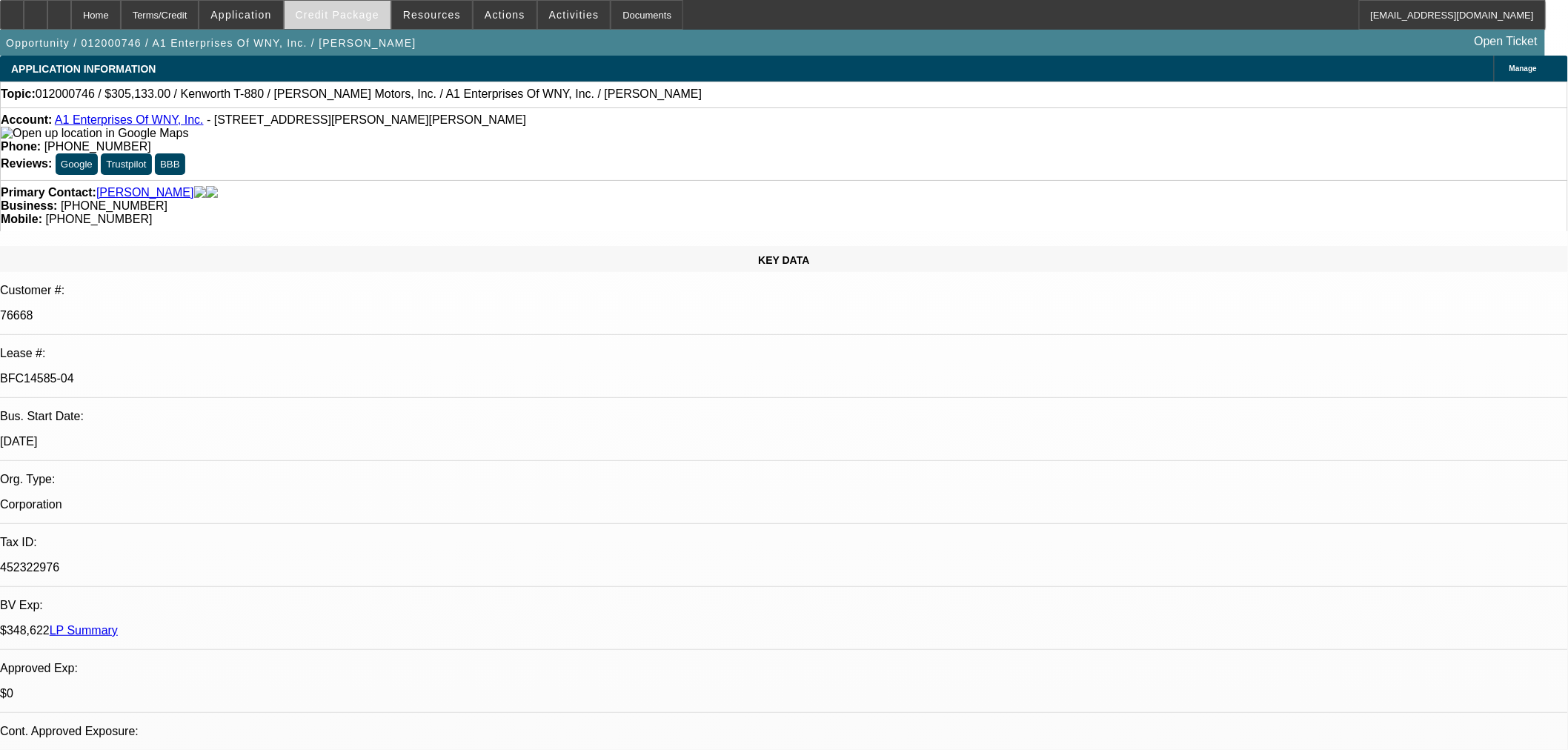
click at [380, 17] on span "Credit Package" at bounding box center [338, 15] width 84 height 12
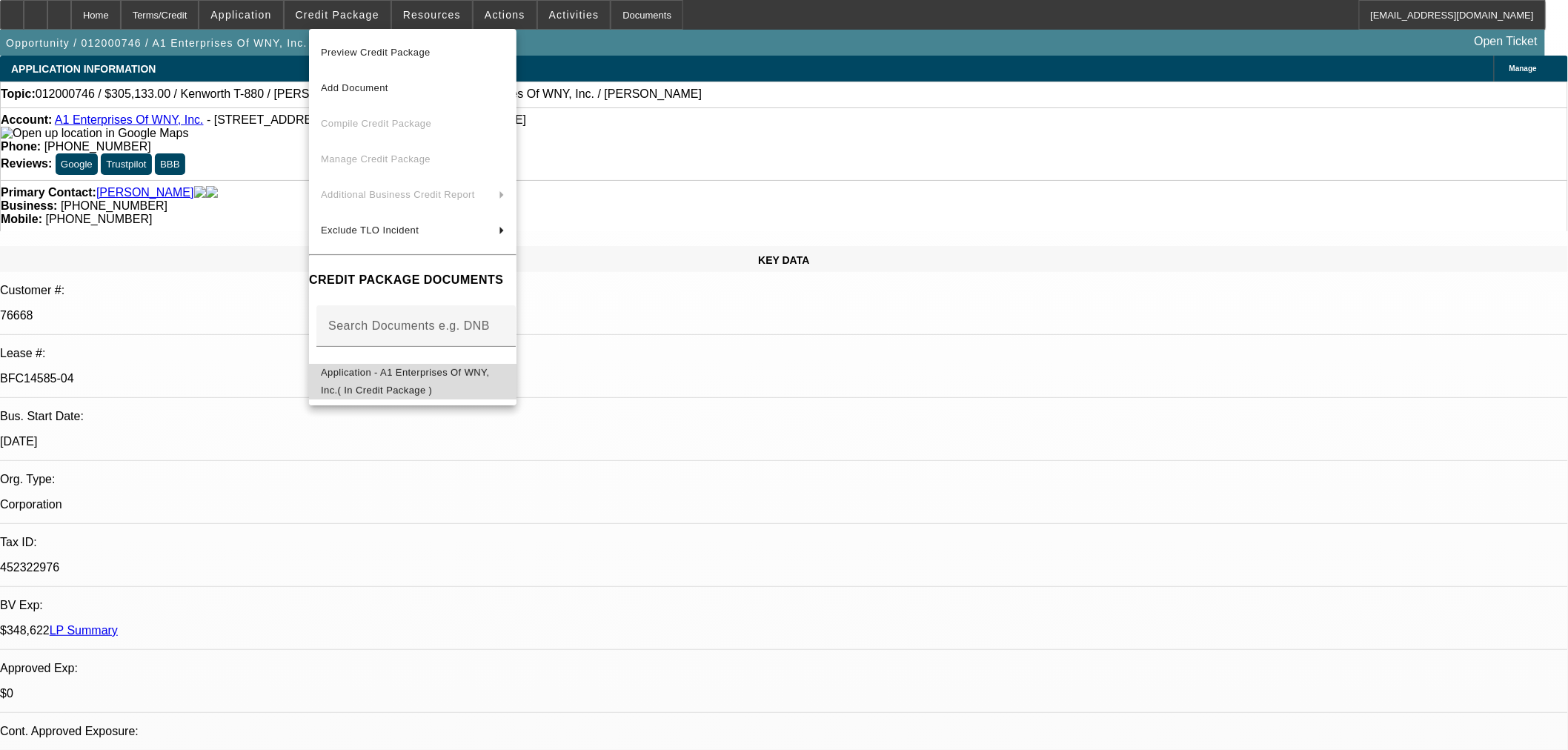
click at [376, 380] on span "Application - A1 Enterprises Of WNY, Inc.( In Credit Package )" at bounding box center [406, 380] width 169 height 29
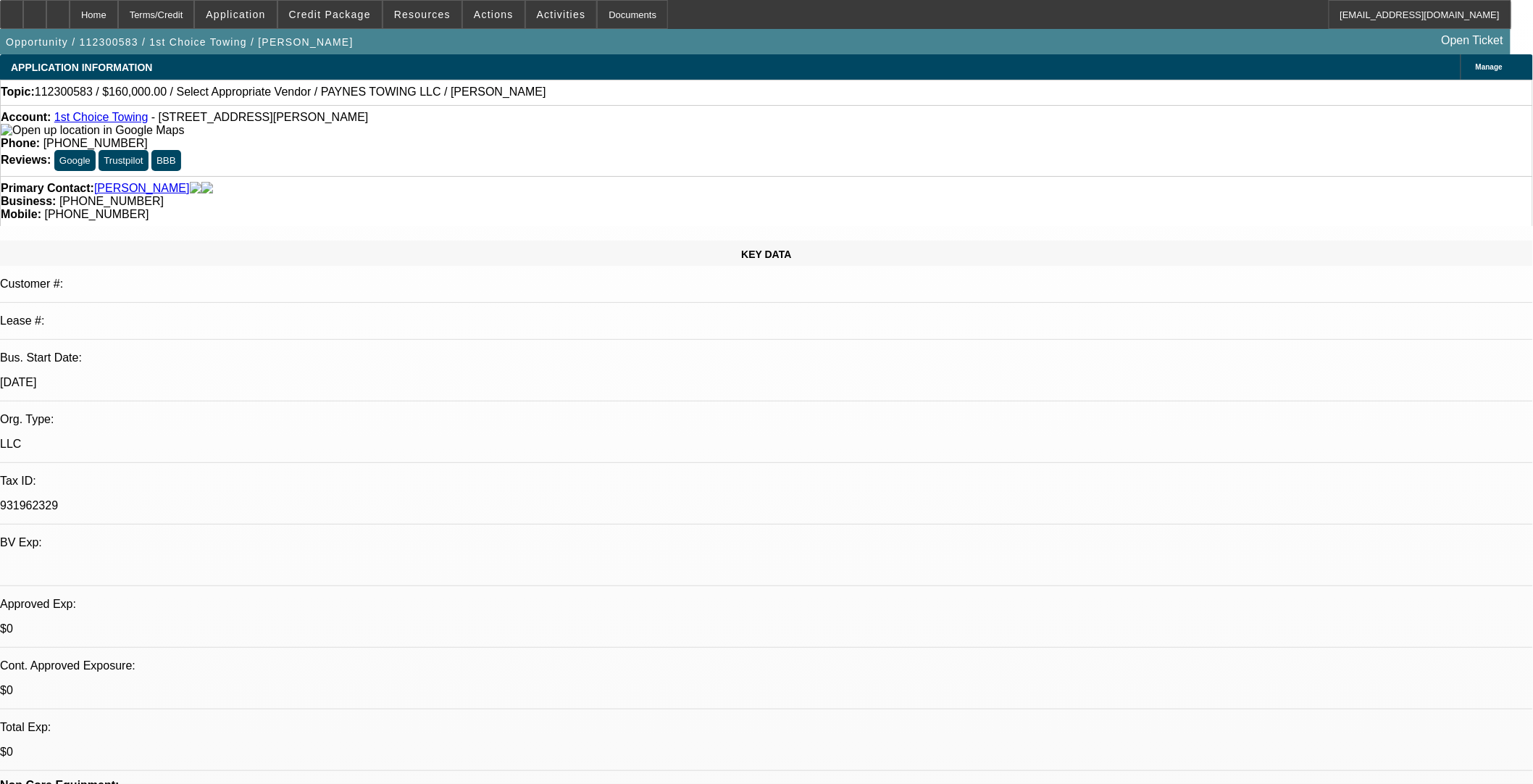
select select "0"
select select "2"
select select "0.1"
select select "4"
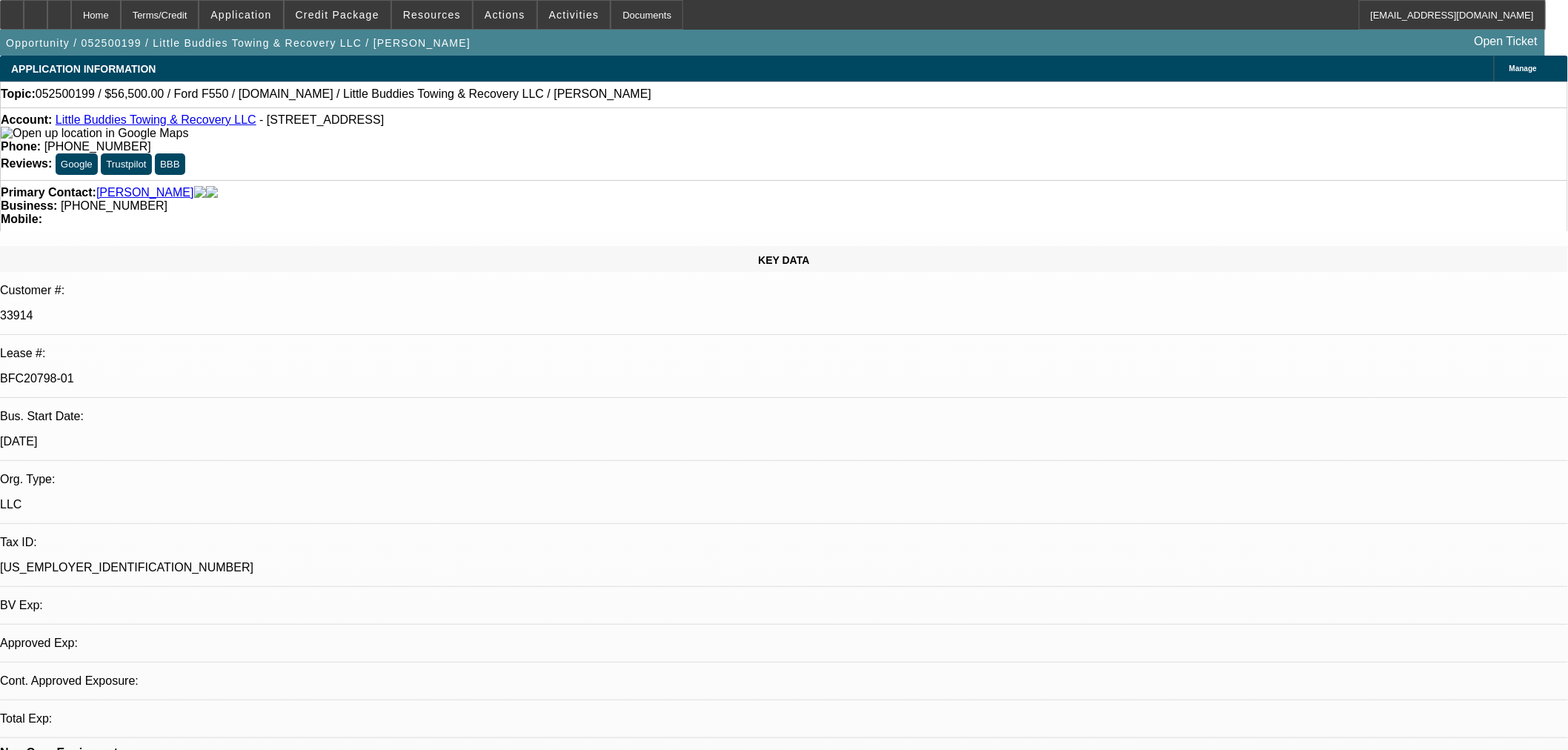
select select "0"
select select "2"
select select "0"
select select "6"
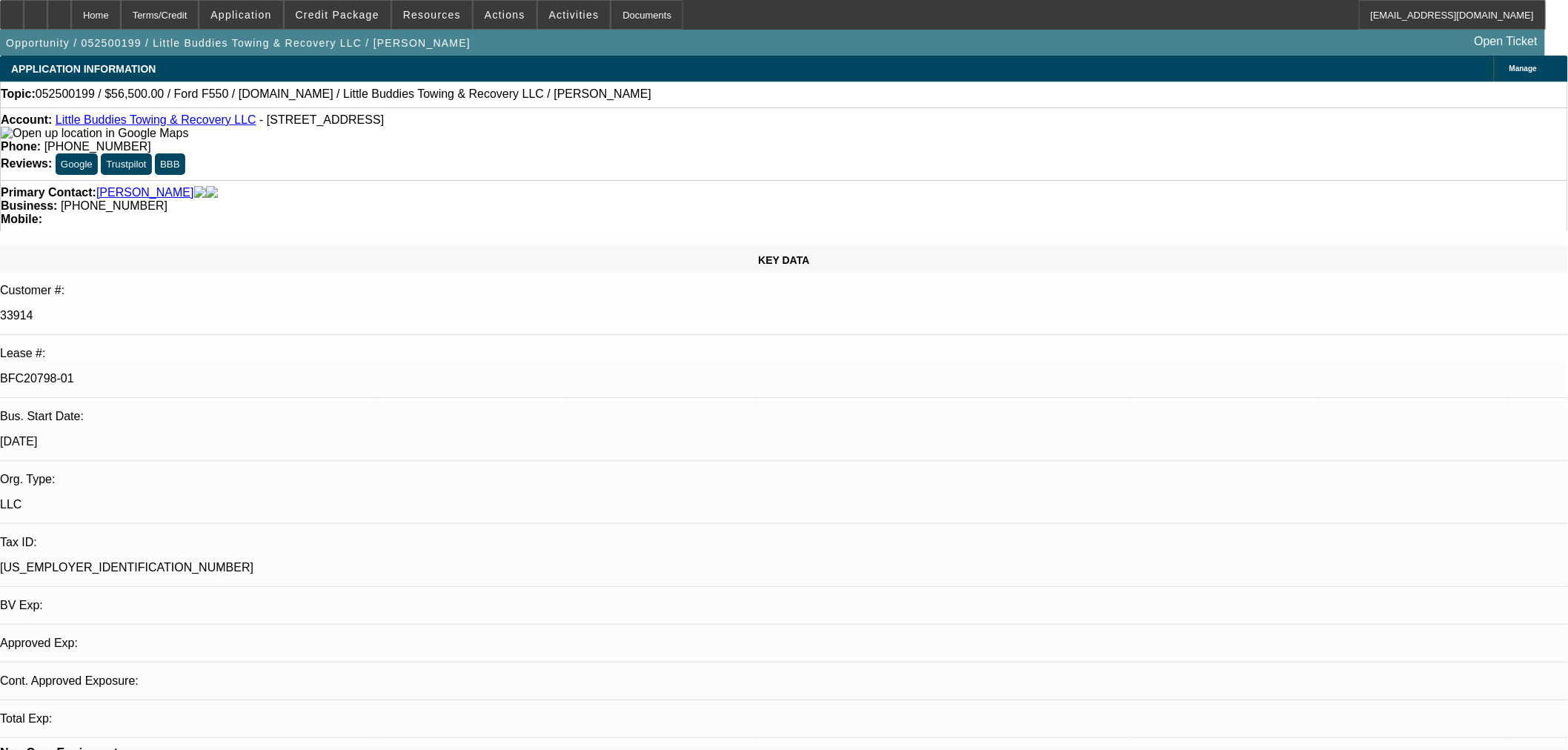
select select "0"
select select "2"
select select "0"
select select "6"
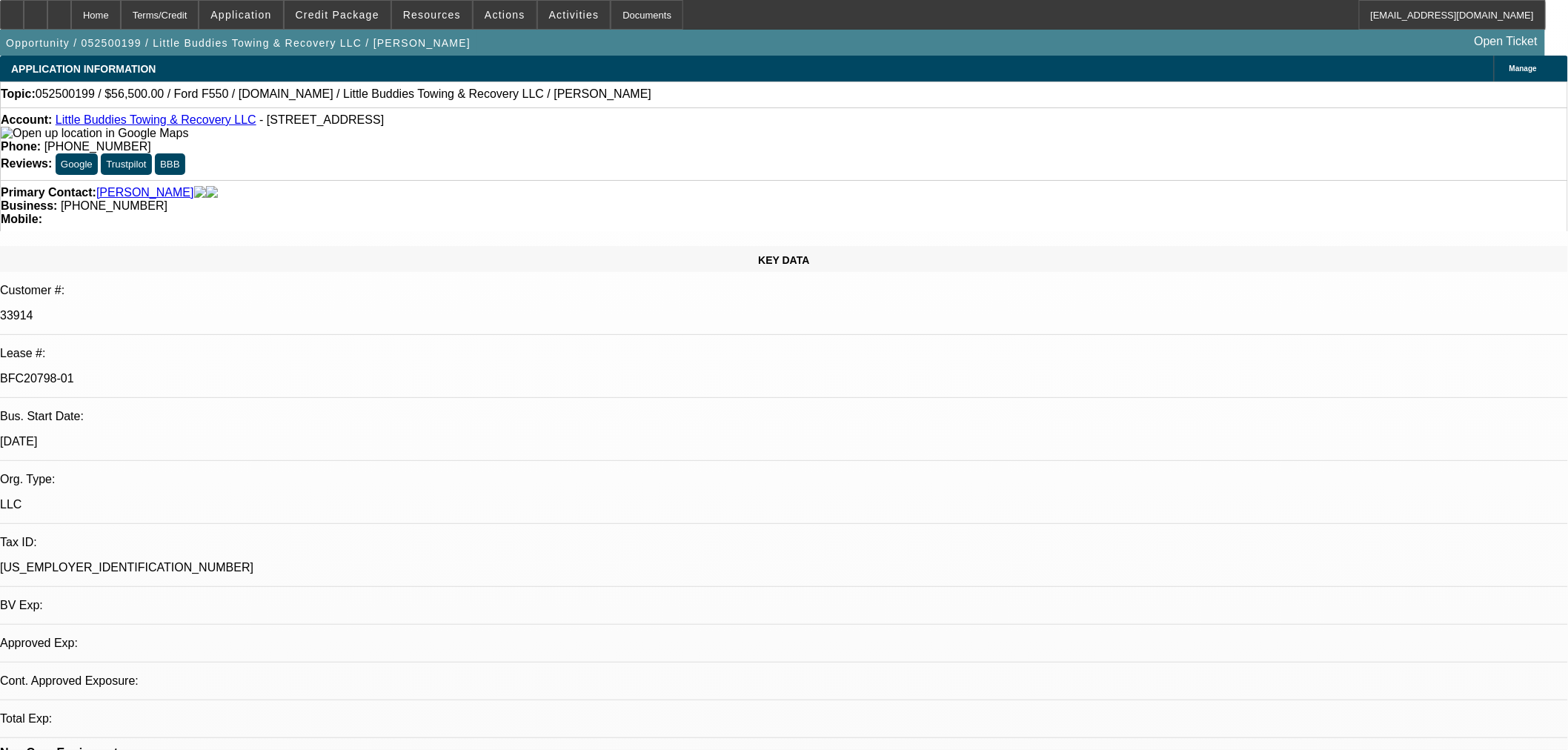
select select "0"
select select "2"
select select "0"
select select "6"
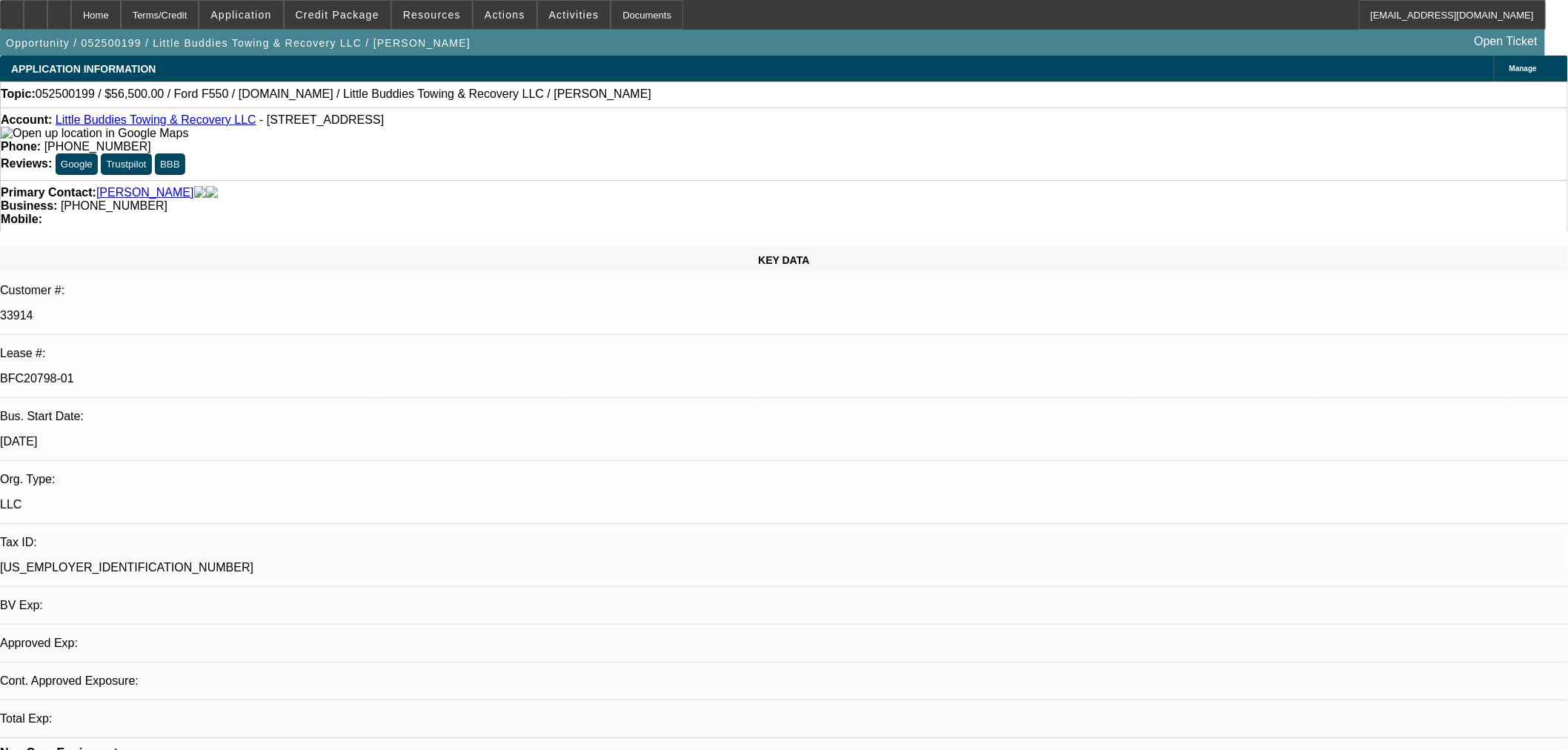
select select "0"
select select "2"
select select "0.1"
select select "4"
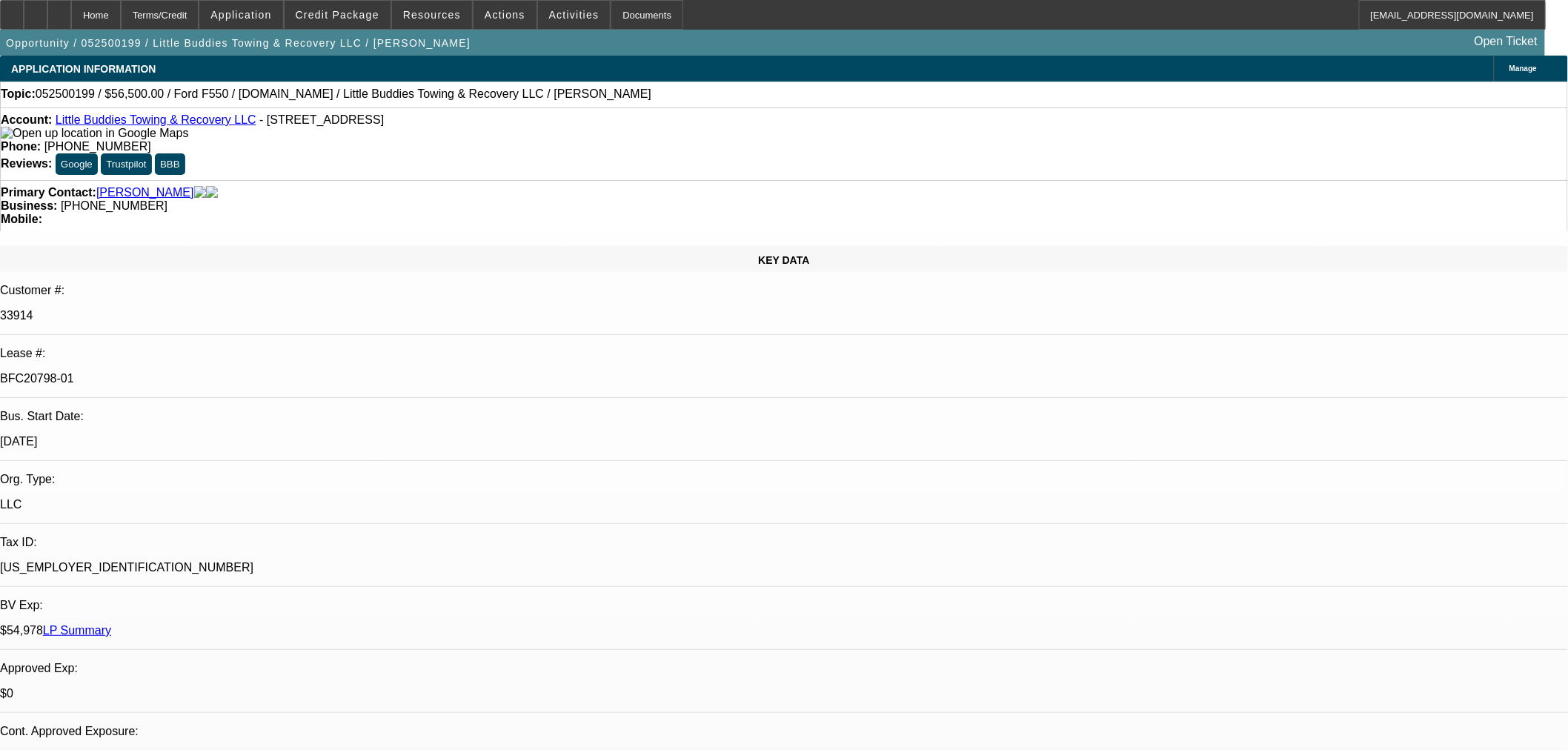
select select "0"
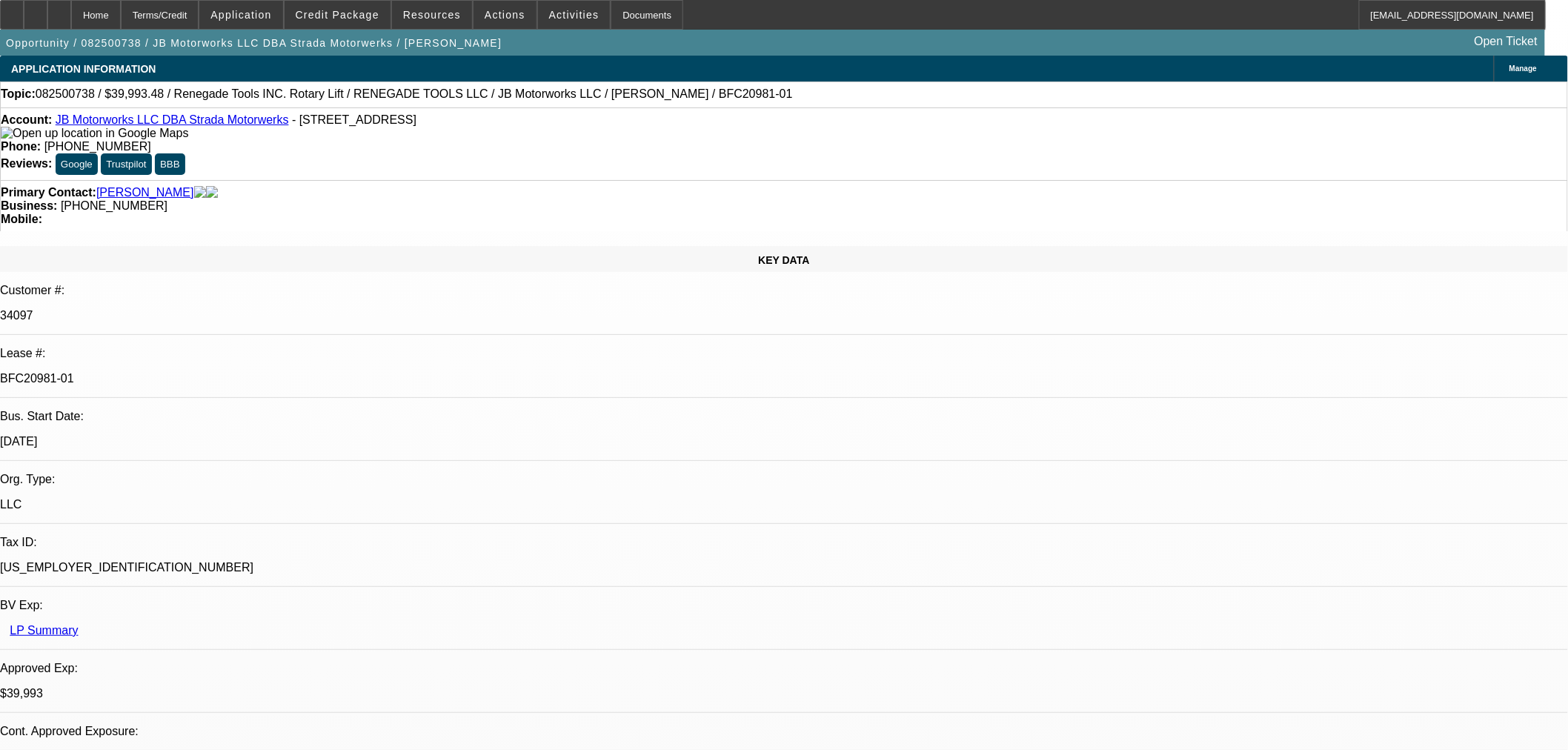
select select "3"
select select "0"
select select "6"
select select "0"
select select "3"
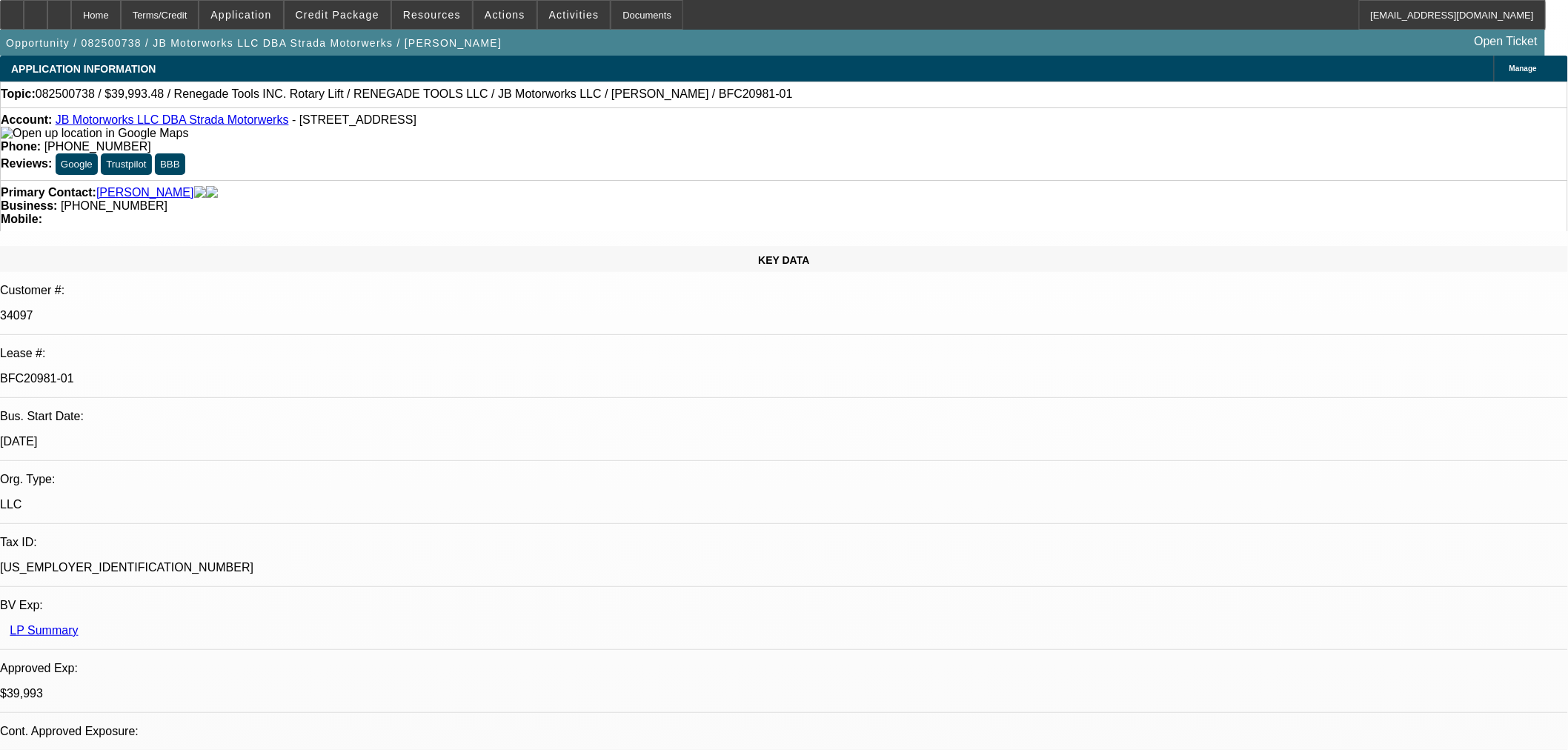
select select "0"
select select "6"
select select "0"
select select "3"
select select "0"
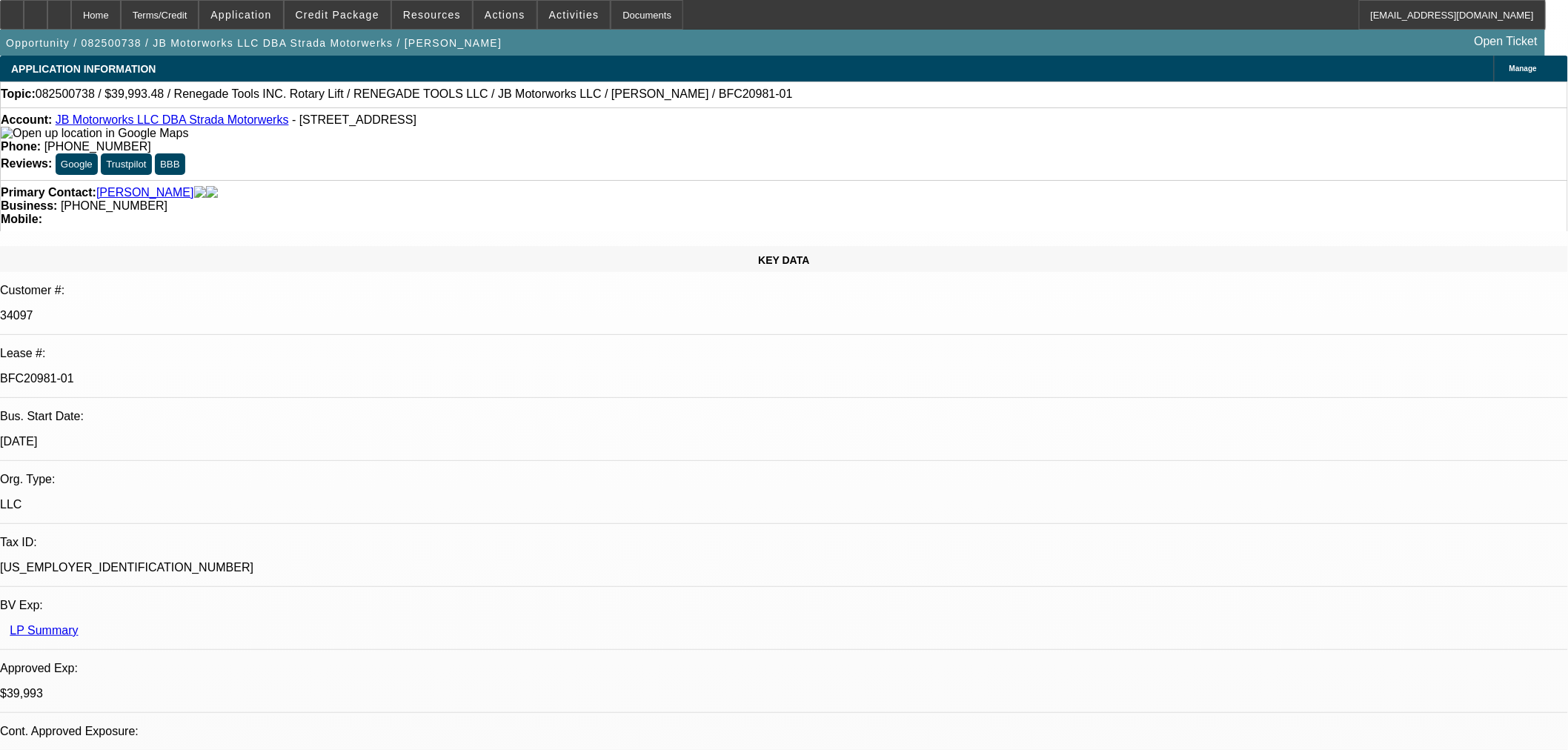
select select "6"
select select "0"
select select "3"
select select "0.1"
select select "4"
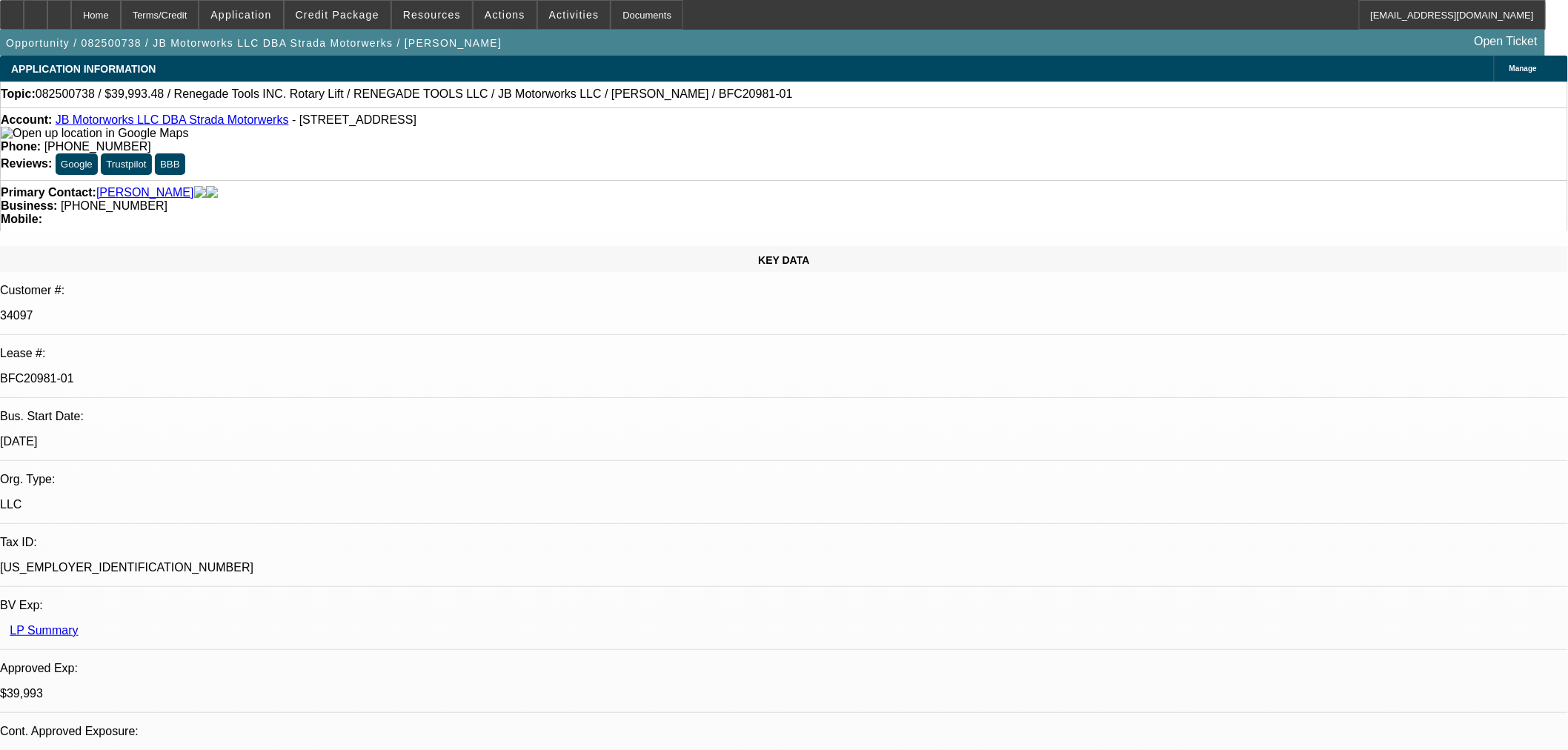
click at [71, 6] on div at bounding box center [59, 15] width 23 height 30
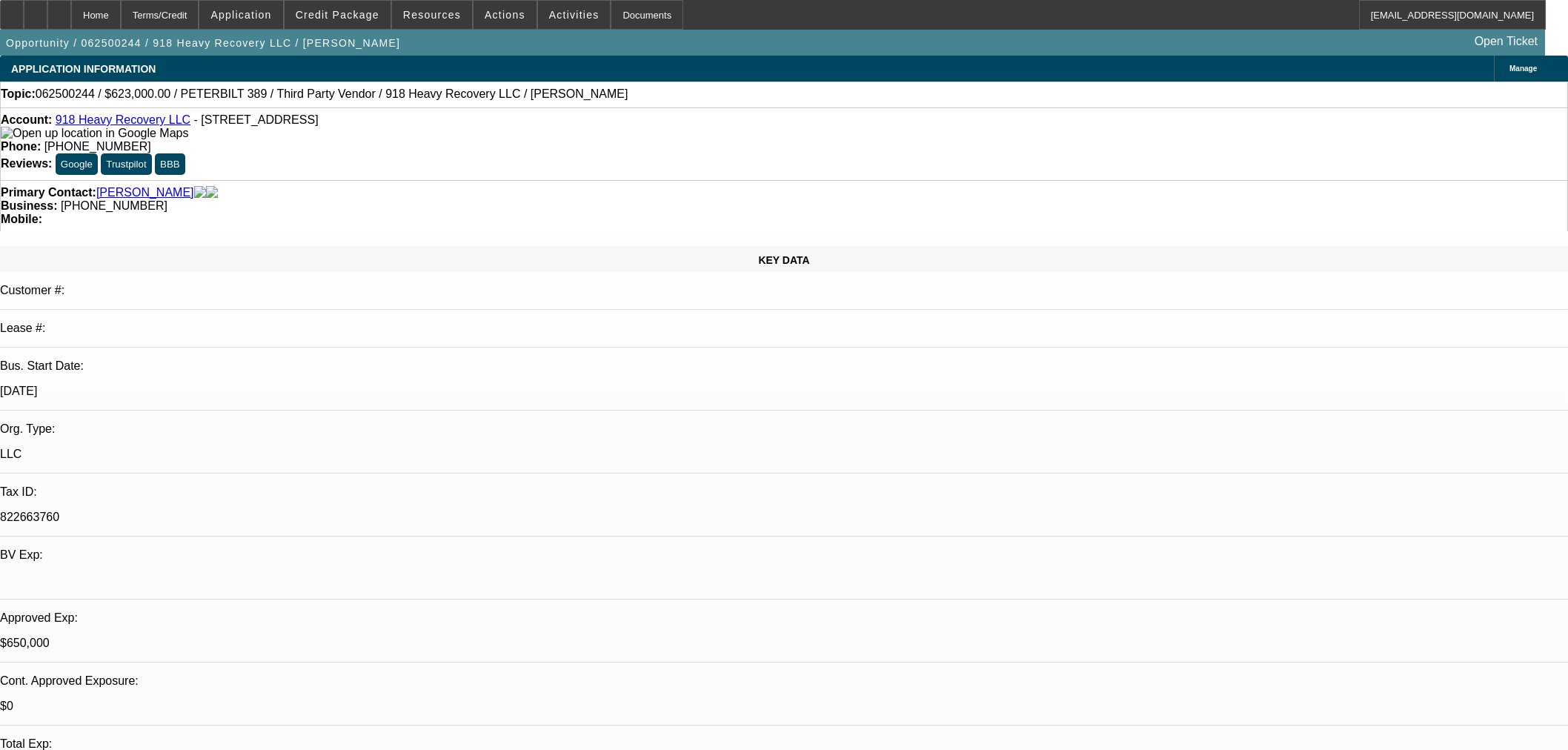
select select "0"
select select "2"
select select "0"
select select "6"
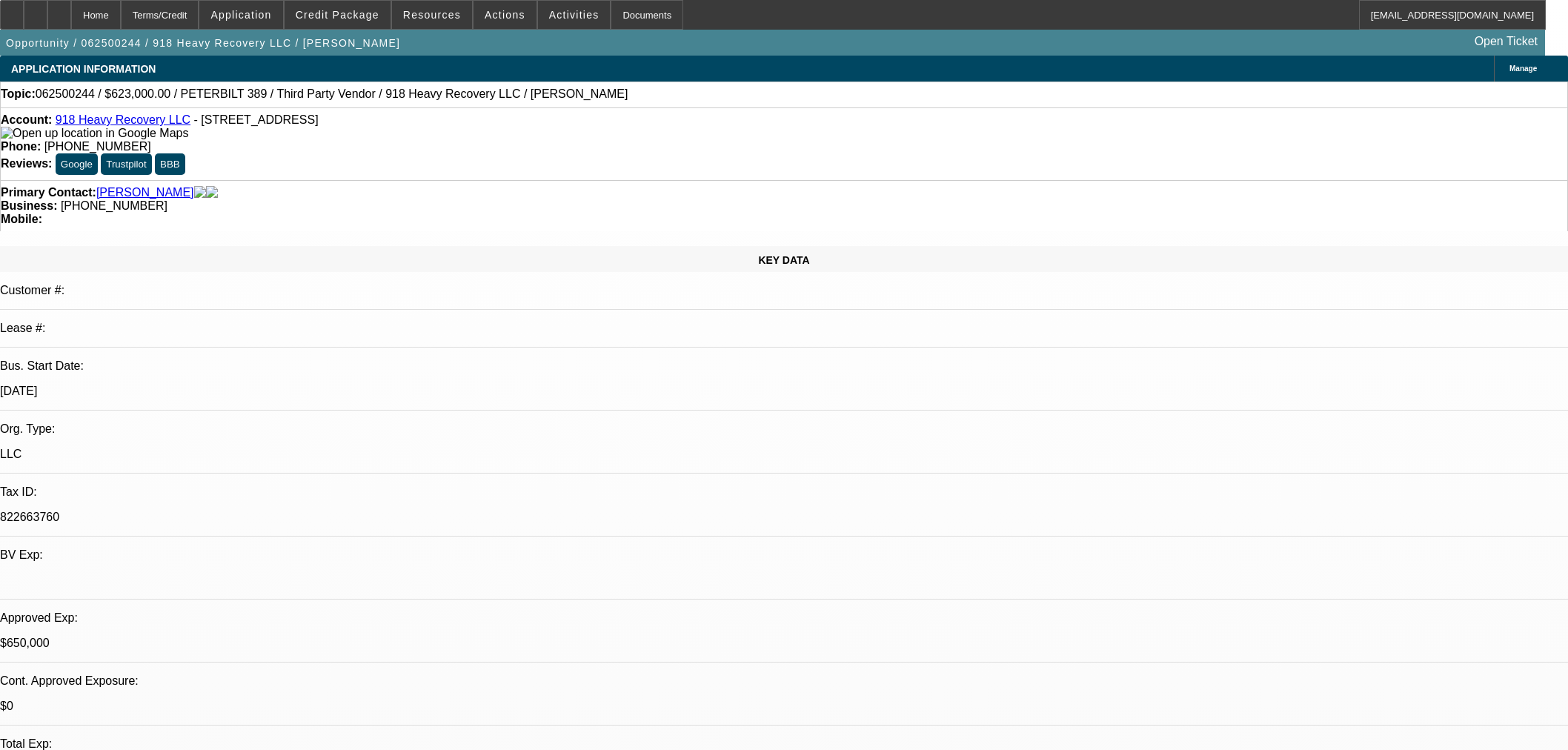
select select "0"
select select "2"
select select "0"
select select "6"
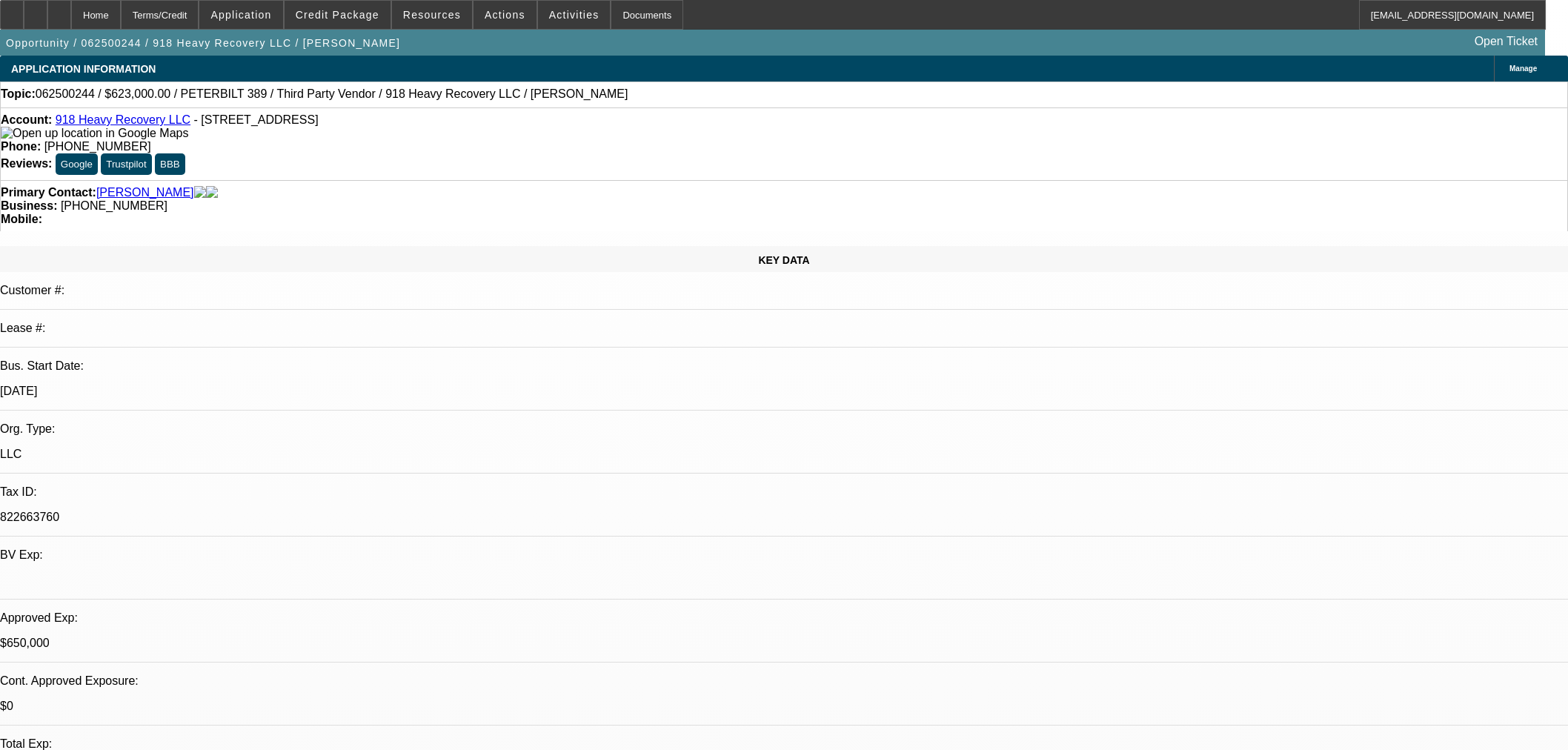
select select "0"
select select "2"
select select "0"
select select "6"
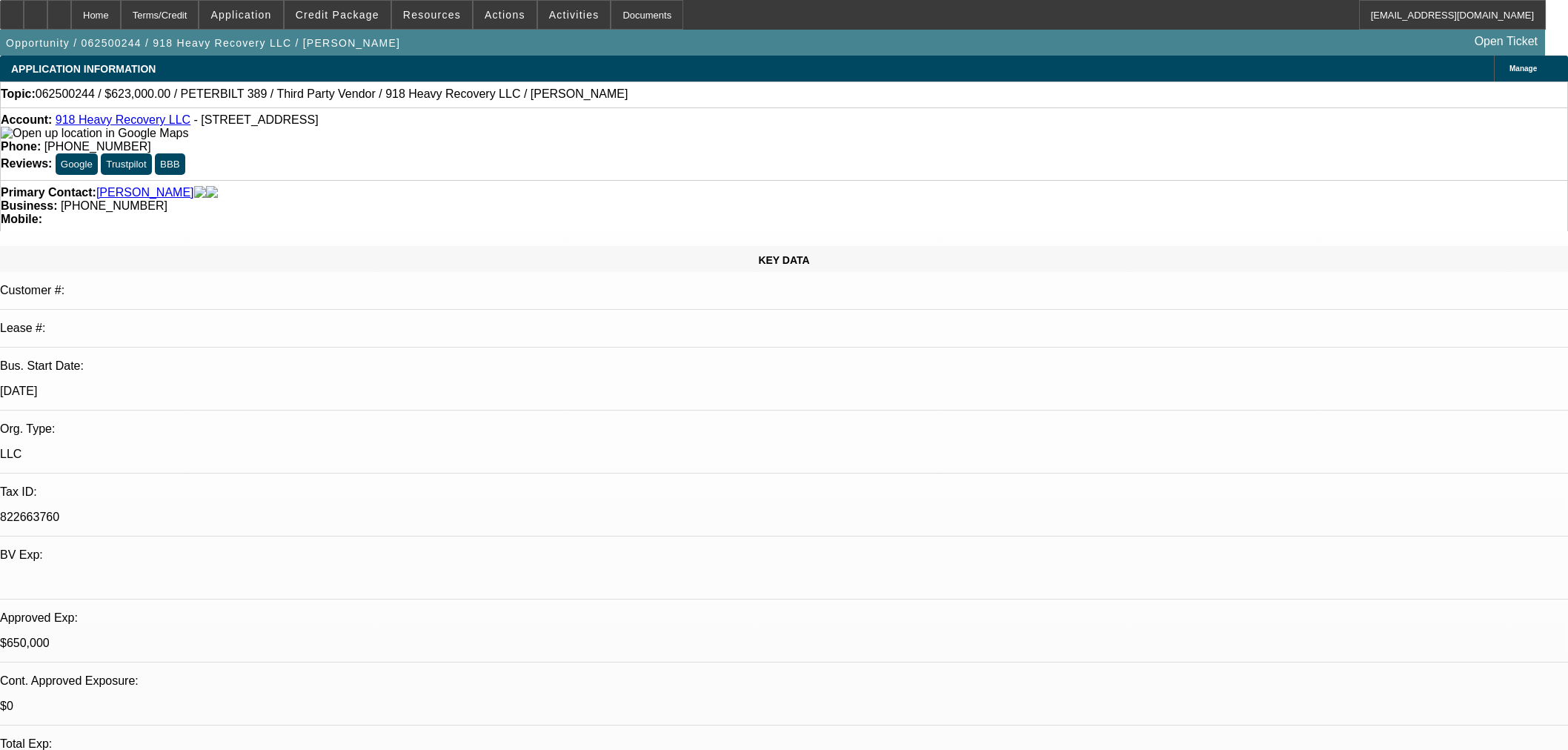
select select "0"
select select "2"
select select "0"
select select "6"
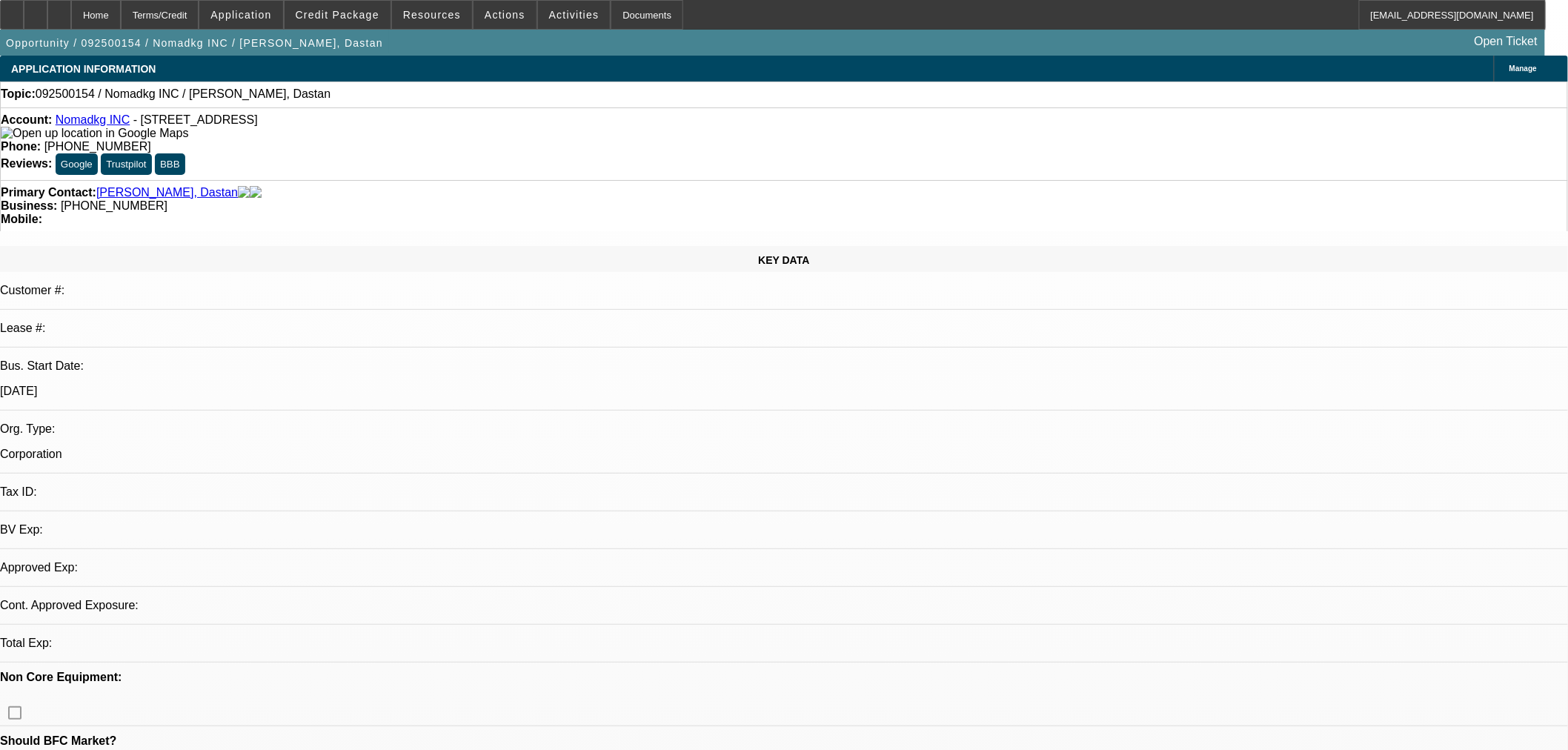
select select "0"
select select "2"
select select "0.1"
select select "4"
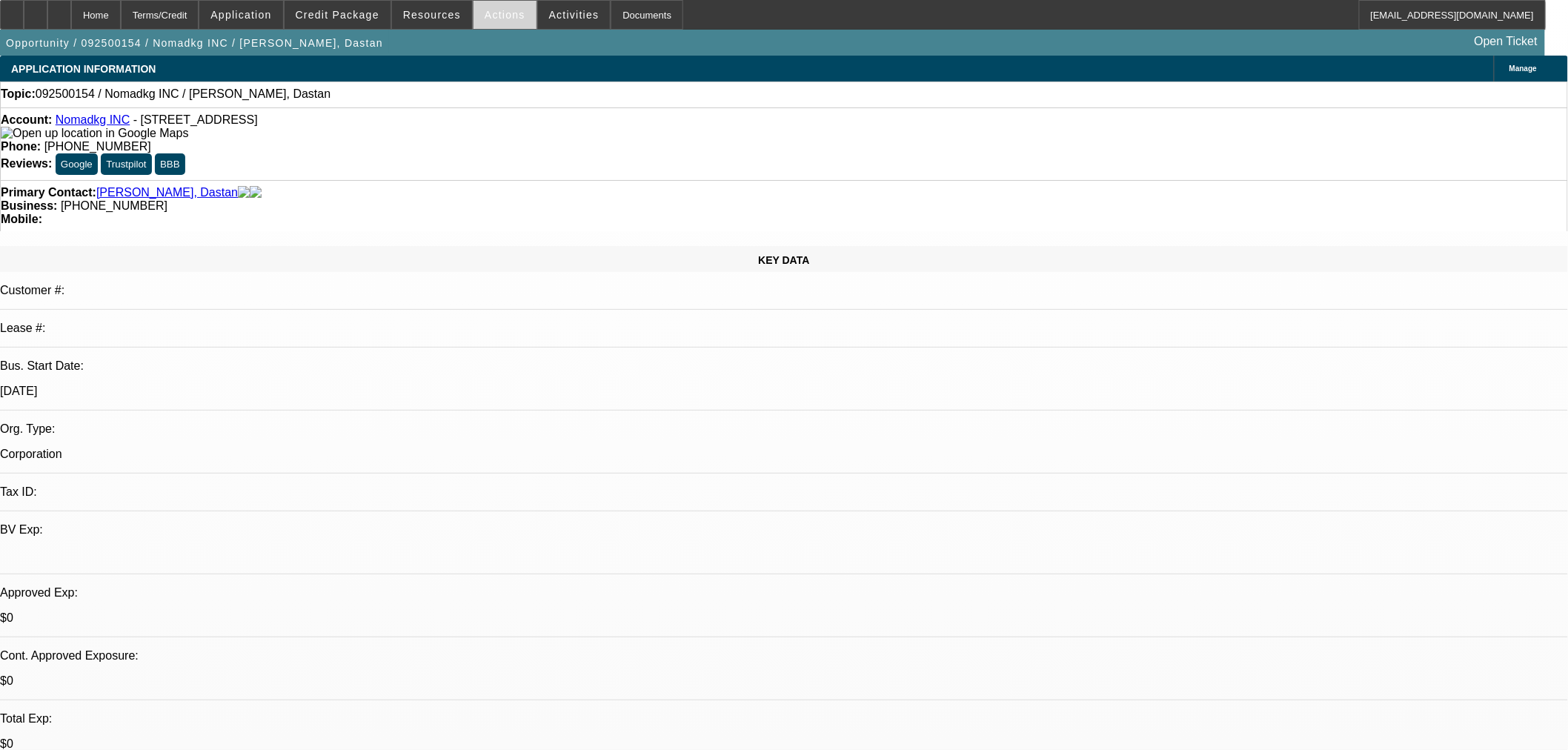
click at [499, 11] on span "Actions" at bounding box center [505, 15] width 41 height 12
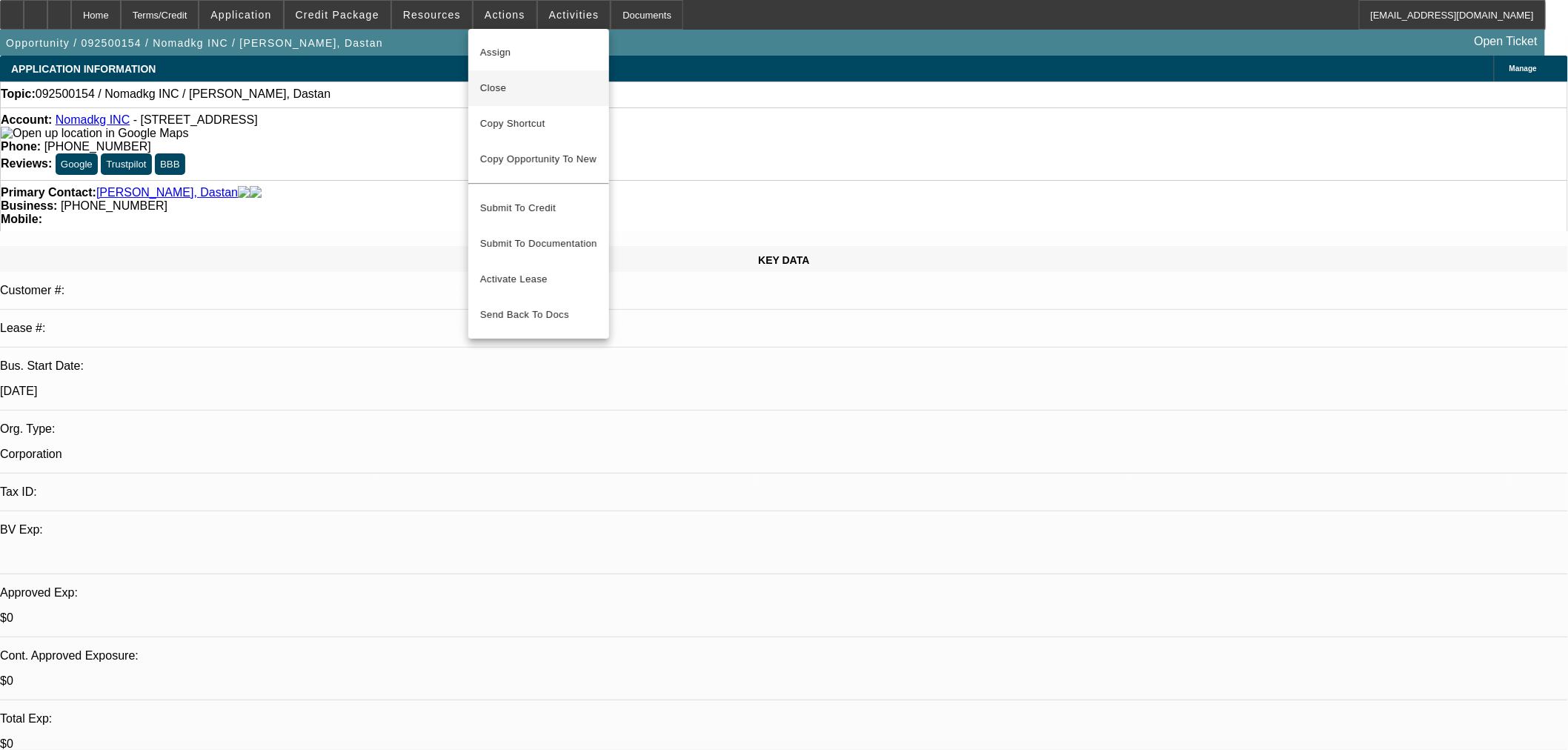
click at [488, 89] on span "Close" at bounding box center [539, 87] width 117 height 18
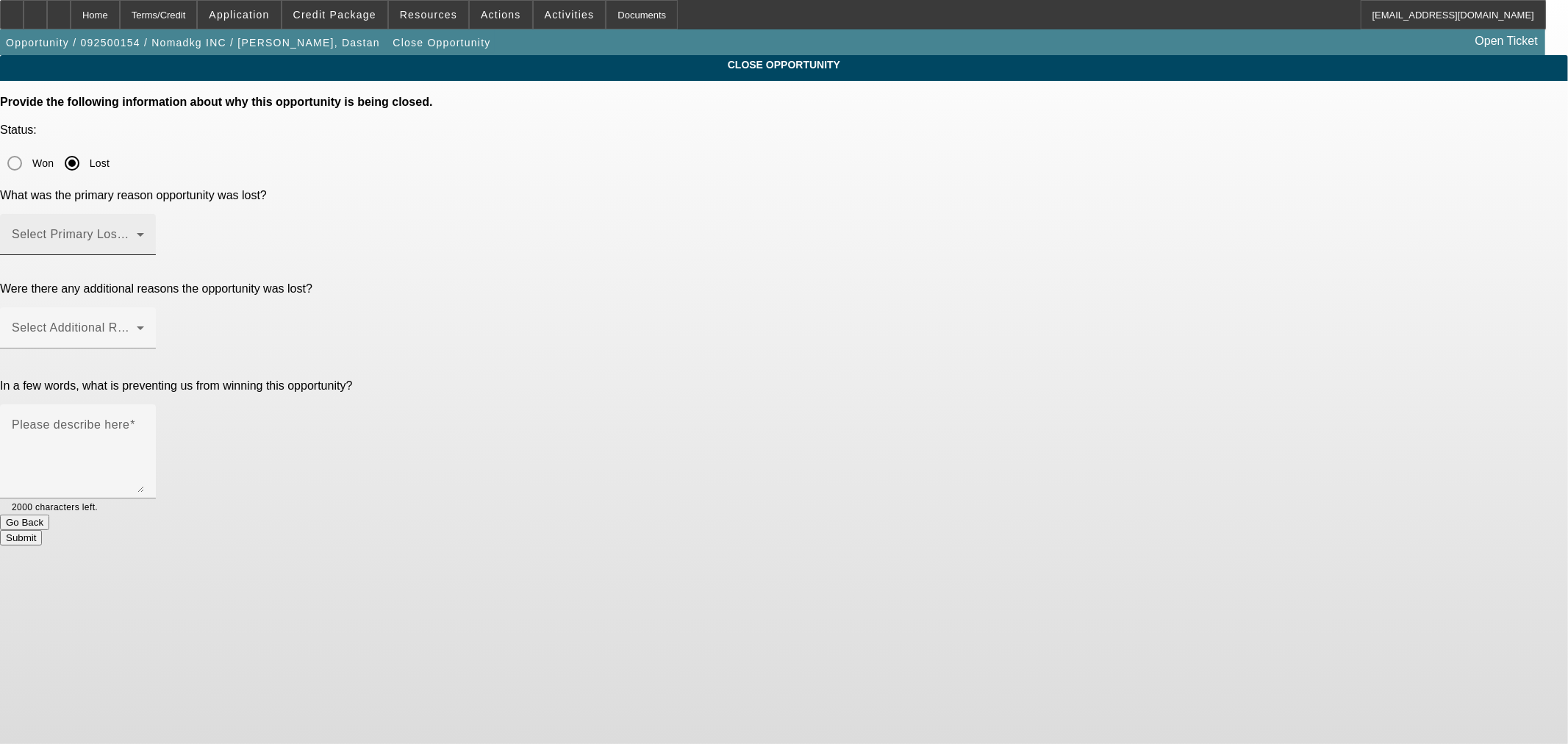
click at [137, 232] on span at bounding box center [74, 240] width 125 height 18
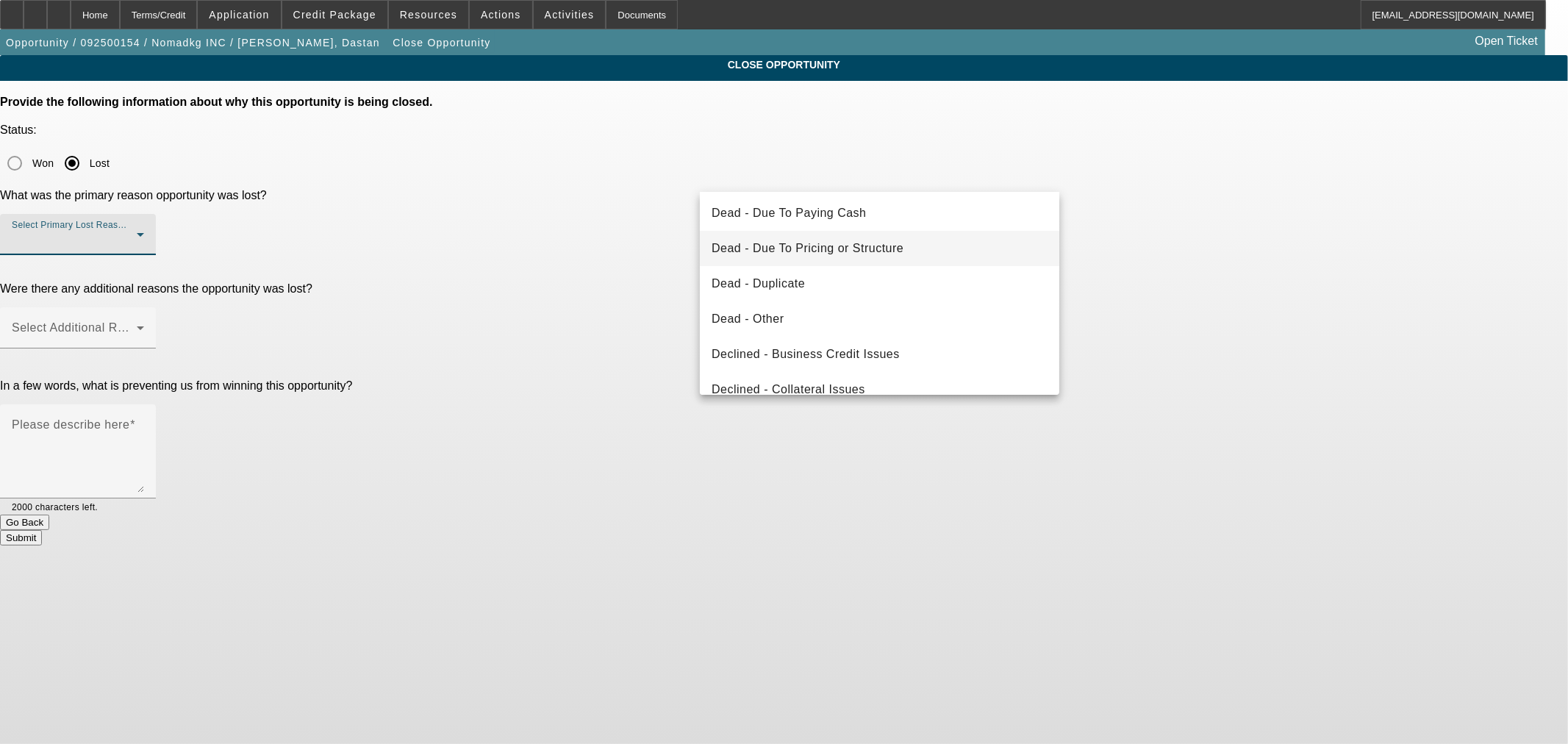
scroll to position [197, 0]
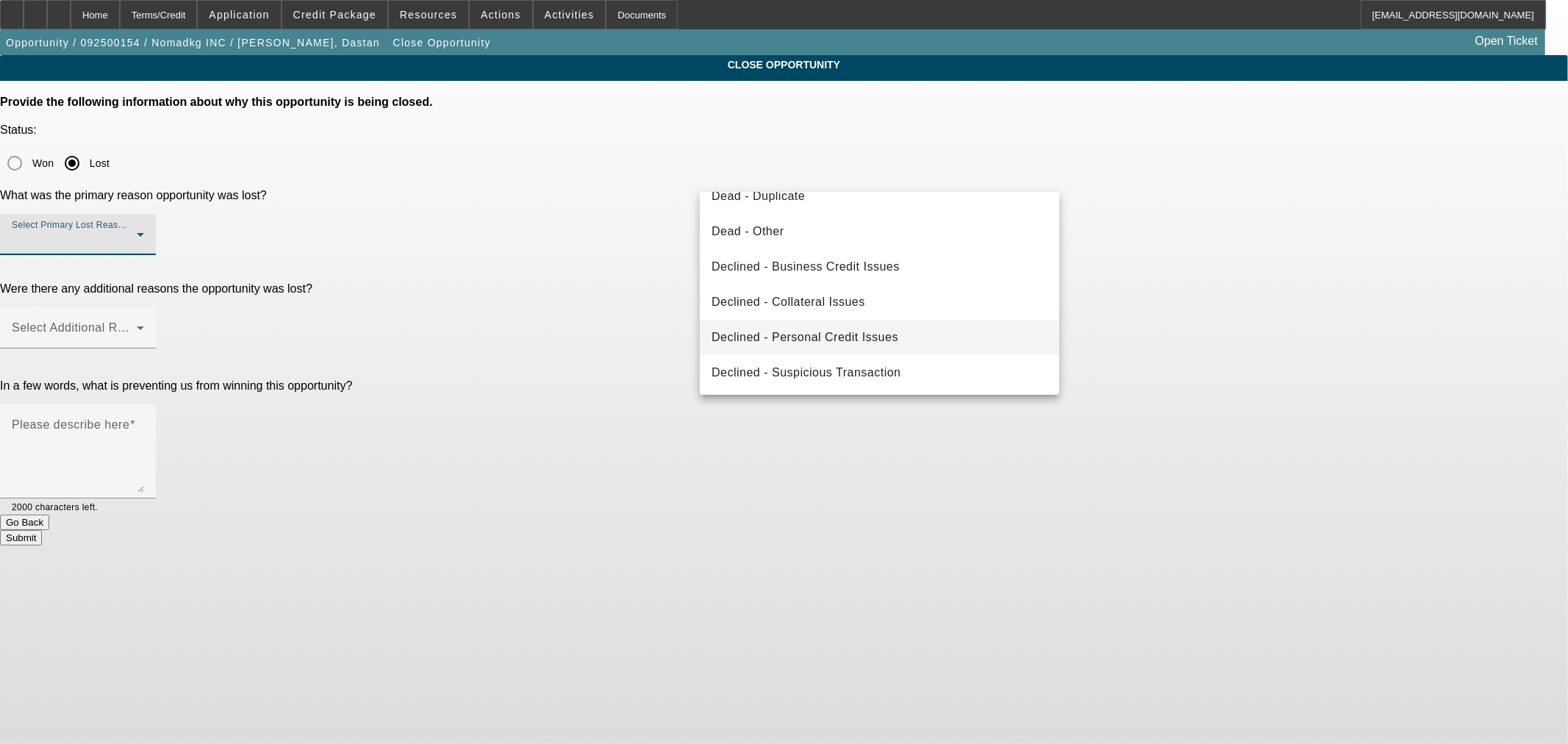
click at [900, 330] on mat-option "Declined - Personal Credit Issues" at bounding box center [879, 337] width 359 height 35
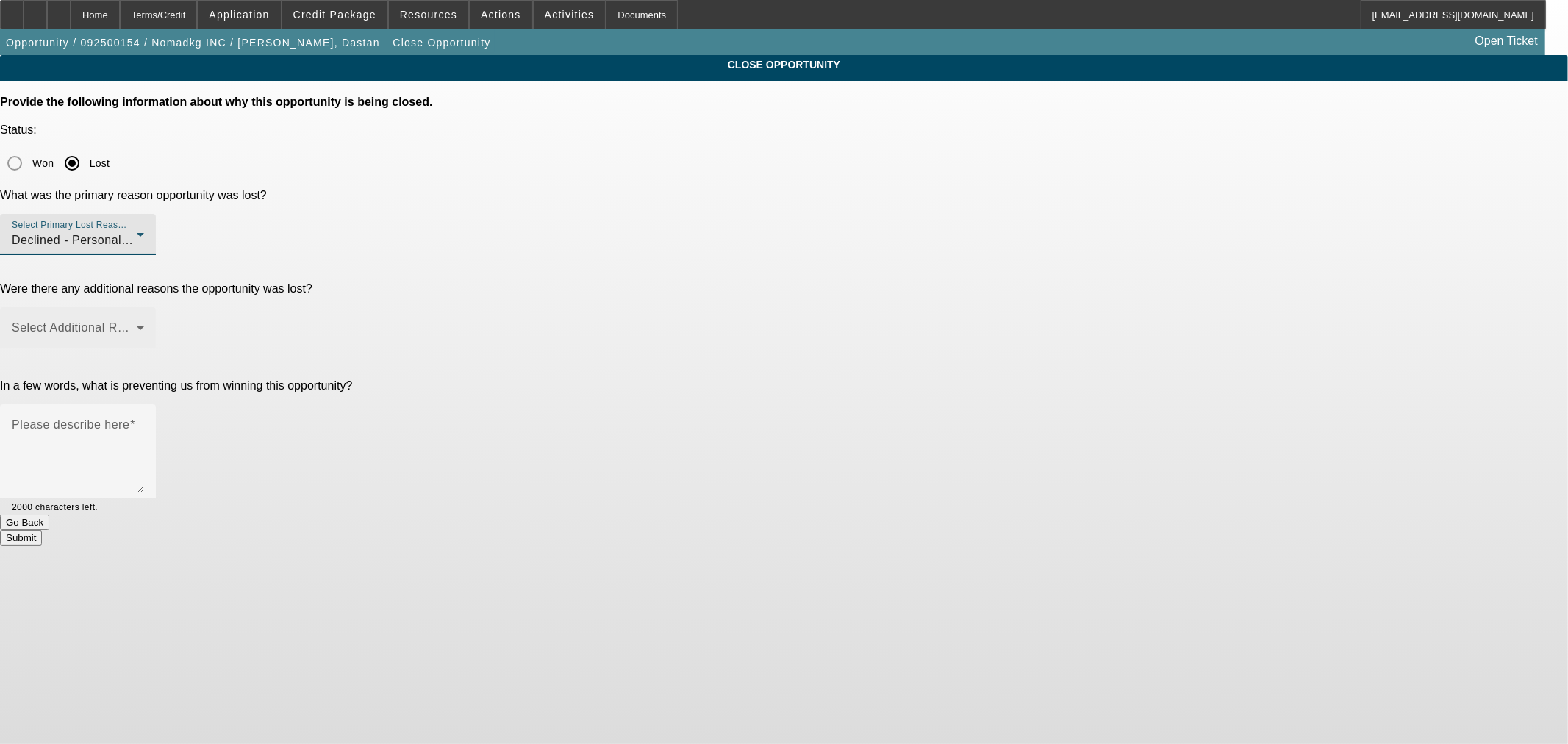
click at [137, 325] on span at bounding box center [74, 333] width 125 height 18
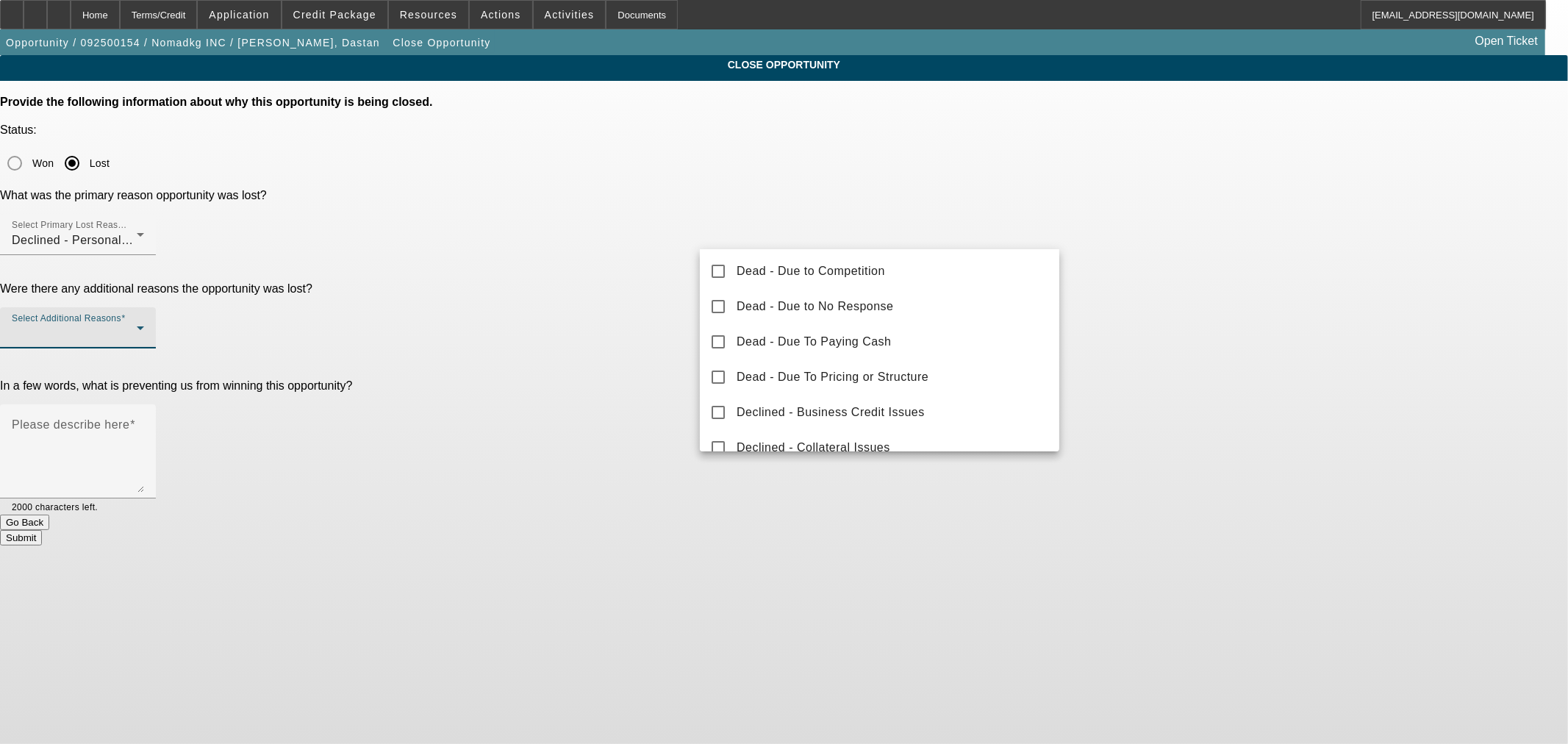
scroll to position [0, 0]
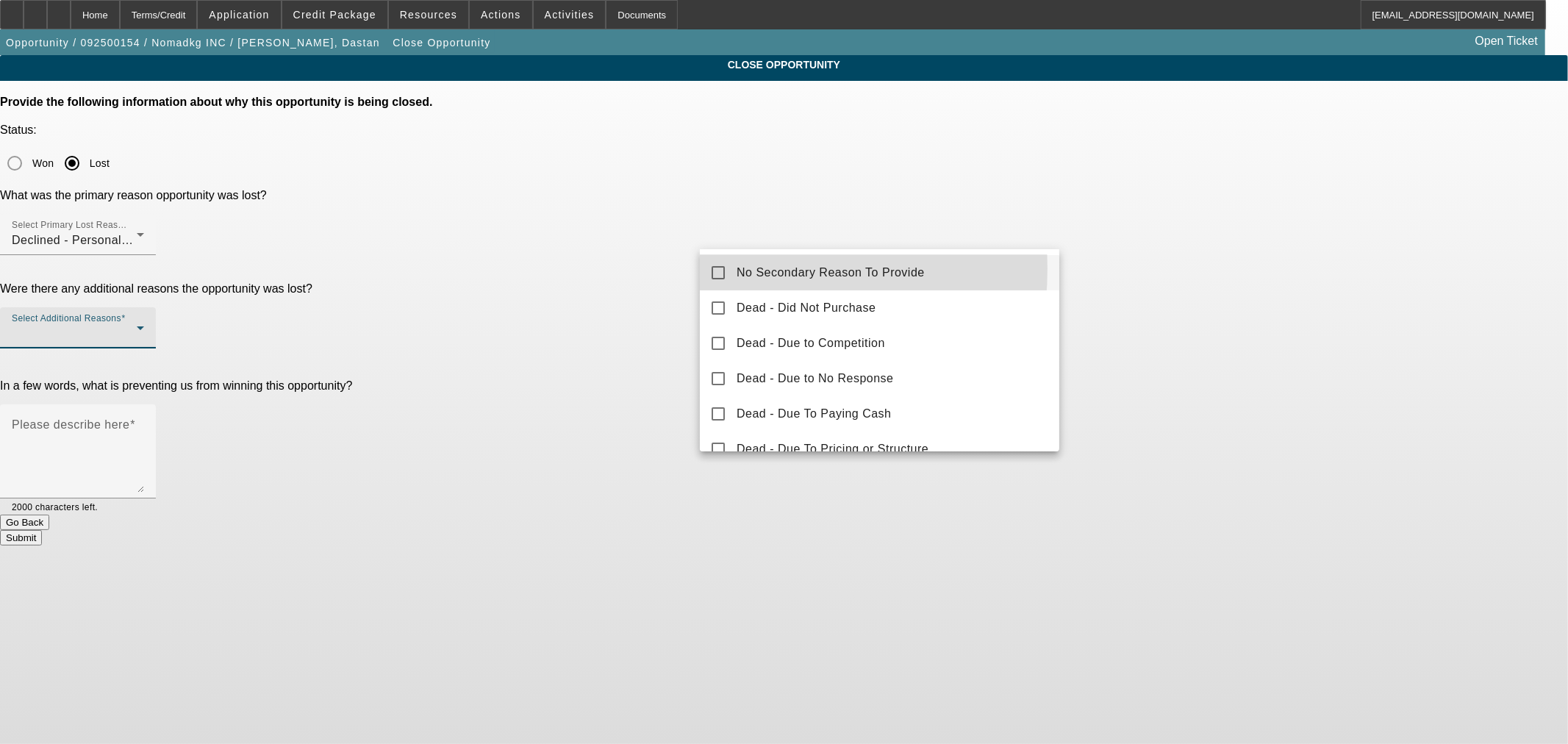
click at [718, 269] on mat-pseudo-checkbox at bounding box center [718, 272] width 13 height 13
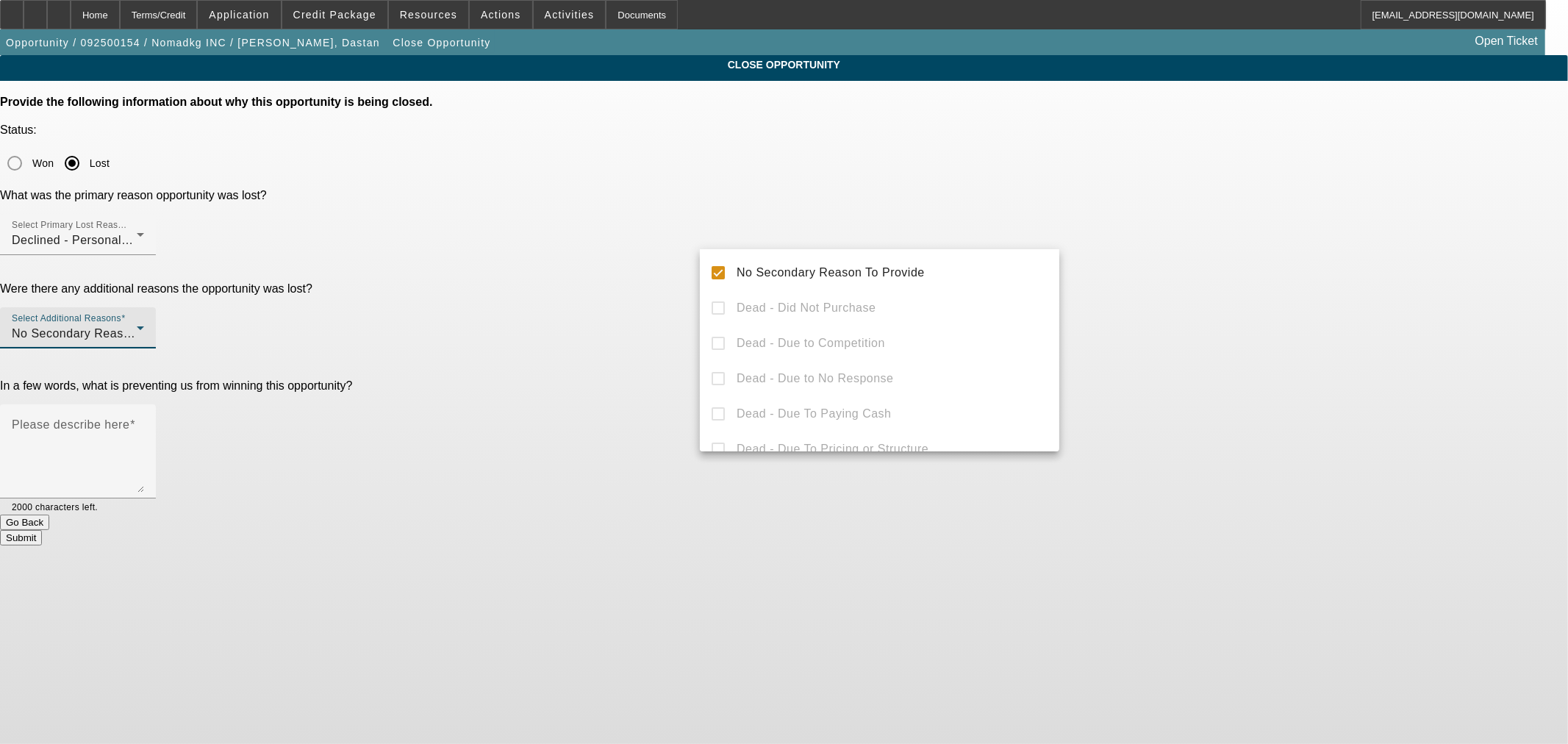
click at [615, 255] on div at bounding box center [784, 372] width 1568 height 744
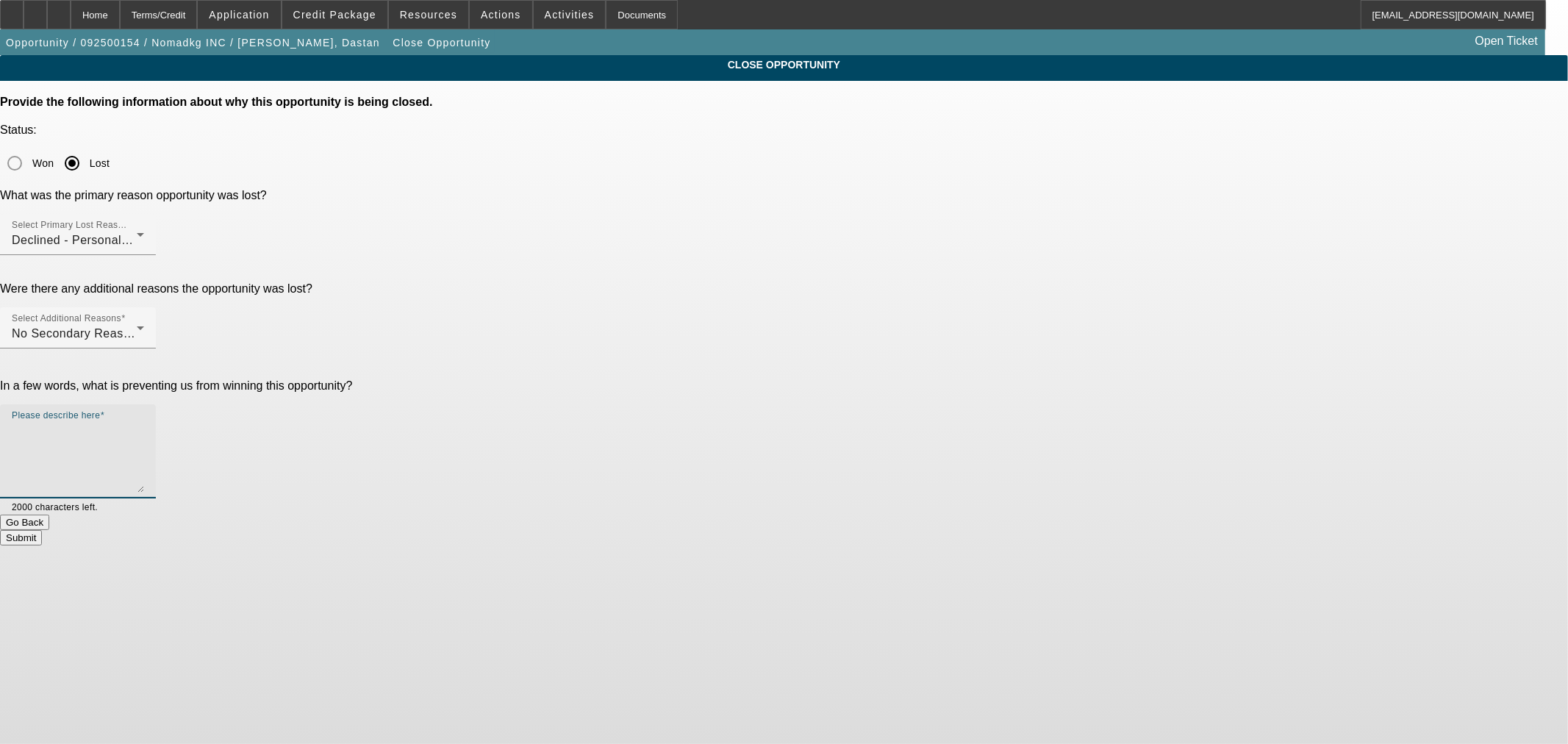
click at [144, 422] on textarea "Please describe here" at bounding box center [78, 457] width 132 height 70
type textarea "Bad credit looking for OTR truck"
click at [42, 530] on button "Submit" at bounding box center [20, 537] width 42 height 16
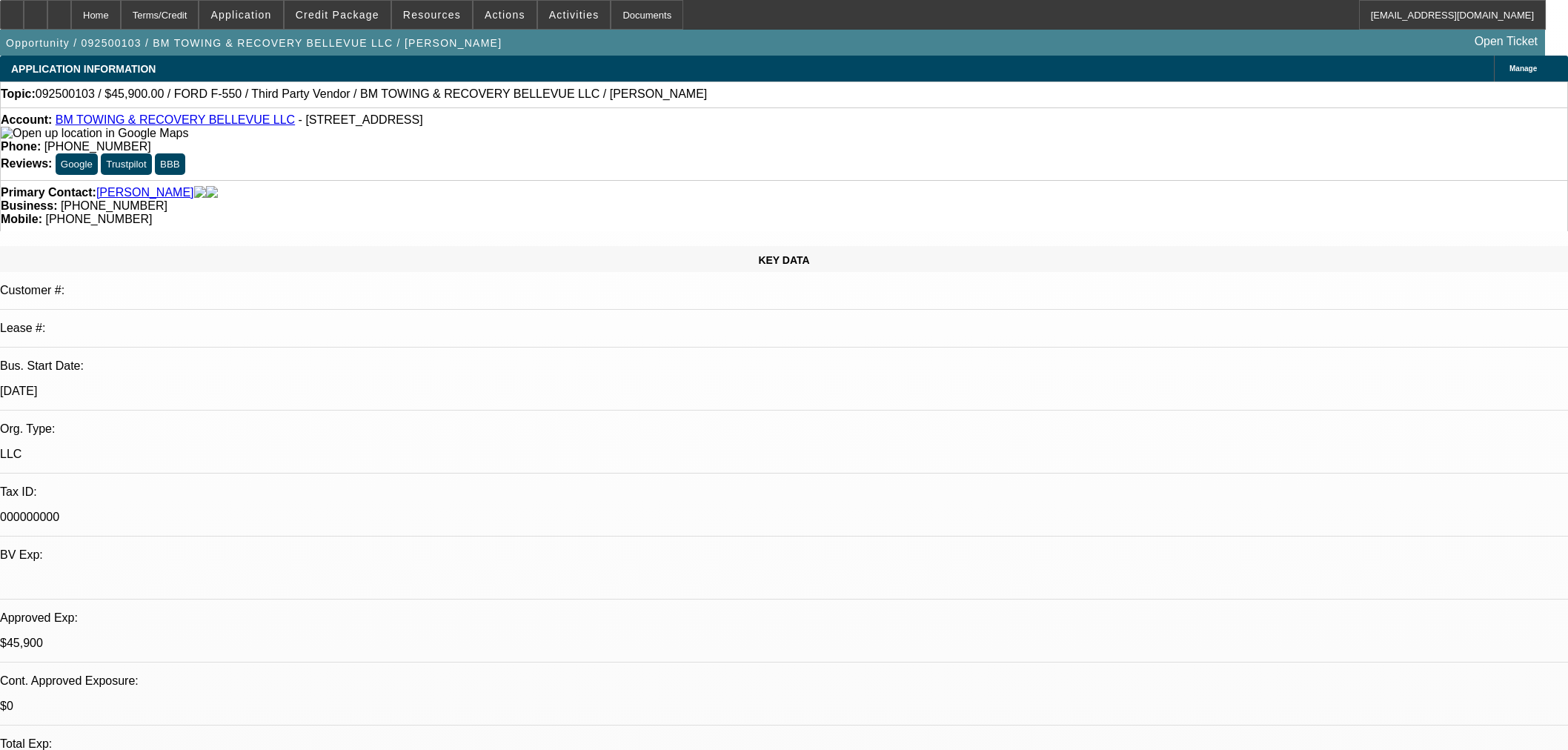
select select "0.15"
select select "2"
select select "0.1"
select select "4"
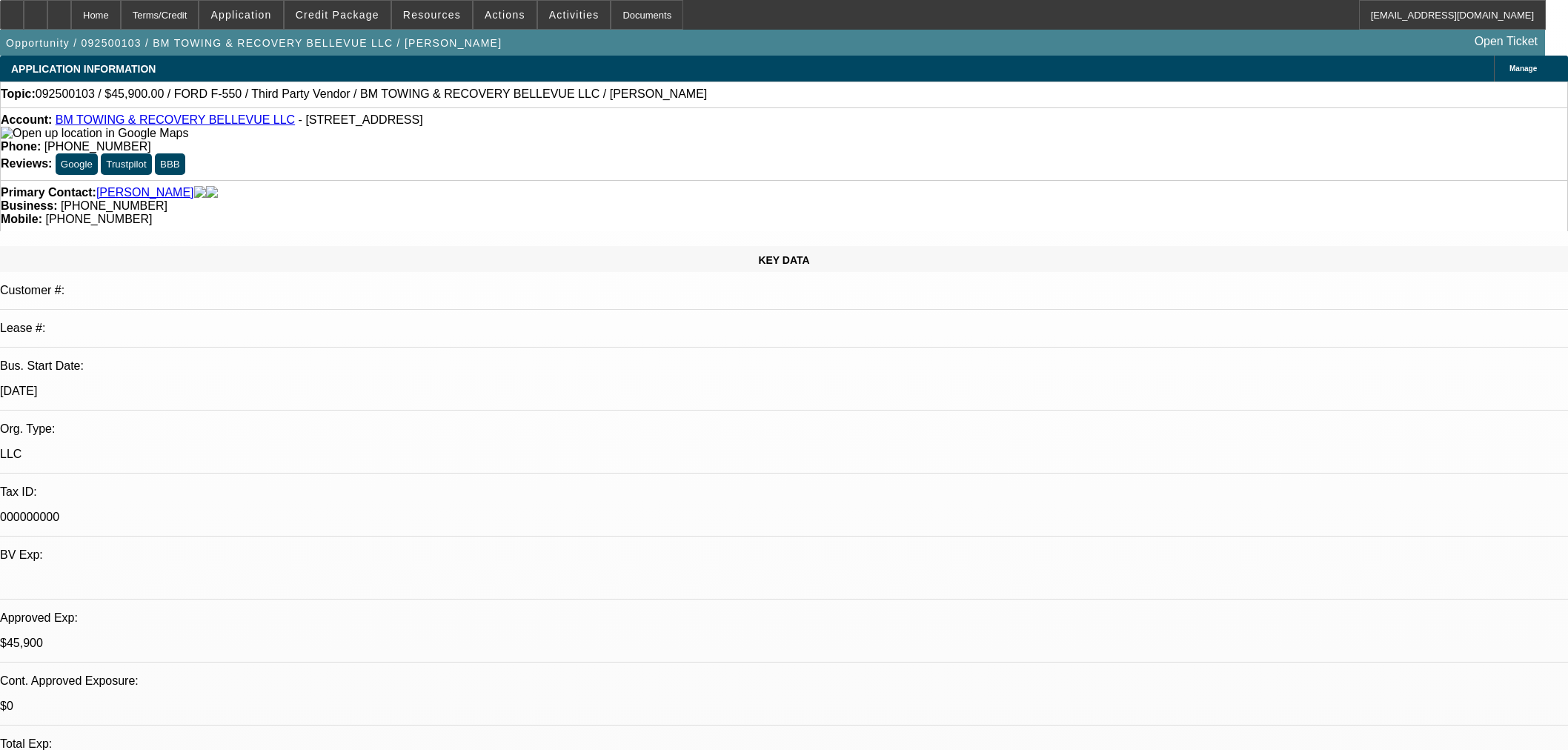
select select "0"
select select "2"
select select "0.1"
select select "4"
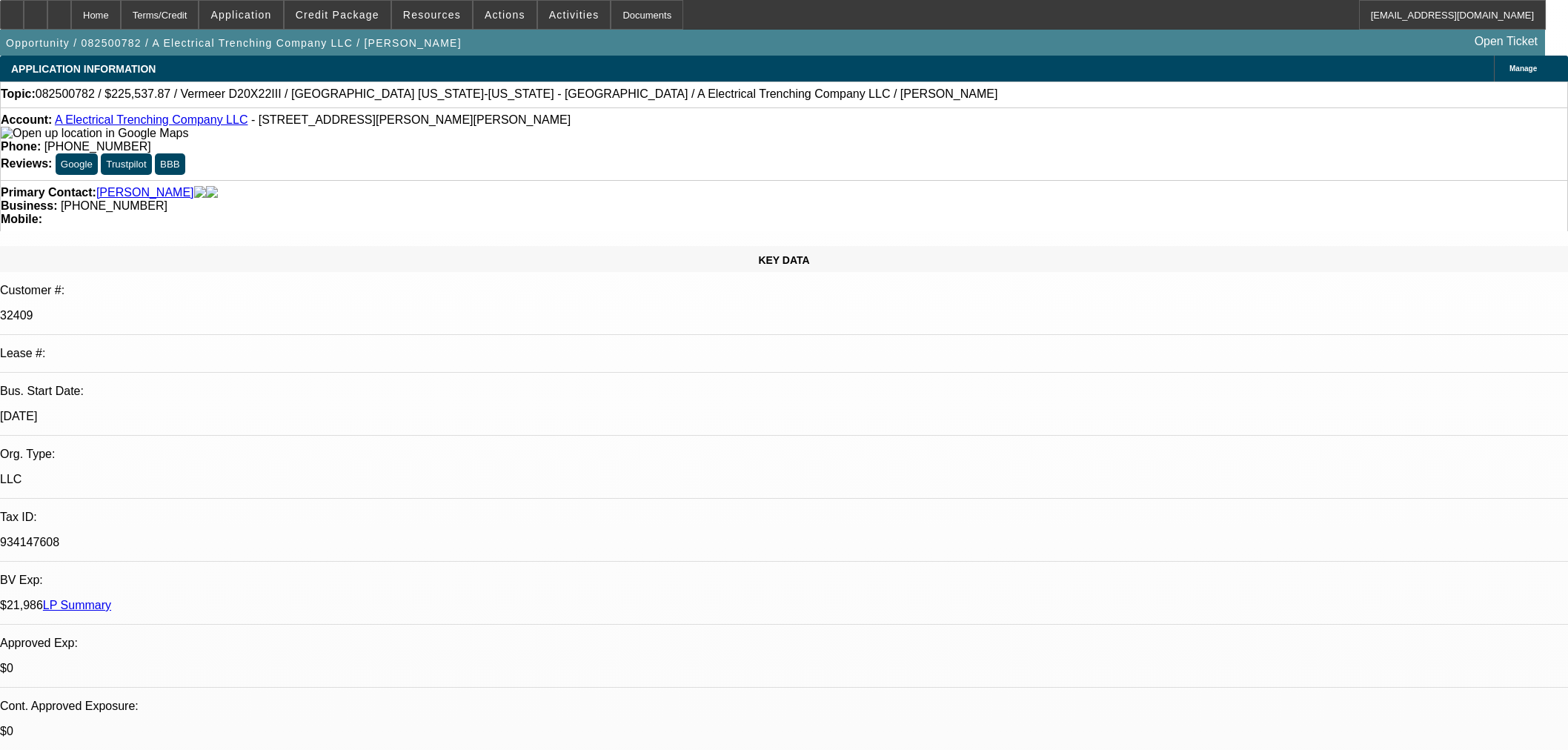
select select "0"
select select "3"
select select "0"
select select "6"
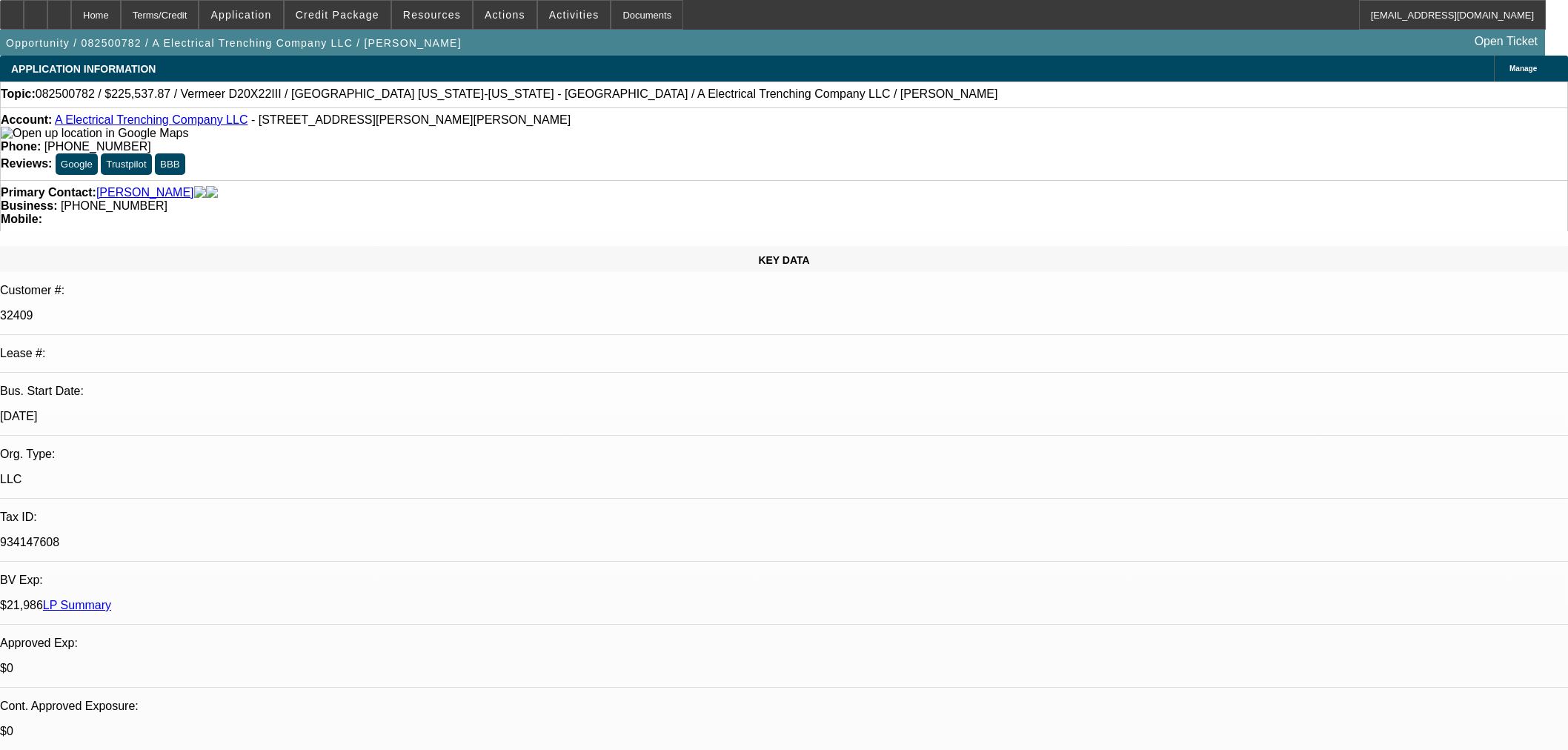
scroll to position [2716, 0]
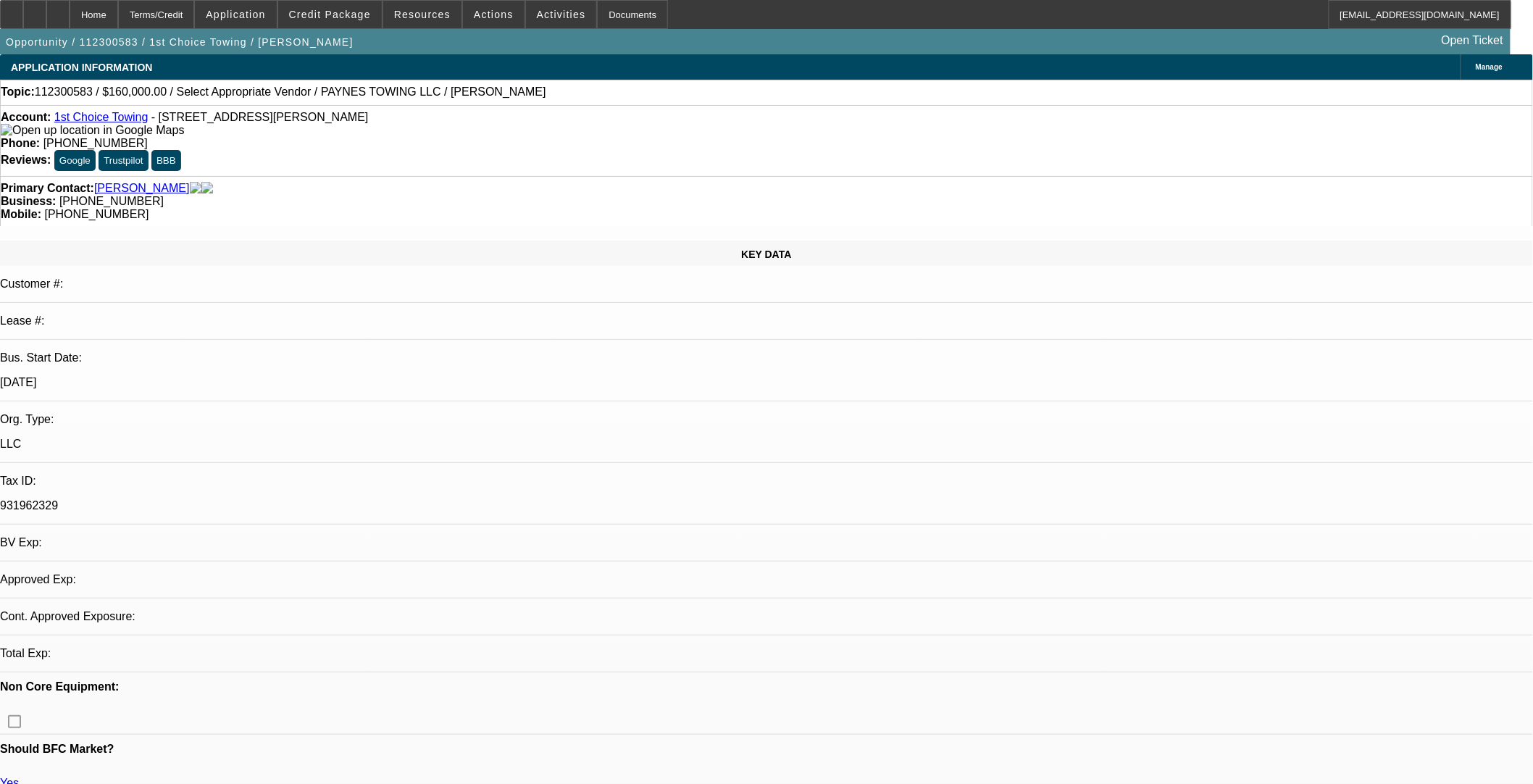
select select "0"
select select "2"
select select "0.1"
select select "4"
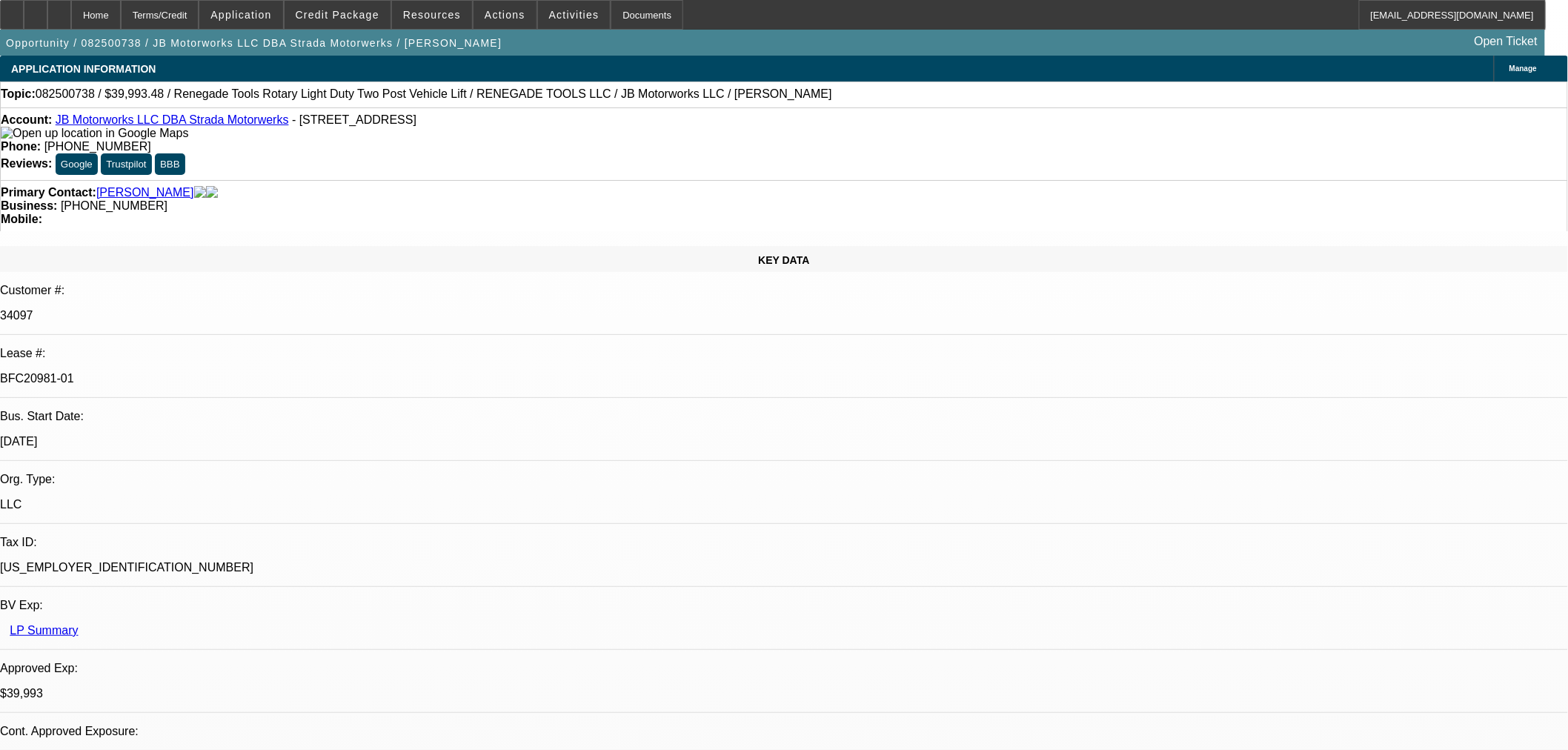
select select "0"
select select "3"
select select "0"
select select "6"
select select "0"
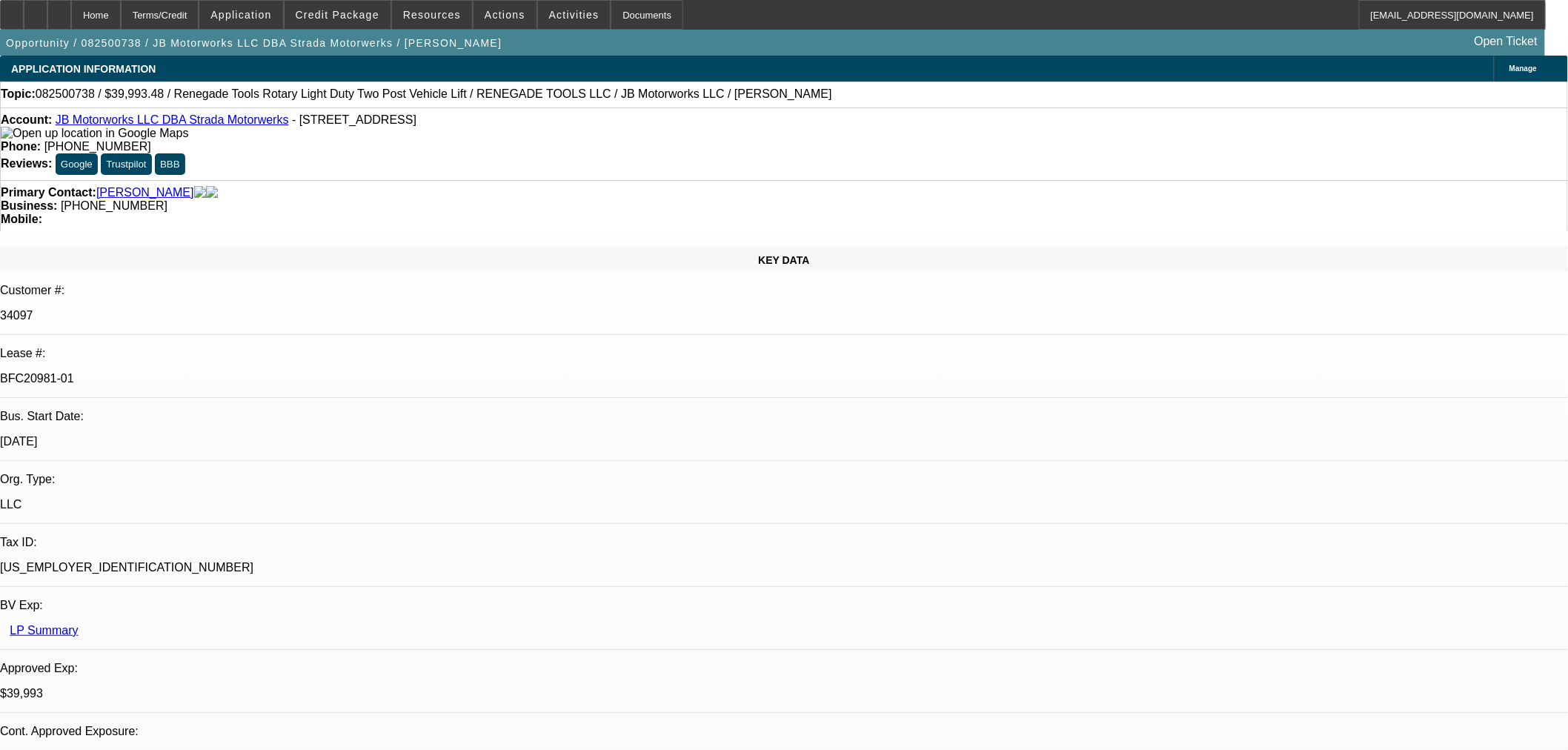
select select "3"
select select "0"
select select "6"
select select "0"
select select "3"
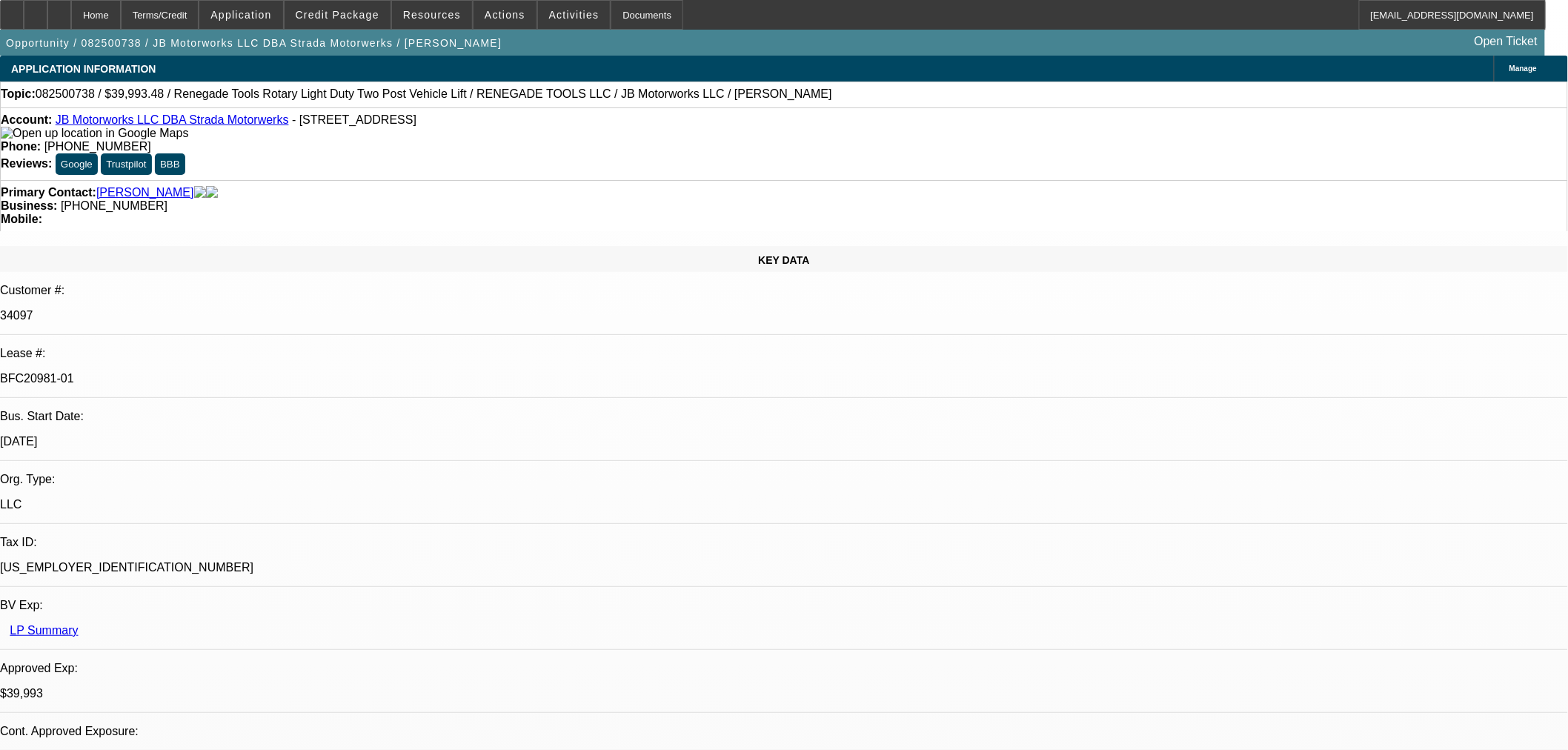
select select "0"
select select "6"
select select "0"
select select "3"
select select "0.1"
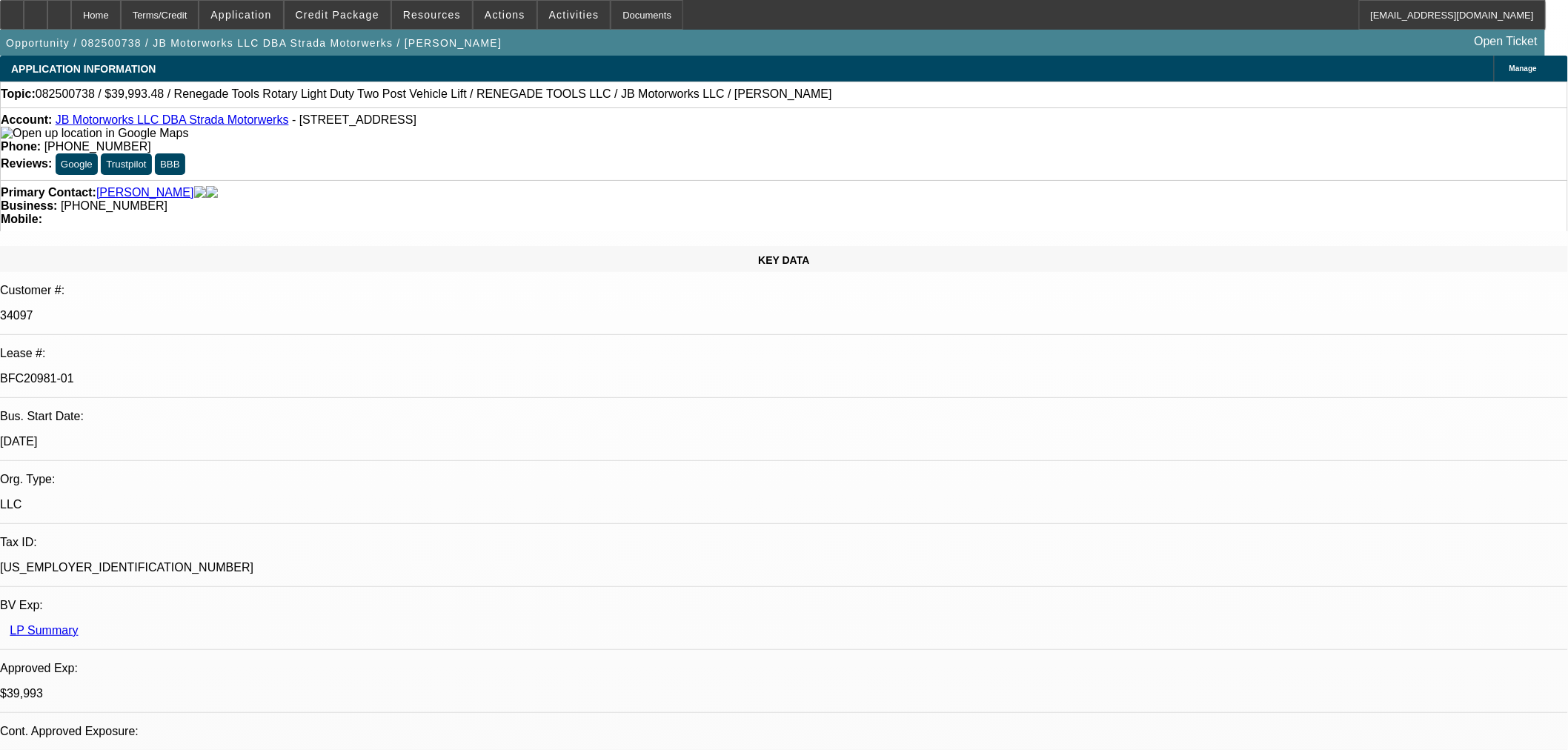
select select "4"
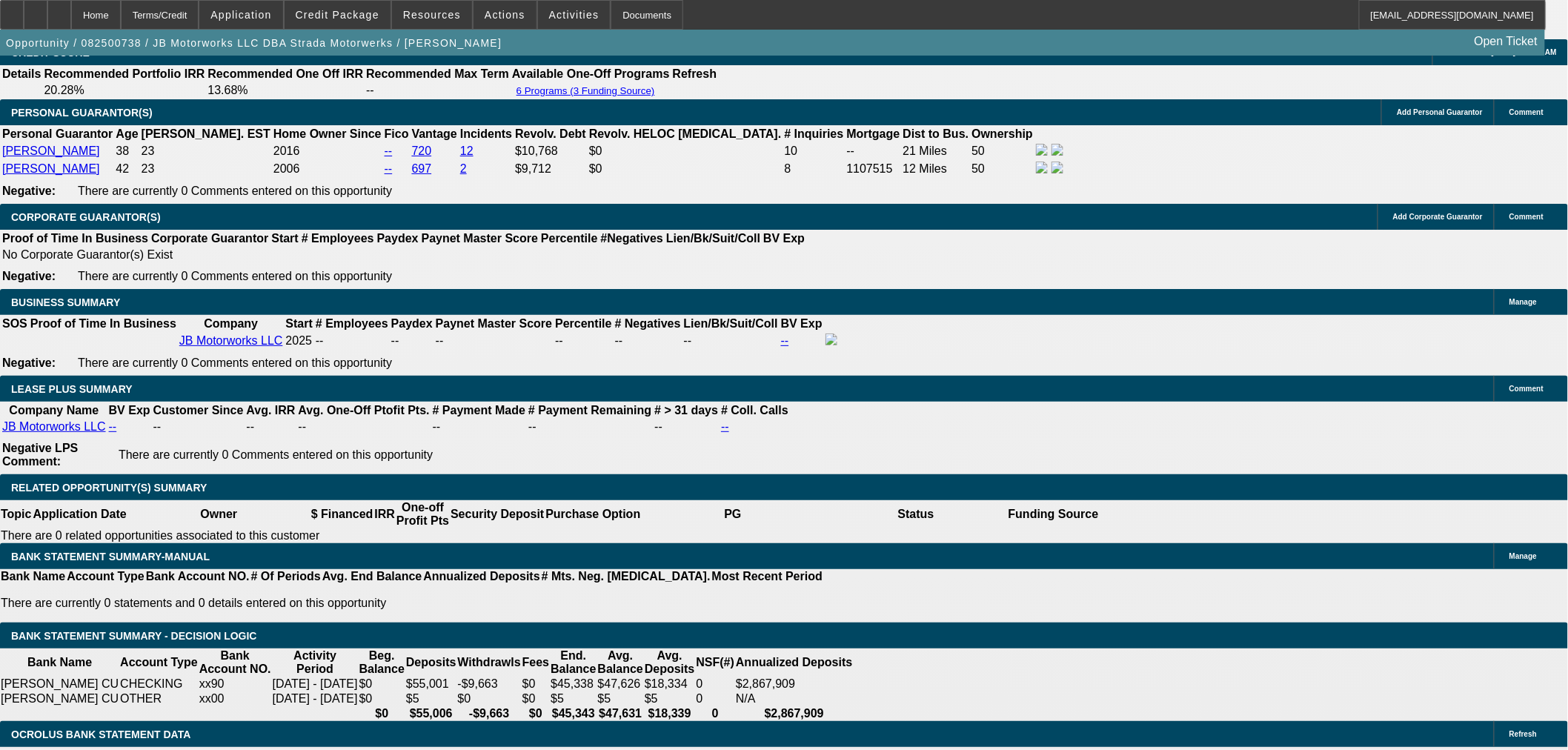
scroll to position [2326, 0]
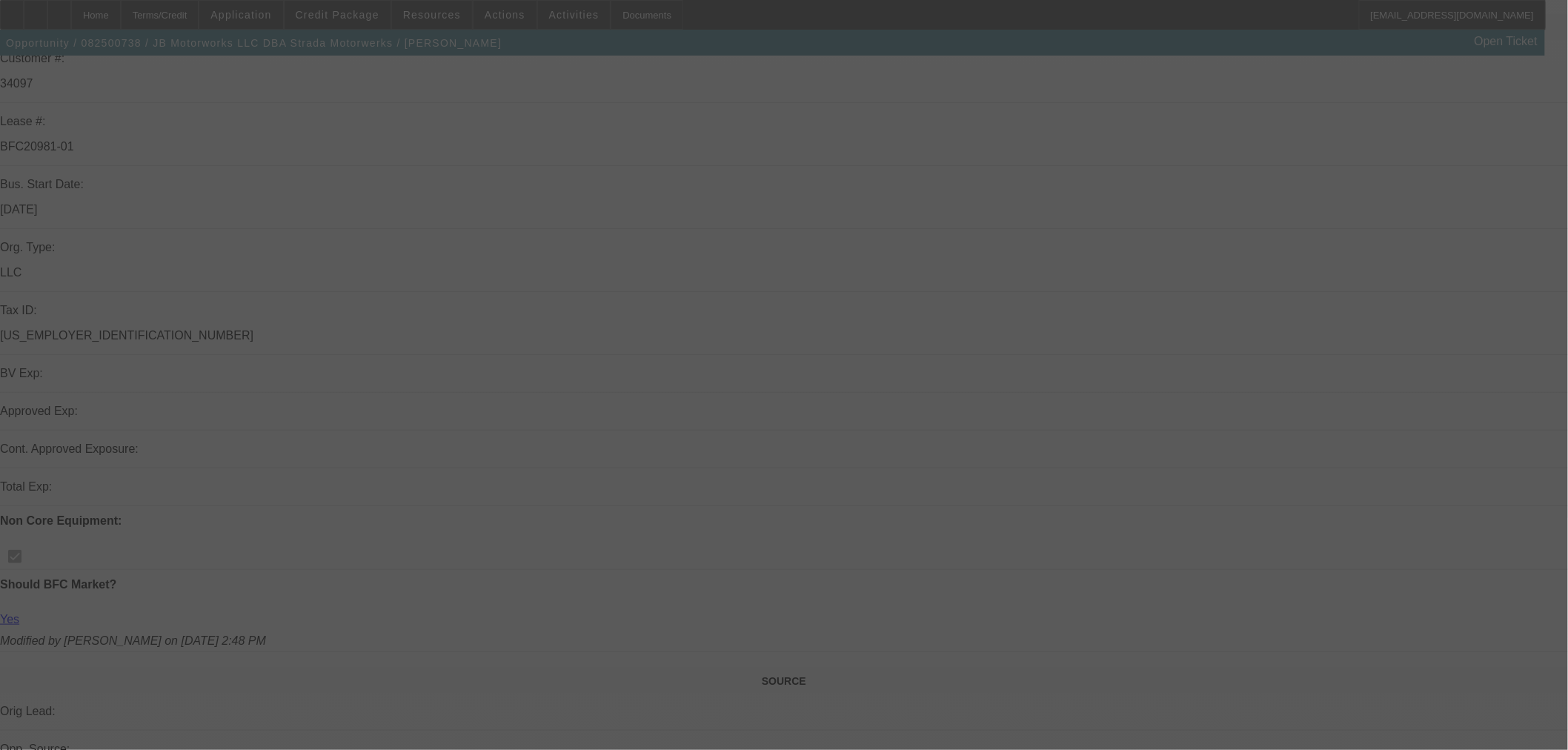
scroll to position [329, 0]
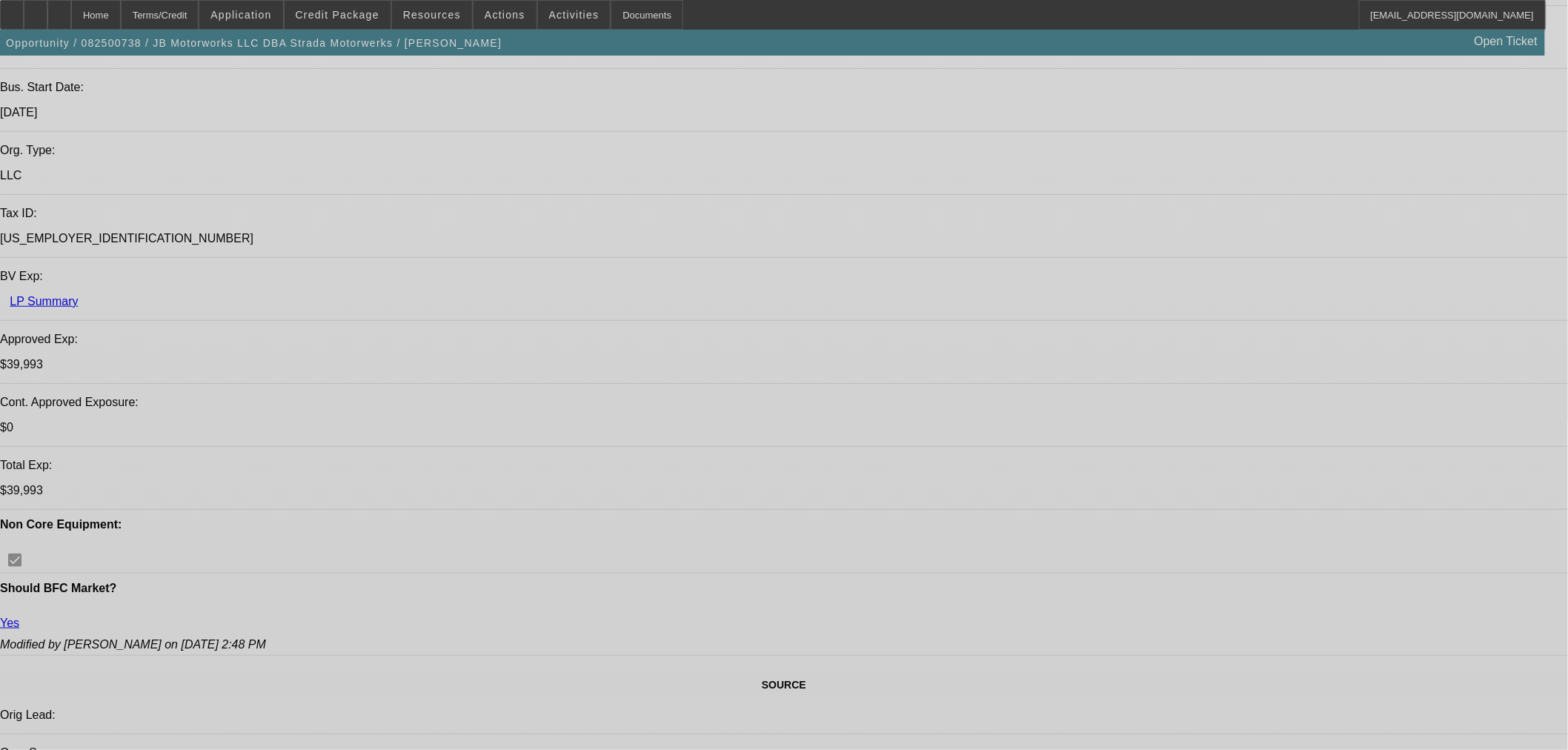
select select "0"
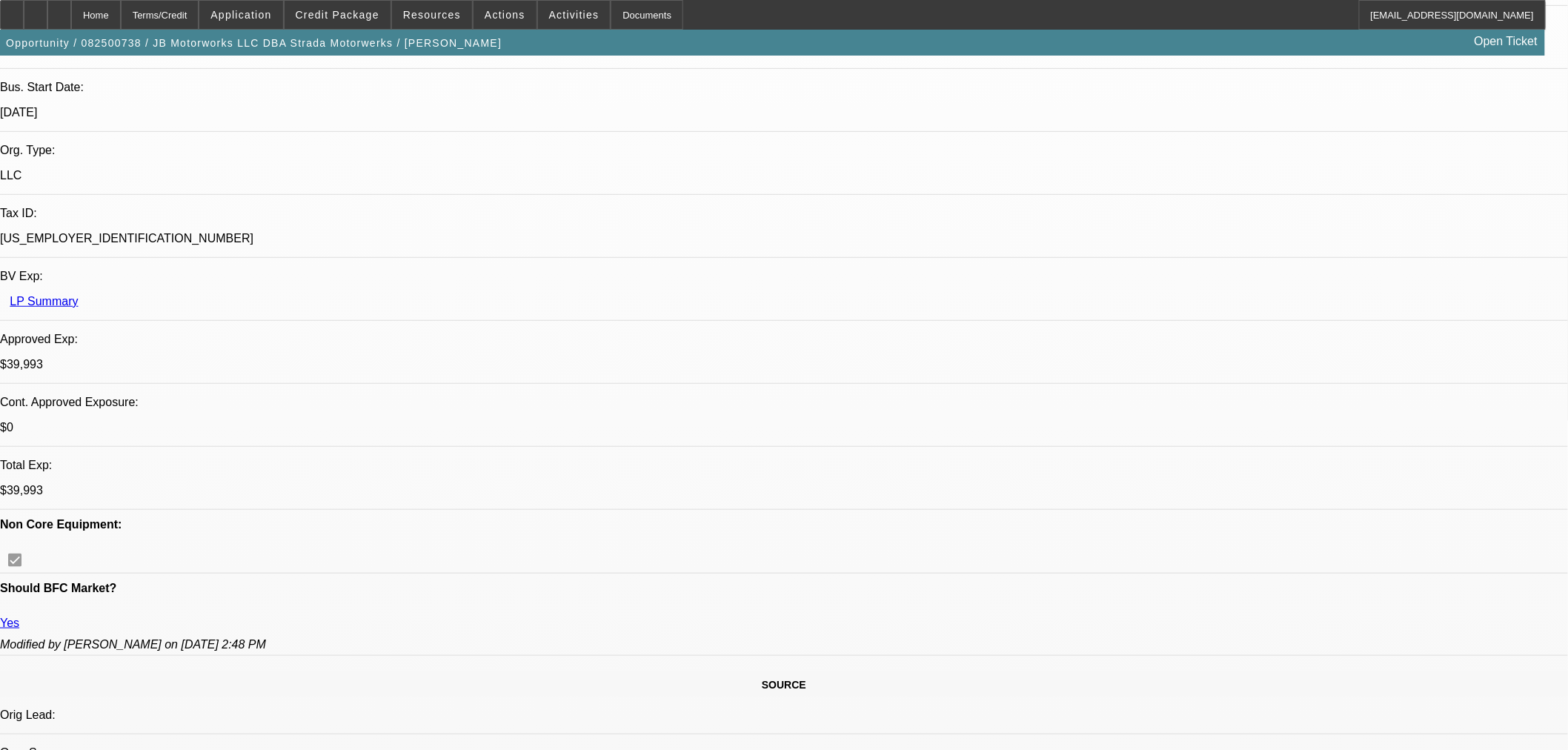
select select "3"
select select "0"
select select "6"
select select "0"
select select "3"
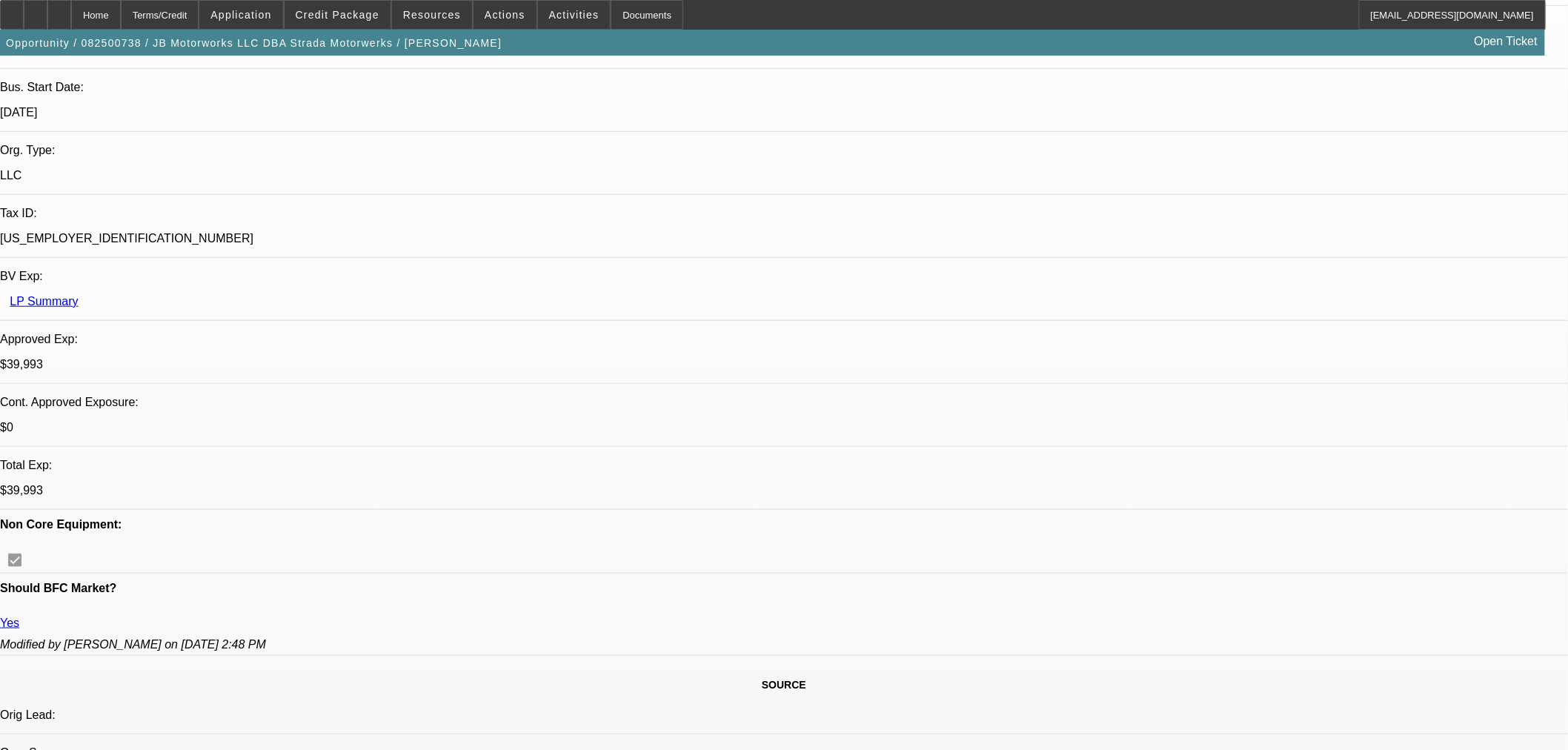
select select "0"
select select "6"
select select "0"
select select "3"
select select "0"
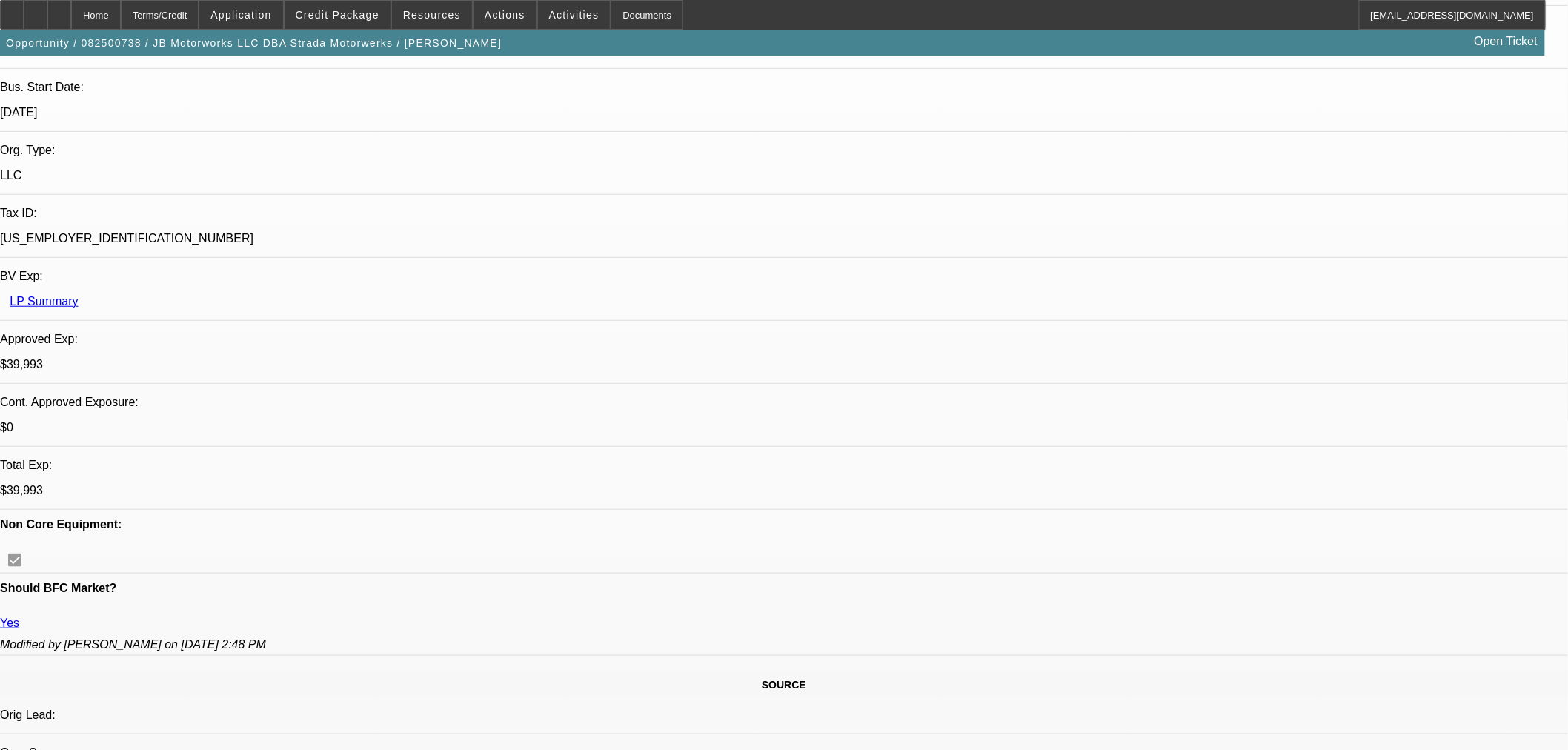
select select "6"
select select "0"
select select "3"
select select "0.1"
select select "4"
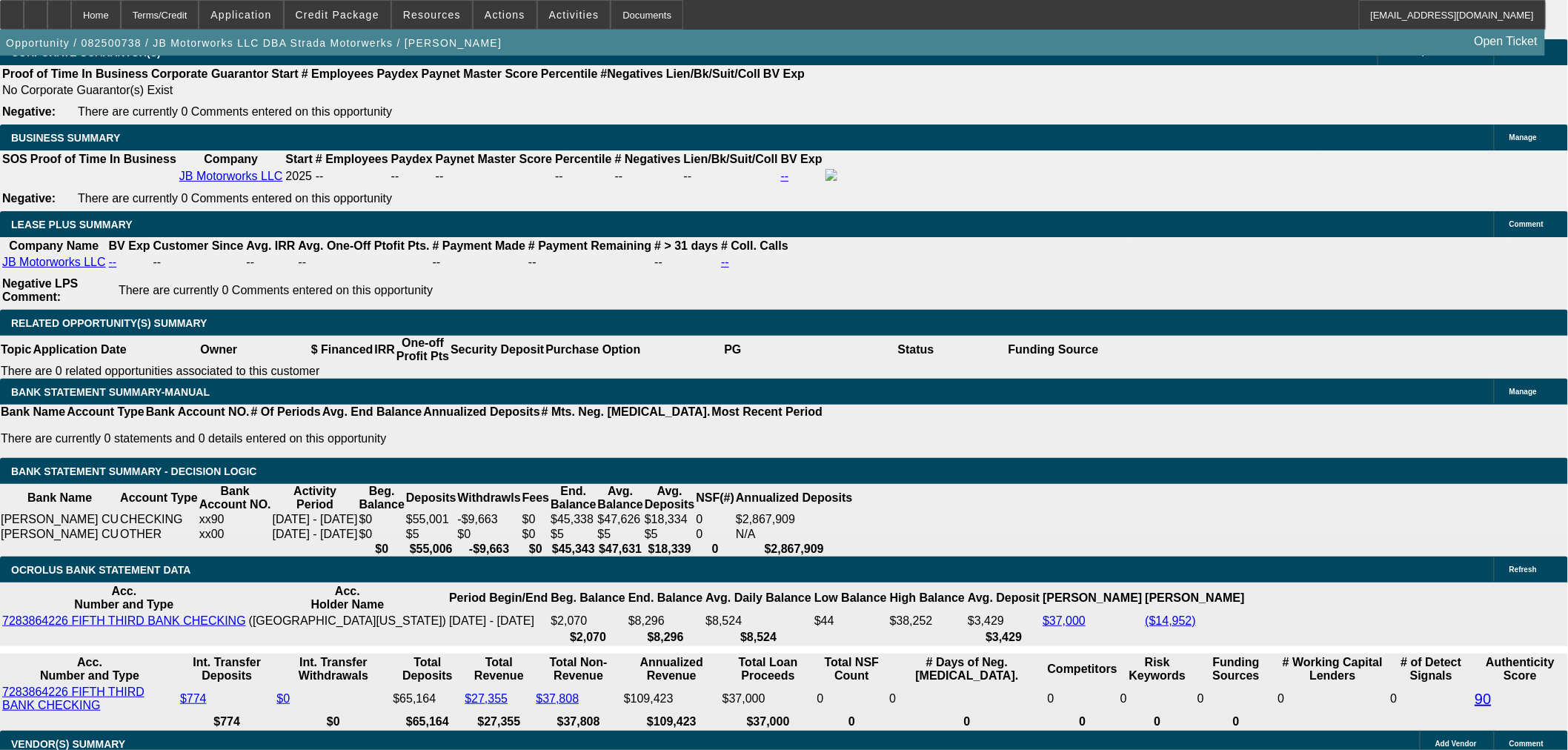
scroll to position [2223, 0]
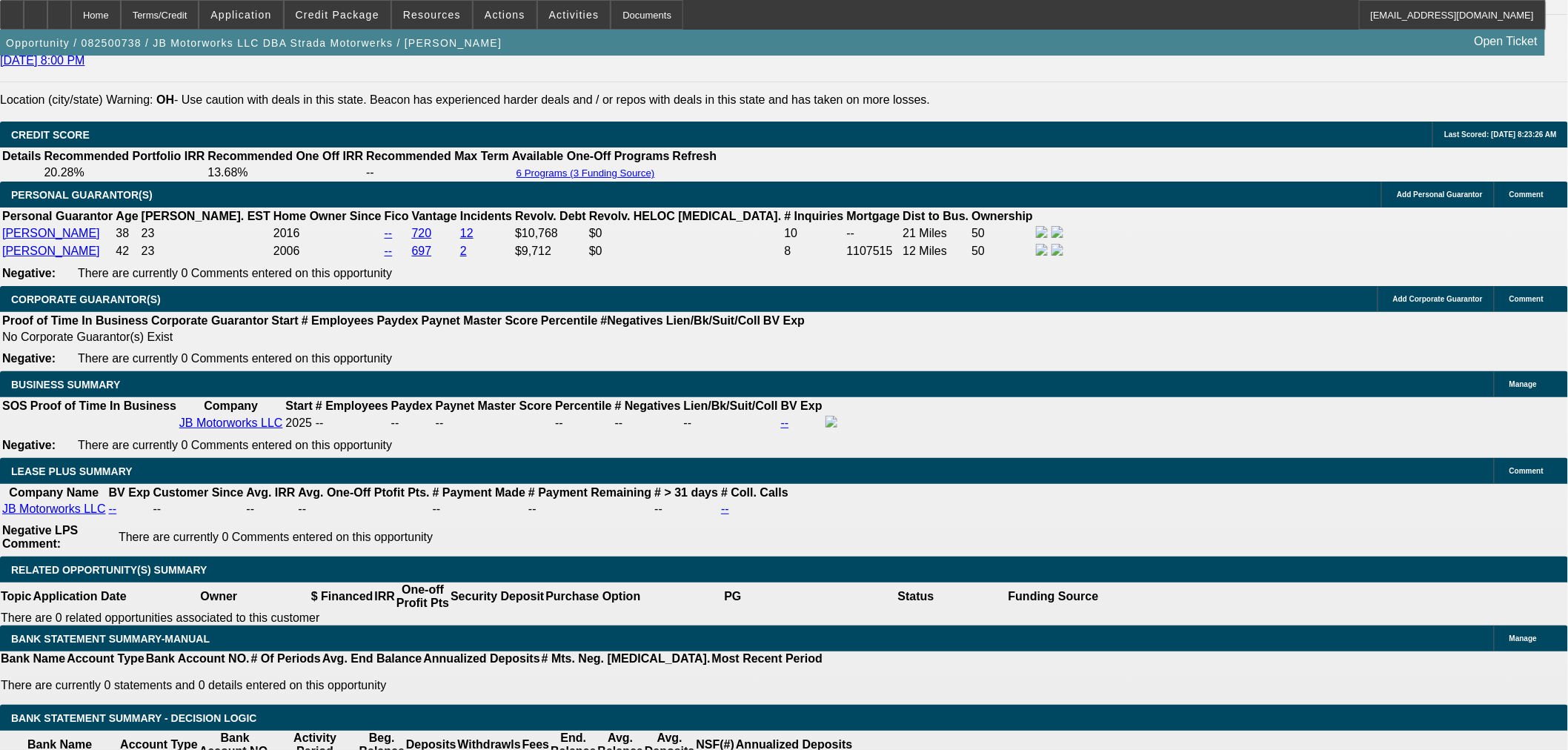
drag, startPoint x: 335, startPoint y: 529, endPoint x: 473, endPoint y: 522, distance: 138.2
type input "1"
type input "UNKNOWN"
type input "16"
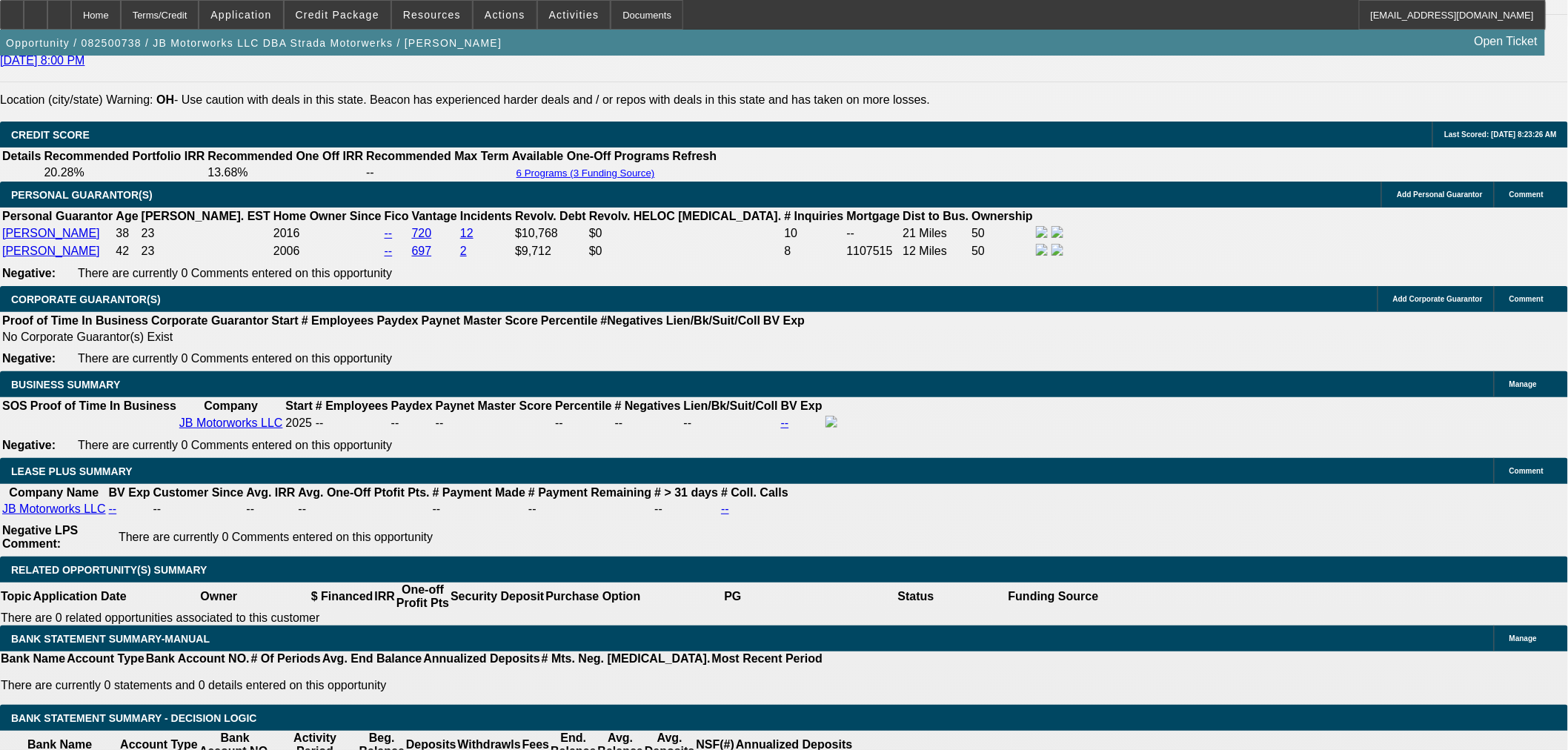
type input "$683.64"
type input "16."
type input "$972.56"
type input "16.8"
type input "$989.65"
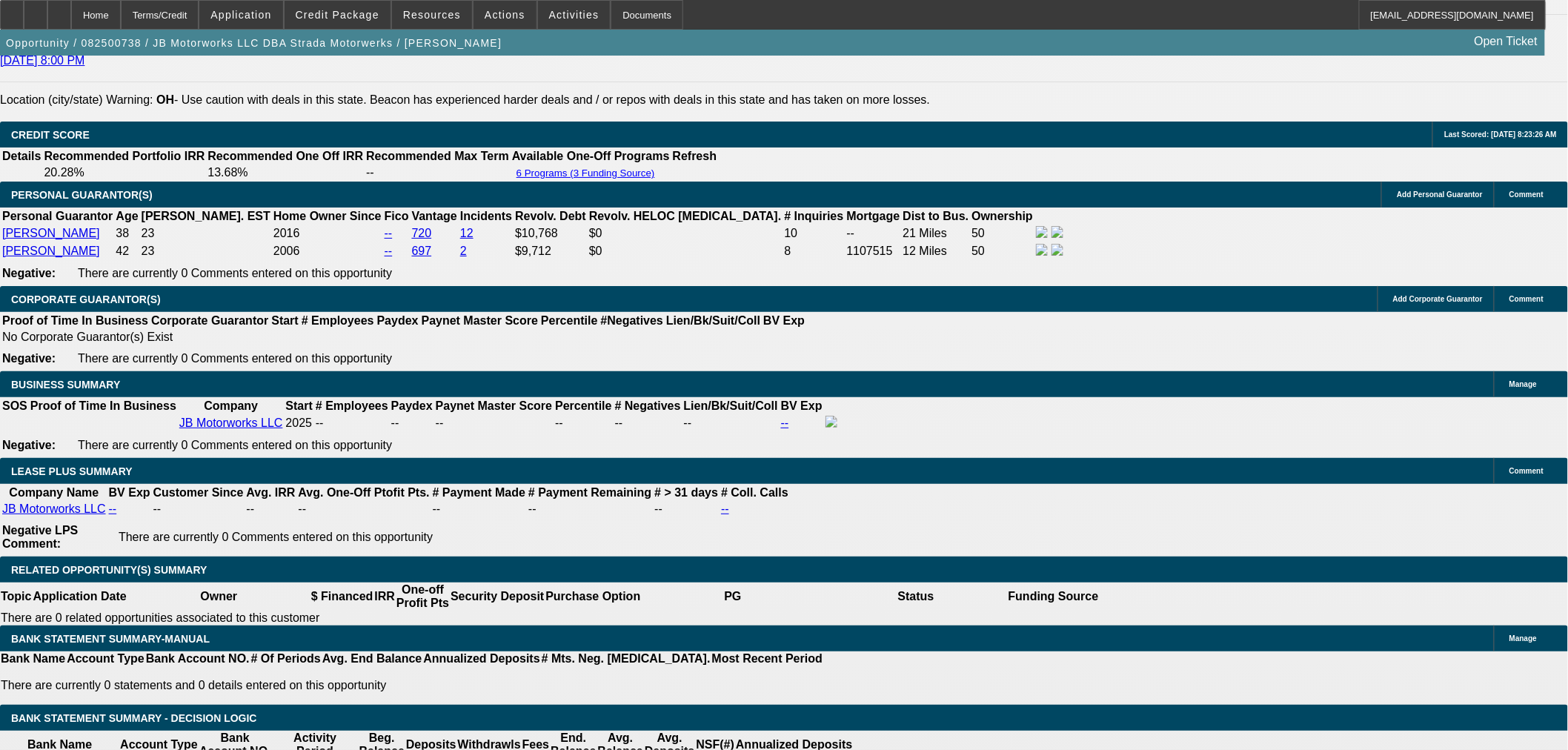
type input "16.8"
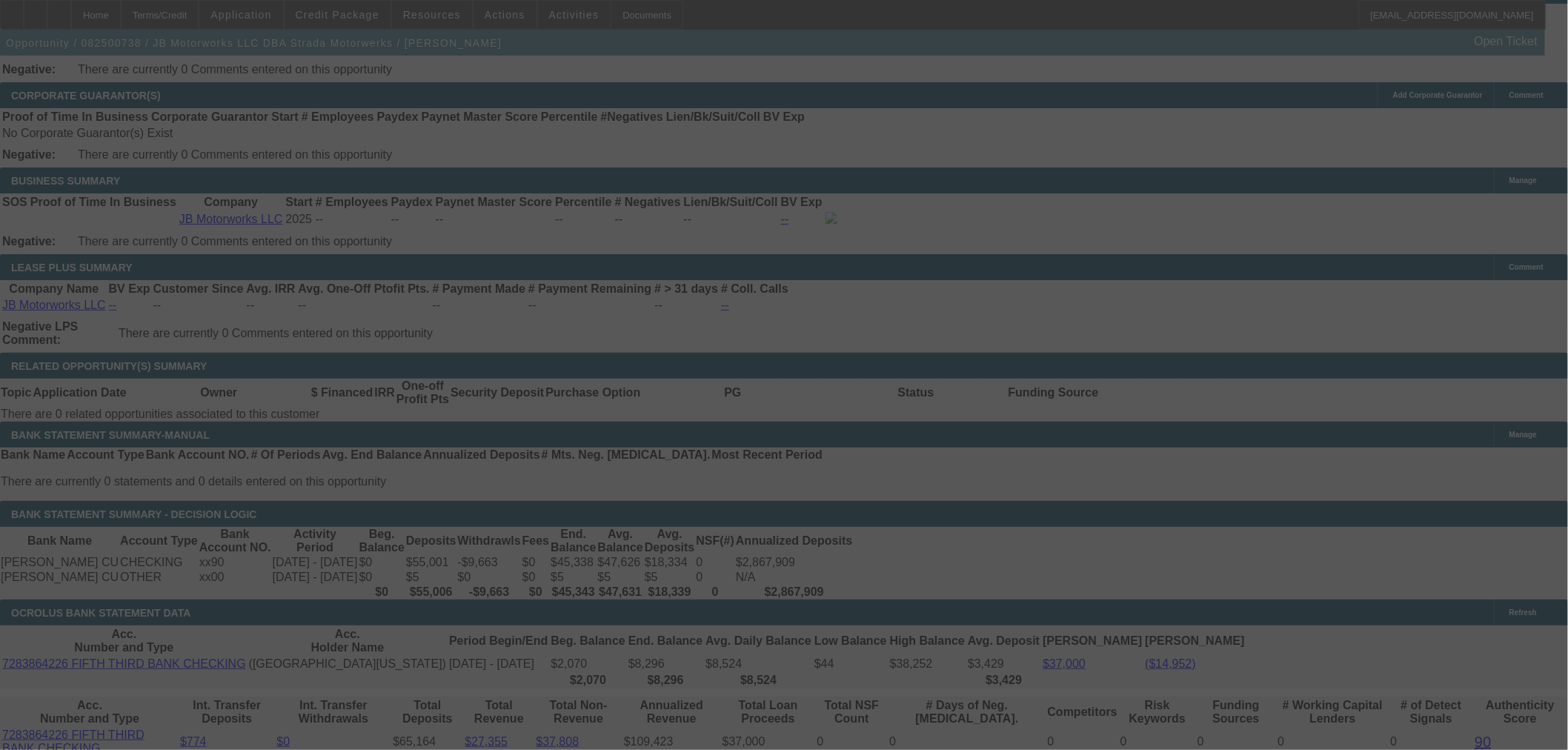
scroll to position [2327, 0]
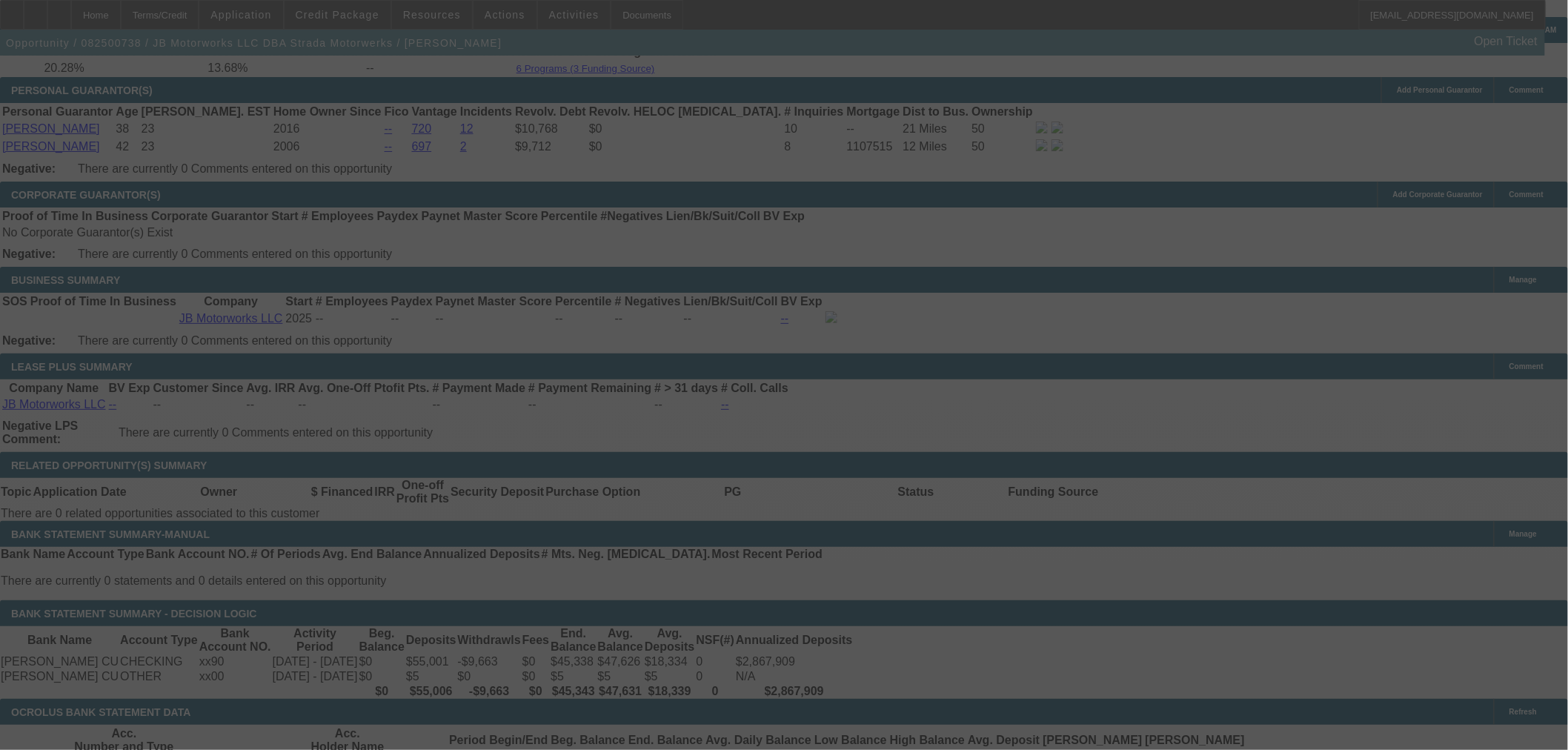
select select "0"
select select "3"
select select "0"
select select "6"
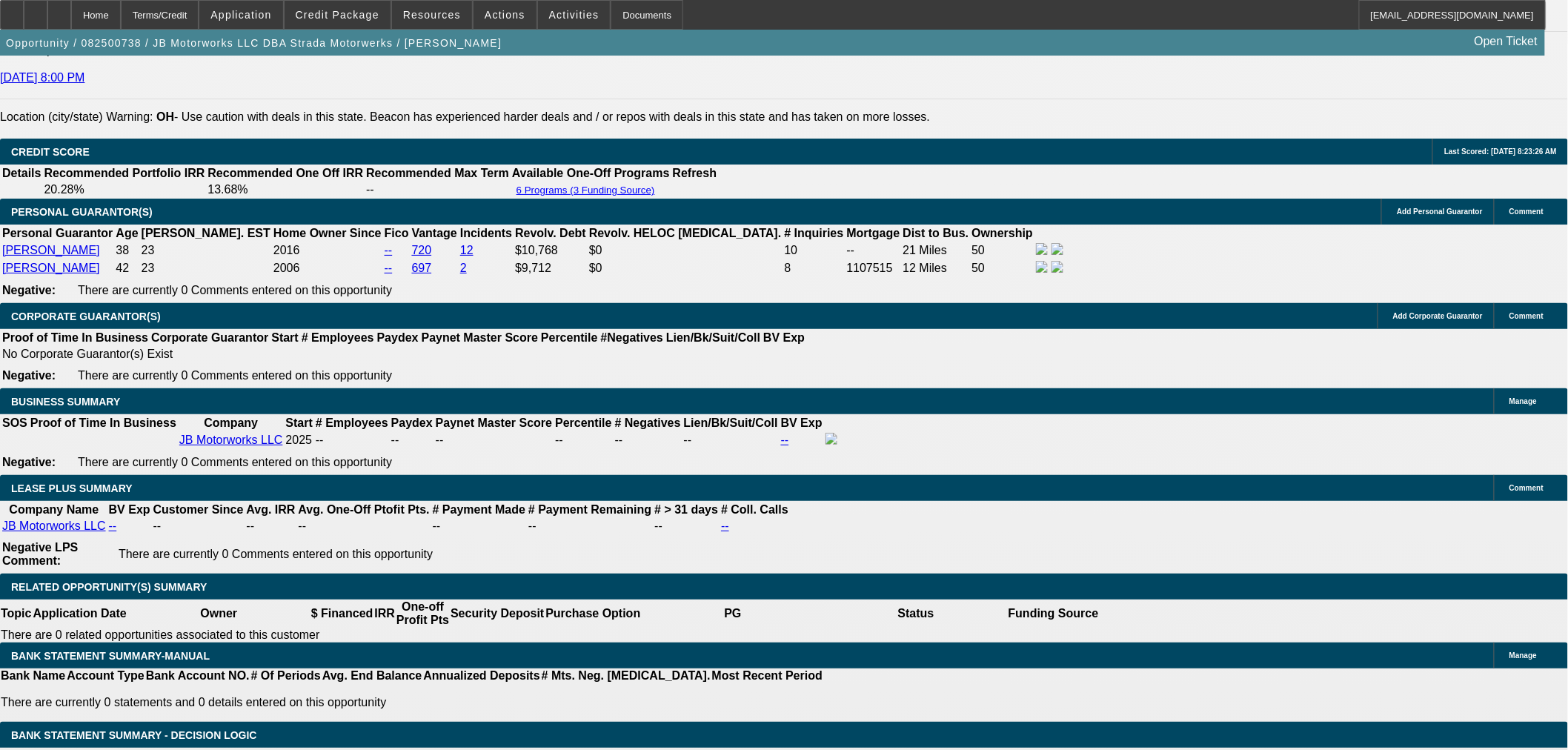
scroll to position [2245, 0]
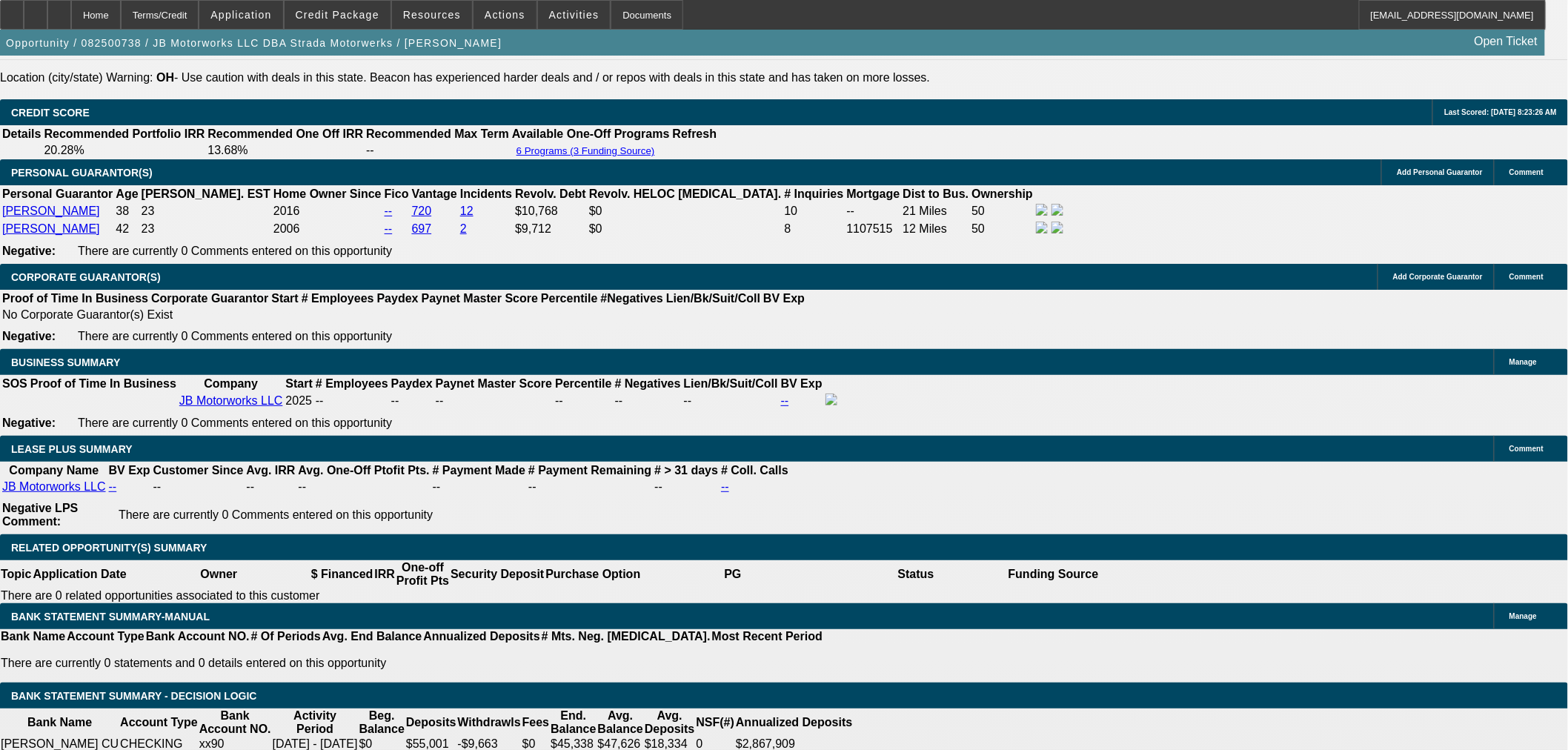
select select "0"
select select "3"
select select "0.1"
select select "4"
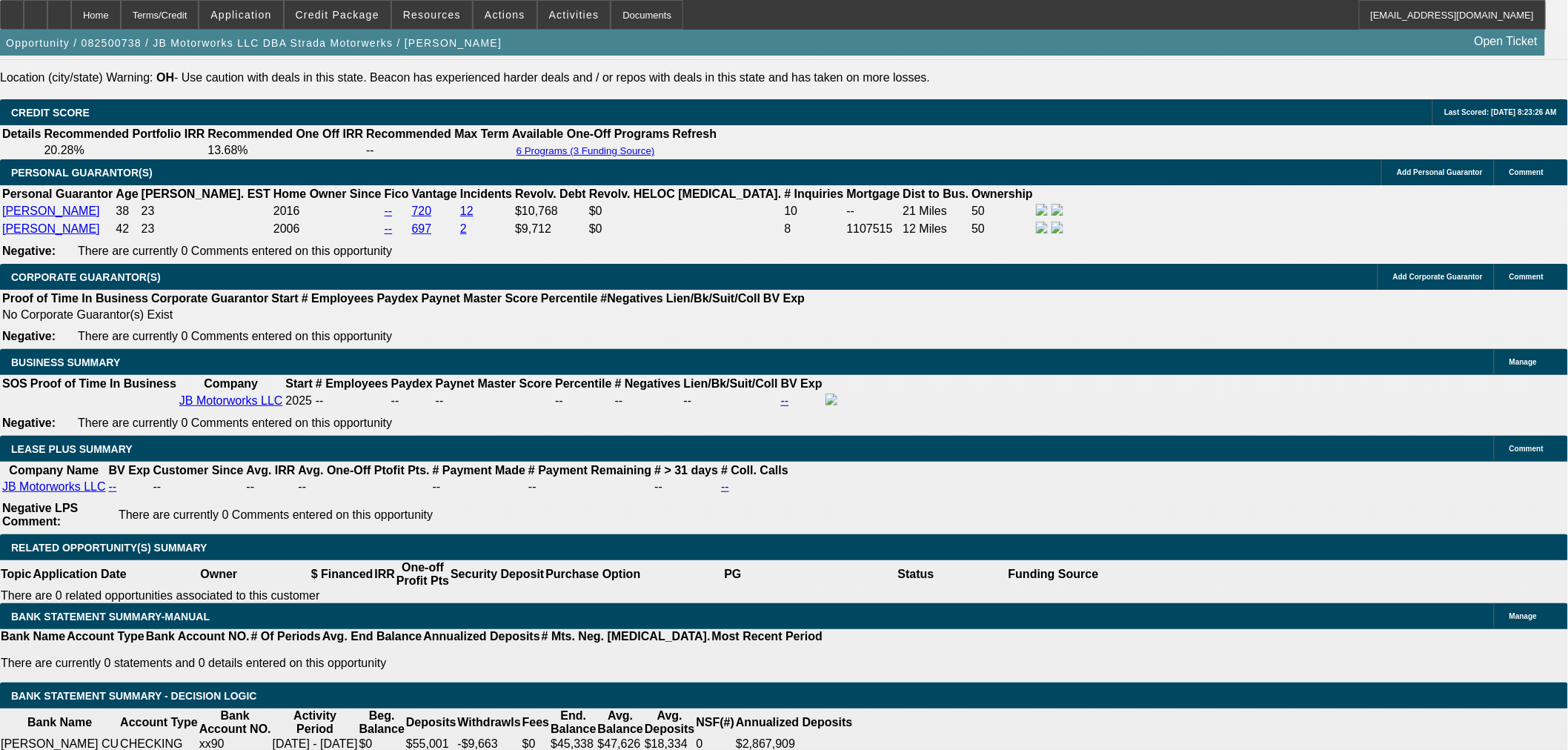
select select "0"
select select "3"
select select "0.1"
select select "4"
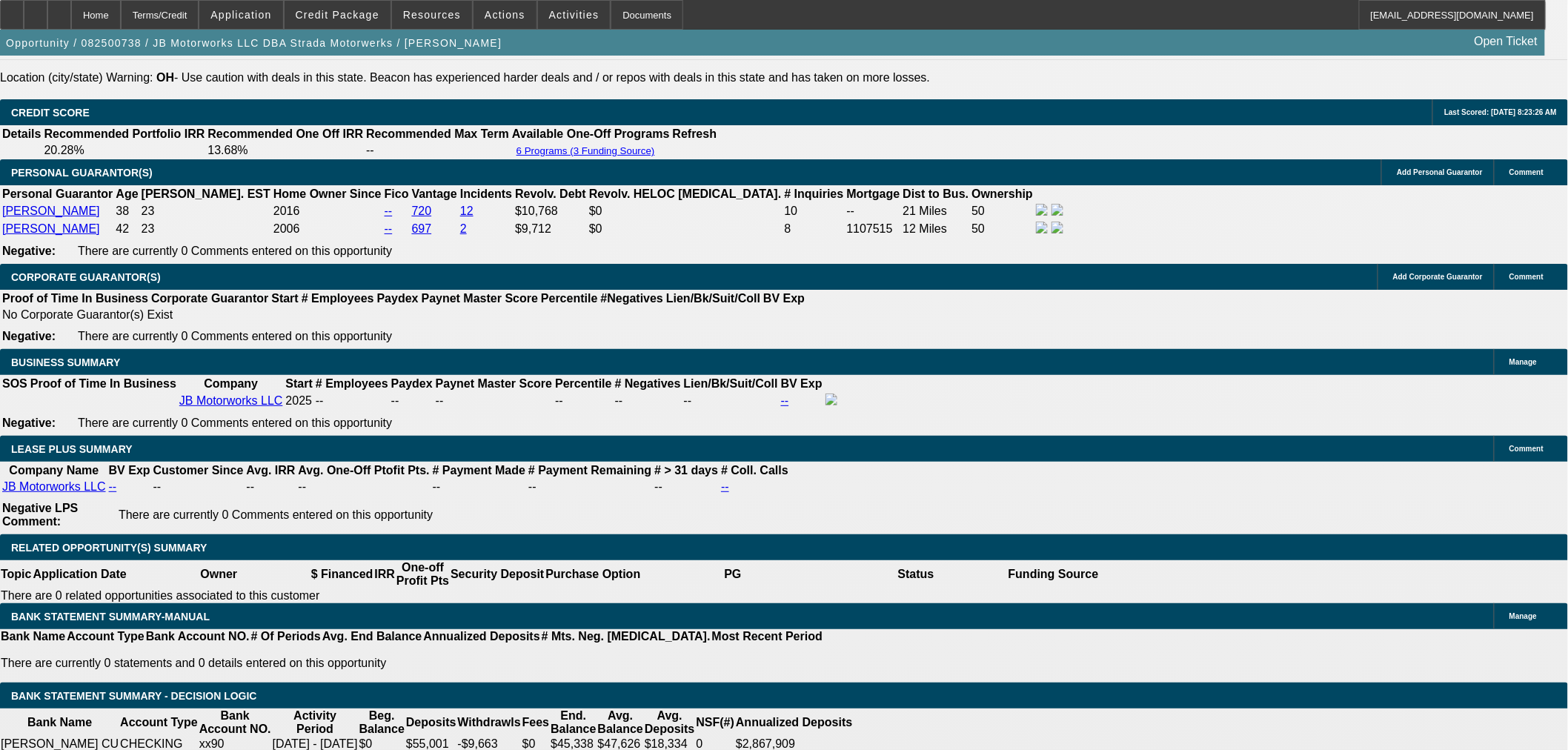
select select "0"
select select "3"
select select "0.1"
select select "4"
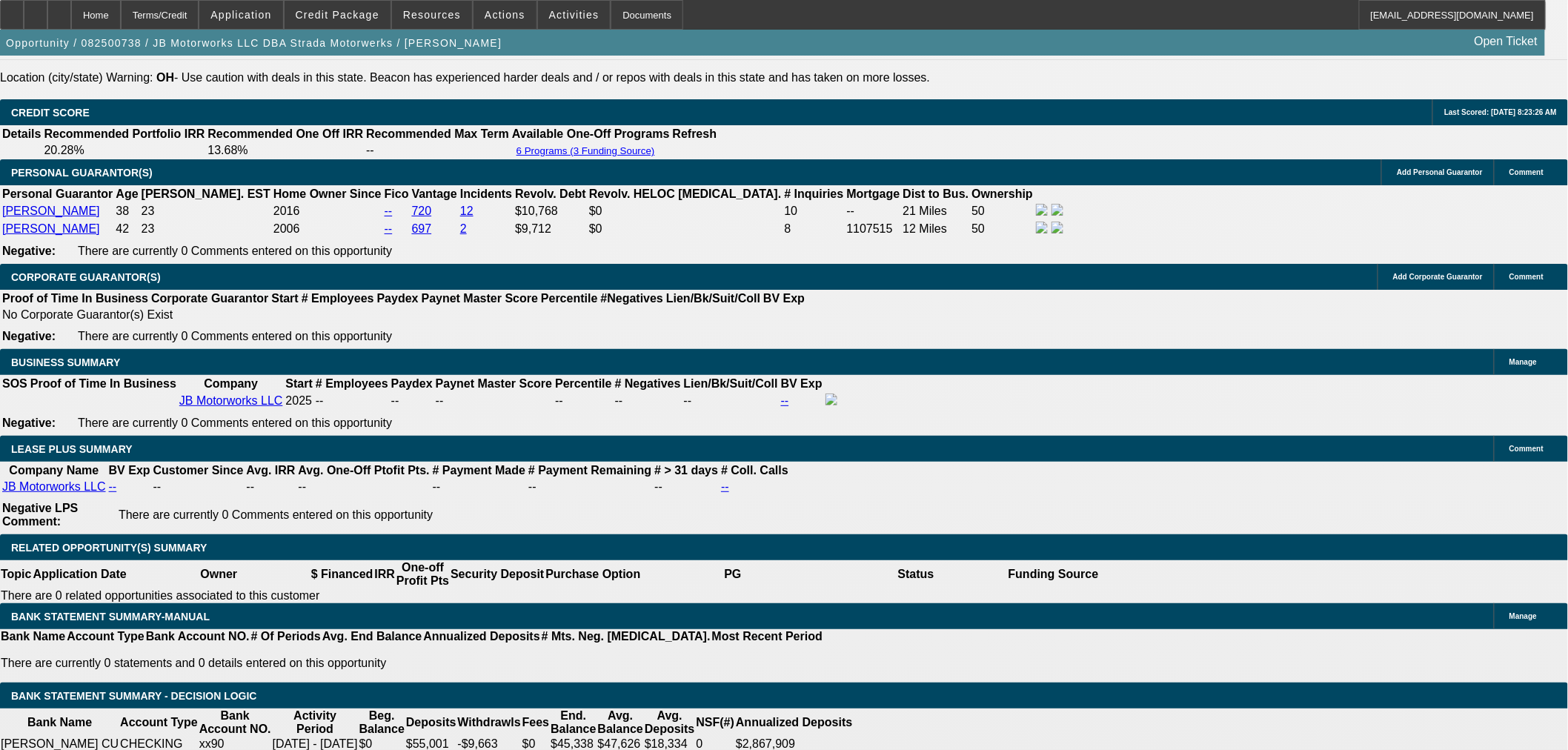
select select "0"
select select "3"
select select "0.1"
select select "4"
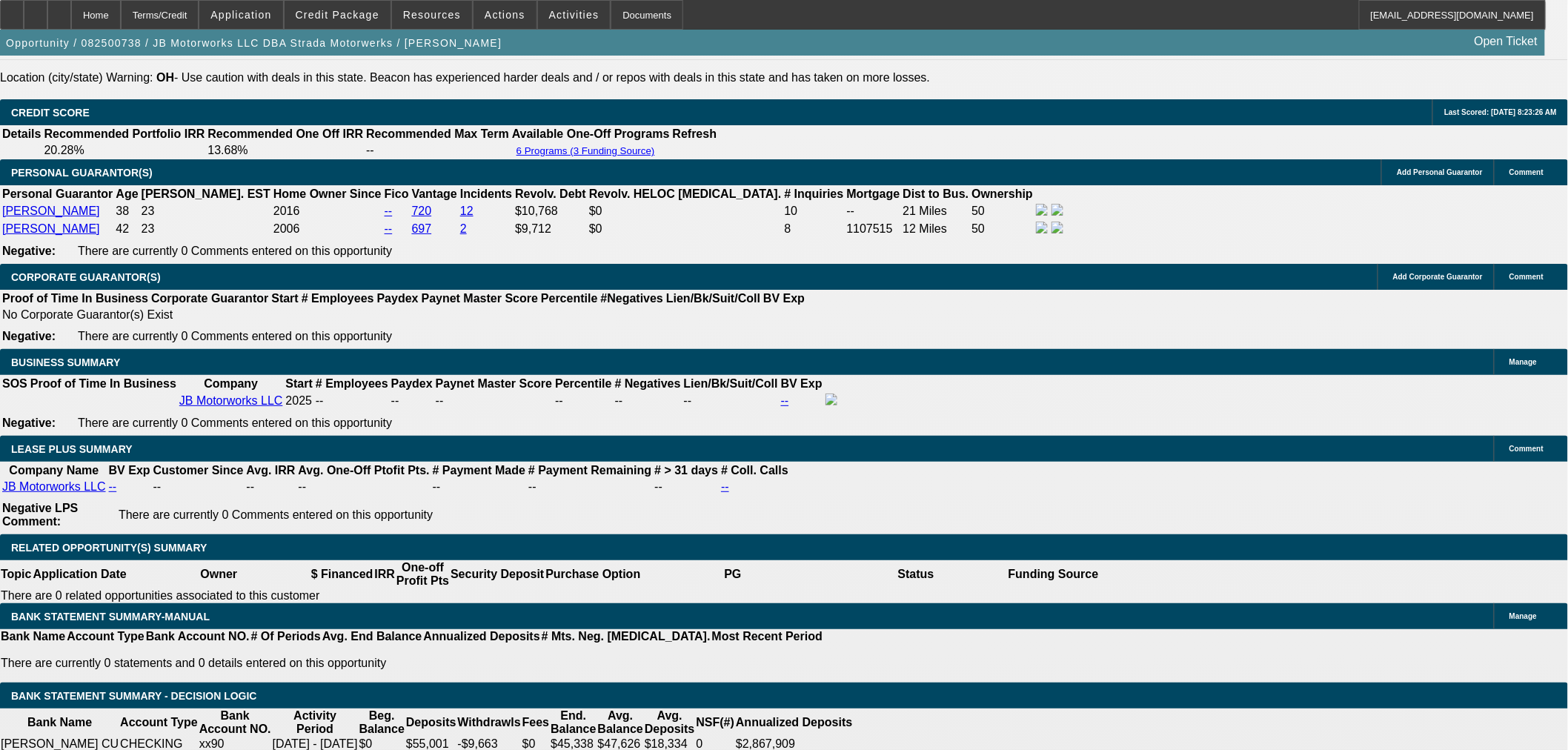
select select "0"
select select "3"
select select "0"
select select "6"
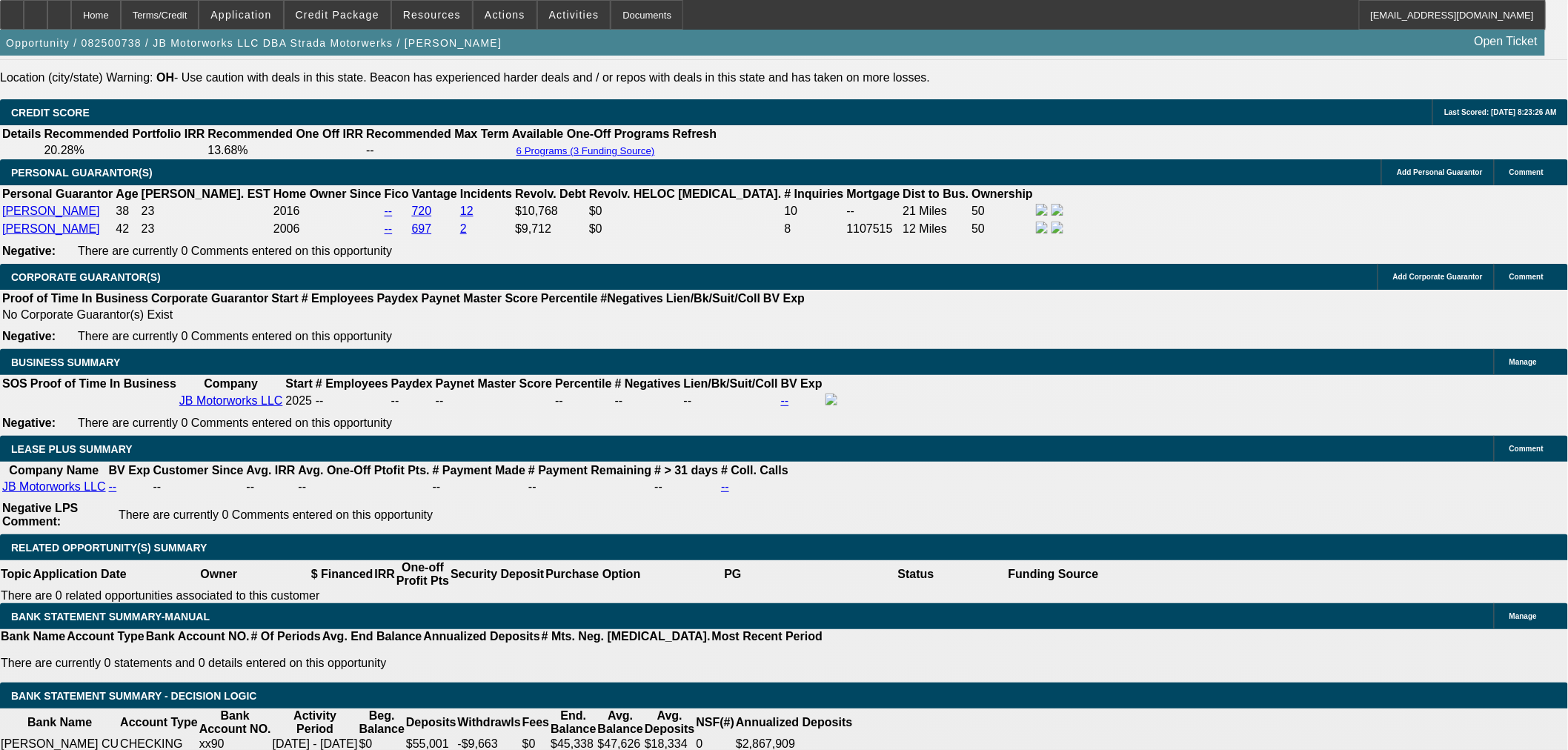
select select "0"
select select "3"
select select "0"
select select "6"
select select "0"
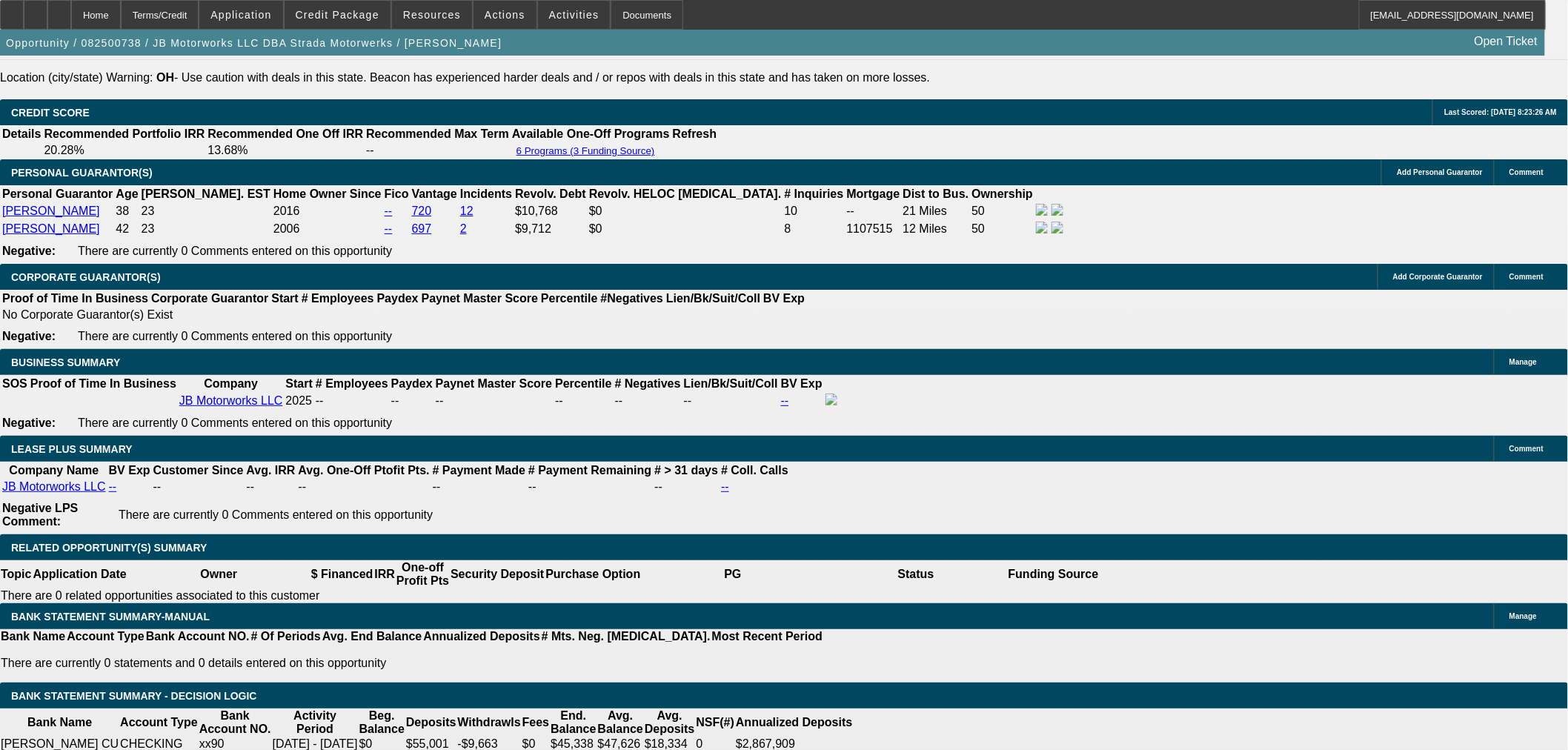
select select "3"
select select "0"
select select "6"
select select "0"
select select "3"
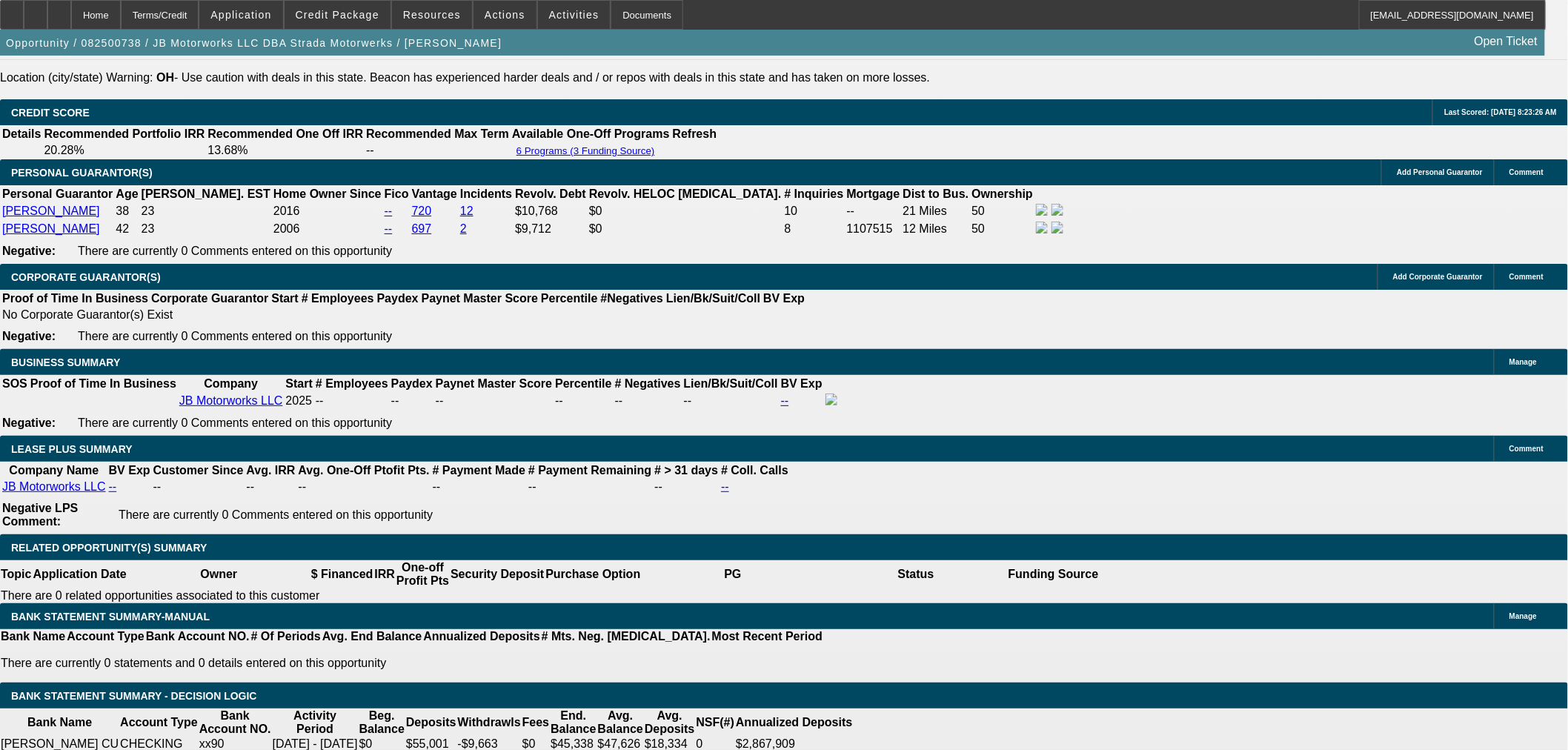
select select "0.1"
select select "4"
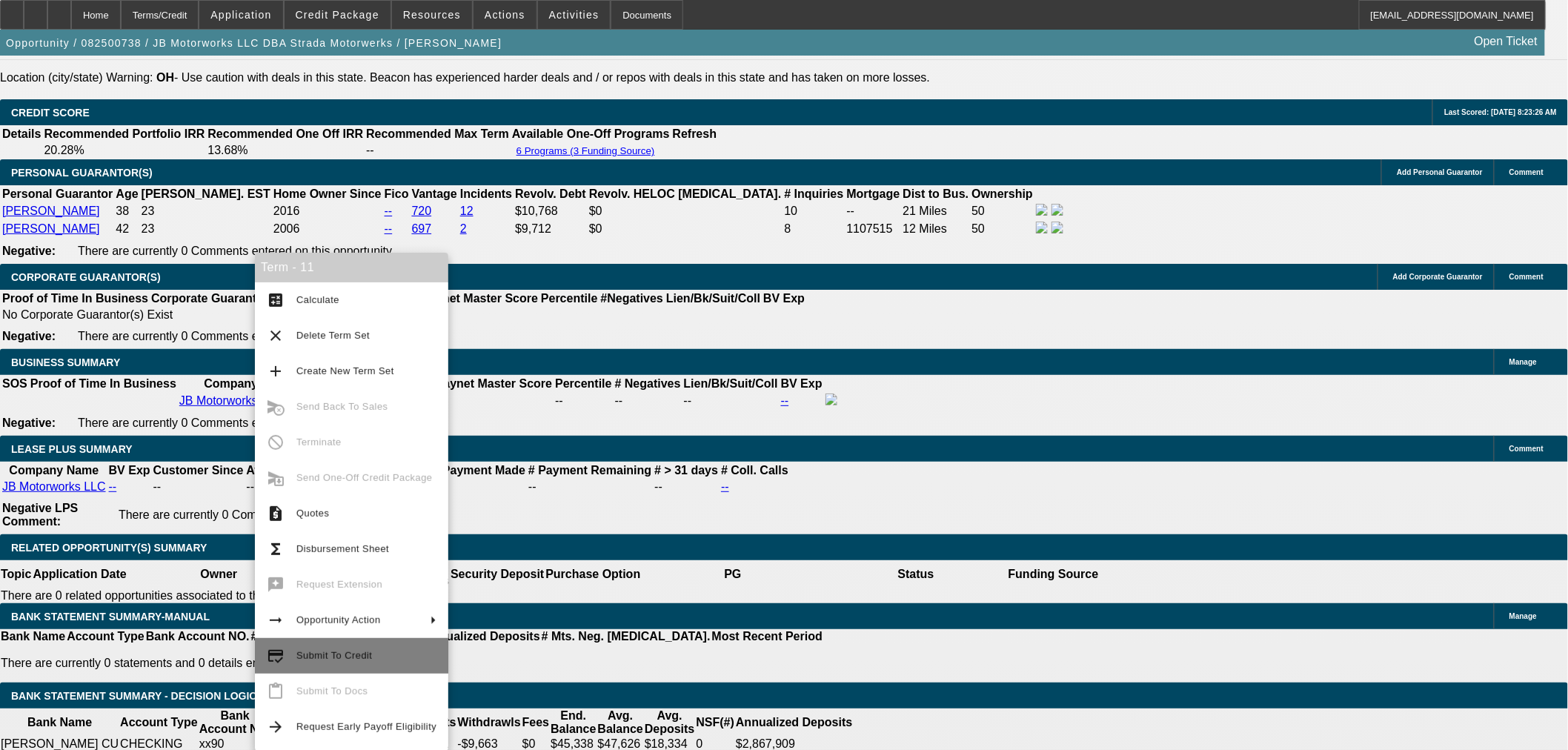
click at [356, 661] on span "Submit To Credit" at bounding box center [367, 655] width 140 height 18
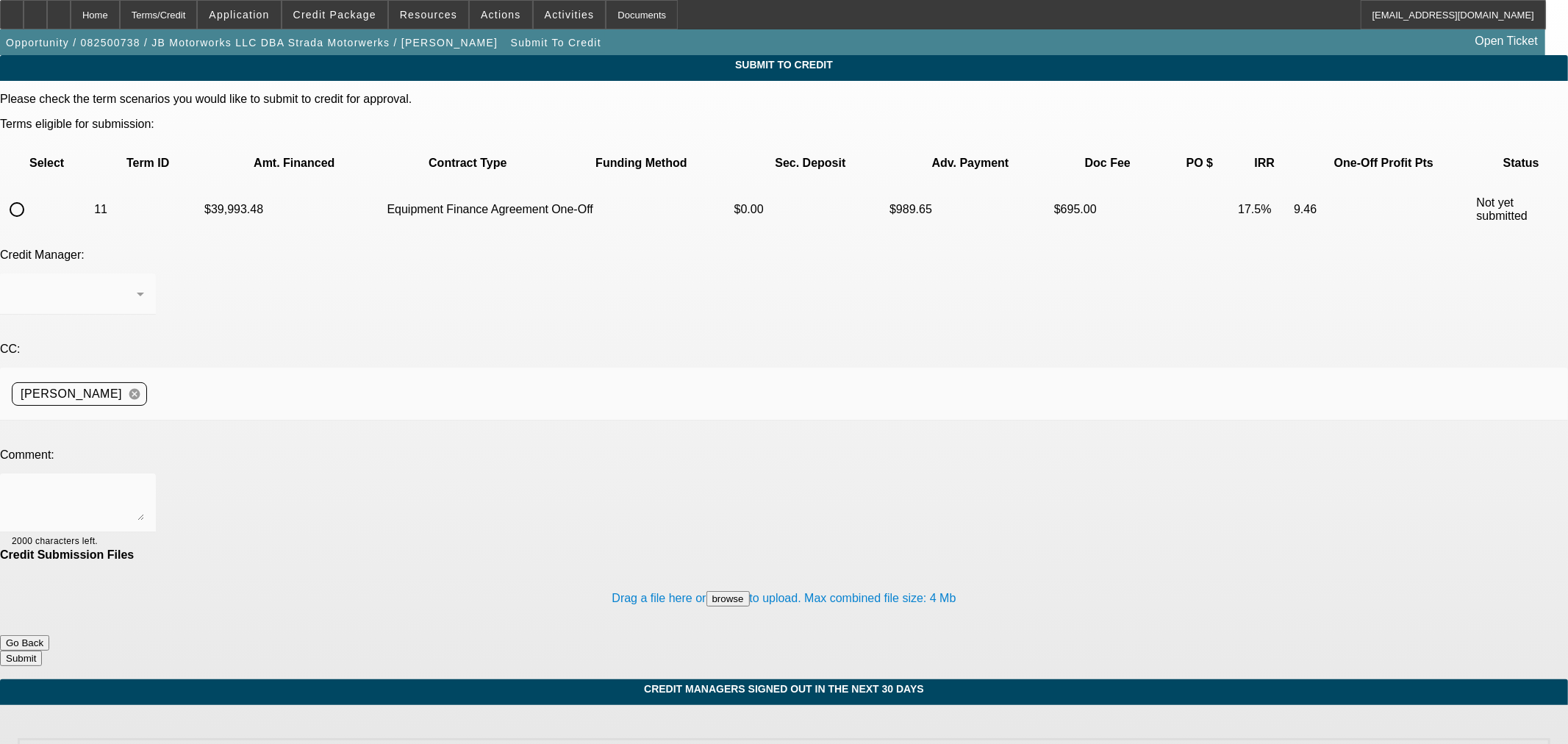
click at [31, 195] on input "radio" at bounding box center [17, 210] width 30 height 30
radio input "true"
click at [144, 486] on textarea at bounding box center [78, 503] width 132 height 35
type textarea "Submitting as EFA"
click at [42, 651] on button "Submit" at bounding box center [20, 658] width 42 height 16
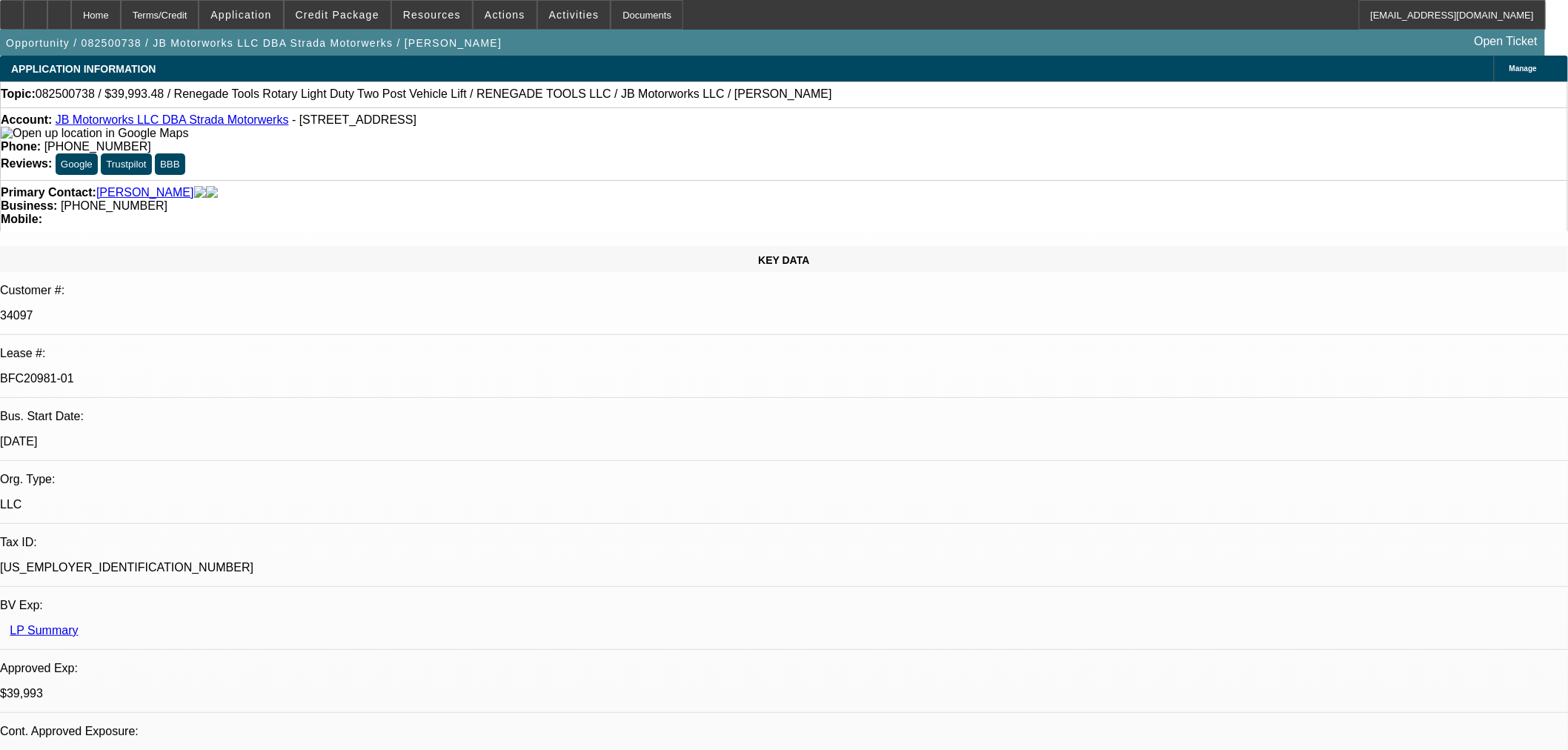
select select "0"
select select "3"
select select "0"
select select "6"
select select "0"
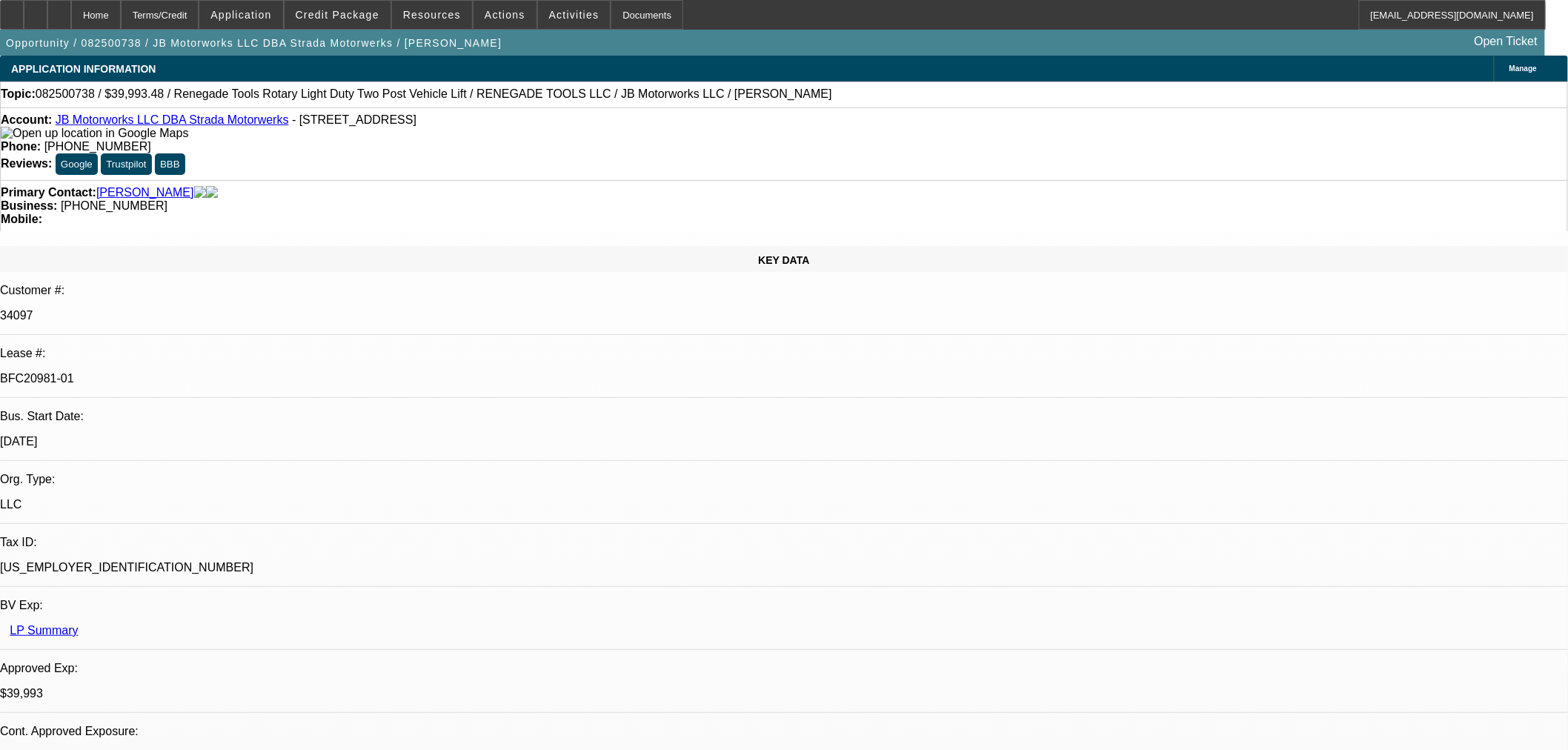
select select "3"
select select "0"
select select "6"
select select "0"
select select "3"
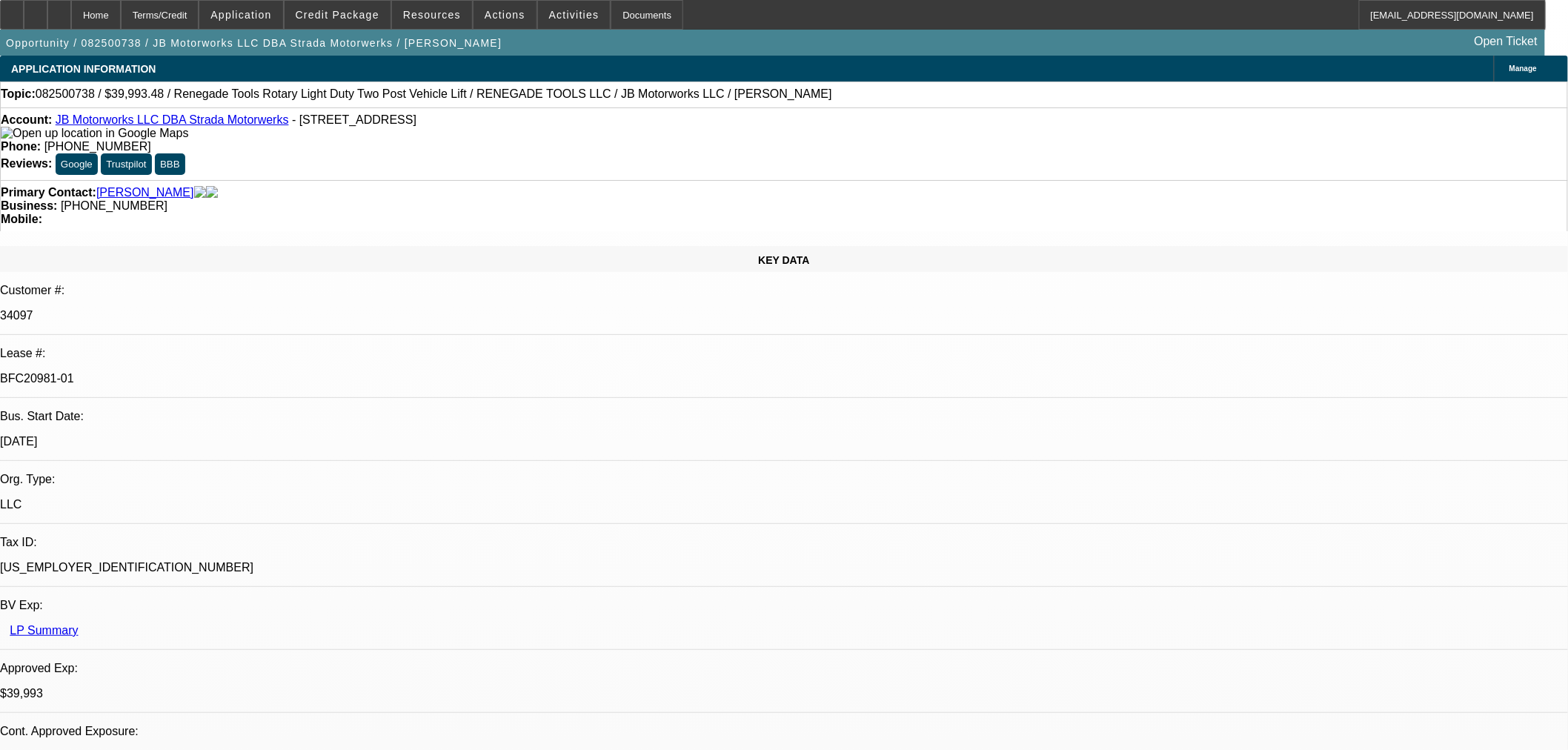
select select "0"
select select "6"
select select "0"
select select "3"
select select "0.1"
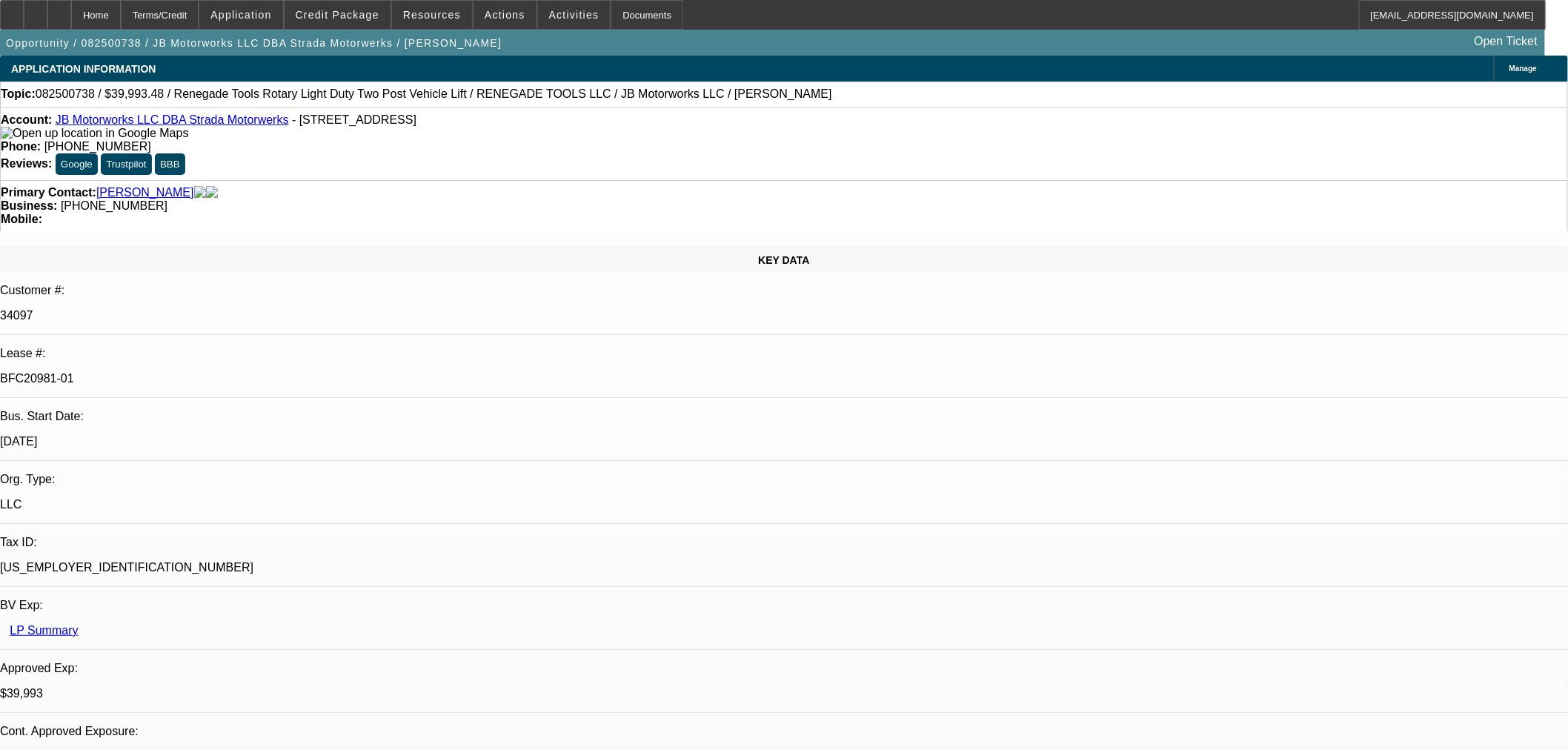
select select "4"
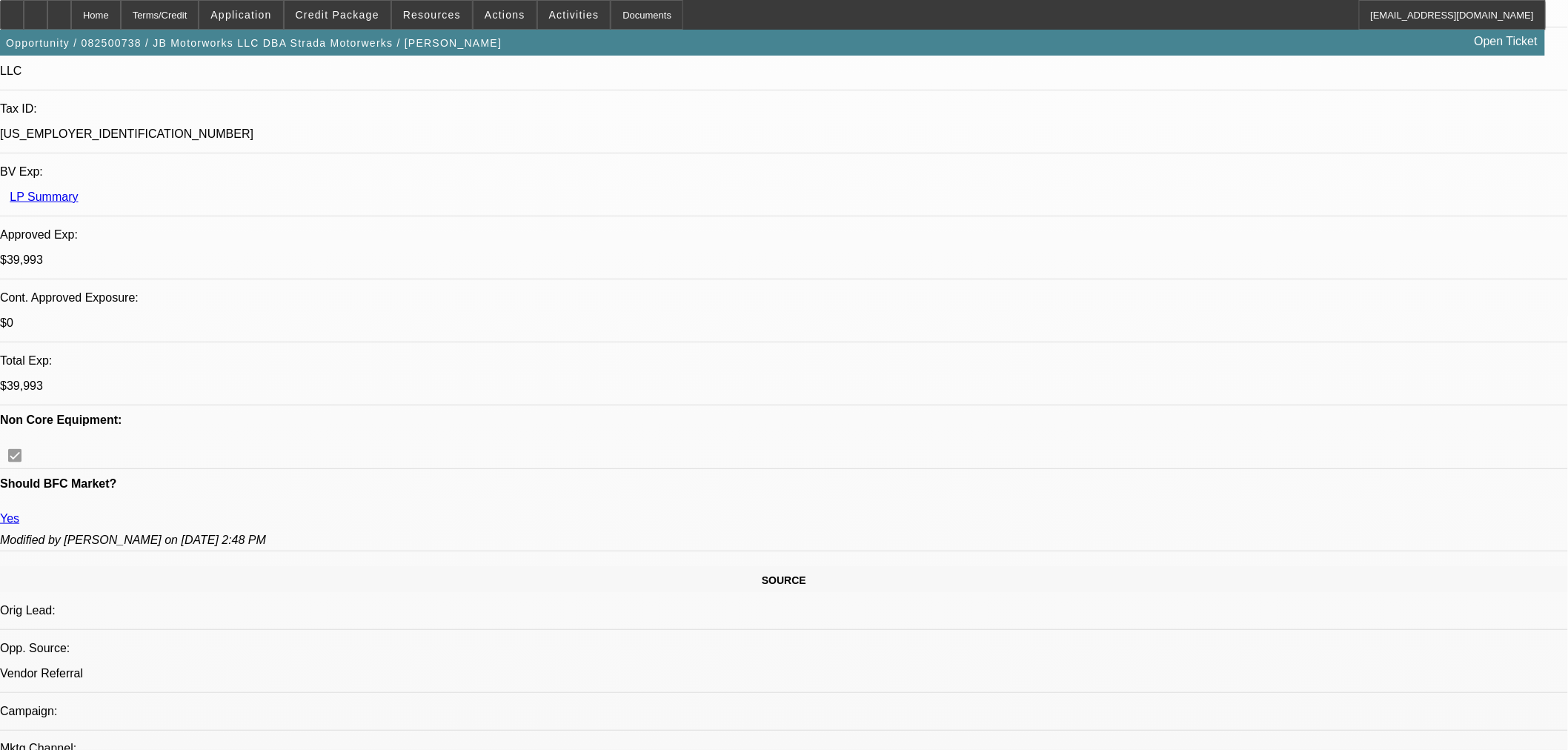
scroll to position [247, 0]
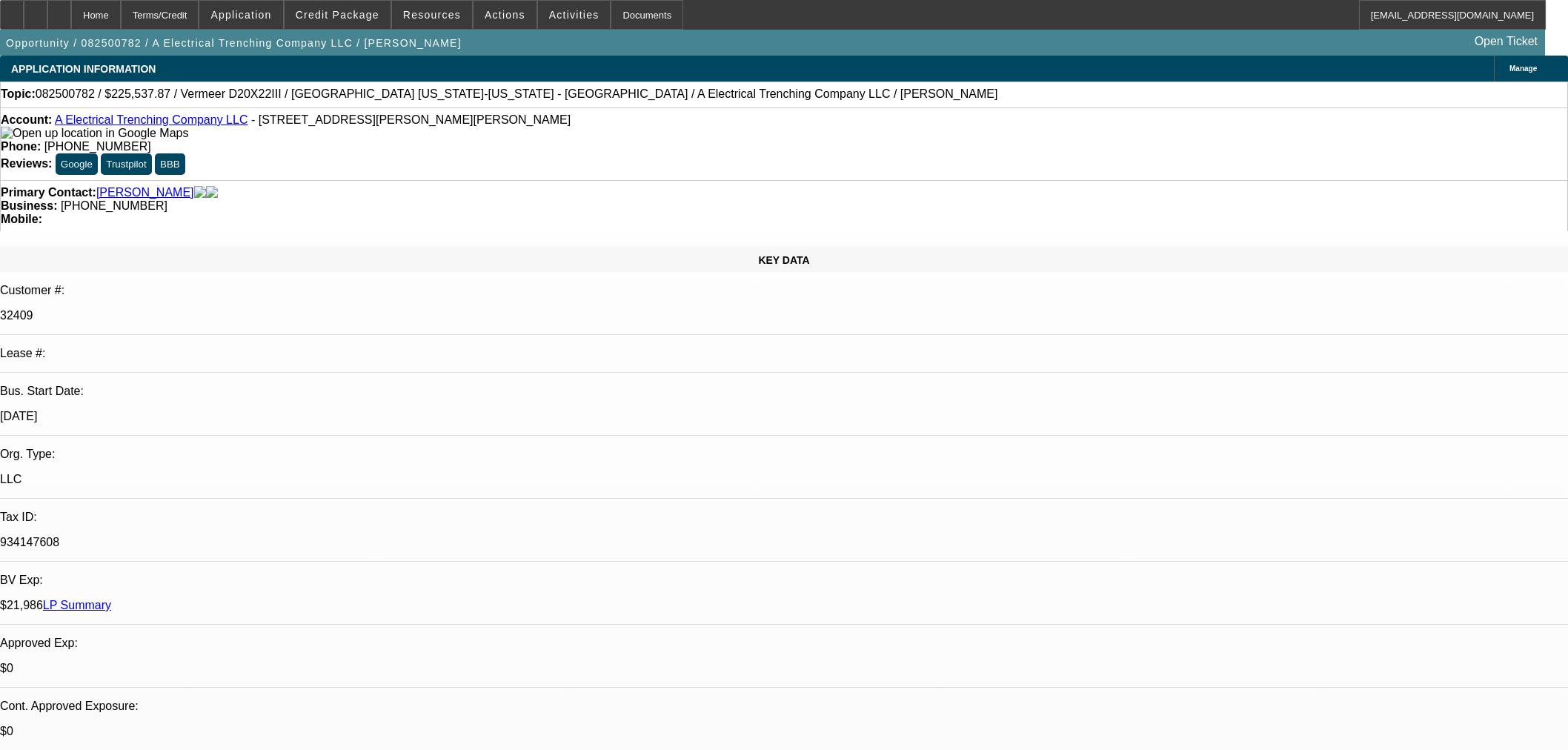
select select "0"
select select "3"
select select "0"
select select "6"
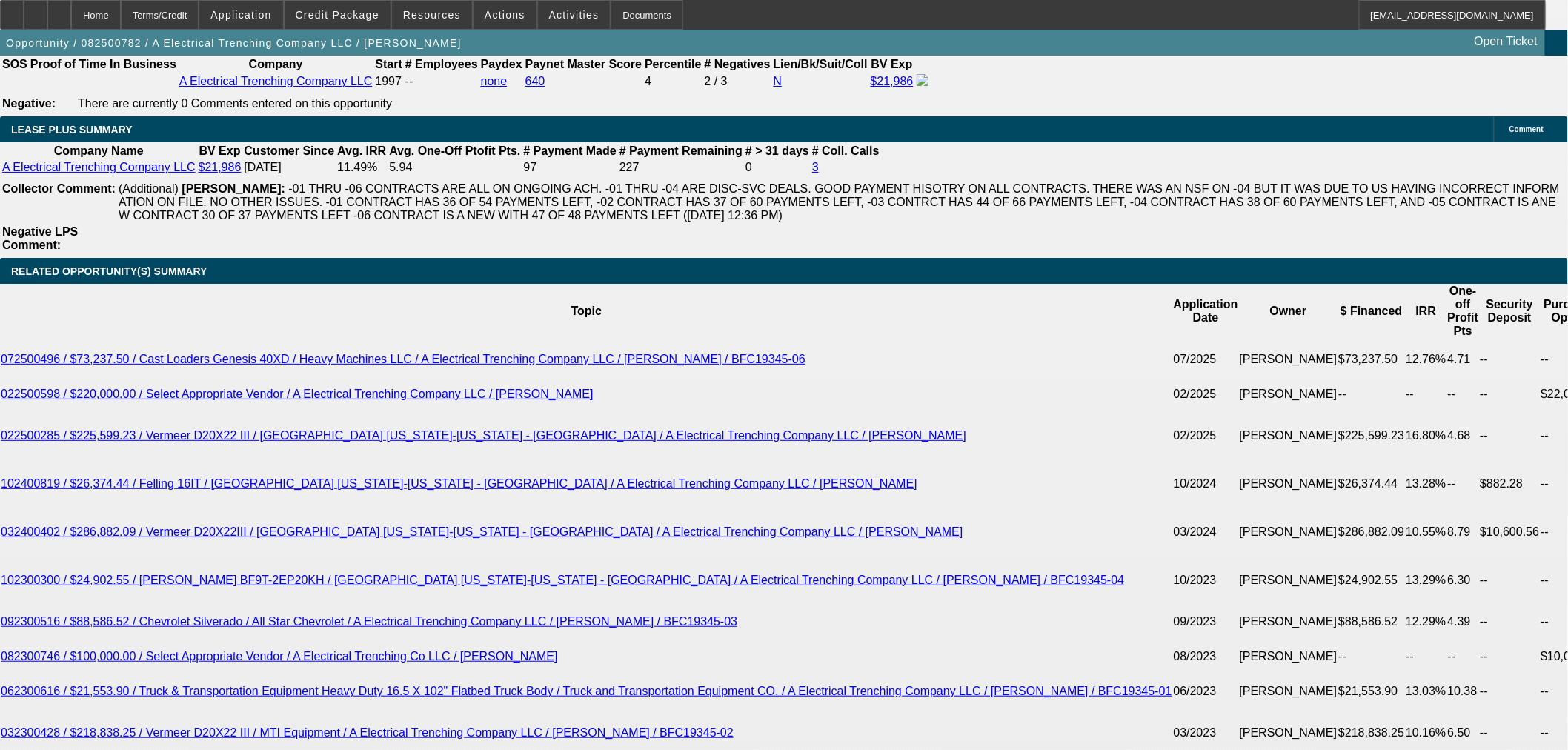
scroll to position [2716, 0]
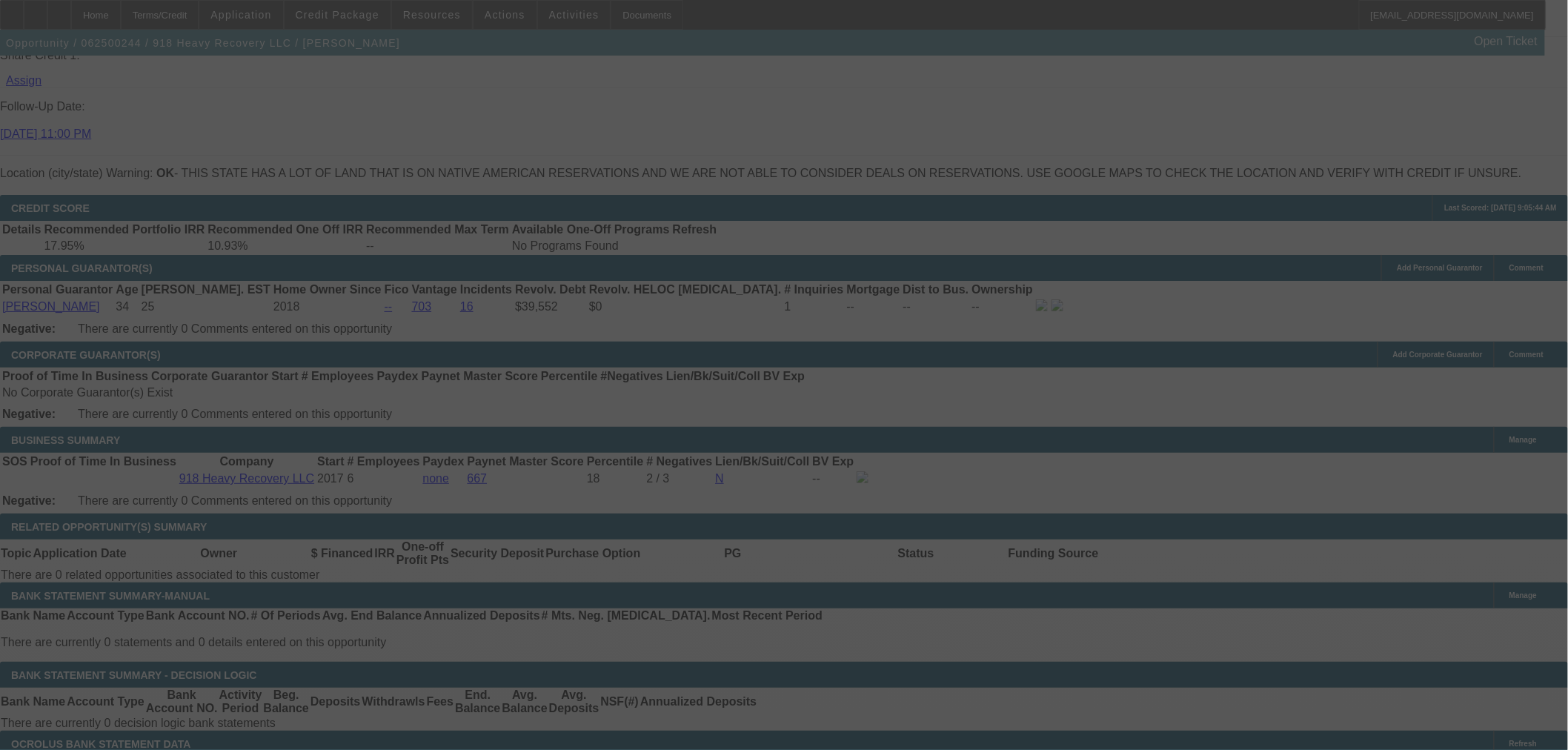
scroll to position [2047, 0]
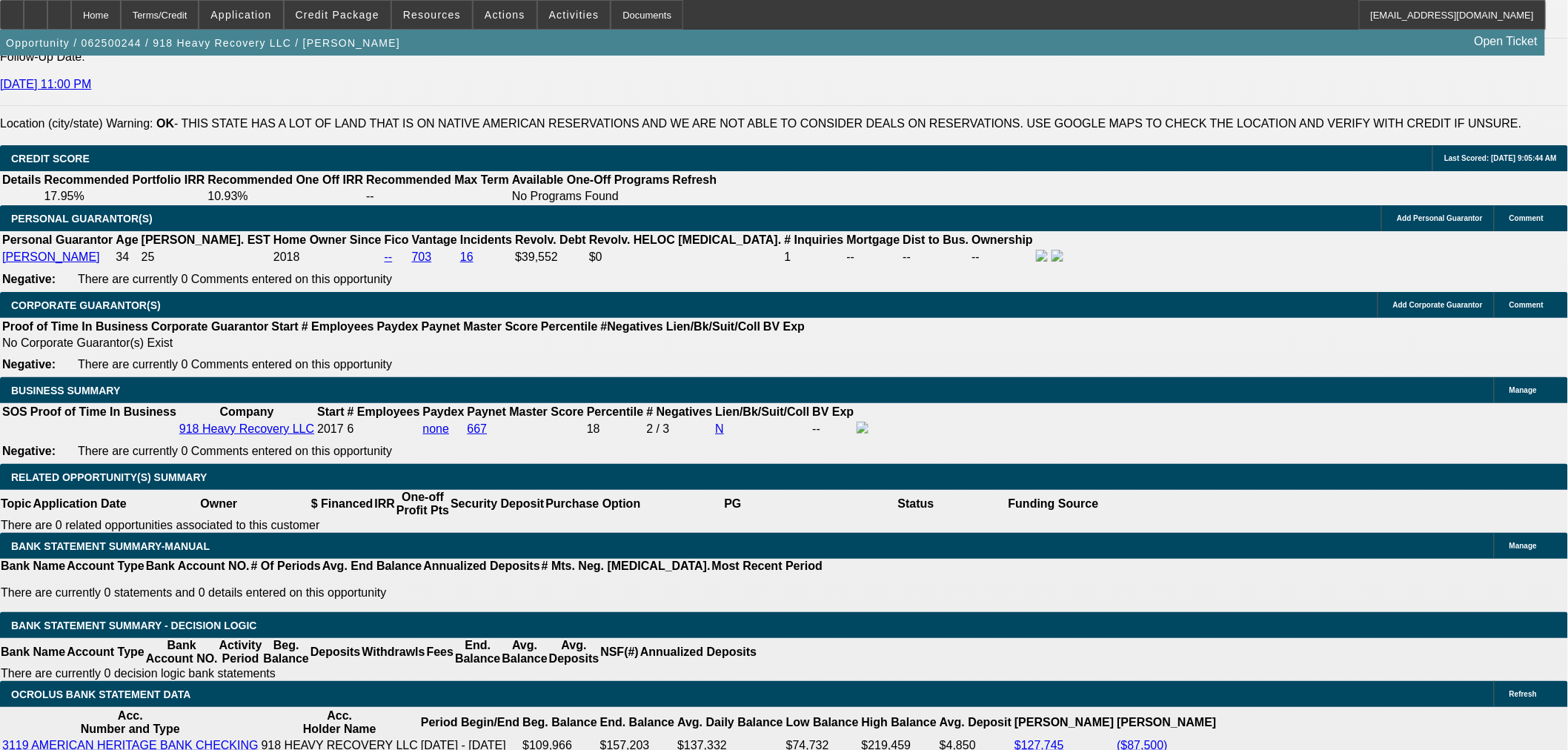
select select "0"
select select "2"
select select "0"
select select "6"
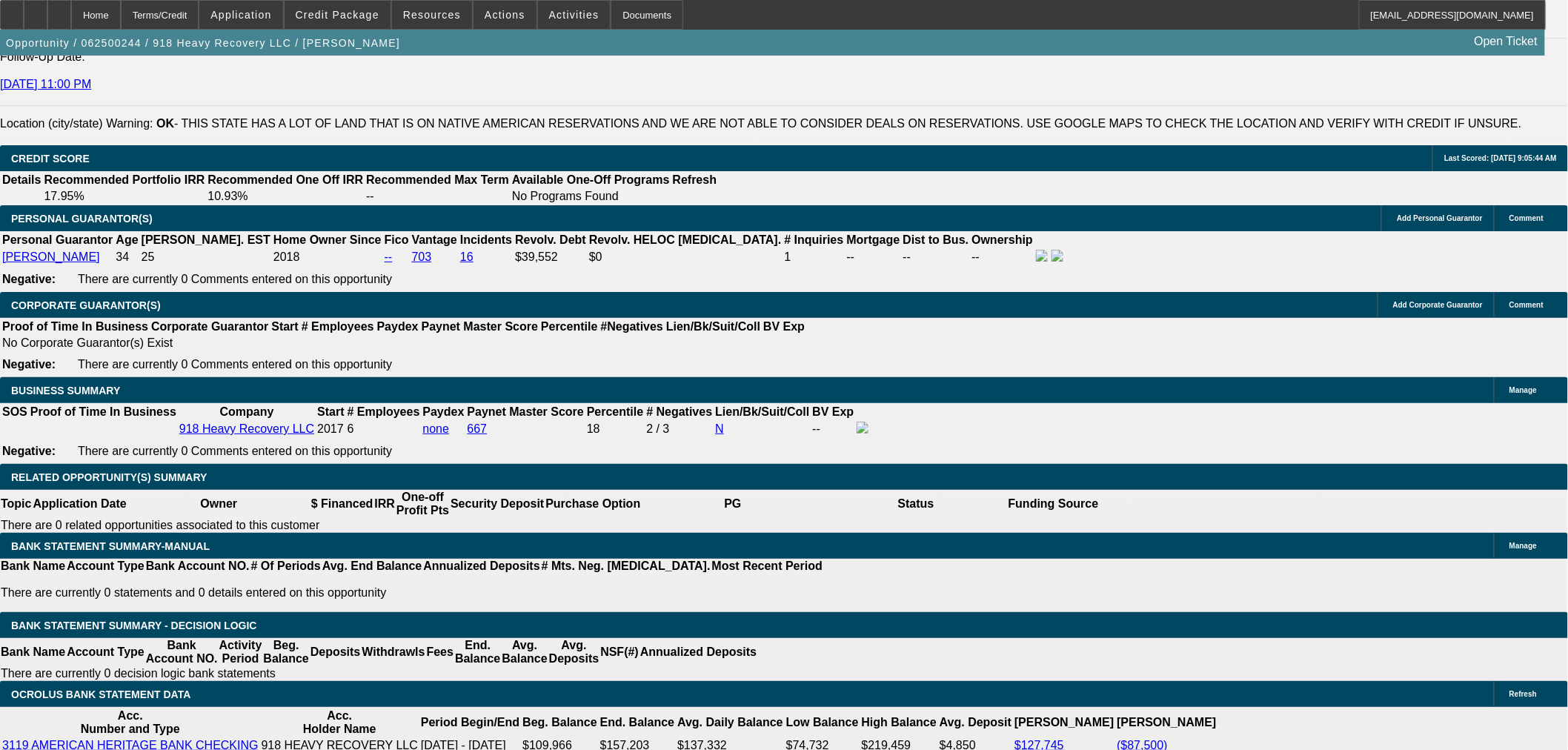
select select "0"
select select "2"
select select "0"
select select "6"
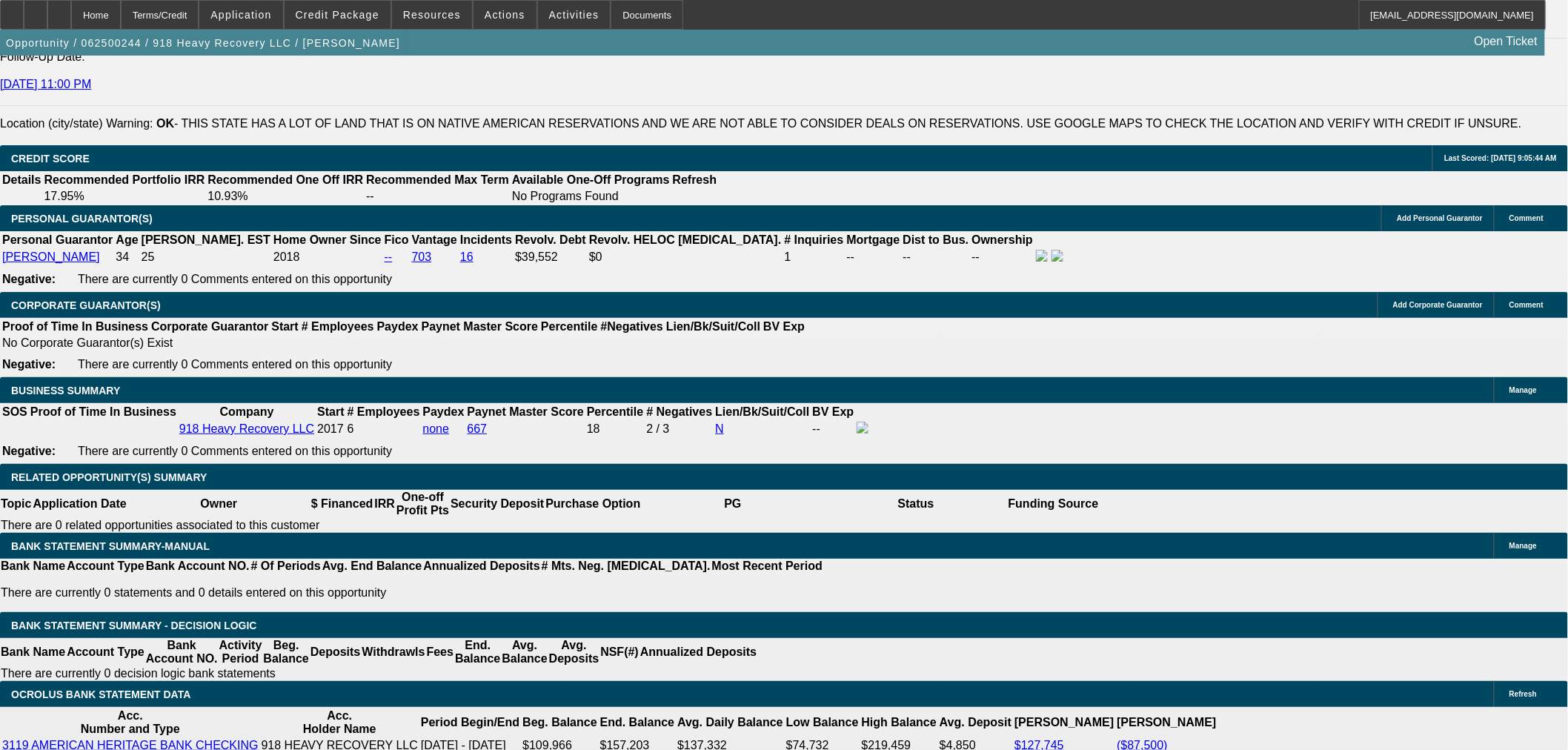
select select "0"
select select "2"
select select "0"
select select "6"
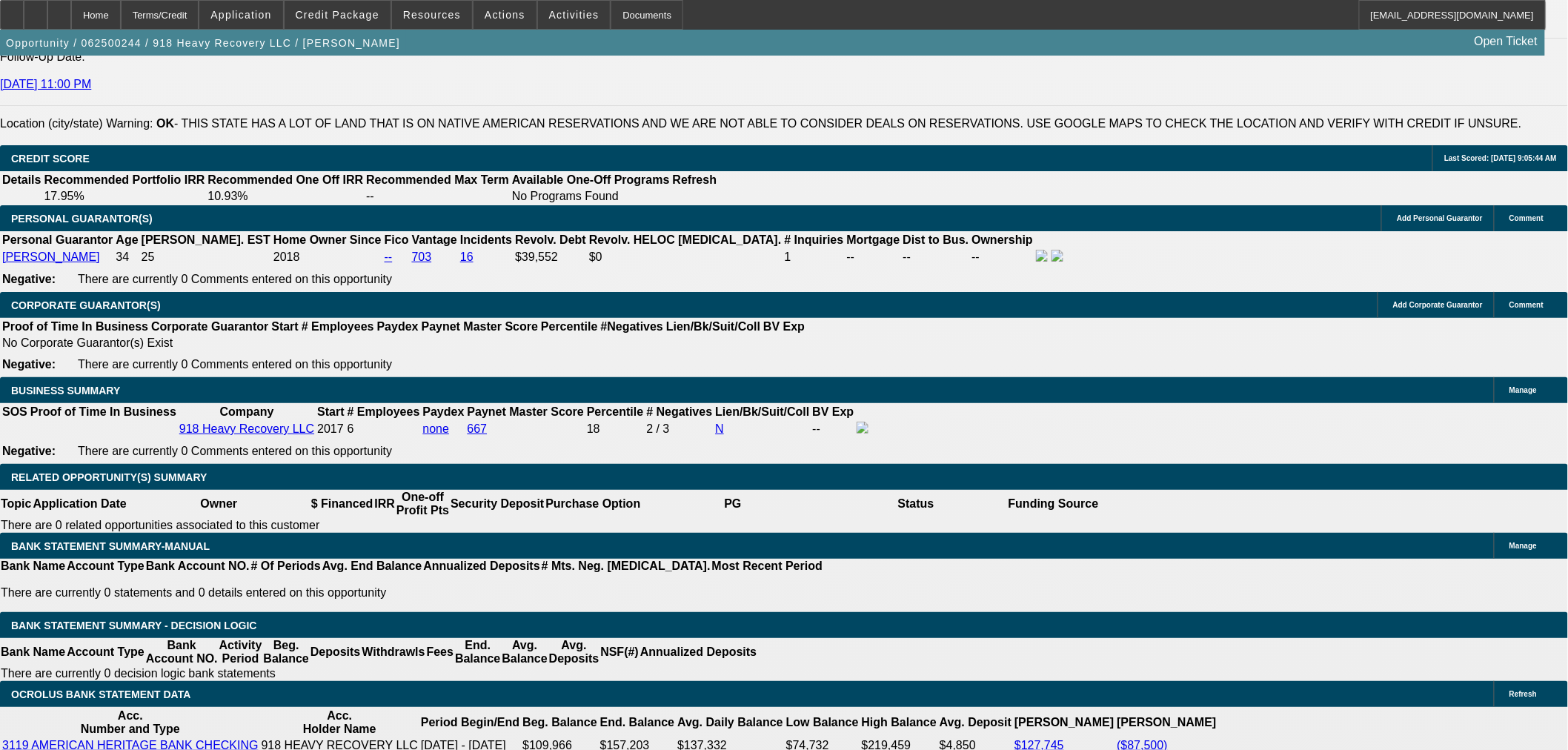
select select "0"
select select "2"
select select "0"
select select "6"
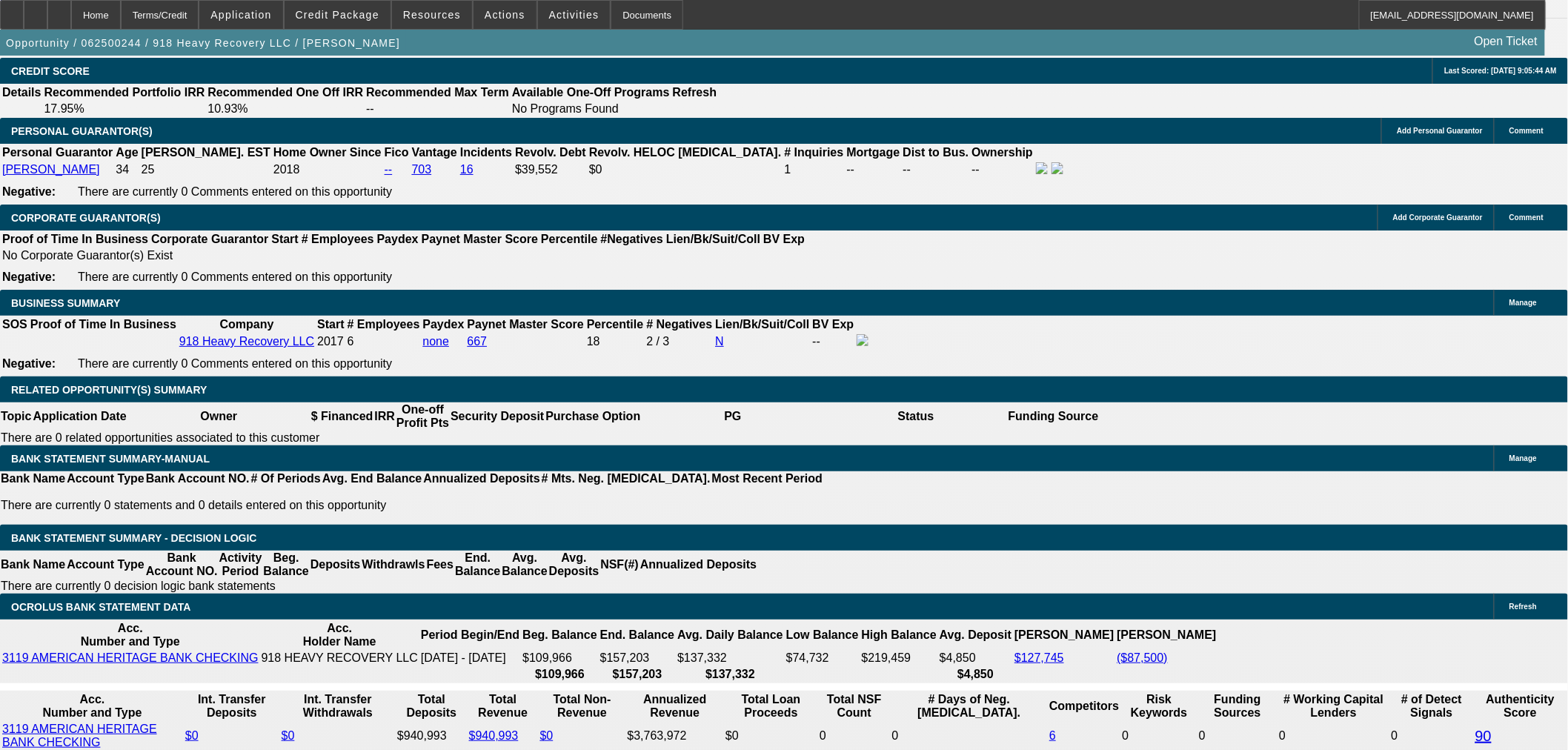
scroll to position [2129, 0]
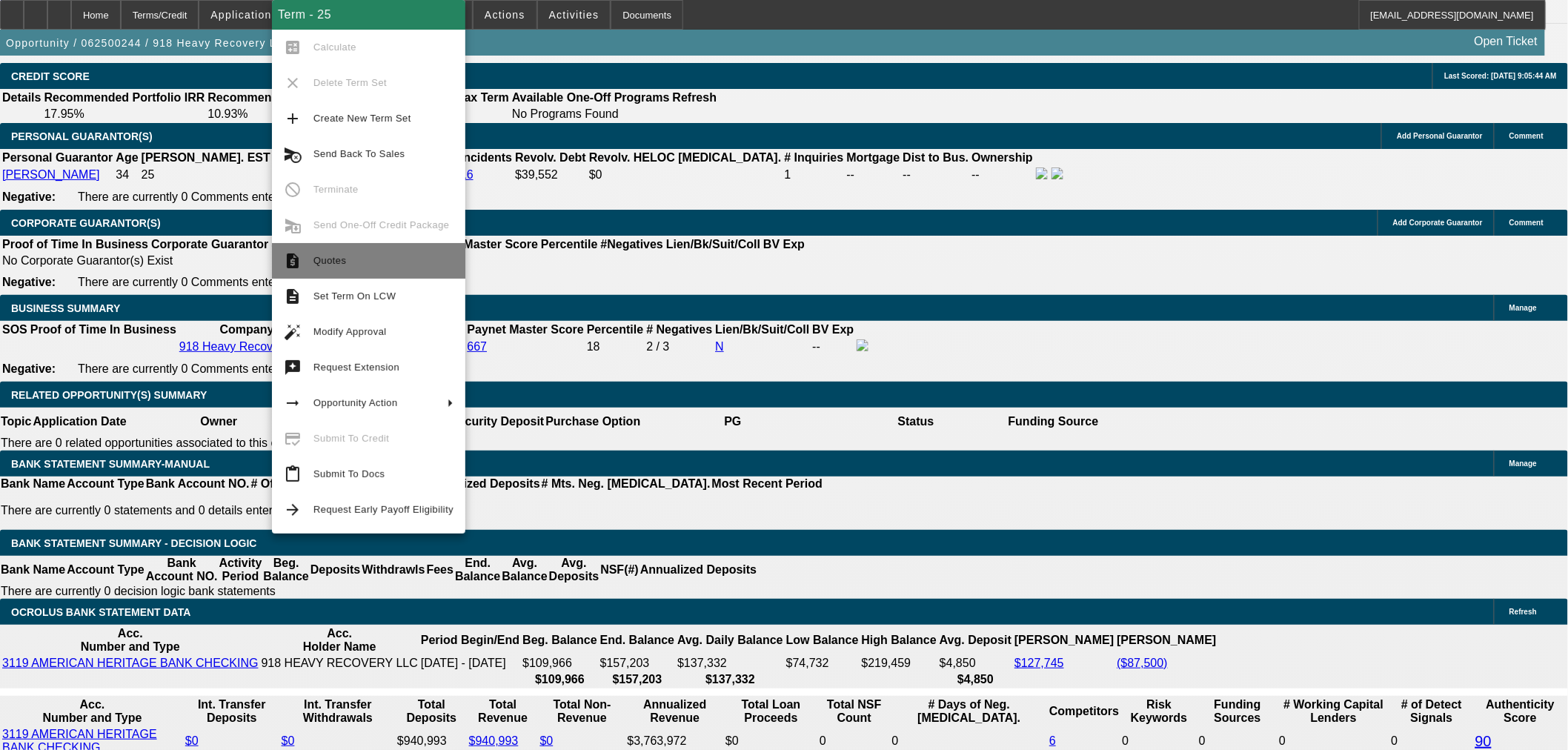
click at [360, 252] on span "Quotes" at bounding box center [383, 261] width 140 height 18
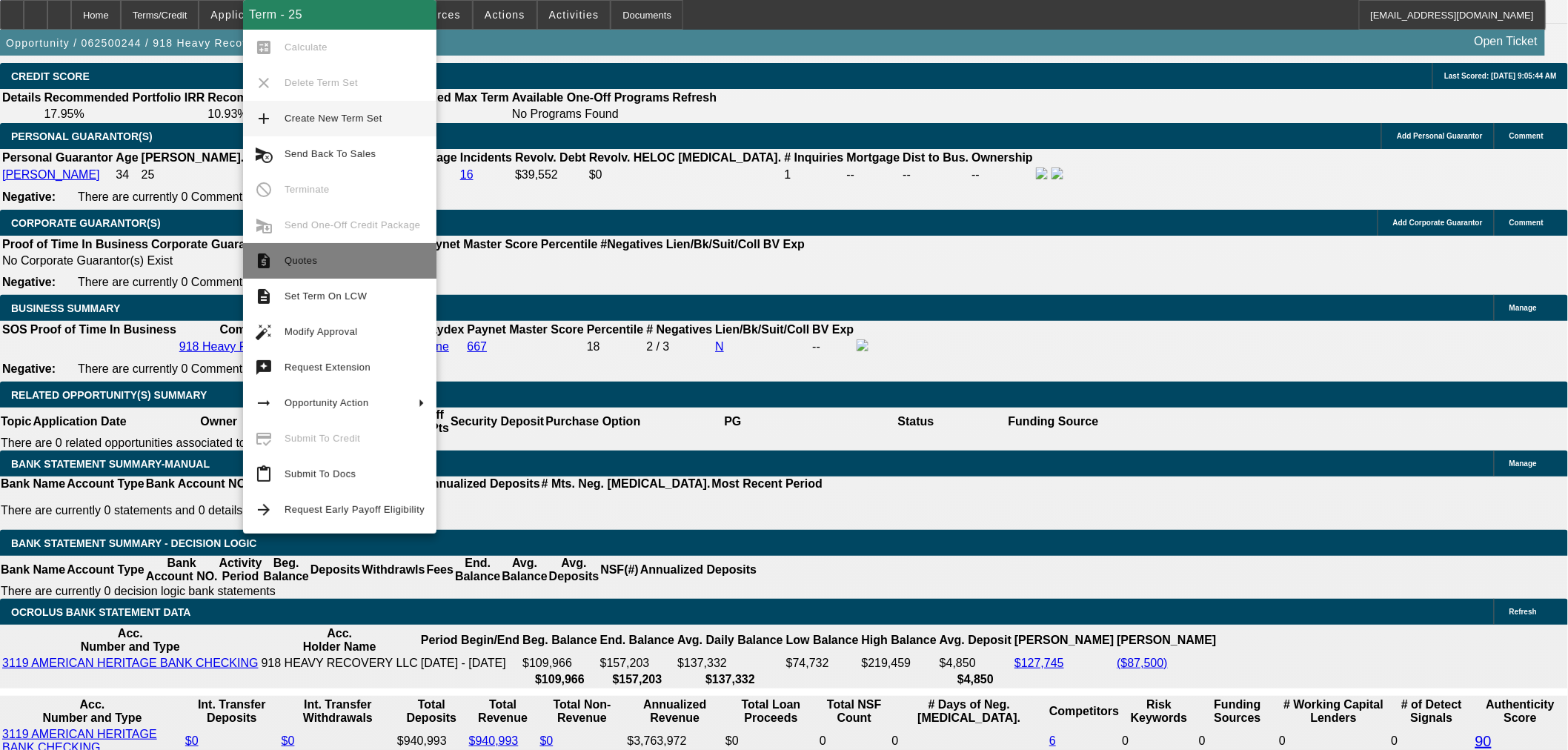
click at [317, 263] on span "Quotes" at bounding box center [355, 261] width 140 height 18
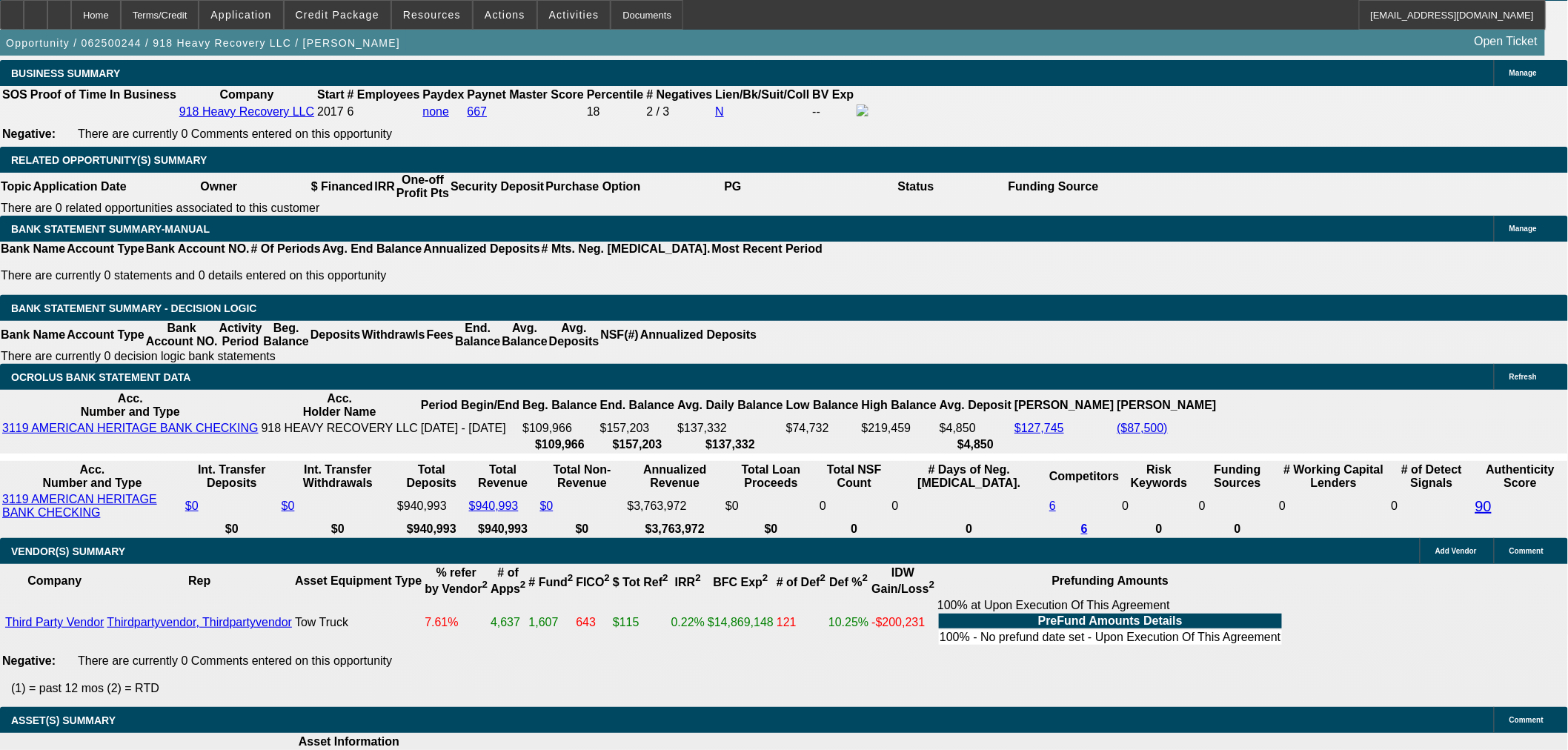
scroll to position [2377, 0]
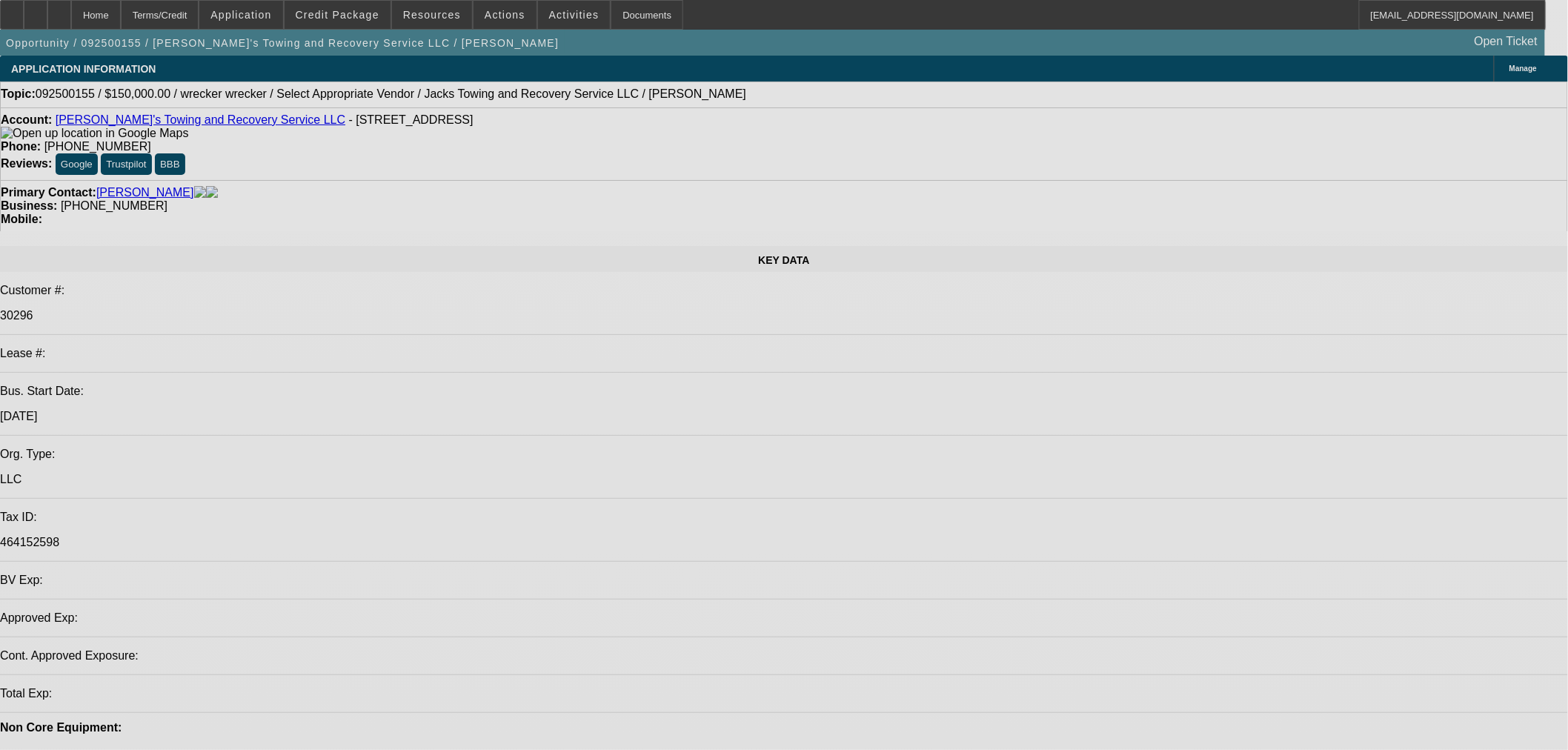
select select "0"
select select "2"
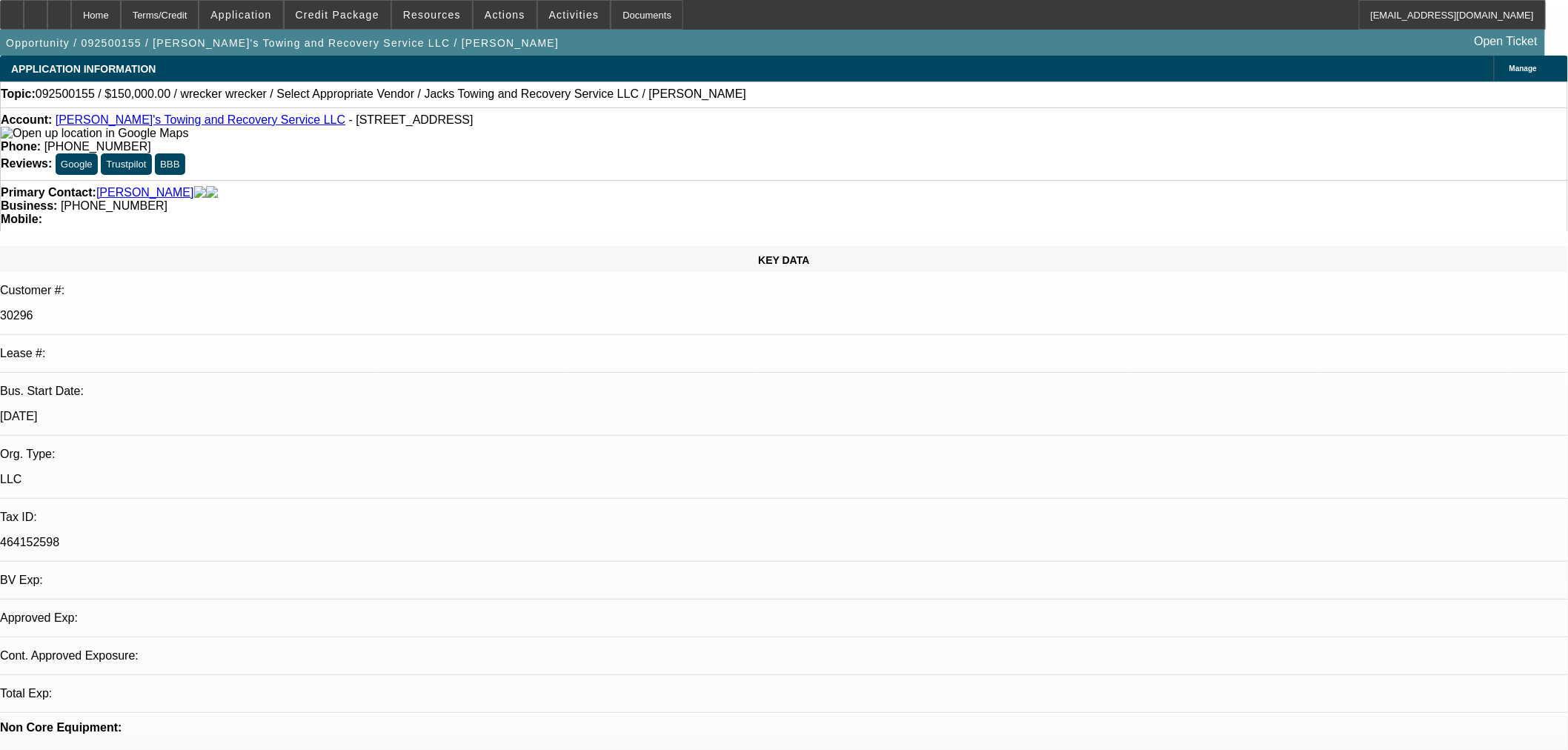
select select "2"
select select "0.1"
select select "4"
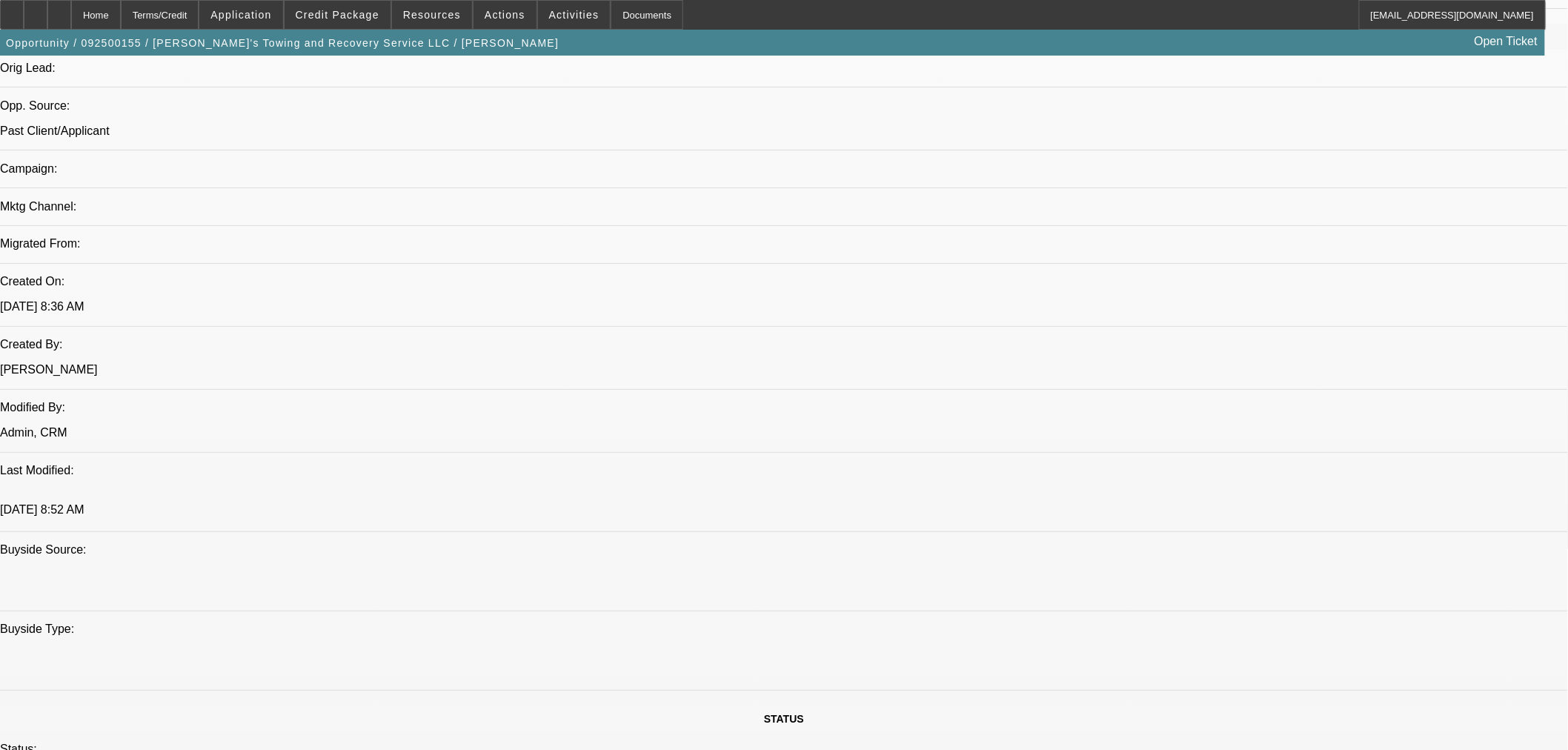
scroll to position [905, 0]
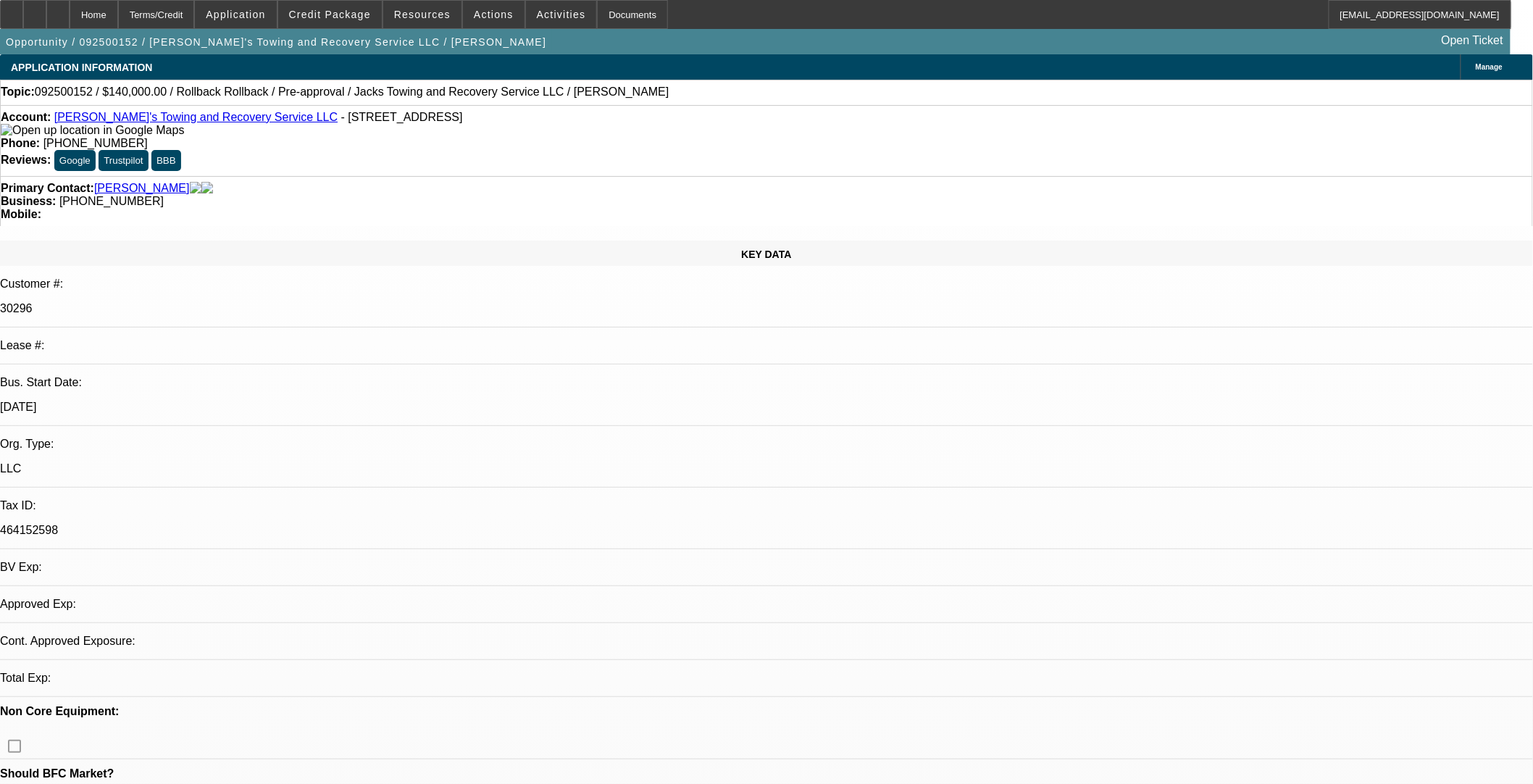
select select "0"
select select "3"
select select "0"
select select "6"
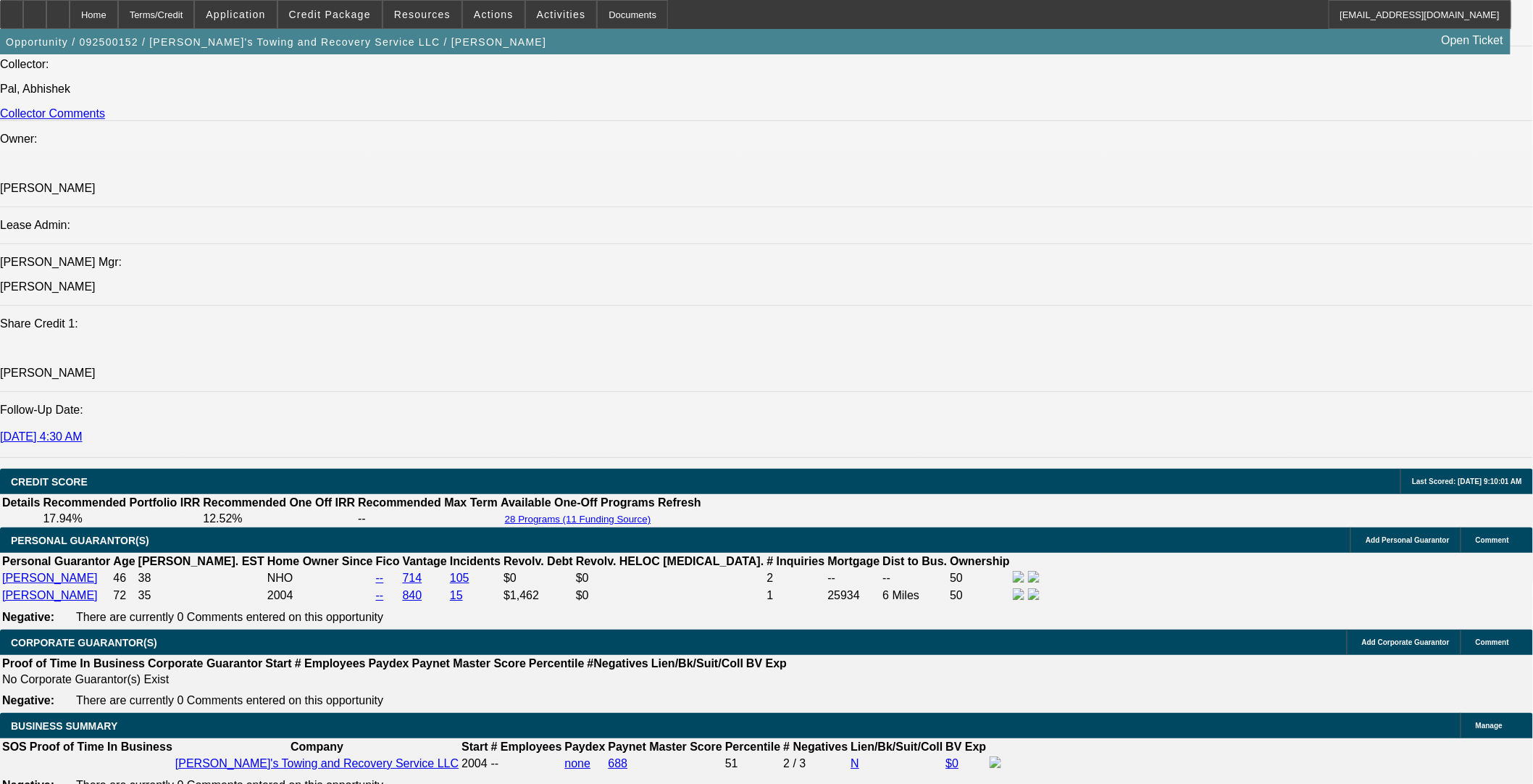
scroll to position [2253, 0]
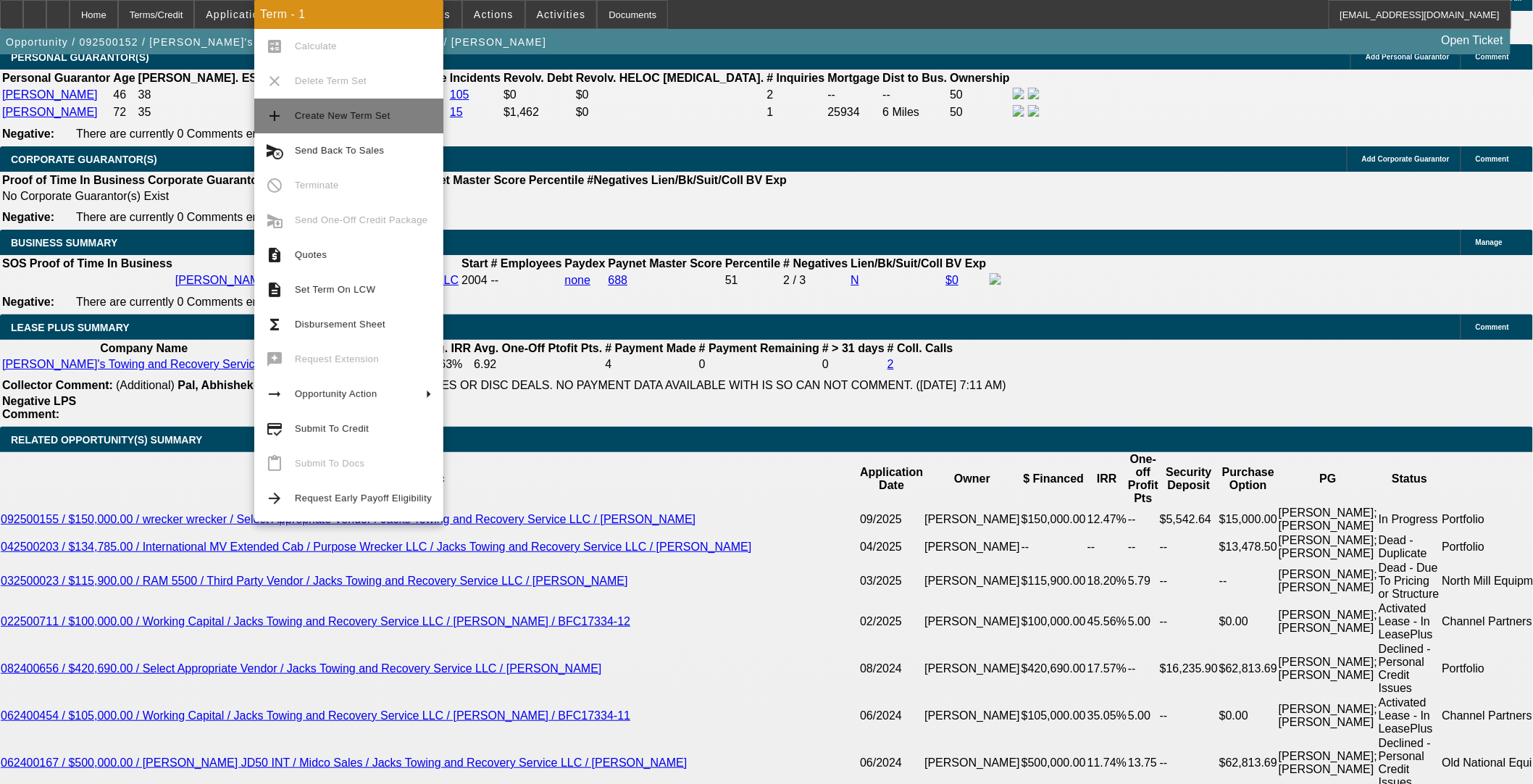
click at [311, 110] on span "Create New Term Set" at bounding box center [342, 116] width 96 height 11
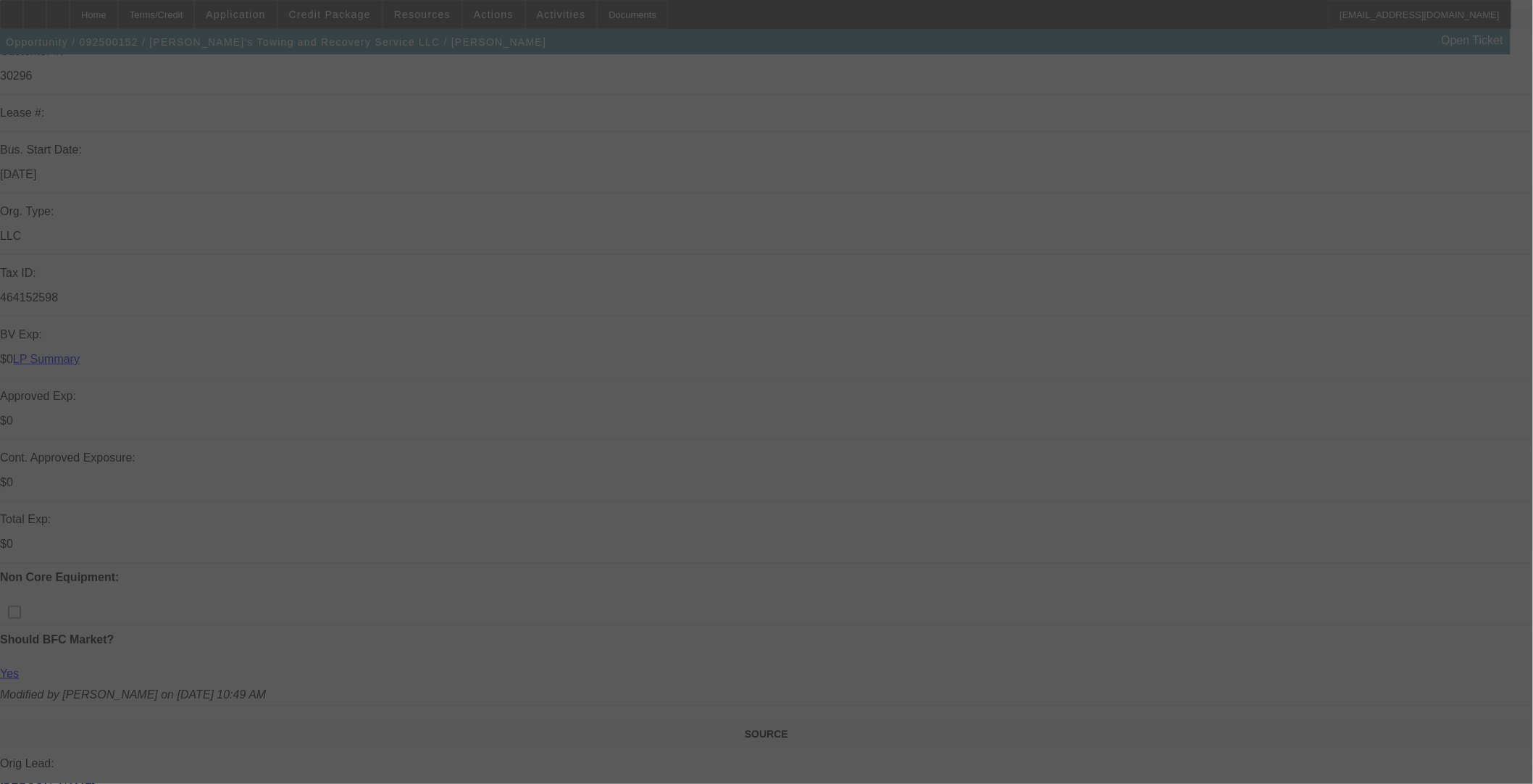
scroll to position [0, 0]
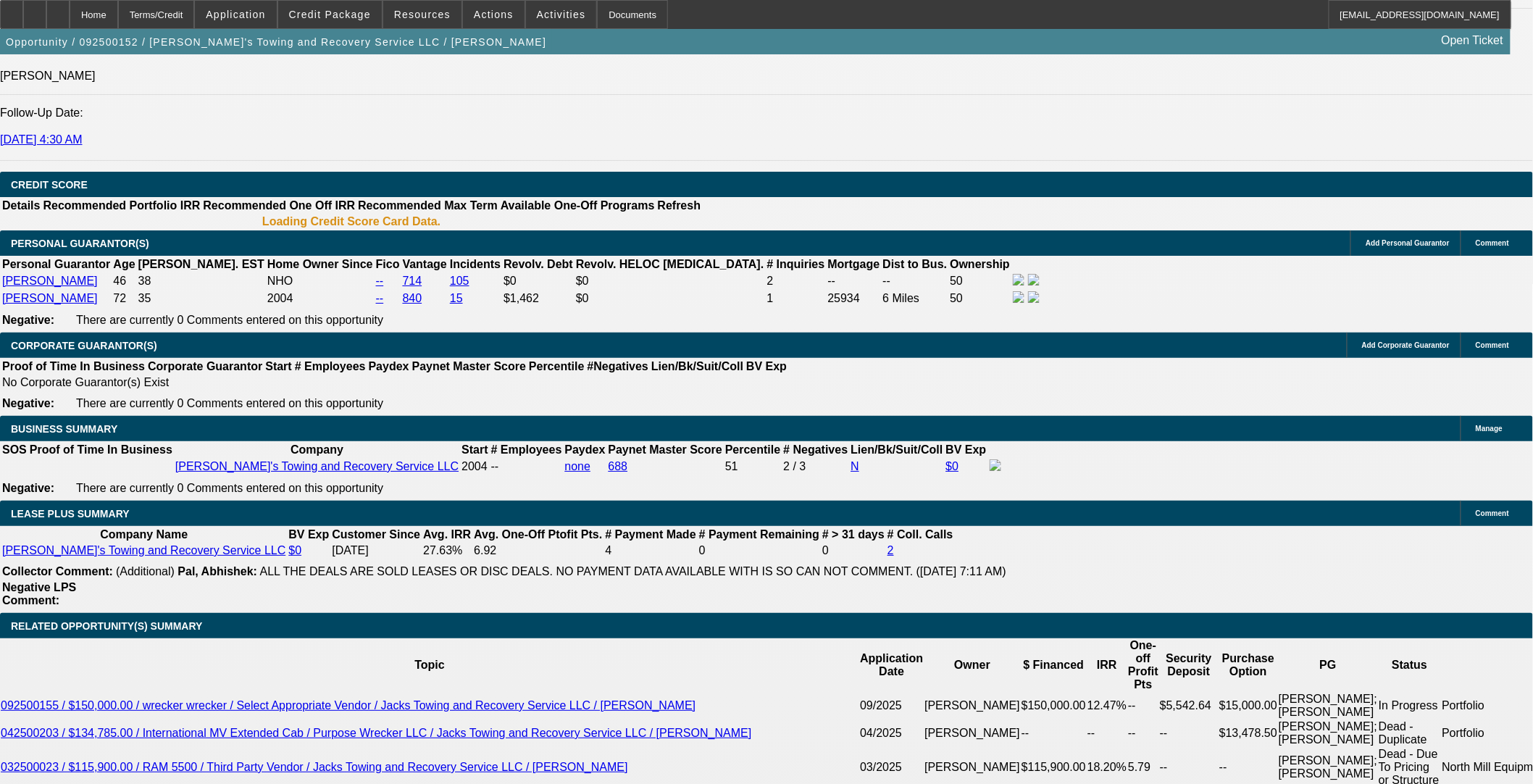
select select "0"
select select "3"
select select "0"
select select "6"
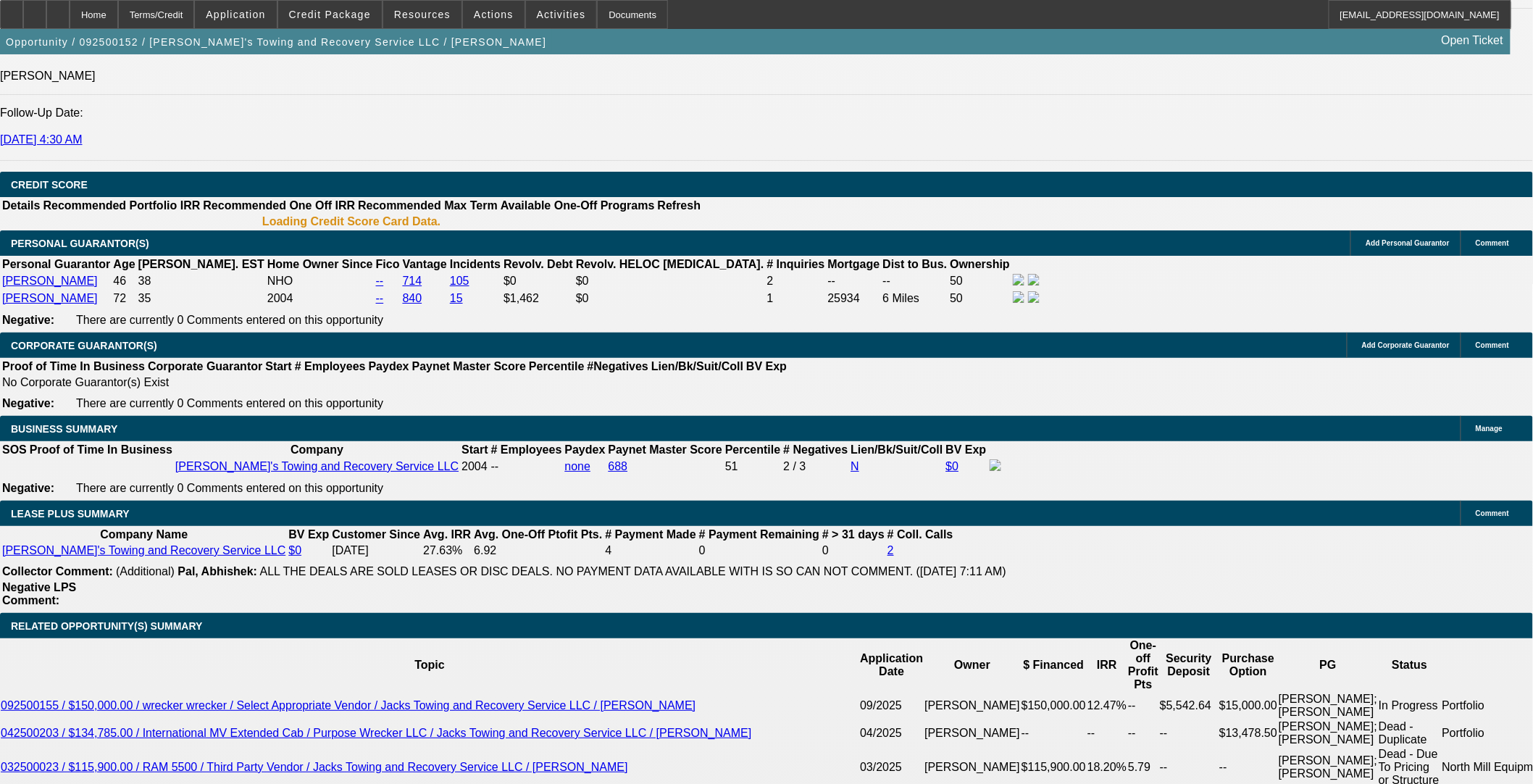
select select "0"
select select "3"
select select "0"
select select "6"
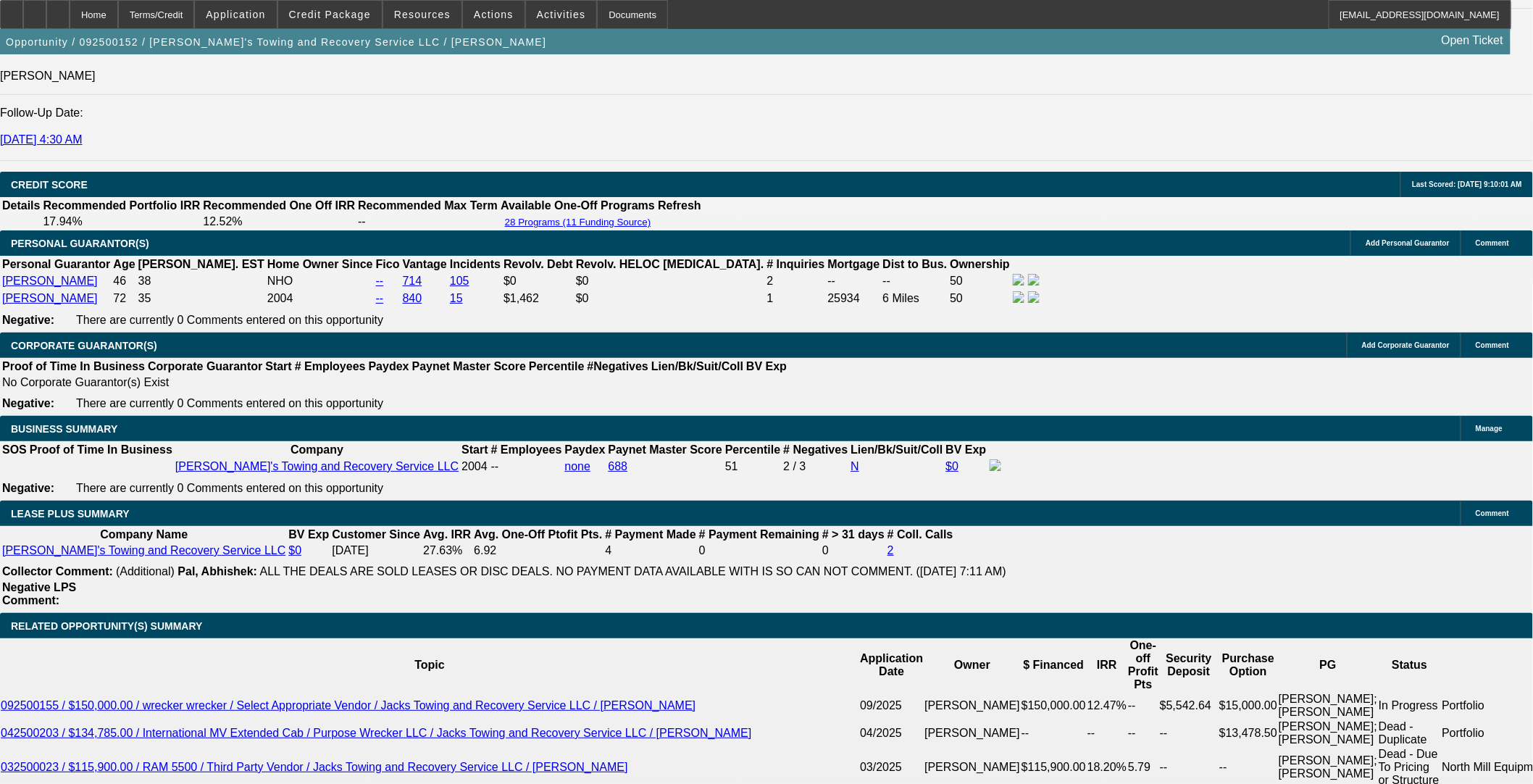
scroll to position [2292, 0]
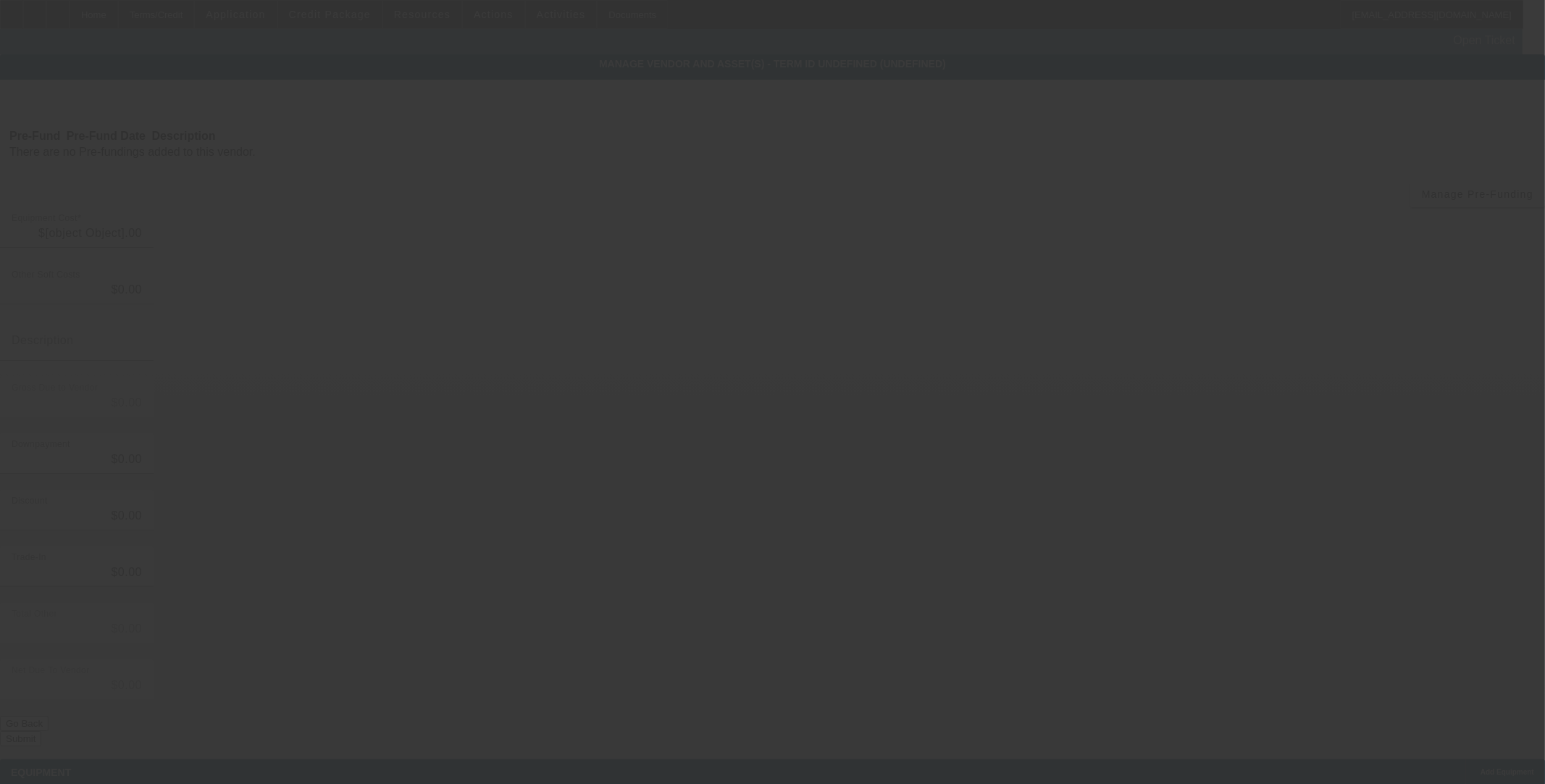
type input "$140,000.00"
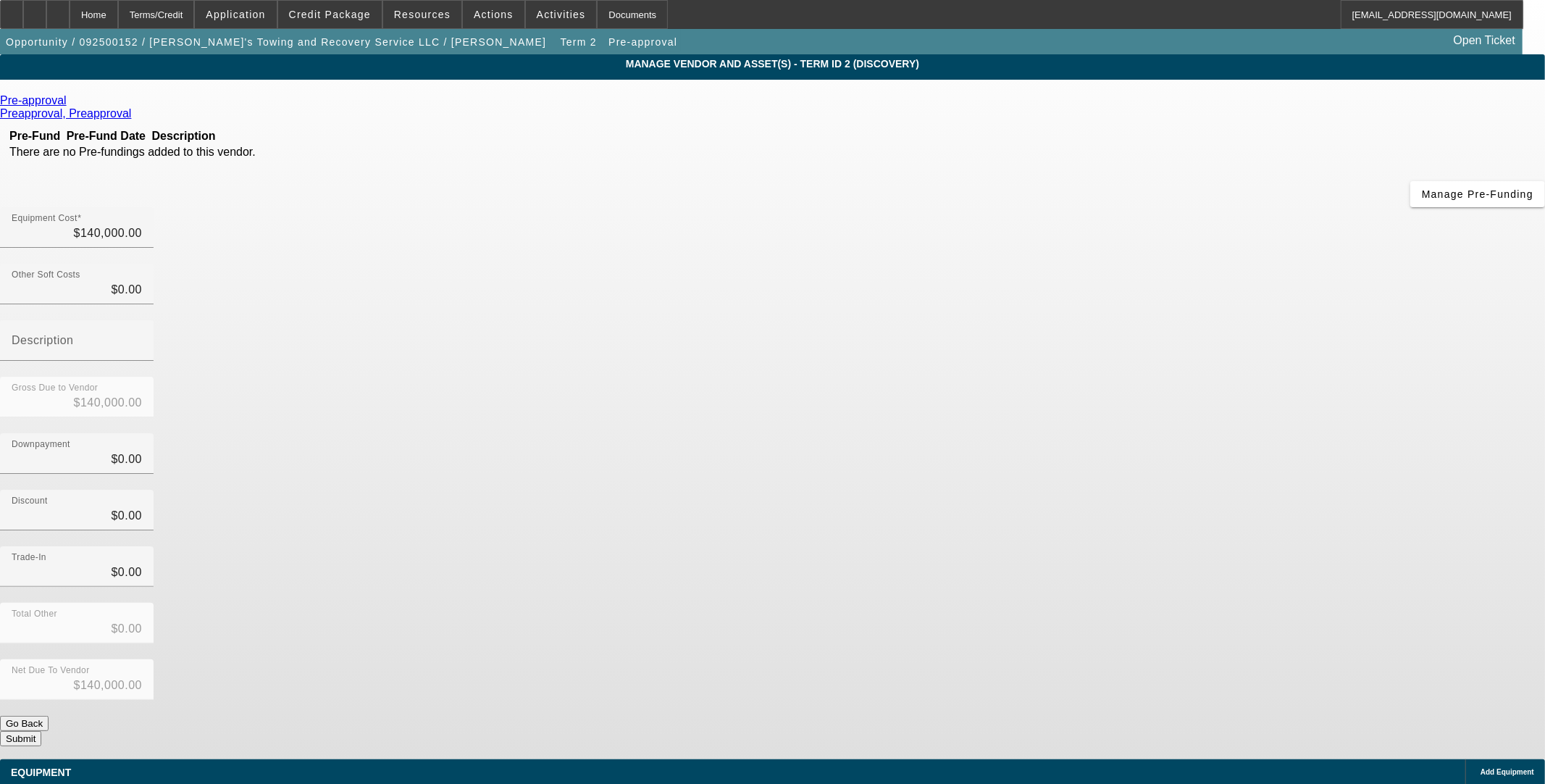
click at [70, 105] on icon at bounding box center [70, 101] width 0 height 13
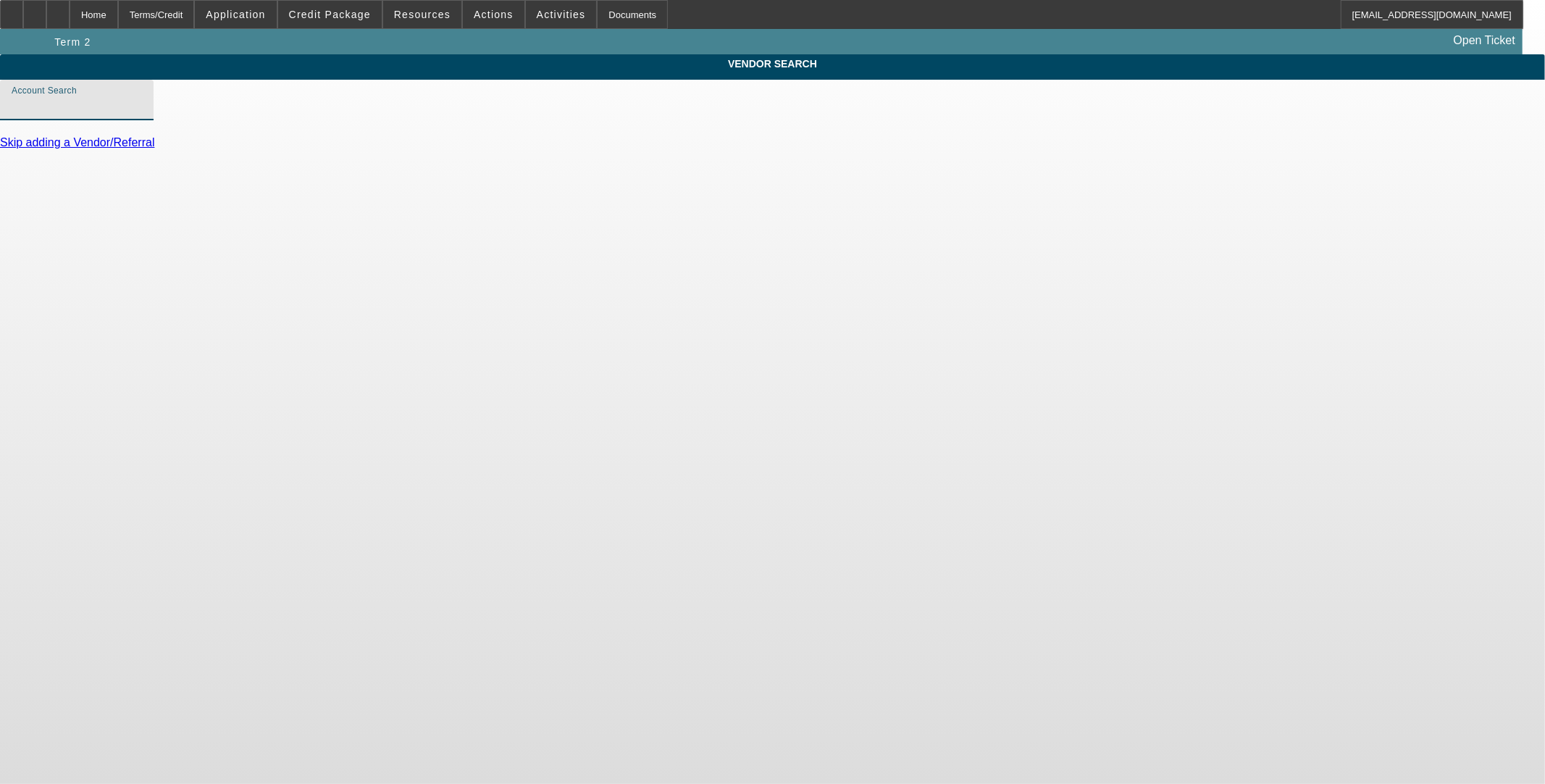
click at [142, 115] on input "Account Search" at bounding box center [76, 106] width 130 height 17
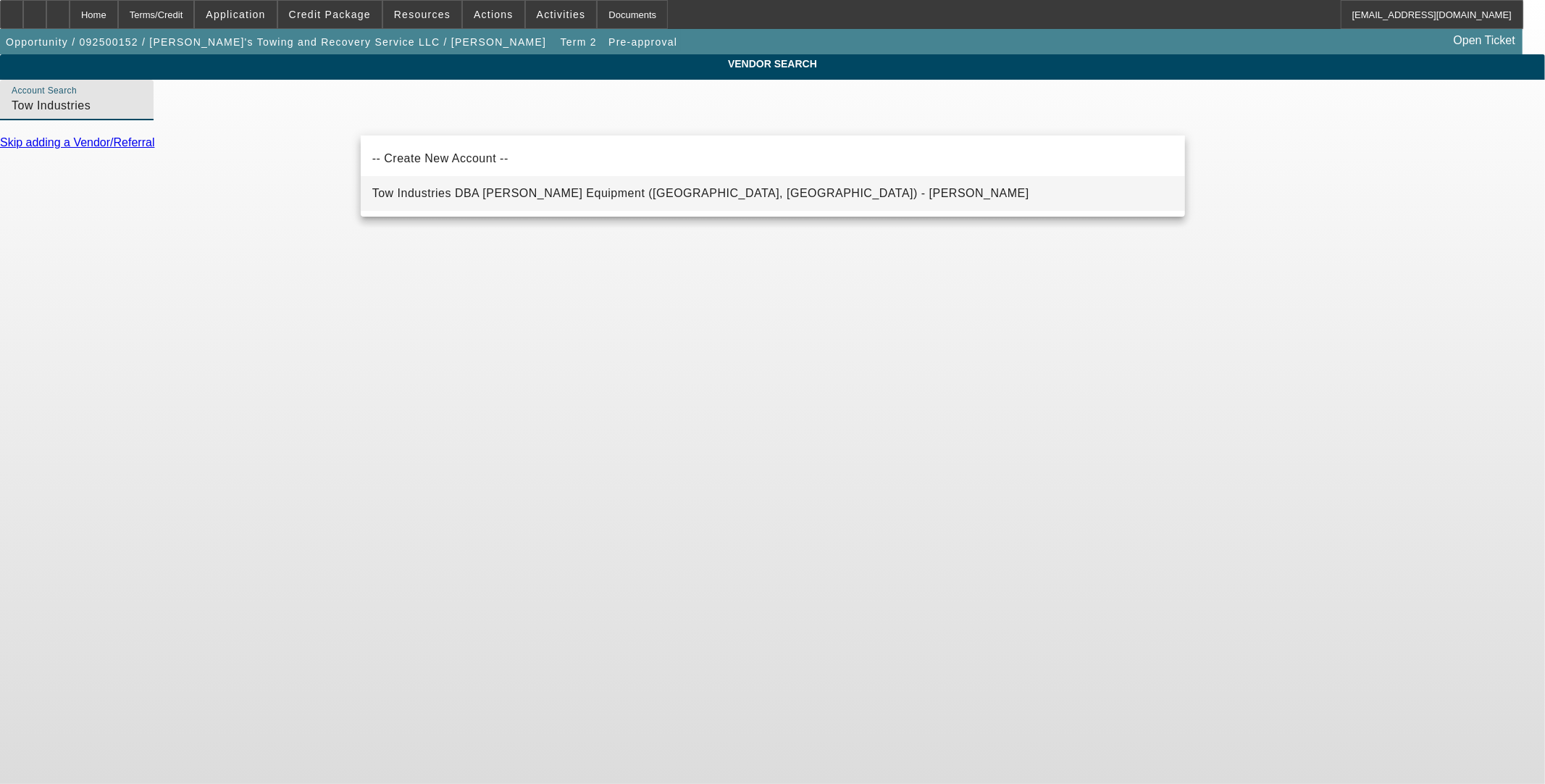
click at [422, 188] on span "Tow Industries DBA [PERSON_NAME] Equipment ([GEOGRAPHIC_DATA], [GEOGRAPHIC_DATA…" at bounding box center [701, 193] width 657 height 13
type input "Tow Industries DBA [PERSON_NAME] Equipment ([GEOGRAPHIC_DATA], [GEOGRAPHIC_DATA…"
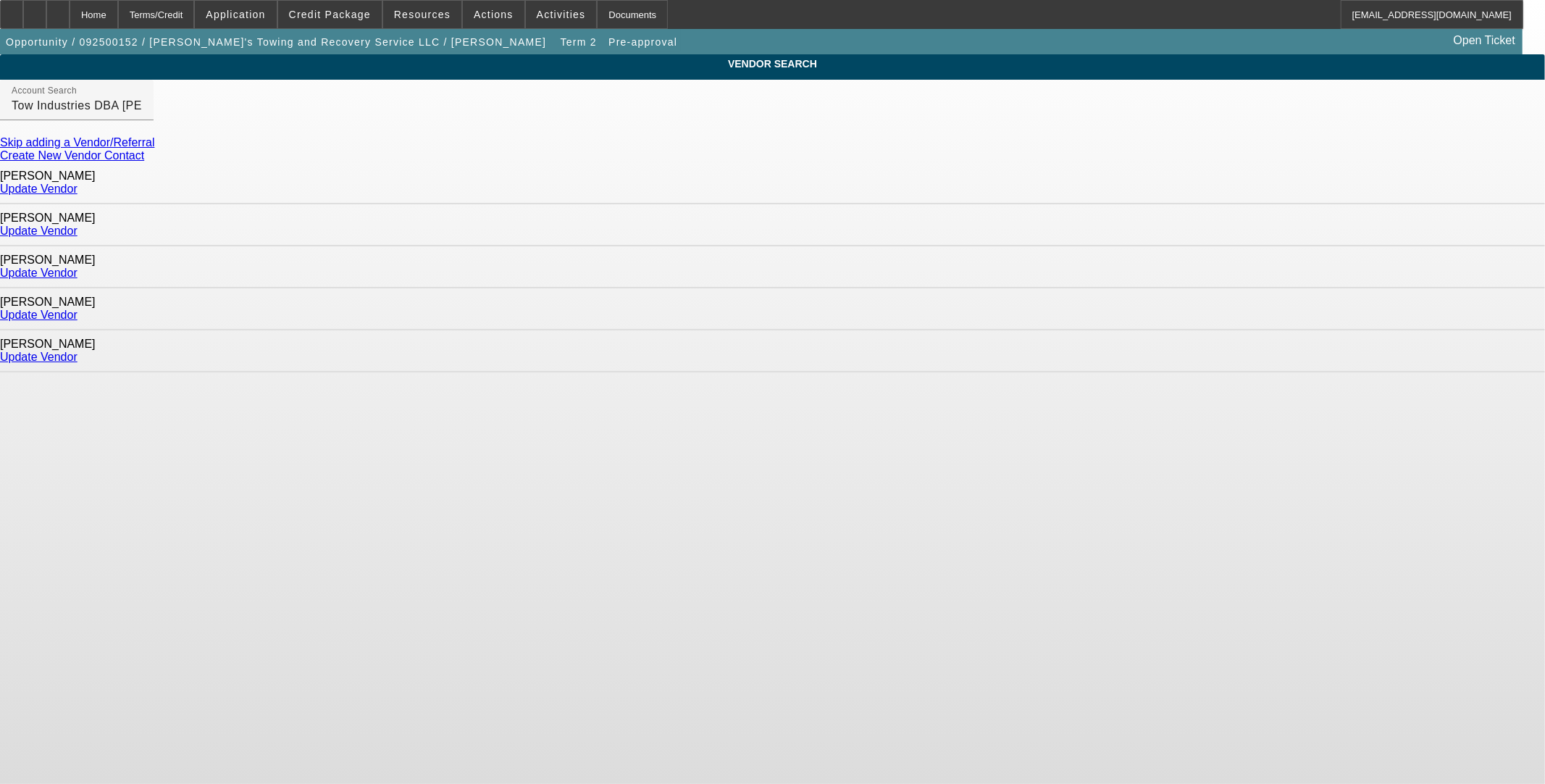
click at [77, 186] on link "Update Vendor" at bounding box center [38, 189] width 77 height 13
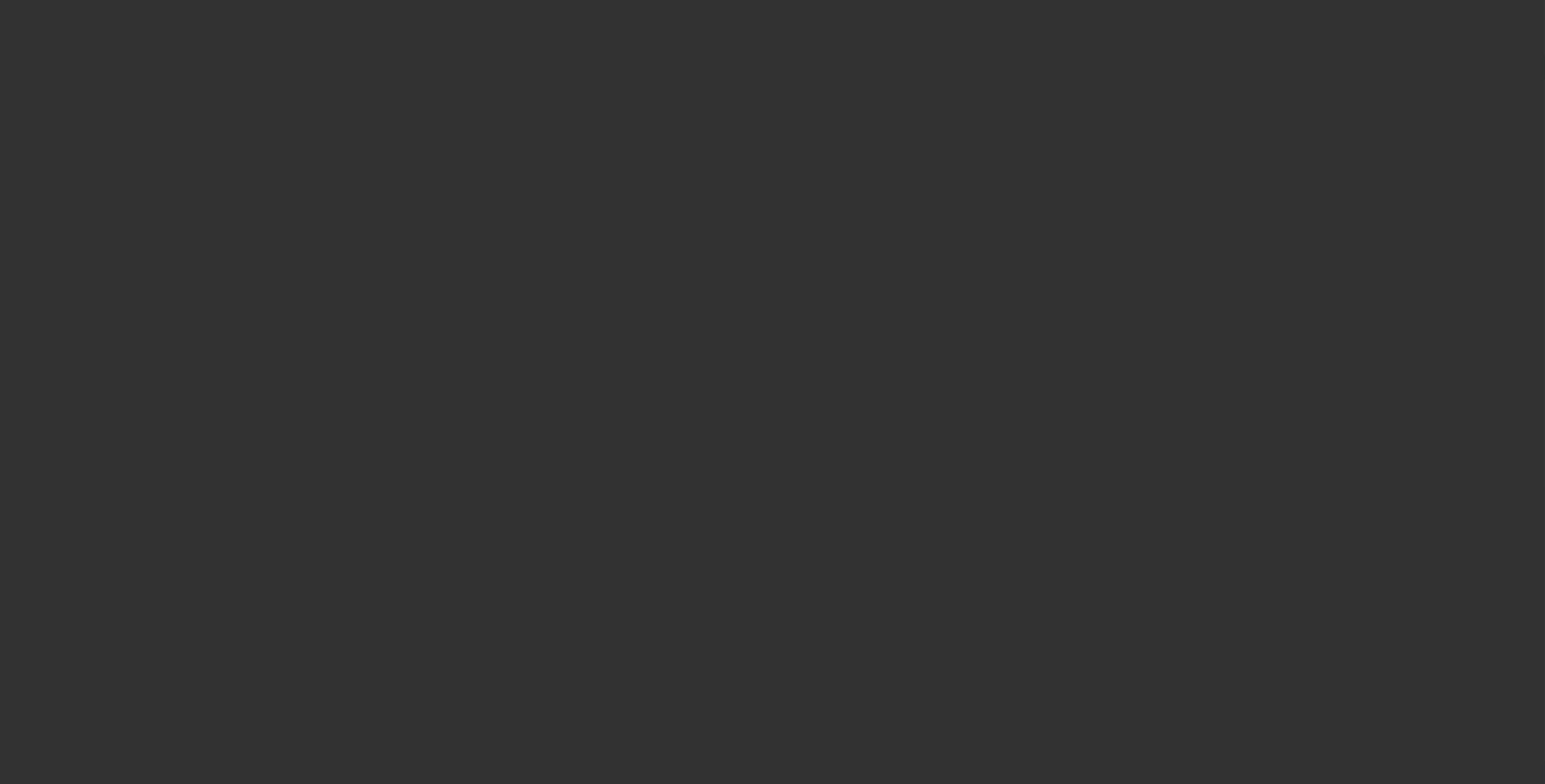
type input "$140,000.00"
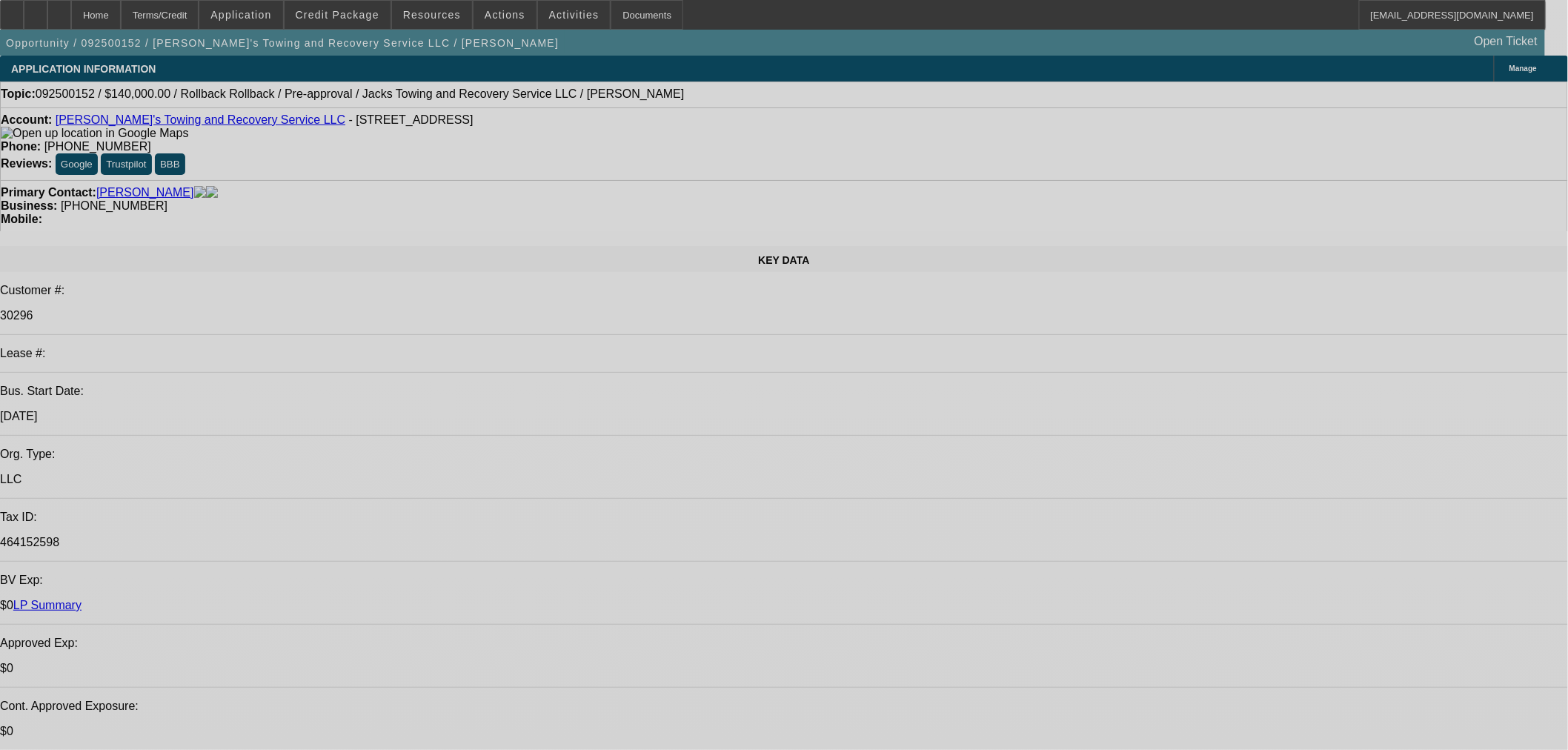
select select "0"
select select "3"
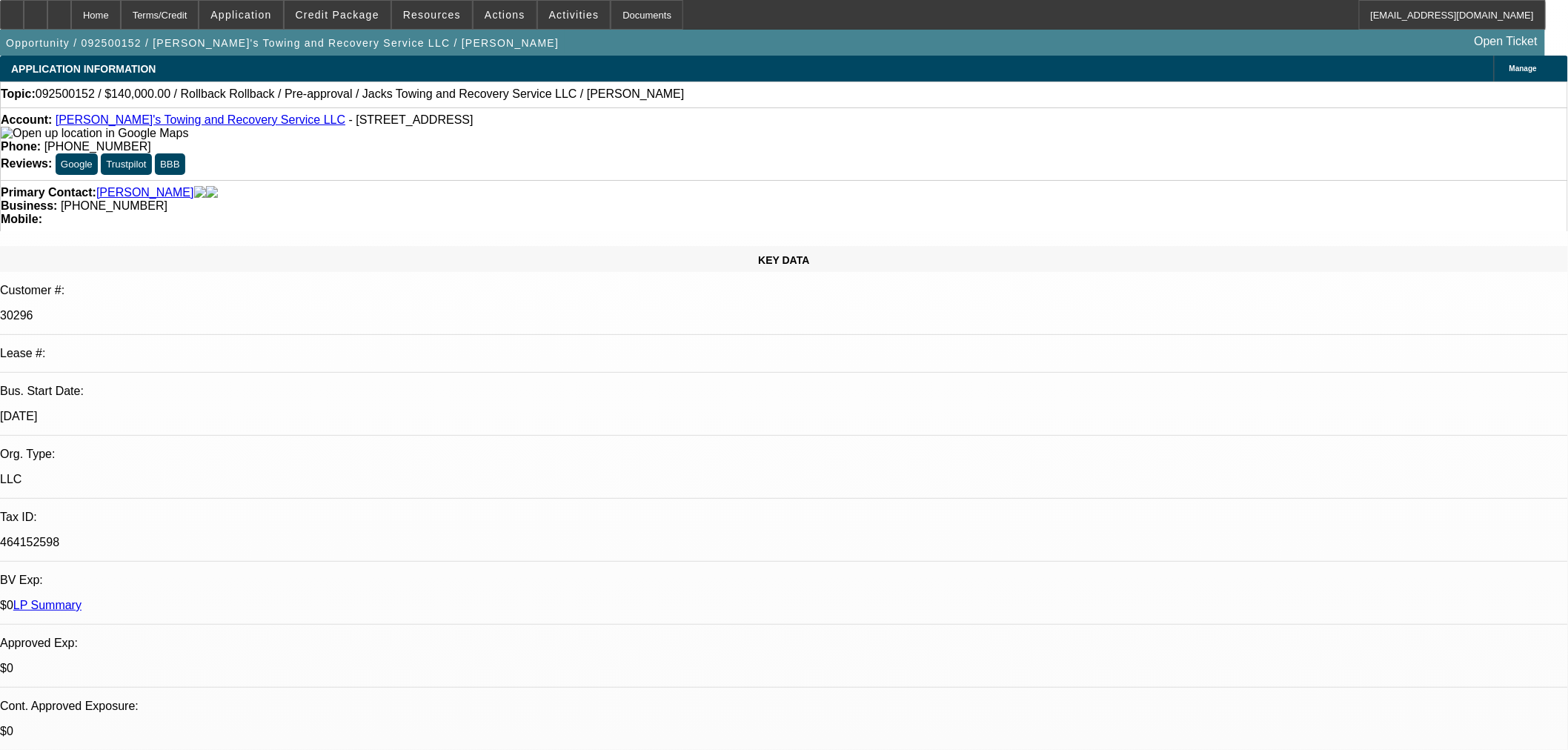
select select "0"
select select "6"
select select "0"
select select "3"
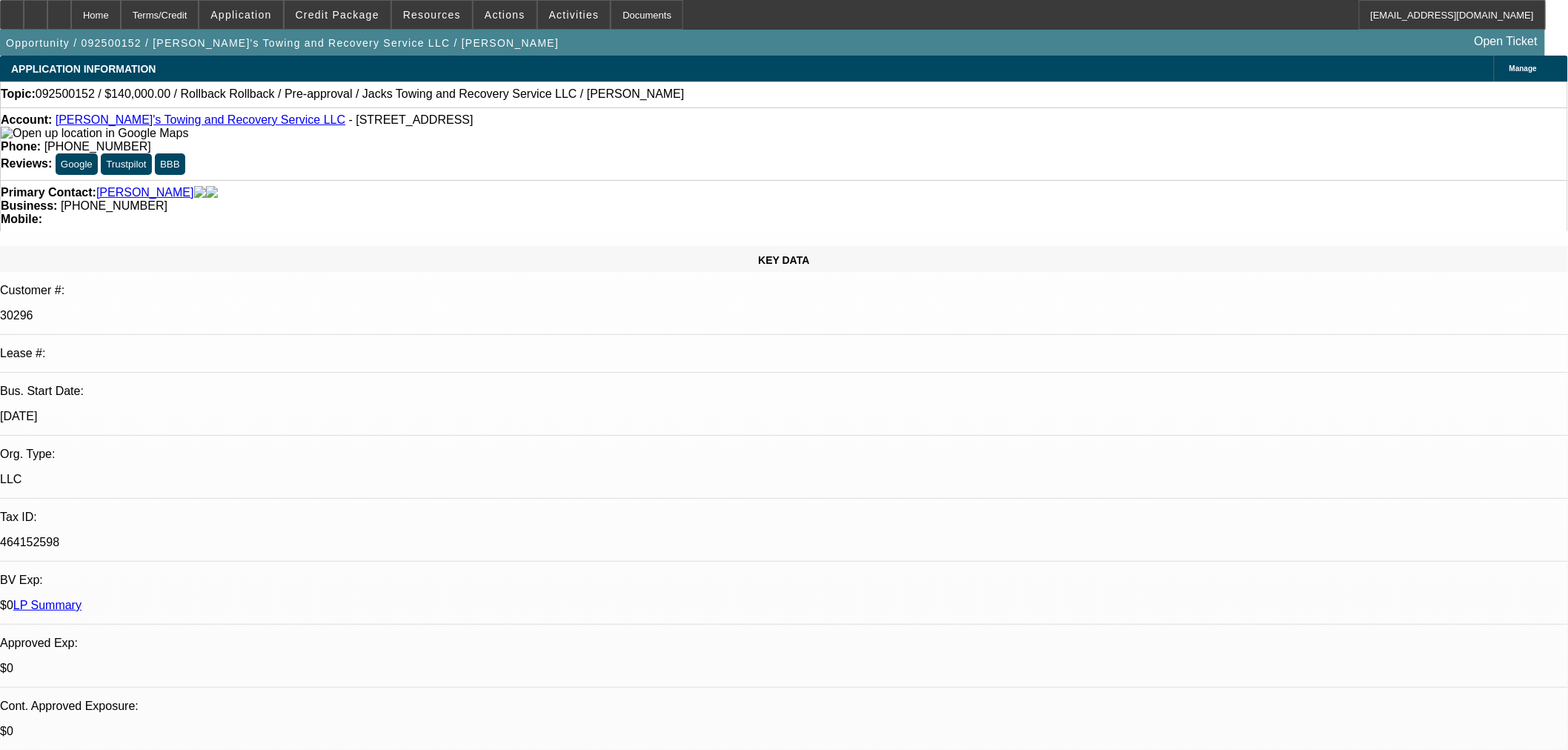
select select "0"
select select "6"
select select "0"
select select "3"
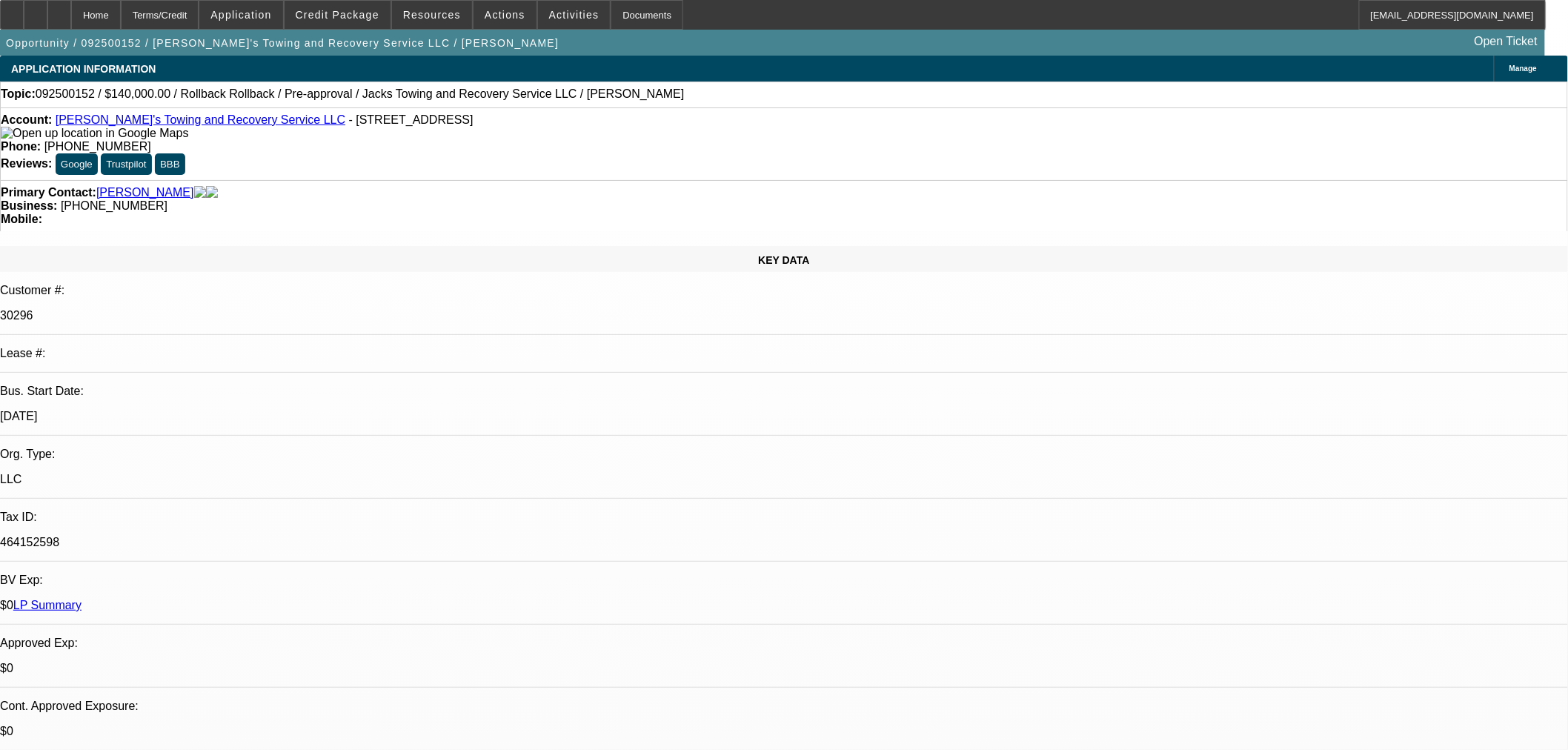
select select "0"
select select "6"
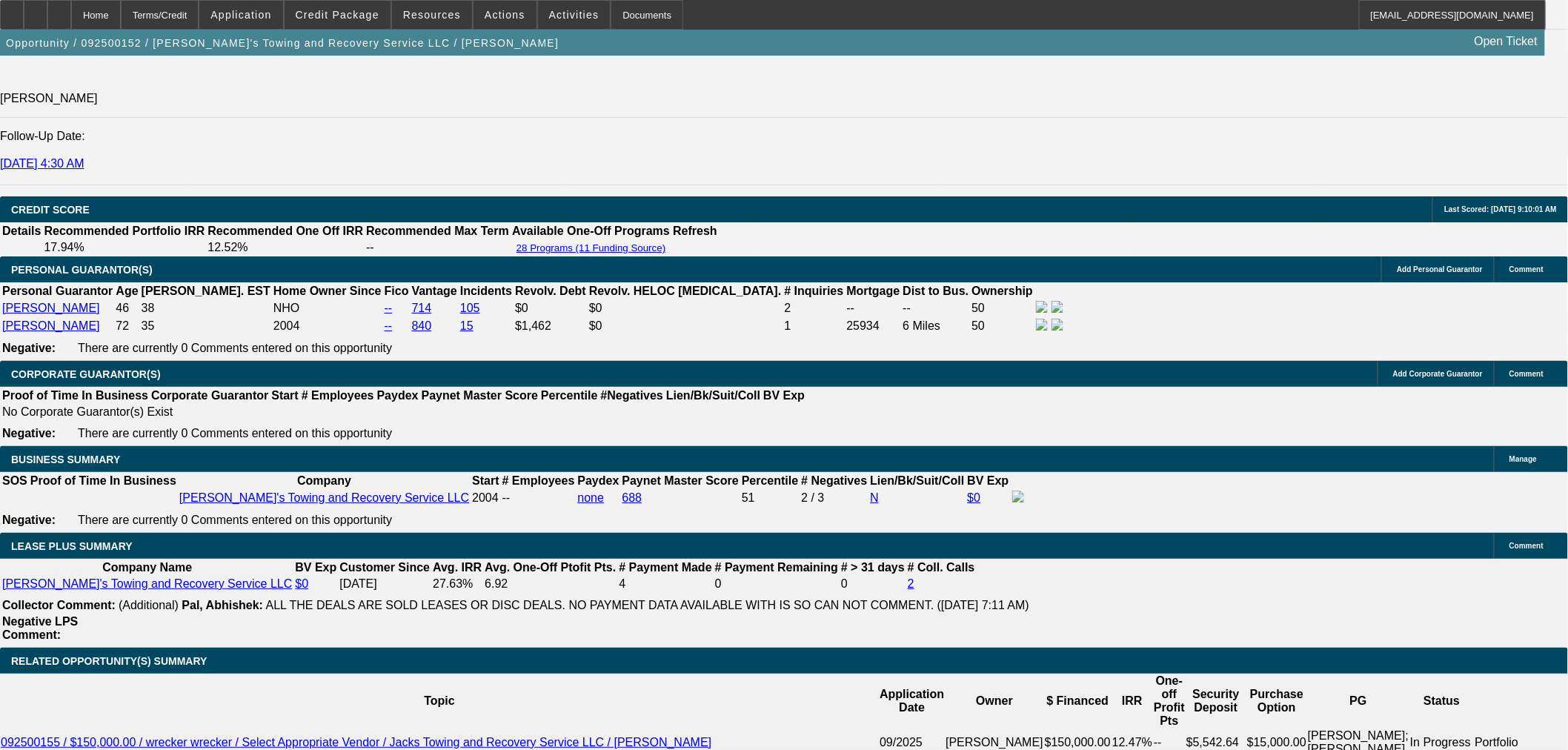
scroll to position [2223, 0]
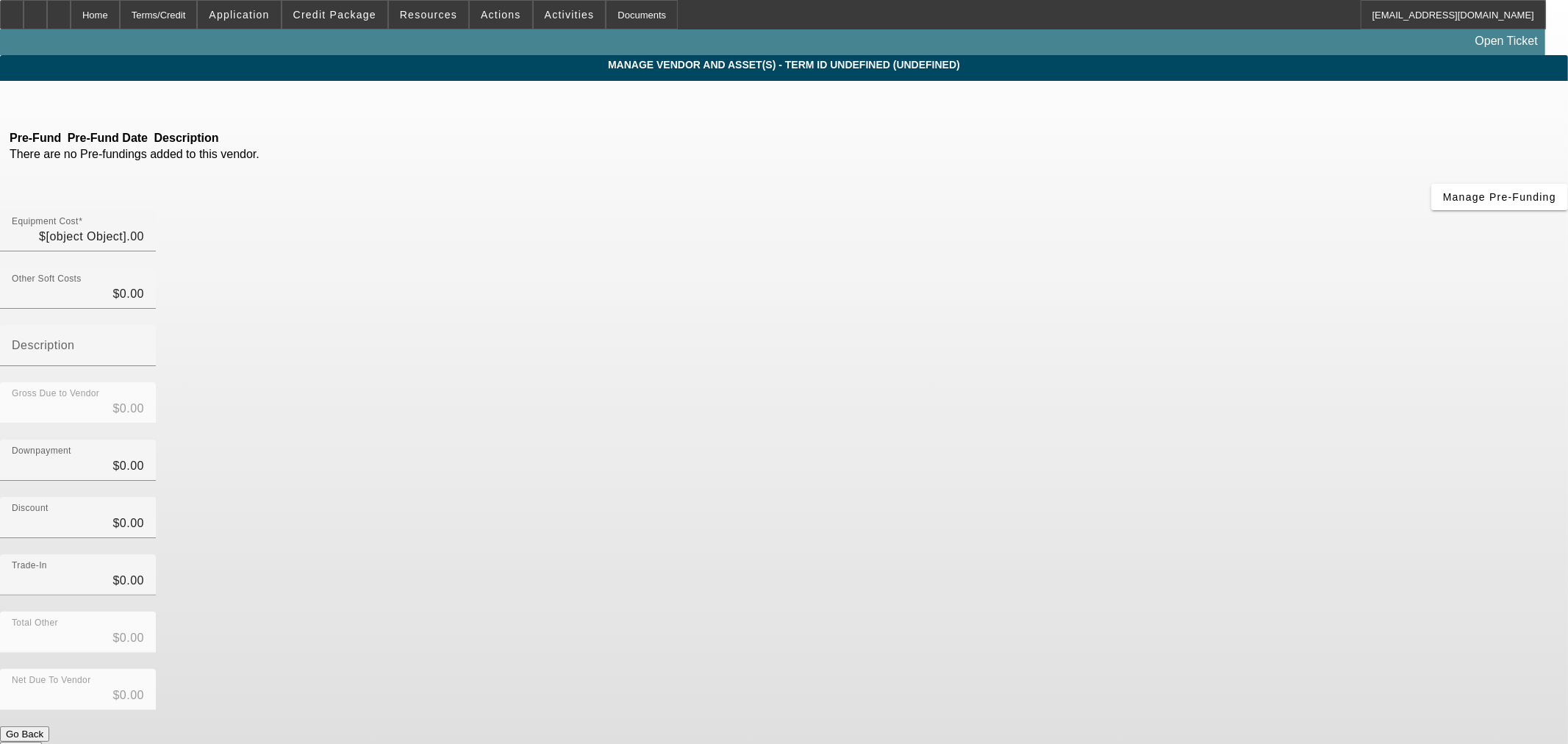
type input "$140,000.00"
click at [71, 100] on link at bounding box center [69, 102] width 4 height 13
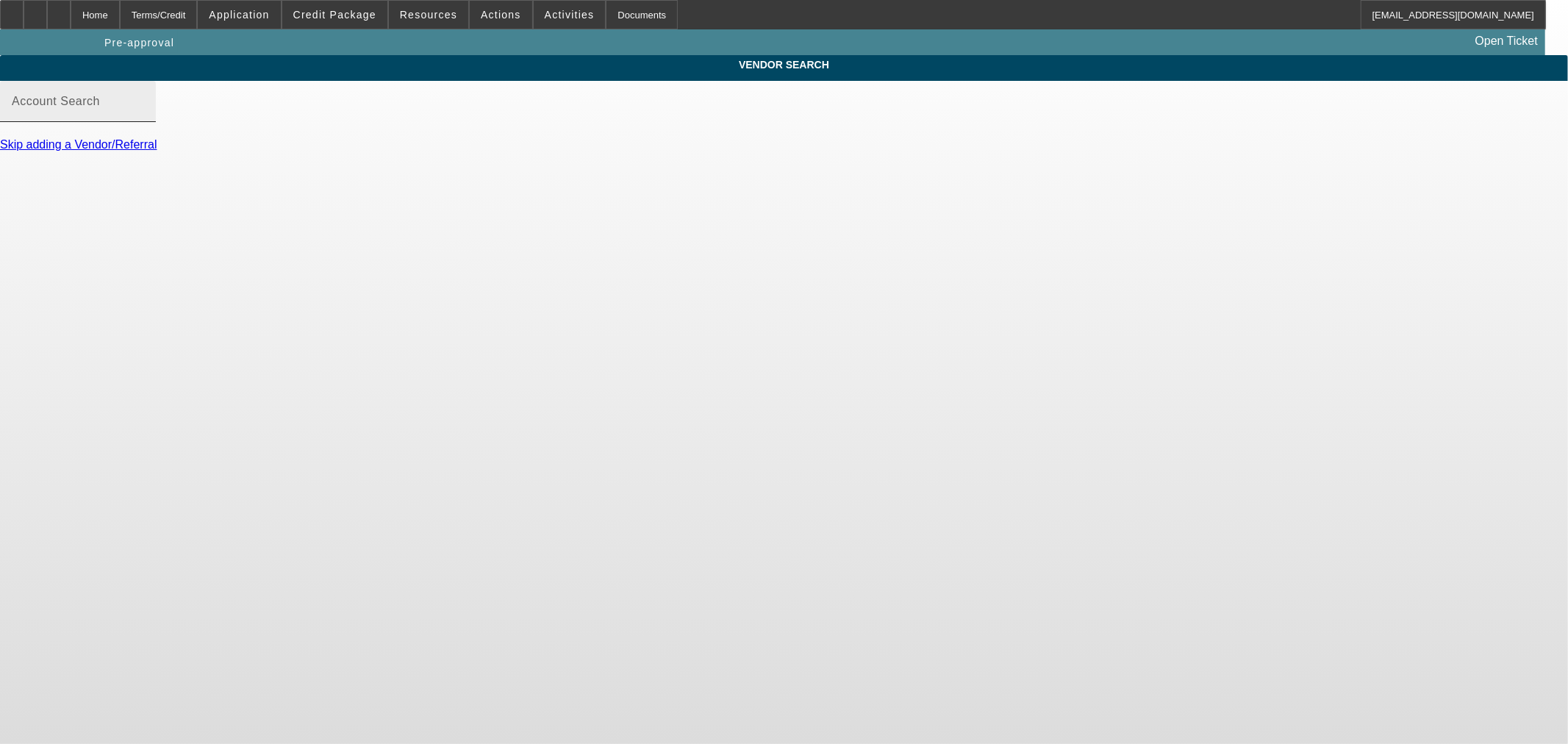
click at [100, 107] on mat-label "Account Search" at bounding box center [56, 102] width 89 height 13
click at [144, 111] on input "Account Search" at bounding box center [78, 107] width 132 height 18
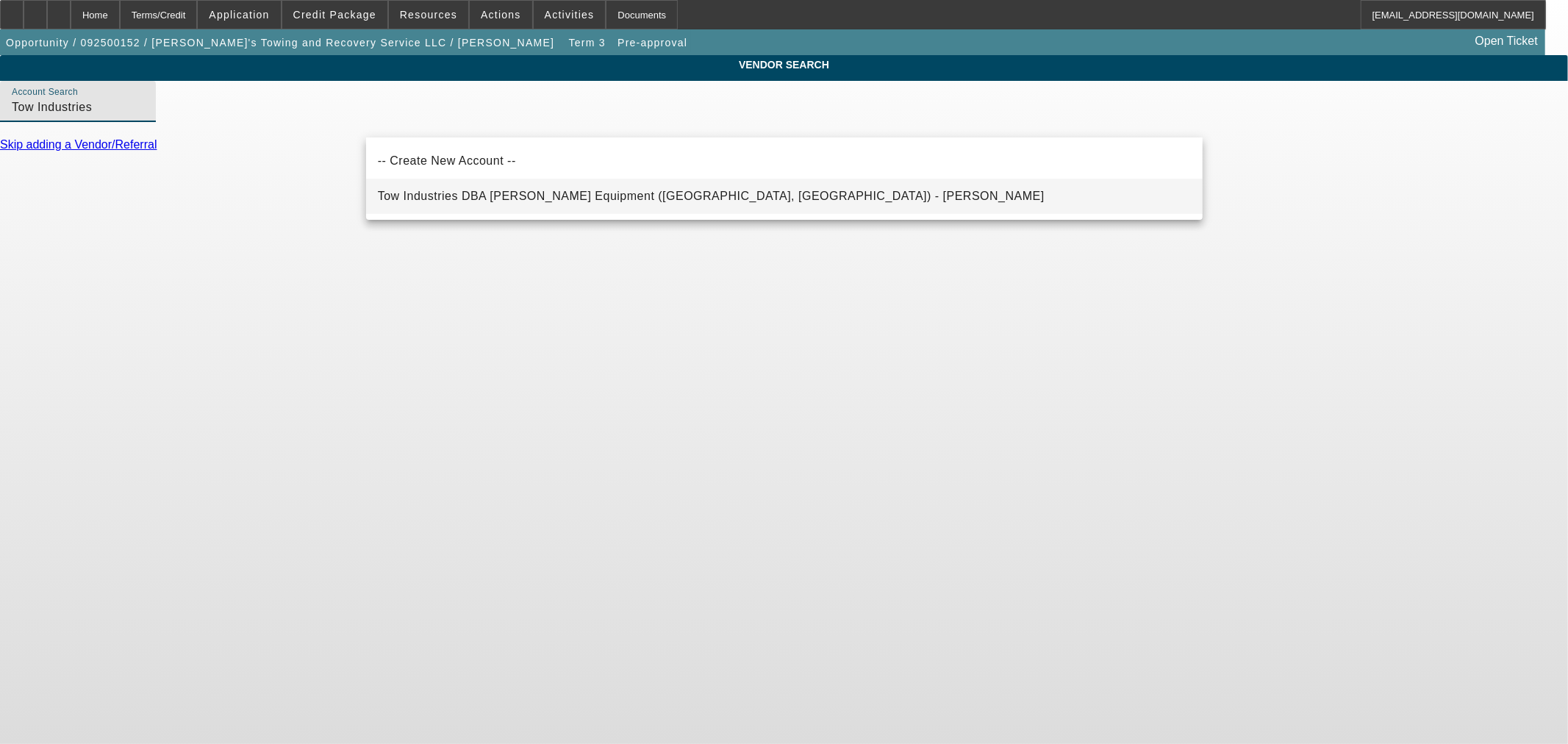
click at [405, 200] on span "Tow Industries DBA [PERSON_NAME] Equipment ([GEOGRAPHIC_DATA], [GEOGRAPHIC_DATA…" at bounding box center [711, 196] width 667 height 13
type input "Tow Industries DBA [PERSON_NAME] Equipment ([GEOGRAPHIC_DATA], [GEOGRAPHIC_DATA…"
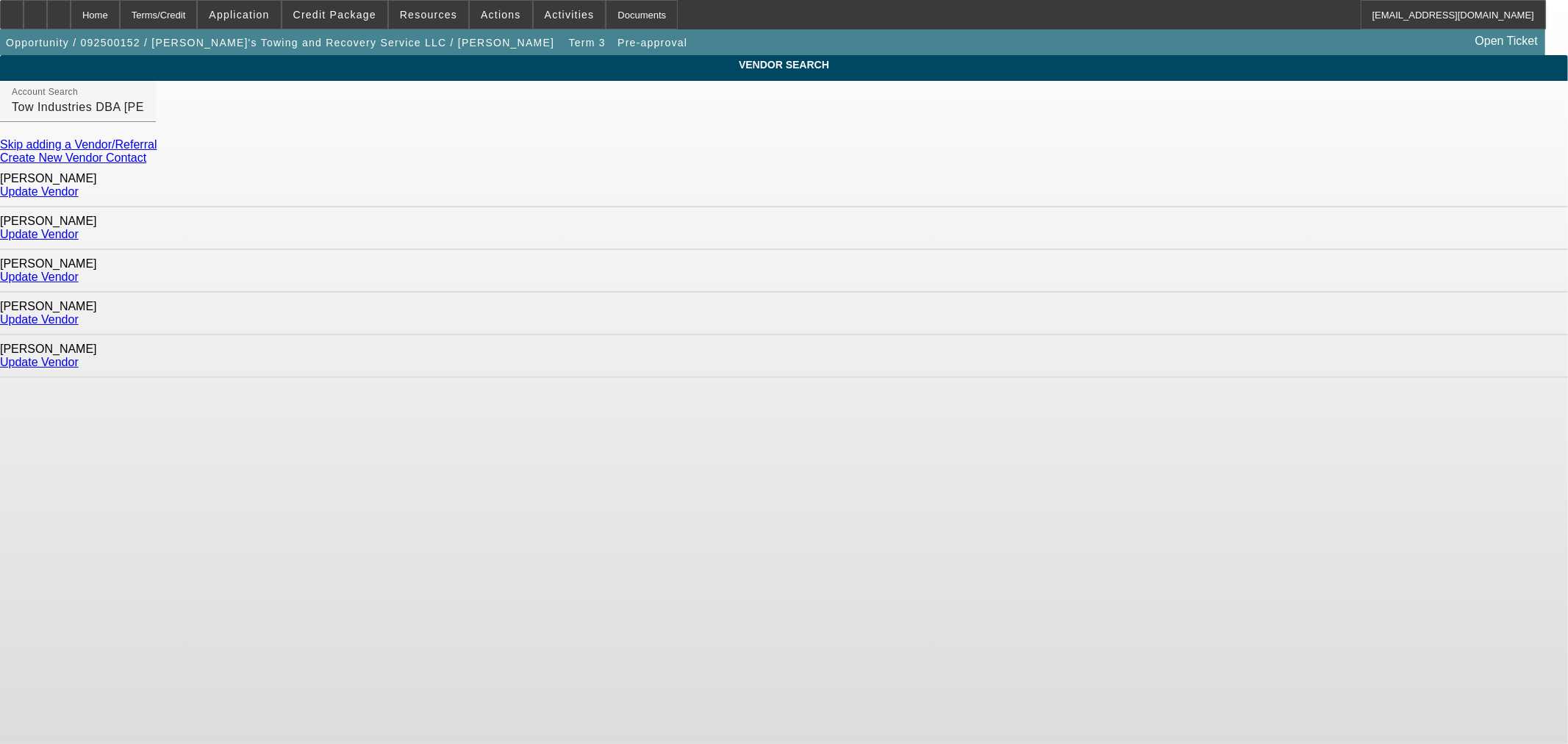
click at [78, 355] on link "Update Vendor" at bounding box center [39, 362] width 78 height 13
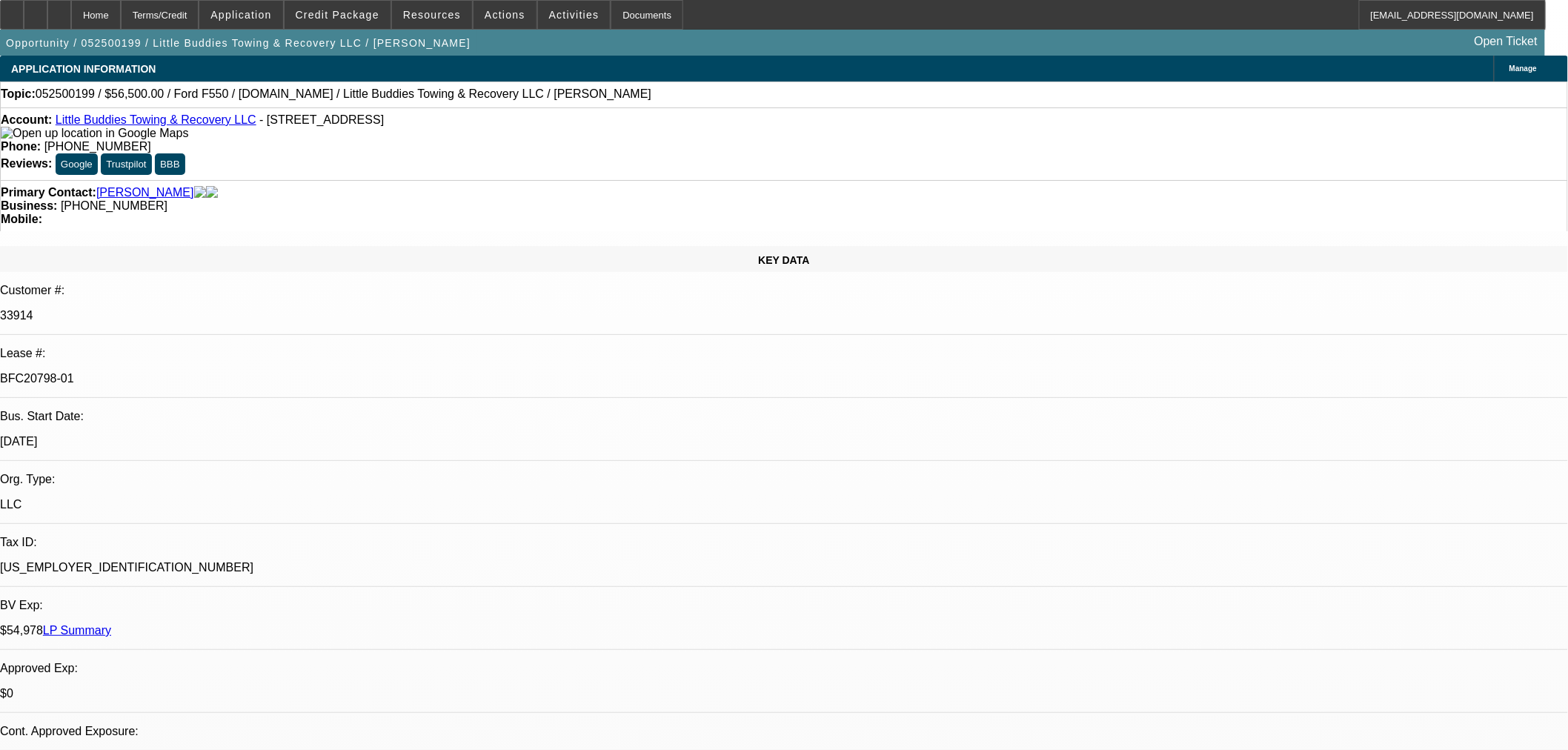
select select "0"
select select "2"
select select "0"
select select "6"
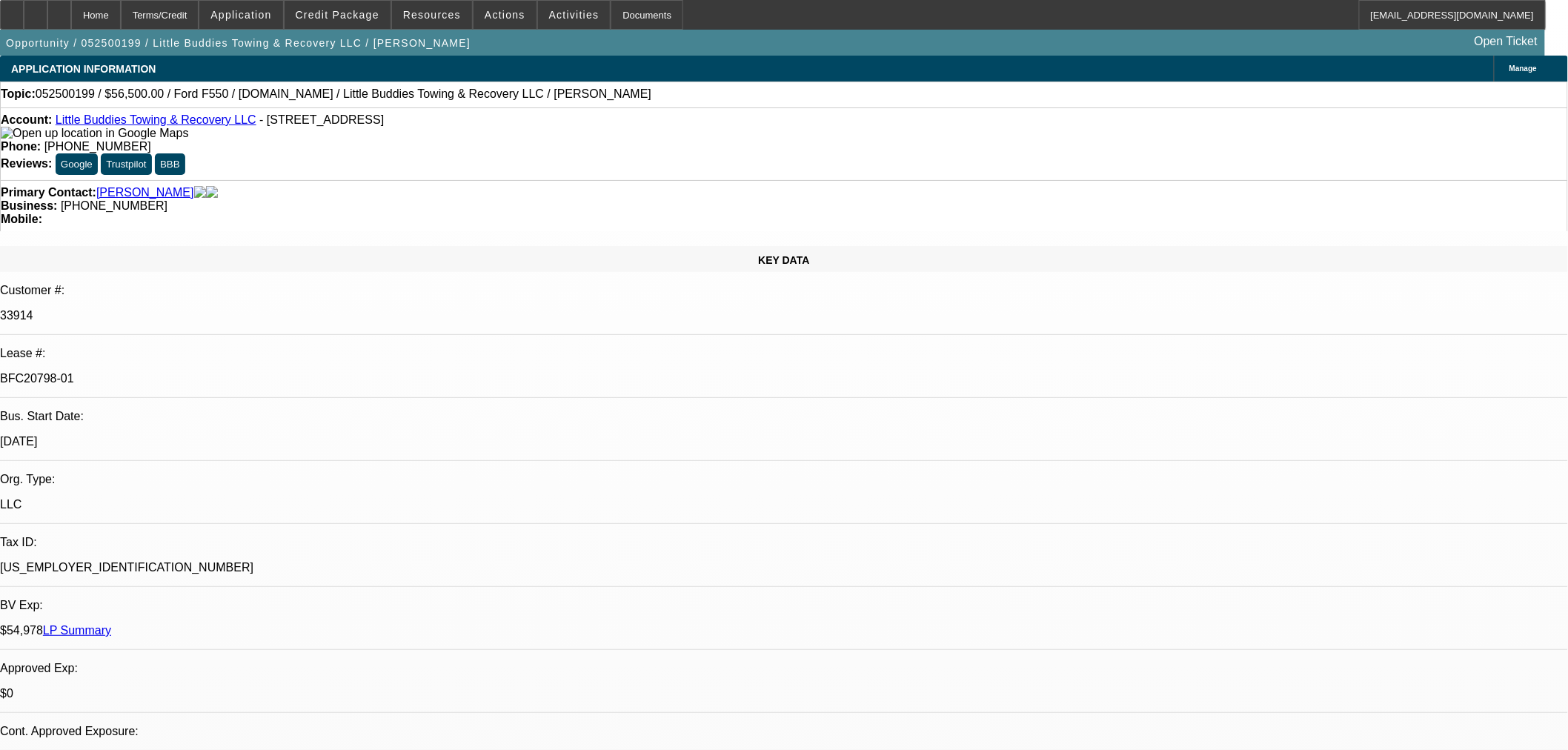
select select "0"
select select "2"
select select "0"
select select "6"
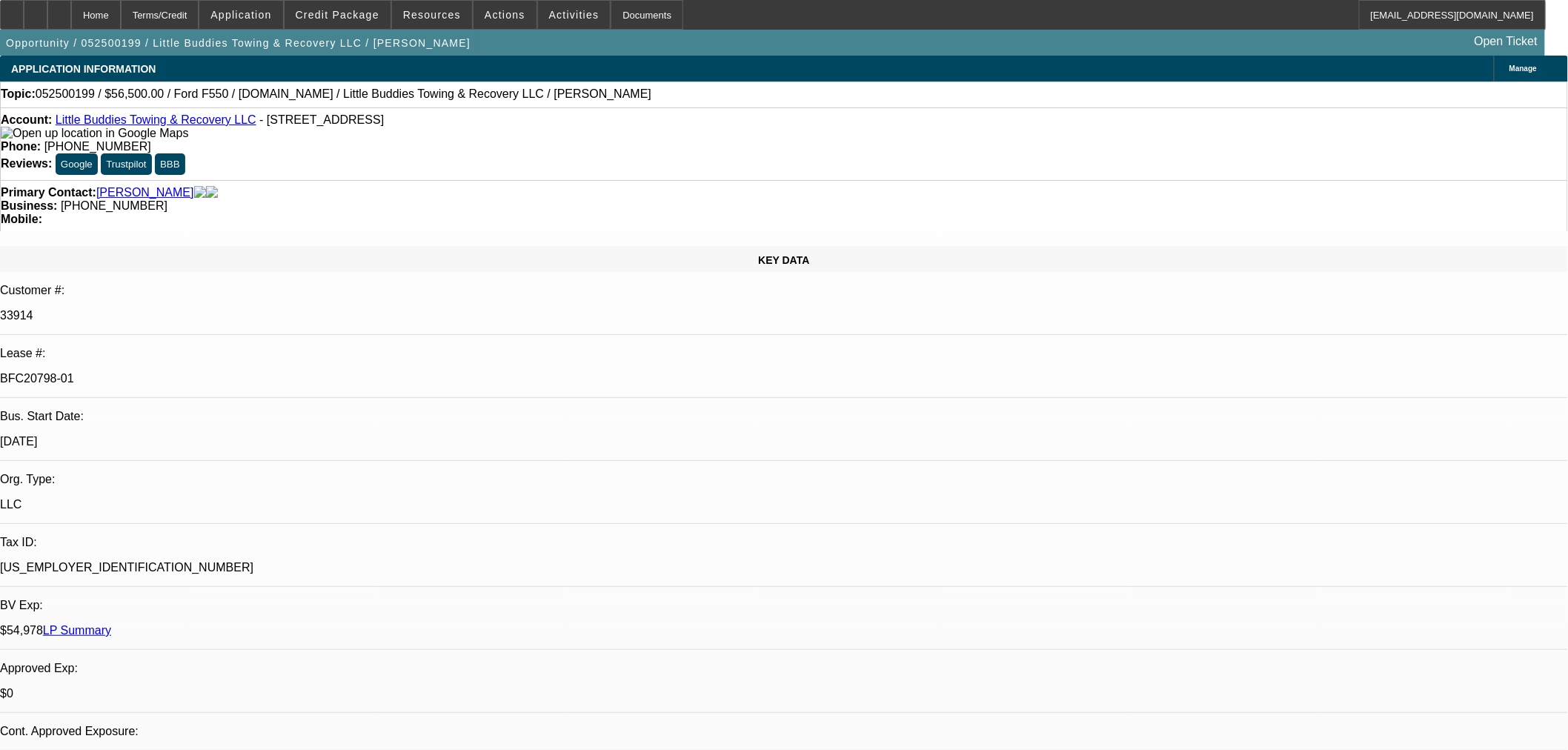
select select "0"
select select "2"
select select "0"
select select "6"
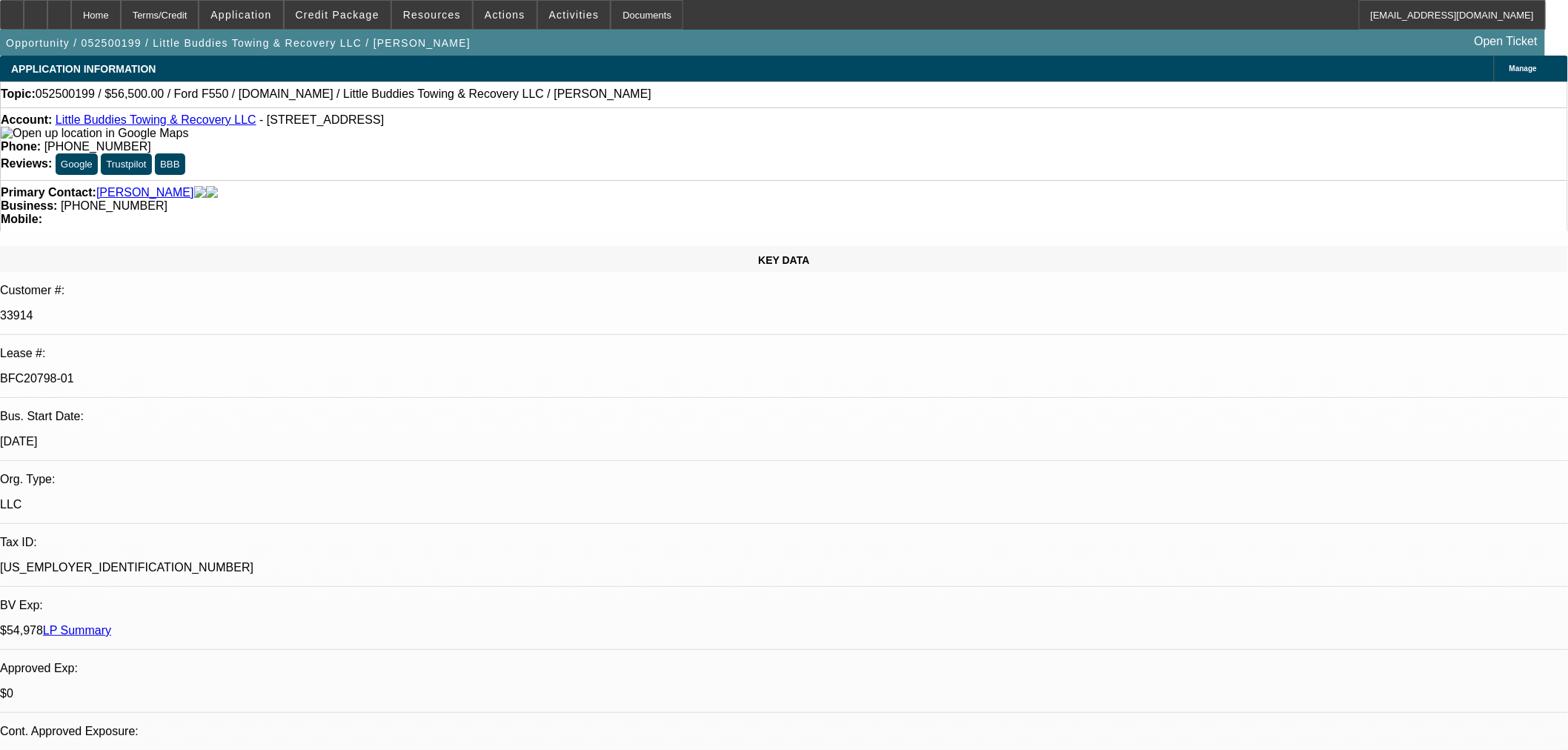
select select "0"
select select "2"
select select "0.1"
select select "4"
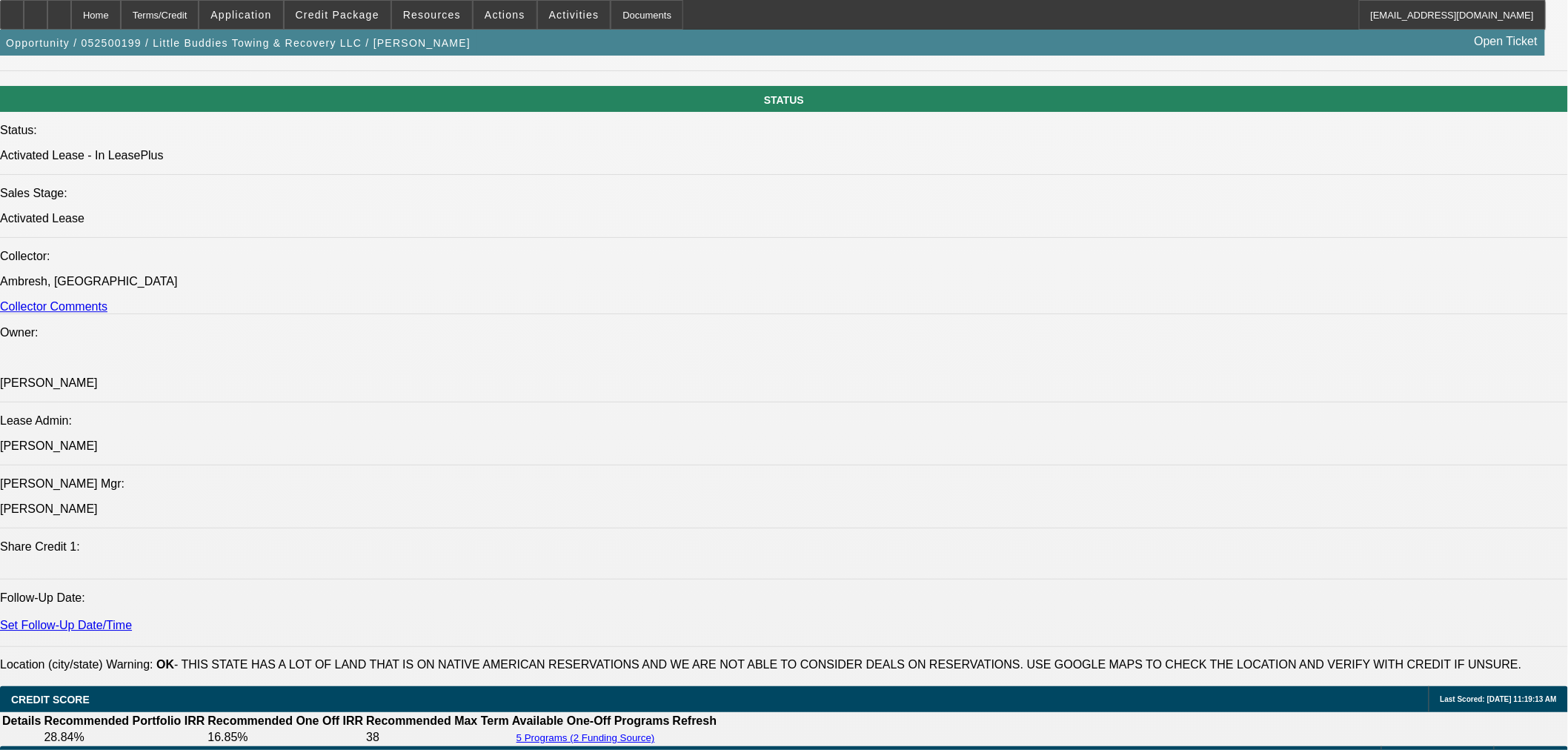
scroll to position [1235, 0]
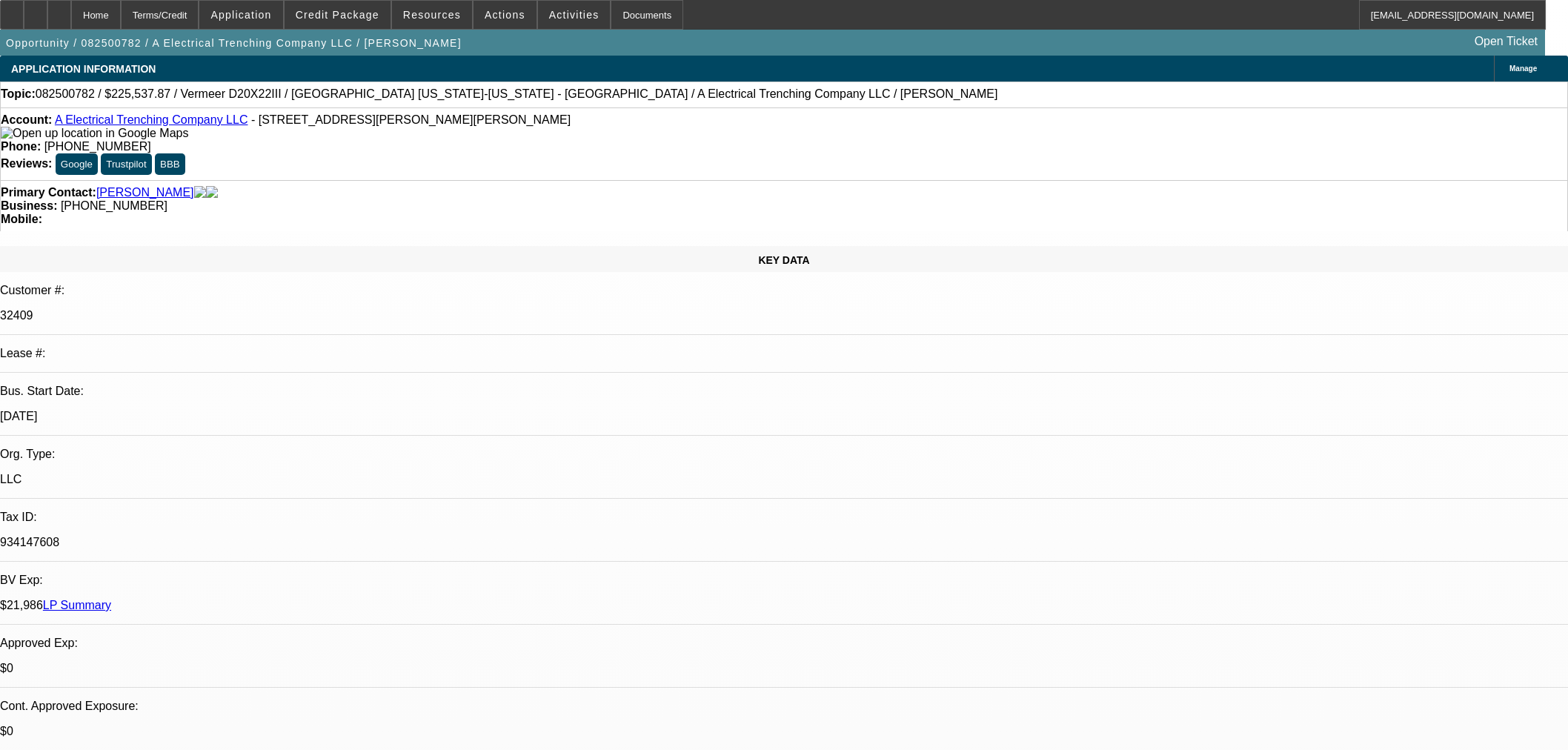
select select "0"
select select "3"
select select "0"
select select "6"
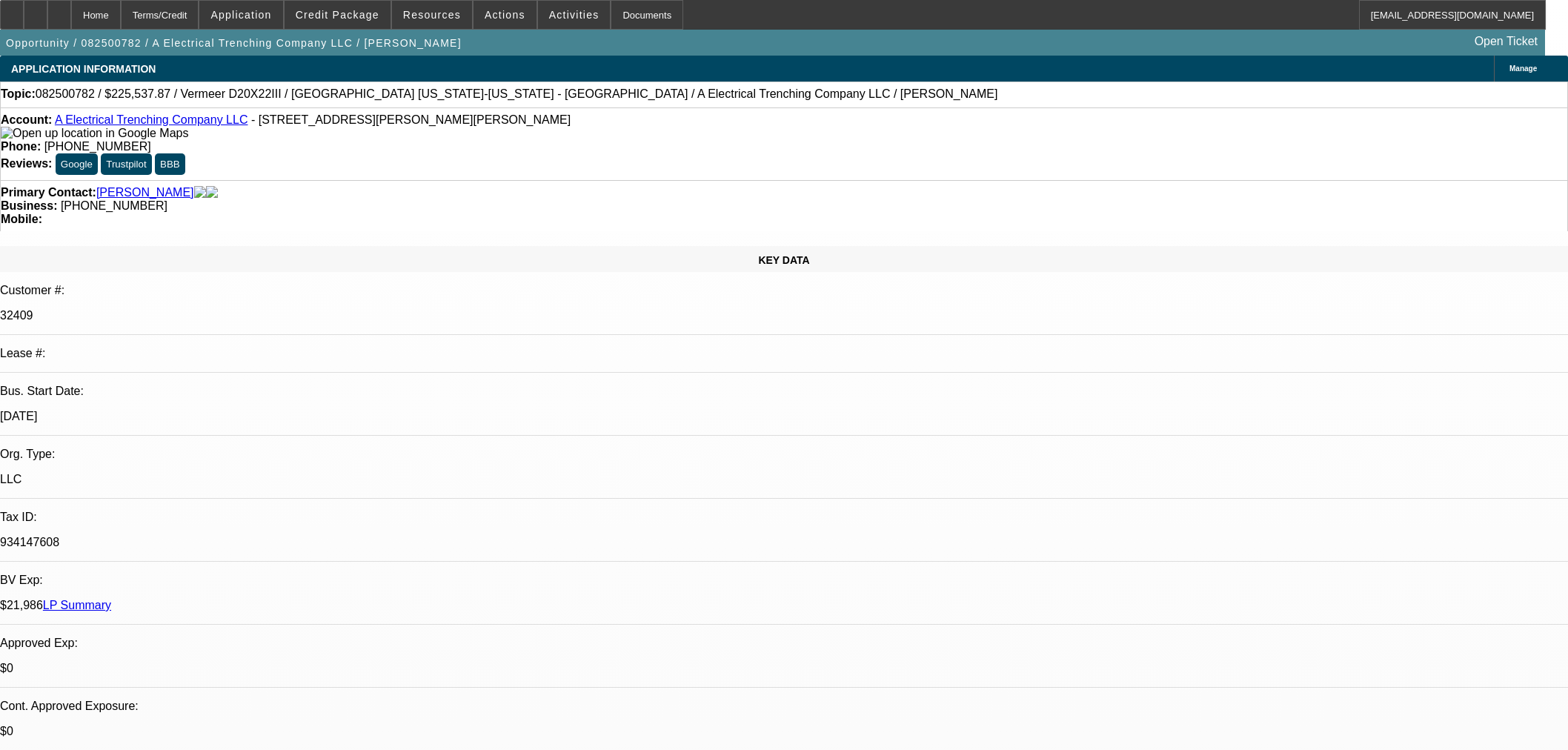
scroll to position [2716, 0]
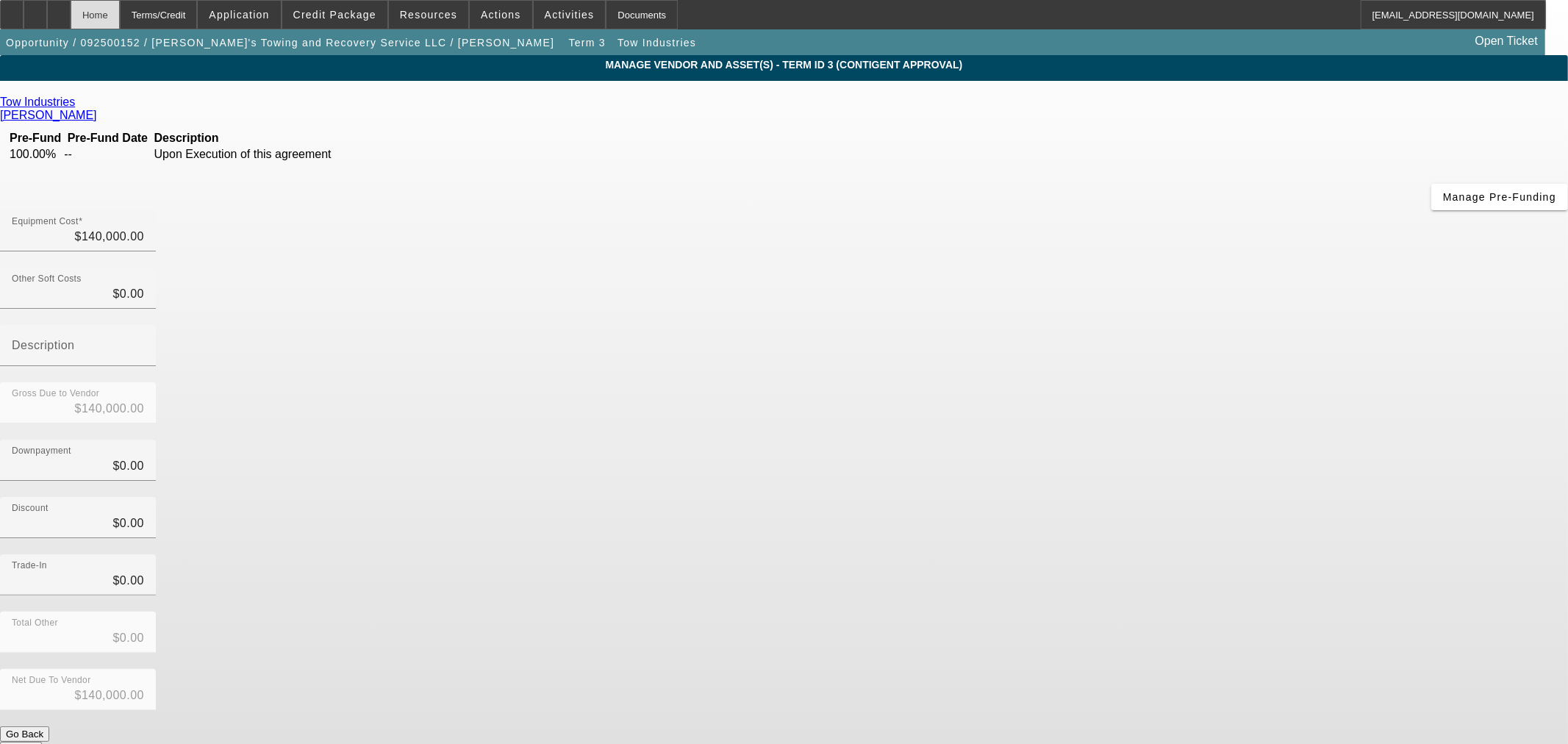
click at [120, 16] on div "Home" at bounding box center [94, 15] width 49 height 30
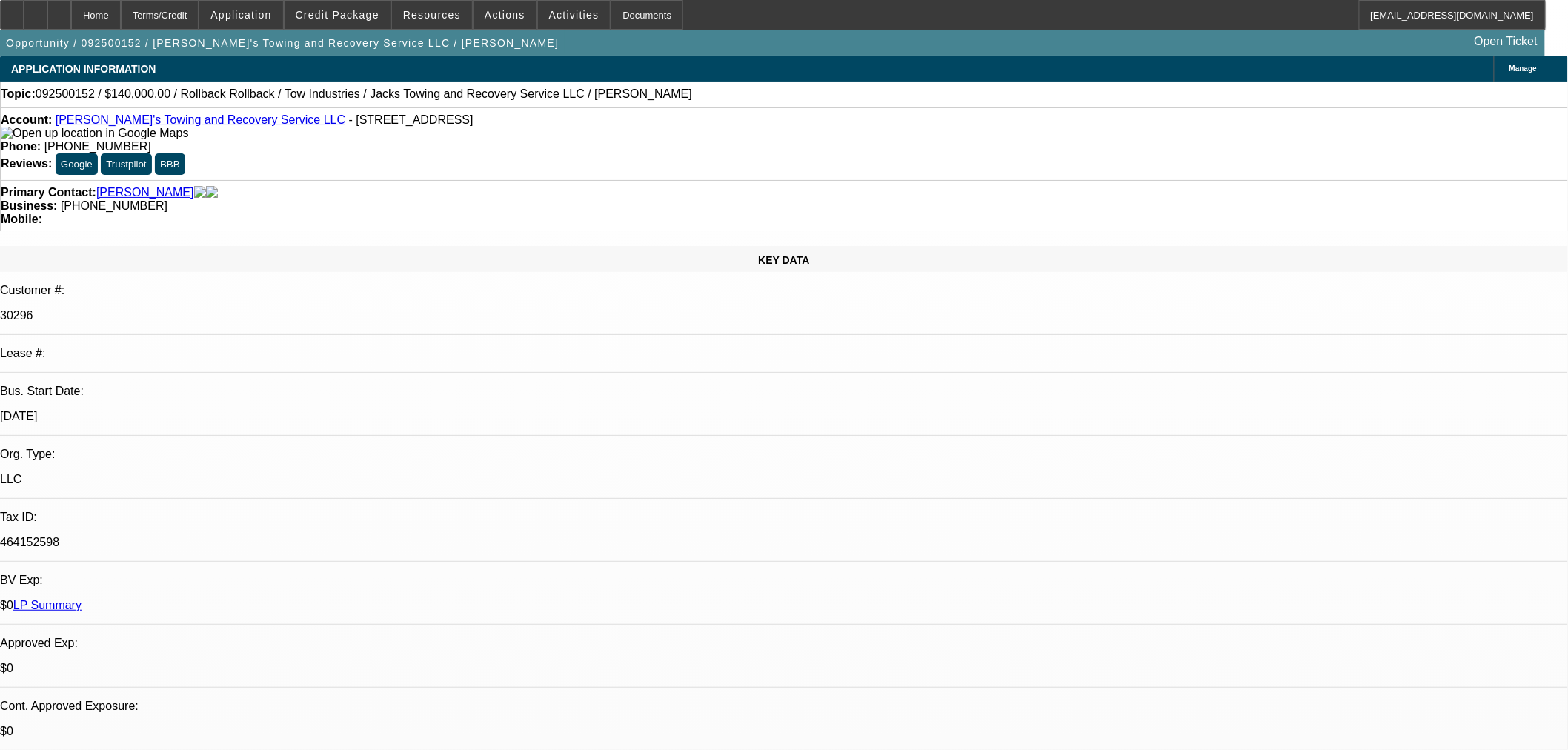
select select "0"
select select "3"
select select "0"
select select "6"
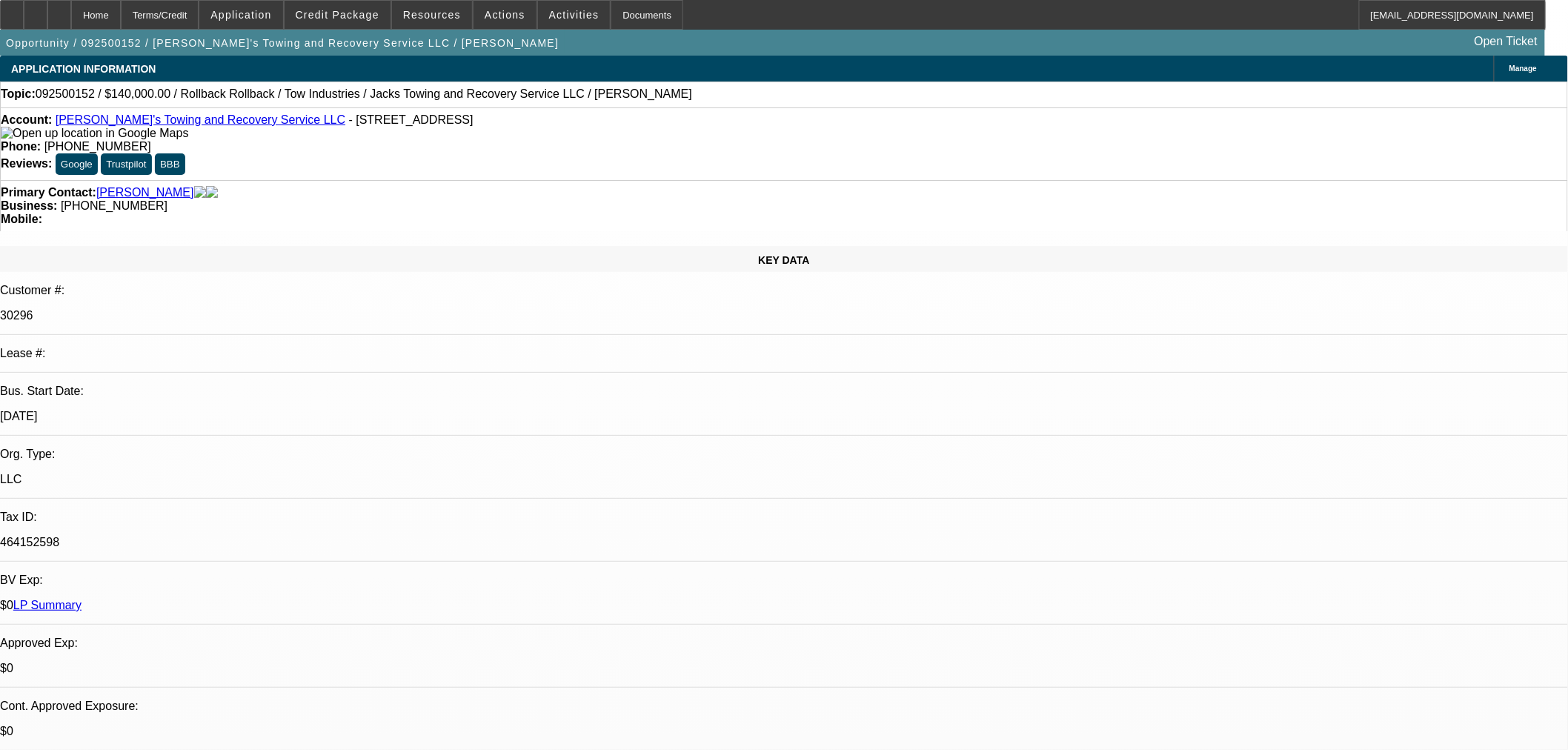
select select "0"
select select "3"
select select "0"
select select "6"
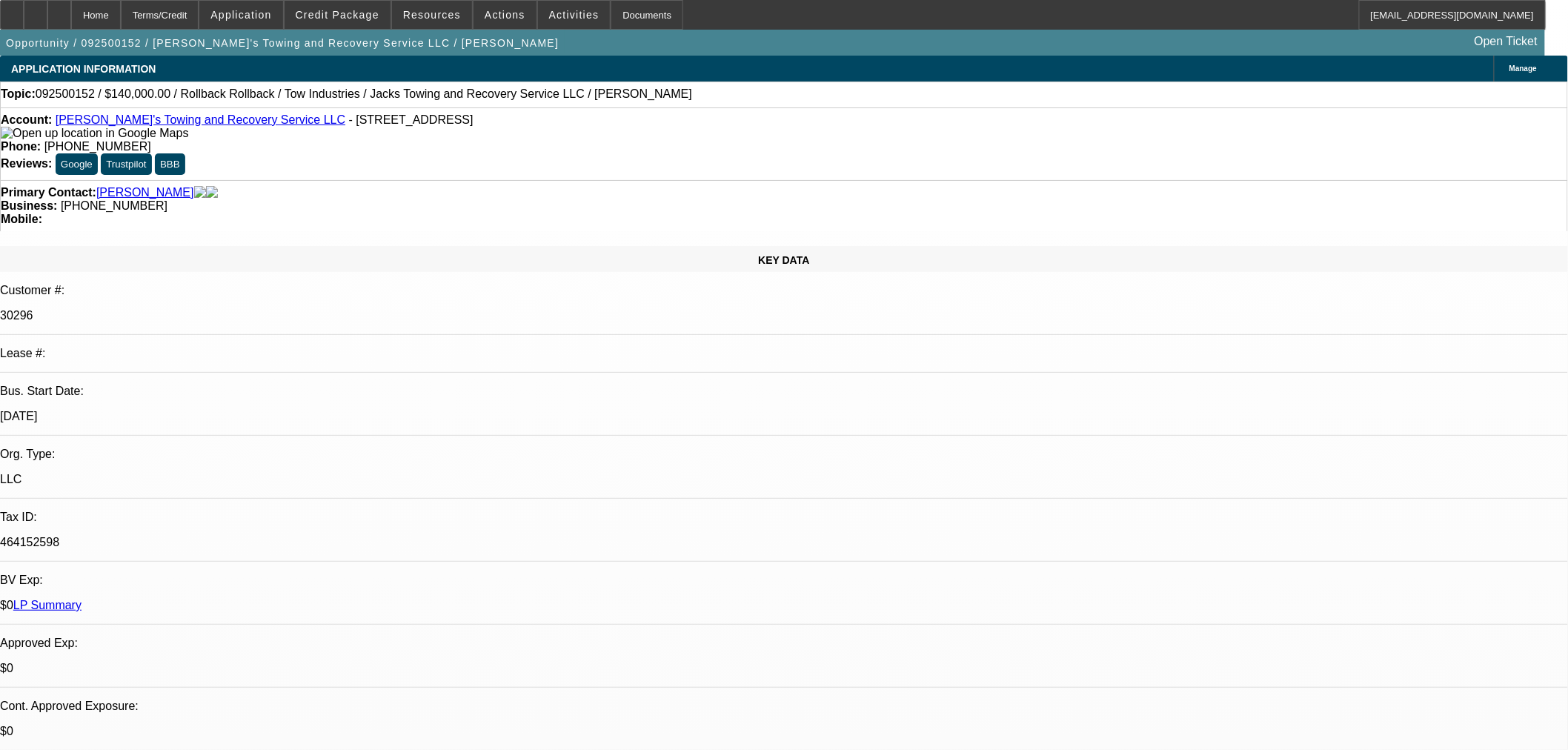
select select "0"
select select "3"
select select "0"
select select "6"
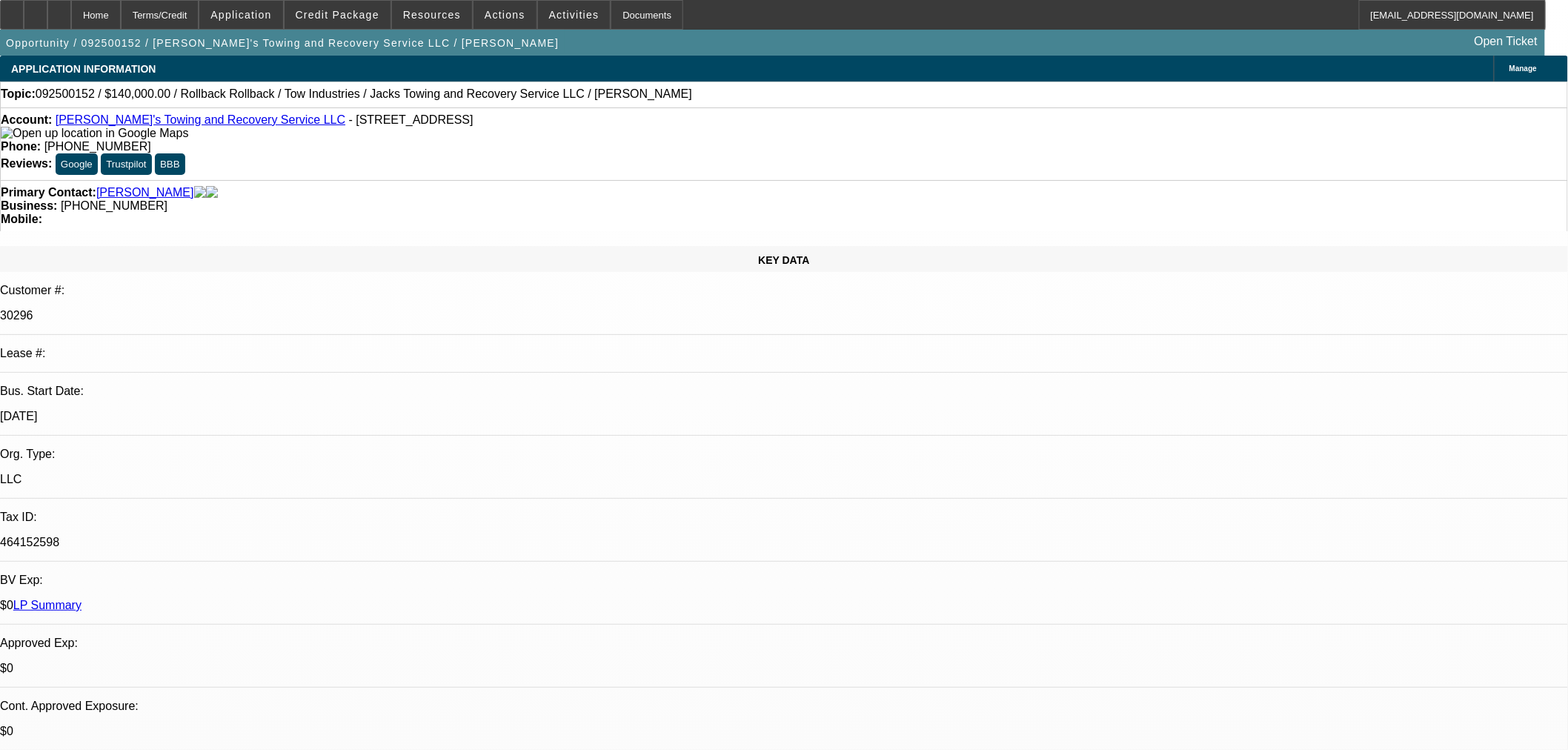
click at [1304, 191] on span "Reply" at bounding box center [1309, 189] width 26 height 11
select select "0"
select select "2"
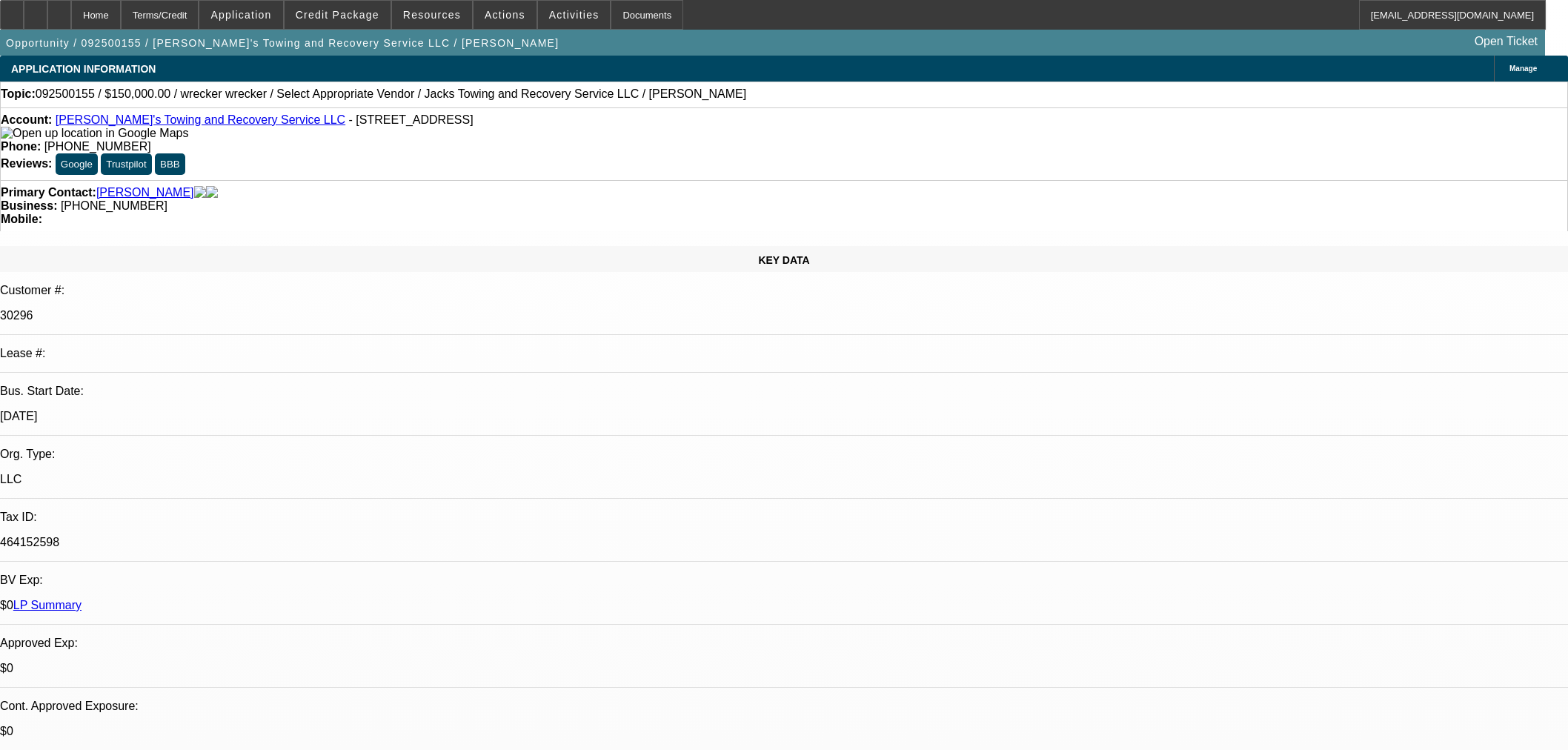
select select "0.1"
select select "4"
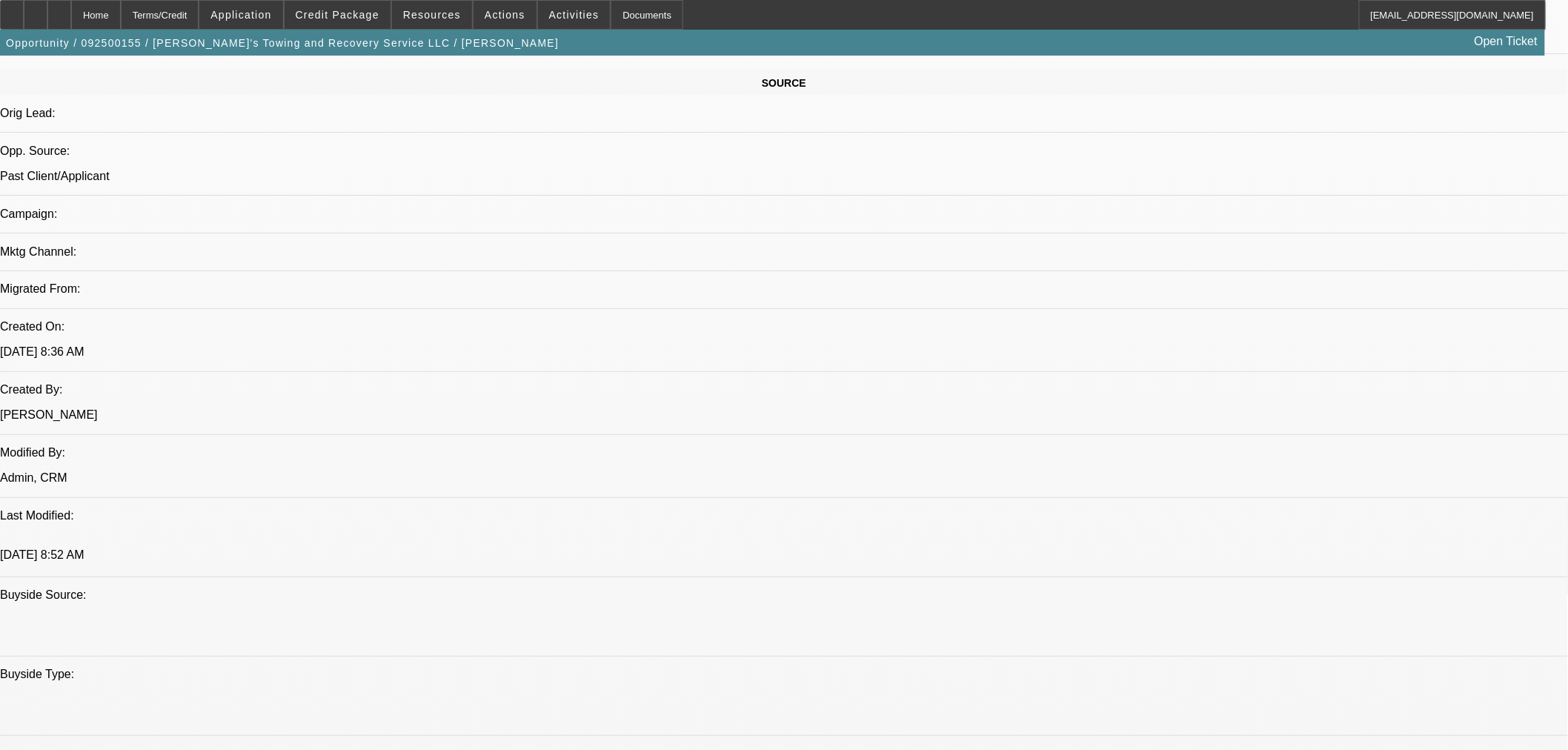
scroll to position [493, 0]
